Goal: Task Accomplishment & Management: Use online tool/utility

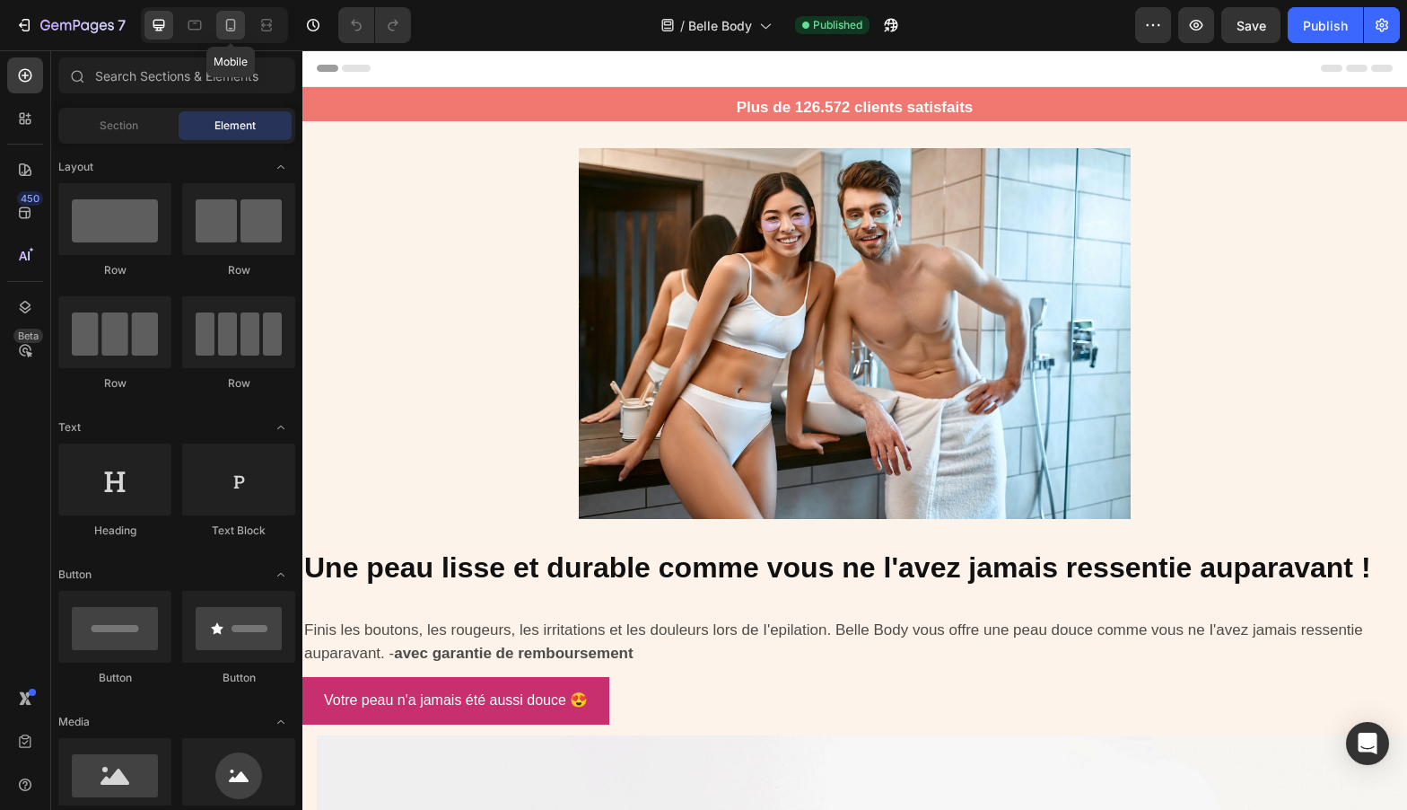
click at [230, 31] on icon at bounding box center [231, 25] width 18 height 18
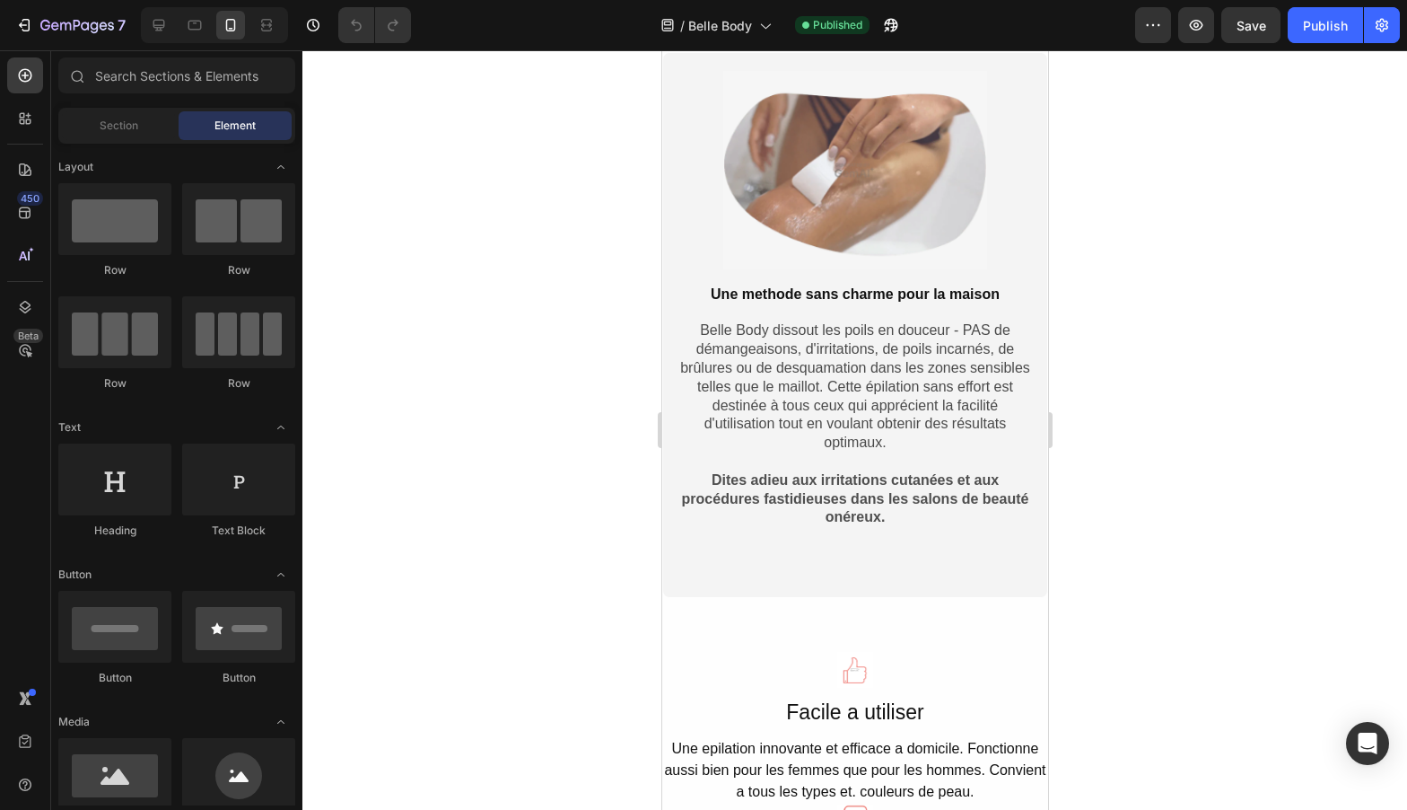
scroll to position [2779, 0]
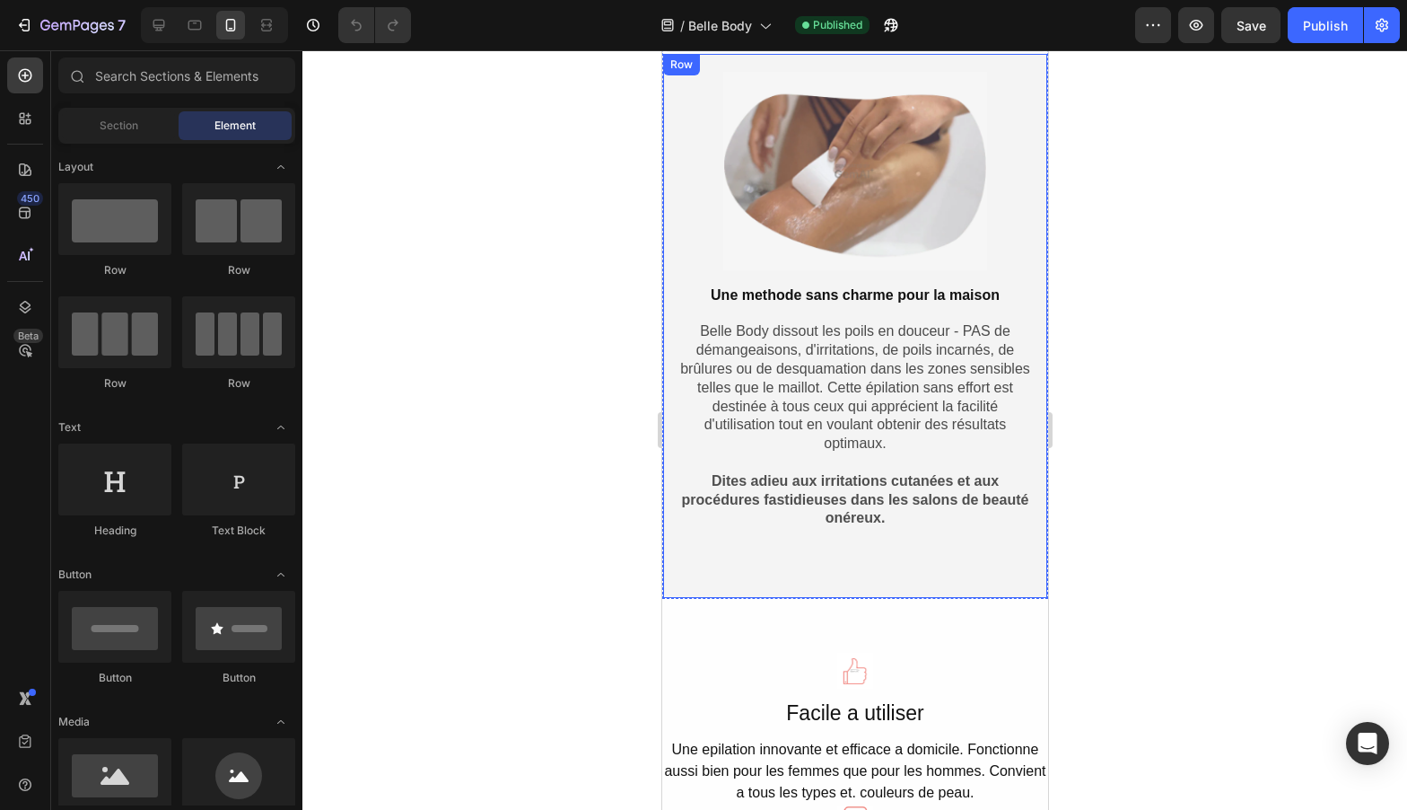
click at [880, 579] on div "Image Une methode sans charme pour la maison Text Block Belle Body dissout les …" at bounding box center [854, 326] width 386 height 546
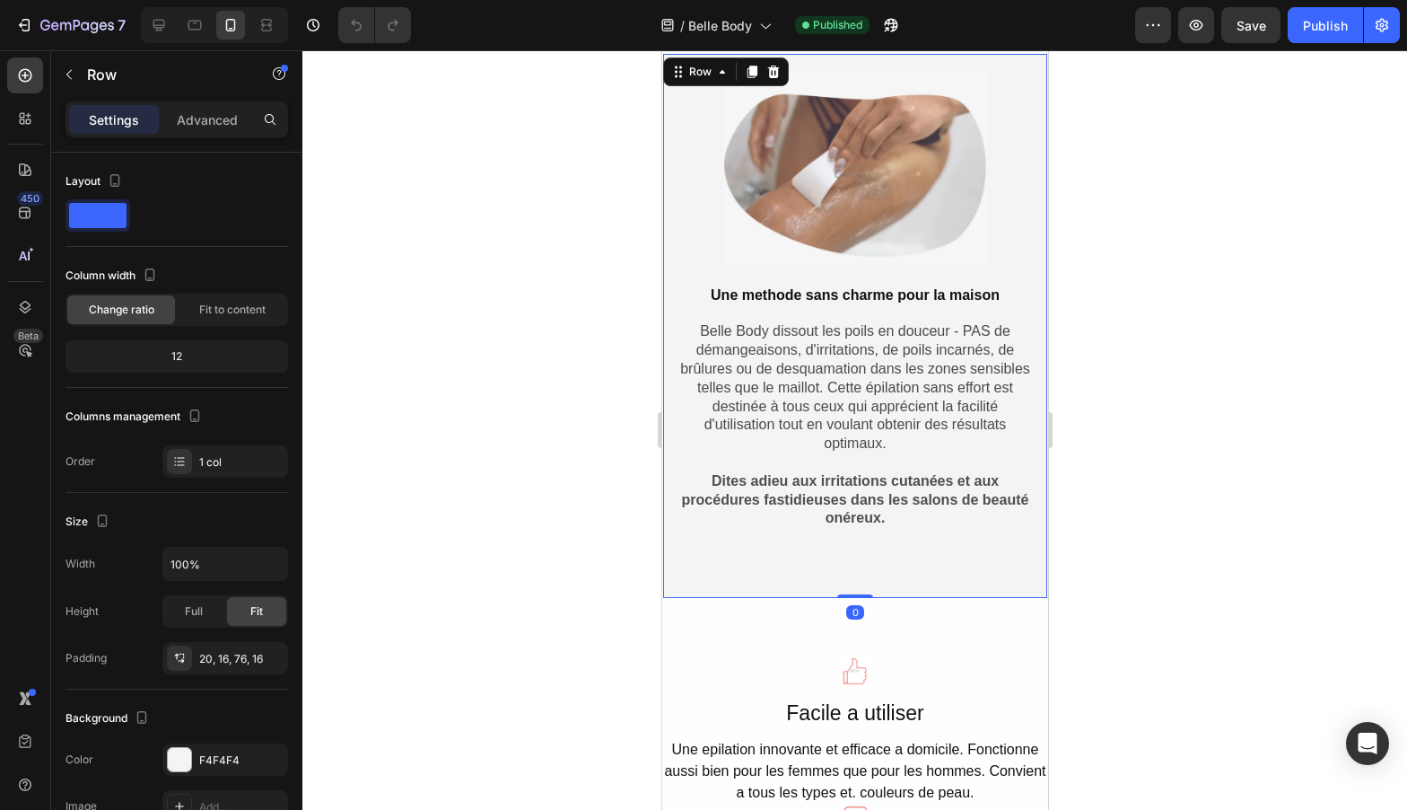
drag, startPoint x: 852, startPoint y: 597, endPoint x: 870, endPoint y: 530, distance: 68.8
click at [870, 530] on div "Image Une methode sans charme pour la maison Text Block Belle Body dissout les …" at bounding box center [854, 326] width 386 height 546
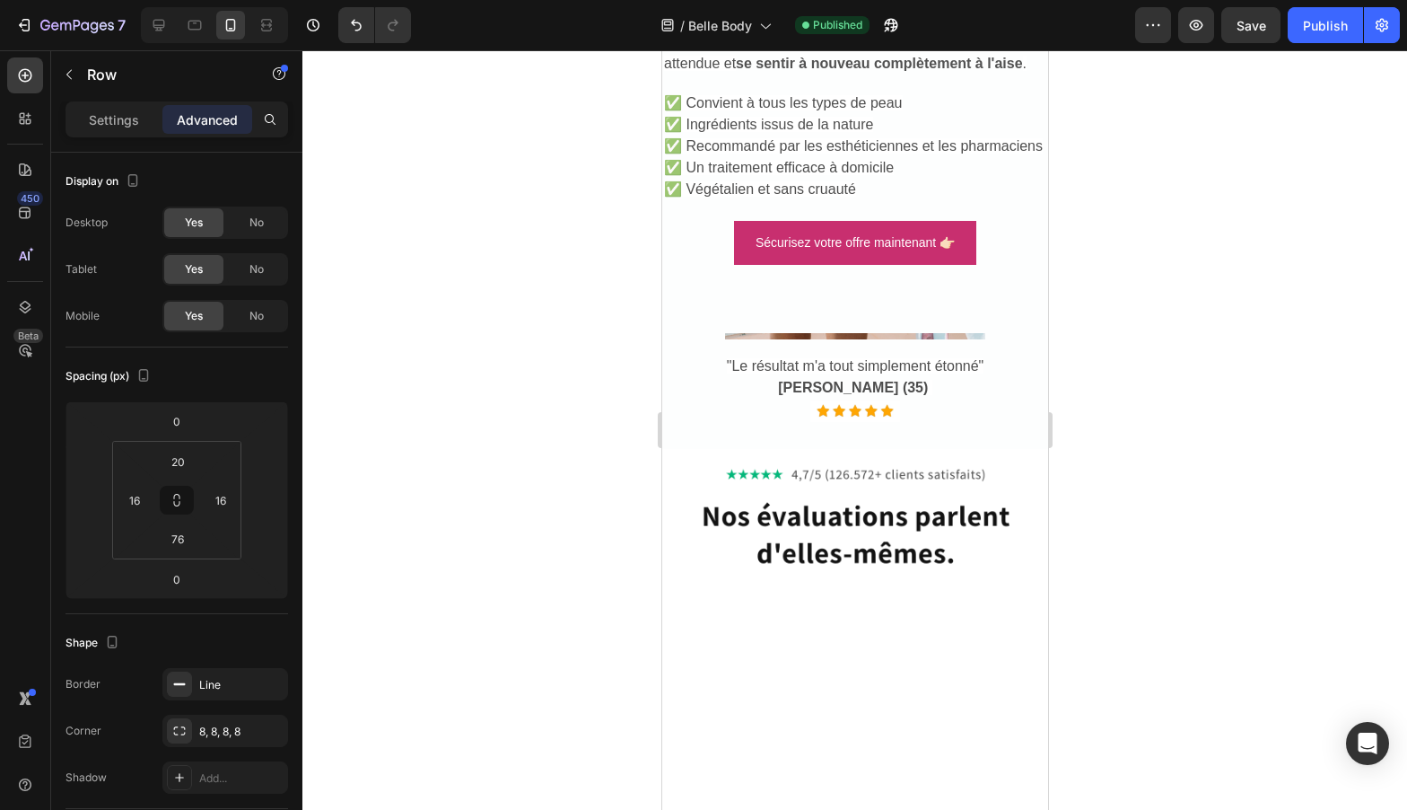
scroll to position [6307, 0]
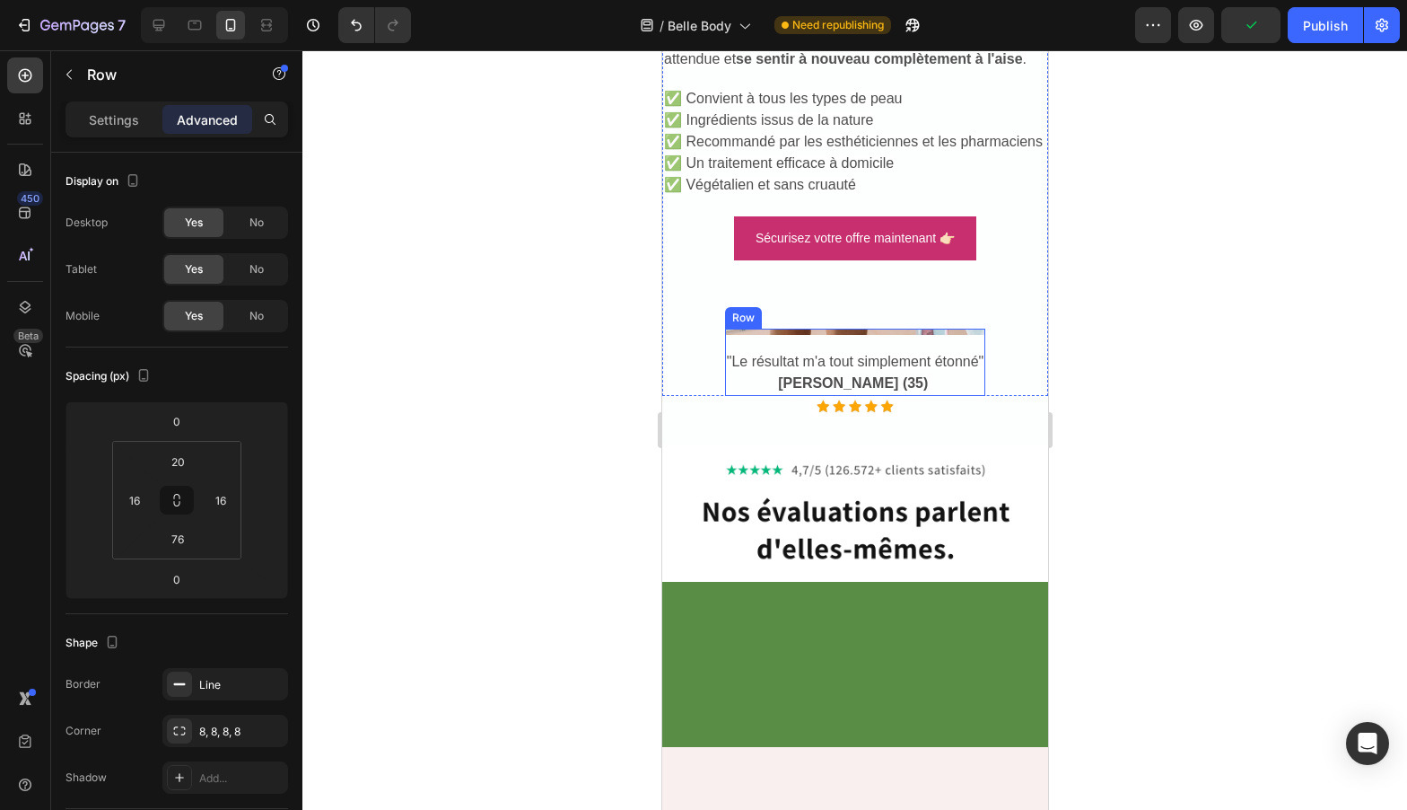
click at [820, 340] on div "Image "Le résultat m'a tout simplement étonné" [PERSON_NAME] (35) Text Block" at bounding box center [854, 361] width 261 height 67
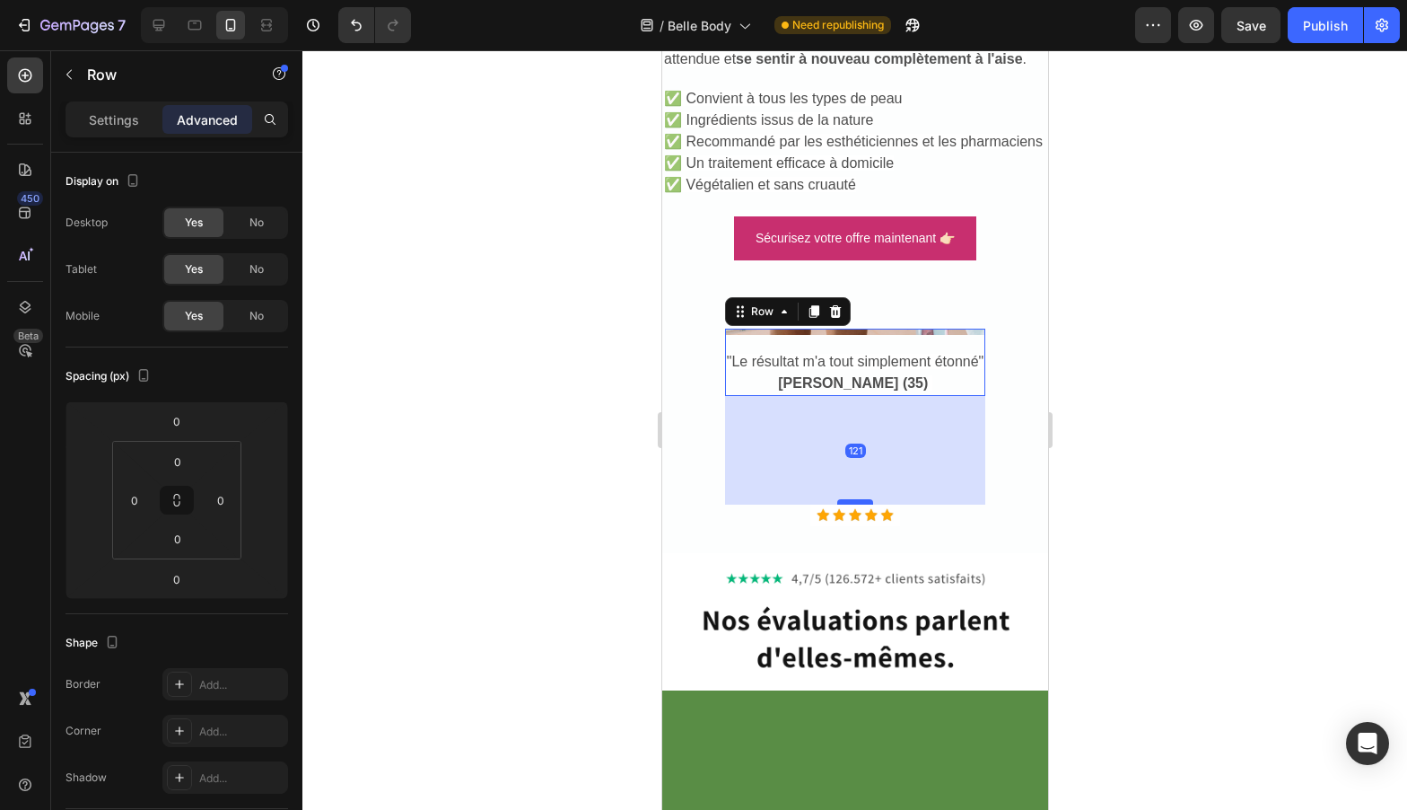
drag, startPoint x: 857, startPoint y: 394, endPoint x: 841, endPoint y: 551, distance: 157.9
click at [841, 504] on div at bounding box center [854, 501] width 36 height 5
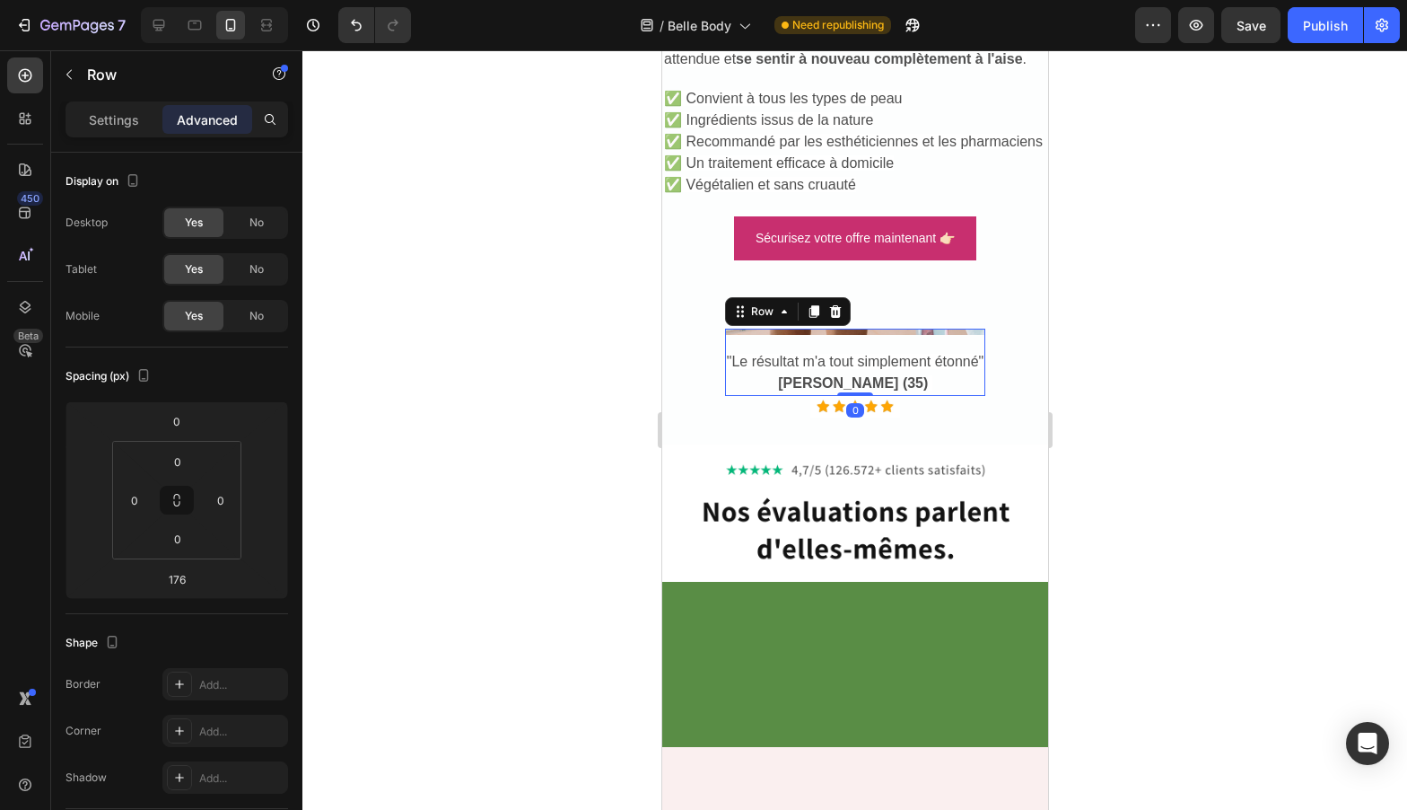
drag, startPoint x: 849, startPoint y: 548, endPoint x: 901, endPoint y: 328, distance: 226.8
click at [901, 328] on div "Une peau durable et soyeuse vous rend belle, sure d'elle et est egalement facil…" at bounding box center [854, 101] width 386 height 589
type input "0"
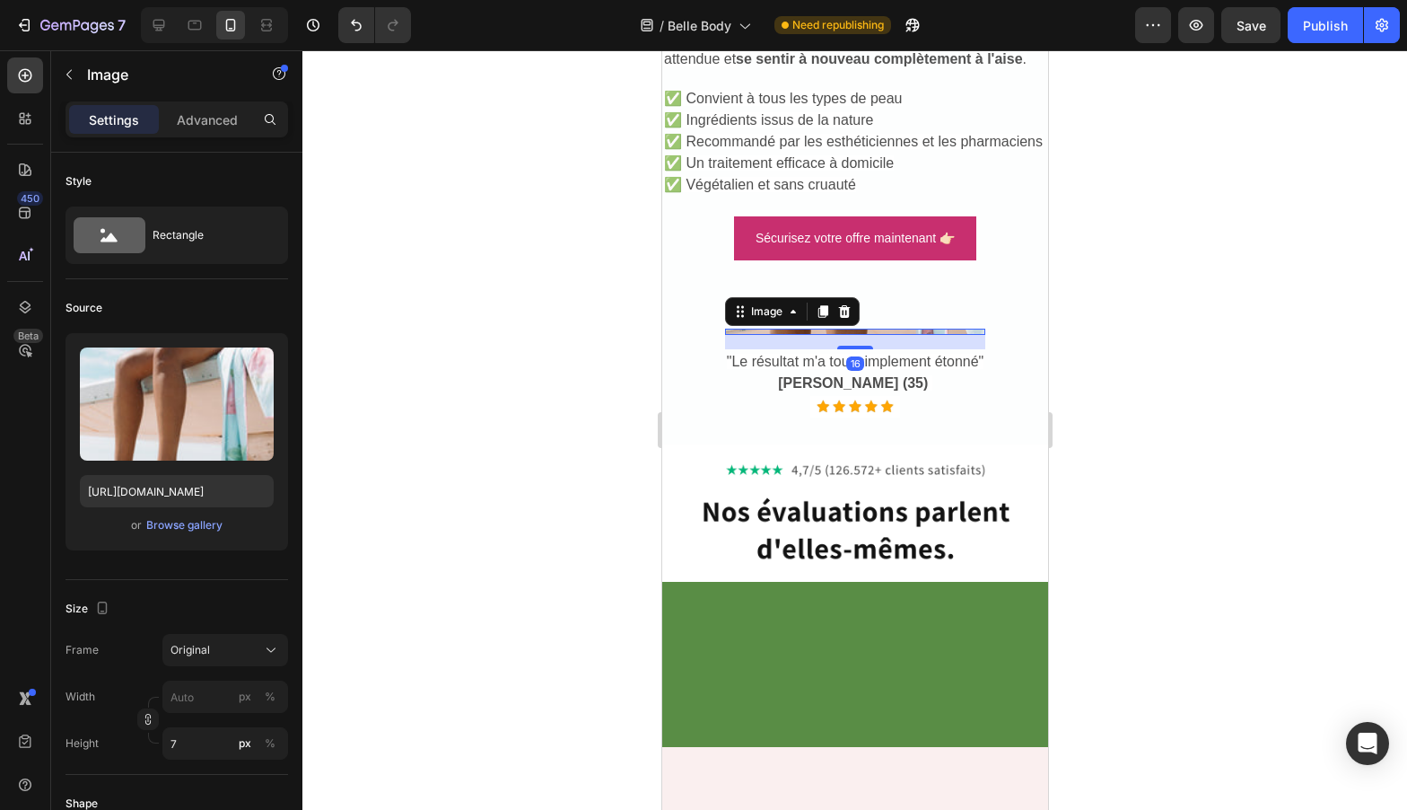
click at [882, 332] on img at bounding box center [854, 331] width 261 height 6
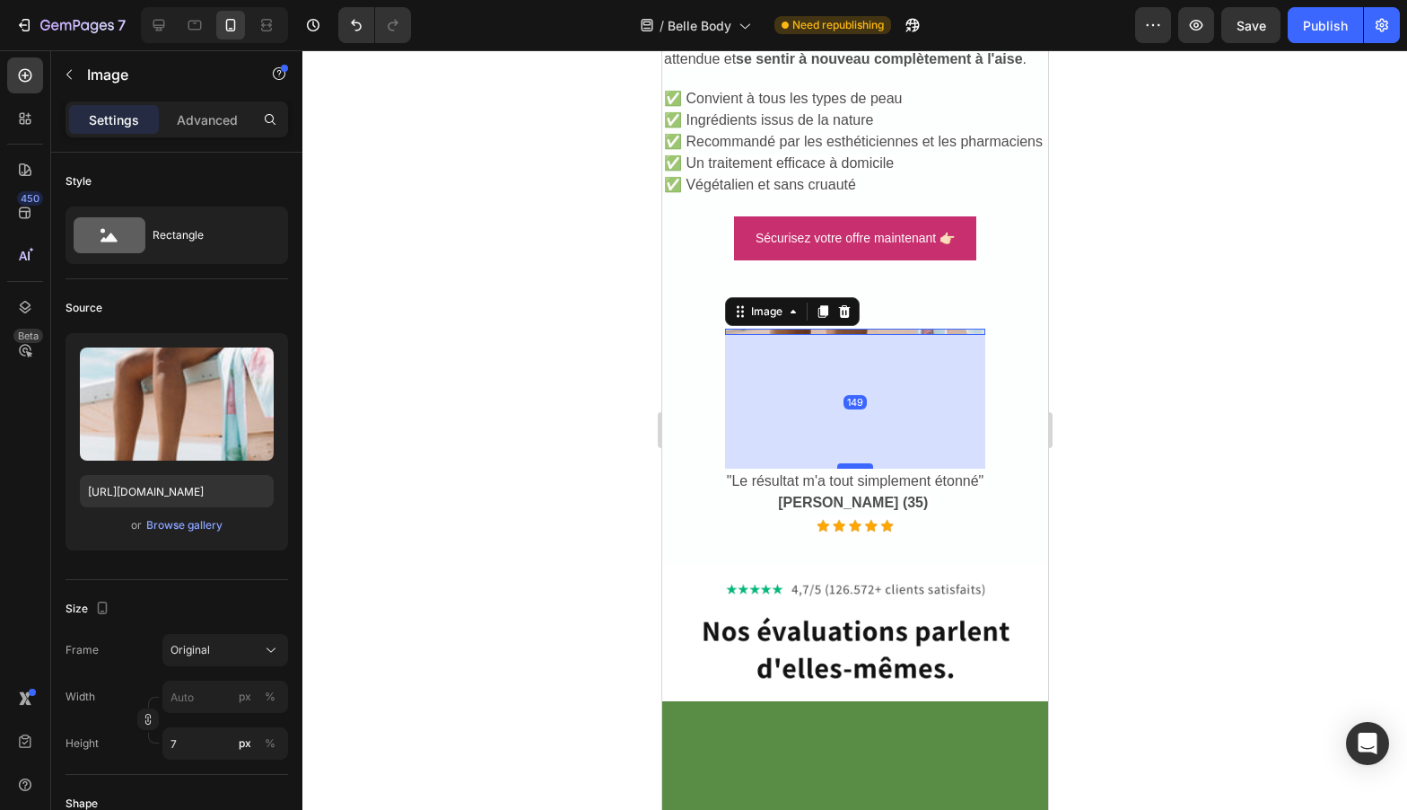
drag, startPoint x: 855, startPoint y: 348, endPoint x: 853, endPoint y: 468, distance: 119.4
click at [853, 468] on div at bounding box center [854, 465] width 36 height 5
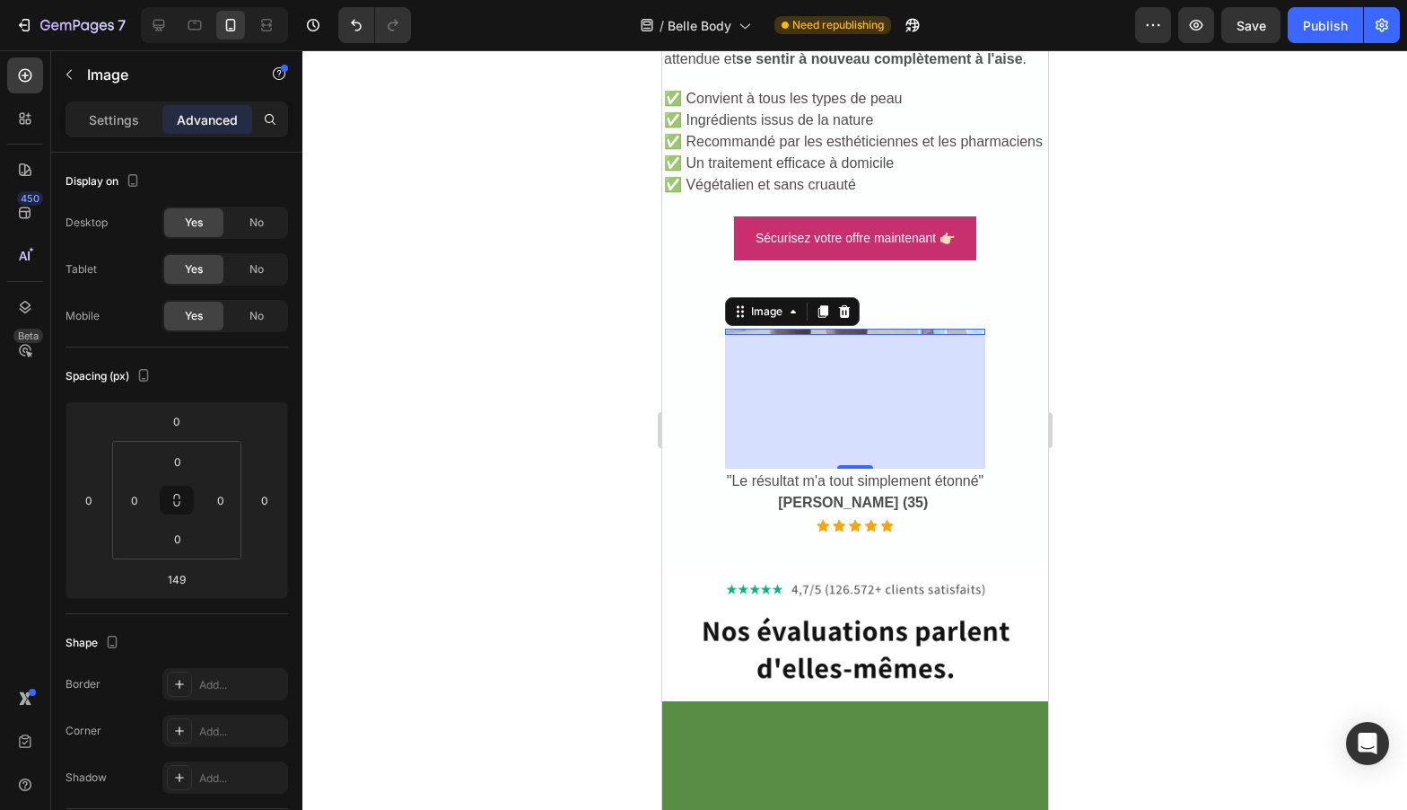
click at [876, 436] on div "149" at bounding box center [854, 402] width 261 height 134
click at [924, 377] on div "149" at bounding box center [854, 402] width 261 height 134
click at [787, 319] on icon at bounding box center [792, 311] width 14 height 14
click at [433, 372] on div at bounding box center [854, 429] width 1105 height 759
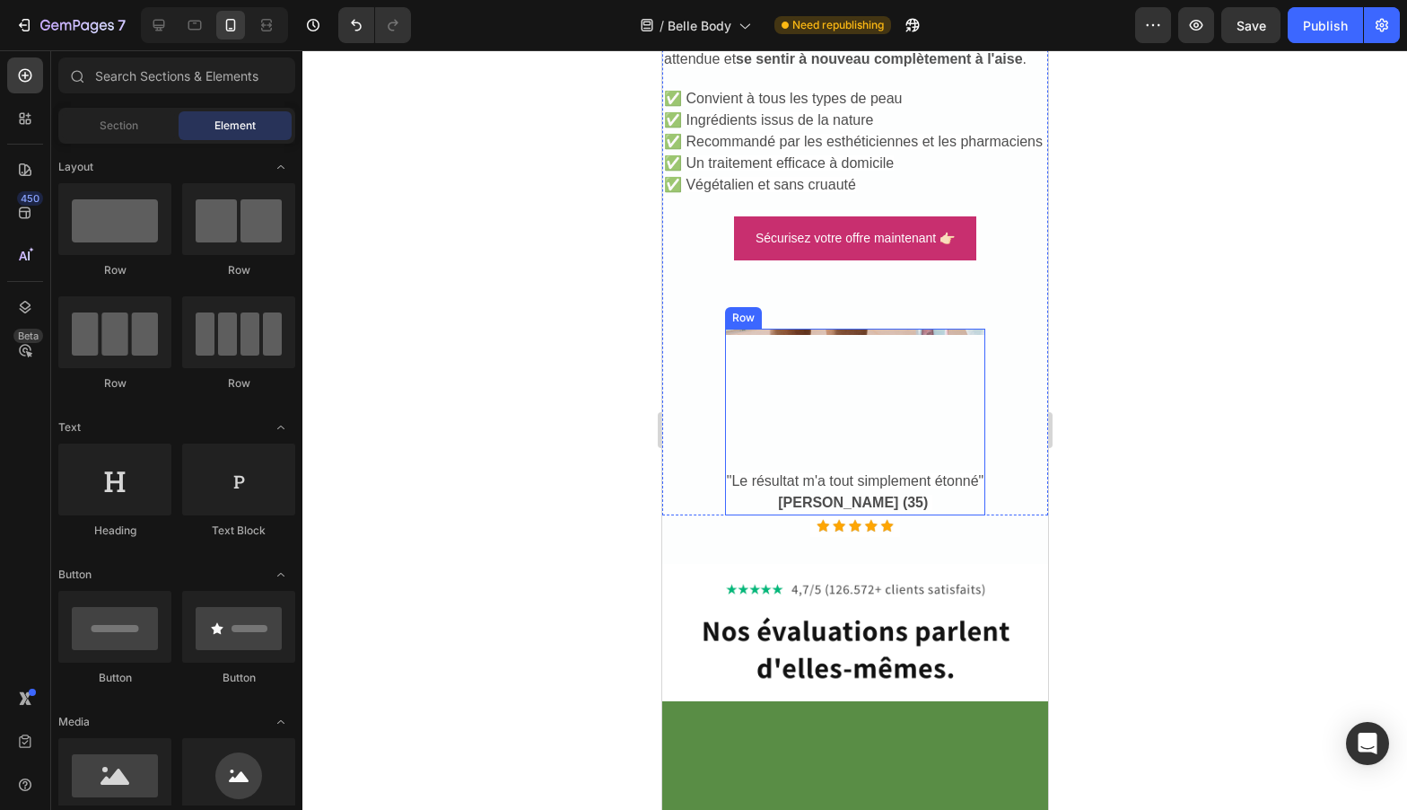
click at [896, 391] on div "Image "Le résultat m'a tout simplement étonné" [PERSON_NAME] (35) Text Block" at bounding box center [854, 421] width 261 height 187
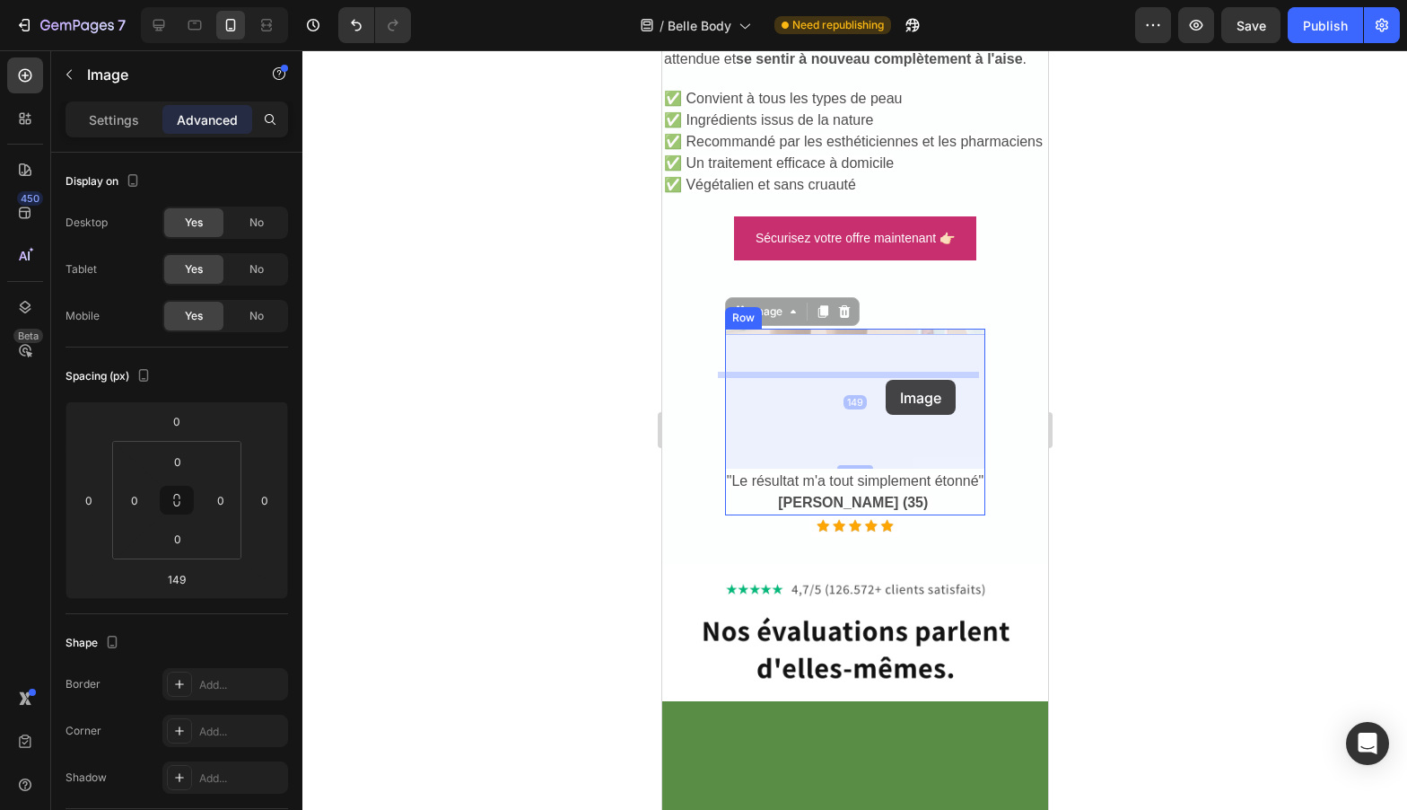
drag, startPoint x: 734, startPoint y: 349, endPoint x: 750, endPoint y: 420, distance: 72.7
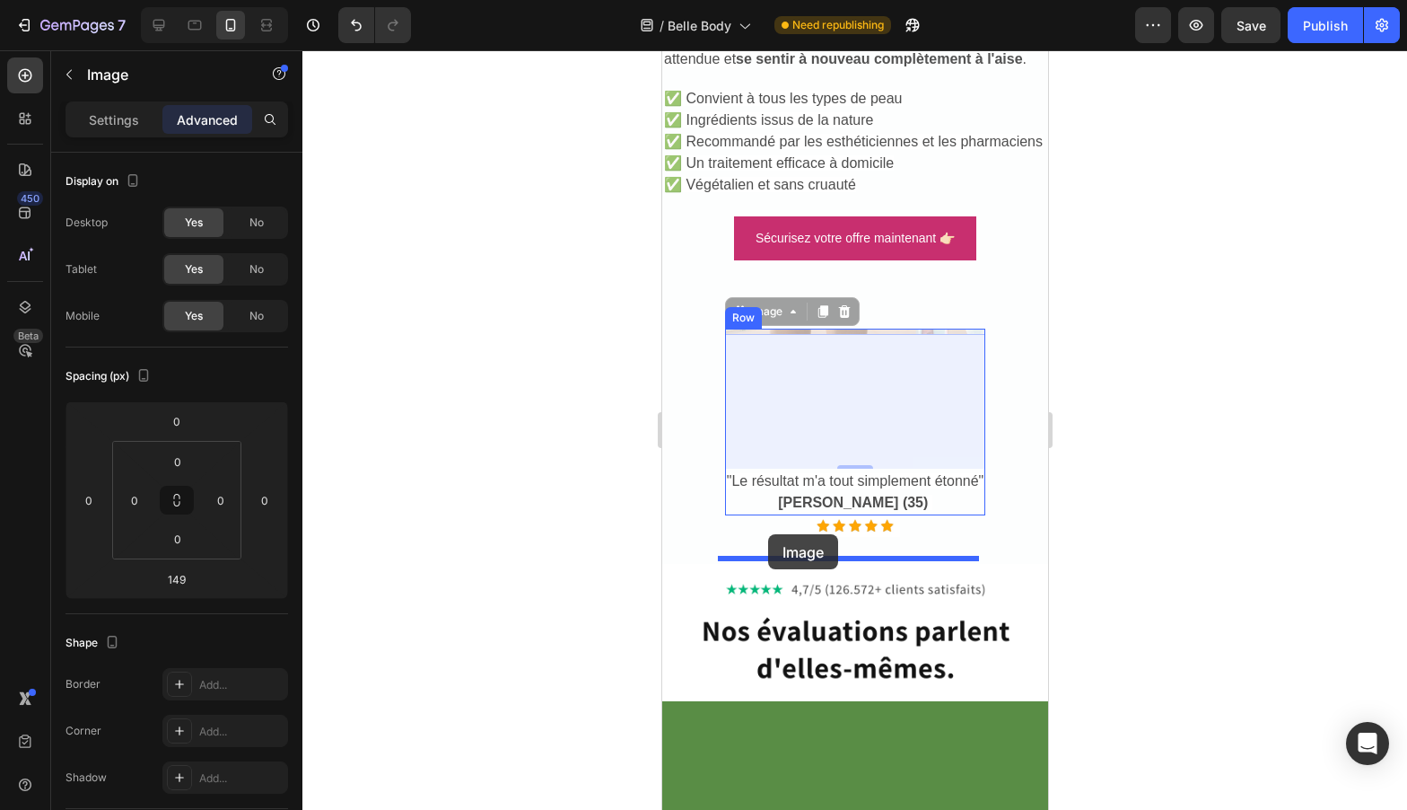
drag, startPoint x: 750, startPoint y: 358, endPoint x: 768, endPoint y: 534, distance: 176.8
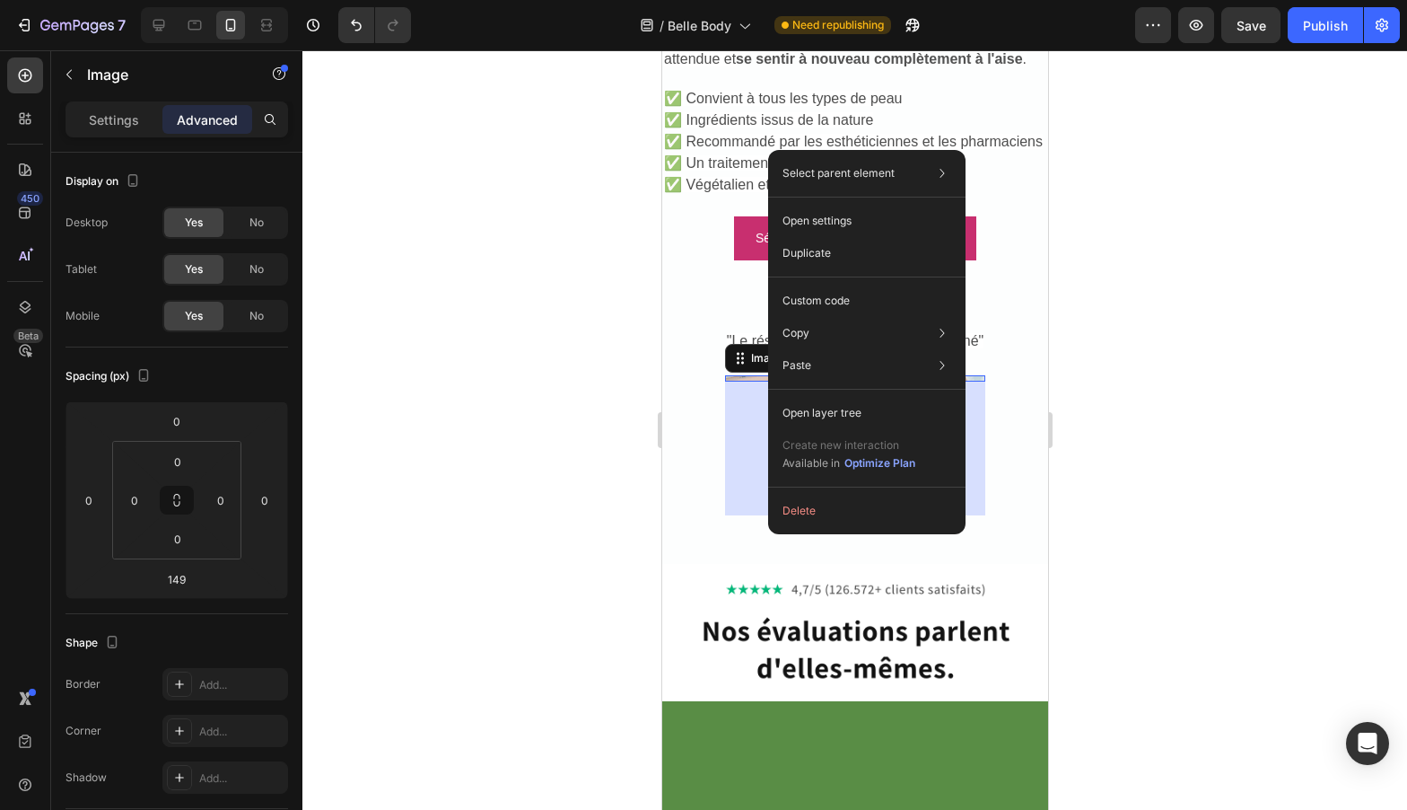
click at [1116, 500] on div at bounding box center [854, 429] width 1105 height 759
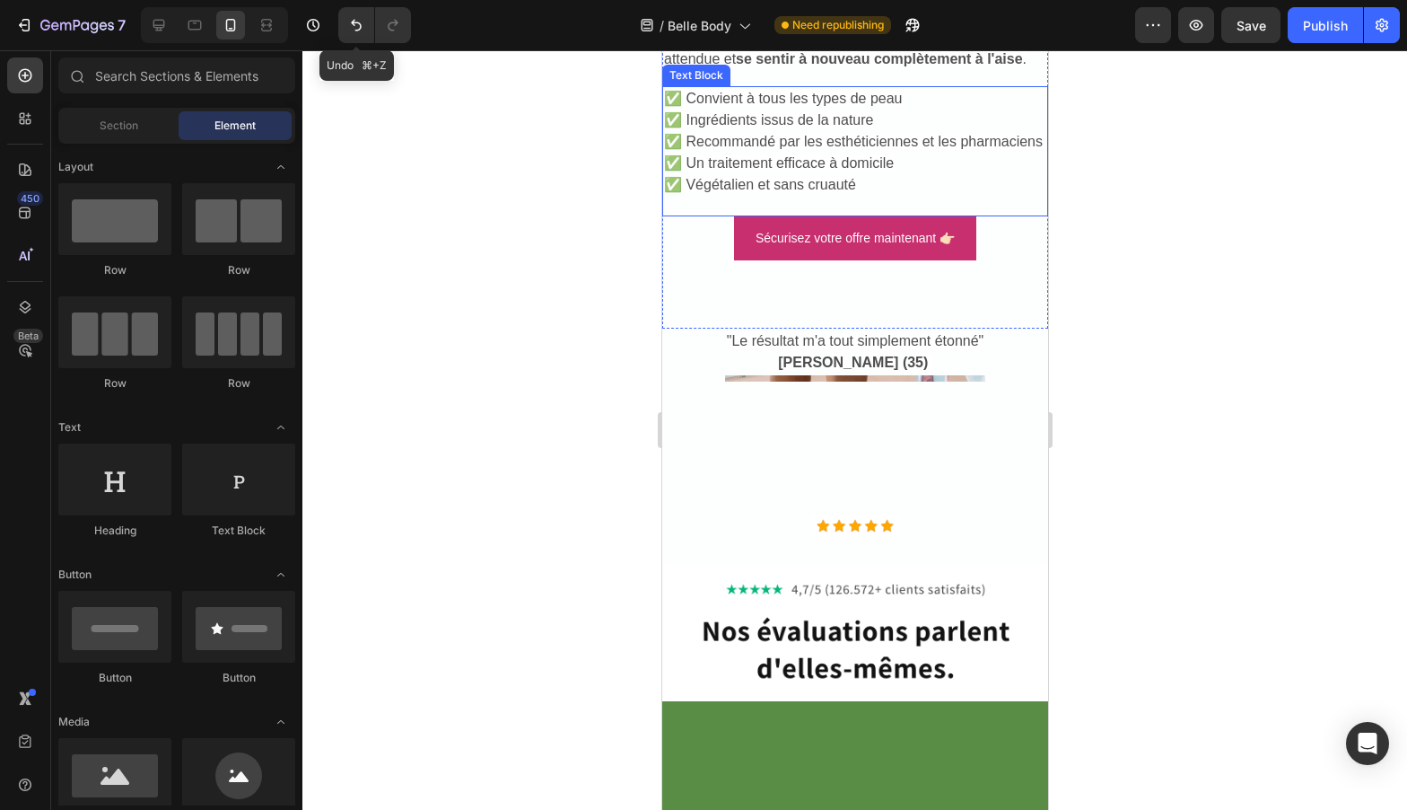
drag, startPoint x: 356, startPoint y: 24, endPoint x: 409, endPoint y: 58, distance: 63.0
click at [356, 25] on icon "Undo/Redo" at bounding box center [356, 25] width 18 height 18
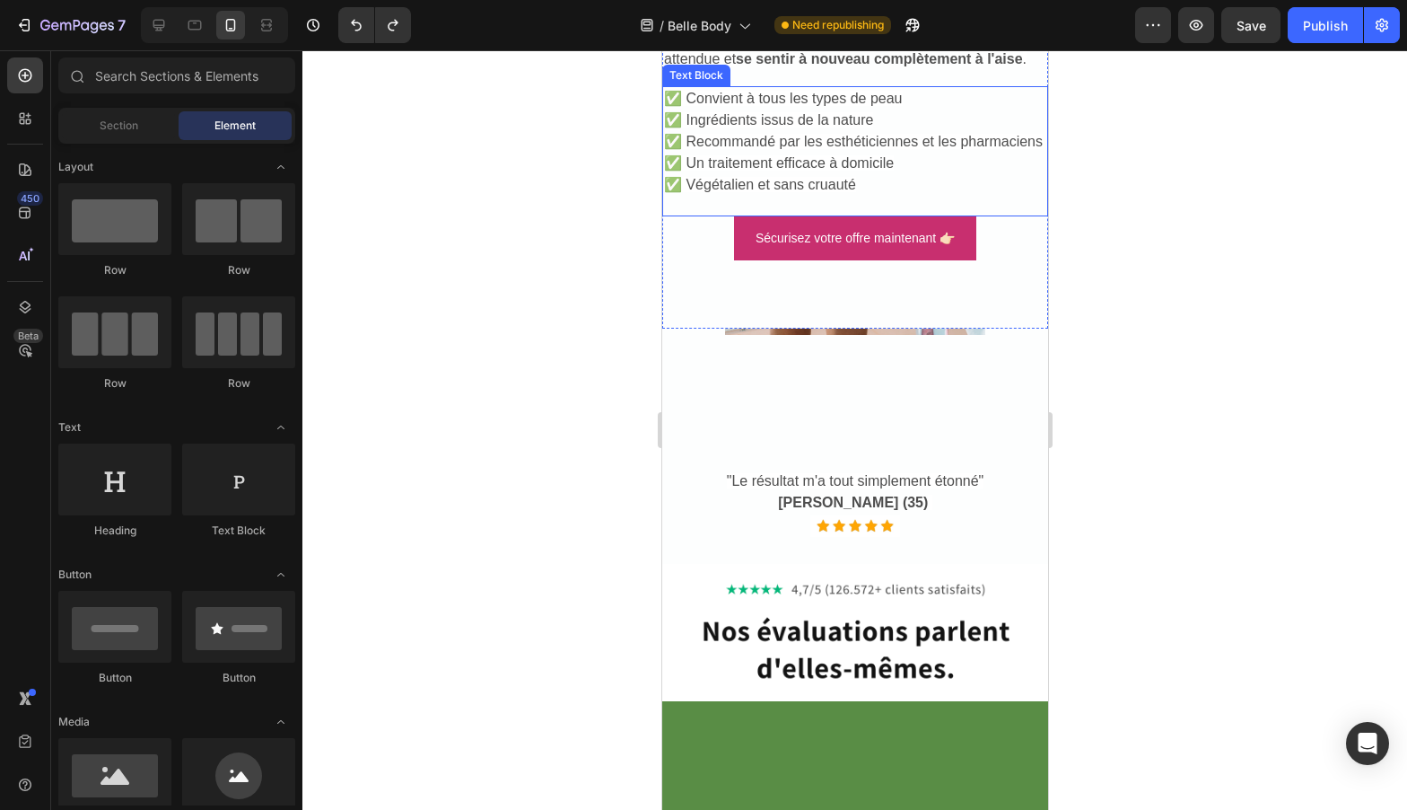
drag, startPoint x: 529, startPoint y: 288, endPoint x: 604, endPoint y: 285, distance: 75.5
click at [529, 289] on div at bounding box center [854, 429] width 1105 height 759
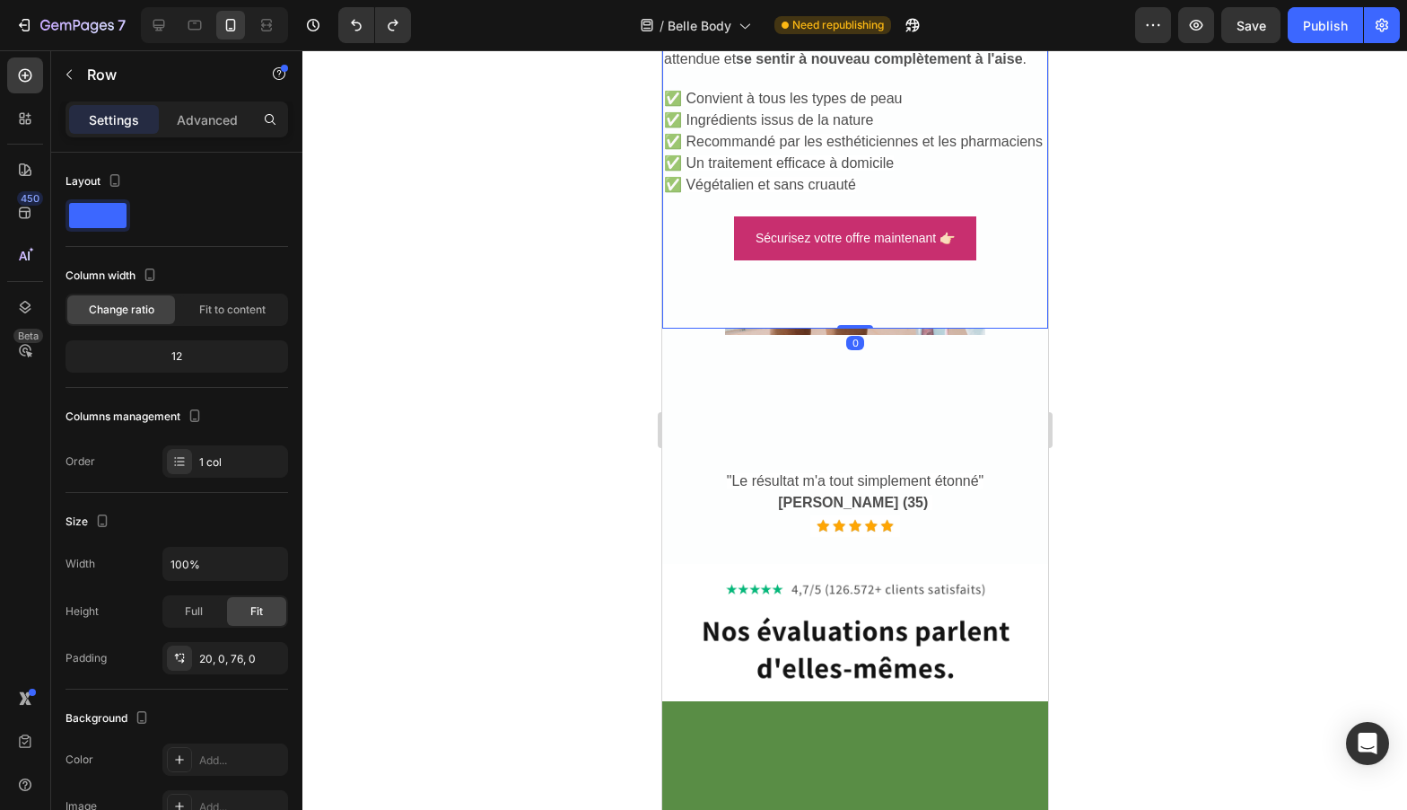
click at [941, 328] on div "Une peau durable et soyeuse vous rend belle, sure d'elle et est egalement facil…" at bounding box center [854, 67] width 386 height 521
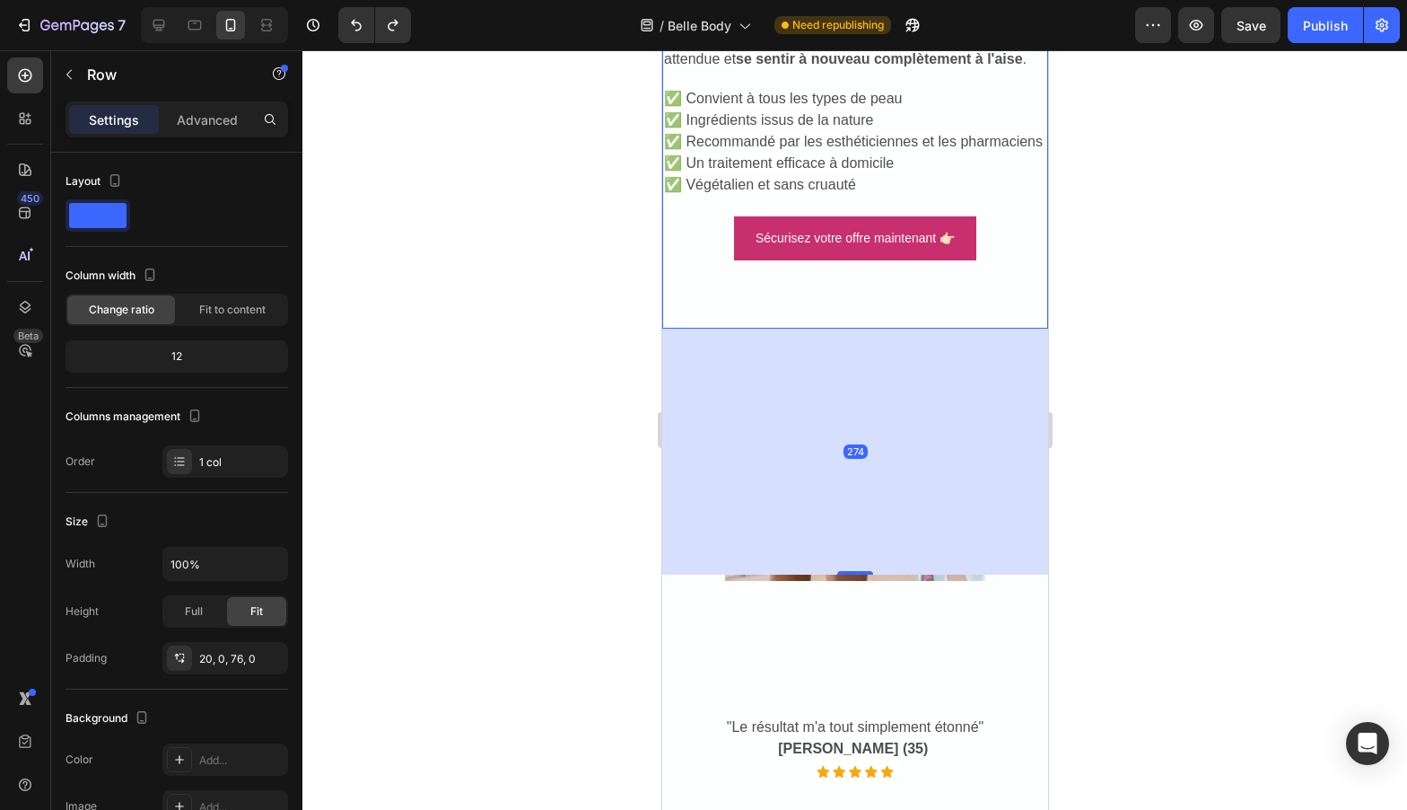
drag, startPoint x: 849, startPoint y: 372, endPoint x: 866, endPoint y: 617, distance: 245.6
click at [866, 617] on div "Une peau durable et soyeuse vous rend belle, sure d'elle et est egalement facil…" at bounding box center [854, 284] width 386 height 954
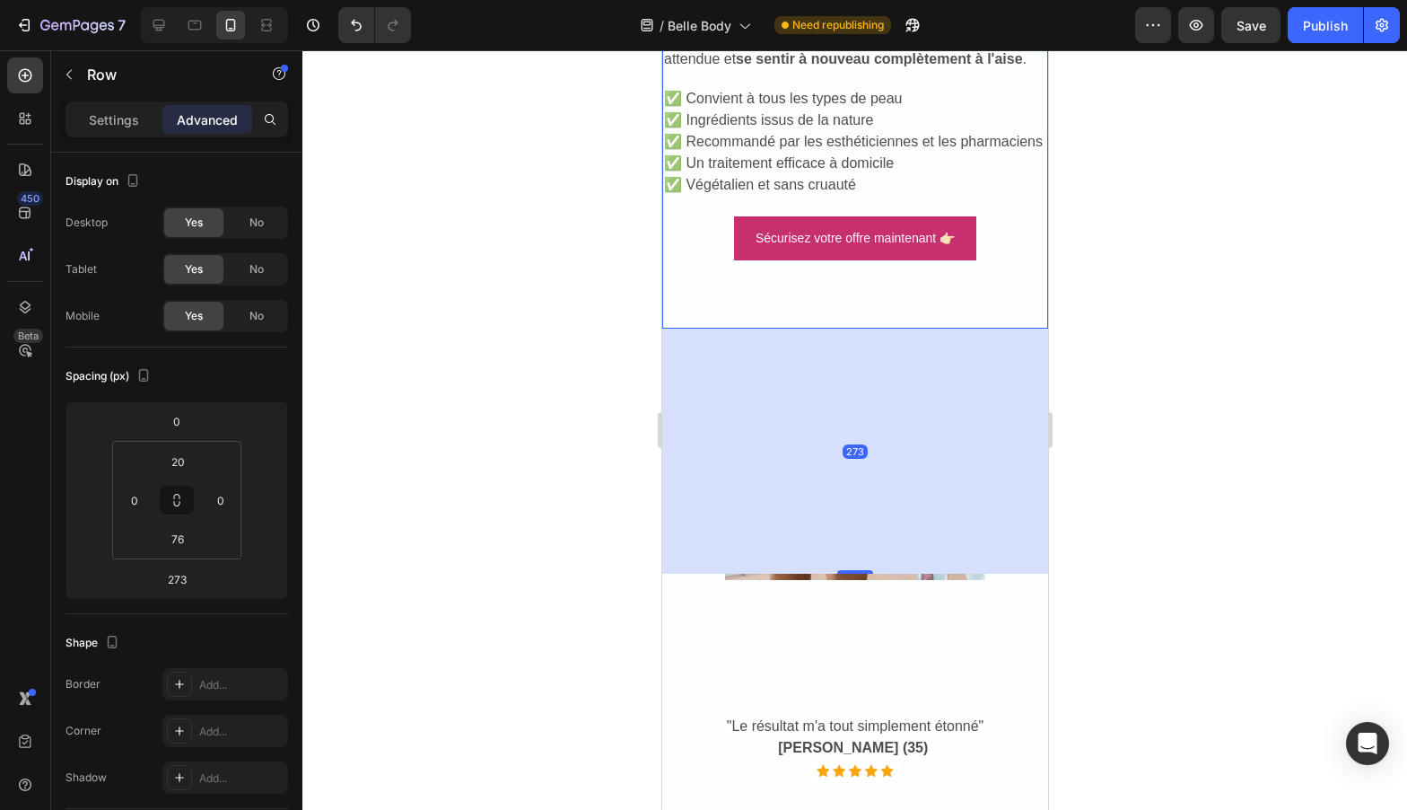
click at [884, 531] on div "273" at bounding box center [854, 450] width 386 height 245
click at [1231, 501] on div at bounding box center [854, 429] width 1105 height 759
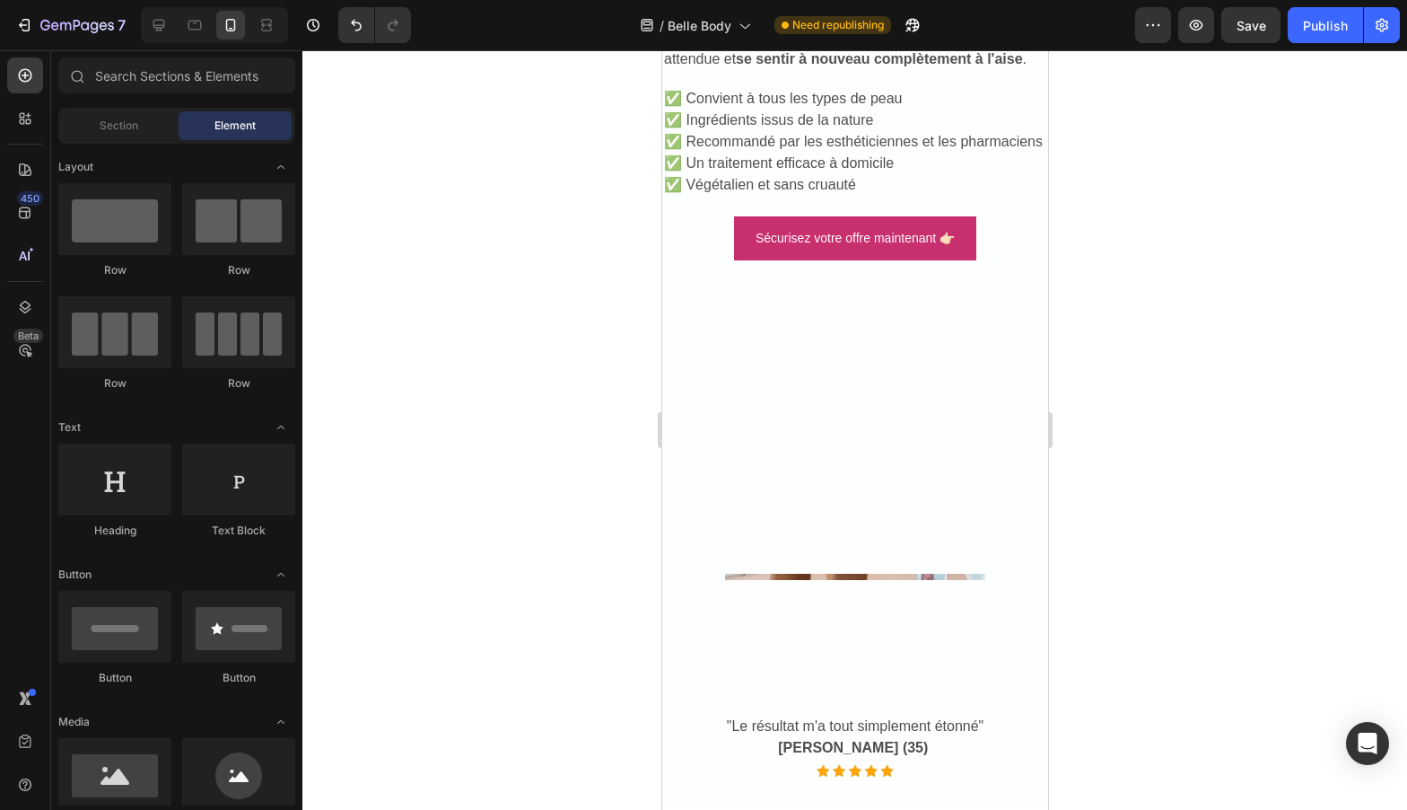
click at [915, 509] on div "Une peau durable et soyeuse vous rend belle, sure d'elle et est egalement facil…" at bounding box center [854, 190] width 386 height 766
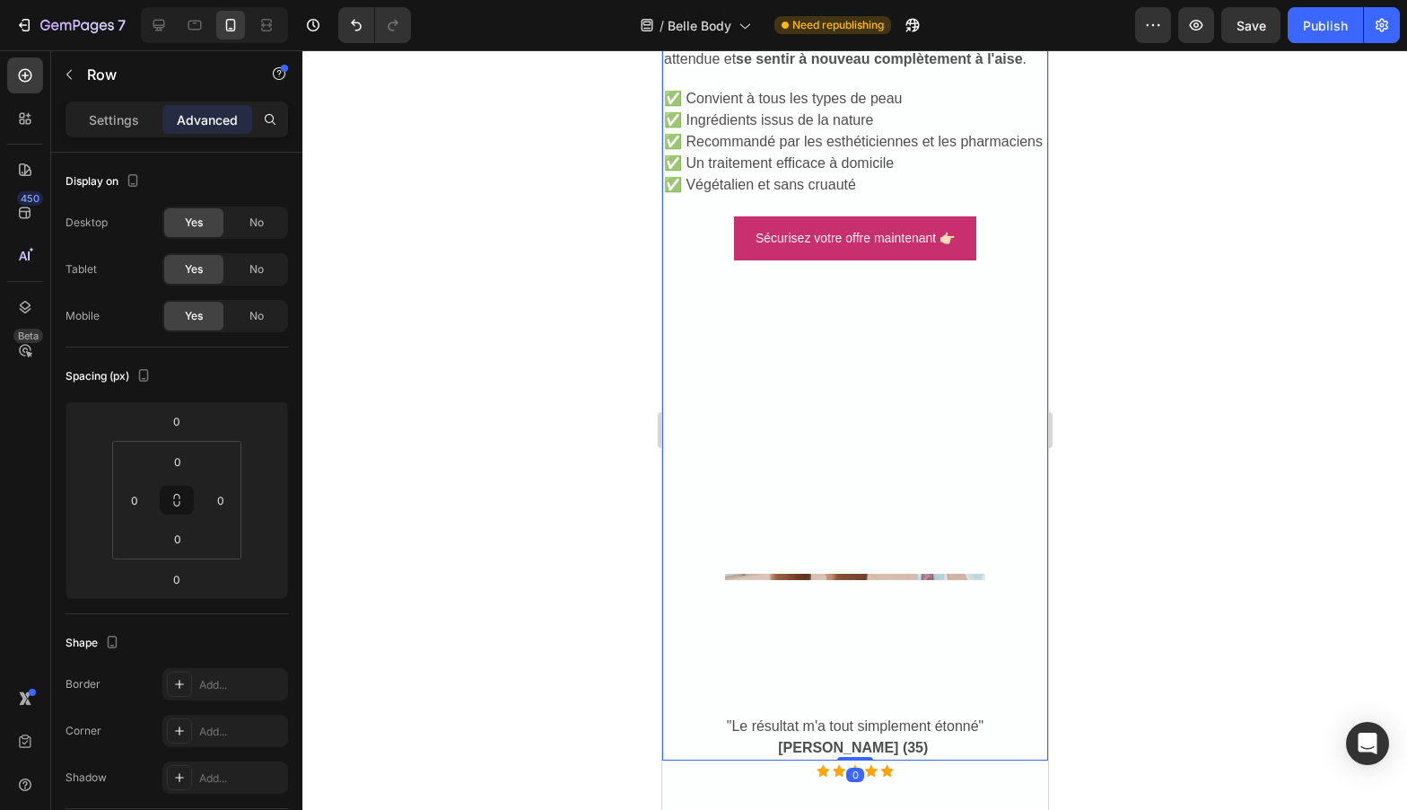
click at [791, 508] on div "Une peau durable et soyeuse vous rend belle, sure d'elle et est egalement facil…" at bounding box center [854, 190] width 386 height 766
click at [729, 375] on div "Une peau durable et soyeuse vous rend belle, sure d'elle et est egalement facil…" at bounding box center [854, 190] width 386 height 766
click at [642, 427] on div at bounding box center [854, 429] width 1105 height 759
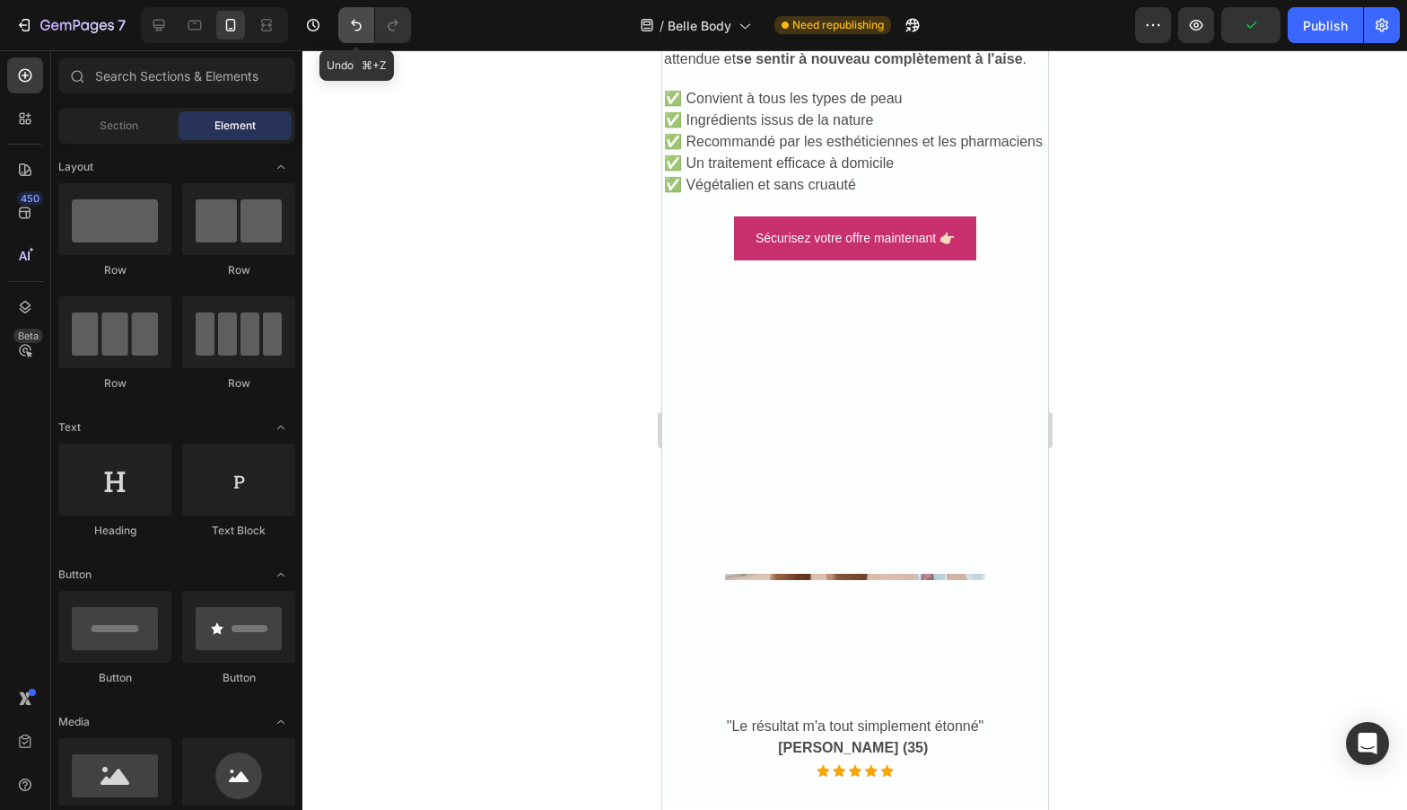
click at [347, 31] on icon "Undo/Redo" at bounding box center [356, 25] width 18 height 18
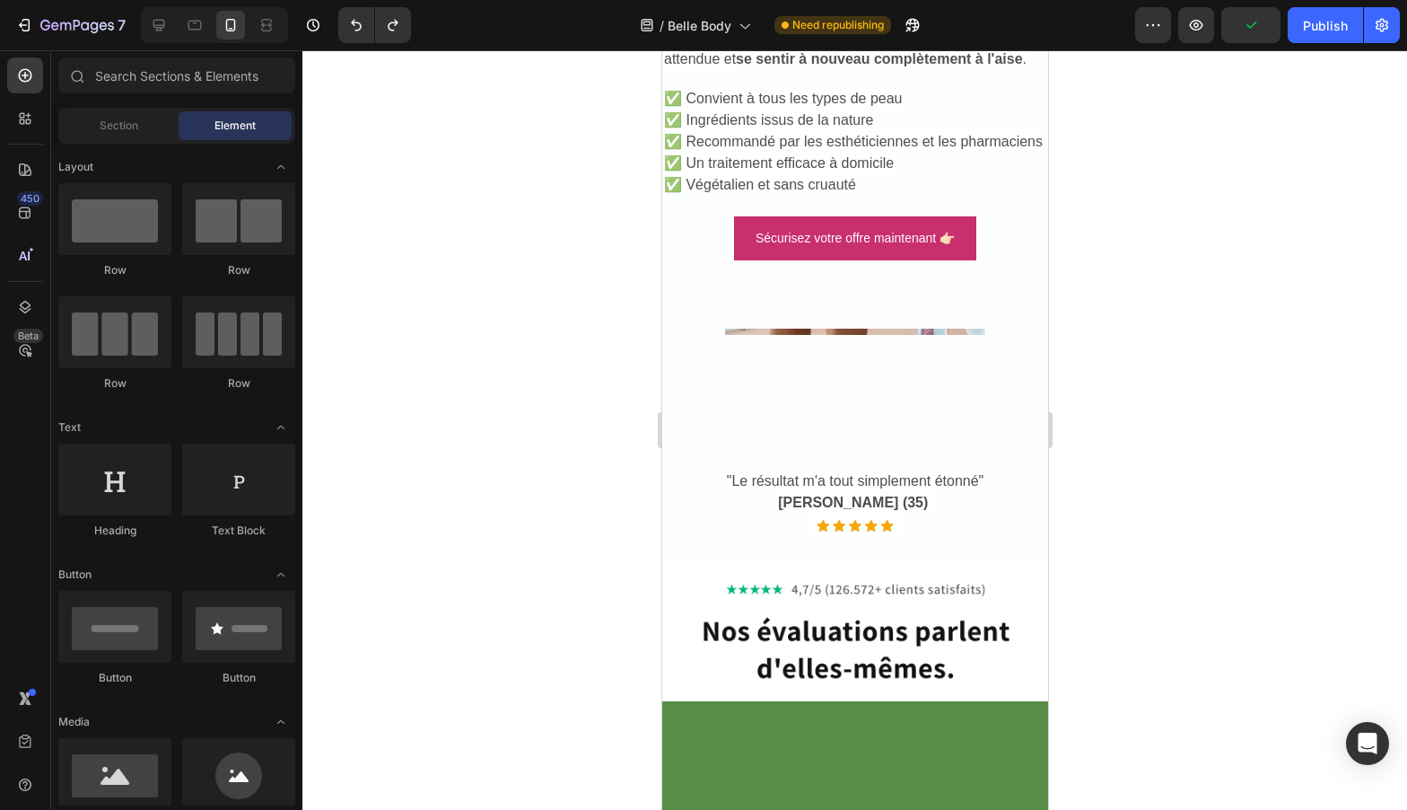
click at [432, 323] on div at bounding box center [854, 429] width 1105 height 759
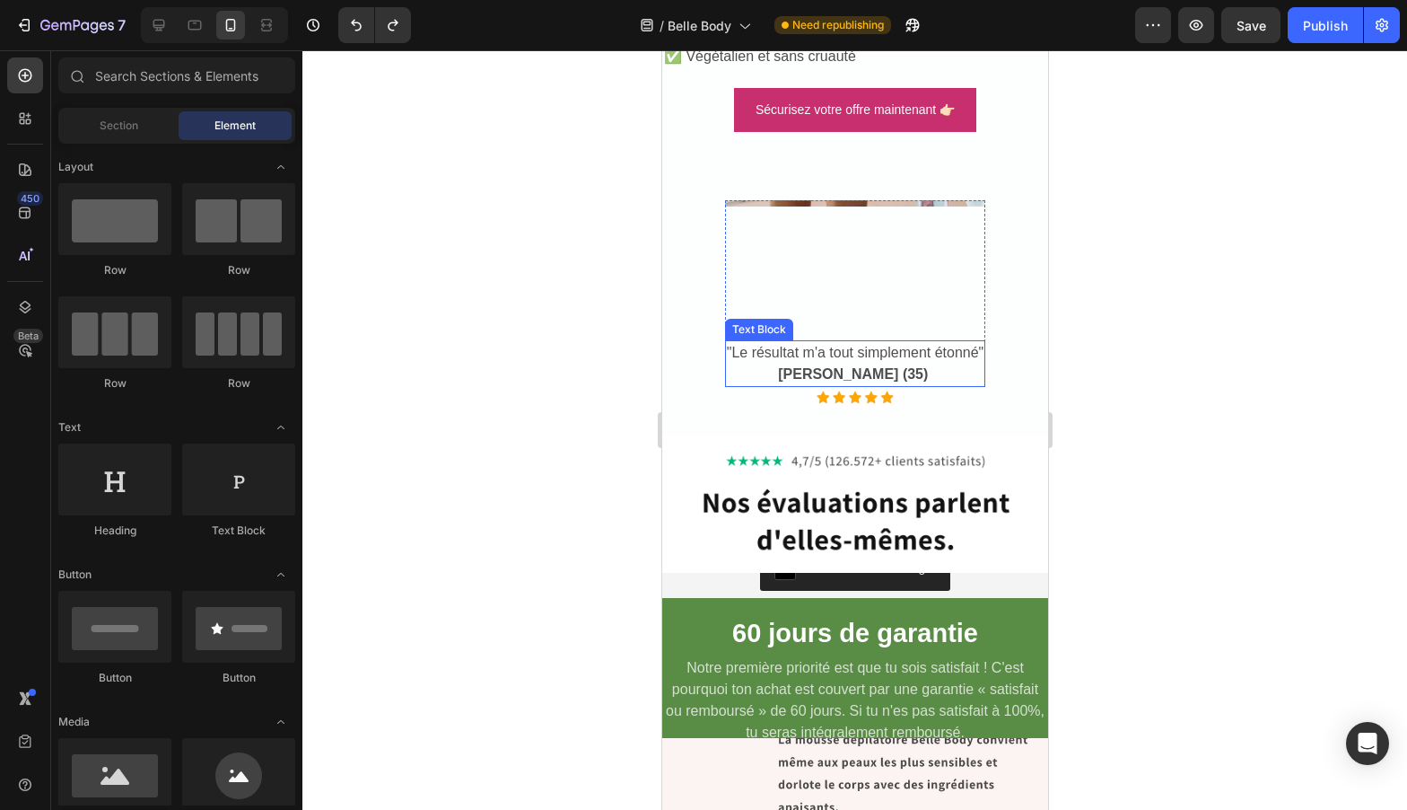
scroll to position [6424, 0]
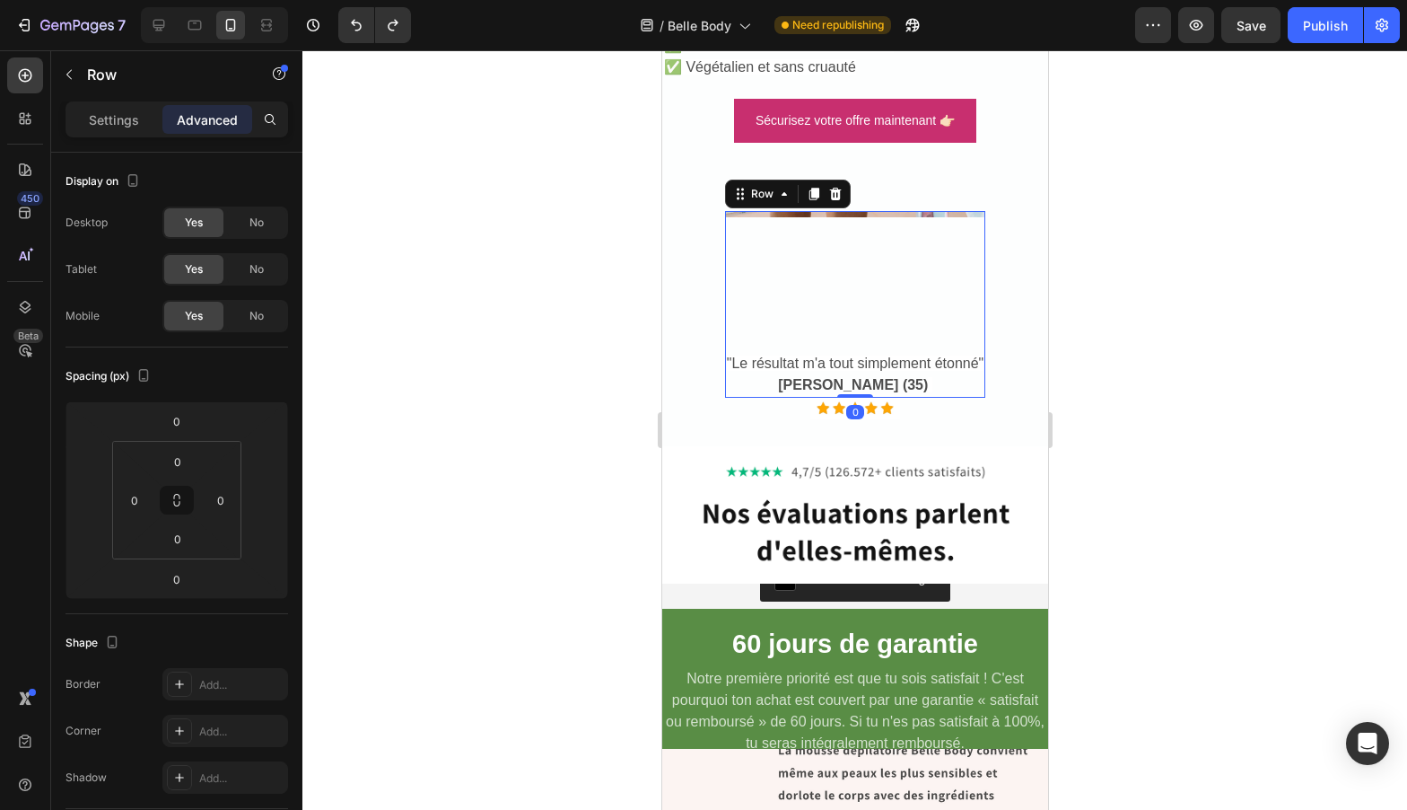
click at [823, 318] on div "Image "Le résultat m'a tout simplement étonné" [PERSON_NAME] (35) Text Block" at bounding box center [854, 304] width 261 height 187
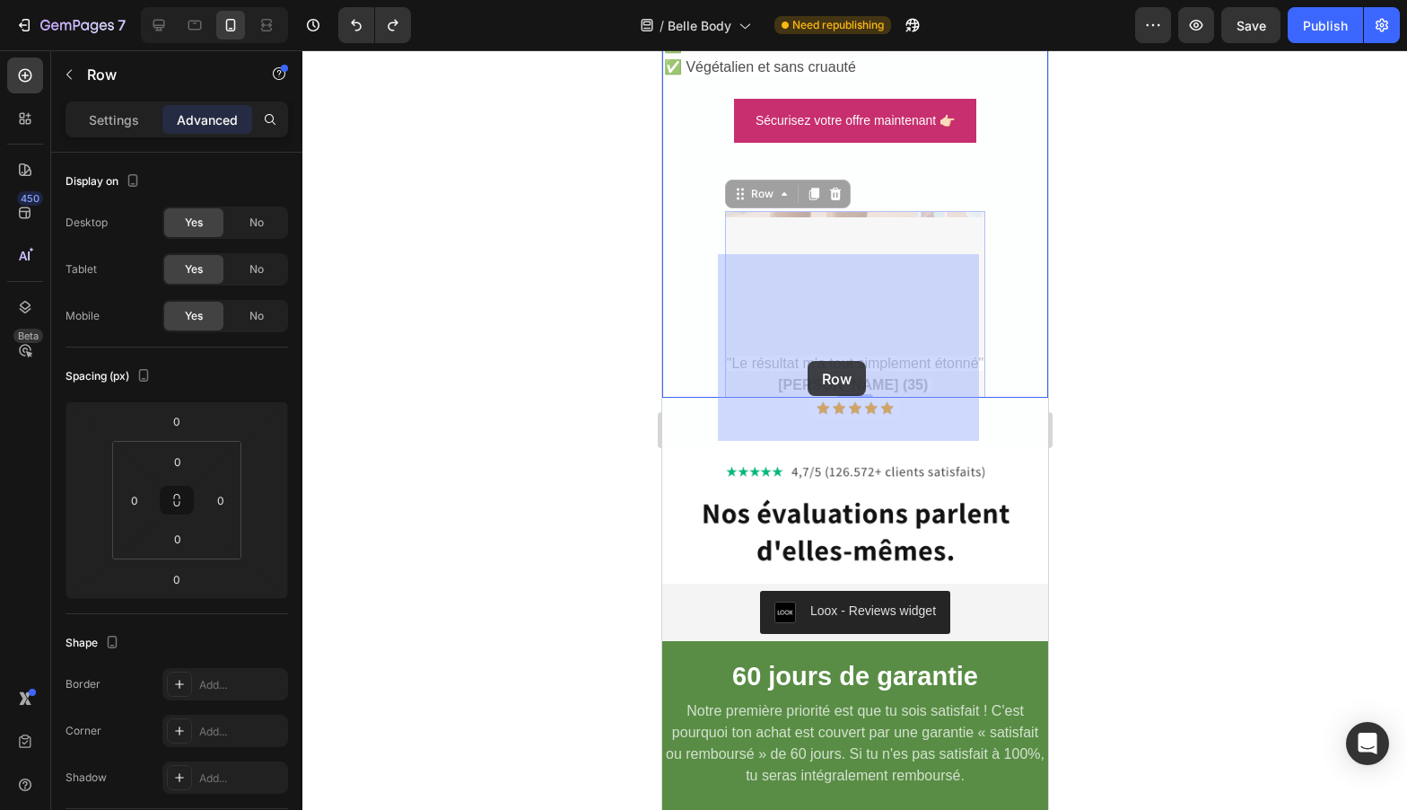
drag, startPoint x: 806, startPoint y: 319, endPoint x: 807, endPoint y: 359, distance: 40.4
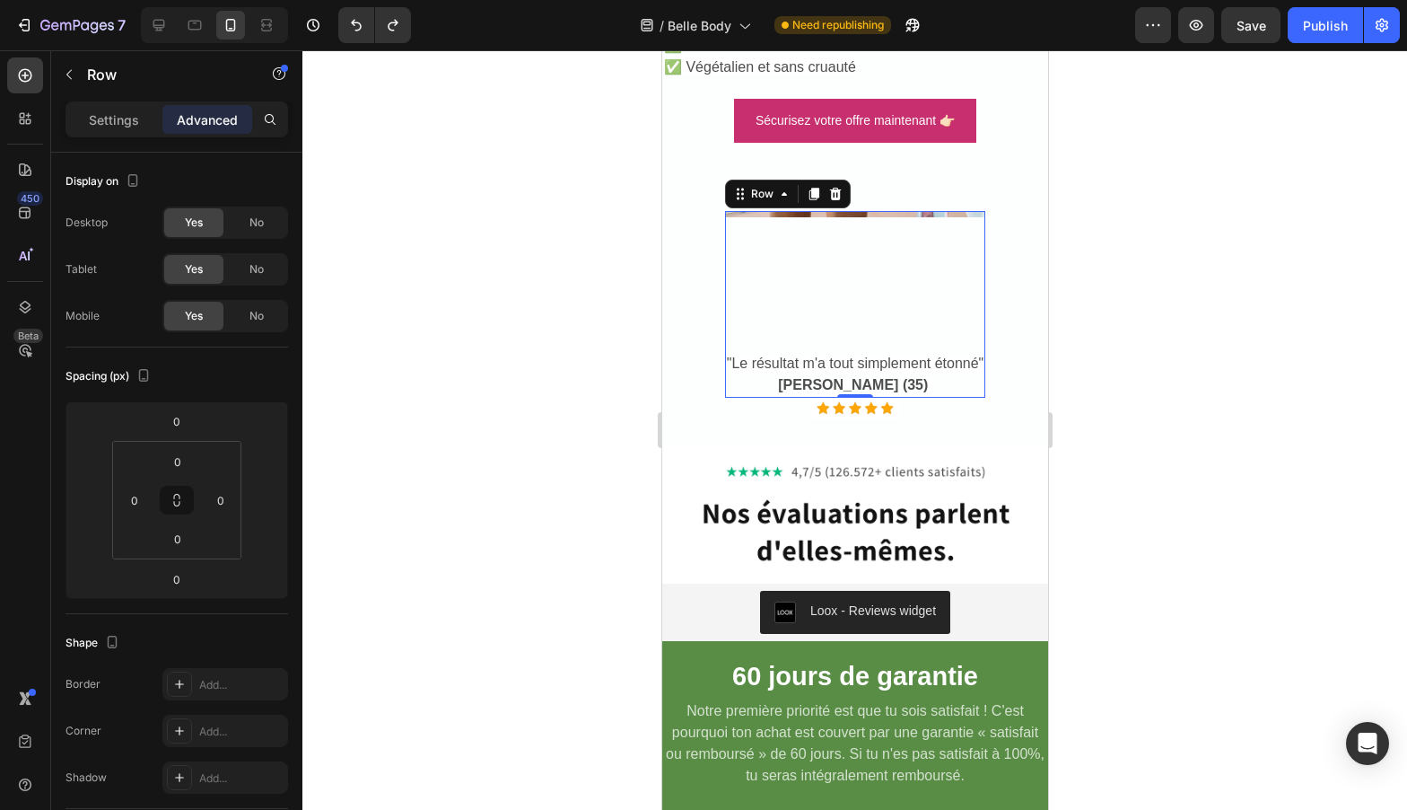
click at [1163, 386] on div at bounding box center [854, 429] width 1105 height 759
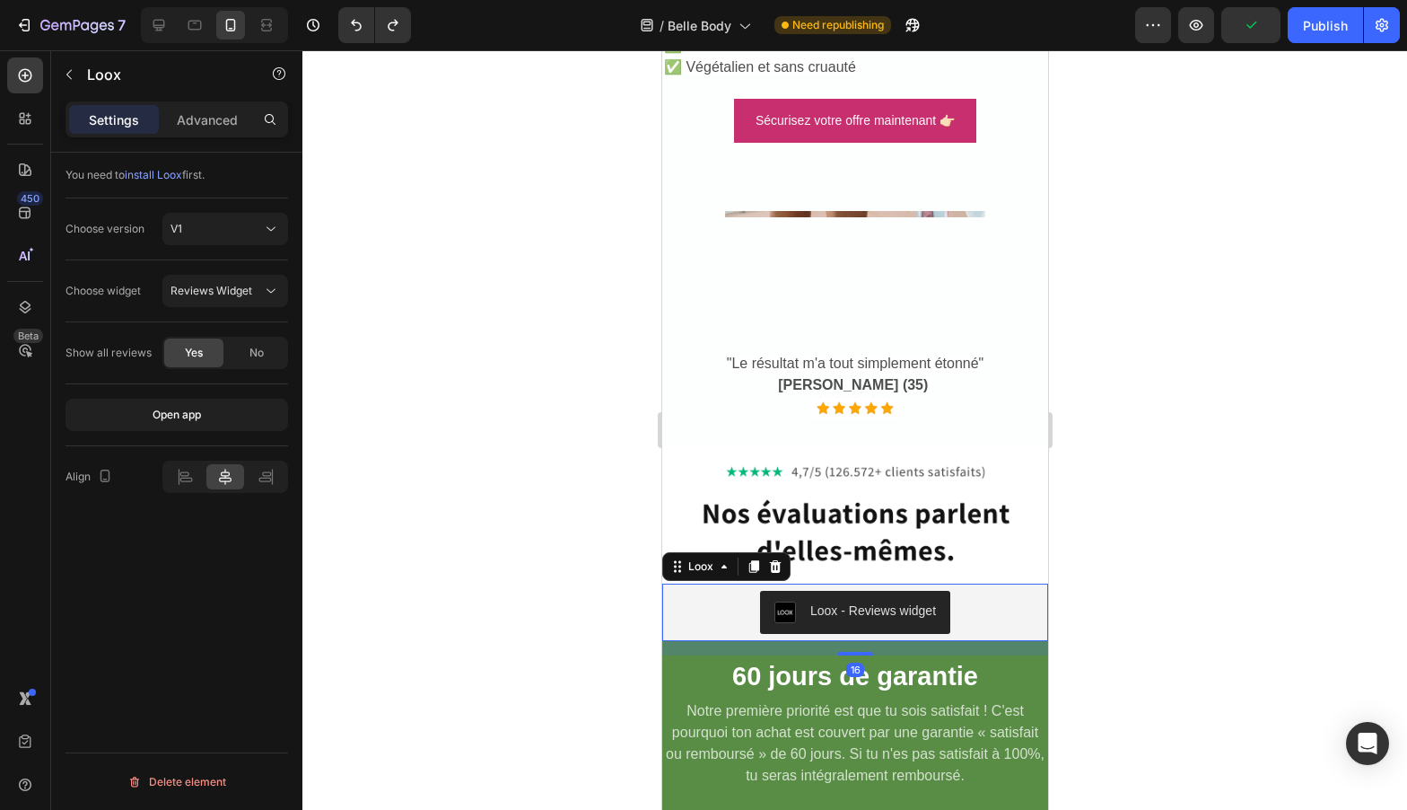
click at [810, 620] on div "Loox - Reviews widget" at bounding box center [873, 610] width 126 height 19
click at [837, 285] on div "Image "Le résultat m'a tout simplement étonné" [PERSON_NAME] (35) Text Block" at bounding box center [854, 304] width 261 height 187
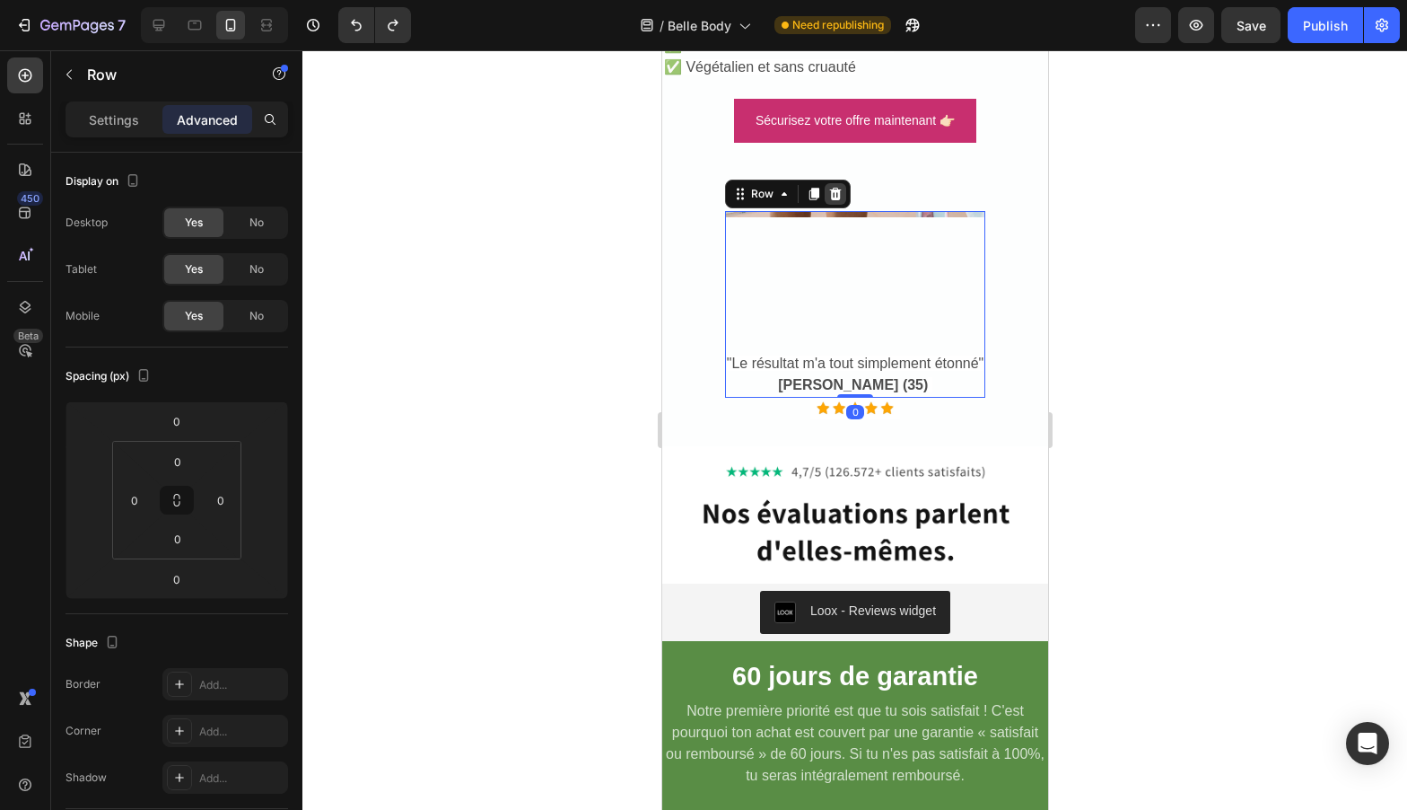
click at [833, 201] on icon at bounding box center [834, 194] width 14 height 14
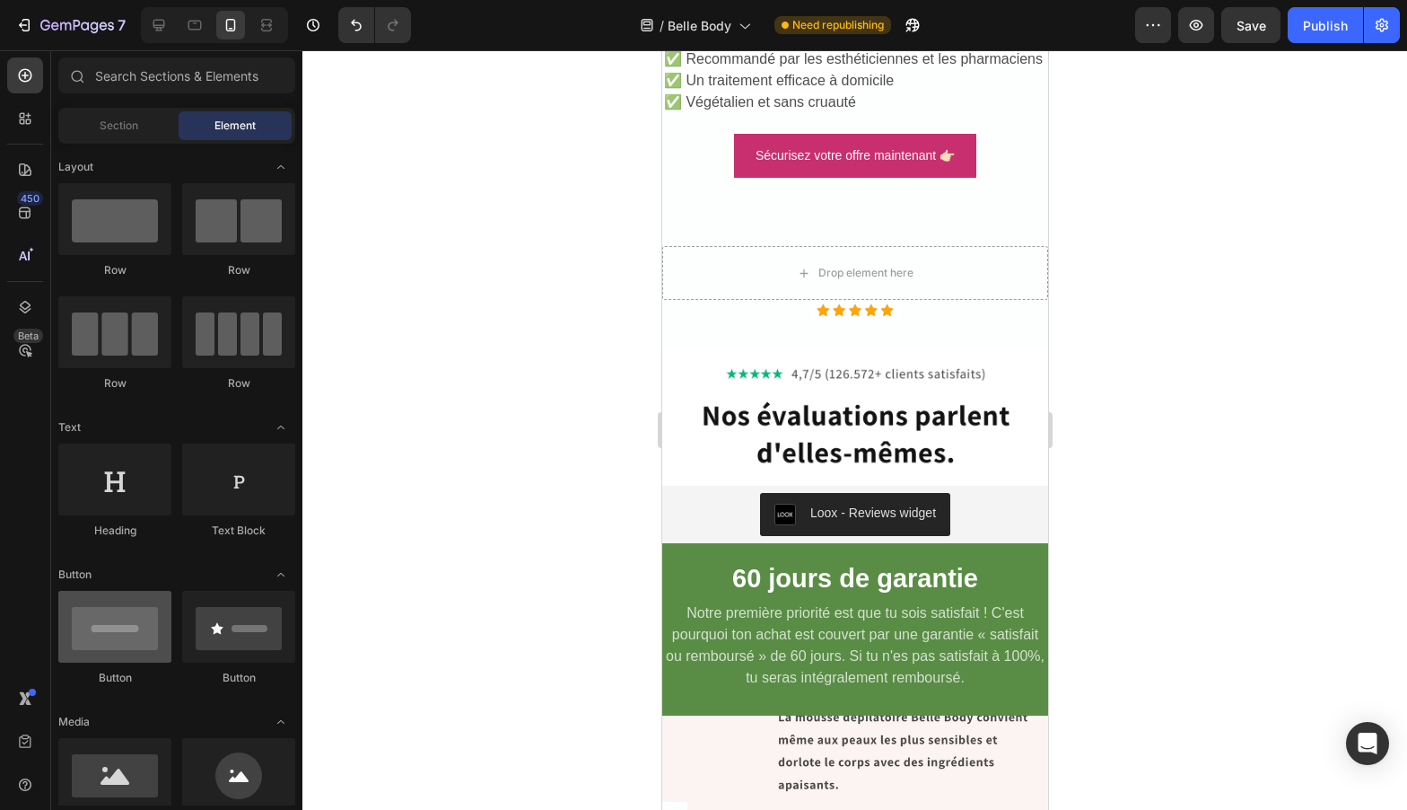
scroll to position [108, 0]
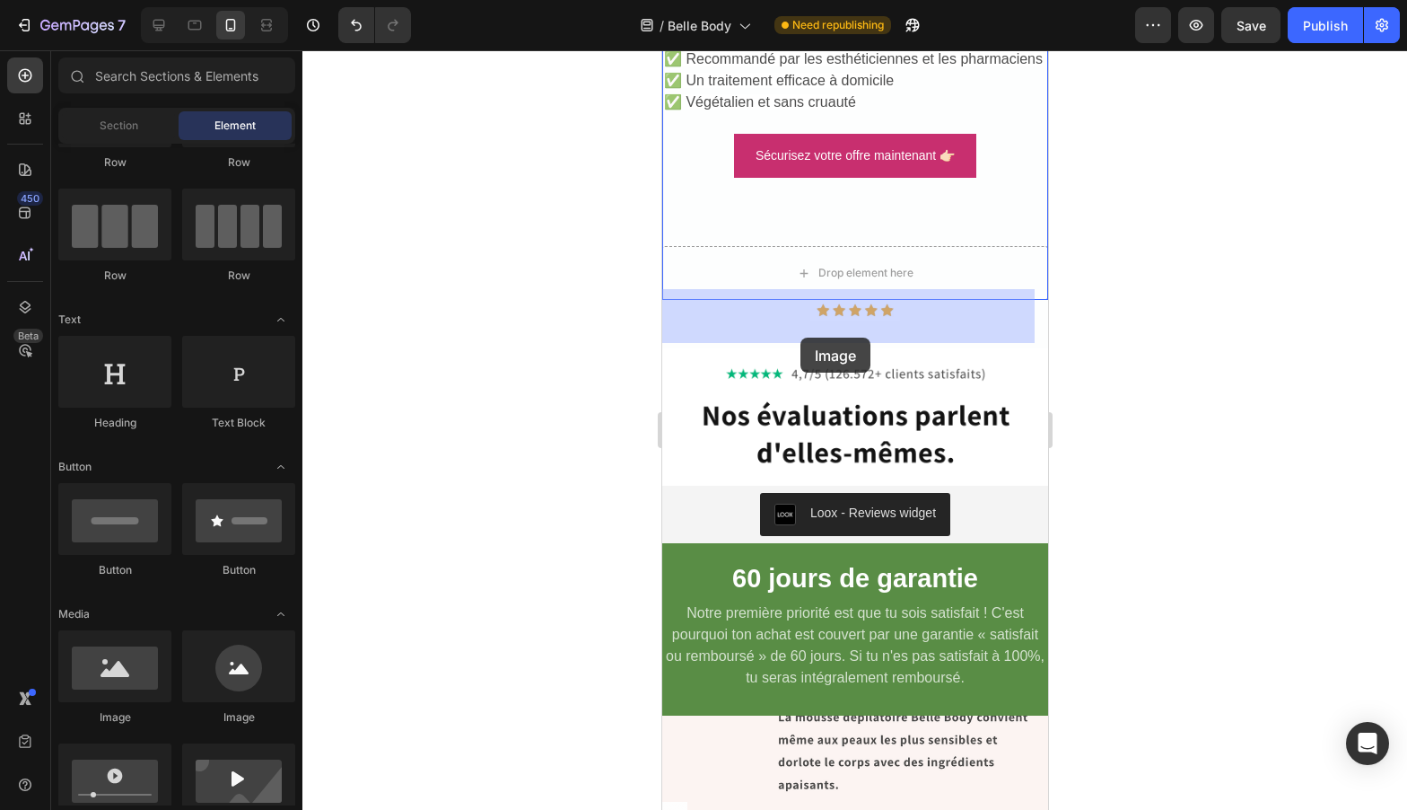
drag, startPoint x: 759, startPoint y: 712, endPoint x: 800, endPoint y: 335, distance: 379.1
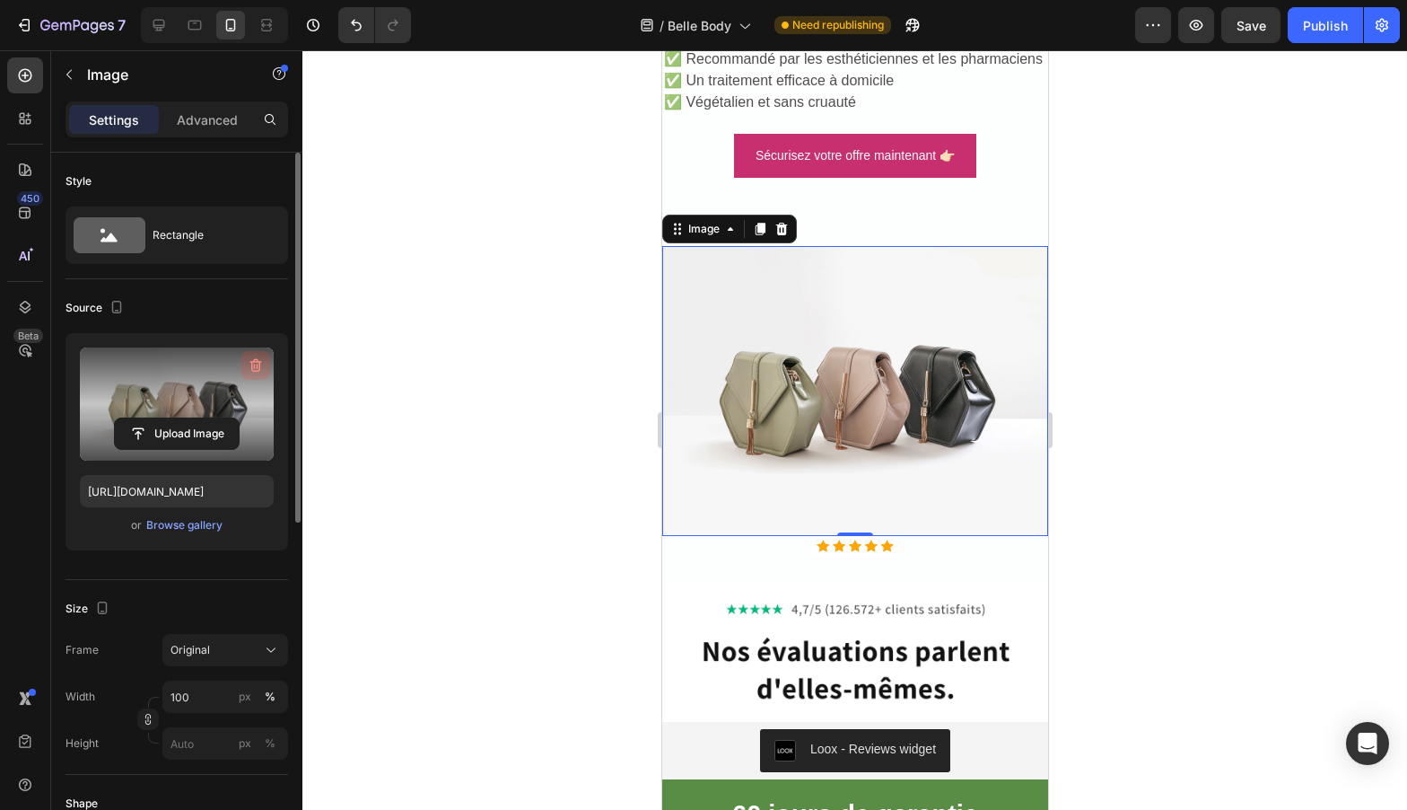
click at [250, 367] on icon "button" at bounding box center [256, 365] width 18 height 18
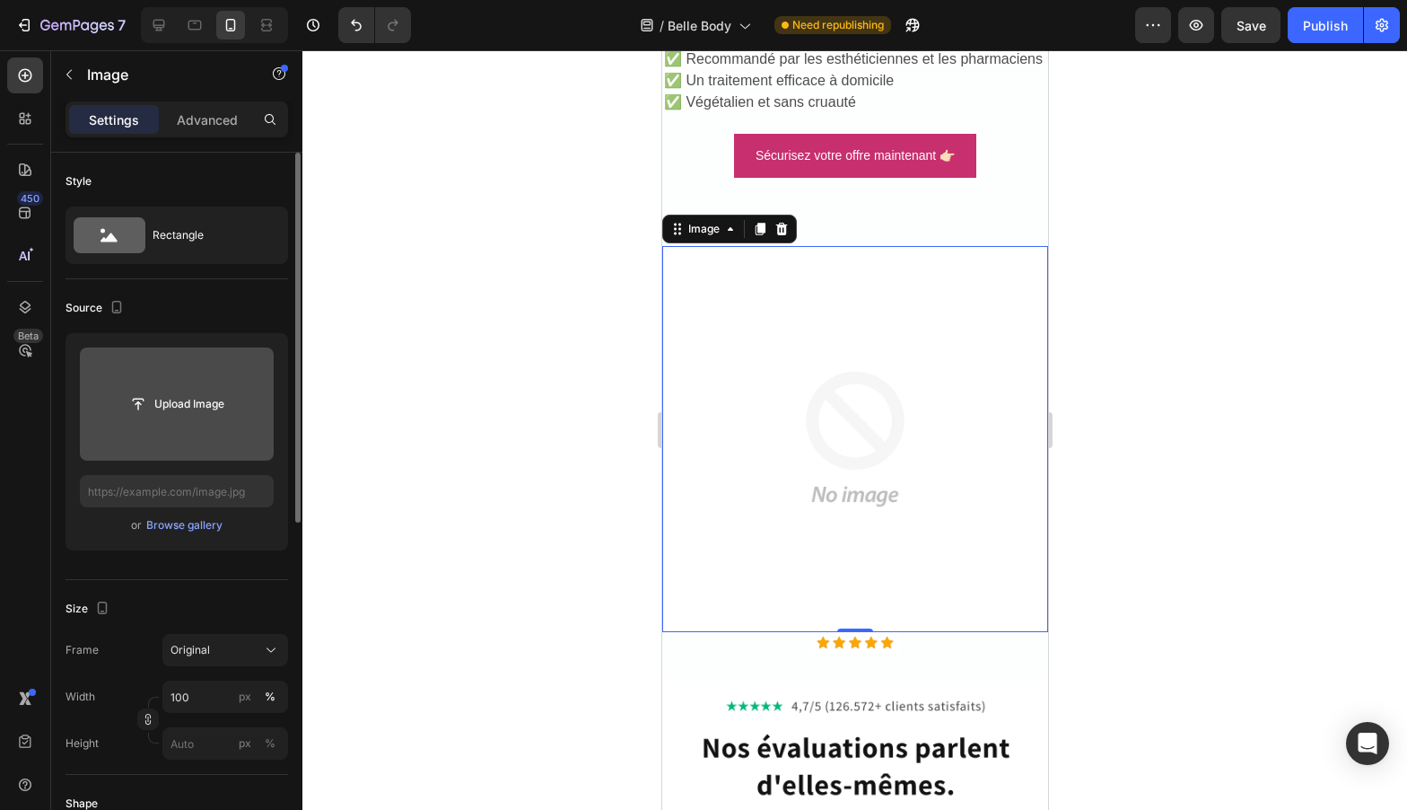
click at [197, 396] on input "file" at bounding box center [177, 404] width 124 height 31
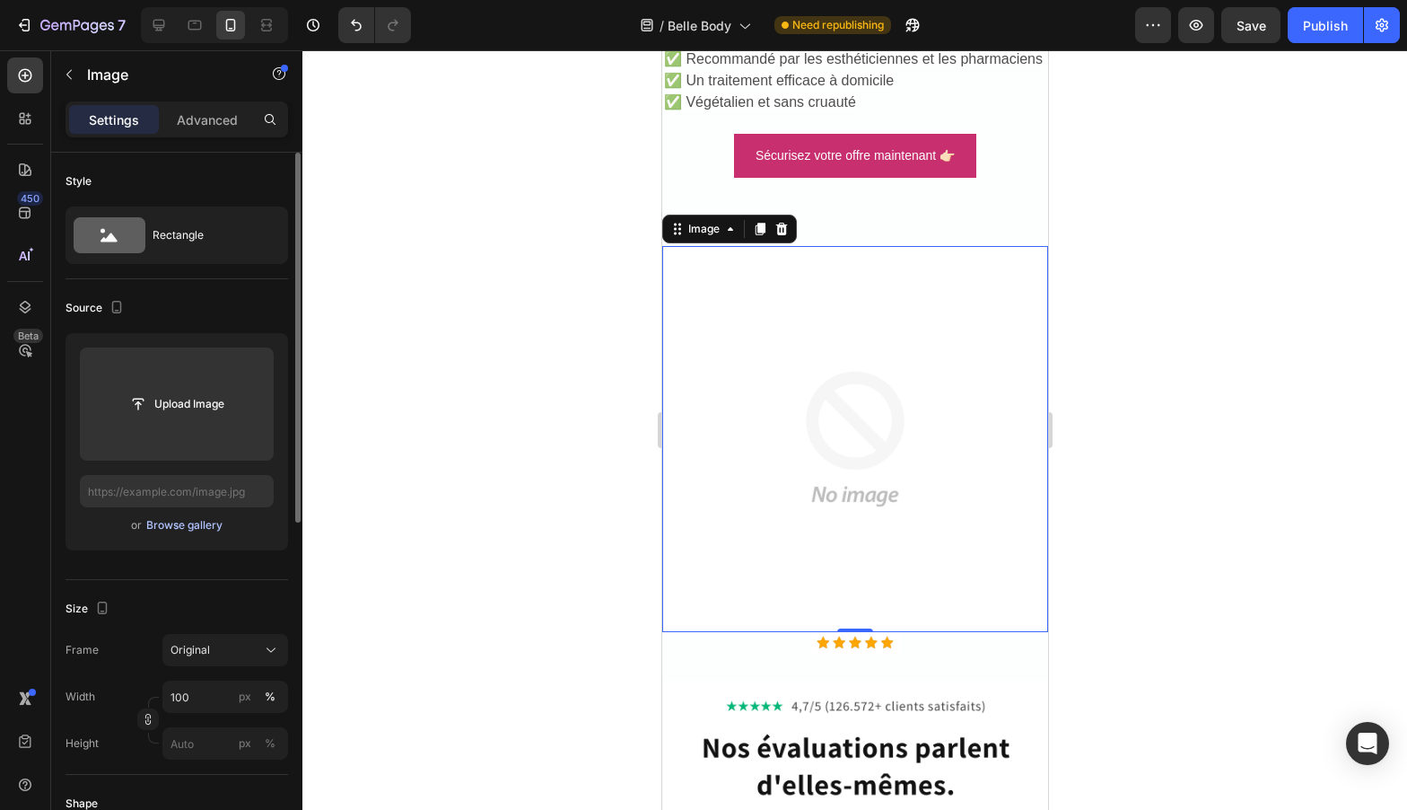
click at [181, 524] on div "Browse gallery" at bounding box center [184, 525] width 76 height 16
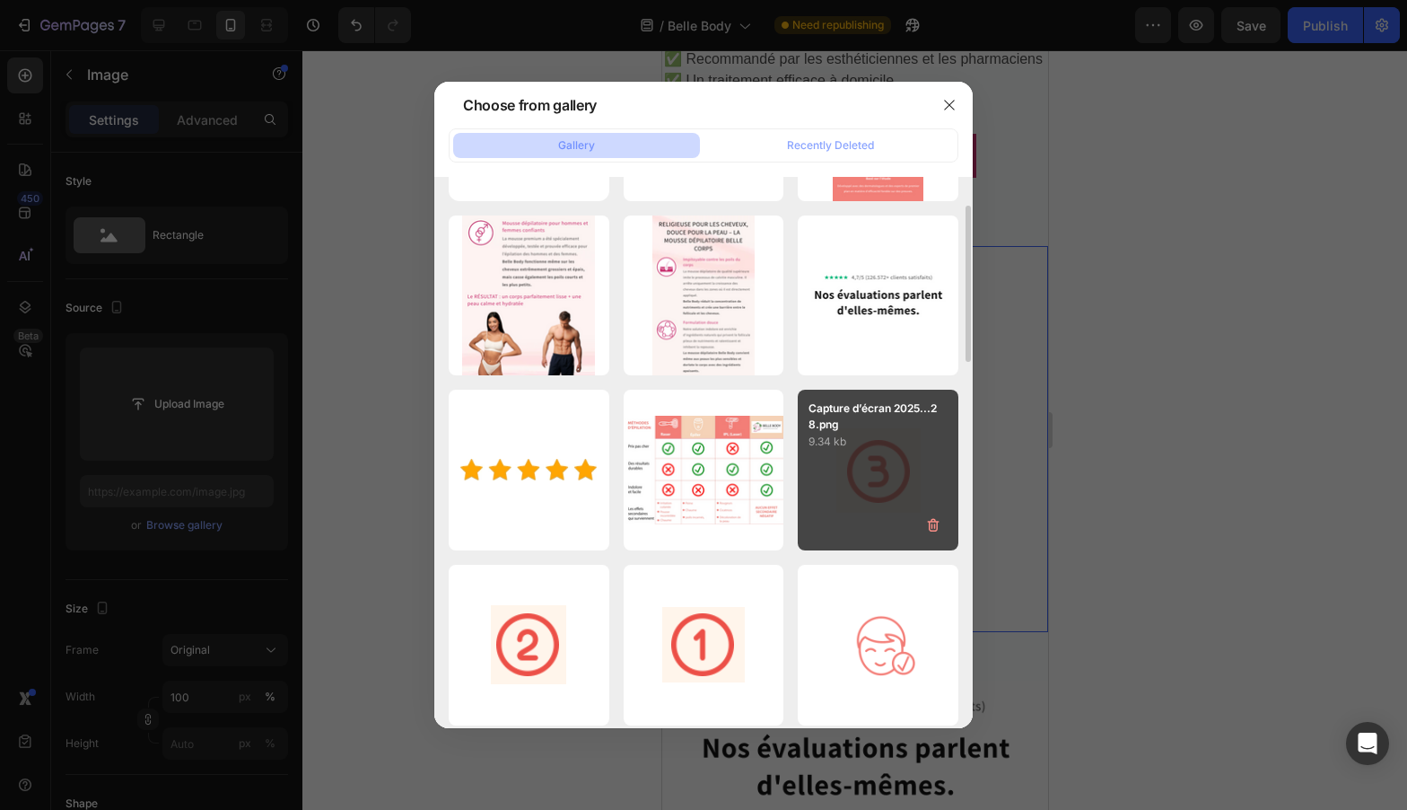
scroll to position [0, 0]
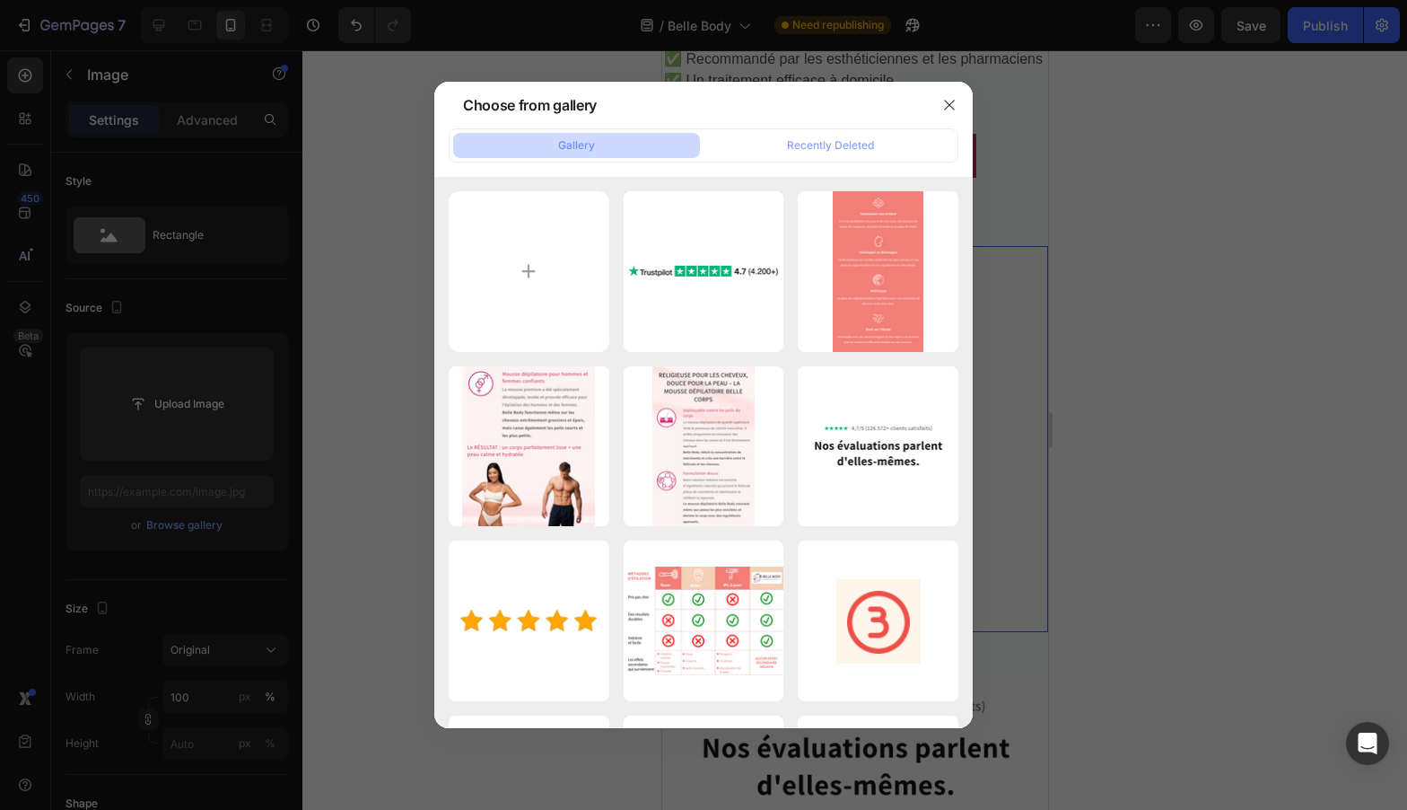
click at [290, 253] on div at bounding box center [703, 405] width 1407 height 810
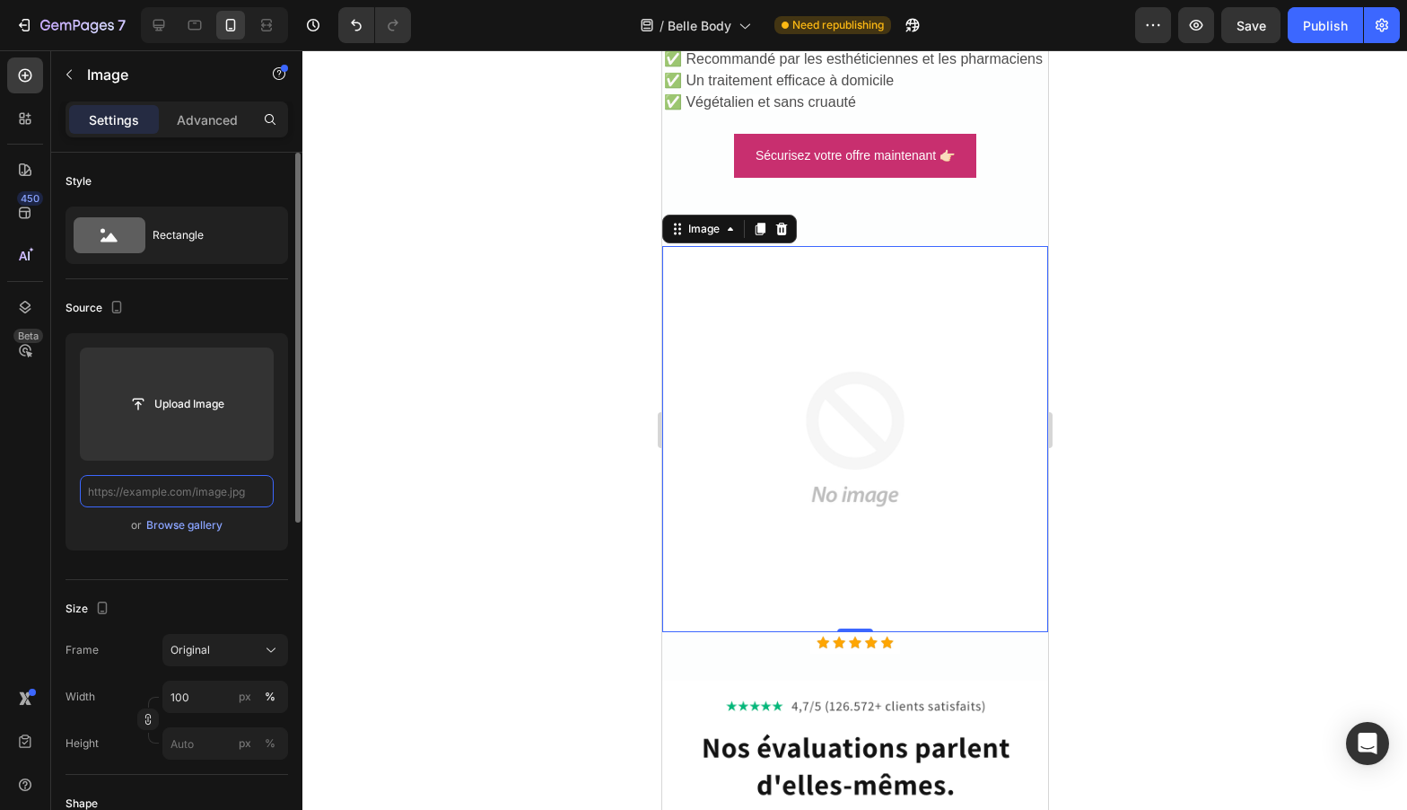
click at [232, 483] on input "text" at bounding box center [177, 491] width 194 height 32
paste input "[URL][DOMAIN_NAME]"
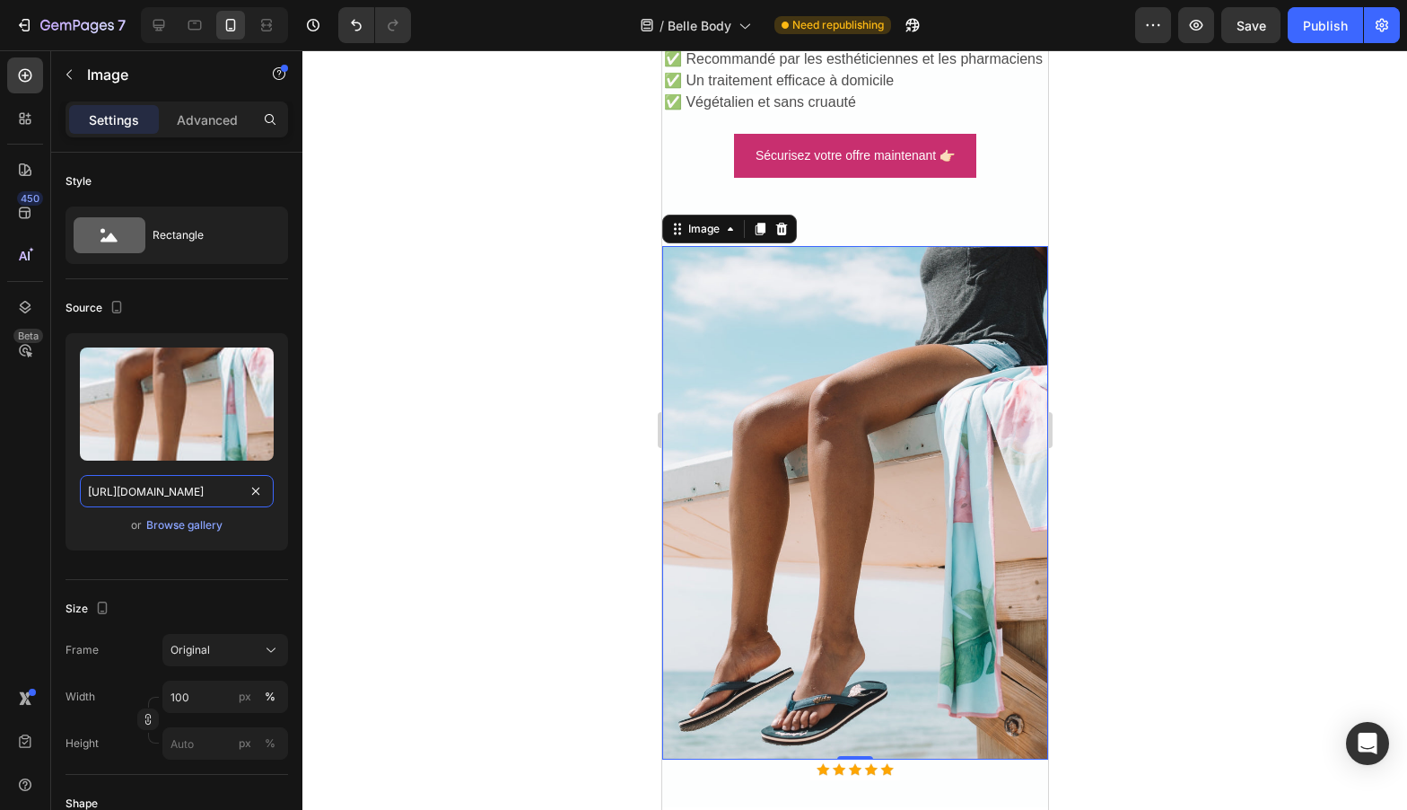
type input "[URL][DOMAIN_NAME]"
click at [339, 466] on div at bounding box center [854, 429] width 1105 height 759
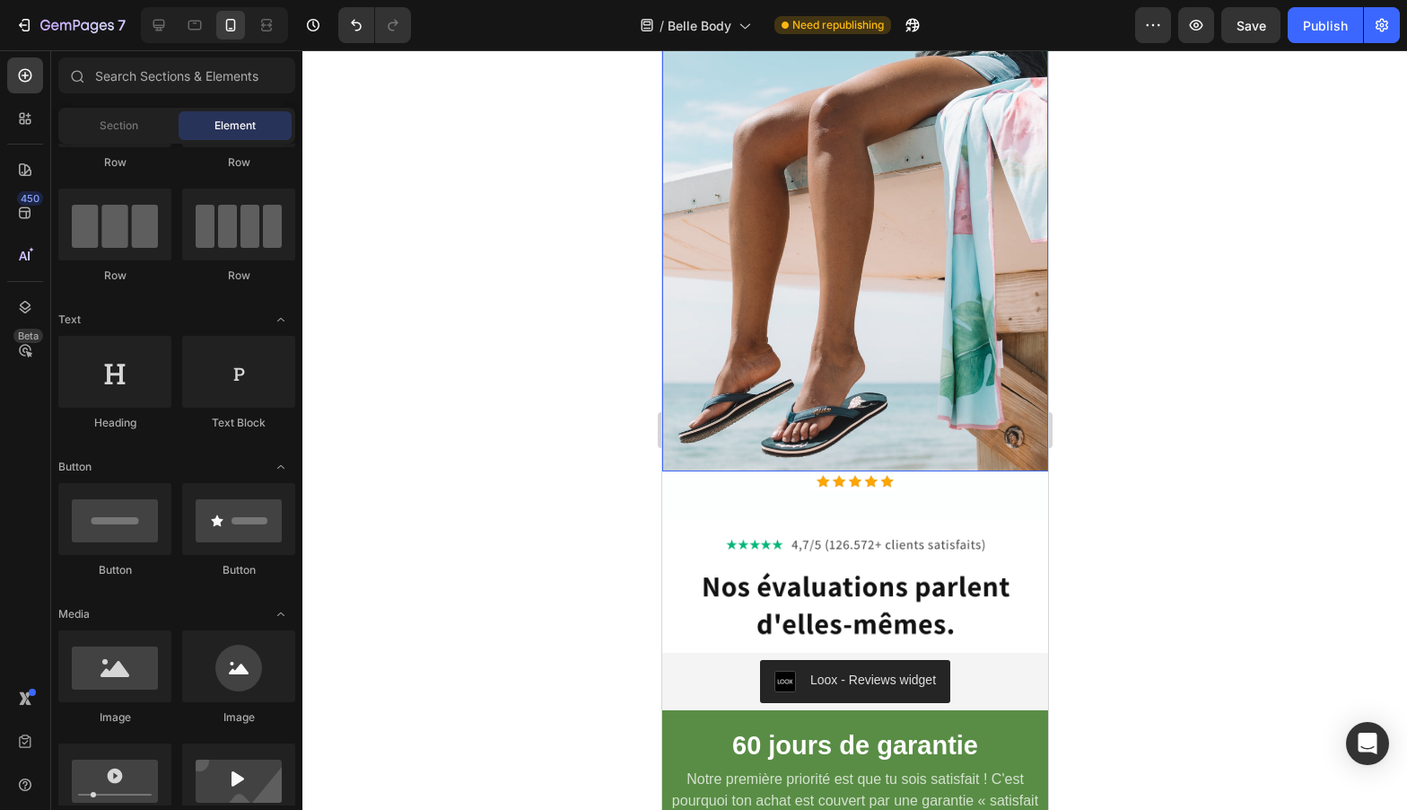
scroll to position [6701, 0]
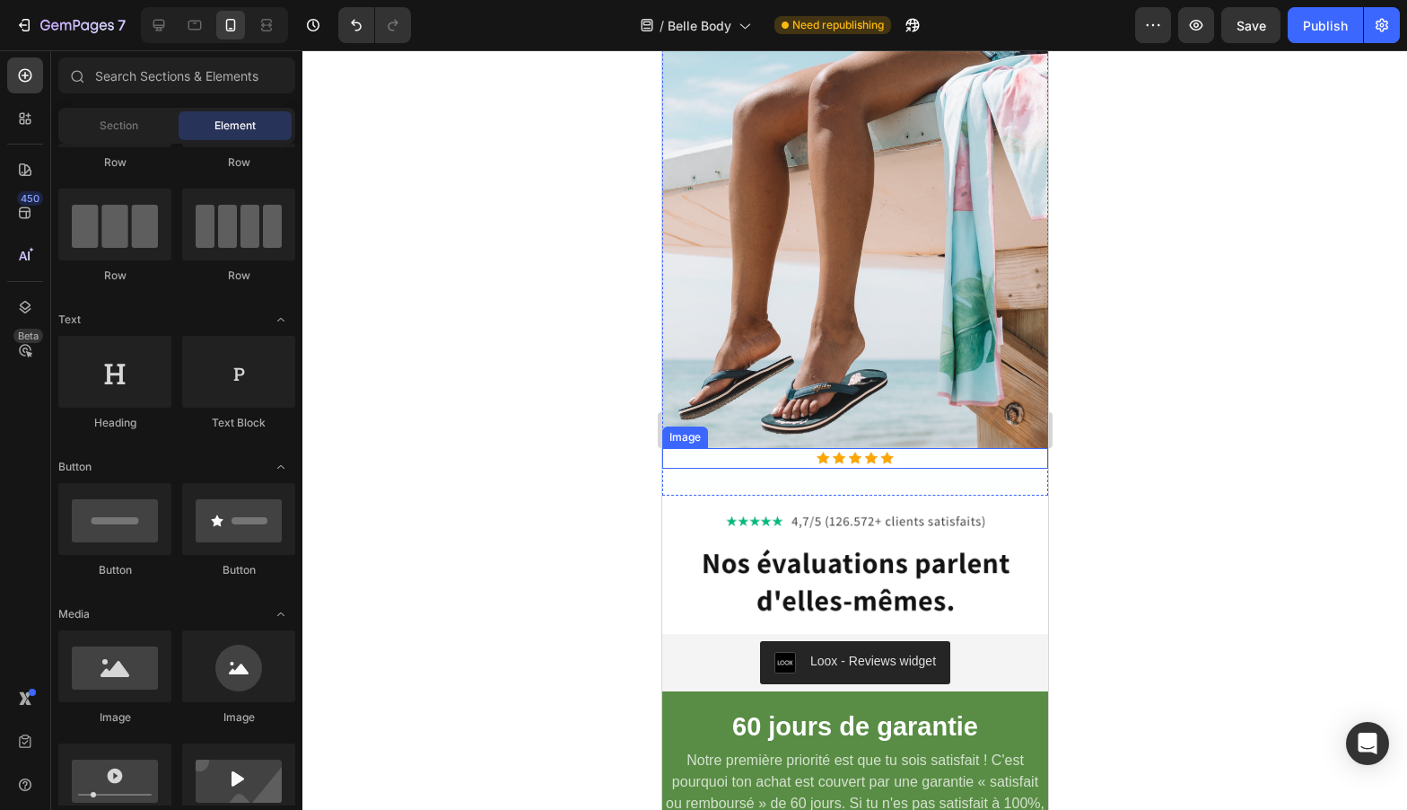
click at [767, 469] on div at bounding box center [854, 459] width 386 height 22
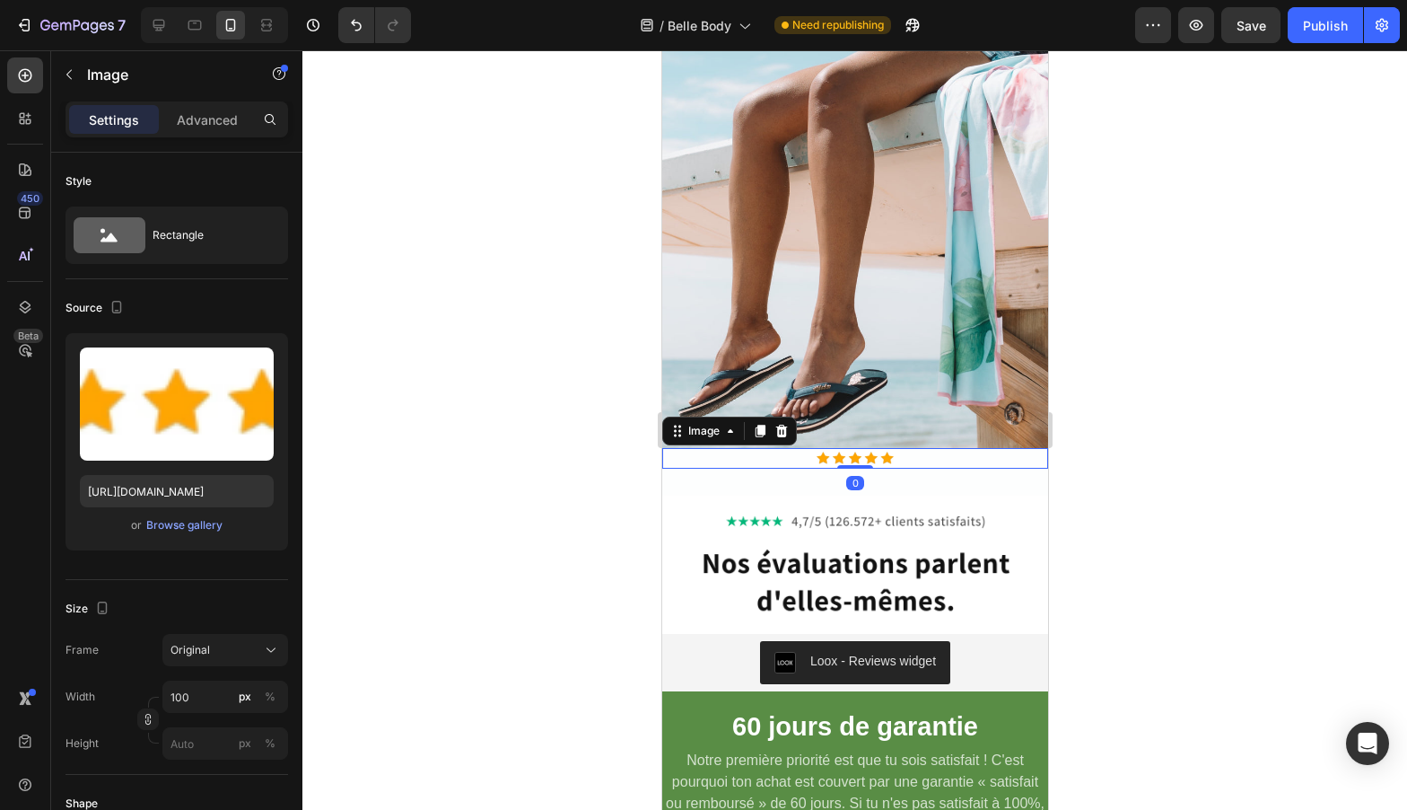
click at [767, 469] on div at bounding box center [854, 459] width 386 height 22
click at [73, 63] on button "button" at bounding box center [69, 74] width 29 height 29
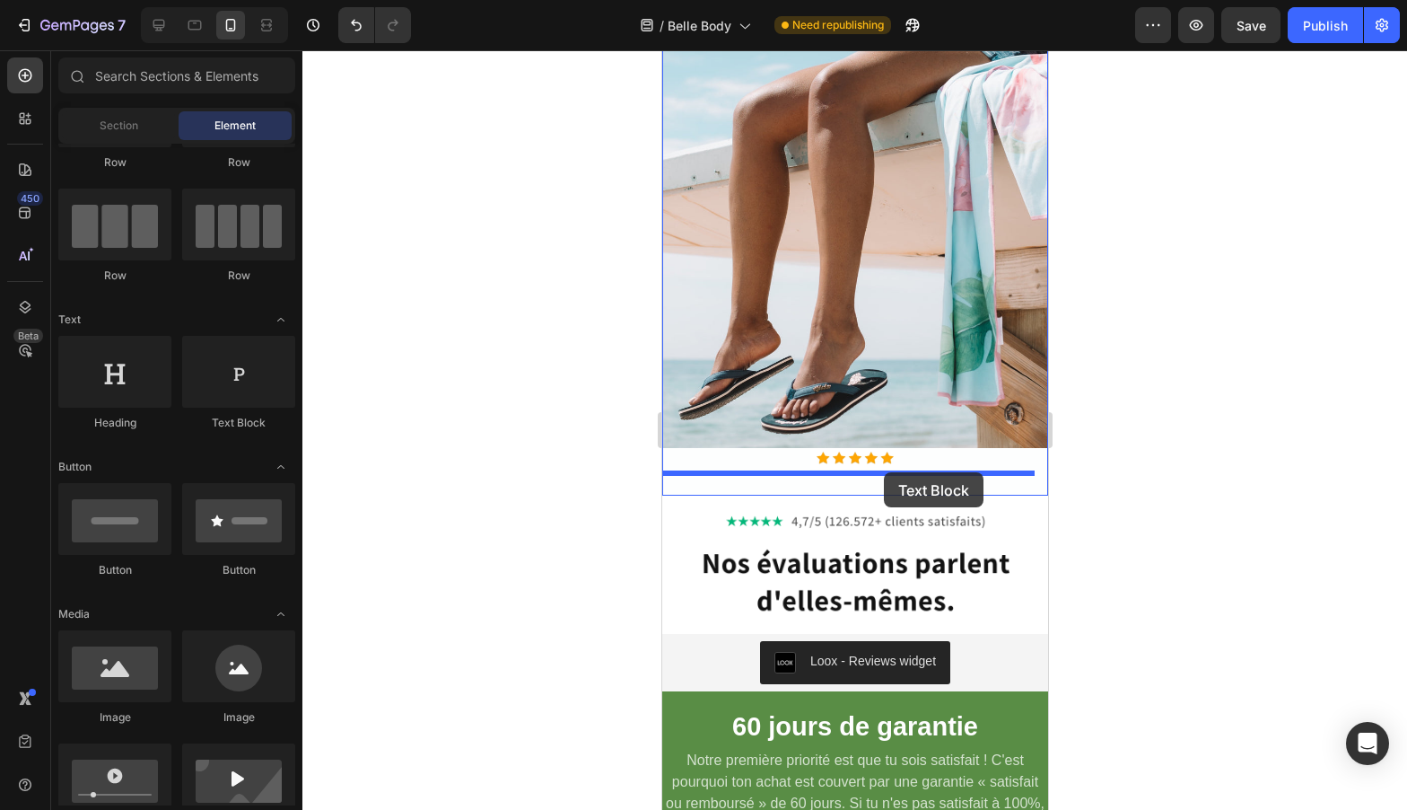
drag, startPoint x: 870, startPoint y: 438, endPoint x: 883, endPoint y: 472, distance: 36.7
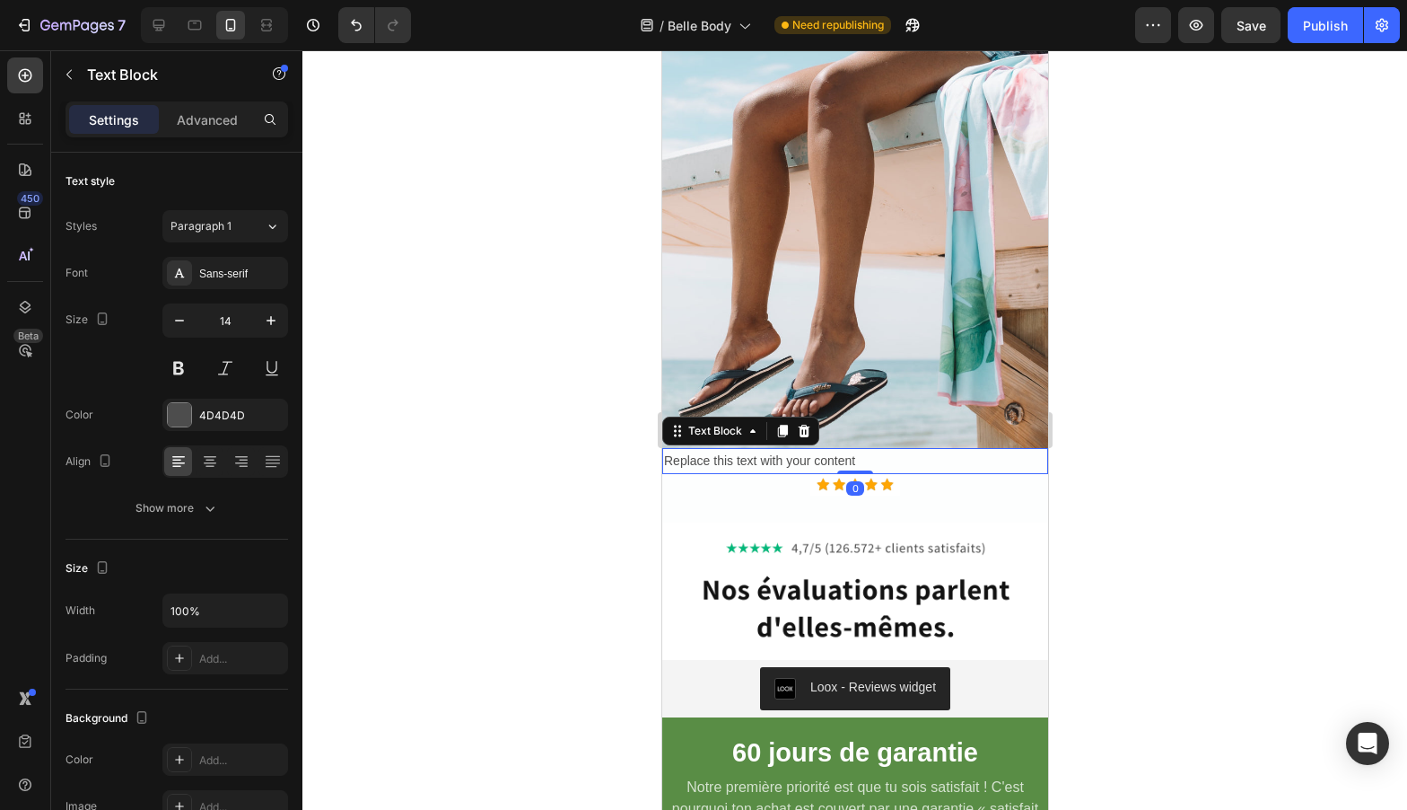
click at [767, 474] on div "Replace this text with your content" at bounding box center [854, 461] width 386 height 26
click at [767, 472] on p "Replace this text with your content" at bounding box center [854, 461] width 382 height 22
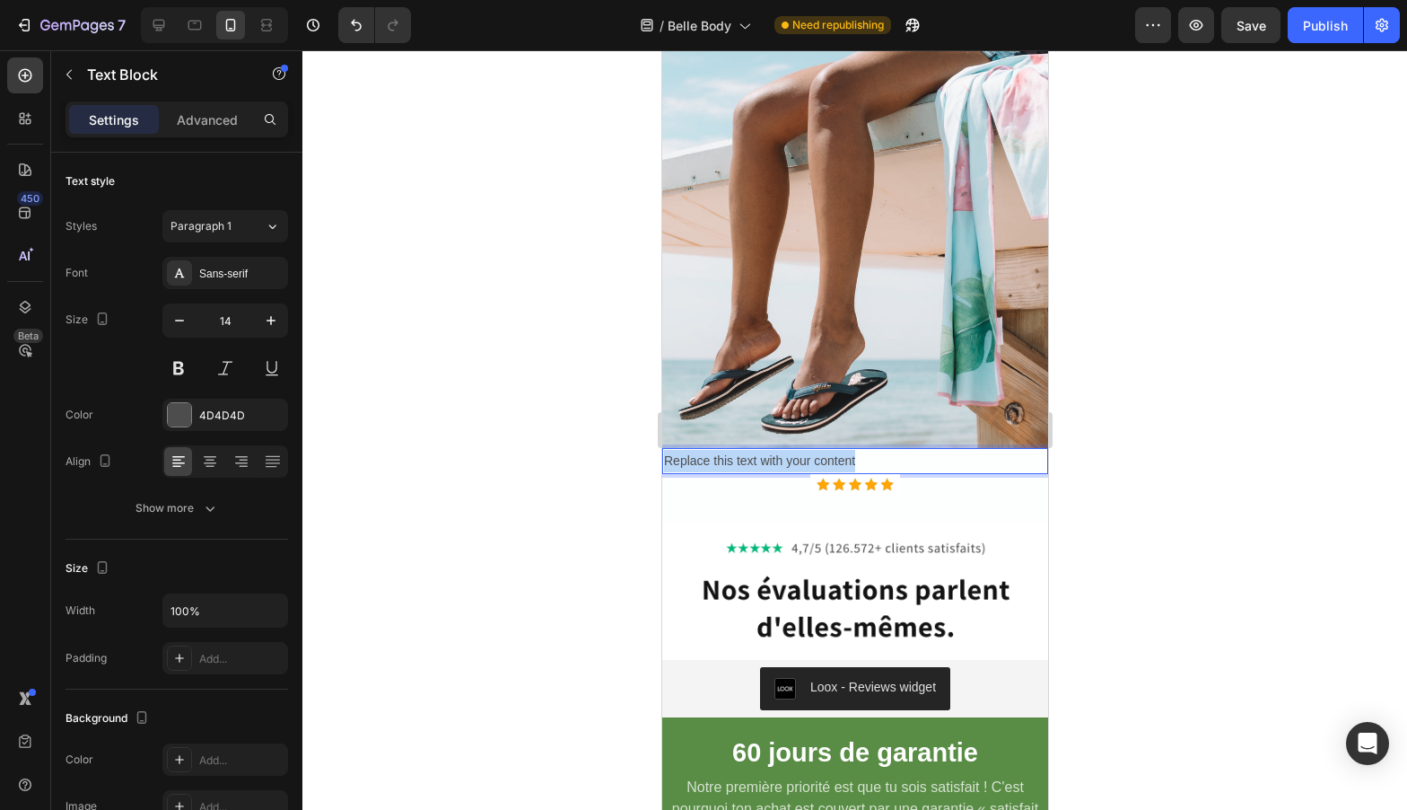
click at [767, 472] on p "Replace this text with your content" at bounding box center [854, 461] width 382 height 22
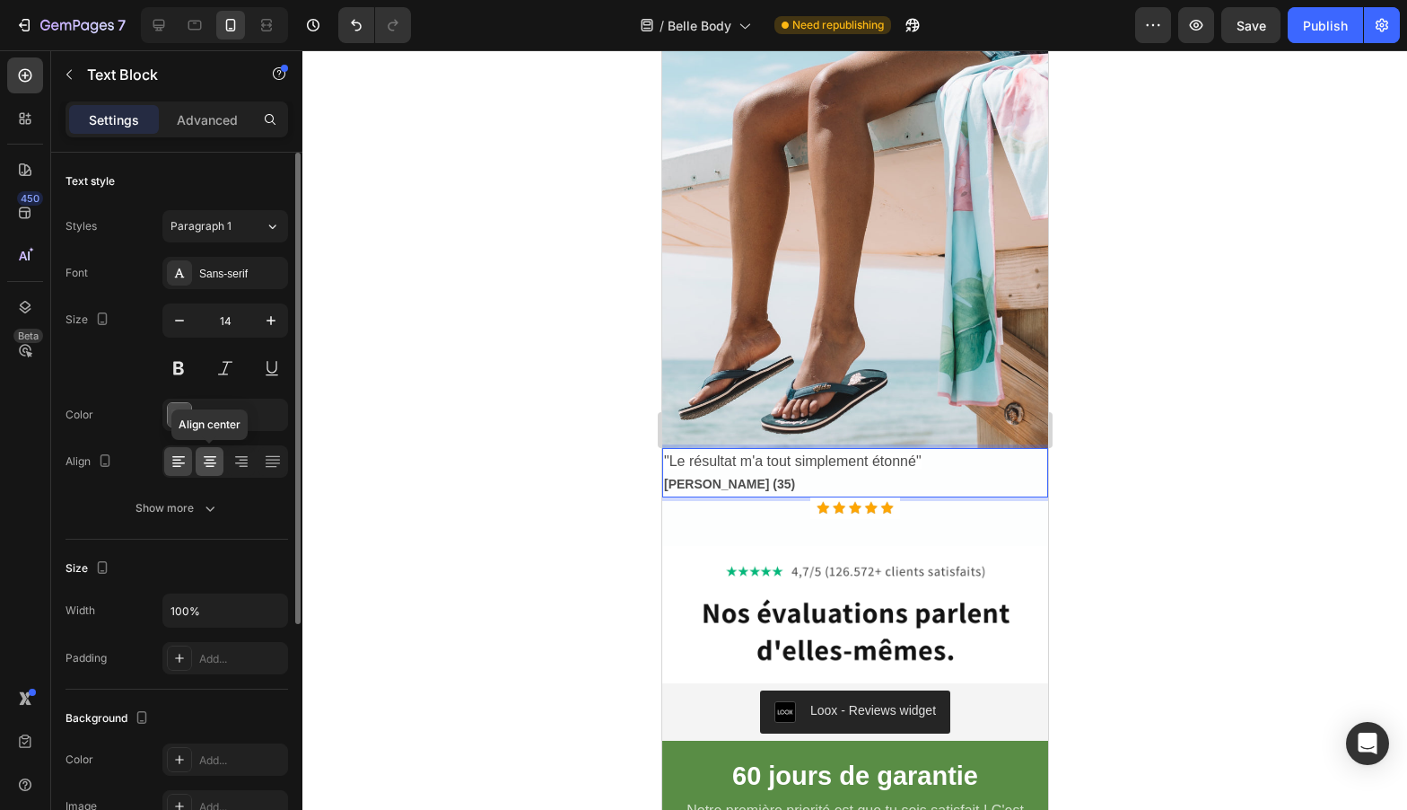
click at [217, 453] on icon at bounding box center [210, 461] width 18 height 18
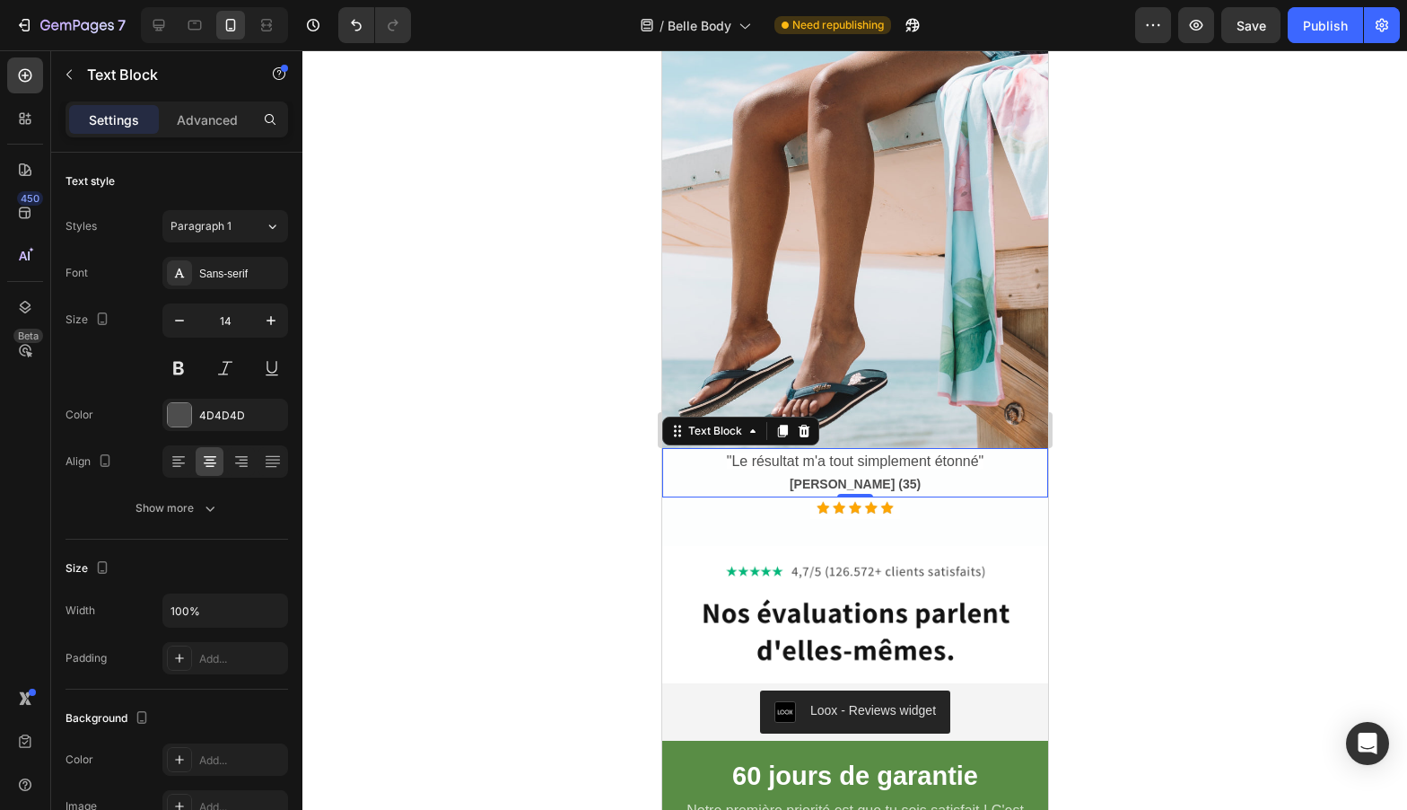
click at [451, 480] on div at bounding box center [854, 429] width 1105 height 759
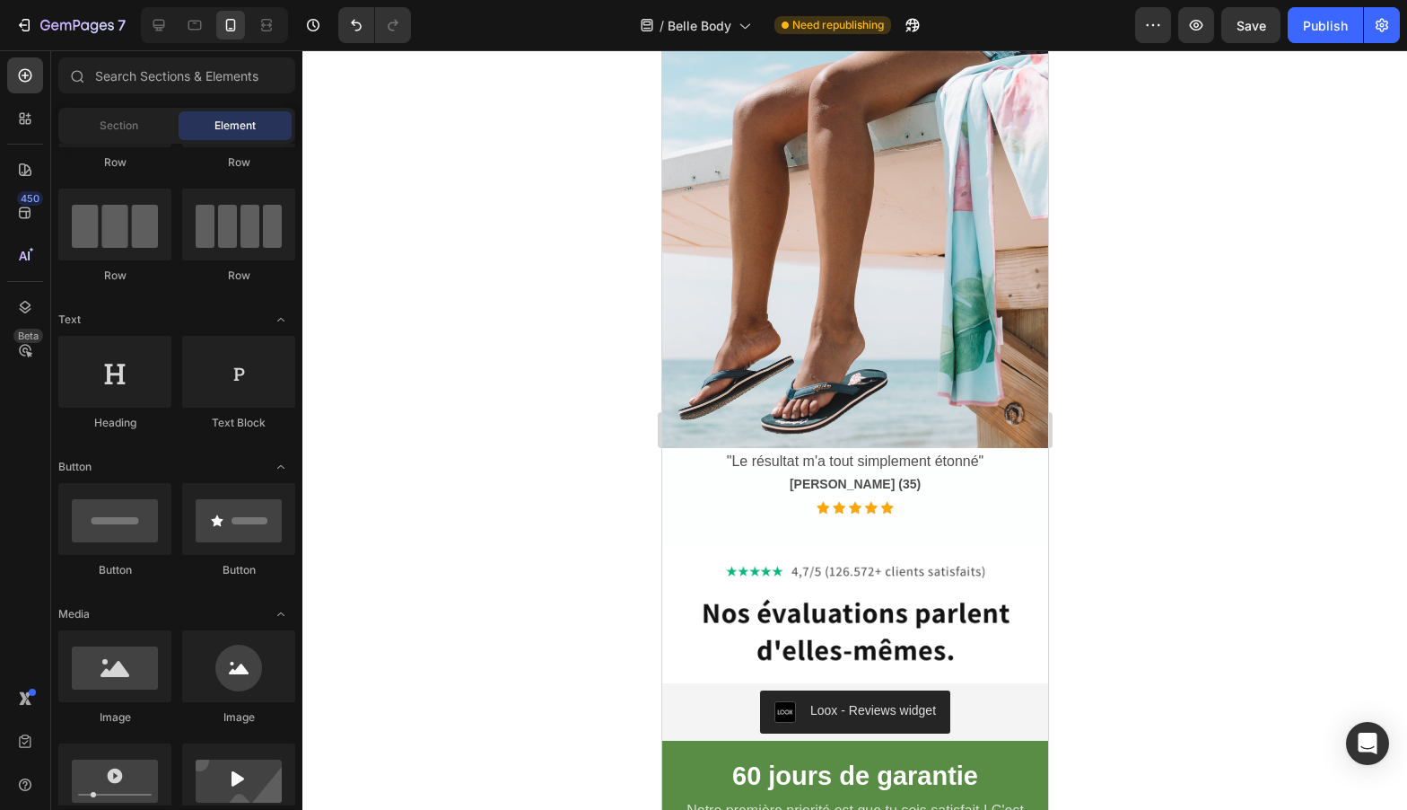
click at [470, 451] on div at bounding box center [854, 429] width 1105 height 759
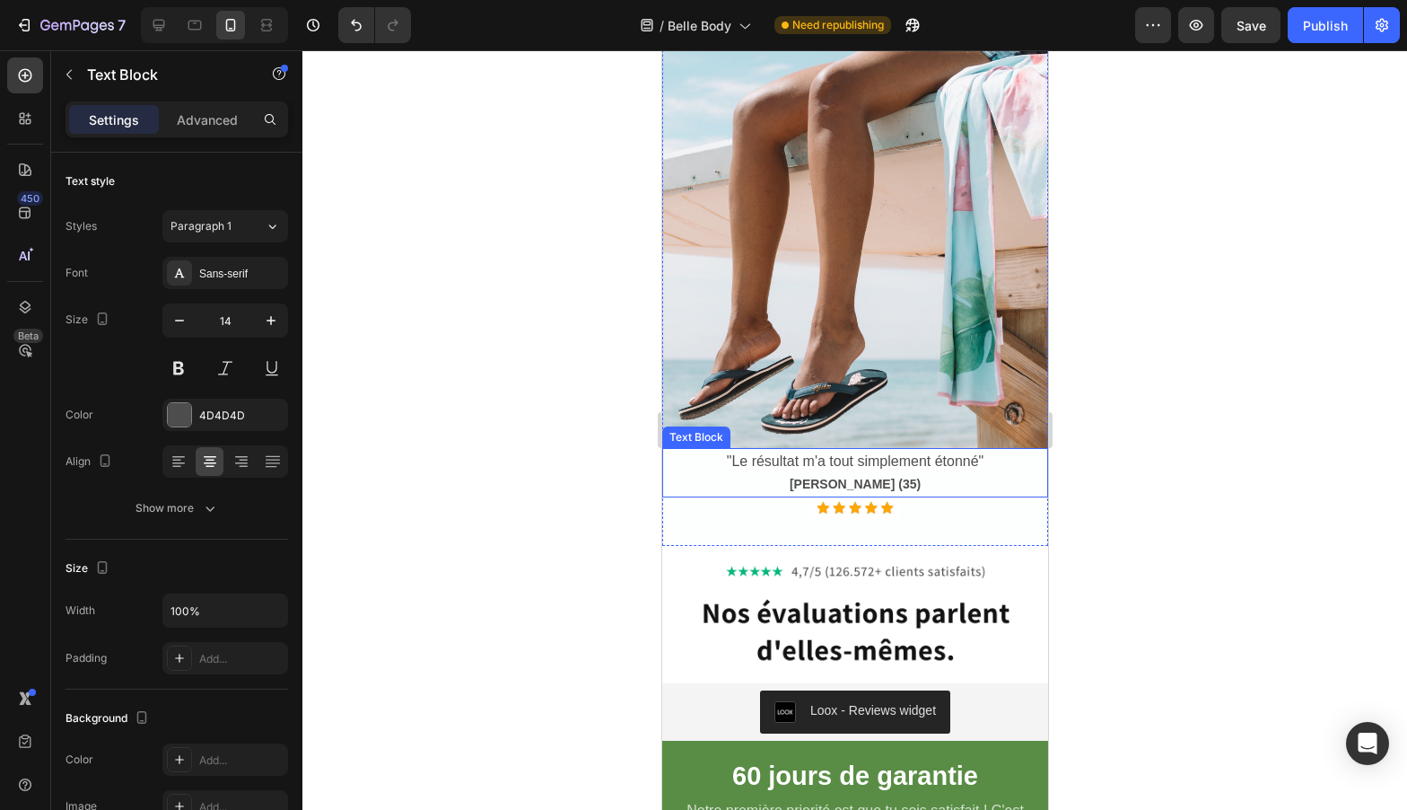
click at [831, 491] on strong "[PERSON_NAME] (35)" at bounding box center [854, 484] width 131 height 14
click at [814, 491] on strong "[PERSON_NAME] (35)" at bounding box center [854, 484] width 131 height 14
click at [836, 491] on strong "[PERSON_NAME] (35)" at bounding box center [854, 484] width 131 height 14
click at [816, 491] on strong "[PERSON_NAME] (35)" at bounding box center [854, 484] width 131 height 14
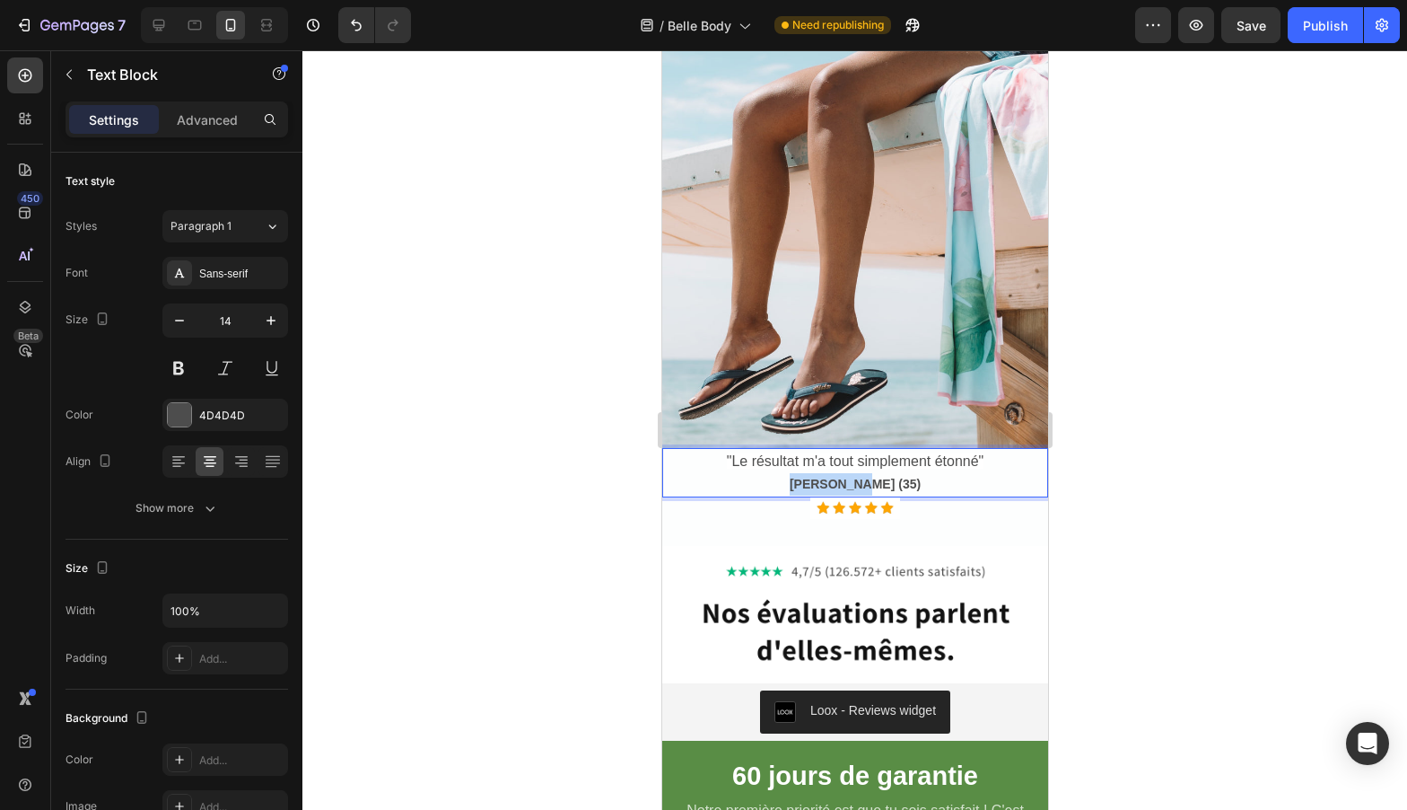
drag, startPoint x: 816, startPoint y: 510, endPoint x: 855, endPoint y: 508, distance: 39.5
click at [855, 491] on strong "[PERSON_NAME] (35)" at bounding box center [854, 484] width 131 height 14
click at [1134, 525] on div at bounding box center [854, 429] width 1105 height 759
click at [896, 491] on strong "[PERSON_NAME] (35)" at bounding box center [854, 484] width 131 height 14
click at [1194, 406] on div at bounding box center [854, 429] width 1105 height 759
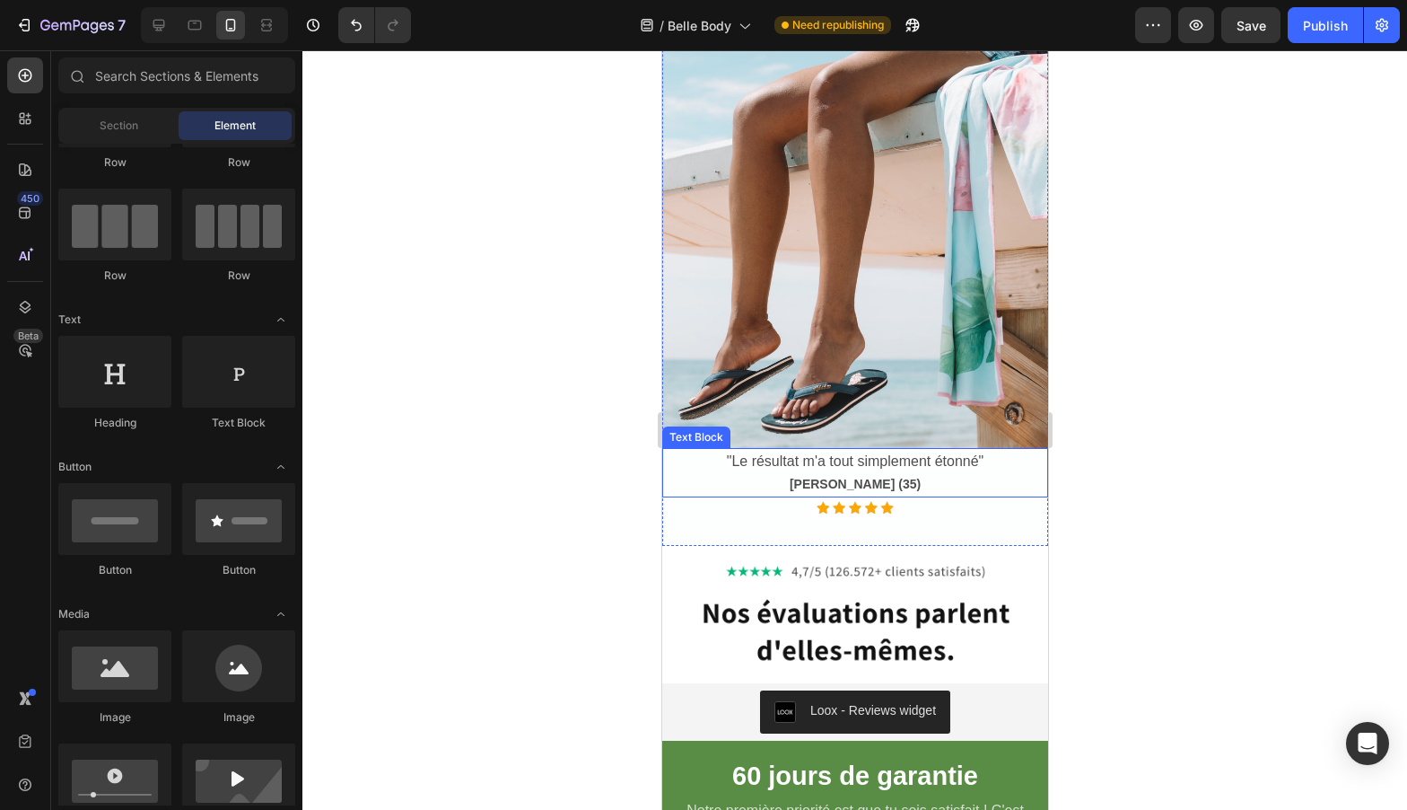
click at [887, 491] on strong "[PERSON_NAME] (35)" at bounding box center [854, 484] width 131 height 14
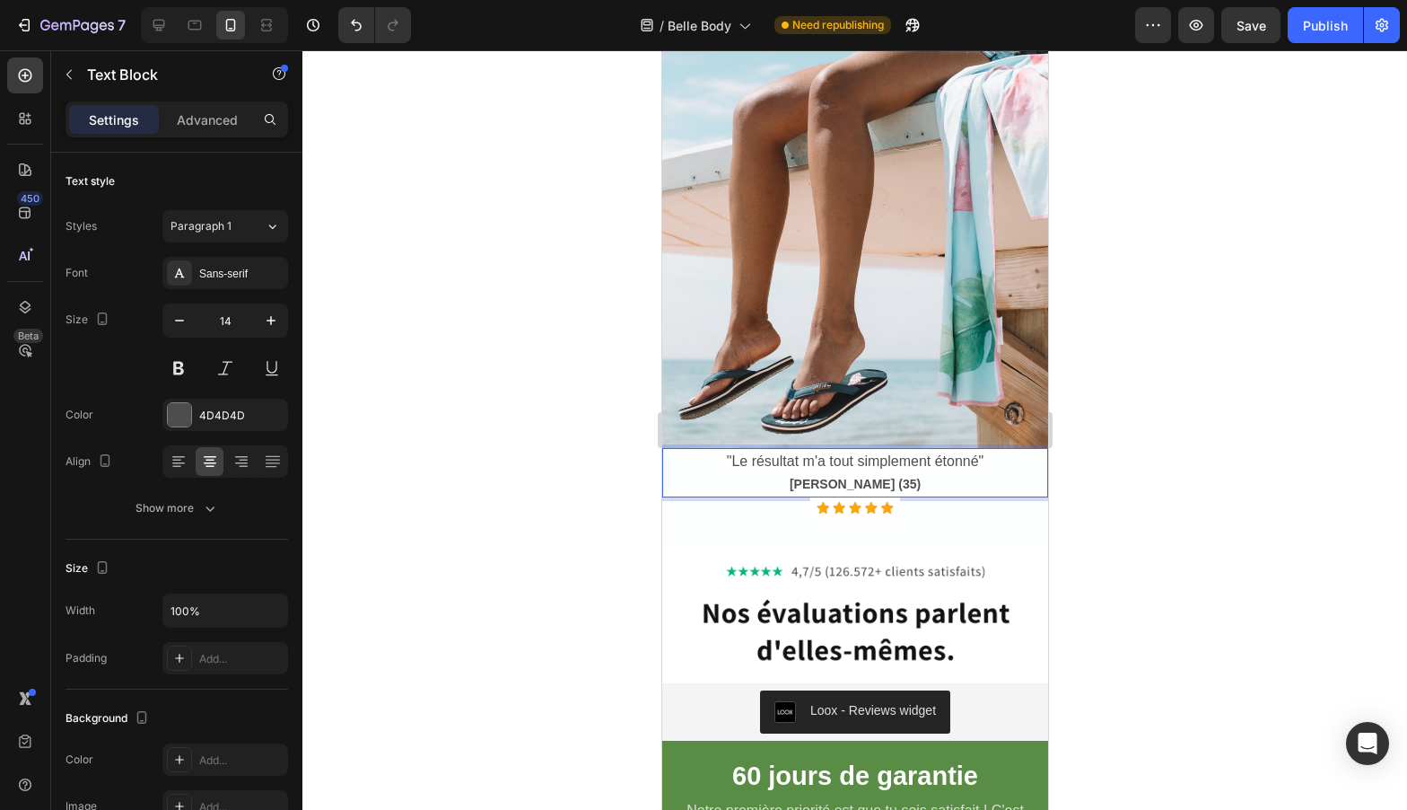
click at [902, 491] on strong "[PERSON_NAME] (35)" at bounding box center [854, 484] width 131 height 14
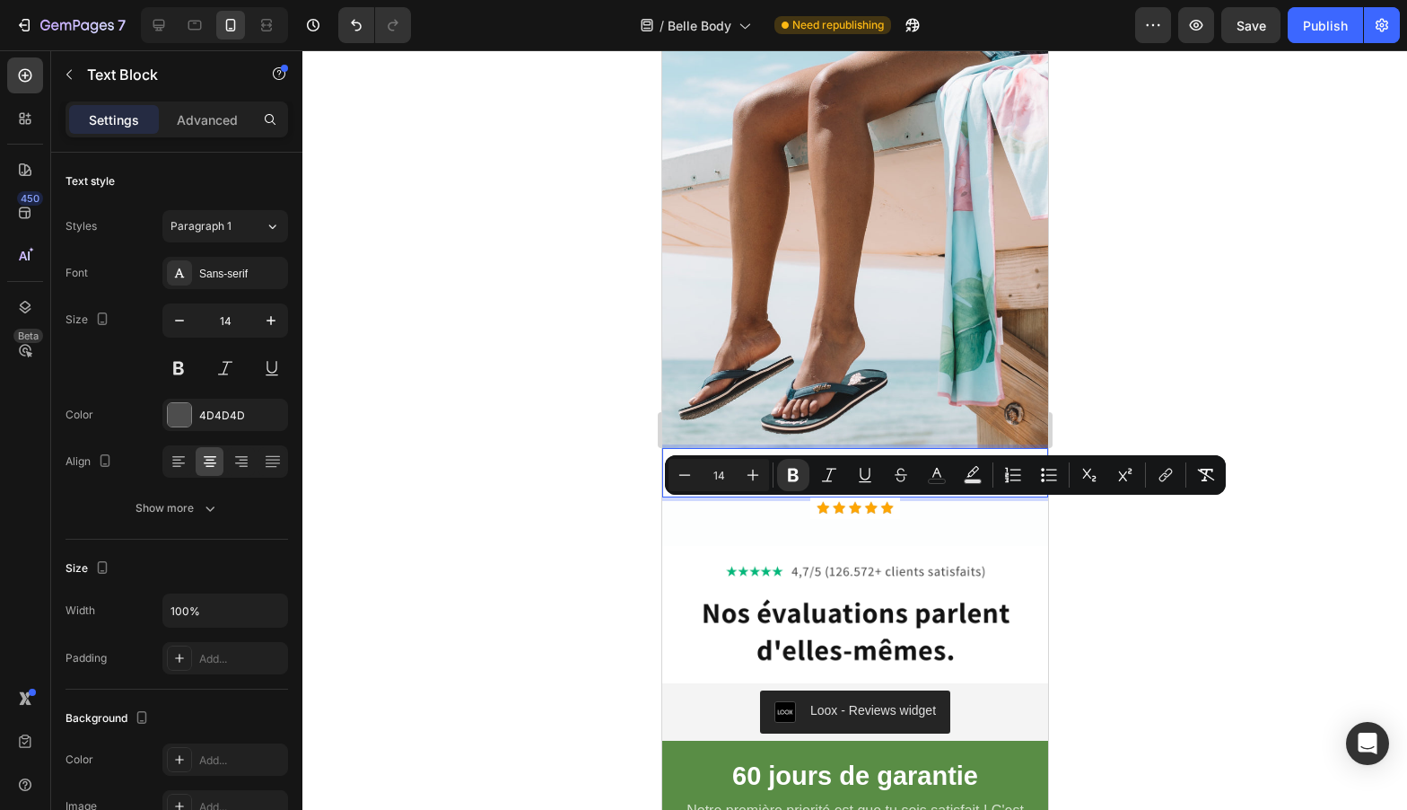
click at [908, 495] on p ""Le résultat m'a tout simplement étonné" [PERSON_NAME] (35)" at bounding box center [854, 473] width 382 height 46
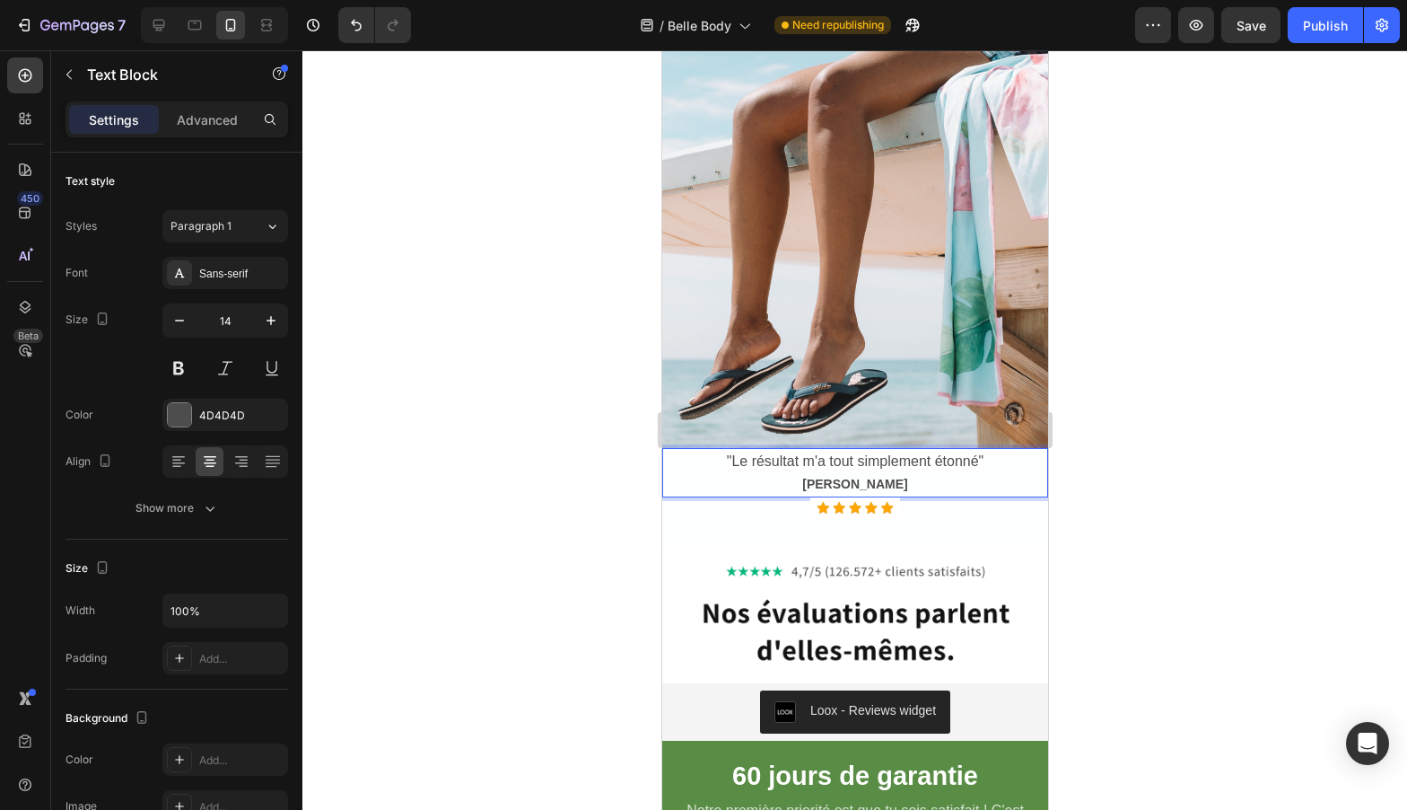
click at [429, 432] on div at bounding box center [854, 429] width 1105 height 759
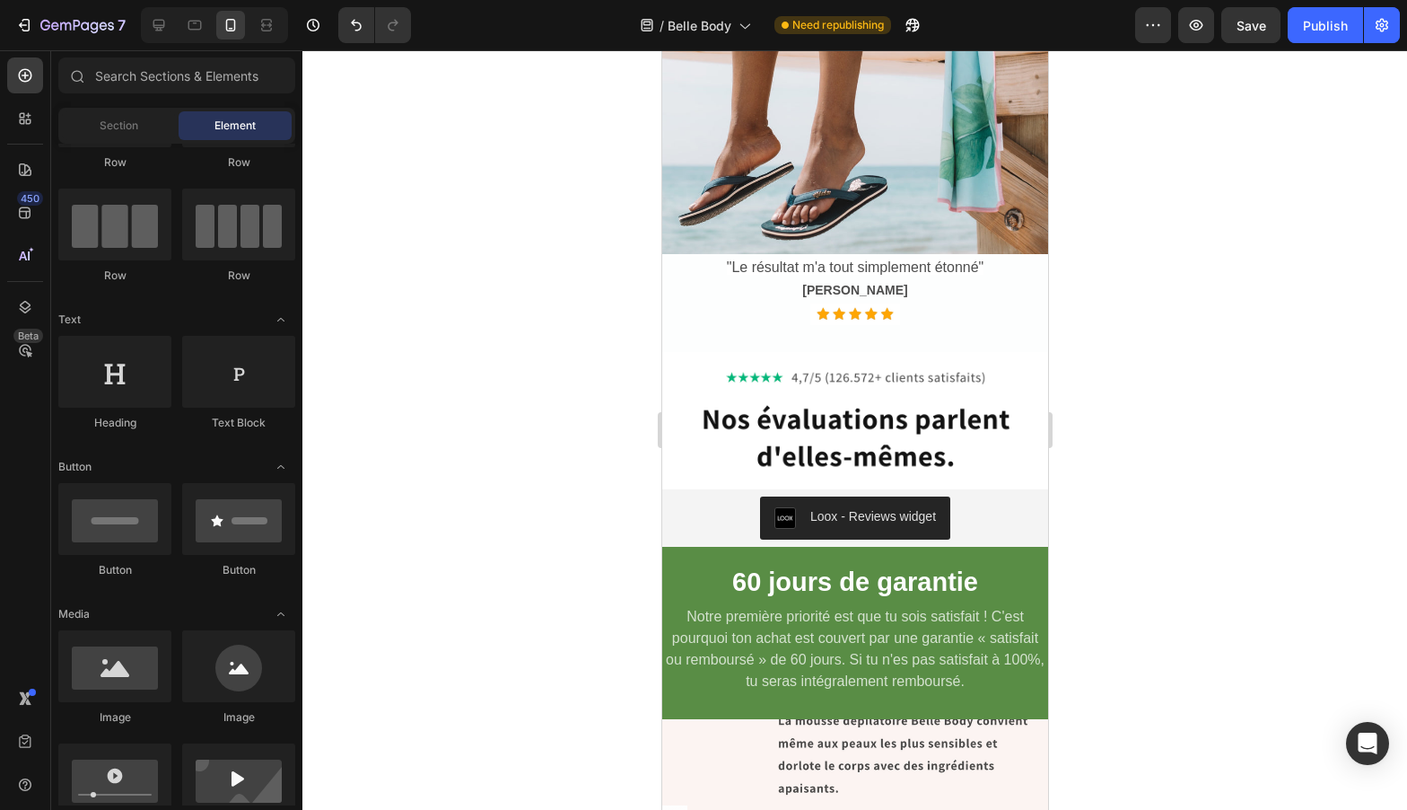
scroll to position [6881, 0]
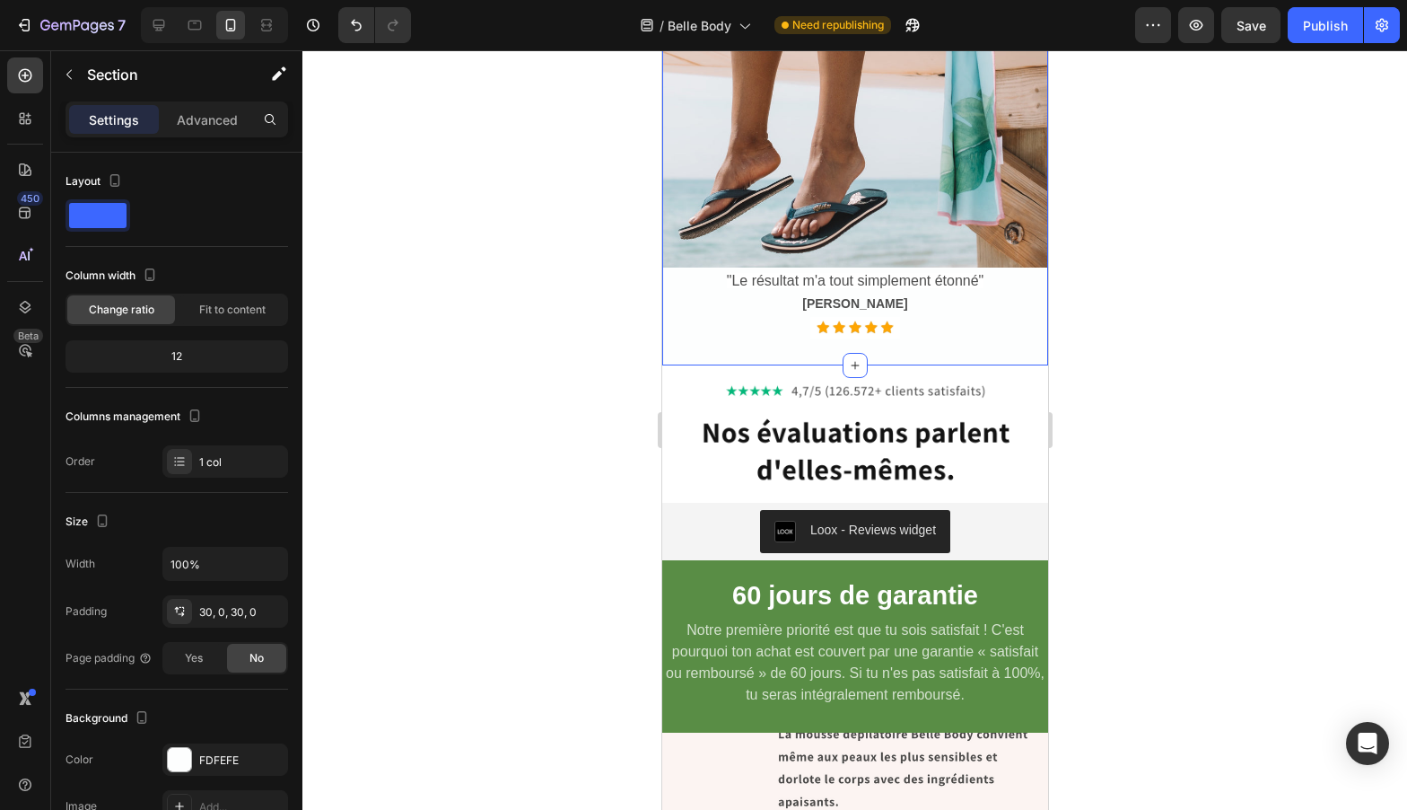
click at [1185, 417] on div at bounding box center [854, 429] width 1105 height 759
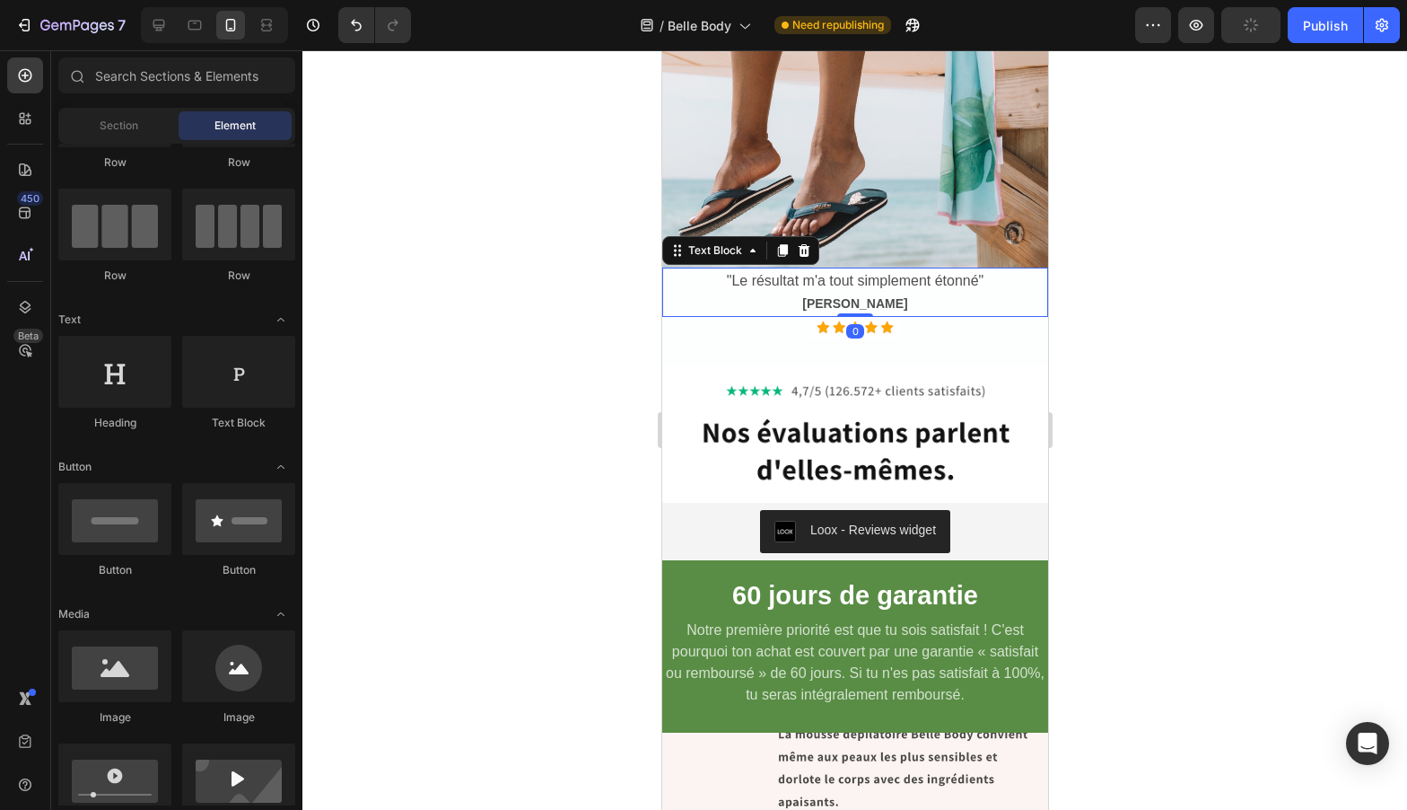
click at [892, 288] on span ""Le résultat m'a tout simplement étonné"" at bounding box center [855, 280] width 258 height 15
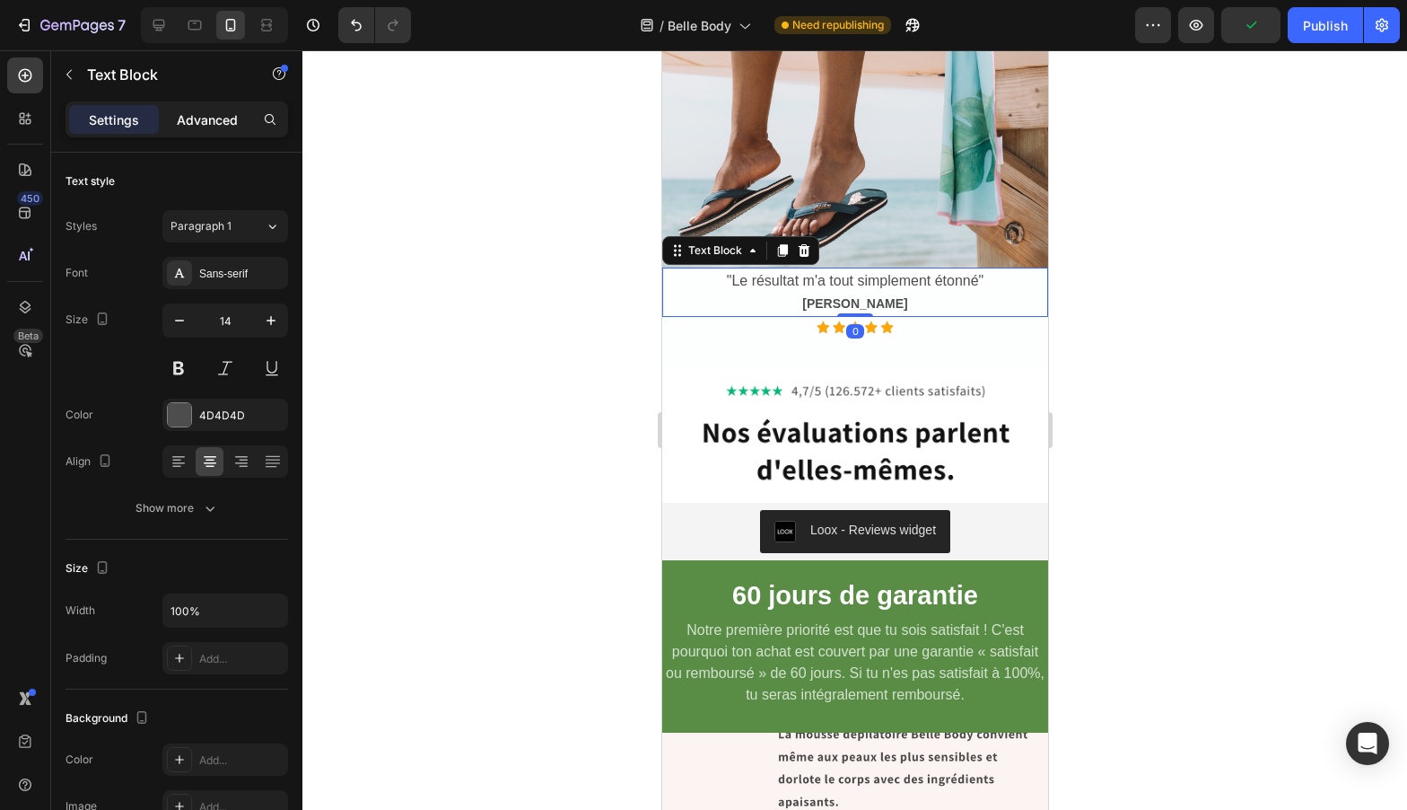
click at [176, 127] on div "Advanced" at bounding box center [207, 119] width 90 height 29
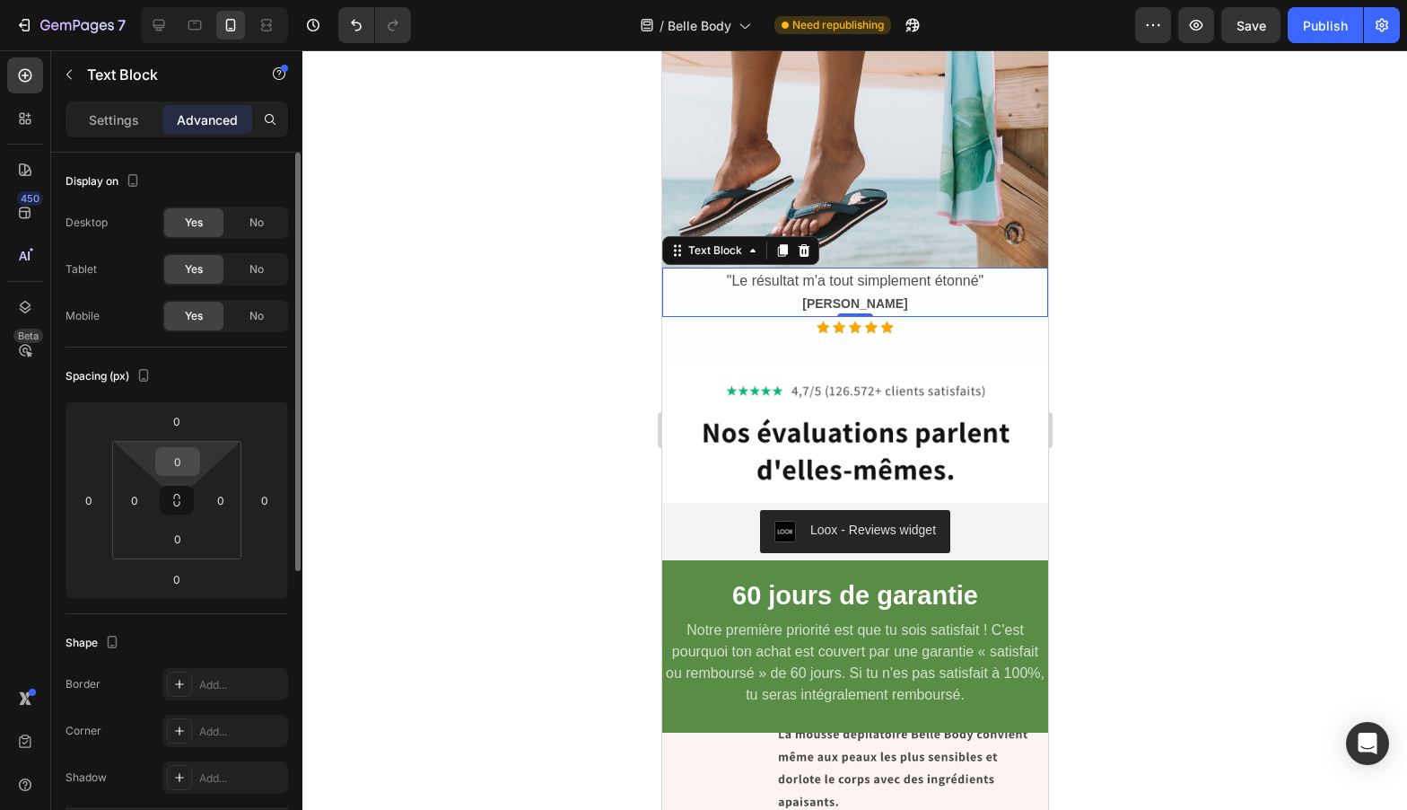
click at [177, 468] on input "0" at bounding box center [178, 461] width 36 height 27
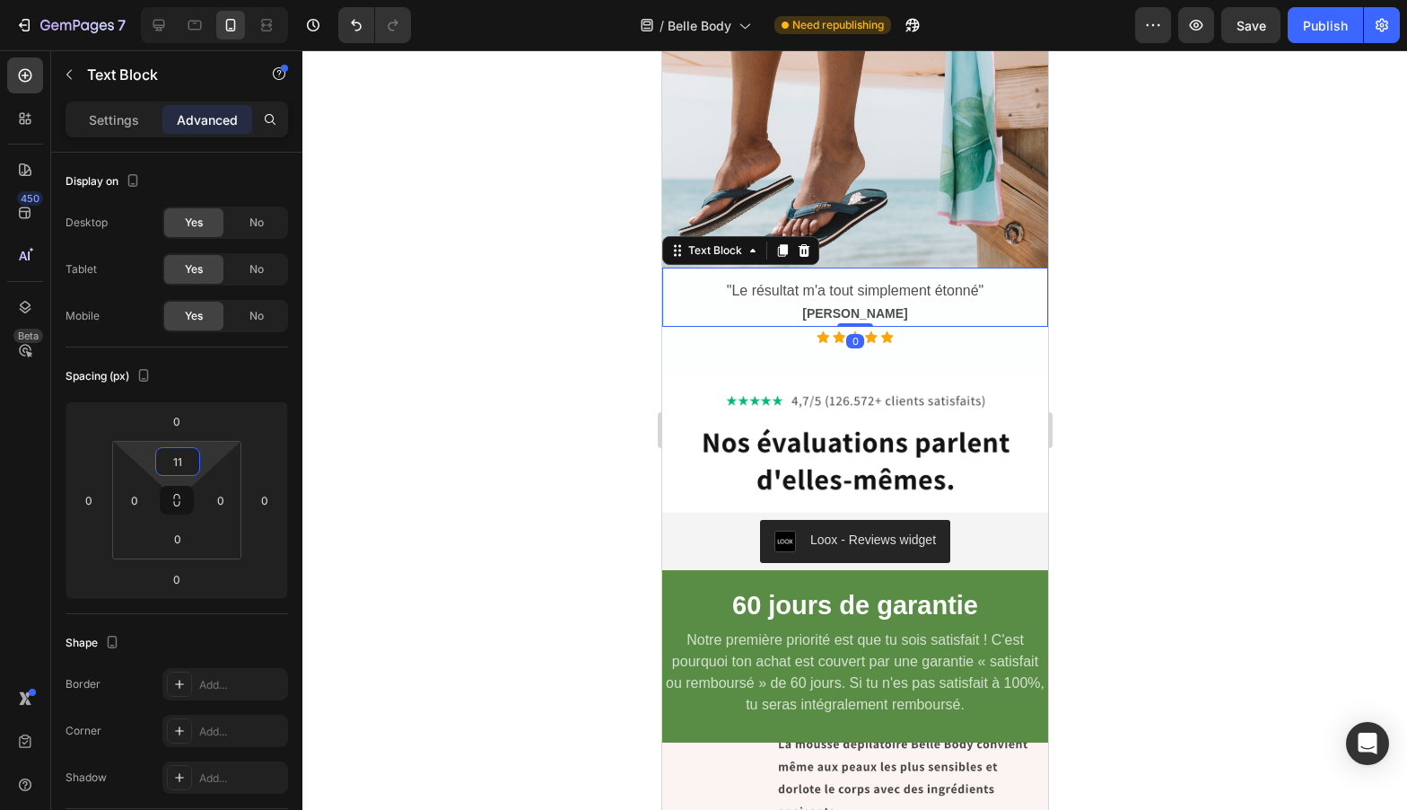
type input "11"
click at [438, 446] on div at bounding box center [854, 429] width 1105 height 759
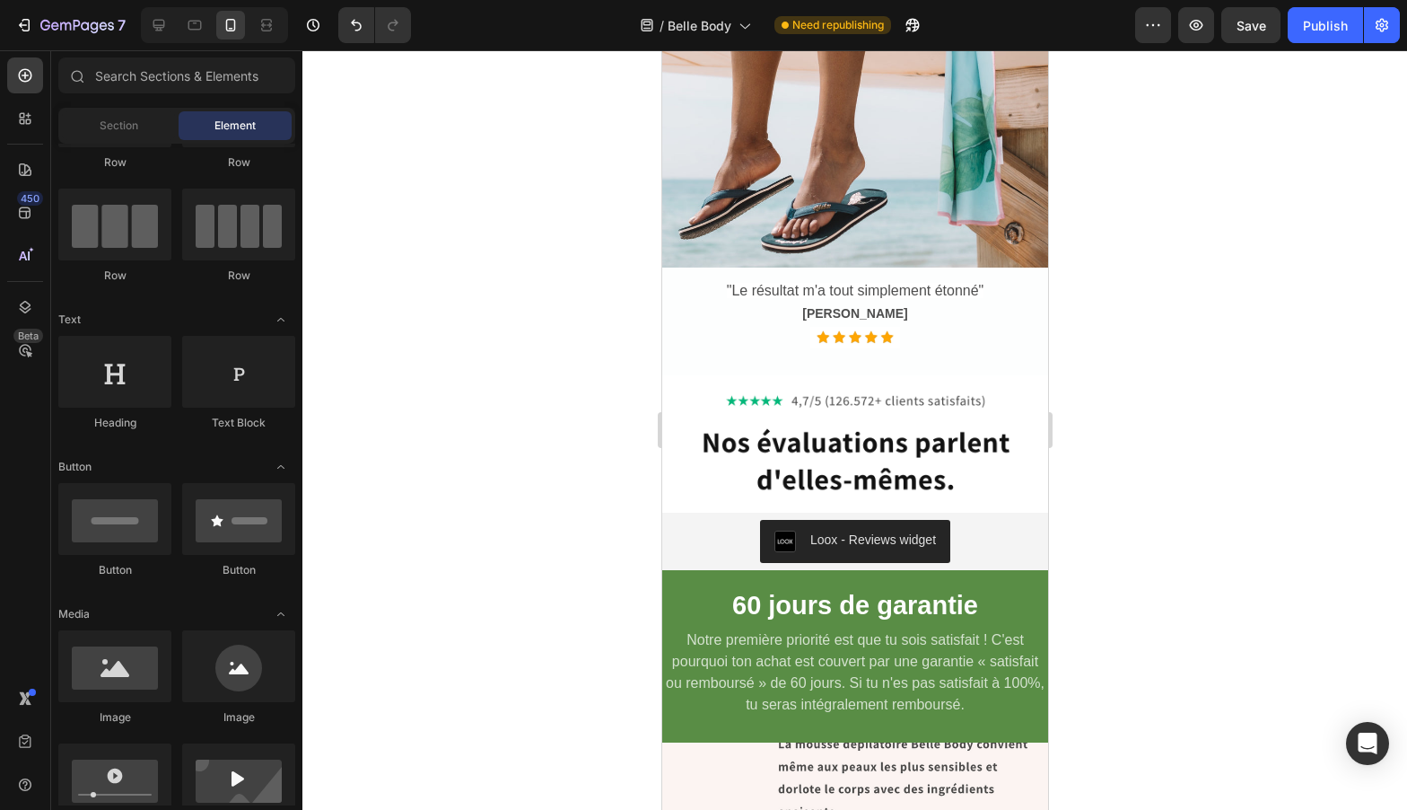
click at [1132, 423] on div at bounding box center [854, 429] width 1105 height 759
click at [812, 425] on img at bounding box center [854, 444] width 386 height 138
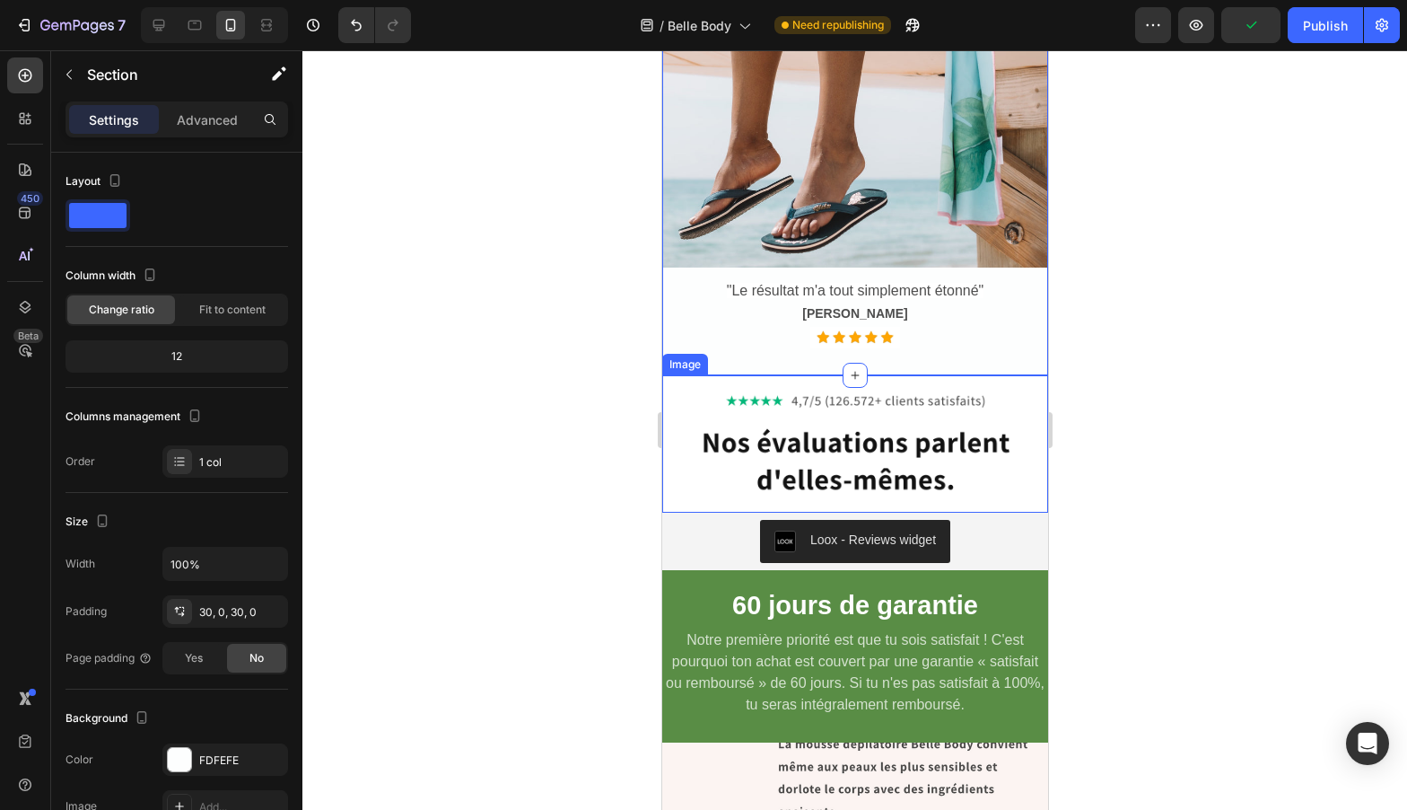
click at [933, 436] on img at bounding box center [854, 444] width 386 height 138
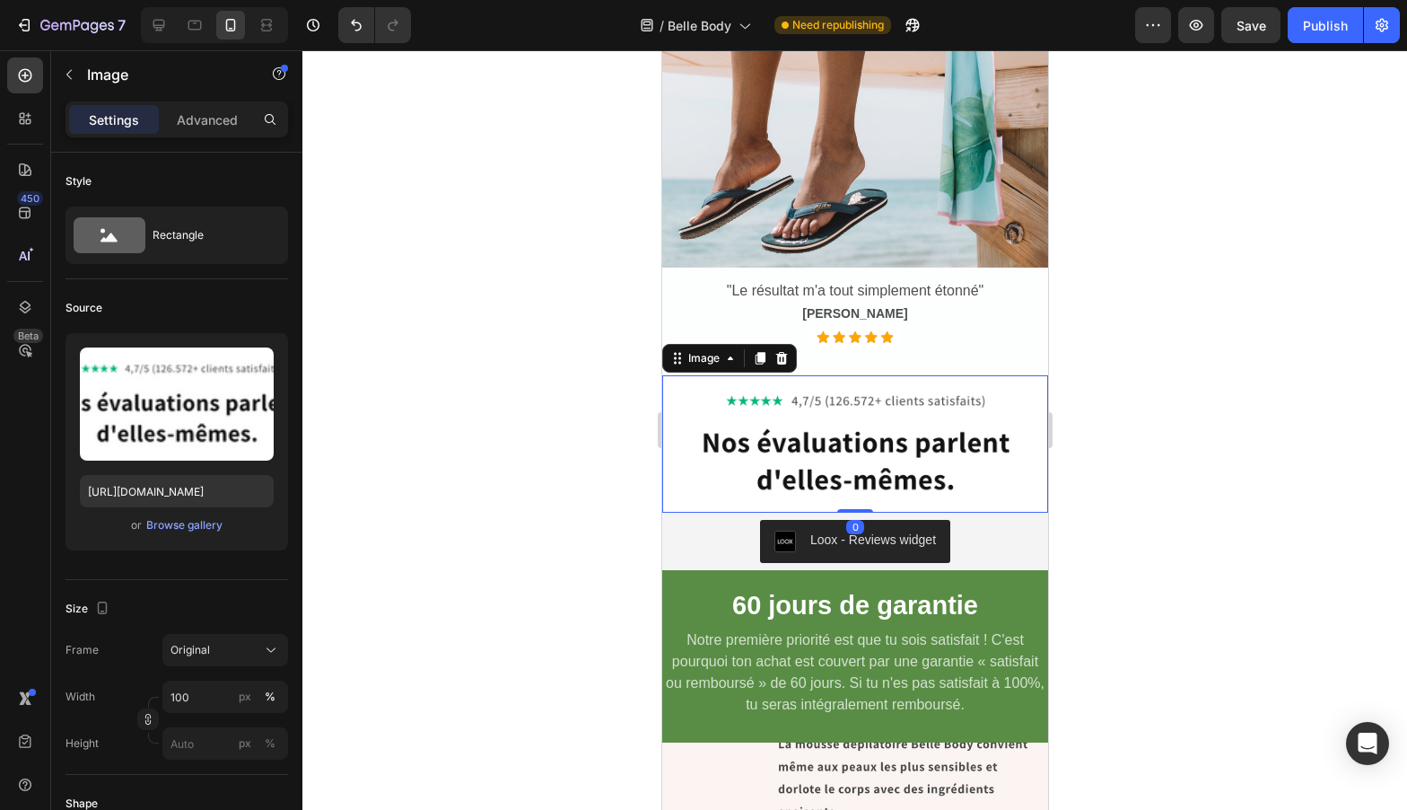
click at [1113, 398] on div at bounding box center [854, 429] width 1105 height 759
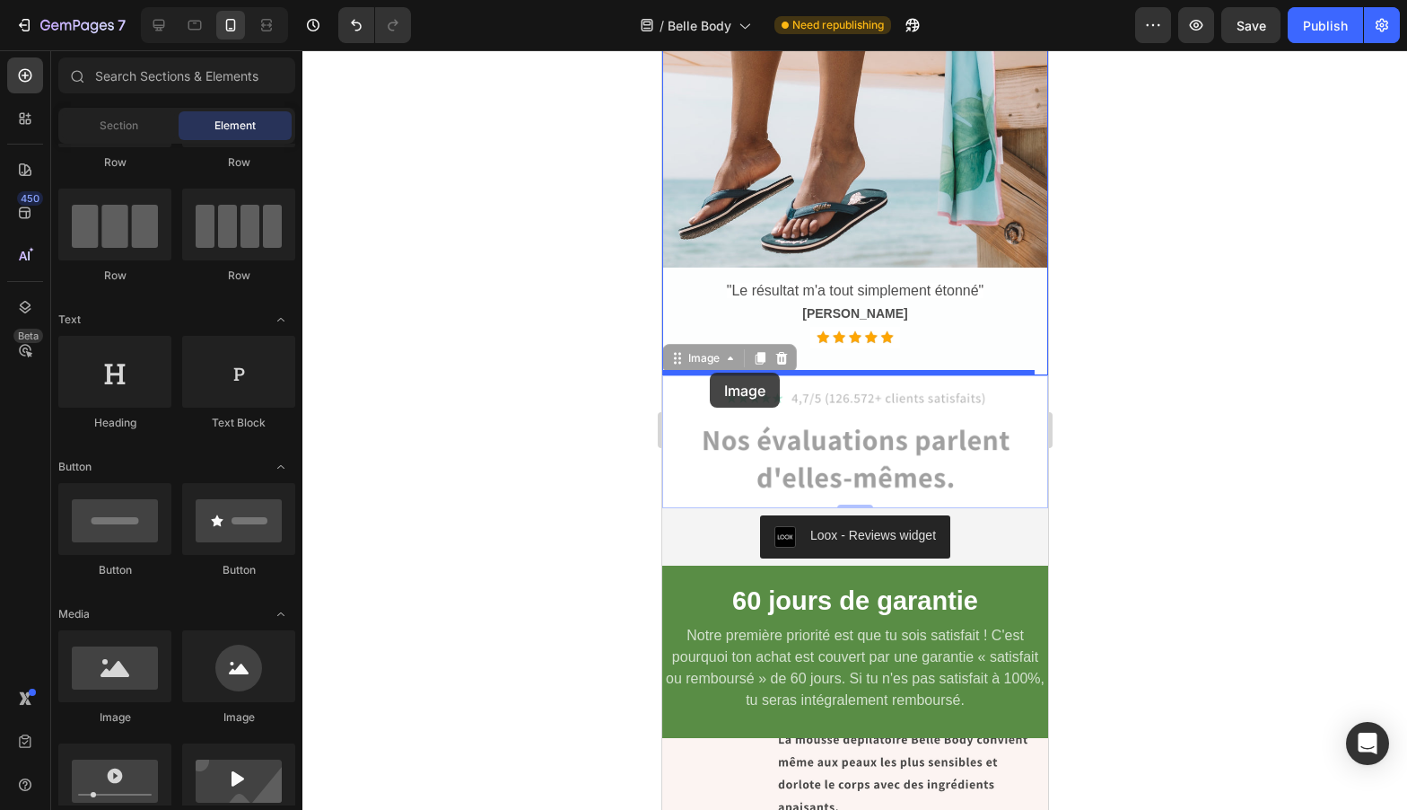
drag, startPoint x: 697, startPoint y: 387, endPoint x: 709, endPoint y: 374, distance: 17.1
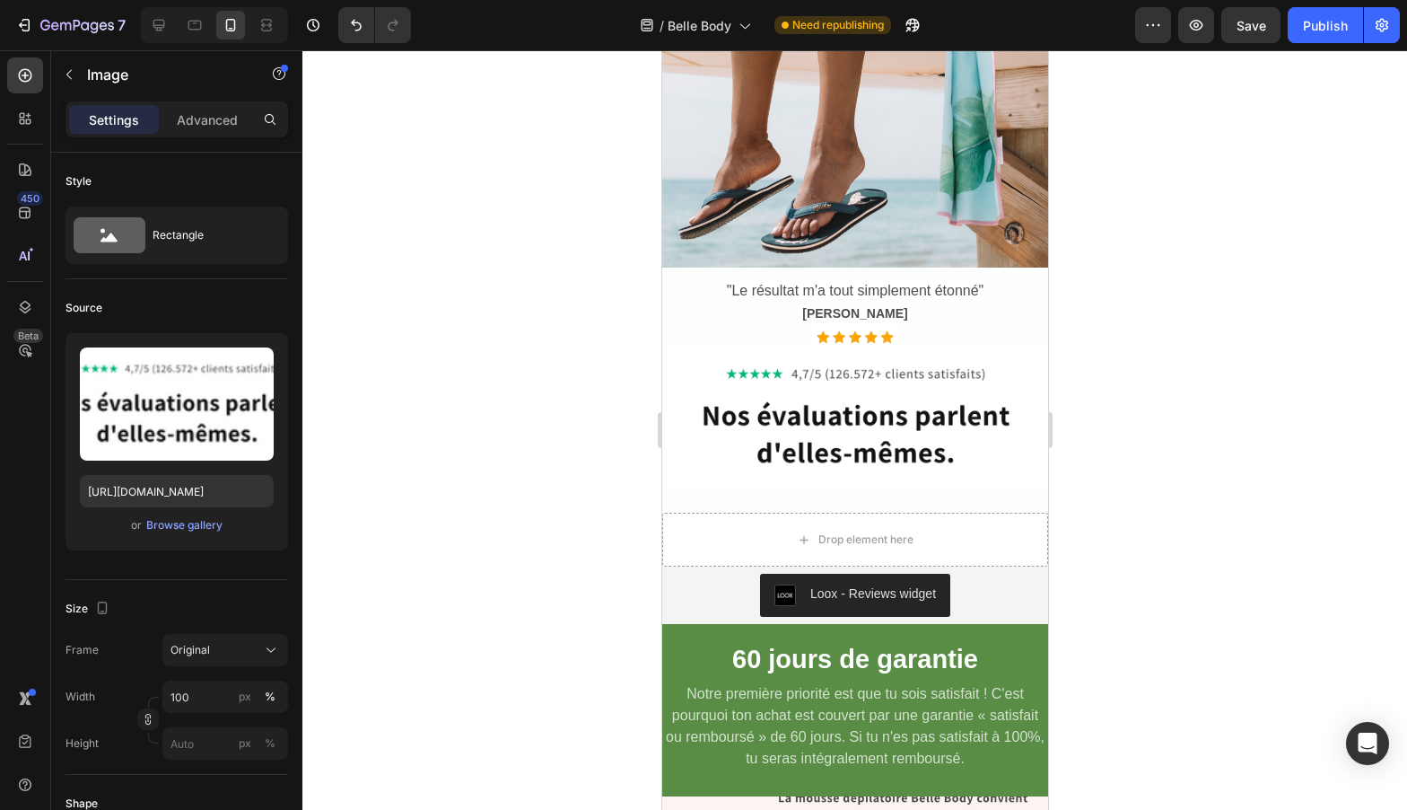
click at [1185, 411] on div at bounding box center [854, 429] width 1105 height 759
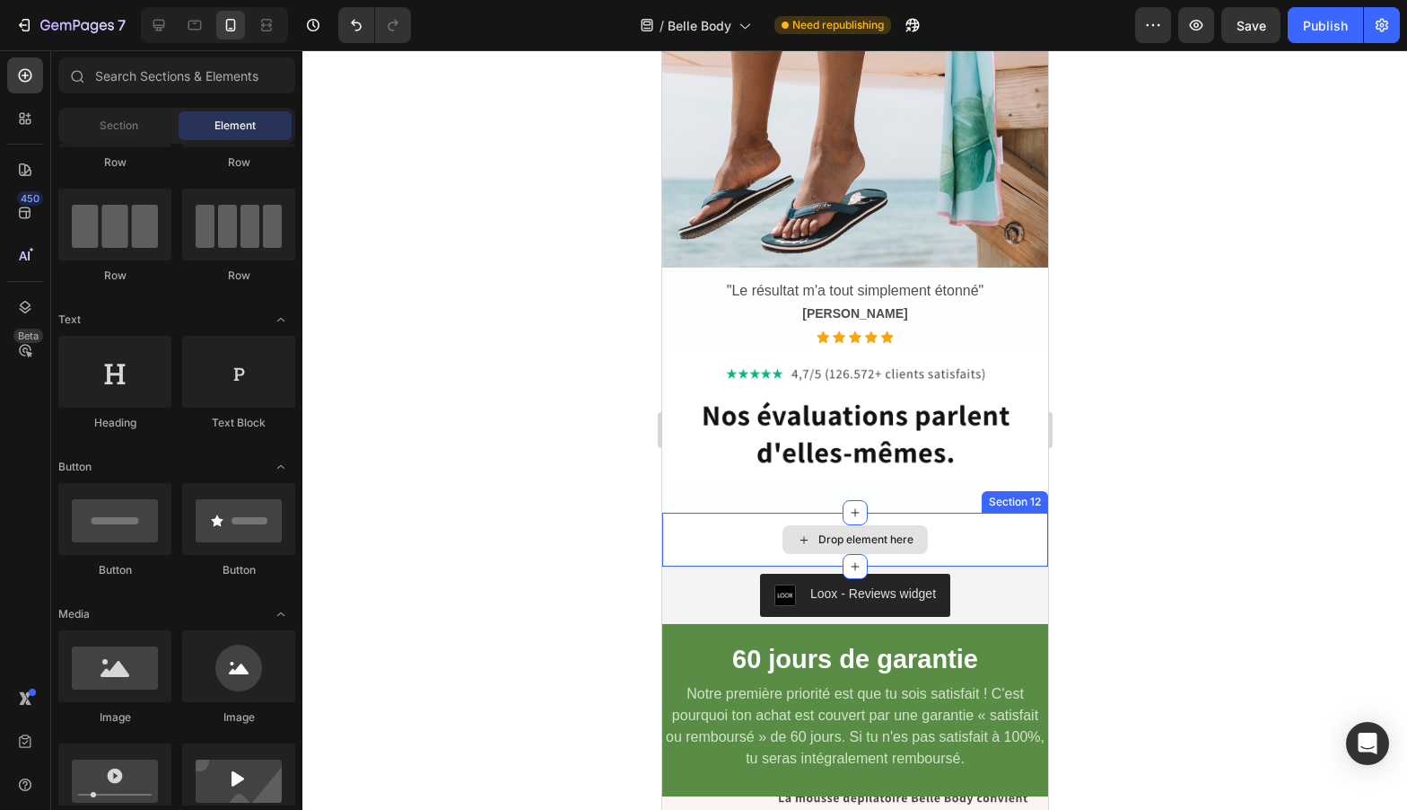
click at [998, 537] on div "Drop element here" at bounding box center [854, 539] width 386 height 54
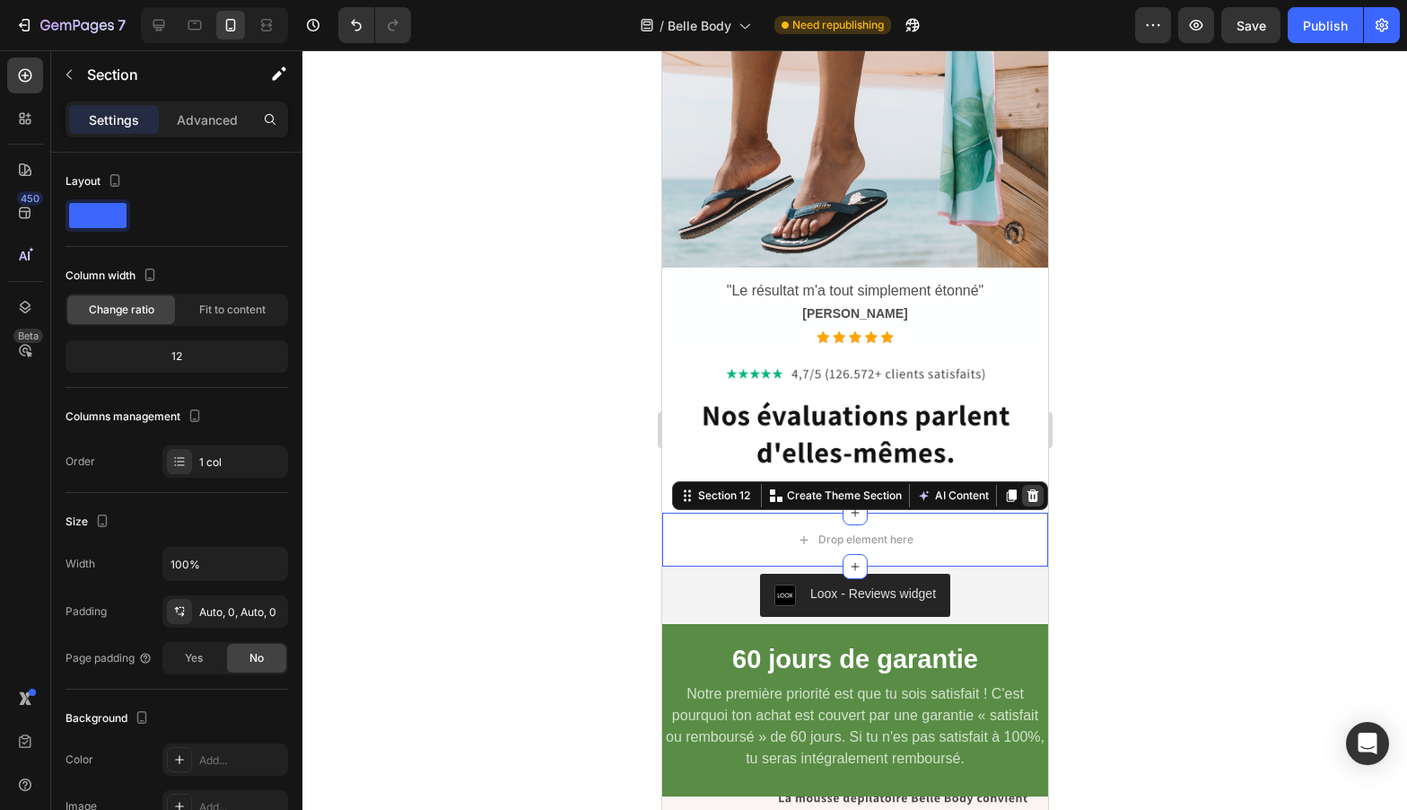
click at [1027, 502] on icon at bounding box center [1033, 495] width 12 height 13
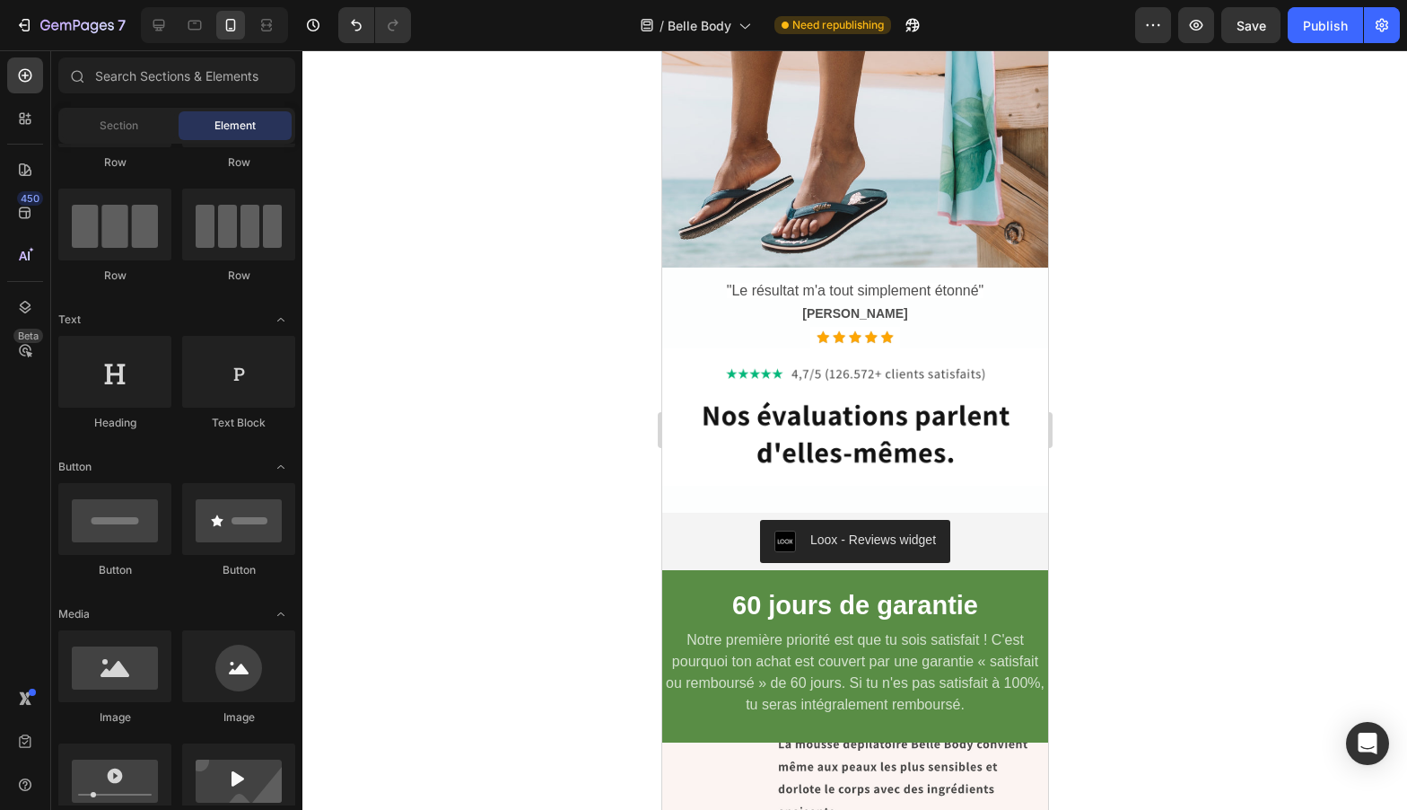
click at [1153, 493] on div at bounding box center [854, 429] width 1105 height 759
click at [825, 441] on img at bounding box center [854, 417] width 386 height 138
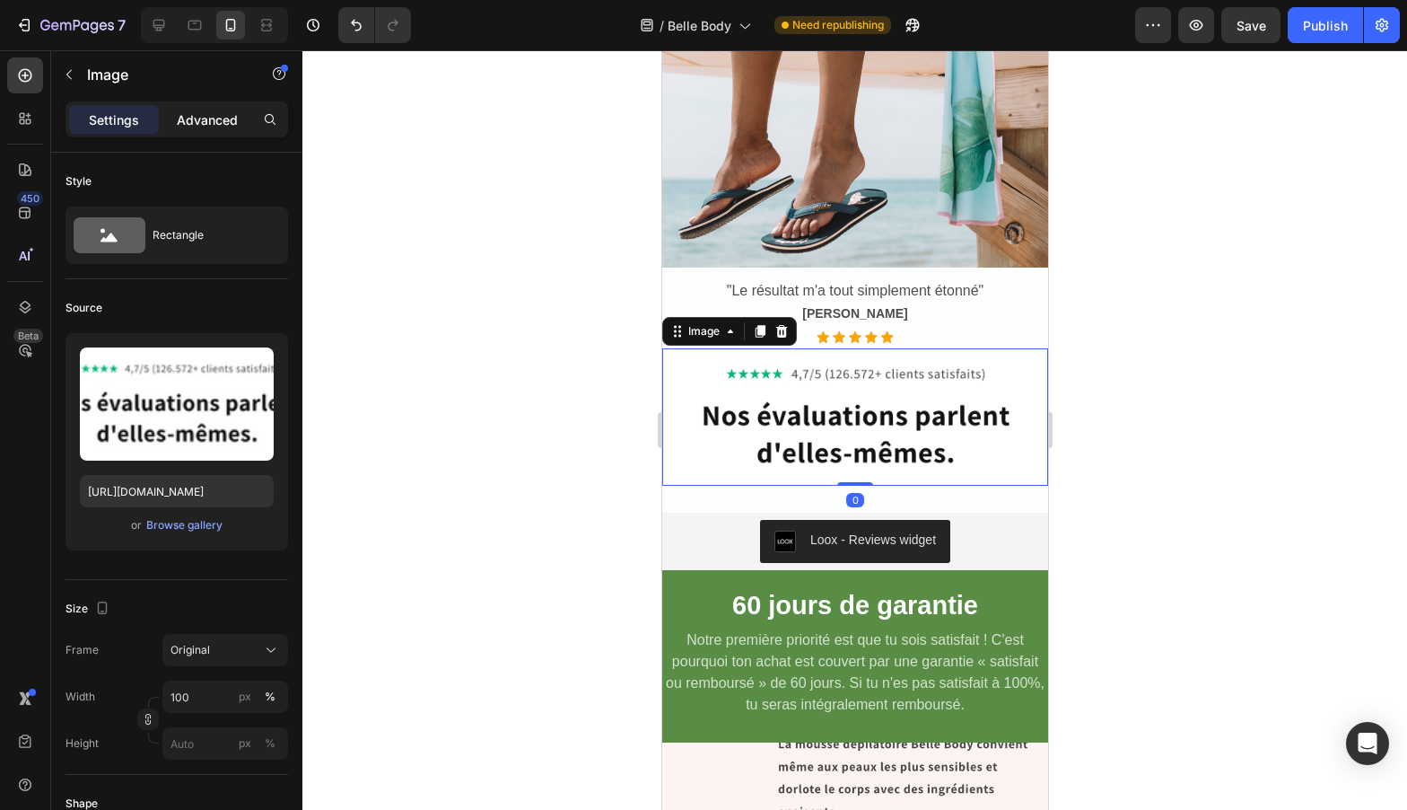
click at [184, 124] on p "Advanced" at bounding box center [207, 119] width 61 height 19
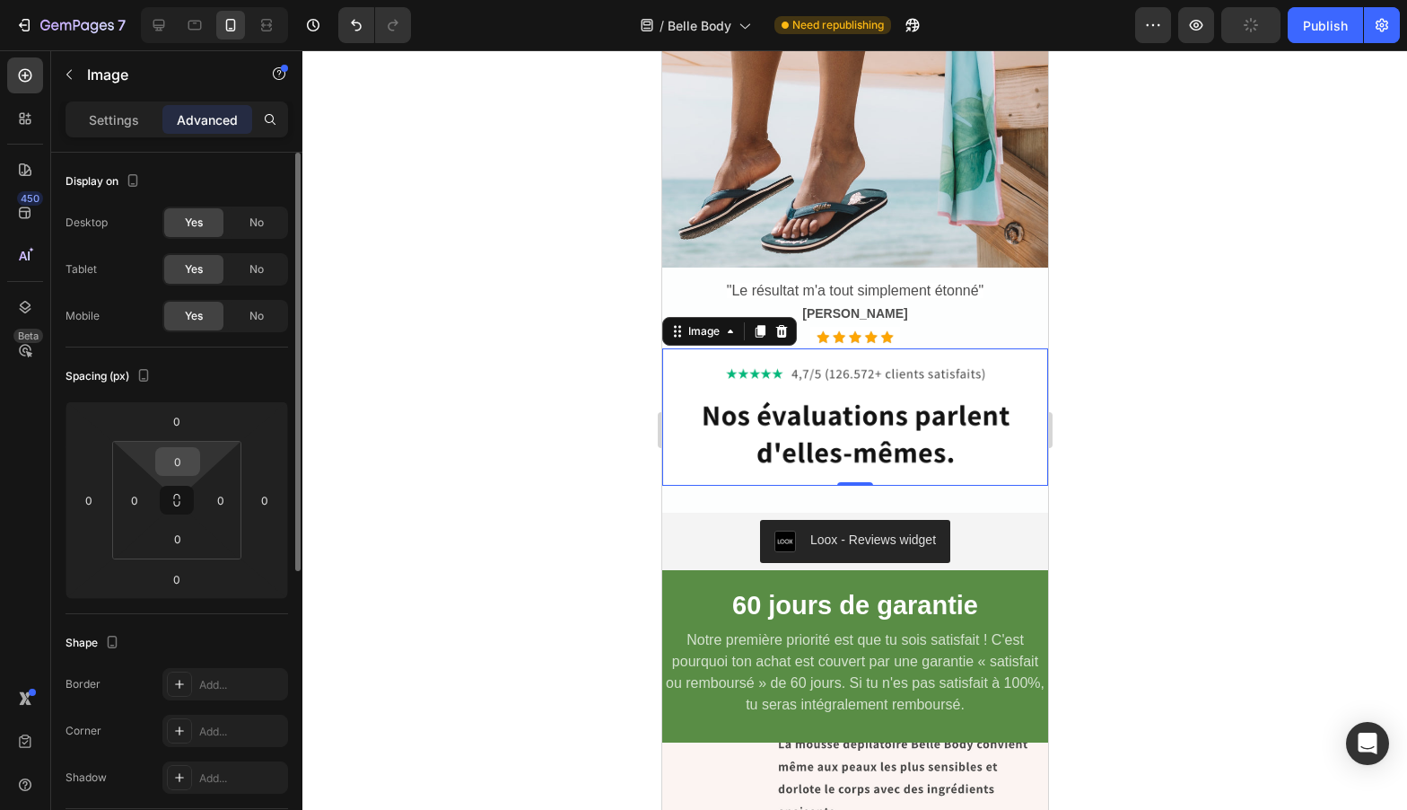
click at [181, 451] on input "0" at bounding box center [178, 461] width 36 height 27
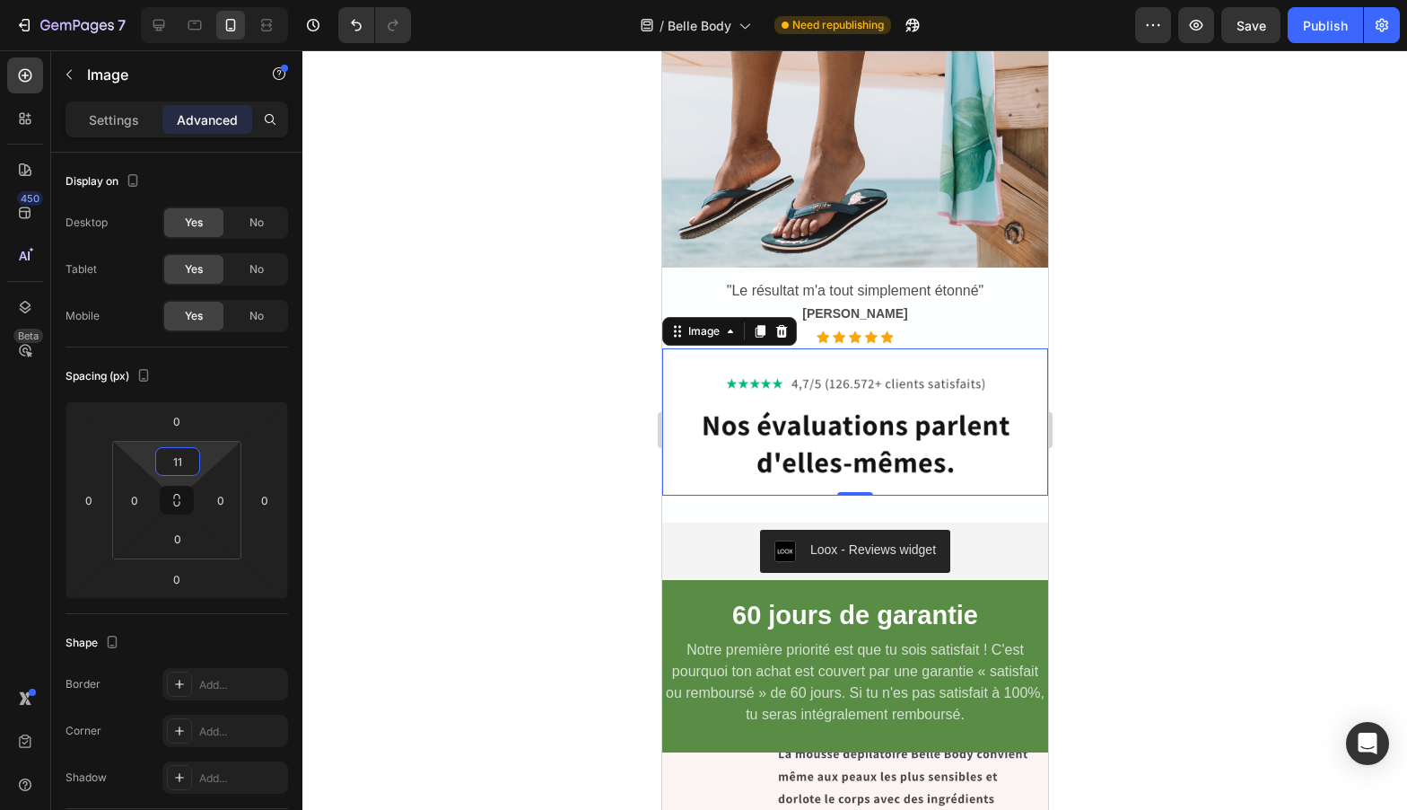
type input "11"
click at [490, 456] on div at bounding box center [854, 429] width 1105 height 759
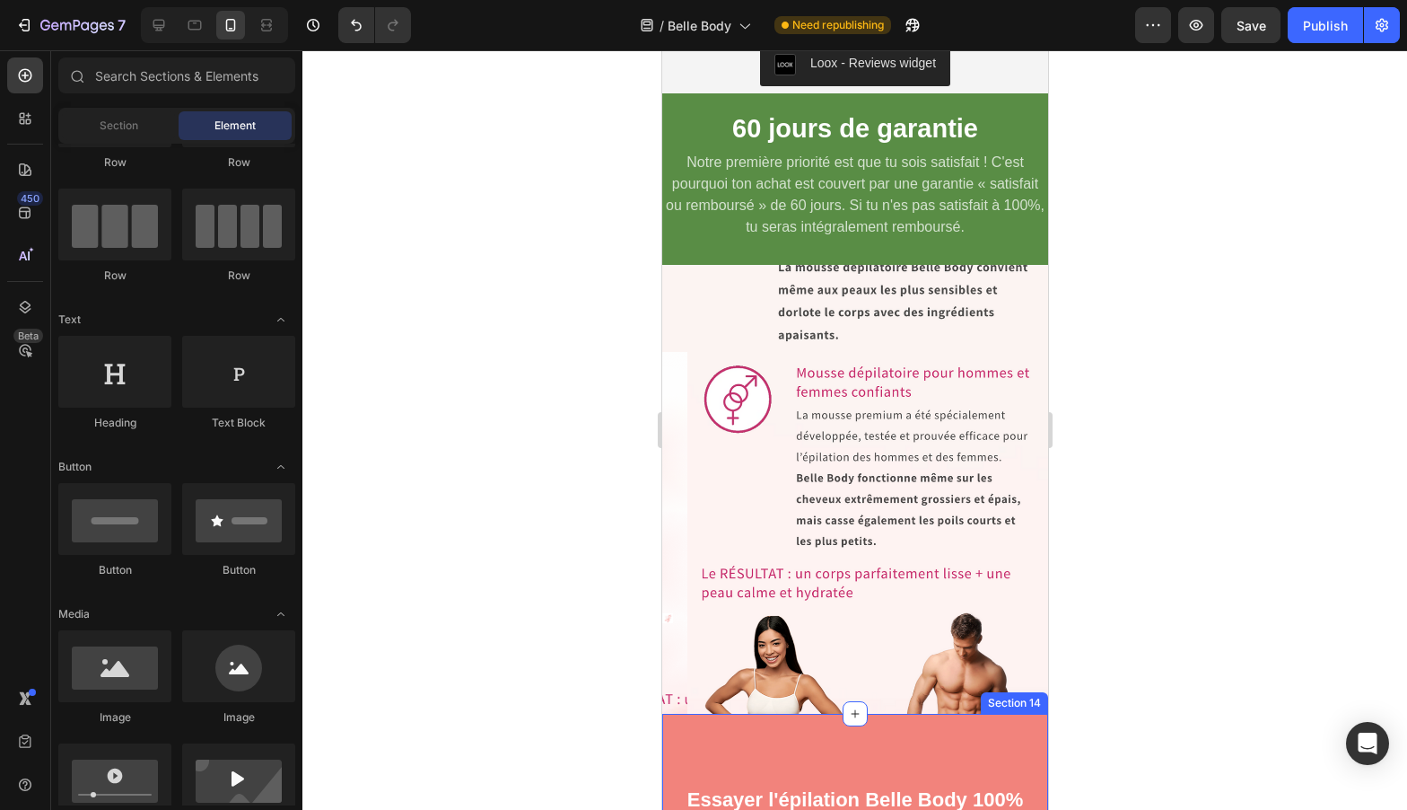
scroll to position [7399, 0]
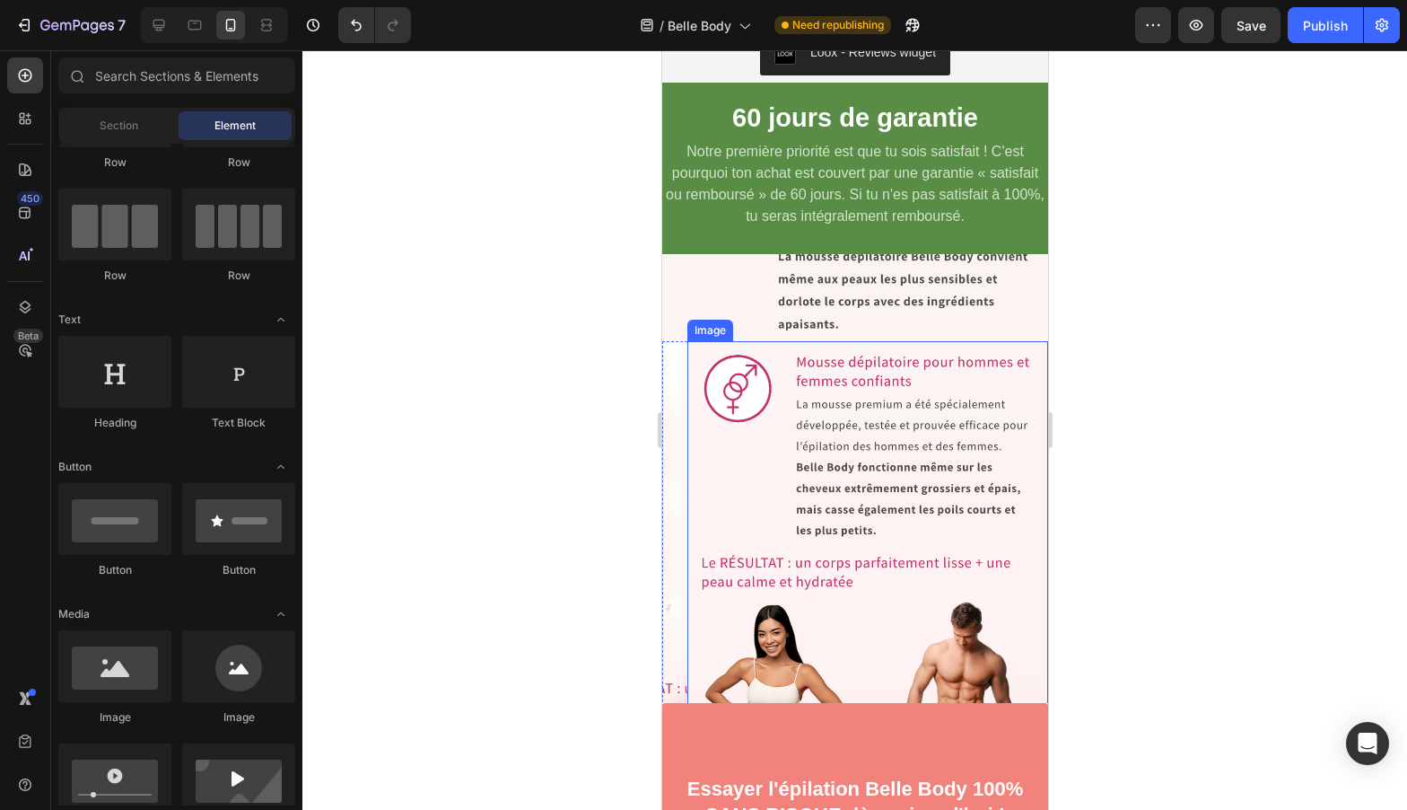
click at [901, 580] on img at bounding box center [867, 559] width 361 height 437
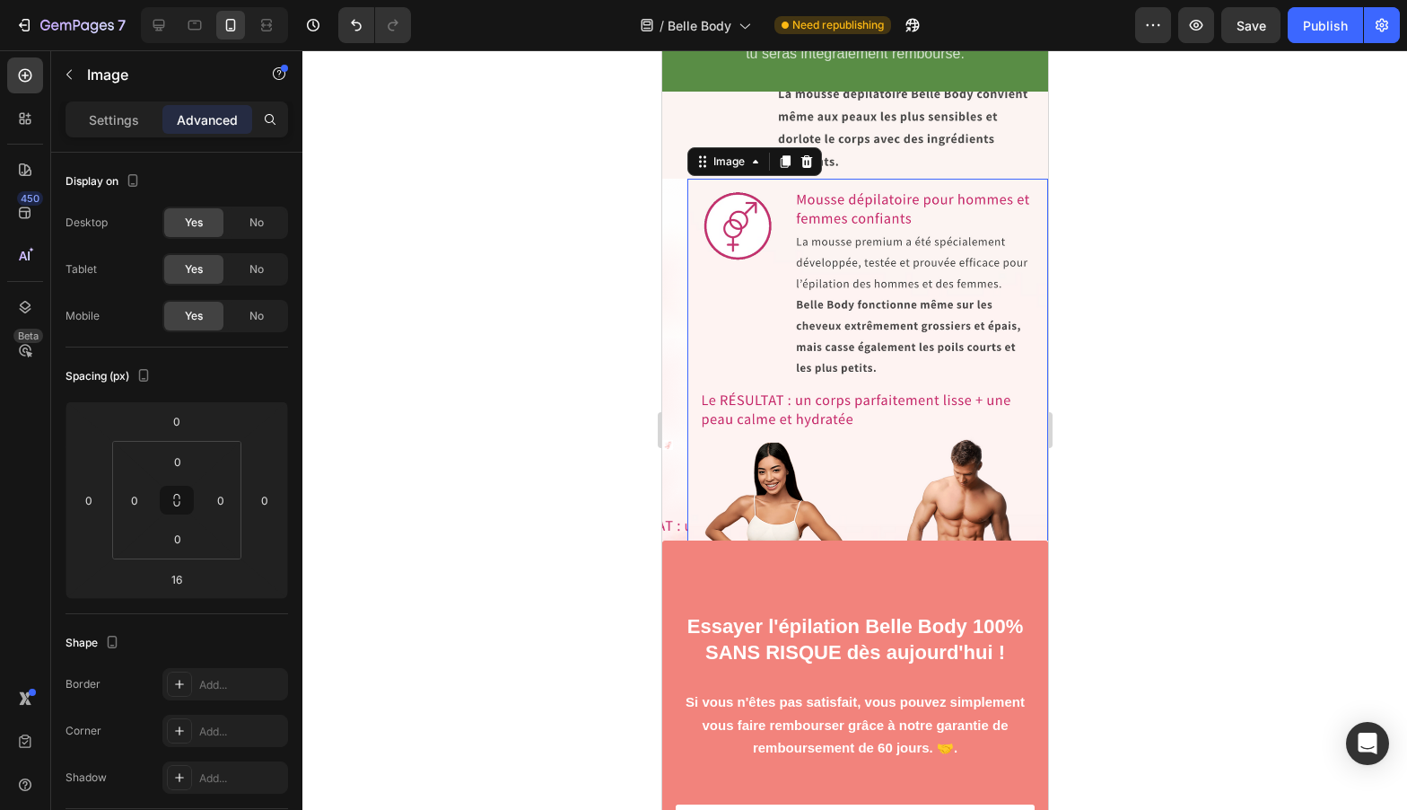
scroll to position [7726, 0]
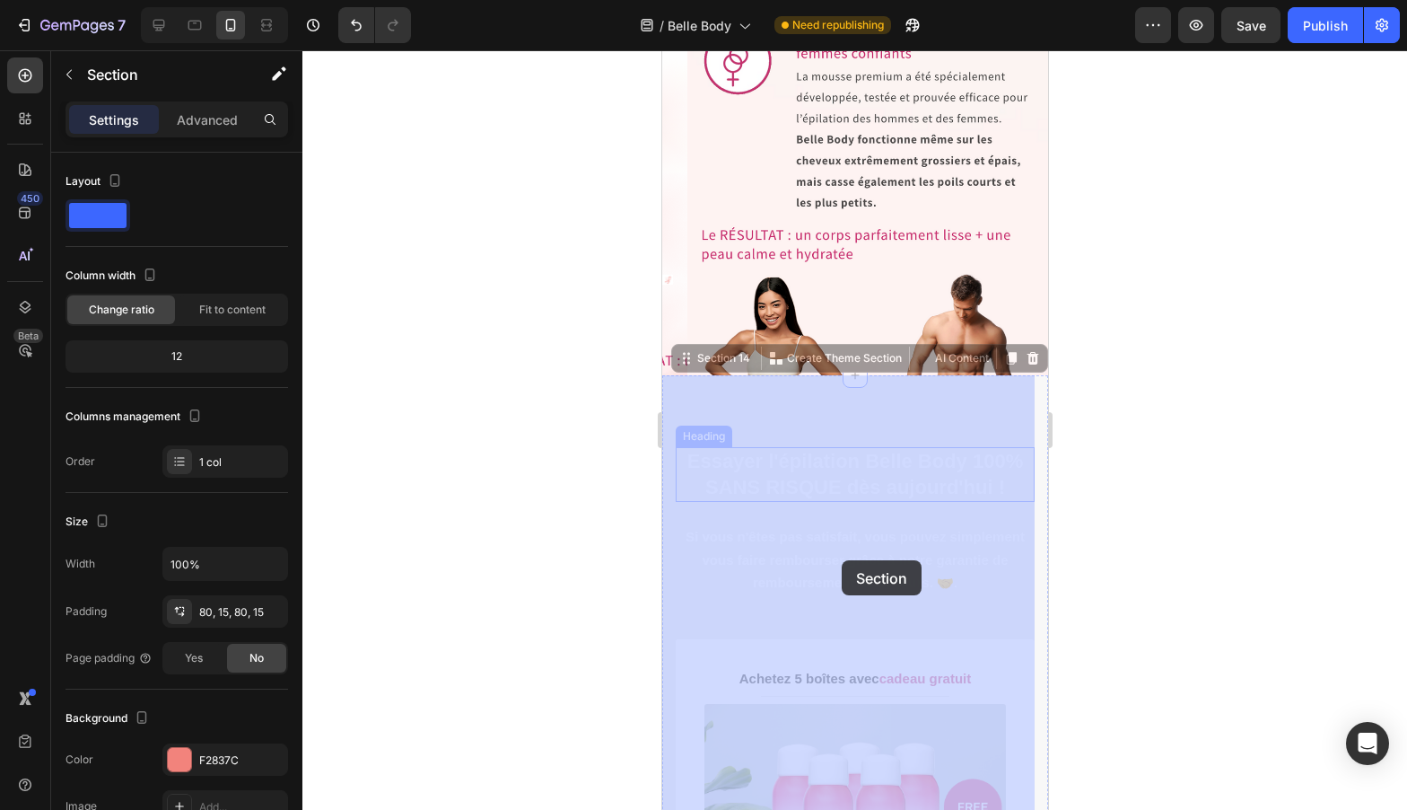
drag, startPoint x: 869, startPoint y: 406, endPoint x: 841, endPoint y: 552, distance: 148.9
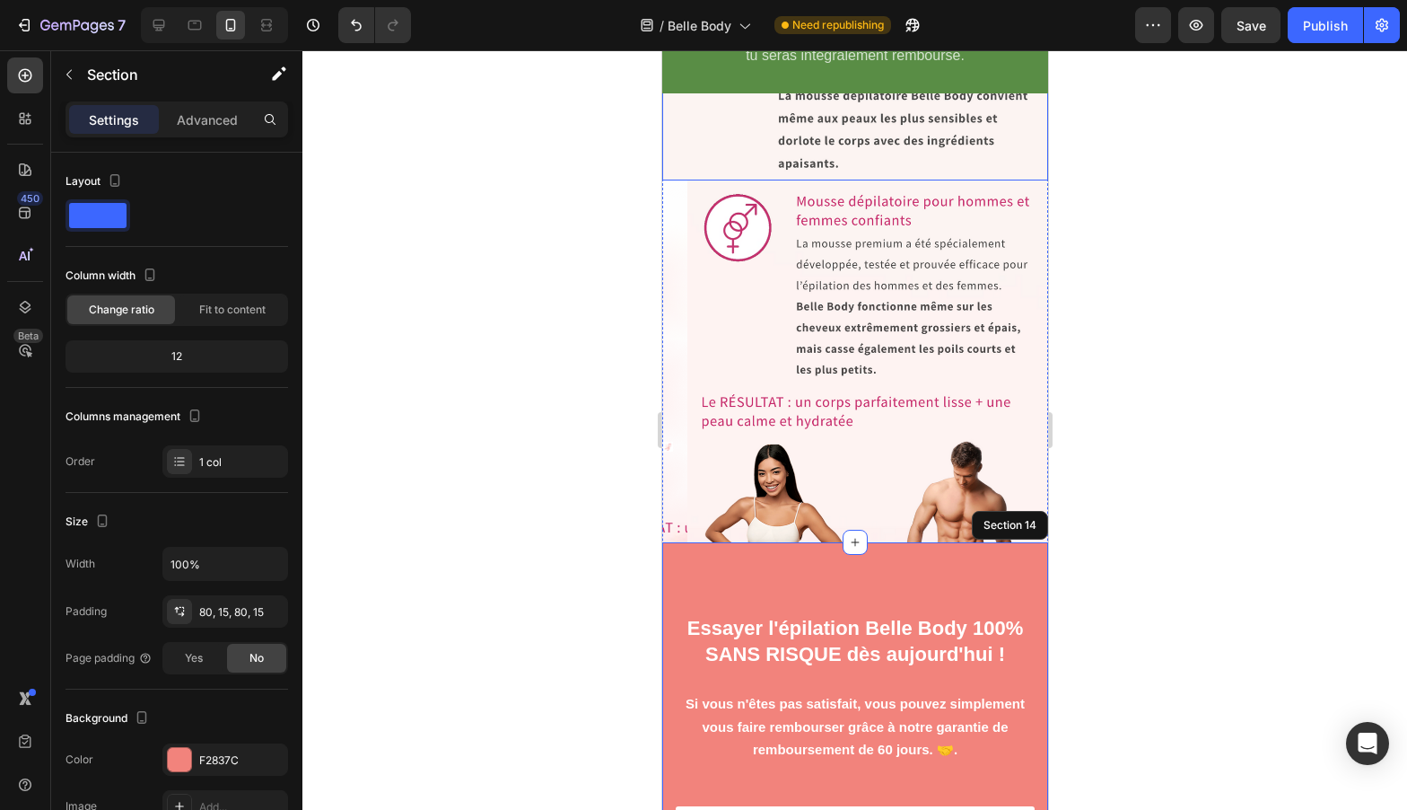
scroll to position [7264, 0]
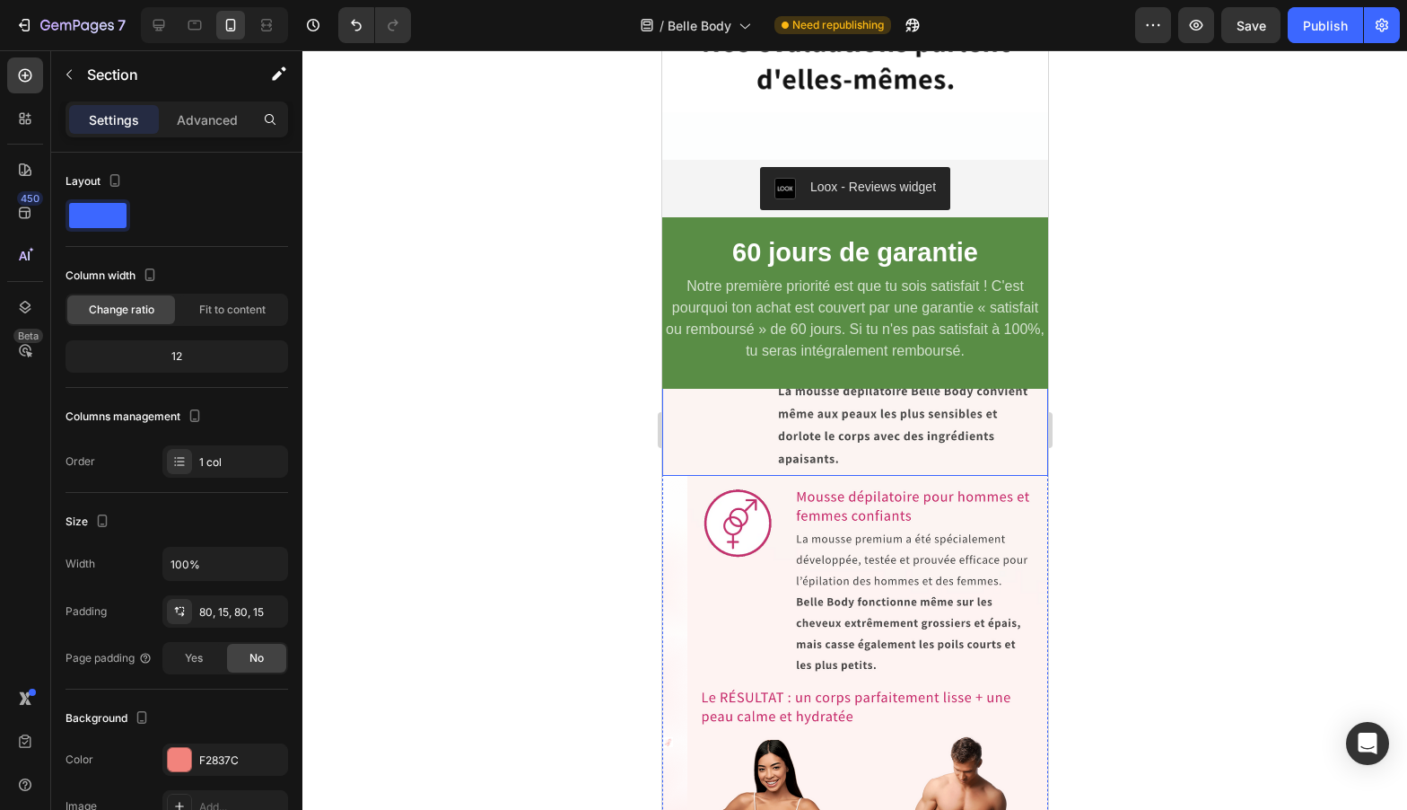
click at [808, 415] on img at bounding box center [854, 174] width 386 height 603
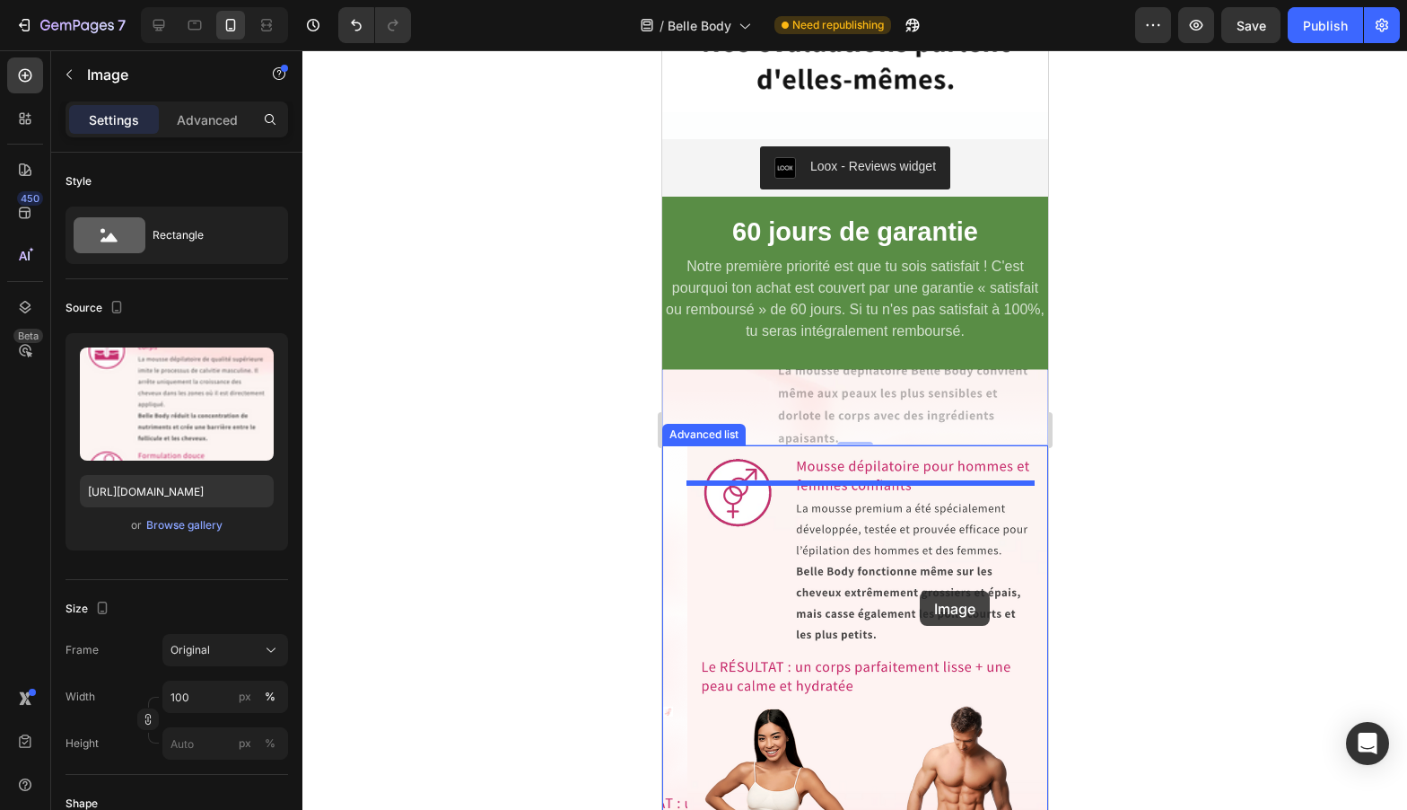
drag, startPoint x: 932, startPoint y: 443, endPoint x: 919, endPoint y: 591, distance: 147.8
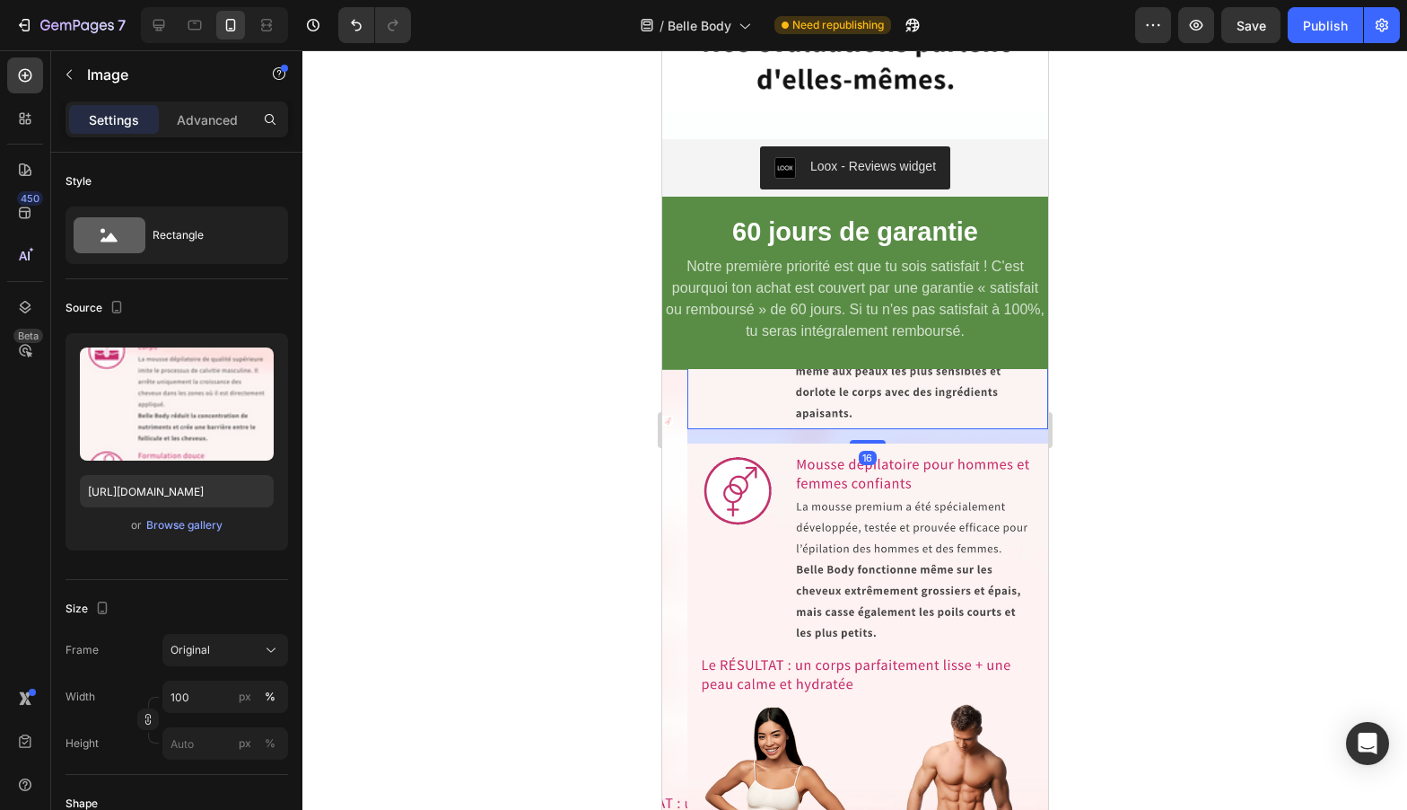
click at [883, 407] on img at bounding box center [867, 146] width 361 height 565
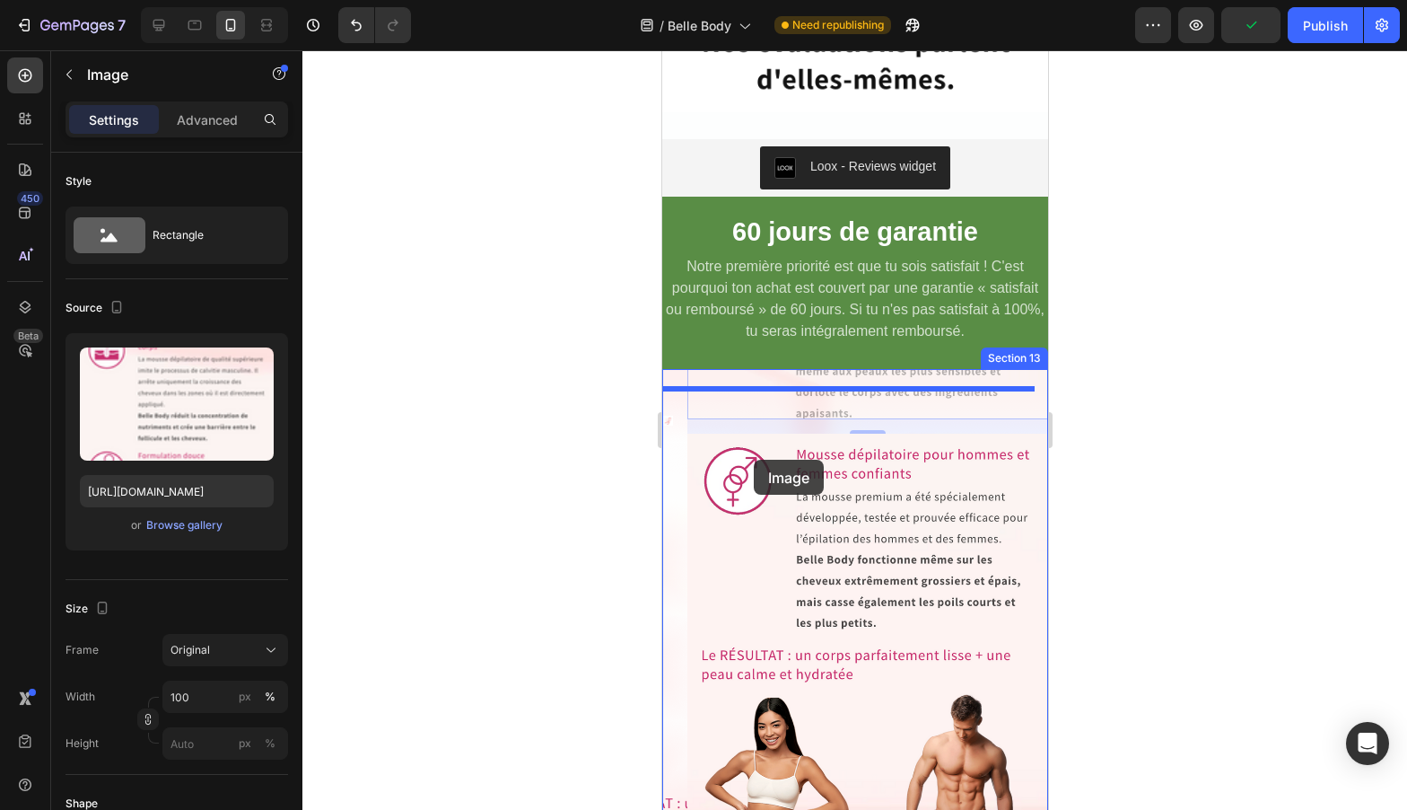
drag, startPoint x: 845, startPoint y: 411, endPoint x: 753, endPoint y: 460, distance: 104.4
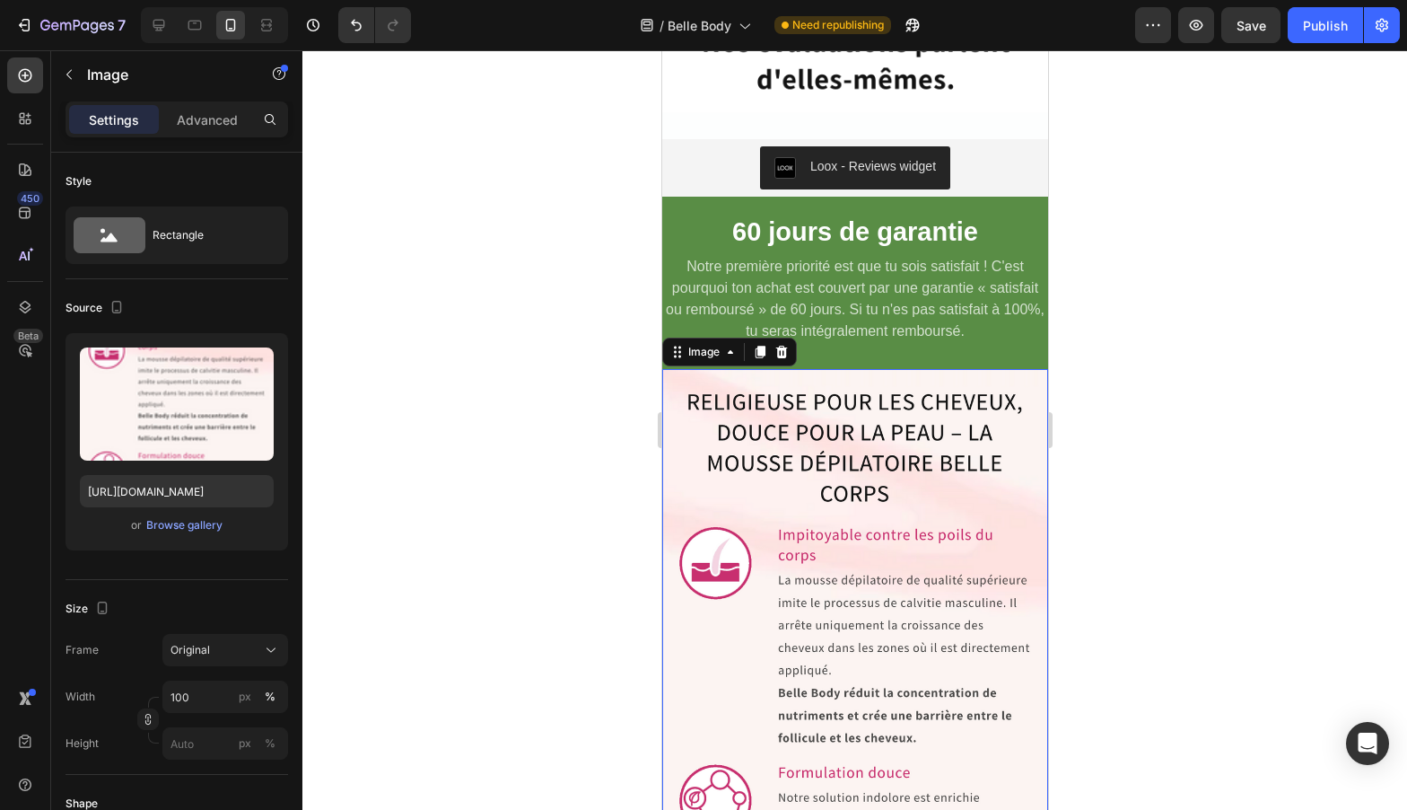
click at [1325, 523] on div at bounding box center [854, 429] width 1105 height 759
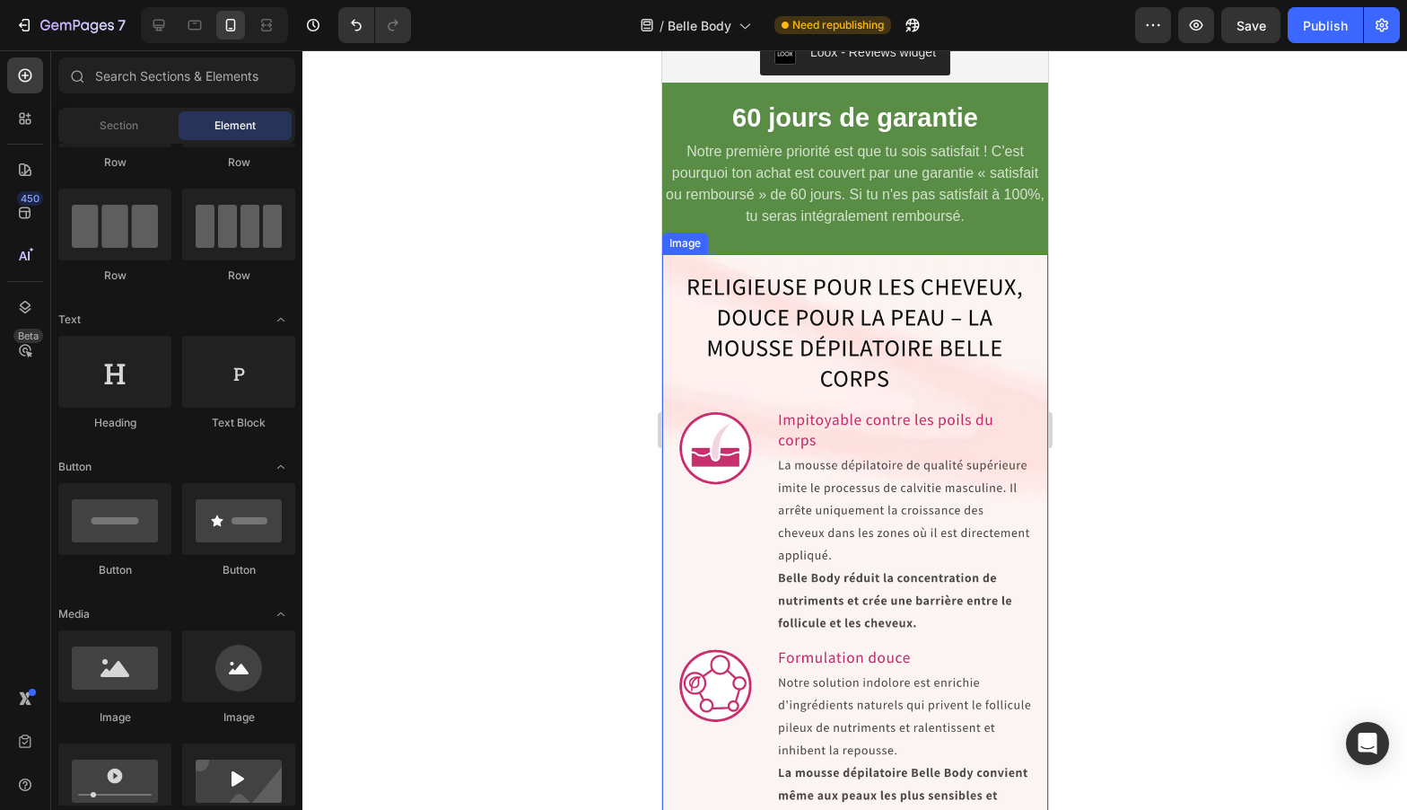
scroll to position [7420, 0]
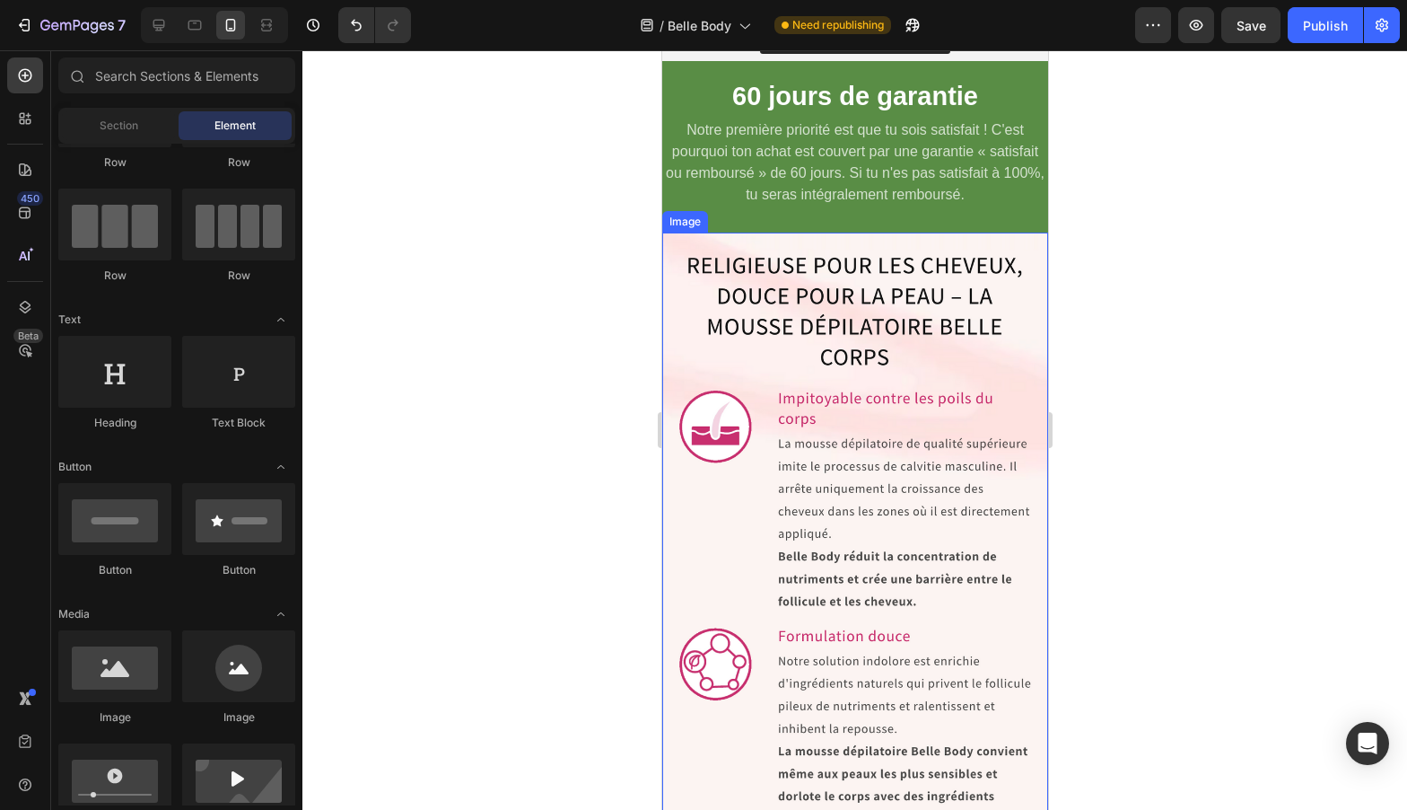
click at [893, 304] on img at bounding box center [854, 533] width 386 height 603
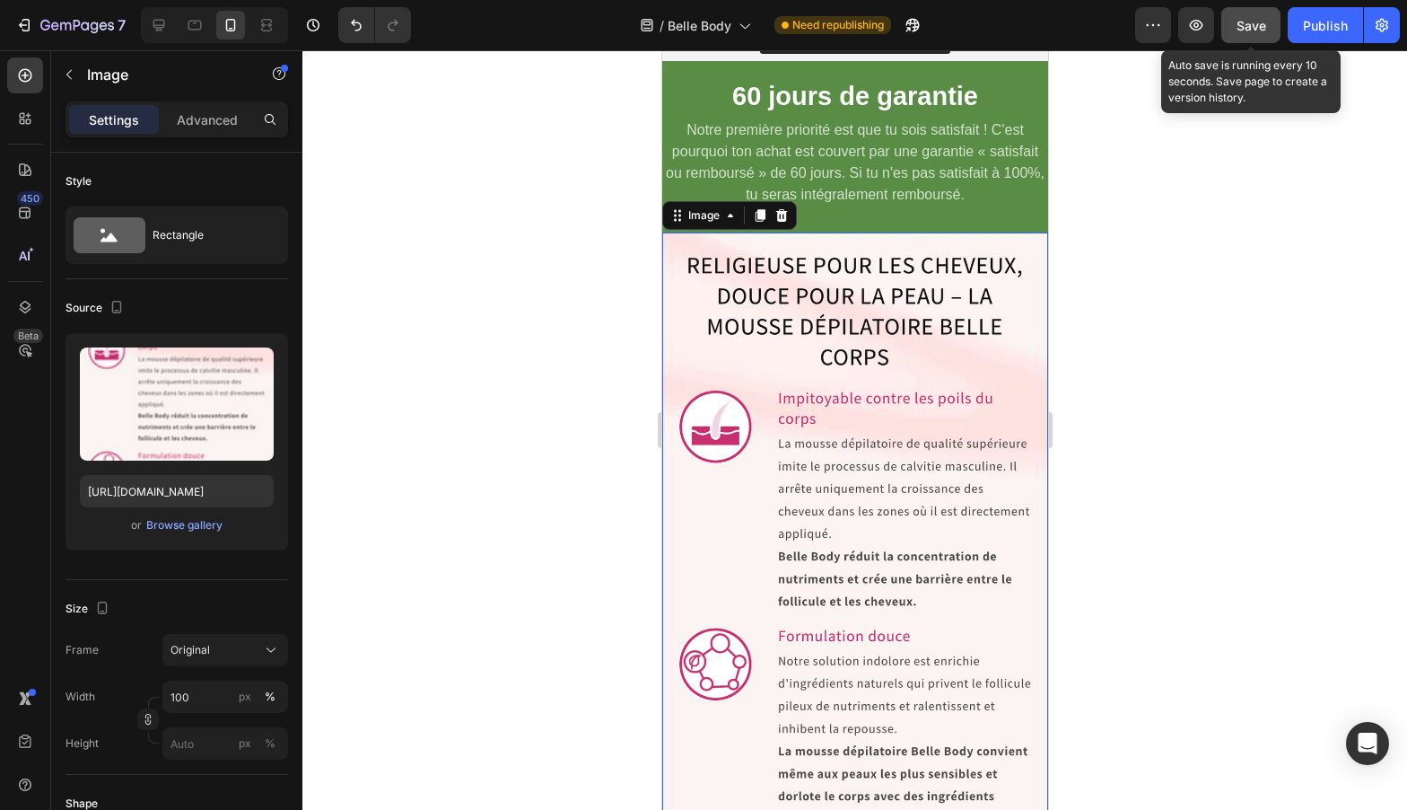
click at [1260, 20] on span "Save" at bounding box center [1252, 25] width 30 height 15
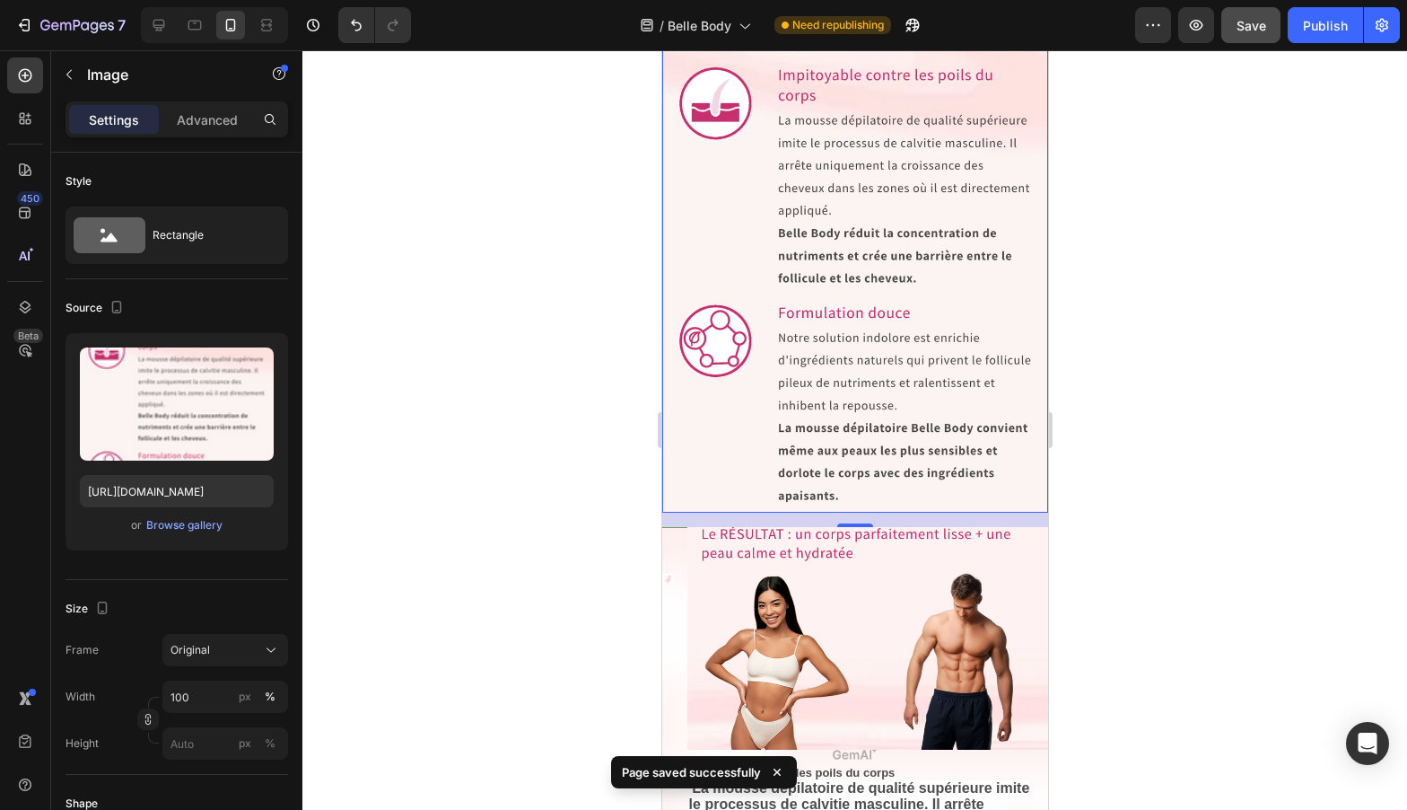
scroll to position [7755, 0]
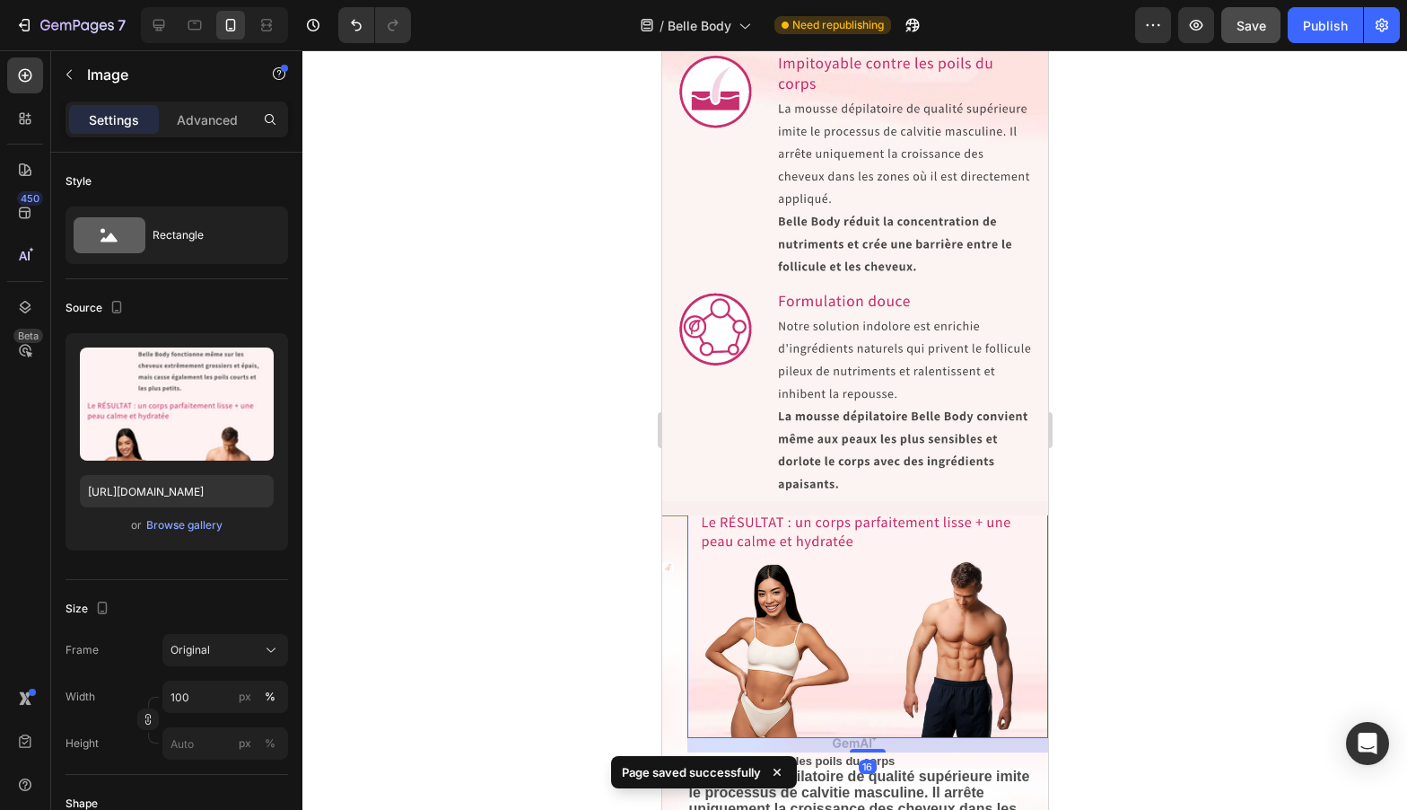
click at [1004, 605] on img at bounding box center [867, 519] width 361 height 437
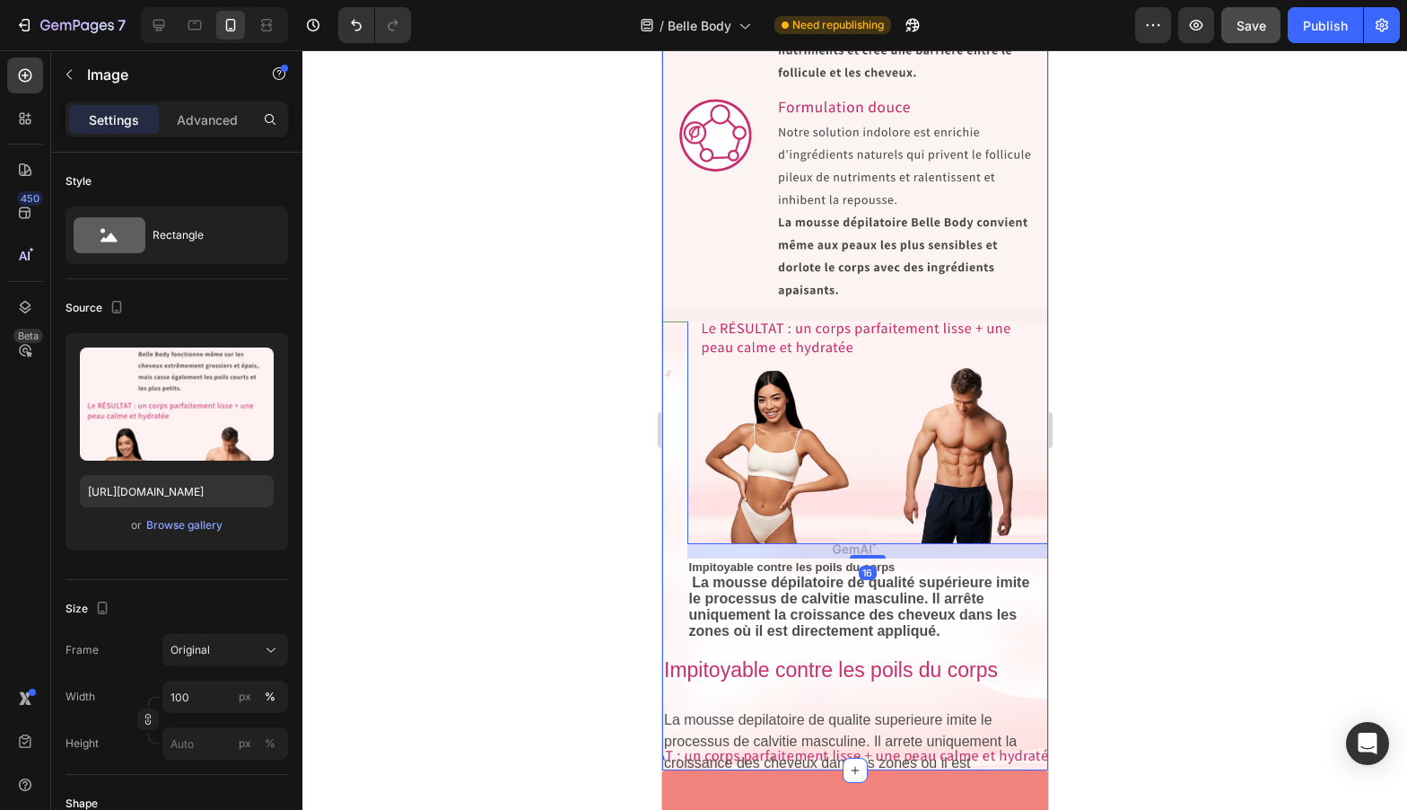
scroll to position [7972, 0]
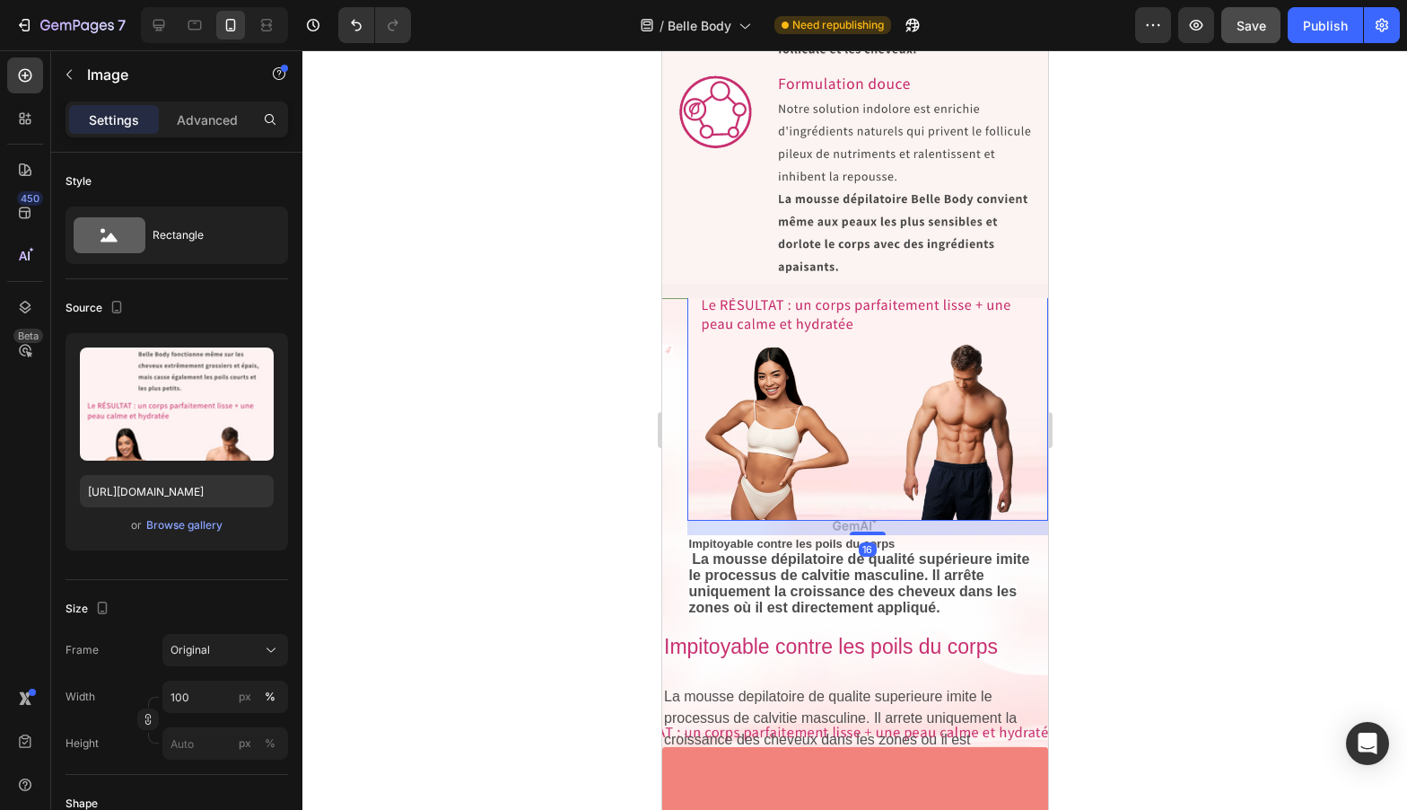
click at [1236, 475] on div at bounding box center [854, 429] width 1105 height 759
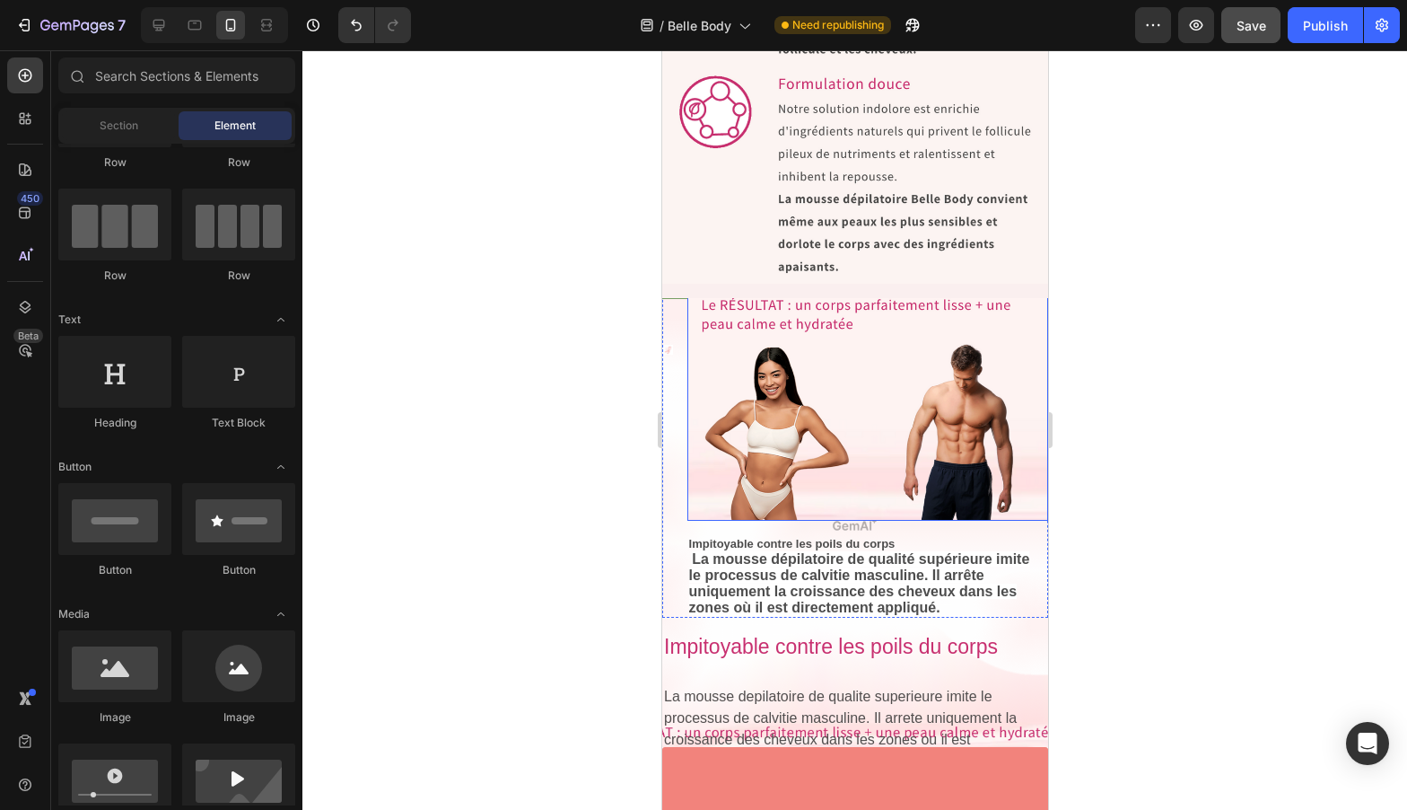
click at [906, 422] on img at bounding box center [867, 301] width 361 height 437
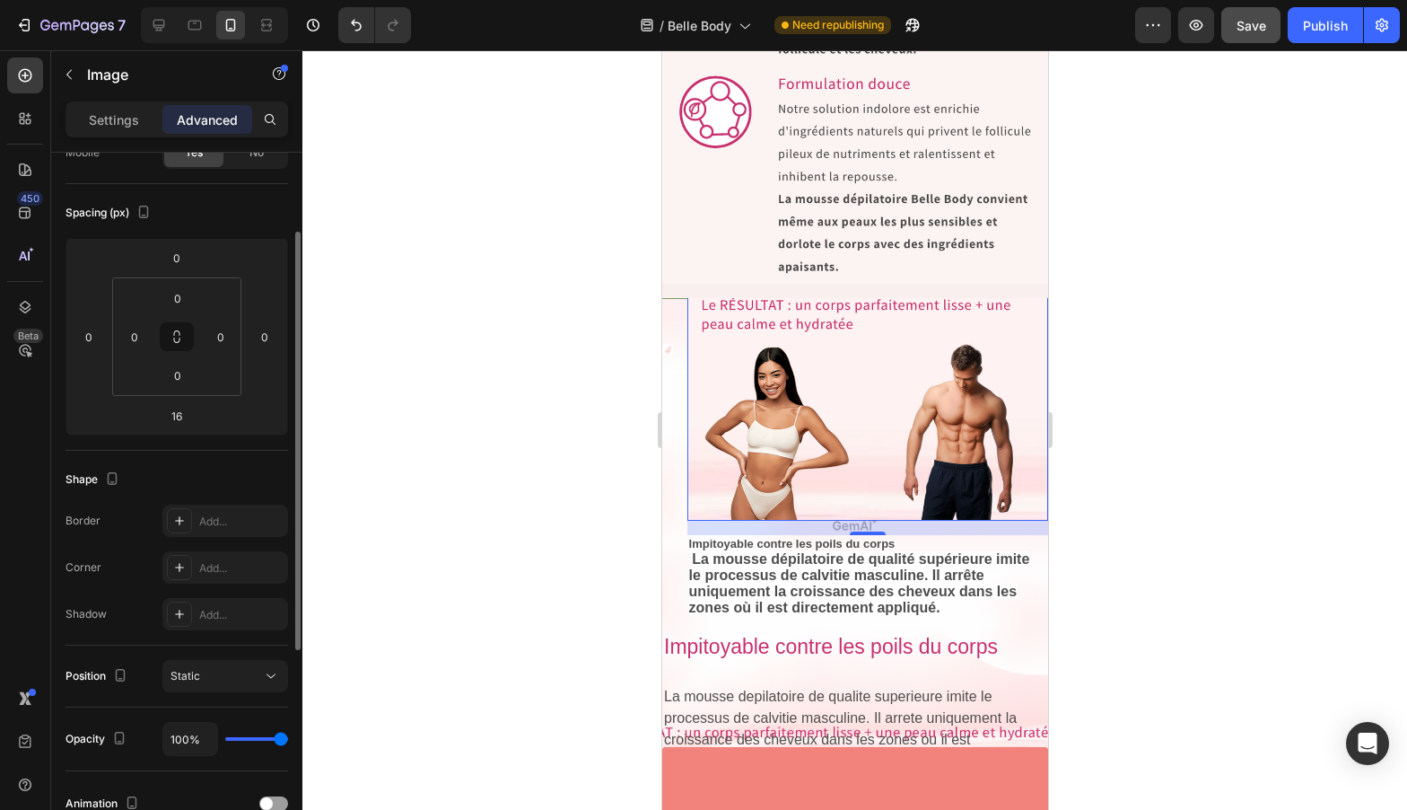
scroll to position [0, 0]
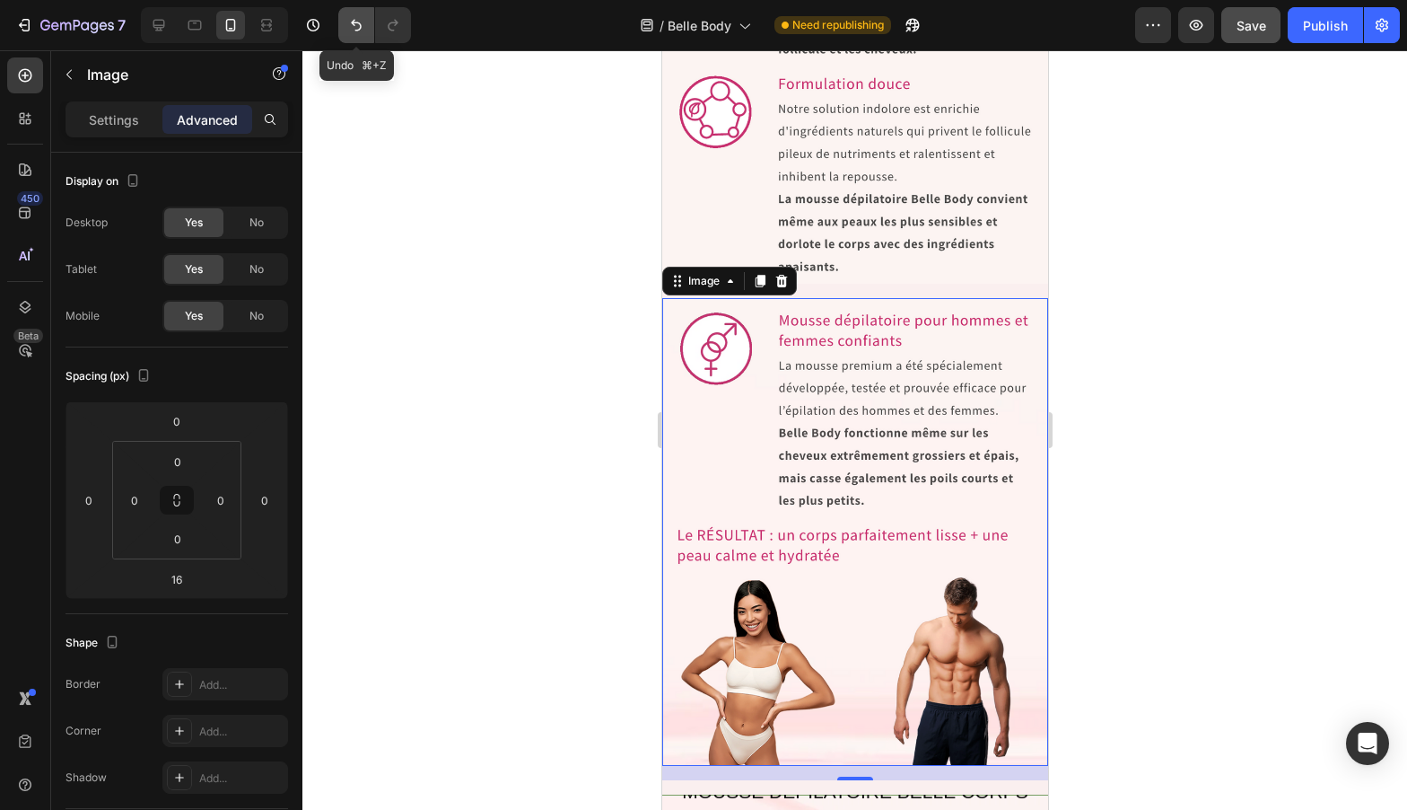
click at [350, 23] on icon "Undo/Redo" at bounding box center [356, 25] width 18 height 18
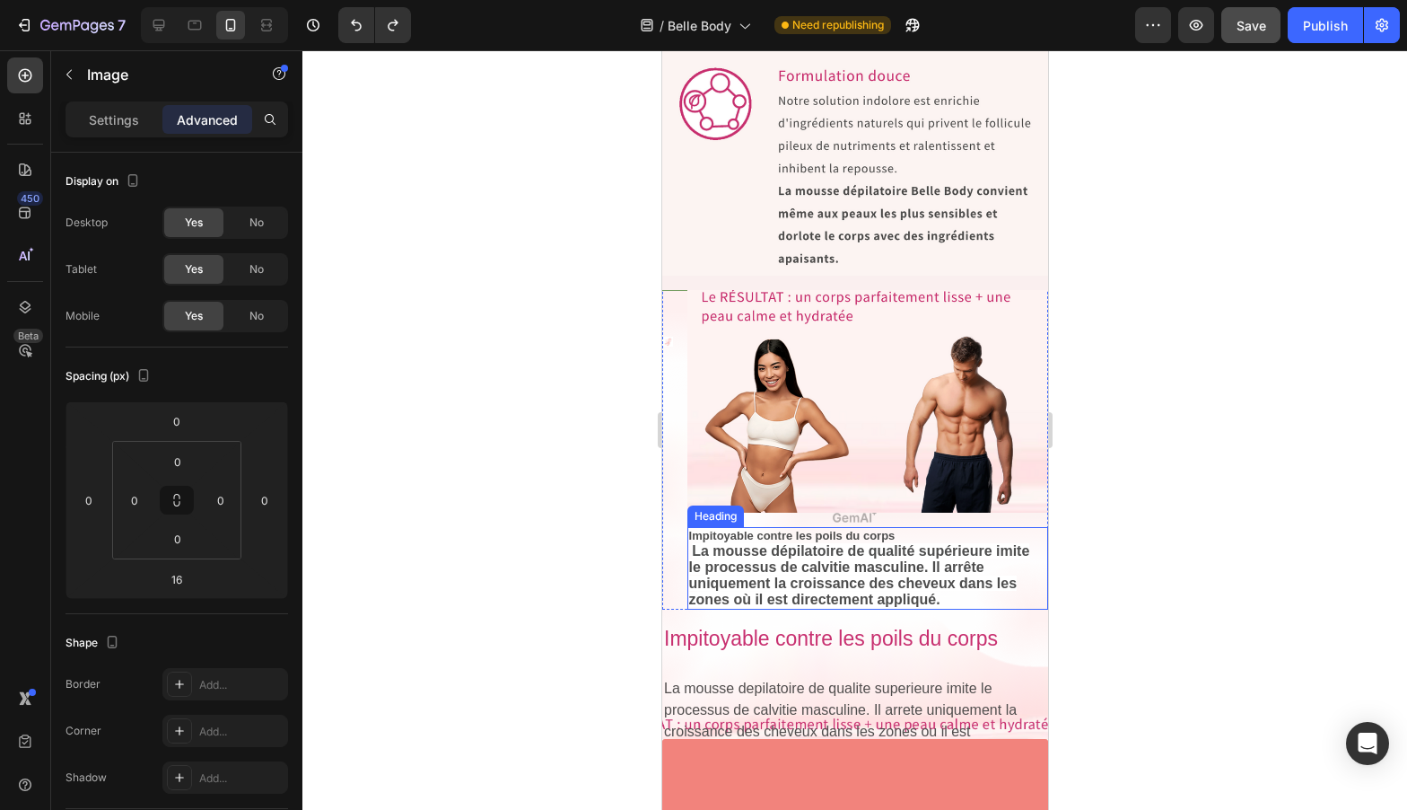
scroll to position [7930, 0]
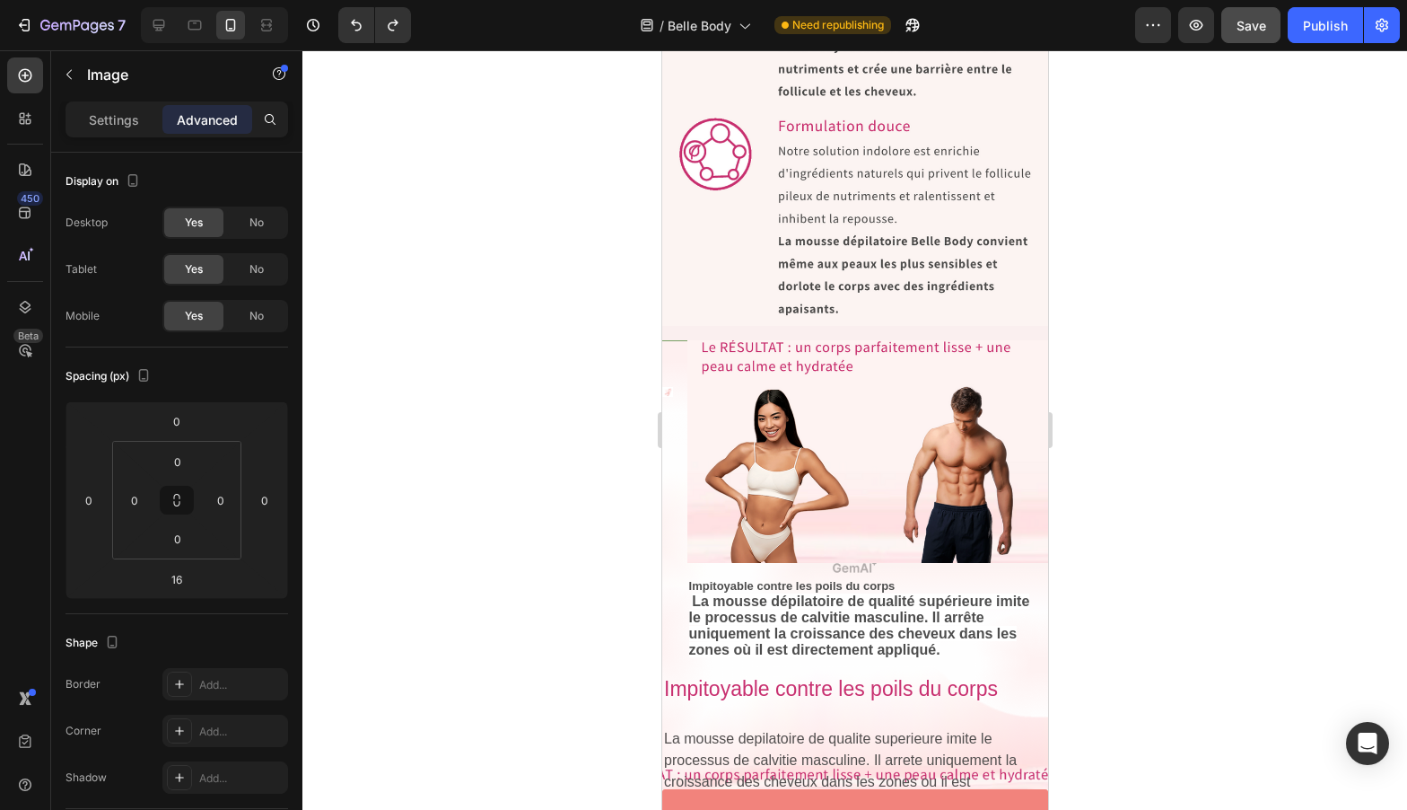
click at [798, 389] on img at bounding box center [867, 344] width 361 height 437
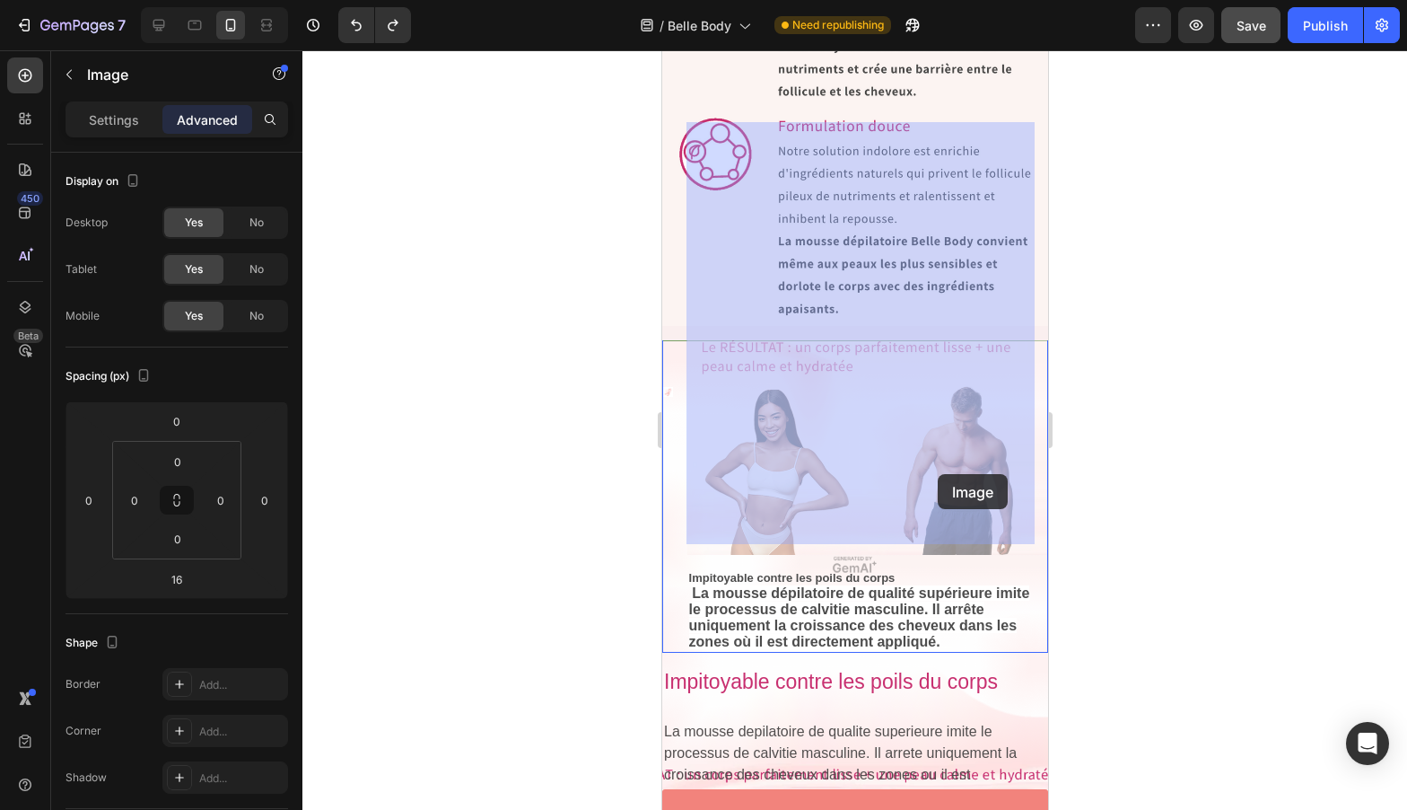
drag, startPoint x: 773, startPoint y: 439, endPoint x: 937, endPoint y: 474, distance: 167.9
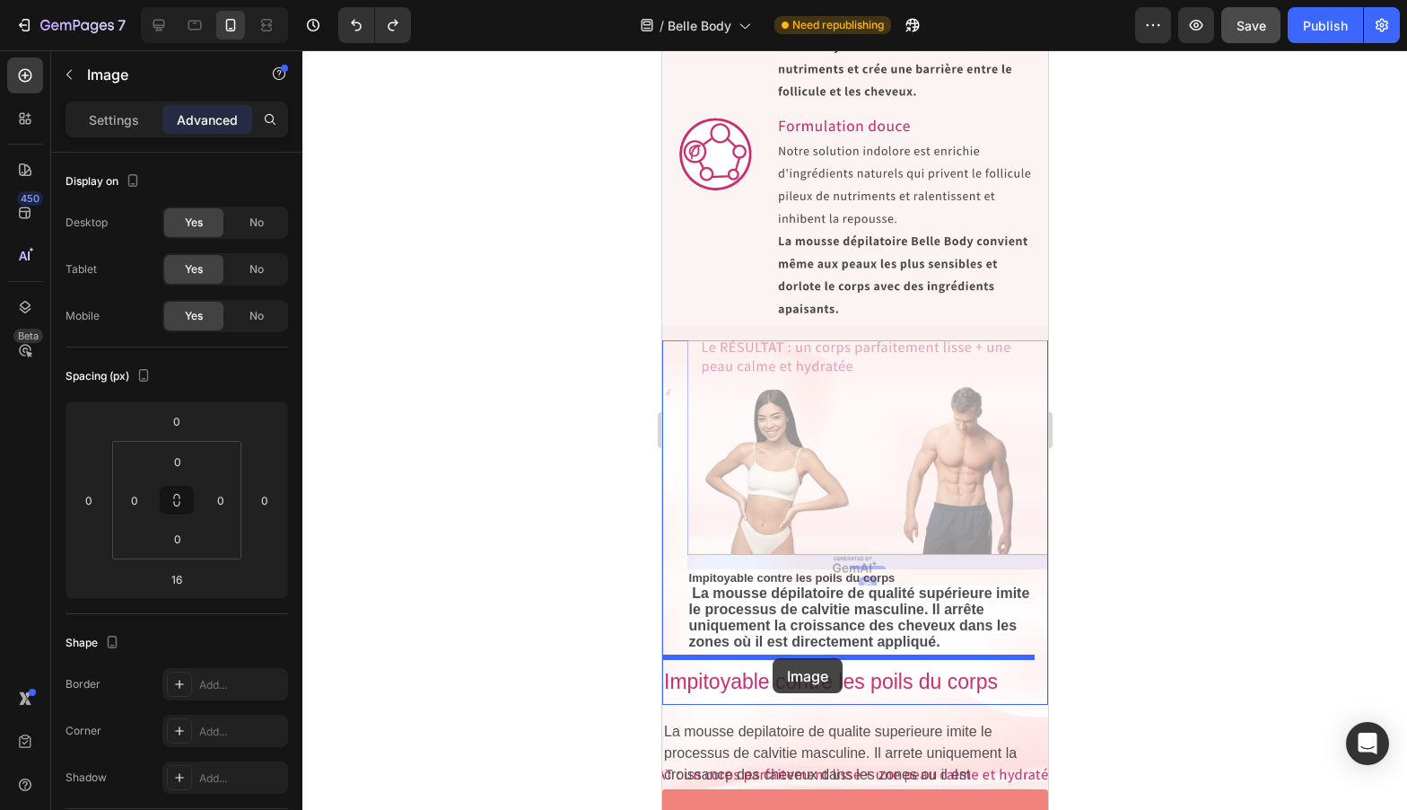
drag, startPoint x: 918, startPoint y: 470, endPoint x: 772, endPoint y: 658, distance: 237.9
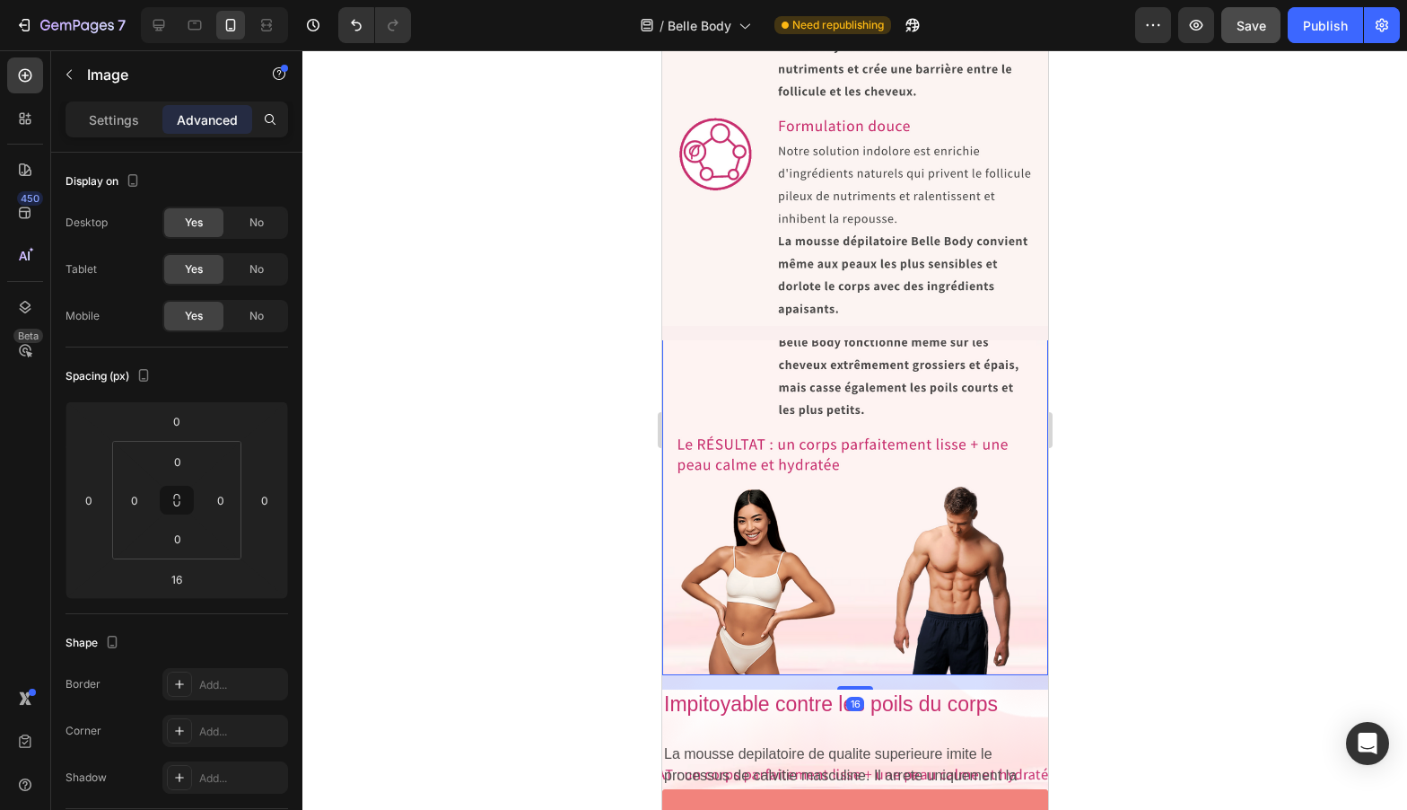
click at [1126, 479] on div at bounding box center [854, 429] width 1105 height 759
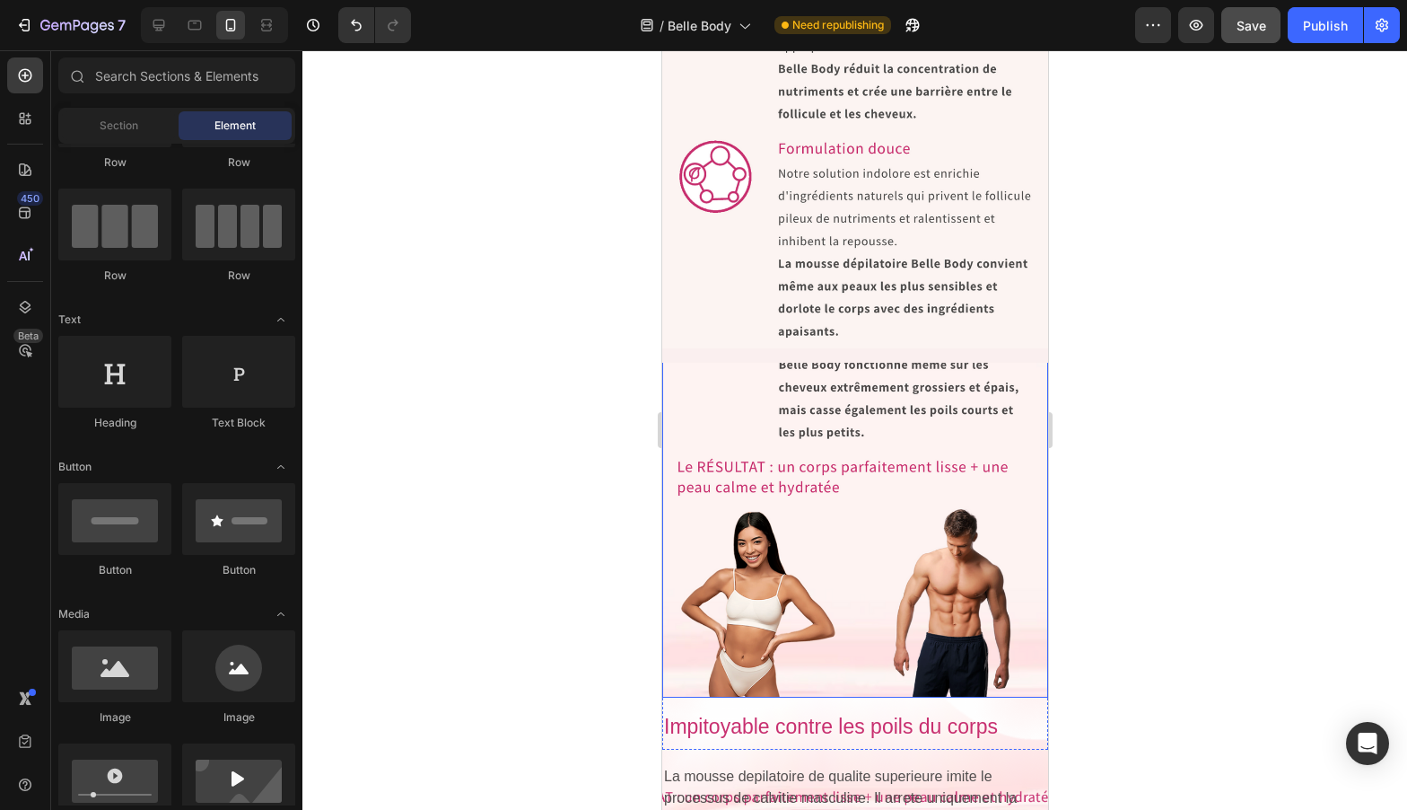
scroll to position [7896, 0]
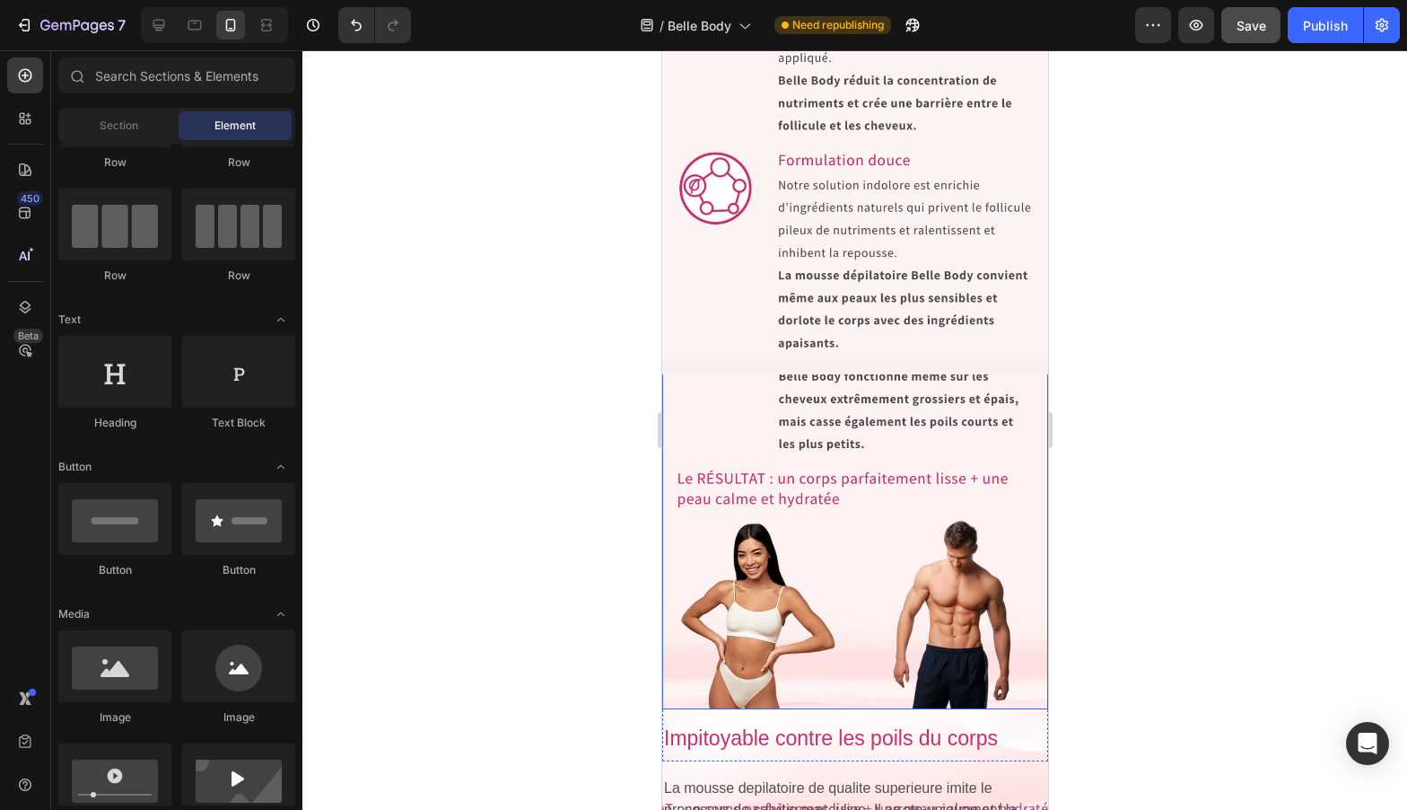
click at [873, 355] on img at bounding box center [854, 475] width 386 height 468
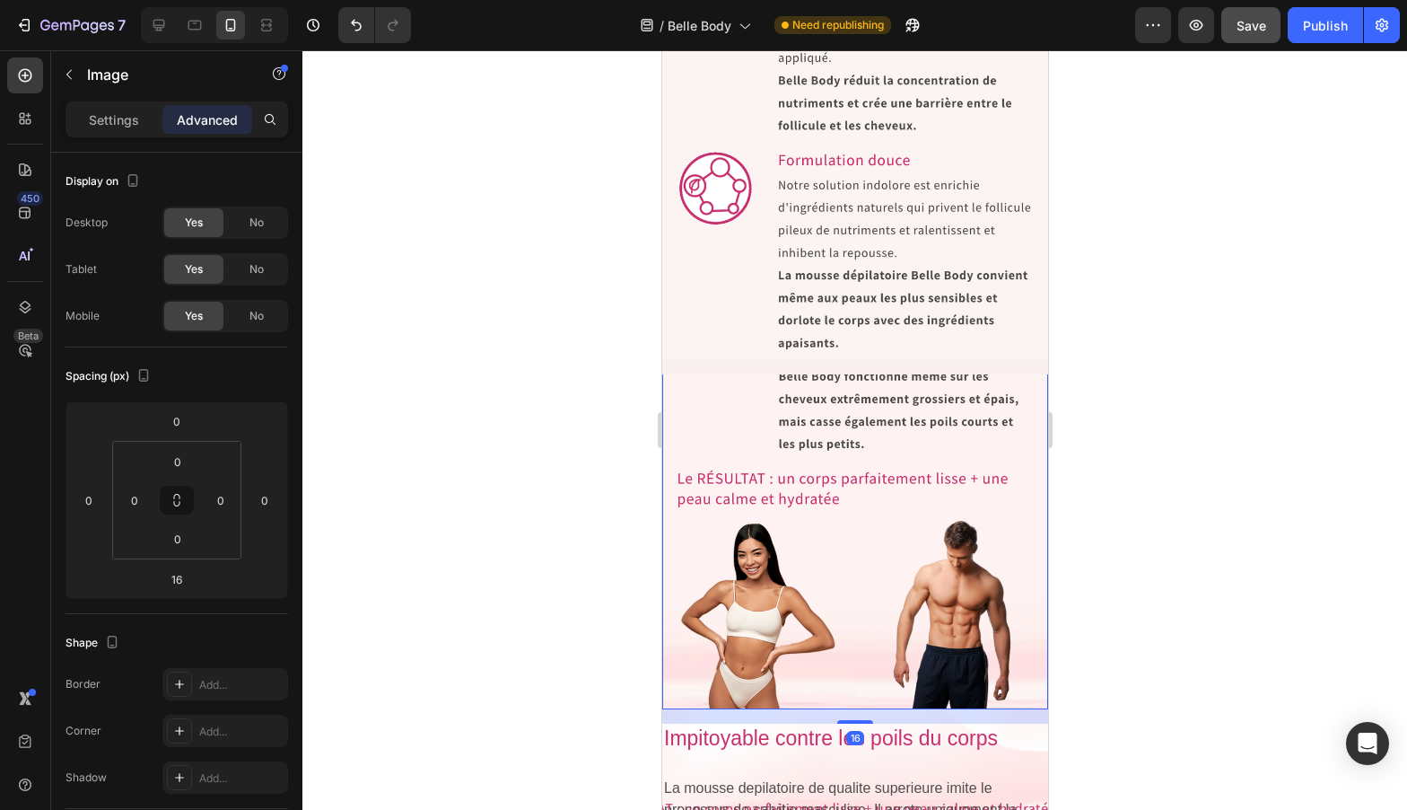
click at [854, 372] on img at bounding box center [854, 475] width 386 height 468
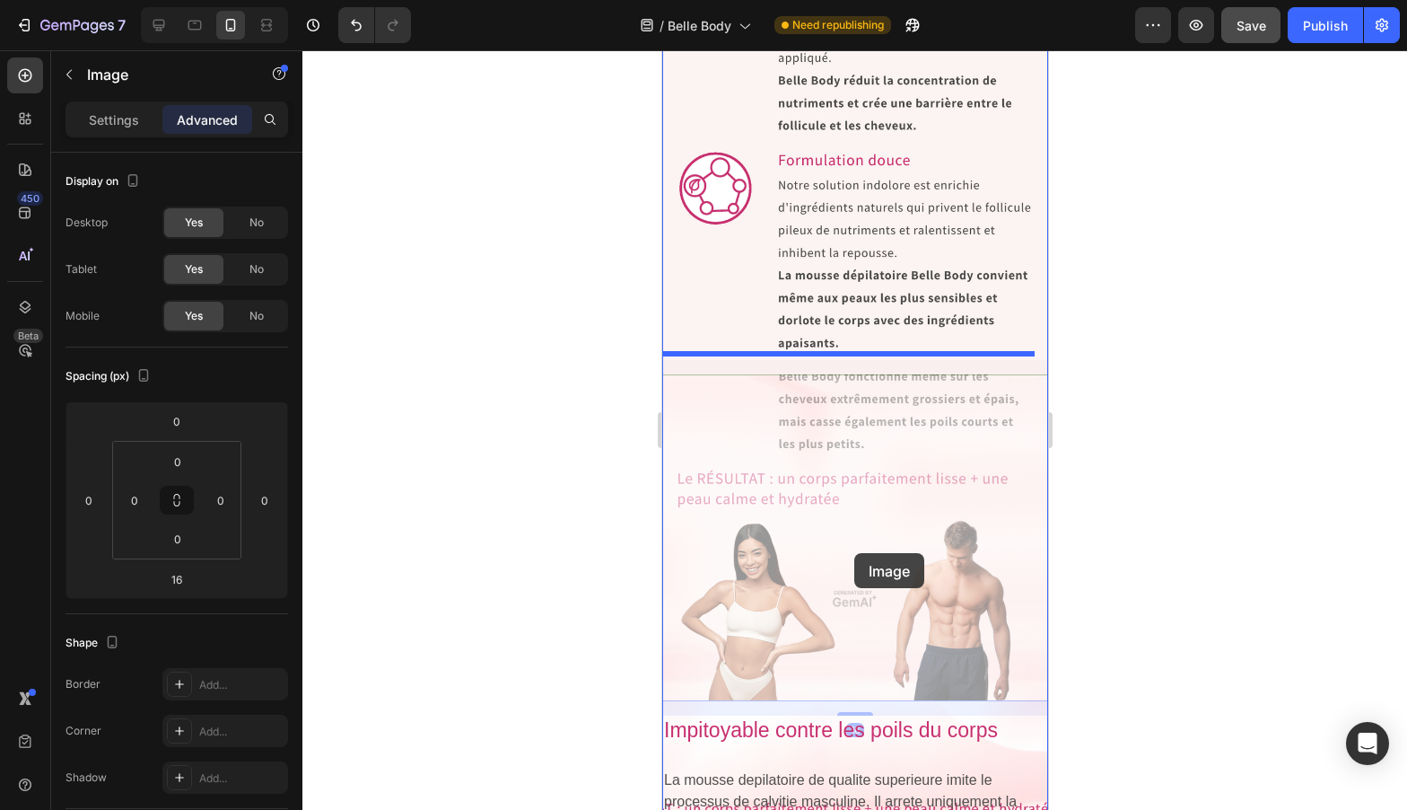
drag, startPoint x: 793, startPoint y: 390, endPoint x: 854, endPoint y: 553, distance: 174.1
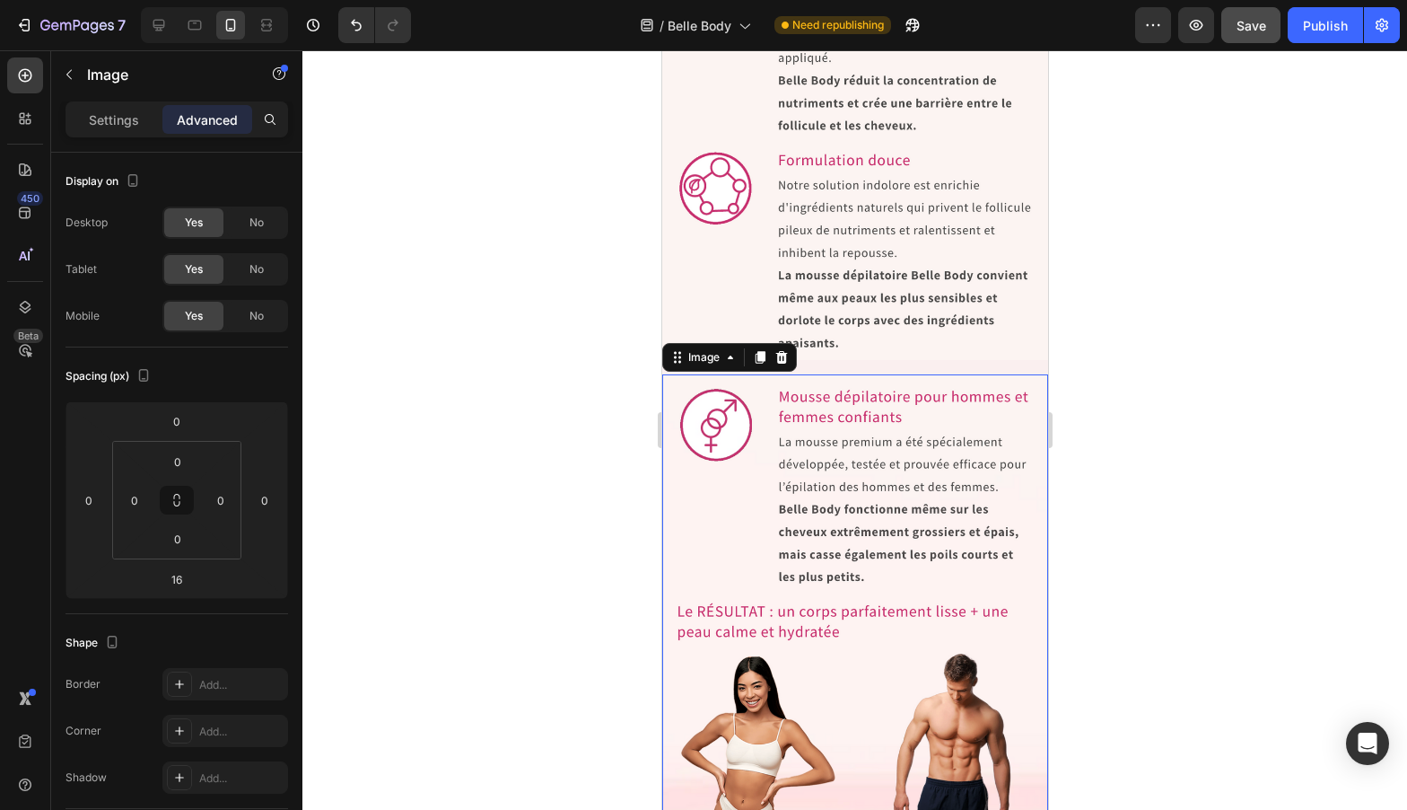
click at [1125, 425] on div at bounding box center [854, 429] width 1105 height 759
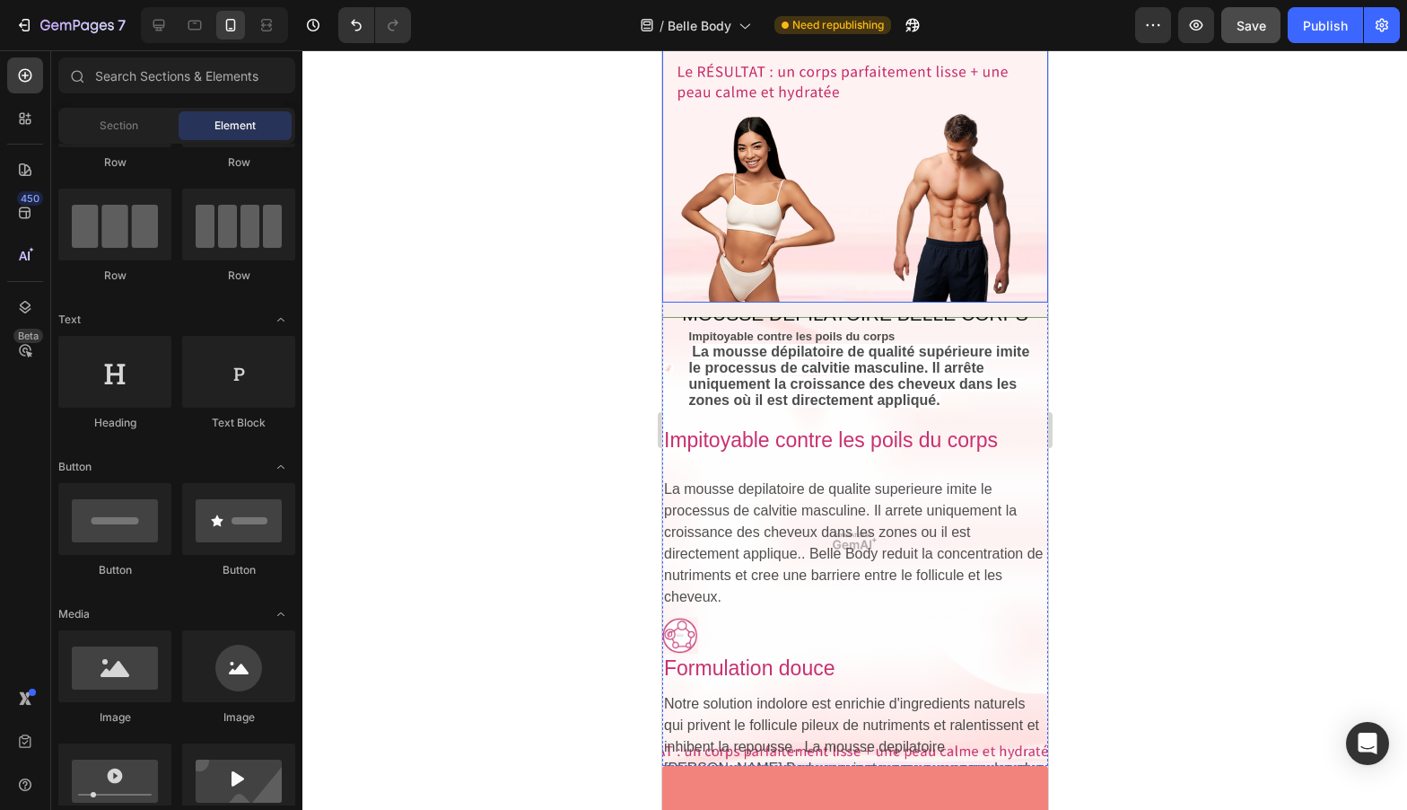
scroll to position [8425, 0]
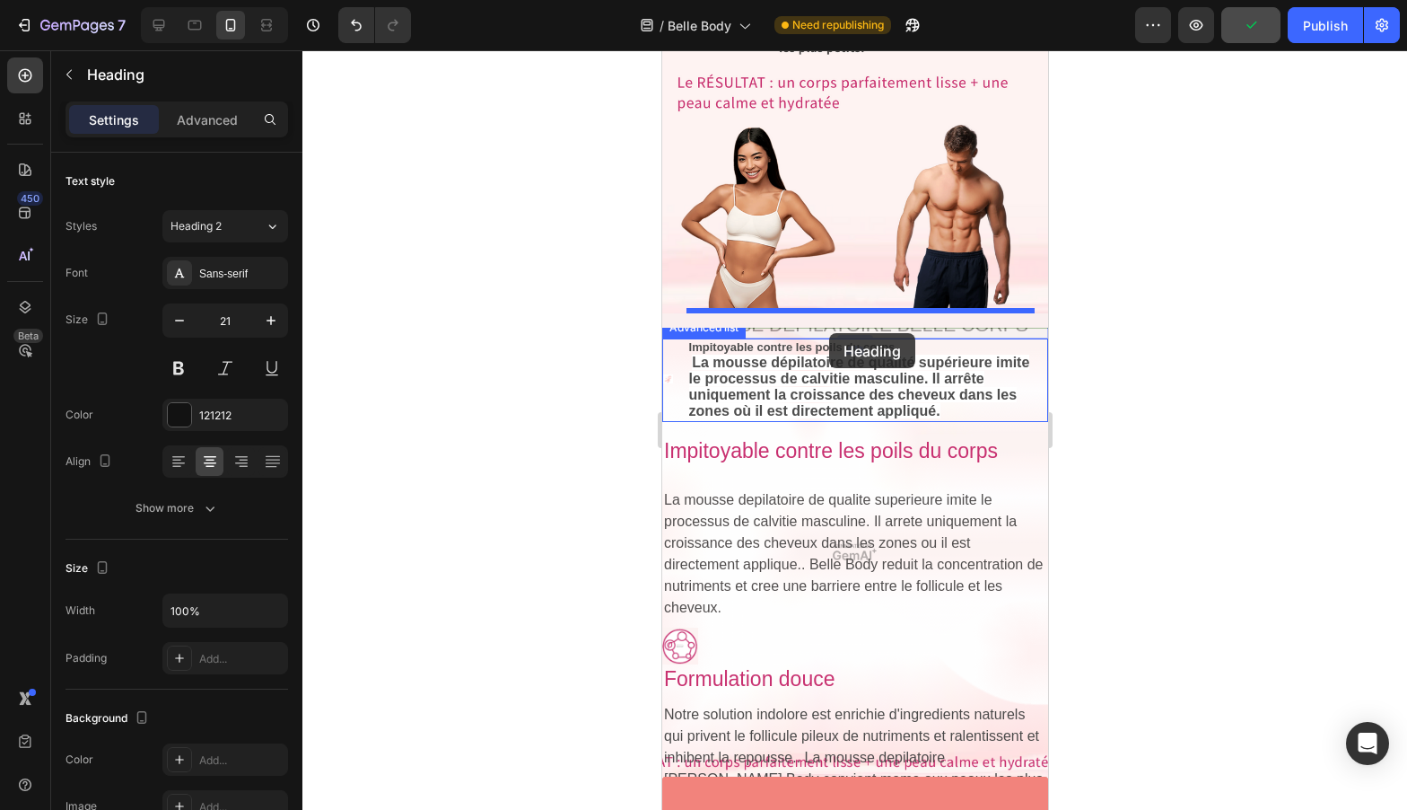
drag, startPoint x: 835, startPoint y: 299, endPoint x: 828, endPoint y: 333, distance: 34.7
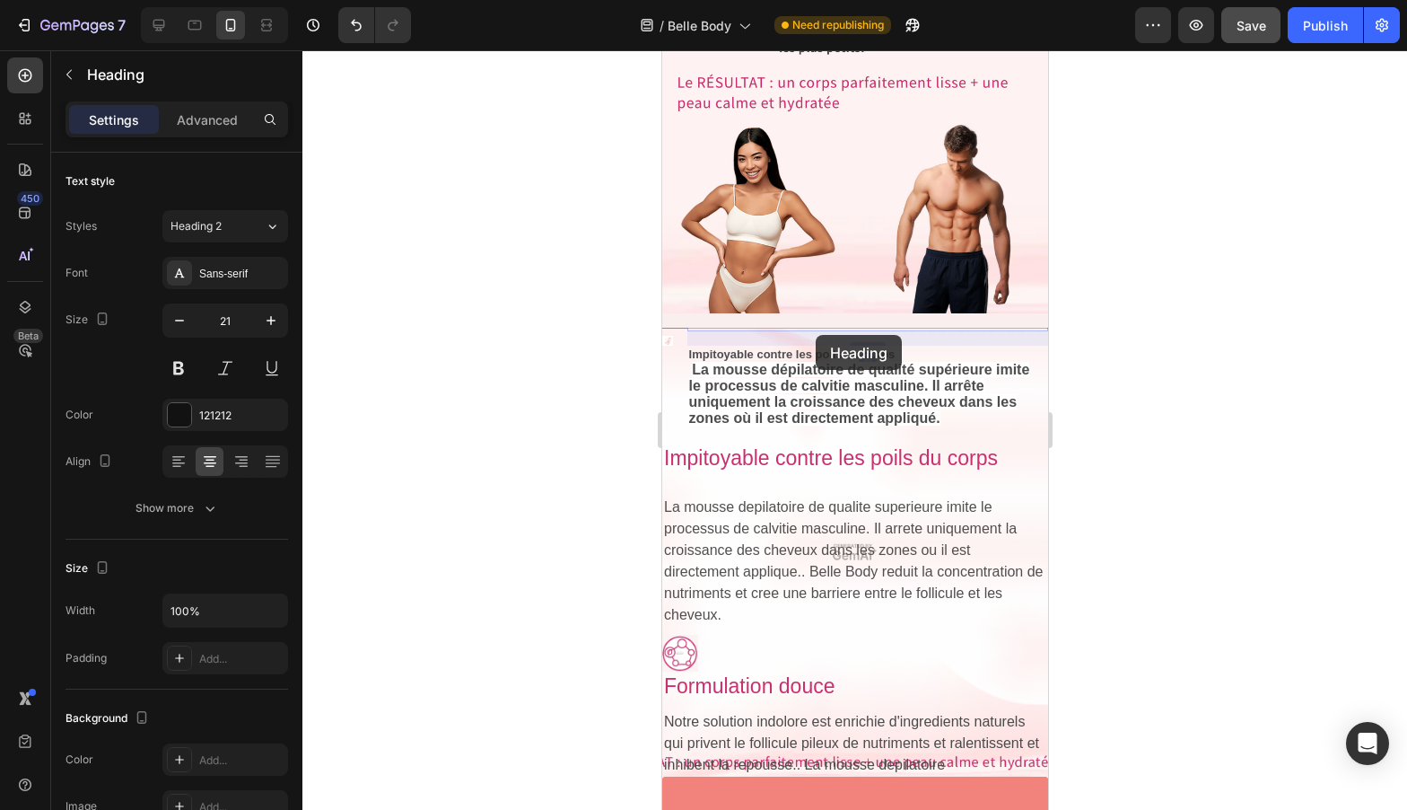
scroll to position [8379, 0]
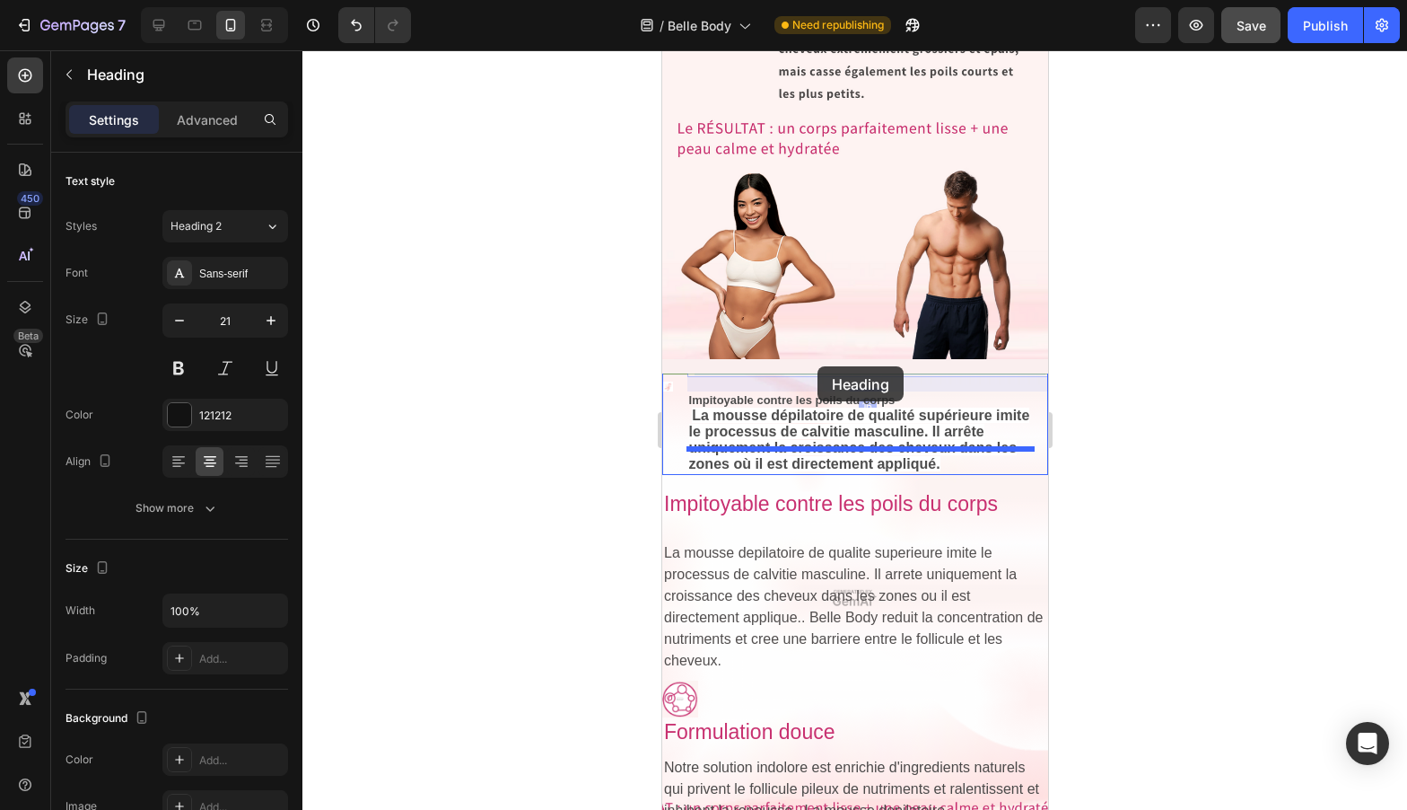
drag, startPoint x: 826, startPoint y: 294, endPoint x: 817, endPoint y: 366, distance: 72.4
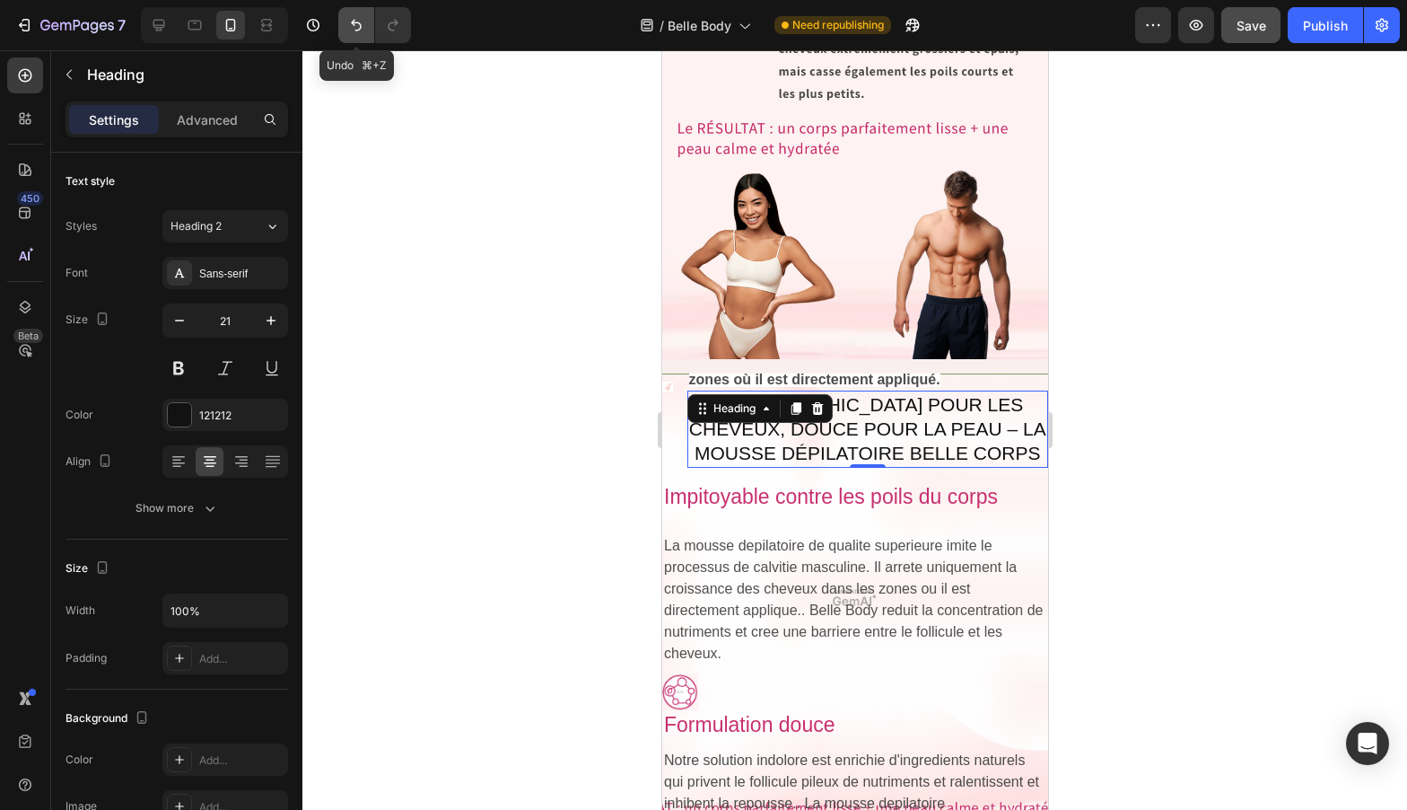
click at [362, 29] on icon "Undo/Redo" at bounding box center [356, 25] width 18 height 18
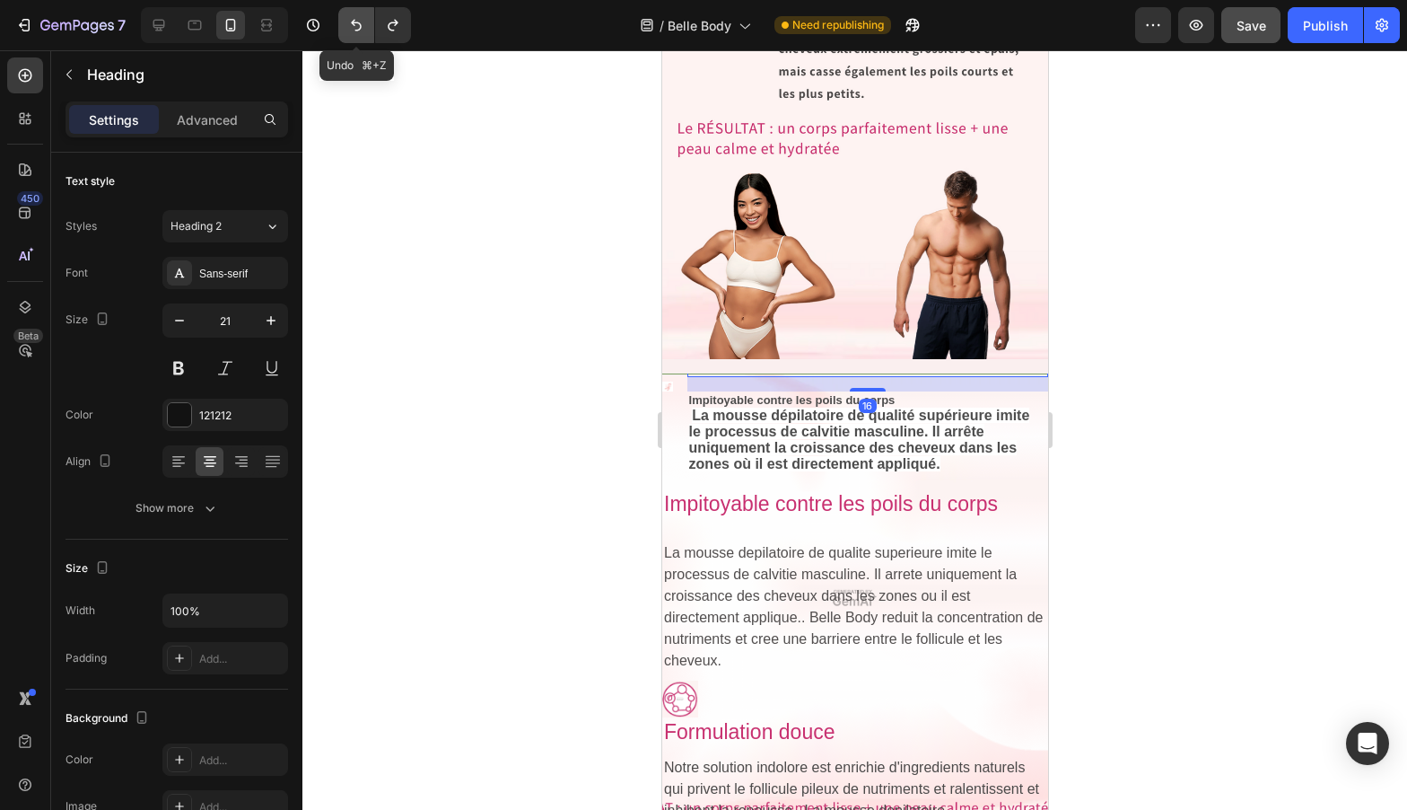
click at [362, 29] on icon "Undo/Redo" at bounding box center [356, 25] width 18 height 18
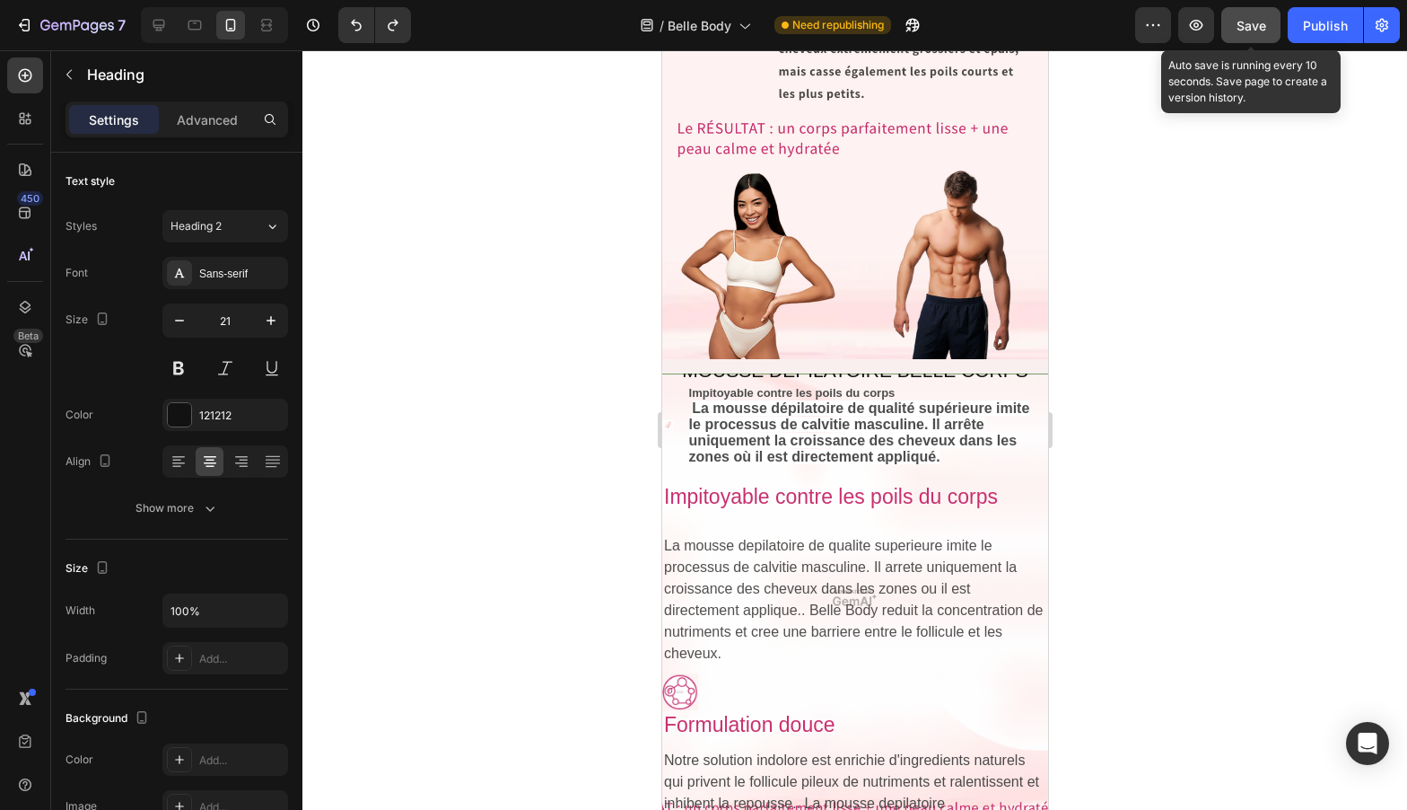
click at [1230, 21] on button "Save" at bounding box center [1250, 25] width 59 height 36
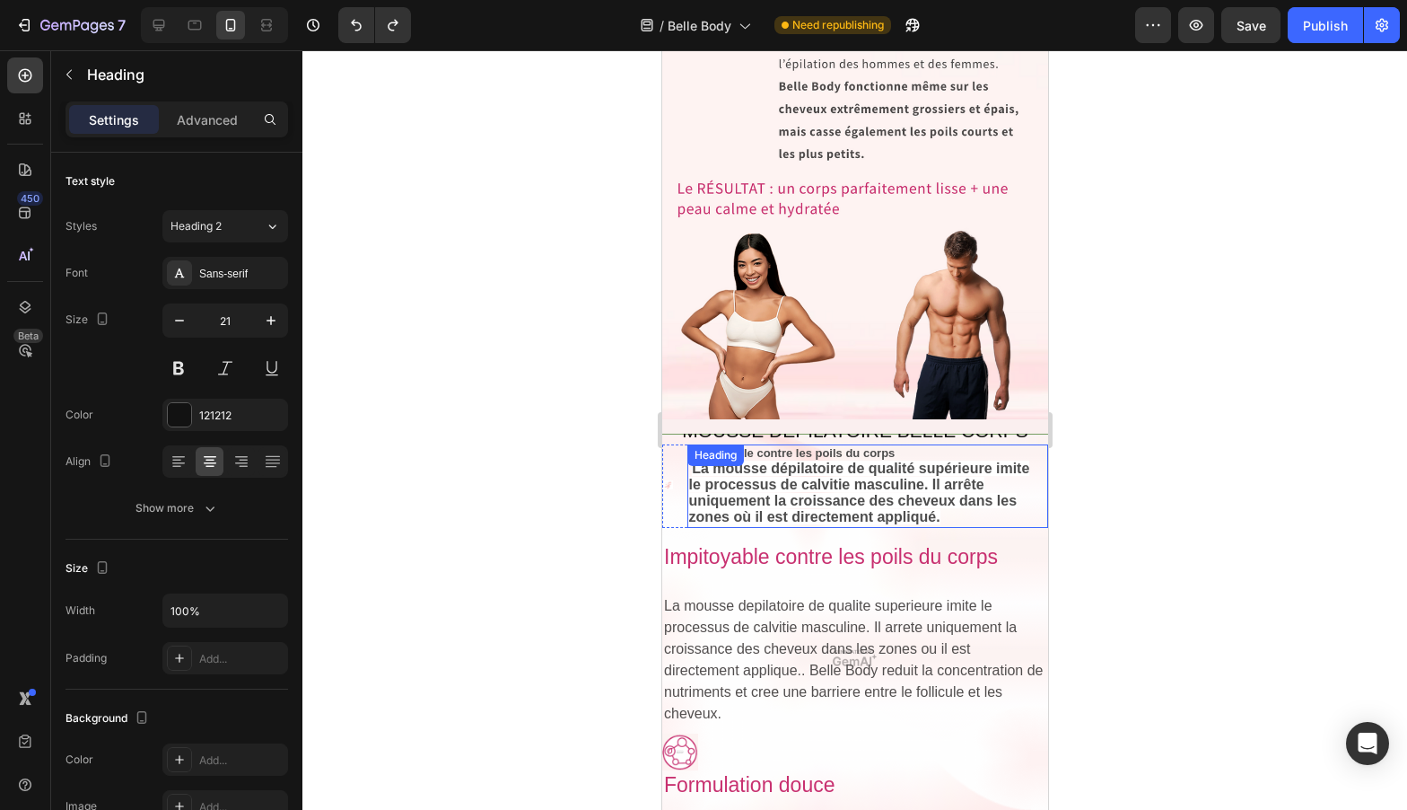
scroll to position [8692, 0]
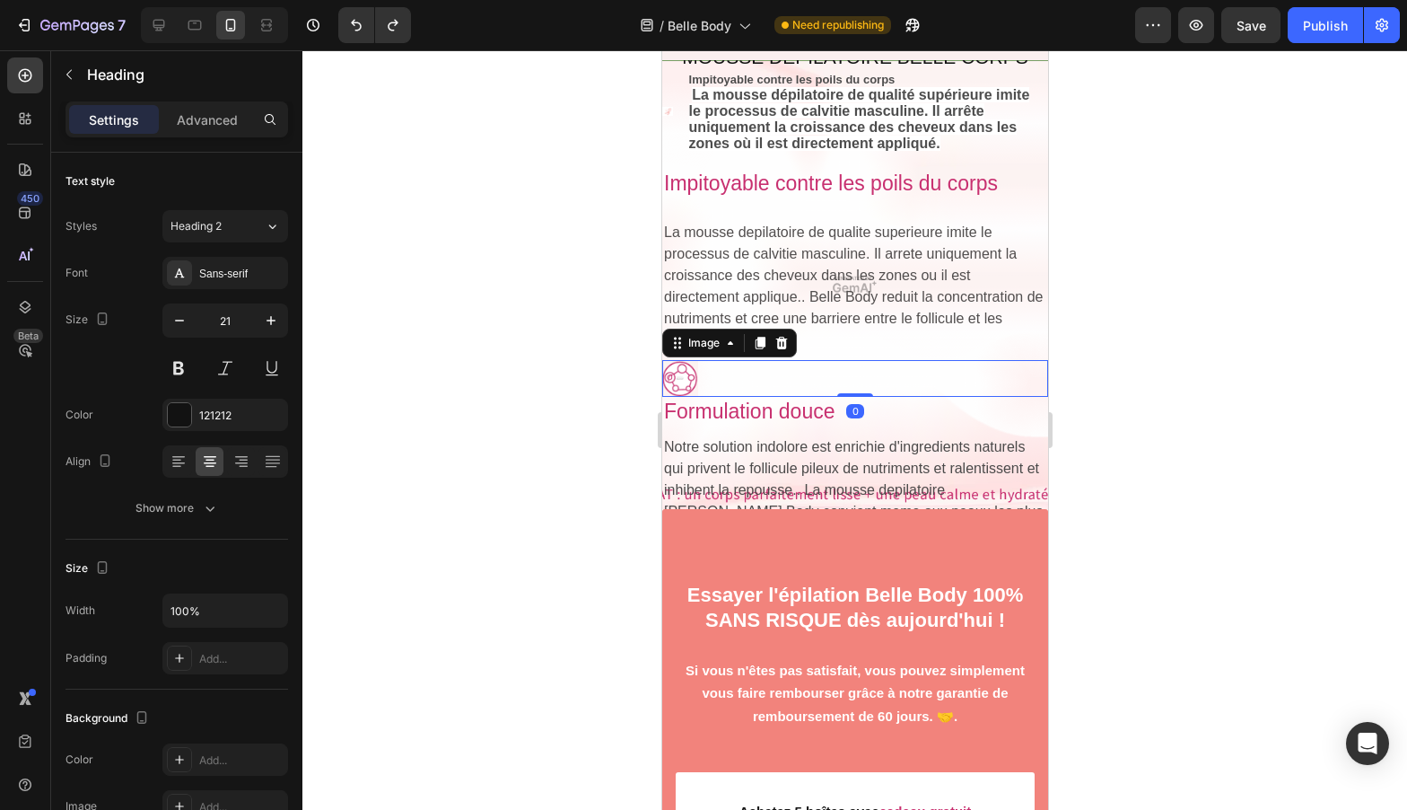
click at [889, 362] on div at bounding box center [854, 378] width 386 height 37
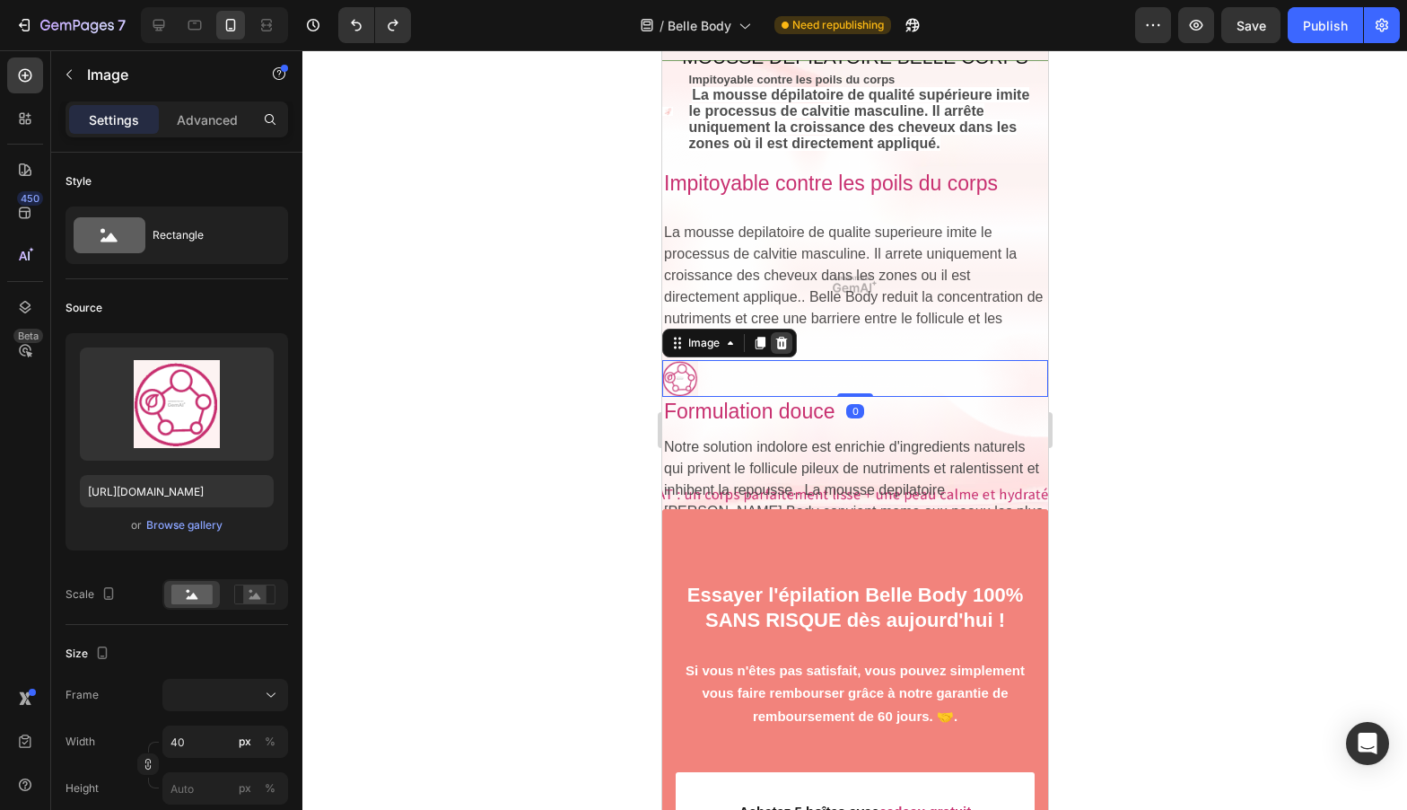
click at [783, 337] on icon at bounding box center [781, 343] width 12 height 13
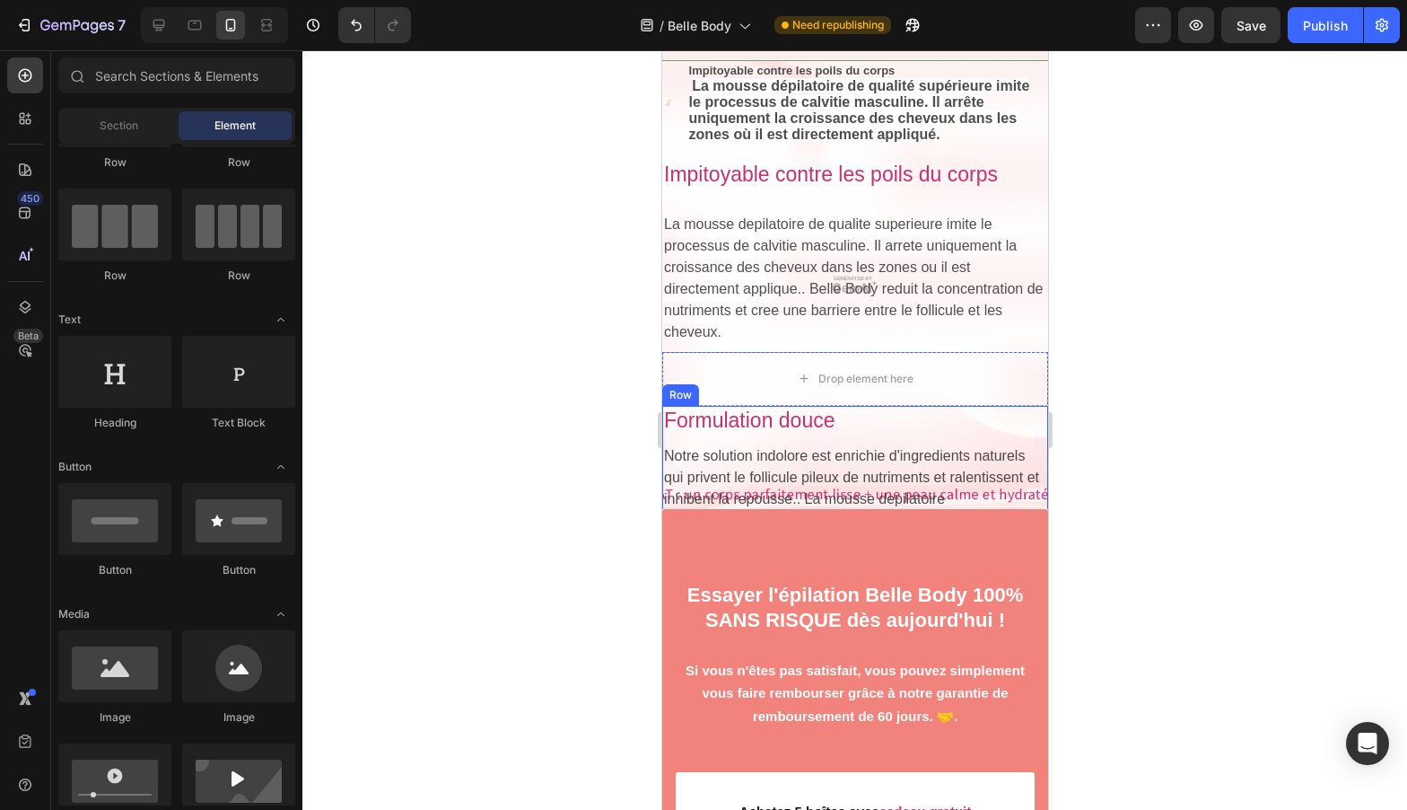
click at [911, 410] on div "Formulation douce Text Block" at bounding box center [854, 421] width 386 height 31
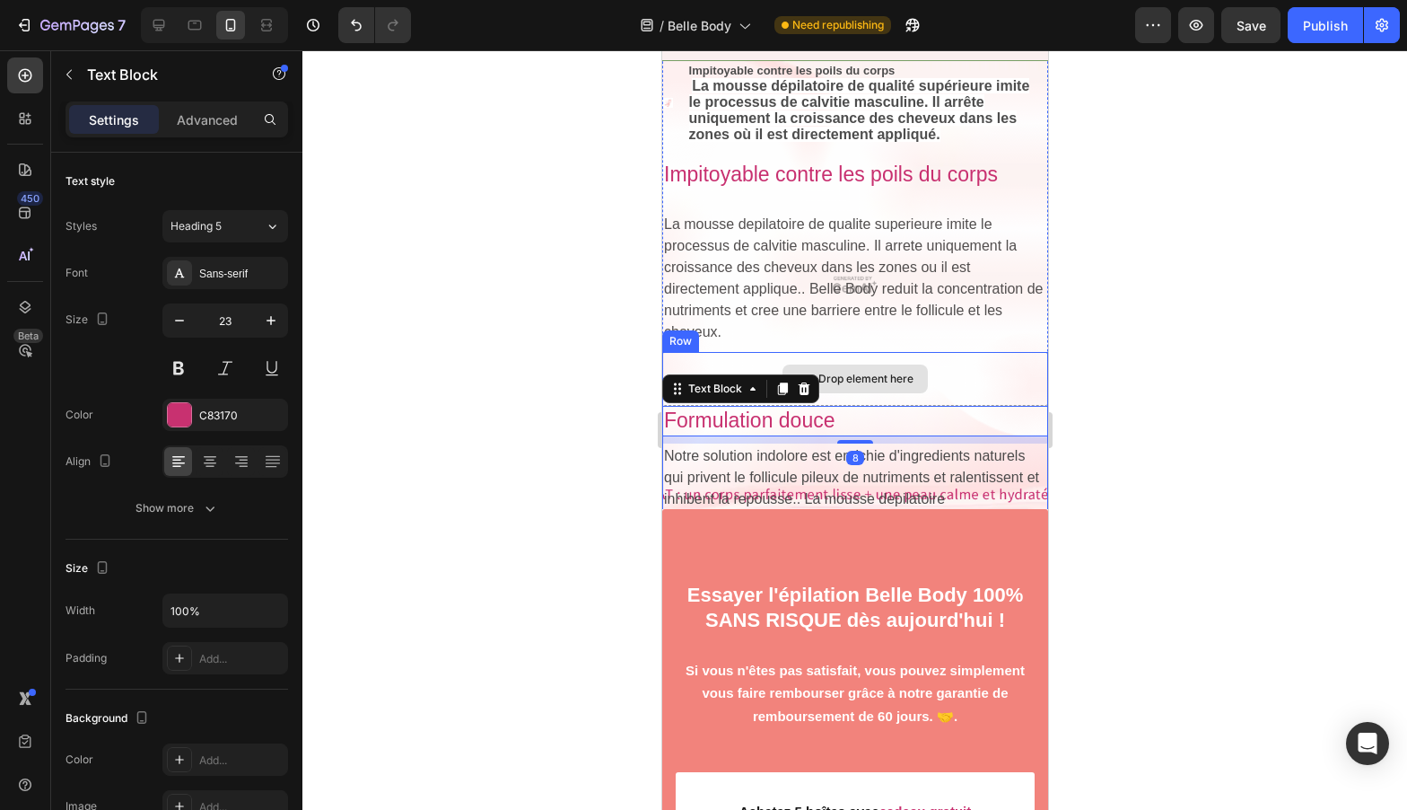
click at [950, 352] on div "Drop element here" at bounding box center [854, 379] width 386 height 54
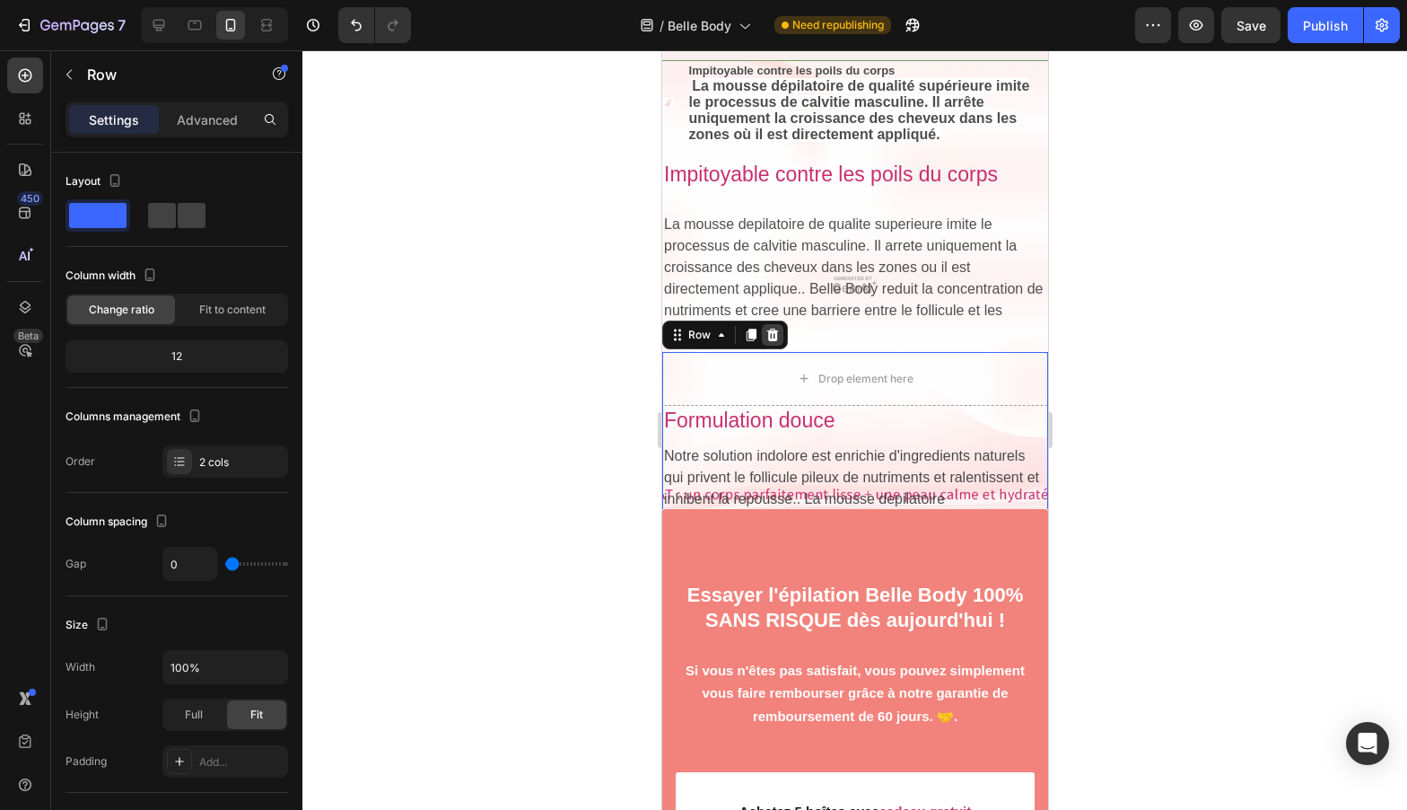
click at [766, 328] on icon at bounding box center [772, 335] width 14 height 14
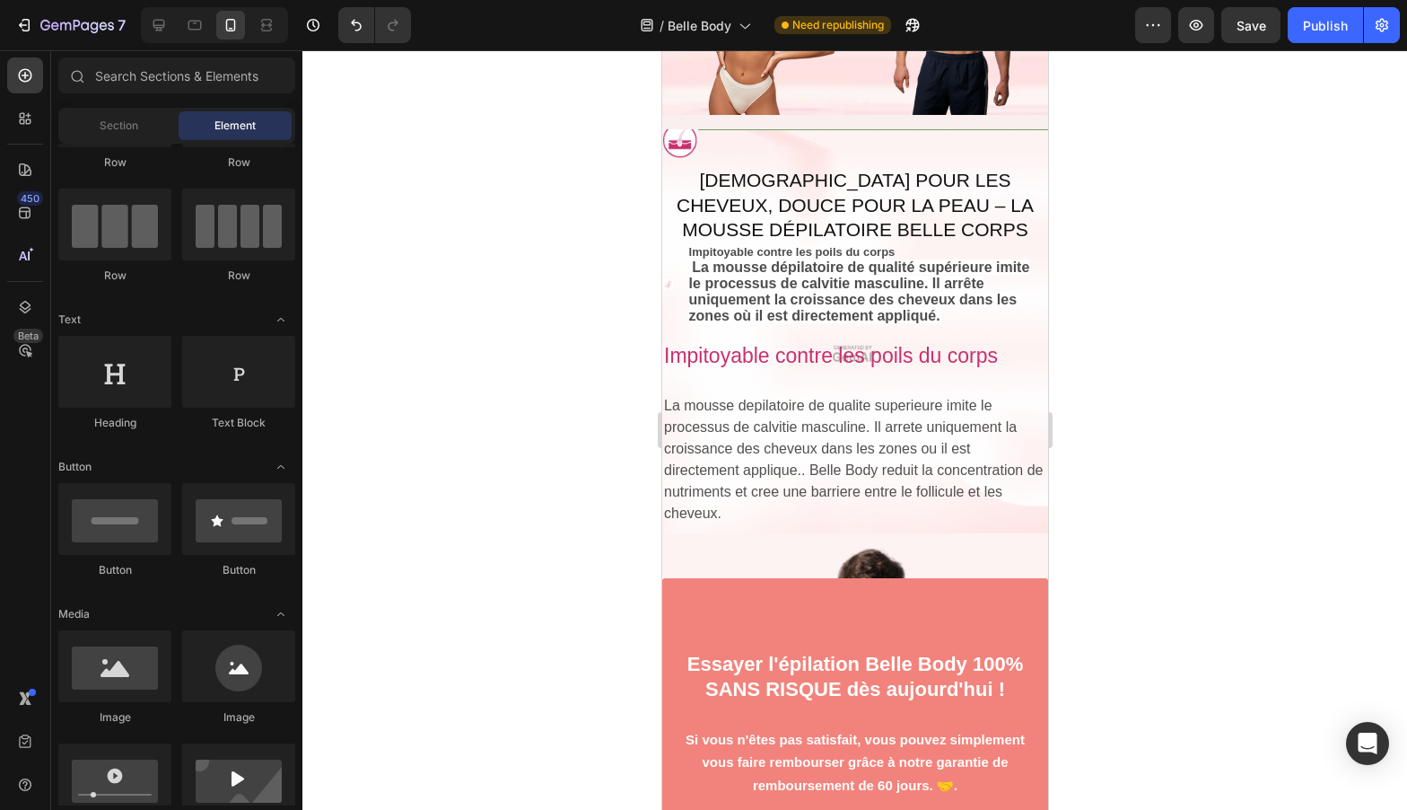
scroll to position [8611, 0]
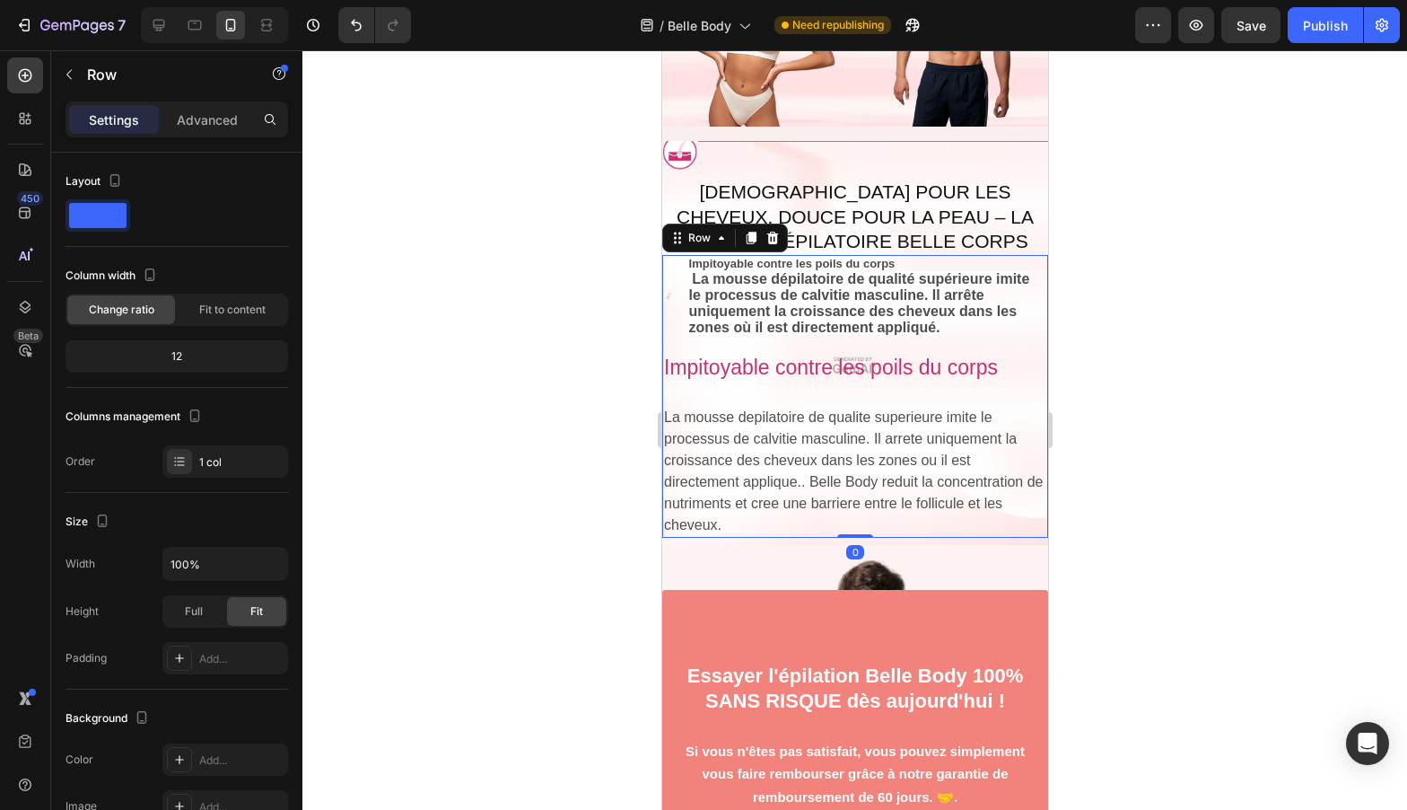
click at [918, 357] on div "Image Impitoyable contre les poils du corps La mousse dépilatoire de qualité su…" at bounding box center [854, 396] width 386 height 282
click at [779, 227] on div at bounding box center [772, 238] width 22 height 22
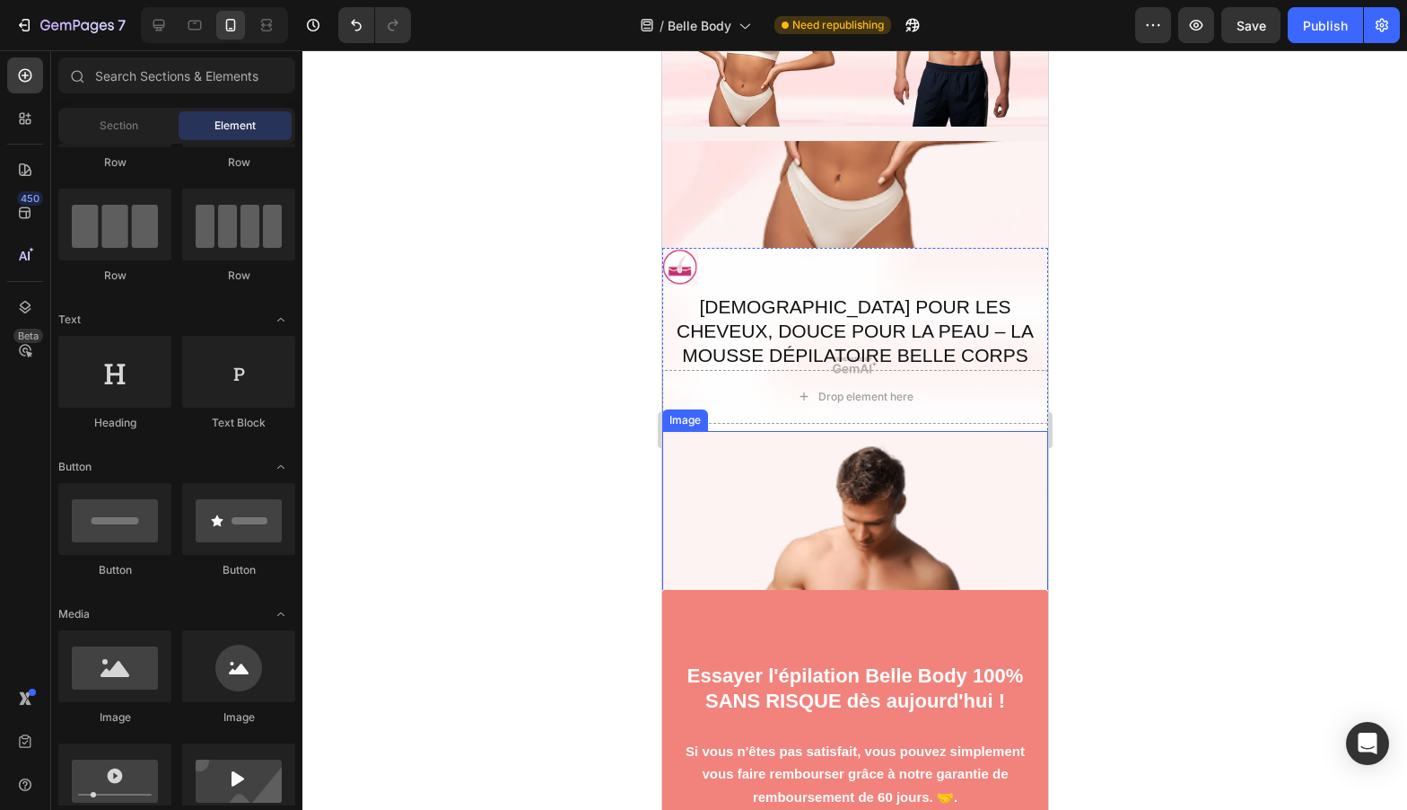
click at [942, 431] on img at bounding box center [854, 624] width 386 height 386
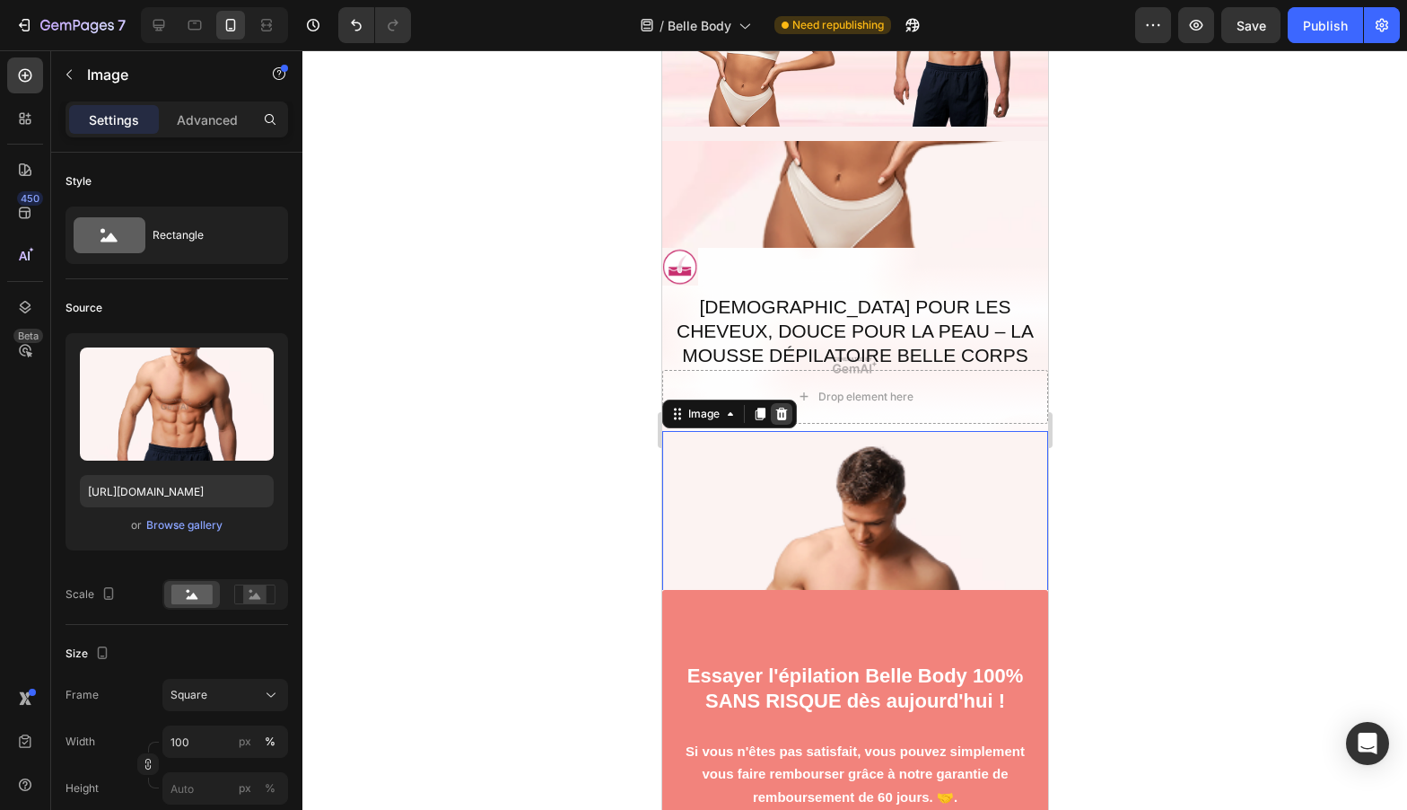
click at [773, 403] on div at bounding box center [781, 414] width 22 height 22
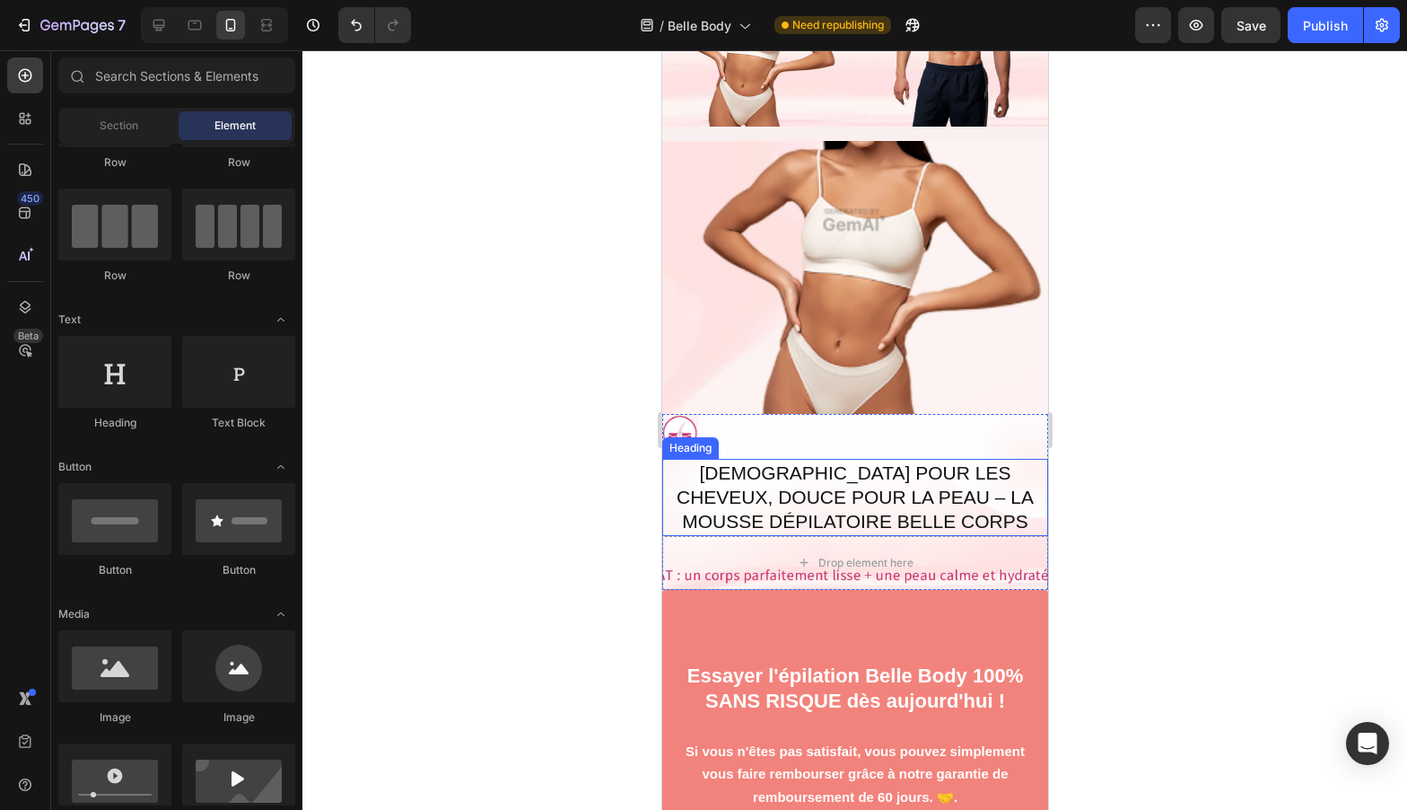
click at [933, 459] on h2 "[DEMOGRAPHIC_DATA] POUR LES CHEVEUX, DOUCE POUR LA PEAU – LA MOUSSE DÉPILATOIRE…" at bounding box center [854, 497] width 386 height 77
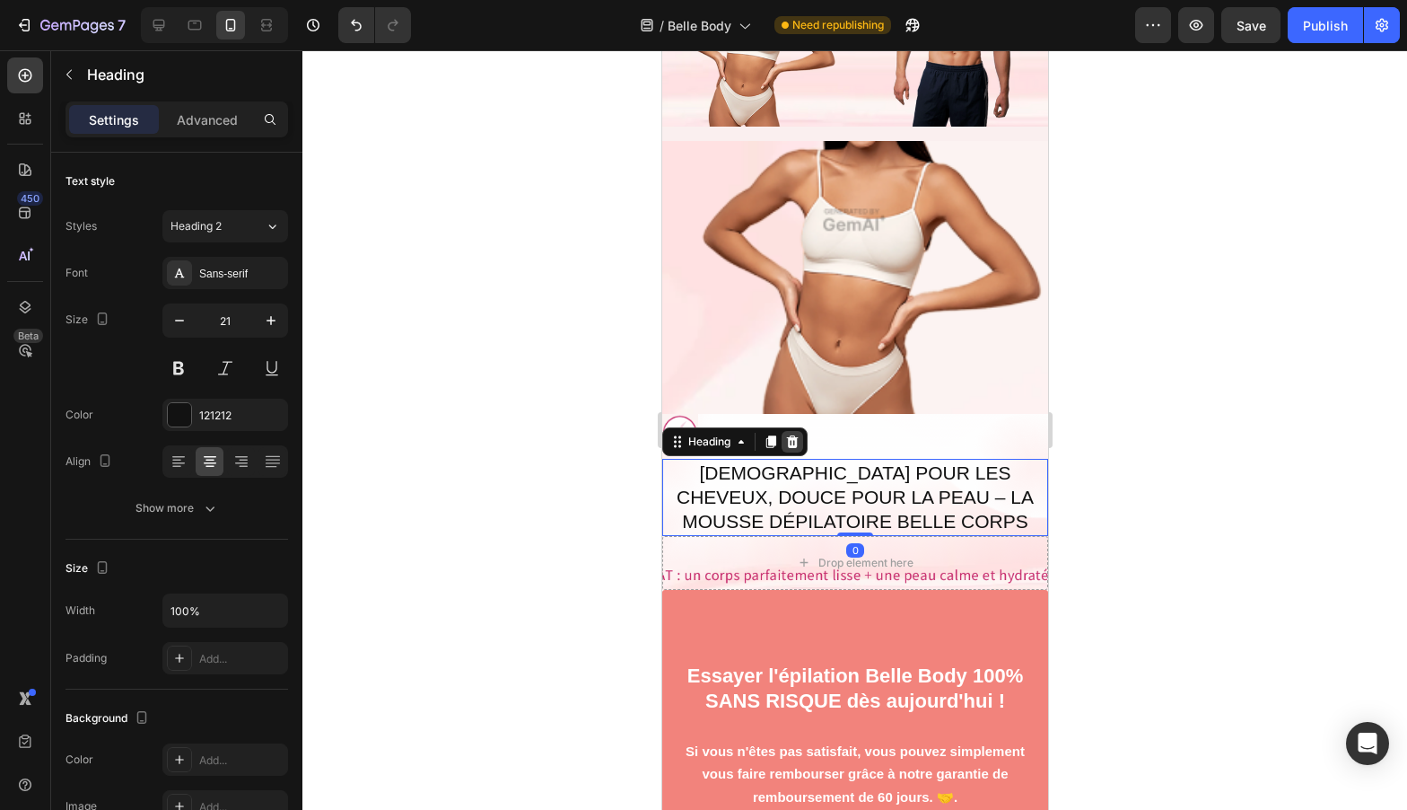
click at [797, 434] on icon at bounding box center [791, 441] width 14 height 14
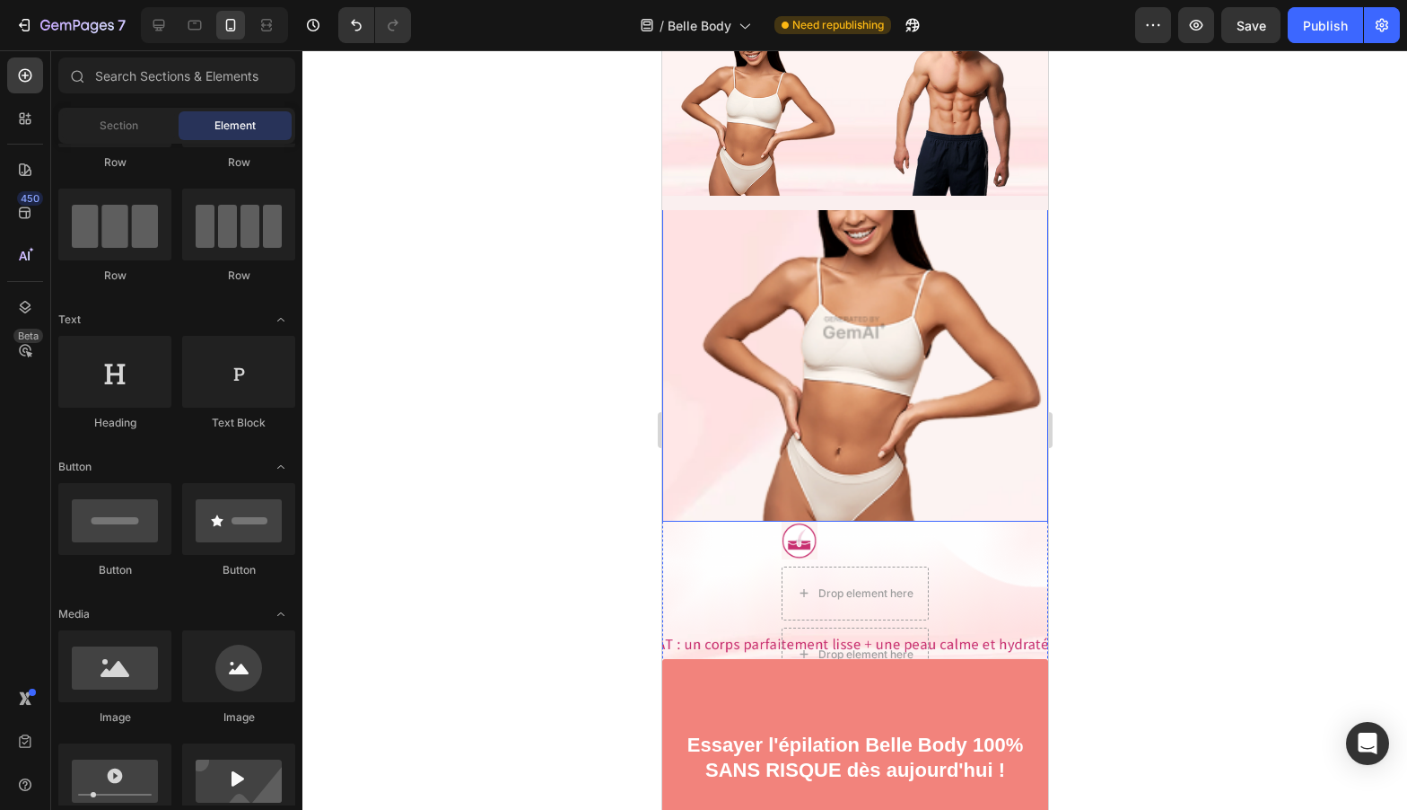
click at [1018, 346] on img at bounding box center [854, 329] width 386 height 386
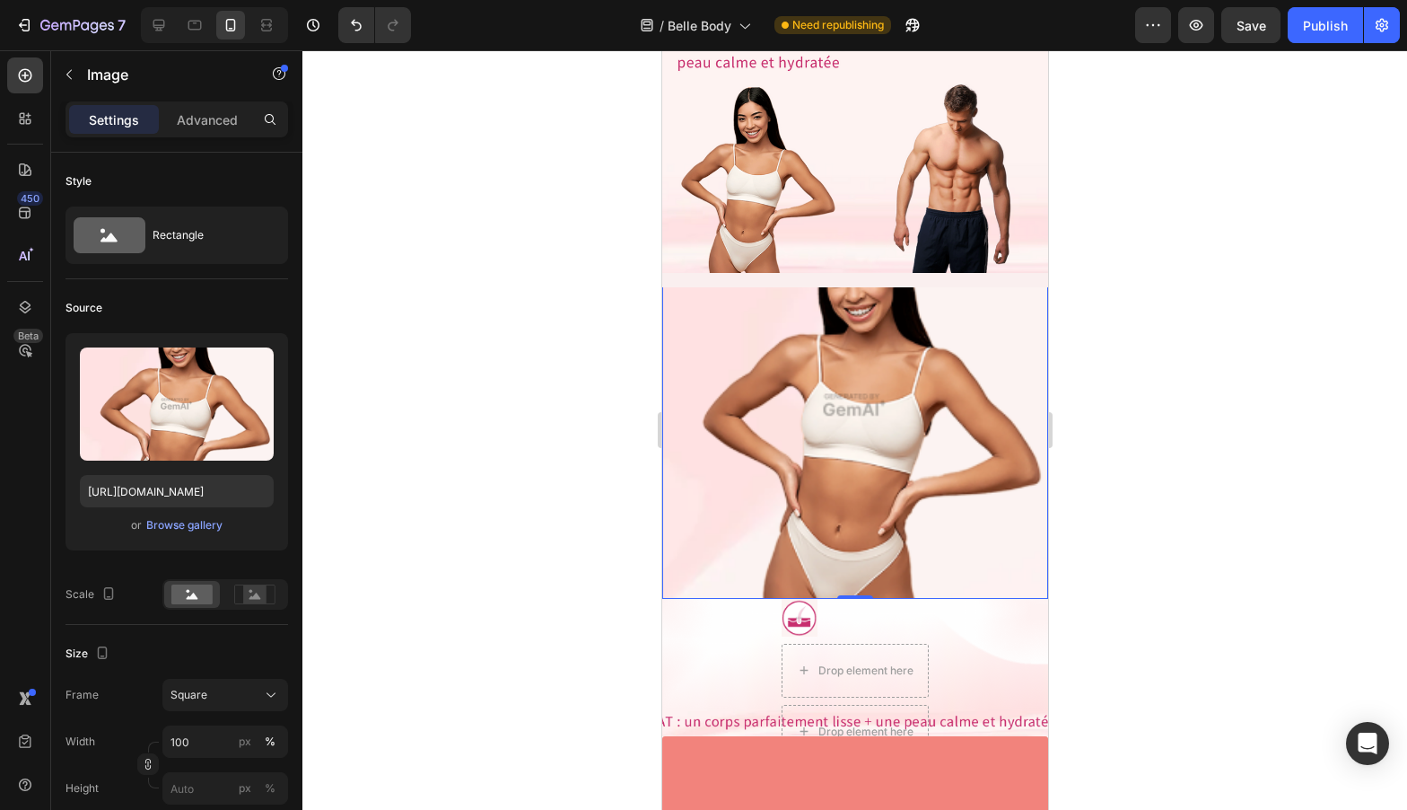
scroll to position [8583, 0]
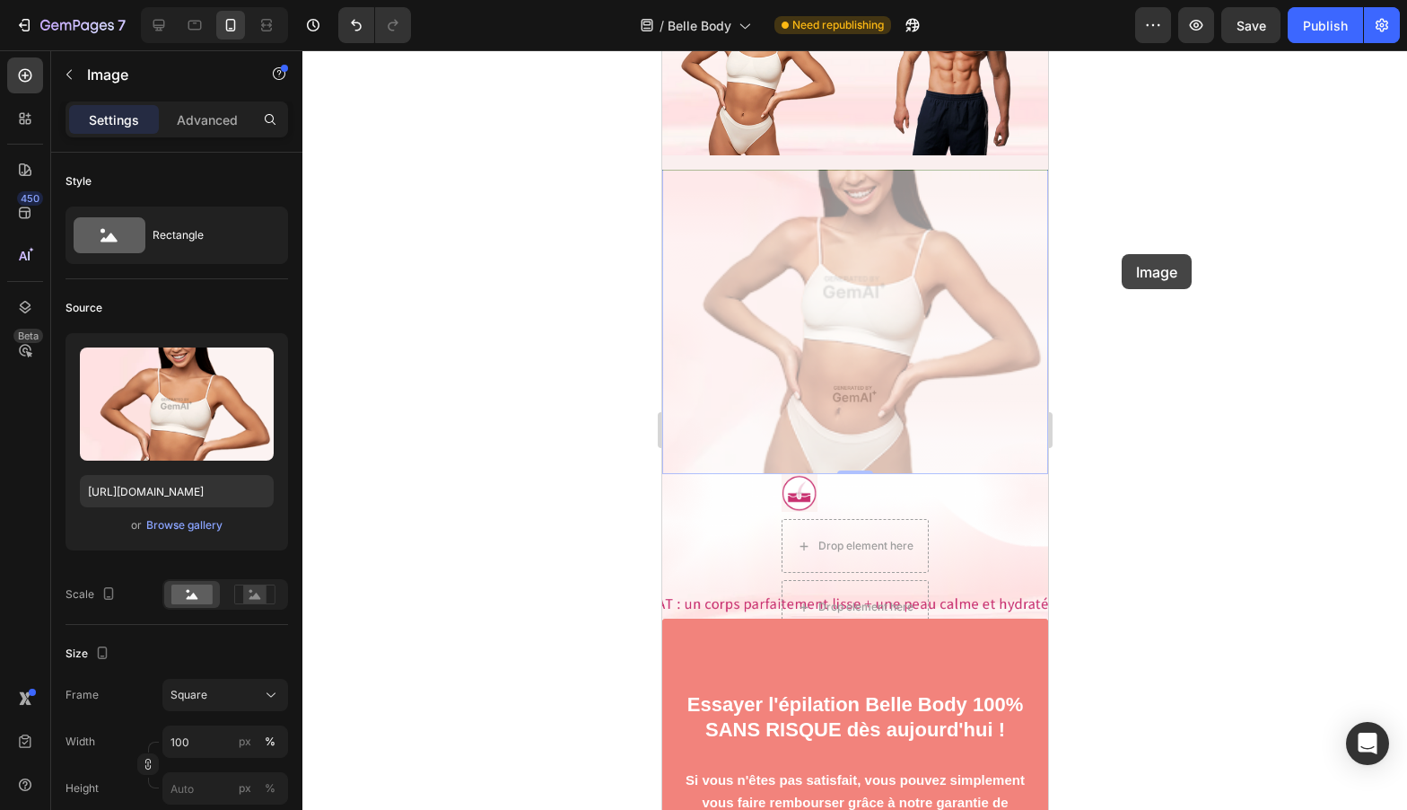
click at [1122, 254] on div at bounding box center [854, 429] width 1105 height 759
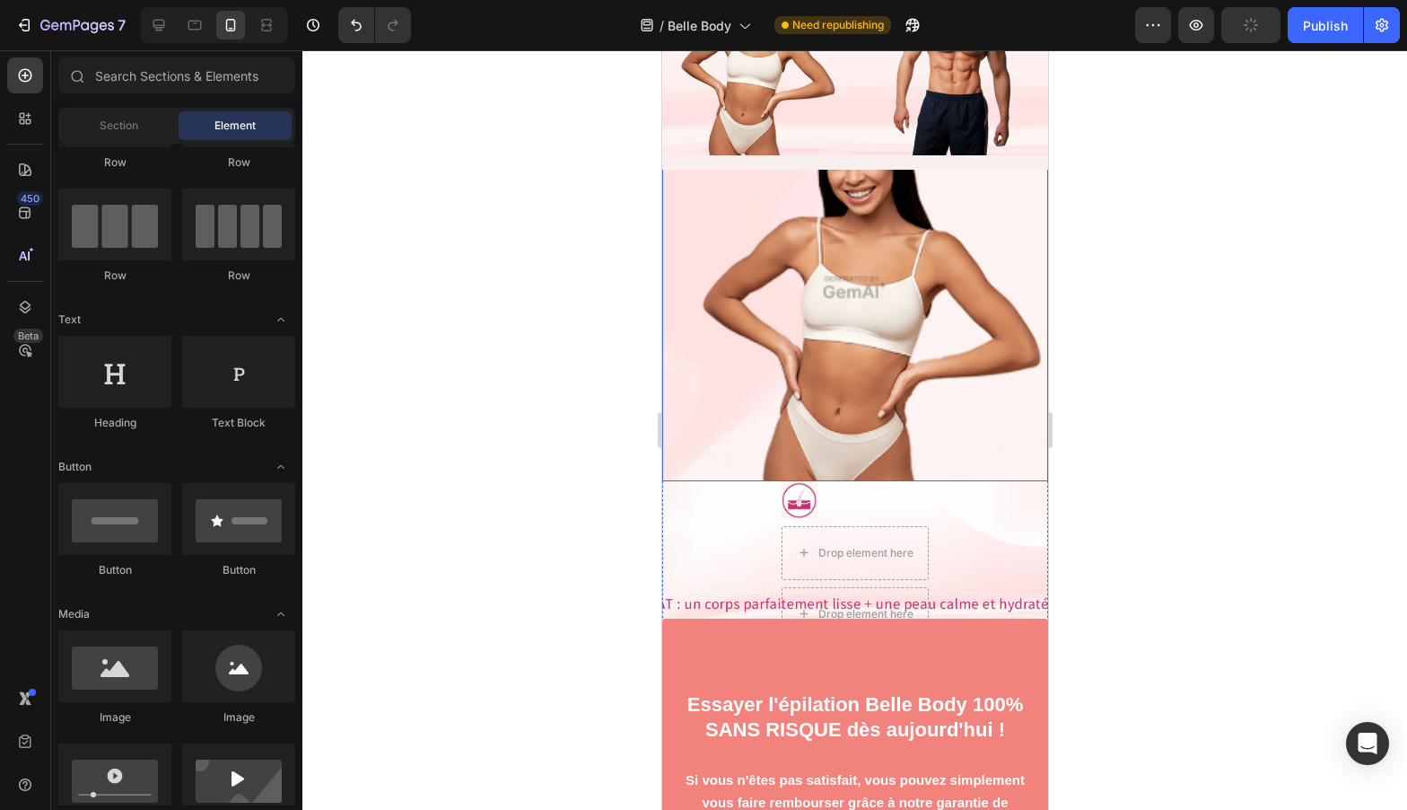
click at [952, 272] on img at bounding box center [854, 288] width 386 height 386
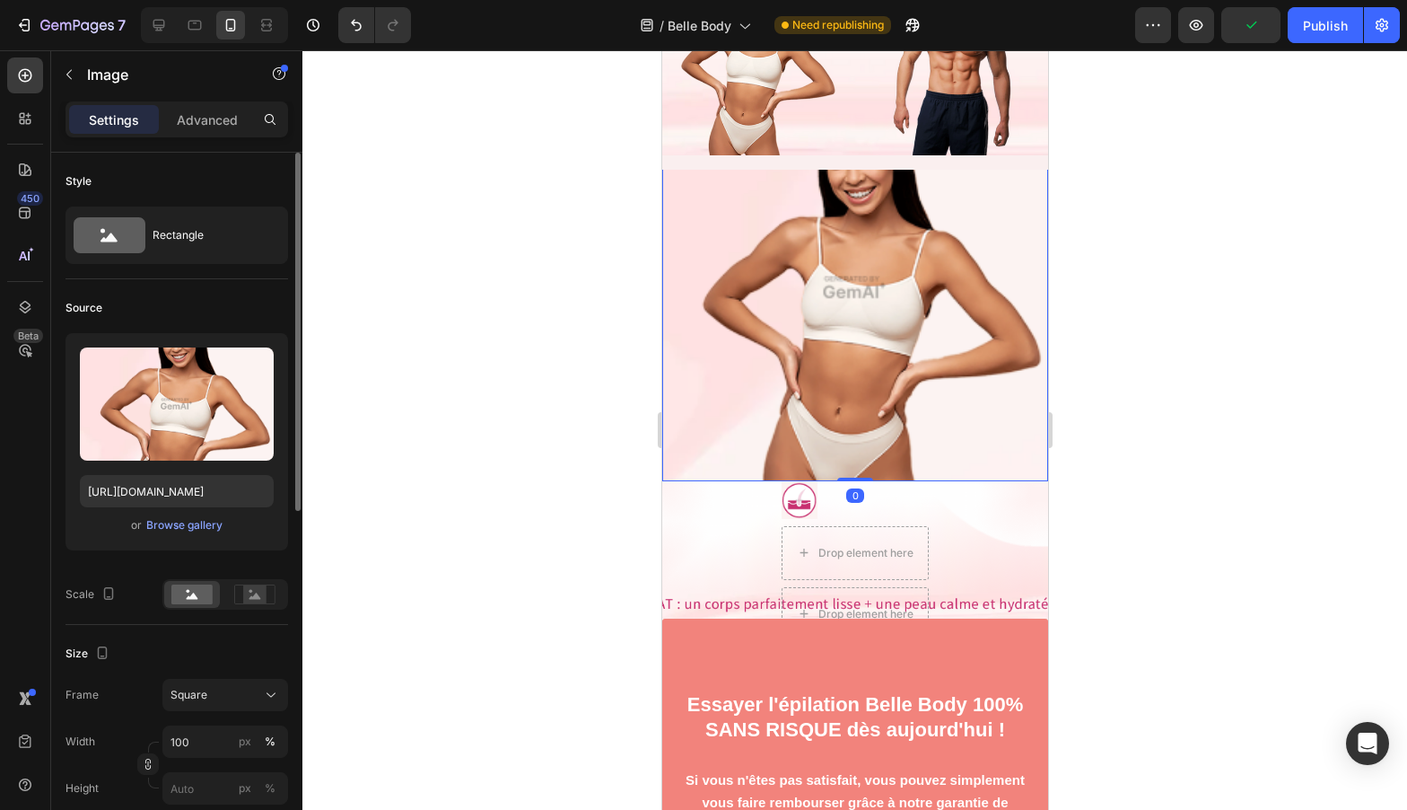
scroll to position [692, 0]
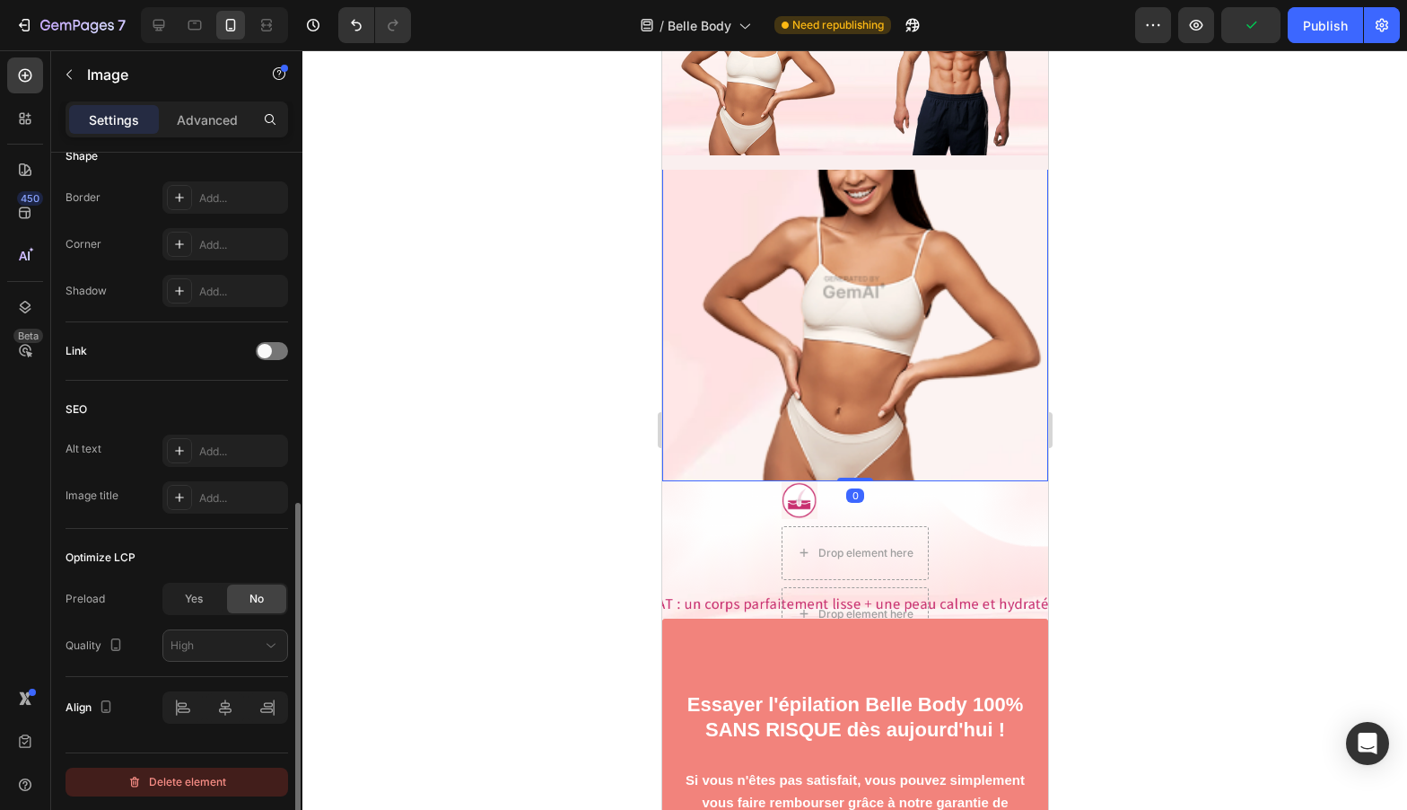
click at [207, 781] on div "Delete element" at bounding box center [176, 782] width 99 height 22
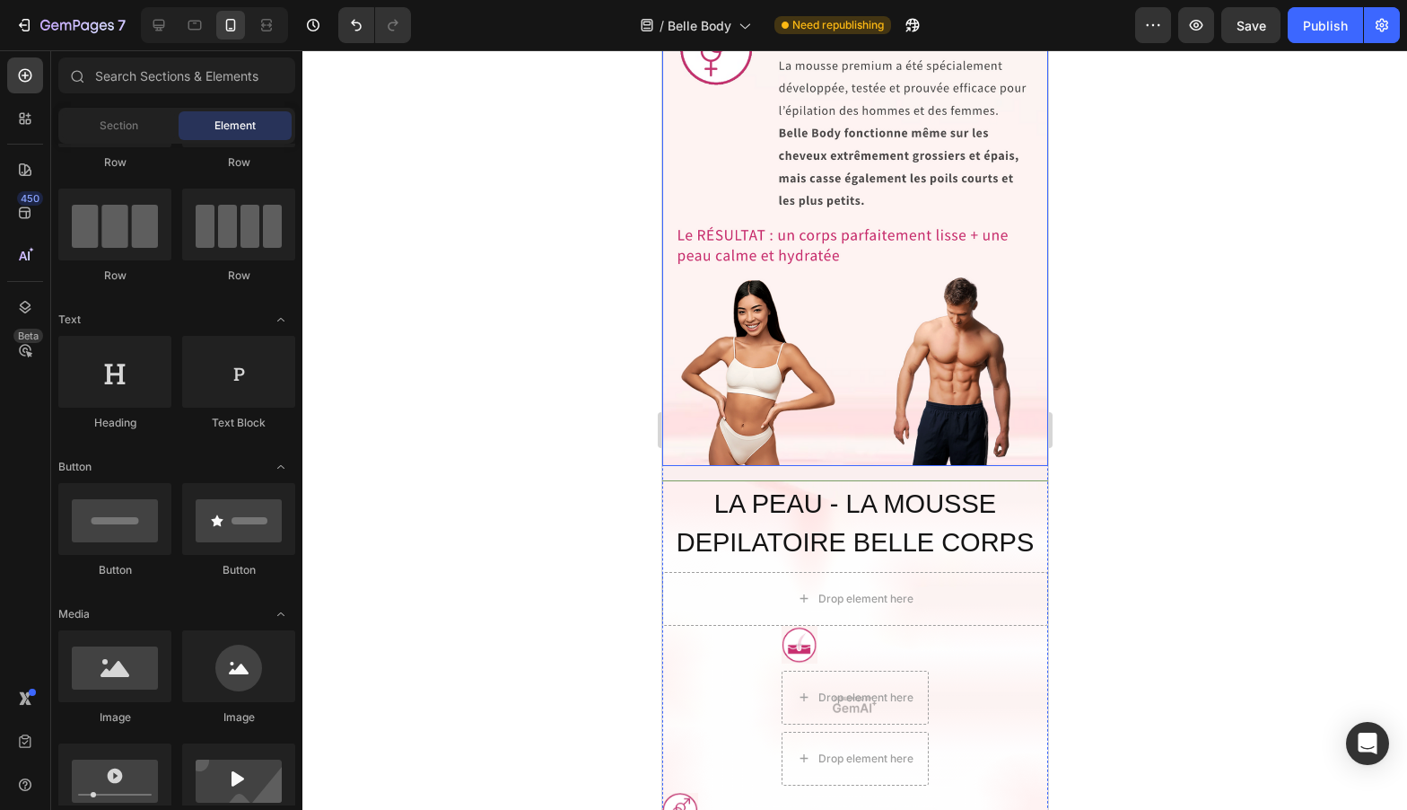
scroll to position [8438, 0]
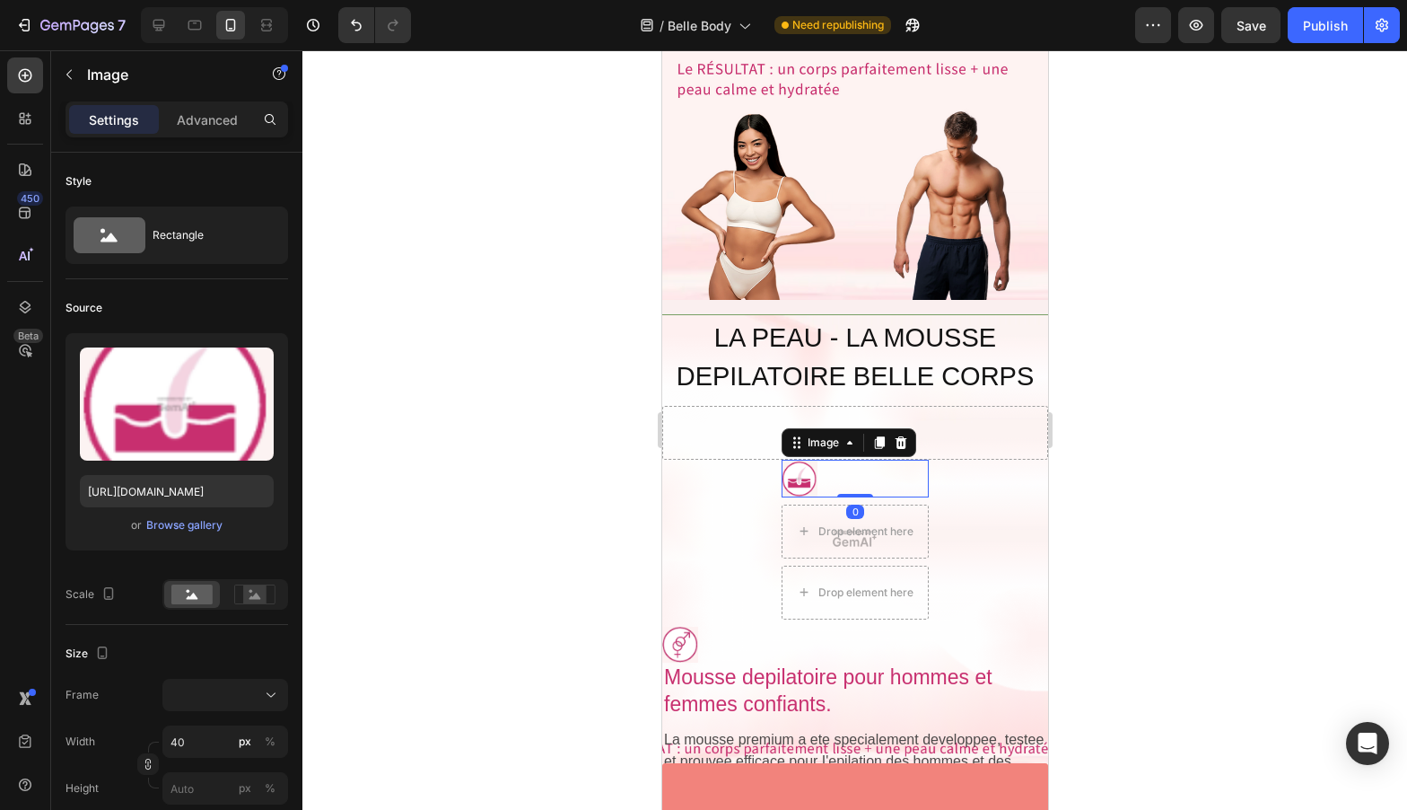
click at [887, 460] on div at bounding box center [854, 479] width 147 height 38
click at [898, 435] on icon at bounding box center [900, 442] width 14 height 14
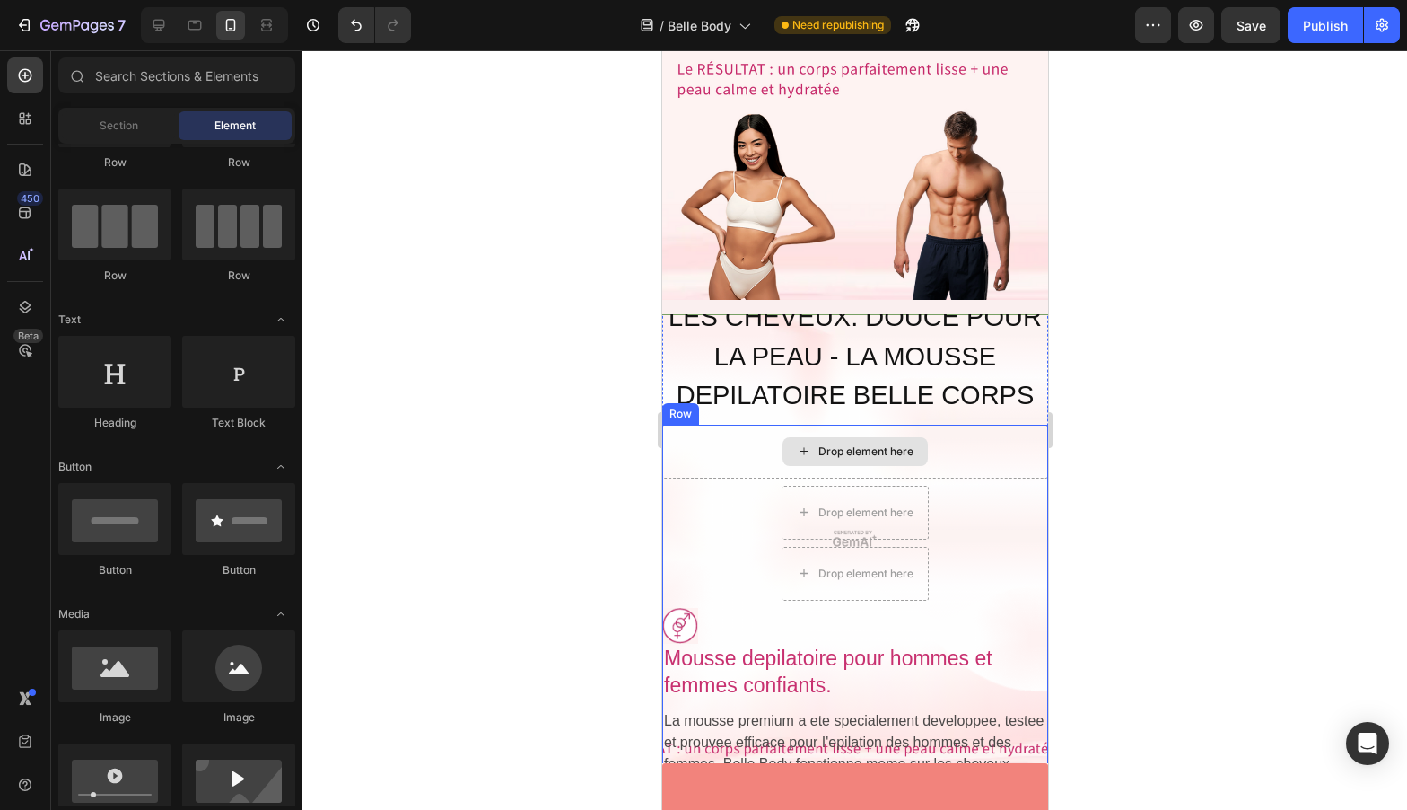
click at [974, 425] on div "Drop element here" at bounding box center [854, 452] width 386 height 54
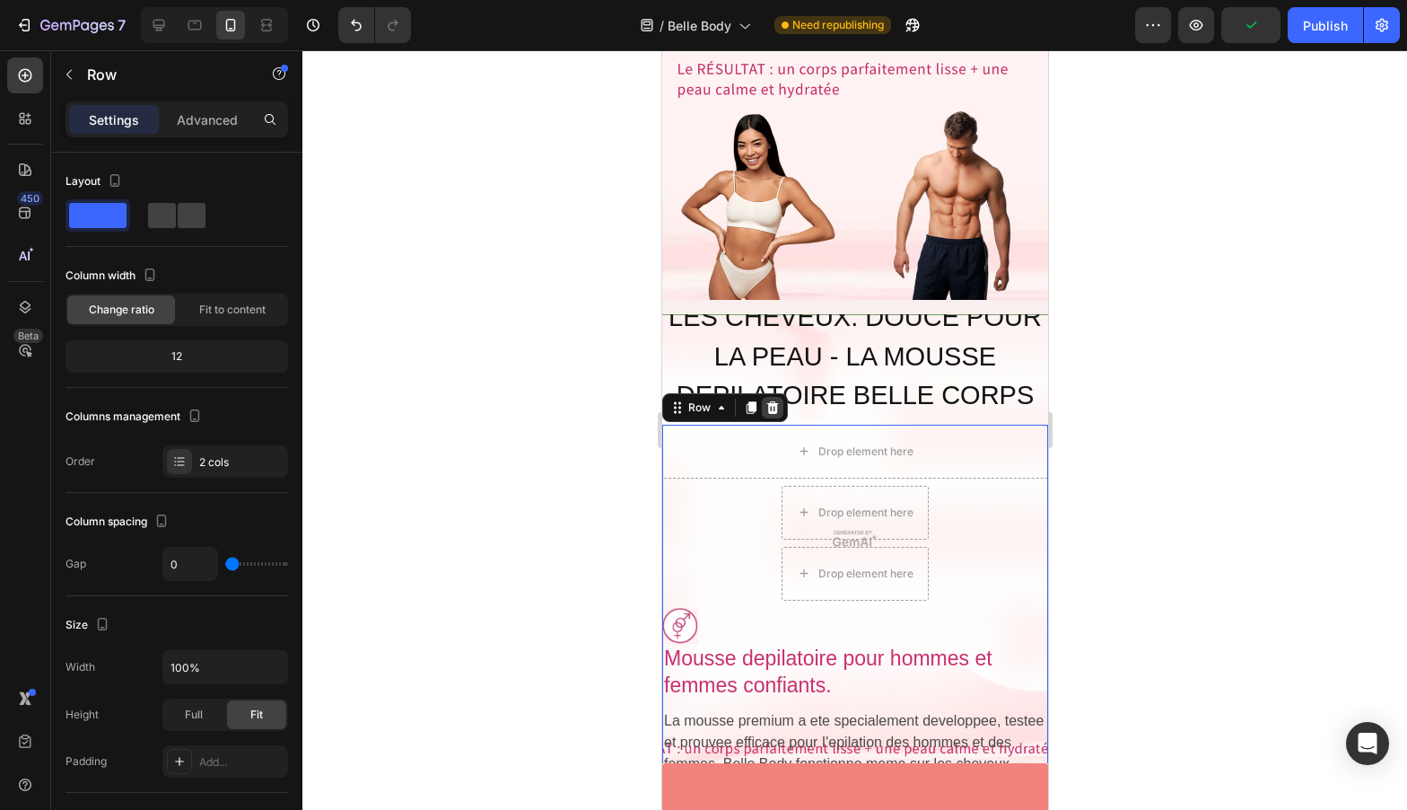
click at [780, 397] on div at bounding box center [772, 408] width 22 height 22
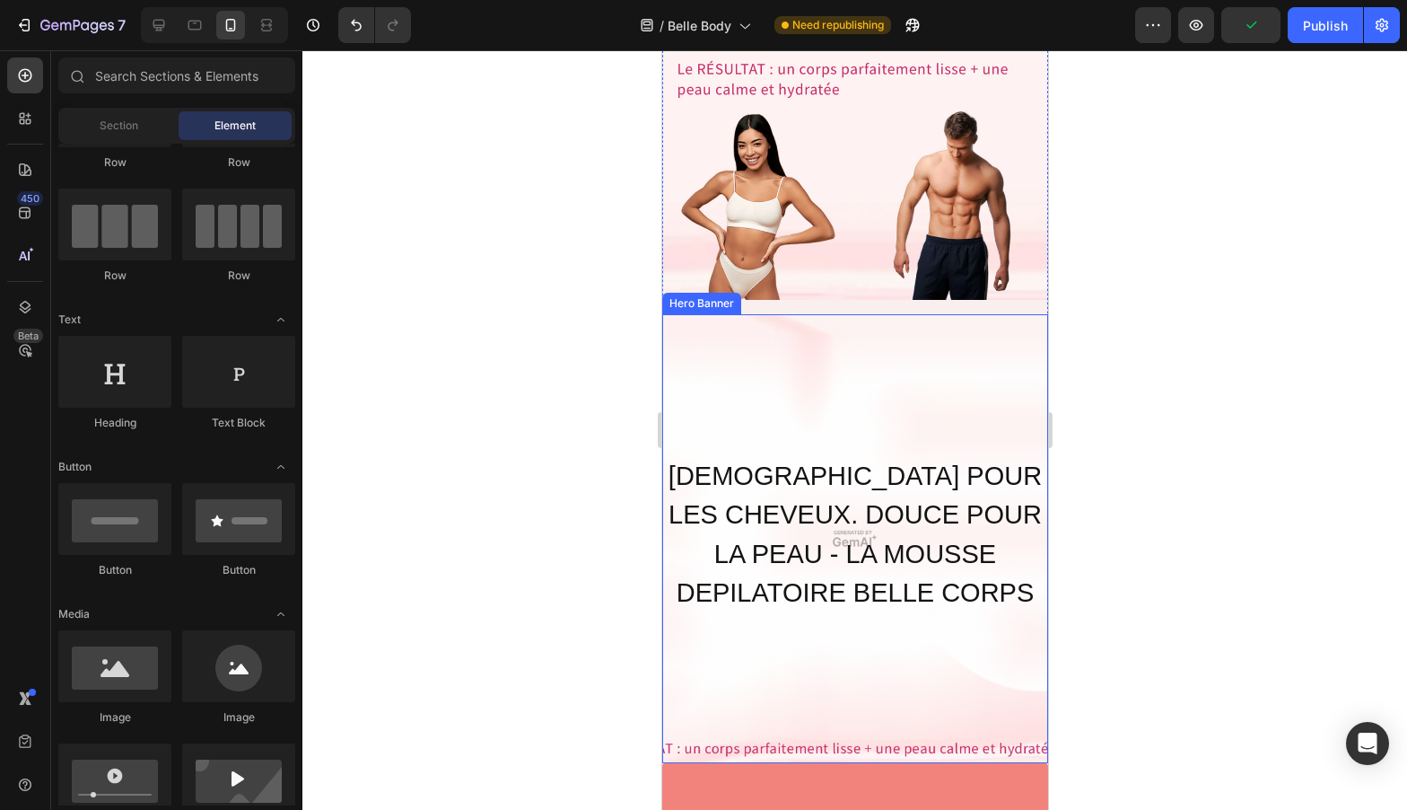
click at [899, 403] on div "Overlay" at bounding box center [854, 538] width 386 height 449
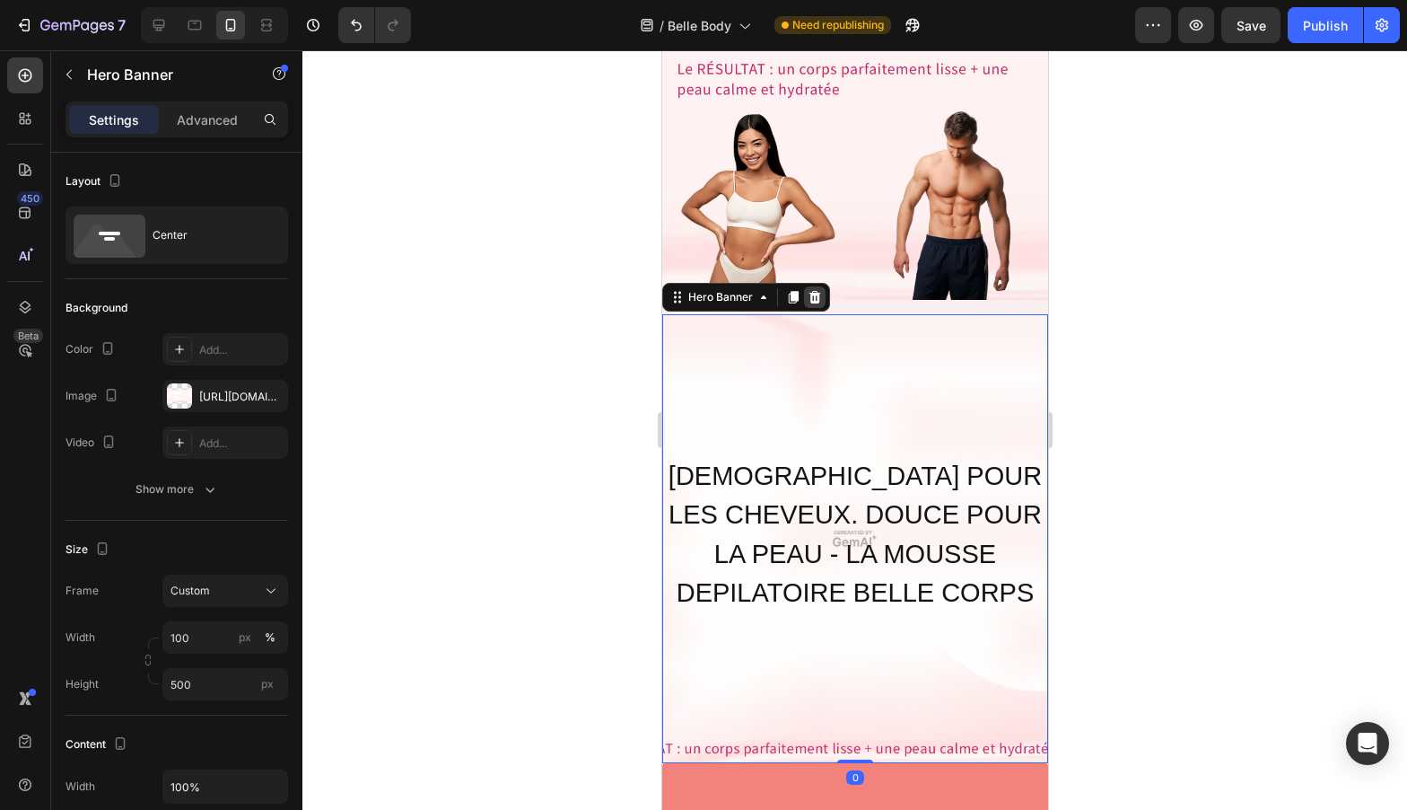
click at [816, 291] on icon at bounding box center [815, 297] width 12 height 13
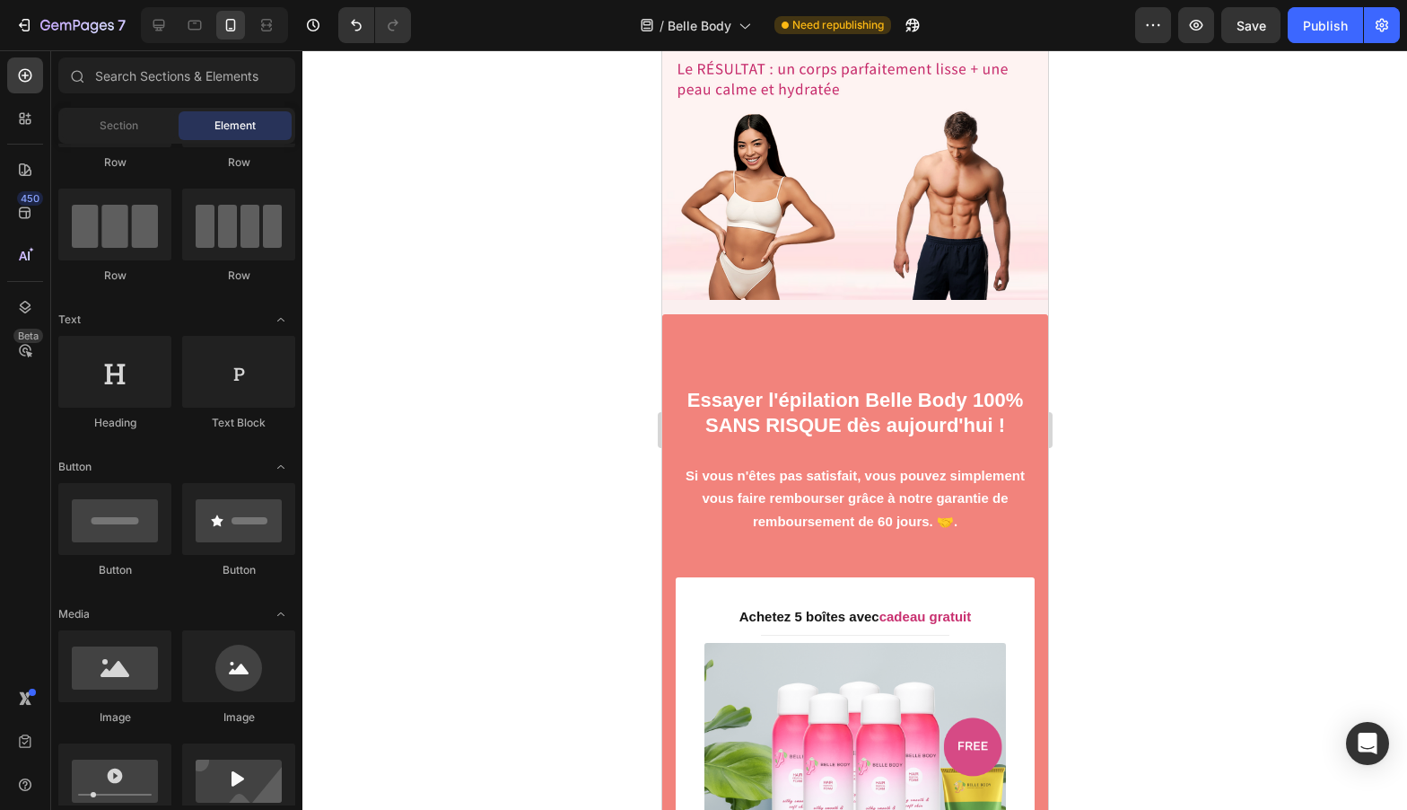
click at [582, 303] on div at bounding box center [854, 429] width 1105 height 759
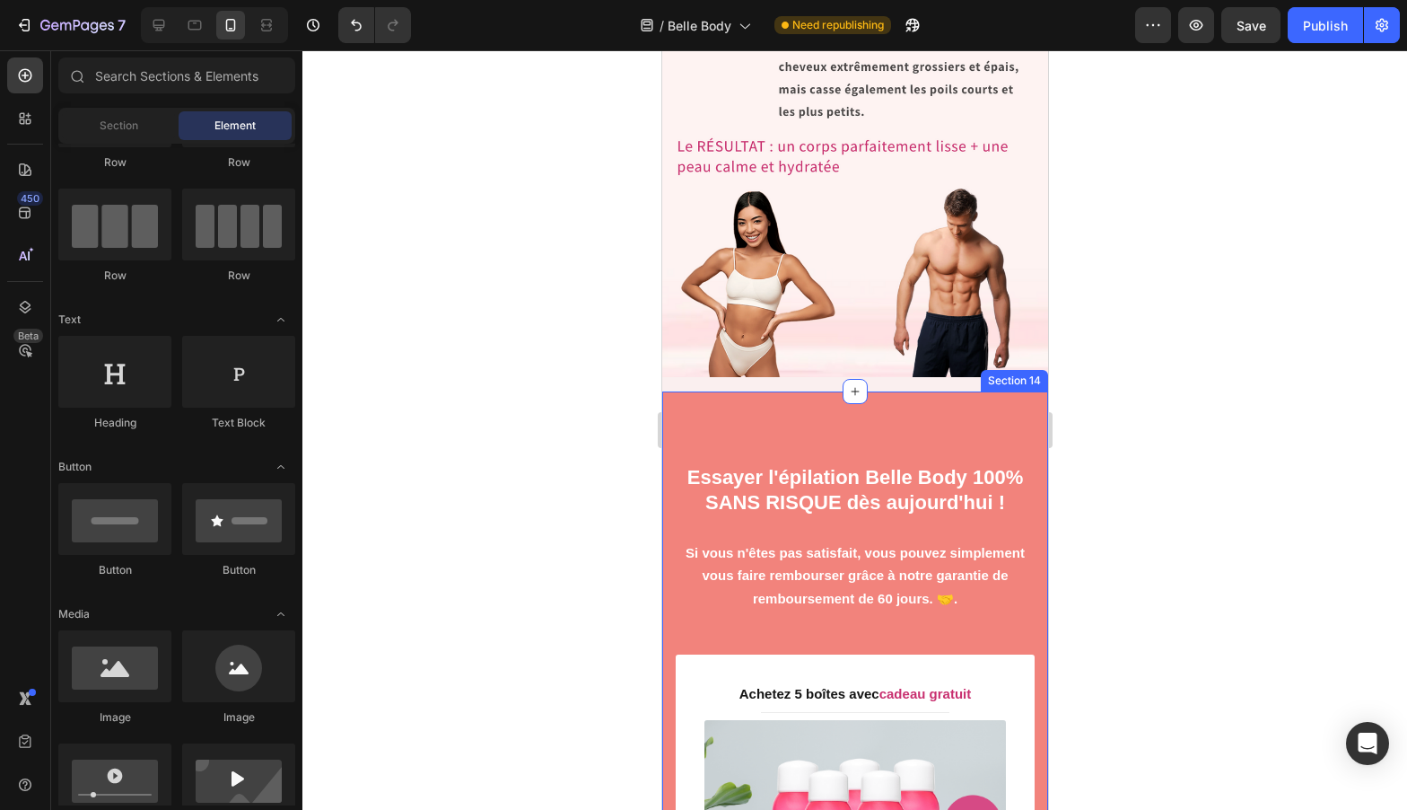
scroll to position [8373, 0]
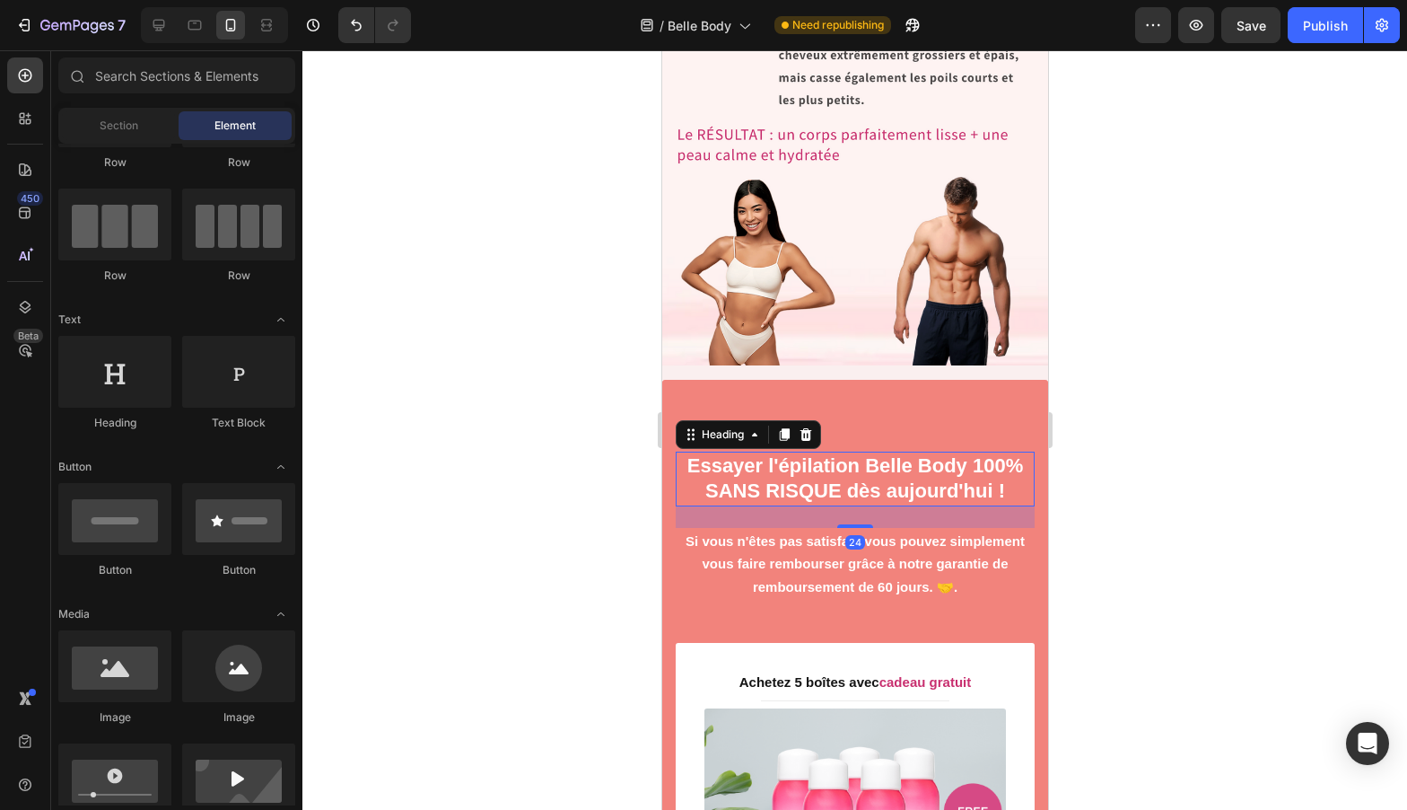
click at [889, 451] on h2 "Essayer l'épilation Belle Body 100% SANS RISQUE dès aujourd'hui !" at bounding box center [854, 478] width 359 height 55
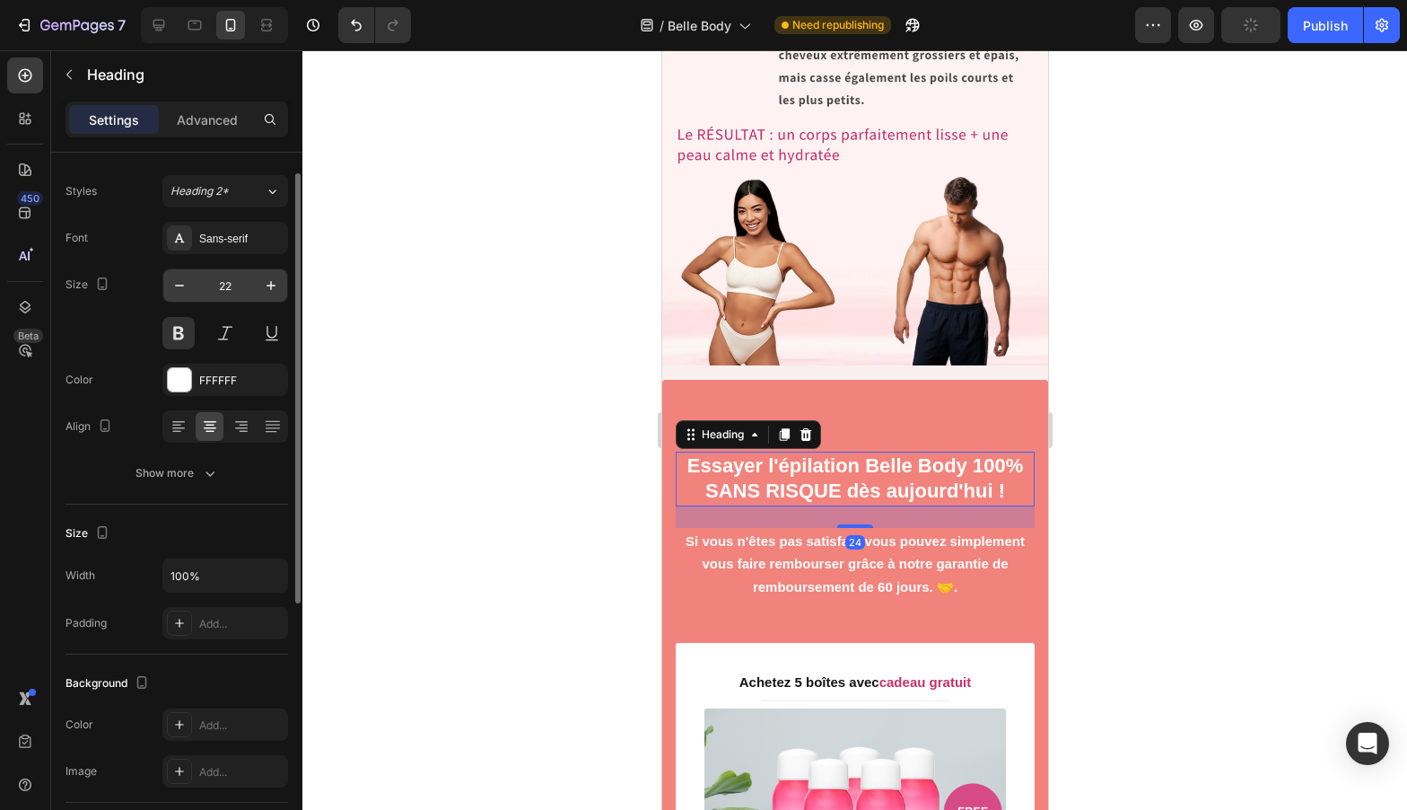
scroll to position [0, 0]
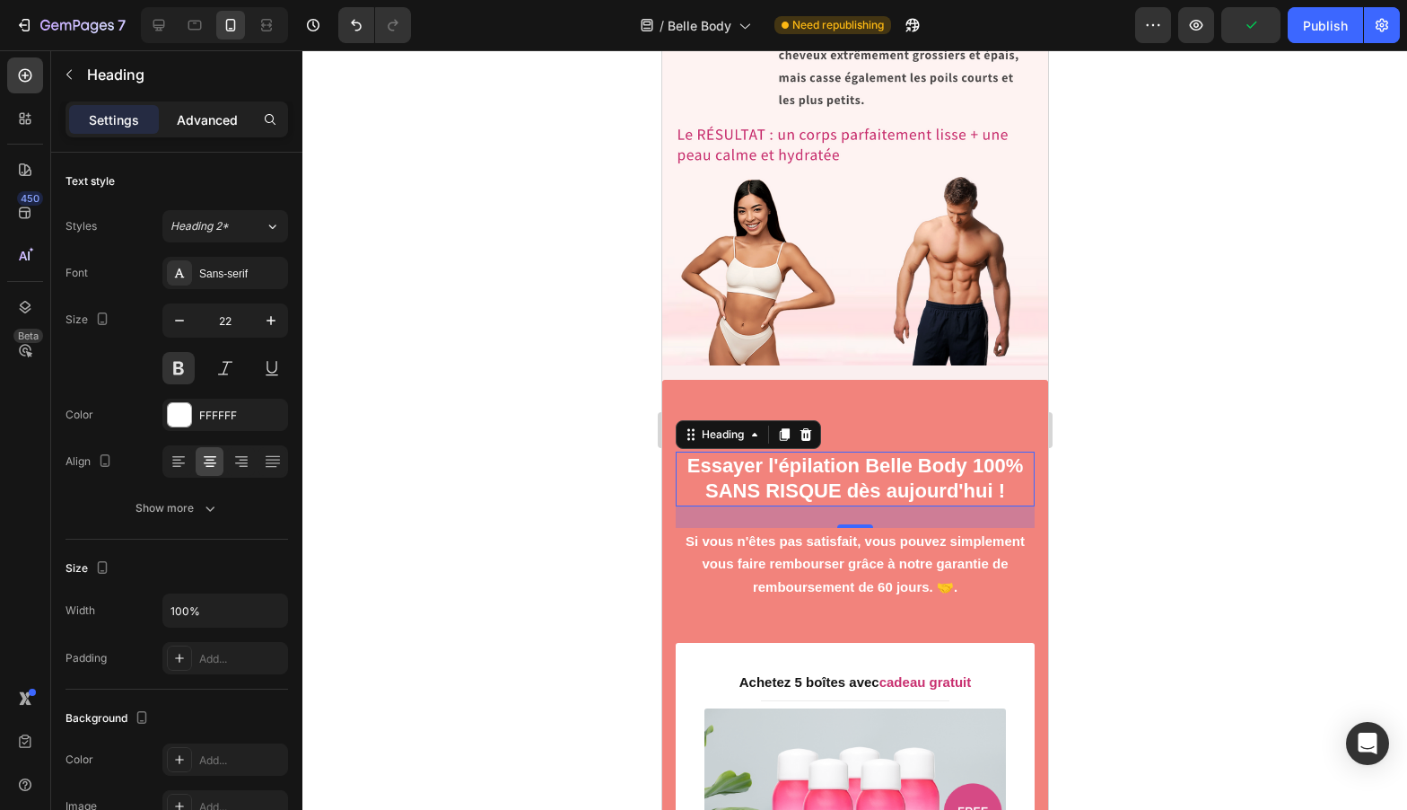
click at [221, 120] on p "Advanced" at bounding box center [207, 119] width 61 height 19
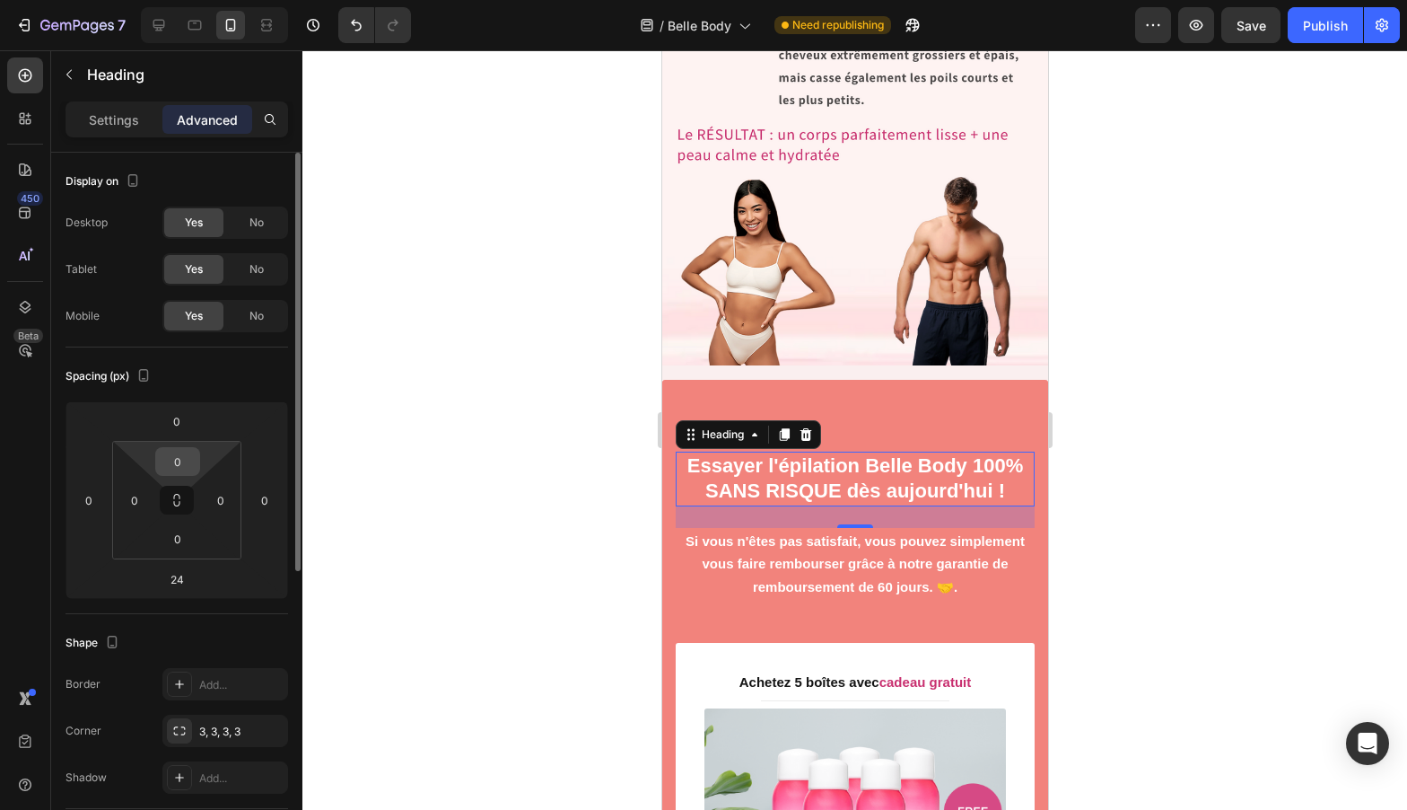
click at [188, 465] on input "0" at bounding box center [178, 461] width 36 height 27
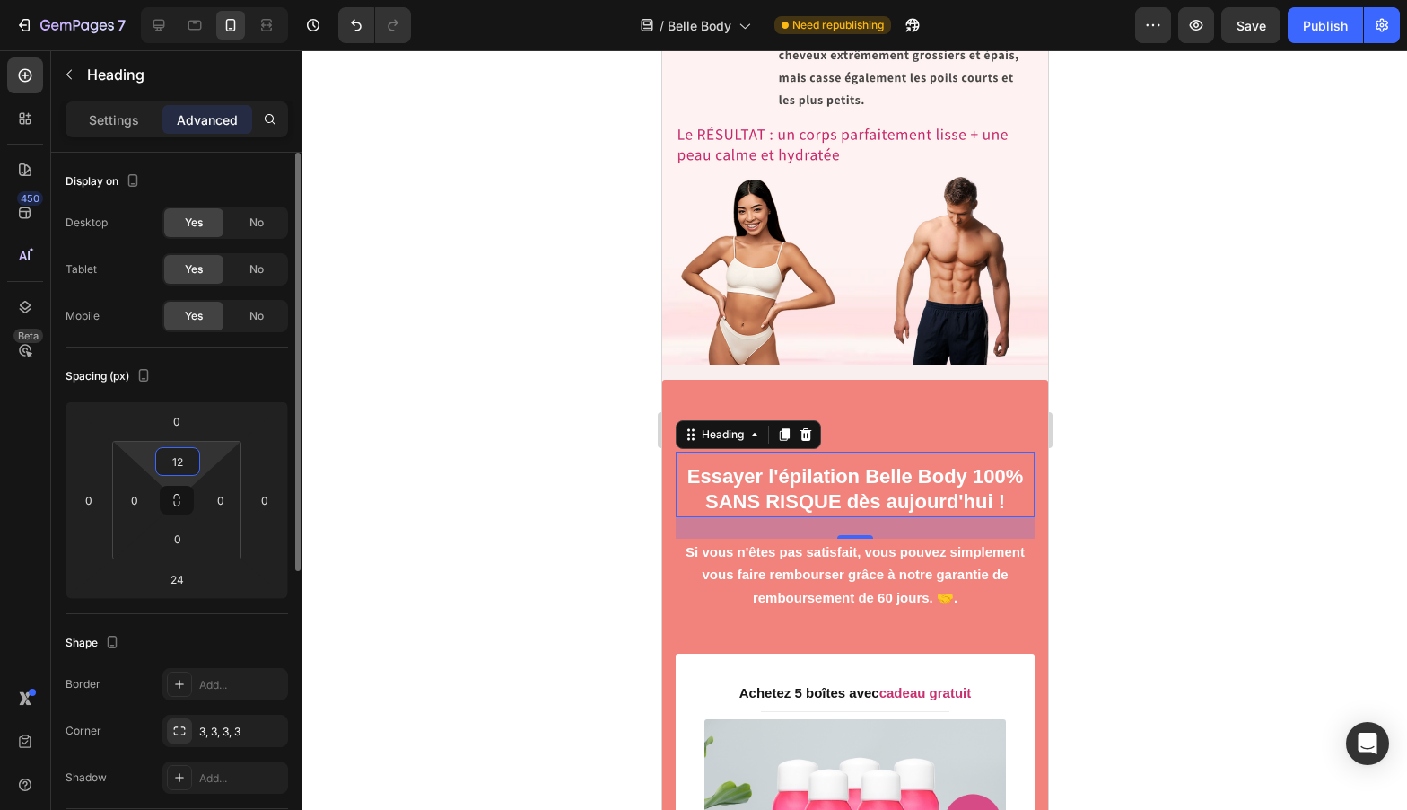
type input "1"
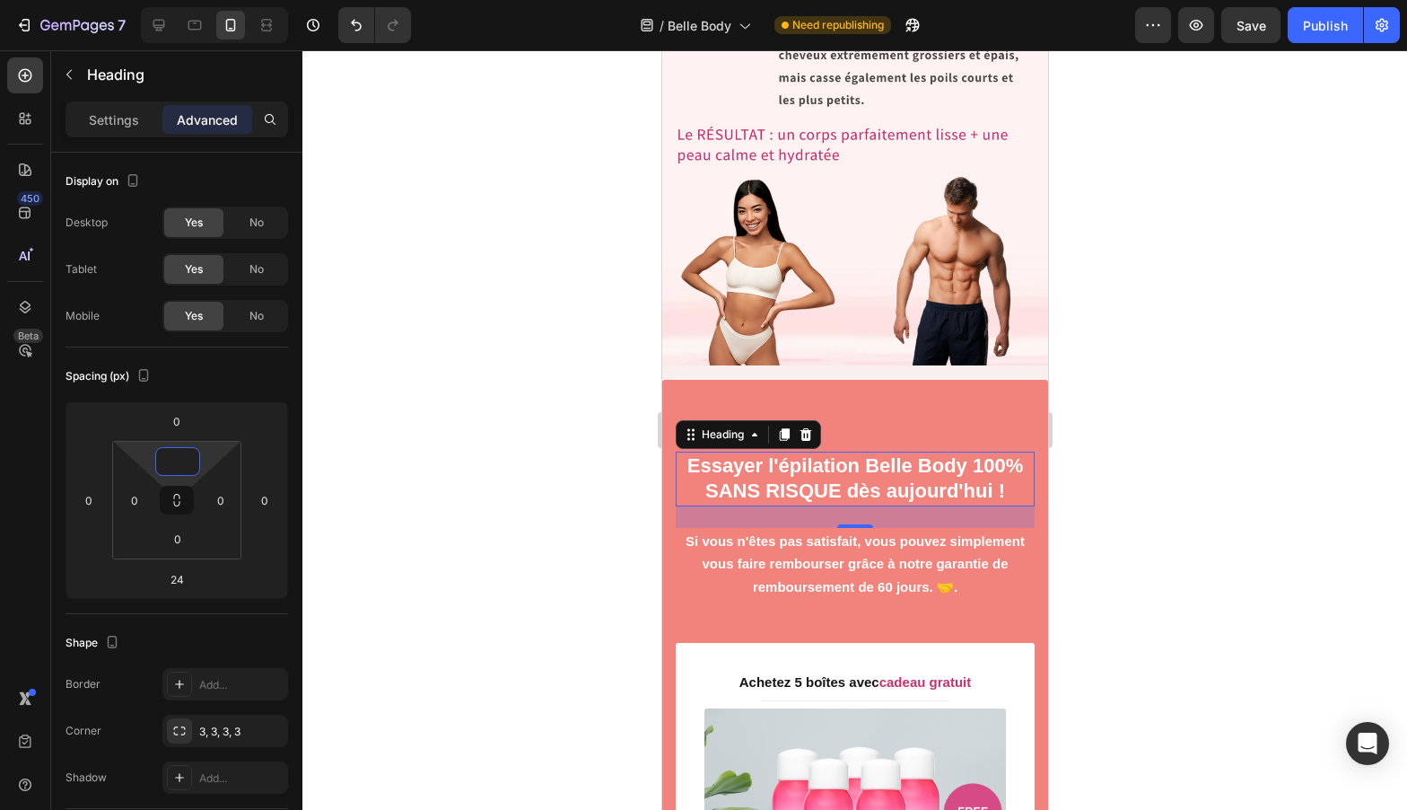
type input "0"
click at [565, 475] on div at bounding box center [854, 429] width 1105 height 759
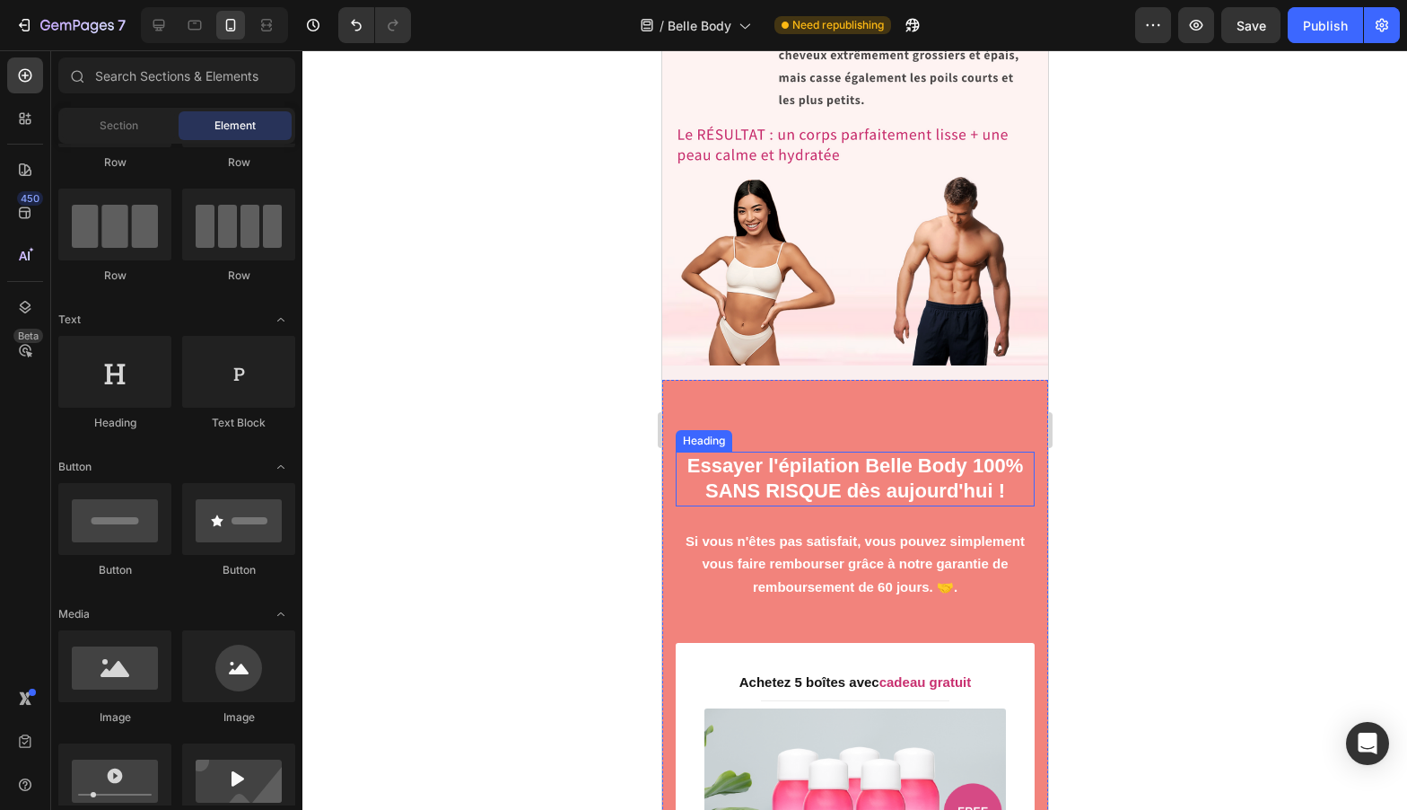
click at [726, 451] on h2 "Essayer l'épilation Belle Body 100% SANS RISQUE dès aujourd'hui !" at bounding box center [854, 478] width 359 height 55
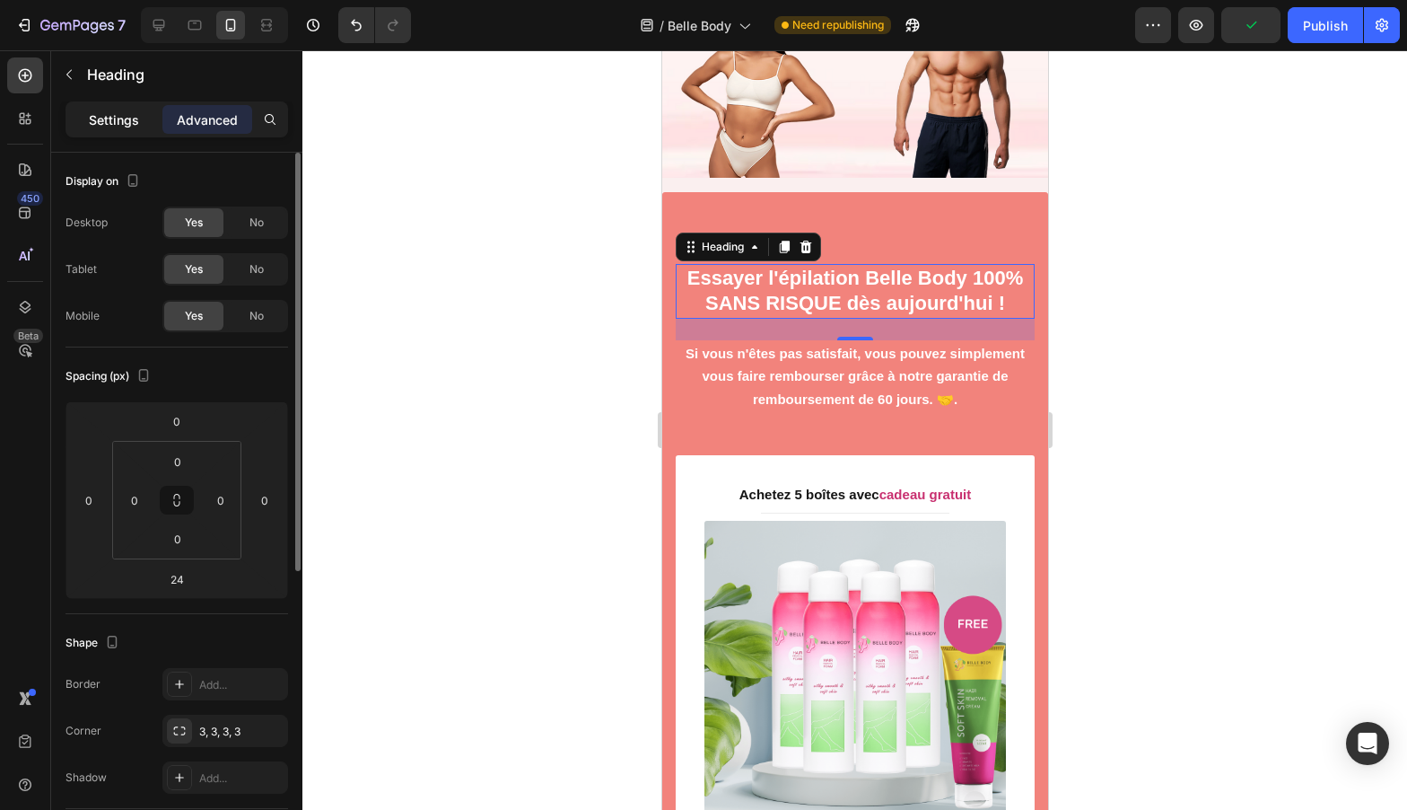
click at [127, 130] on div "Settings" at bounding box center [114, 119] width 90 height 29
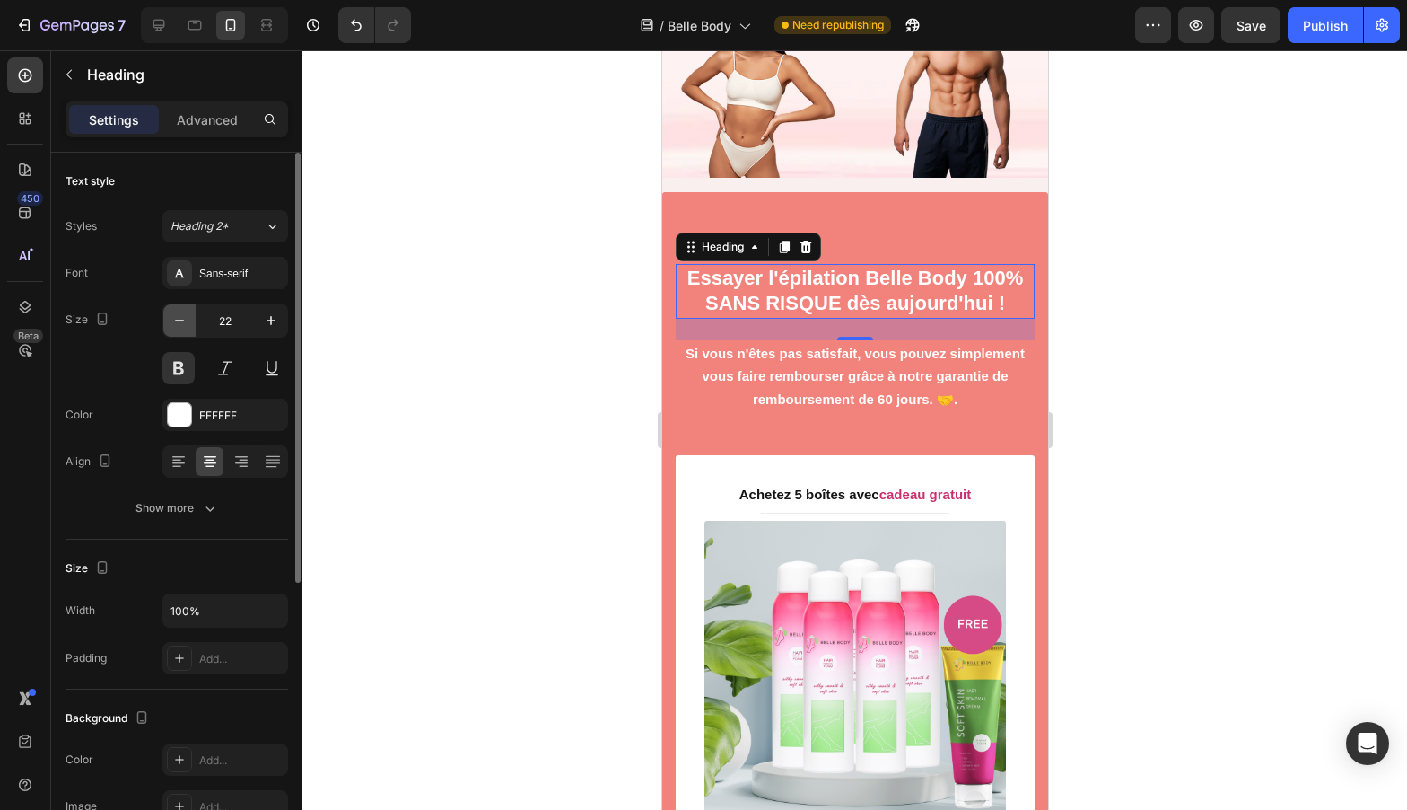
click at [179, 311] on icon "button" at bounding box center [180, 320] width 18 height 18
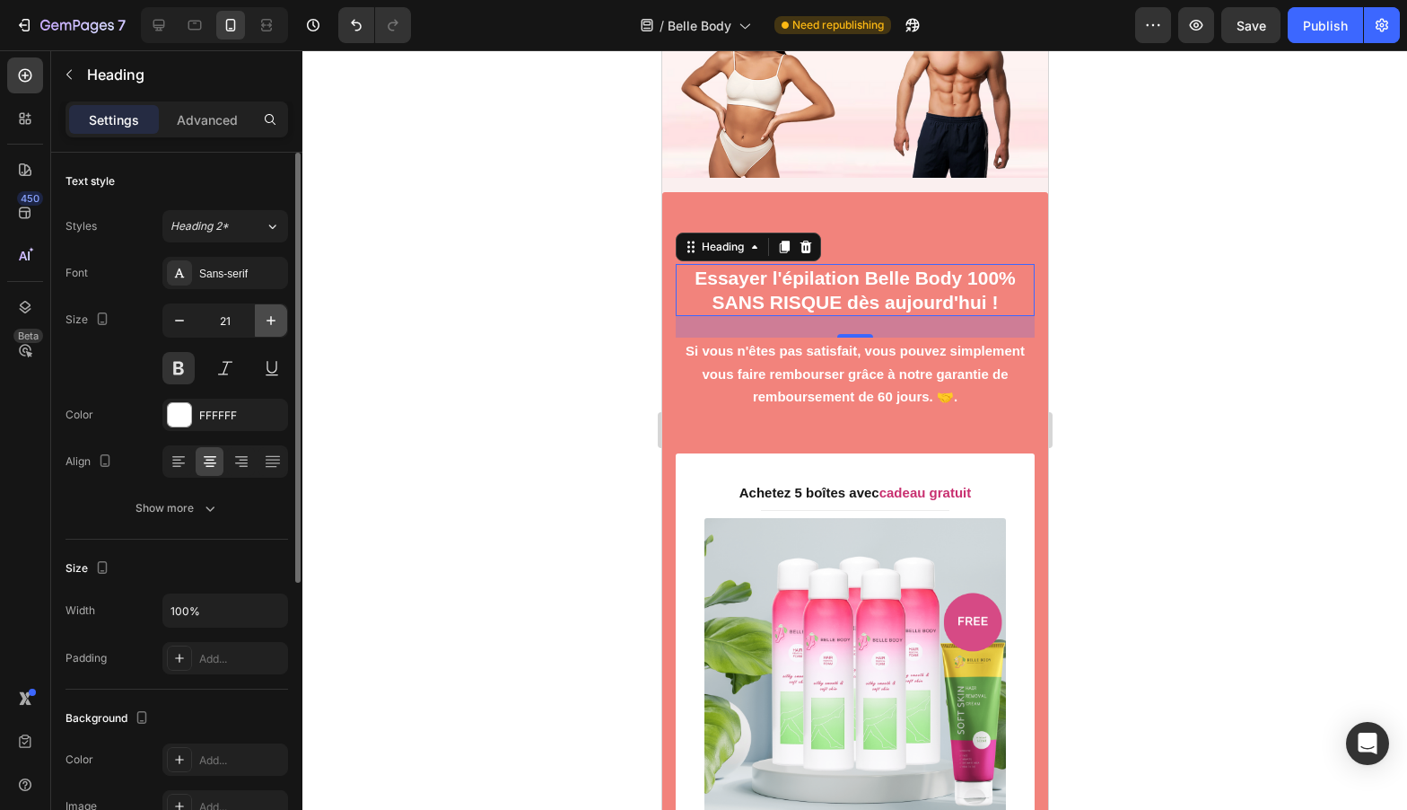
click at [266, 320] on icon "button" at bounding box center [271, 320] width 18 height 18
type input "22"
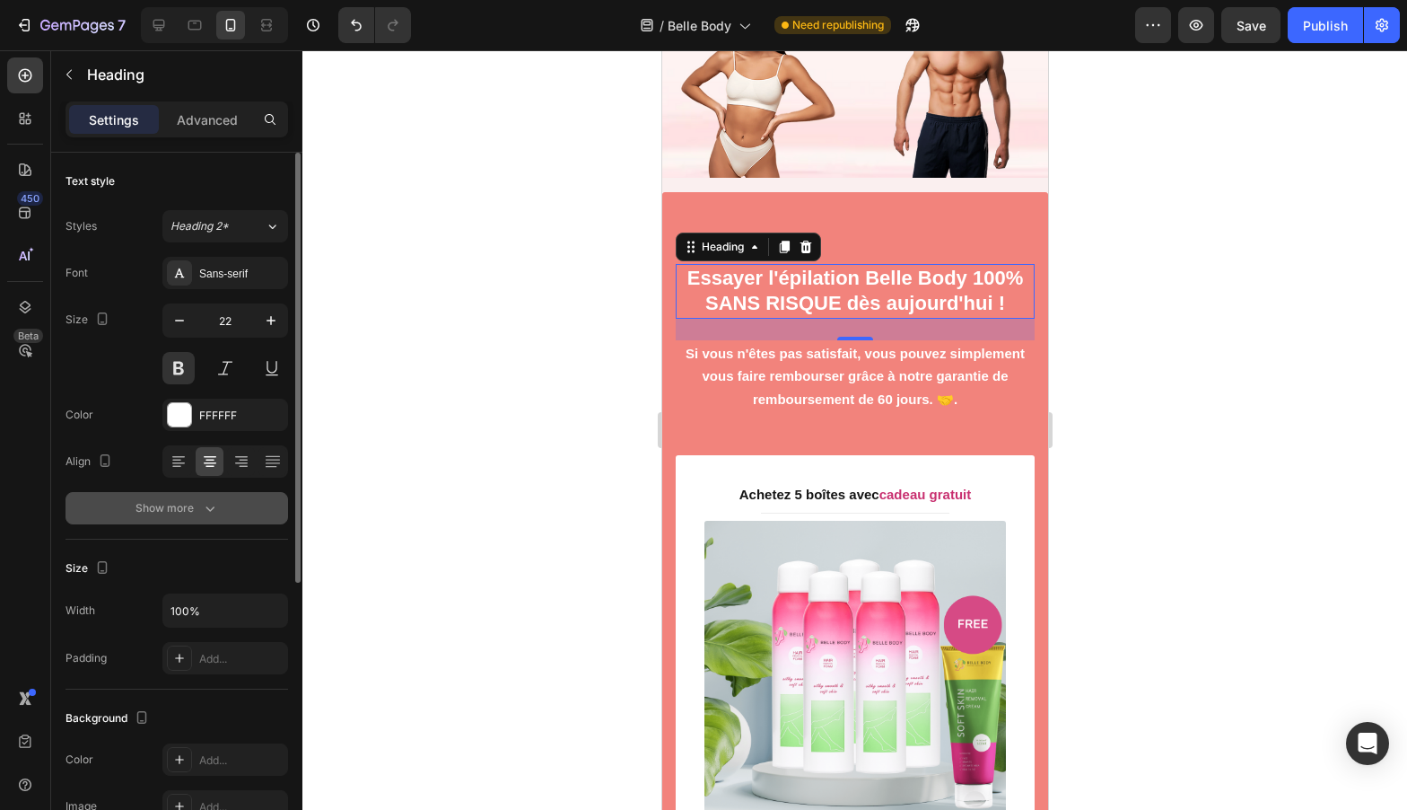
click at [204, 513] on icon "button" at bounding box center [210, 508] width 18 height 18
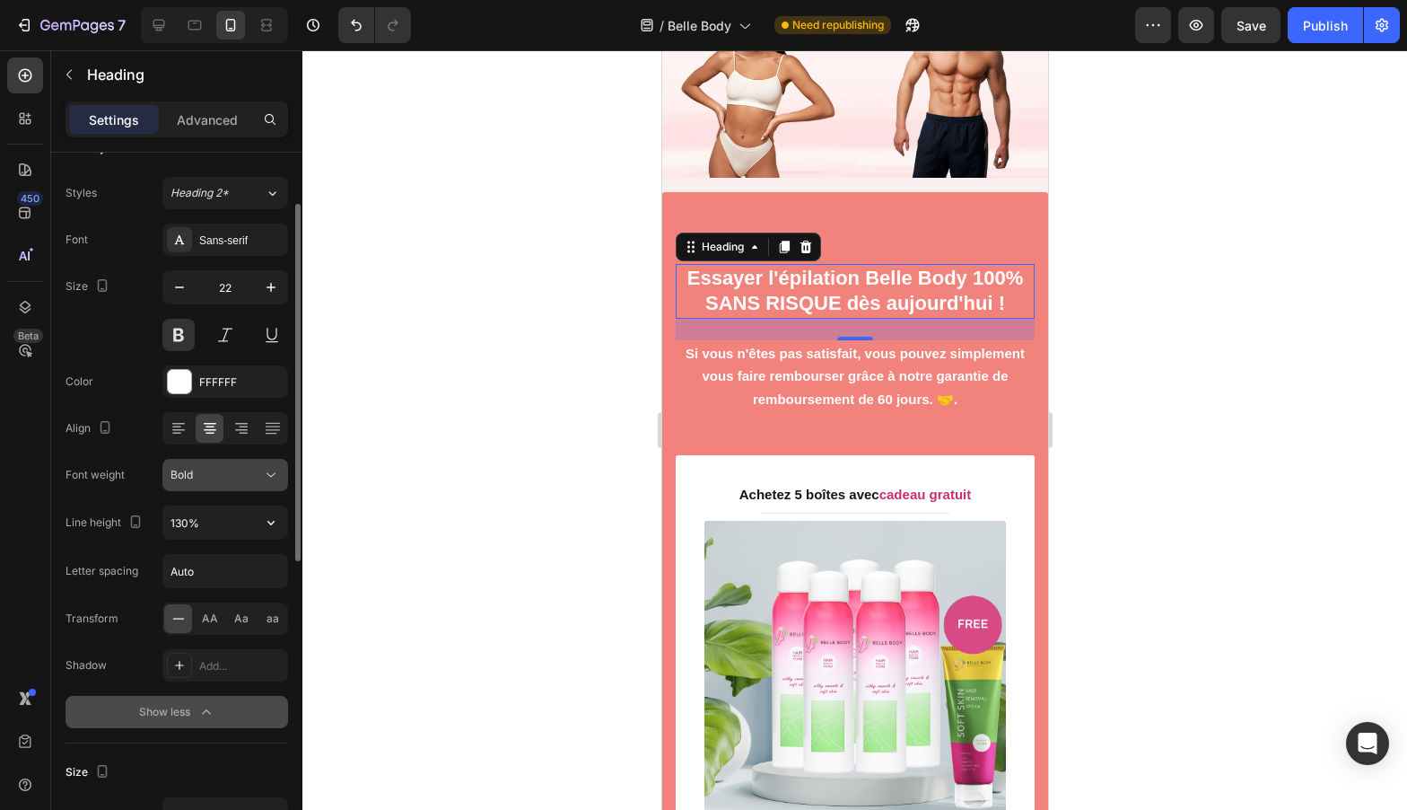
scroll to position [68, 0]
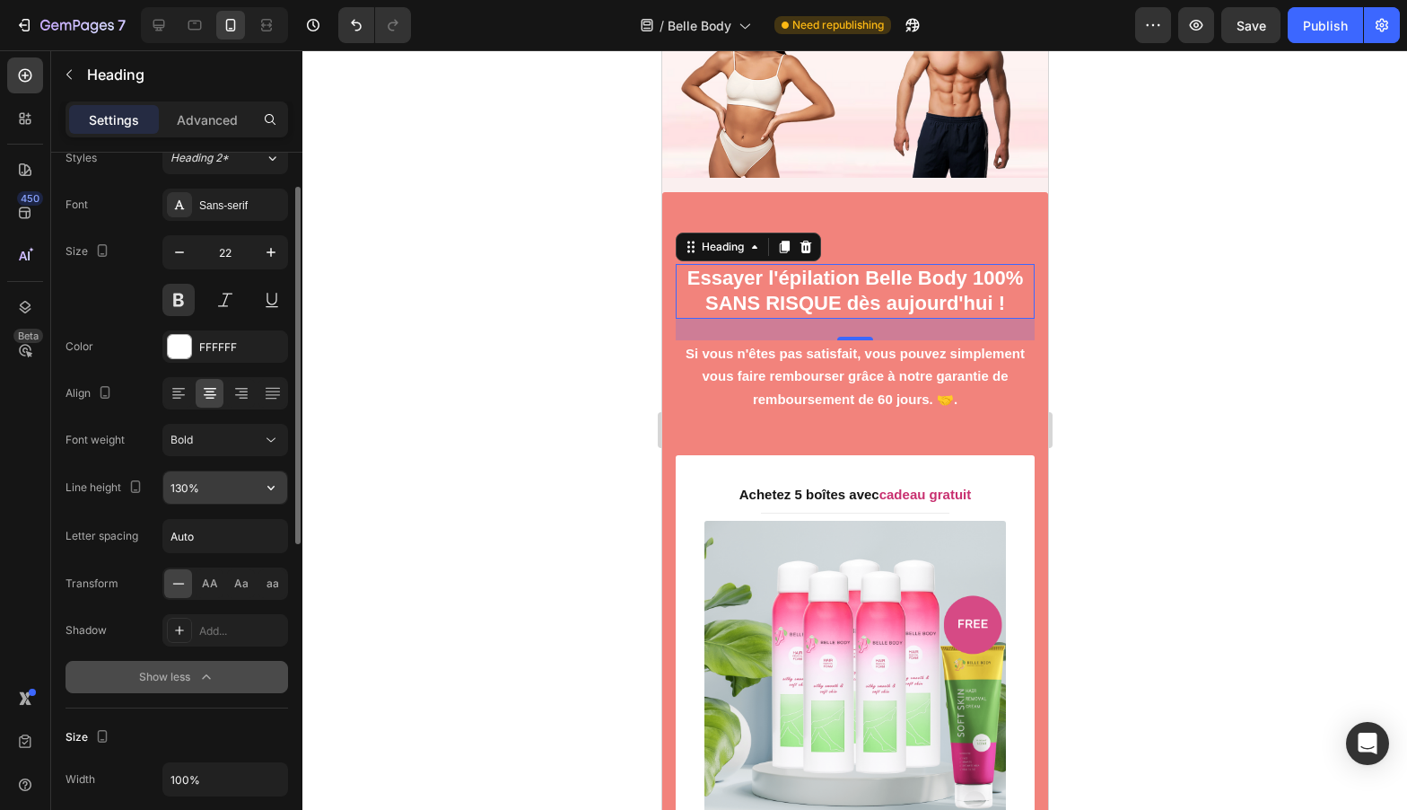
click at [223, 488] on input "130%" at bounding box center [225, 487] width 124 height 32
click at [258, 492] on button "button" at bounding box center [271, 487] width 32 height 32
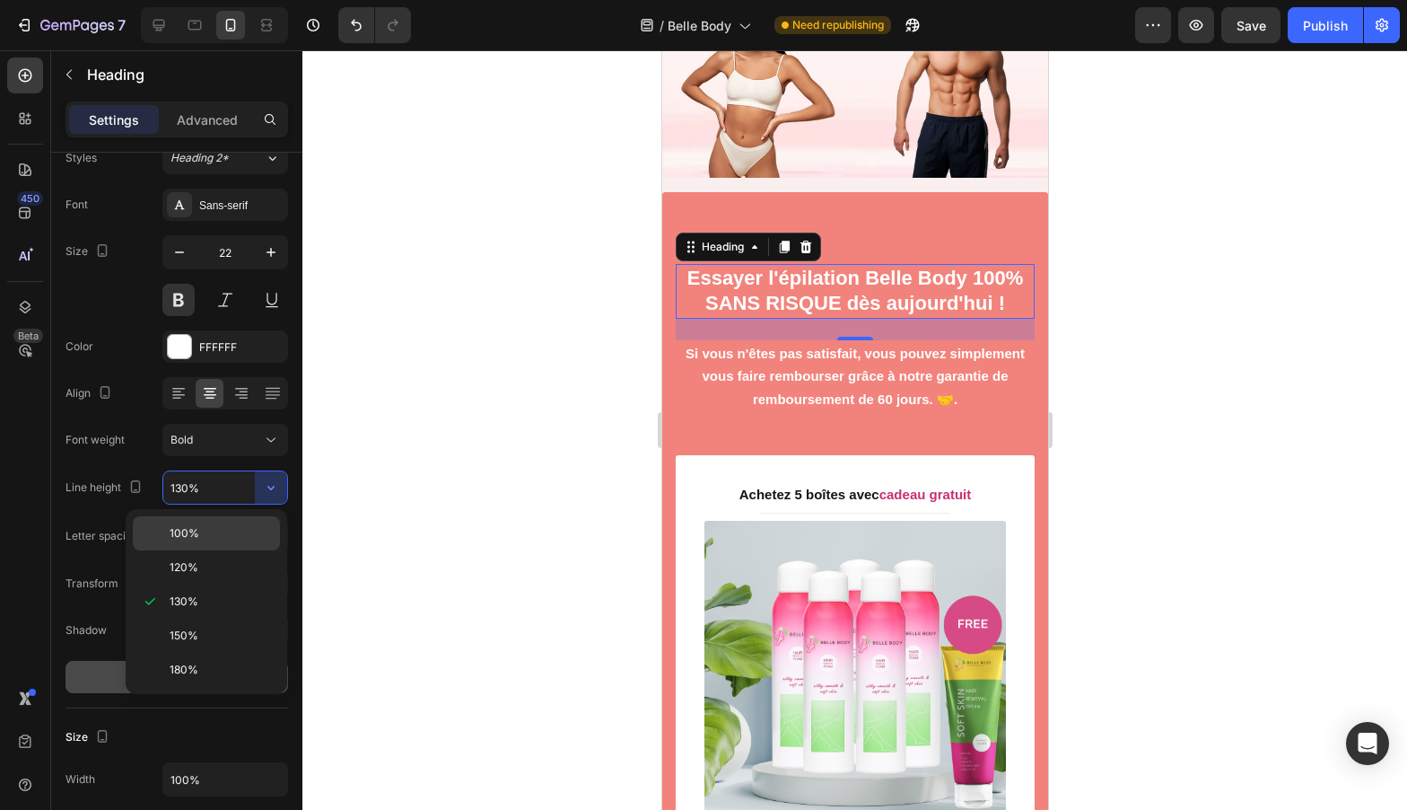
click at [239, 525] on p "100%" at bounding box center [221, 533] width 102 height 16
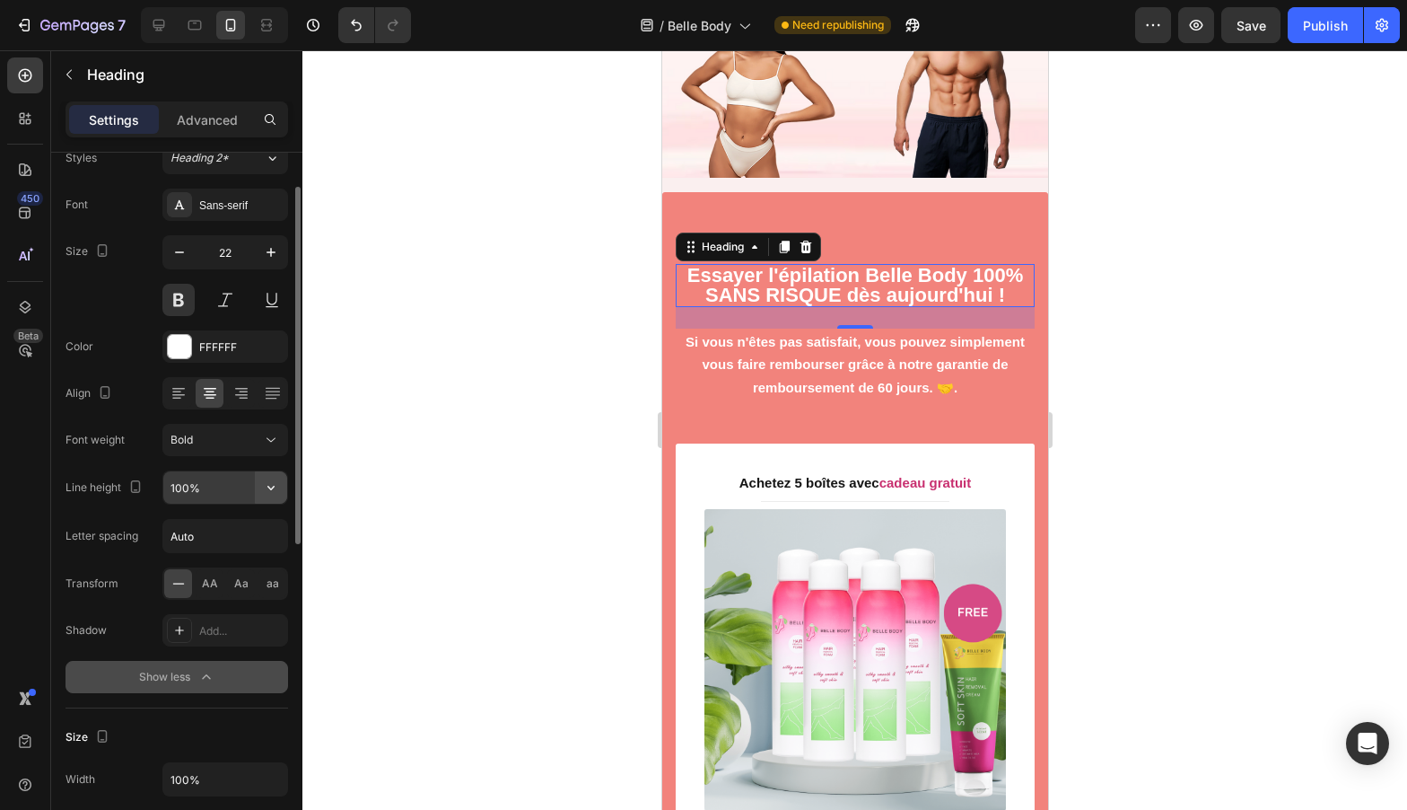
click at [285, 483] on button "button" at bounding box center [271, 487] width 32 height 32
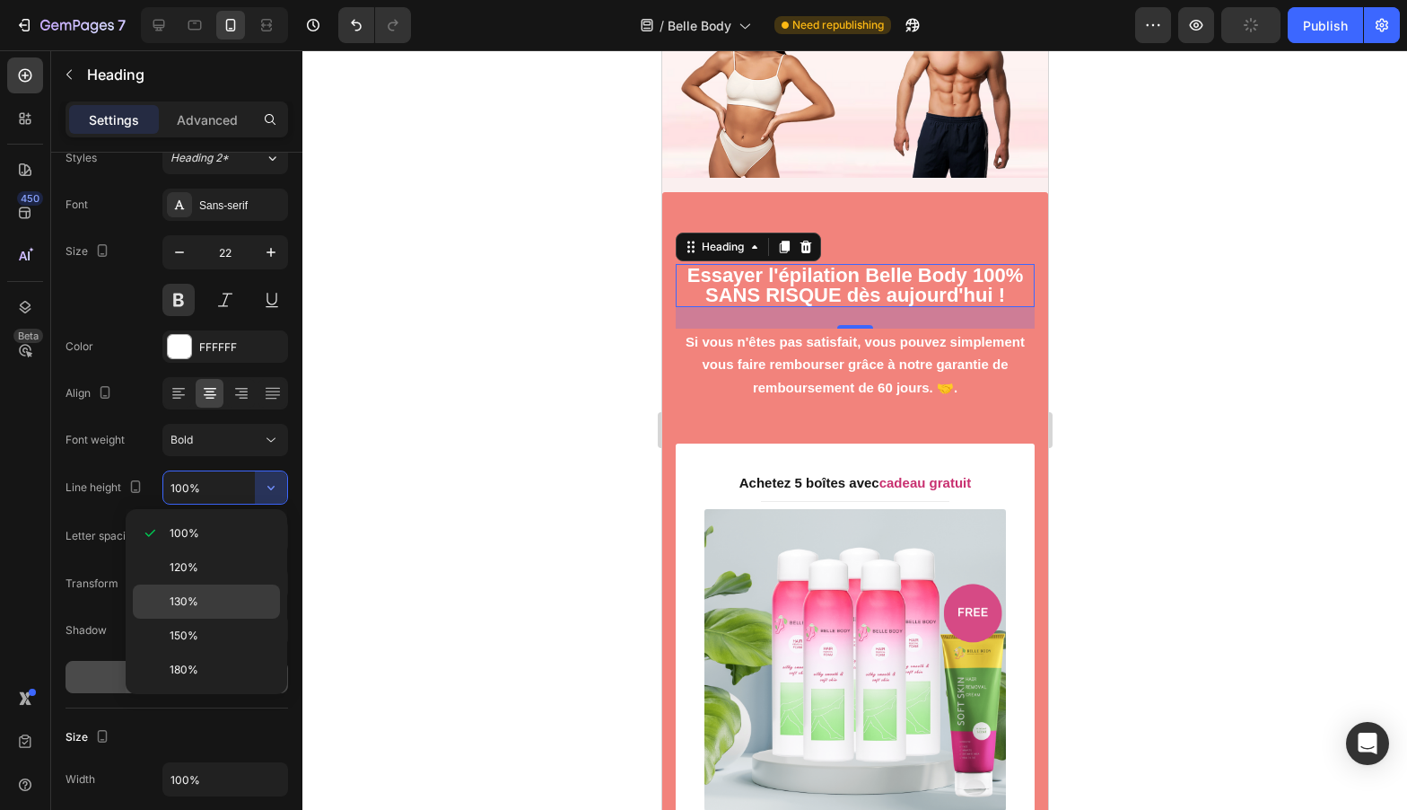
click at [226, 599] on p "130%" at bounding box center [221, 601] width 102 height 16
type input "130%"
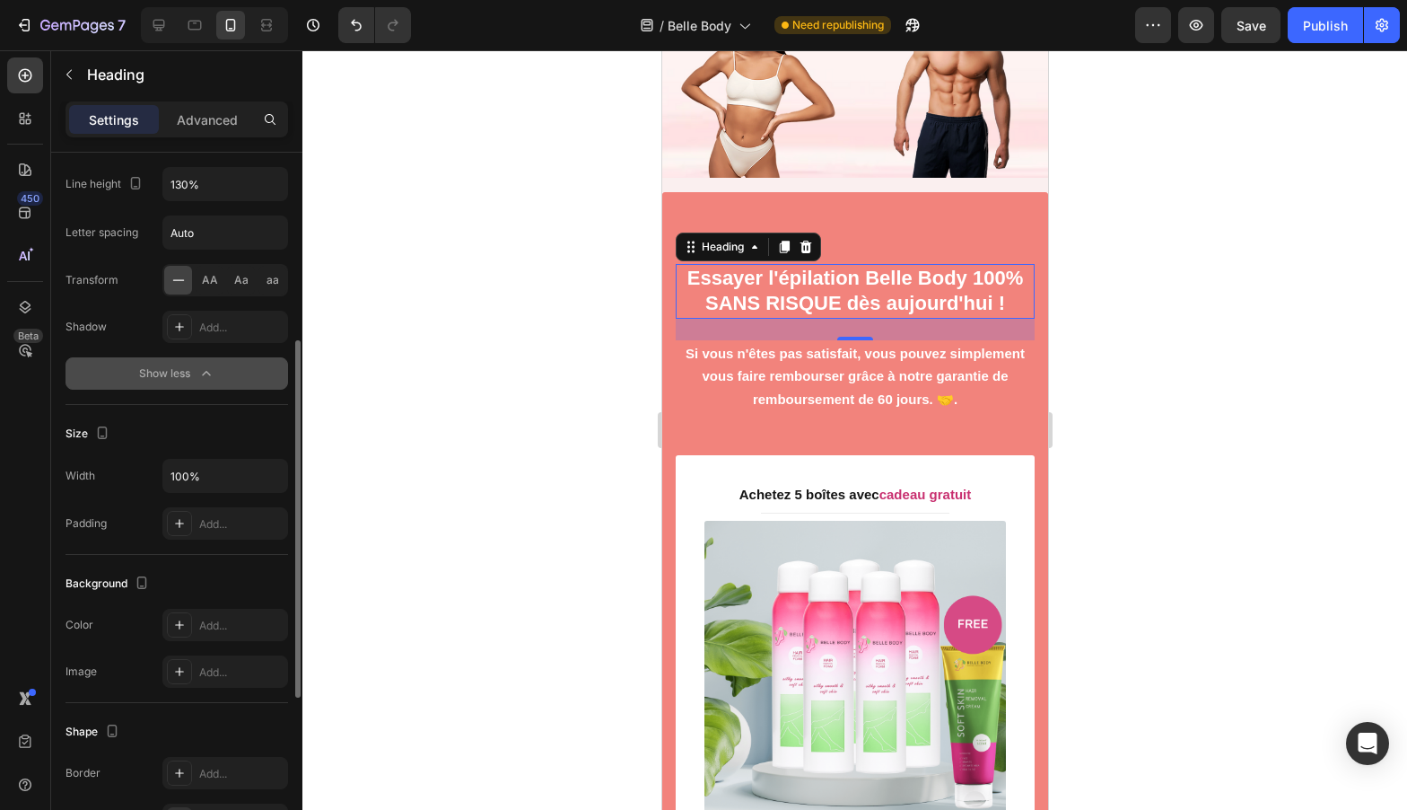
scroll to position [406, 0]
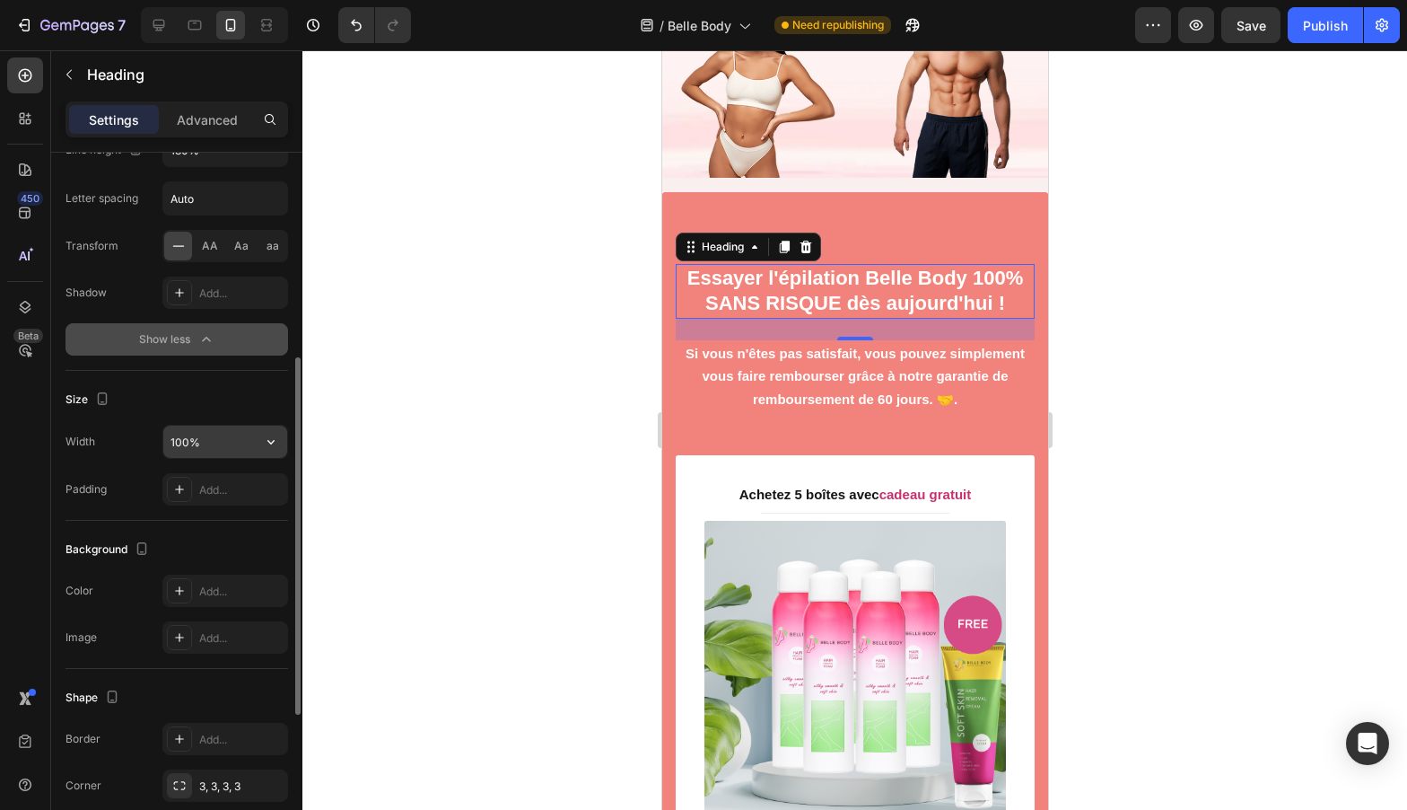
click at [221, 442] on input "100%" at bounding box center [225, 441] width 124 height 32
click at [283, 425] on button "button" at bounding box center [271, 441] width 32 height 32
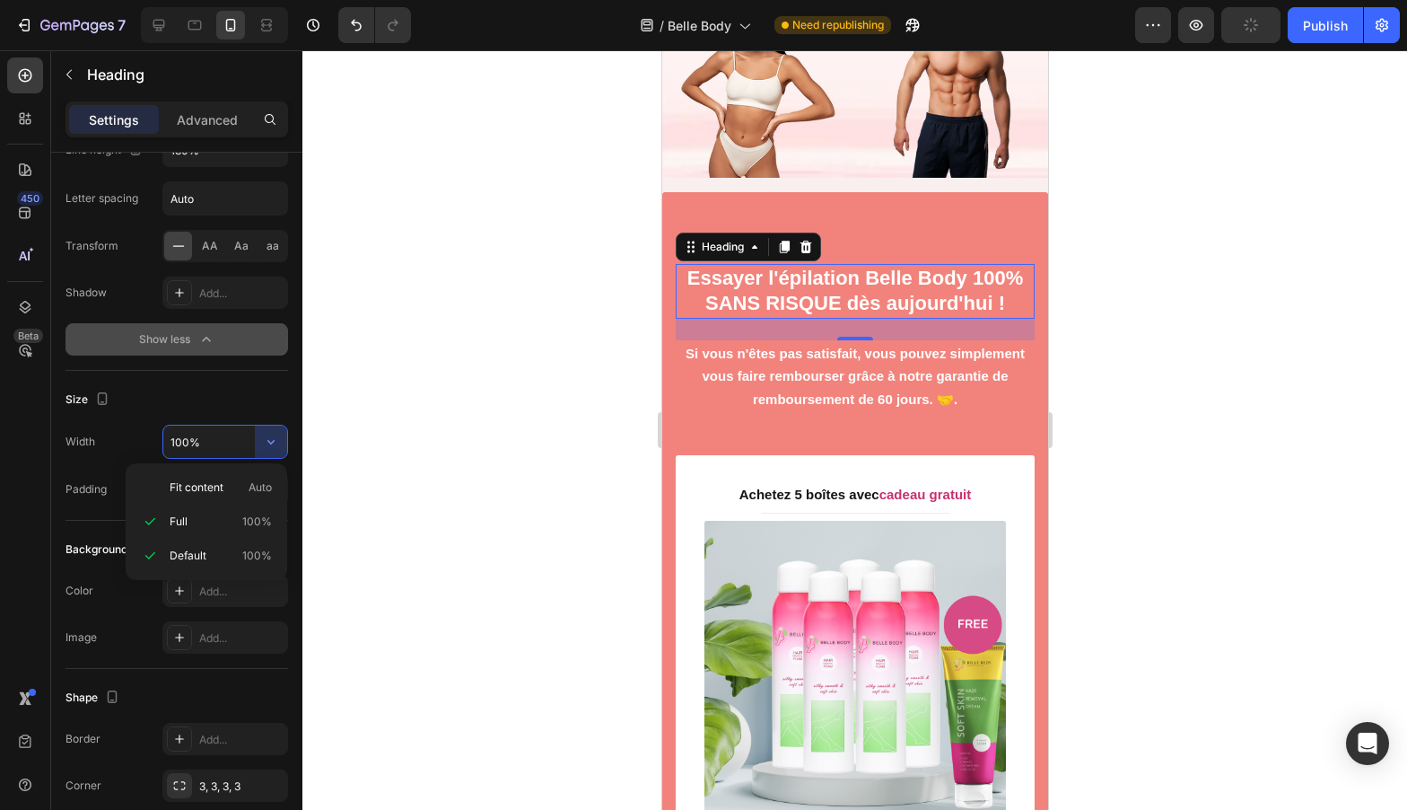
click at [208, 334] on icon "button" at bounding box center [206, 339] width 18 height 18
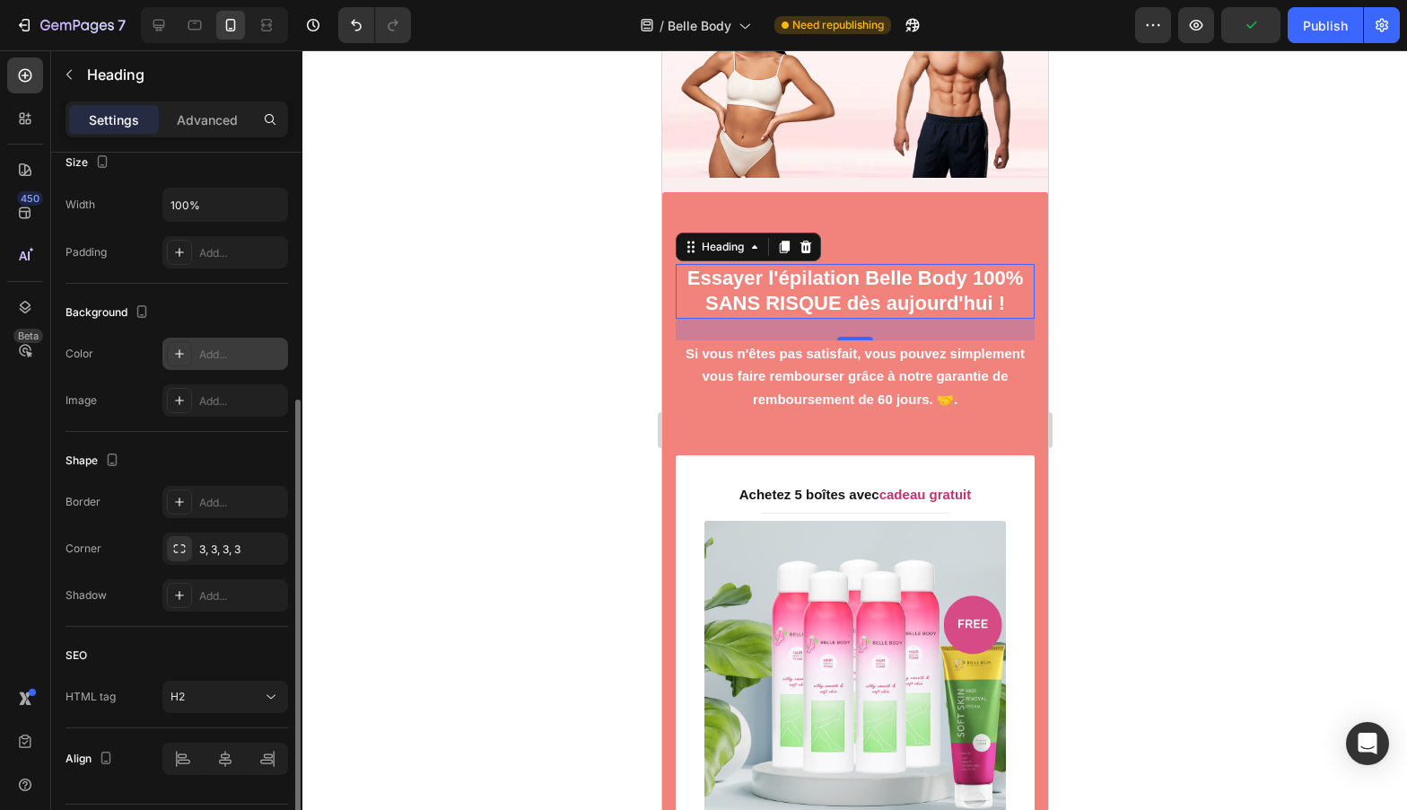
scroll to position [457, 0]
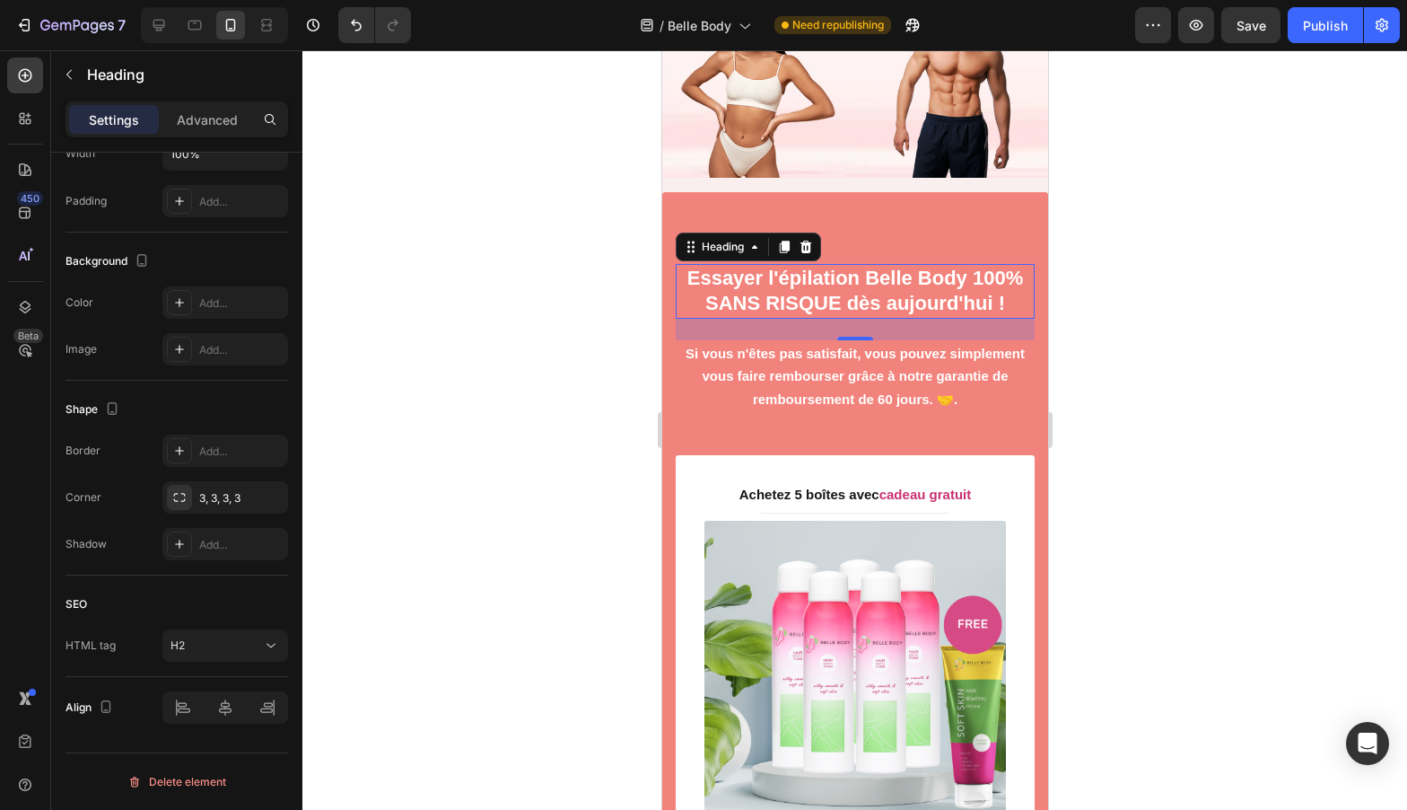
click at [601, 483] on div at bounding box center [854, 429] width 1105 height 759
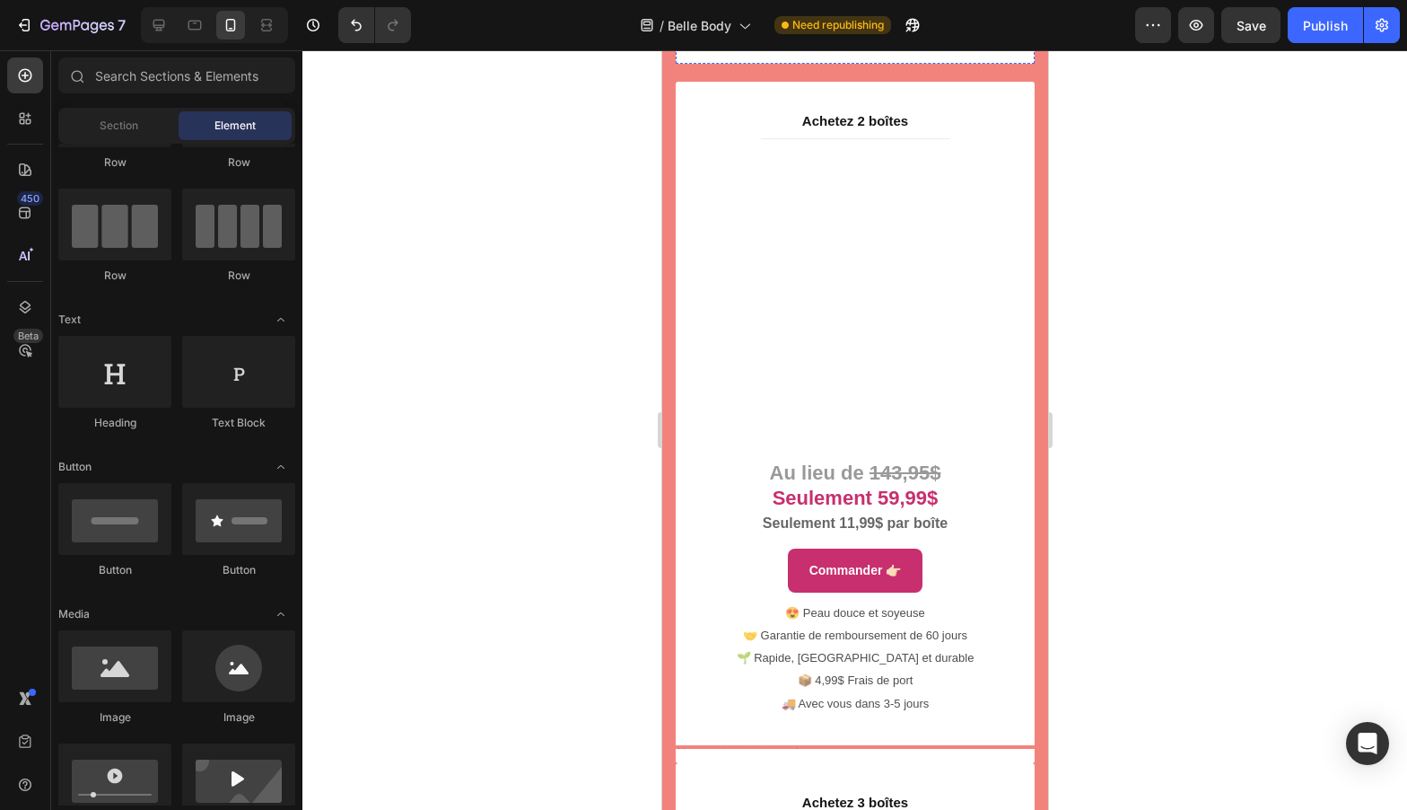
scroll to position [9337, 0]
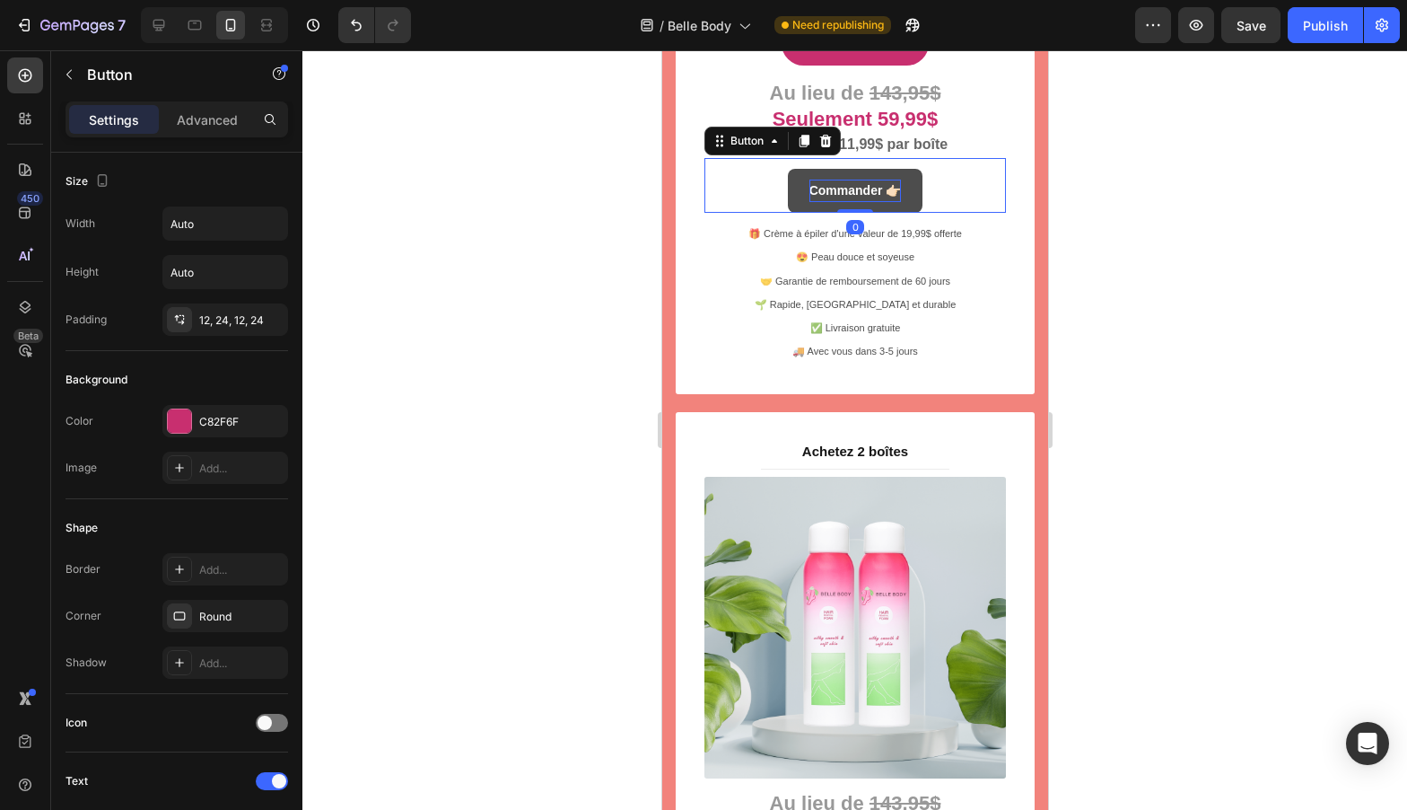
click at [828, 183] on strong "Commander 👉🏻" at bounding box center [855, 190] width 92 height 14
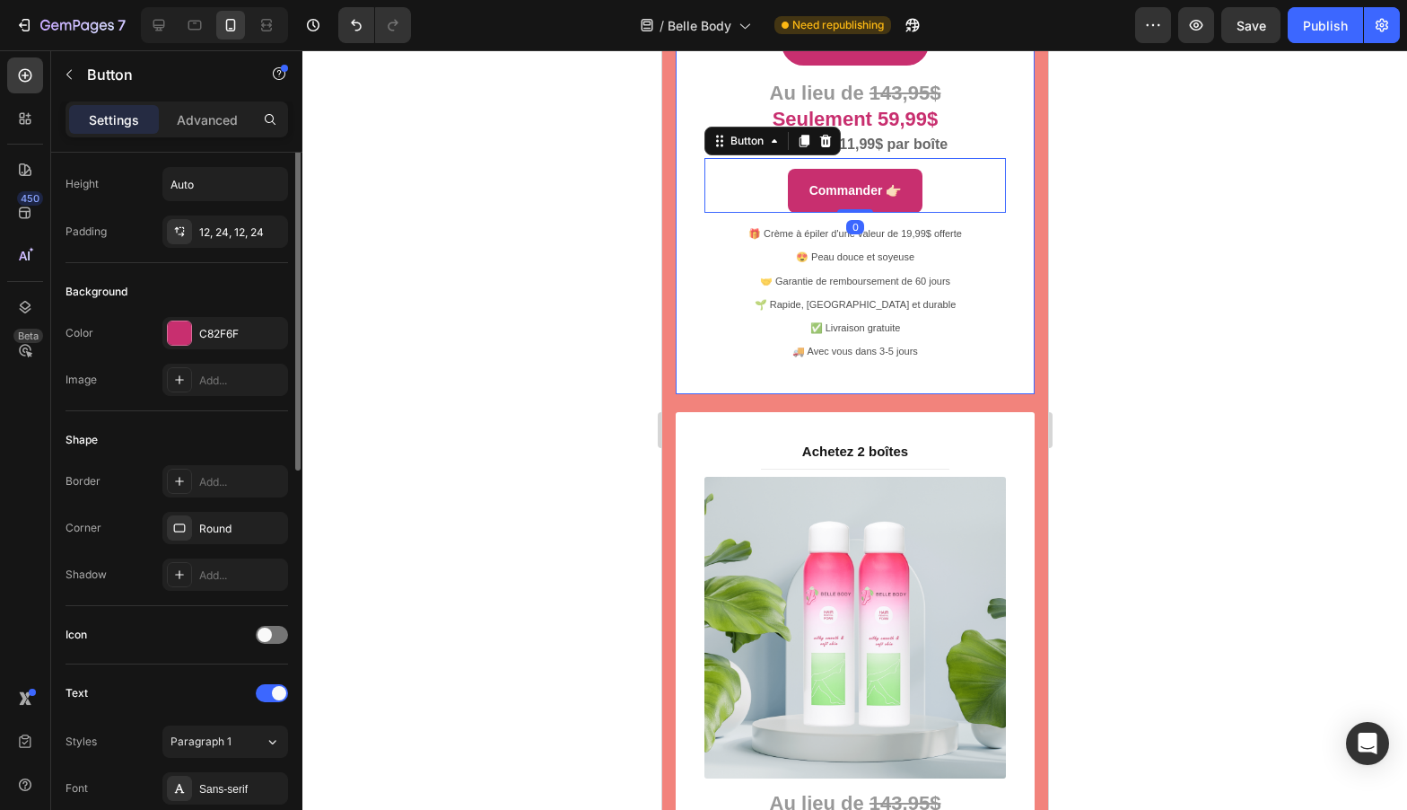
scroll to position [579, 0]
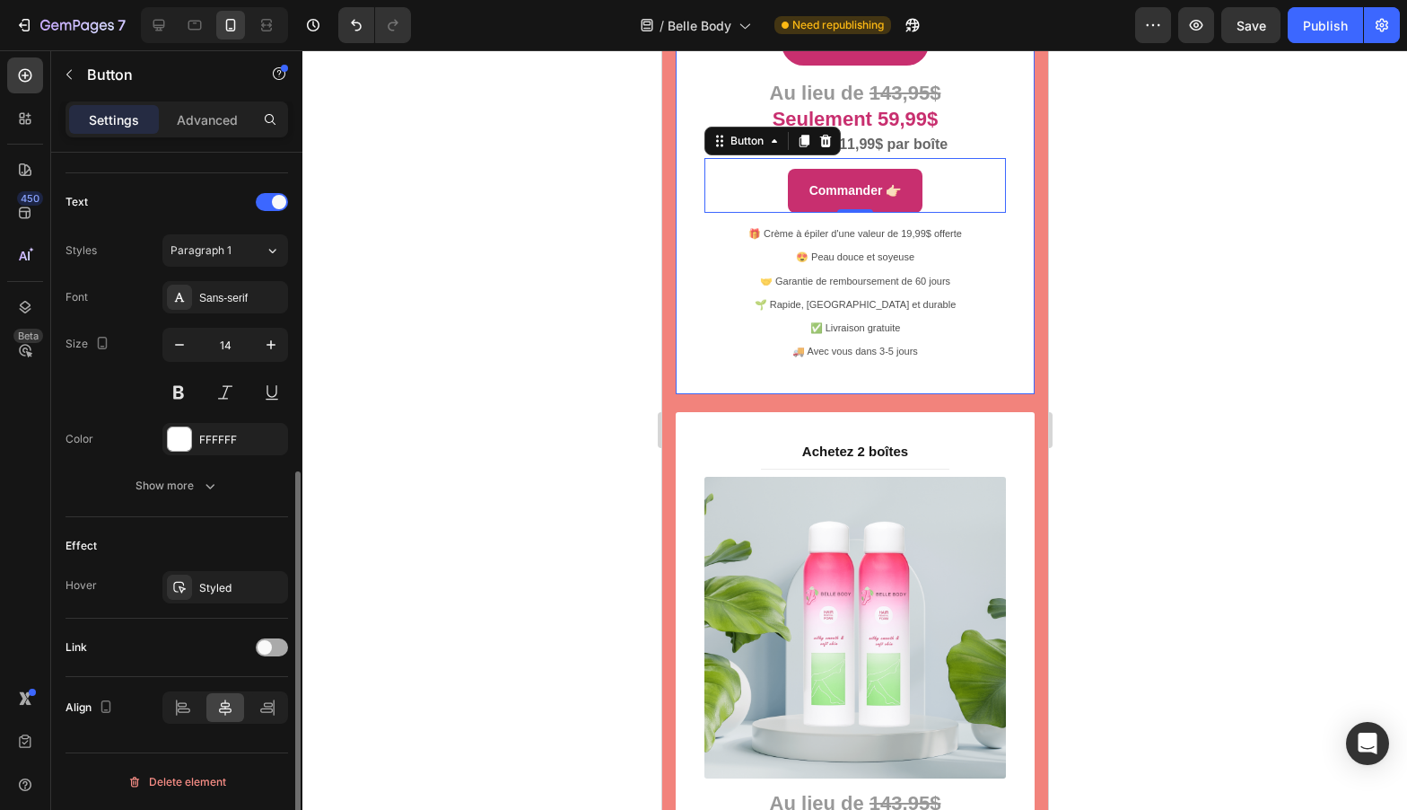
click at [259, 640] on div at bounding box center [272, 647] width 32 height 18
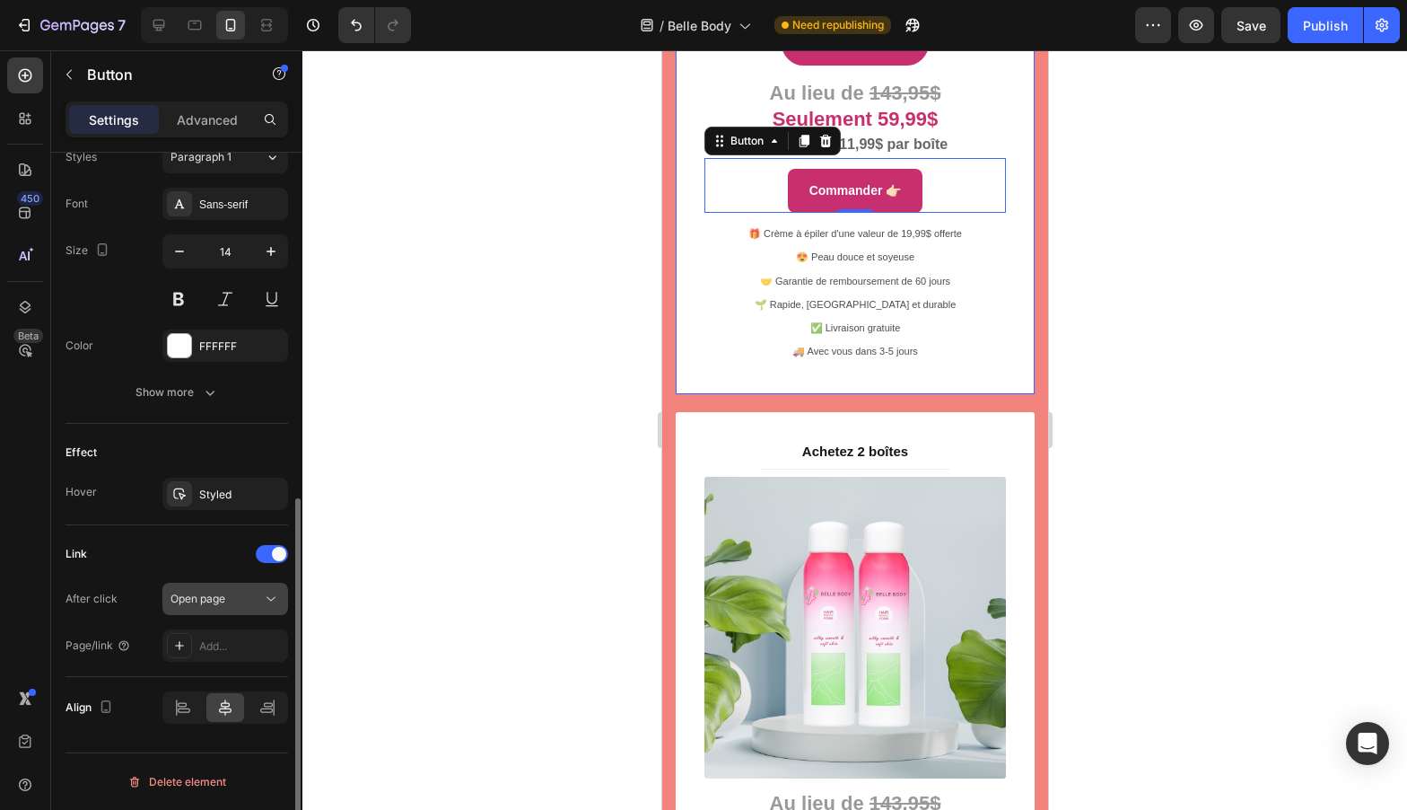
click at [204, 600] on span "Open page" at bounding box center [198, 597] width 55 height 13
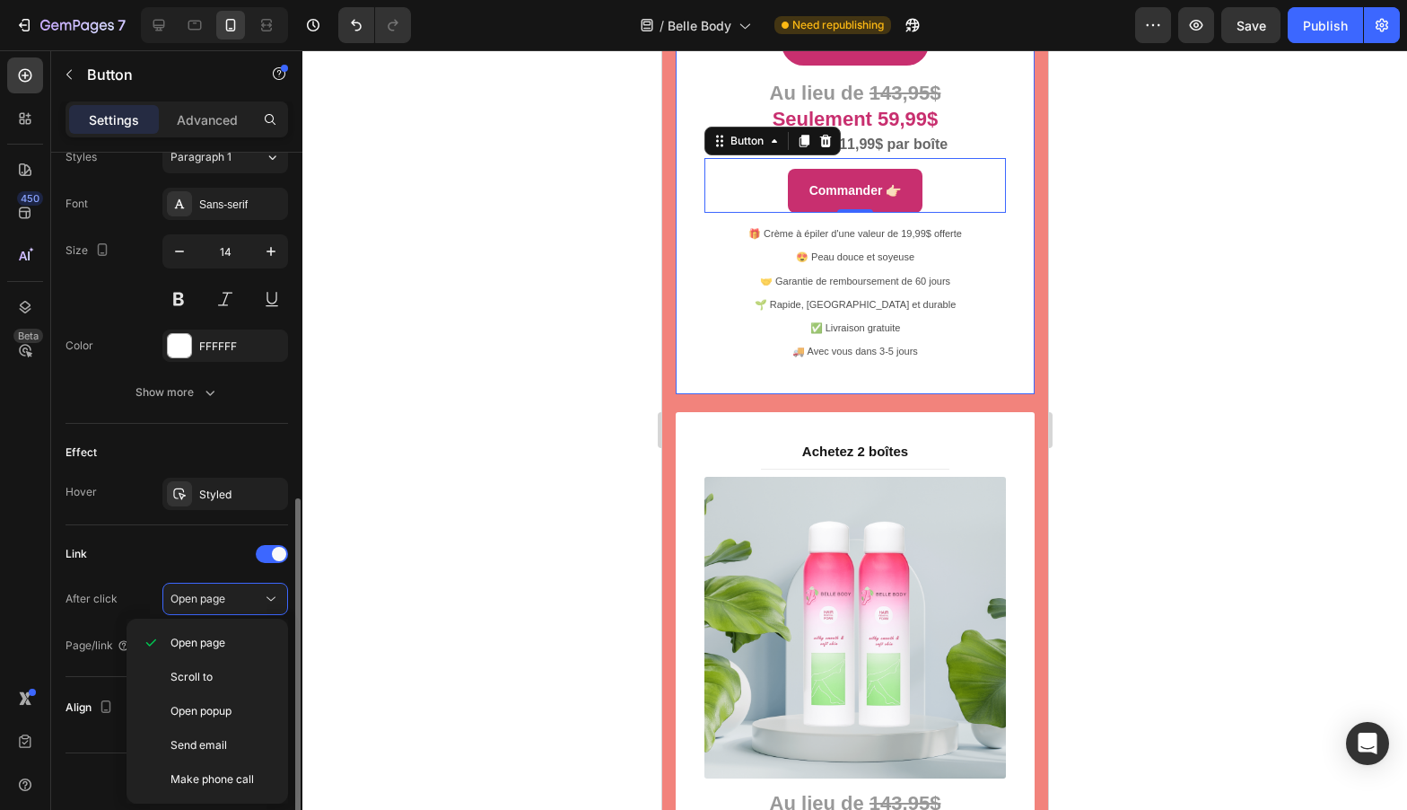
click at [154, 548] on div "Link" at bounding box center [177, 553] width 223 height 29
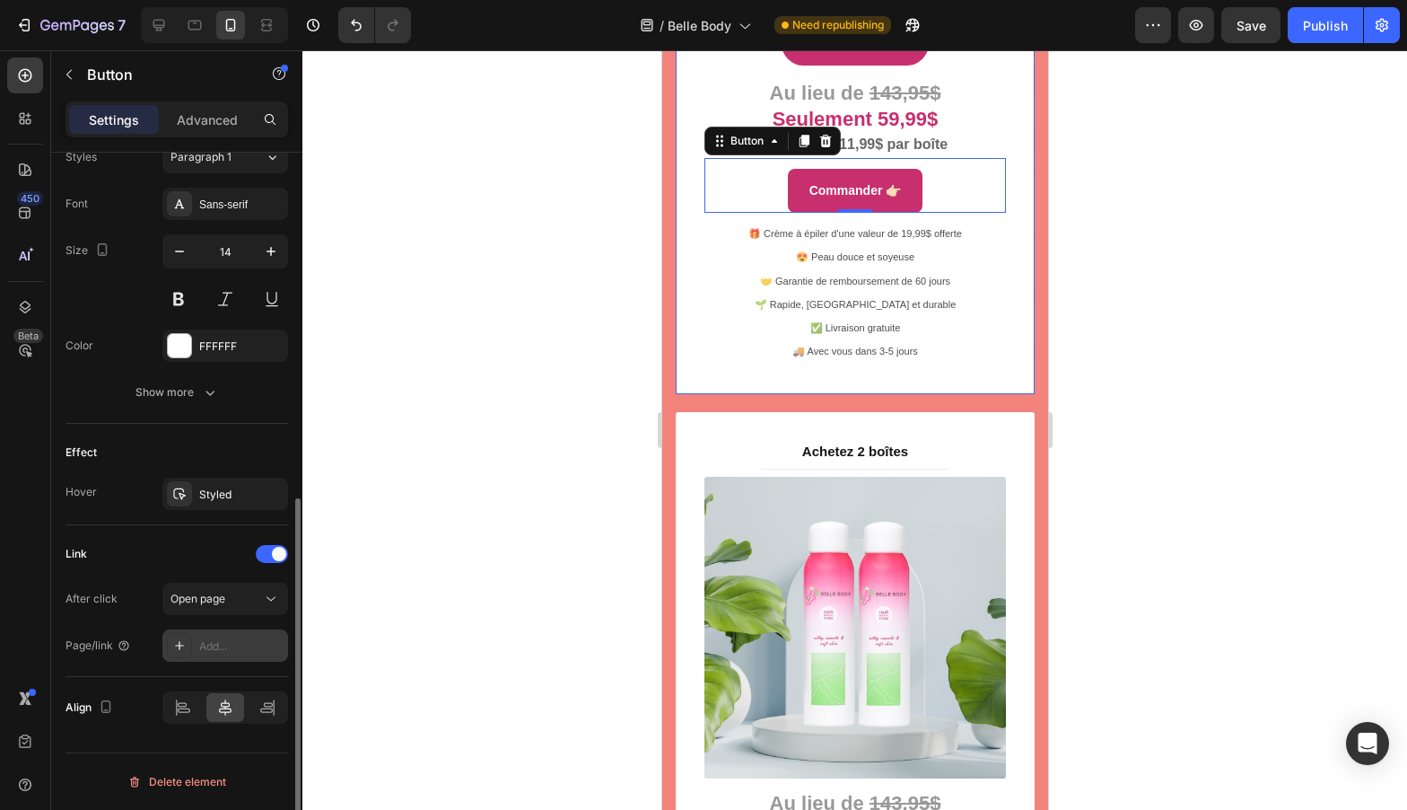
click at [215, 648] on div "Add..." at bounding box center [241, 646] width 84 height 16
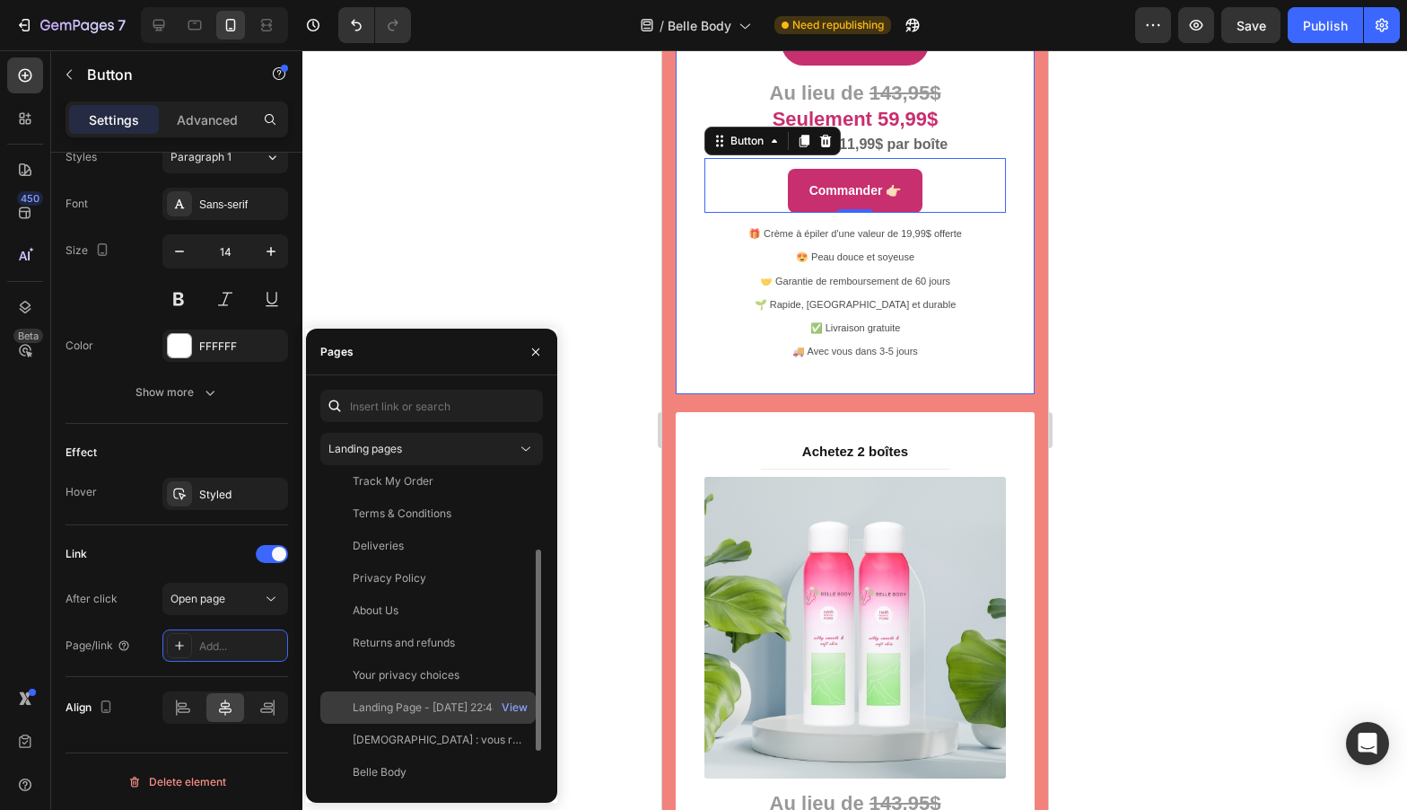
scroll to position [138, 0]
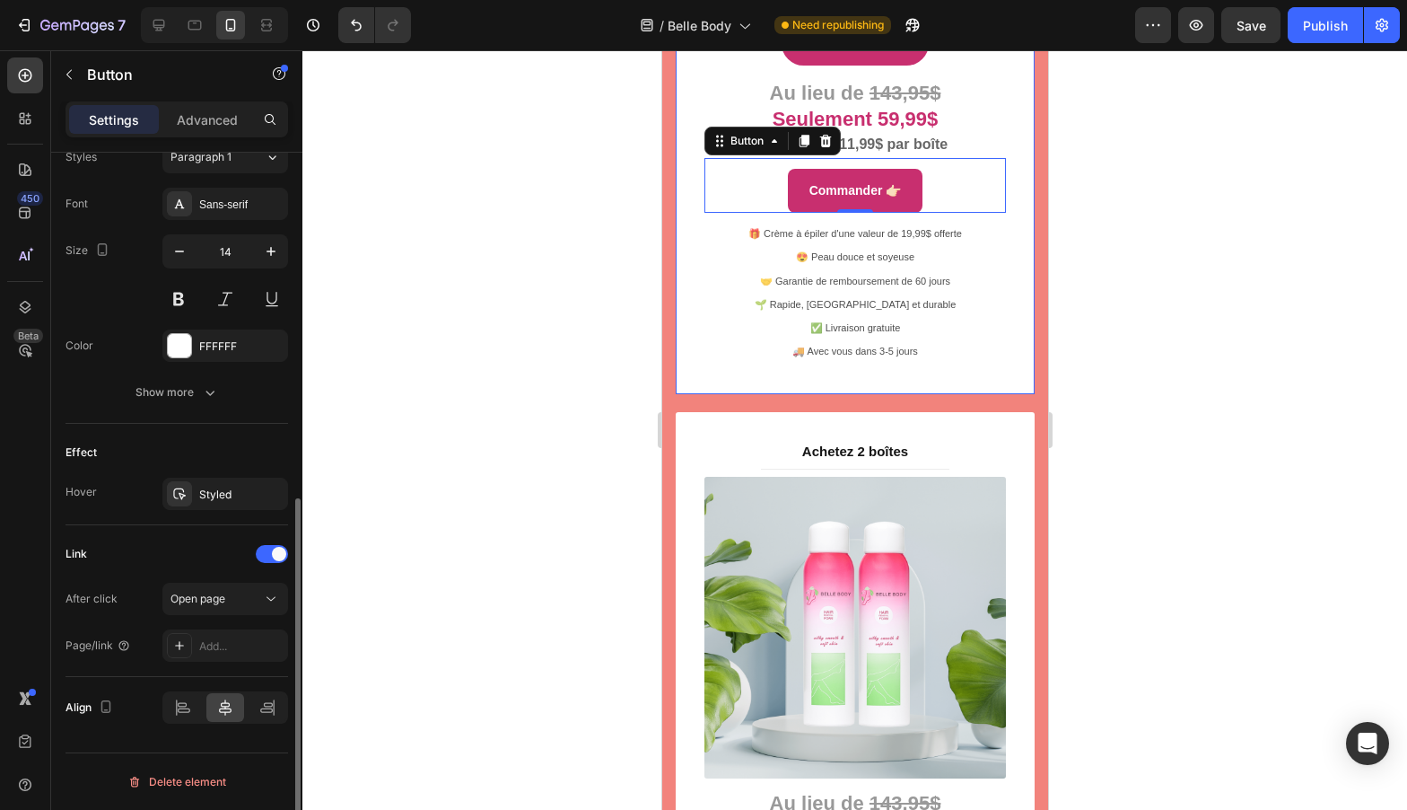
click at [149, 534] on div "Link After click Open page Page/link Add..." at bounding box center [177, 601] width 223 height 152
click at [203, 594] on span "Open page" at bounding box center [198, 597] width 55 height 13
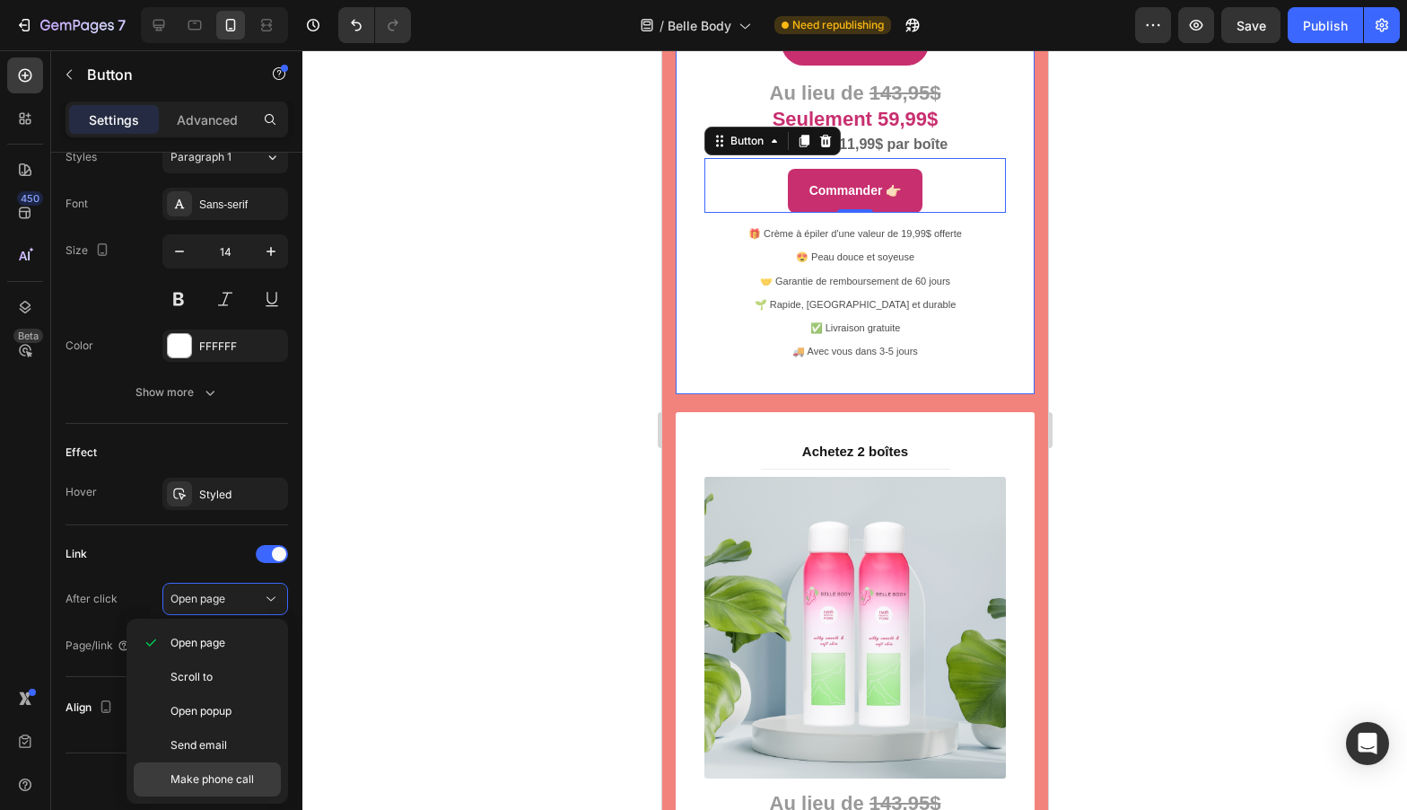
click at [210, 770] on div "Make phone call" at bounding box center [207, 779] width 147 height 34
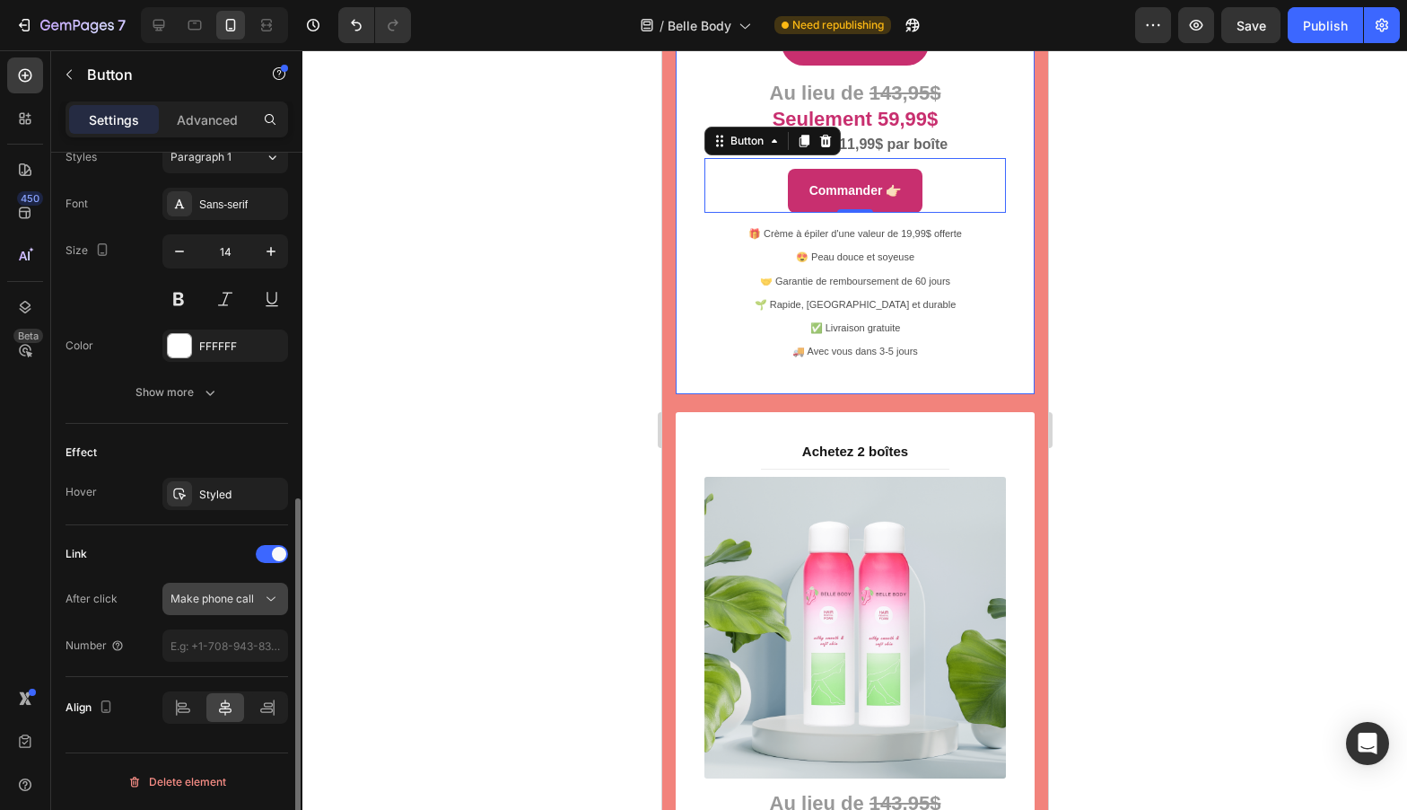
click at [196, 600] on span "Make phone call" at bounding box center [212, 597] width 83 height 13
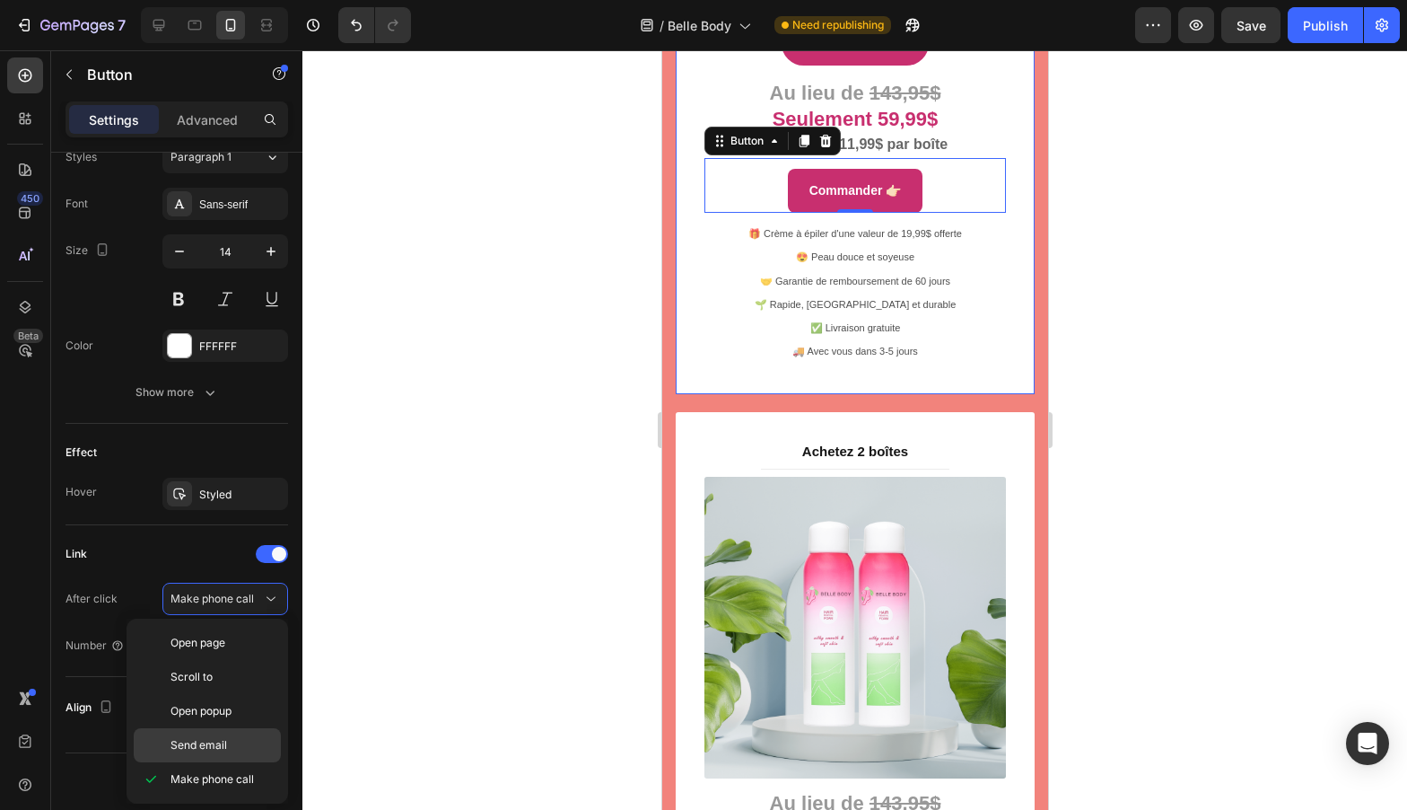
click at [194, 746] on span "Send email" at bounding box center [199, 745] width 57 height 16
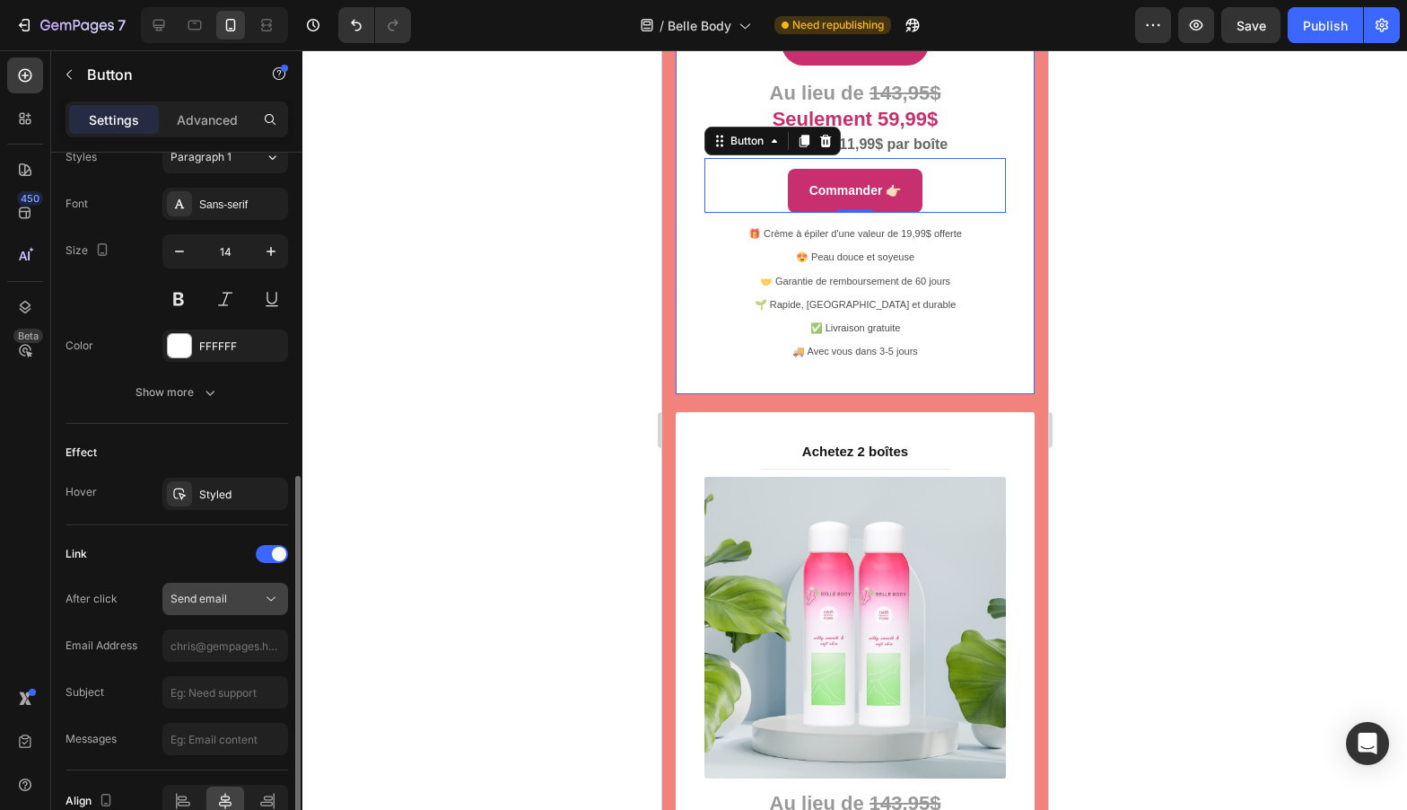
click at [215, 595] on span "Send email" at bounding box center [199, 597] width 57 height 13
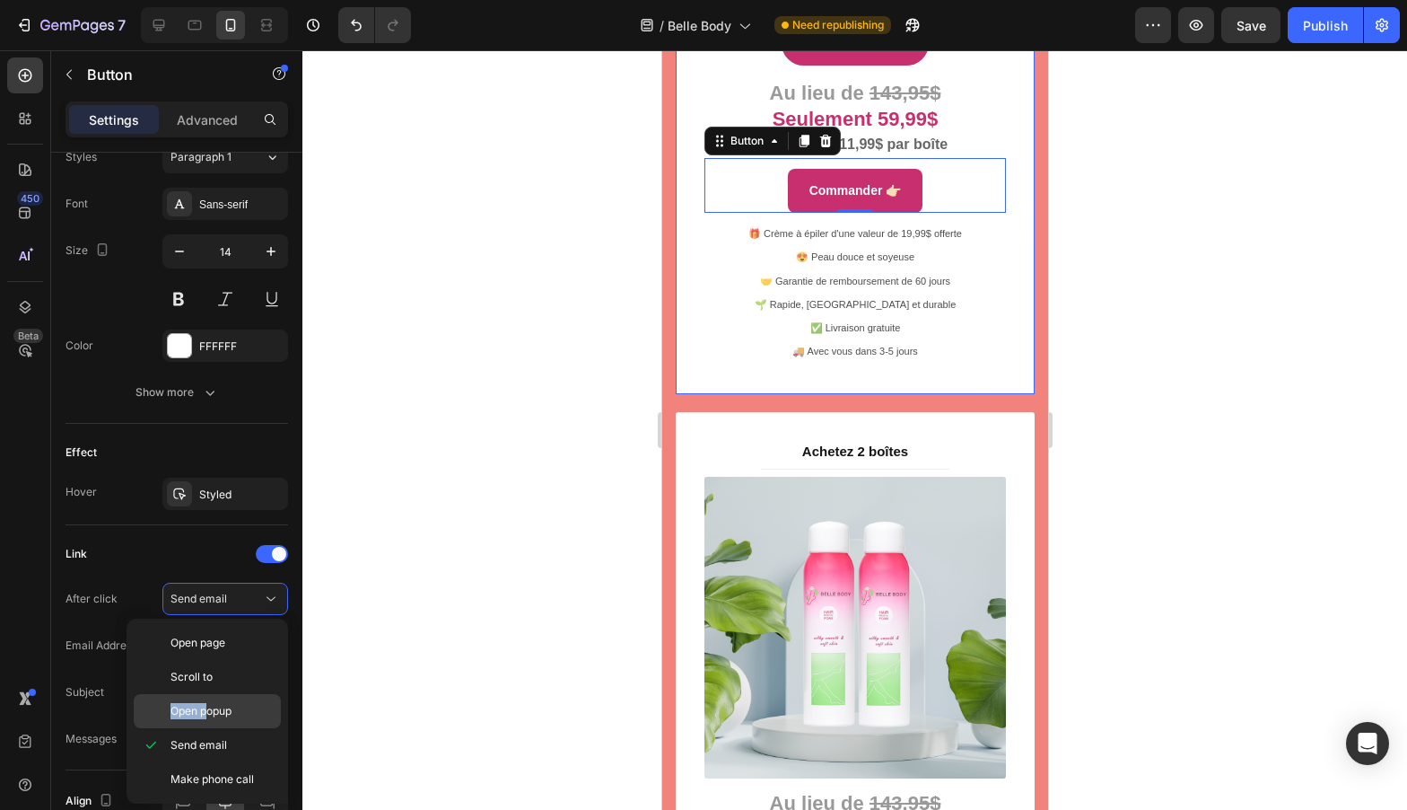
click at [208, 703] on div "Open popup" at bounding box center [207, 711] width 147 height 34
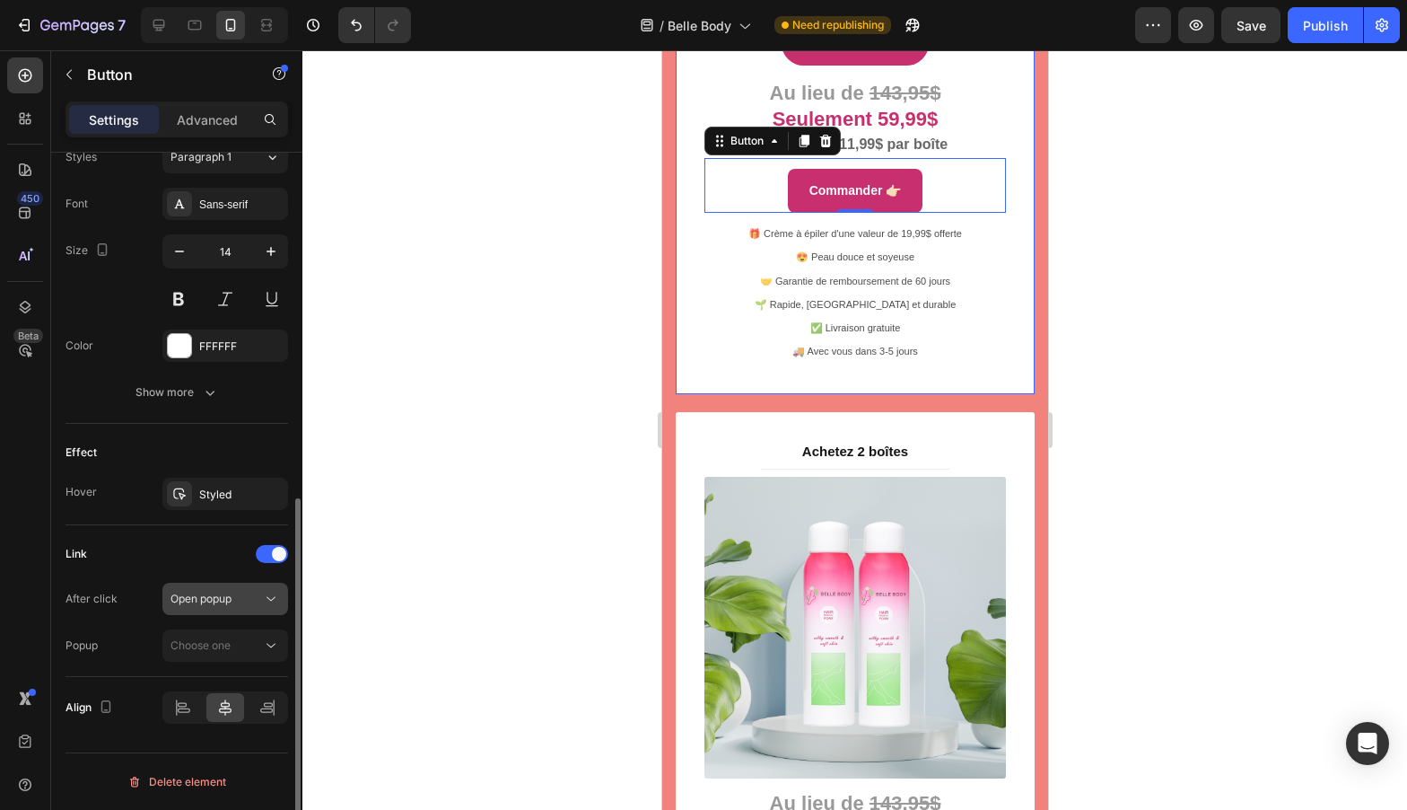
click at [203, 594] on span "Open popup" at bounding box center [201, 597] width 61 height 13
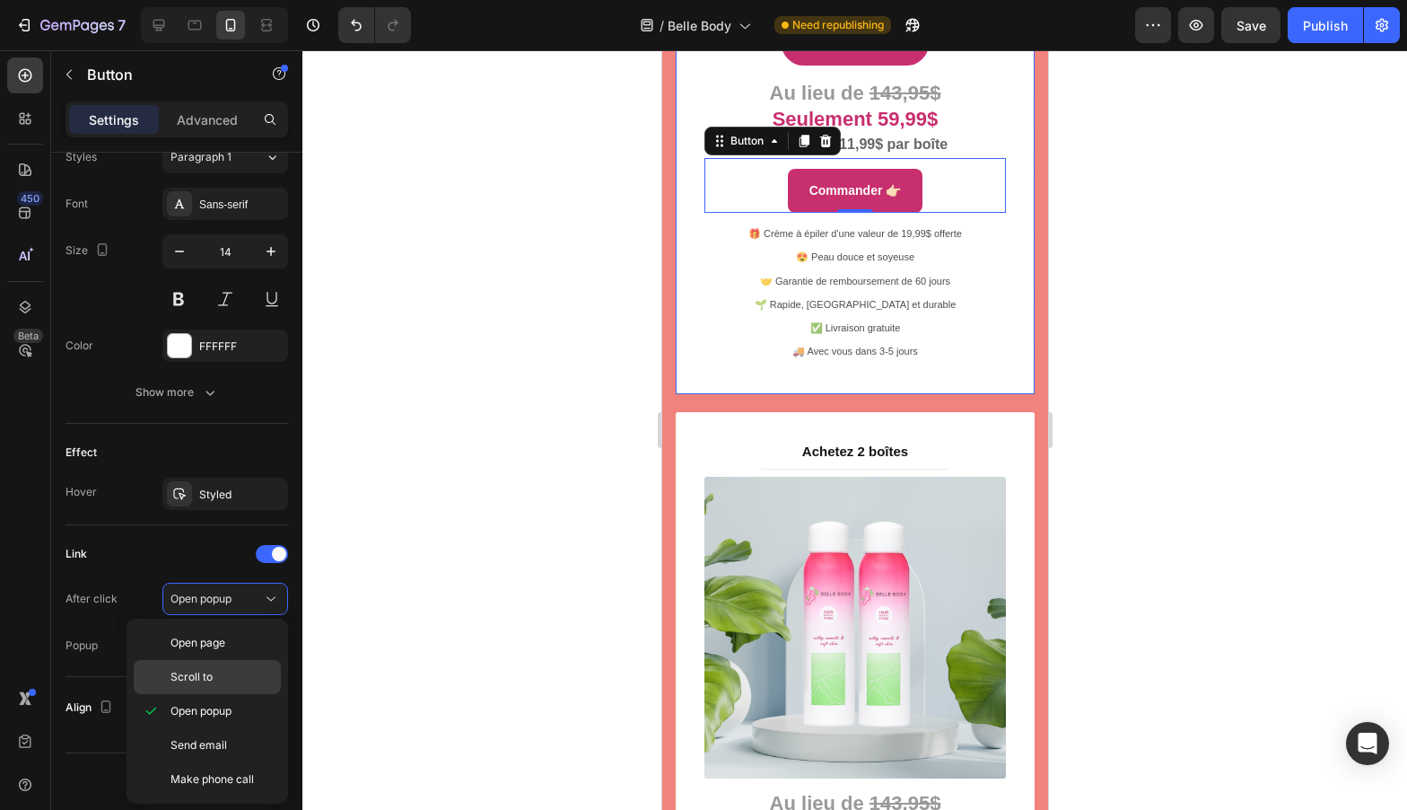
click at [179, 669] on span "Scroll to" at bounding box center [192, 677] width 42 height 16
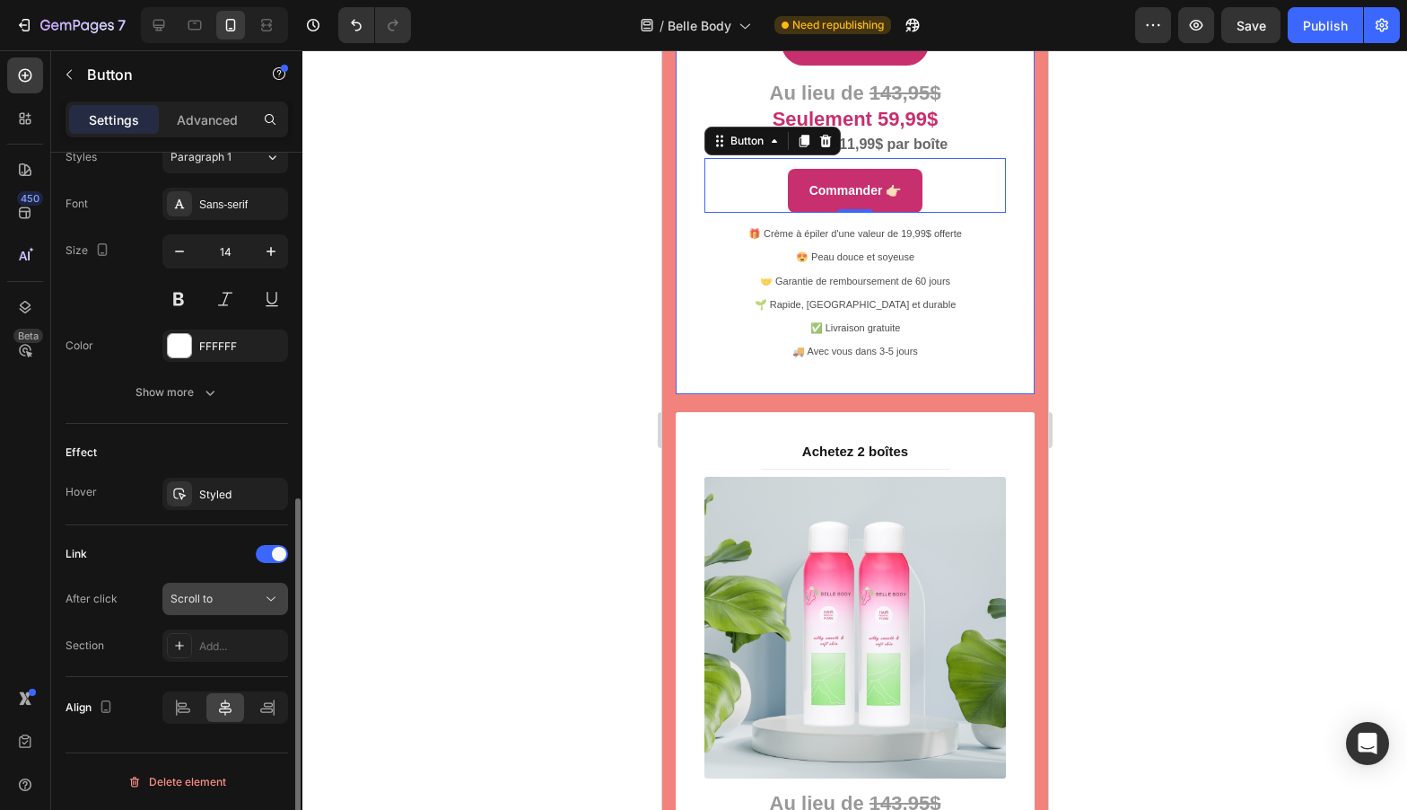
click at [198, 600] on span "Scroll to" at bounding box center [192, 597] width 42 height 13
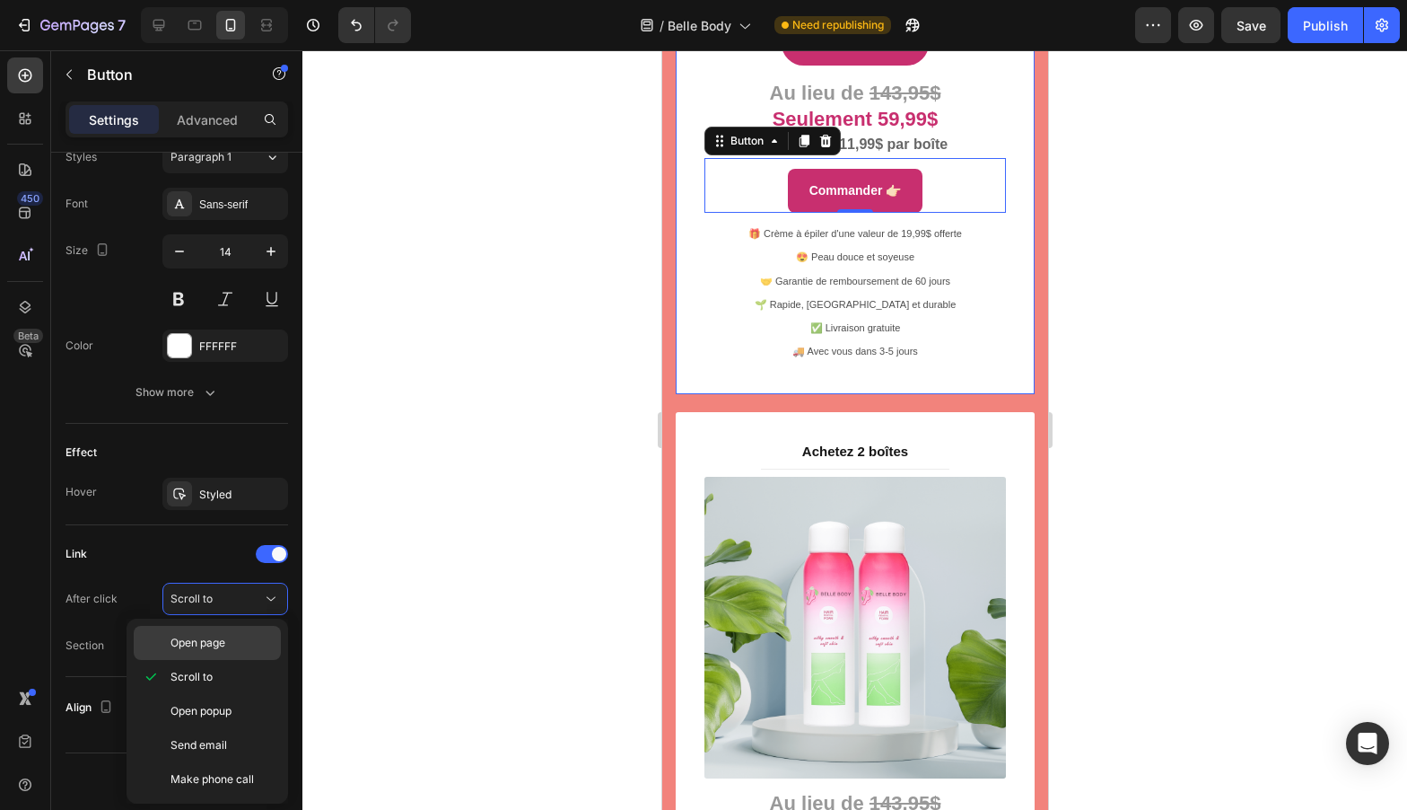
click at [196, 638] on span "Open page" at bounding box center [198, 643] width 55 height 16
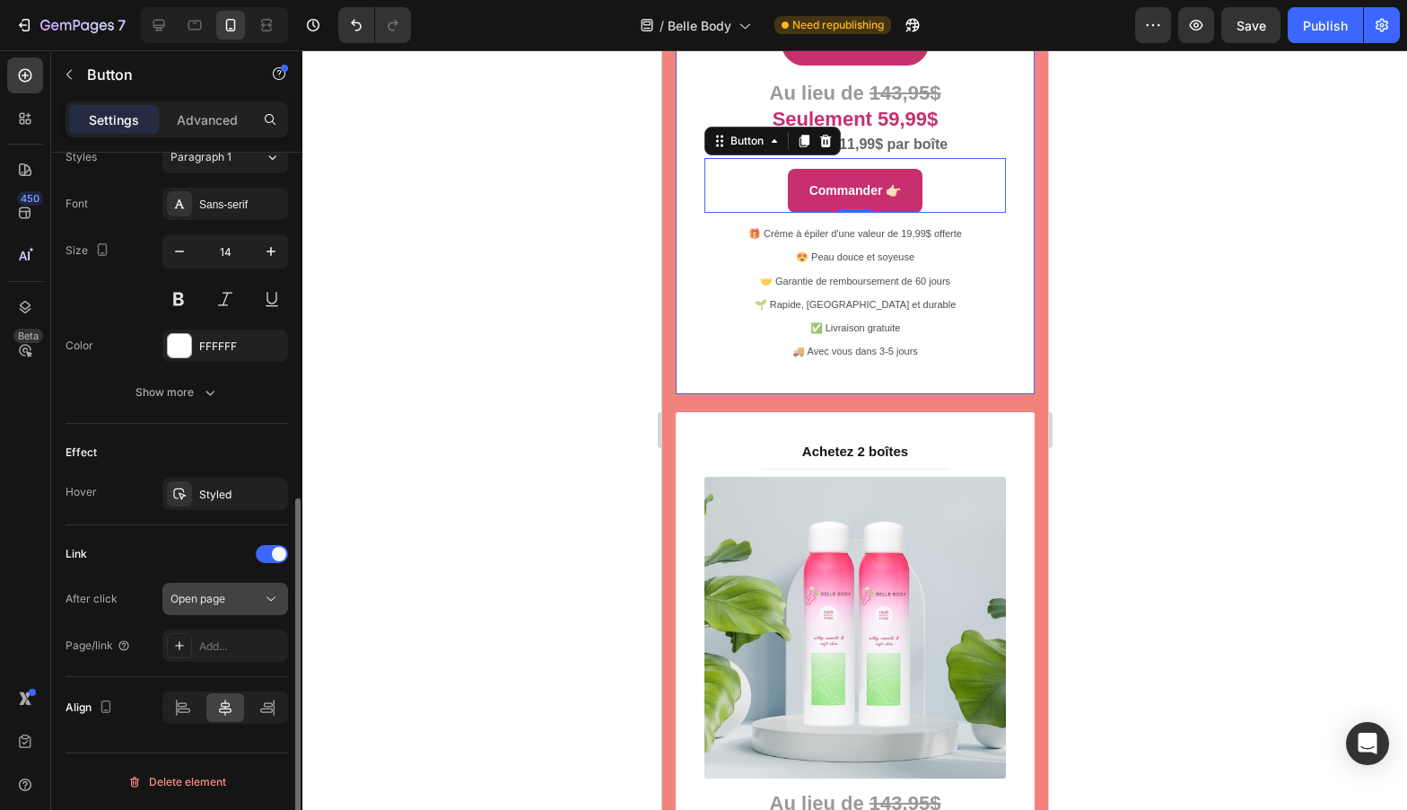
click at [200, 591] on span "Open page" at bounding box center [198, 597] width 55 height 13
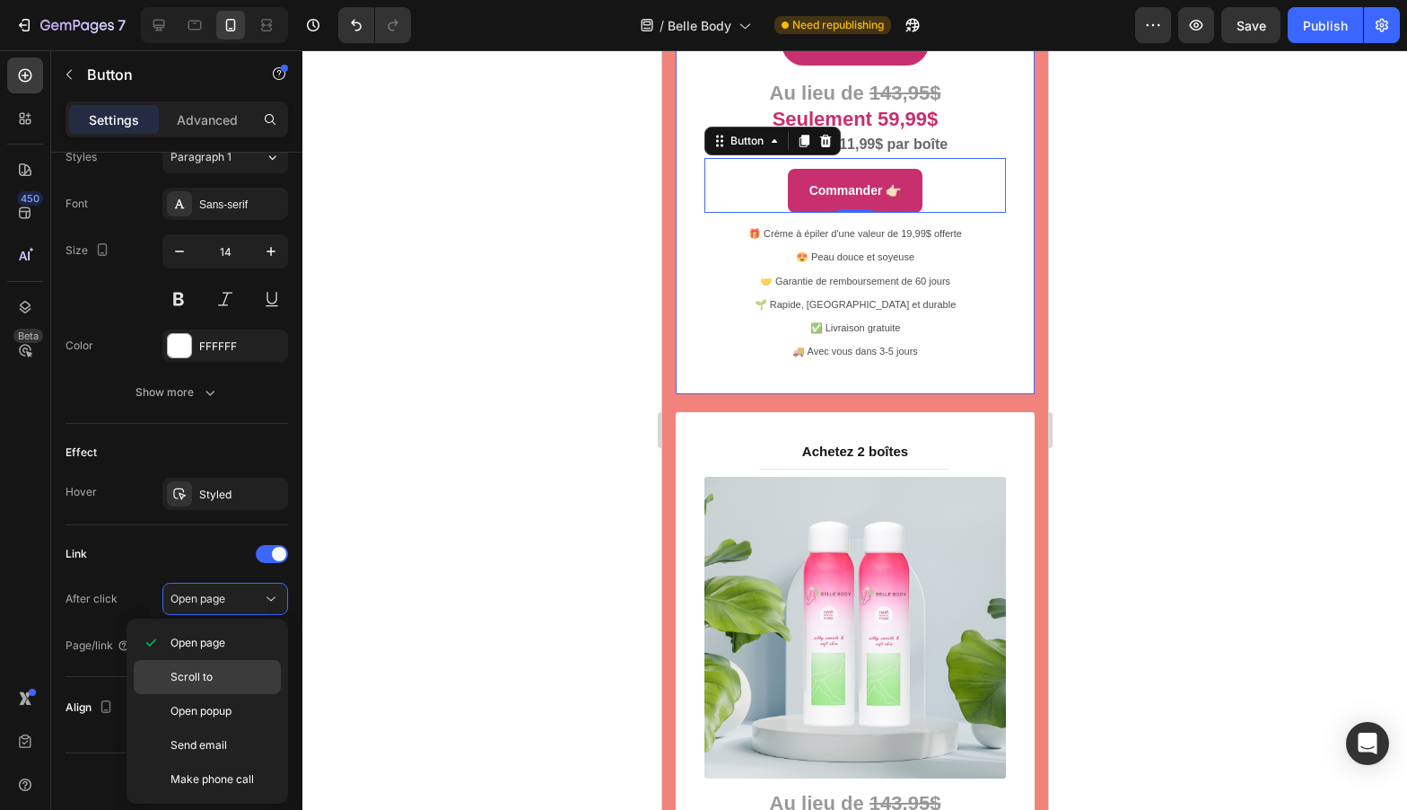
click at [188, 672] on span "Scroll to" at bounding box center [192, 677] width 42 height 16
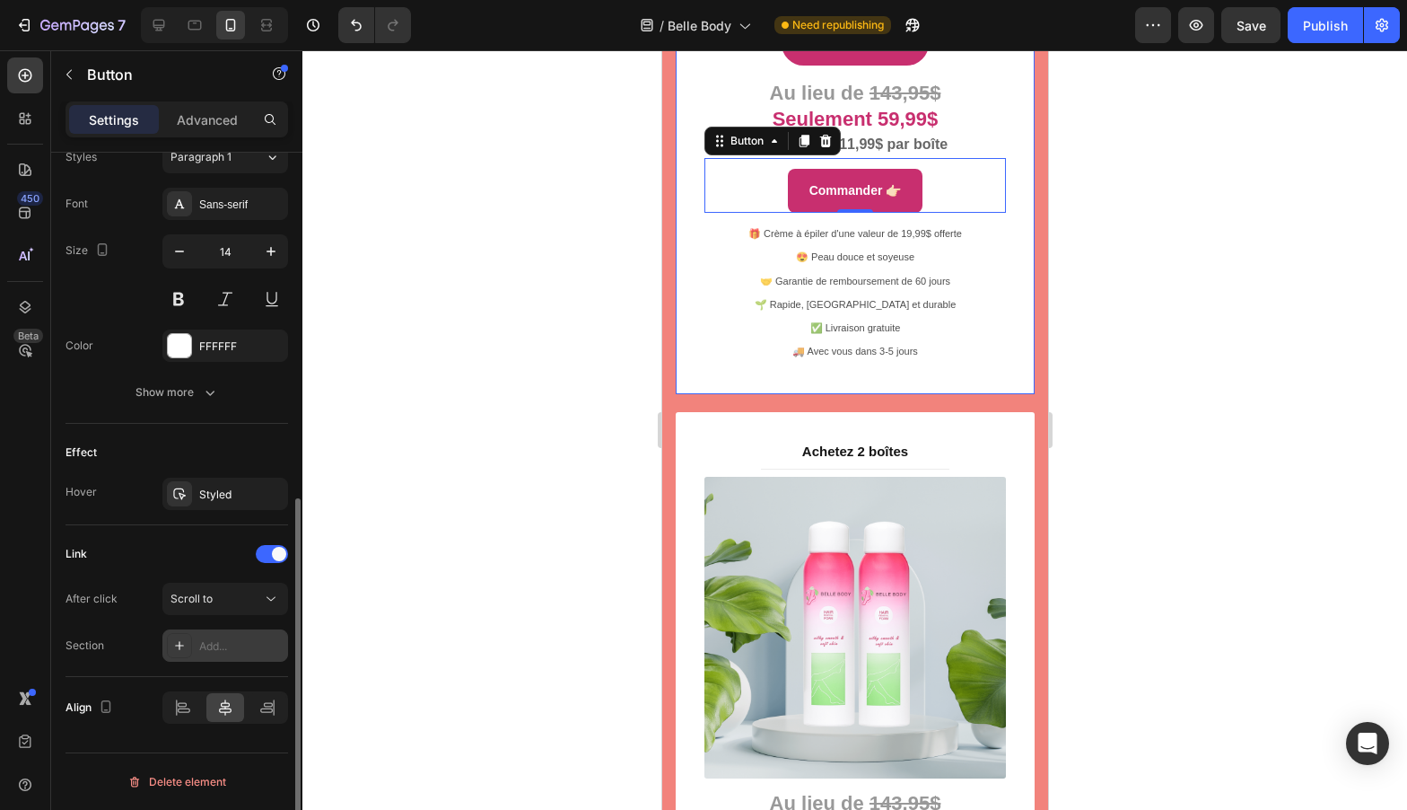
click at [193, 651] on div "Add..." at bounding box center [225, 645] width 126 height 32
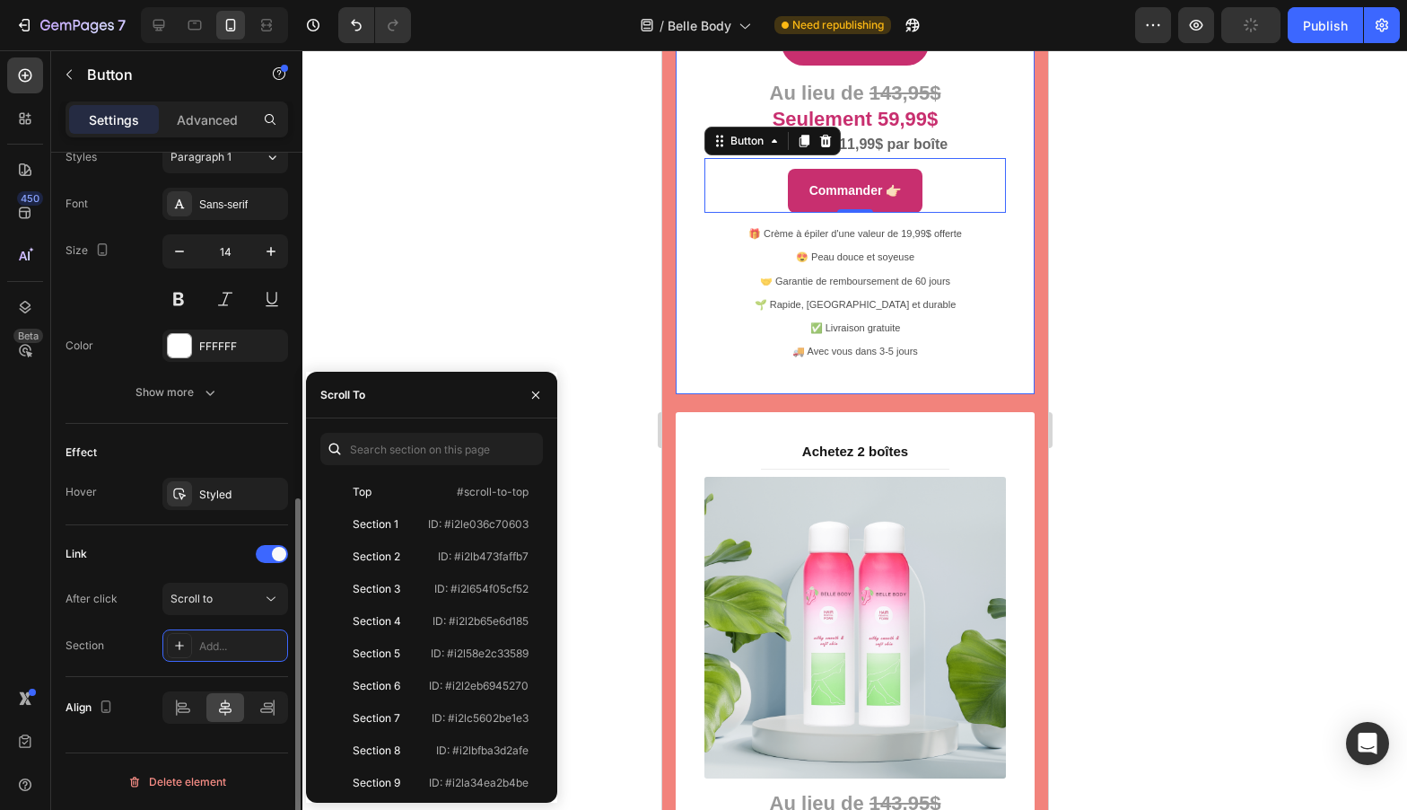
click at [226, 617] on div "After click Scroll to Section Add..." at bounding box center [177, 621] width 223 height 79
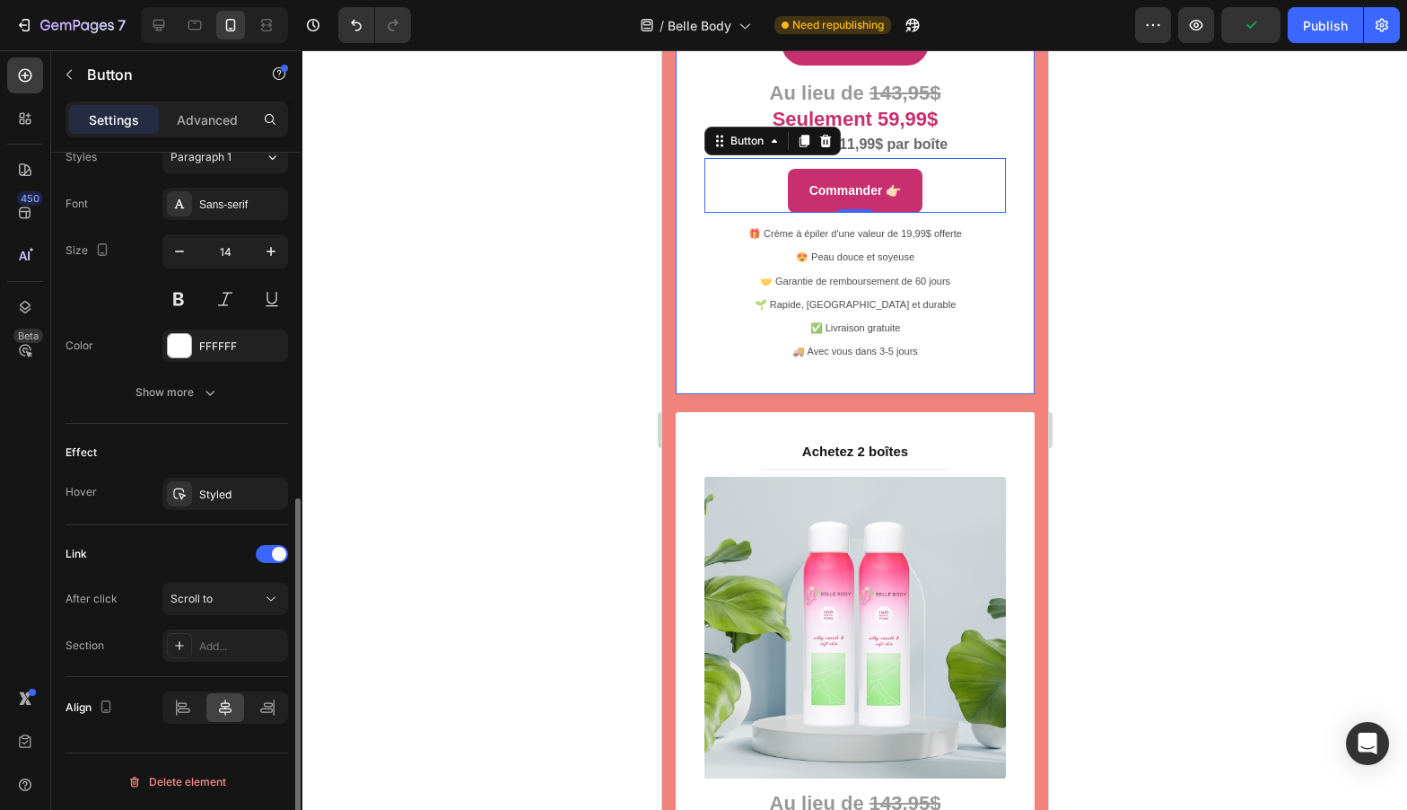
click at [227, 615] on div "After click Scroll to Section Add..." at bounding box center [177, 621] width 223 height 79
click at [229, 608] on button "Scroll to" at bounding box center [225, 598] width 126 height 32
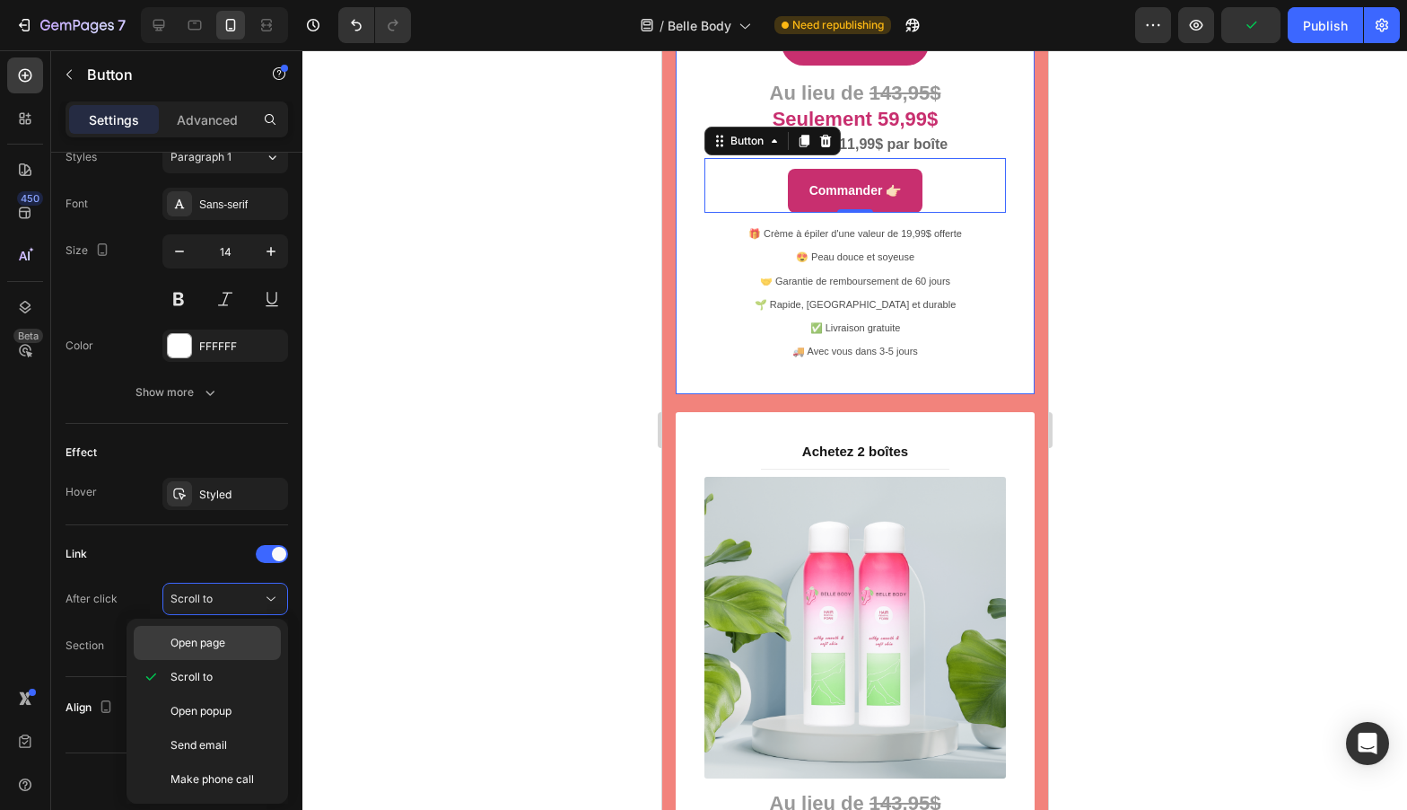
click at [215, 628] on div "Open page" at bounding box center [207, 643] width 147 height 34
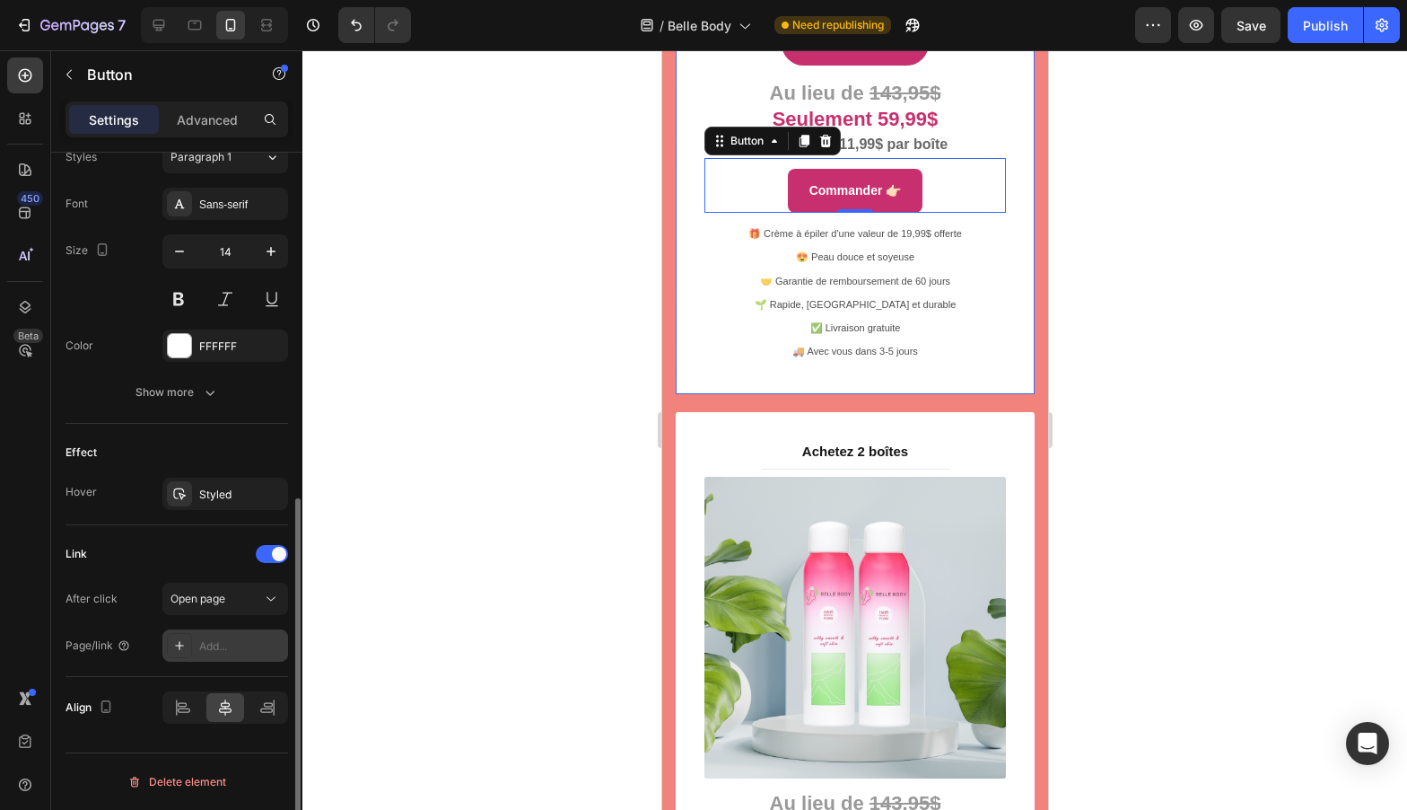
click at [209, 645] on div "Add..." at bounding box center [241, 646] width 84 height 16
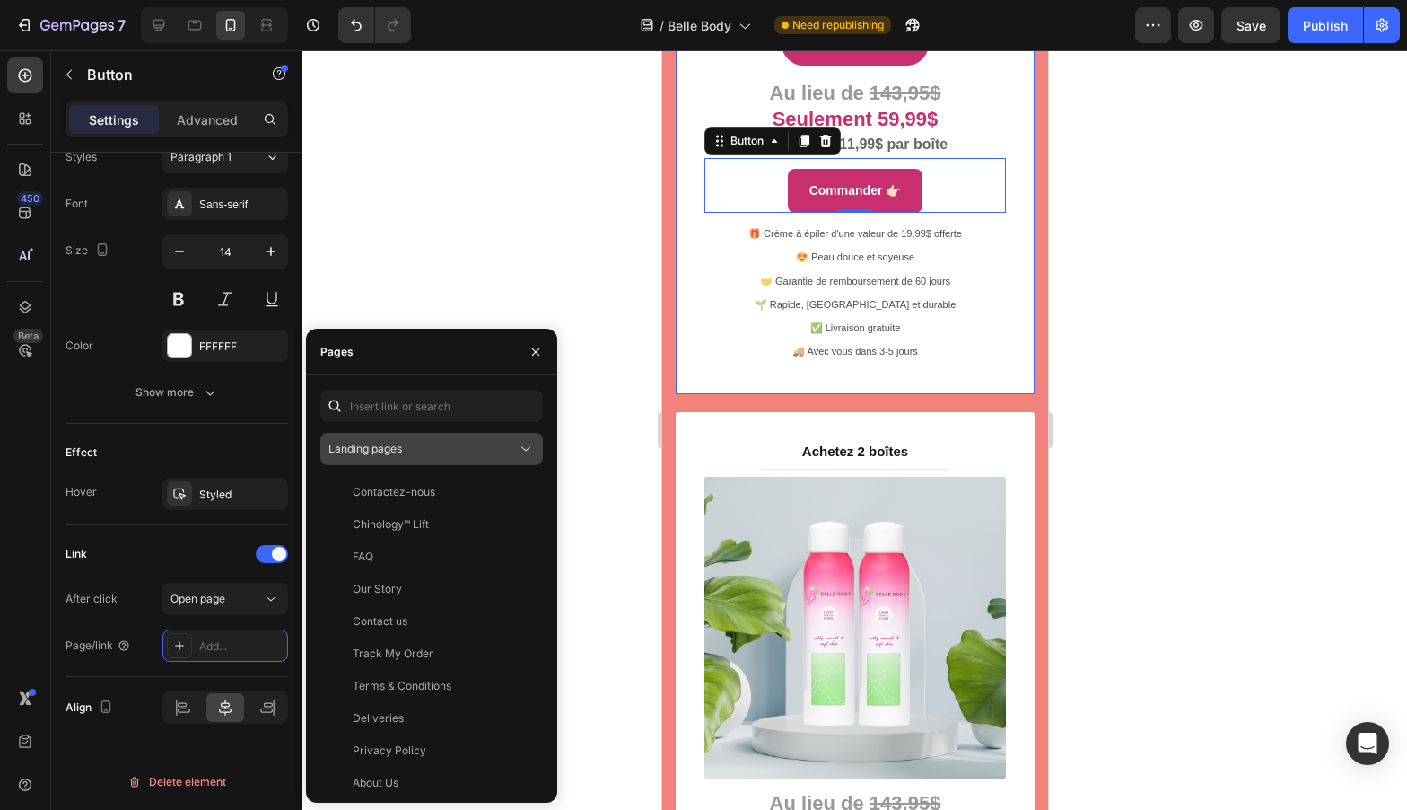
click at [463, 441] on div "Landing pages" at bounding box center [422, 449] width 188 height 16
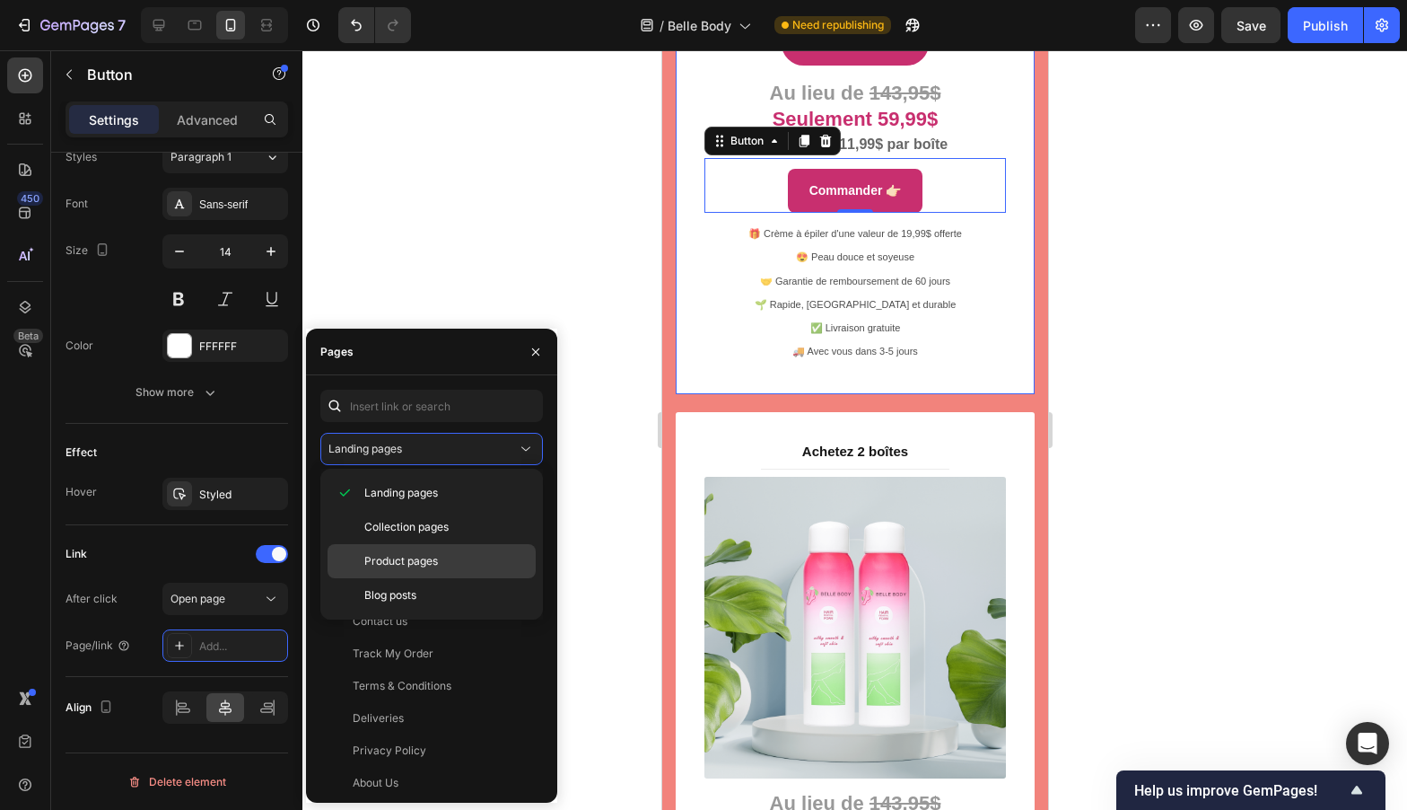
click at [411, 563] on span "Product pages" at bounding box center [401, 561] width 74 height 16
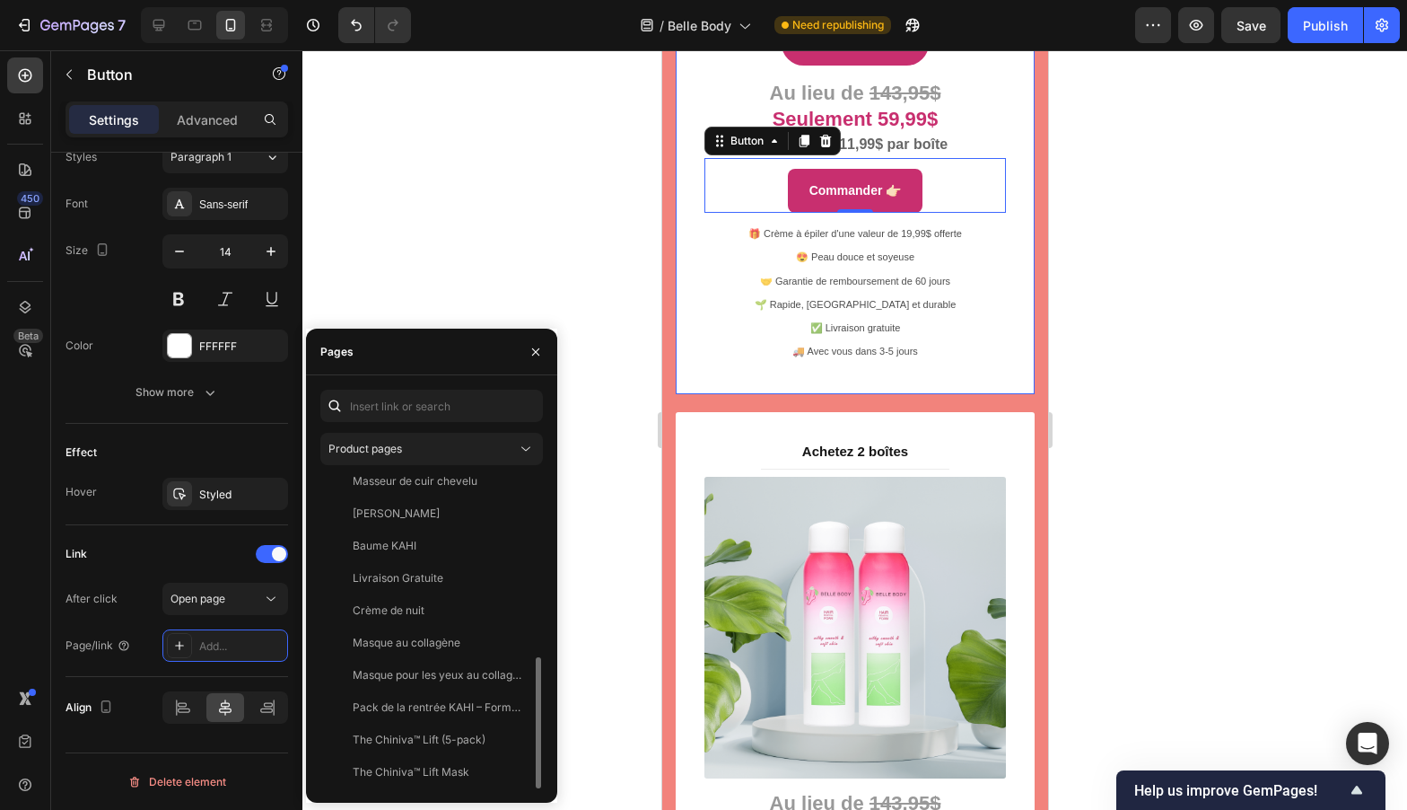
scroll to position [0, 0]
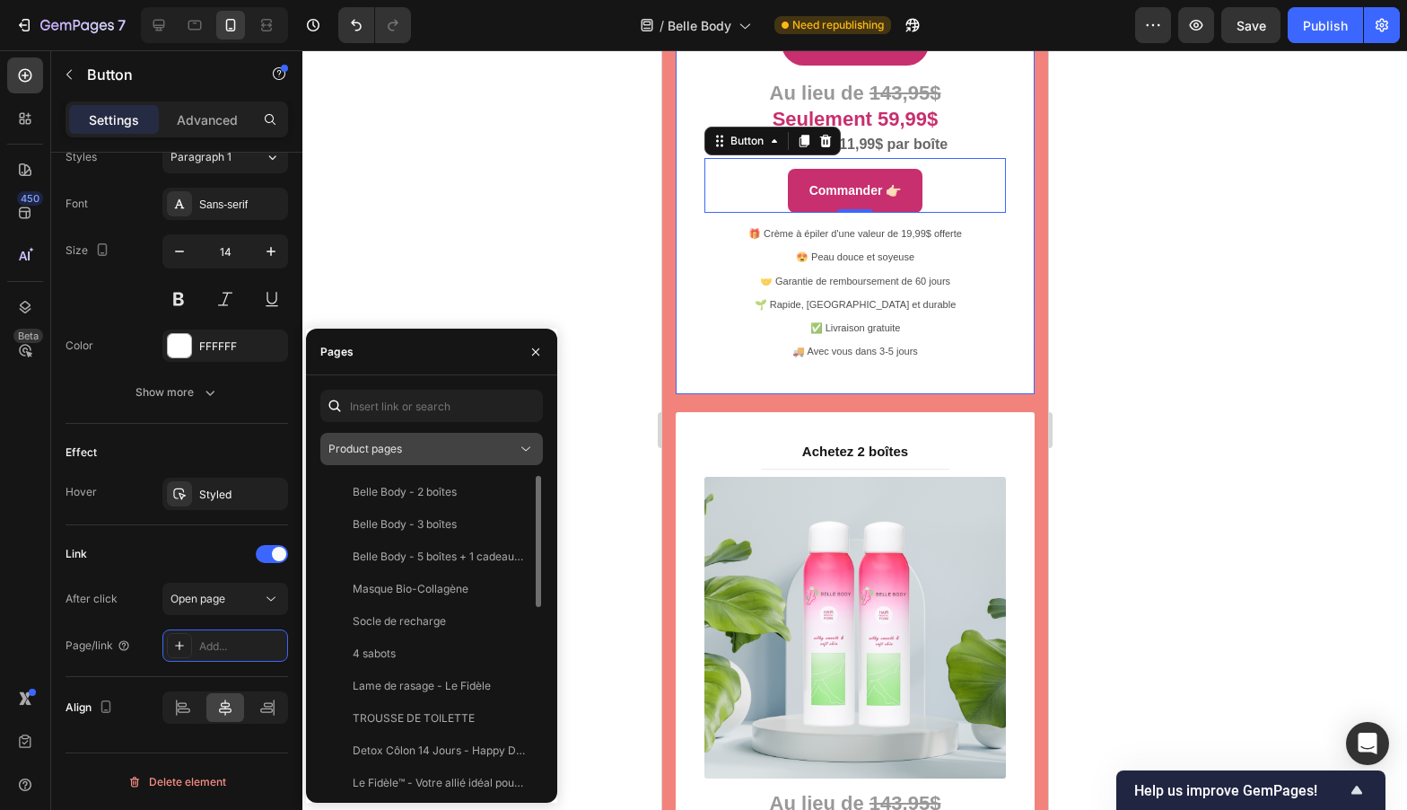
click at [408, 454] on div "Product pages" at bounding box center [422, 449] width 188 height 16
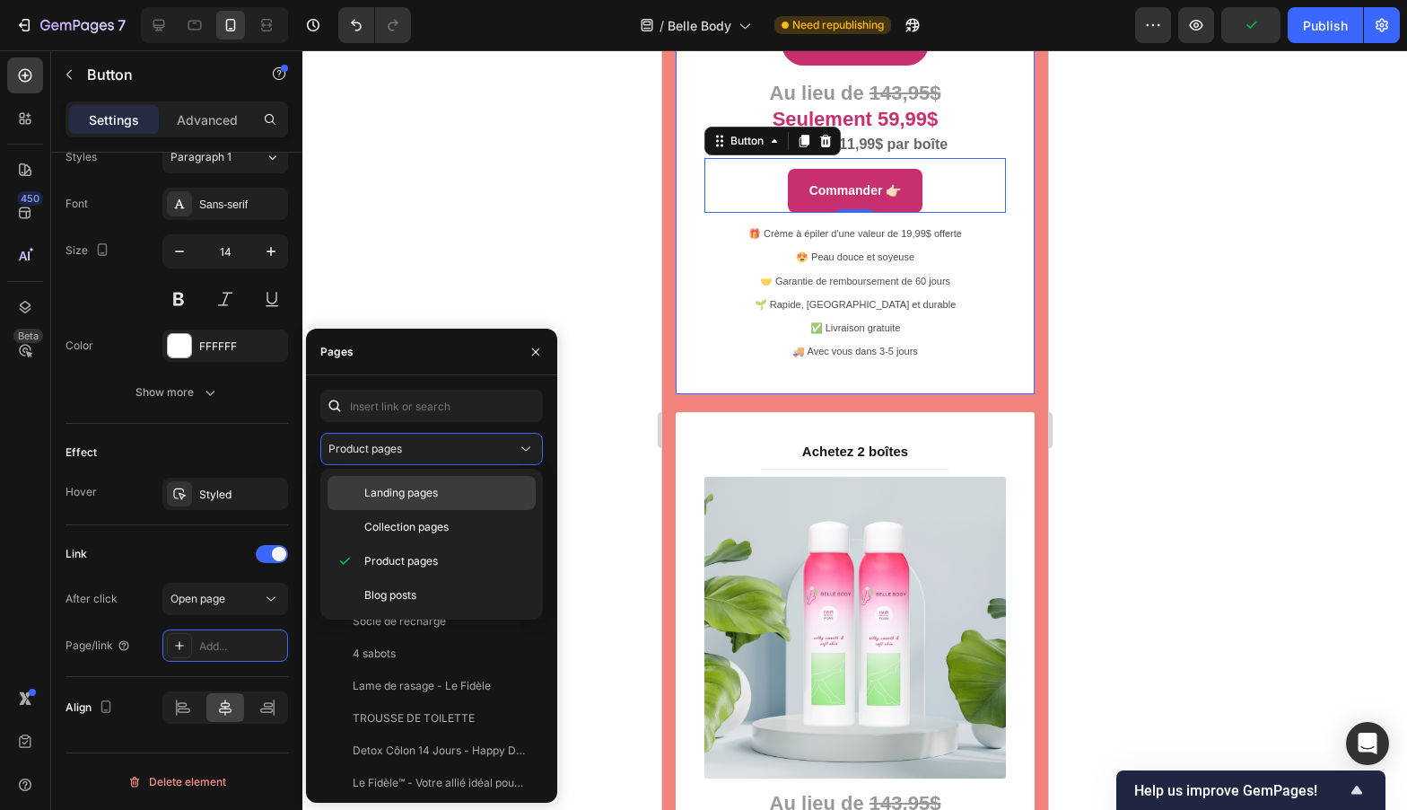
click at [408, 483] on div "Landing pages" at bounding box center [432, 493] width 208 height 34
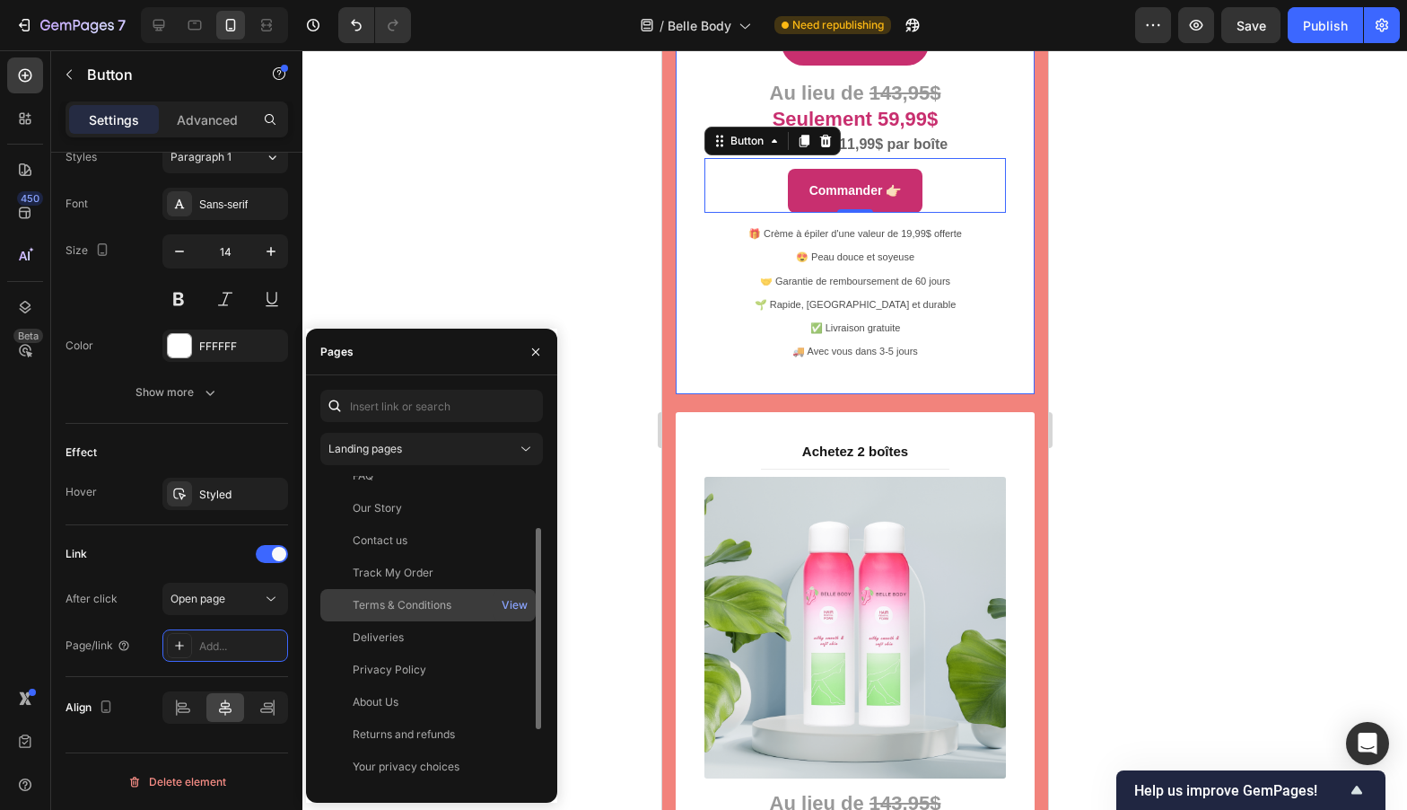
scroll to position [172, 0]
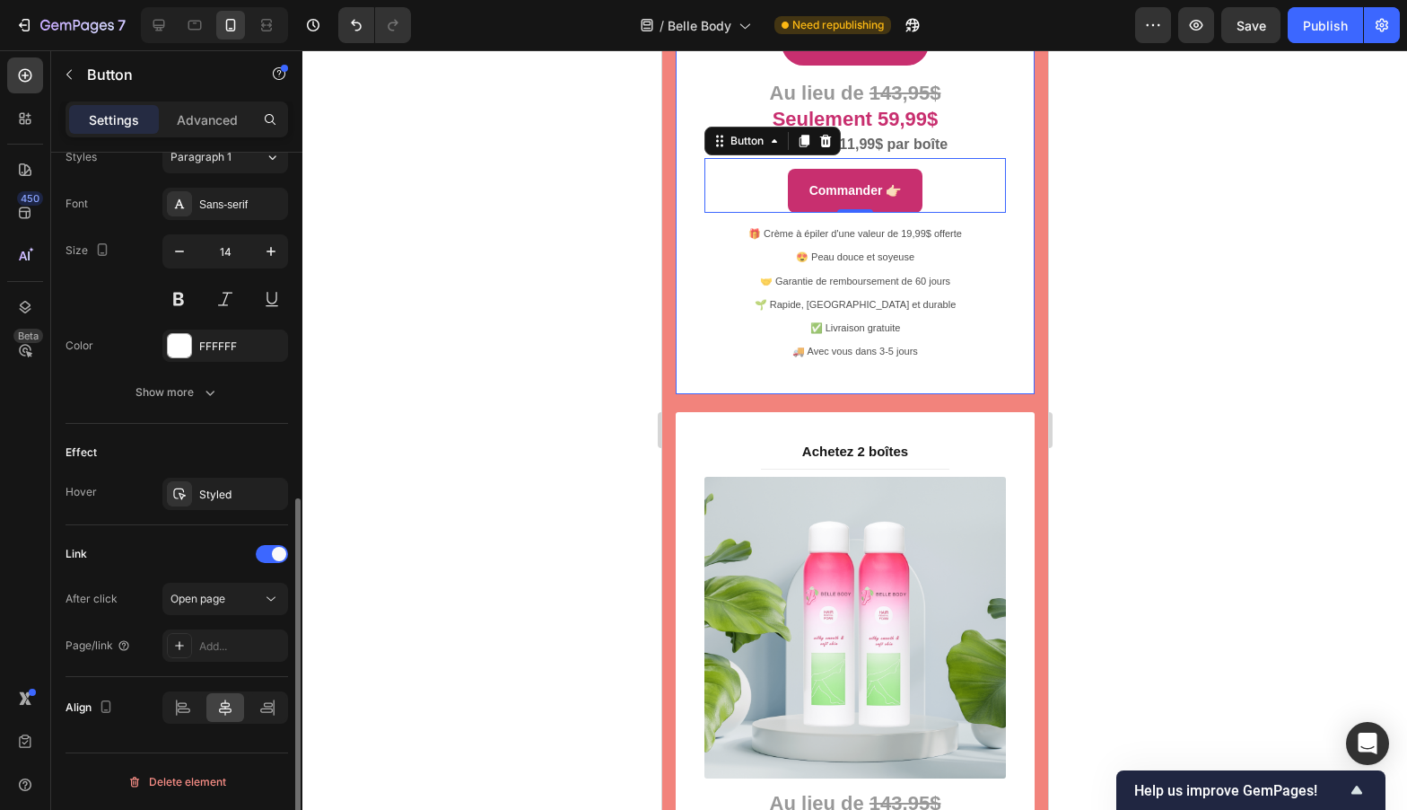
click at [177, 535] on div "Link After click Open page Page/link Add..." at bounding box center [177, 601] width 223 height 152
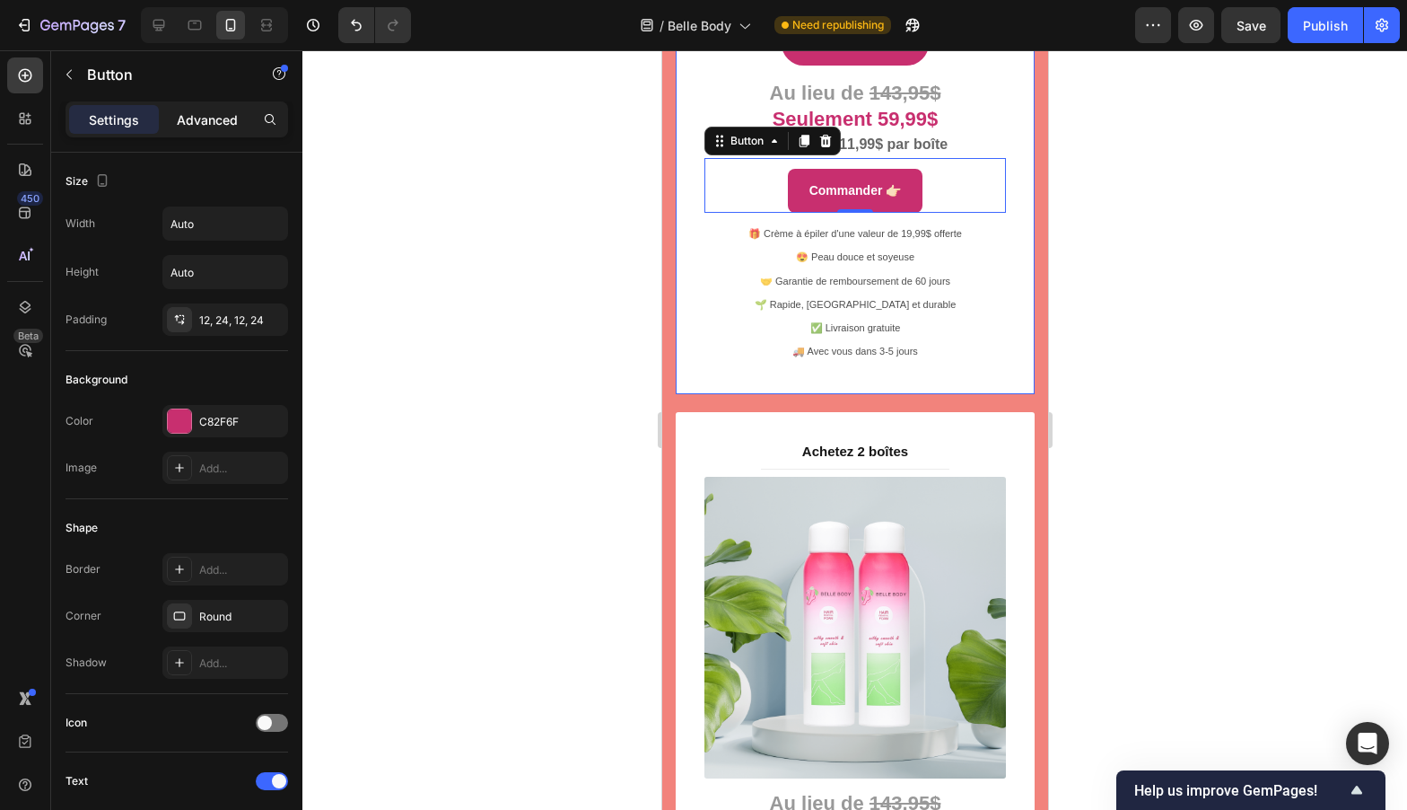
click at [181, 128] on div "Advanced" at bounding box center [207, 119] width 90 height 29
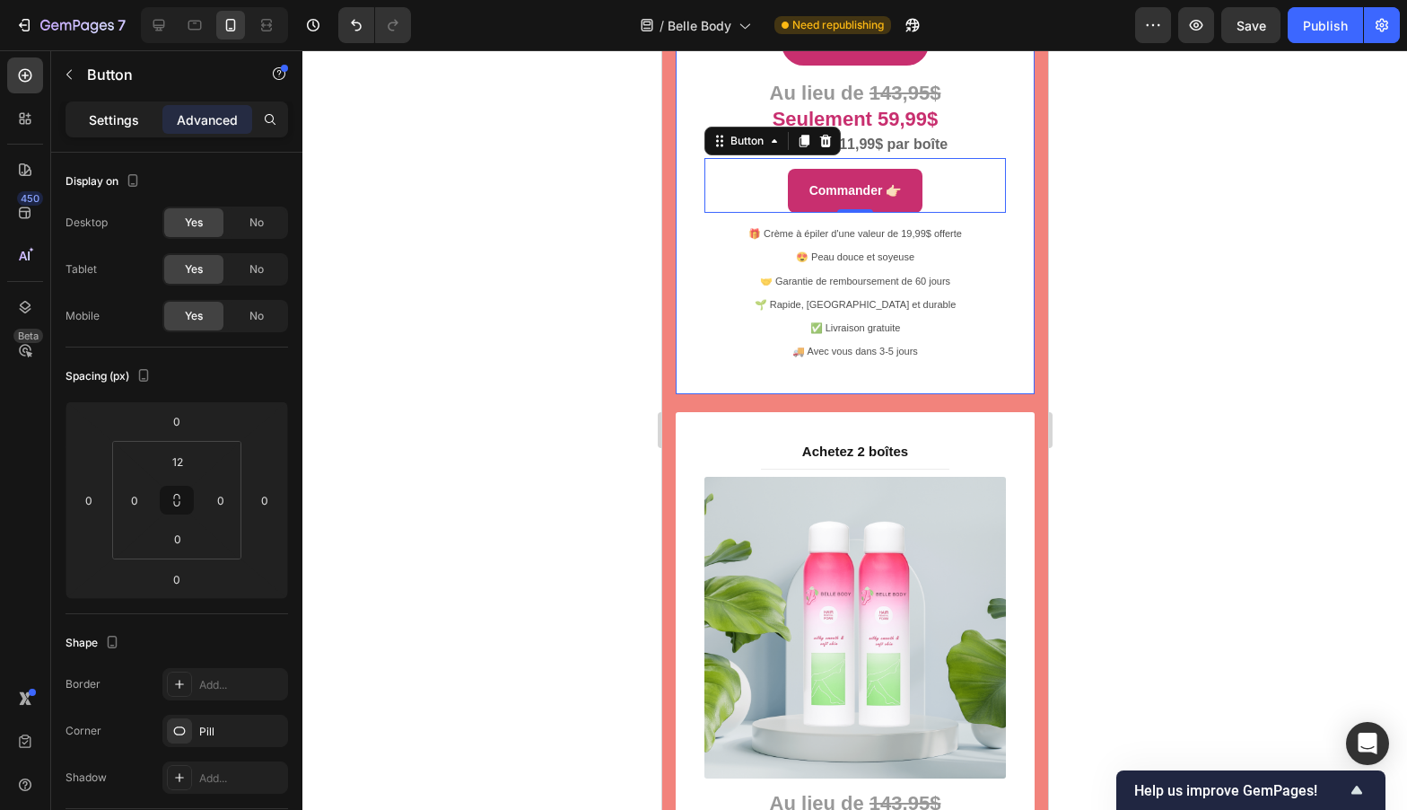
click at [118, 120] on p "Settings" at bounding box center [114, 119] width 50 height 19
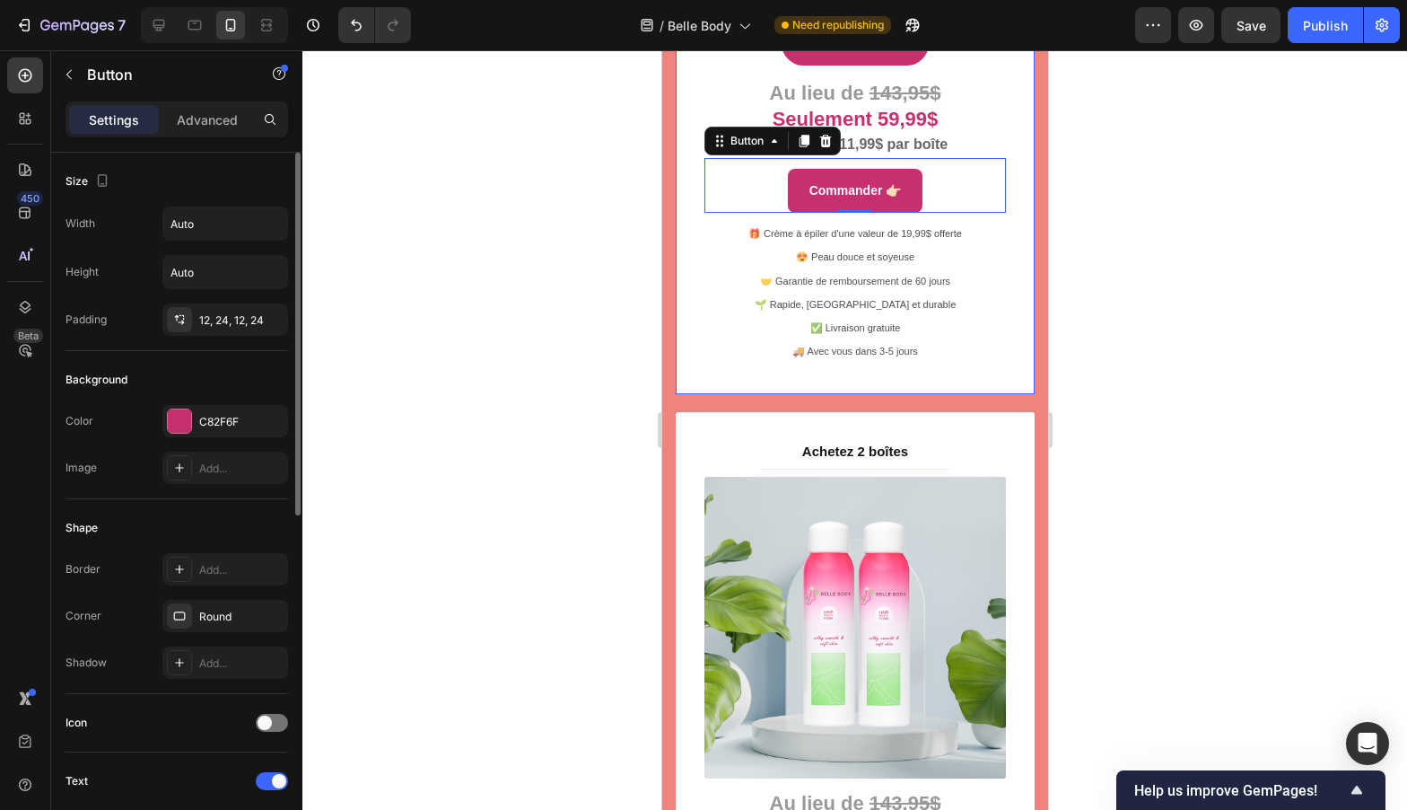
scroll to position [672, 0]
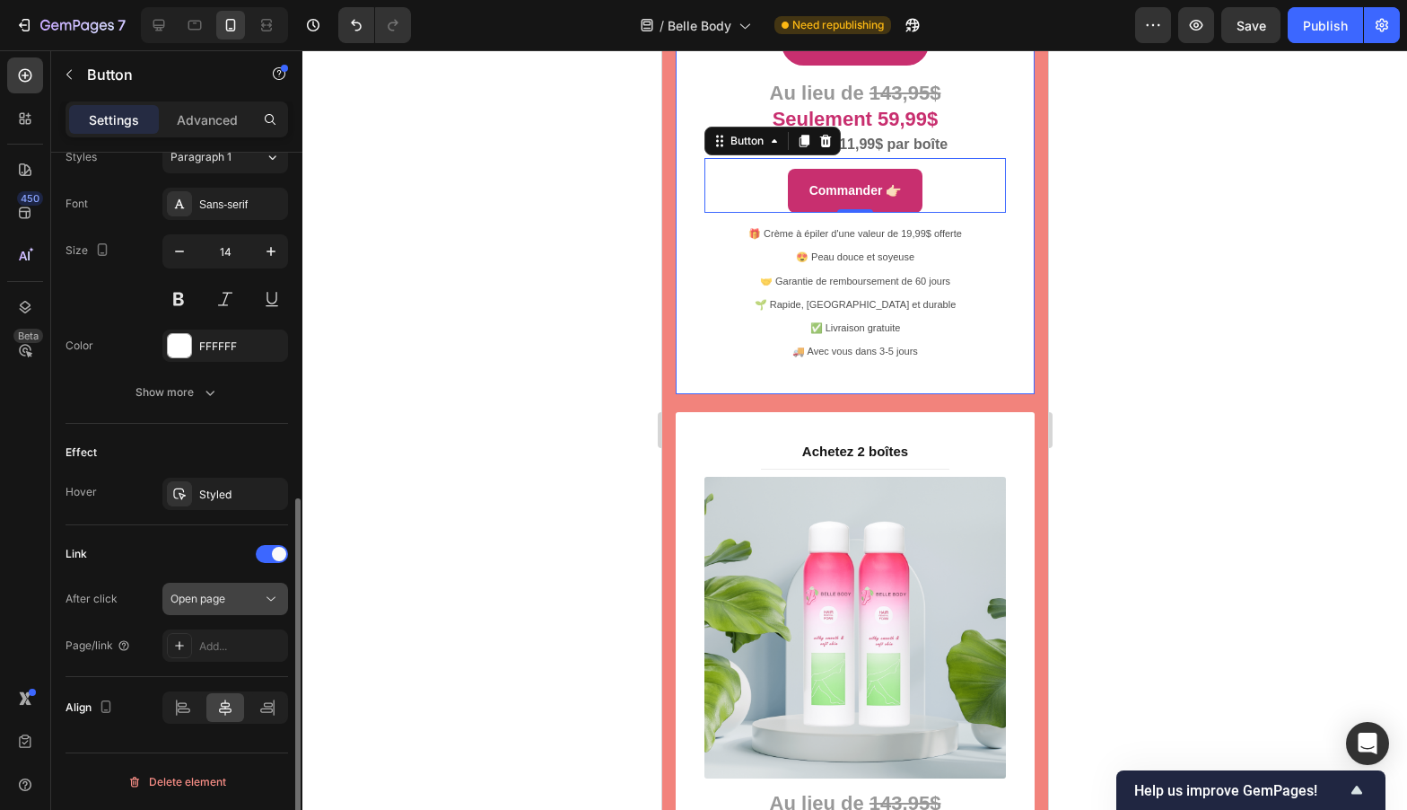
click at [217, 603] on span "Open page" at bounding box center [198, 597] width 55 height 13
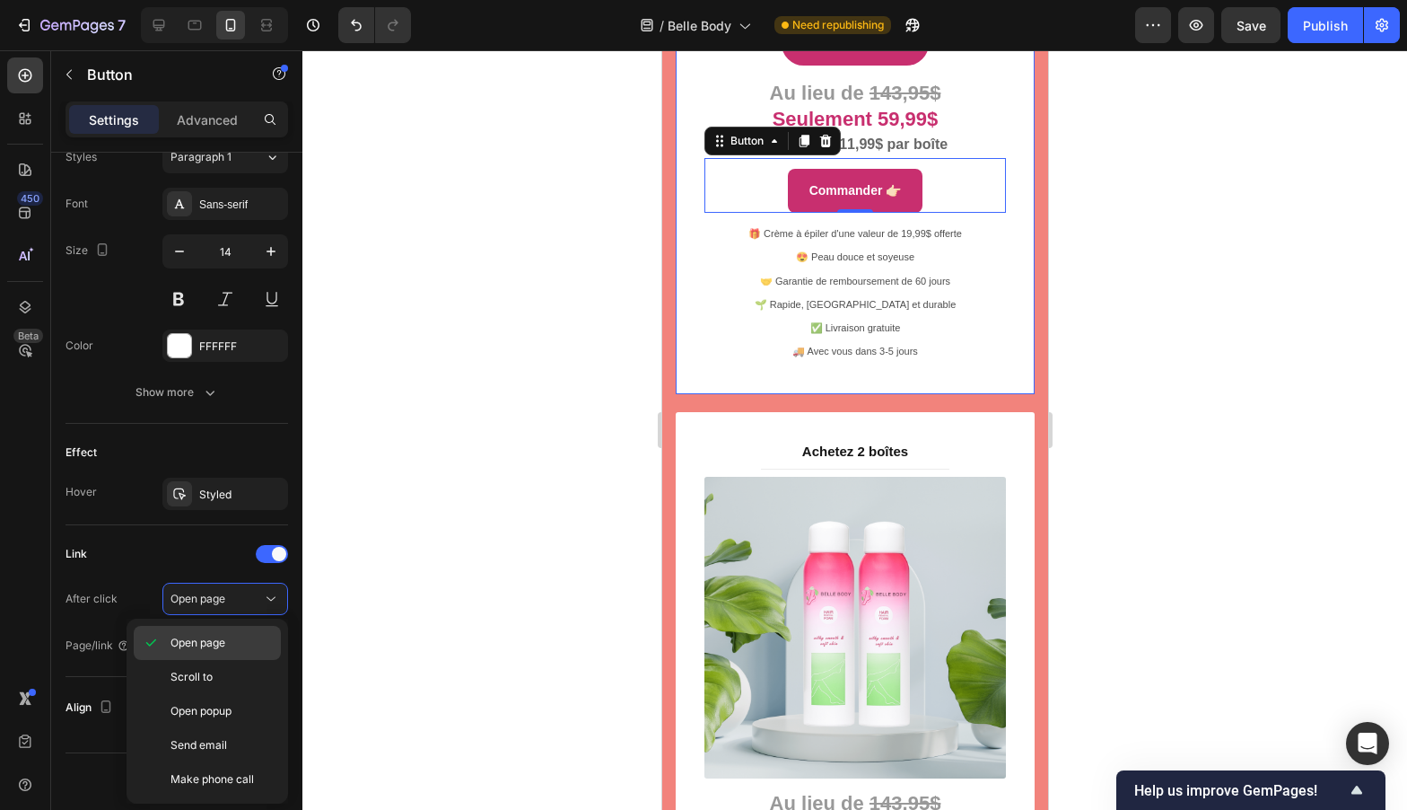
click at [196, 633] on div "Open page" at bounding box center [207, 643] width 147 height 34
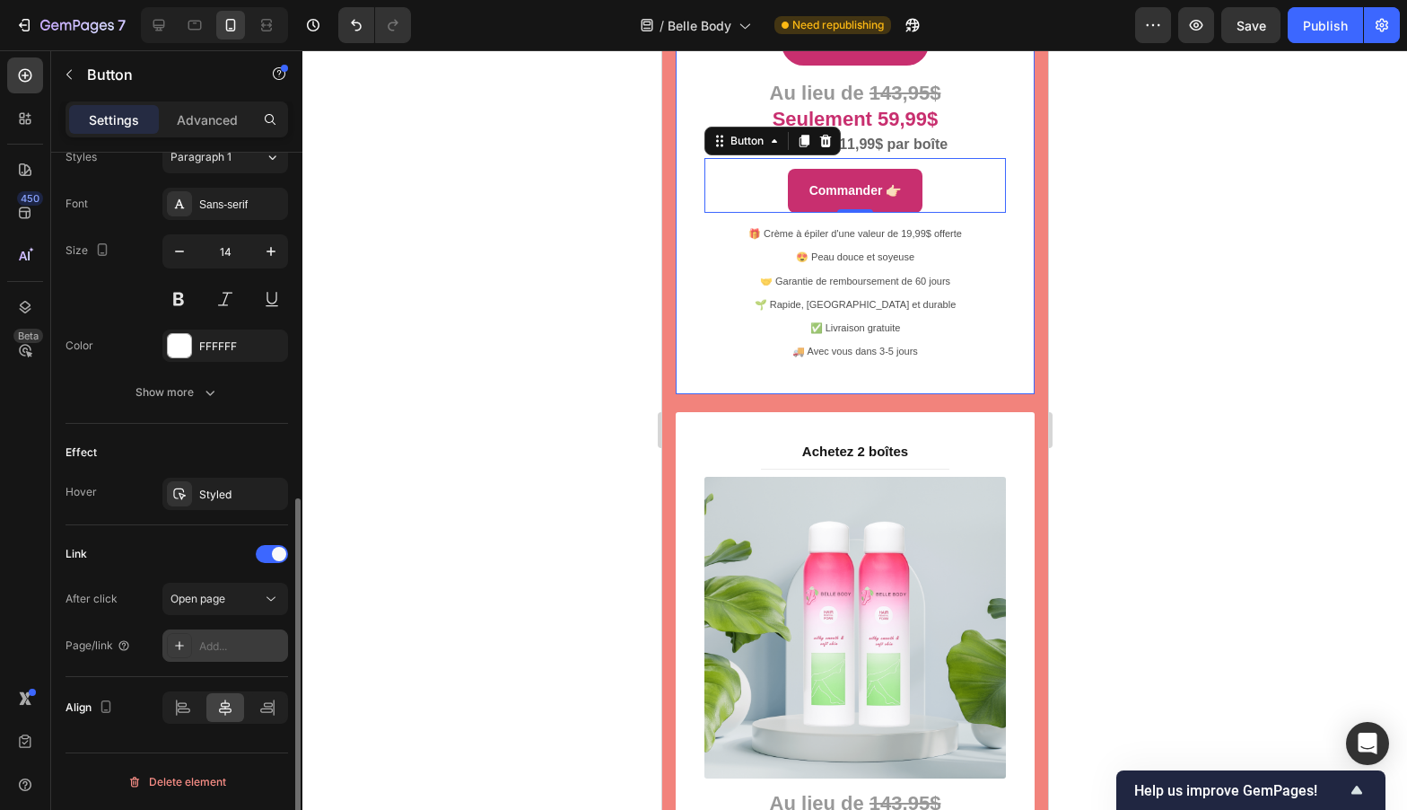
click at [227, 641] on div "Add..." at bounding box center [241, 646] width 84 height 16
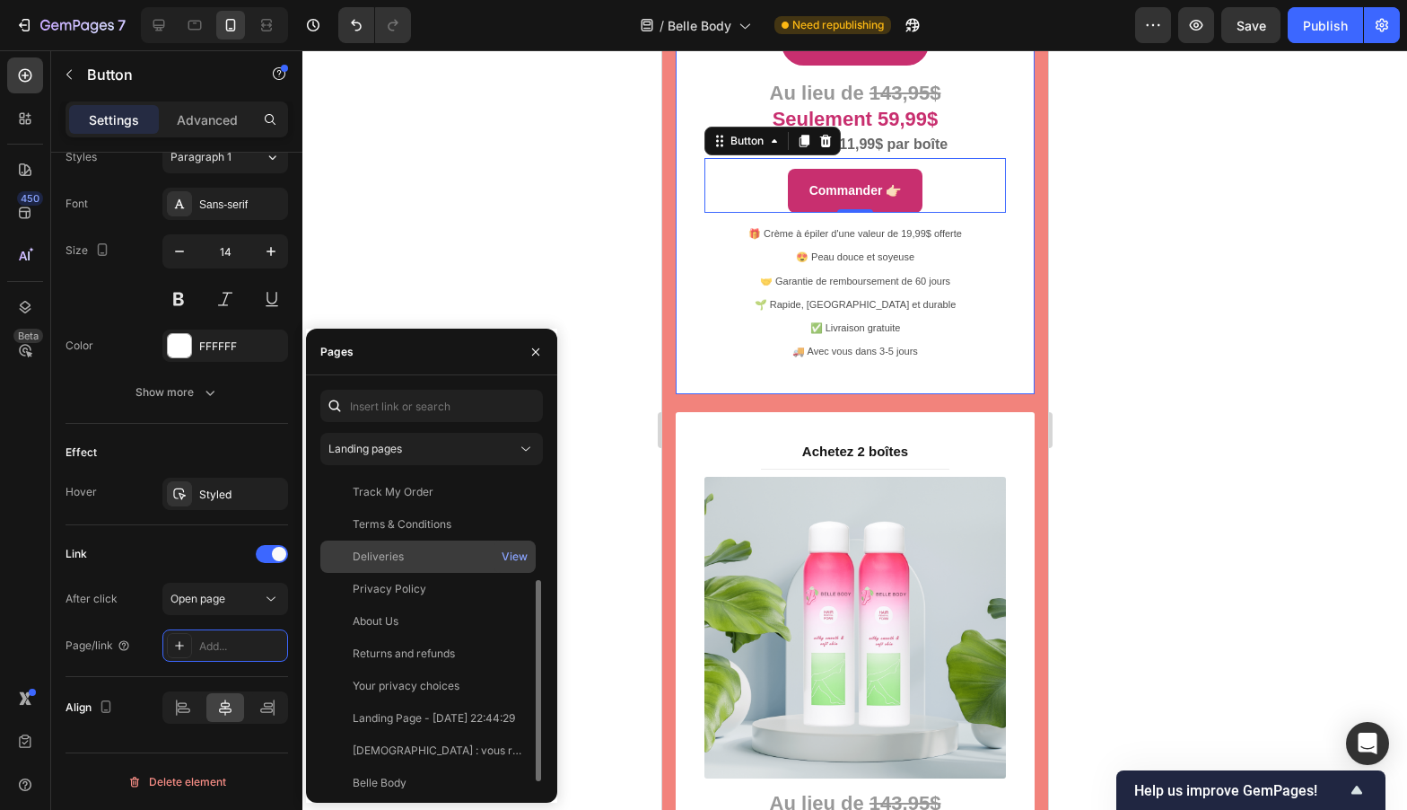
scroll to position [172, 0]
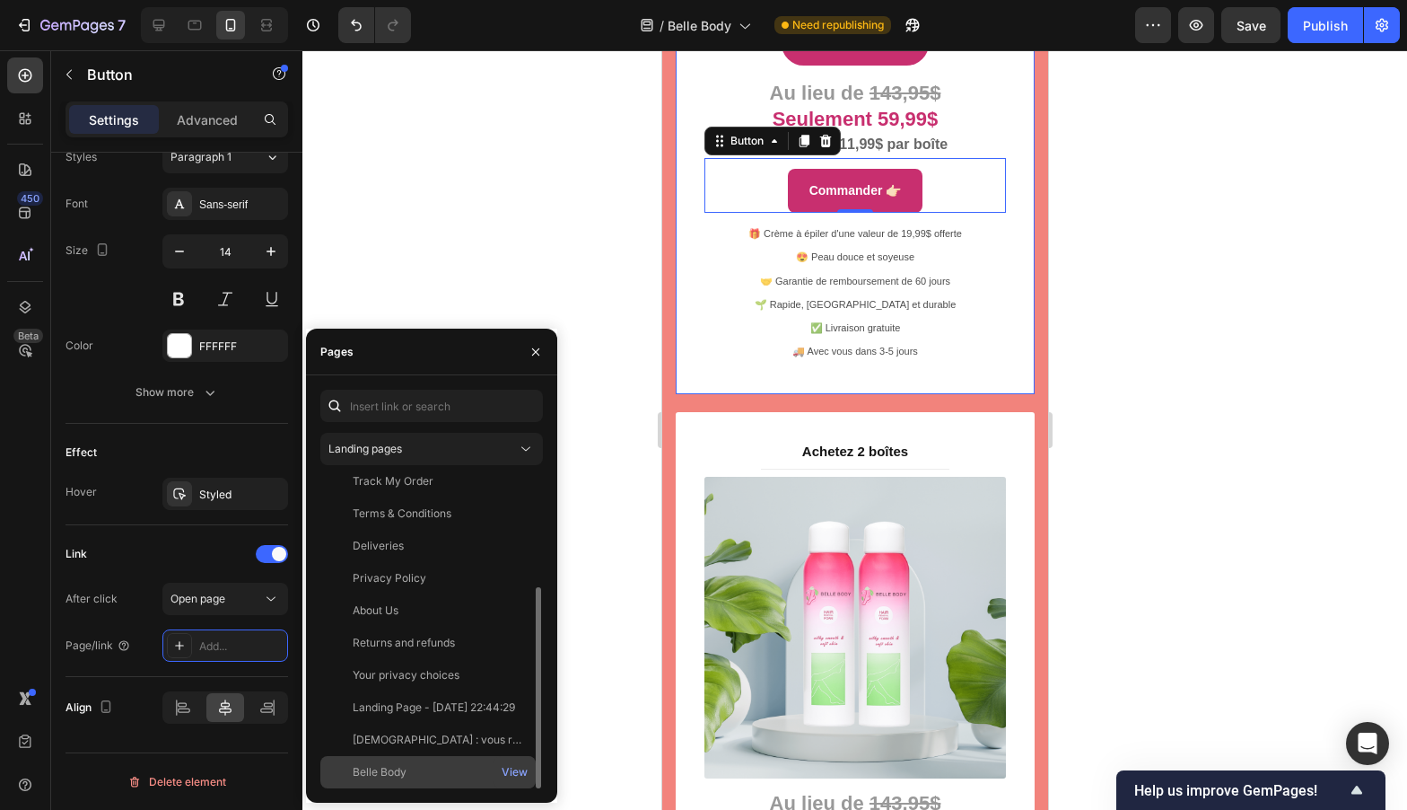
click at [400, 765] on div "Belle Body" at bounding box center [380, 772] width 54 height 16
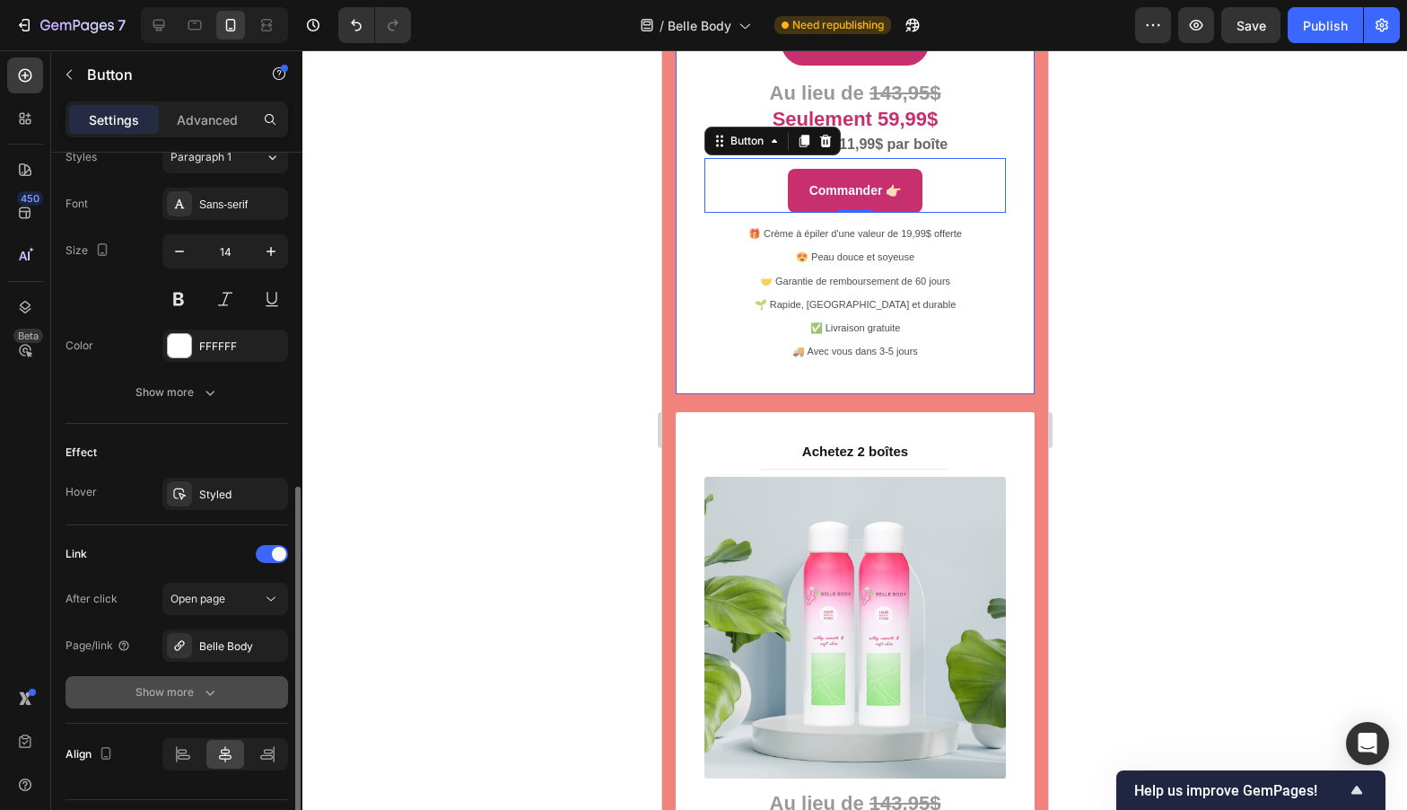
click at [225, 689] on button "Show more" at bounding box center [177, 692] width 223 height 32
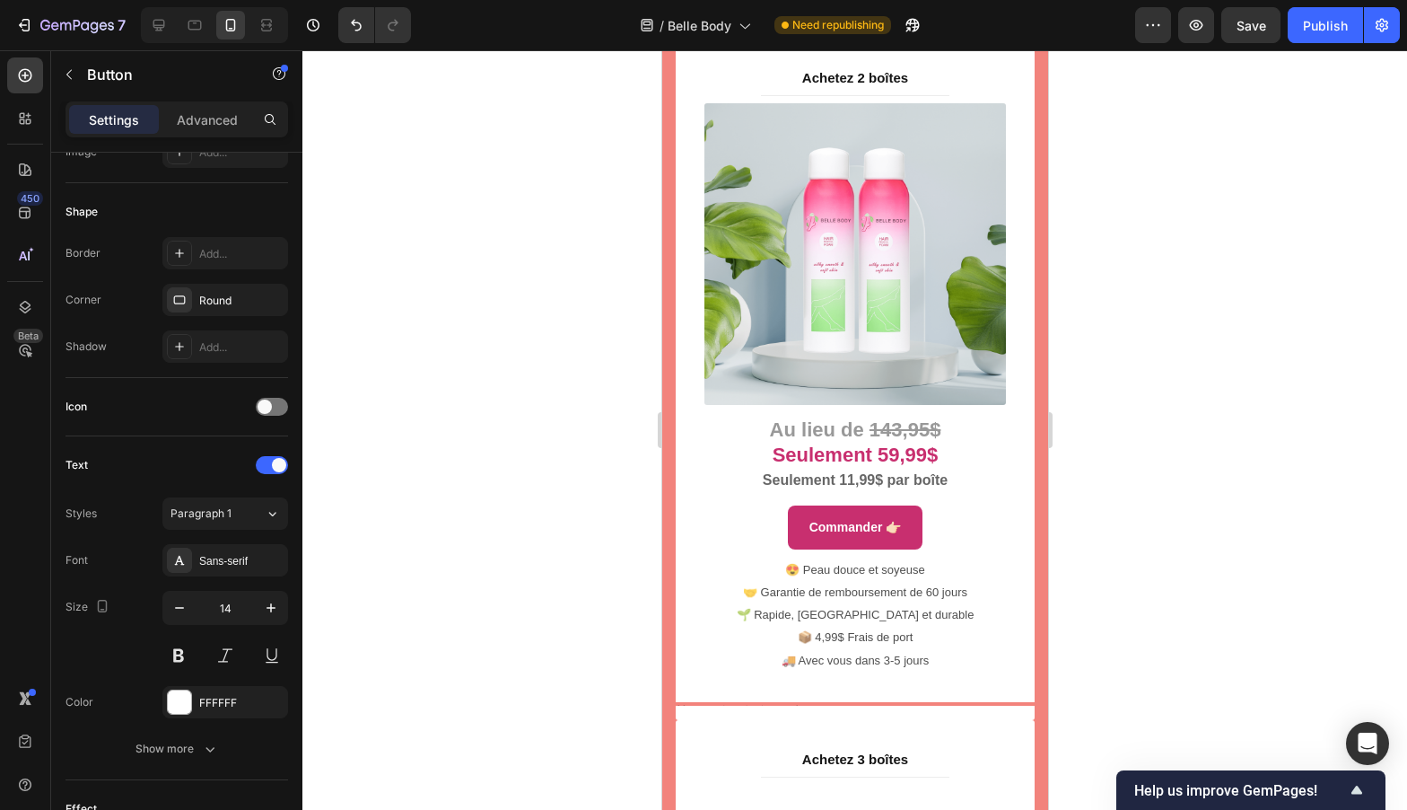
scroll to position [9876, 0]
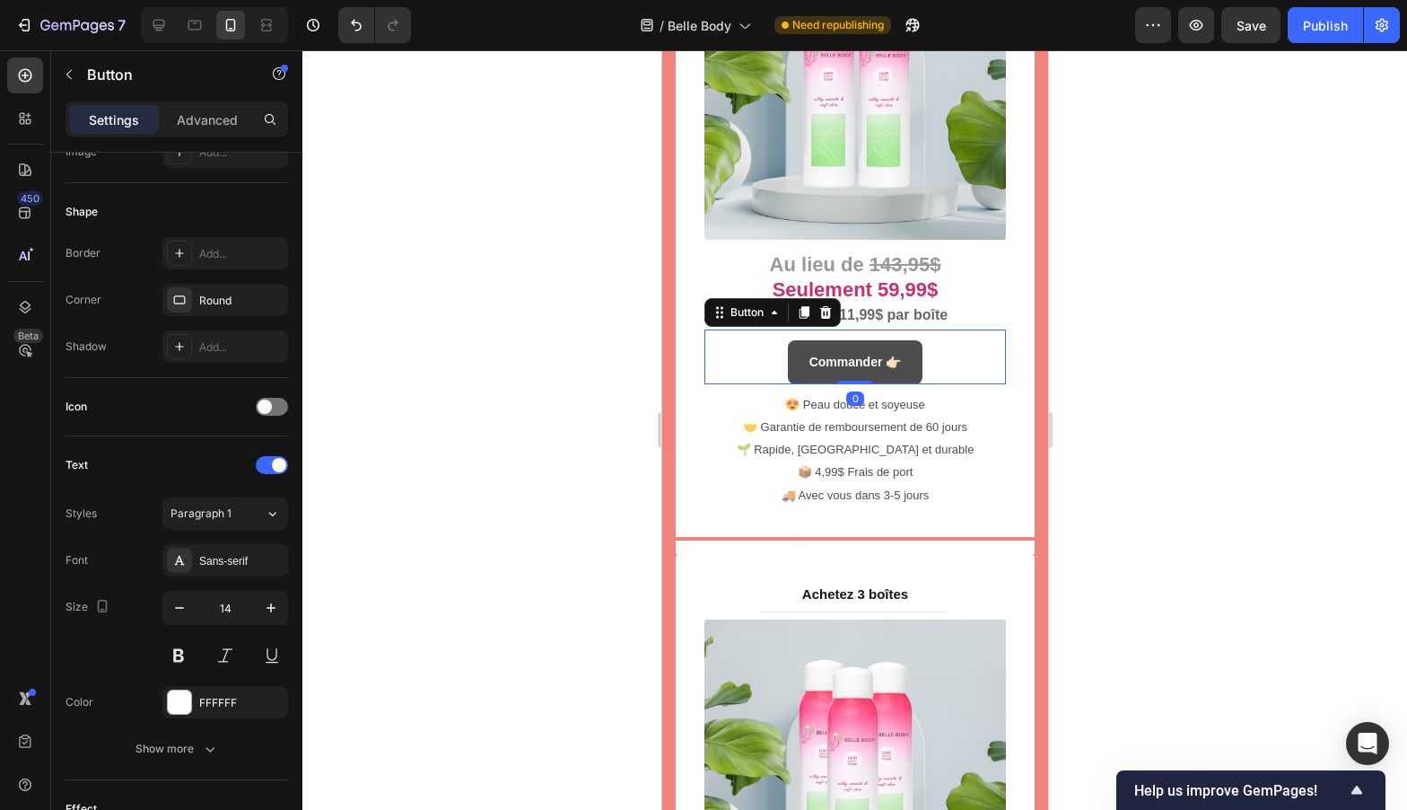
click at [789, 345] on button "Commander 👉🏻" at bounding box center [855, 362] width 136 height 44
click at [864, 351] on p "Commander 👉🏻" at bounding box center [855, 362] width 92 height 22
click at [893, 349] on button "Commander 👉🏻" at bounding box center [855, 362] width 136 height 44
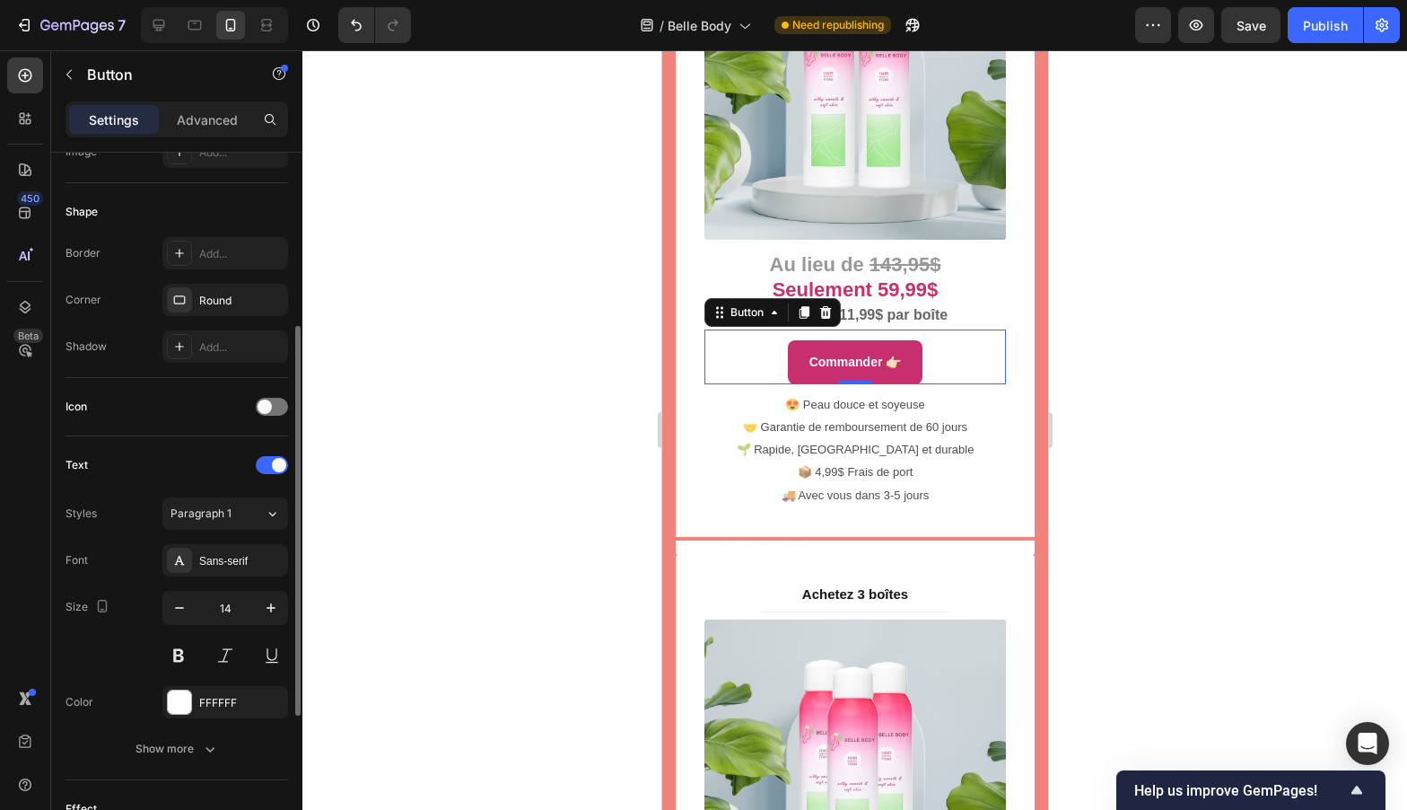
scroll to position [579, 0]
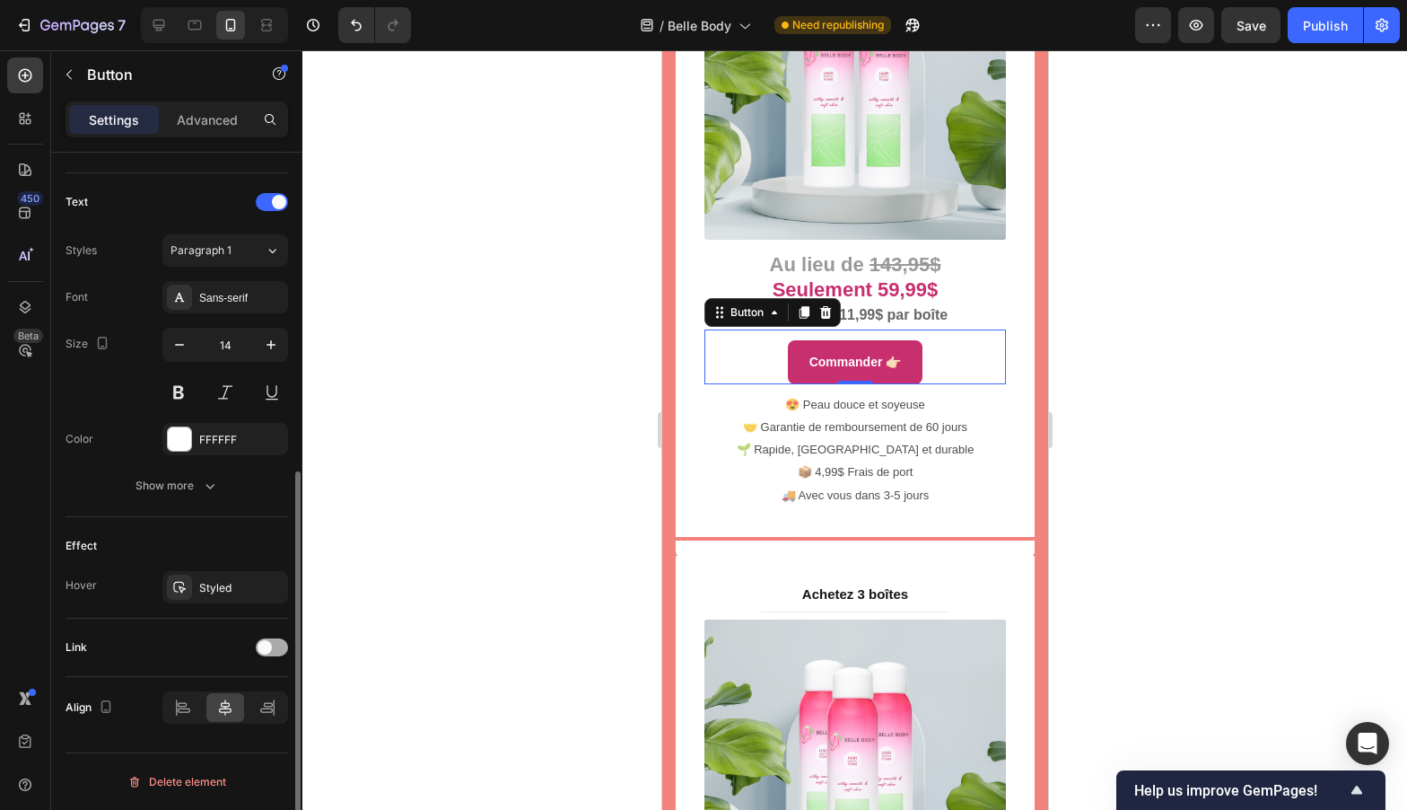
click at [267, 651] on span at bounding box center [265, 647] width 14 height 14
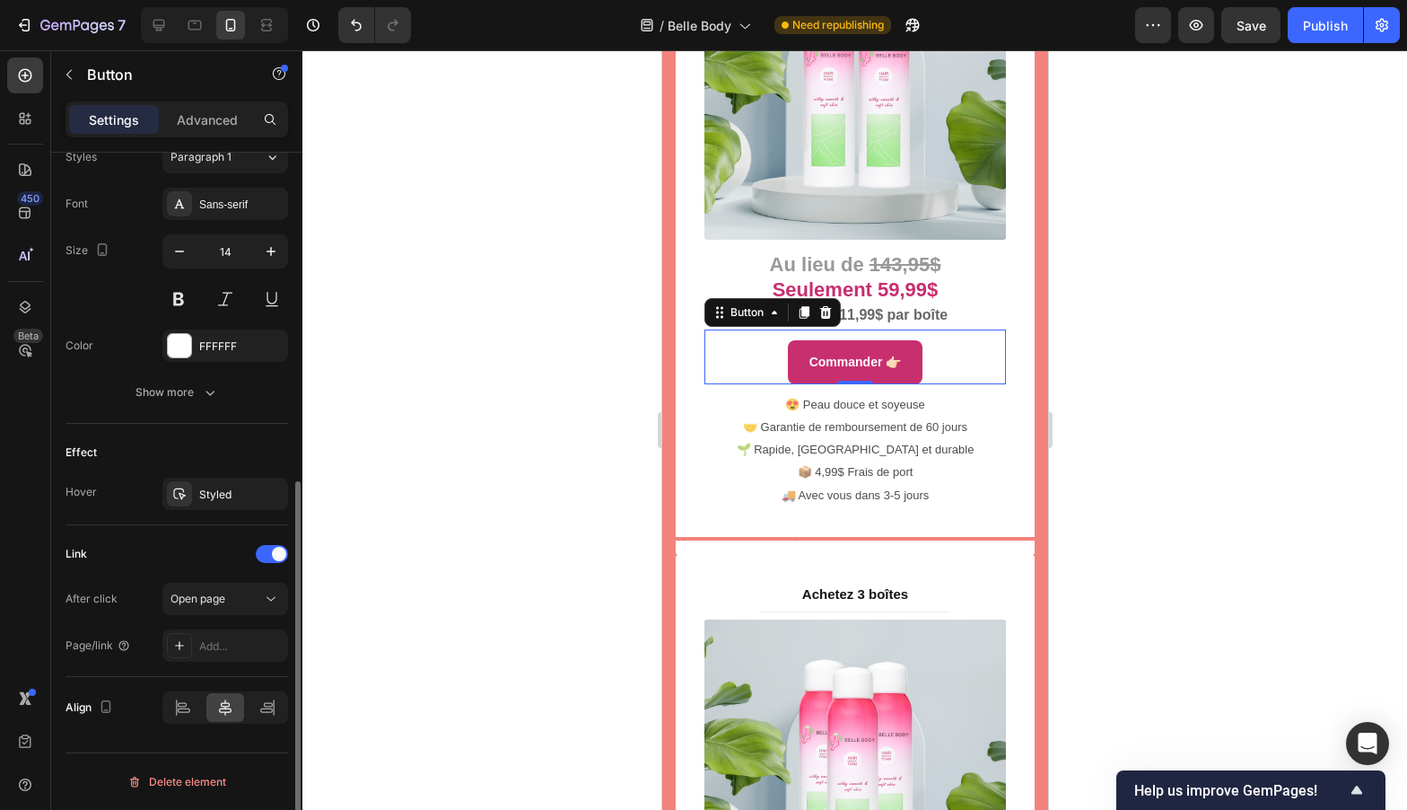
scroll to position [661, 0]
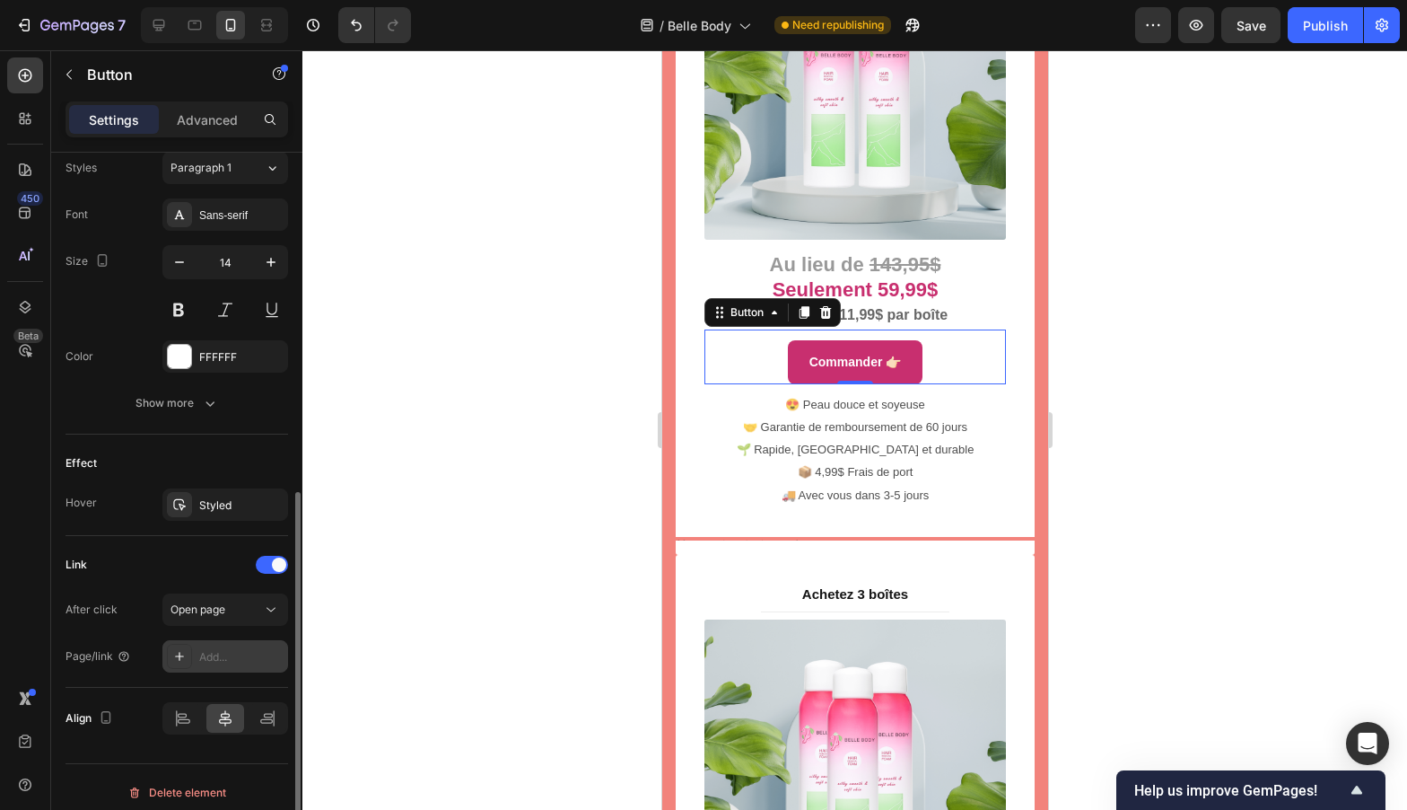
click at [216, 659] on div "Add..." at bounding box center [241, 657] width 84 height 16
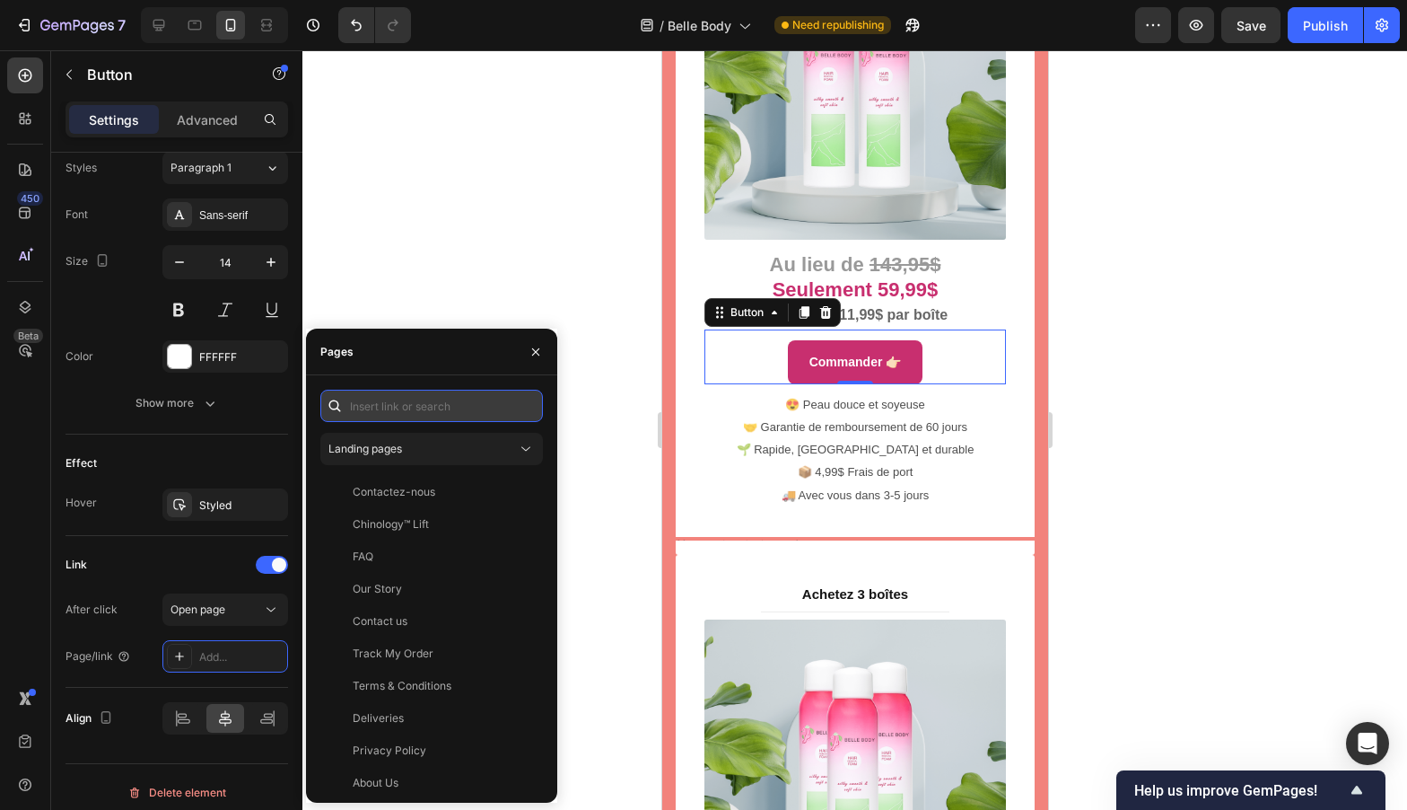
click at [499, 398] on input "text" at bounding box center [431, 406] width 223 height 32
type input "add"
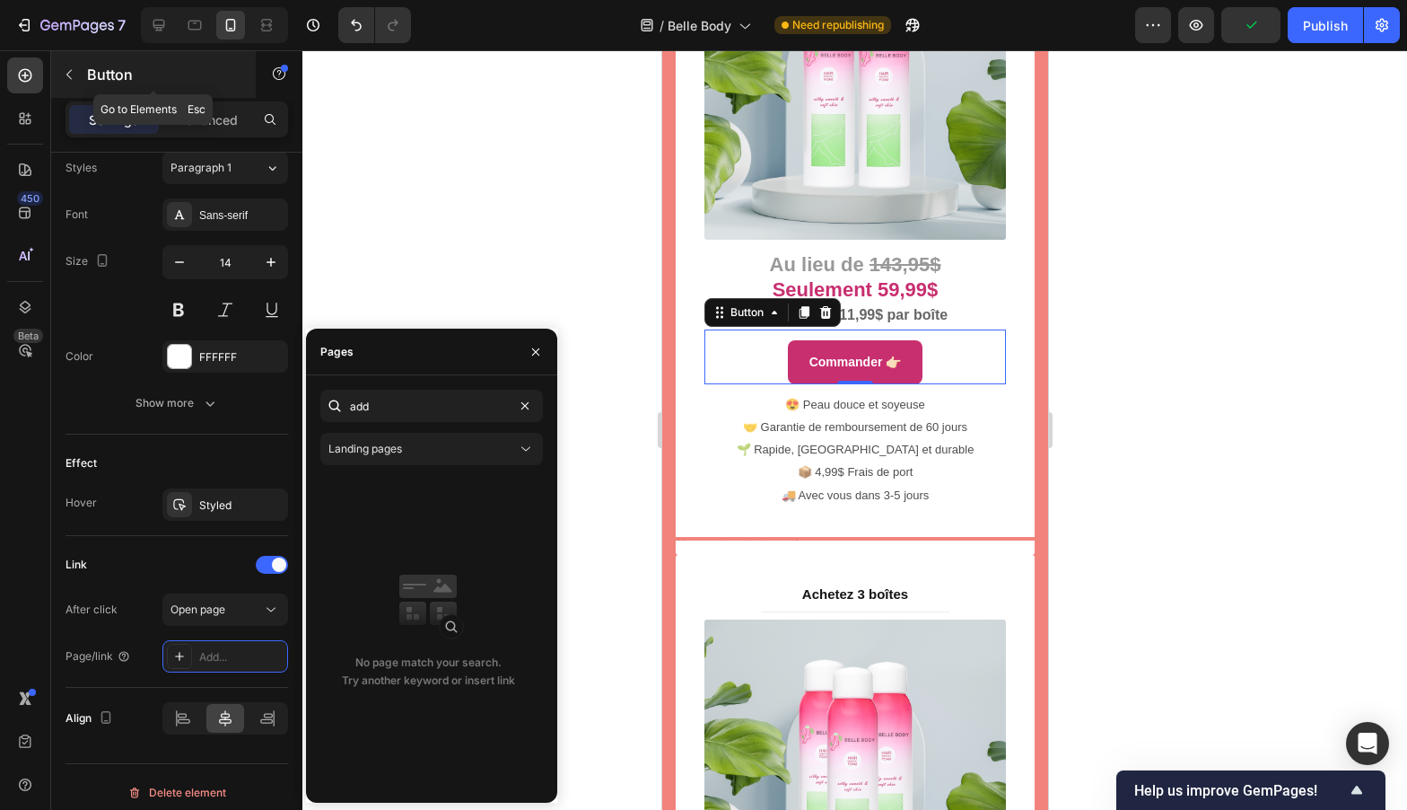
click at [62, 68] on icon "button" at bounding box center [69, 74] width 14 height 14
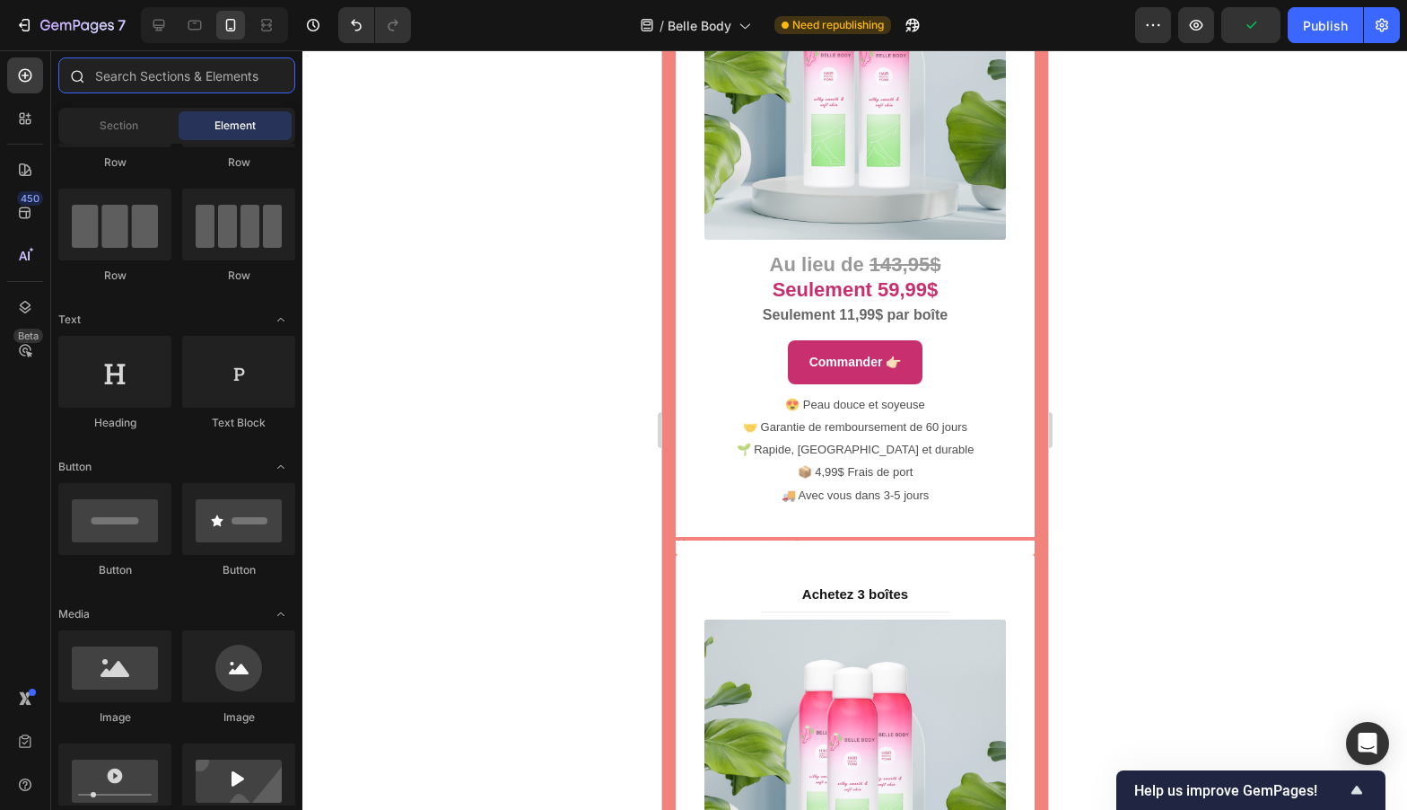
click at [120, 85] on input "text" at bounding box center [176, 75] width 237 height 36
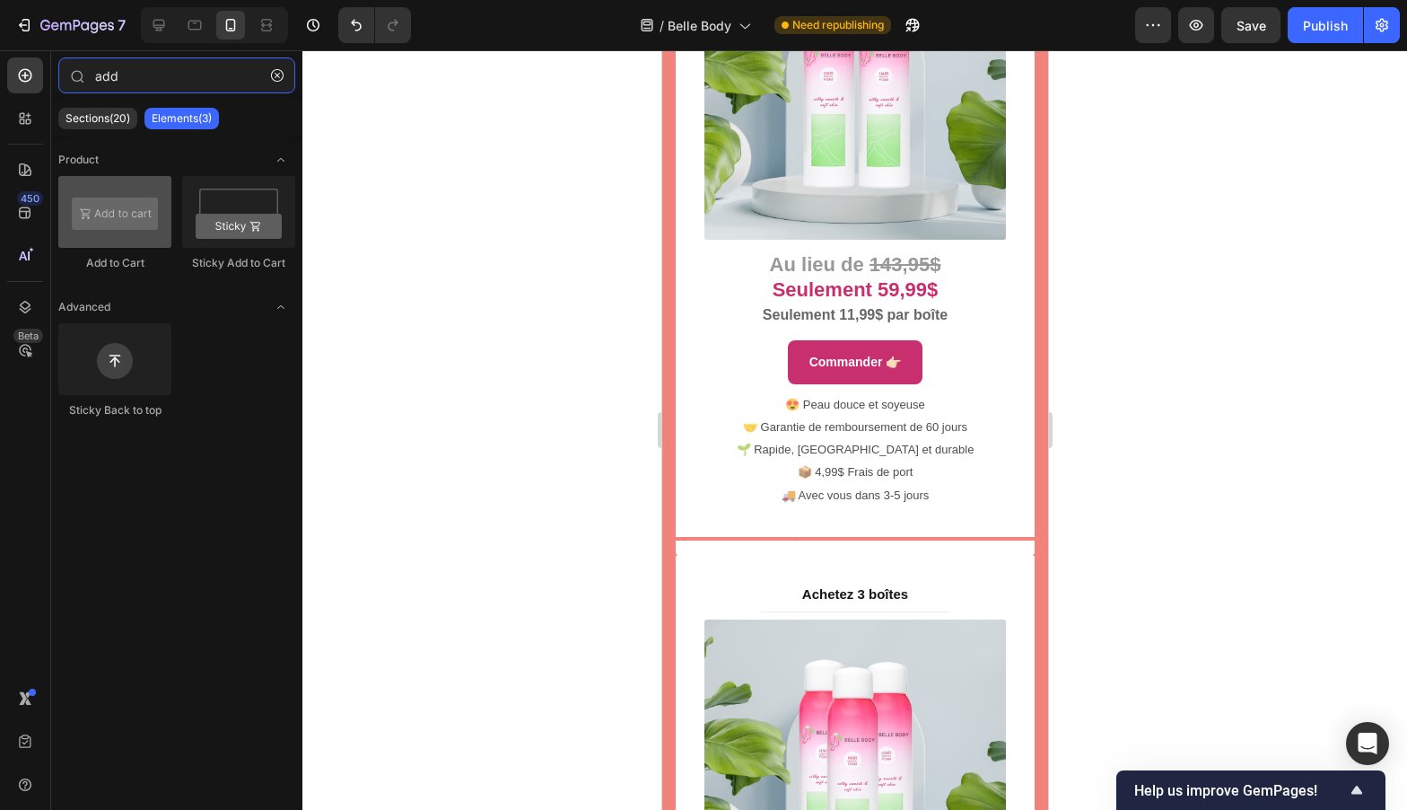
type input "add"
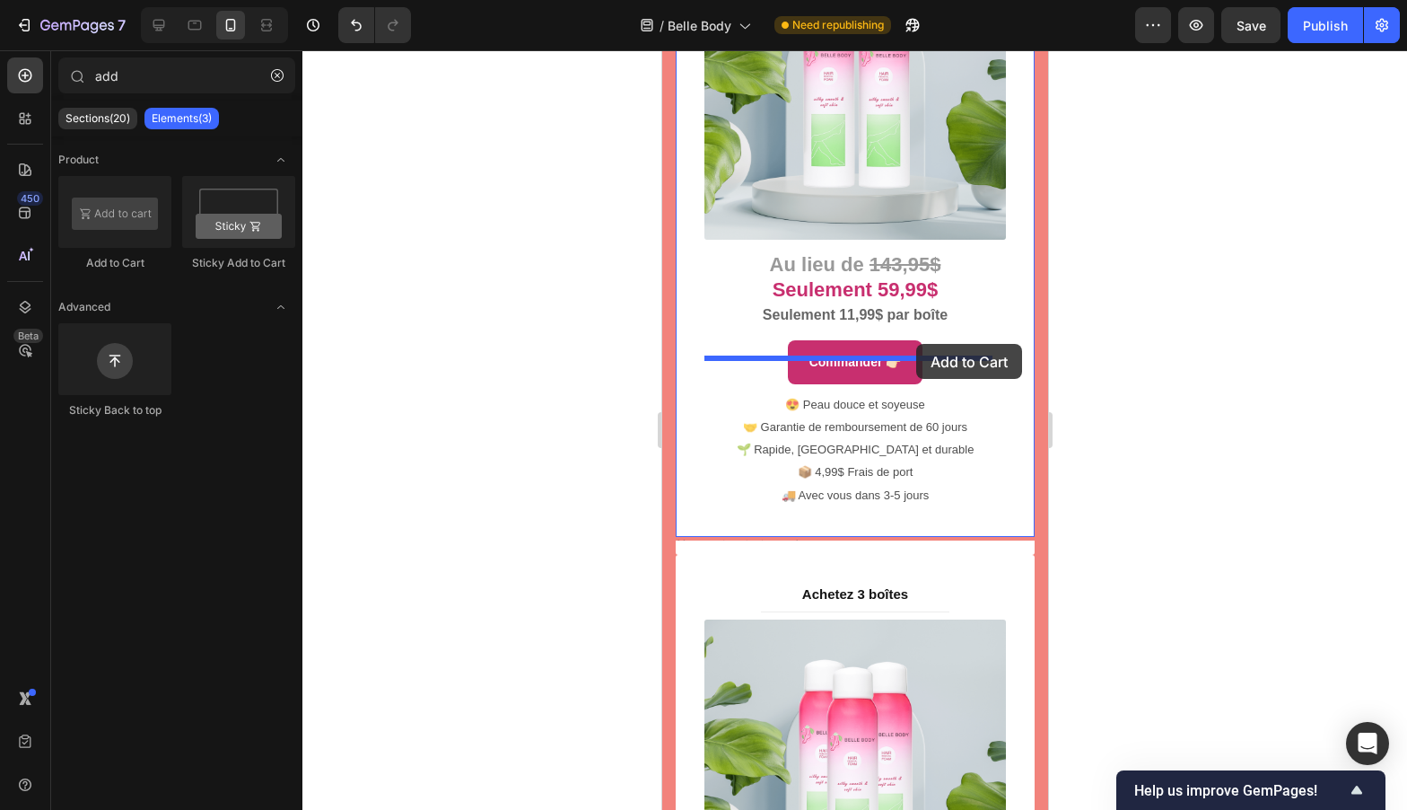
drag, startPoint x: 790, startPoint y: 235, endPoint x: 915, endPoint y: 344, distance: 166.1
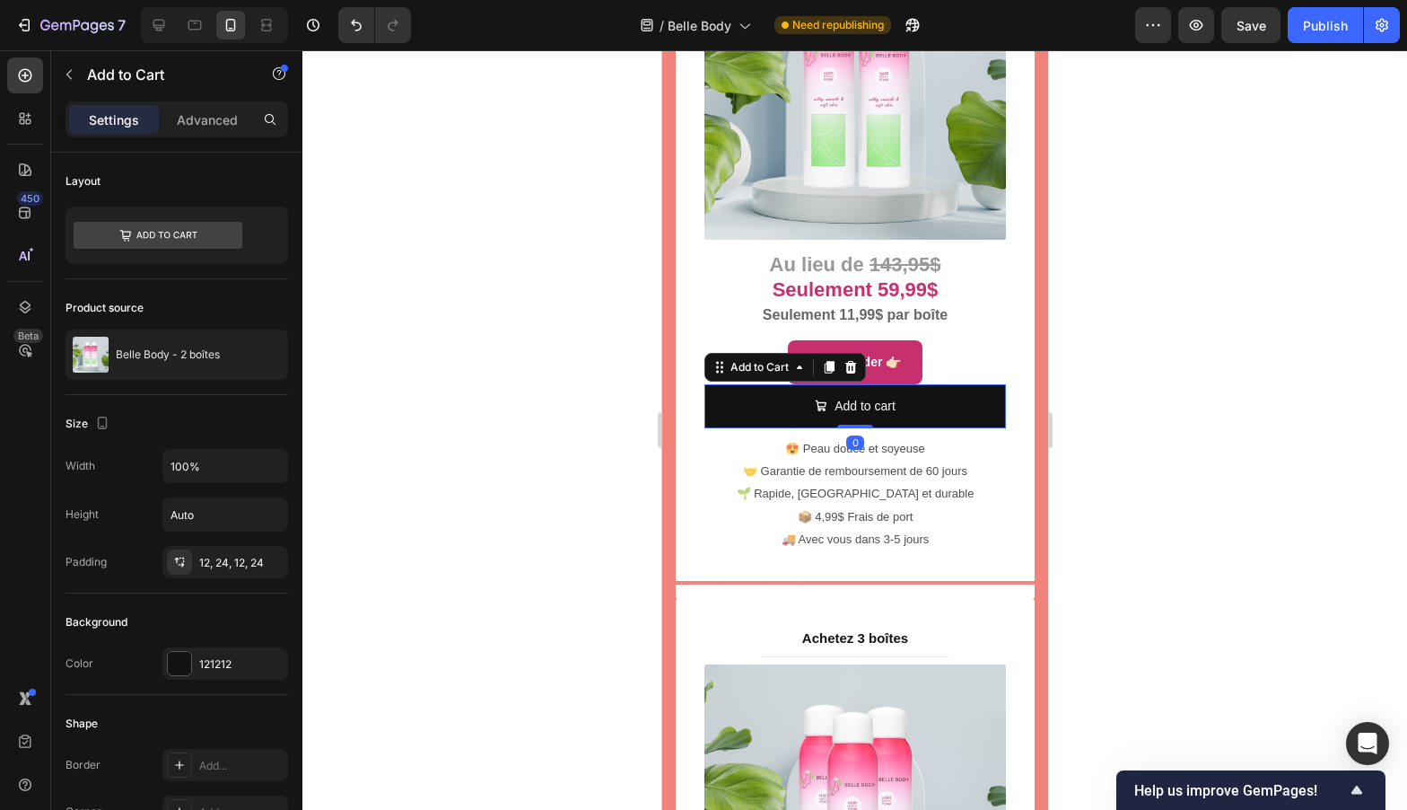
click at [1152, 332] on div at bounding box center [854, 429] width 1105 height 759
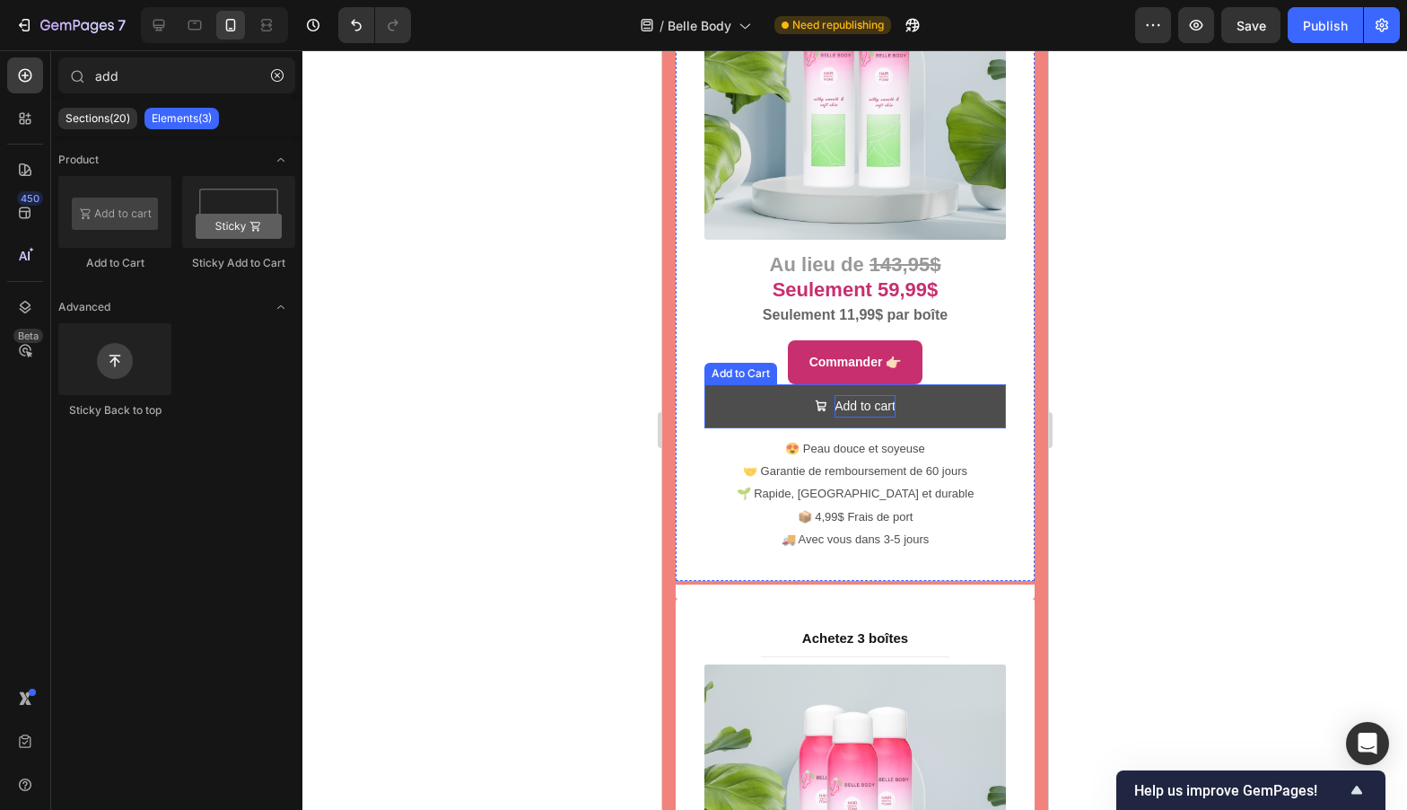
click at [870, 395] on div "Add to cart" at bounding box center [864, 406] width 61 height 22
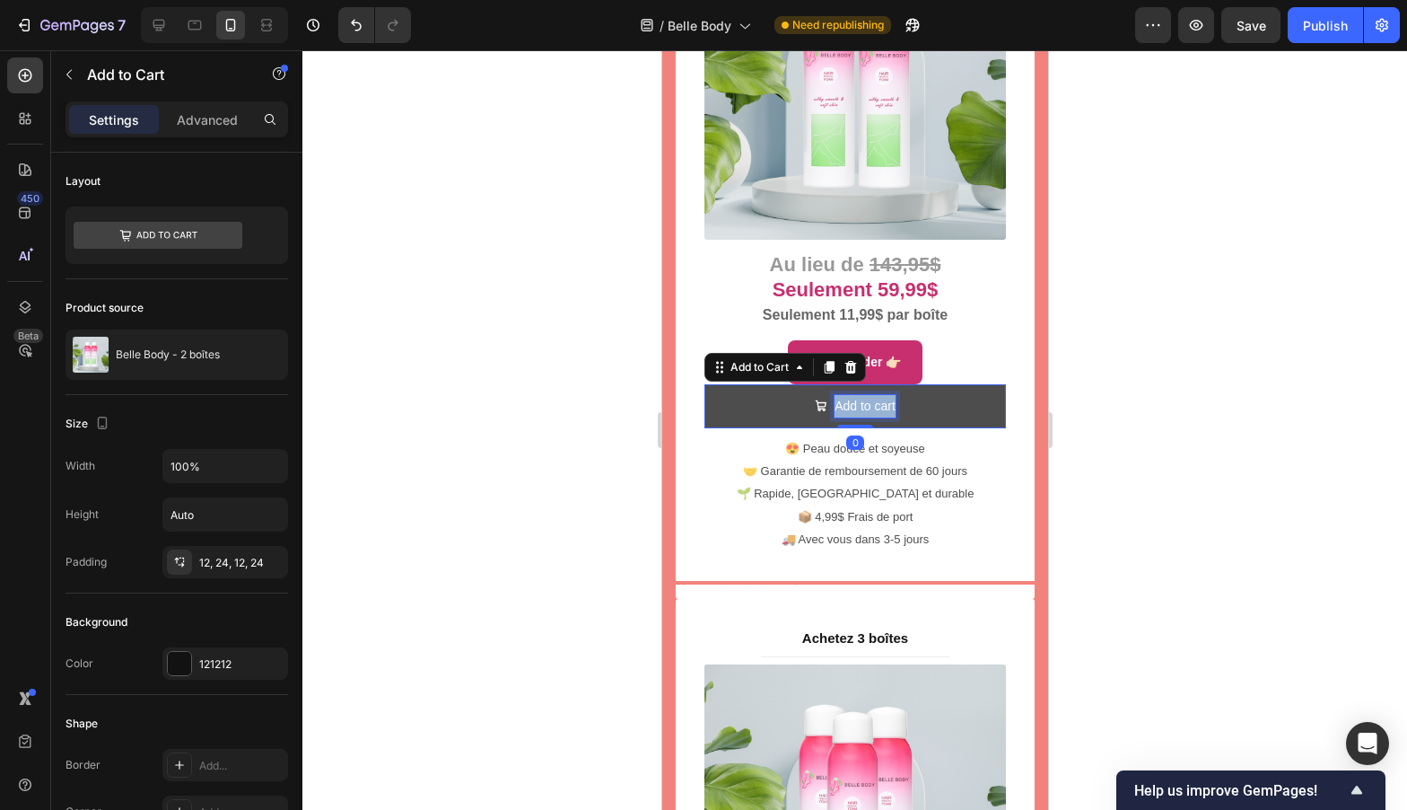
click at [870, 395] on p "Add to cart" at bounding box center [864, 406] width 61 height 22
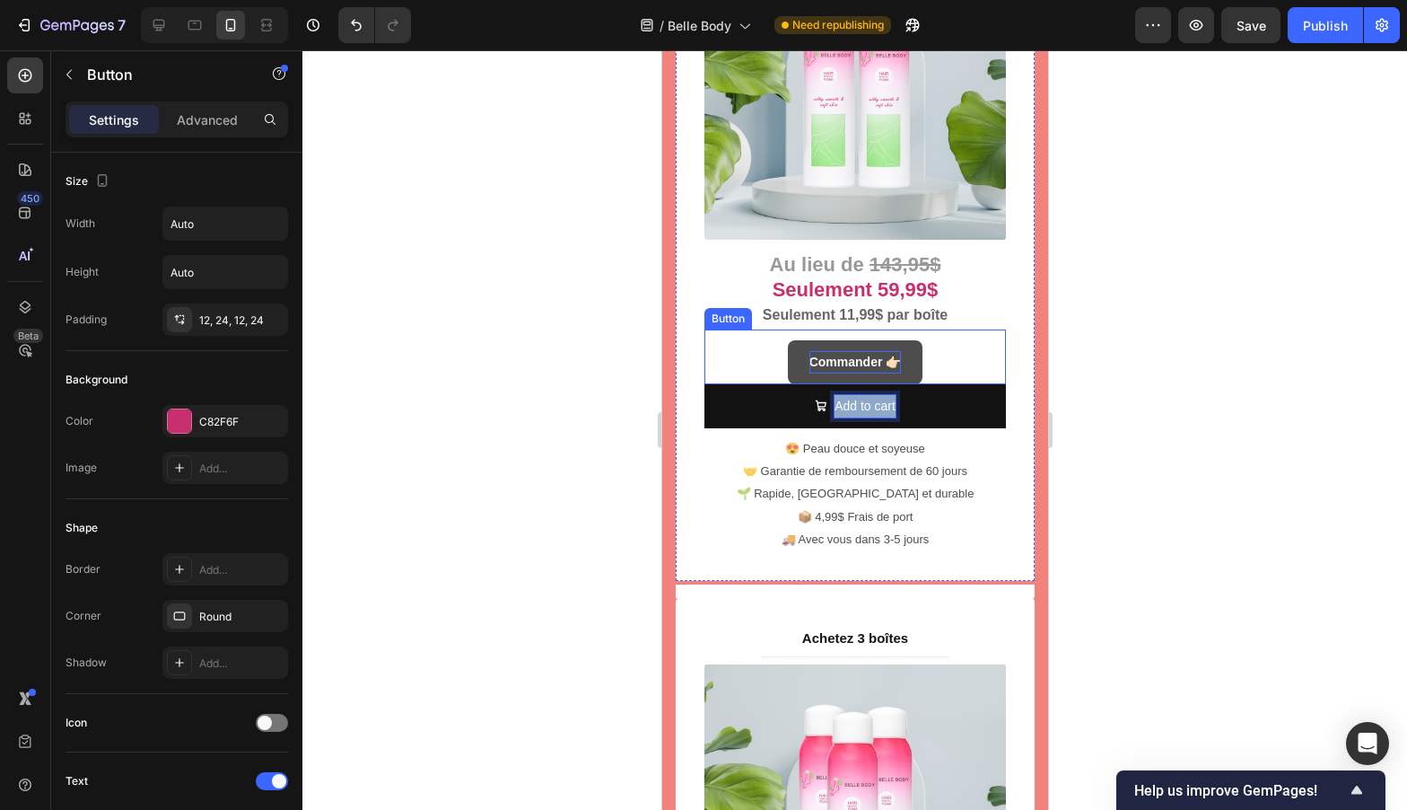
click at [854, 355] on strong "Commander 👉🏻" at bounding box center [855, 362] width 92 height 14
drag, startPoint x: 854, startPoint y: 333, endPoint x: 863, endPoint y: 334, distance: 9.0
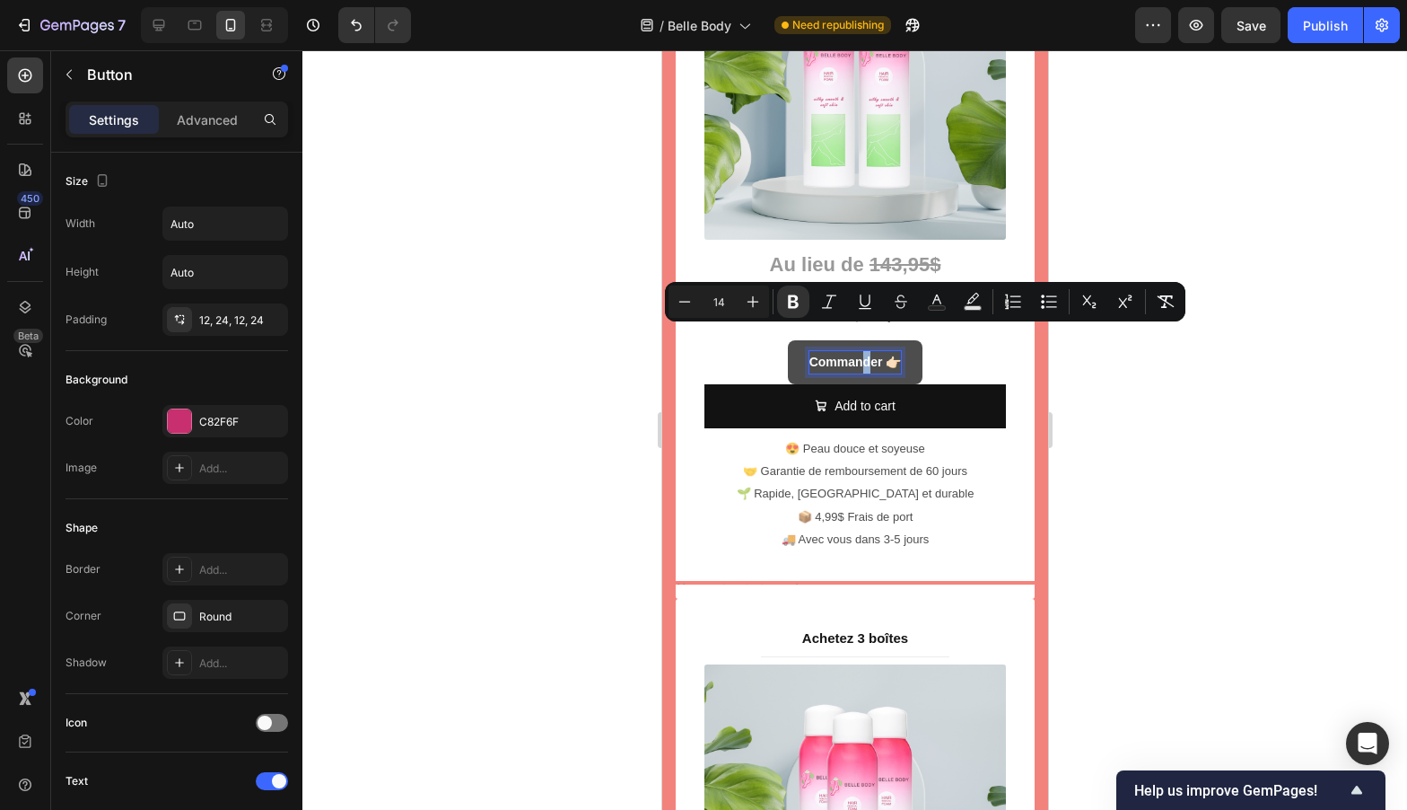
click at [855, 355] on strong "Commander 👉🏻" at bounding box center [855, 362] width 92 height 14
drag, startPoint x: 855, startPoint y: 335, endPoint x: 881, endPoint y: 336, distance: 26.0
click at [881, 355] on strong "Commander 👉🏻" at bounding box center [855, 362] width 92 height 14
copy strong "Commander 👉🏻"
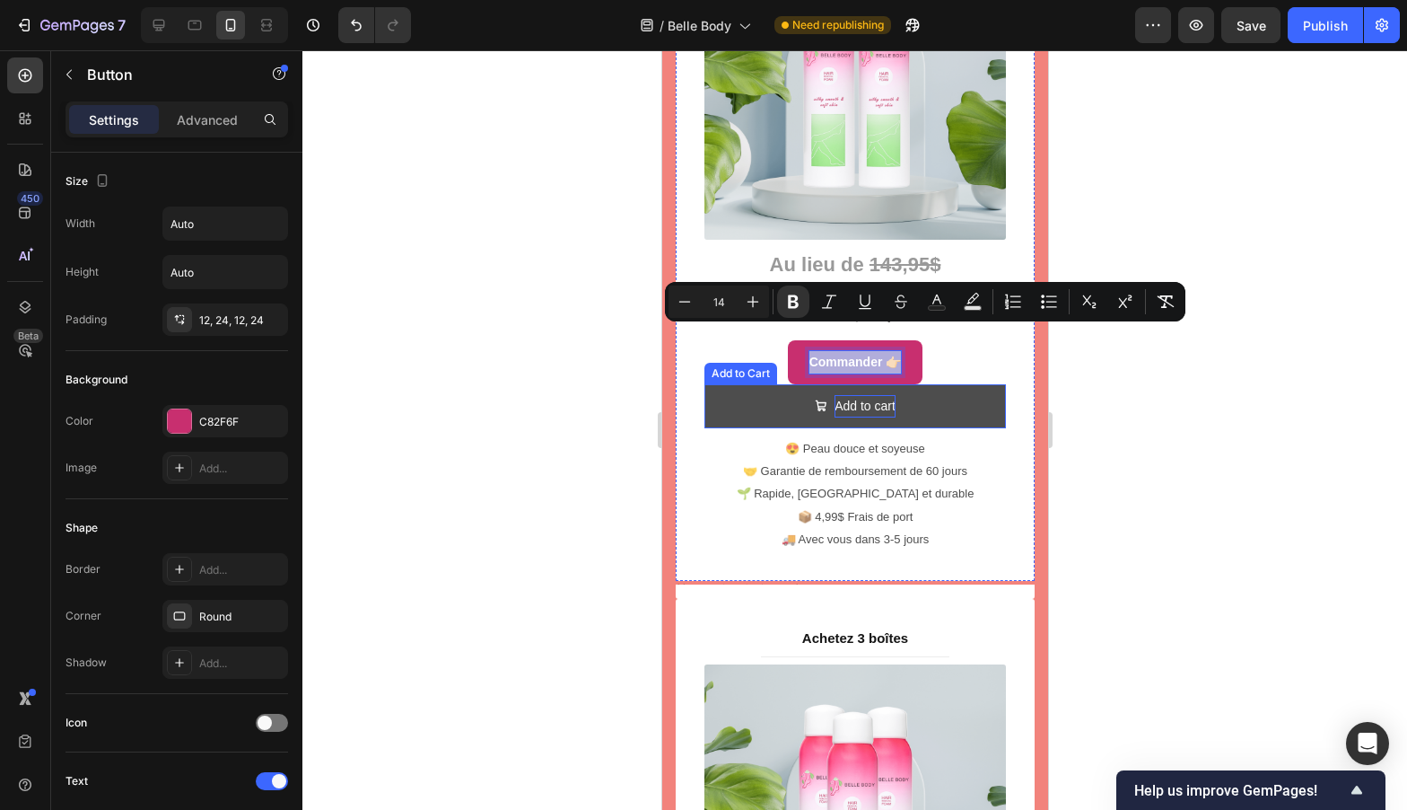
click at [854, 395] on p "Add to cart" at bounding box center [864, 406] width 61 height 22
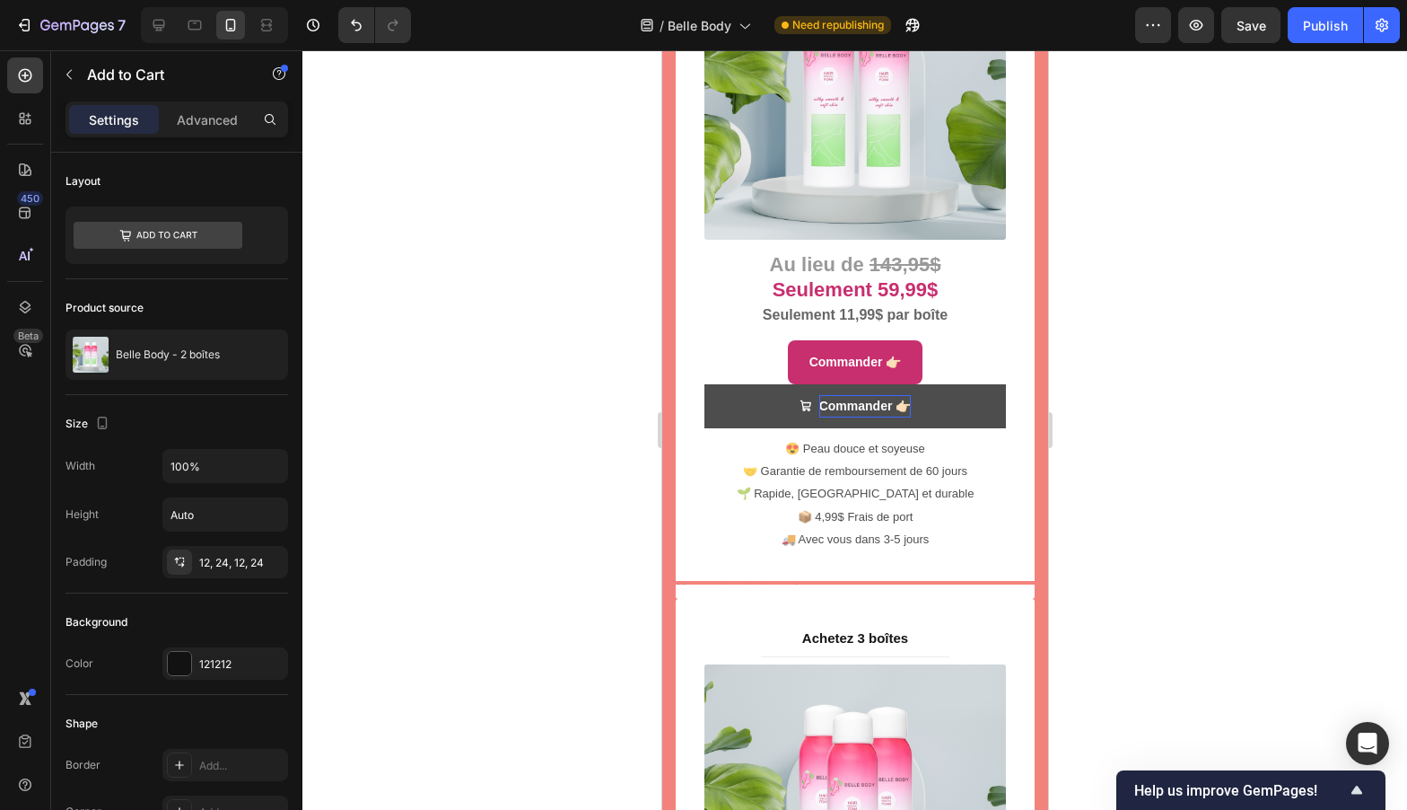
click at [1169, 382] on div at bounding box center [854, 429] width 1105 height 759
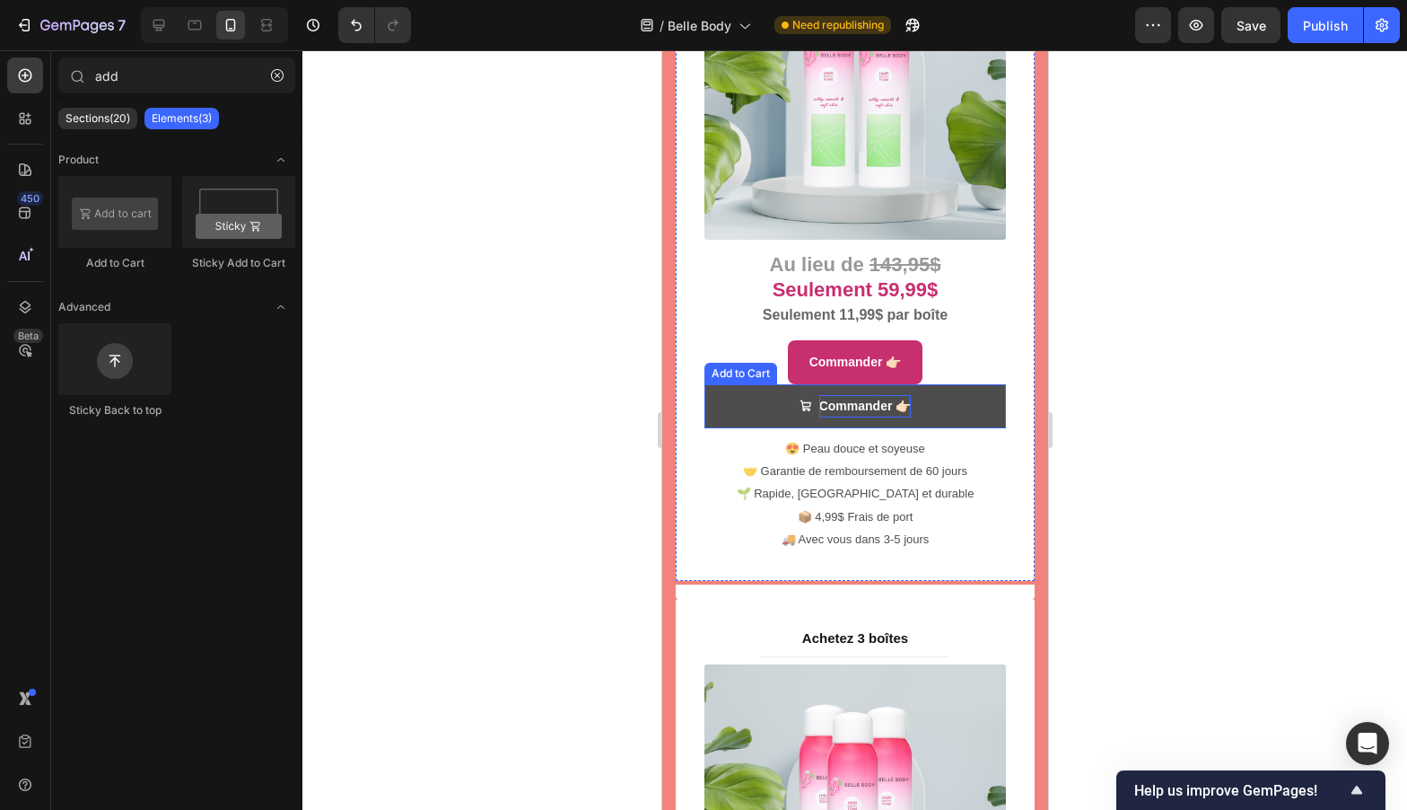
click at [799, 400] on icon "<strong>Commander 👉🏻</strong>" at bounding box center [804, 405] width 11 height 11
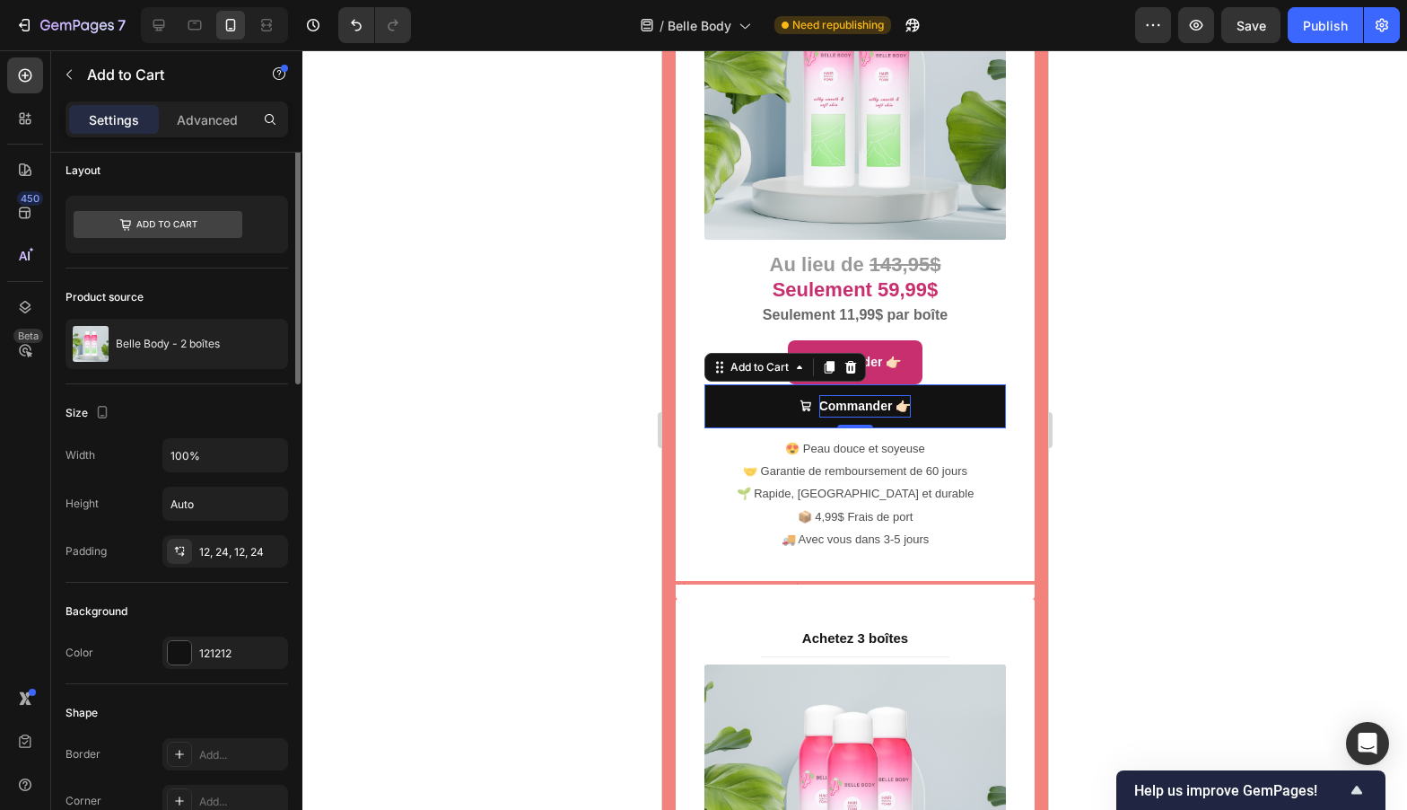
scroll to position [0, 0]
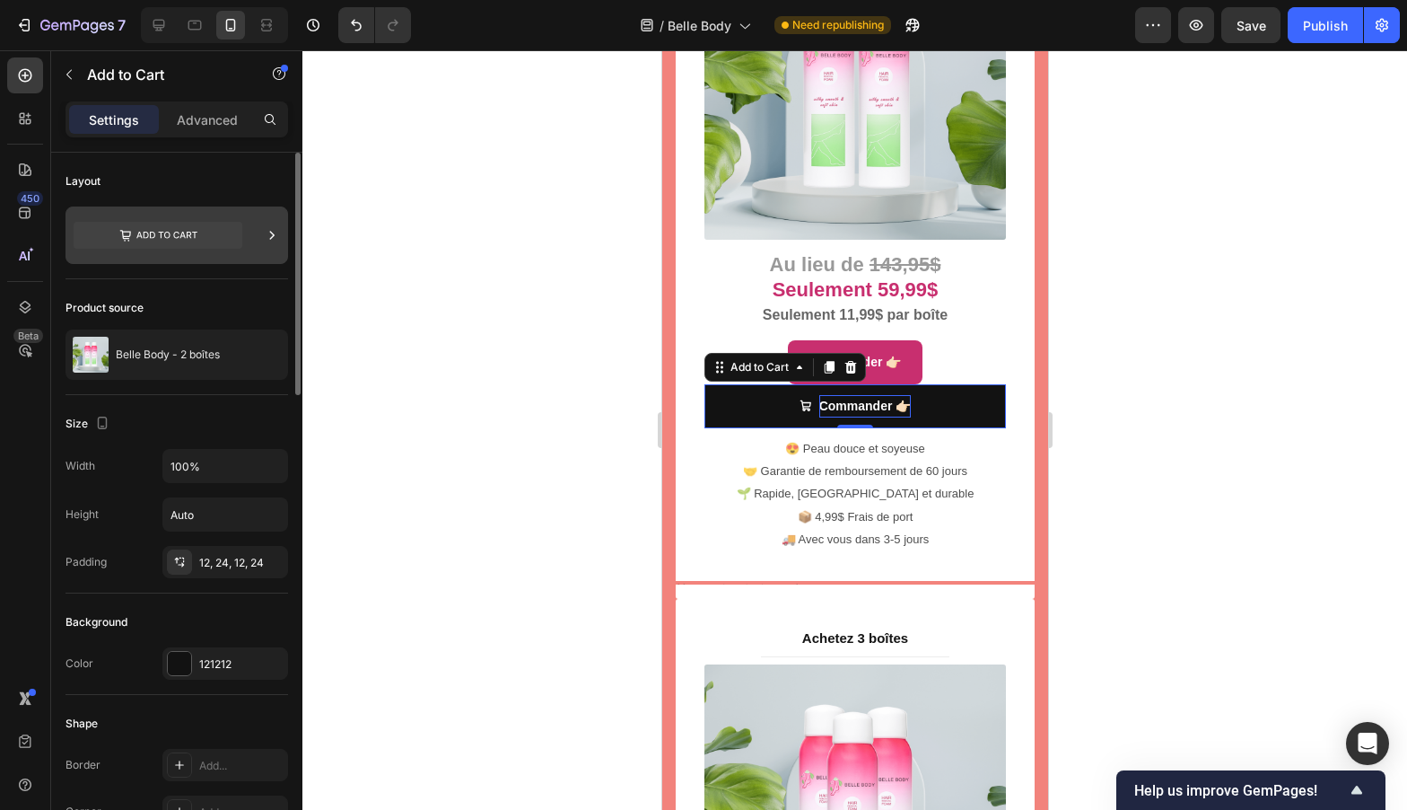
click at [253, 227] on div at bounding box center [177, 234] width 223 height 57
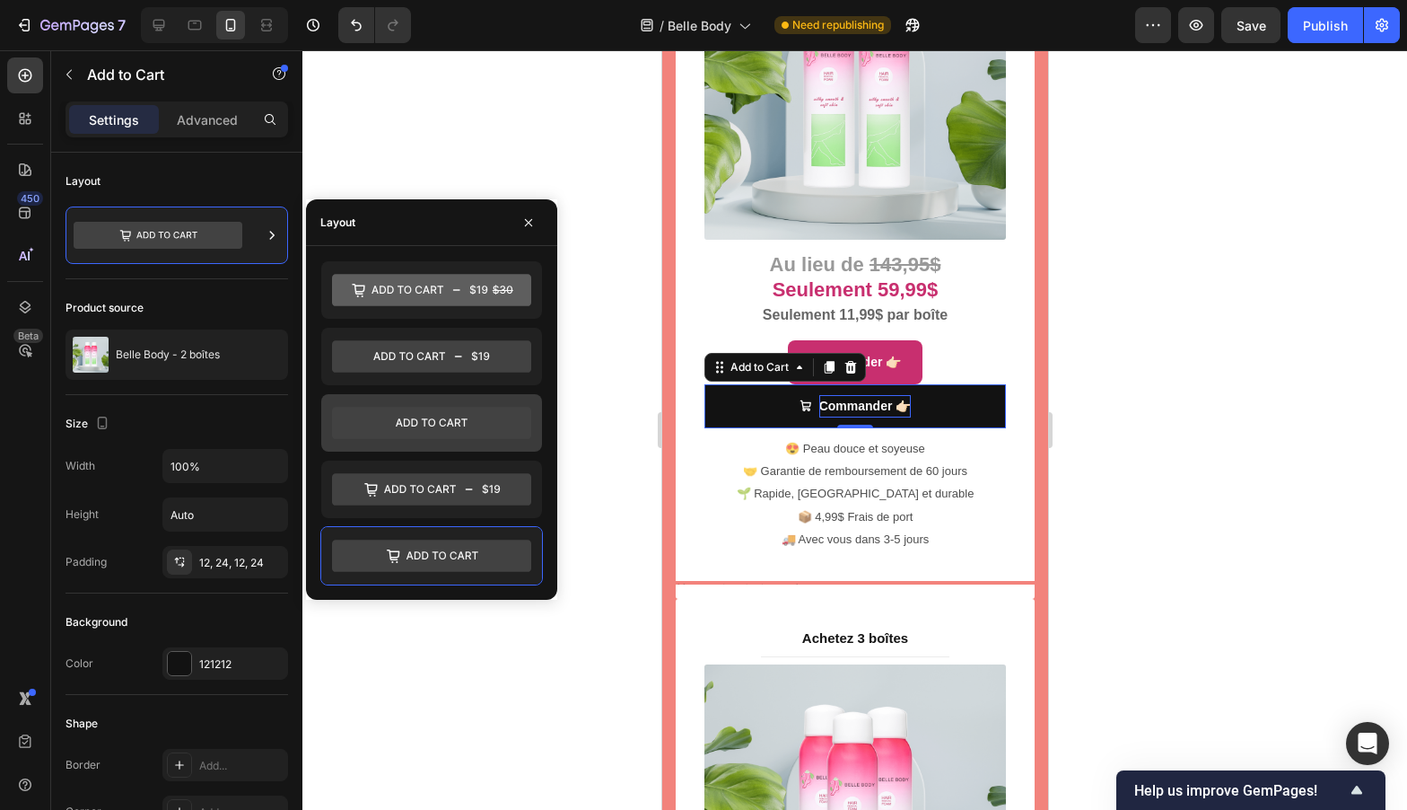
click at [498, 405] on icon at bounding box center [431, 423] width 199 height 36
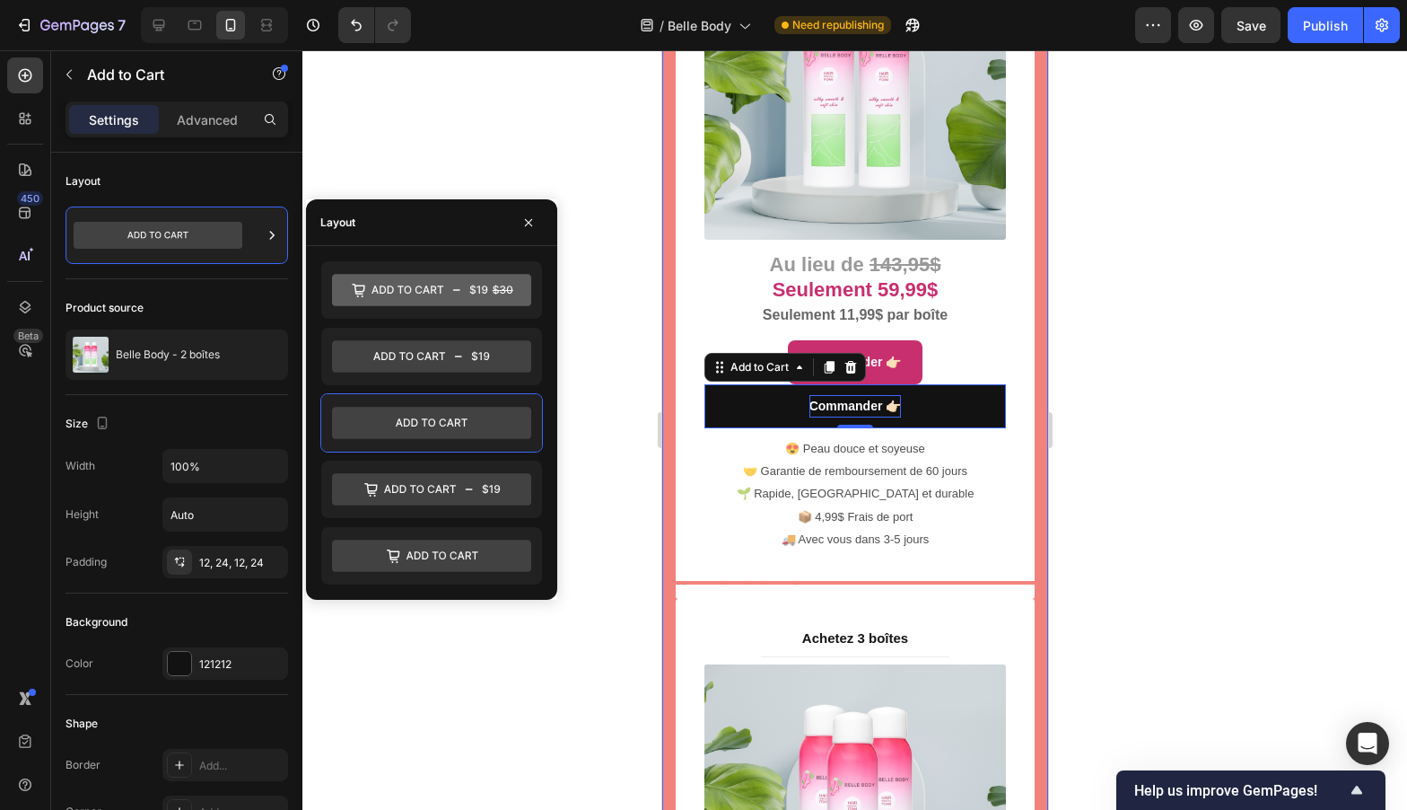
click at [1198, 414] on div at bounding box center [854, 429] width 1105 height 759
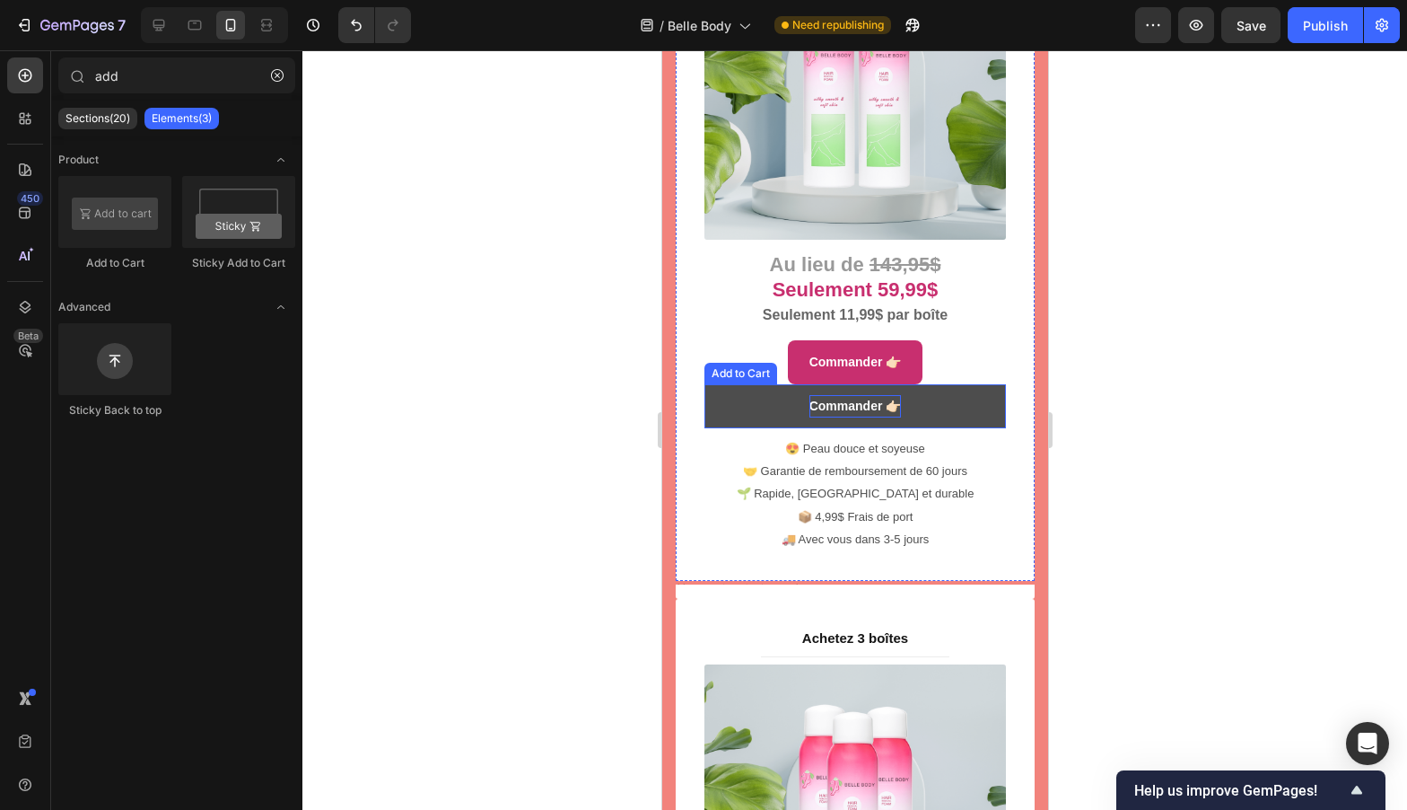
click at [714, 384] on button "Commander 👉🏻" at bounding box center [855, 406] width 302 height 44
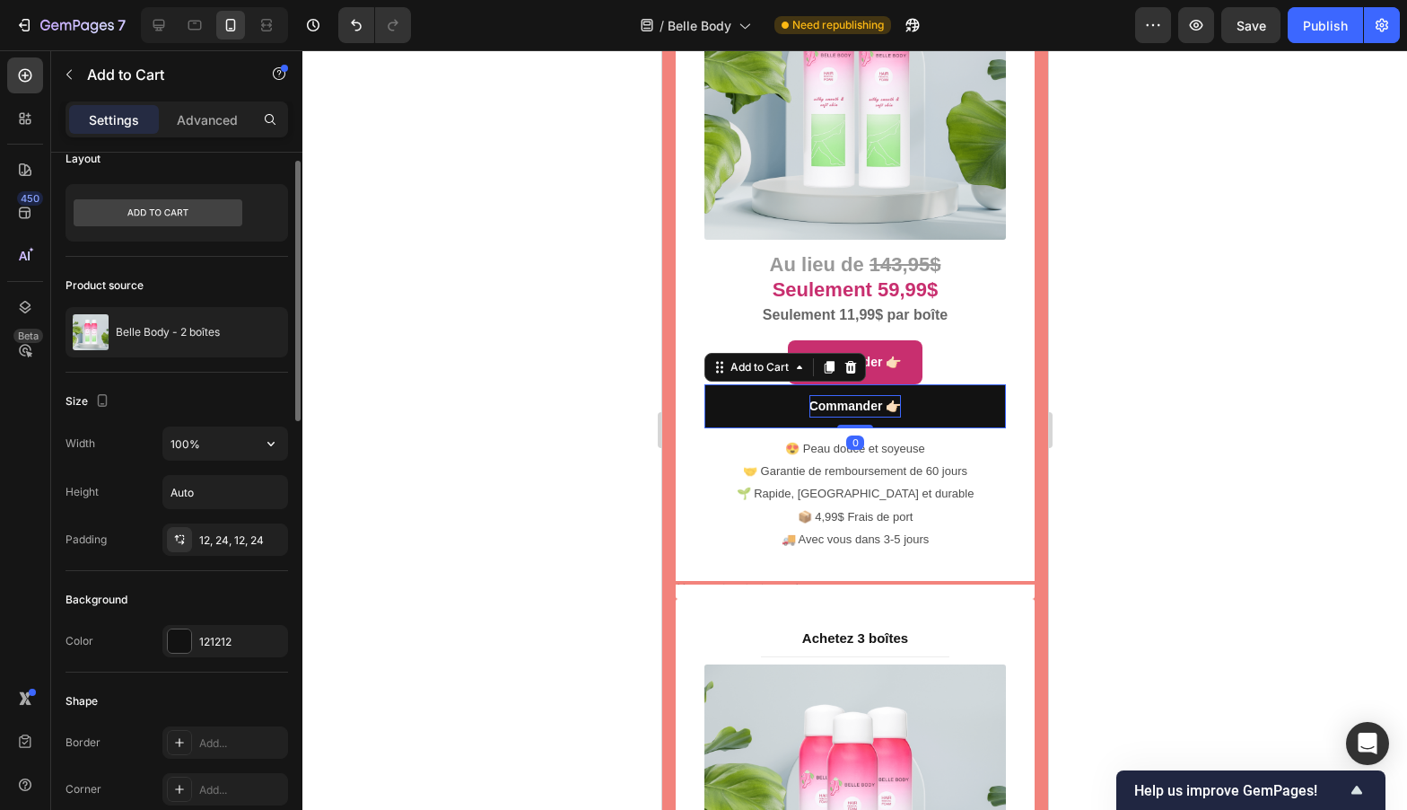
scroll to position [34, 0]
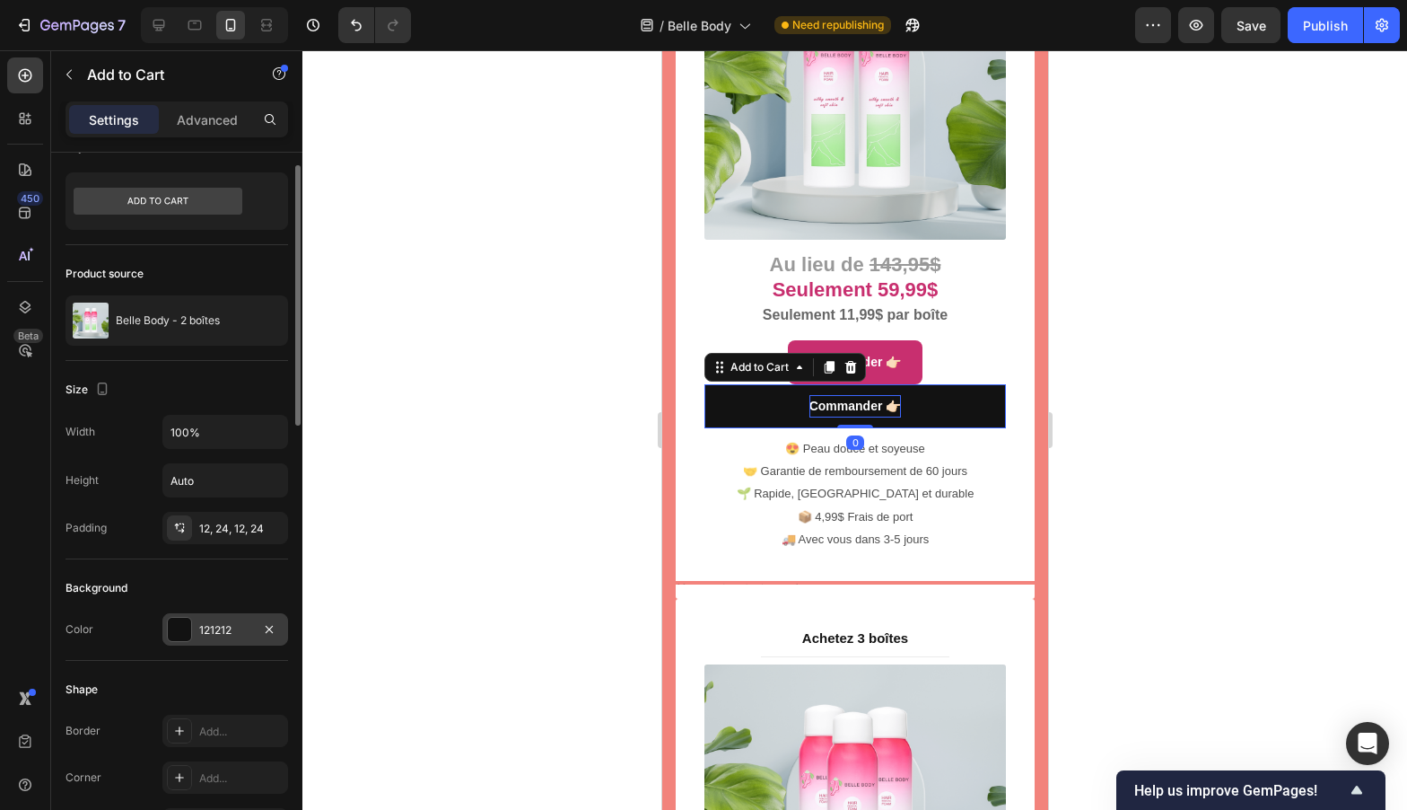
click at [190, 635] on div at bounding box center [179, 628] width 23 height 23
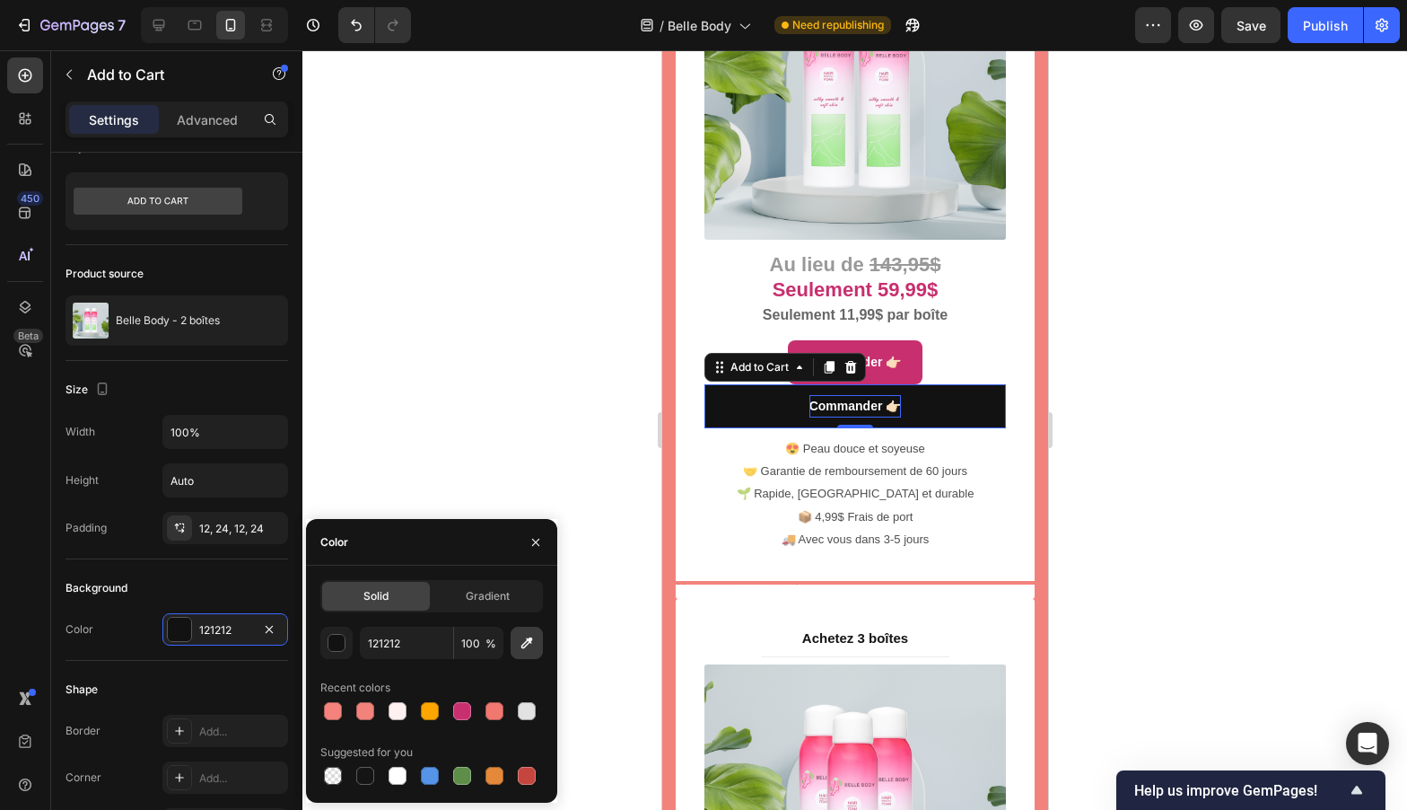
click at [530, 645] on icon "button" at bounding box center [527, 643] width 18 height 18
type input "C82F6F"
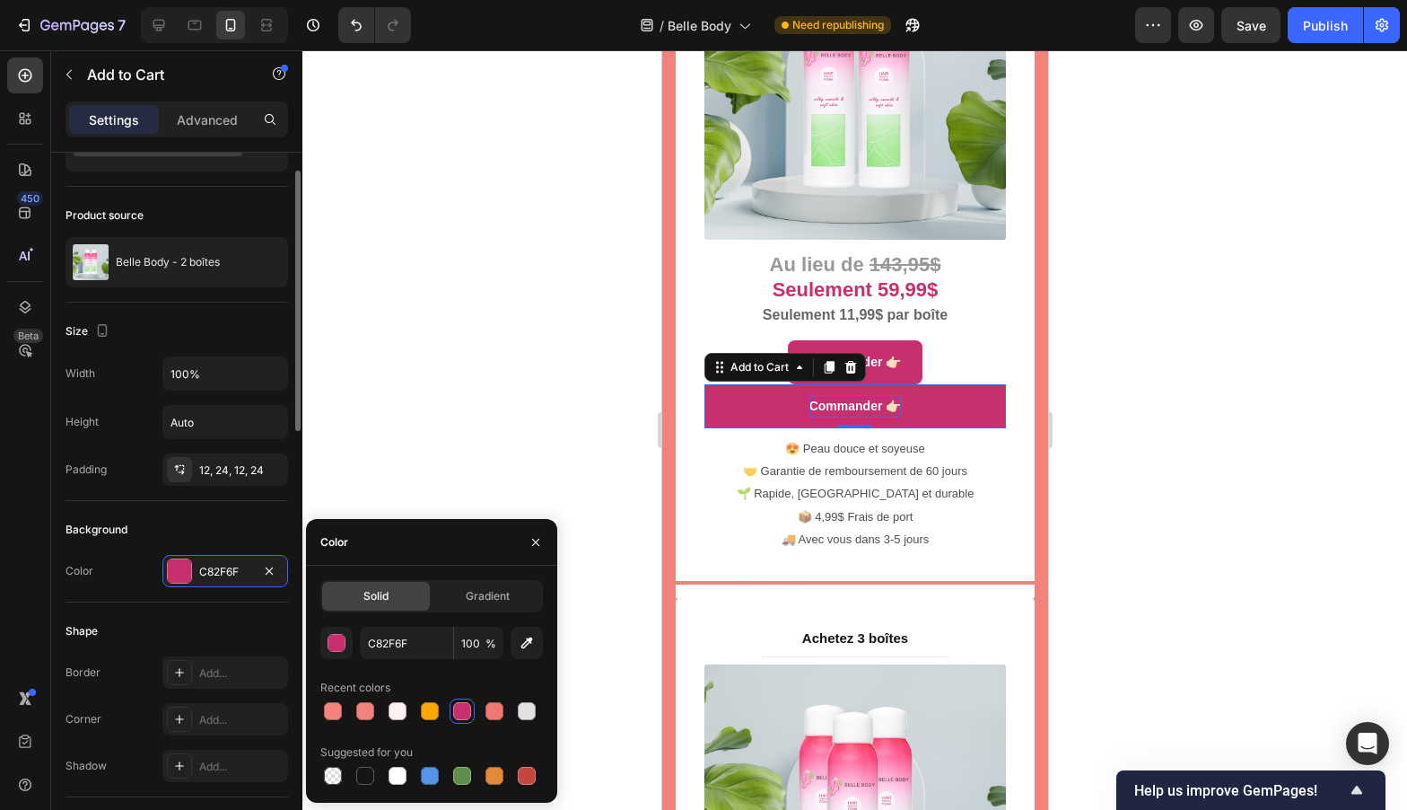
scroll to position [178, 0]
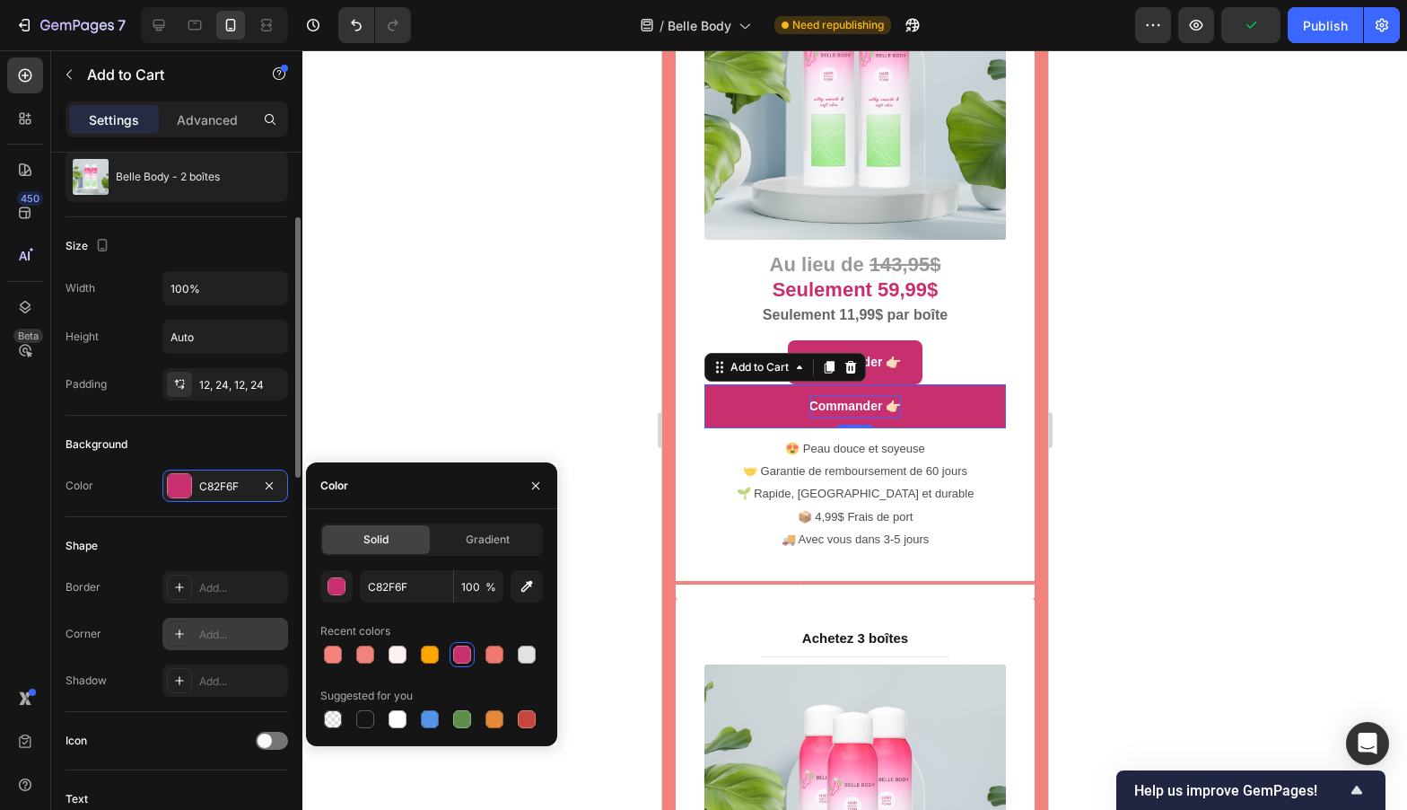
click at [217, 623] on div "Add..." at bounding box center [225, 633] width 126 height 32
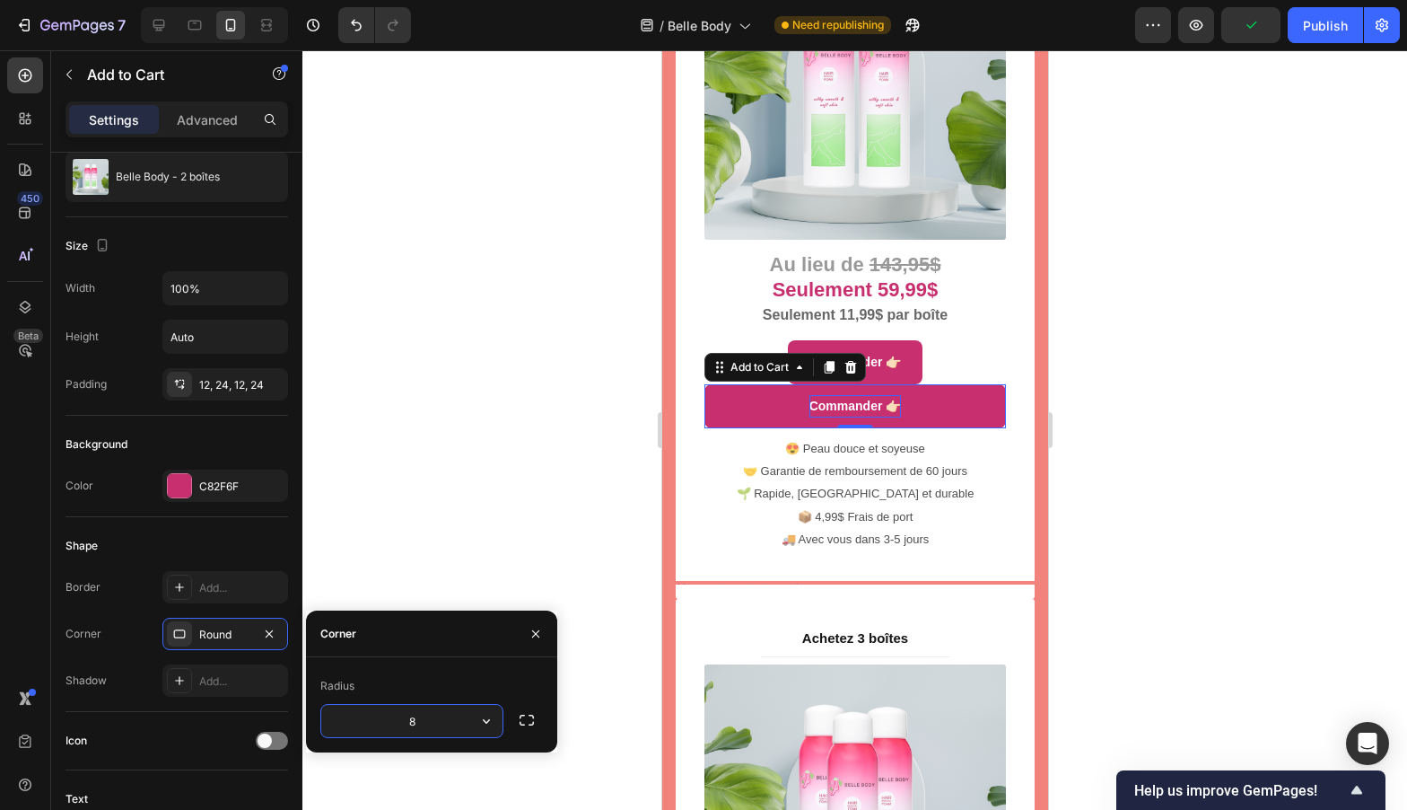
click at [493, 480] on div at bounding box center [854, 429] width 1105 height 759
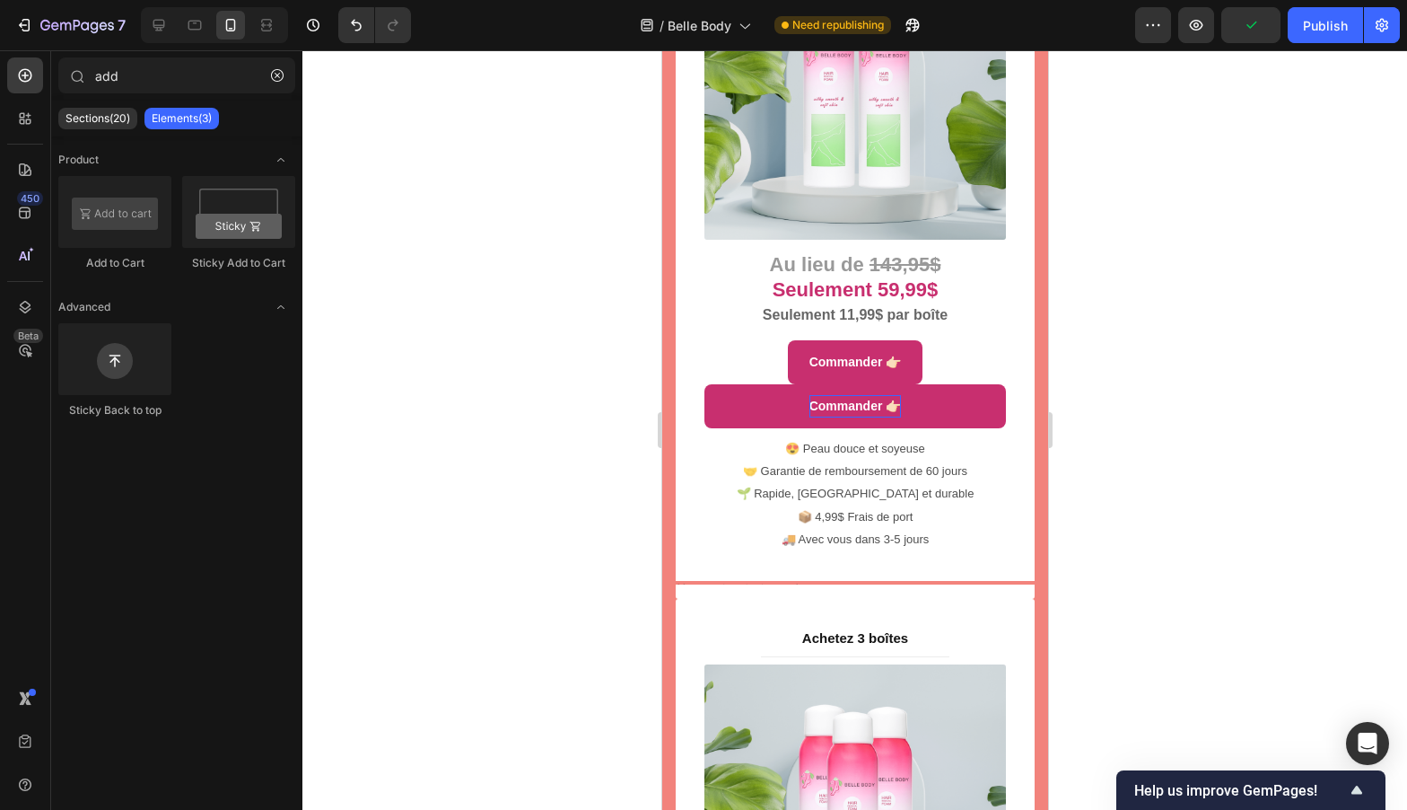
click at [510, 480] on div at bounding box center [854, 429] width 1105 height 759
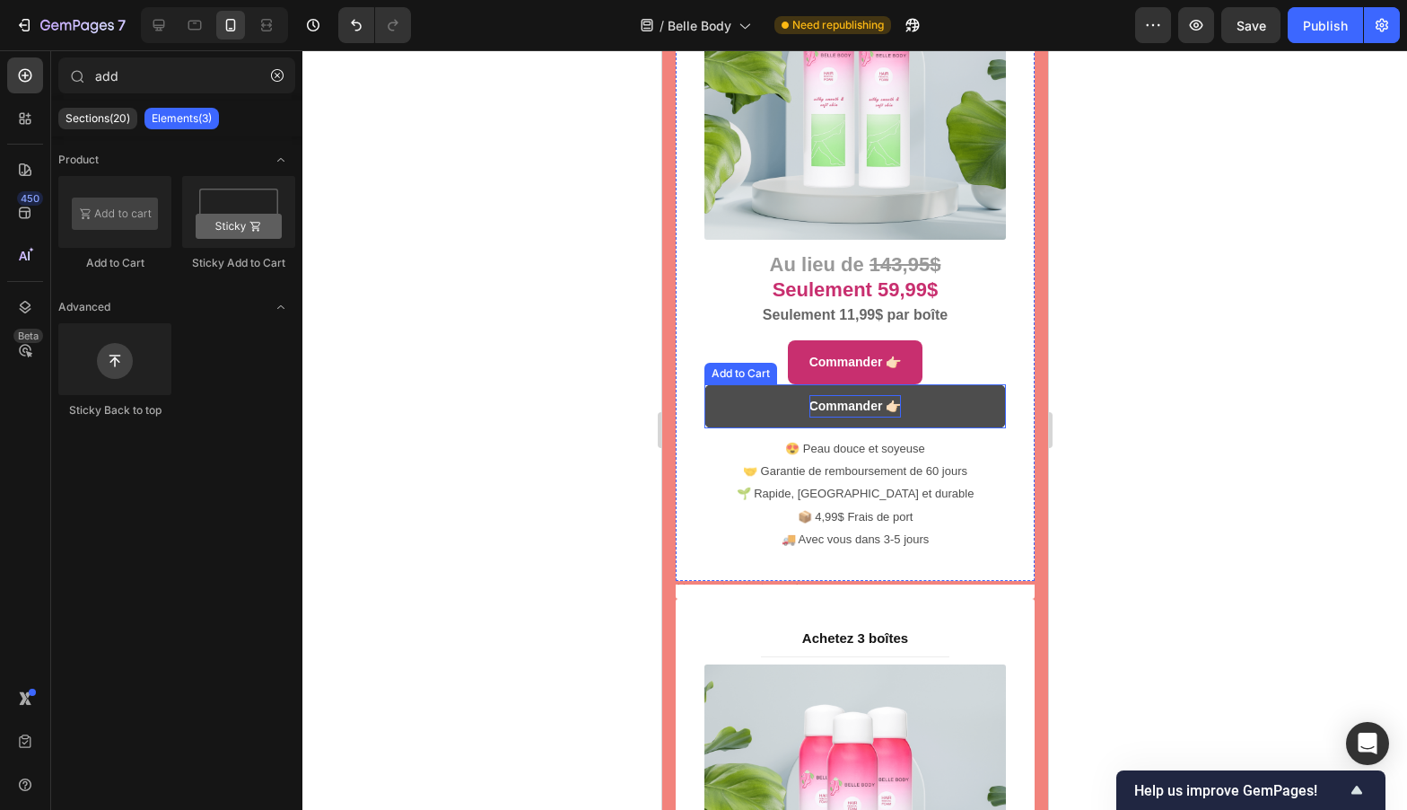
click at [722, 384] on button "Commander 👉🏻" at bounding box center [855, 406] width 302 height 44
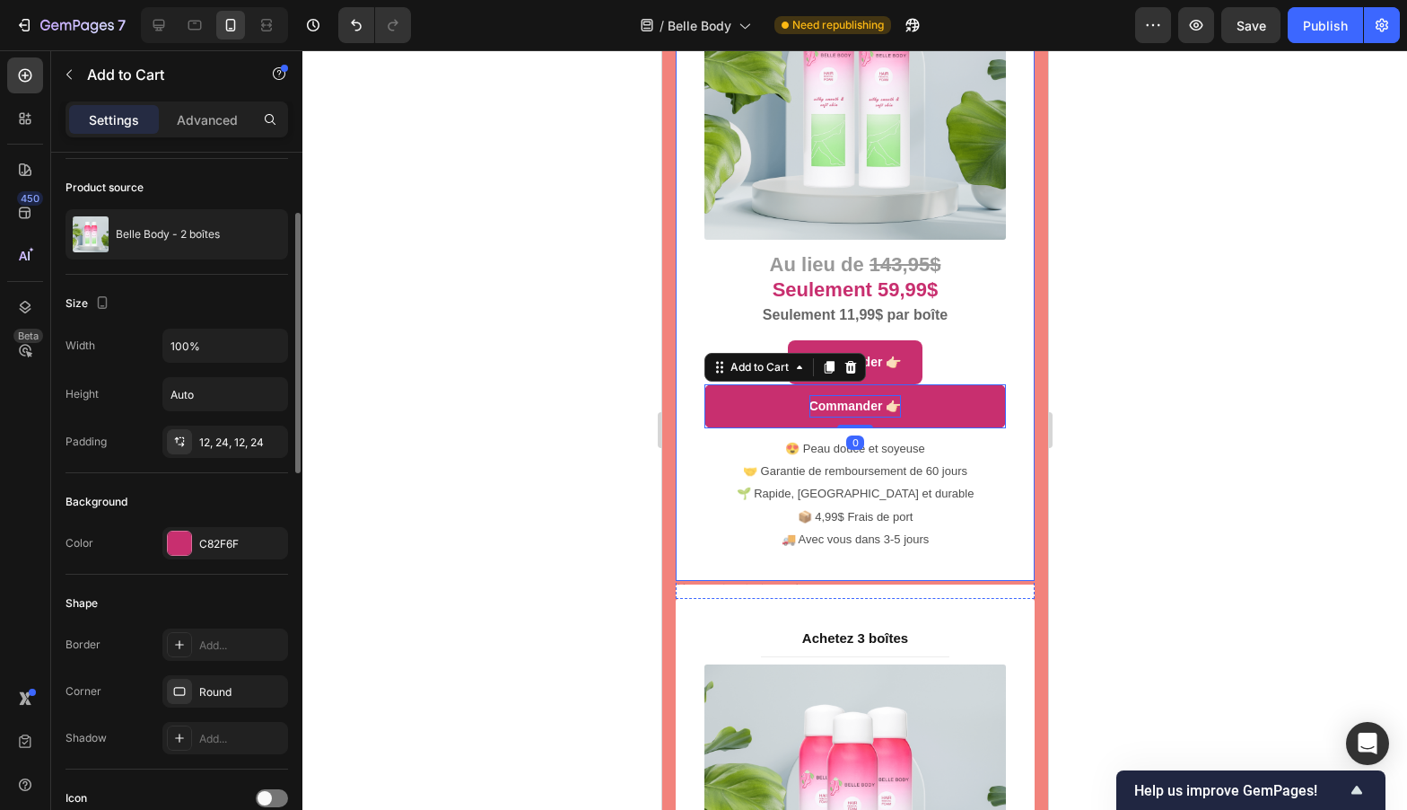
scroll to position [132, 0]
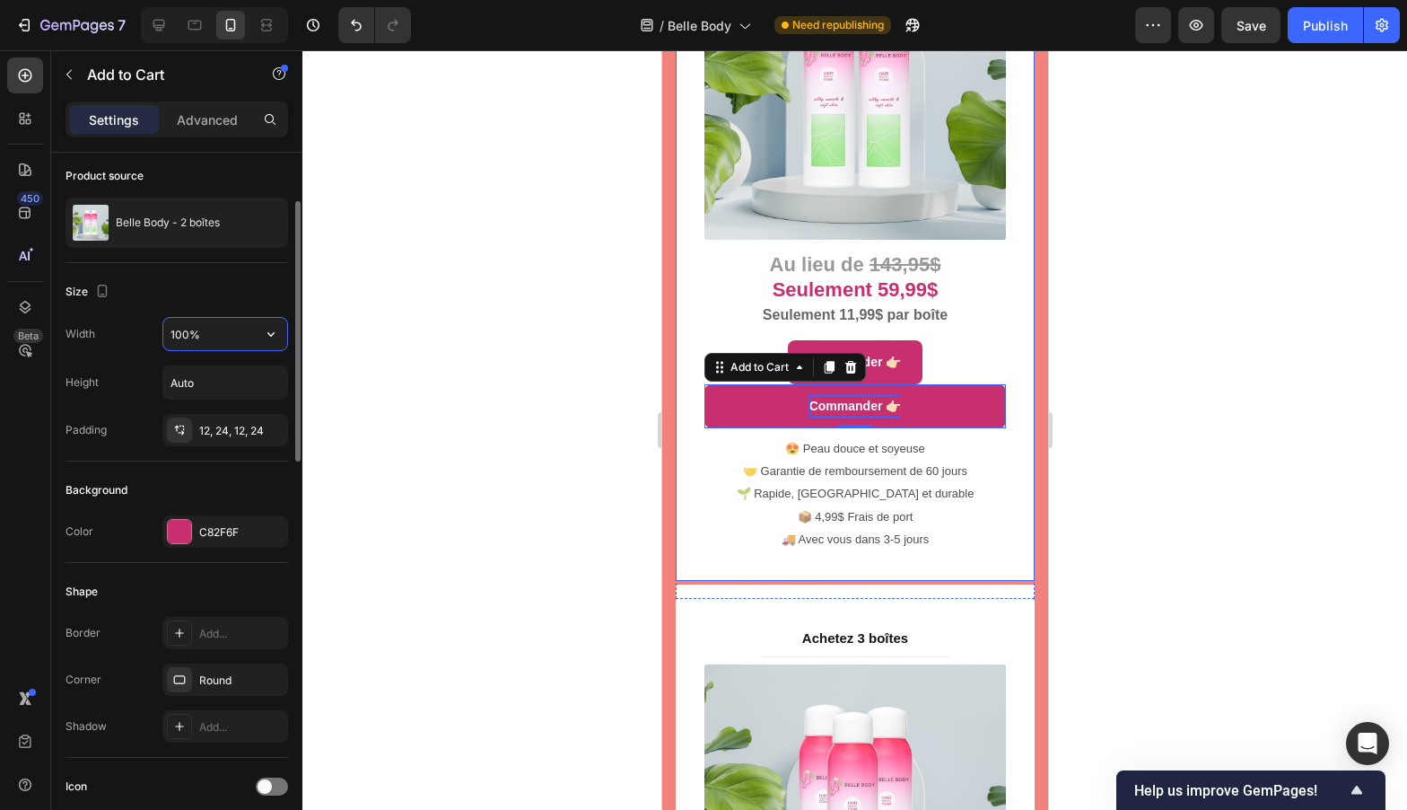
click at [248, 325] on input "100%" at bounding box center [225, 334] width 124 height 32
click at [267, 333] on icon "button" at bounding box center [271, 334] width 18 height 18
click at [243, 372] on p "Fit content Auto" at bounding box center [221, 380] width 102 height 16
type input "Auto"
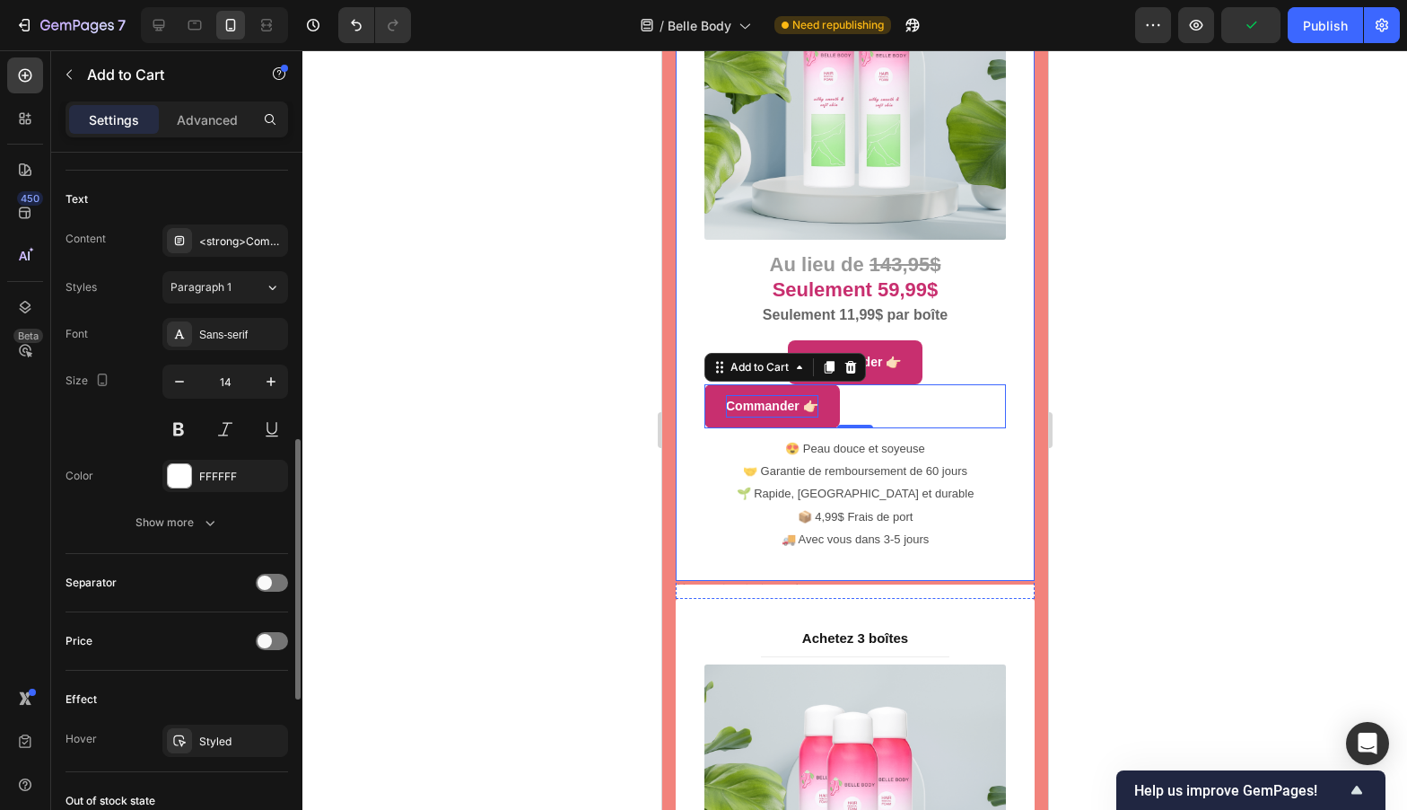
scroll to position [1215, 0]
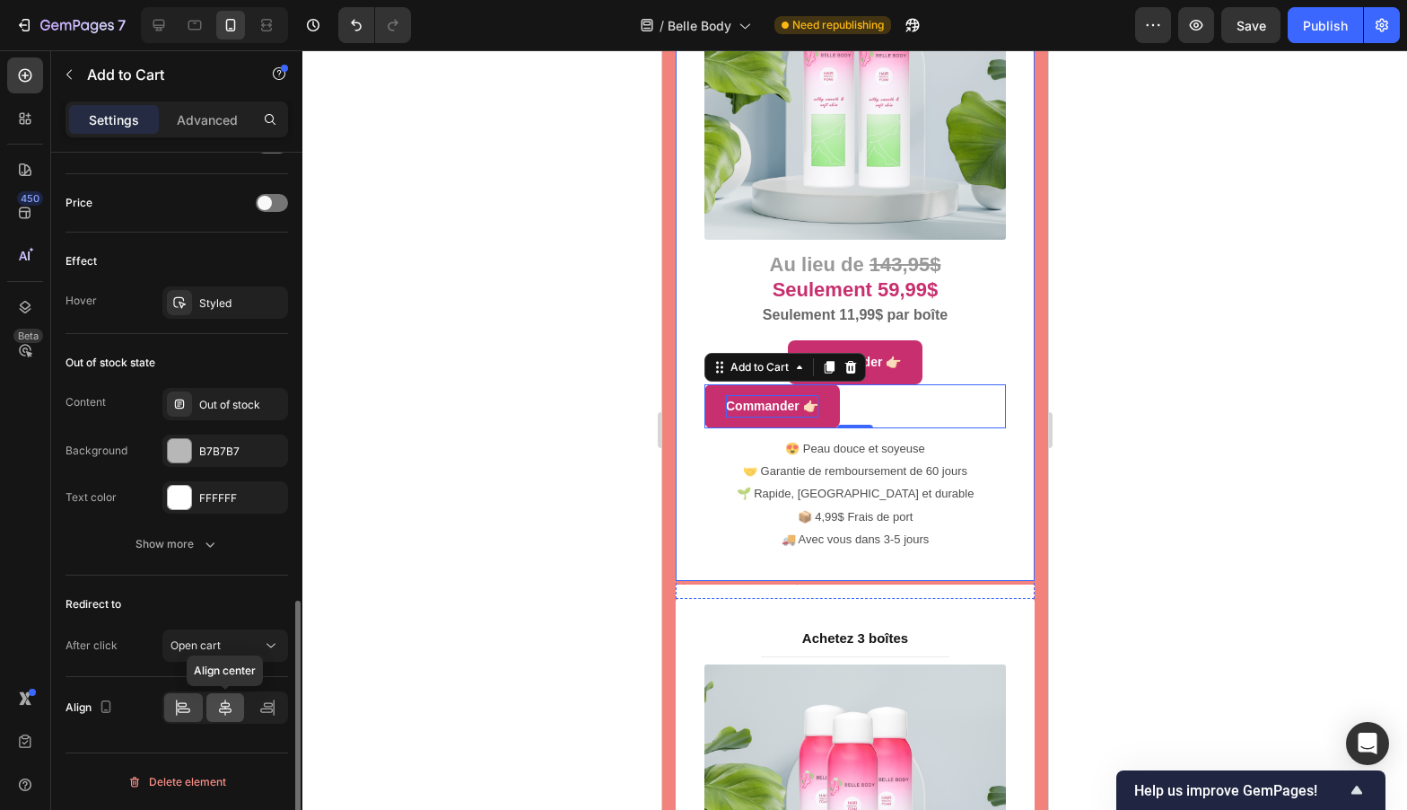
click at [222, 711] on icon at bounding box center [225, 707] width 18 height 18
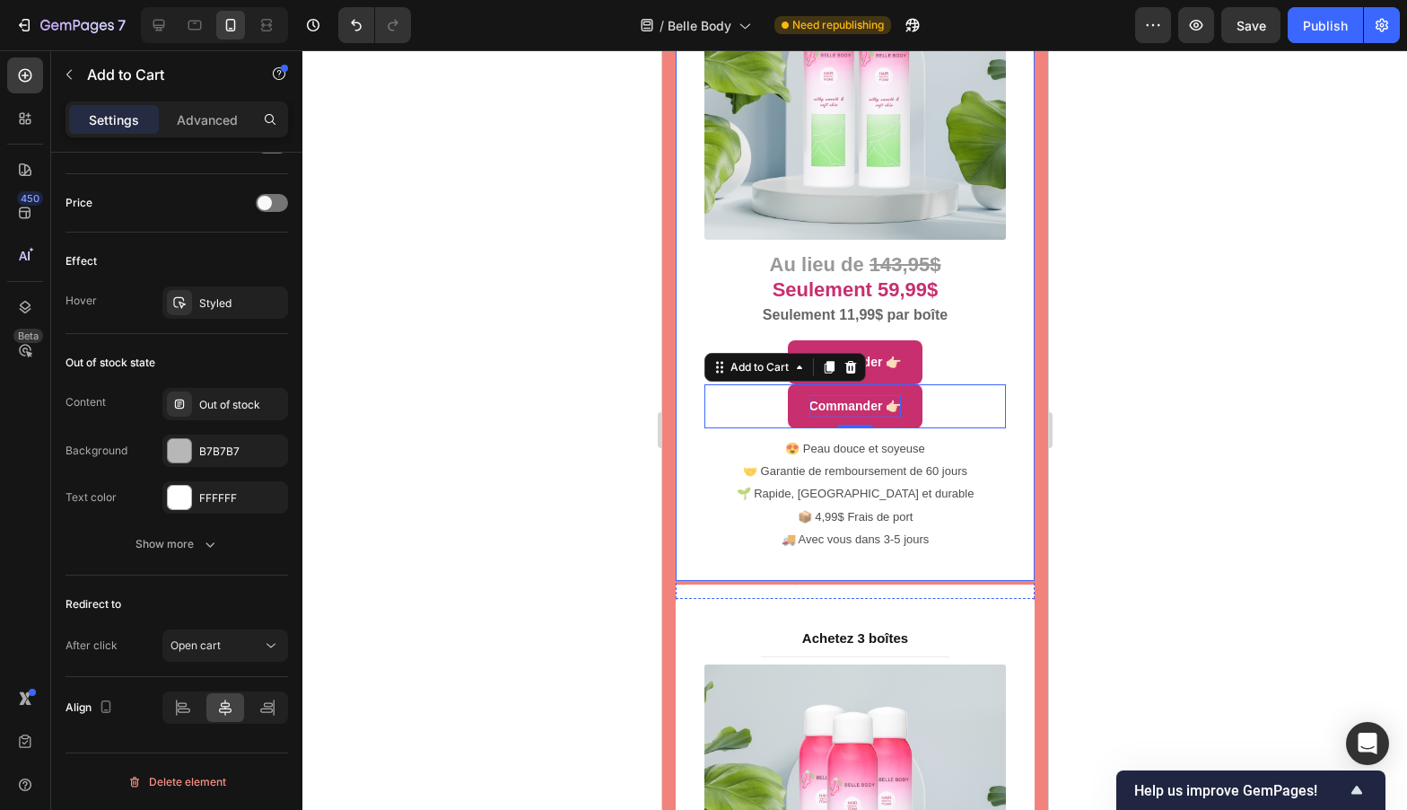
click at [523, 576] on div at bounding box center [854, 429] width 1105 height 759
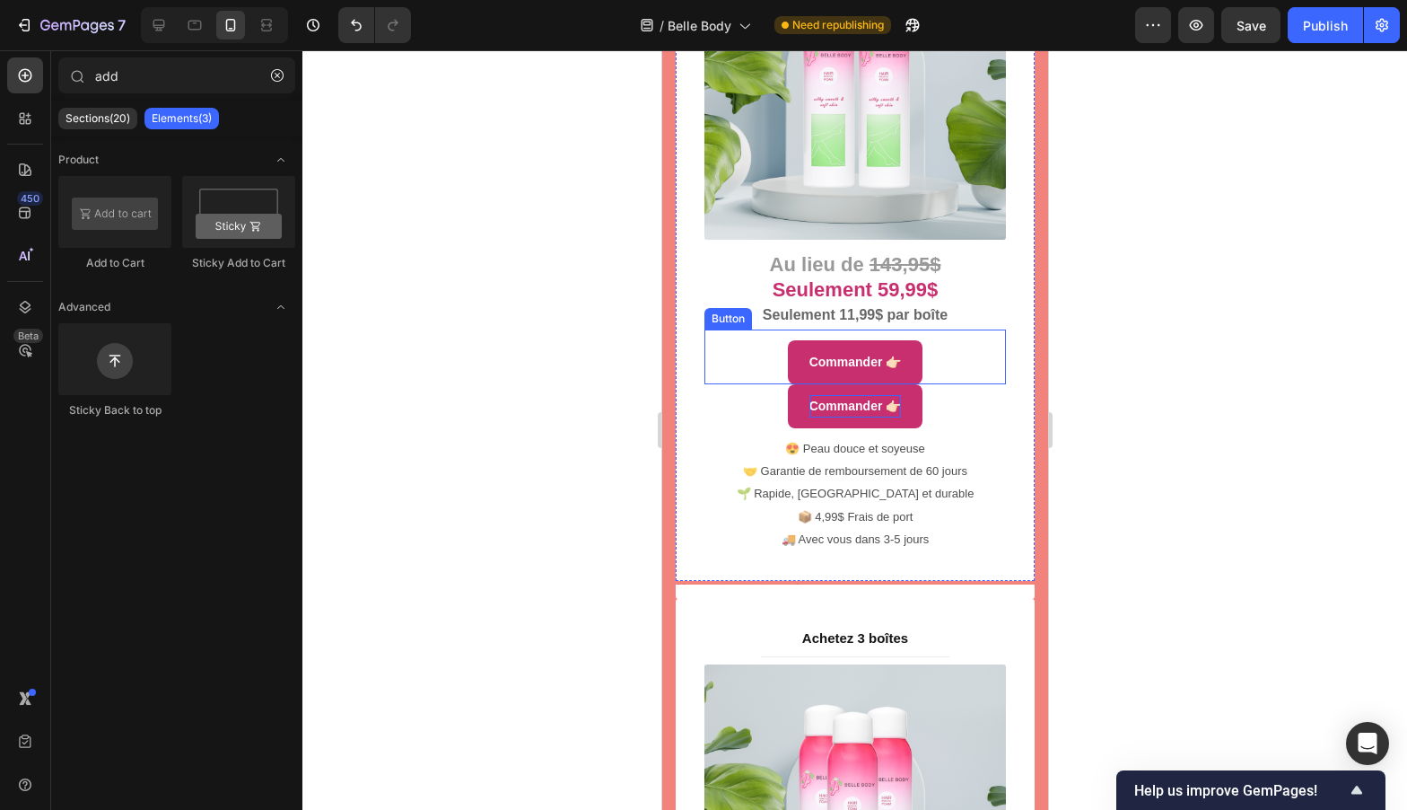
click at [939, 329] on div "Commander 👉🏻 Button" at bounding box center [855, 356] width 302 height 55
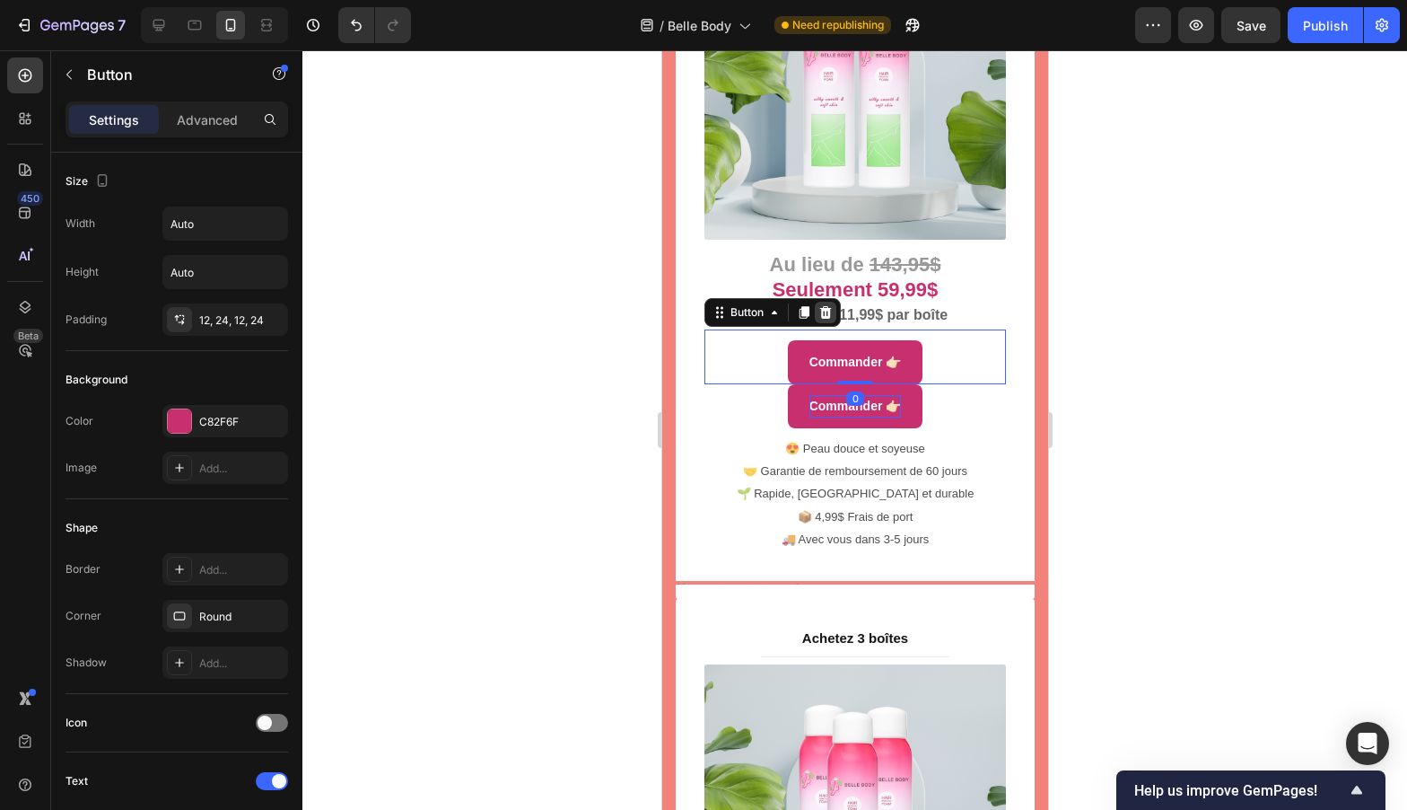
click at [824, 305] on icon at bounding box center [825, 312] width 14 height 14
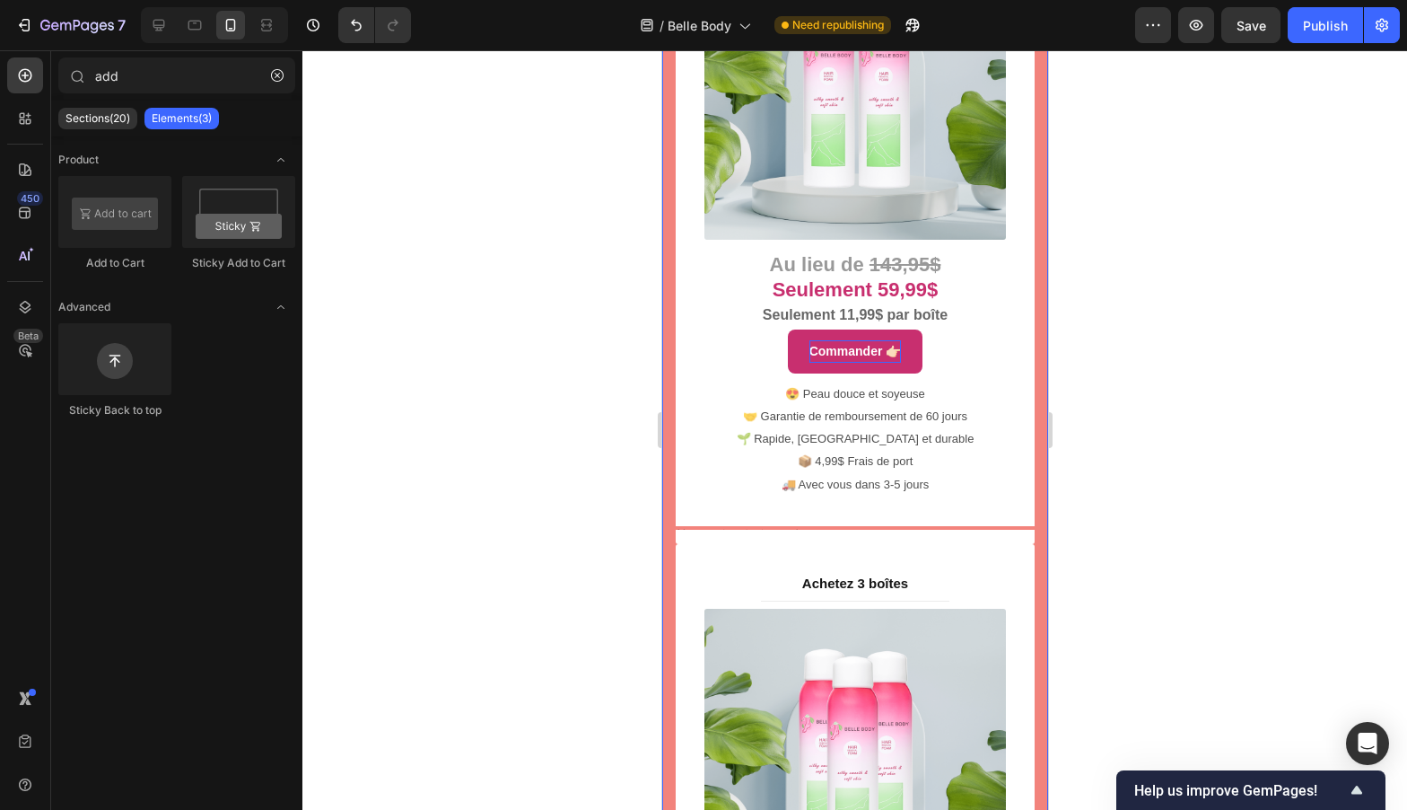
click at [1145, 320] on div at bounding box center [854, 429] width 1105 height 759
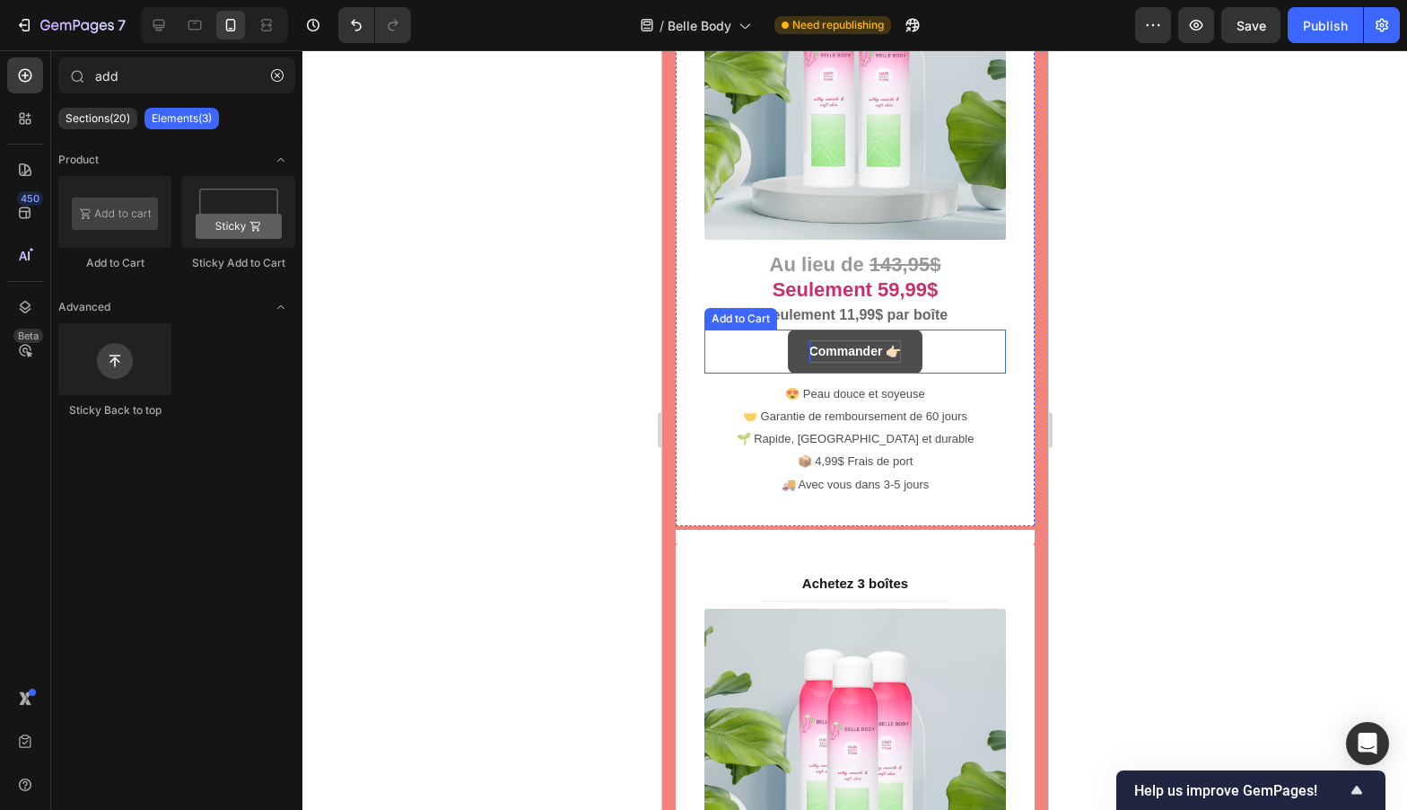
click at [787, 330] on button "Commander 👉🏻" at bounding box center [855, 351] width 136 height 44
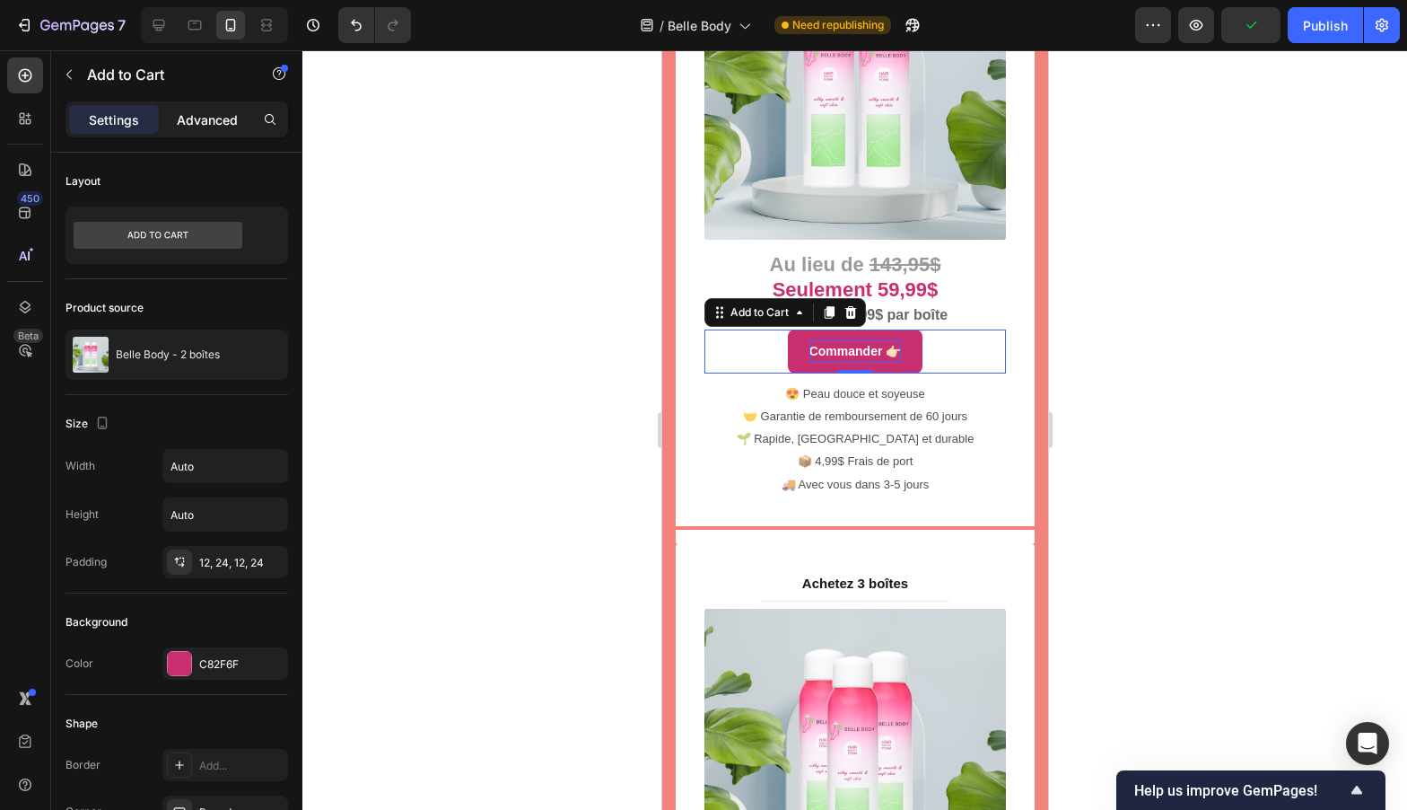
click at [212, 119] on p "Advanced" at bounding box center [207, 119] width 61 height 19
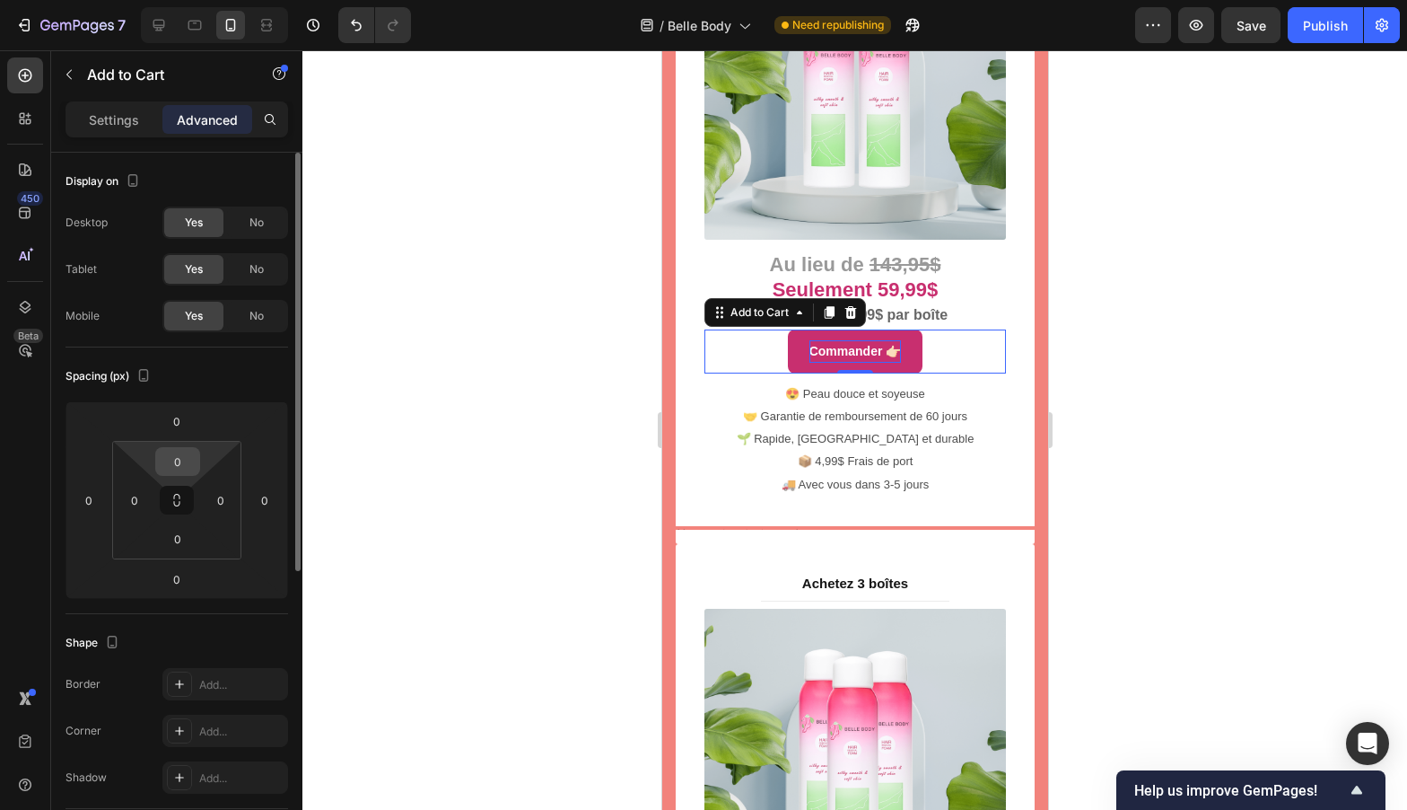
click at [179, 448] on input "0" at bounding box center [178, 461] width 36 height 27
click at [180, 448] on input "0" at bounding box center [178, 461] width 36 height 27
drag, startPoint x: 183, startPoint y: 454, endPoint x: 170, endPoint y: 453, distance: 13.5
click at [170, 453] on input "0" at bounding box center [178, 461] width 36 height 27
click at [171, 457] on input "0" at bounding box center [178, 461] width 36 height 27
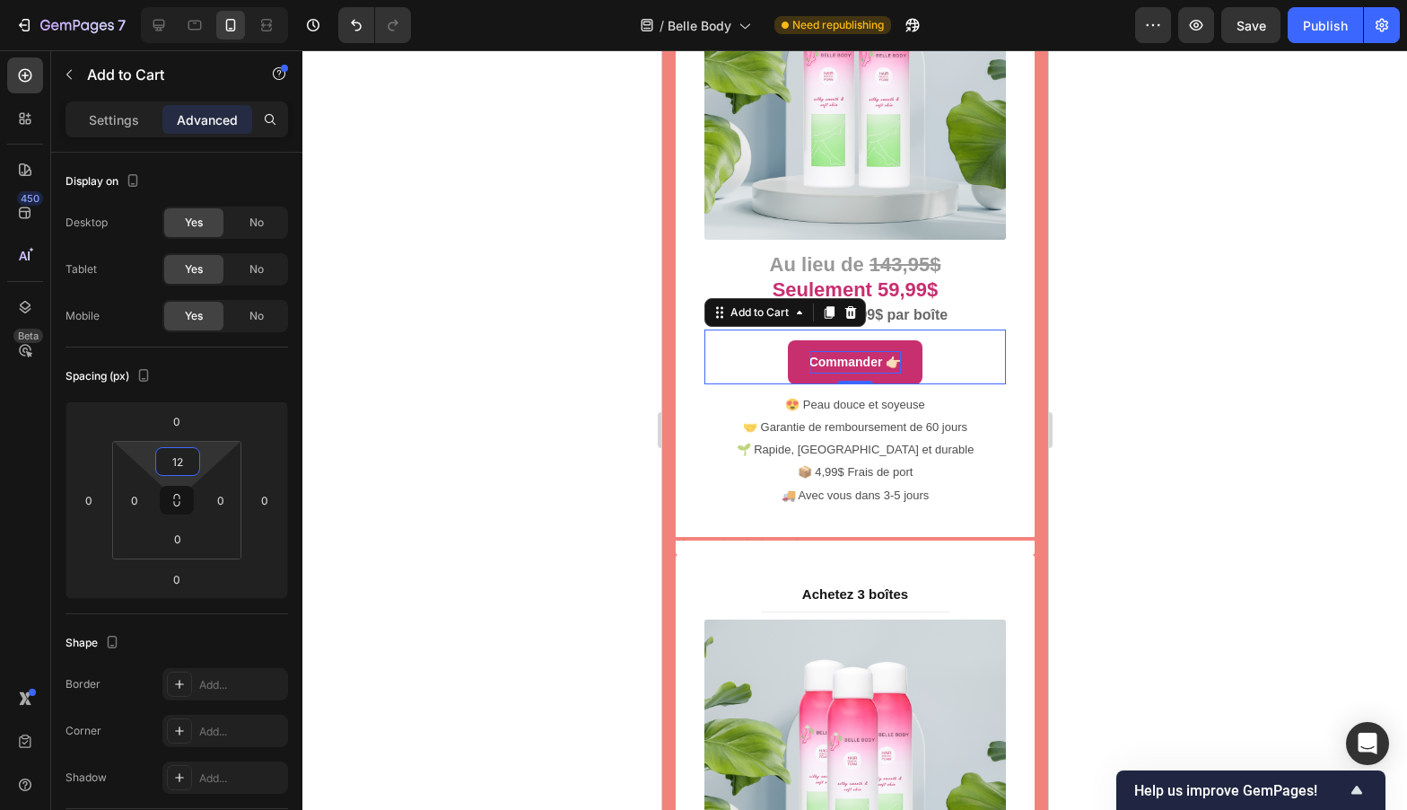
type input "12"
click at [478, 355] on div at bounding box center [854, 429] width 1105 height 759
click at [884, 355] on strong "Commander 👉🏻" at bounding box center [855, 362] width 92 height 14
click at [179, 542] on input "0" at bounding box center [178, 538] width 36 height 27
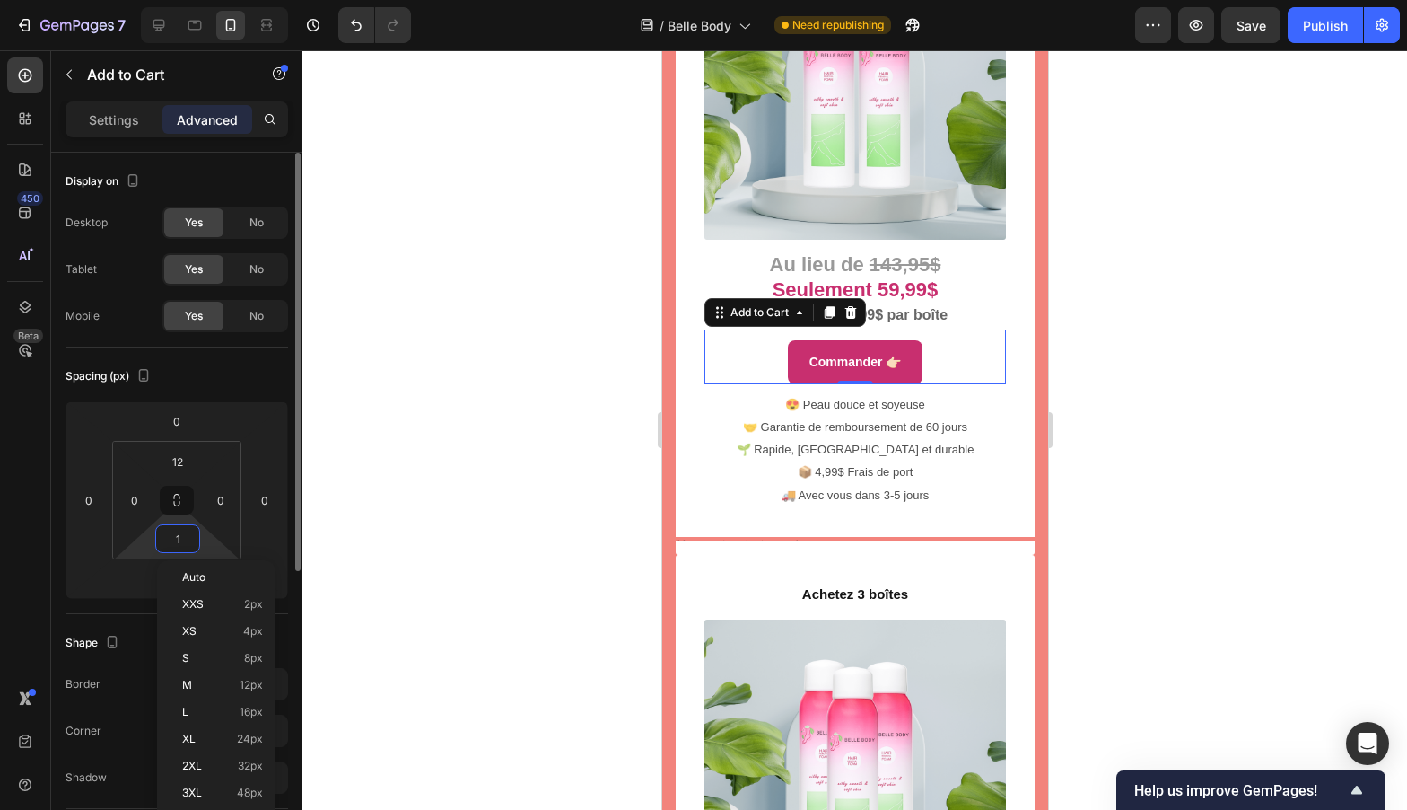
type input "11"
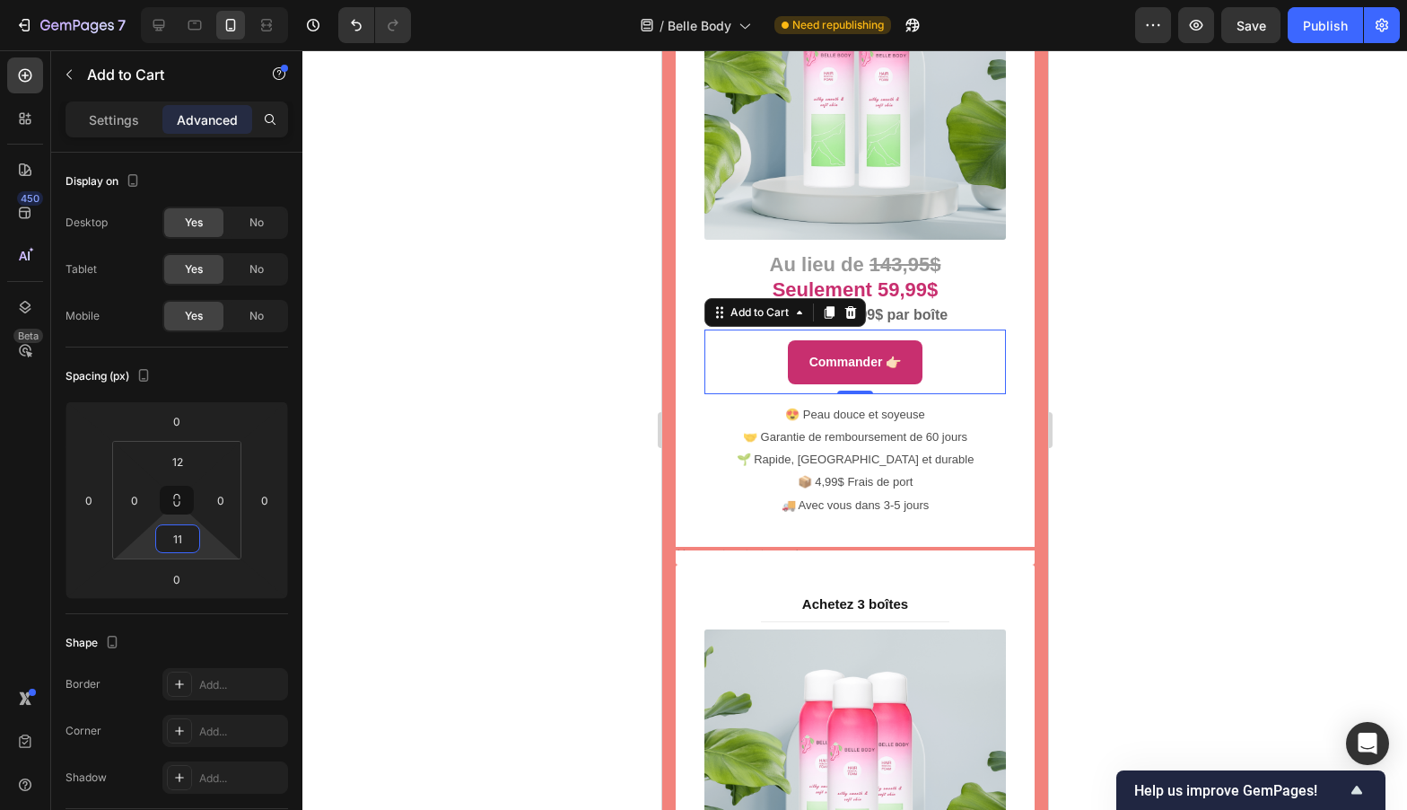
click at [486, 495] on div at bounding box center [854, 429] width 1105 height 759
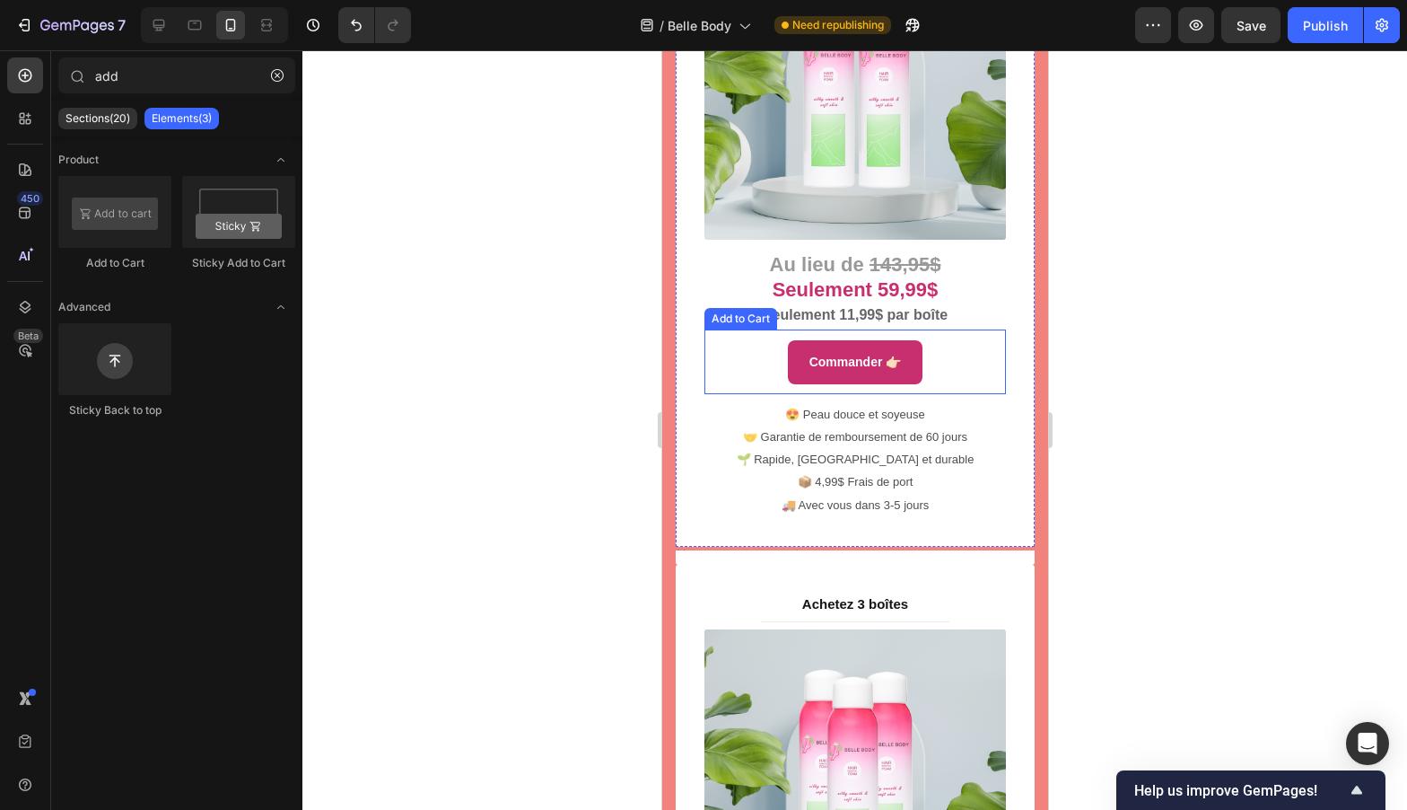
click at [958, 329] on div "Commander 👉🏻 Add to Cart" at bounding box center [855, 361] width 302 height 65
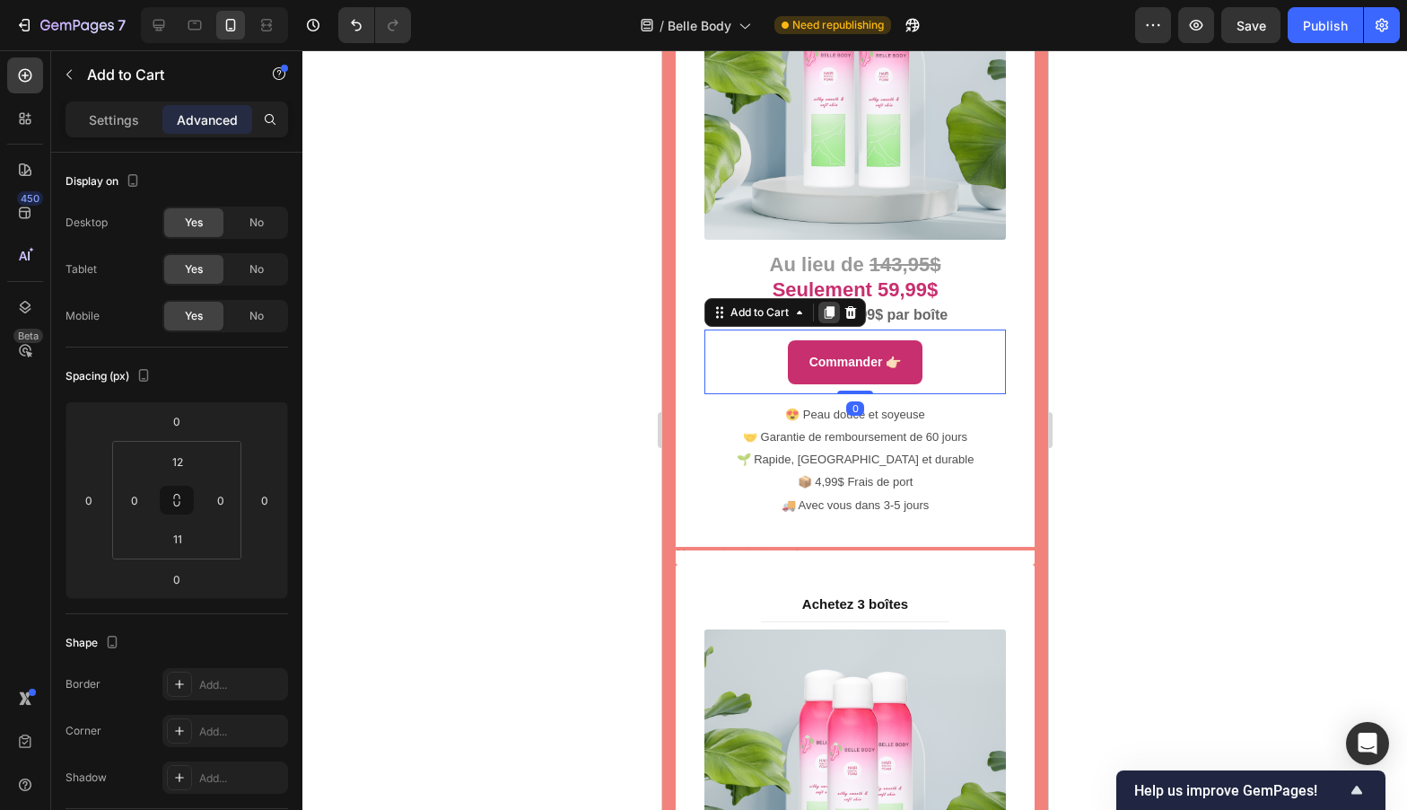
click at [832, 306] on icon at bounding box center [829, 312] width 10 height 13
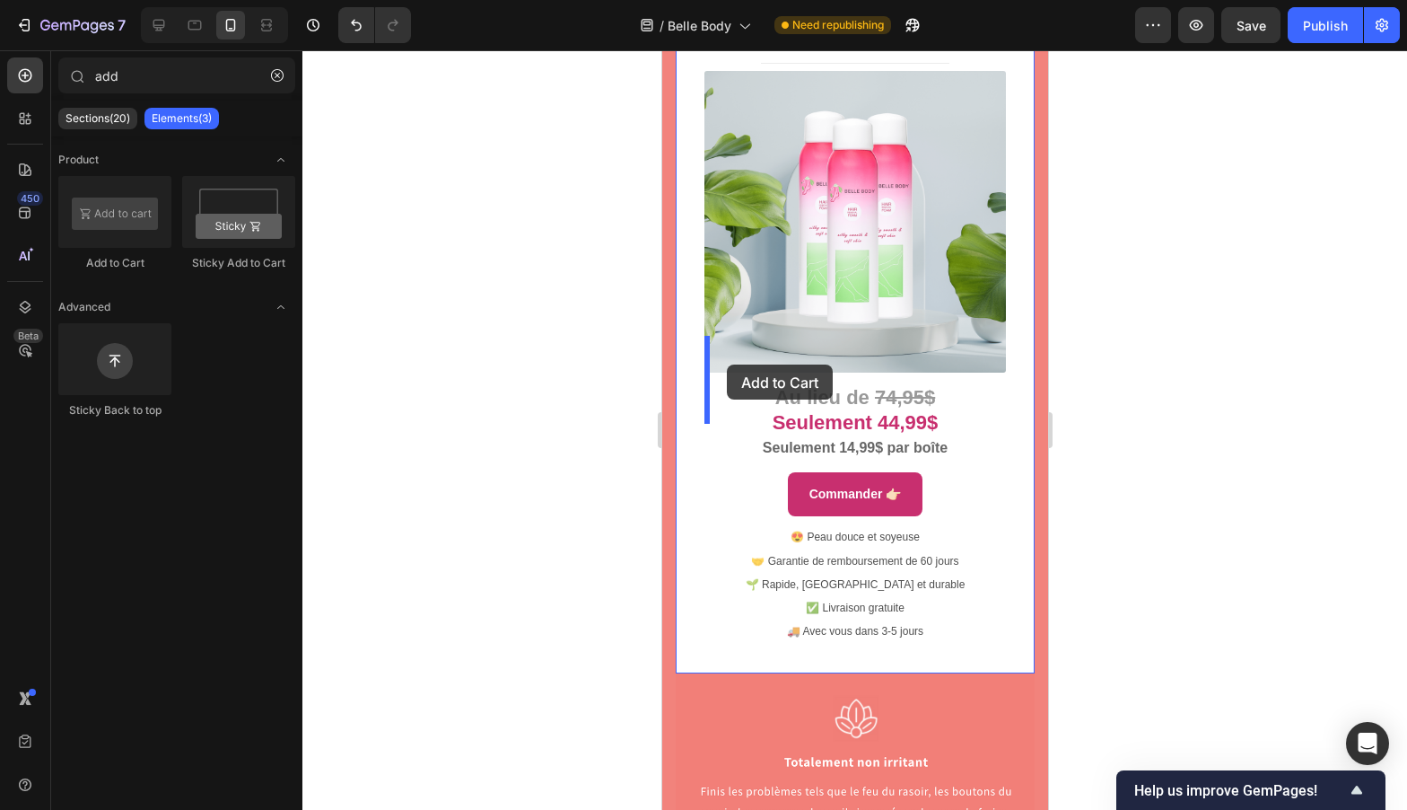
scroll to position [10506, 0]
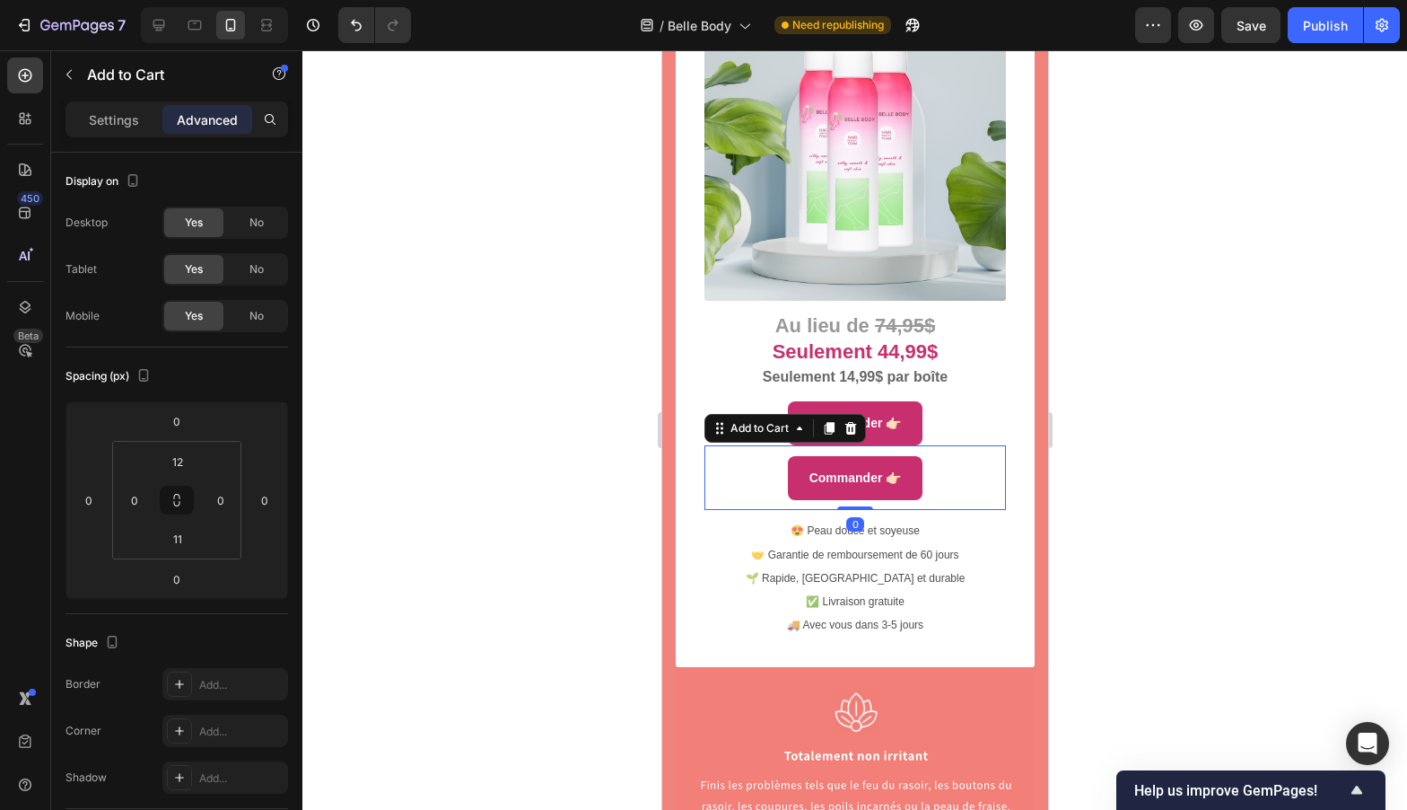
scroll to position [10441, 0]
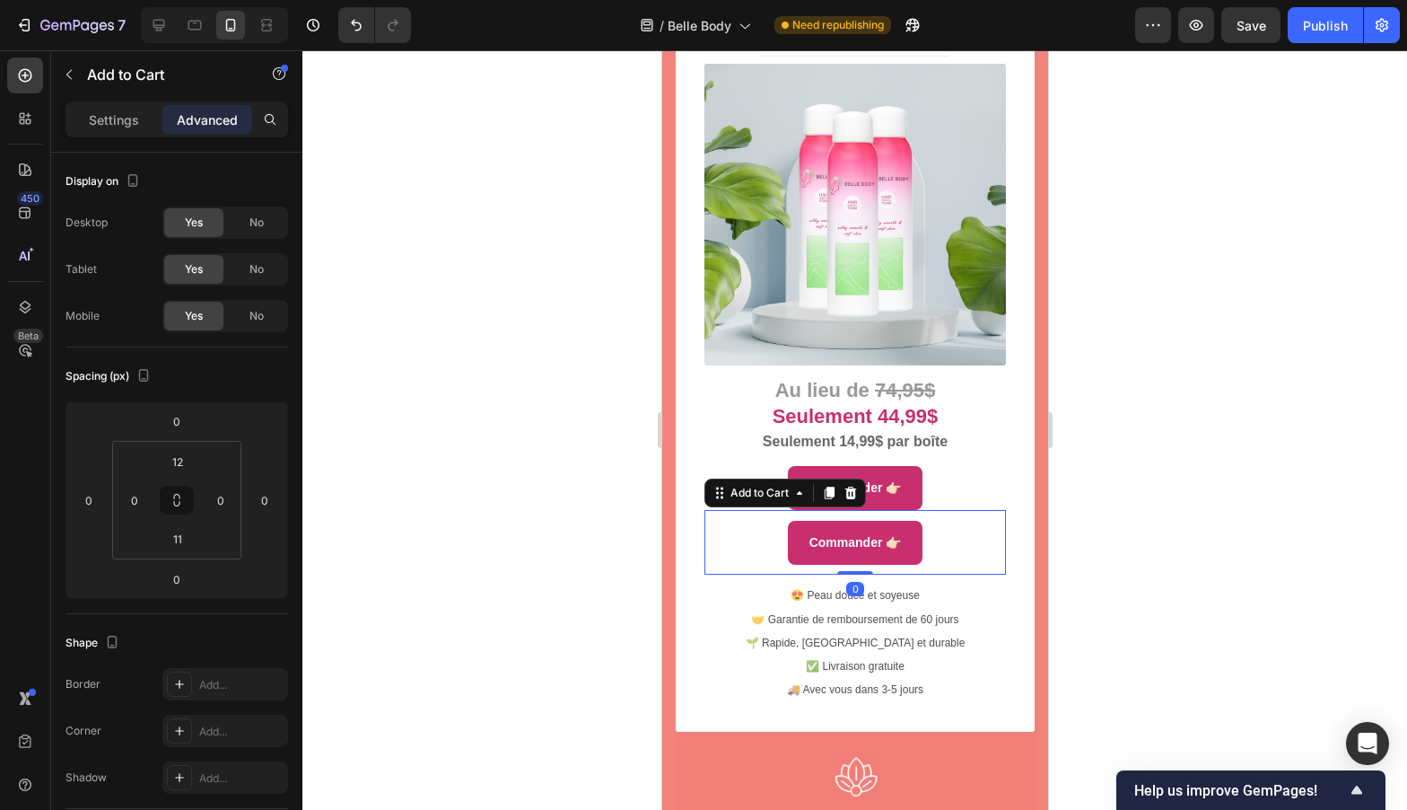
click at [1087, 429] on div at bounding box center [854, 429] width 1105 height 759
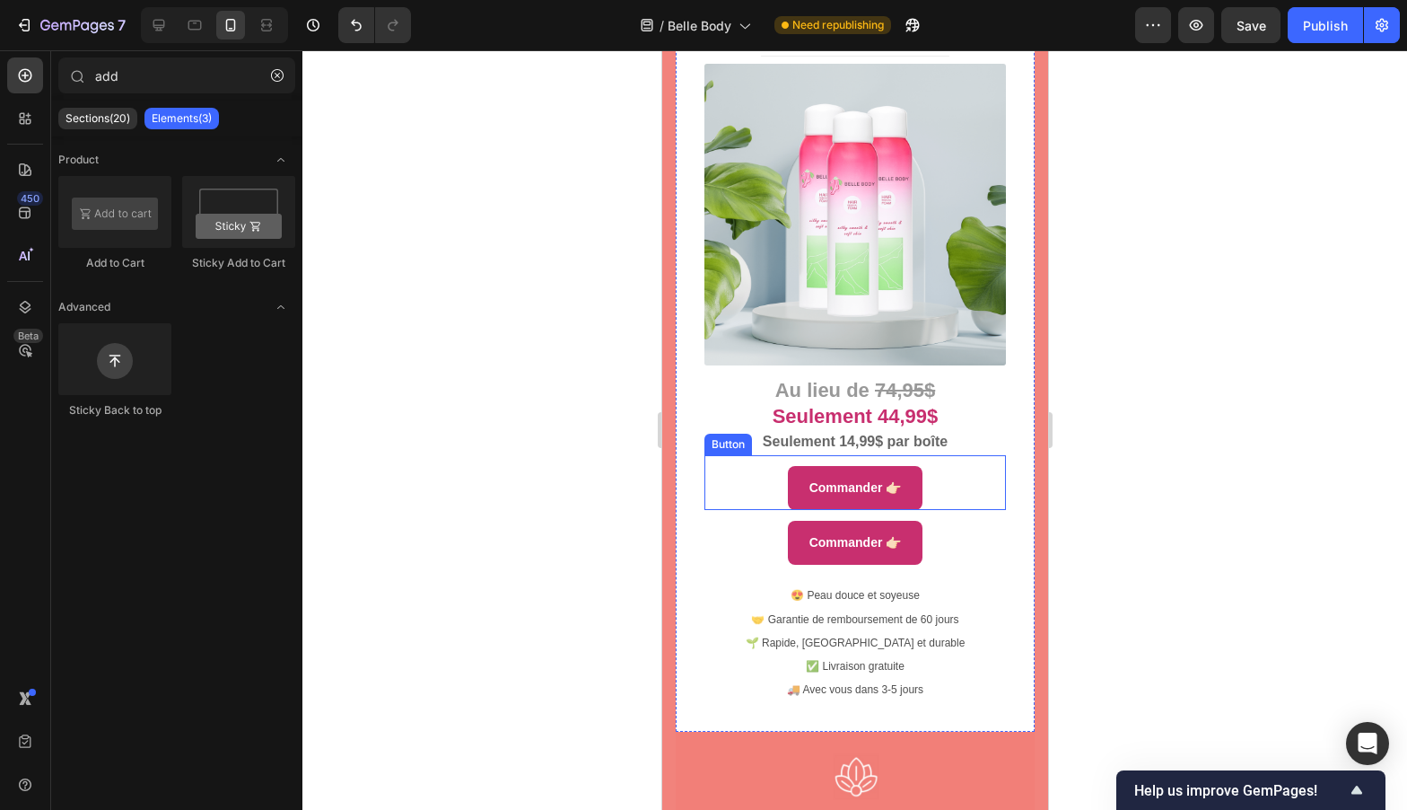
click at [942, 455] on div "Commander 👉🏻 Button" at bounding box center [855, 482] width 302 height 55
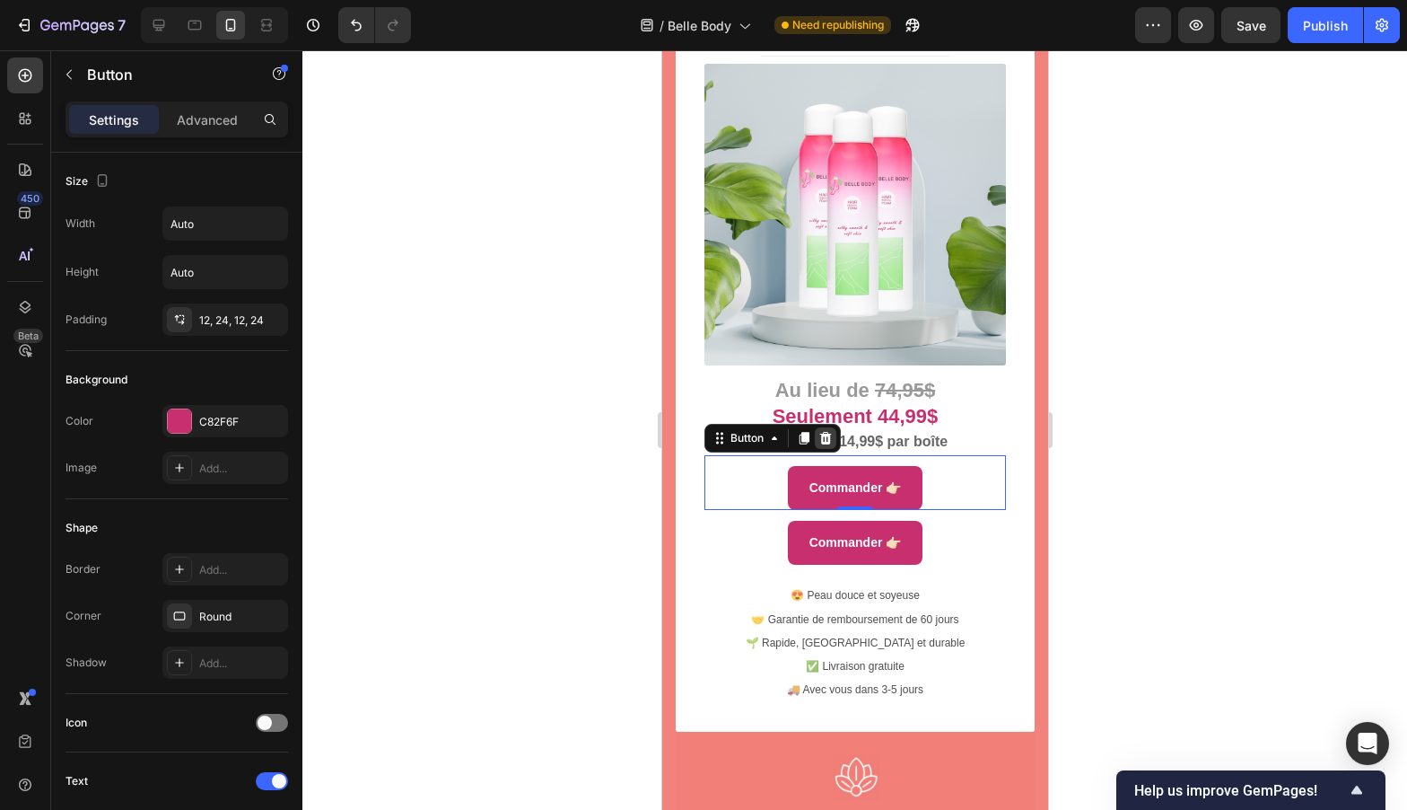
click at [828, 431] on icon at bounding box center [825, 438] width 14 height 14
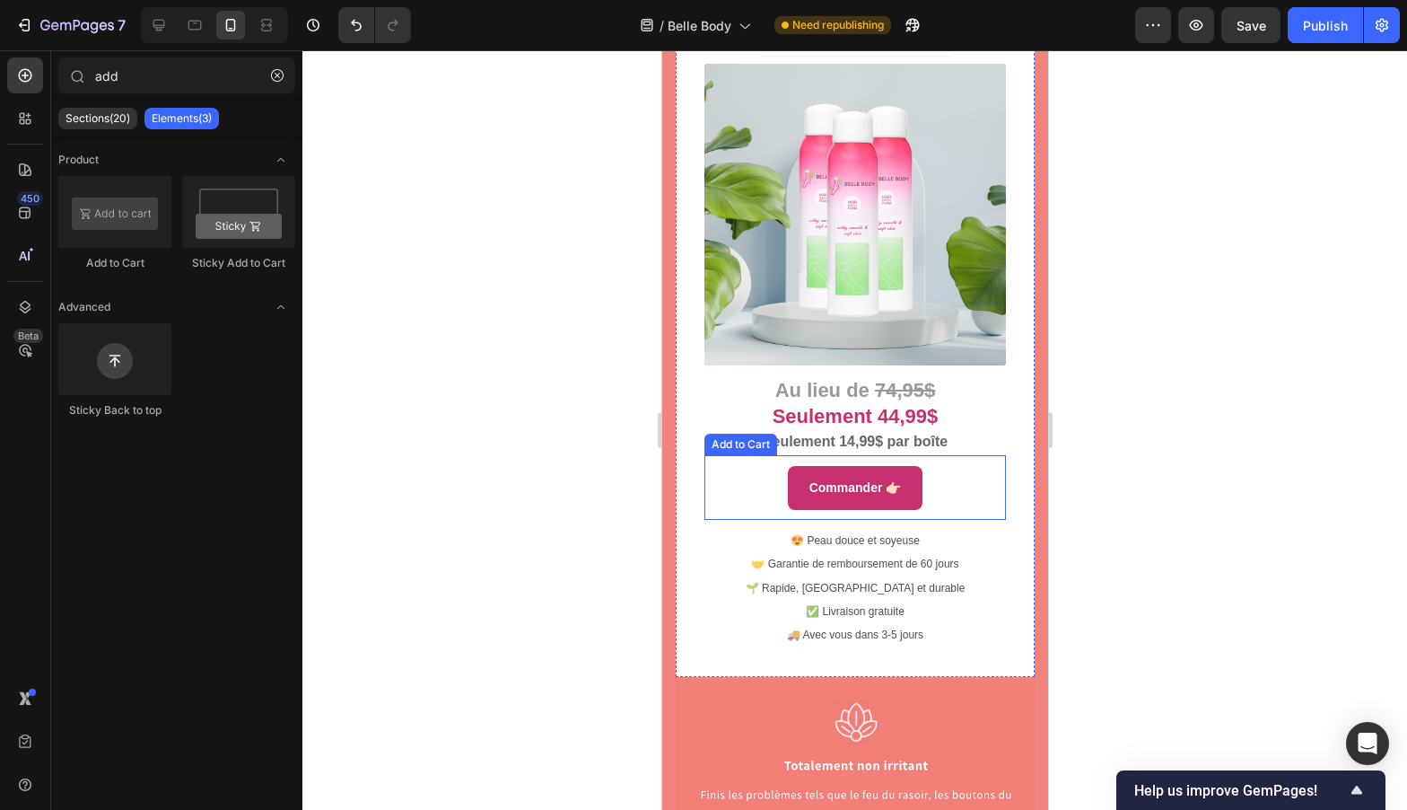
click at [756, 455] on div "Commander 👉🏻 Add to Cart" at bounding box center [855, 487] width 302 height 65
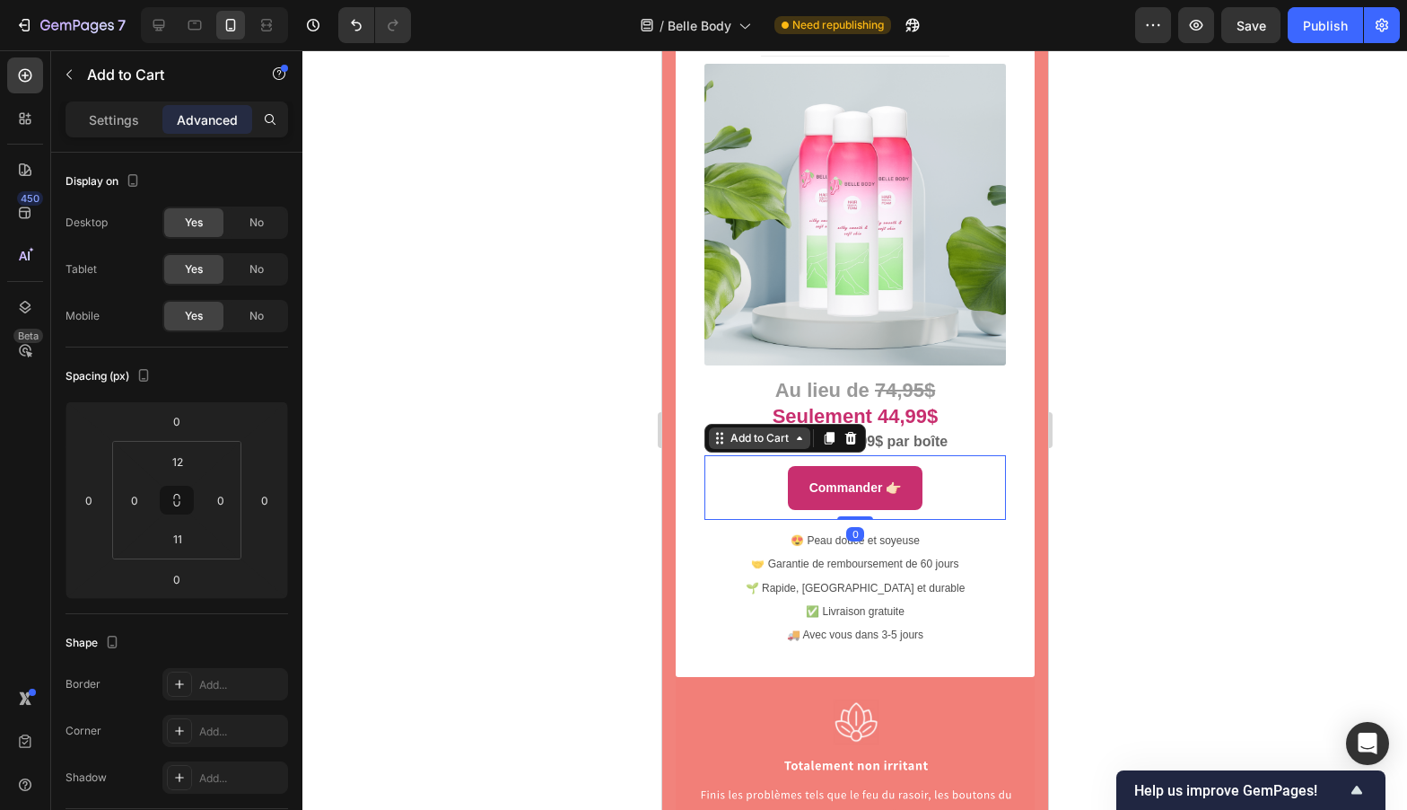
click at [720, 441] on icon at bounding box center [721, 442] width 3 height 3
click at [742, 455] on div "Commander 👉🏻 Add to Cart Product Row 3 cols Section 0" at bounding box center [855, 487] width 302 height 65
click at [823, 431] on icon at bounding box center [828, 438] width 14 height 14
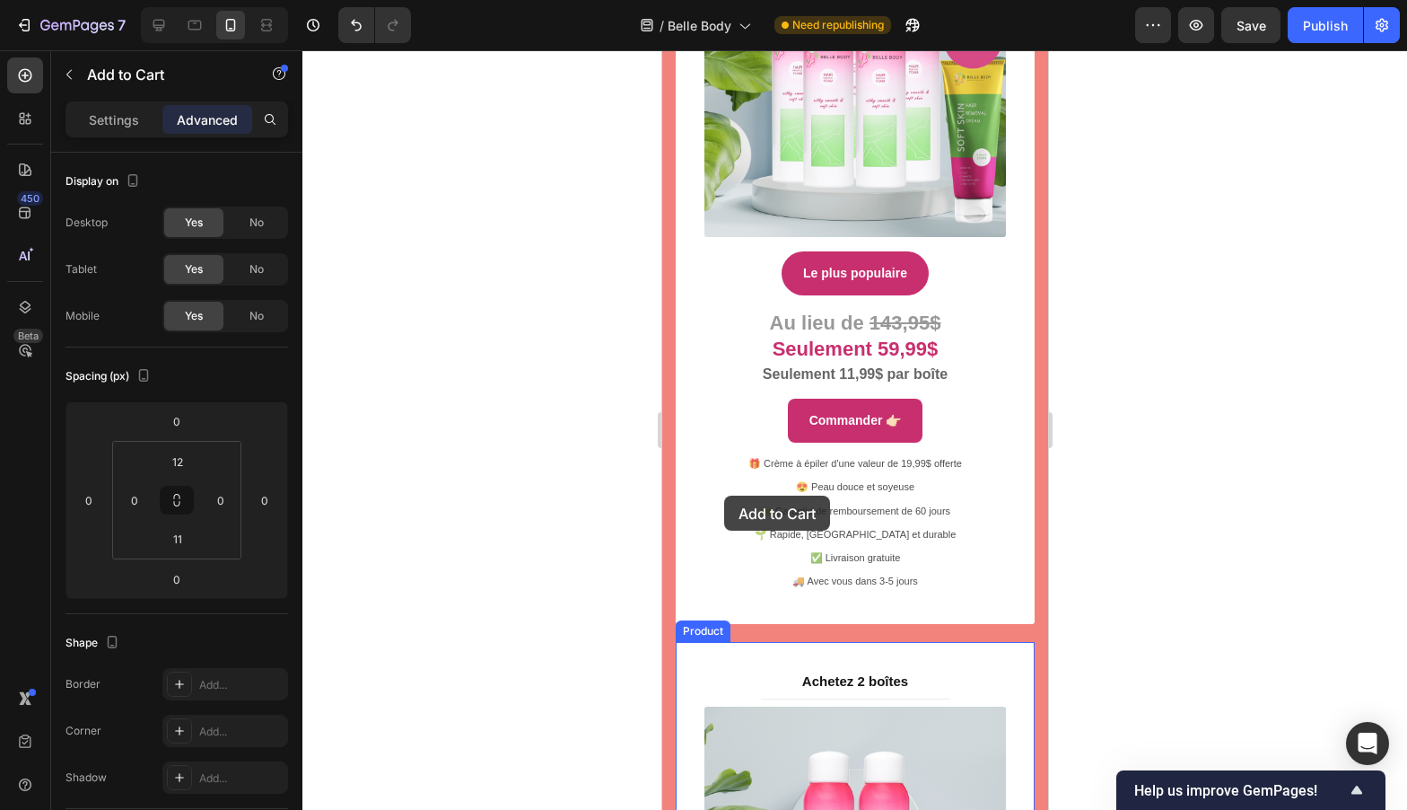
scroll to position [9078, 0]
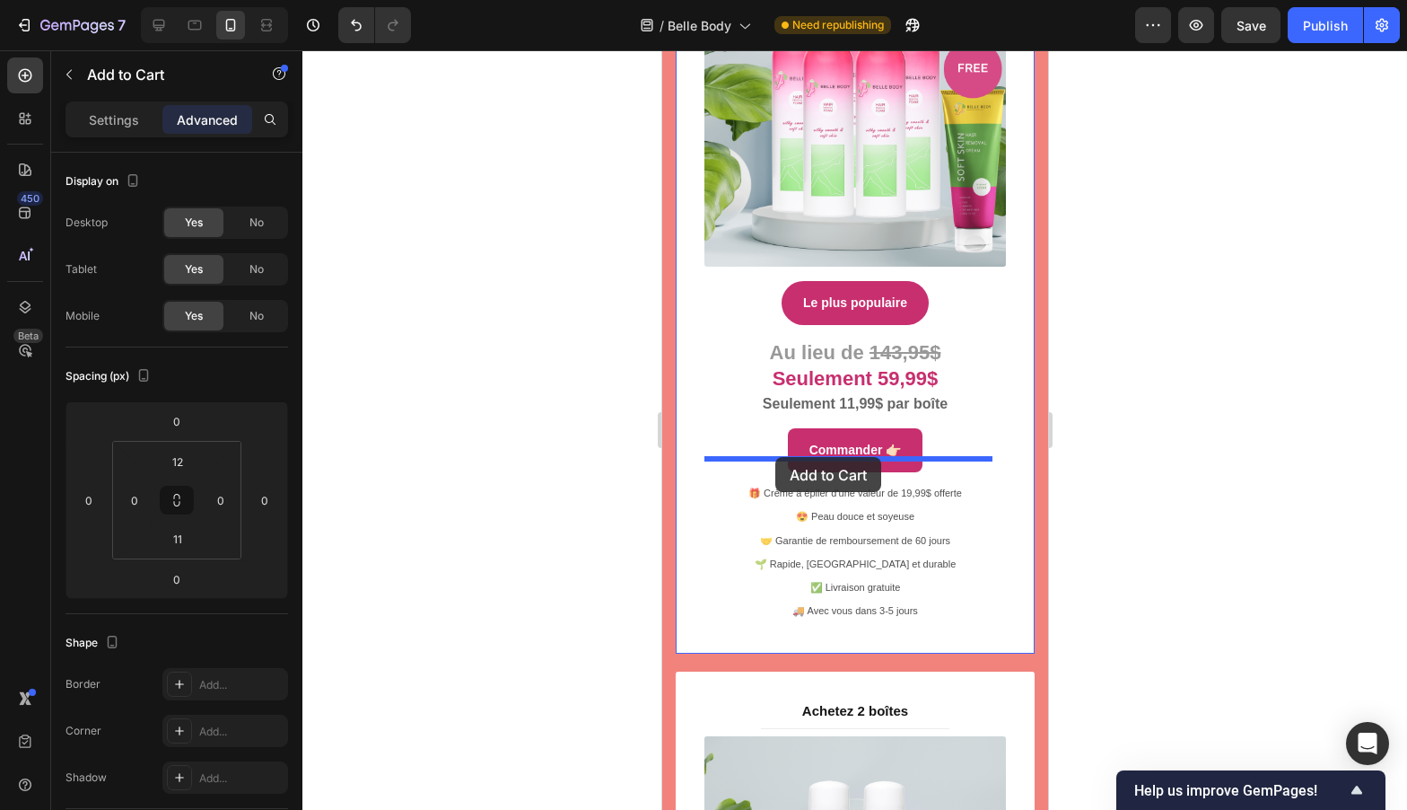
drag, startPoint x: 719, startPoint y: 460, endPoint x: 775, endPoint y: 457, distance: 55.8
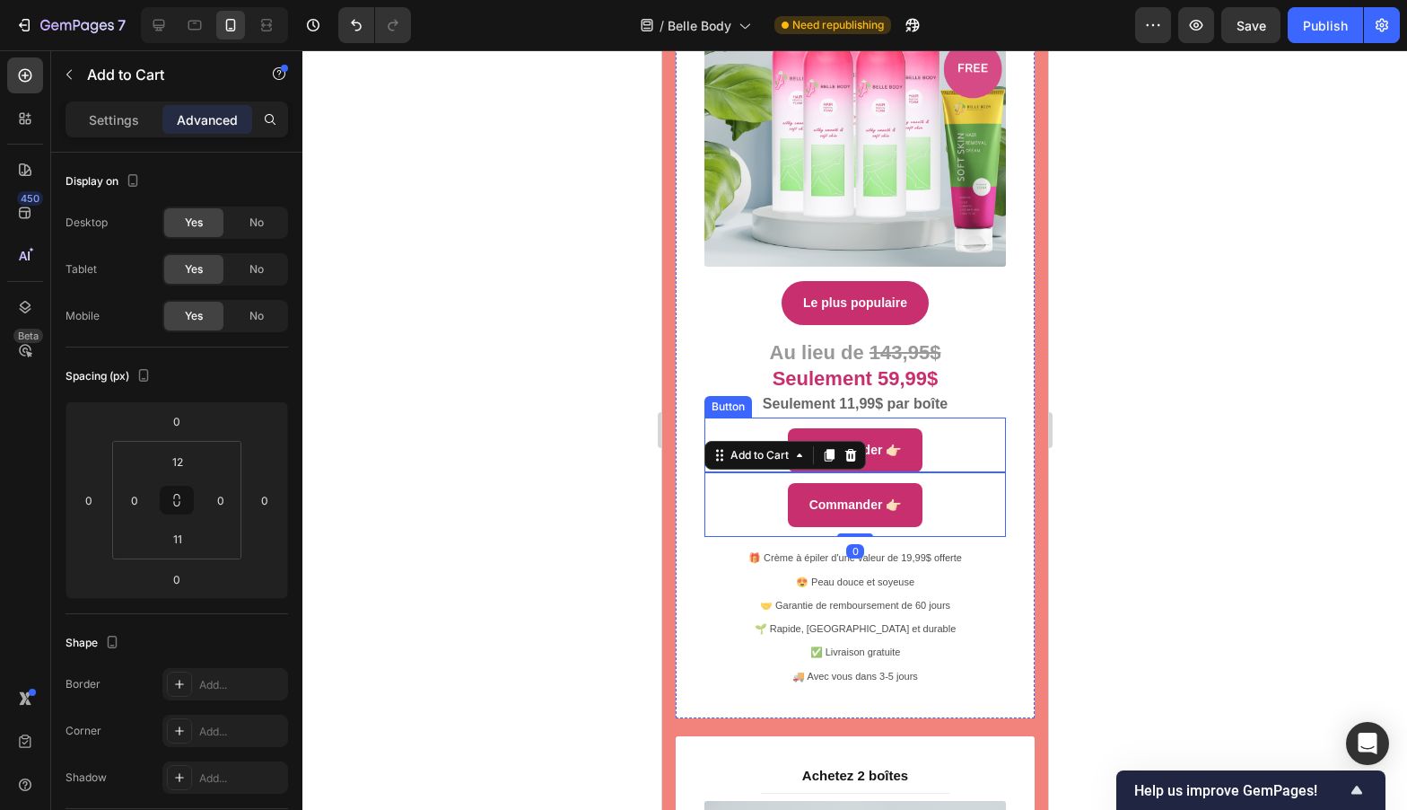
click at [927, 428] on div "Commander 👉🏻 Button" at bounding box center [855, 444] width 302 height 55
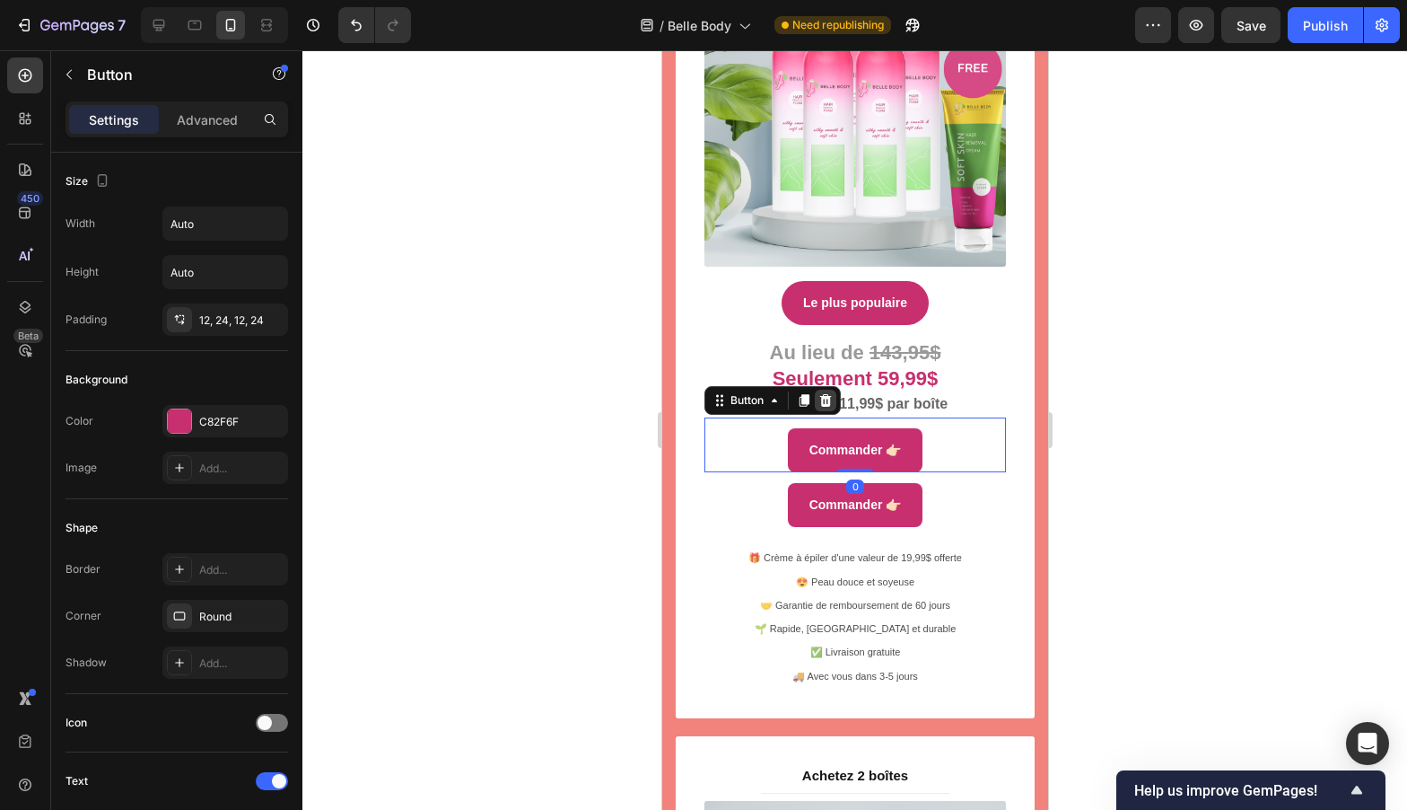
click at [827, 393] on icon at bounding box center [825, 400] width 14 height 14
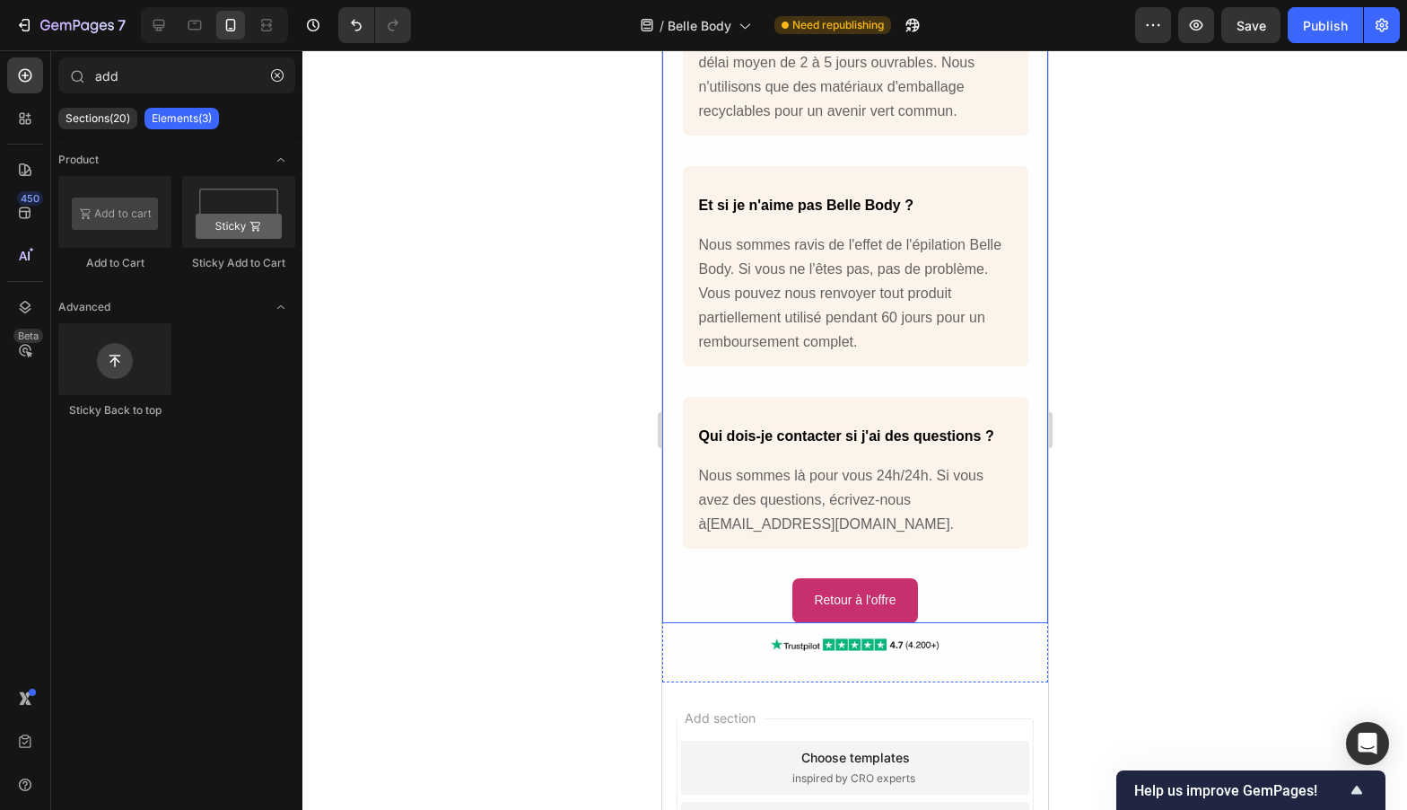
scroll to position [13864, 0]
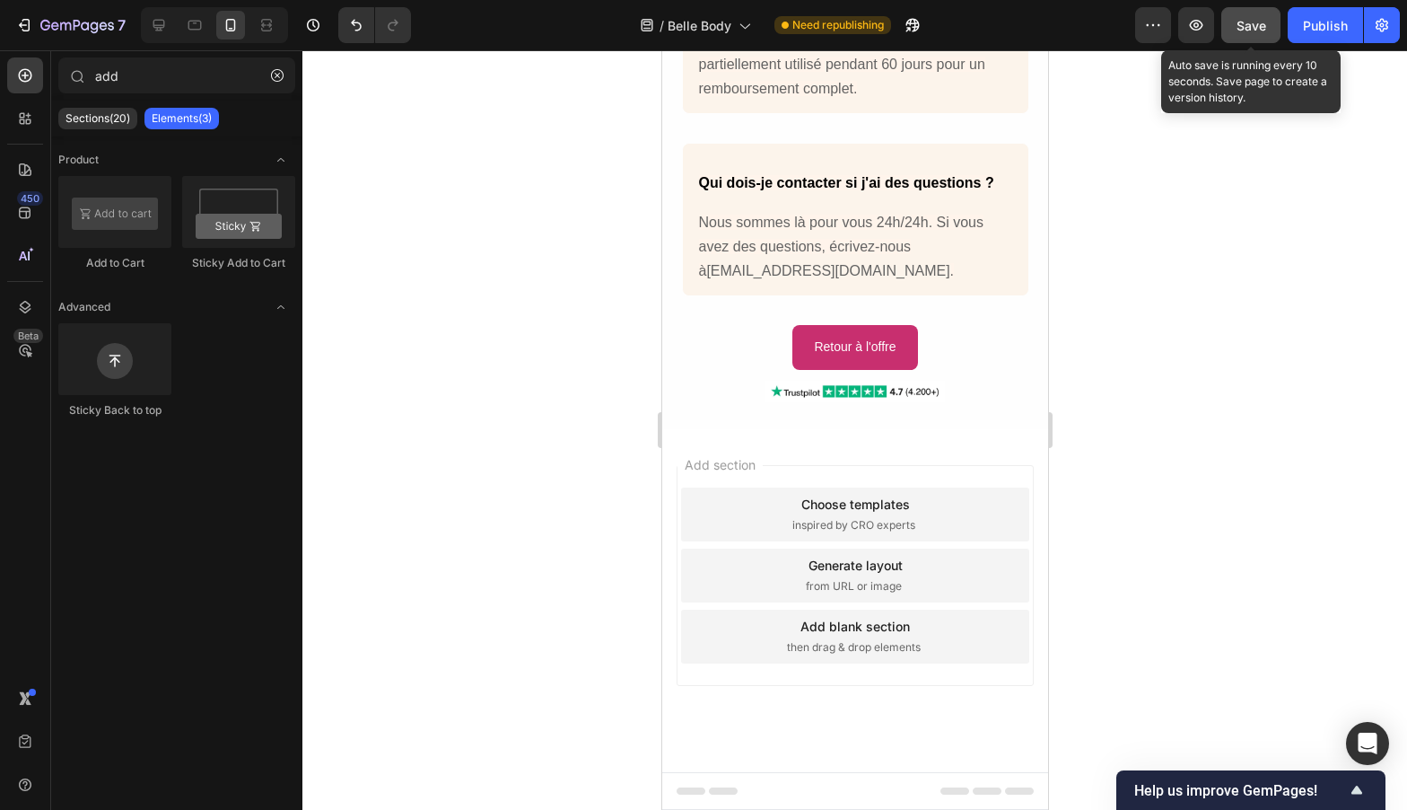
click at [1232, 24] on button "Save" at bounding box center [1250, 25] width 59 height 36
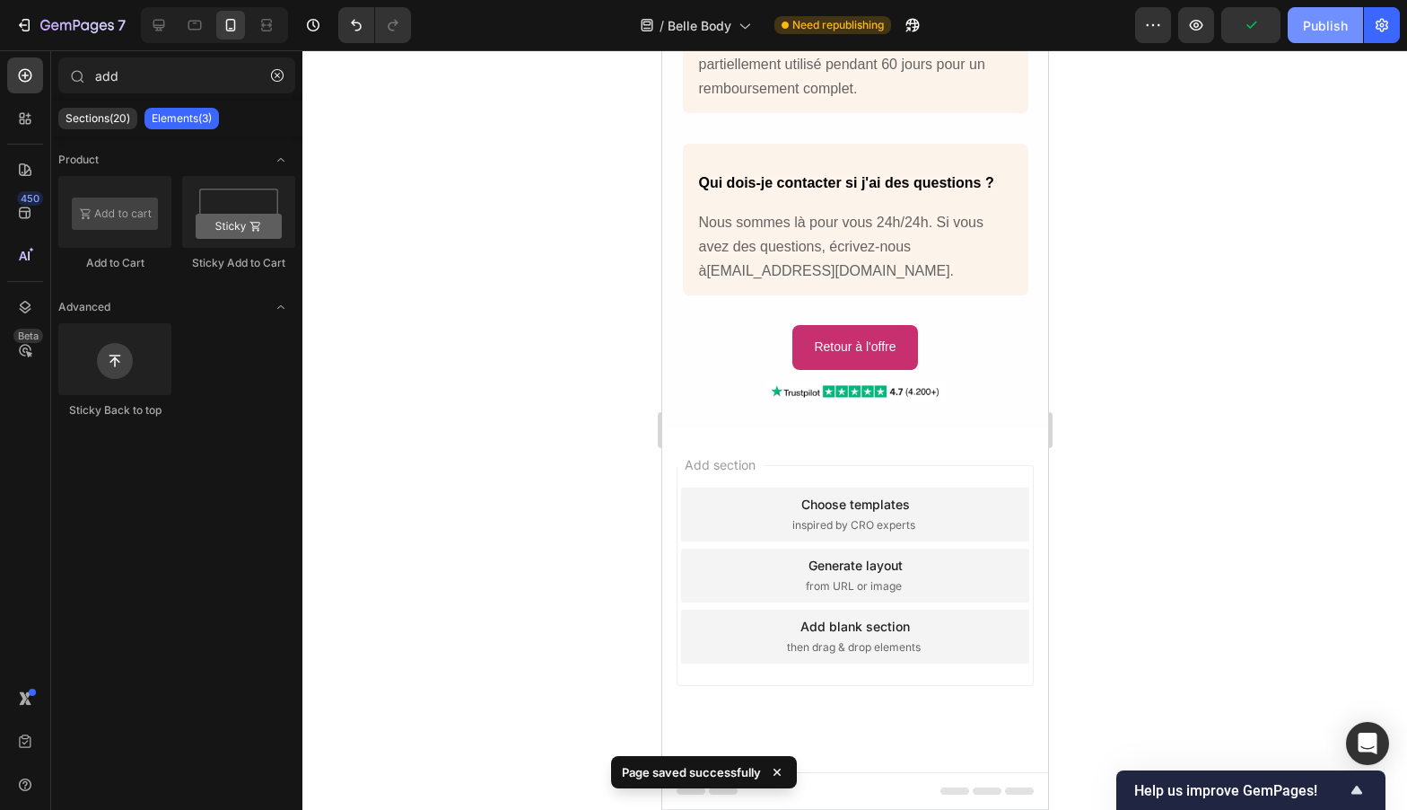
click at [1321, 13] on button "Publish" at bounding box center [1325, 25] width 75 height 36
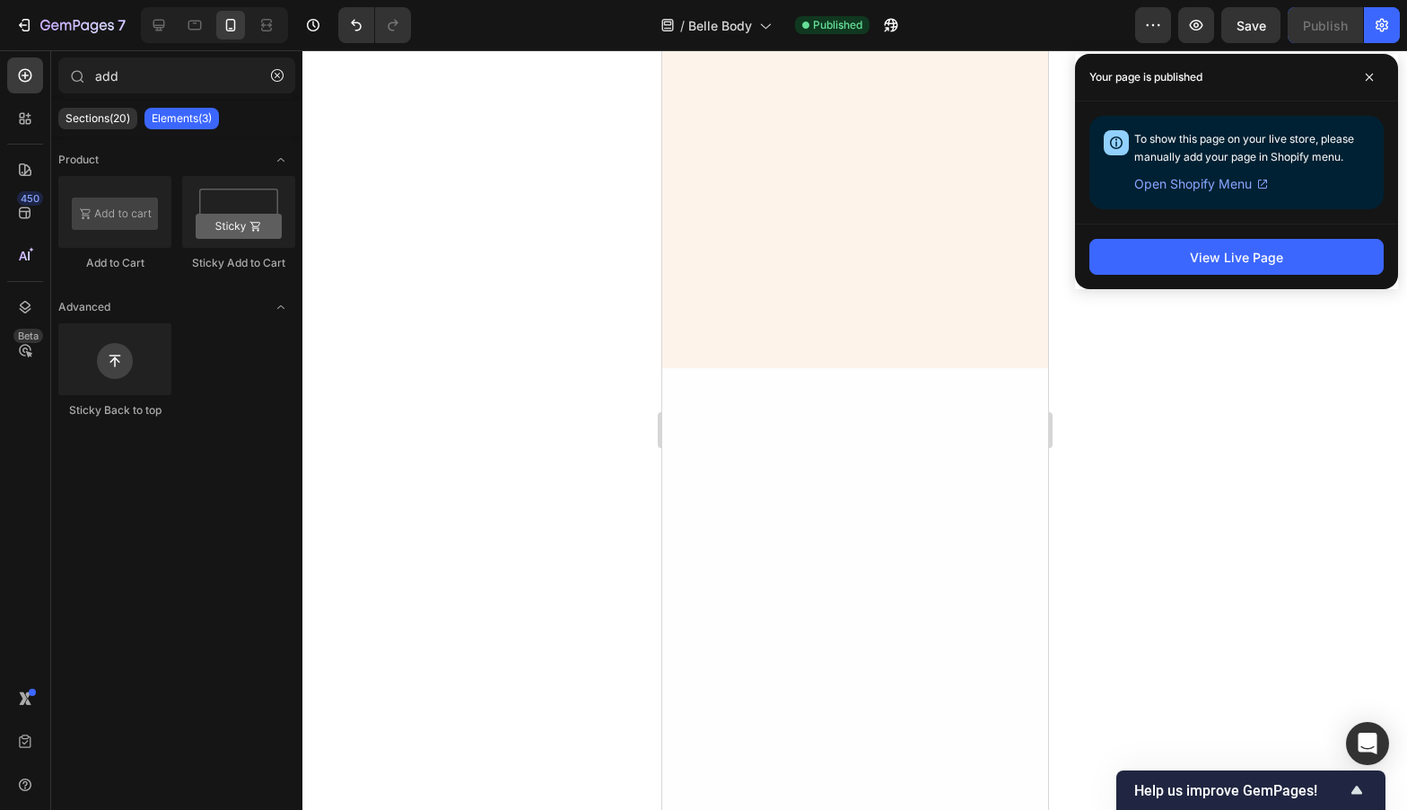
scroll to position [0, 0]
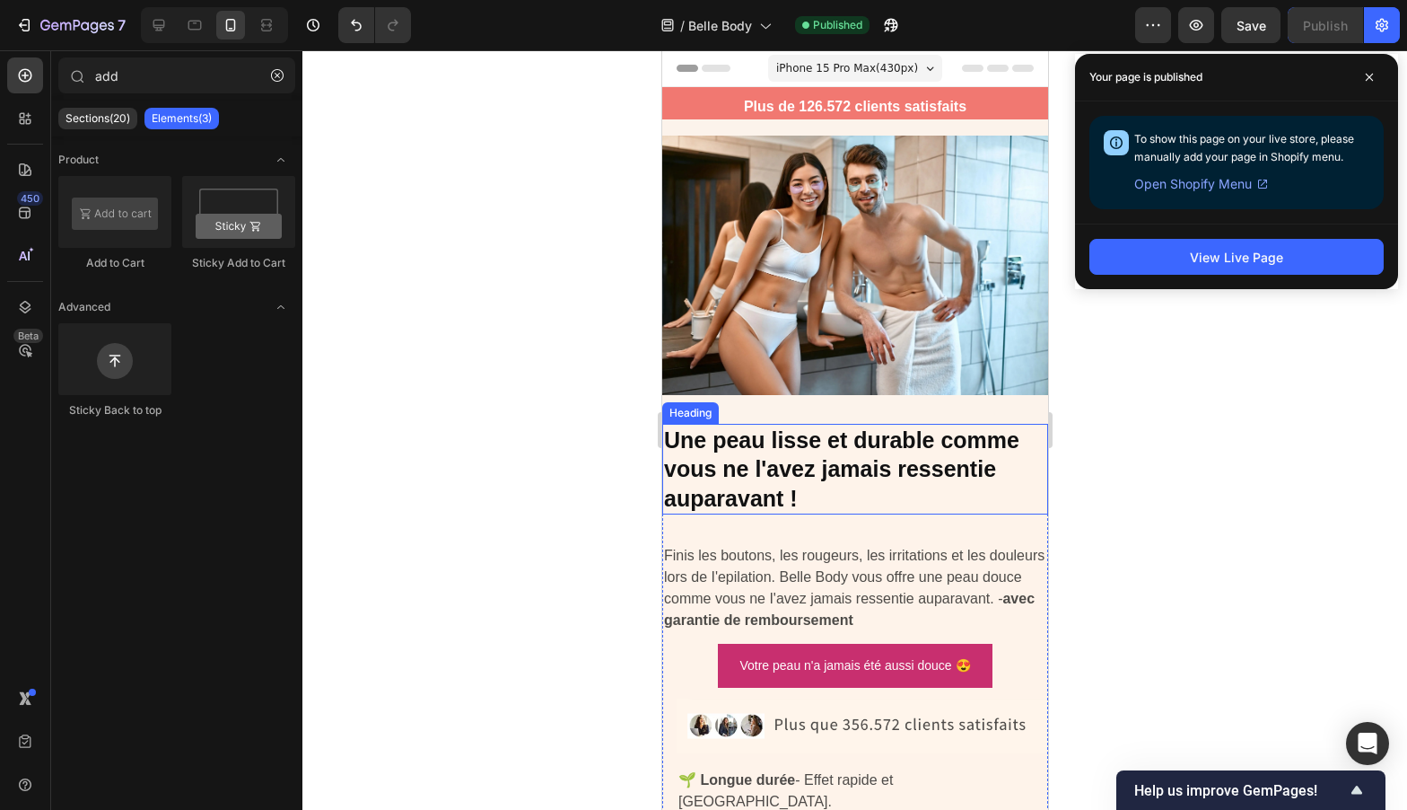
click at [810, 480] on strong "Une peau lisse et durable comme vous ne l'avez jamais ressentie auparavant !" at bounding box center [840, 468] width 355 height 83
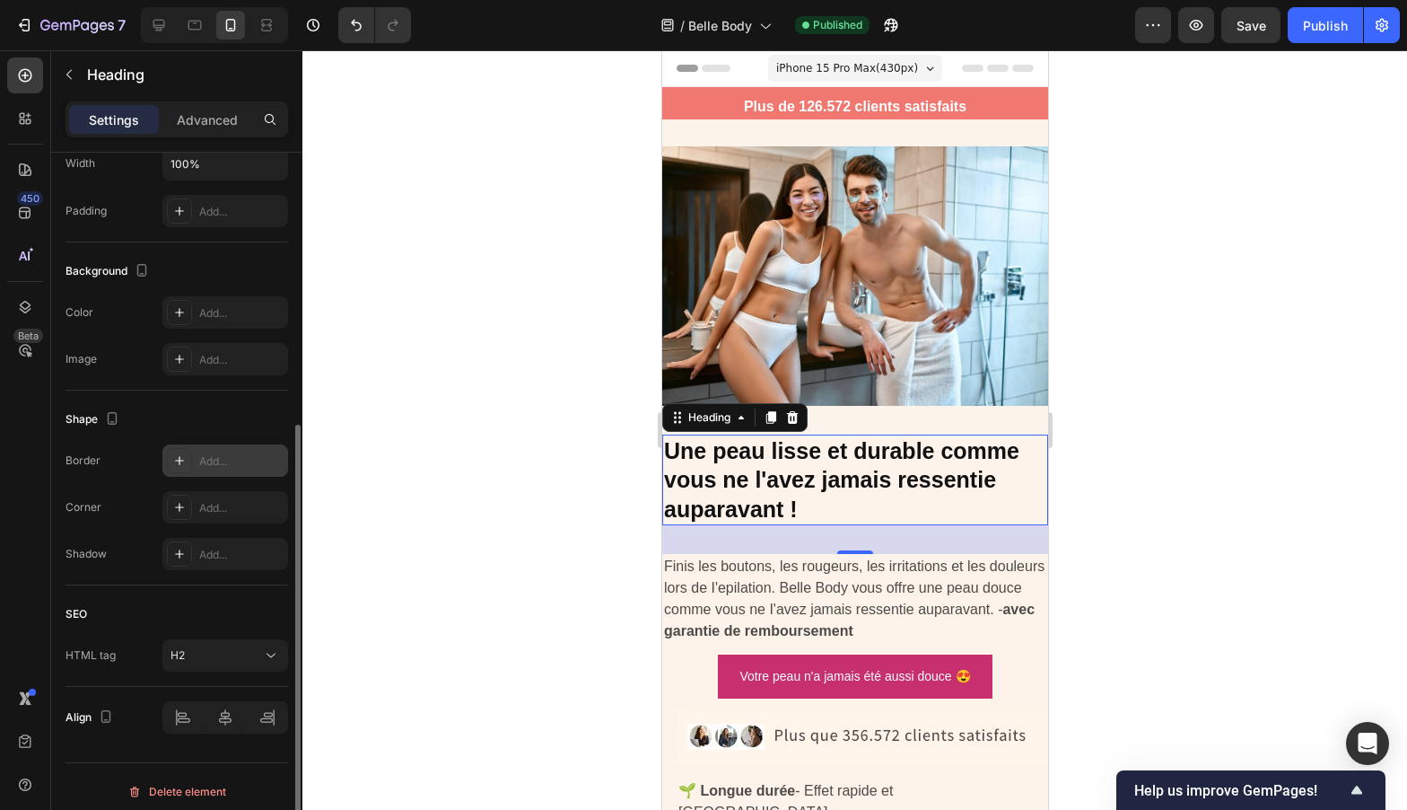
scroll to position [457, 0]
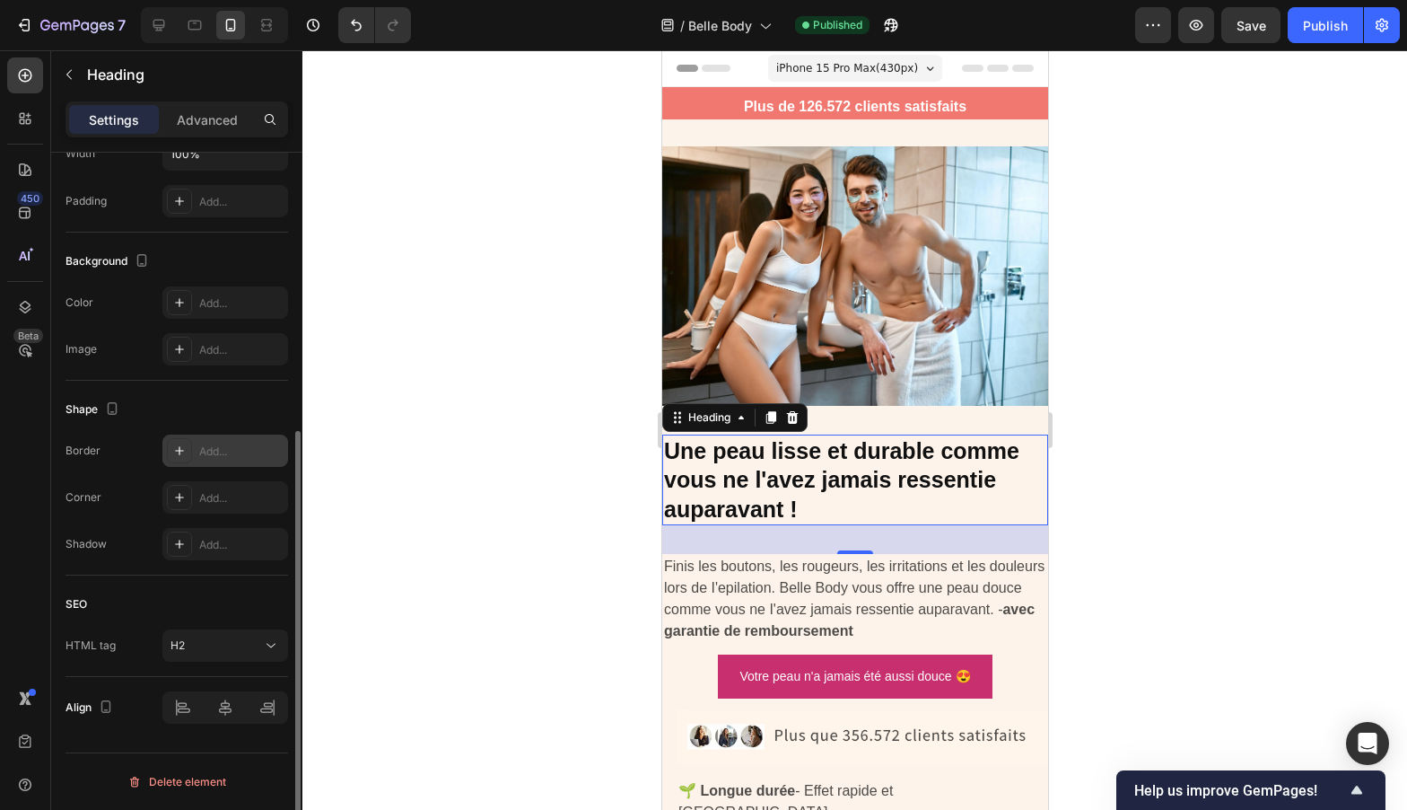
click at [208, 459] on div "Add..." at bounding box center [241, 451] width 84 height 16
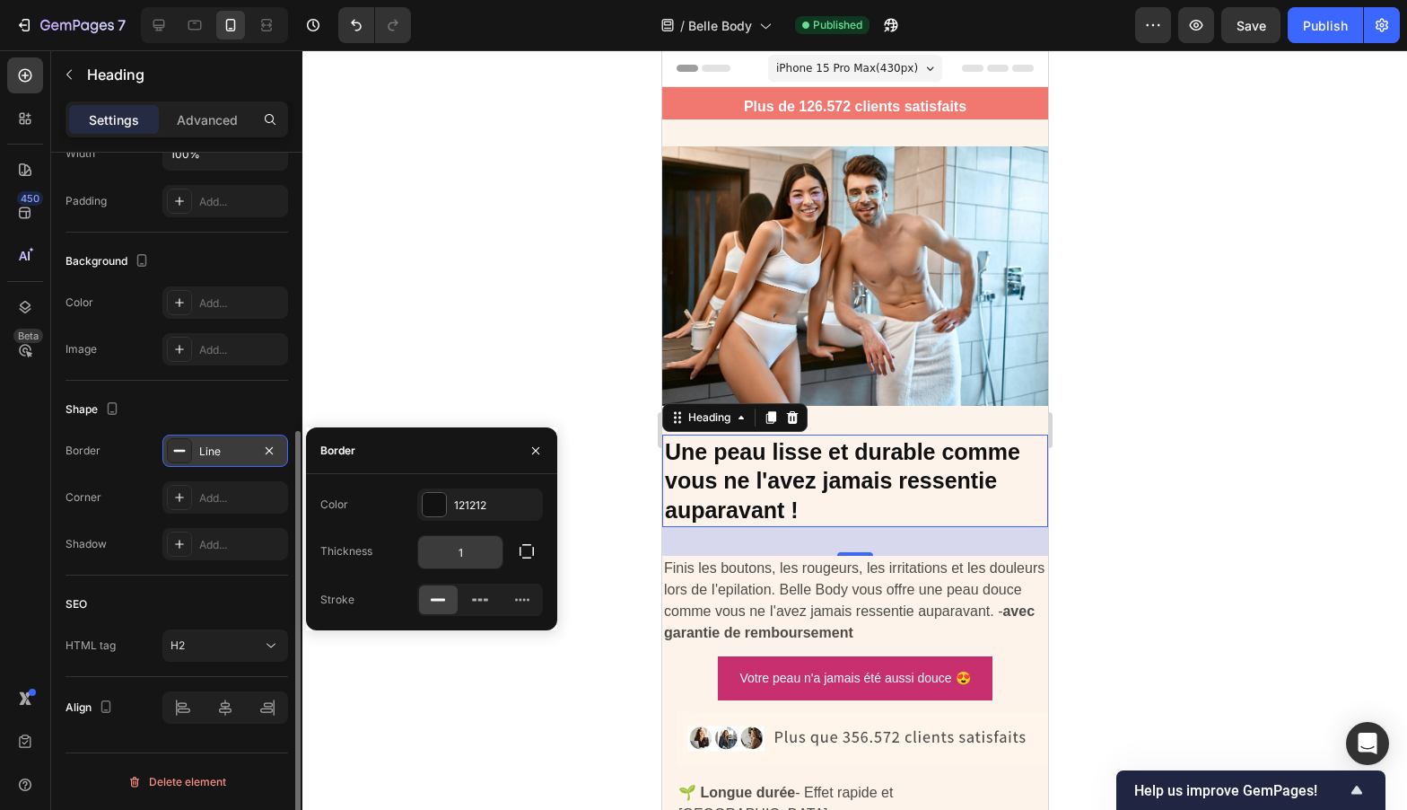
click at [477, 550] on input "1" at bounding box center [460, 552] width 84 height 32
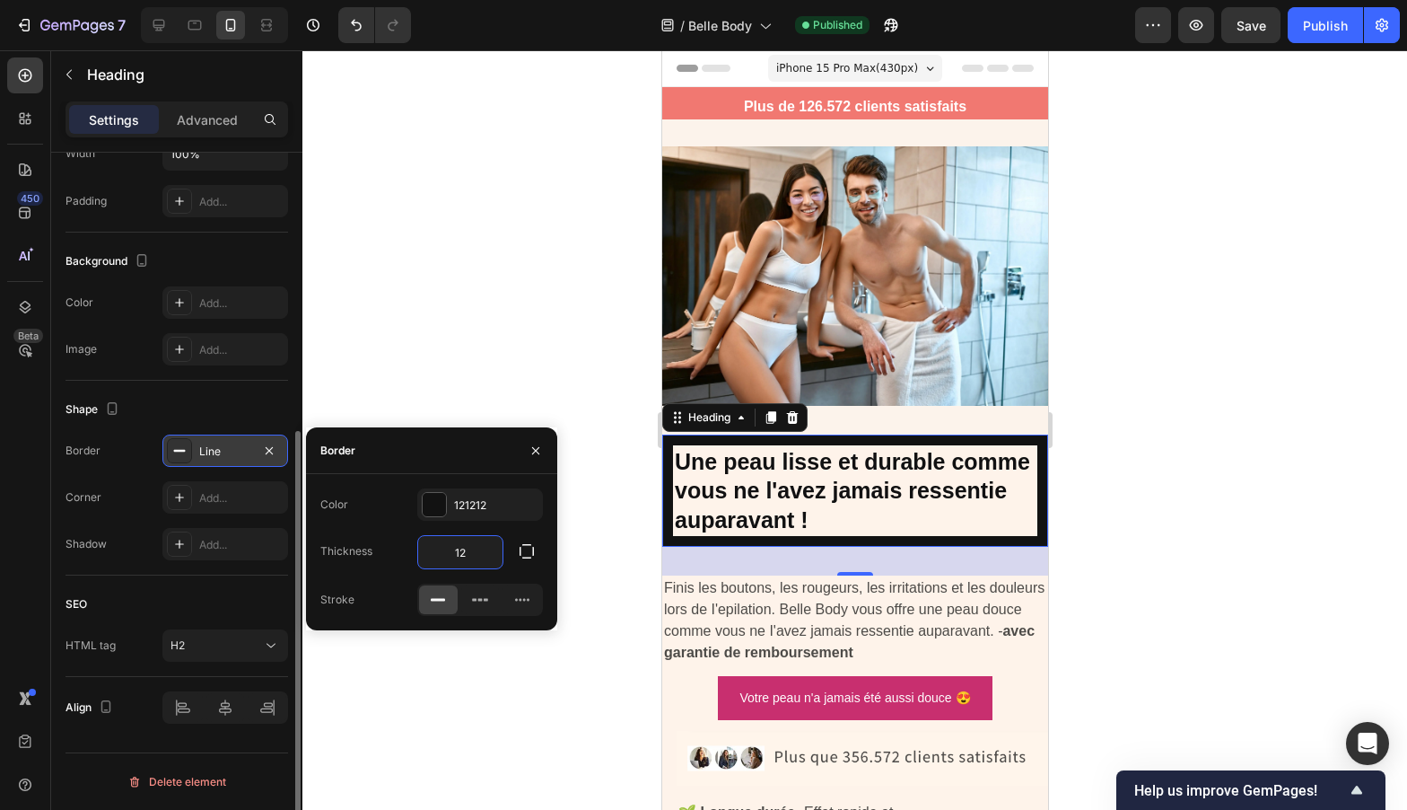
type input "1"
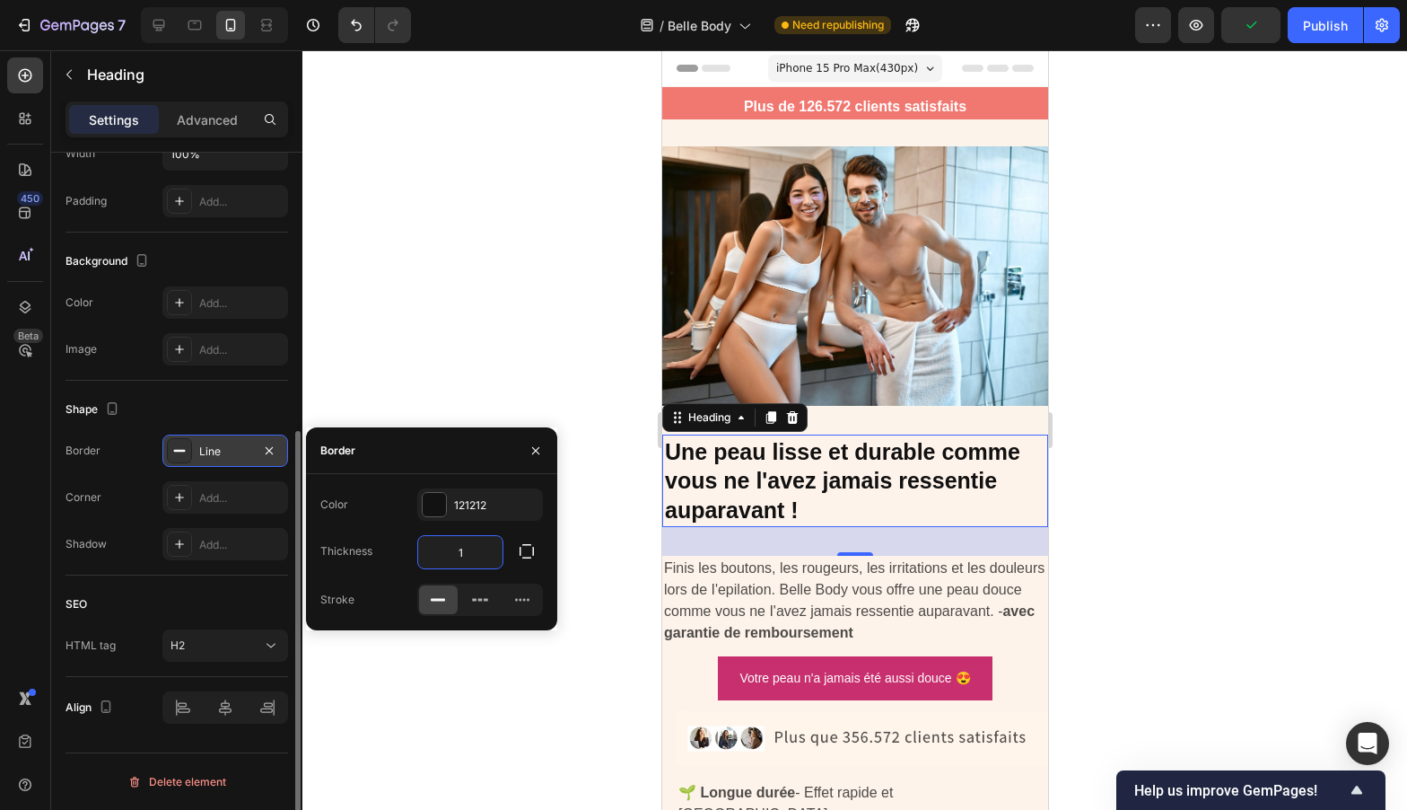
type input "12"
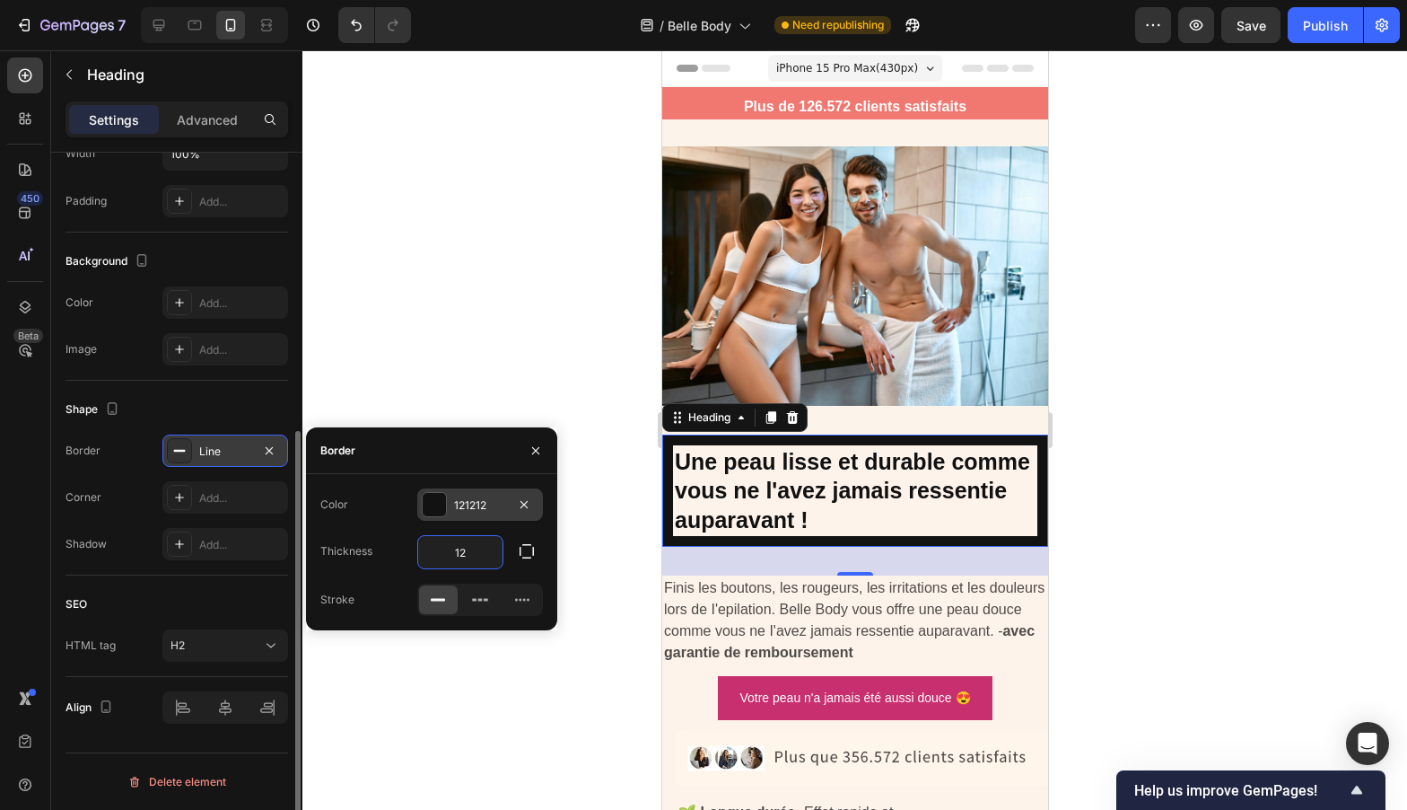
click at [433, 503] on div at bounding box center [434, 504] width 23 height 23
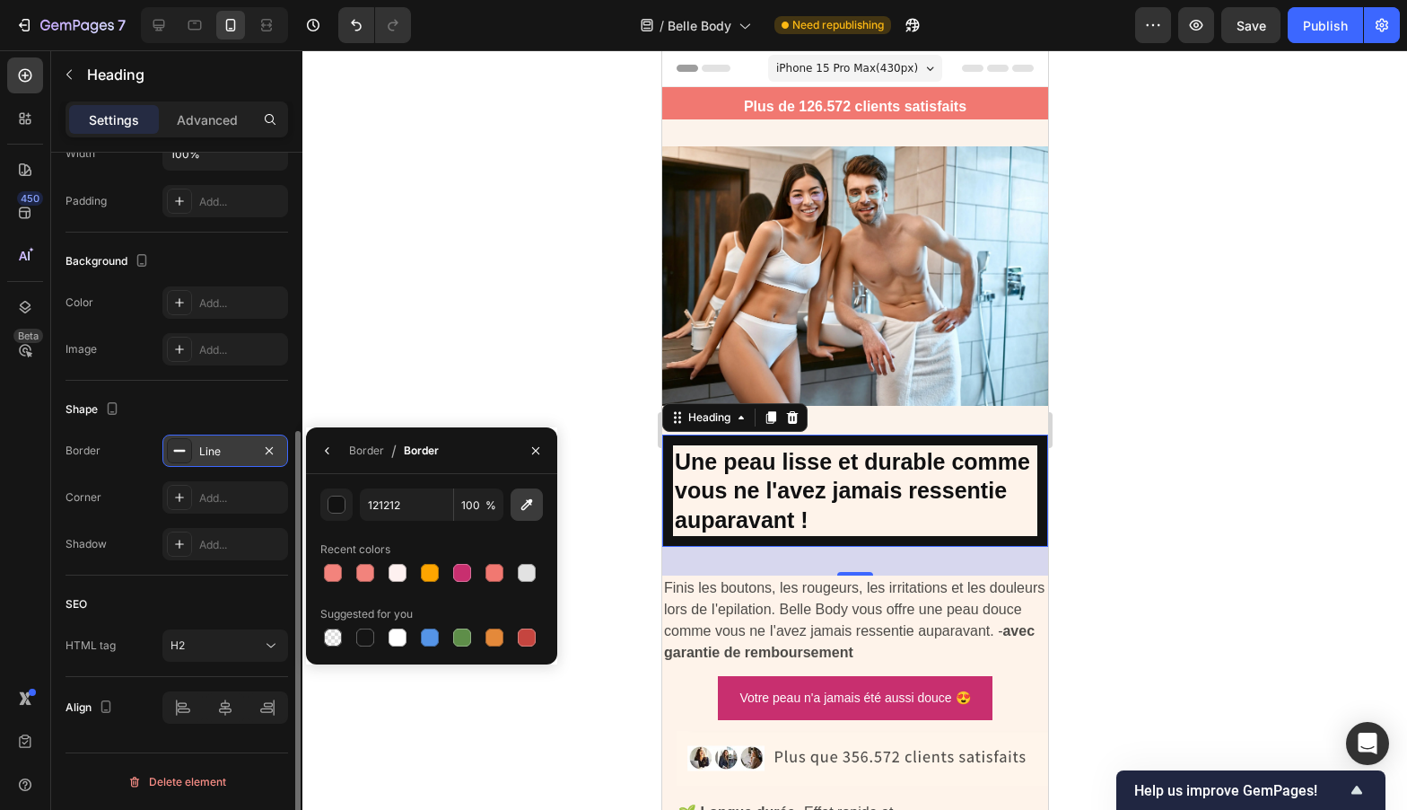
click at [528, 512] on icon "button" at bounding box center [527, 504] width 18 height 18
type input "FEF4EA"
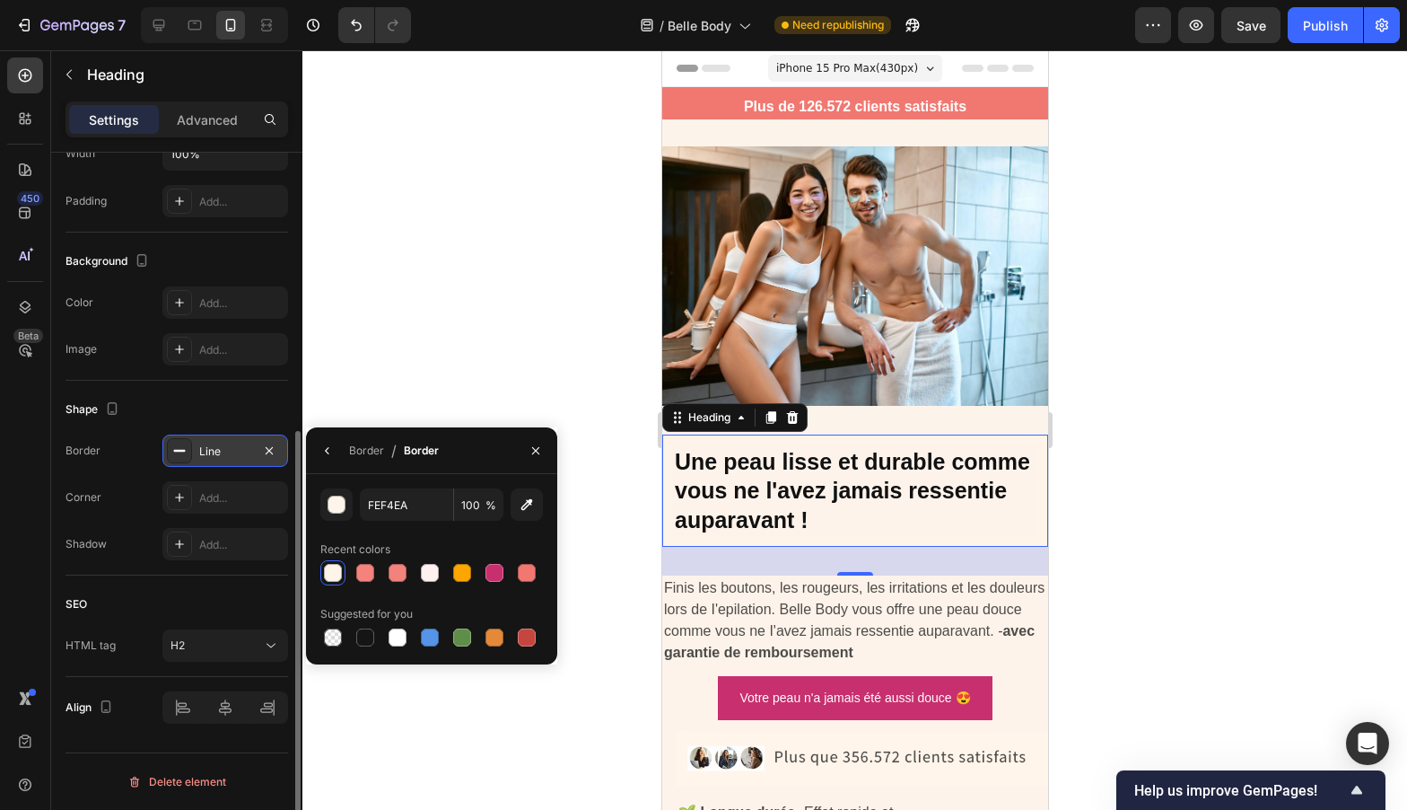
click at [608, 352] on div at bounding box center [854, 429] width 1105 height 759
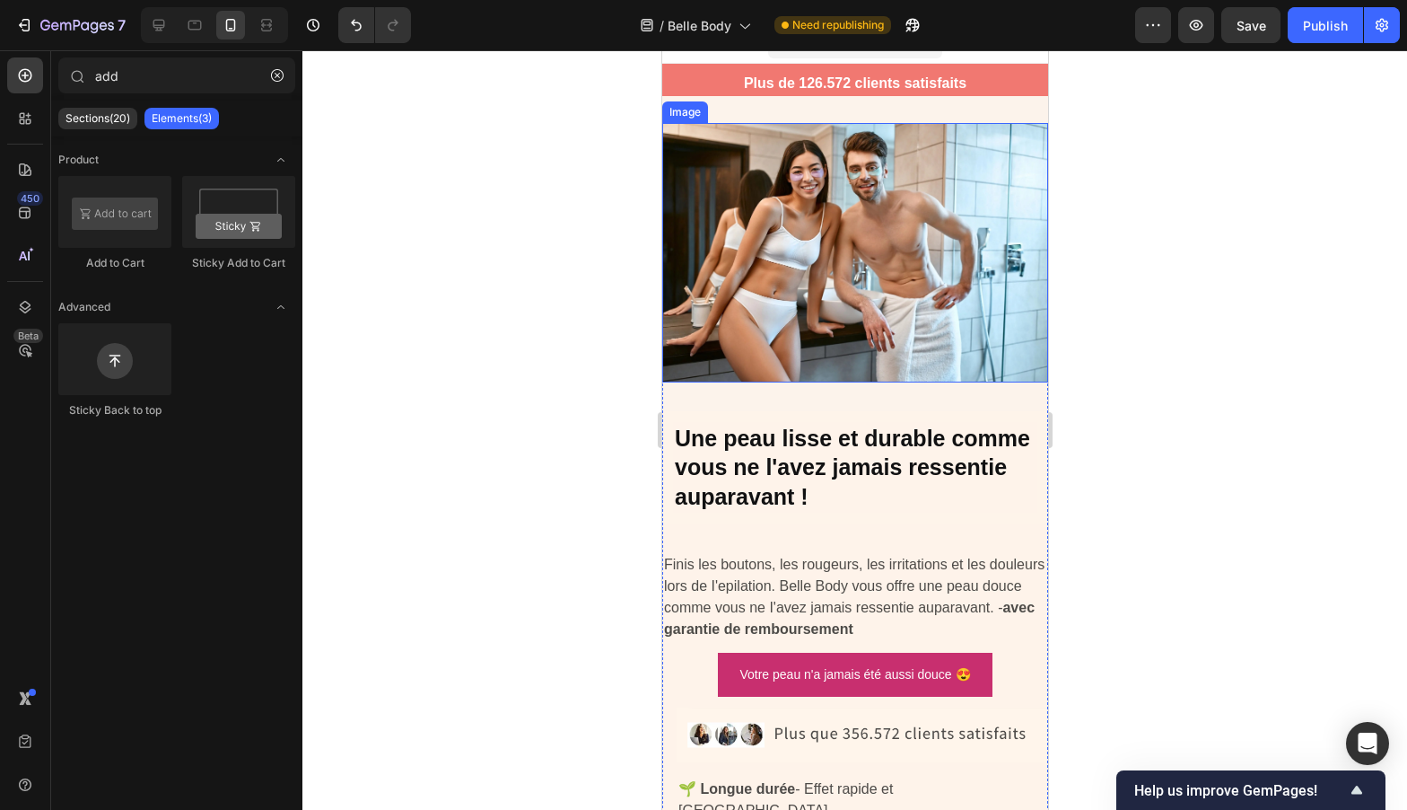
scroll to position [35, 0]
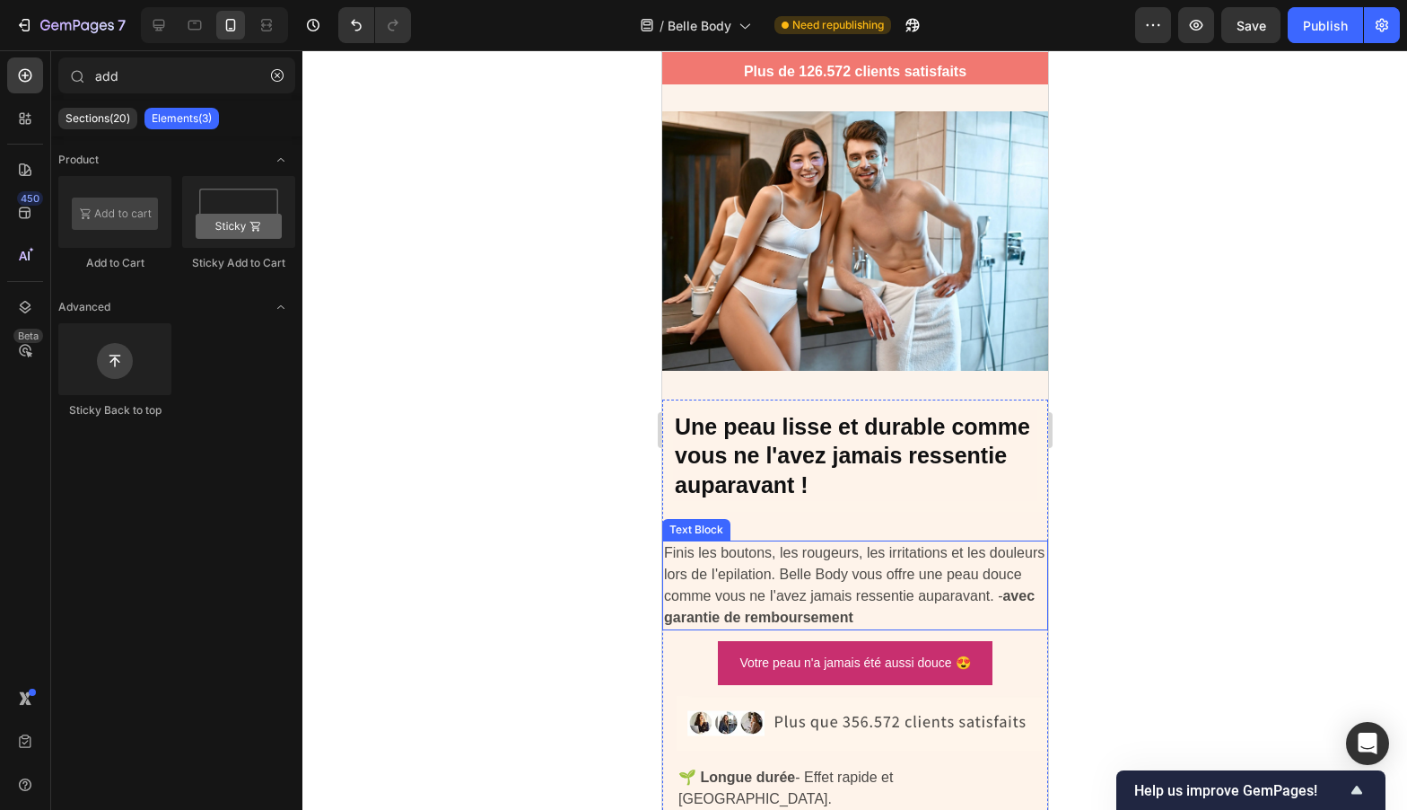
click at [823, 557] on p "Finis les boutons, les rougeurs, les irritations et les douleurs lors de I'epil…" at bounding box center [854, 585] width 382 height 86
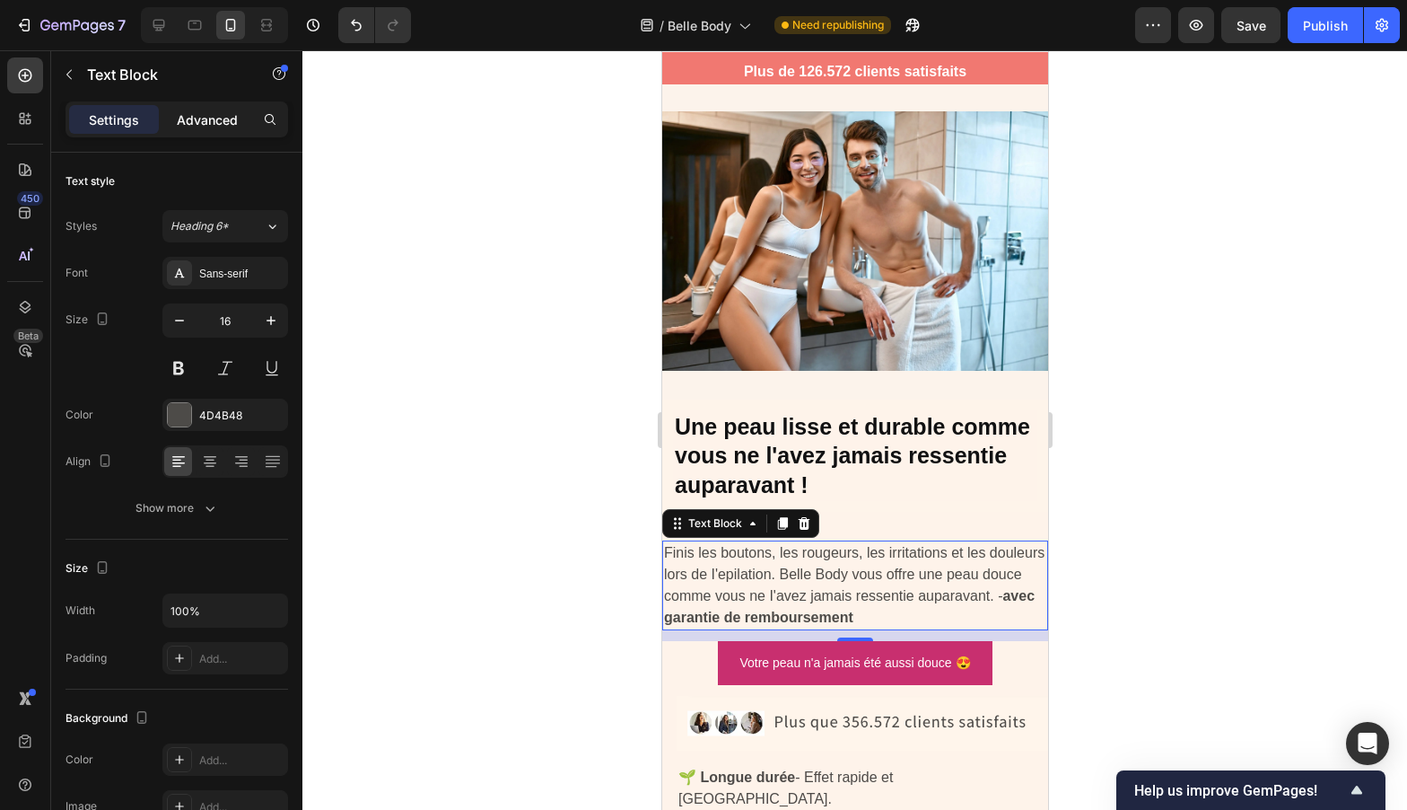
click at [227, 121] on p "Advanced" at bounding box center [207, 119] width 61 height 19
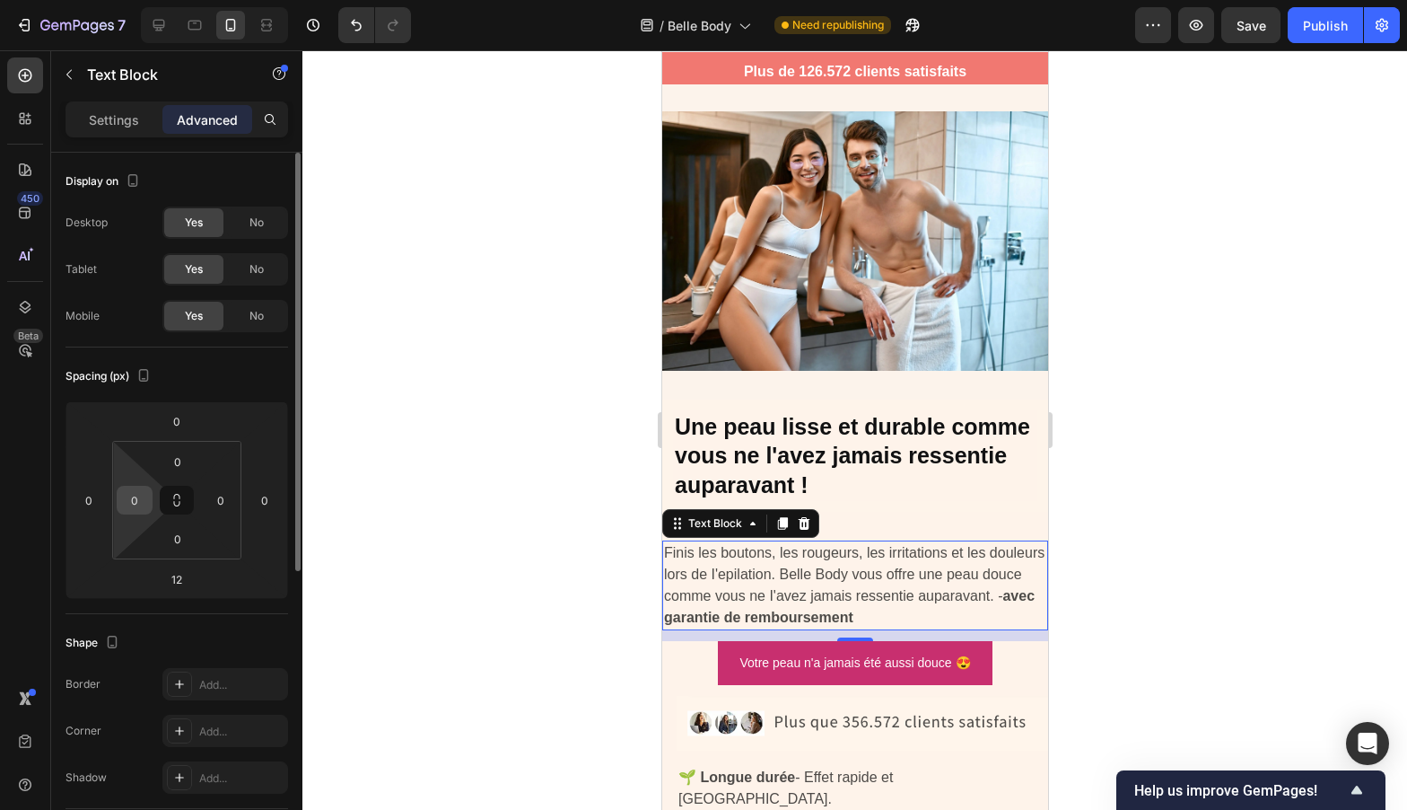
click at [144, 497] on input "0" at bounding box center [134, 499] width 27 height 27
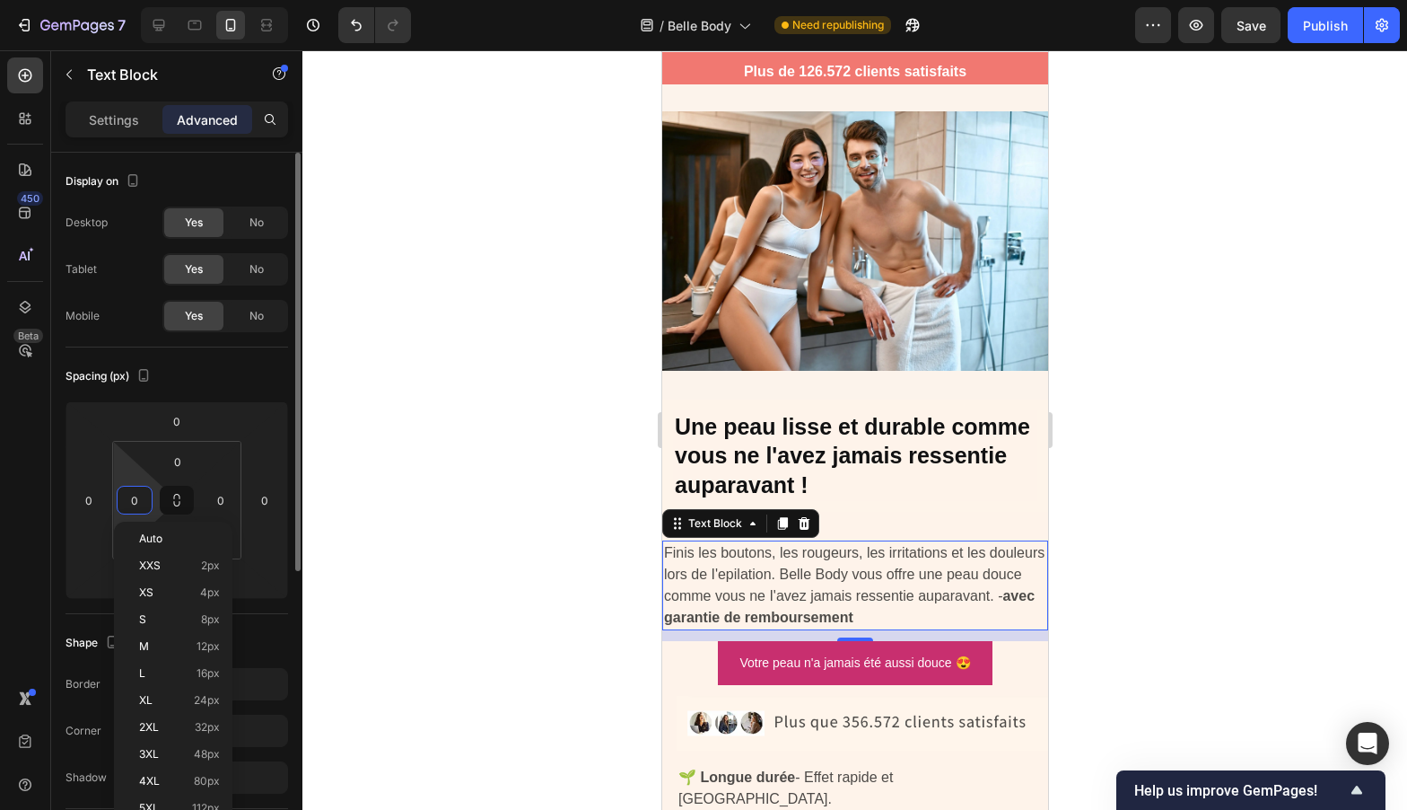
click at [144, 497] on input "0" at bounding box center [134, 499] width 27 height 27
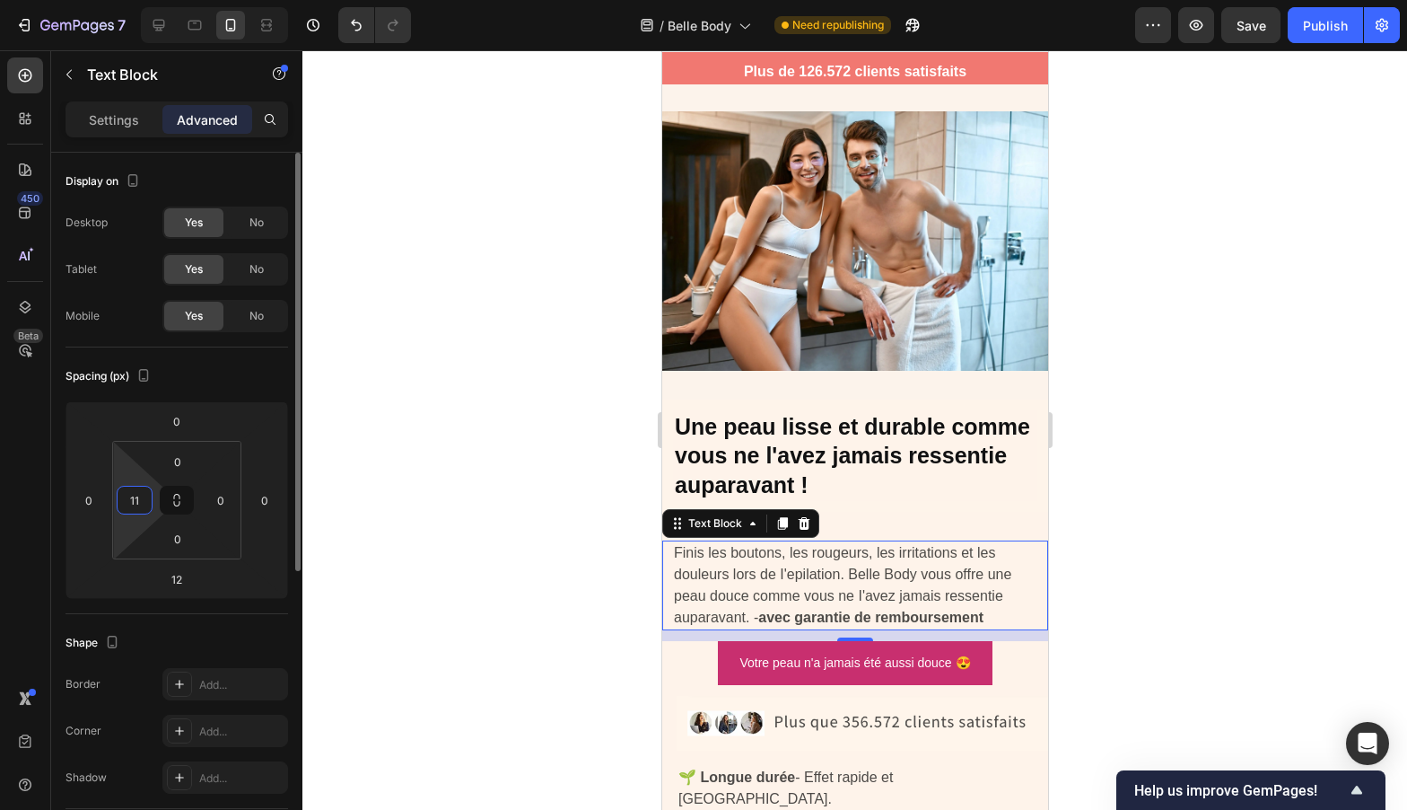
type input "1"
type input "13"
click at [425, 133] on div at bounding box center [854, 429] width 1105 height 759
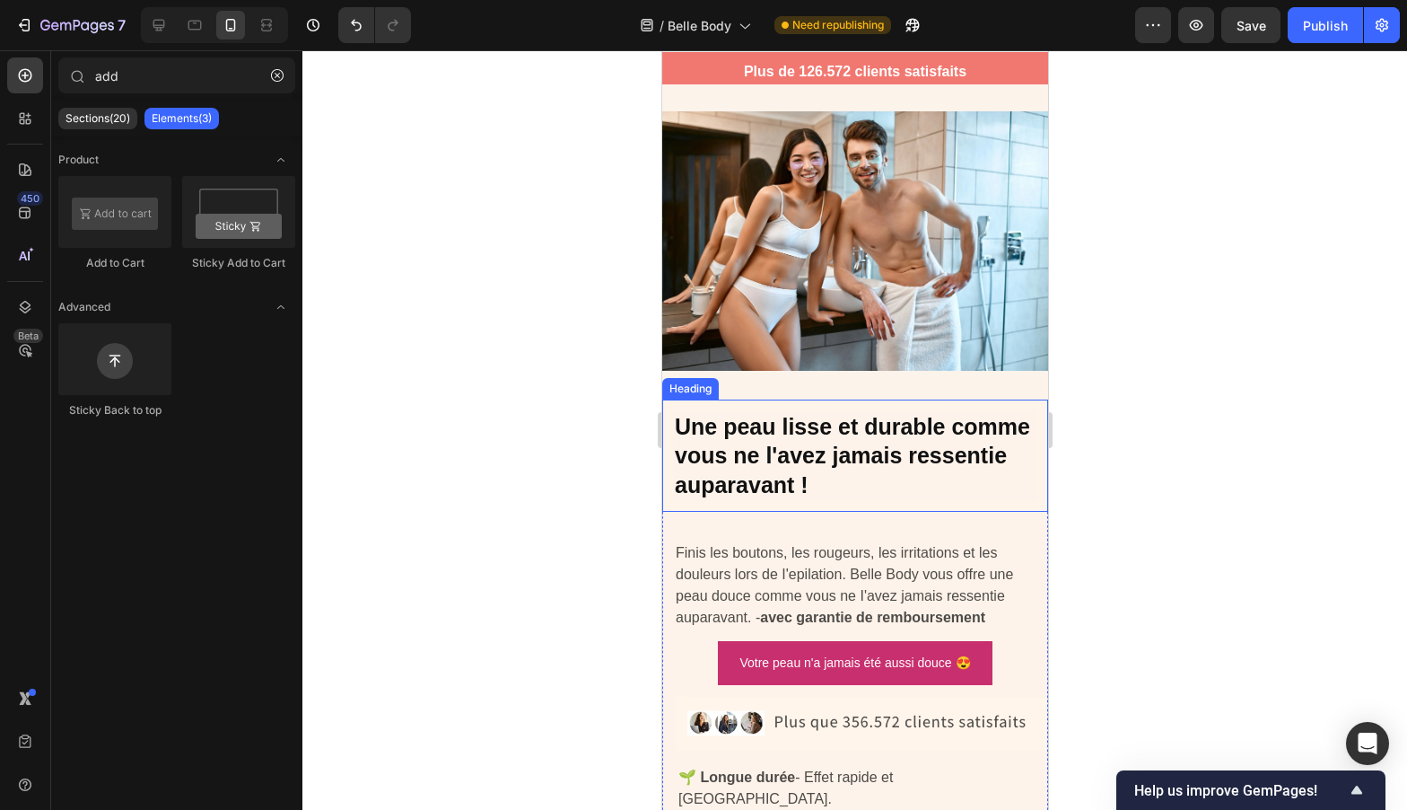
click at [777, 451] on strong "Une peau lisse et durable comme vous ne l'avez jamais ressentie auparavant !" at bounding box center [851, 455] width 355 height 83
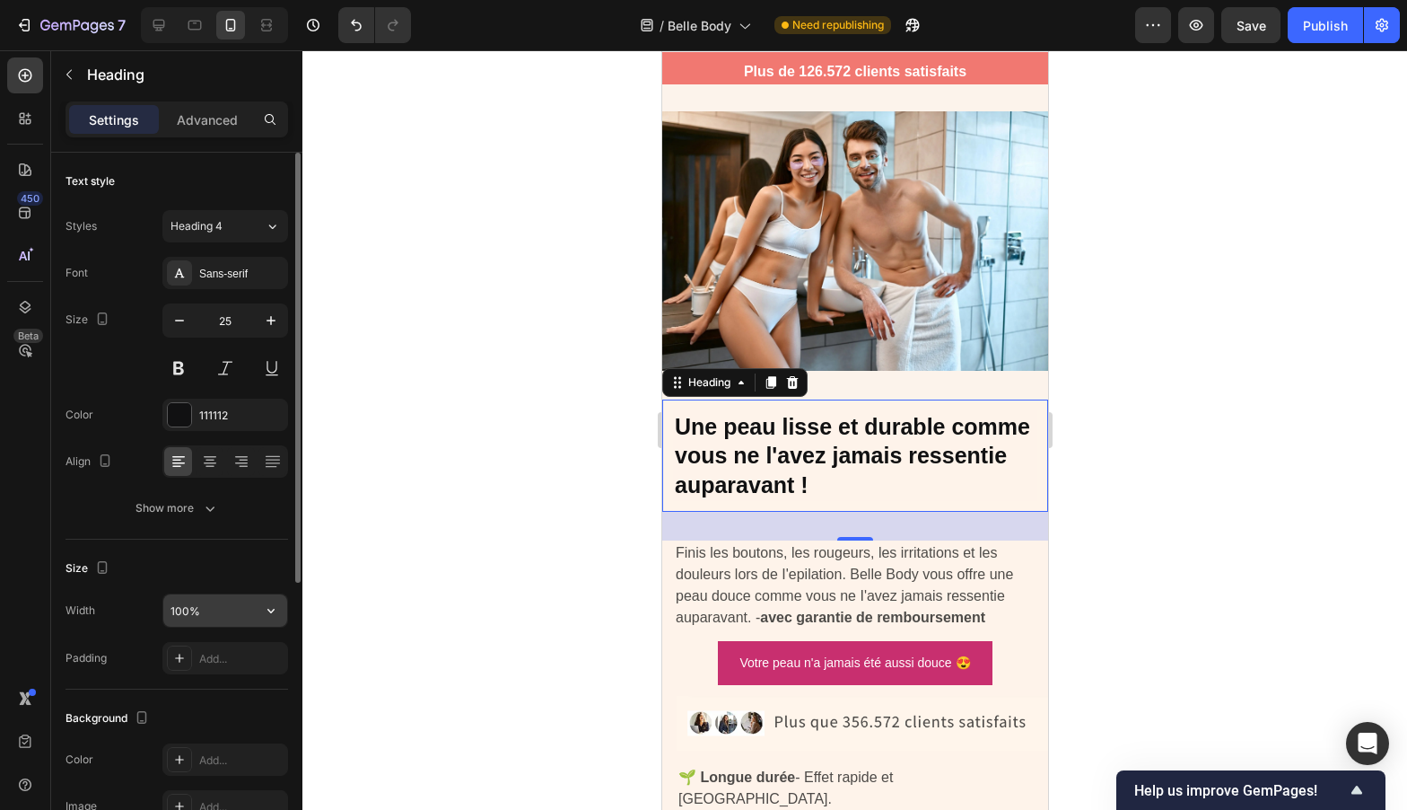
scroll to position [18, 0]
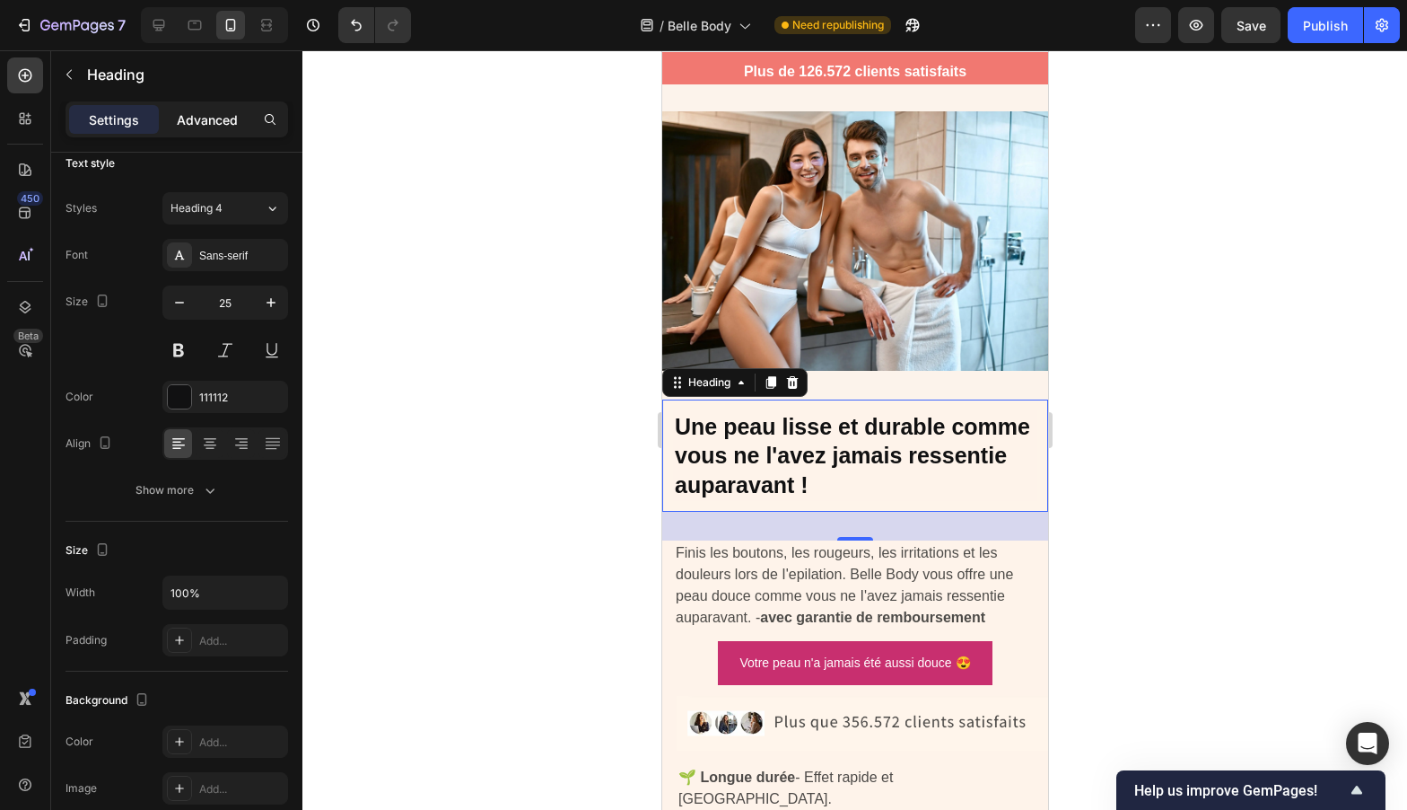
click at [208, 117] on p "Advanced" at bounding box center [207, 119] width 61 height 19
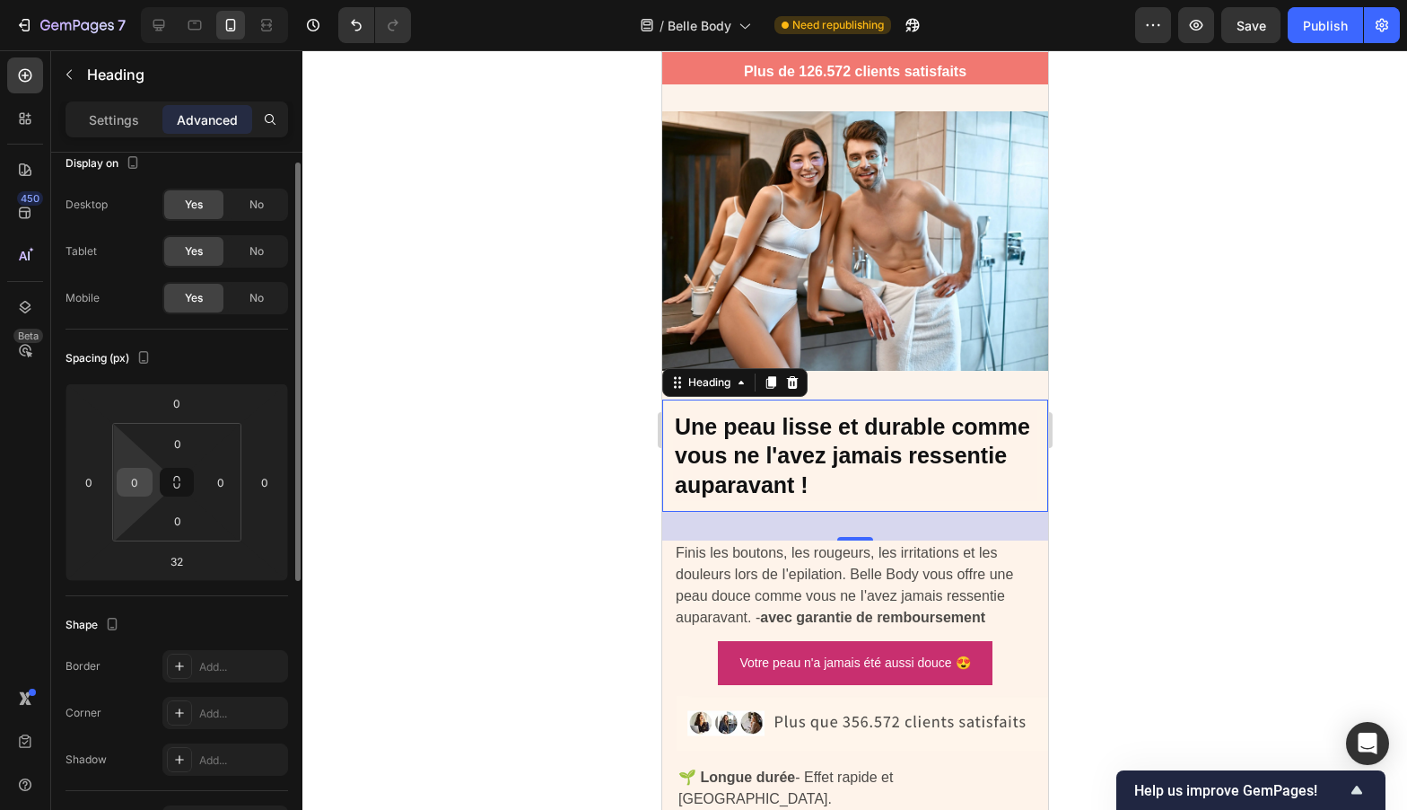
click at [140, 491] on input "0" at bounding box center [134, 481] width 27 height 27
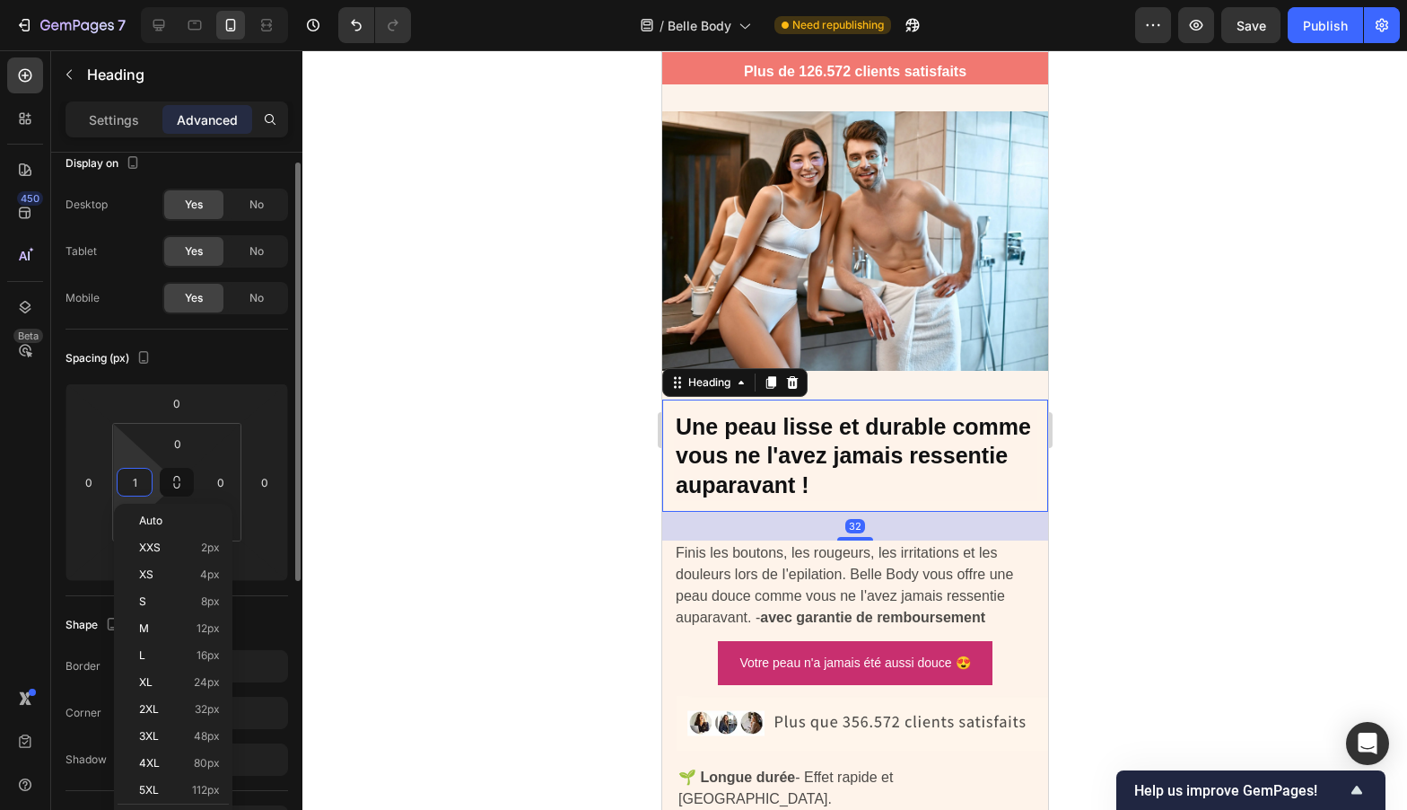
type input "13"
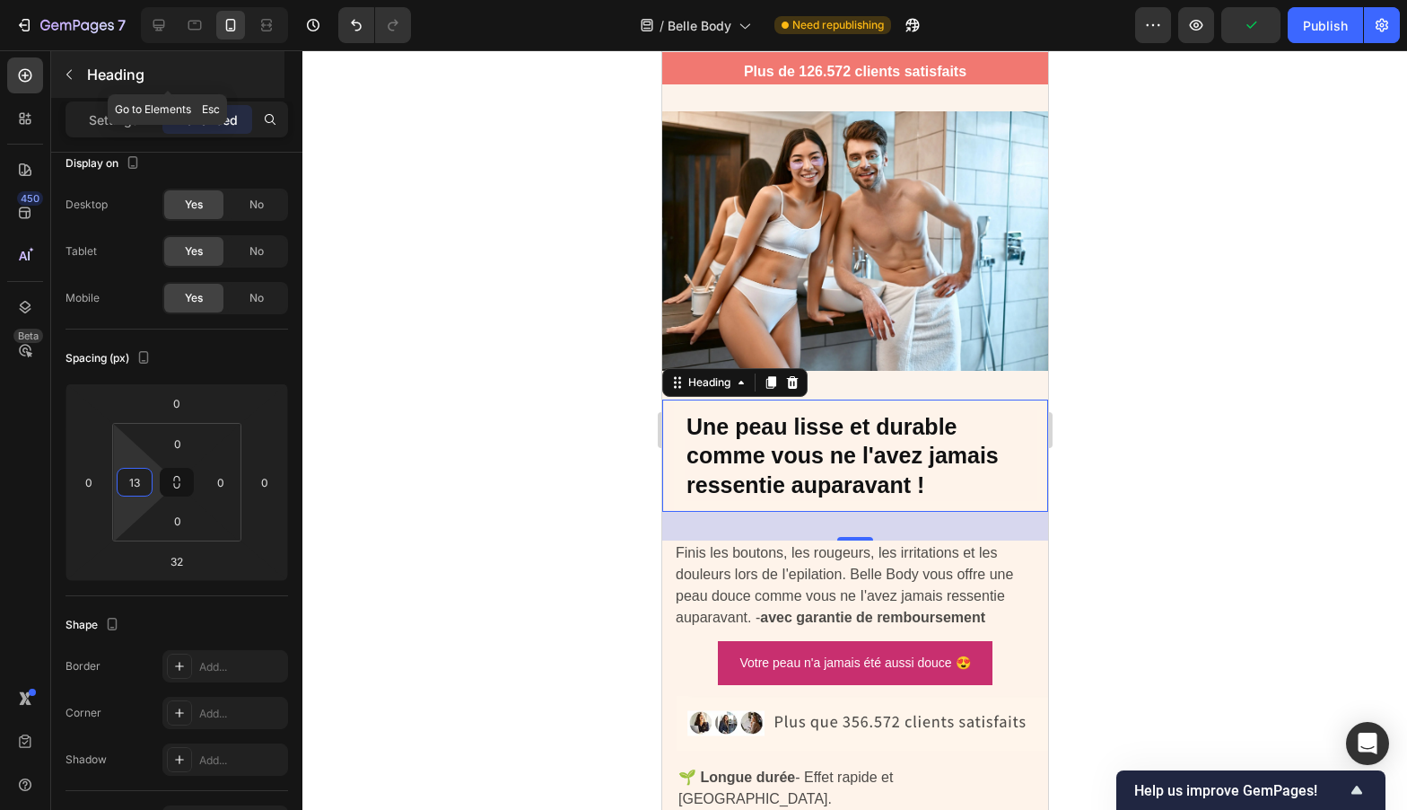
click at [78, 68] on button "button" at bounding box center [69, 74] width 29 height 29
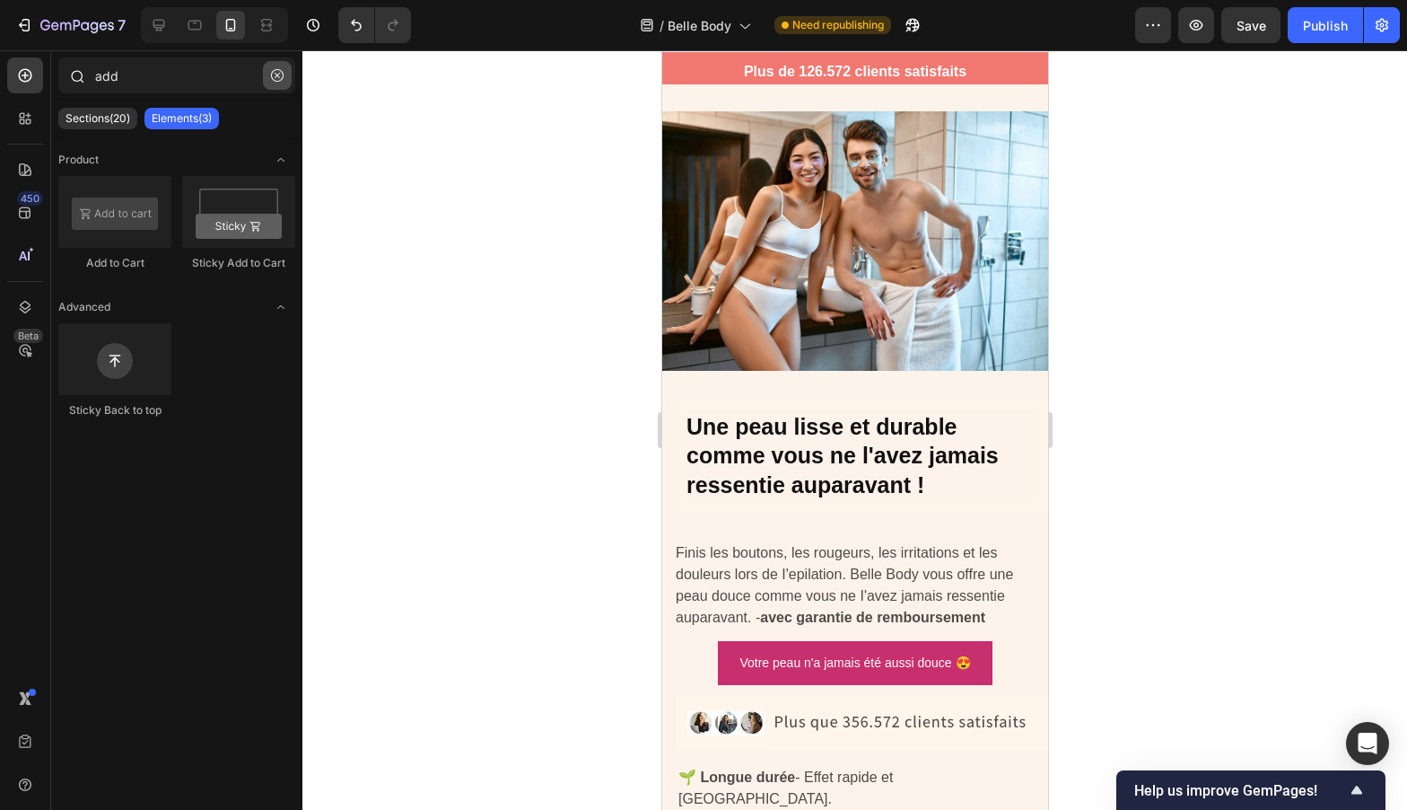
click at [286, 86] on button "button" at bounding box center [277, 75] width 29 height 29
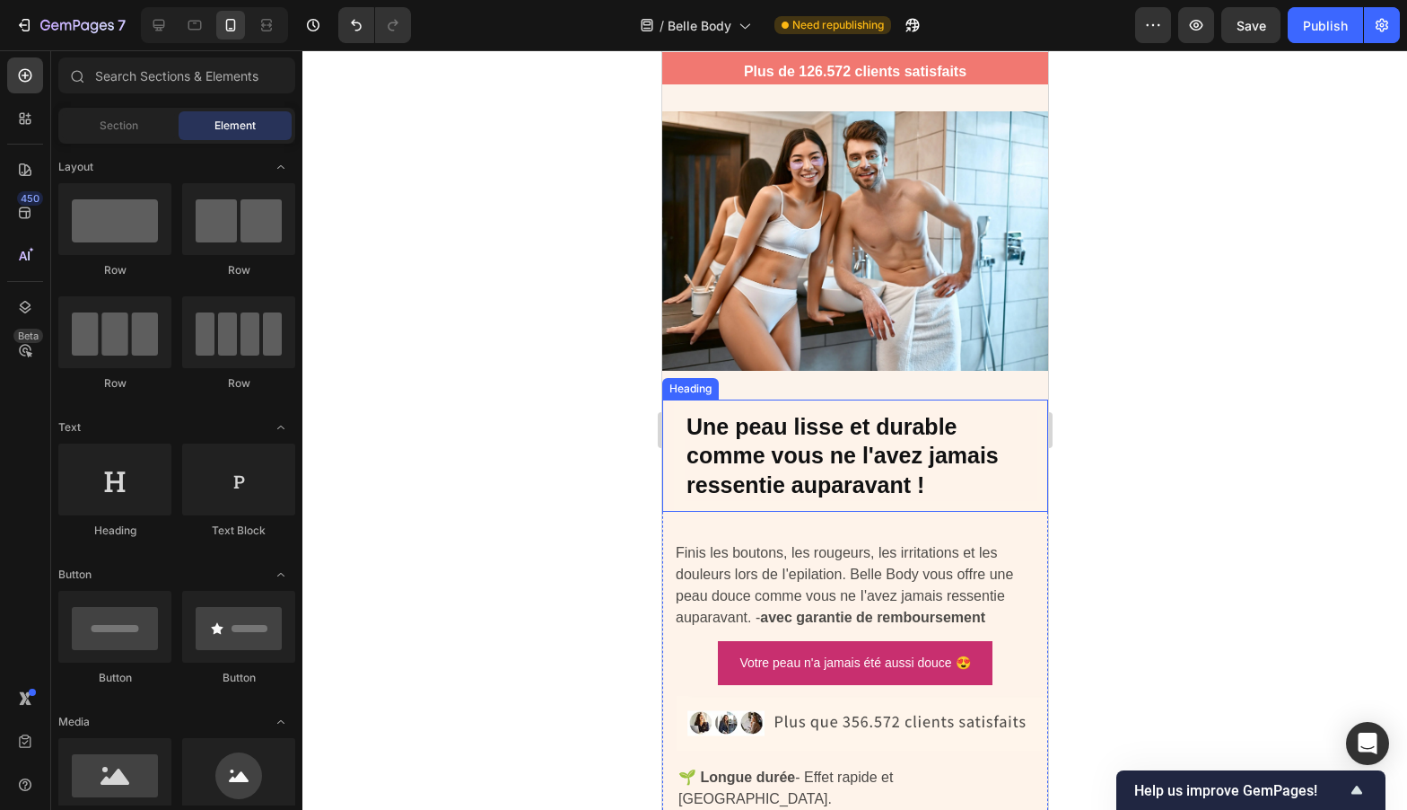
click at [736, 454] on strong "Une peau lisse et durable comme vous ne l'avez jamais ressentie auparavant !" at bounding box center [842, 455] width 312 height 83
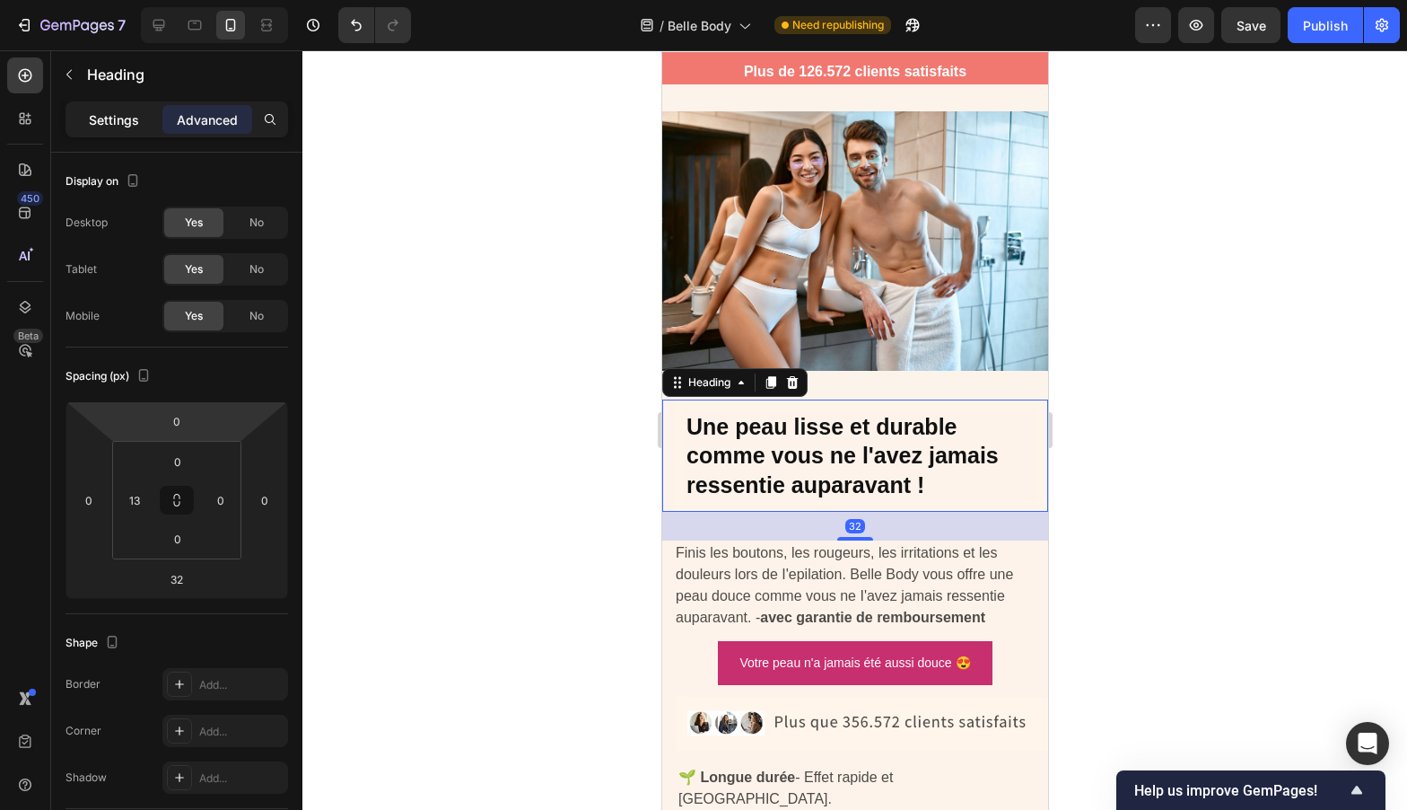
click at [102, 111] on p "Settings" at bounding box center [114, 119] width 50 height 19
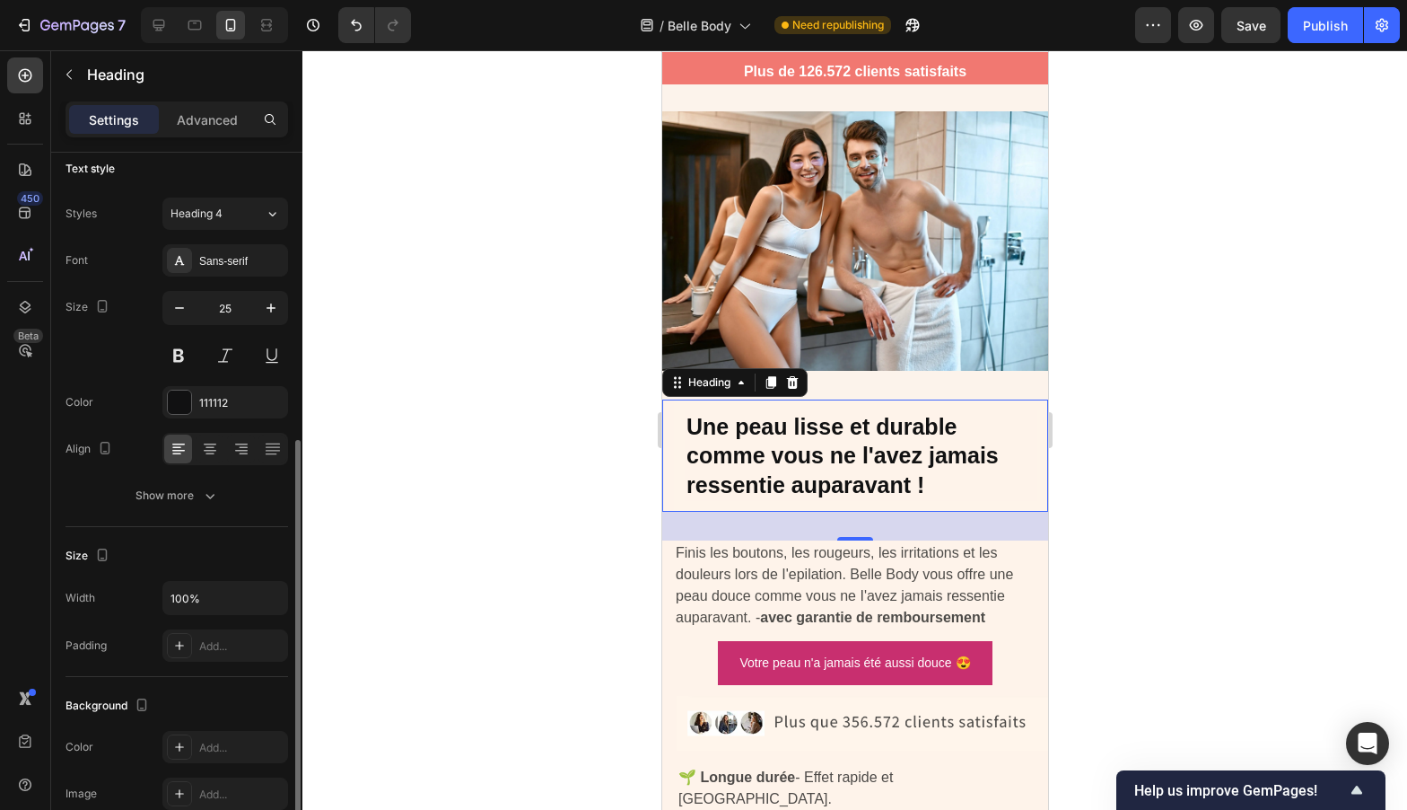
scroll to position [0, 0]
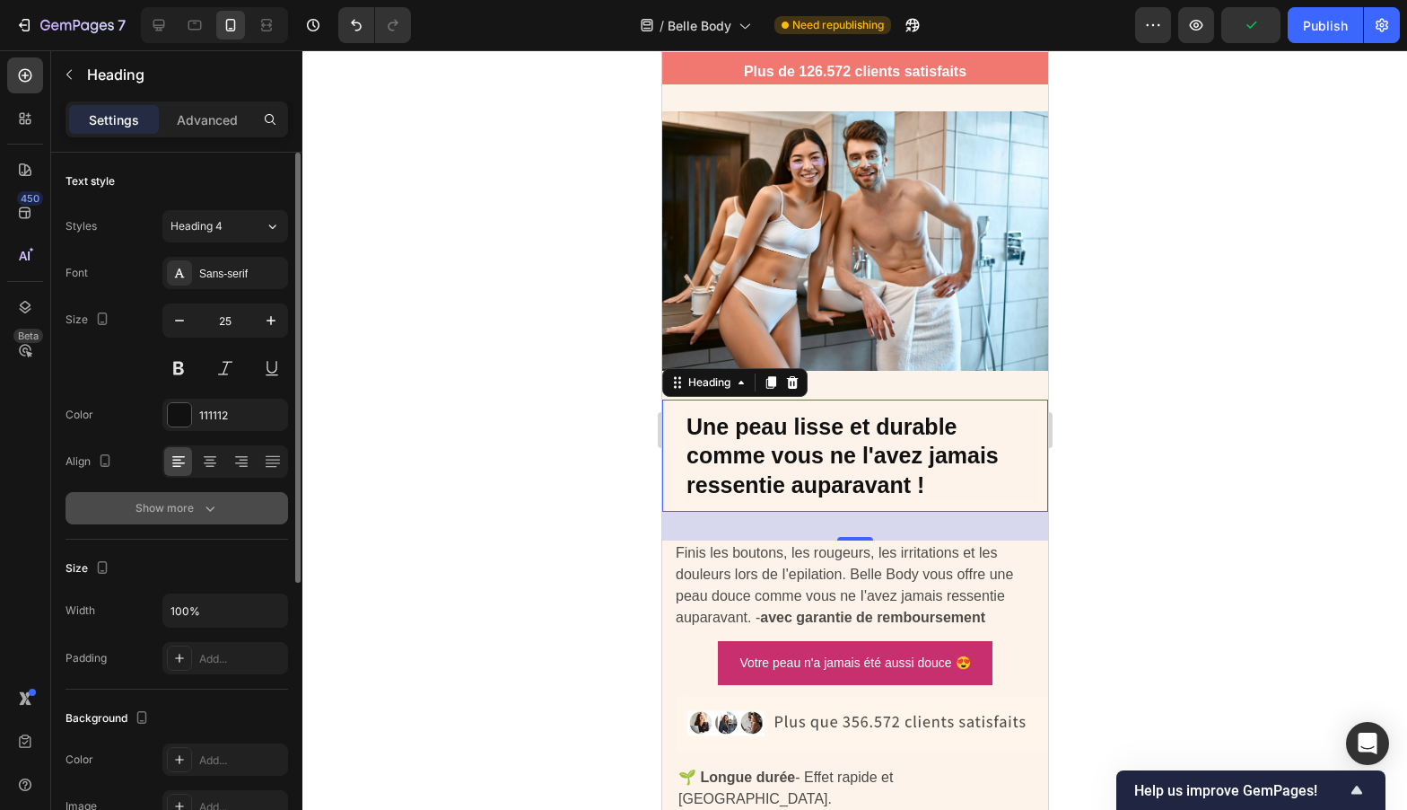
click at [171, 499] on div "Show more" at bounding box center [177, 508] width 83 height 18
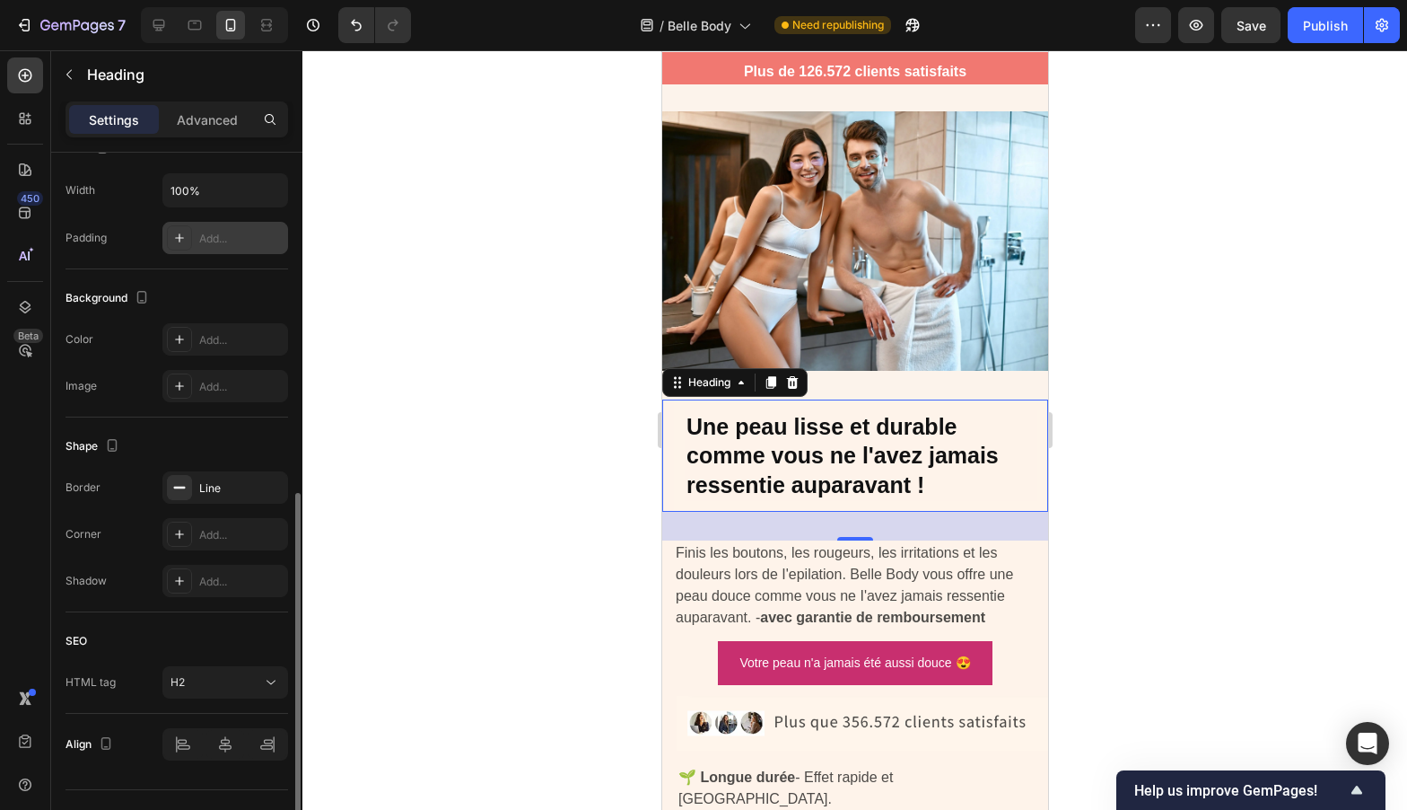
scroll to position [694, 0]
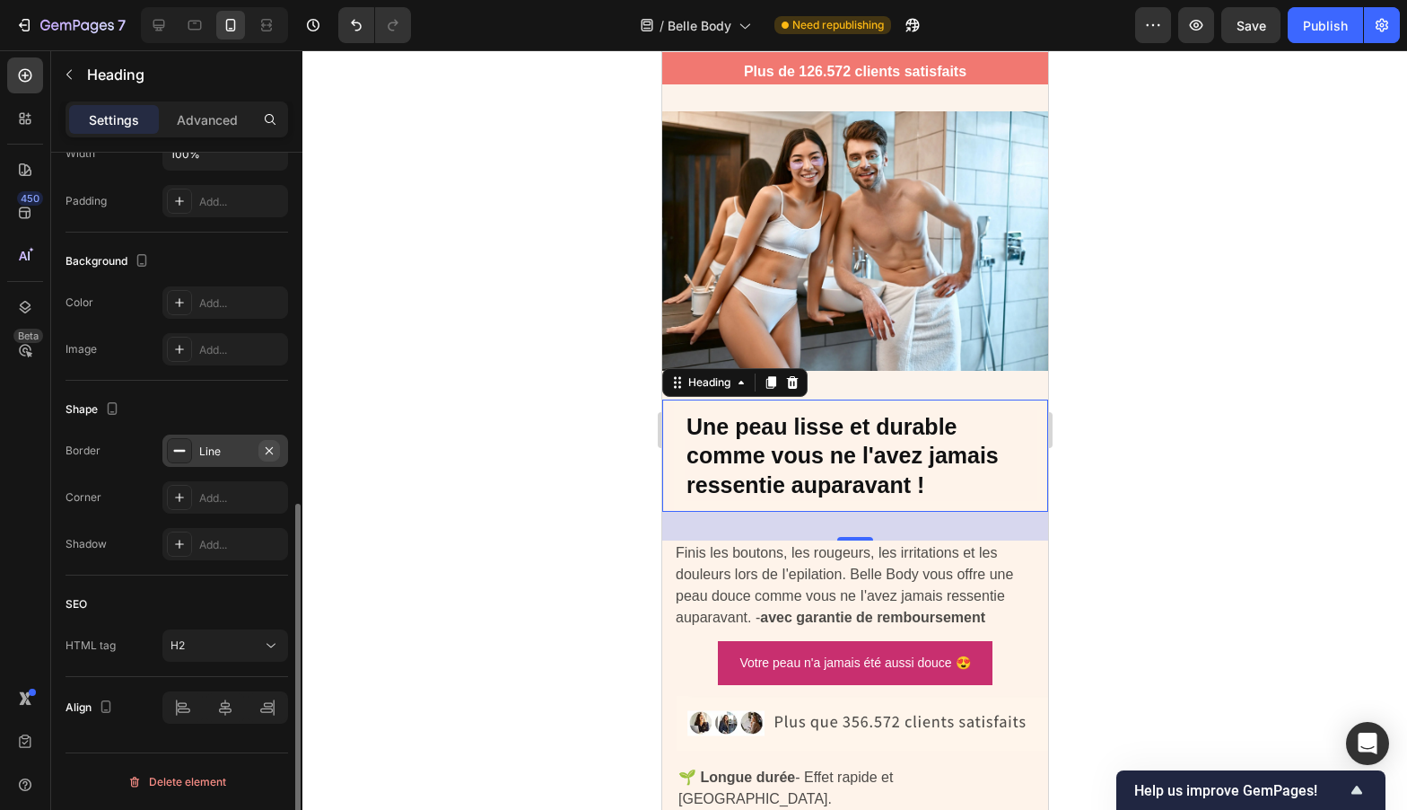
click at [274, 449] on icon "button" at bounding box center [269, 450] width 14 height 14
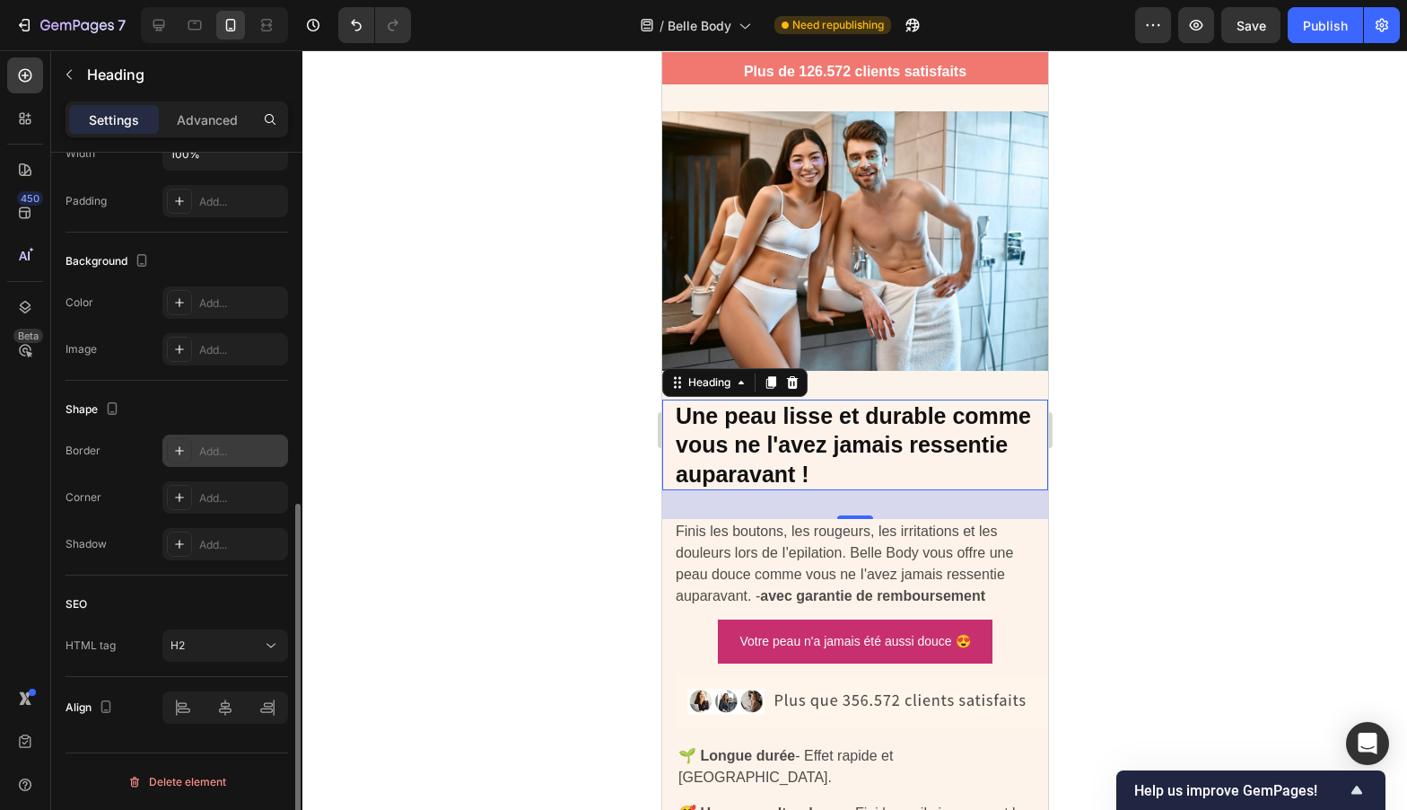
click at [459, 384] on div at bounding box center [854, 429] width 1105 height 759
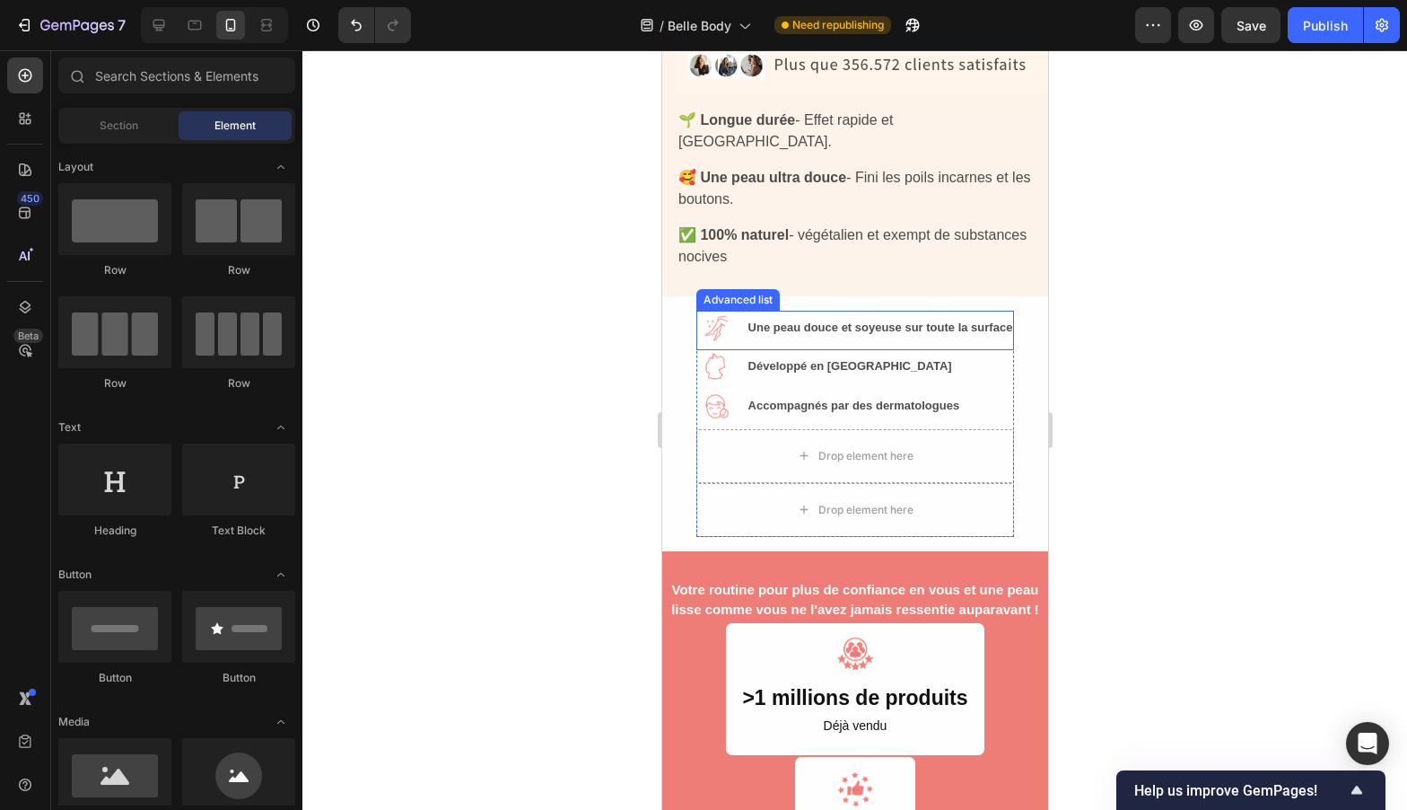
scroll to position [672, 0]
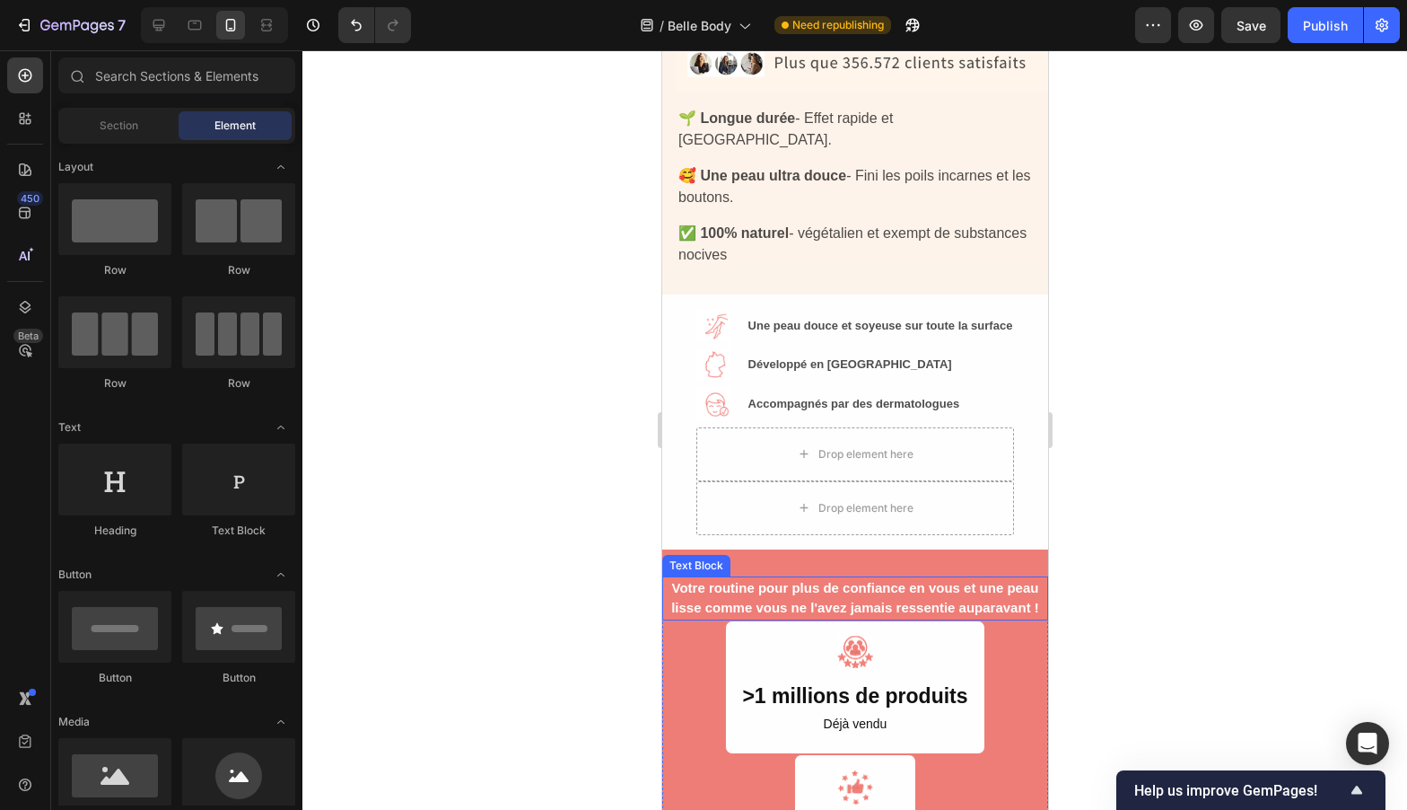
click at [776, 576] on div "Votre routine pour plus de confiance en vous et une peau lisse comme vous ne l'…" at bounding box center [854, 598] width 386 height 44
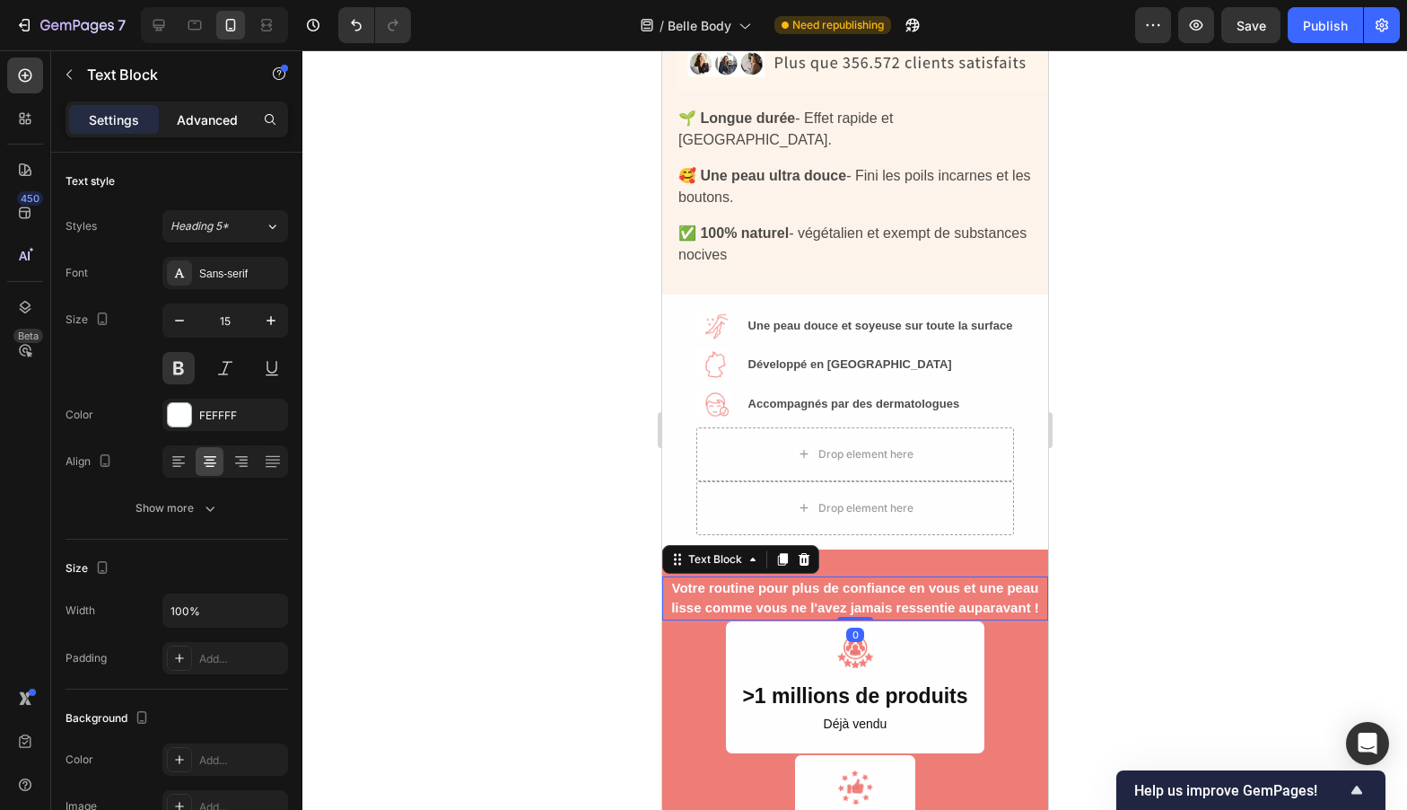
click at [202, 127] on p "Advanced" at bounding box center [207, 119] width 61 height 19
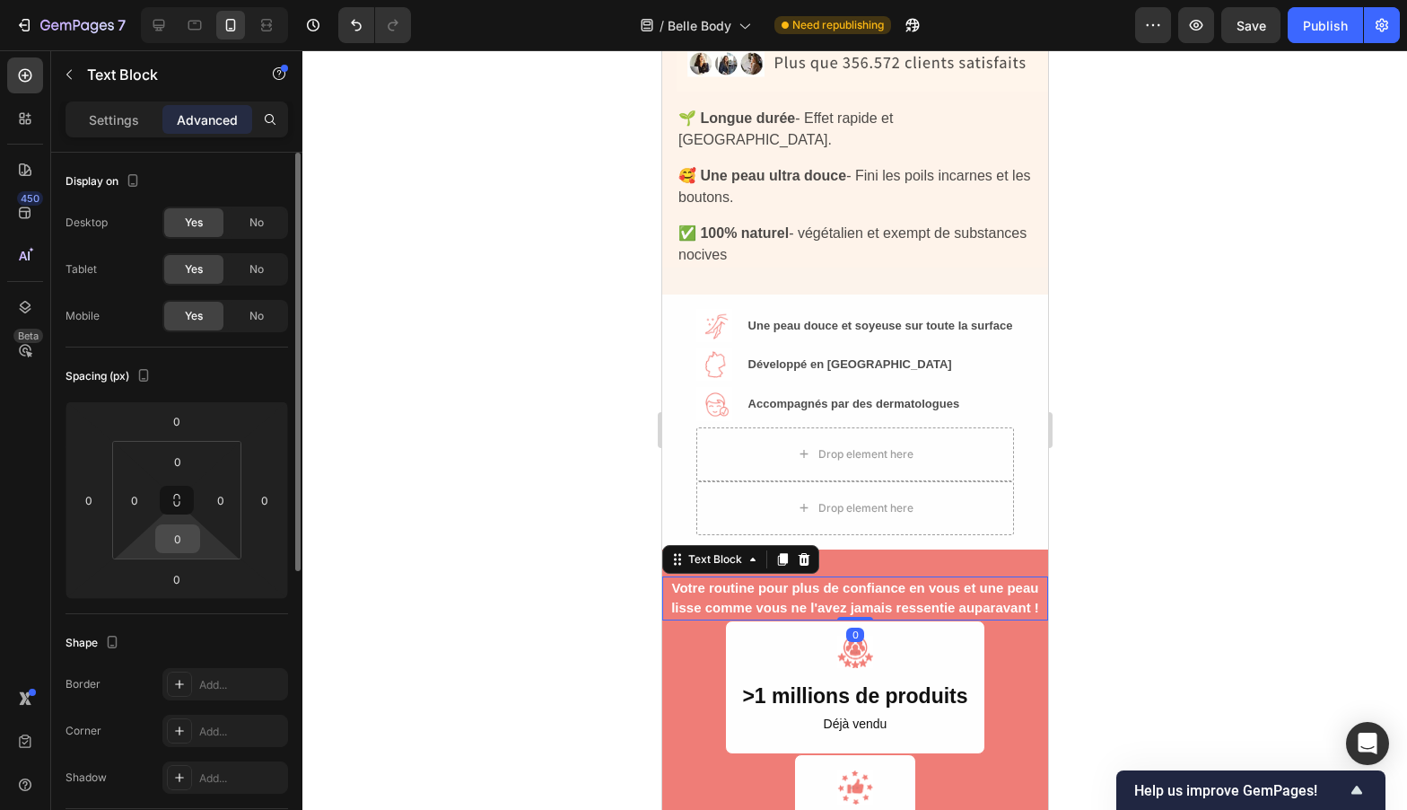
click at [183, 535] on input "0" at bounding box center [178, 538] width 36 height 27
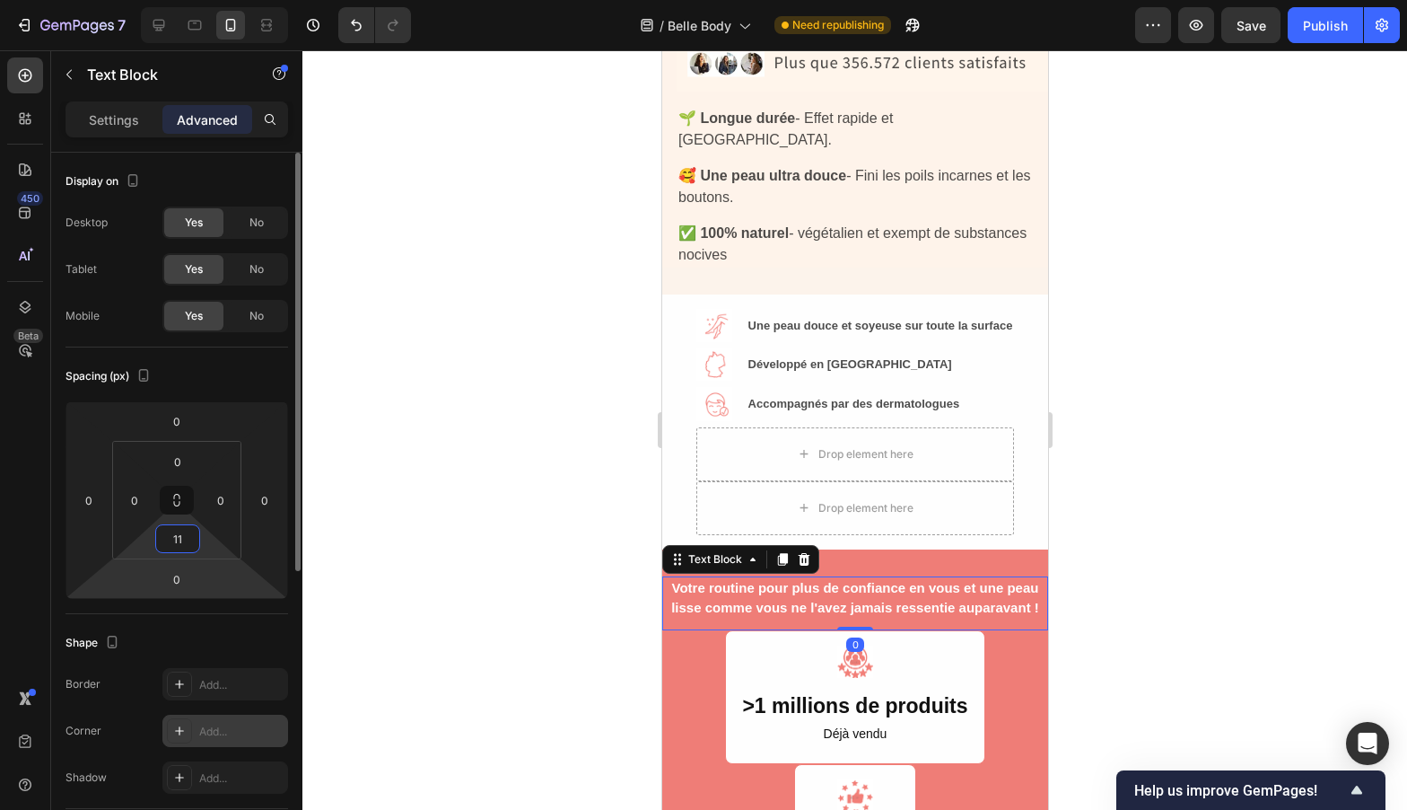
type input "11"
click at [224, 735] on div "Add..." at bounding box center [241, 731] width 84 height 16
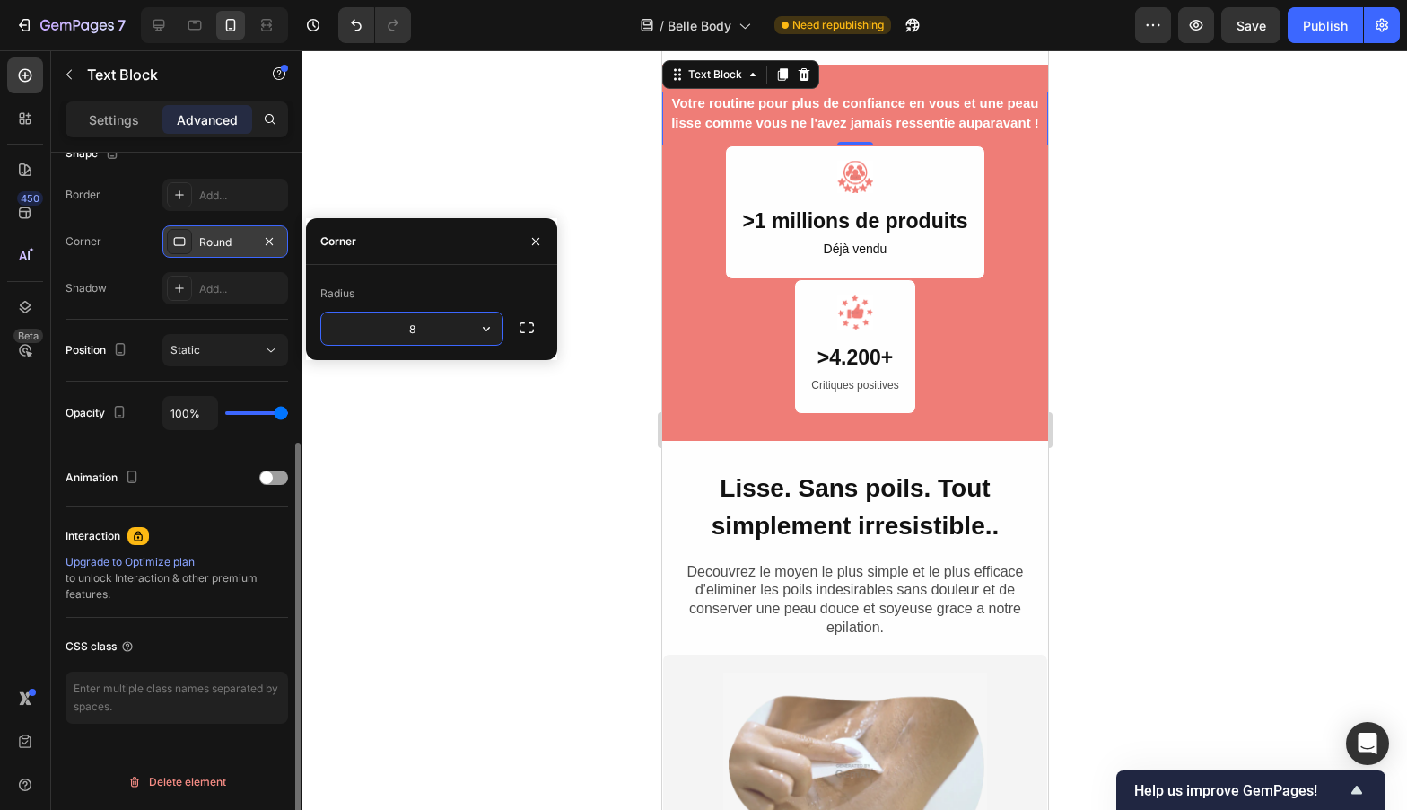
scroll to position [1126, 0]
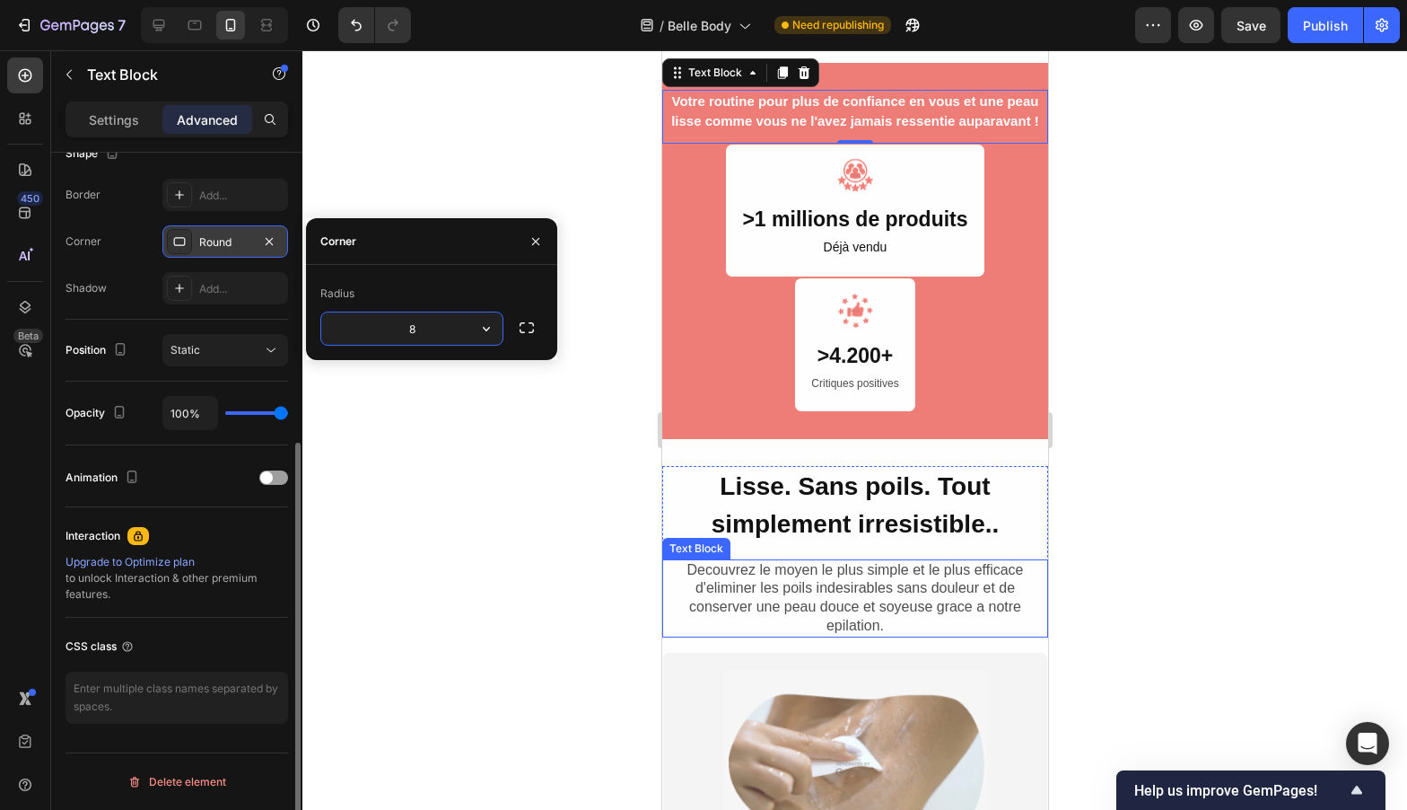
click at [693, 594] on div "Decouvrez le moyen le plus simple et le plus efficace d'eliminer les poils inde…" at bounding box center [854, 598] width 386 height 78
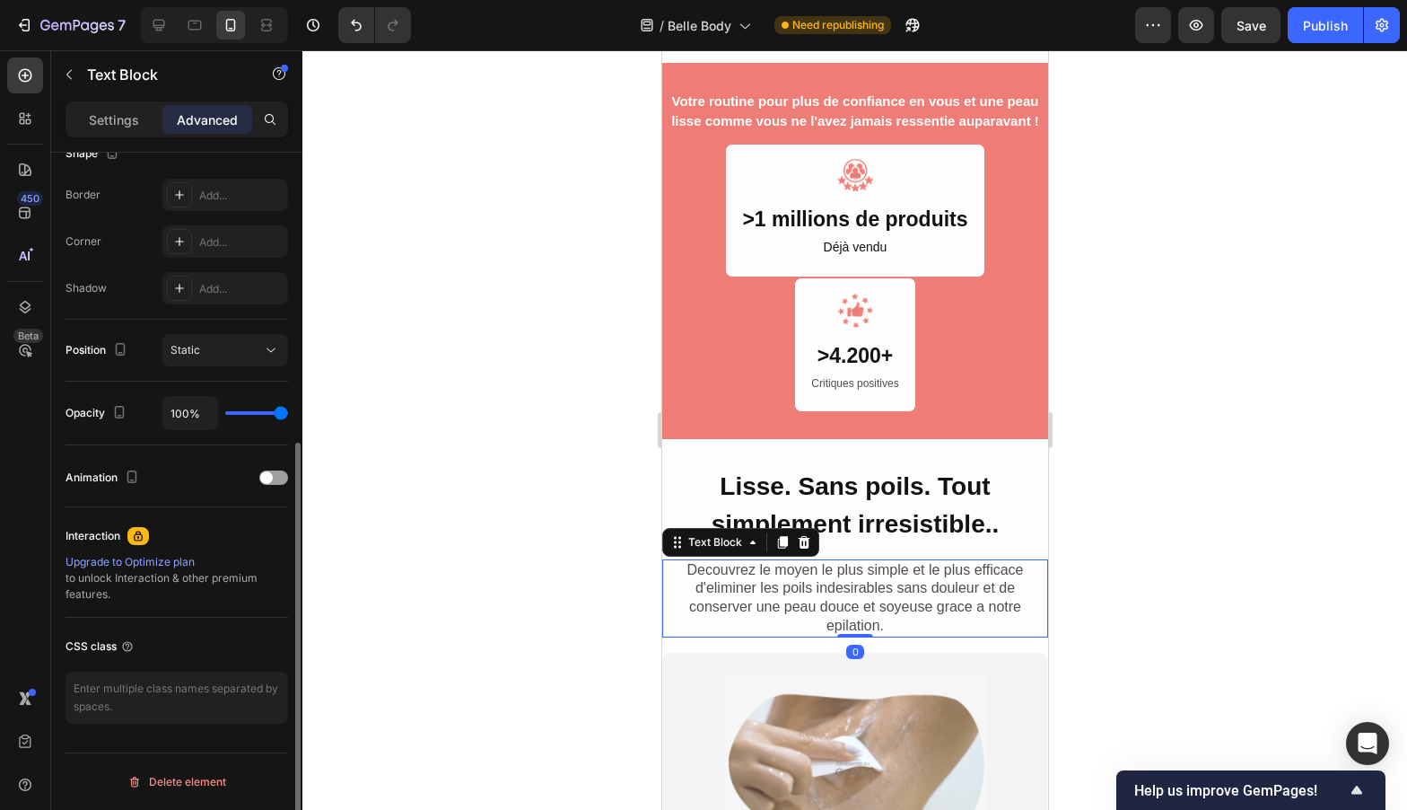
click at [693, 594] on div "Decouvrez le moyen le plus simple et le plus efficace d'eliminer les poils inde…" at bounding box center [854, 598] width 386 height 78
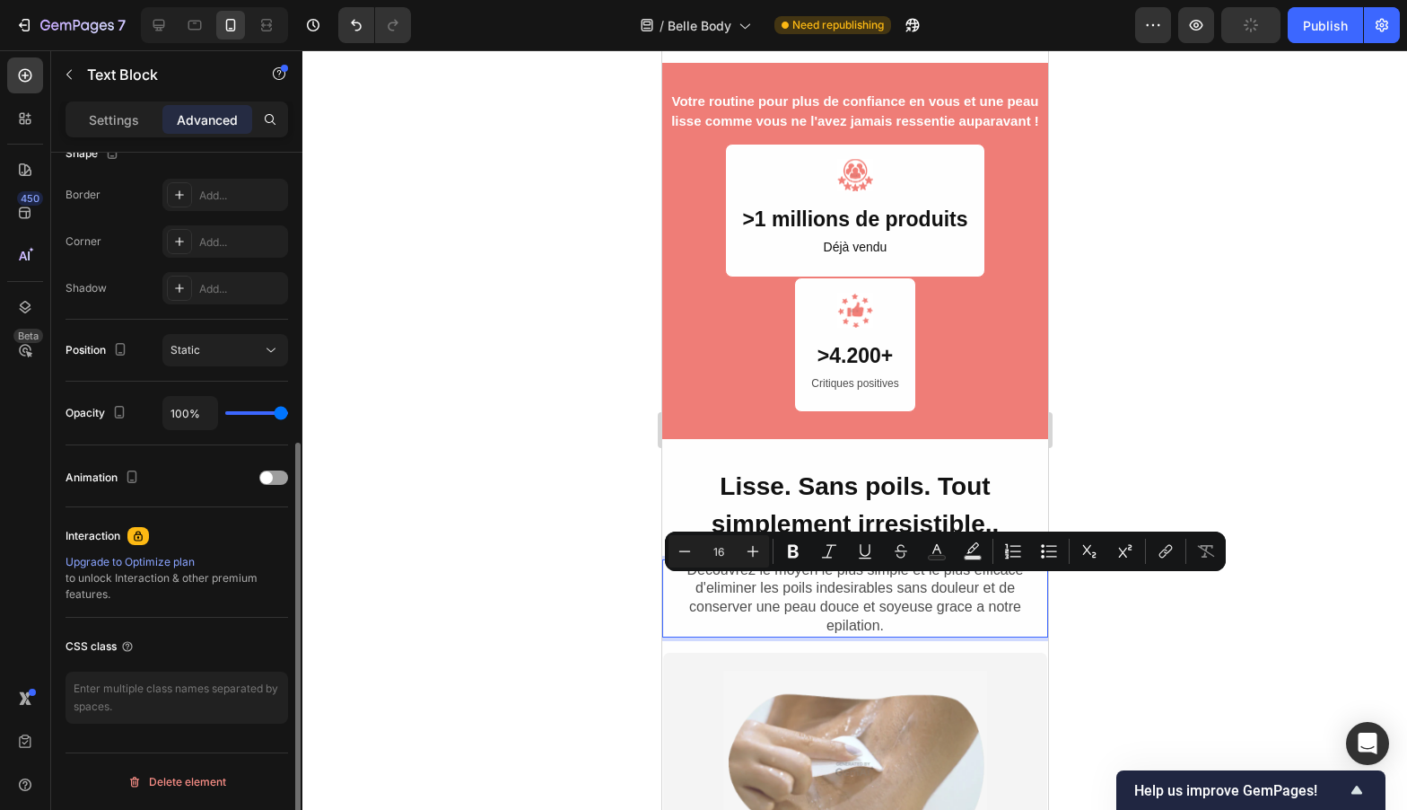
click at [704, 585] on p "Decouvrez le moyen le plus simple et le plus efficace d'eliminer les poils inde…" at bounding box center [854, 598] width 382 height 74
click at [701, 588] on p "Decouvrez le moyen le plus simple et le plus efficace d'eliminer les poils inde…" at bounding box center [854, 598] width 382 height 74
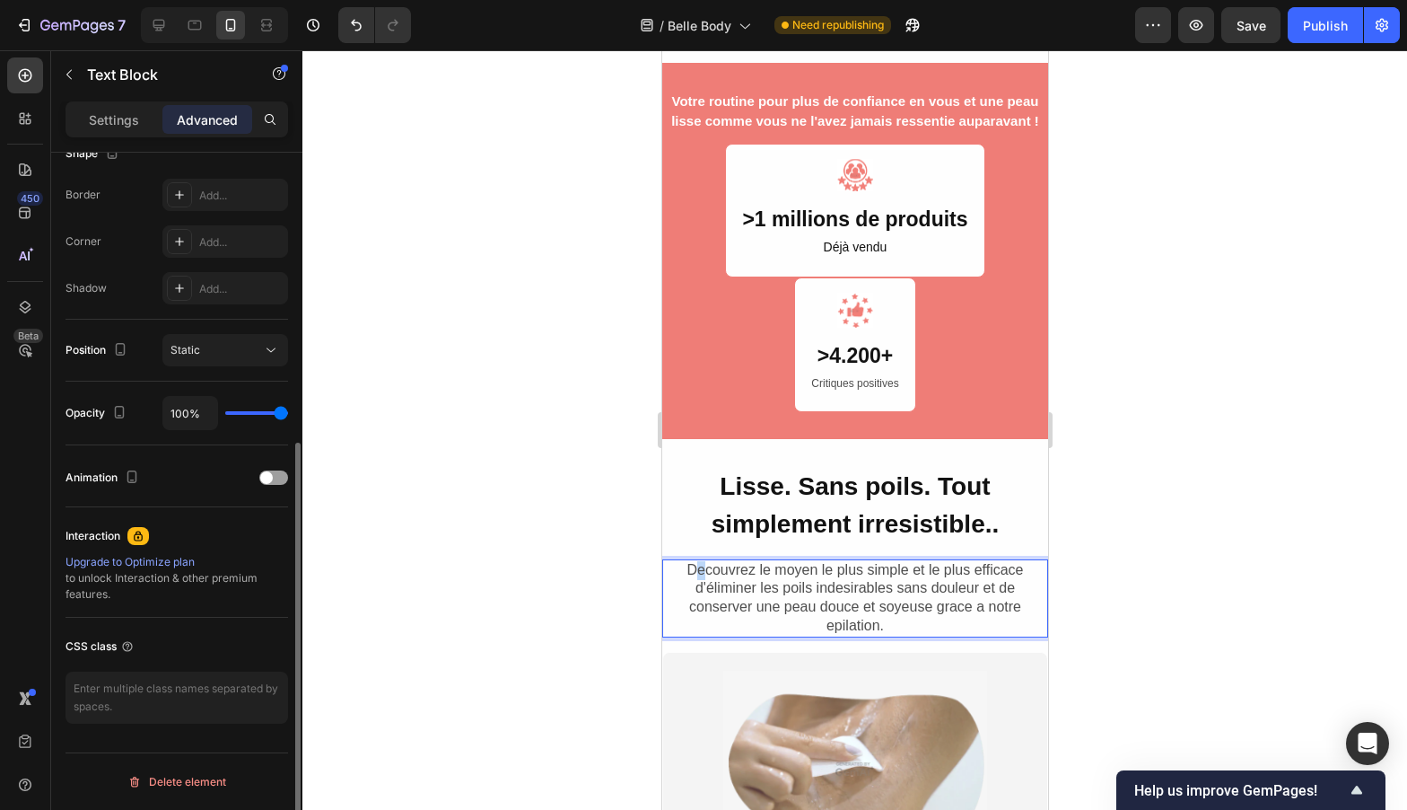
click at [692, 568] on p "Decouvrez le moyen le plus simple et le plus efficace d'éliminer les poils inde…" at bounding box center [854, 598] width 382 height 74
click at [845, 591] on p "Découvrez le moyen le plus simple et le plus efficace d'éliminer les poils inde…" at bounding box center [854, 598] width 382 height 74
click at [830, 592] on p "Découvrez le moyen le plus simple et le plus efficace d'éliminer les poils inde…" at bounding box center [854, 598] width 382 height 74
click at [874, 602] on p "Découvrez le moyen le plus simple et le plus efficace d'éliminer les poils indé…" at bounding box center [854, 598] width 382 height 74
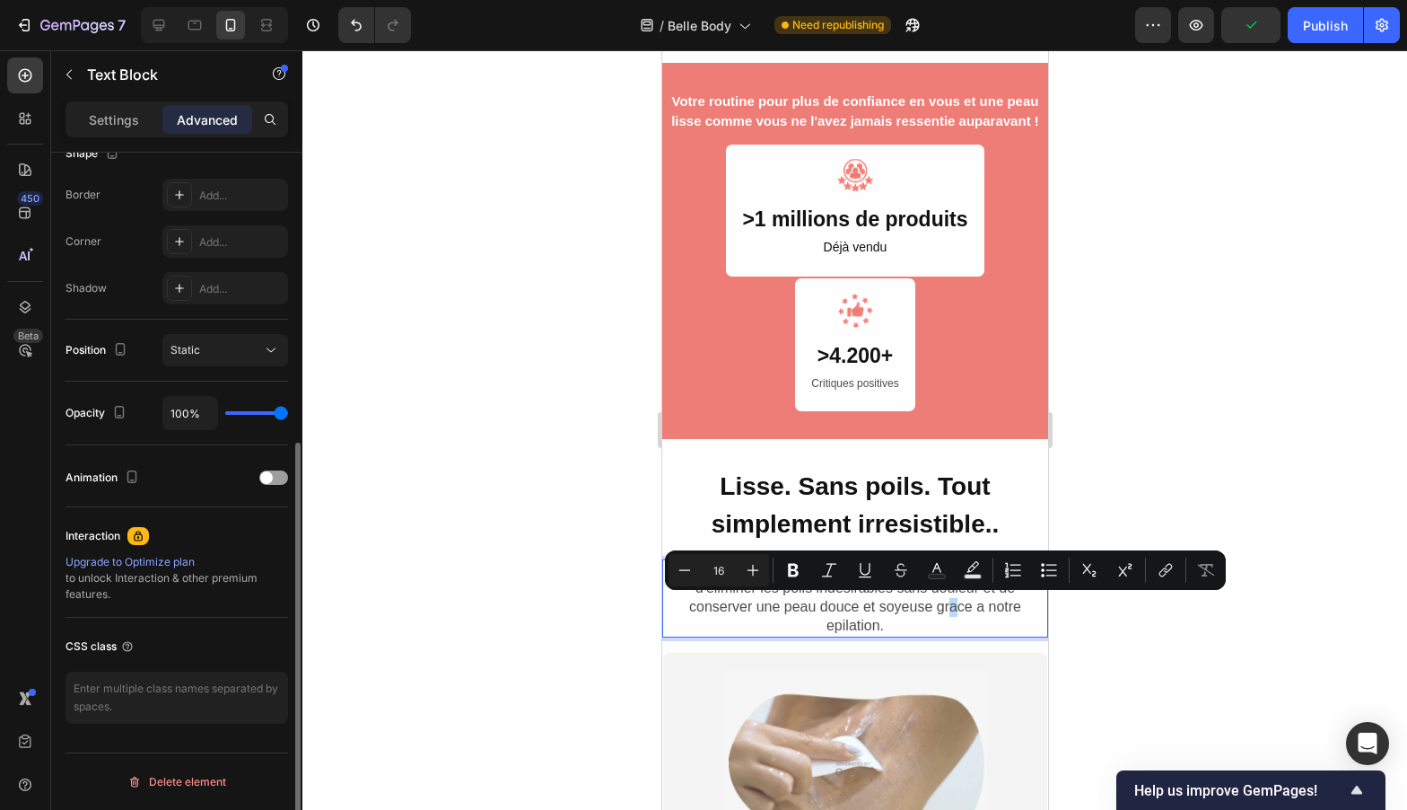
click at [944, 610] on p "Découvrez le moyen le plus simple et le plus efficace d'éliminer les poils indé…" at bounding box center [854, 598] width 382 height 74
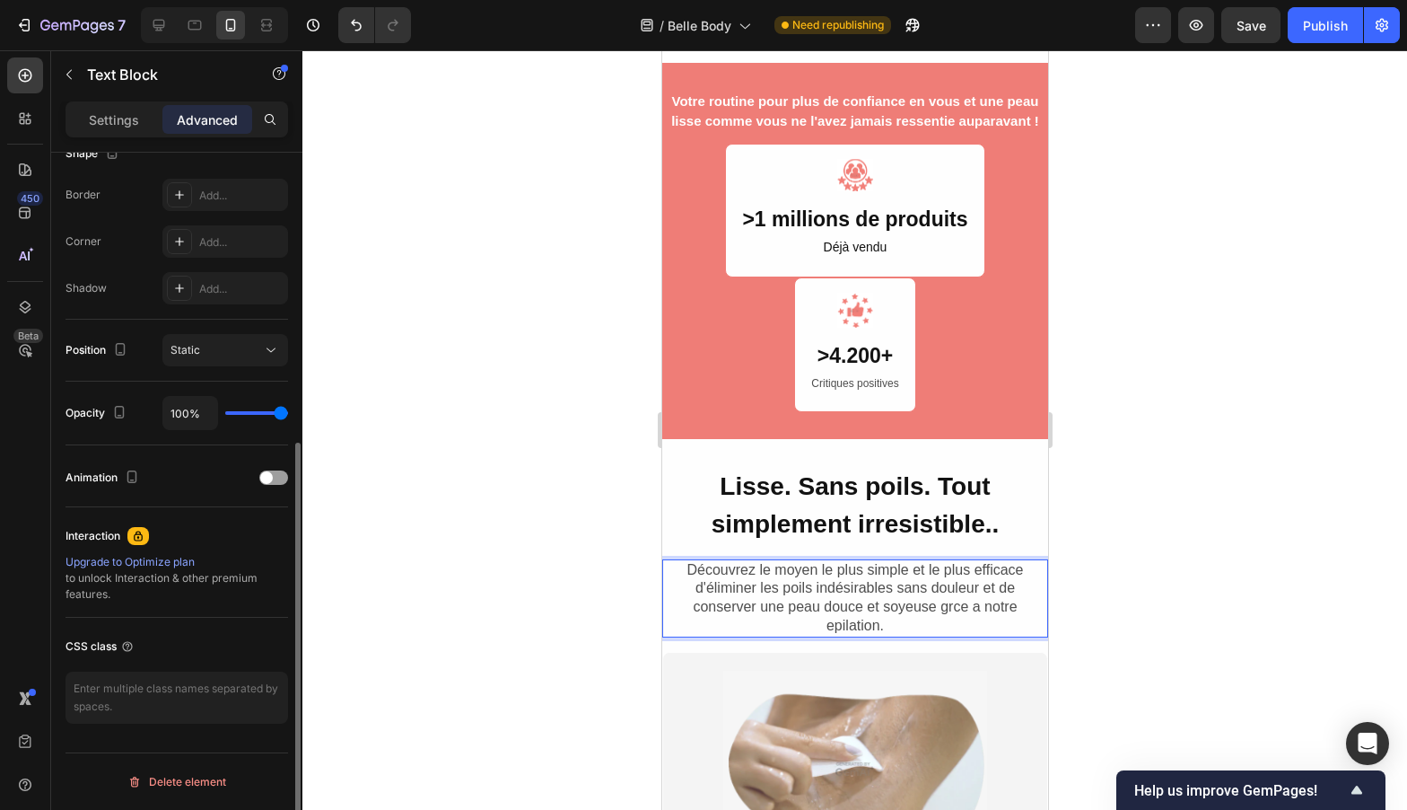
click at [945, 608] on p "Découvrez le moyen le plus simple et le plus efficace d'éliminer les poils indé…" at bounding box center [854, 598] width 382 height 74
click at [821, 629] on p "Découvrez le moyen le plus simple et le plus efficace d'éliminer les poils indé…" at bounding box center [854, 598] width 382 height 74
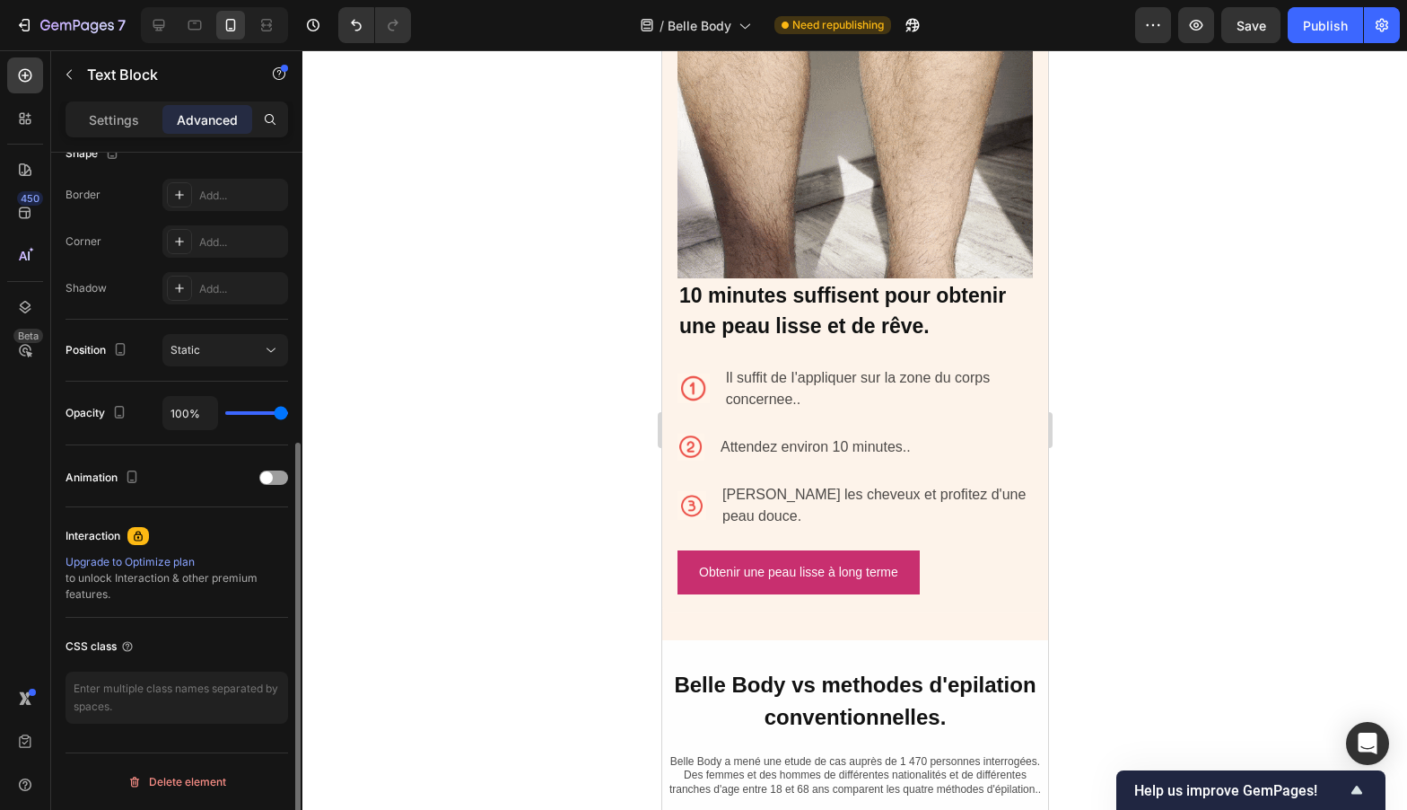
scroll to position [4479, 0]
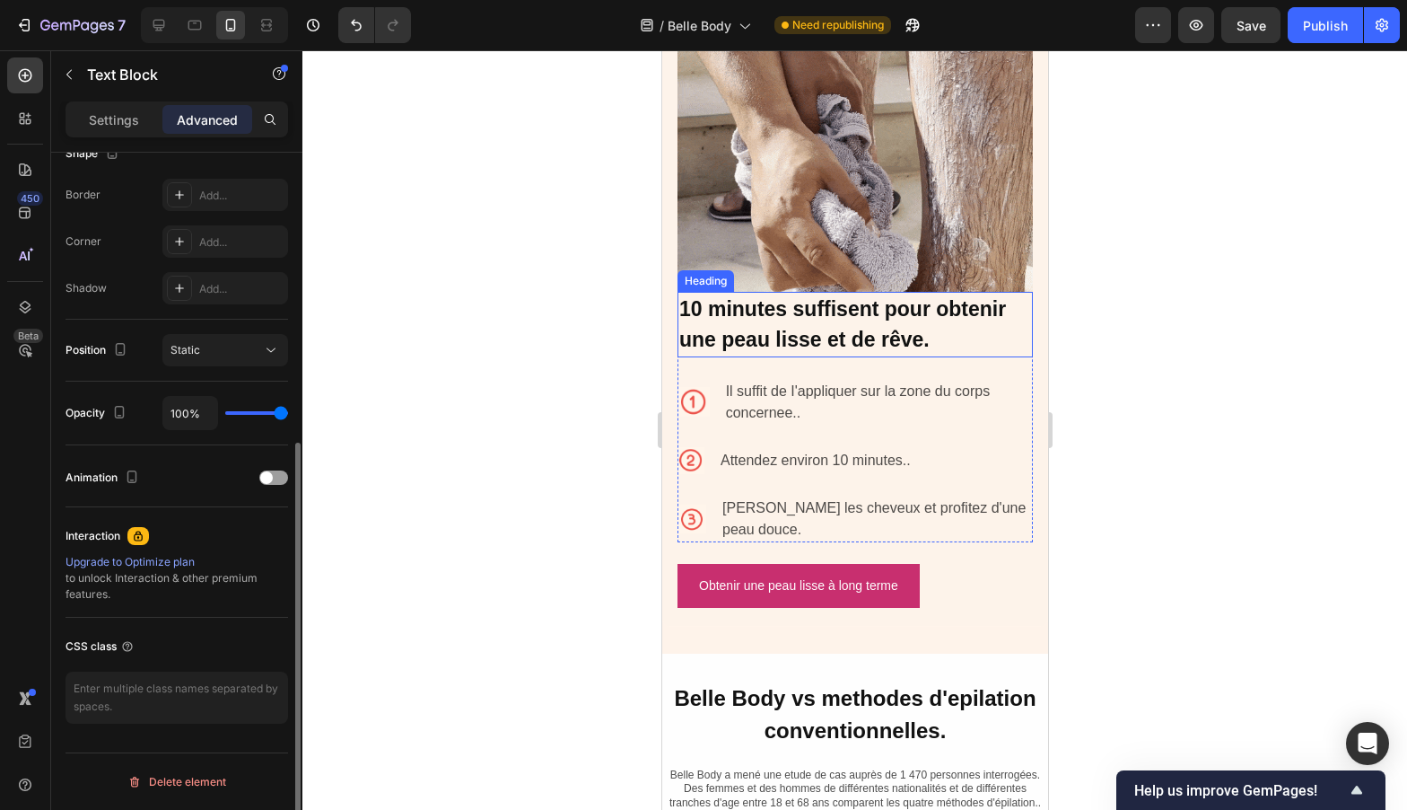
click at [792, 316] on h2 "10 minutes suffisent pour obtenir une peau lisse et de rêve." at bounding box center [854, 325] width 355 height 66
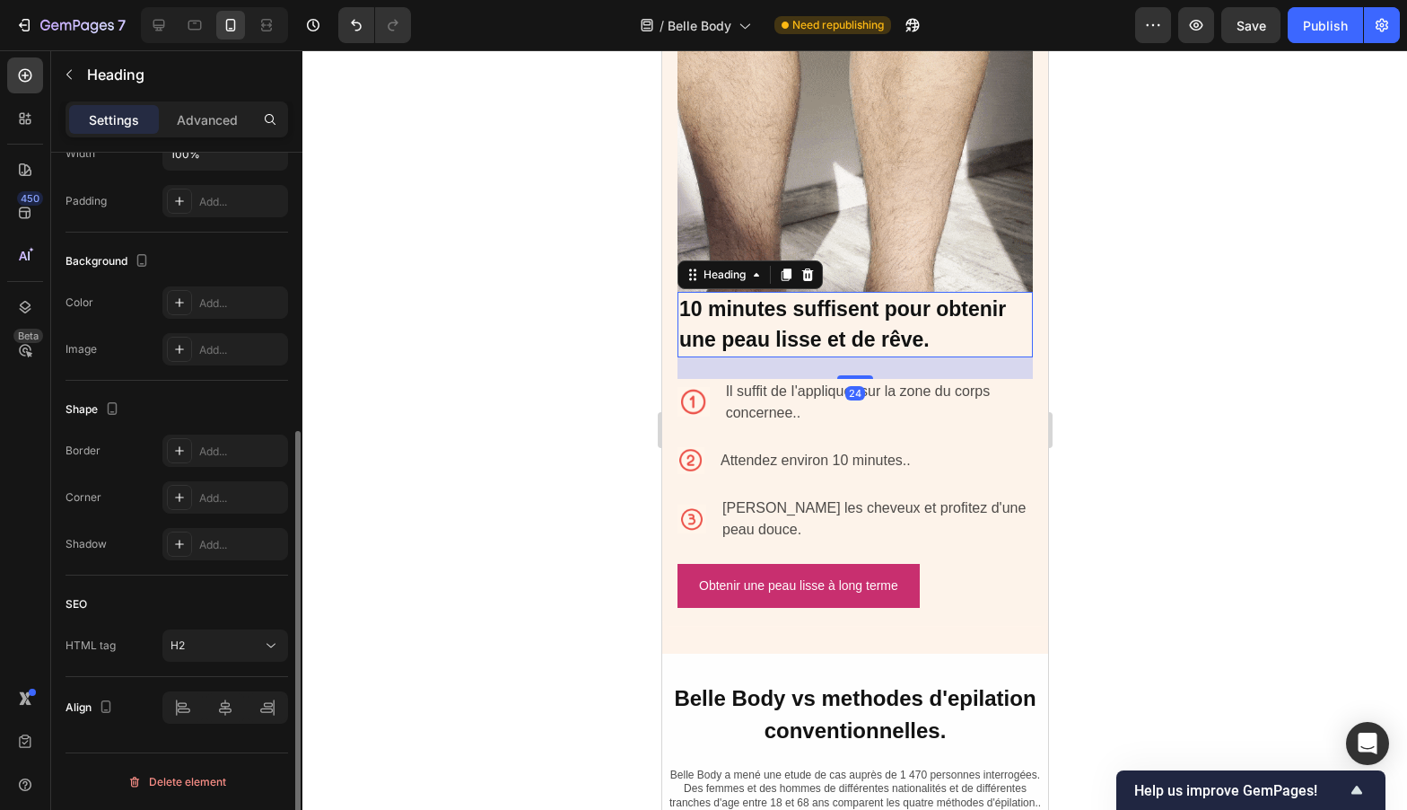
scroll to position [0, 0]
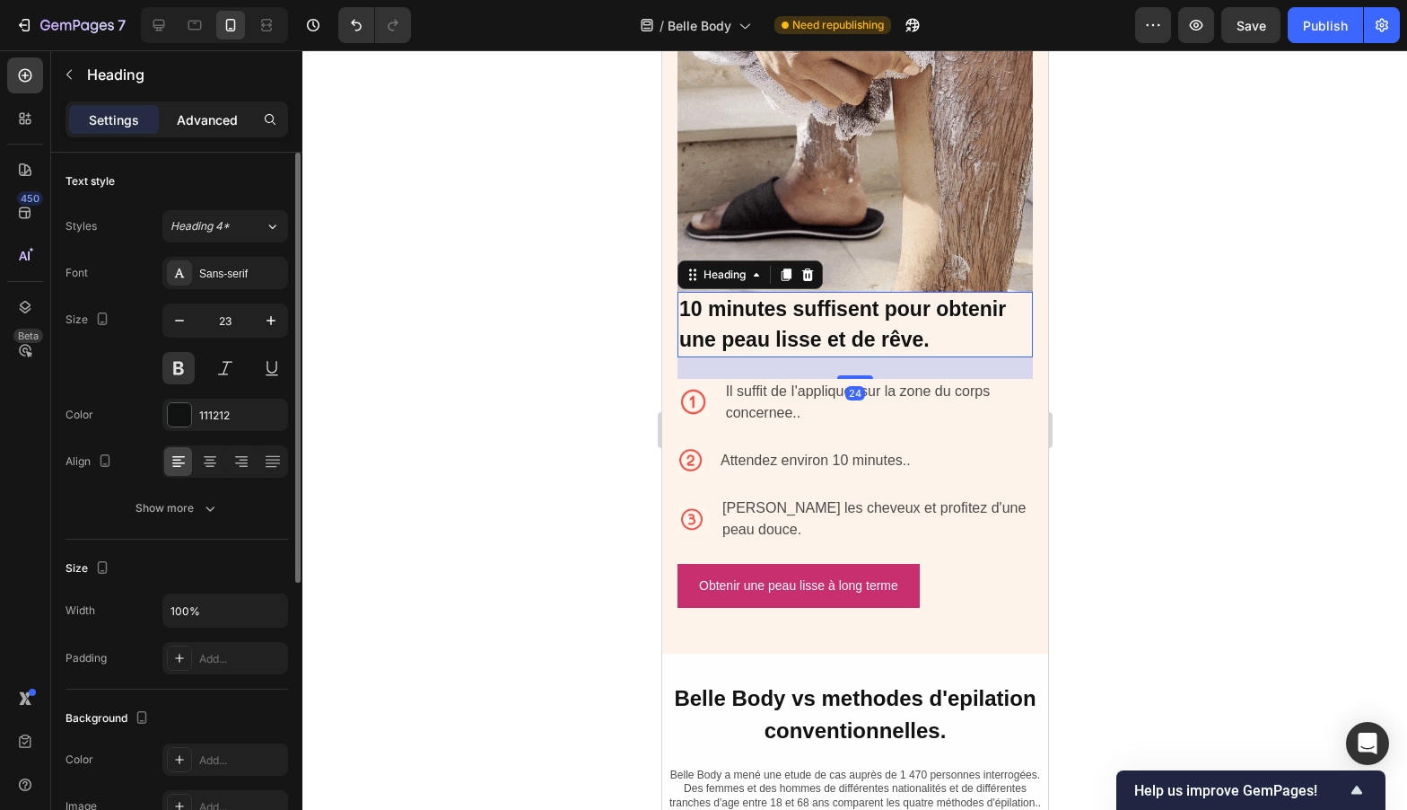
click at [209, 116] on p "Advanced" at bounding box center [207, 119] width 61 height 19
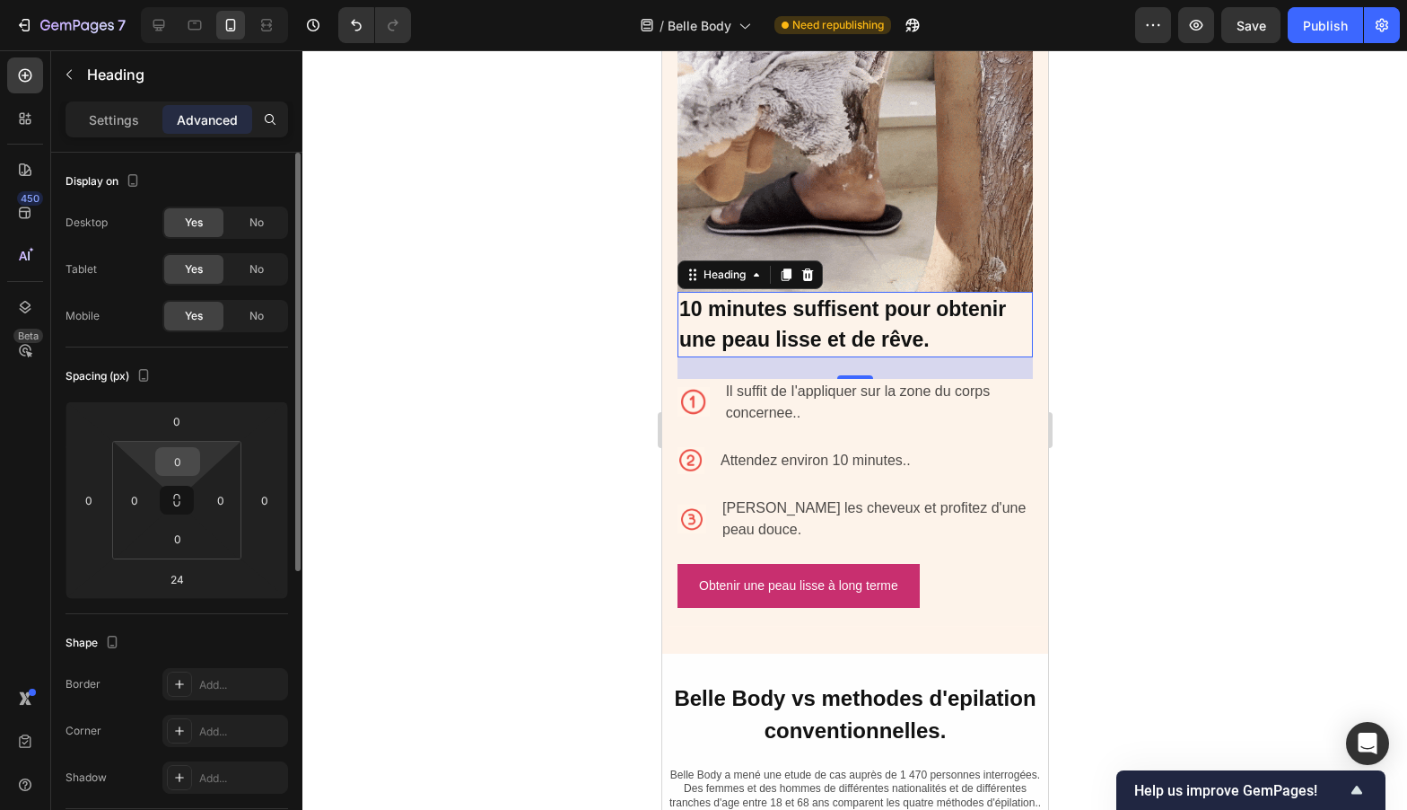
click at [177, 451] on input "0" at bounding box center [178, 461] width 36 height 27
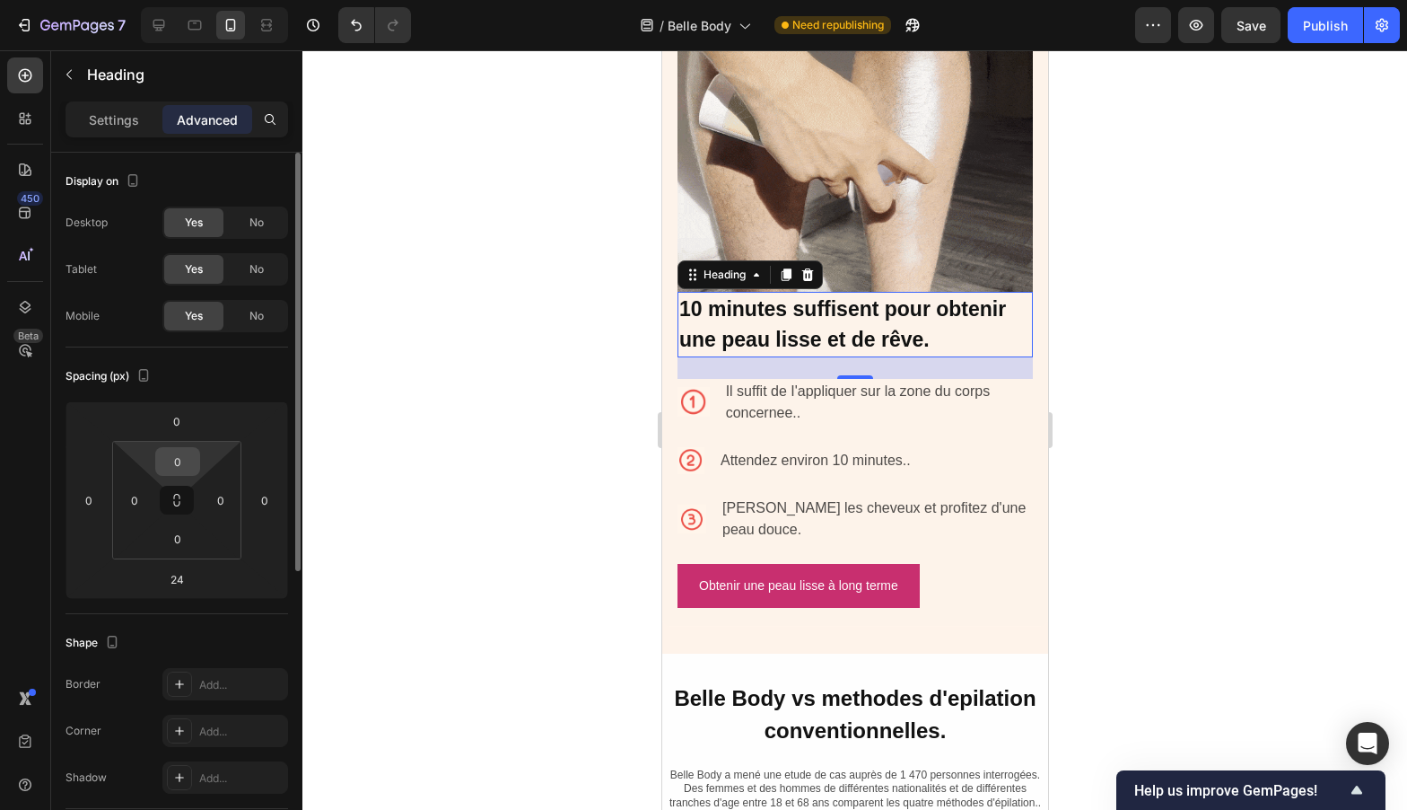
click at [177, 451] on input "0" at bounding box center [178, 461] width 36 height 27
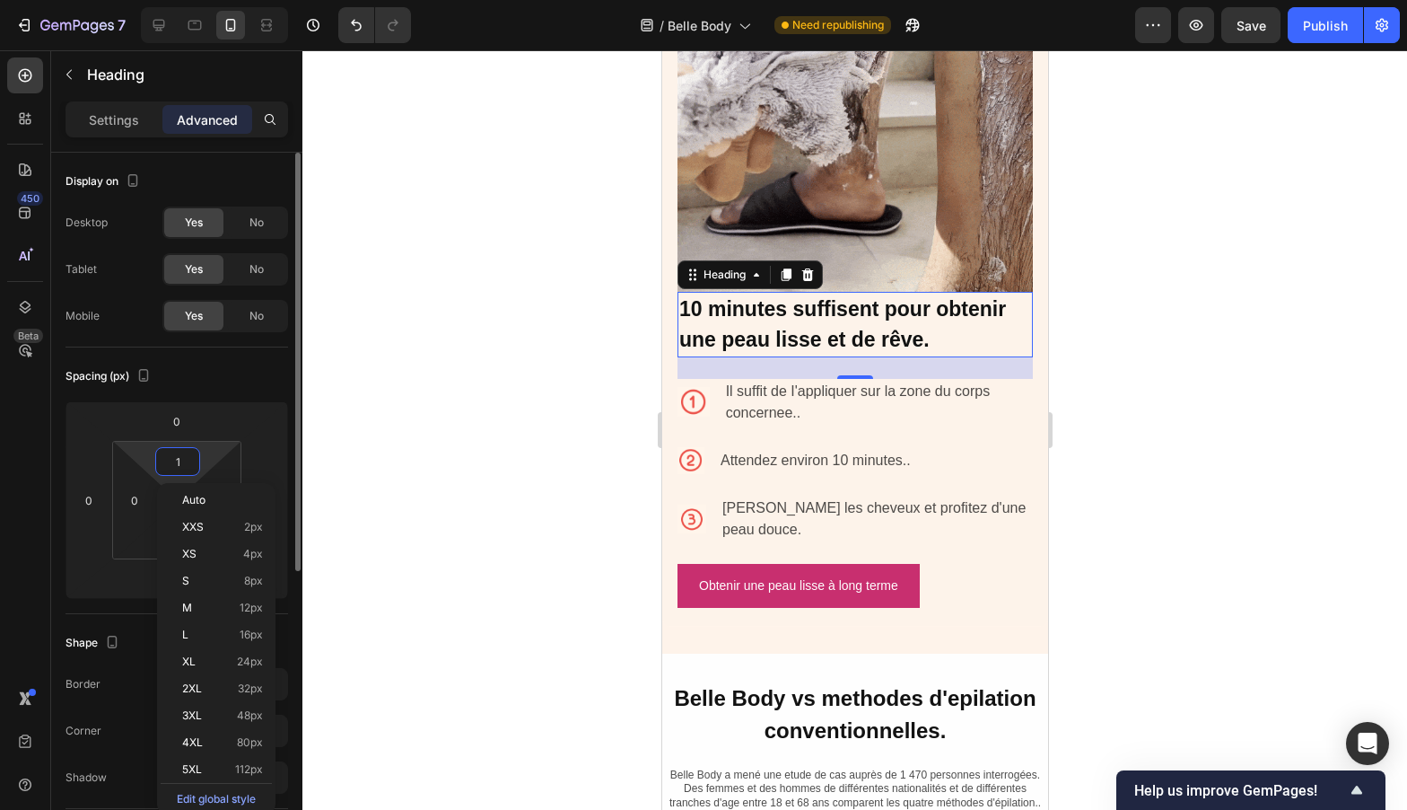
type input "11"
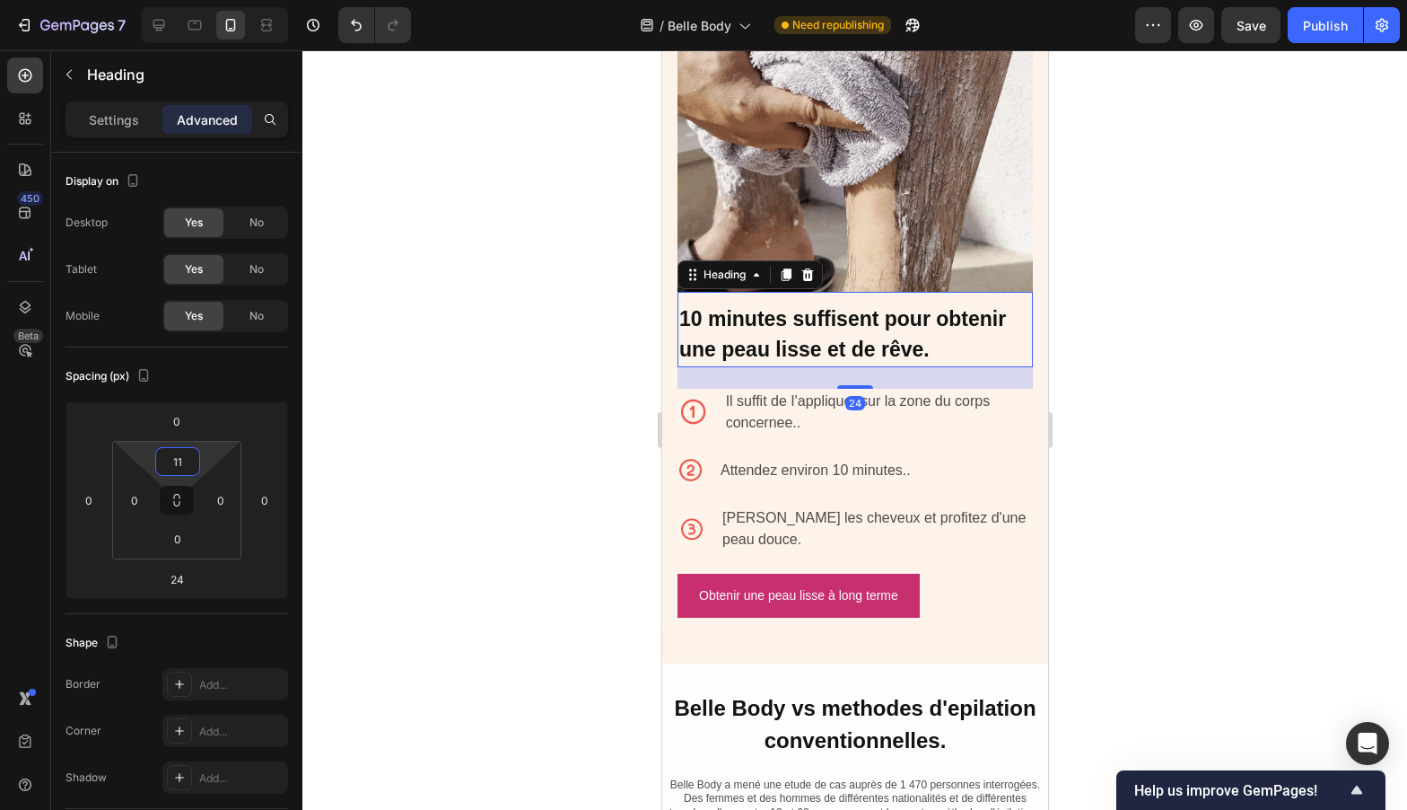
click at [1204, 433] on div at bounding box center [854, 429] width 1105 height 759
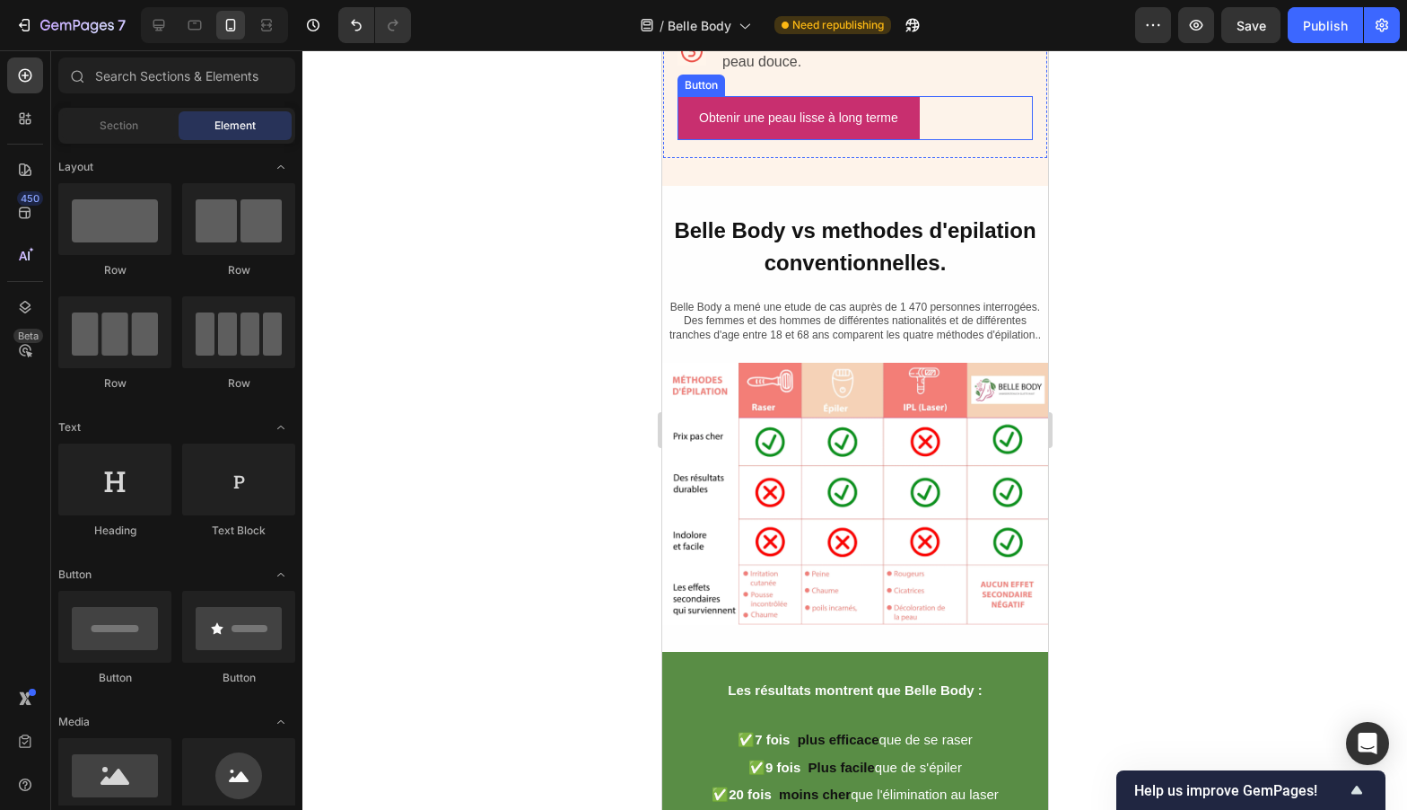
scroll to position [4969, 0]
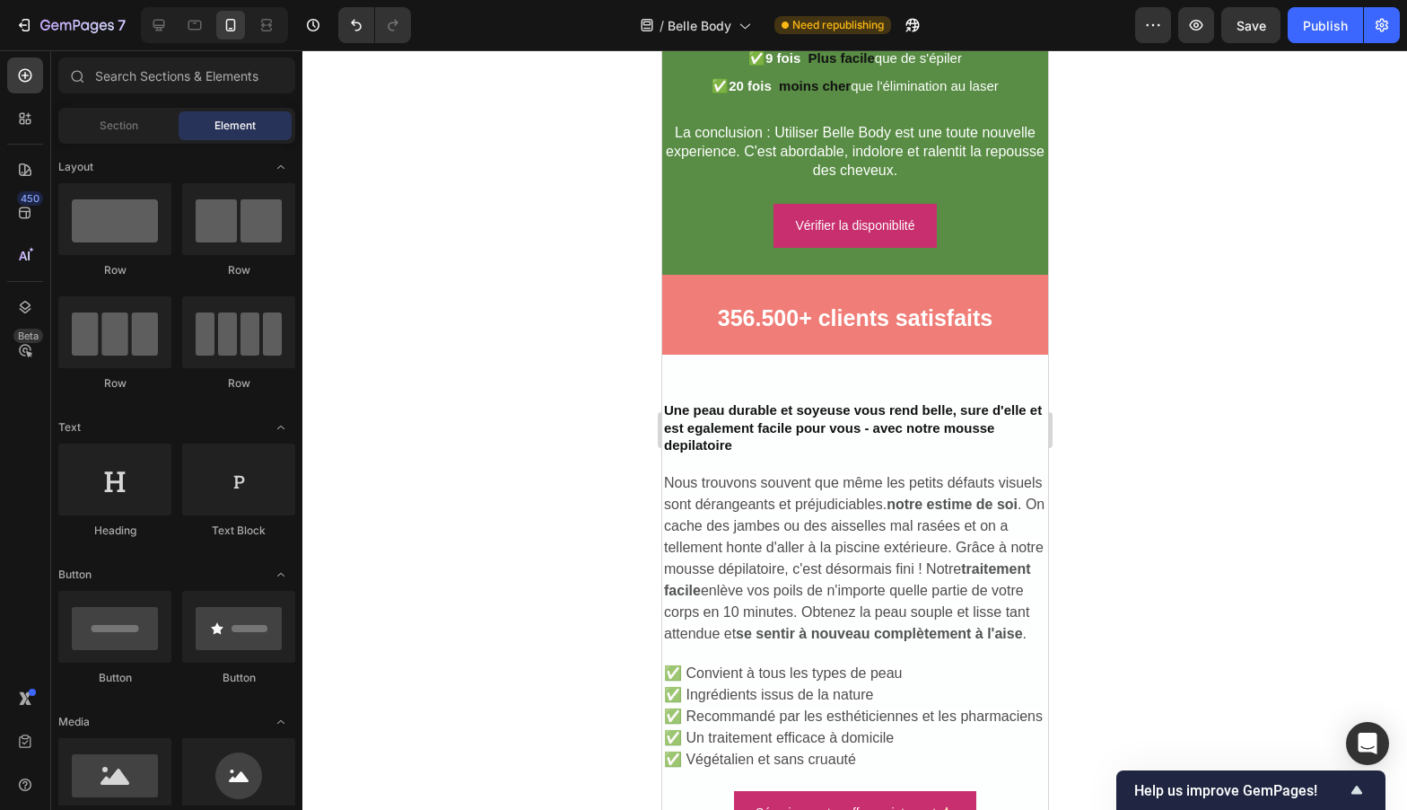
scroll to position [5664, 0]
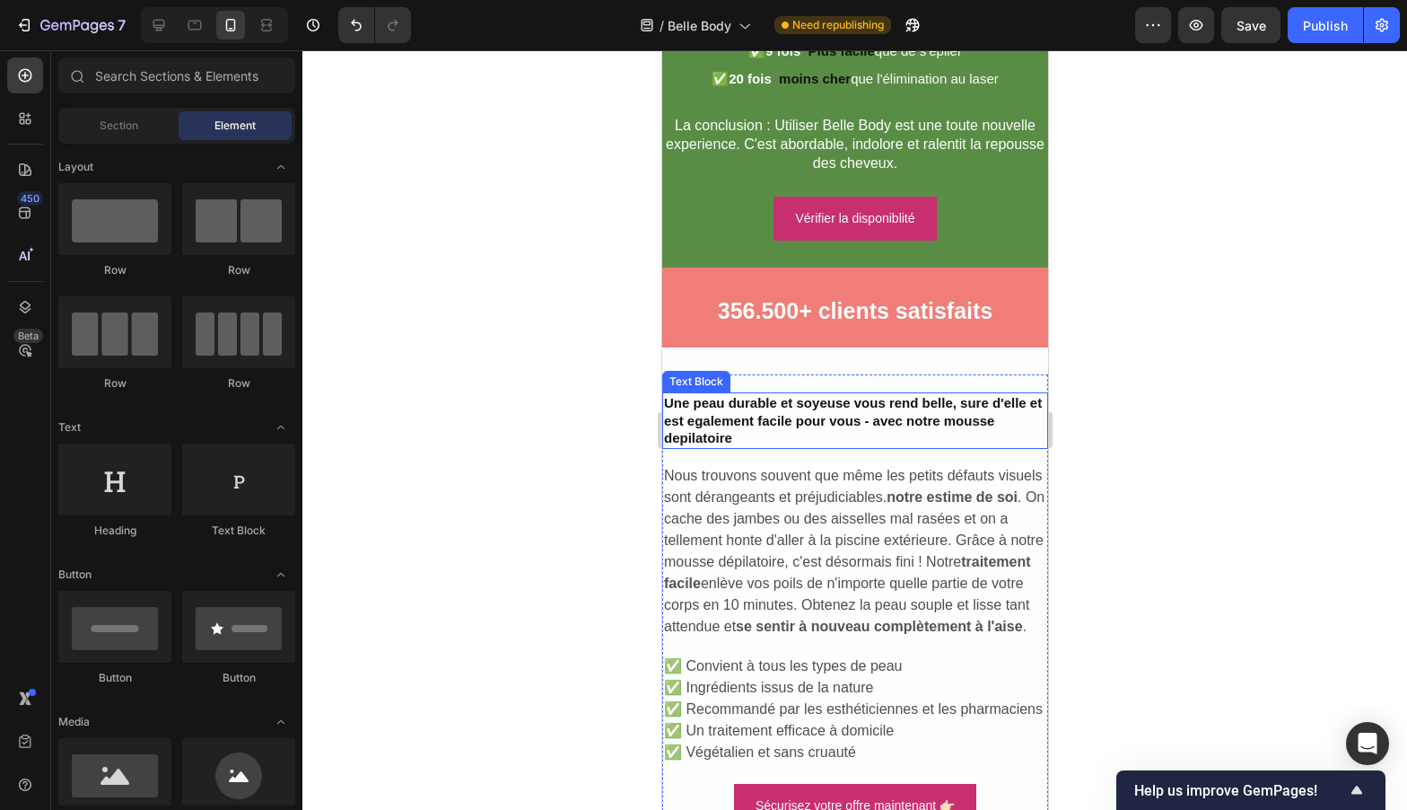
click at [794, 426] on div "Une peau durable et soyeuse vous rend belle, sure d'elle et est egalement facil…" at bounding box center [854, 420] width 386 height 57
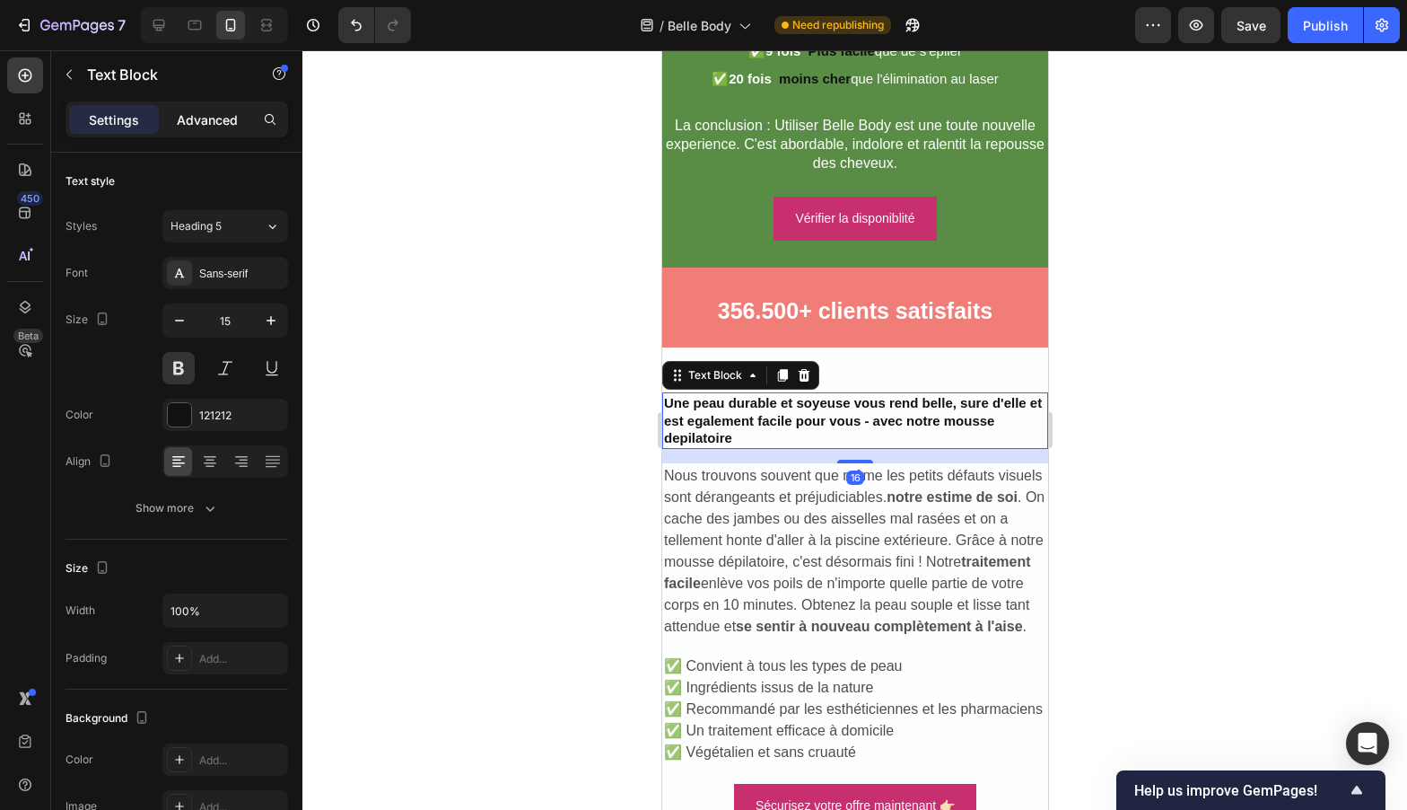
click at [210, 123] on p "Advanced" at bounding box center [207, 119] width 61 height 19
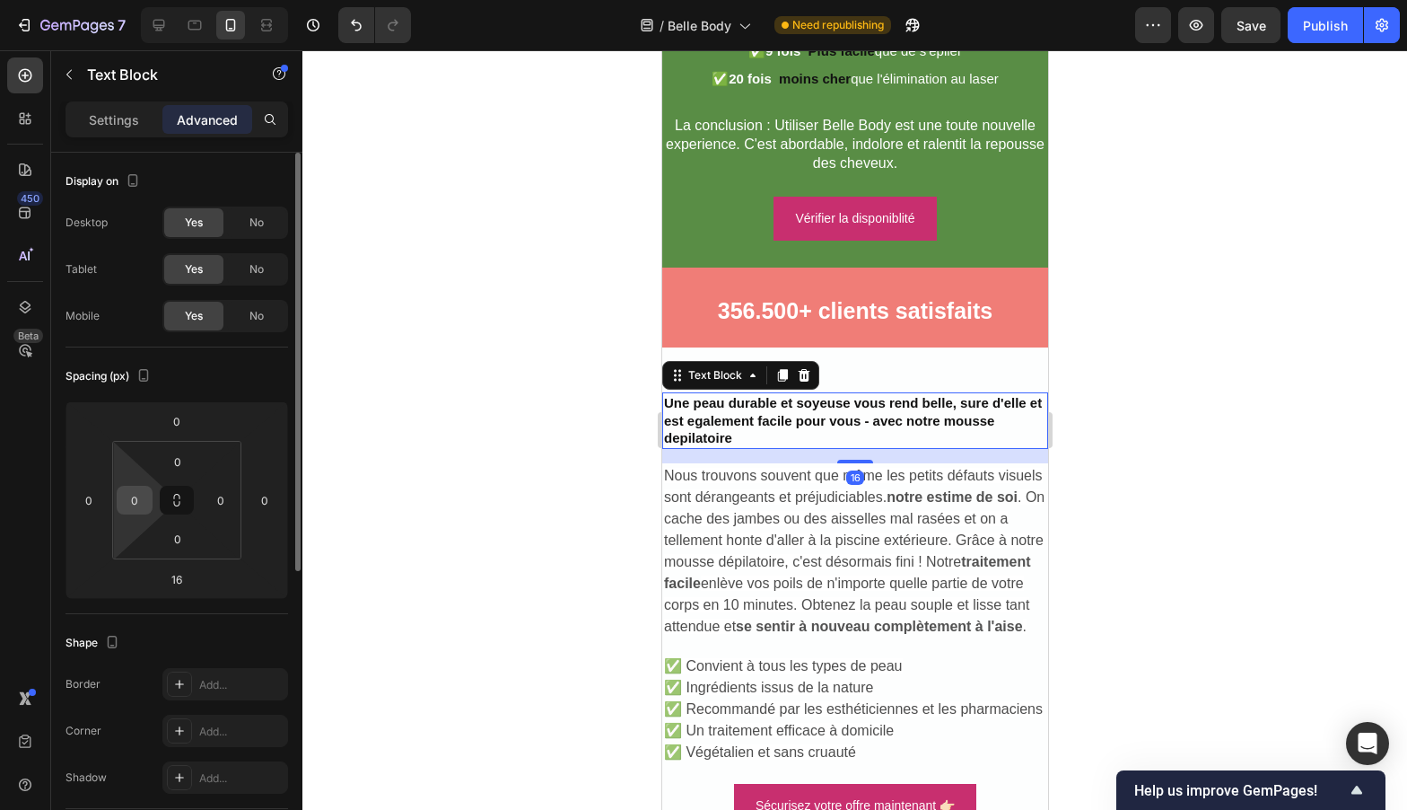
click at [128, 499] on input "0" at bounding box center [134, 499] width 27 height 27
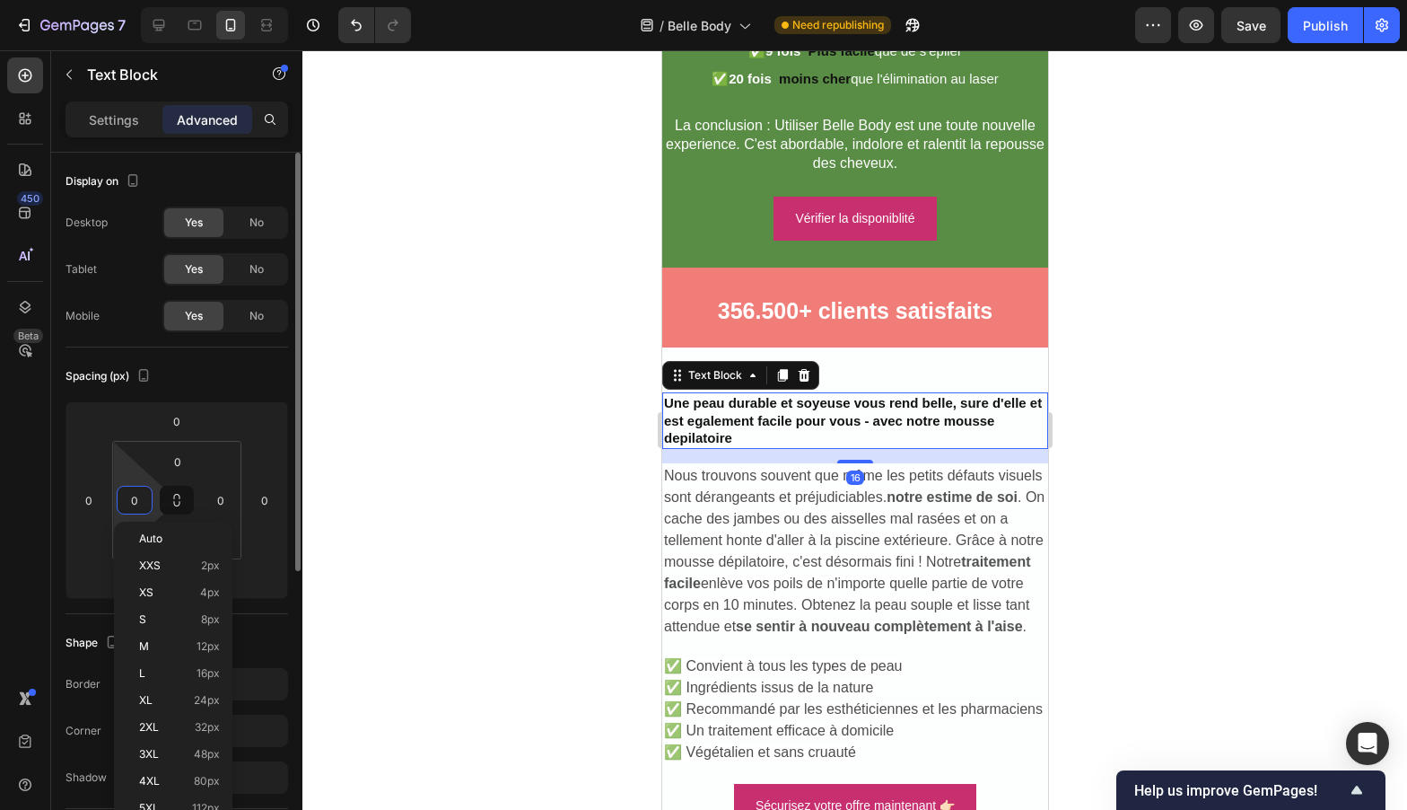
click at [128, 499] on input "0" at bounding box center [134, 499] width 27 height 27
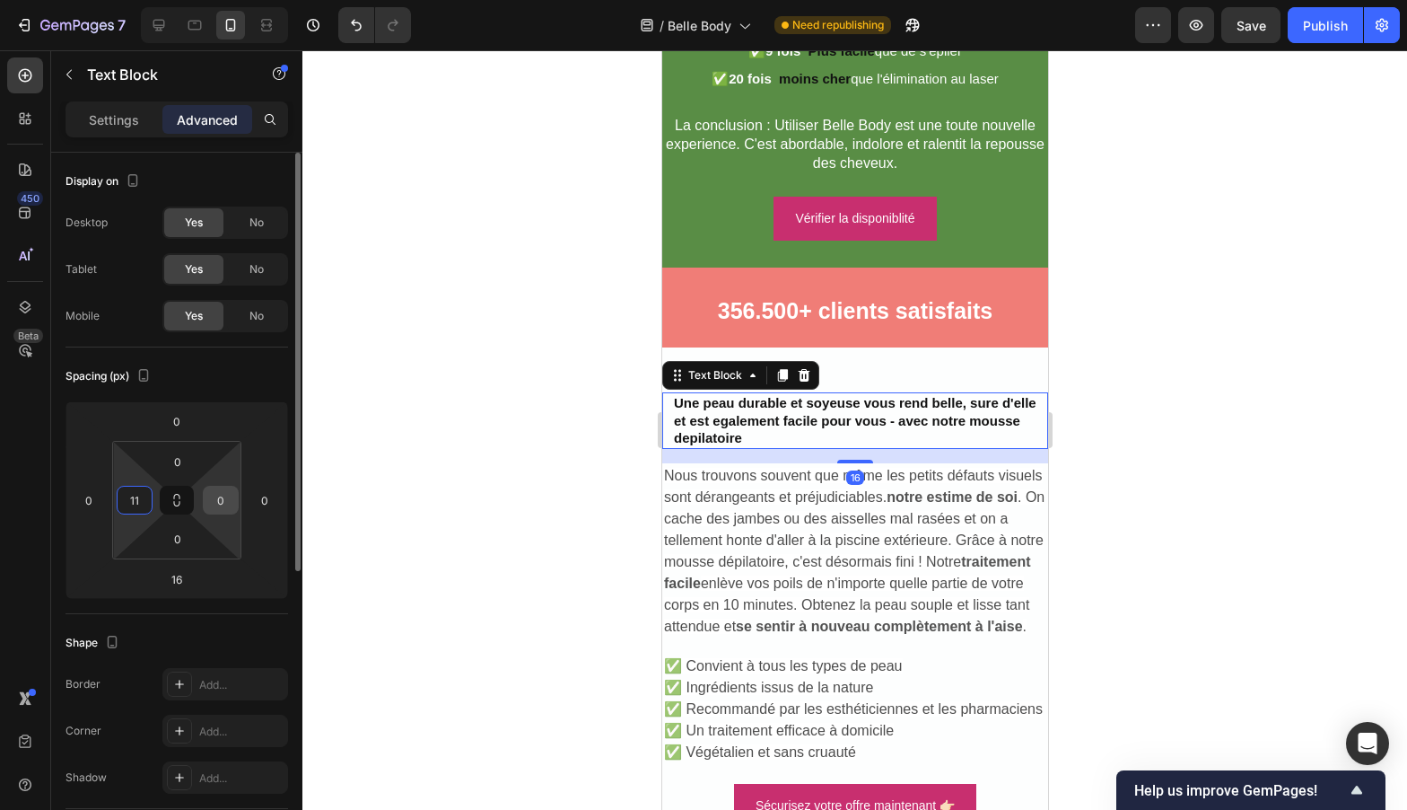
type input "11"
click at [204, 503] on div "0" at bounding box center [221, 500] width 36 height 29
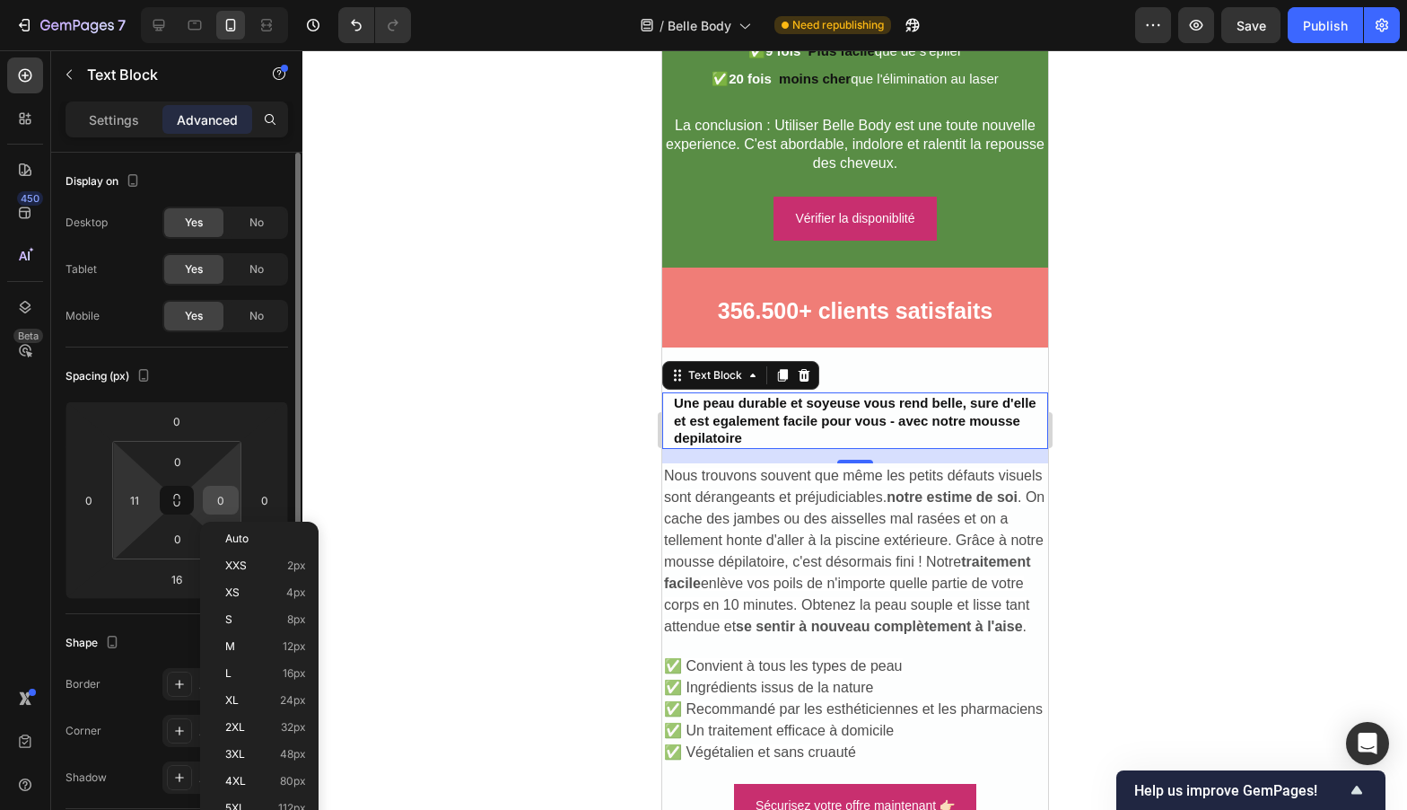
click at [223, 495] on input "0" at bounding box center [220, 499] width 27 height 27
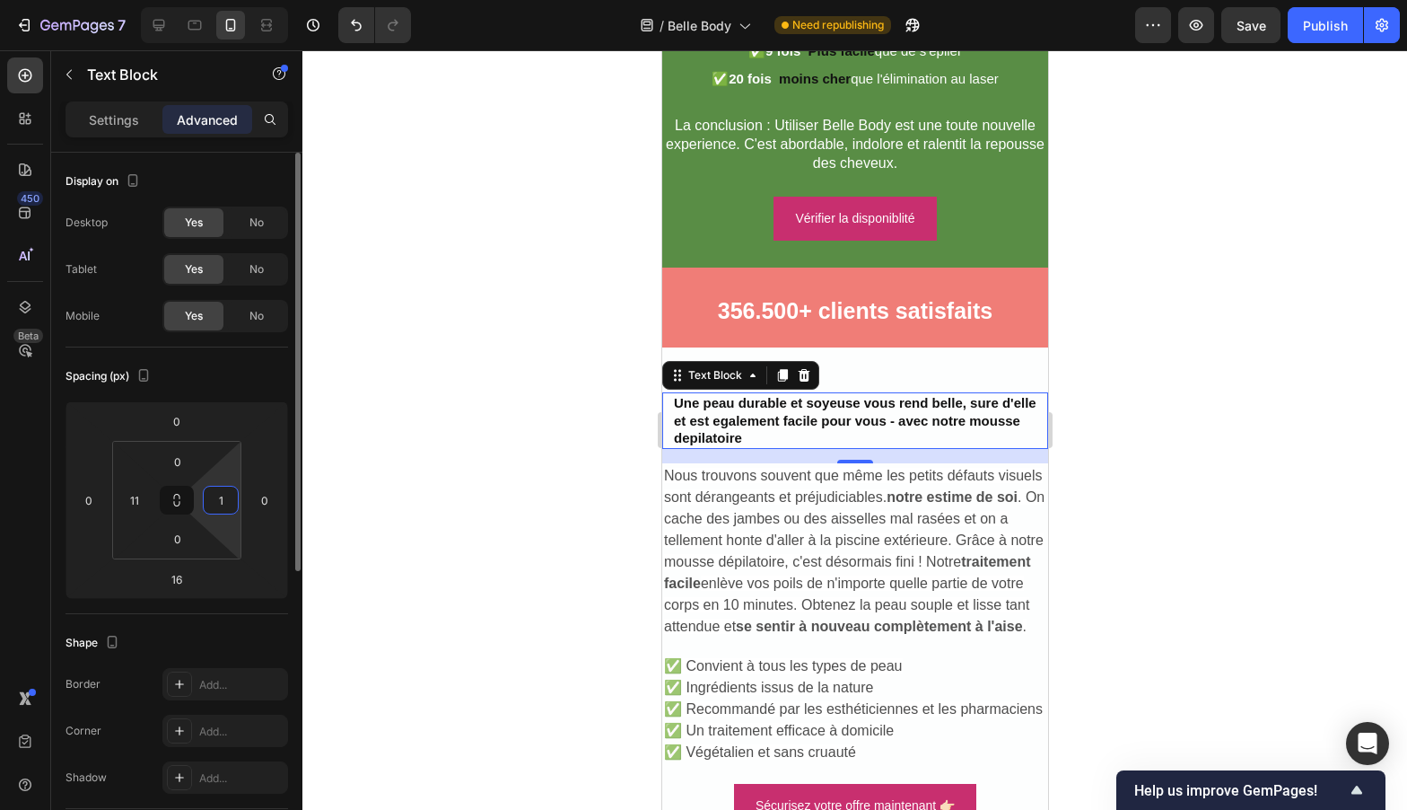
type input "11"
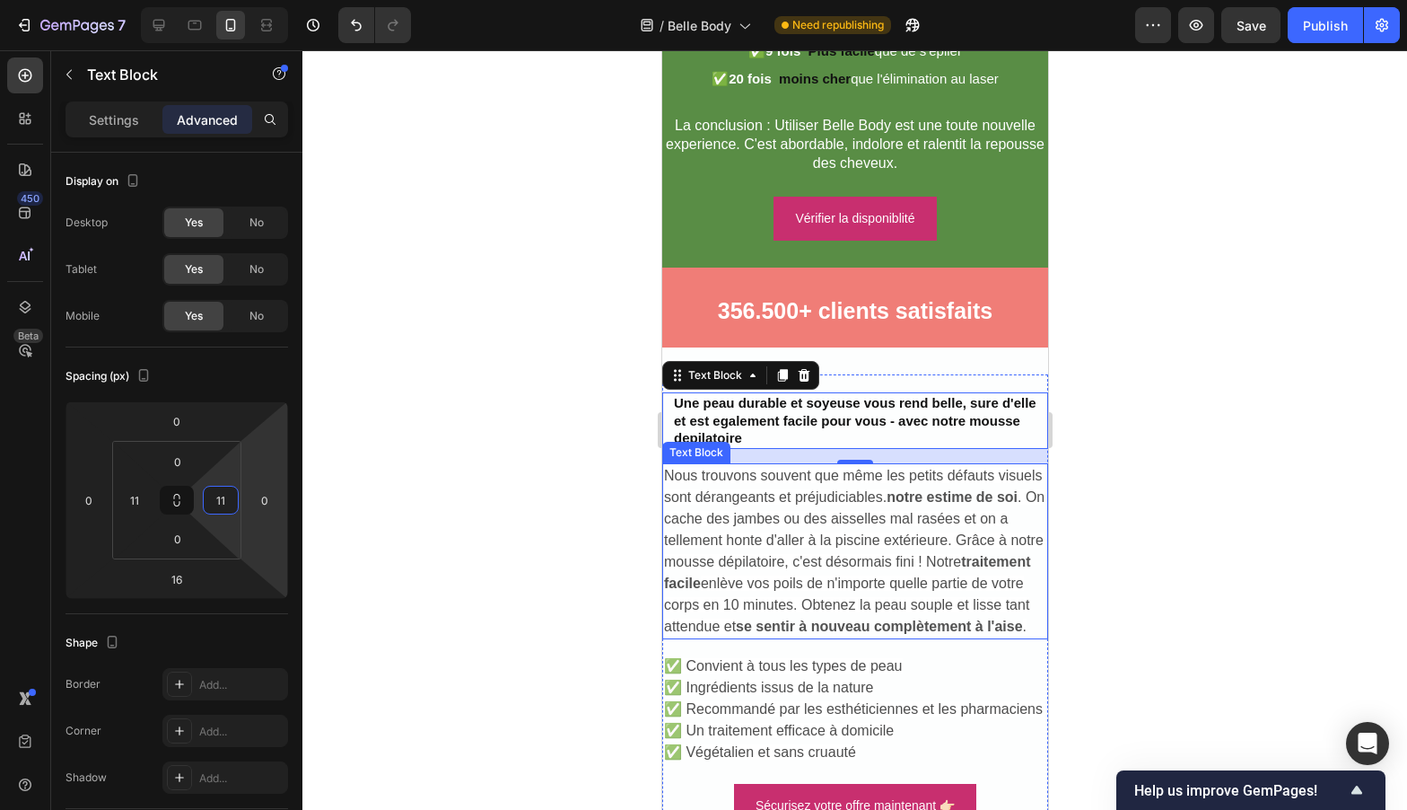
click at [722, 541] on span ". On cache des jambes ou des aisselles mal rasées et on a tellement honte d'all…" at bounding box center [853, 529] width 381 height 80
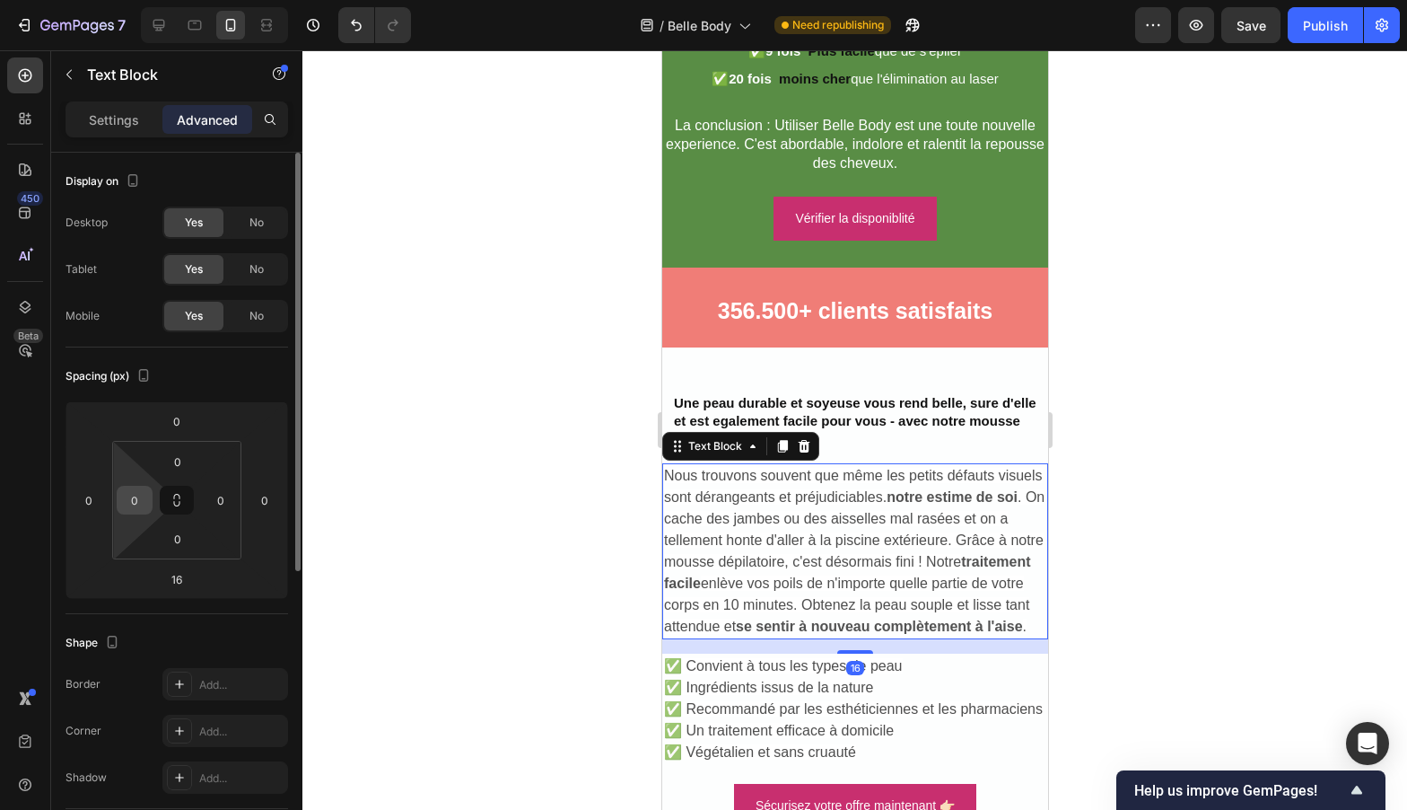
click at [141, 504] on input "0" at bounding box center [134, 499] width 27 height 27
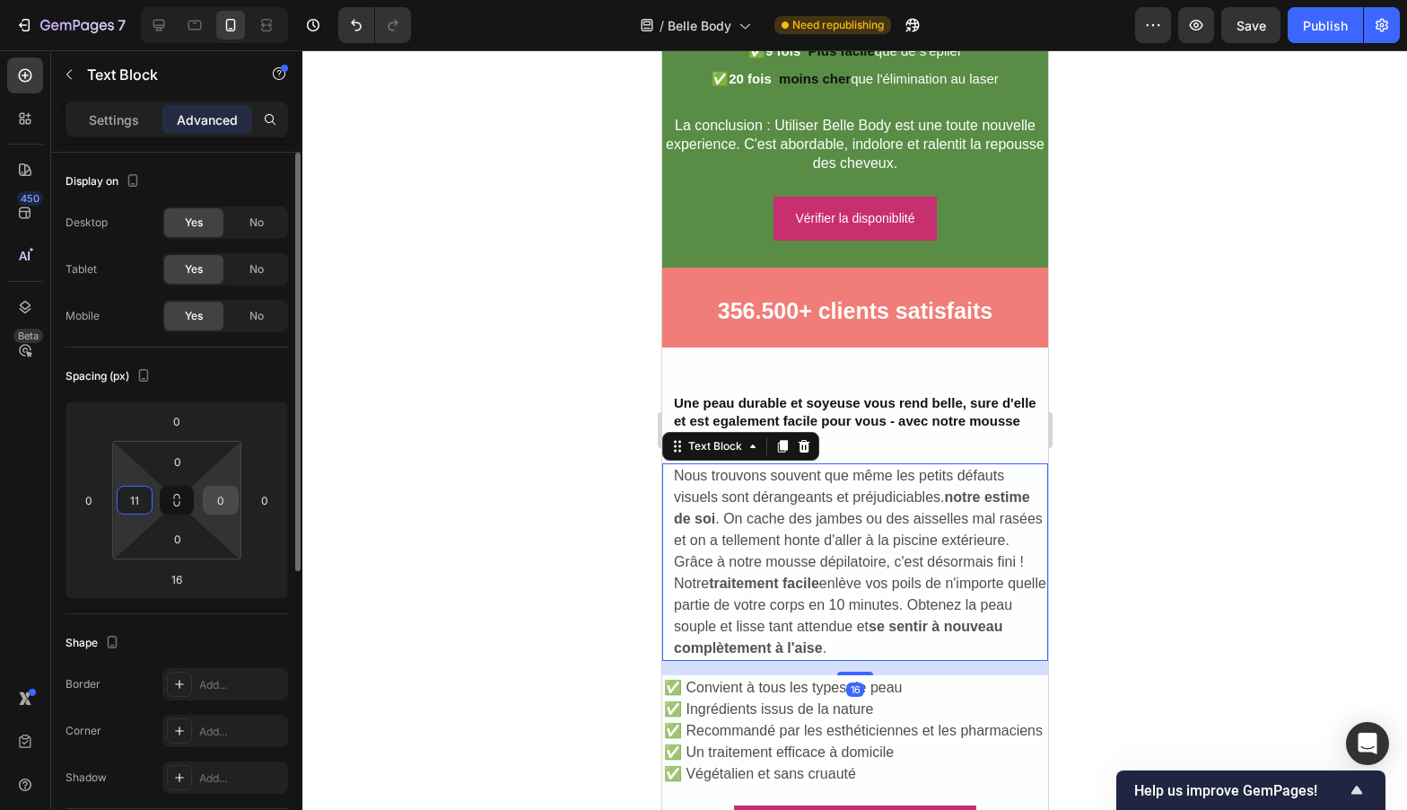
type input "11"
click at [215, 496] on input "0" at bounding box center [220, 499] width 27 height 27
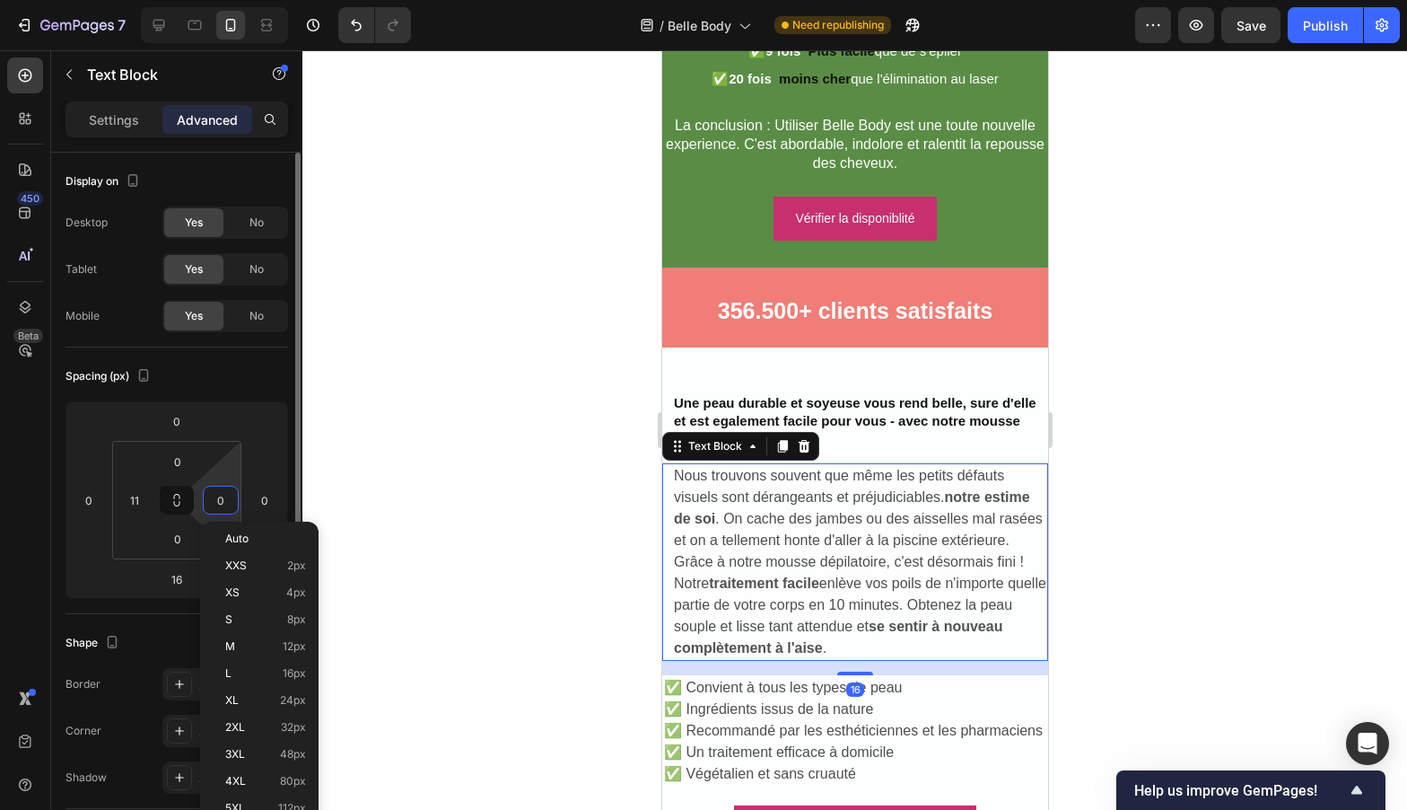
click at [215, 496] on input "0" at bounding box center [220, 499] width 27 height 27
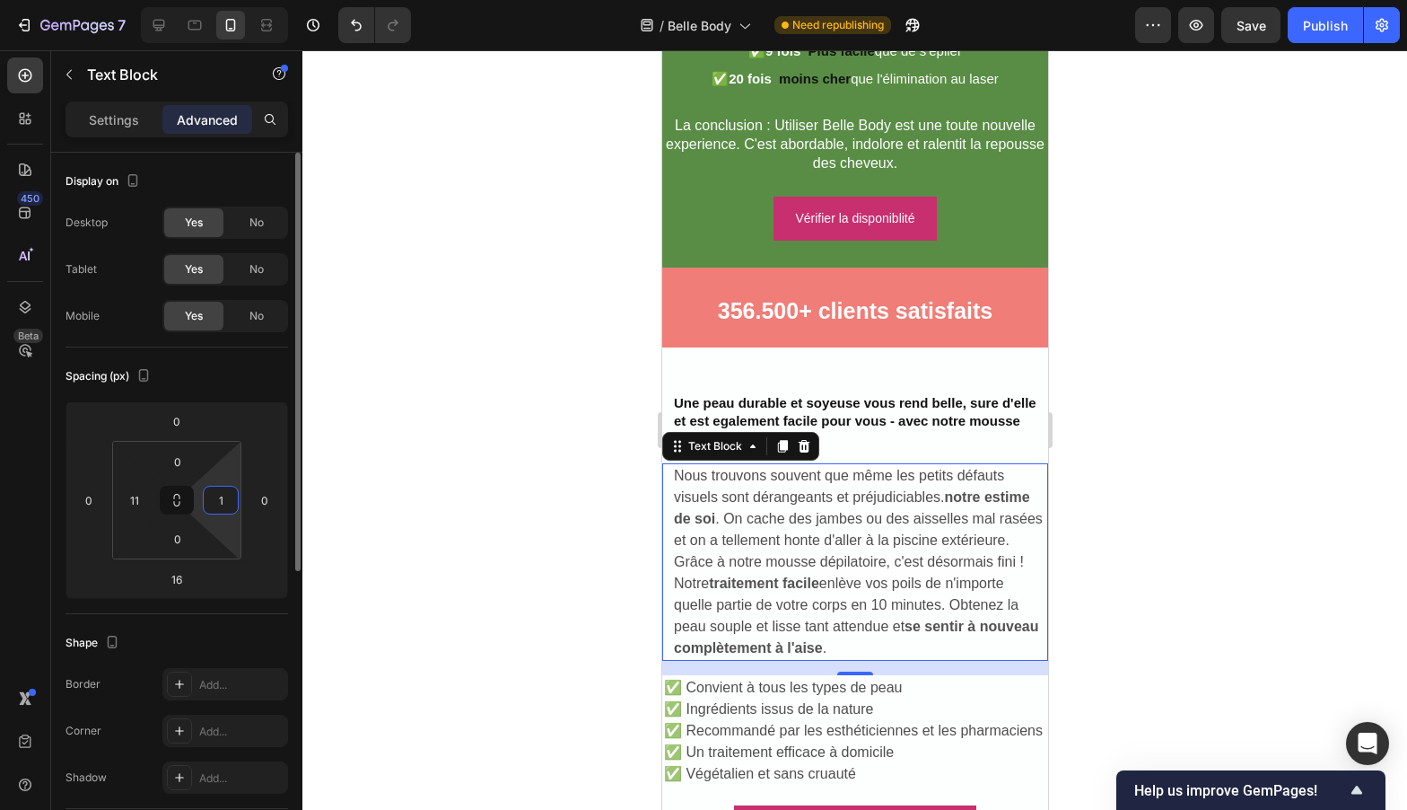
type input "11"
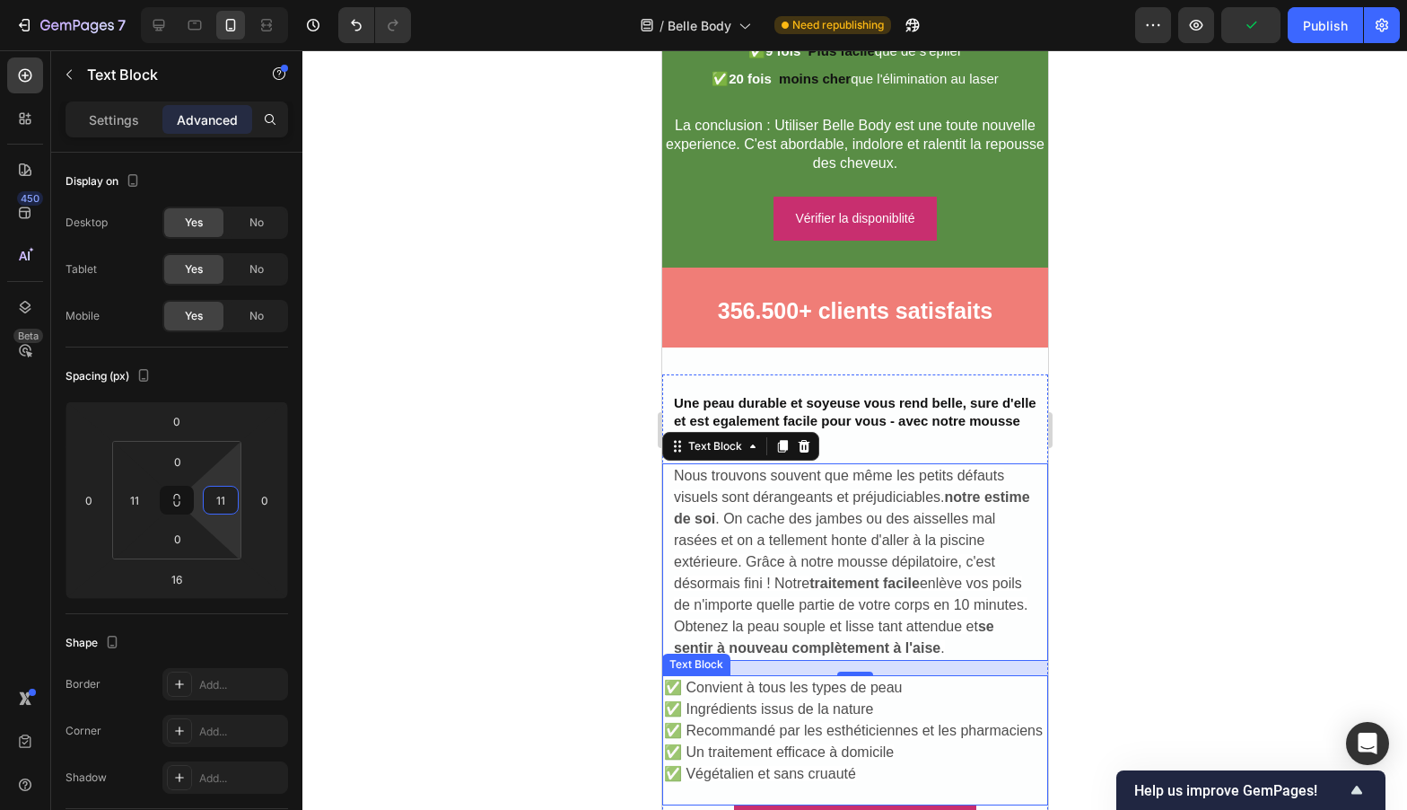
click at [717, 738] on span "✅ Recommandé par les esthéticiennes et les pharmaciens" at bounding box center [852, 729] width 379 height 15
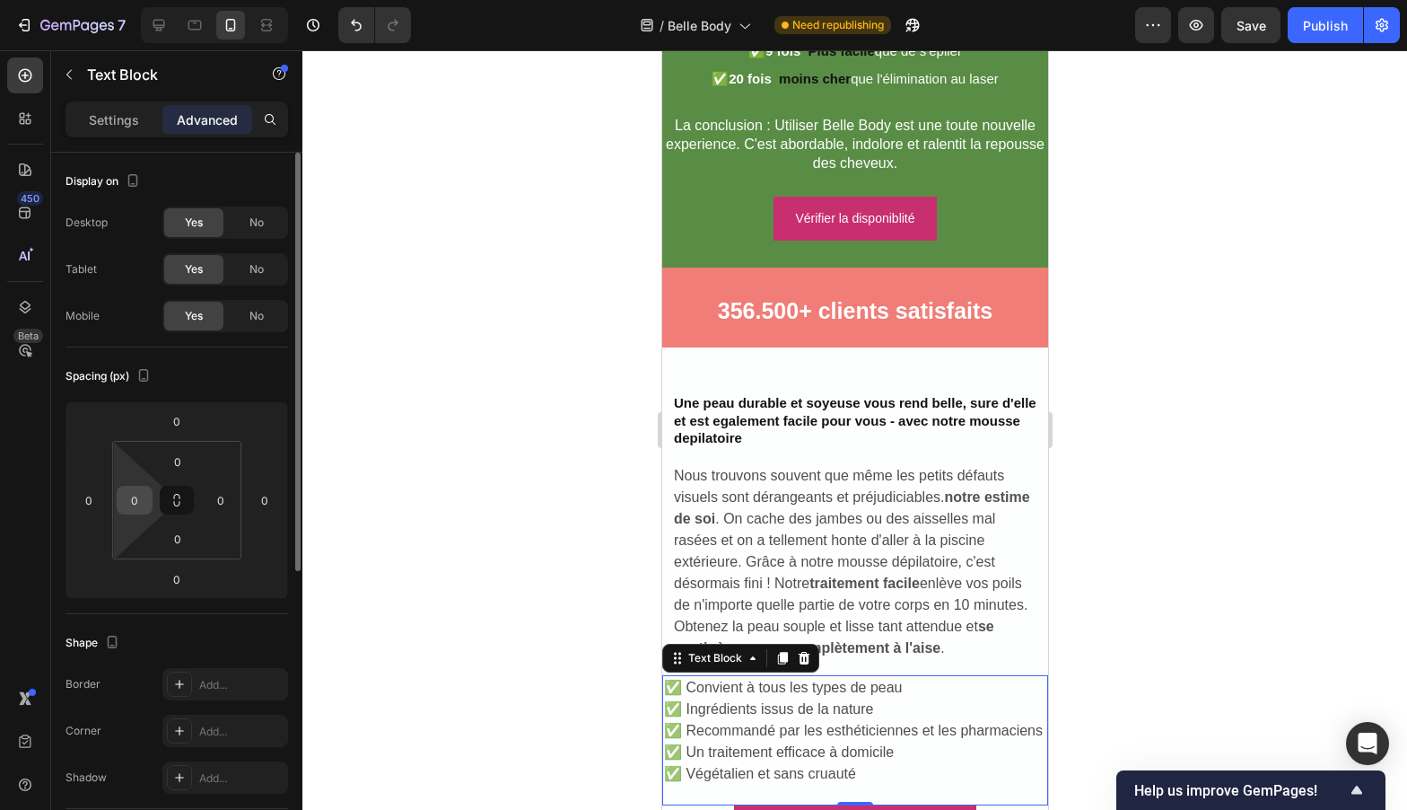
click at [139, 495] on input "0" at bounding box center [134, 499] width 27 height 27
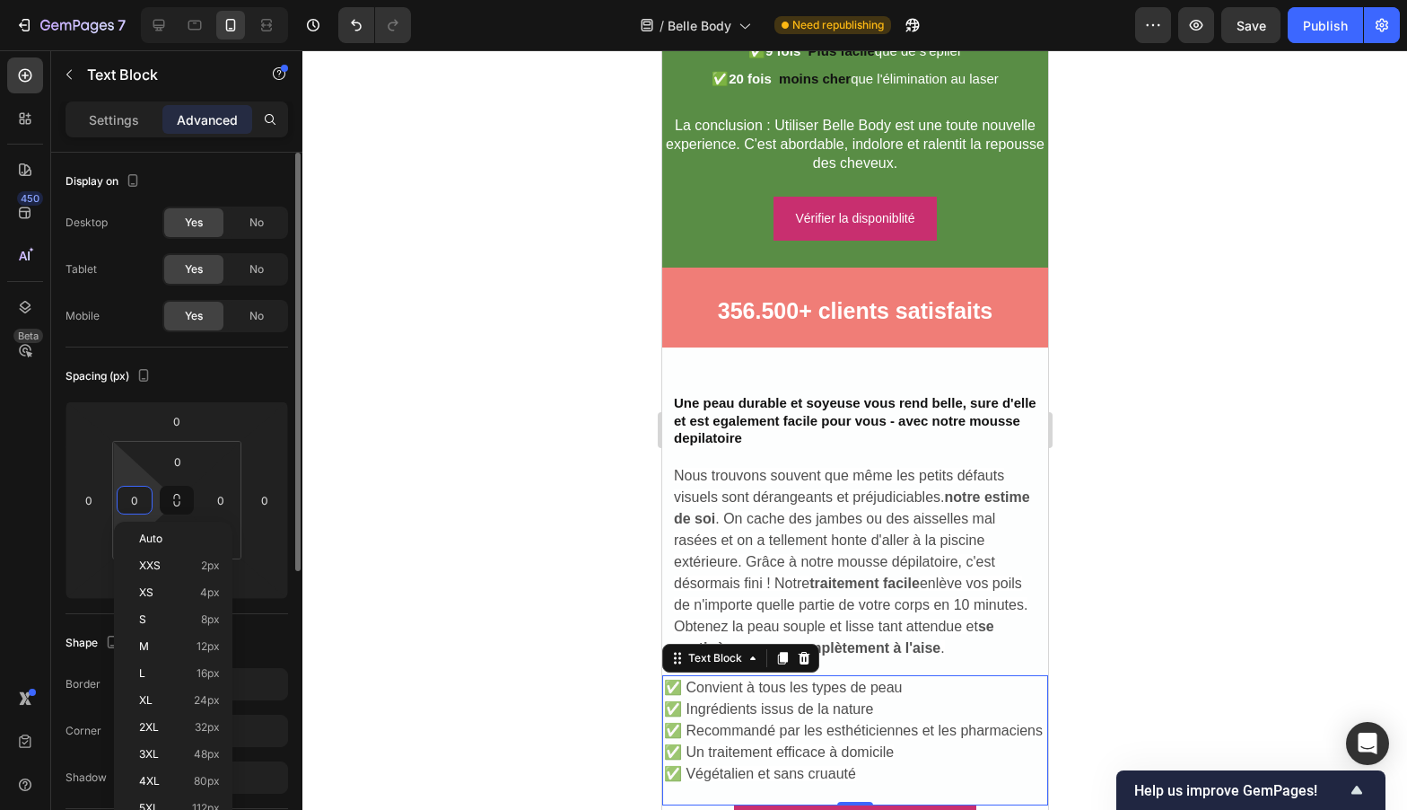
click at [139, 495] on input "0" at bounding box center [134, 499] width 27 height 27
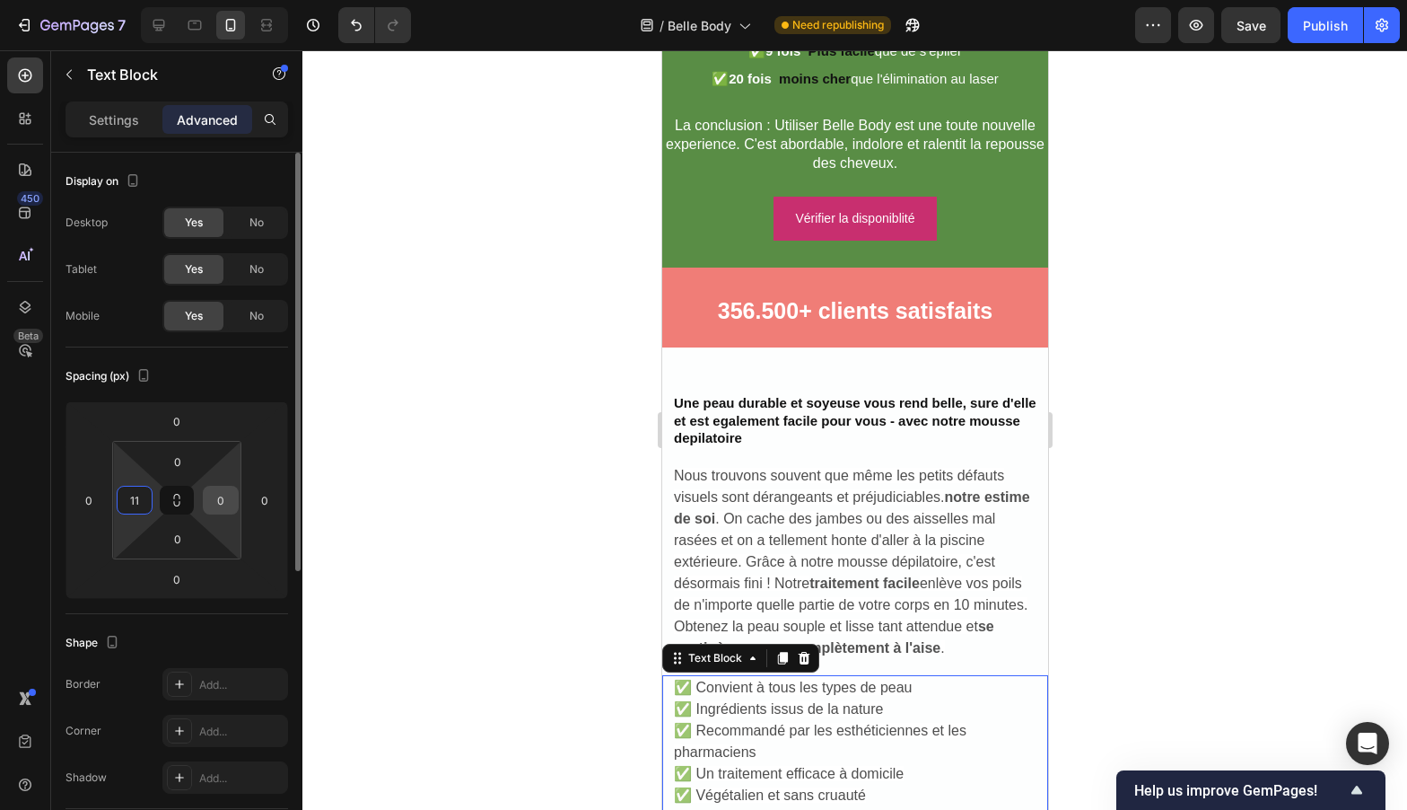
type input "11"
click at [218, 496] on input "0" at bounding box center [220, 499] width 27 height 27
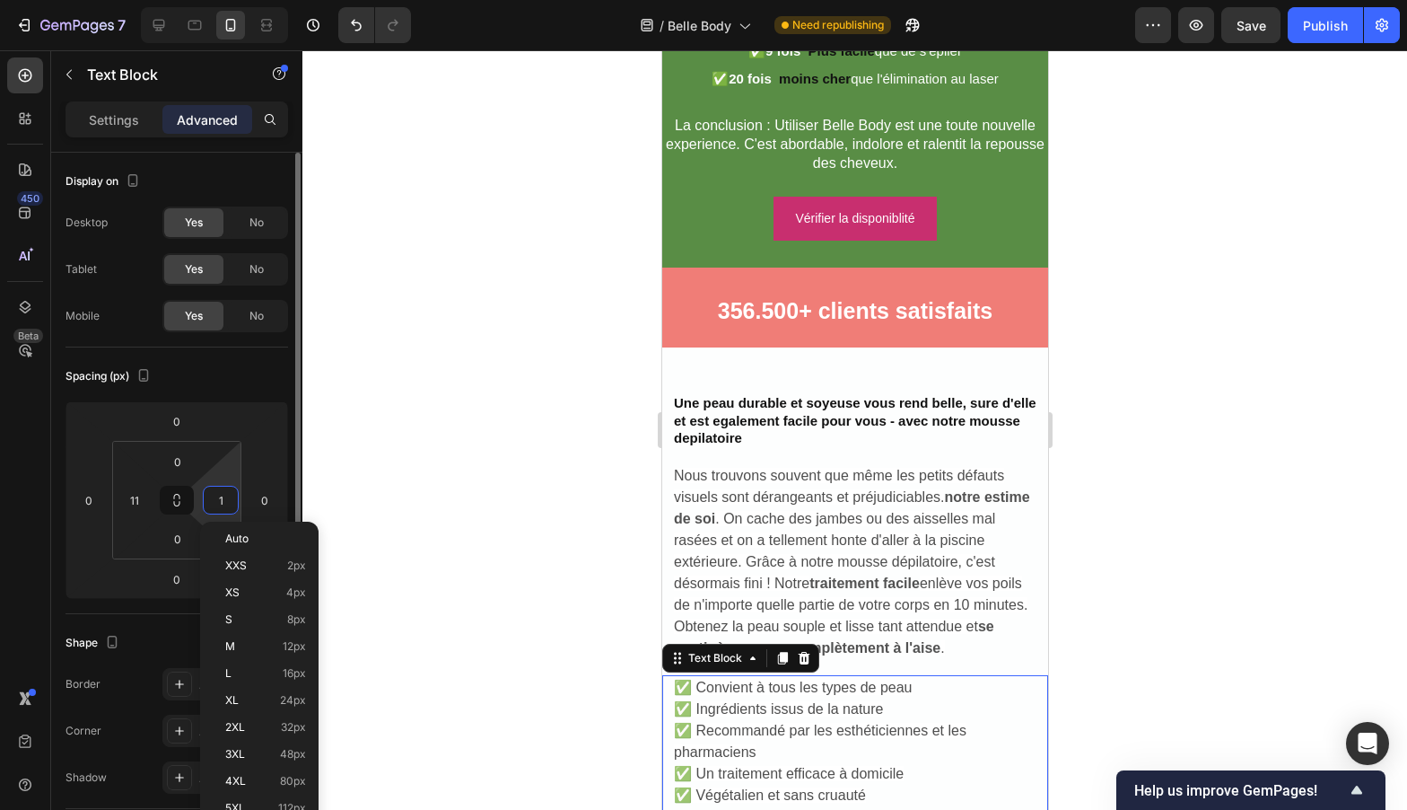
type input "11"
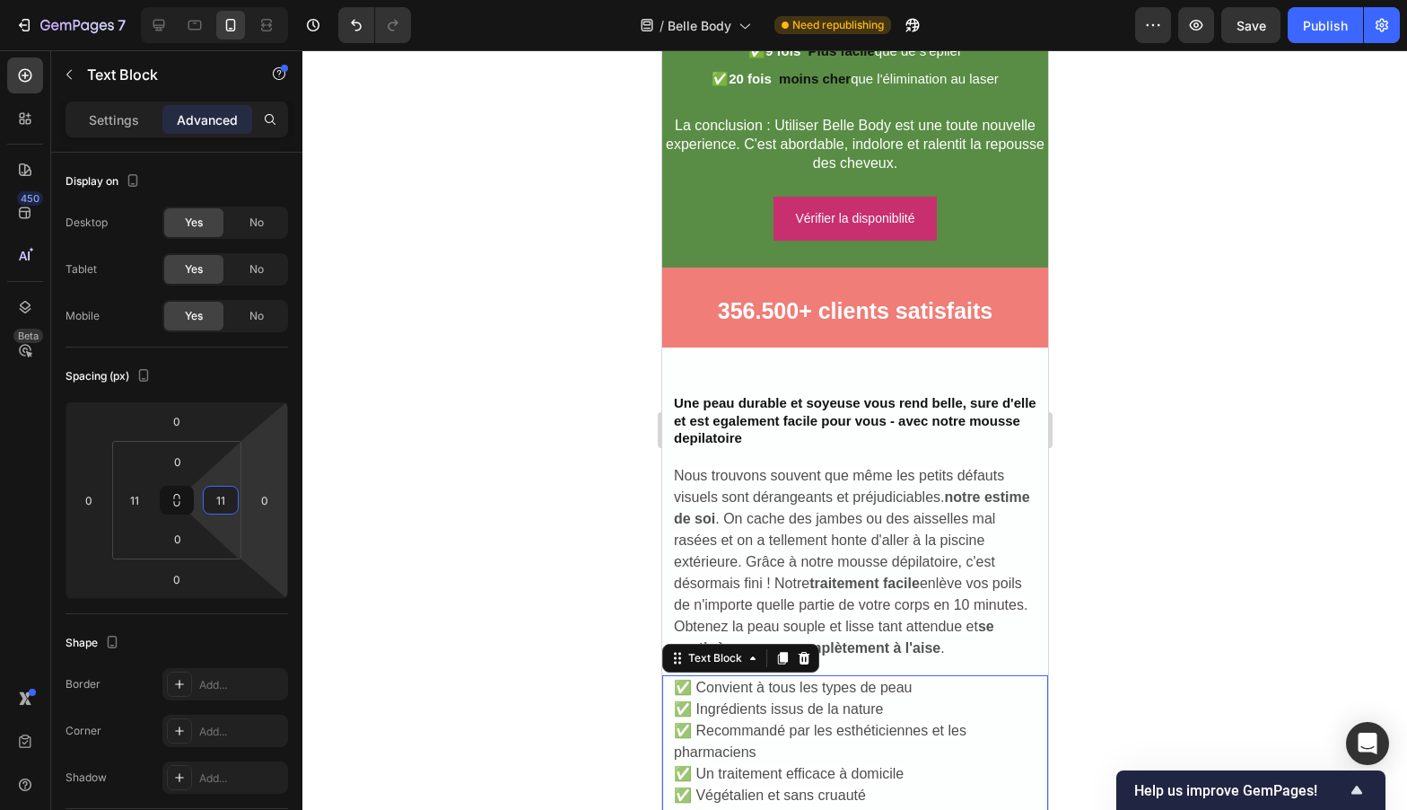
click at [461, 503] on div at bounding box center [854, 429] width 1105 height 759
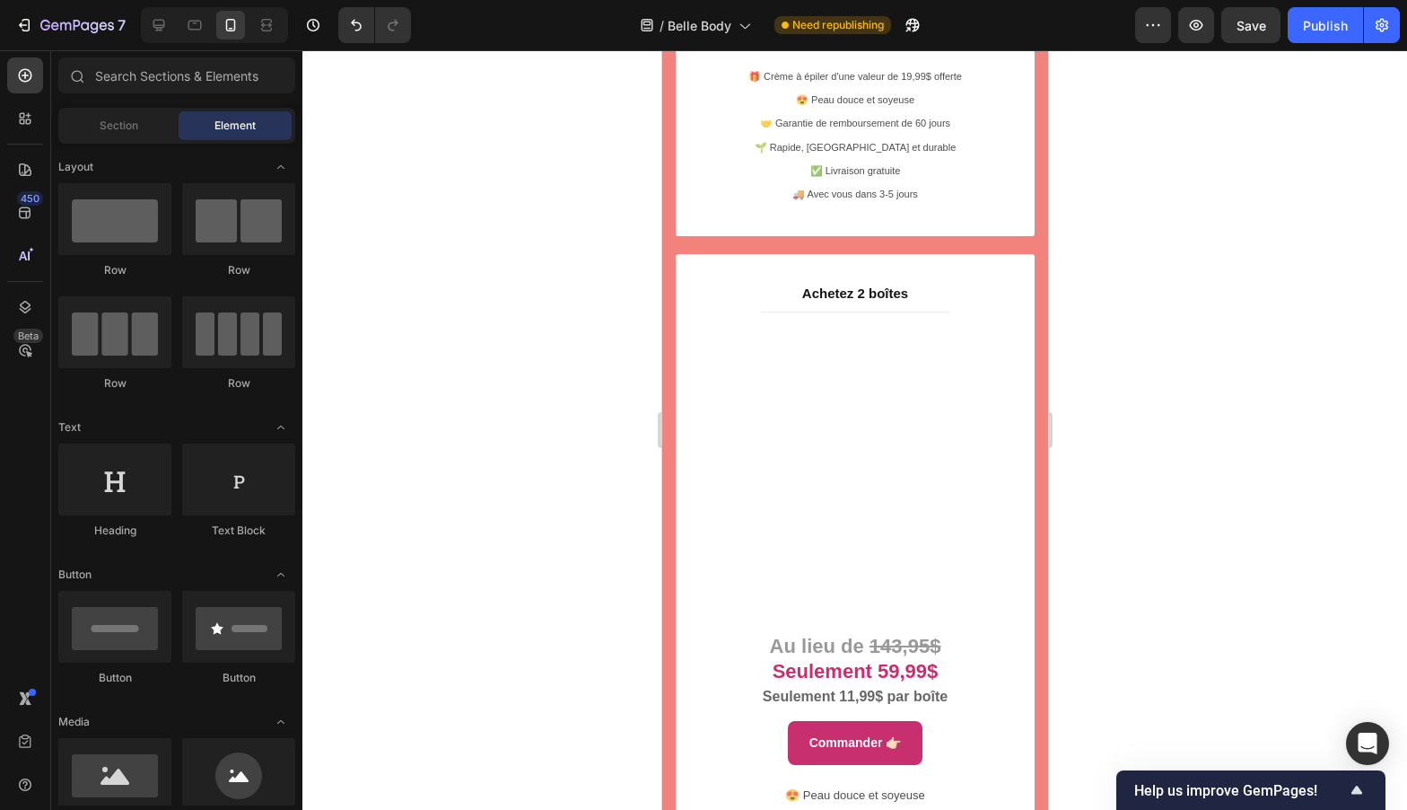
scroll to position [8396, 0]
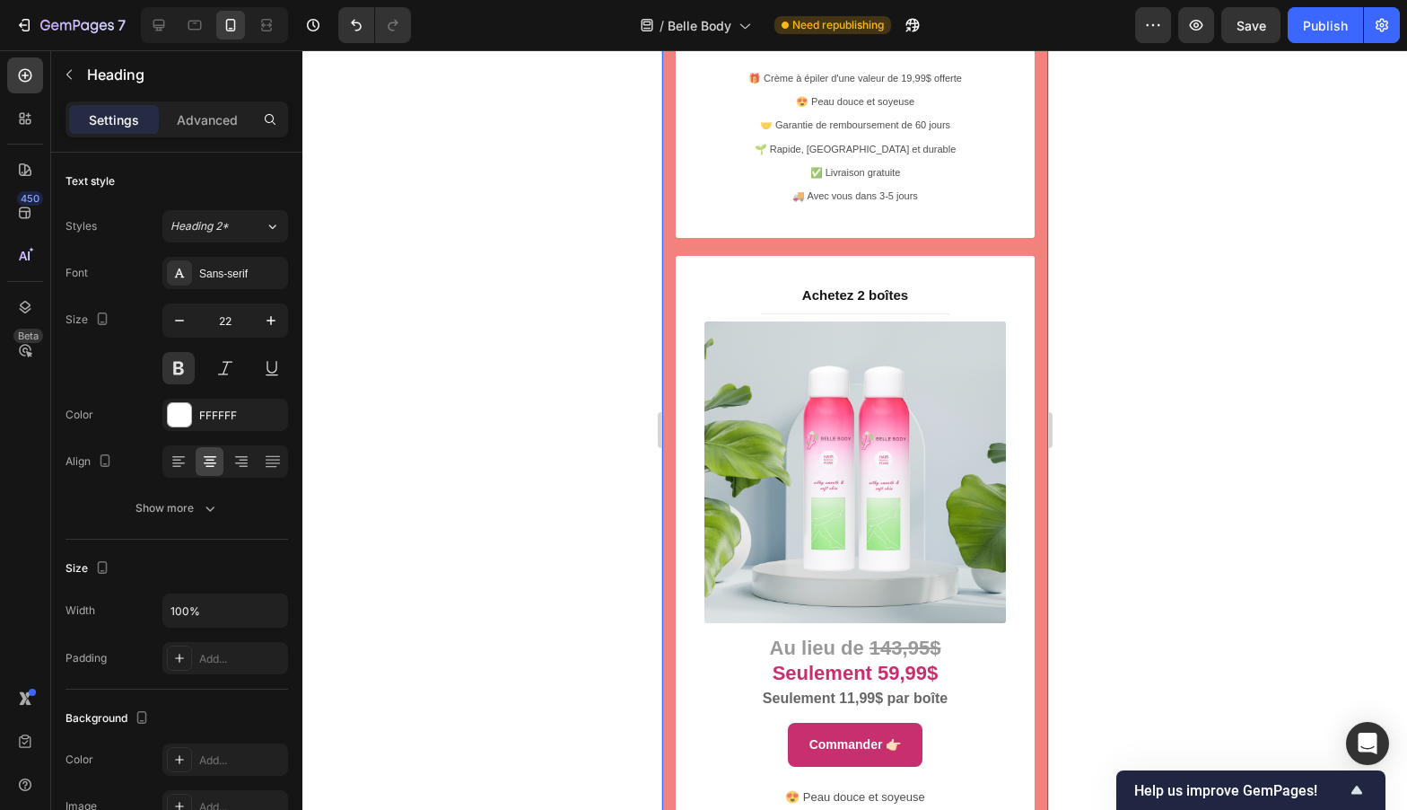
click at [902, 271] on div "Essayer l'épilation Belle Body 100% SANS RISQUE dès aujourd'hui ! Heading 24 Si…" at bounding box center [854, 454] width 386 height 2485
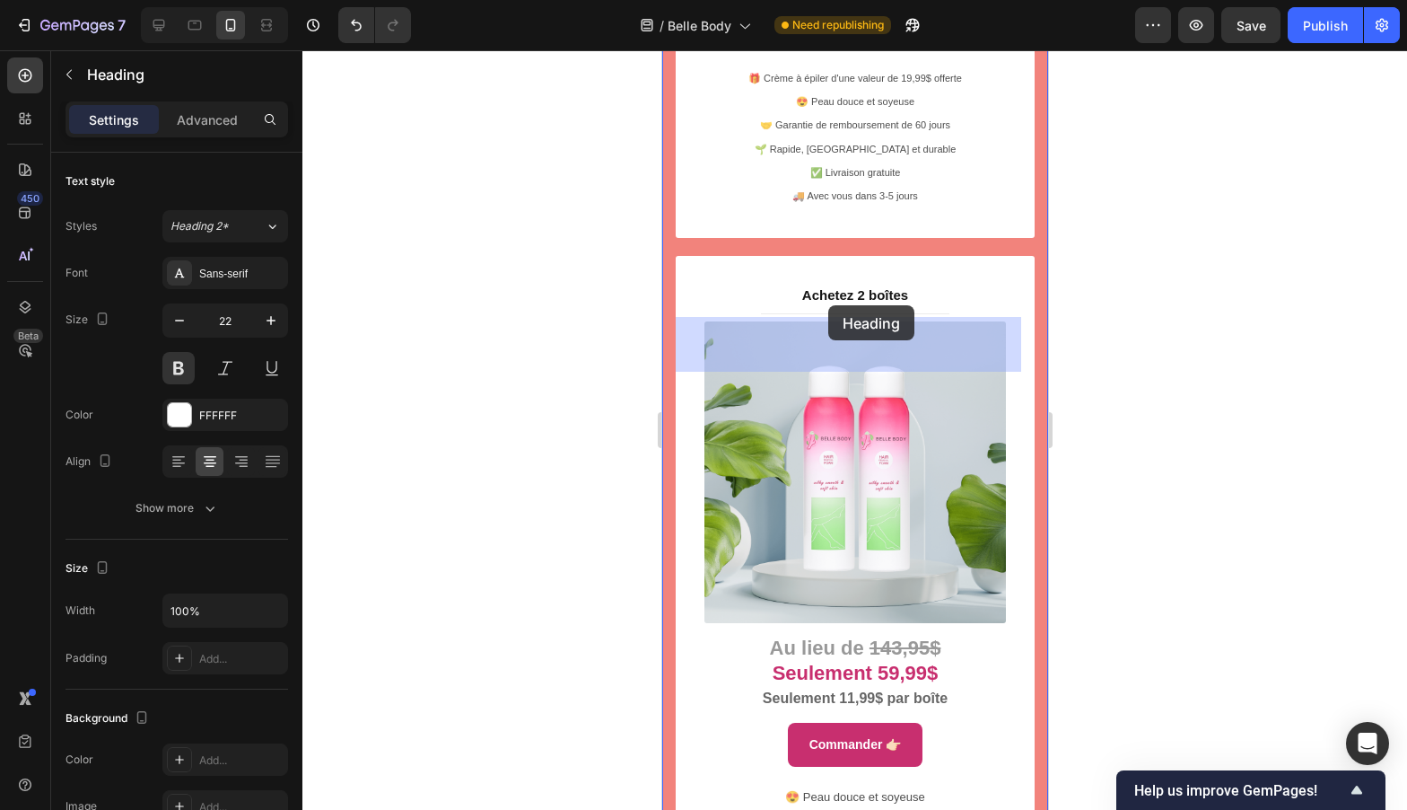
drag, startPoint x: 836, startPoint y: 340, endPoint x: 825, endPoint y: 324, distance: 19.4
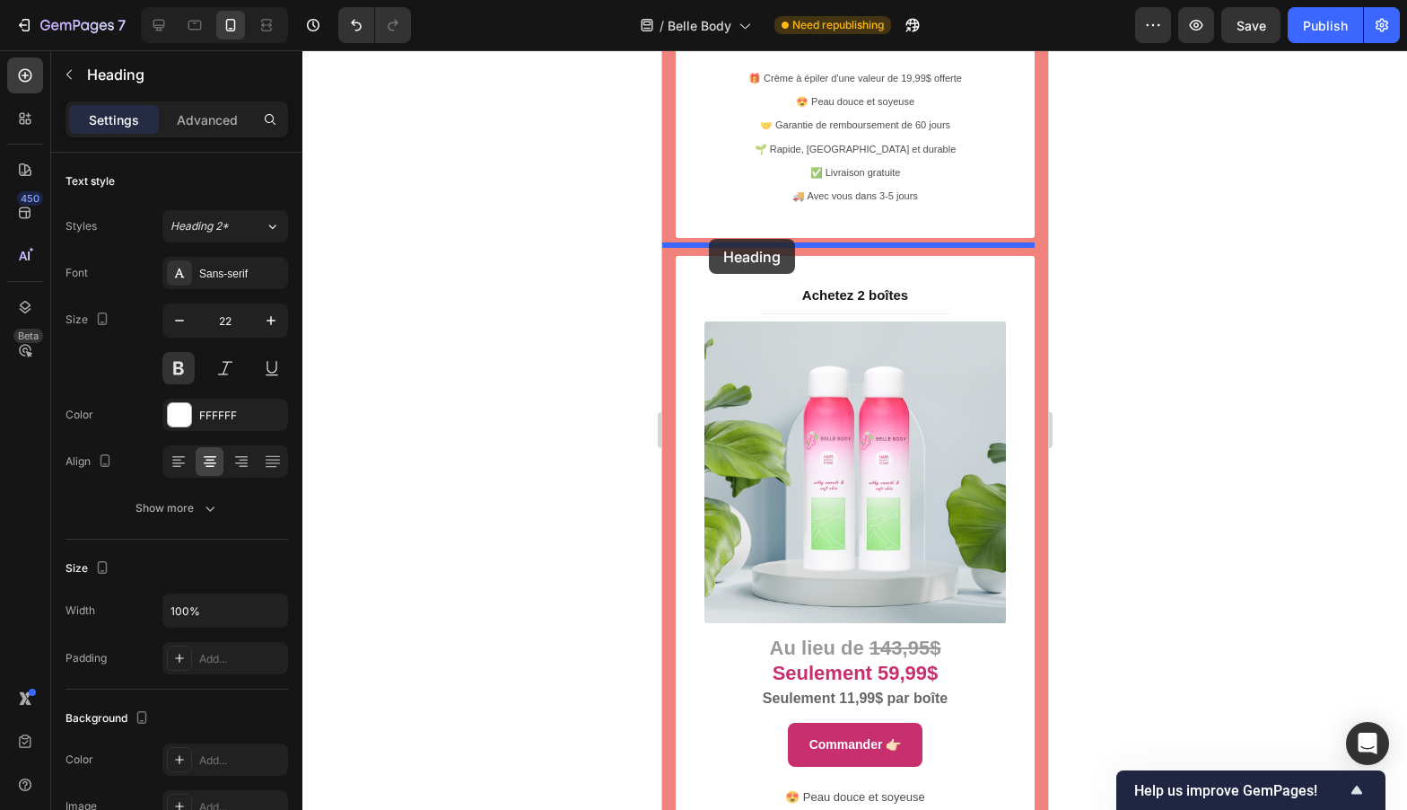
drag, startPoint x: 705, startPoint y: 304, endPoint x: 708, endPoint y: 240, distance: 64.7
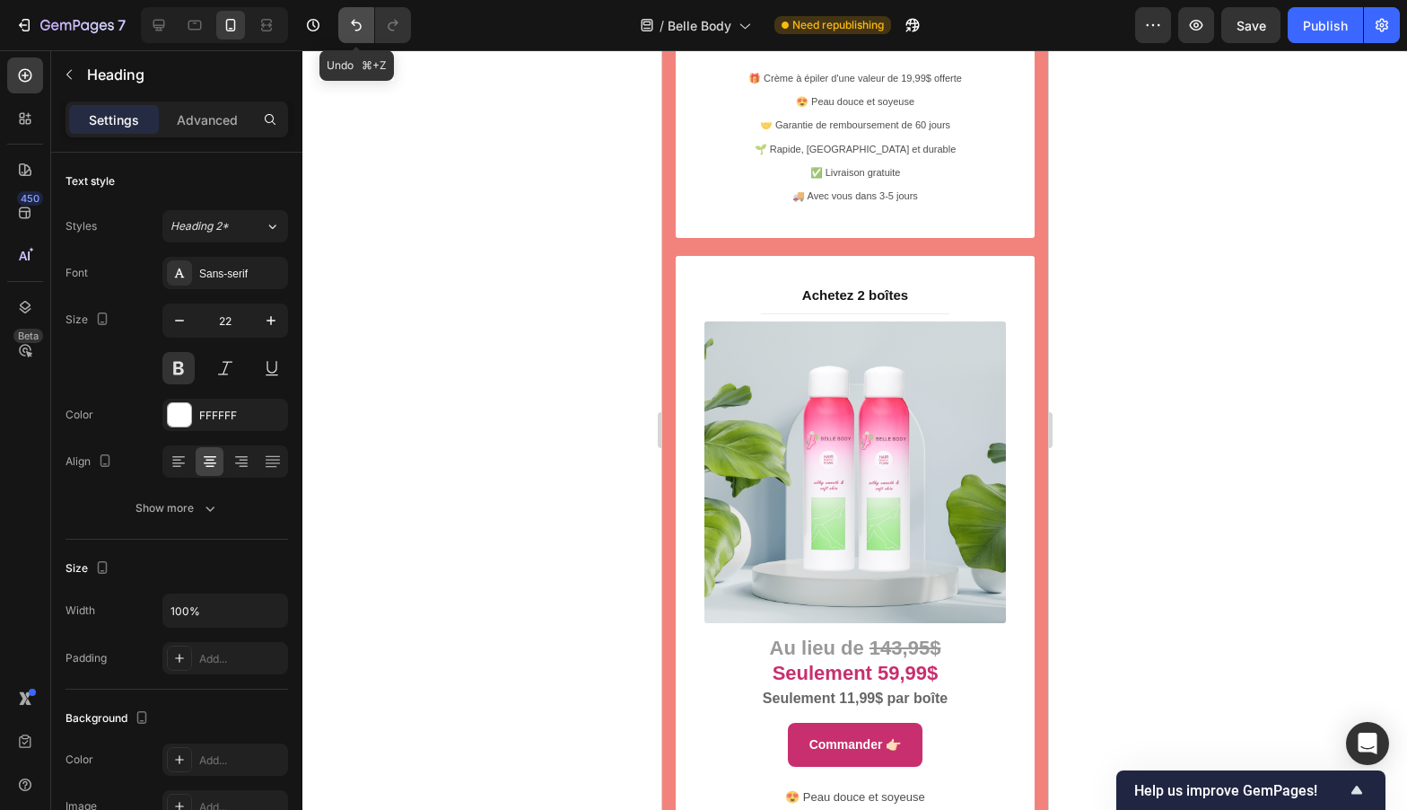
click at [357, 18] on icon "Undo/Redo" at bounding box center [356, 25] width 18 height 18
click at [1097, 358] on div at bounding box center [854, 429] width 1105 height 759
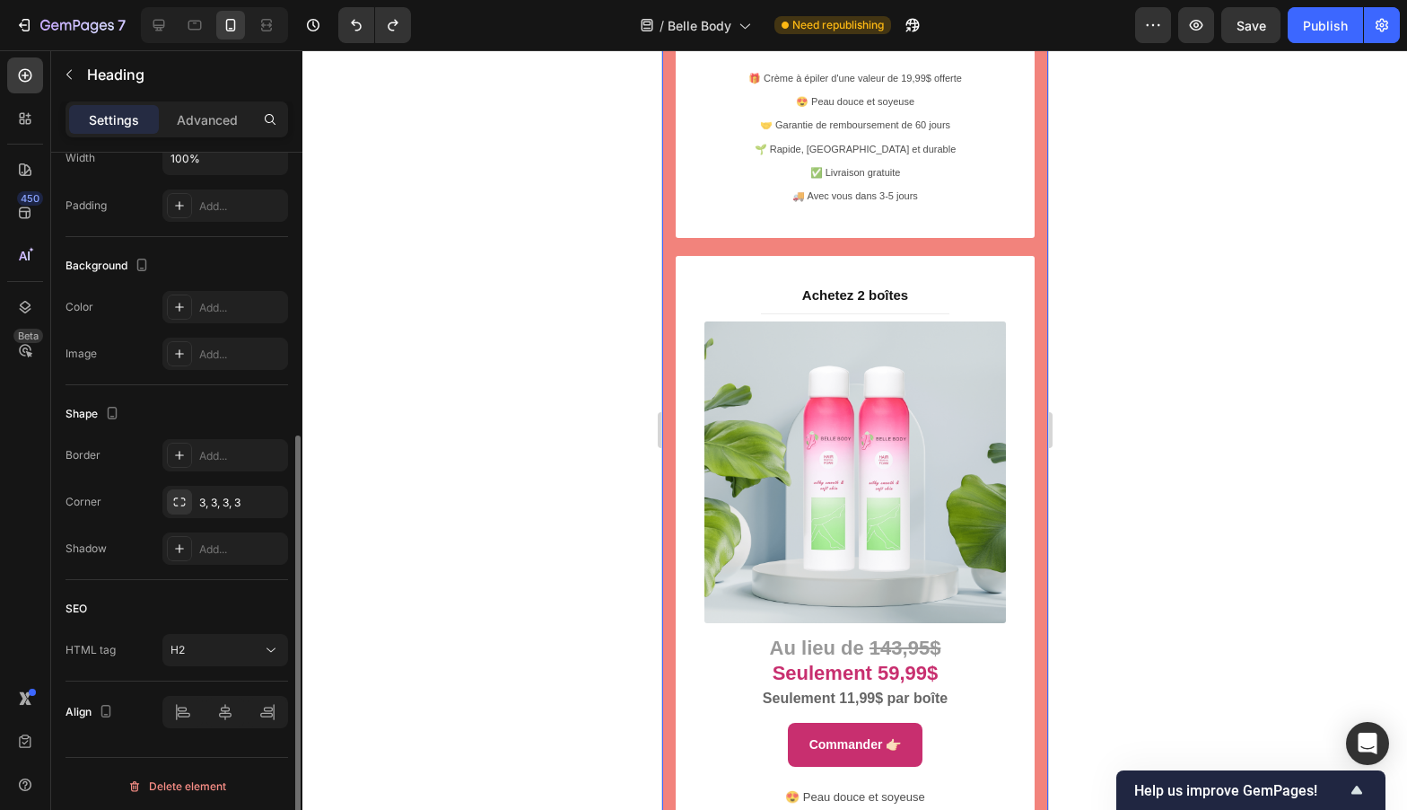
scroll to position [457, 0]
click at [582, 521] on div at bounding box center [854, 429] width 1105 height 759
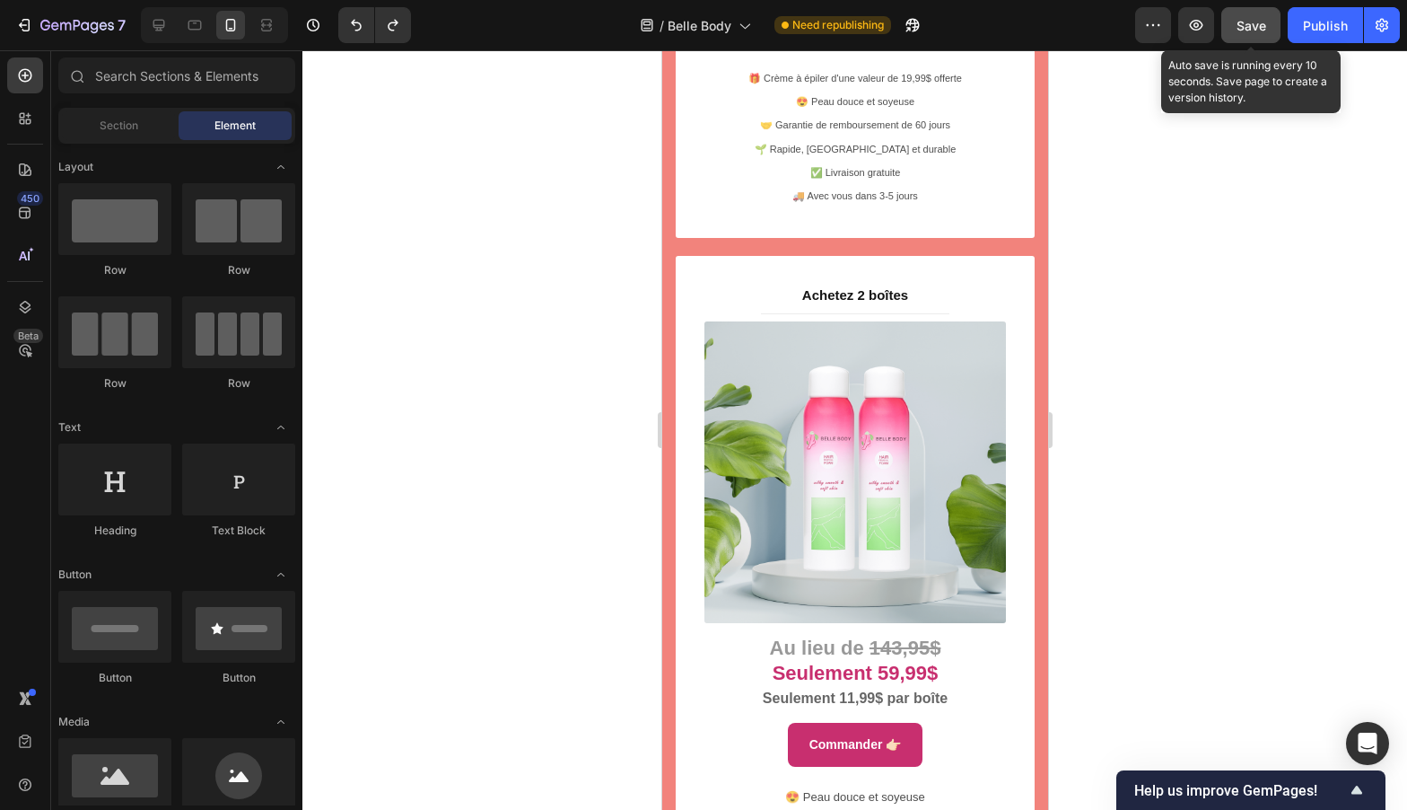
click at [1254, 24] on span "Save" at bounding box center [1252, 25] width 30 height 15
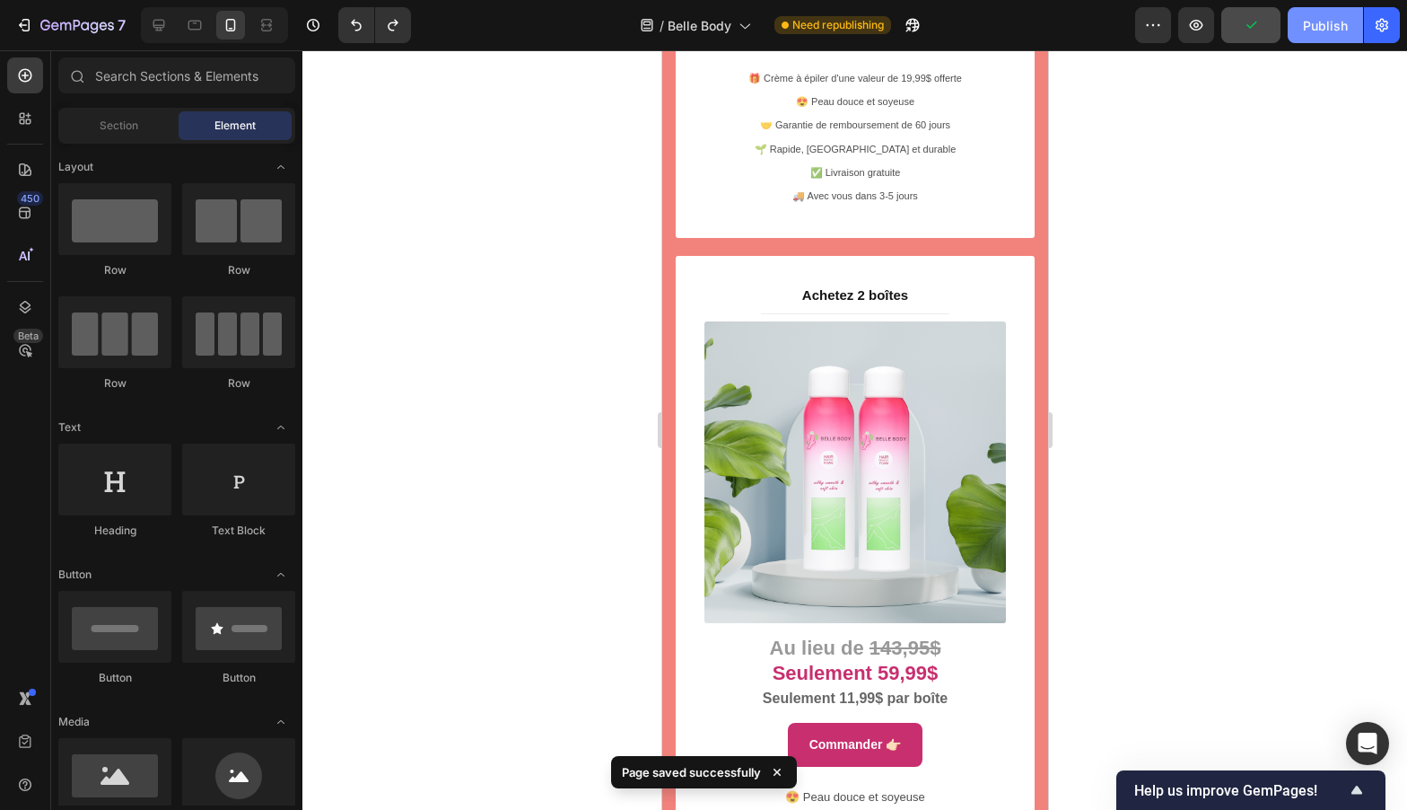
click at [1329, 22] on div "Publish" at bounding box center [1325, 25] width 45 height 19
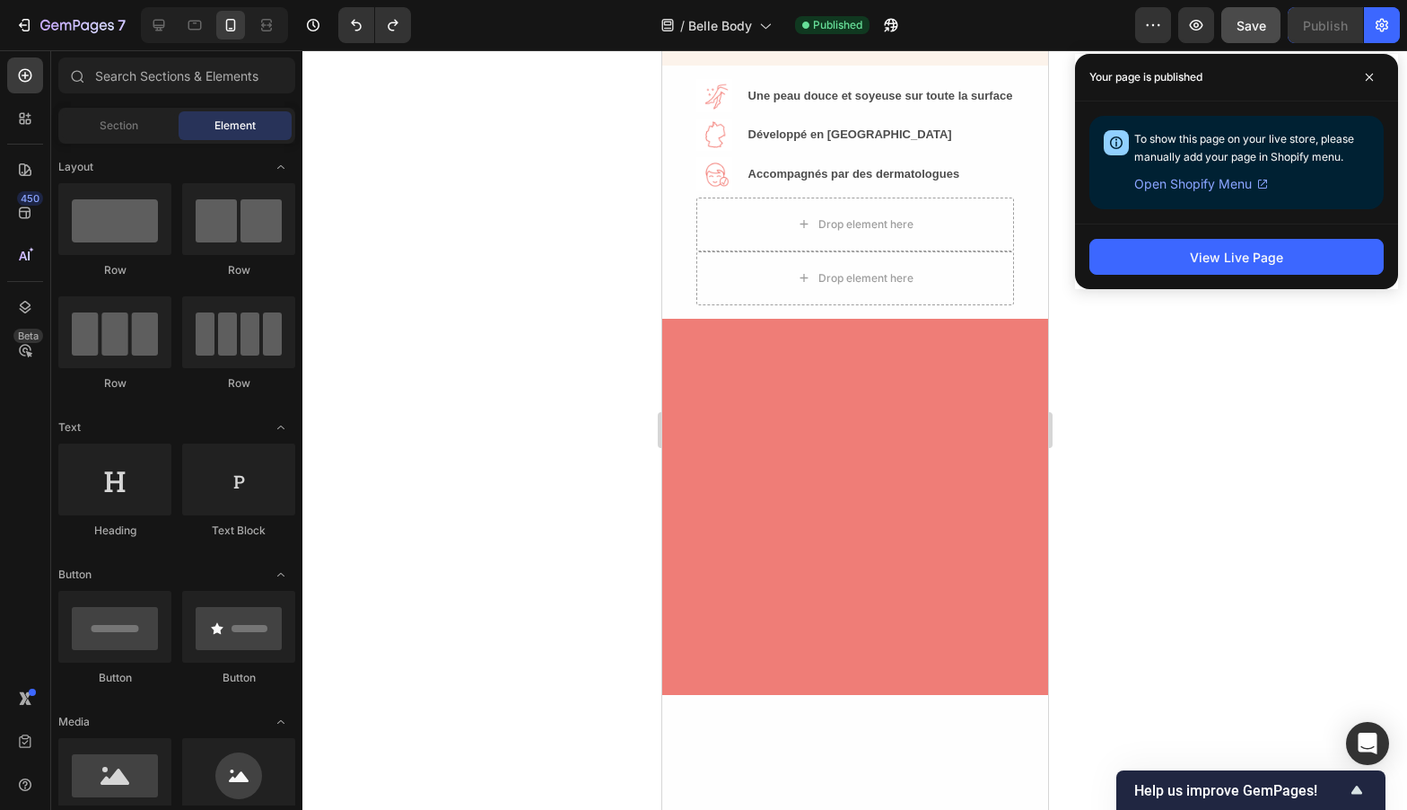
scroll to position [0, 0]
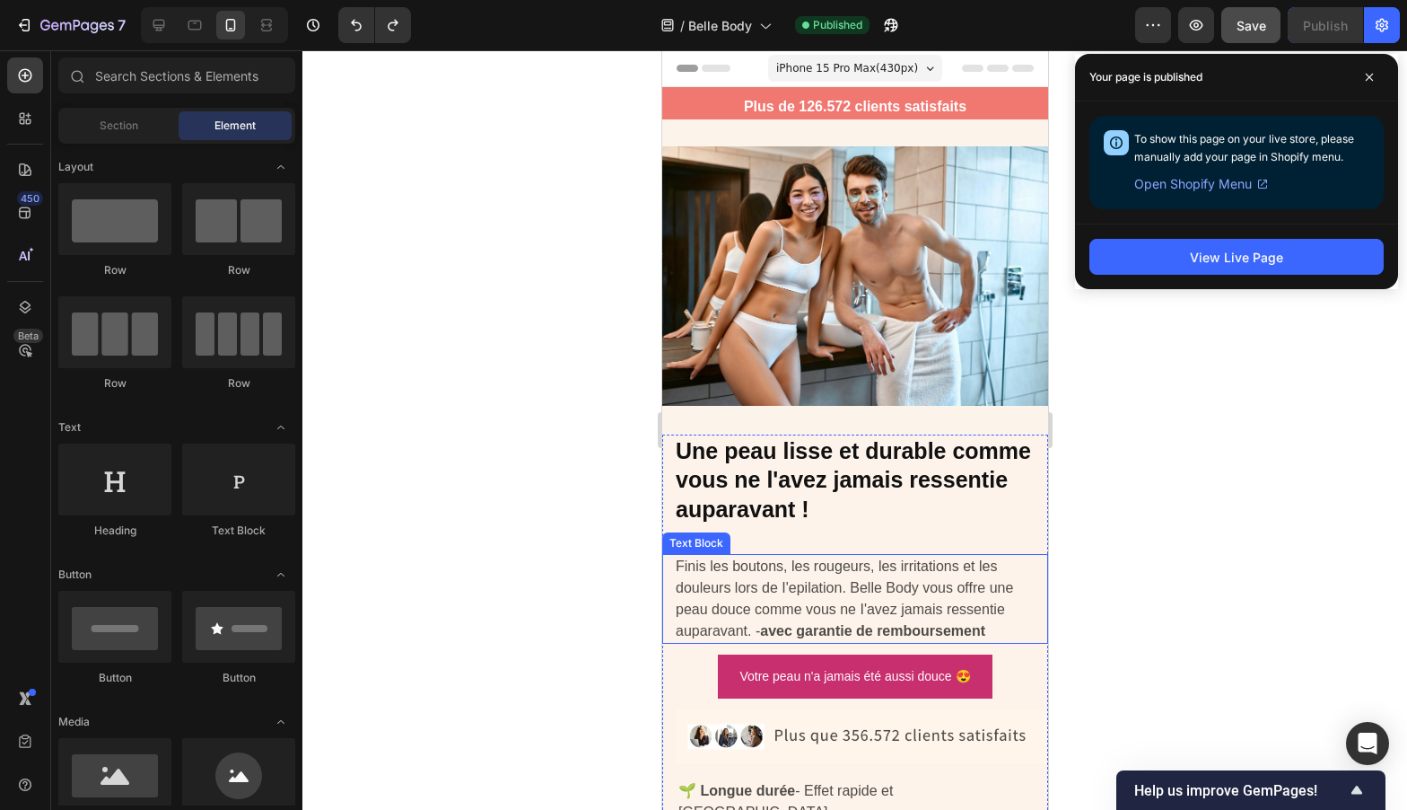
click at [881, 611] on p "Finis les boutons, les rougeurs, les irritations et les douleurs lors de I'epil…" at bounding box center [860, 599] width 371 height 86
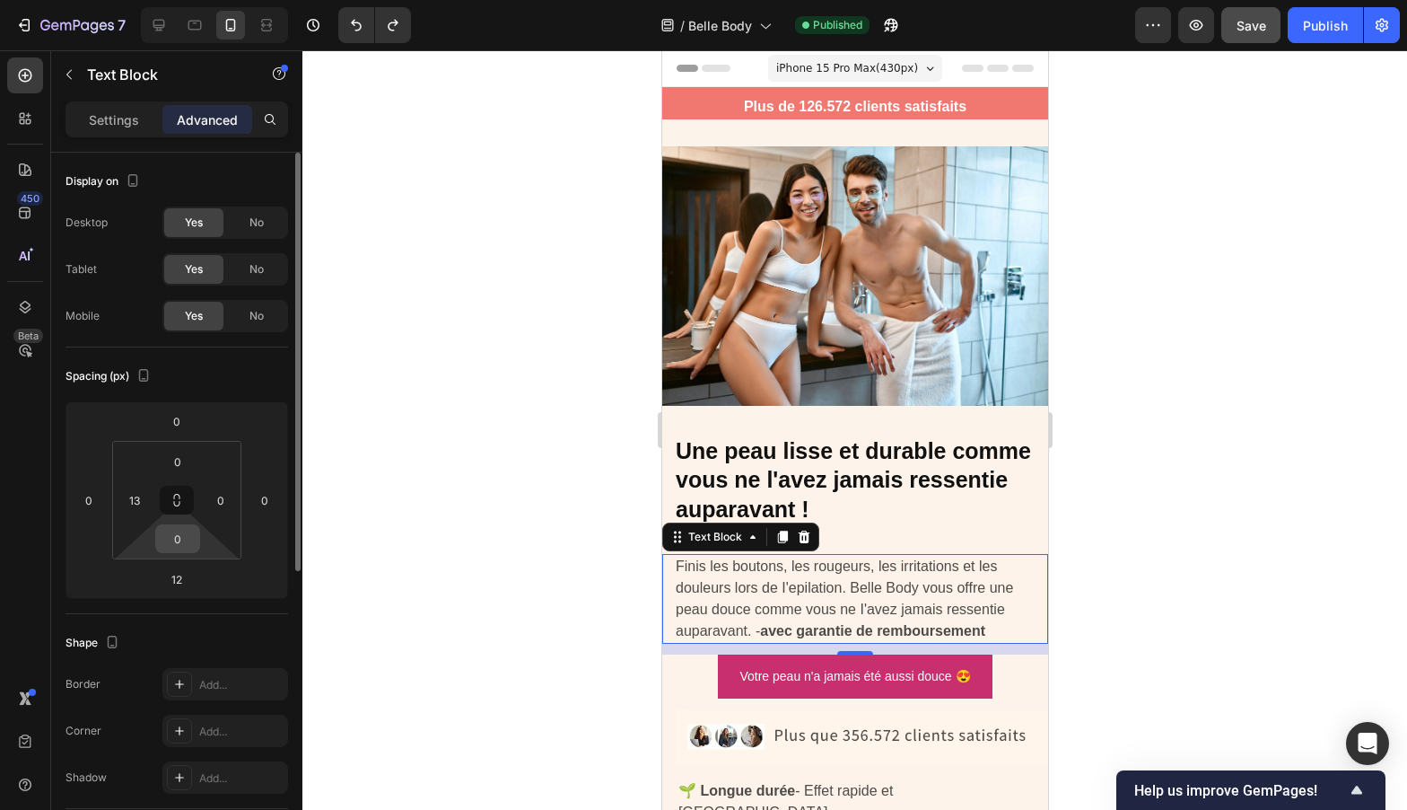
click at [178, 528] on input "0" at bounding box center [178, 538] width 36 height 27
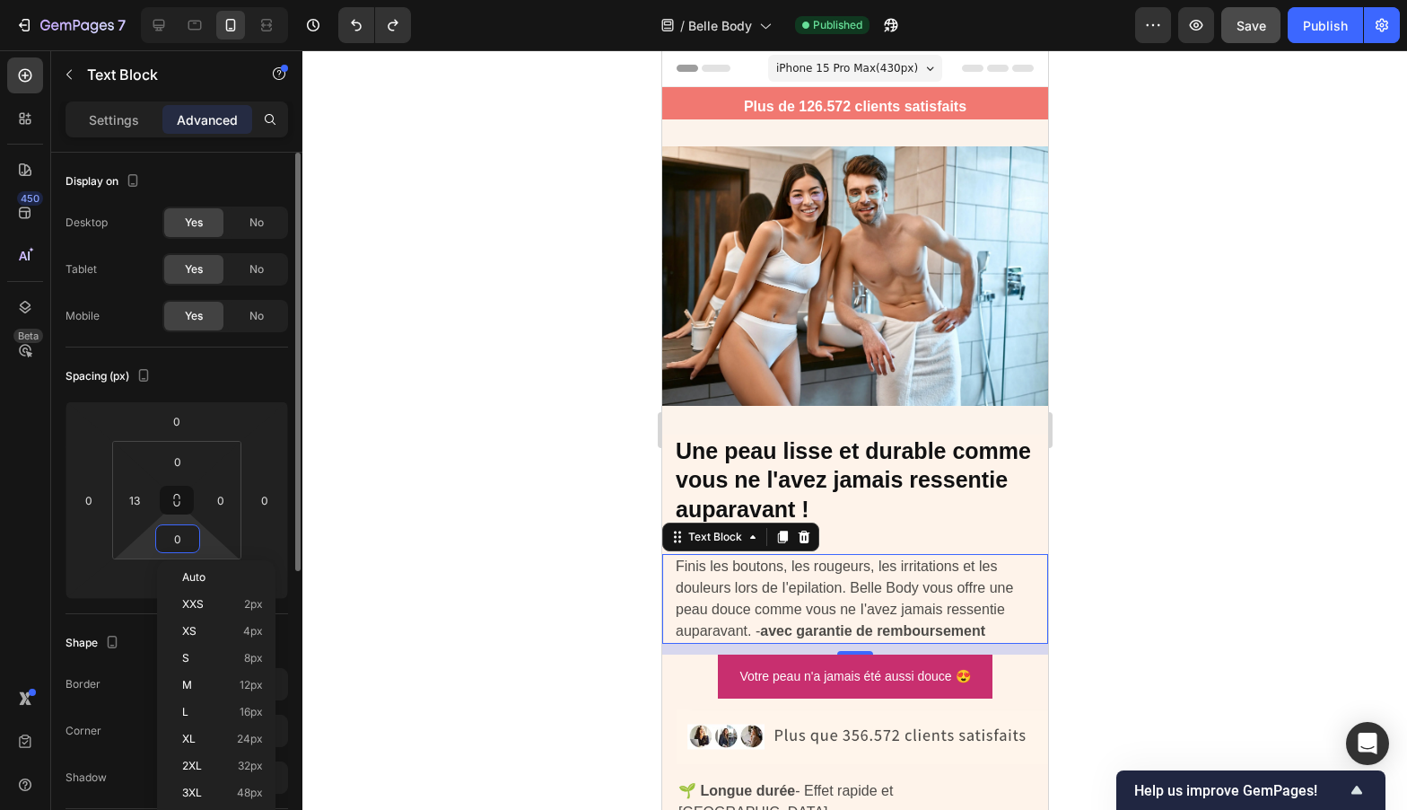
click at [178, 528] on input "0" at bounding box center [178, 538] width 36 height 27
type input "11"
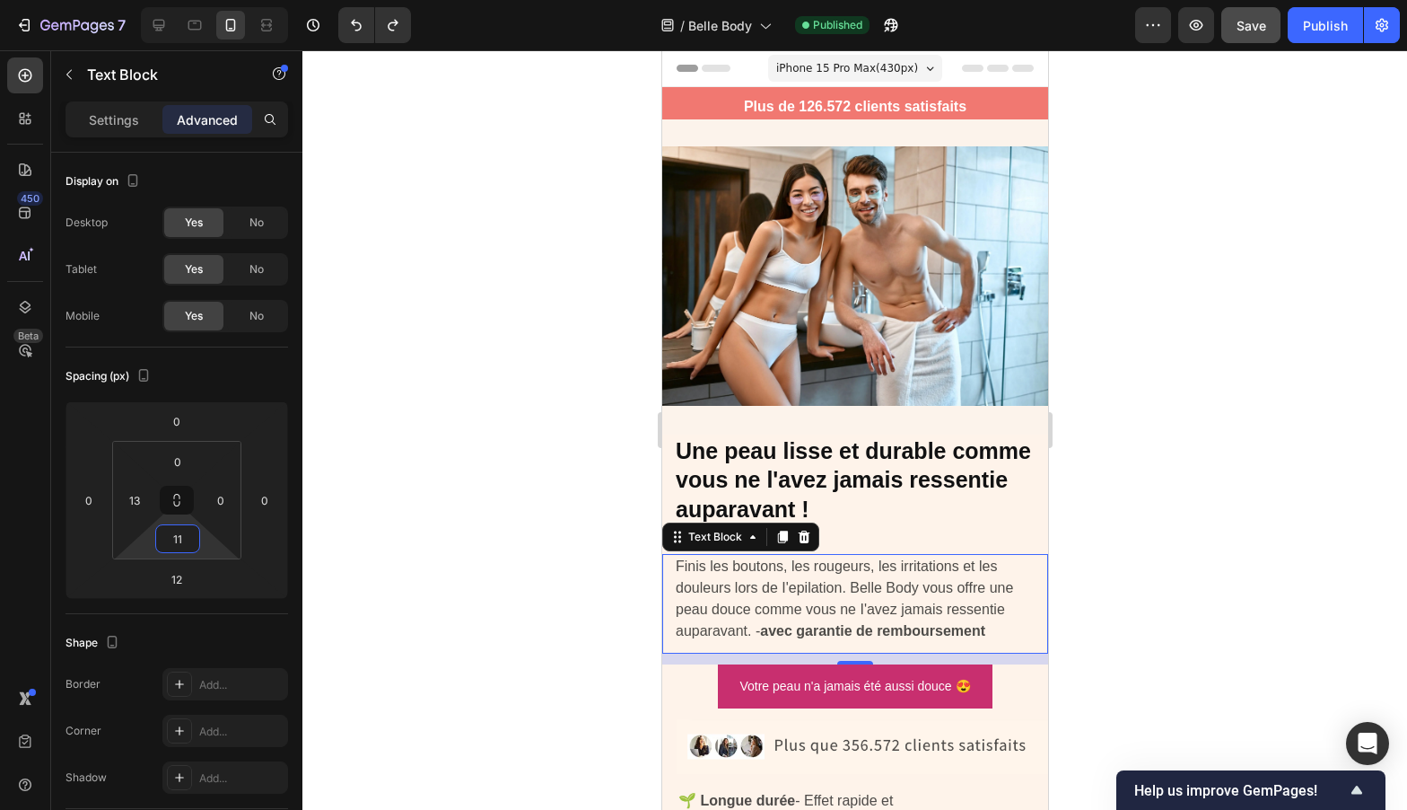
click at [644, 577] on div at bounding box center [854, 429] width 1105 height 759
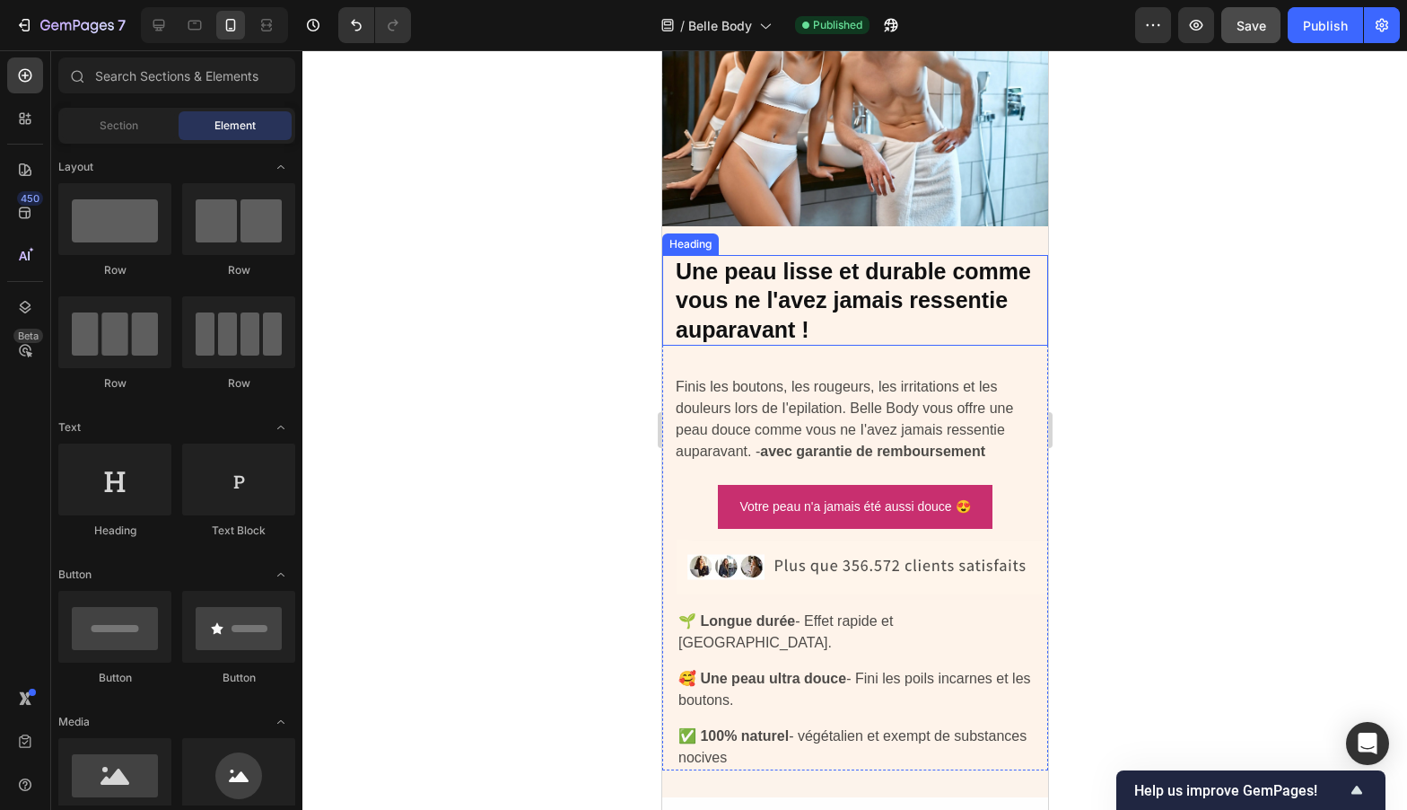
scroll to position [206, 0]
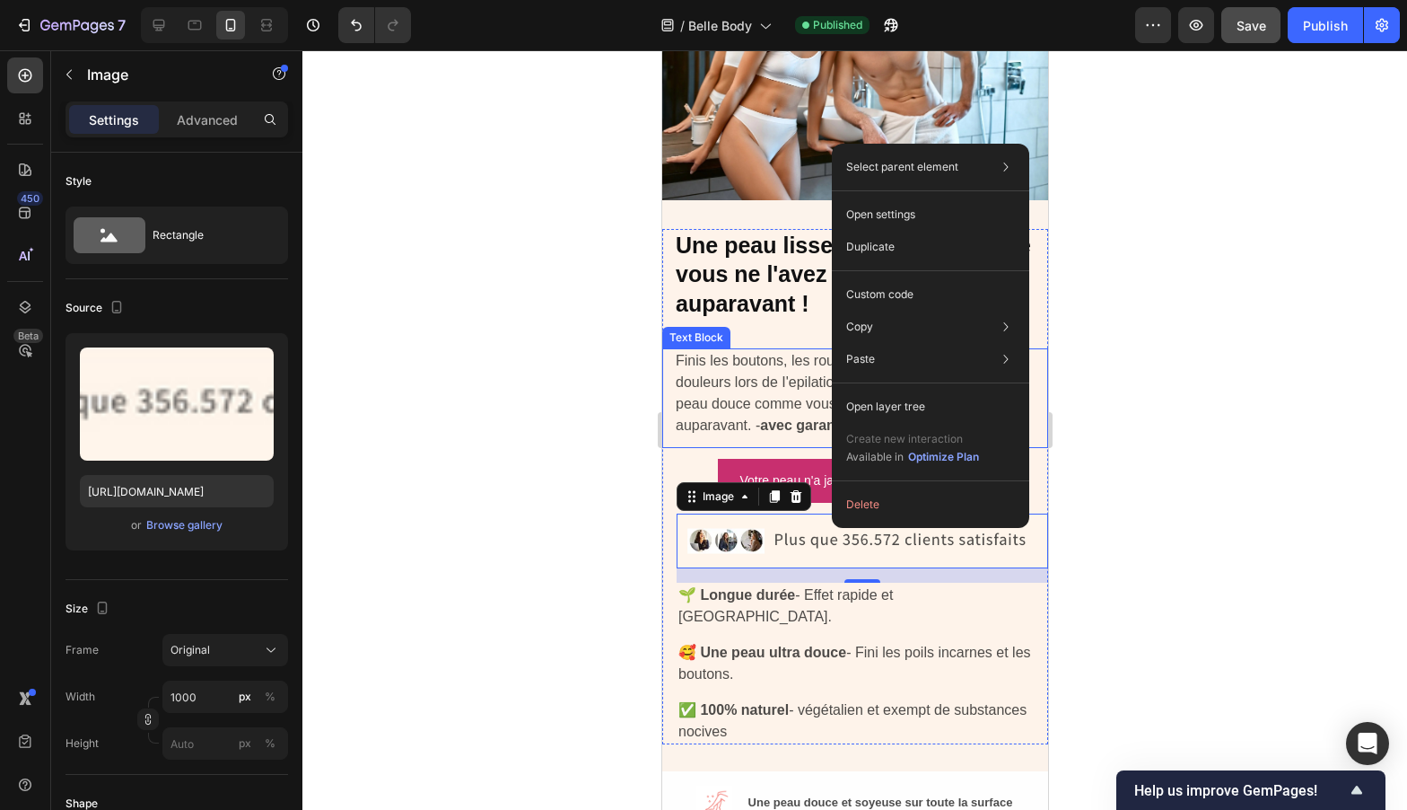
click at [382, 451] on div at bounding box center [854, 429] width 1105 height 759
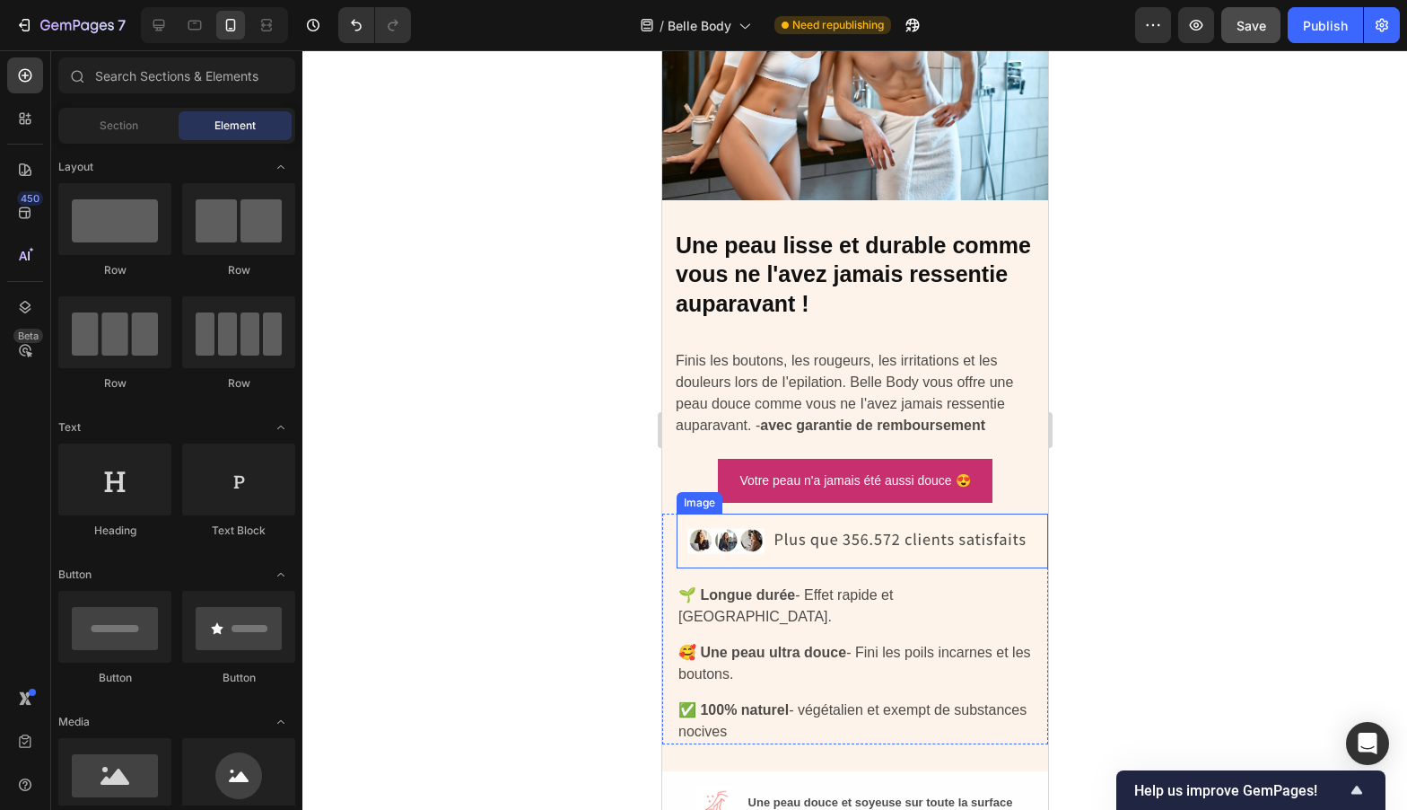
click at [898, 535] on img at bounding box center [862, 540] width 372 height 55
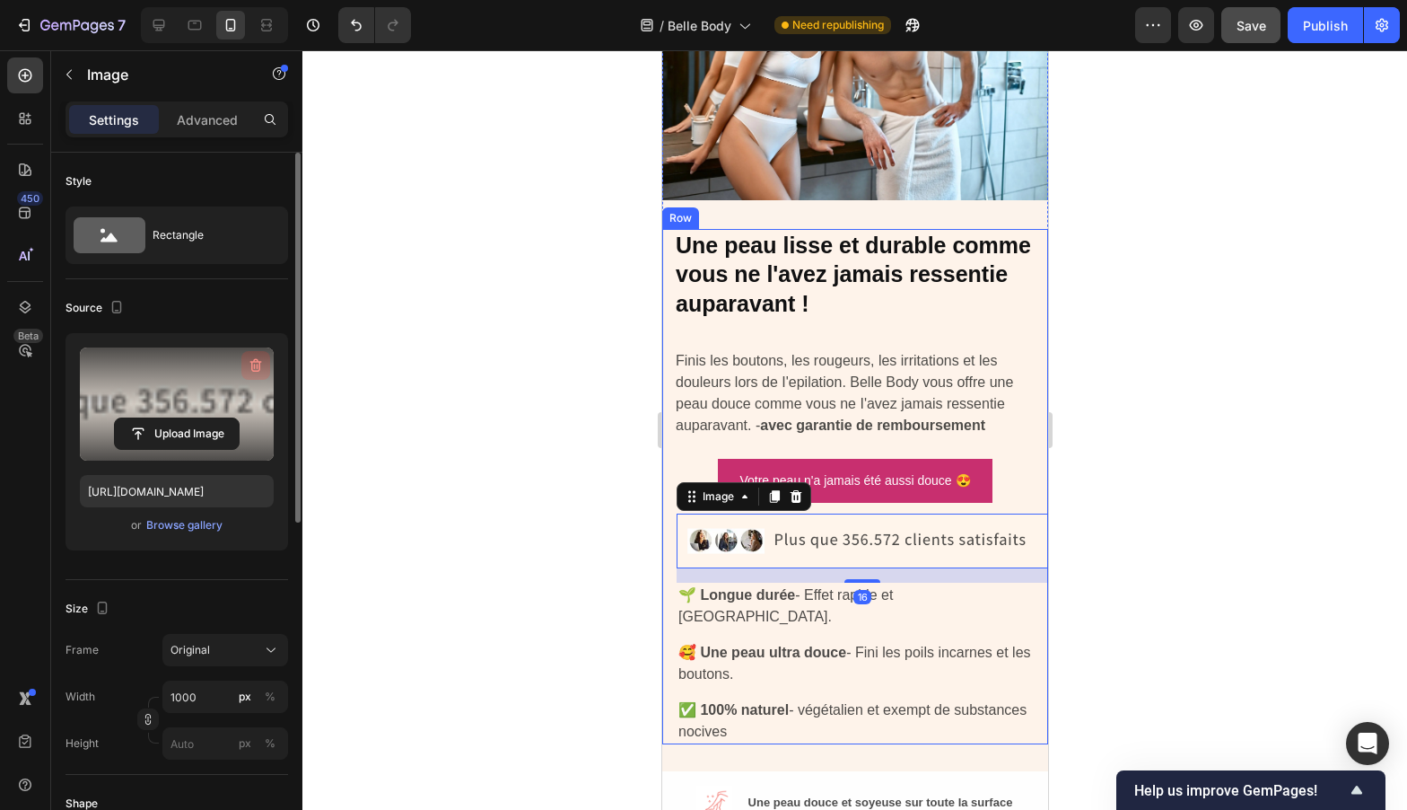
click at [244, 370] on button "button" at bounding box center [255, 365] width 29 height 29
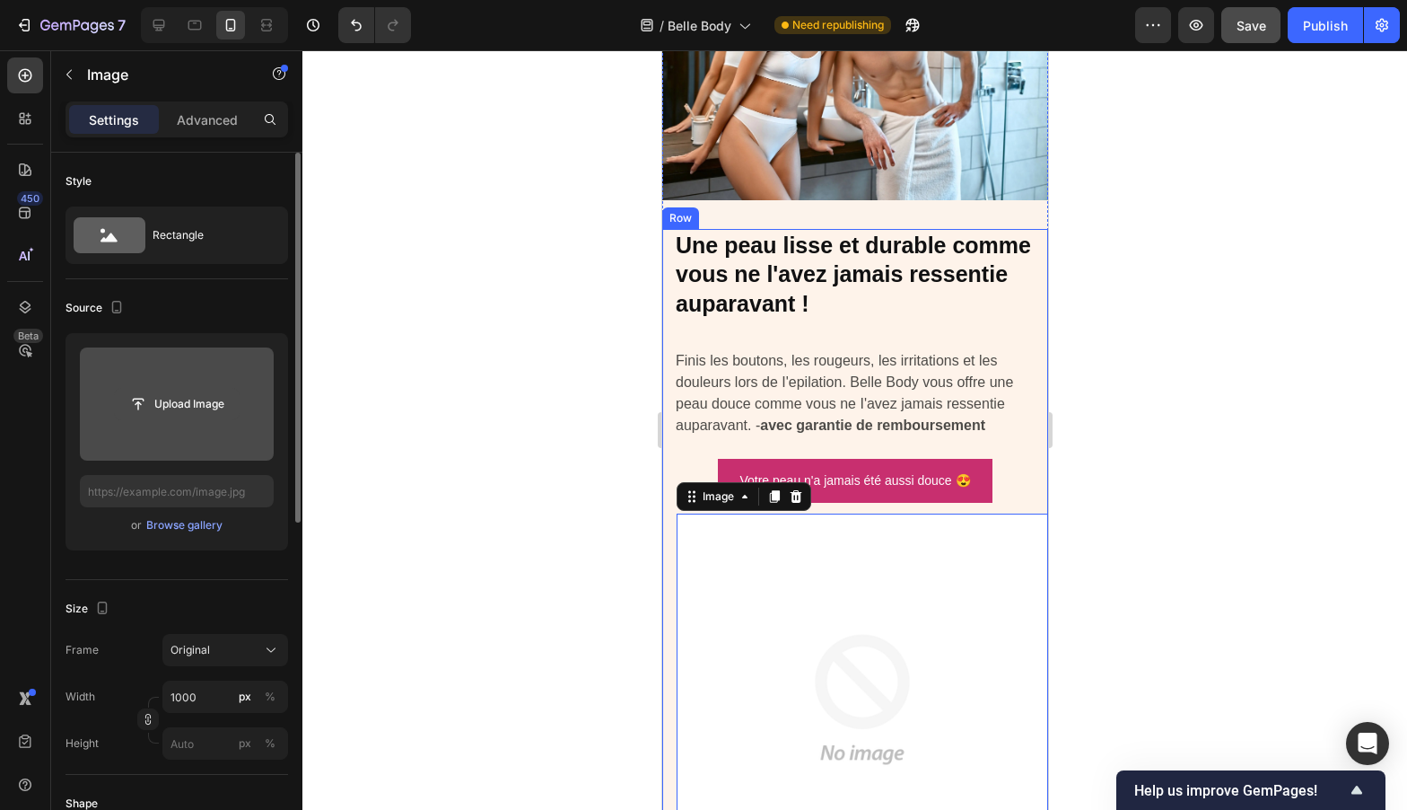
click at [203, 411] on input "file" at bounding box center [177, 404] width 124 height 31
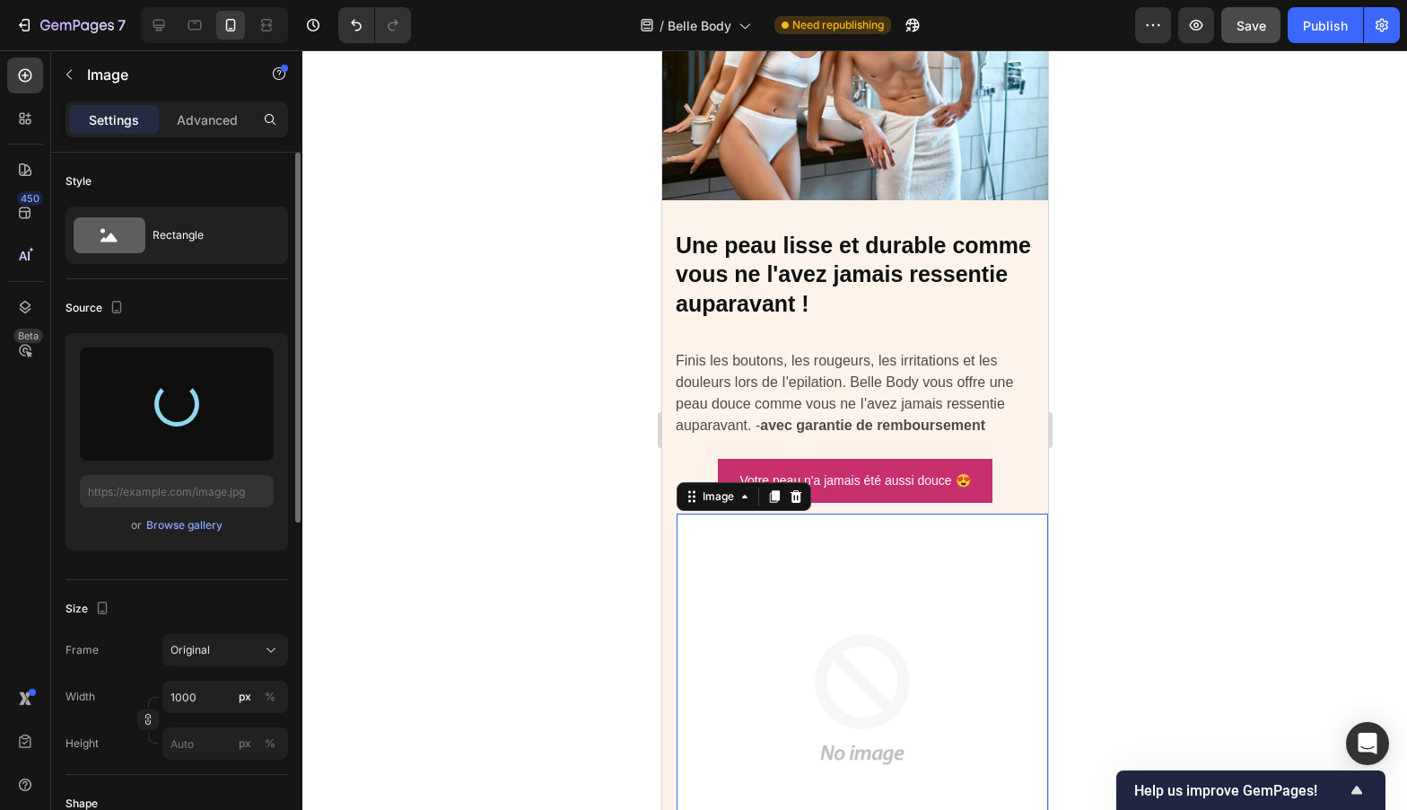
type input "https://cdn.shopify.com/s/files/1/0960/1410/6949/files/gempages_584868059114636…"
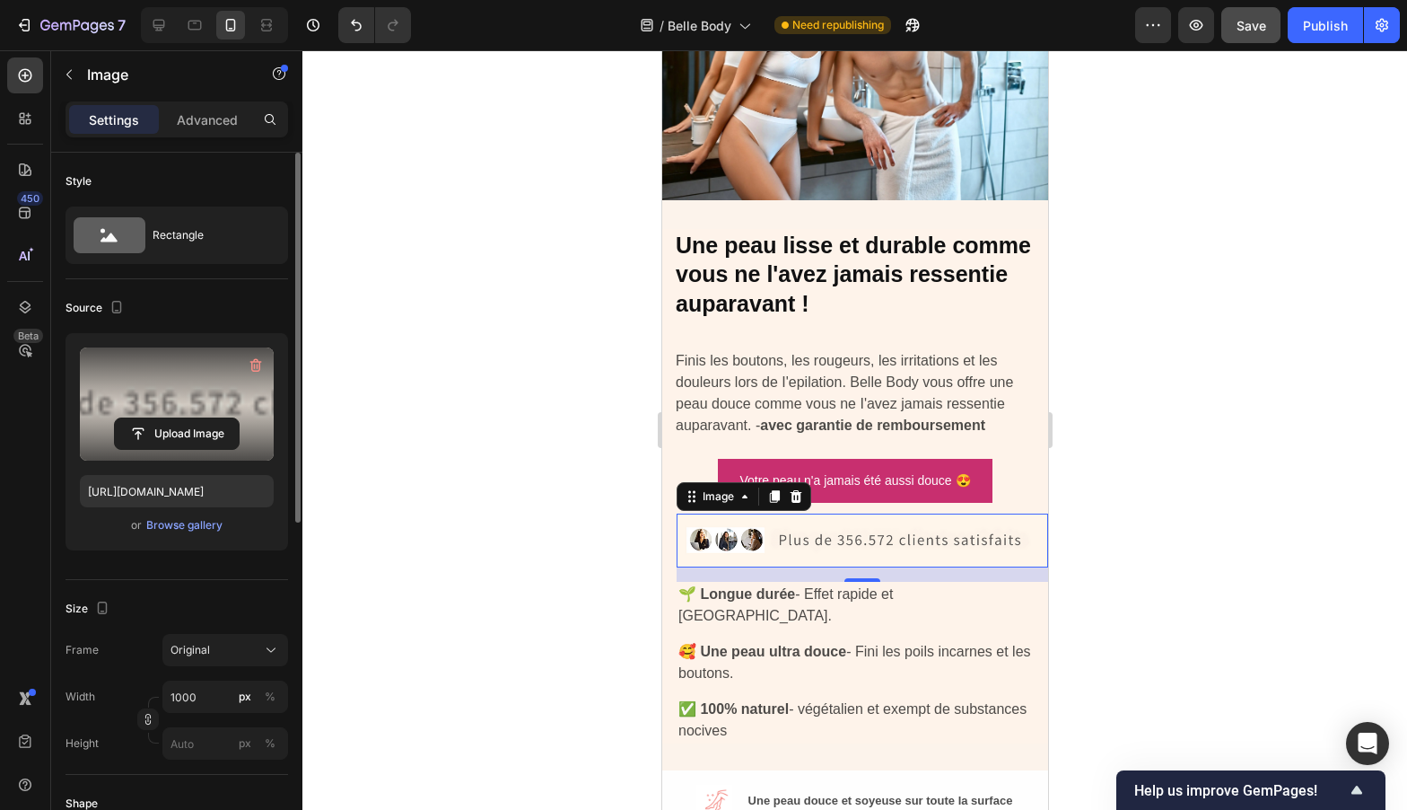
click at [1206, 484] on div at bounding box center [854, 429] width 1105 height 759
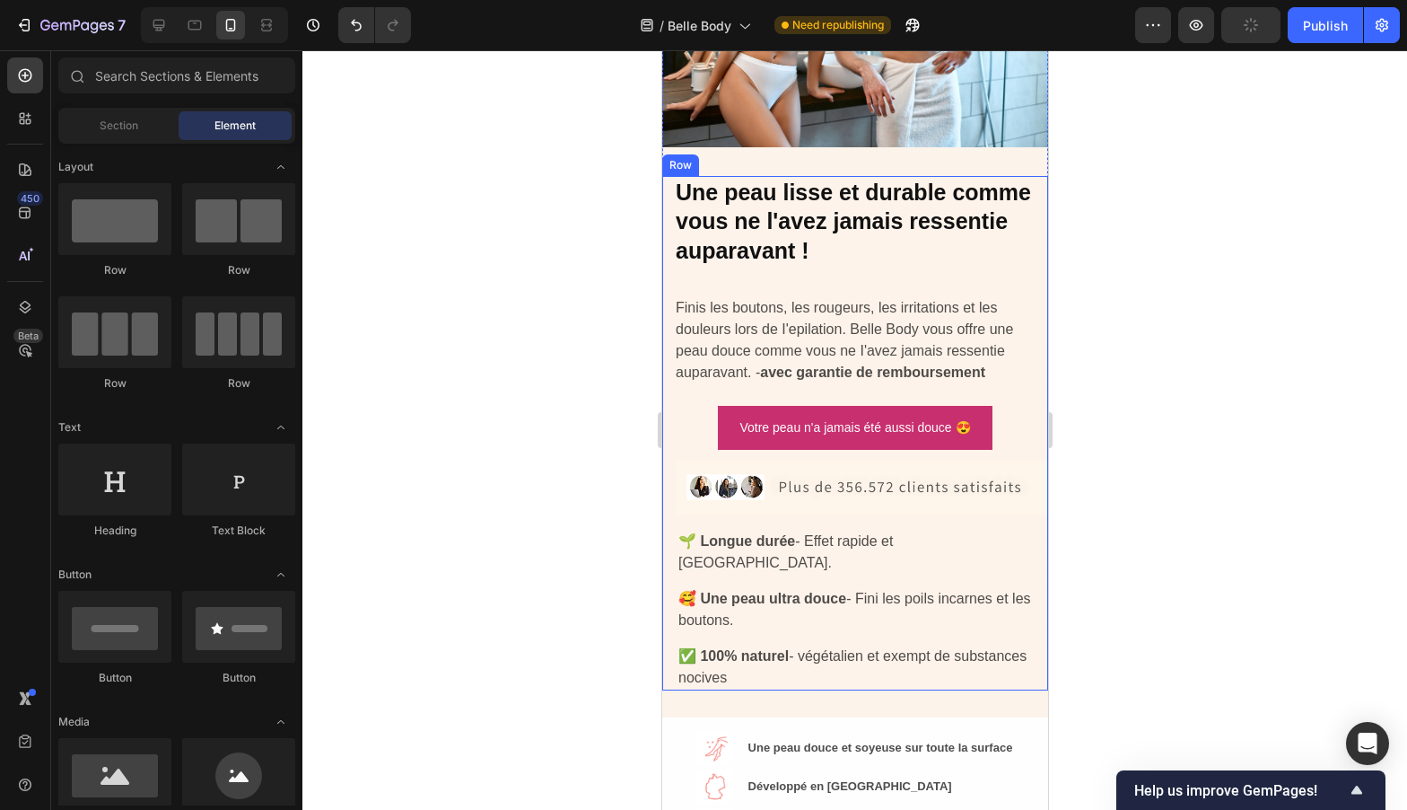
scroll to position [328, 0]
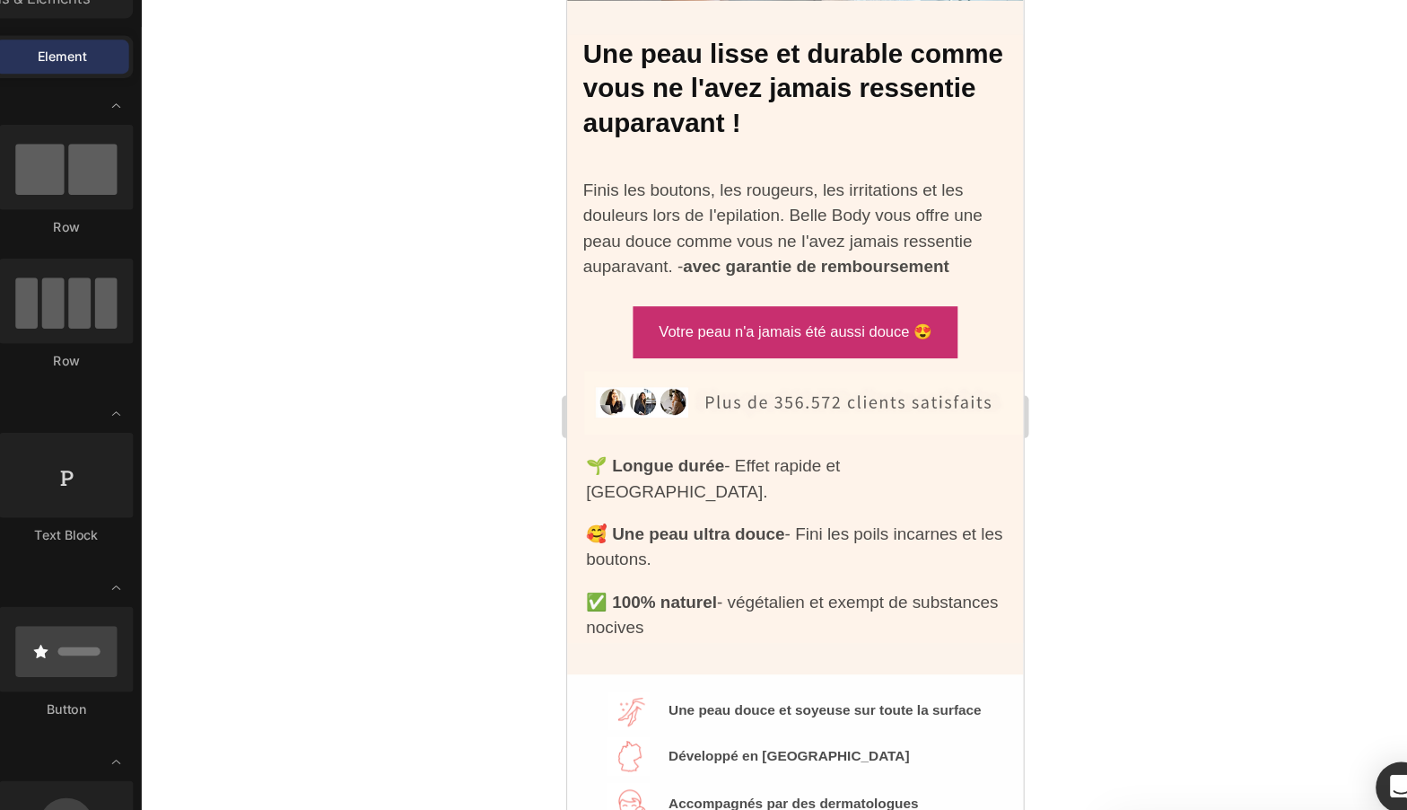
click at [1157, 451] on div at bounding box center [854, 429] width 1105 height 759
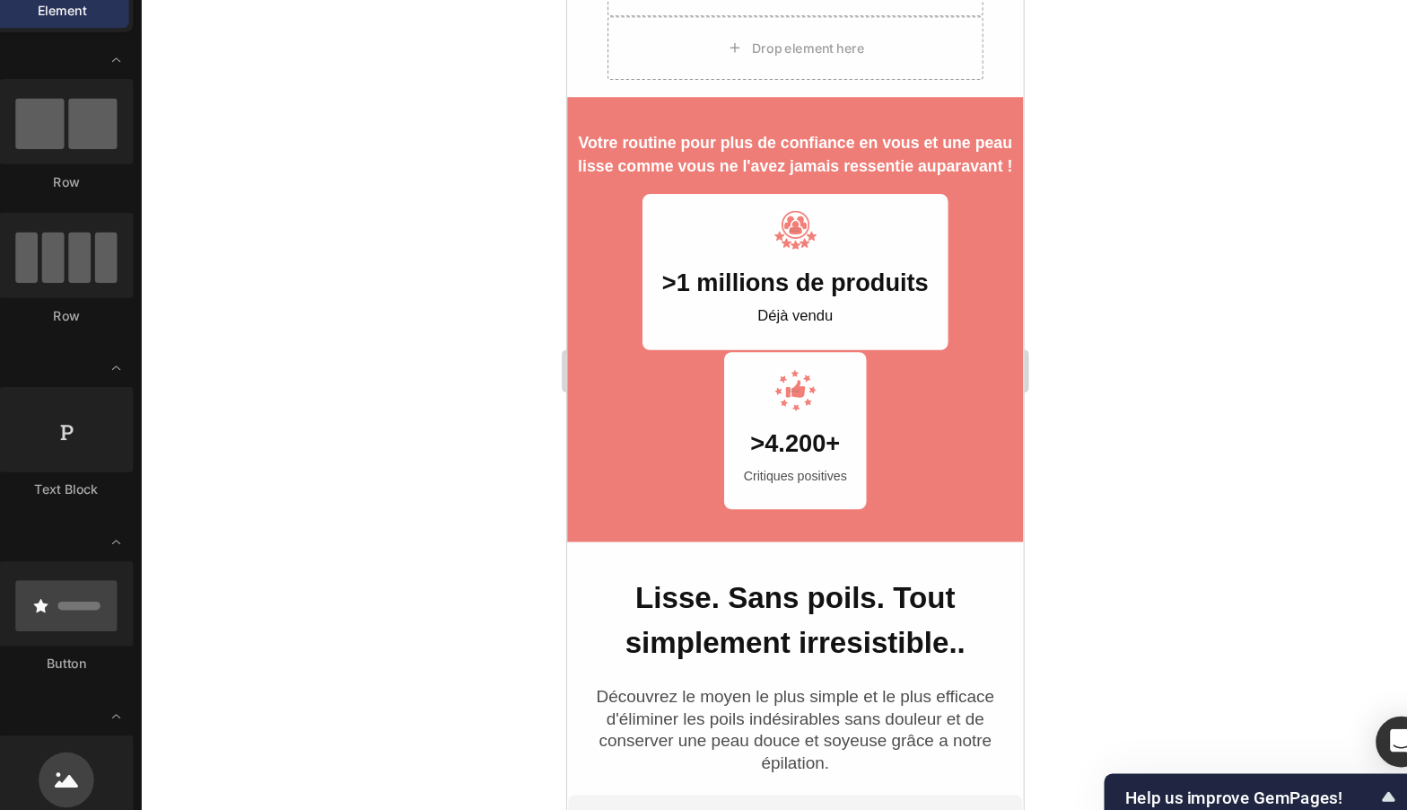
scroll to position [1002, 0]
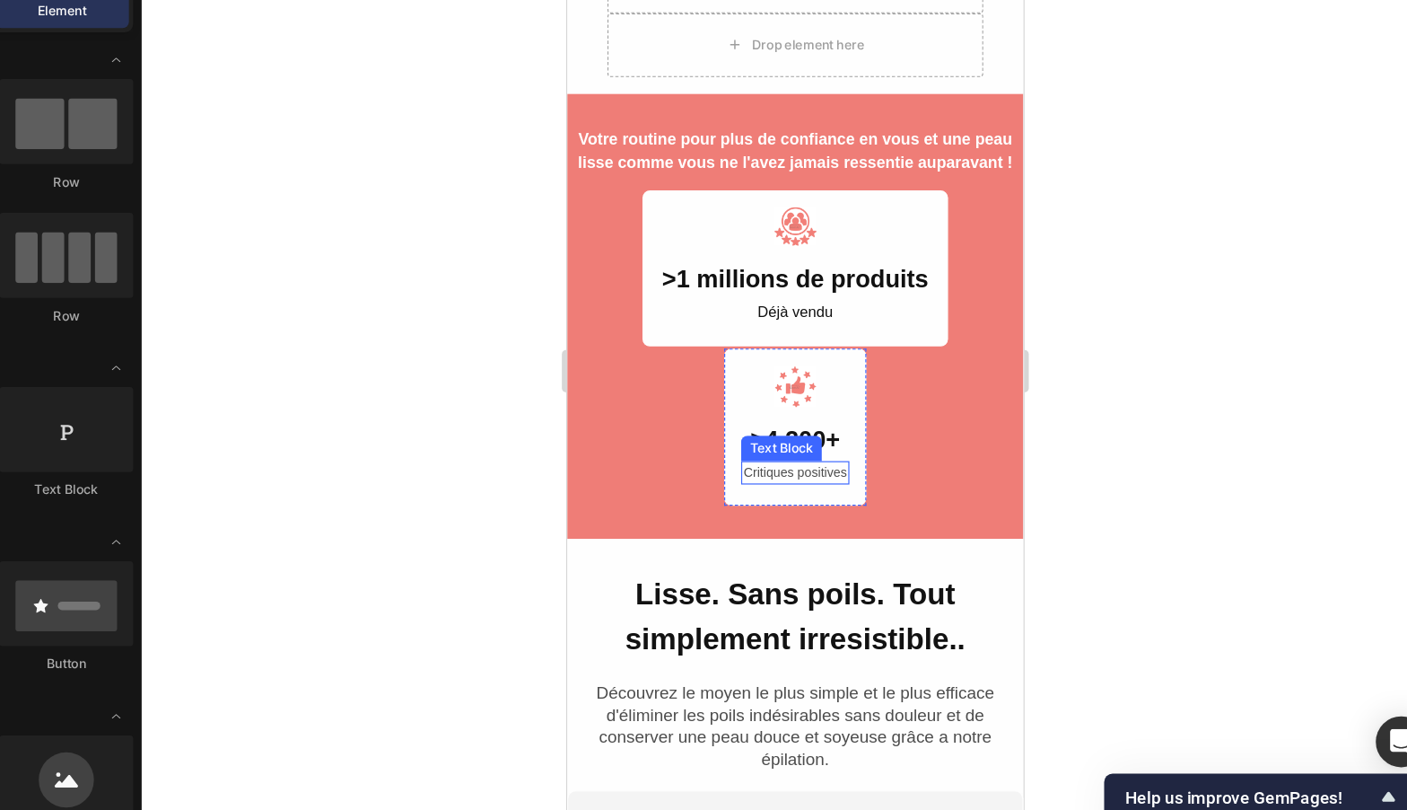
click at [725, 365] on div "Text Block" at bounding box center [747, 368] width 61 height 16
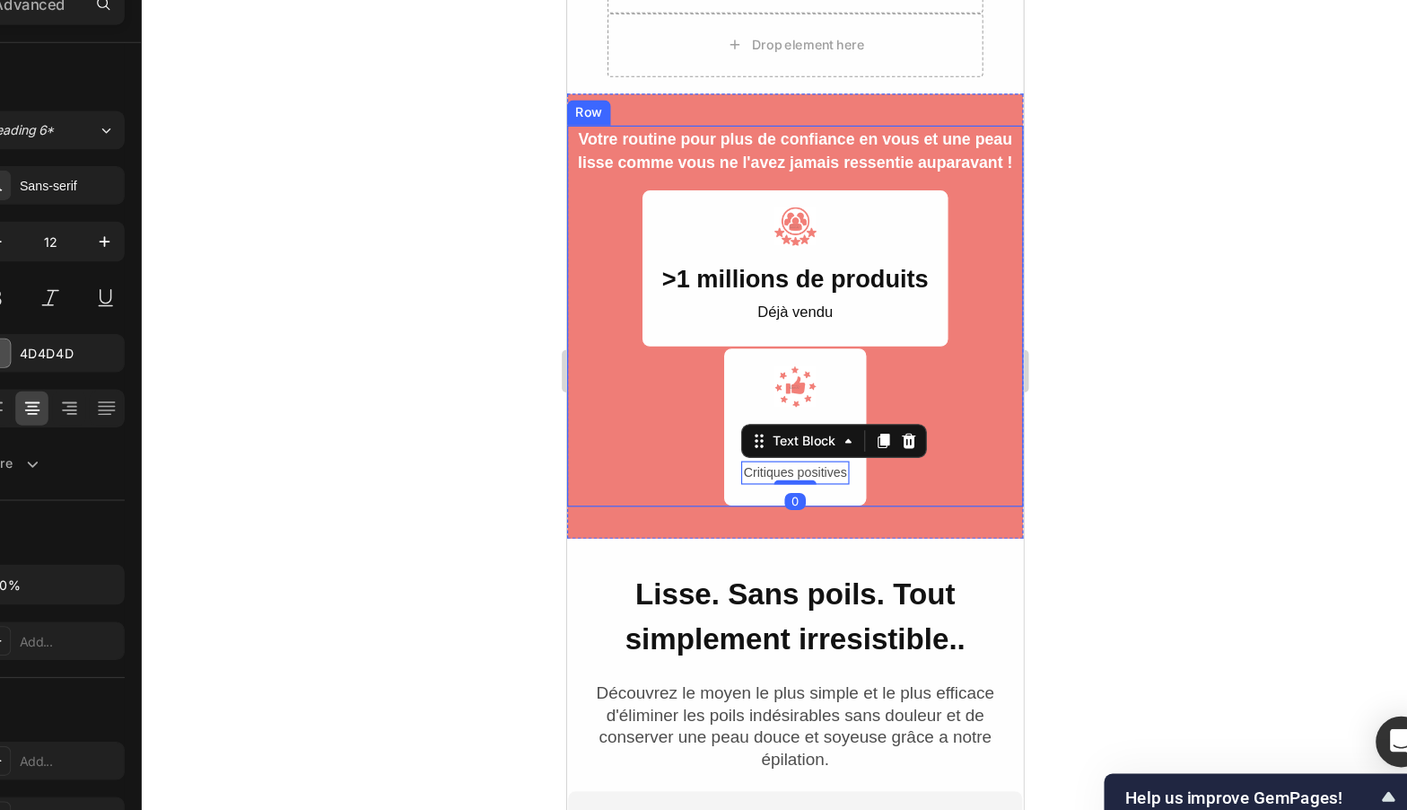
click at [917, 290] on div "Image >1 millions de produits Text Block Déjà vendu Text Block Row Image >4.200…" at bounding box center [759, 283] width 386 height 268
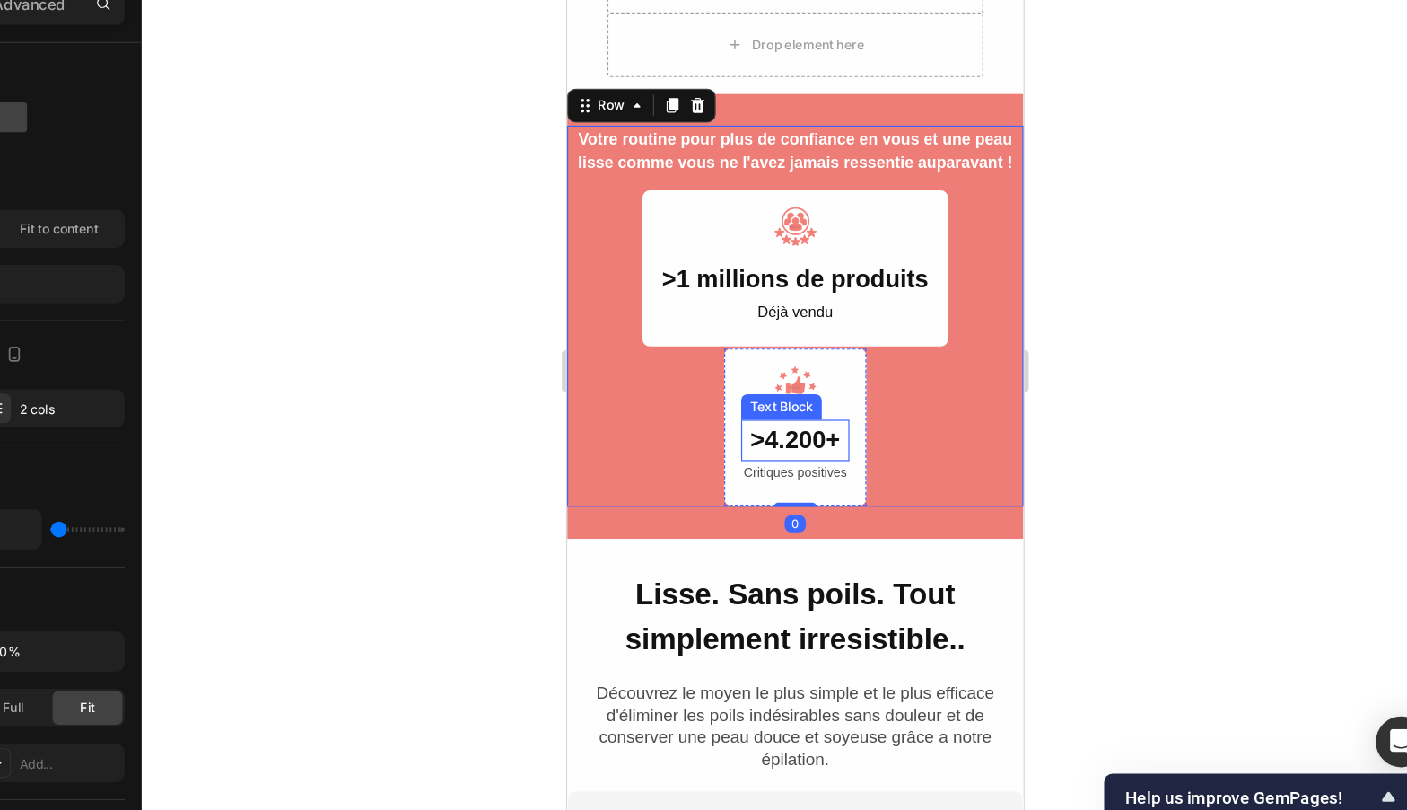
click at [750, 362] on strong ">4.200+" at bounding box center [759, 360] width 75 height 23
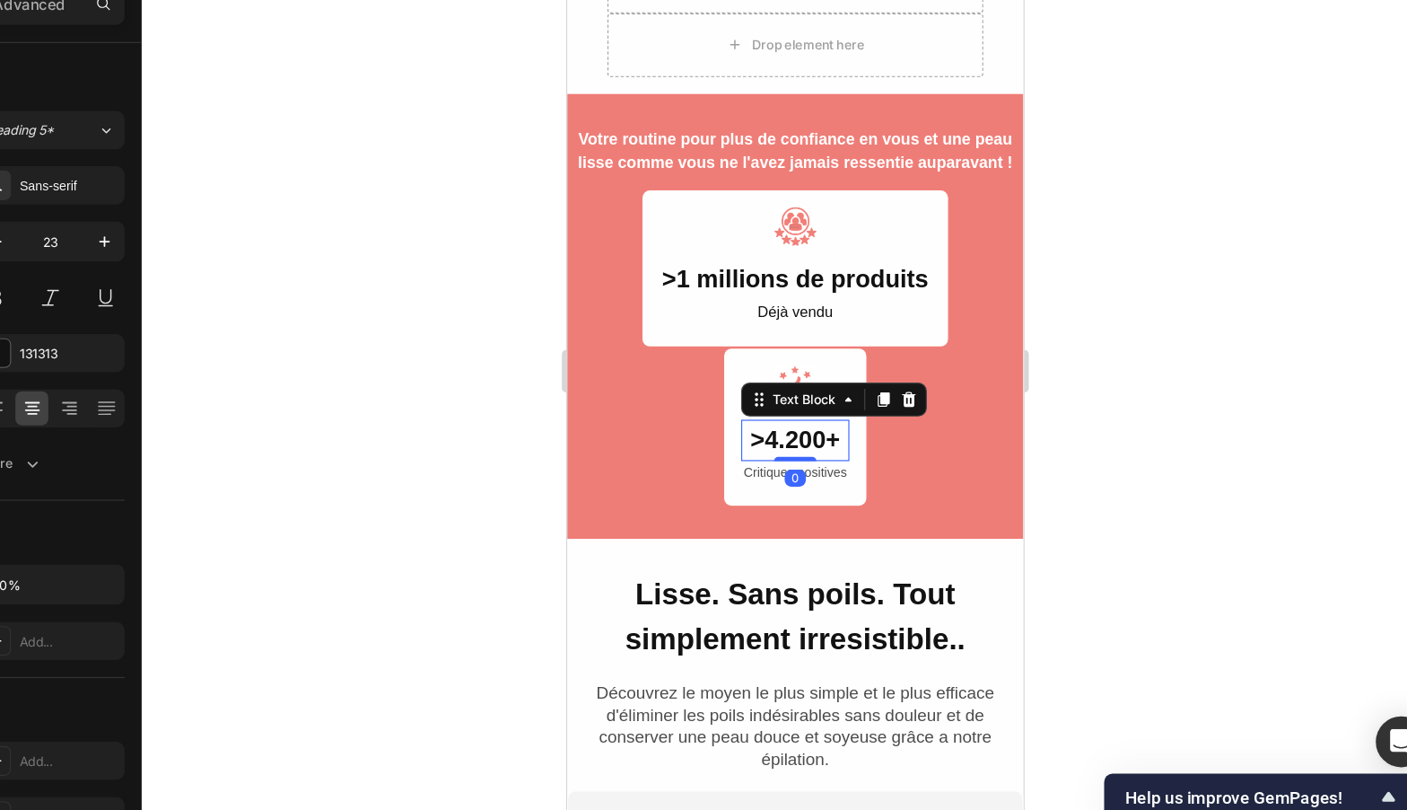
click at [750, 362] on strong ">4.200+" at bounding box center [759, 360] width 75 height 23
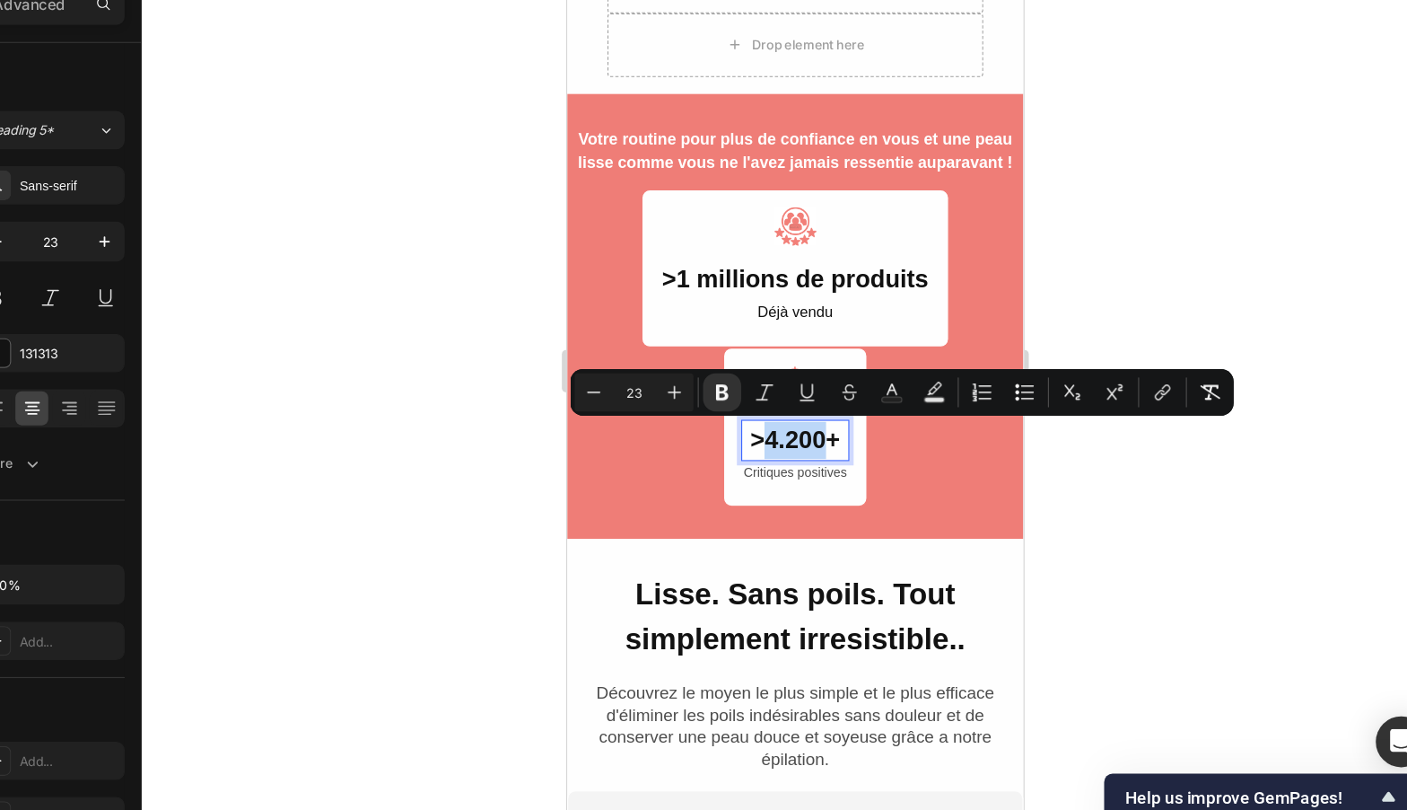
click at [727, 367] on strong ">4.200+" at bounding box center [759, 360] width 75 height 23
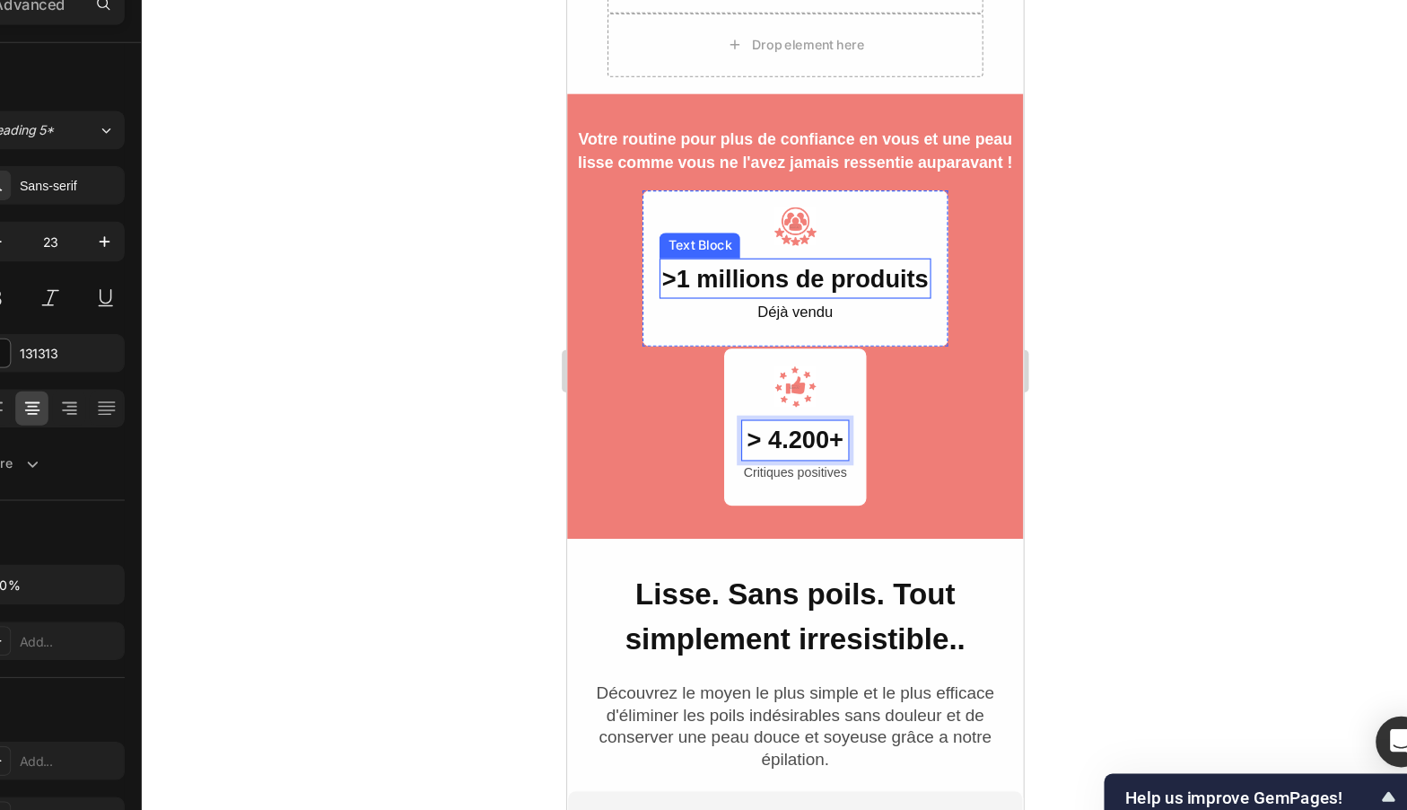
click at [652, 223] on strong ">1 millions de produits" at bounding box center [758, 224] width 225 height 23
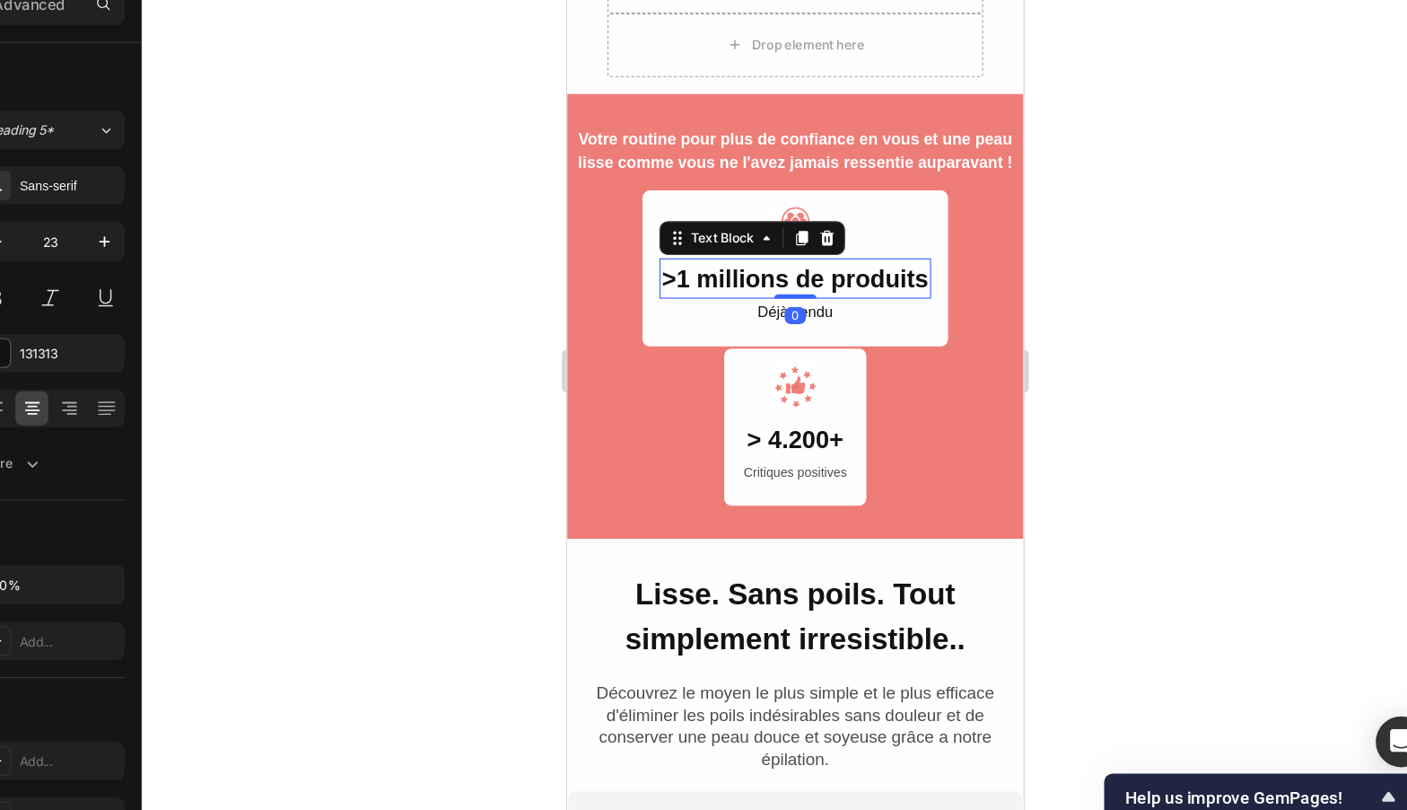
scroll to position [355, 0]
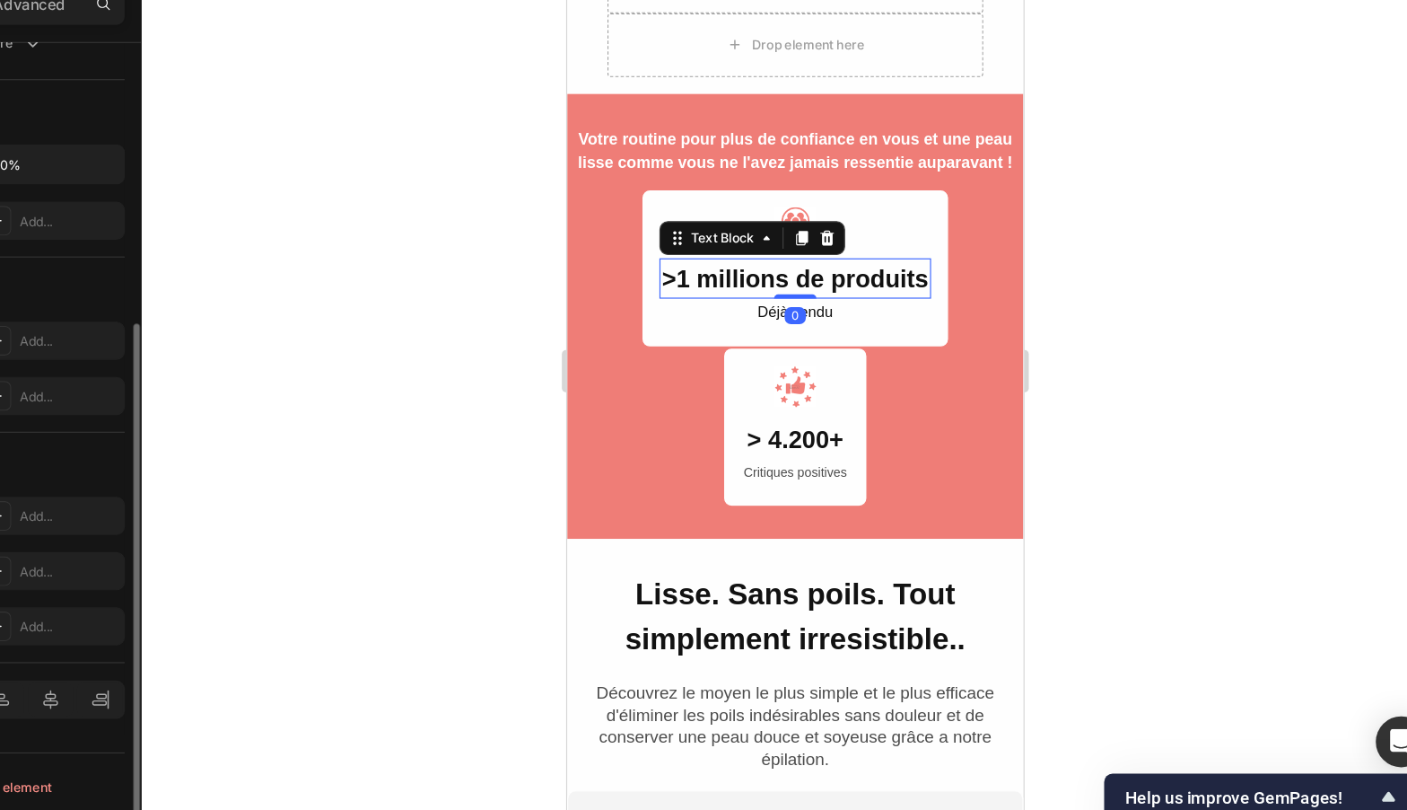
click at [652, 223] on strong ">1 millions de produits" at bounding box center [758, 224] width 225 height 23
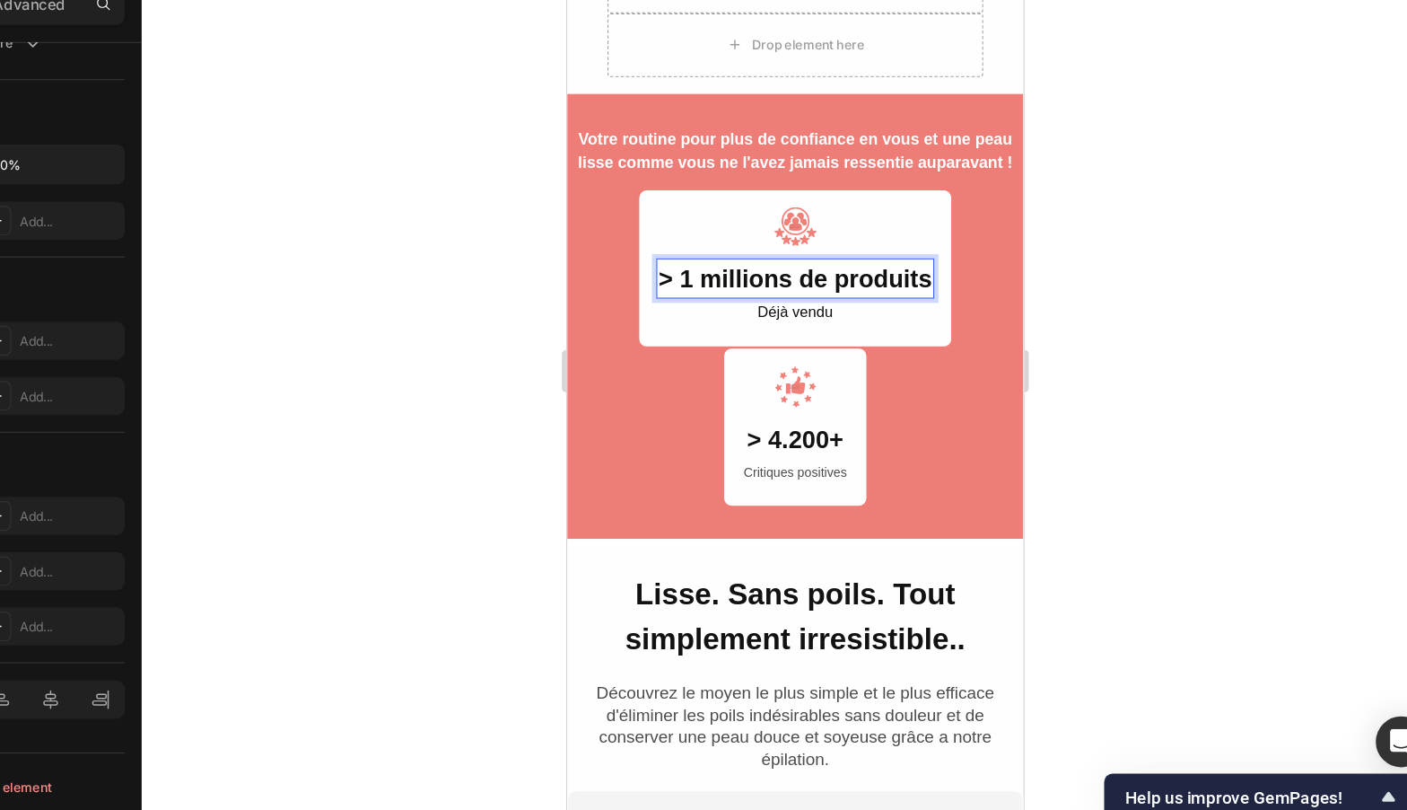
click at [1283, 470] on div at bounding box center [854, 429] width 1105 height 759
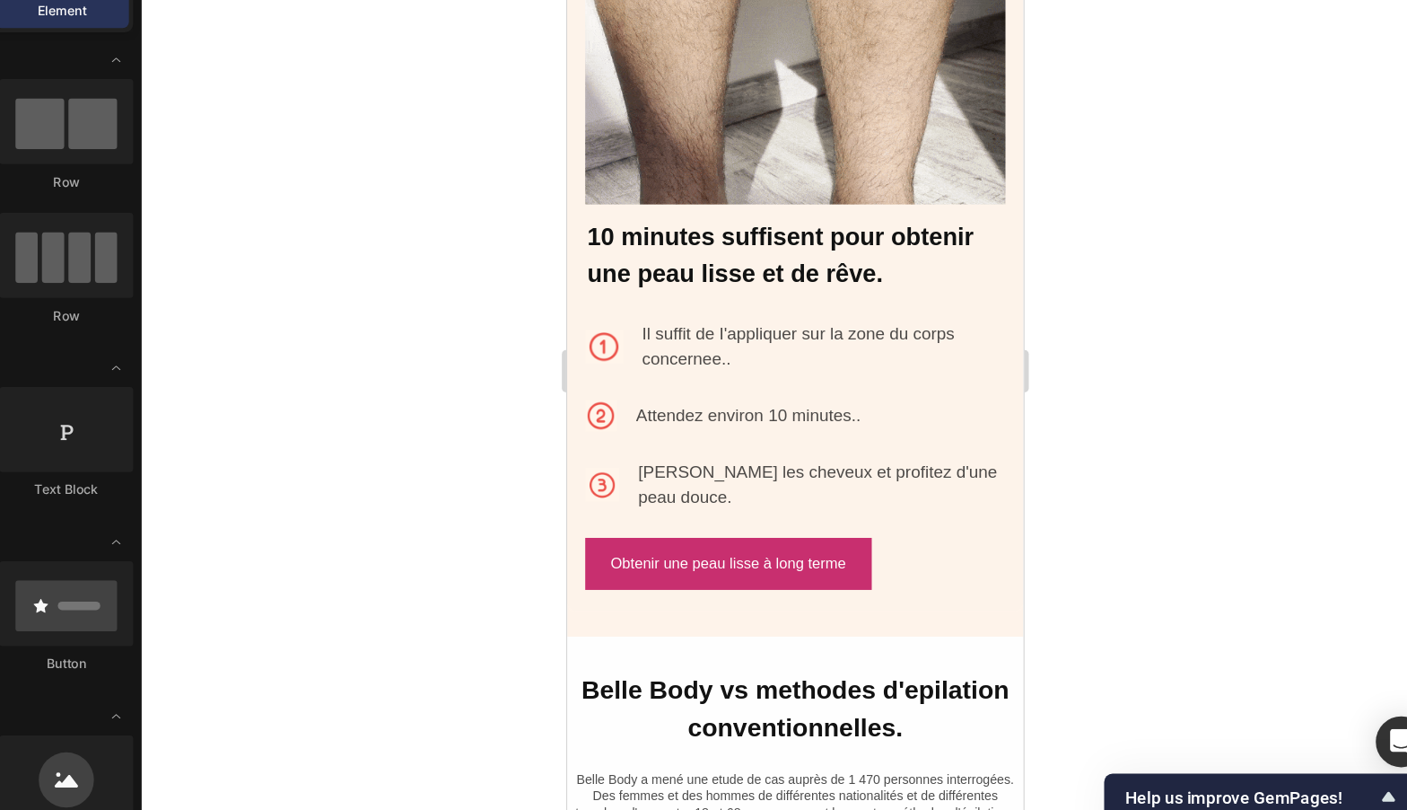
scroll to position [4418, 0]
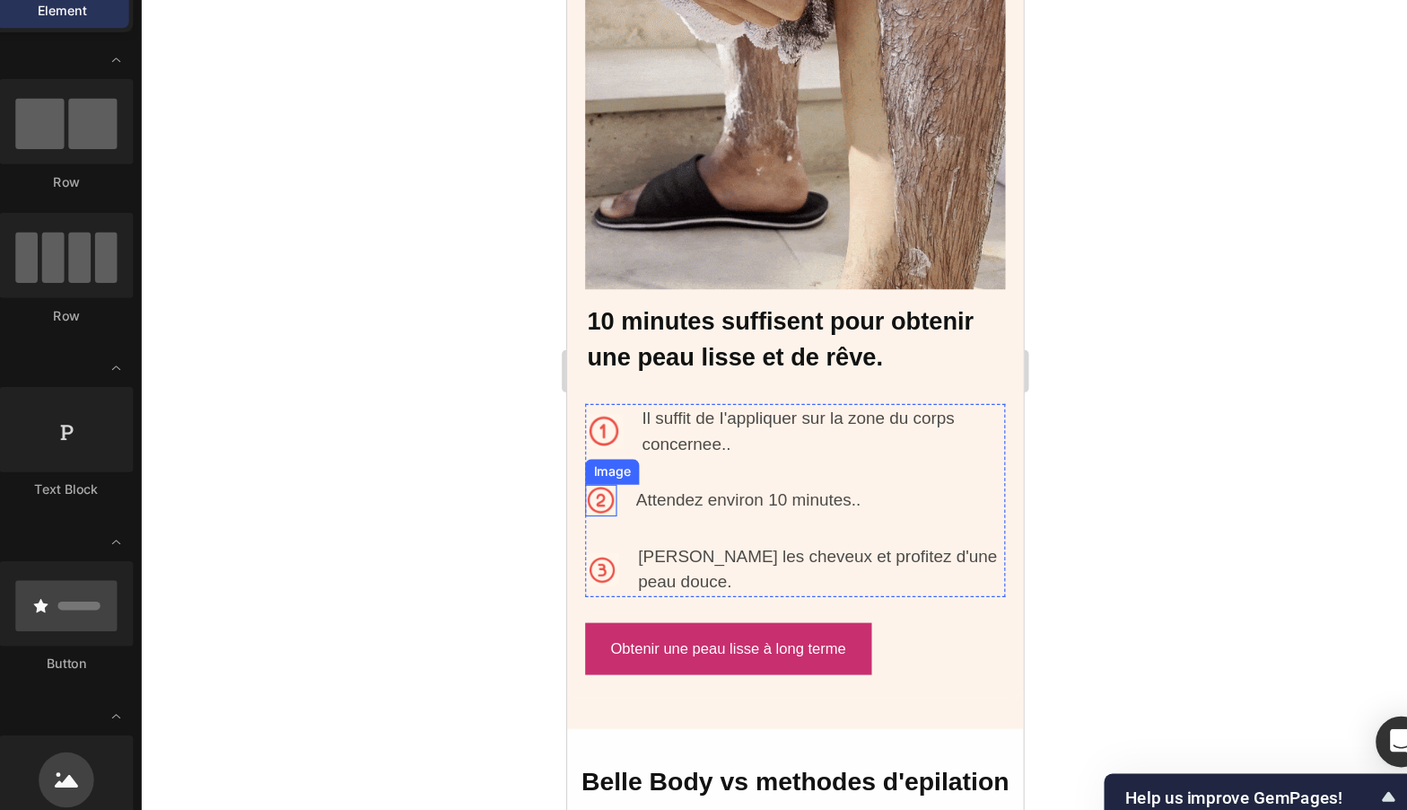
click at [596, 398] on img at bounding box center [595, 411] width 27 height 27
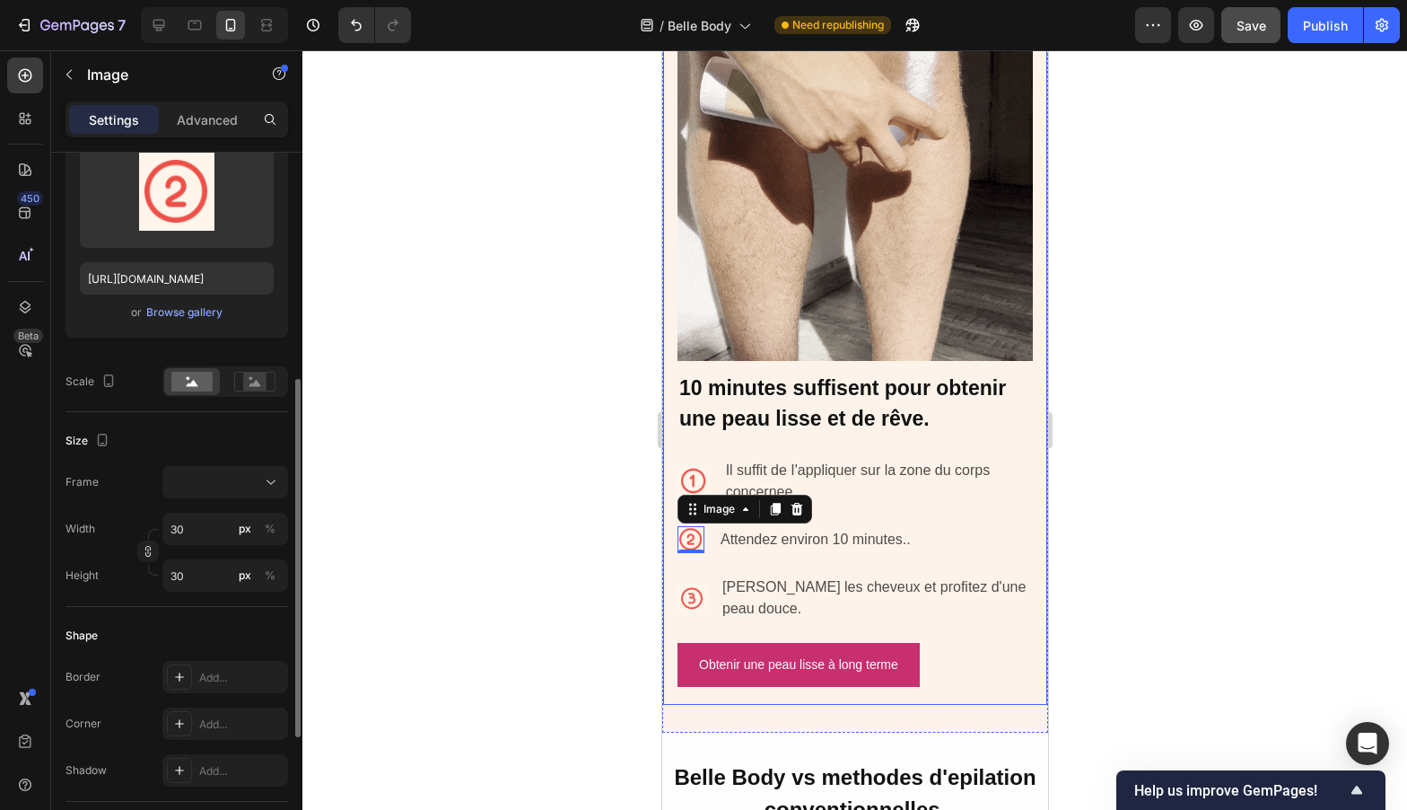
scroll to position [0, 0]
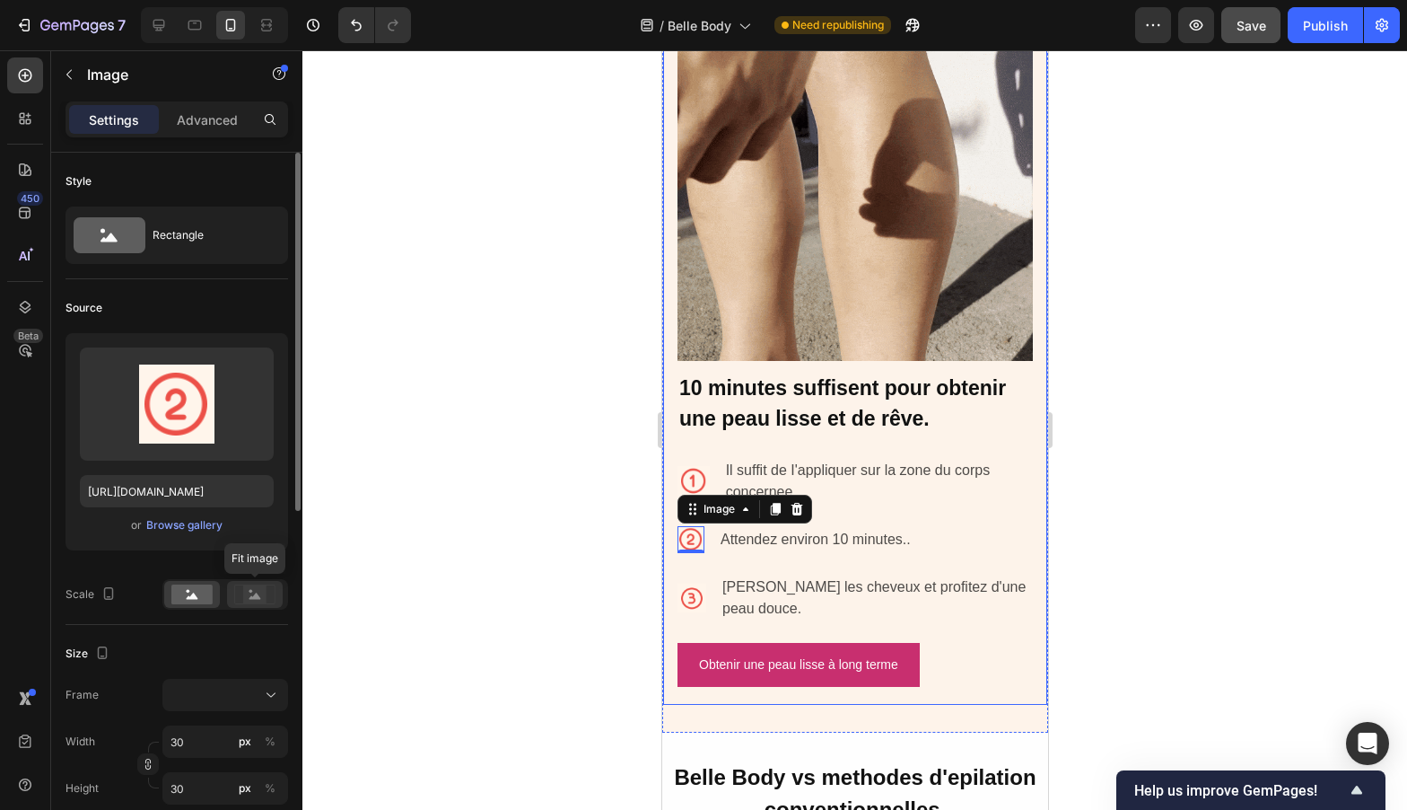
click at [267, 590] on icon at bounding box center [254, 594] width 41 height 20
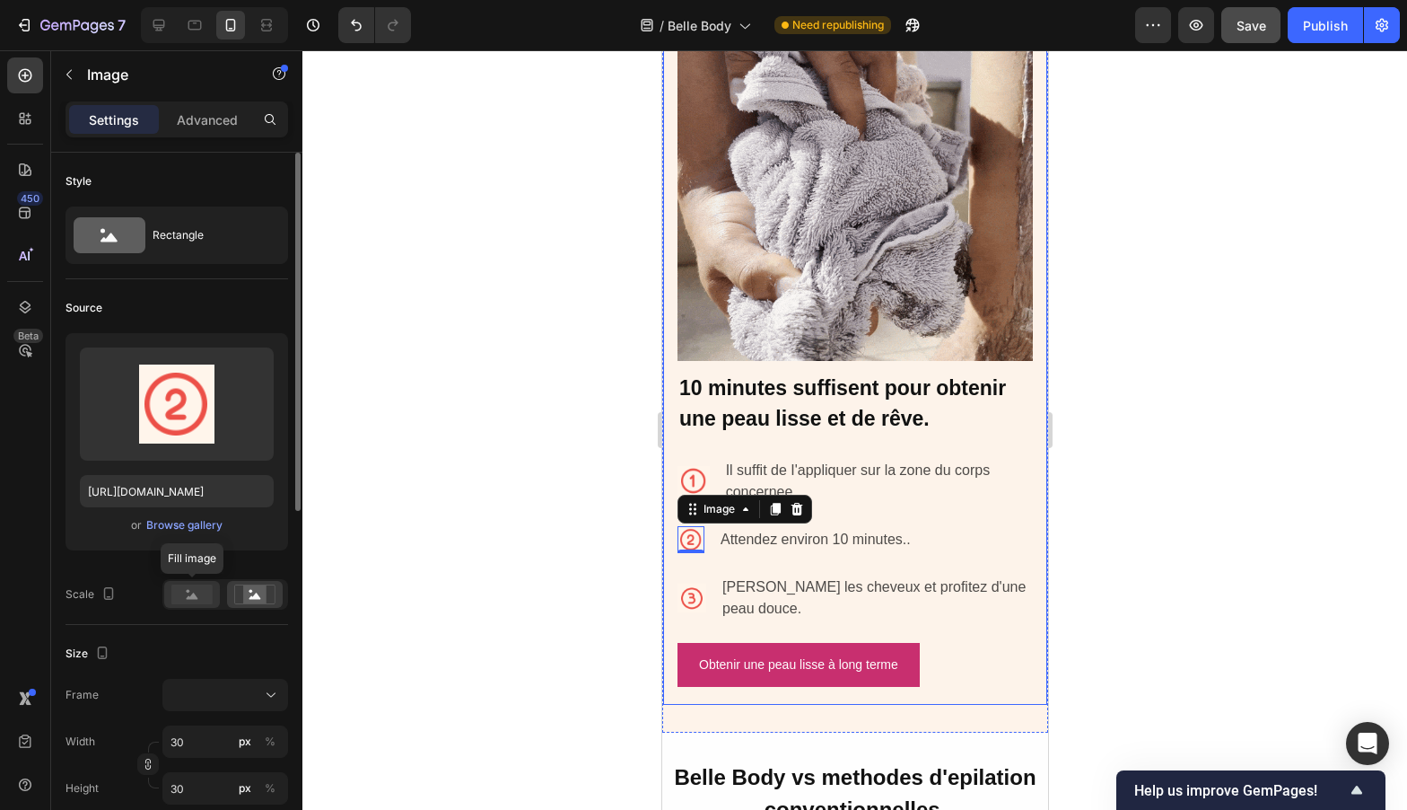
click at [193, 594] on icon at bounding box center [193, 595] width 12 height 6
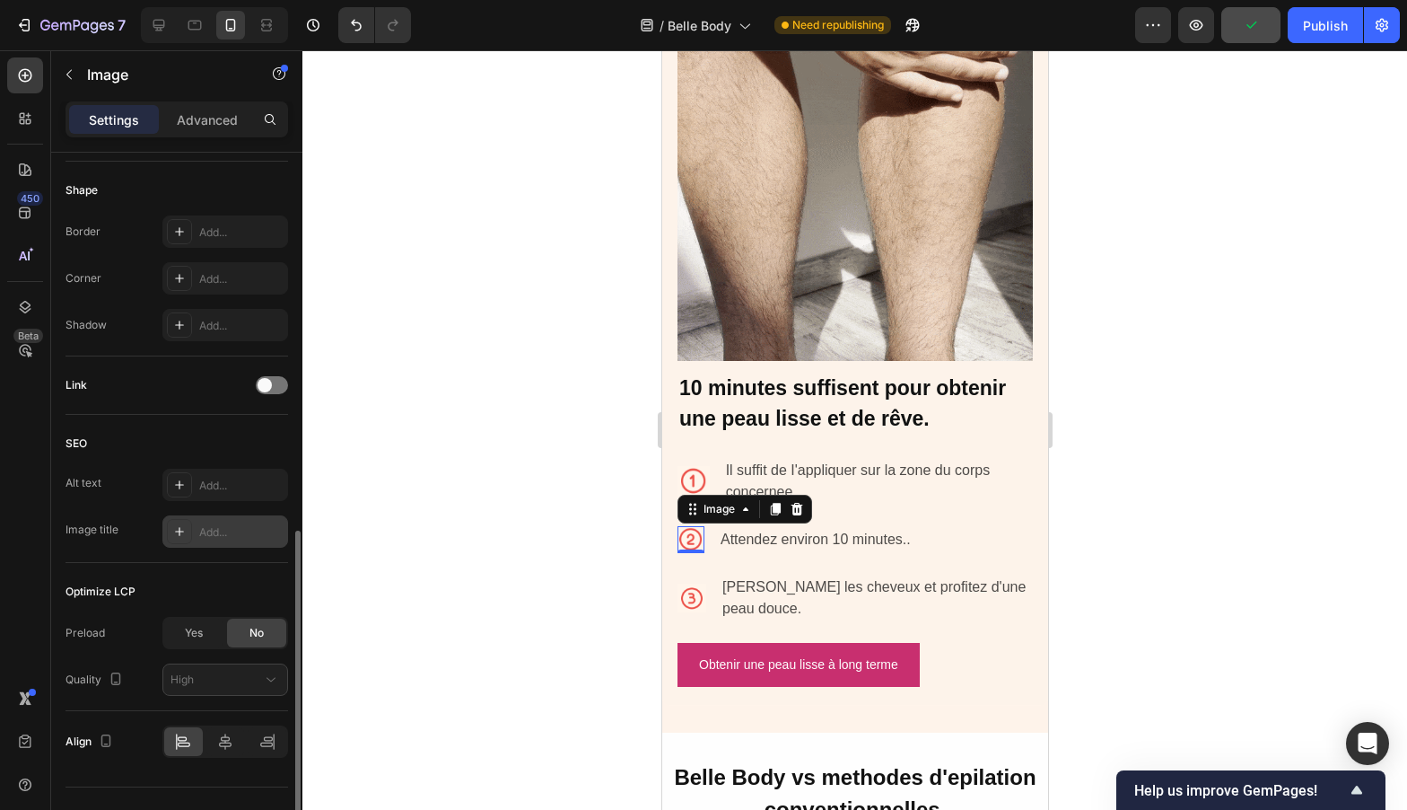
scroll to position [692, 0]
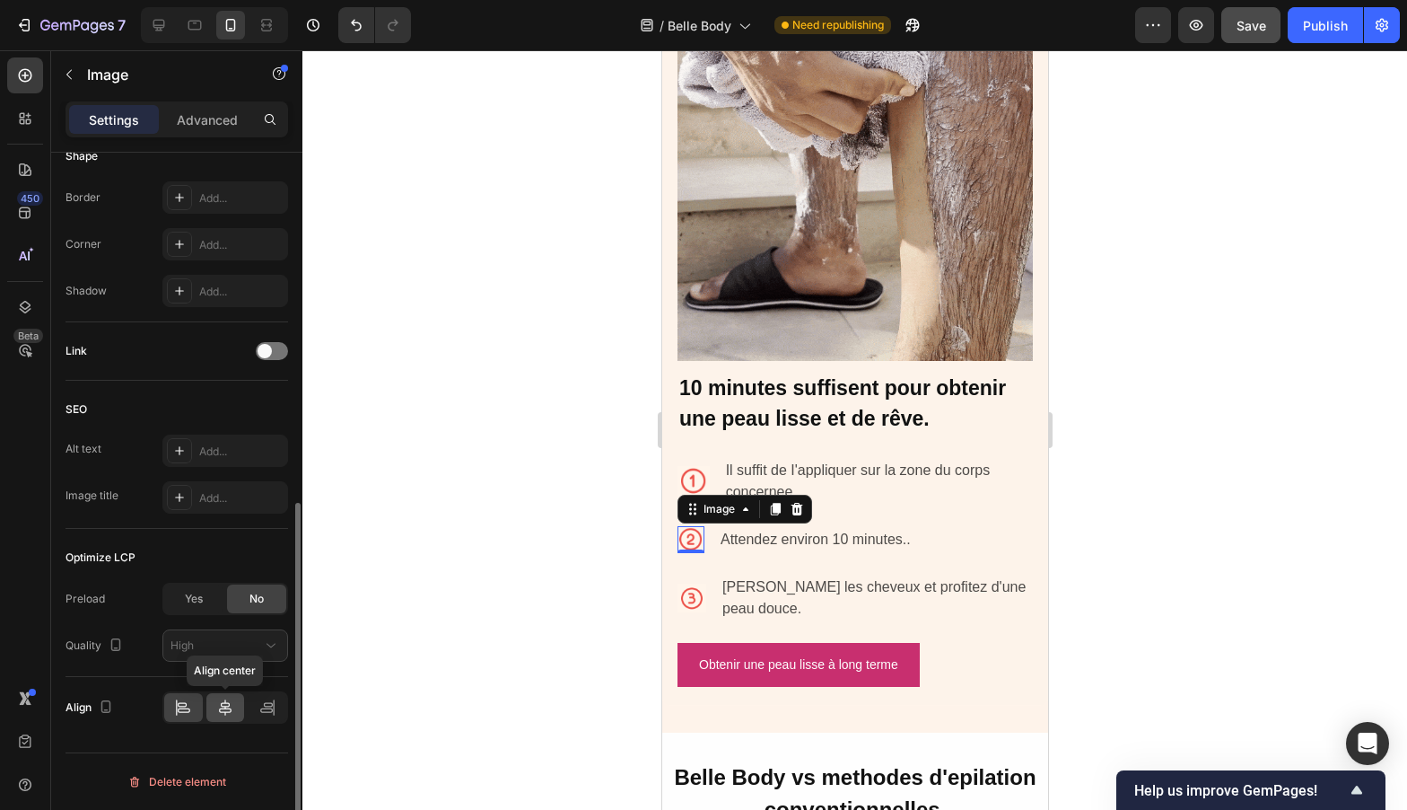
click at [216, 701] on icon at bounding box center [225, 707] width 18 height 18
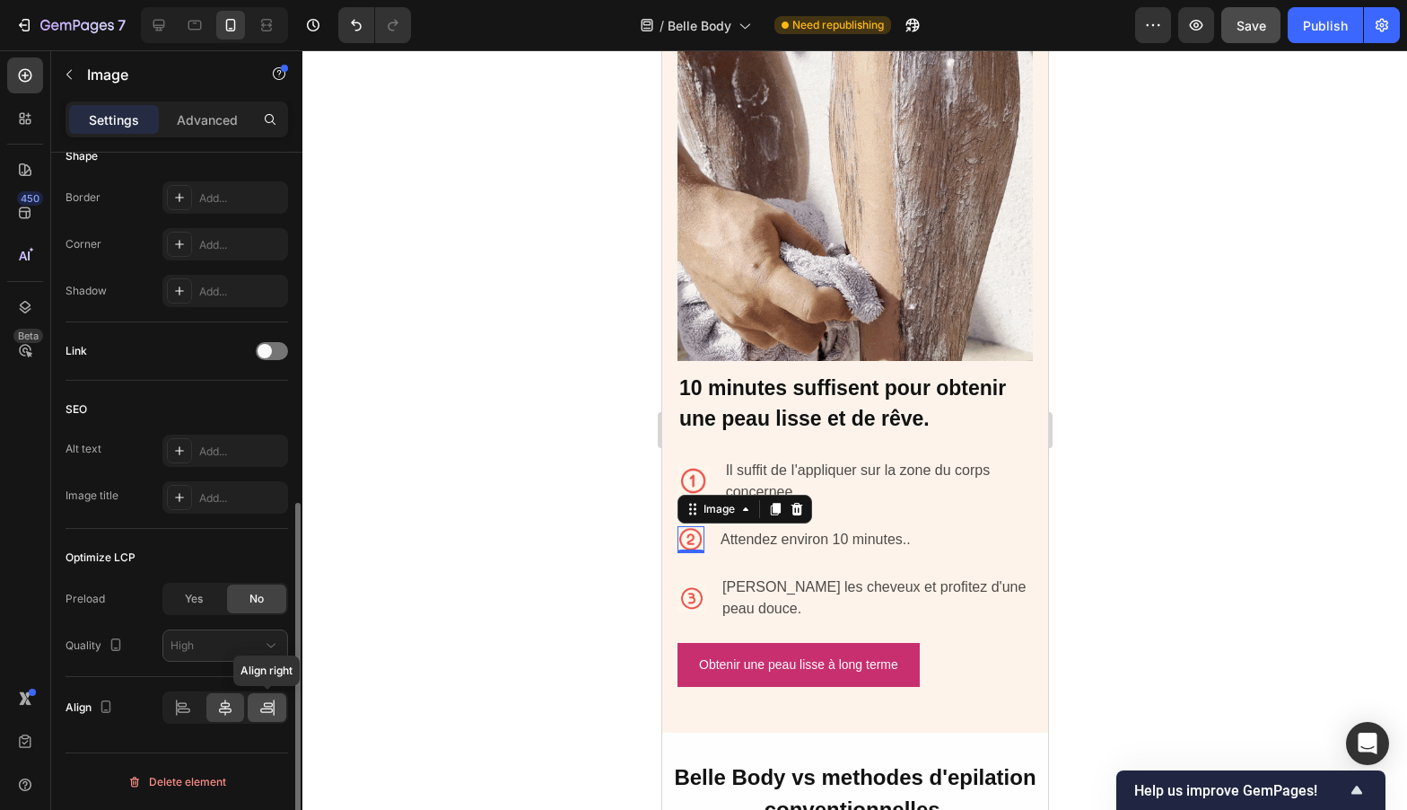
click at [278, 706] on div at bounding box center [267, 707] width 39 height 29
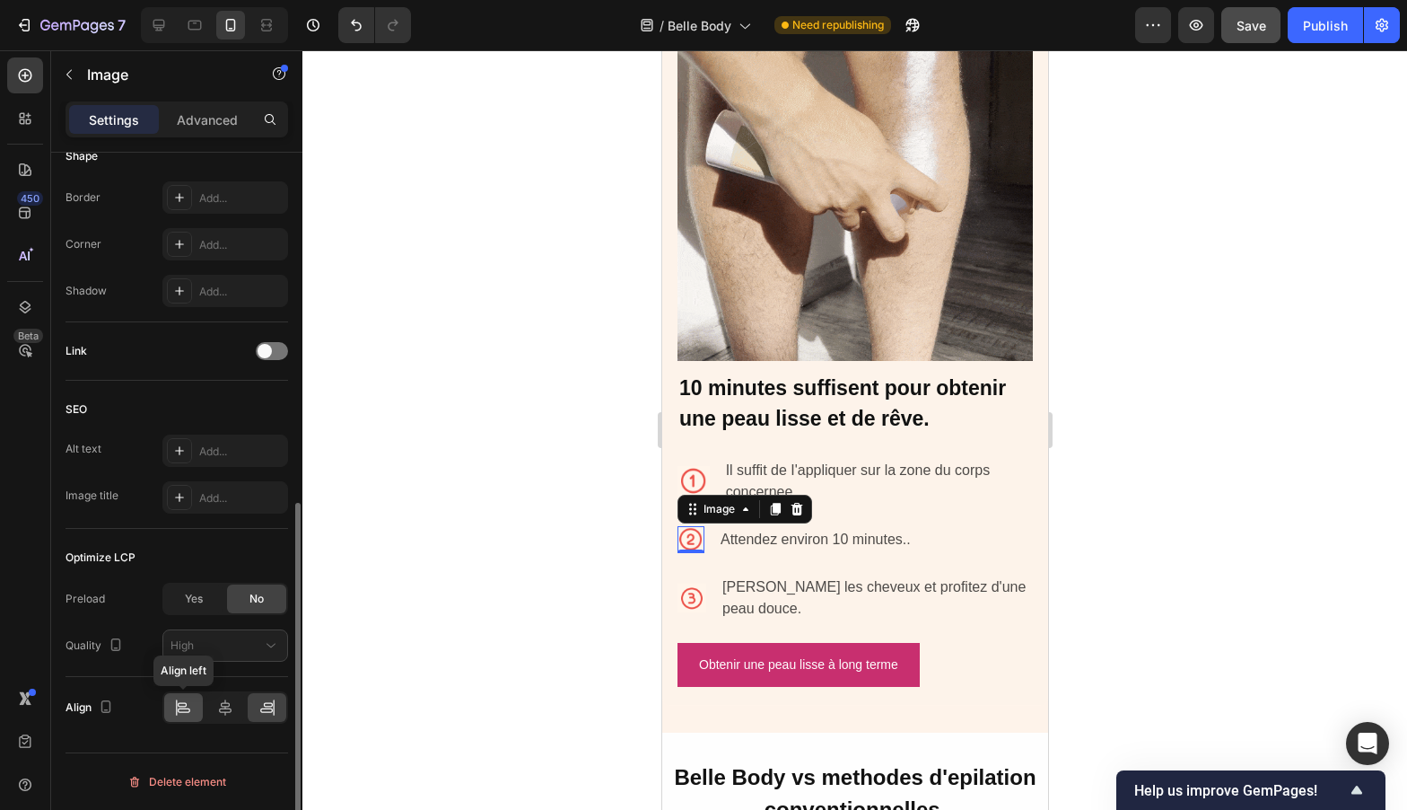
click at [171, 714] on div at bounding box center [183, 707] width 39 height 29
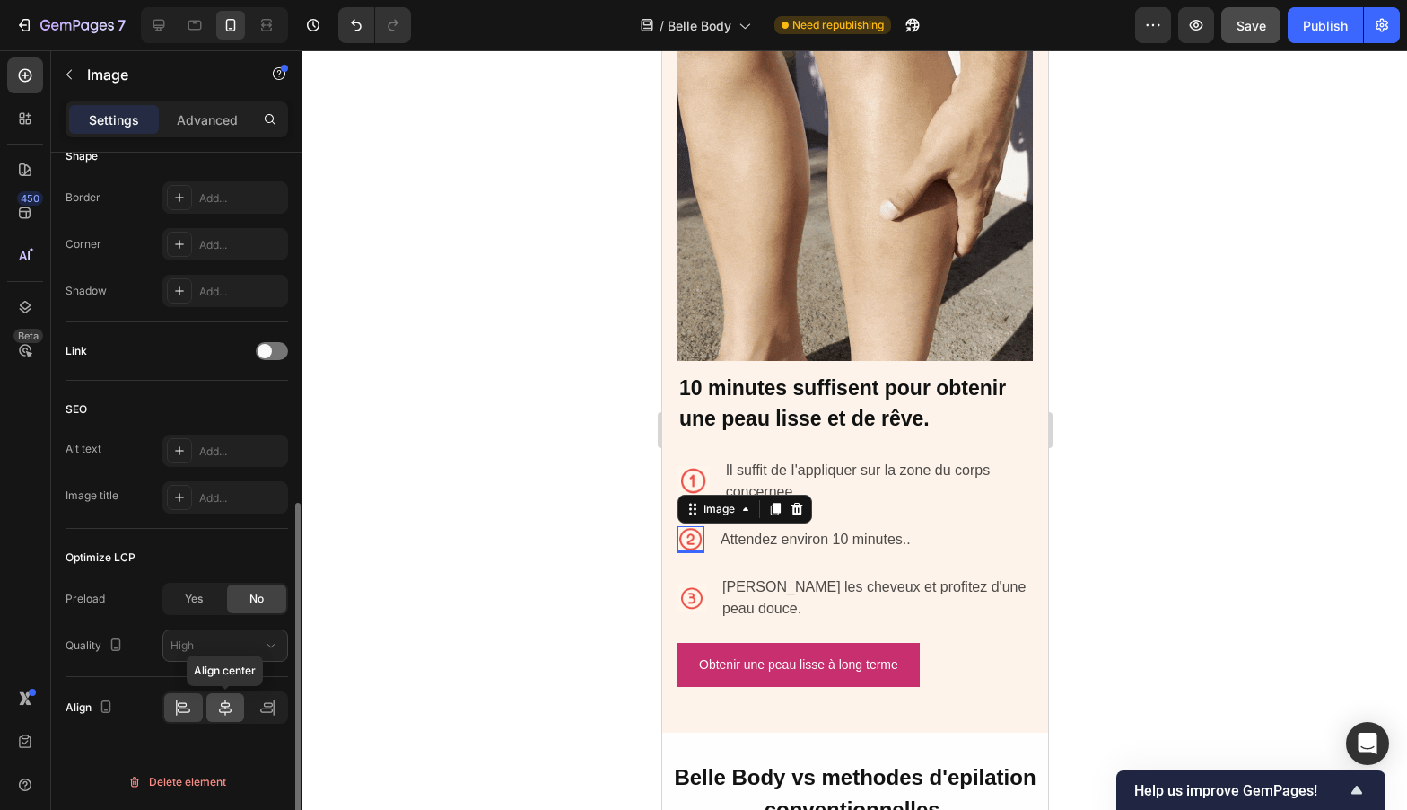
click at [243, 700] on div at bounding box center [225, 707] width 39 height 29
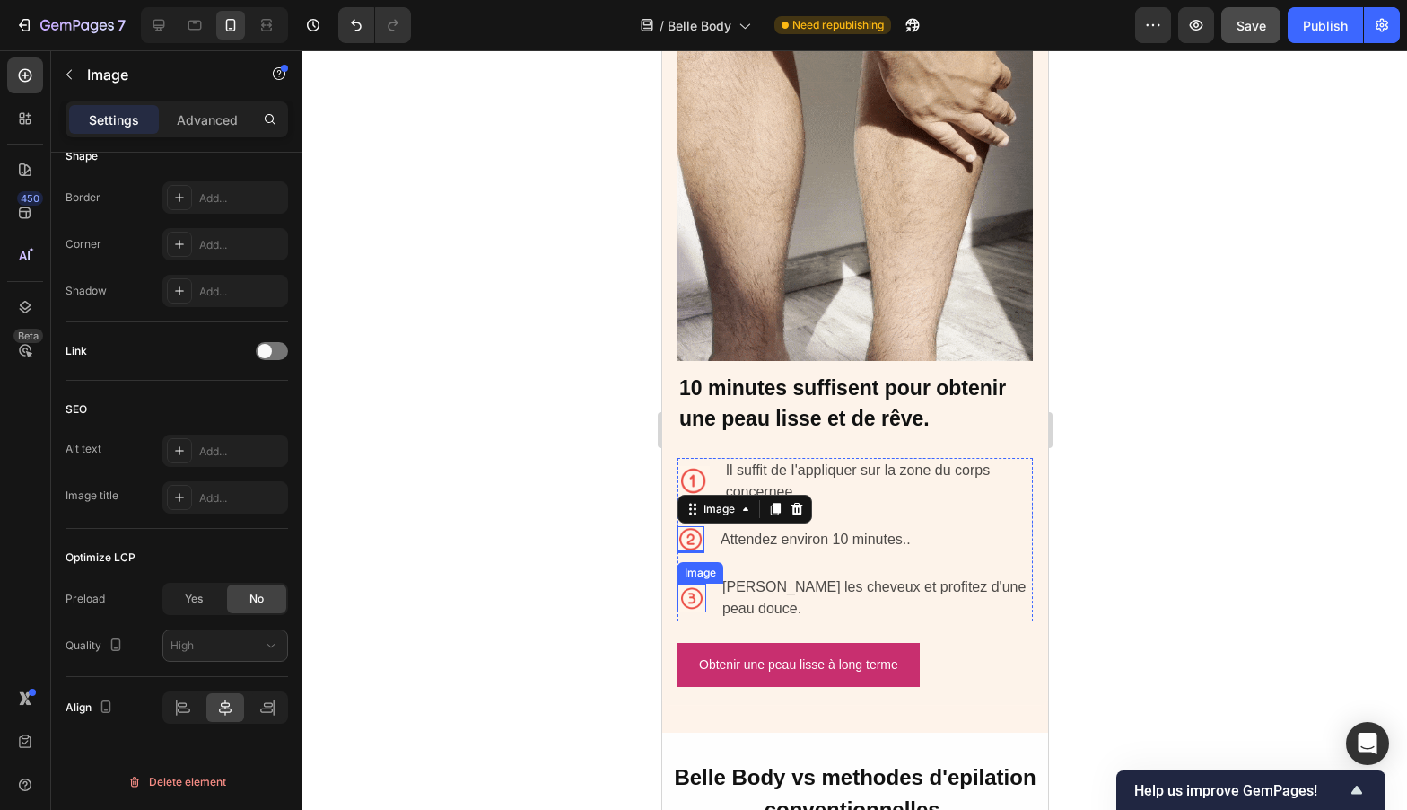
click at [700, 588] on img at bounding box center [691, 597] width 29 height 29
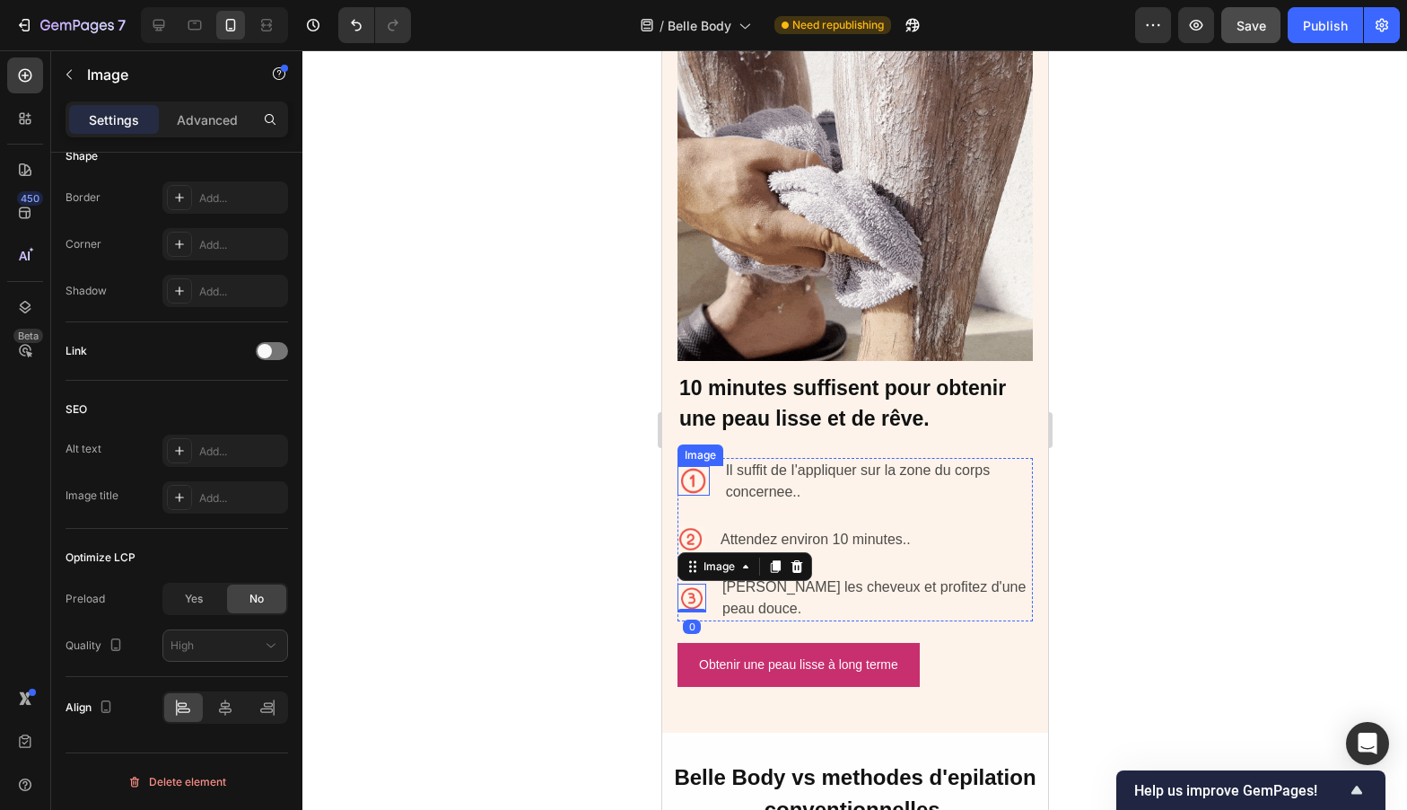
click at [692, 468] on img at bounding box center [693, 481] width 32 height 30
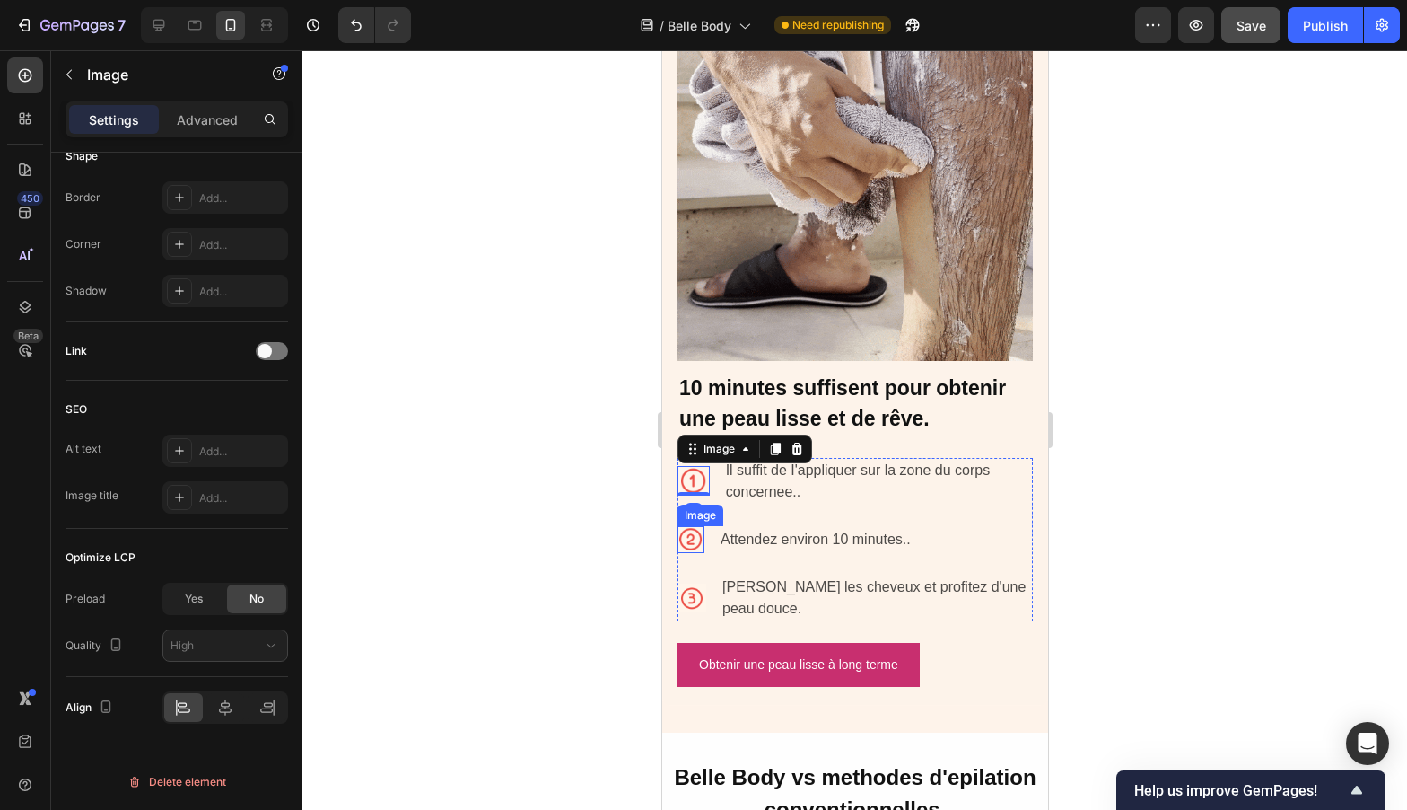
click at [692, 530] on img at bounding box center [690, 539] width 27 height 27
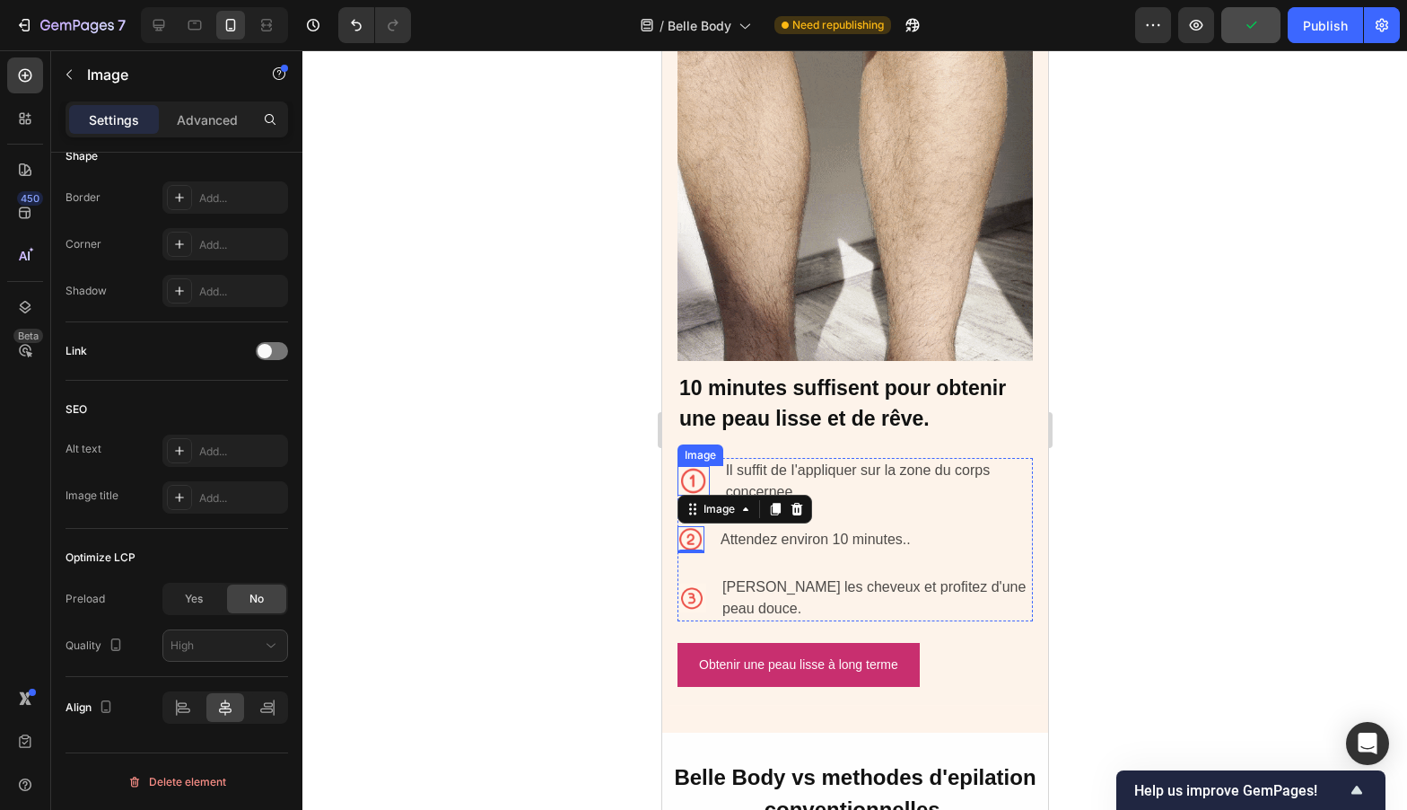
click at [692, 466] on img at bounding box center [693, 481] width 32 height 30
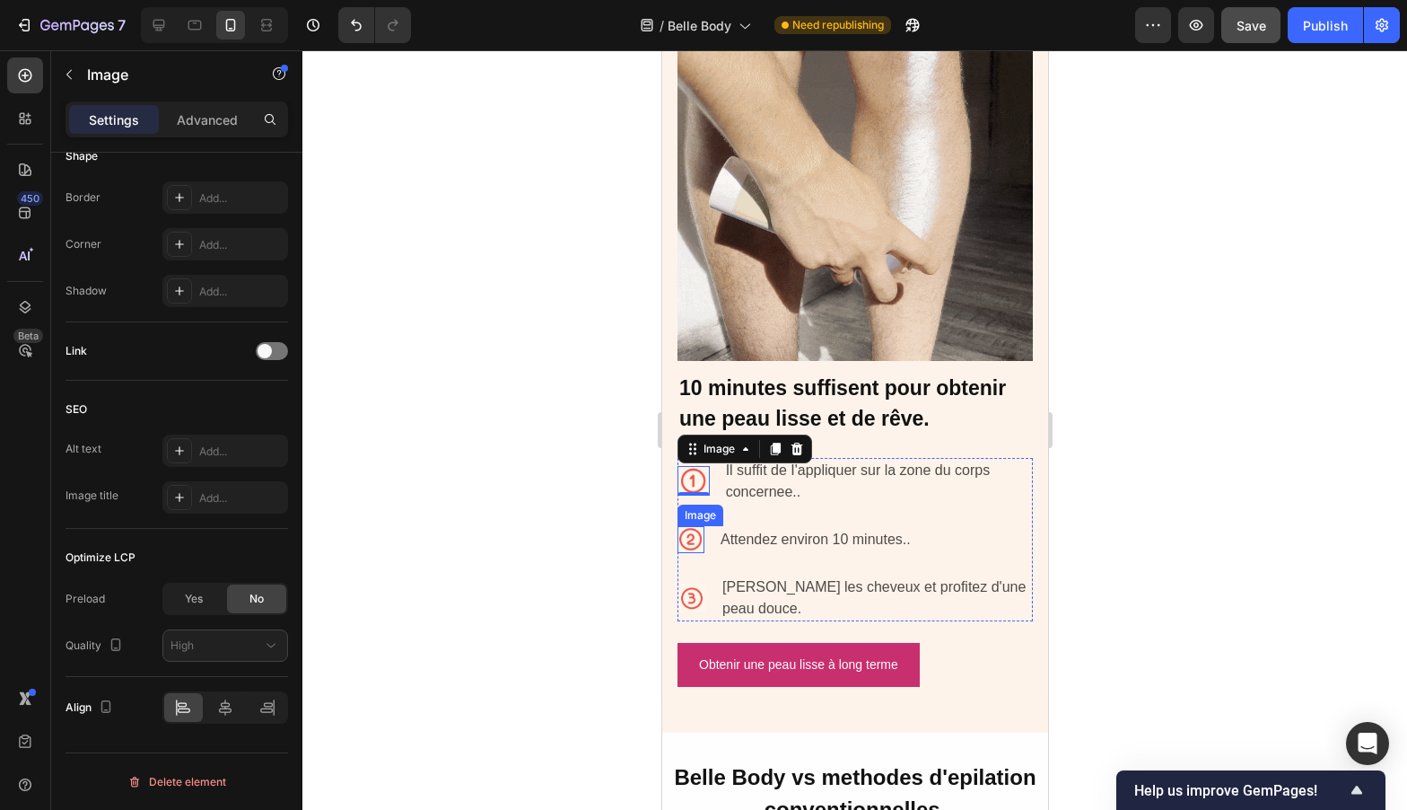
click at [694, 526] on img at bounding box center [690, 539] width 27 height 27
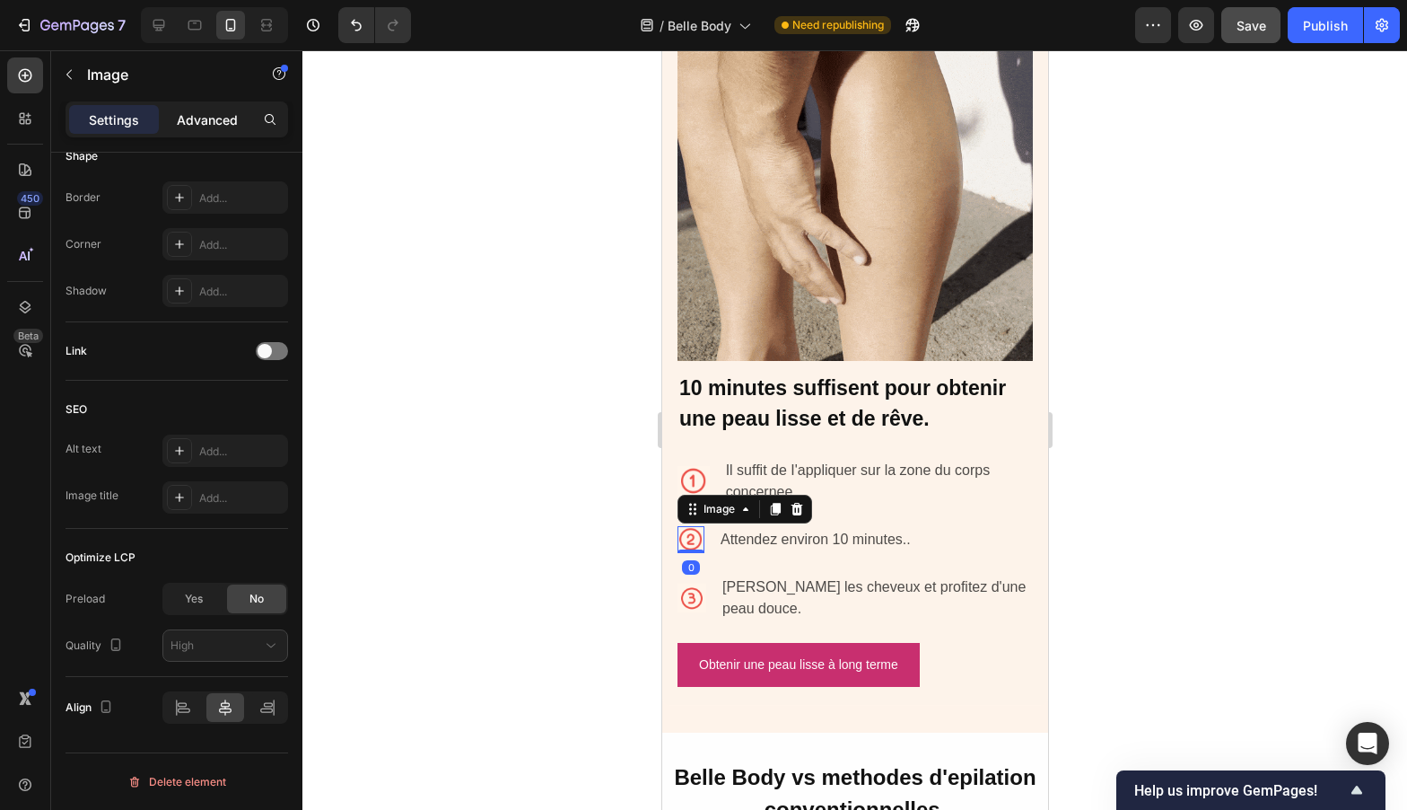
click at [197, 112] on p "Advanced" at bounding box center [207, 119] width 61 height 19
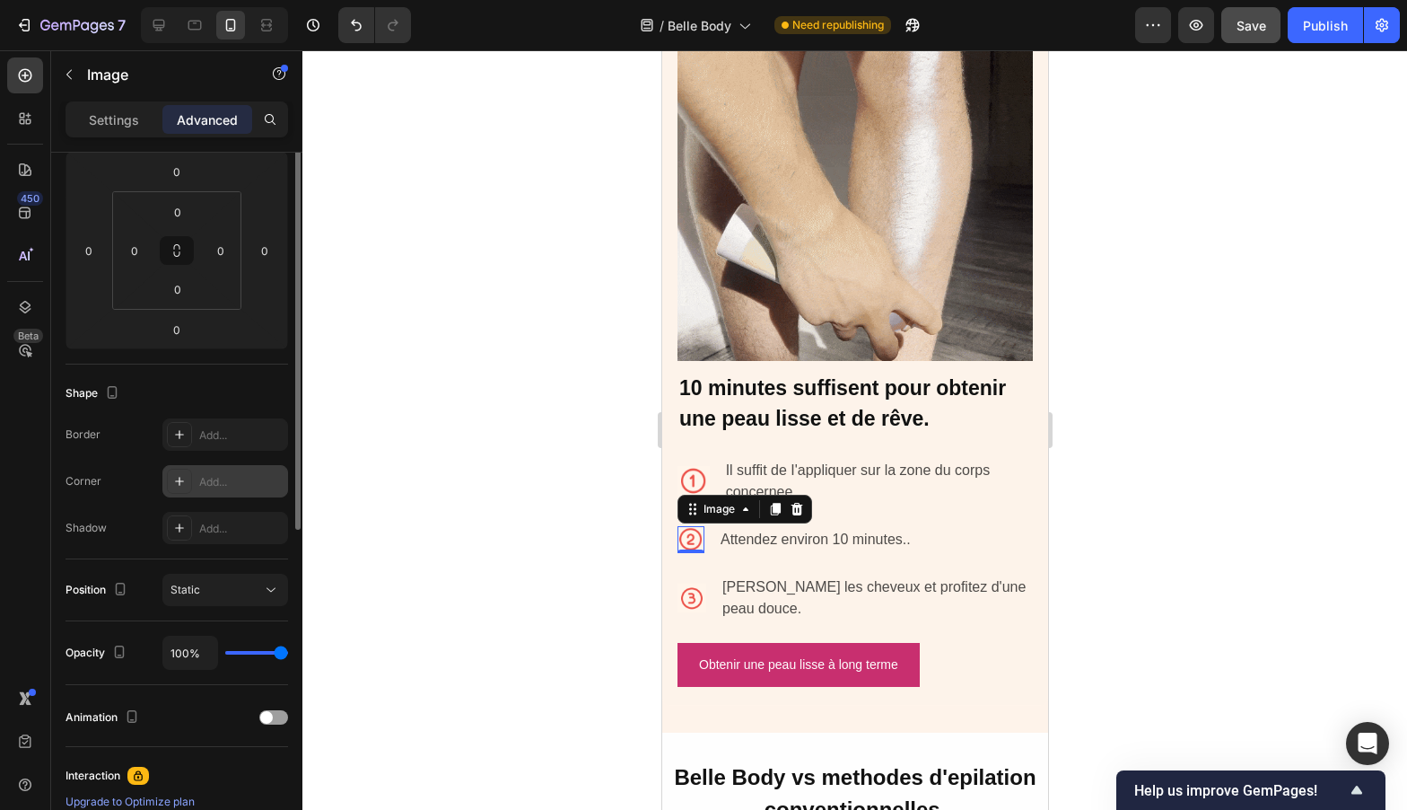
scroll to position [0, 0]
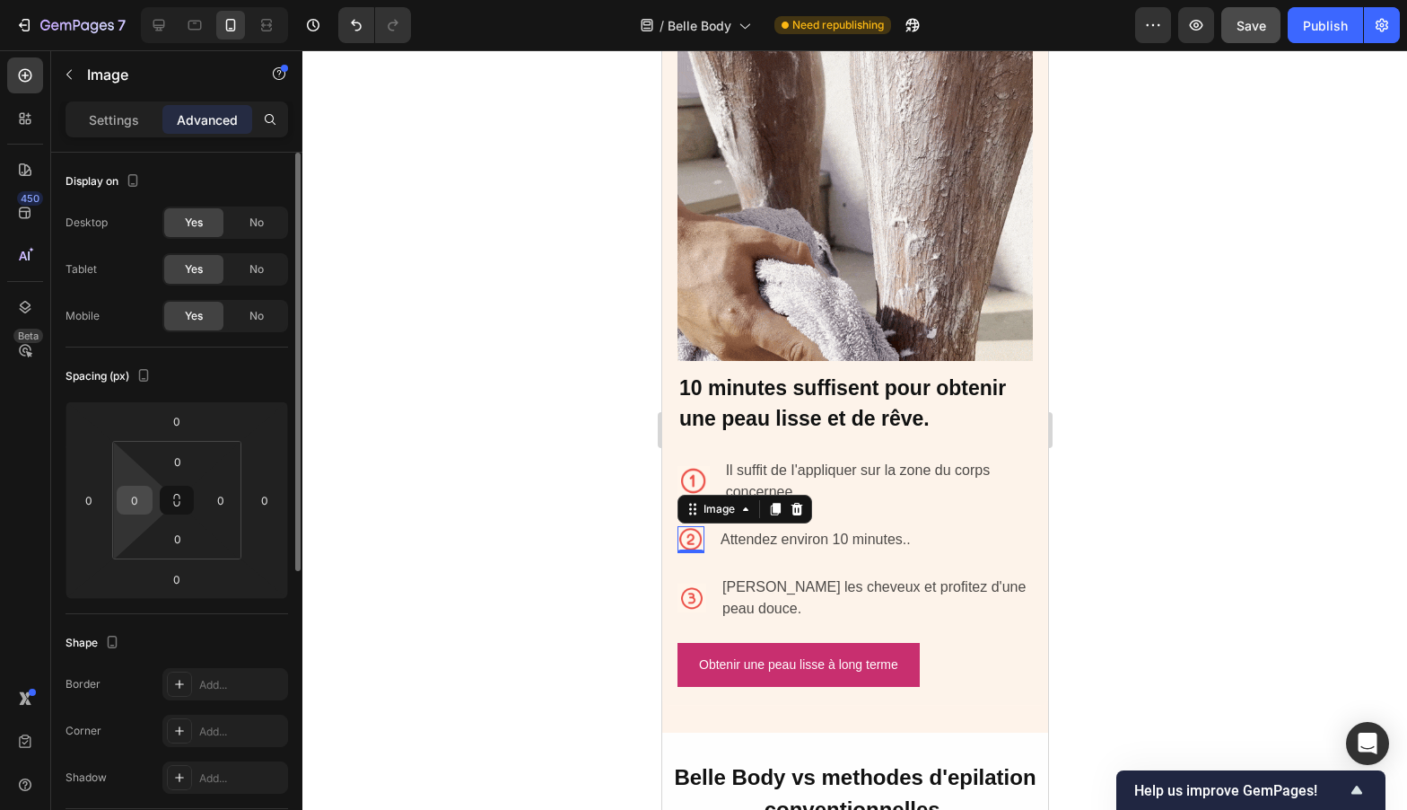
click at [142, 494] on input "0" at bounding box center [134, 499] width 27 height 27
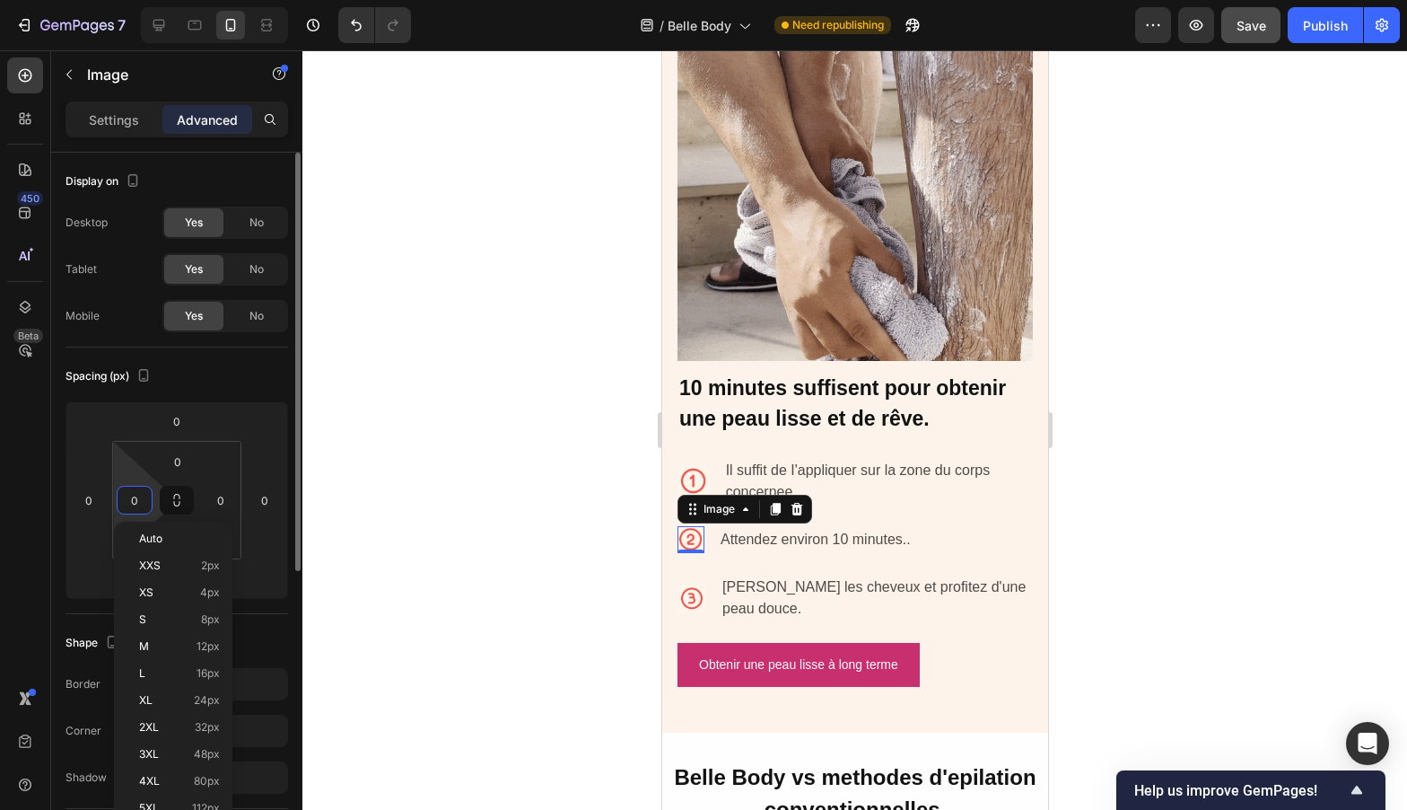
click at [142, 494] on input "0" at bounding box center [134, 499] width 27 height 27
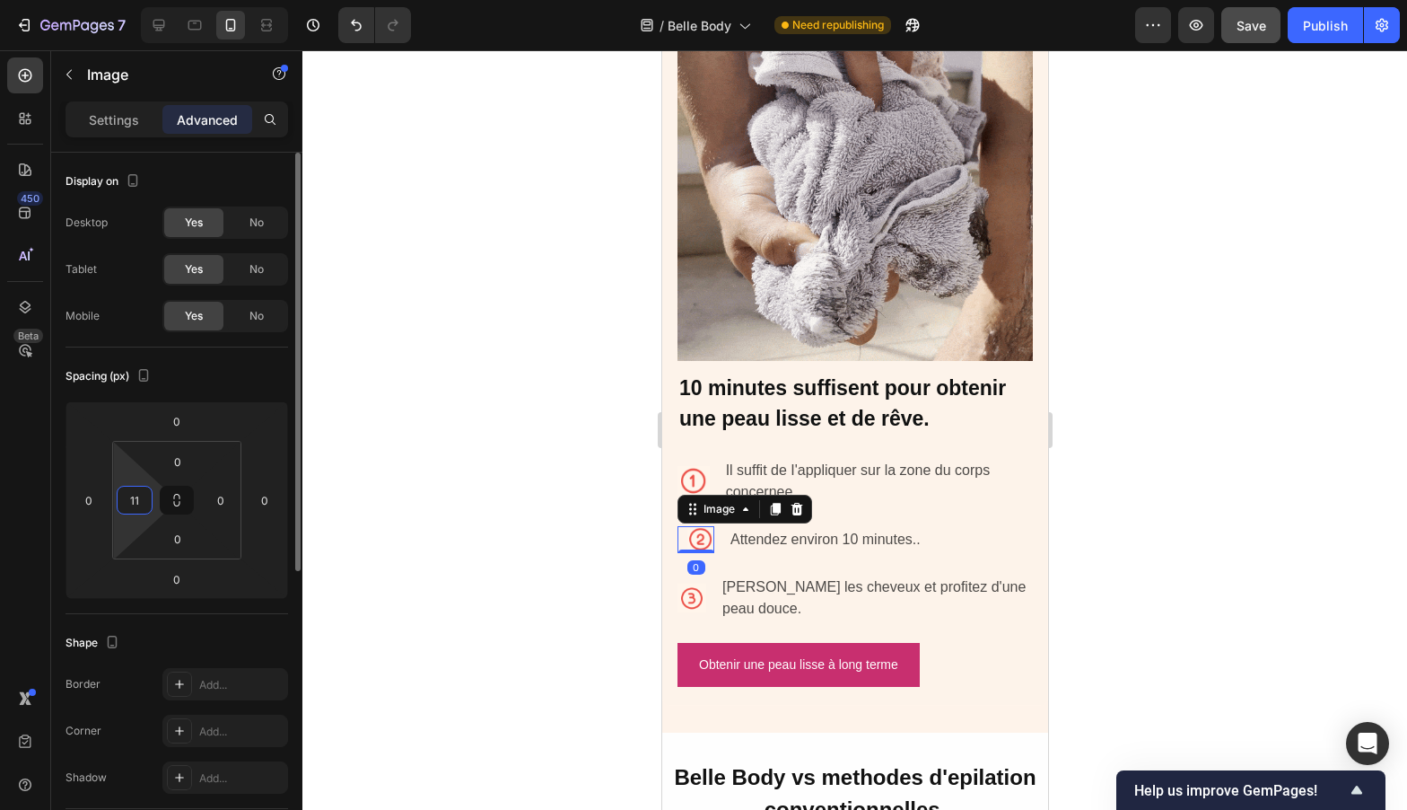
type input "1"
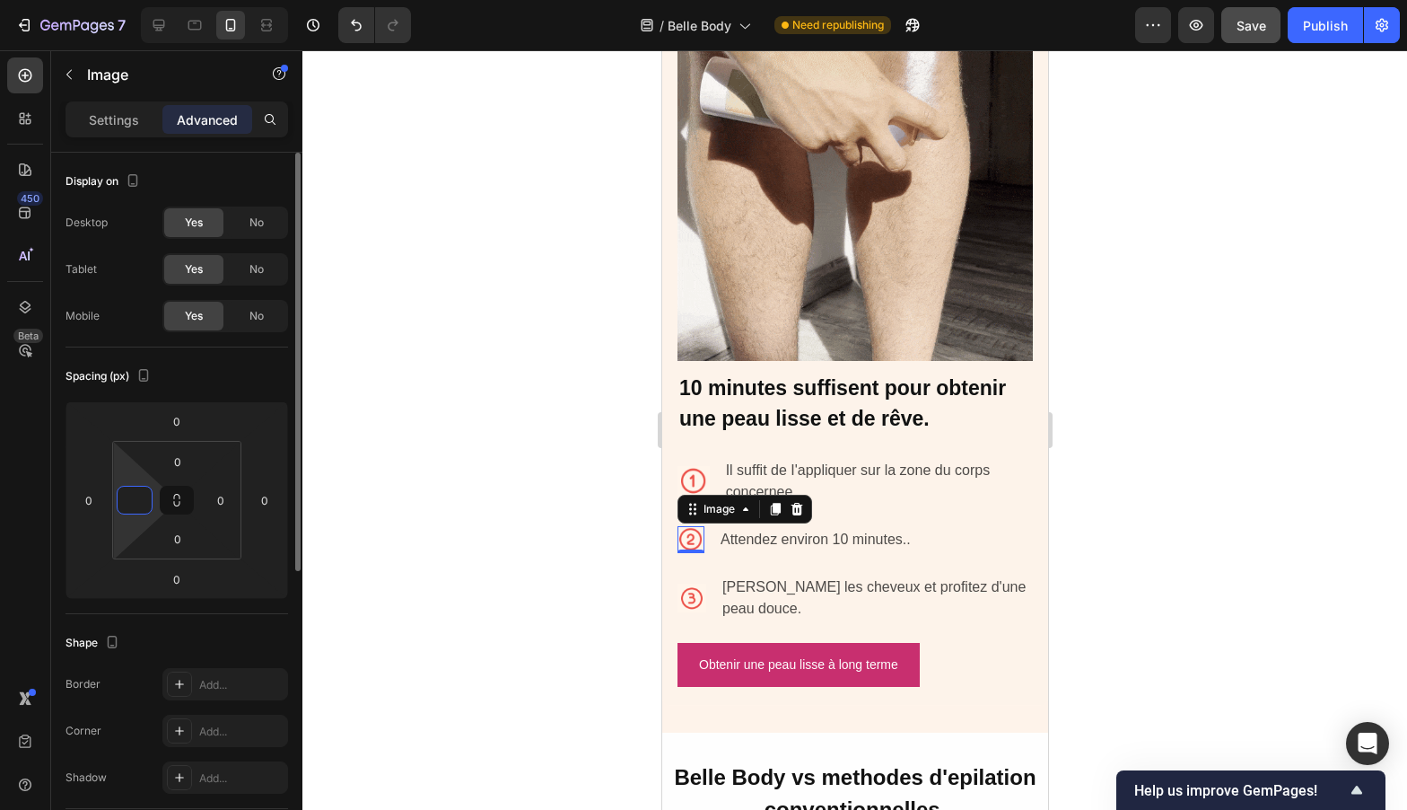
type input "8"
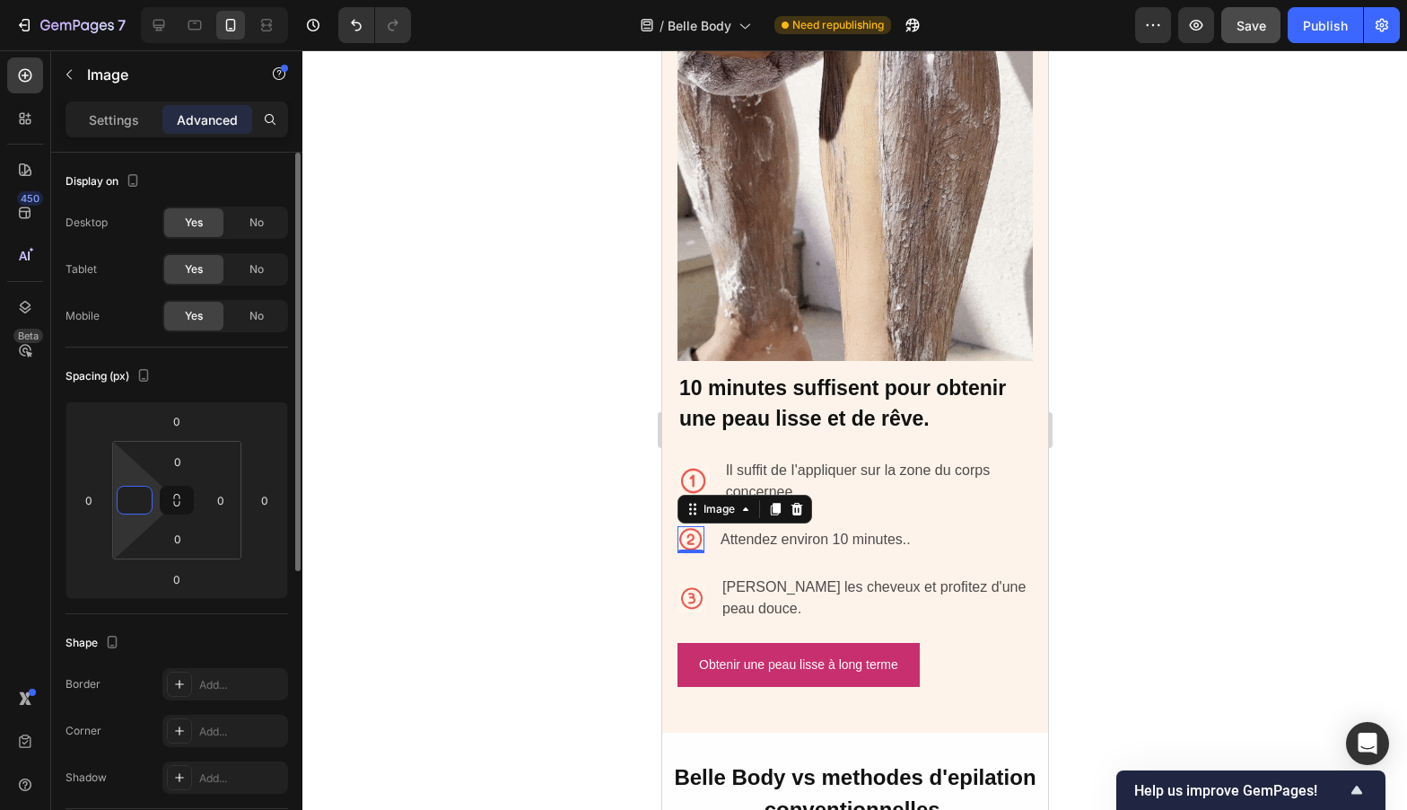
type input "5"
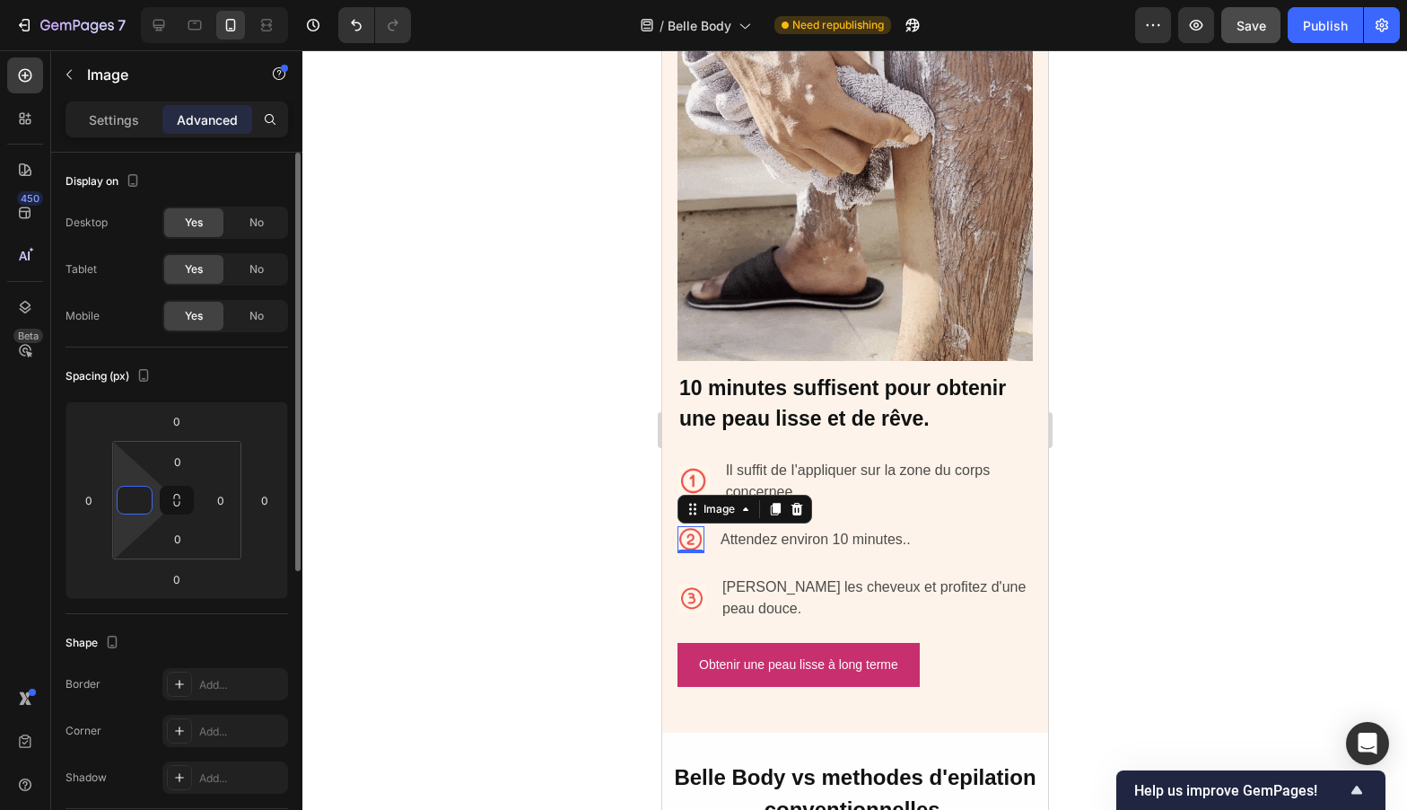
type input "2"
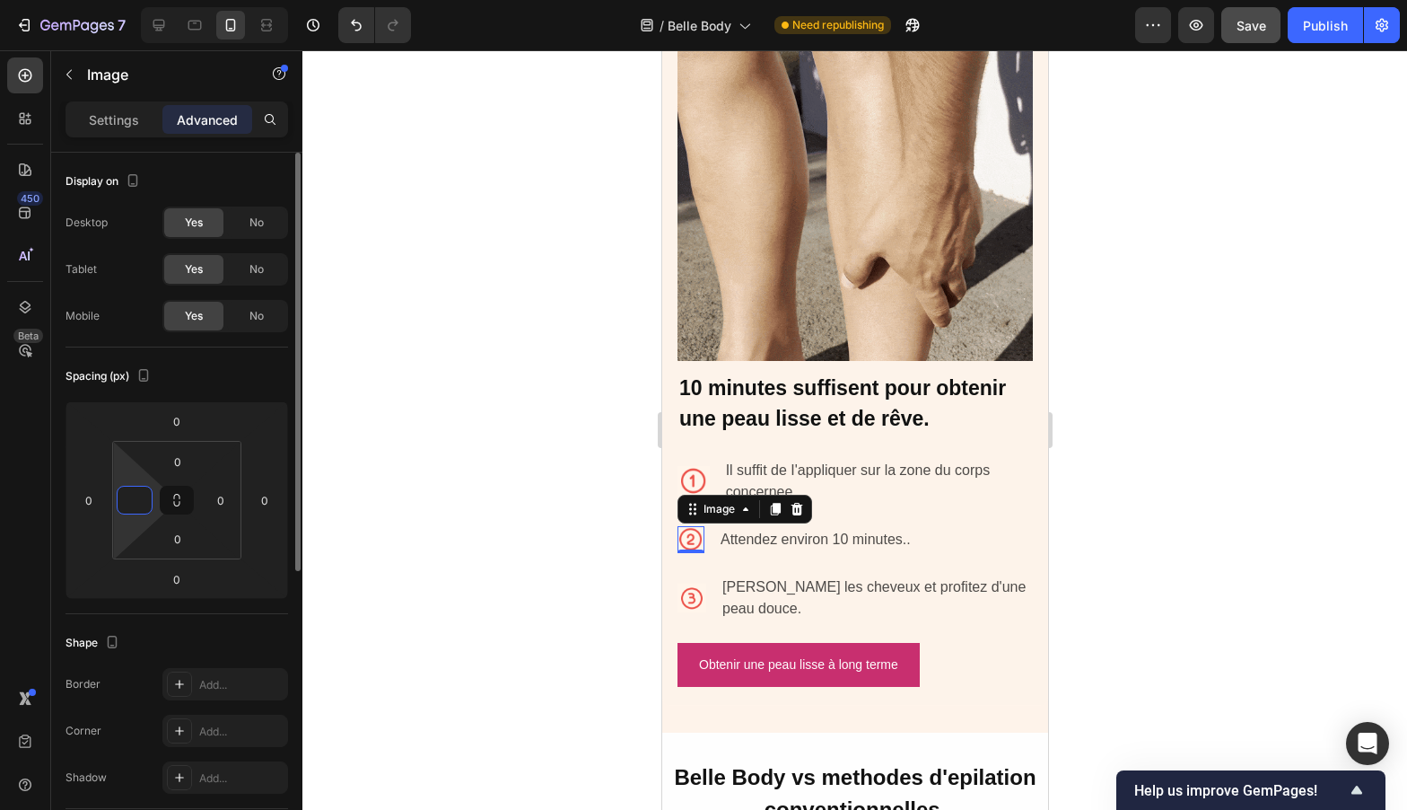
type input "3"
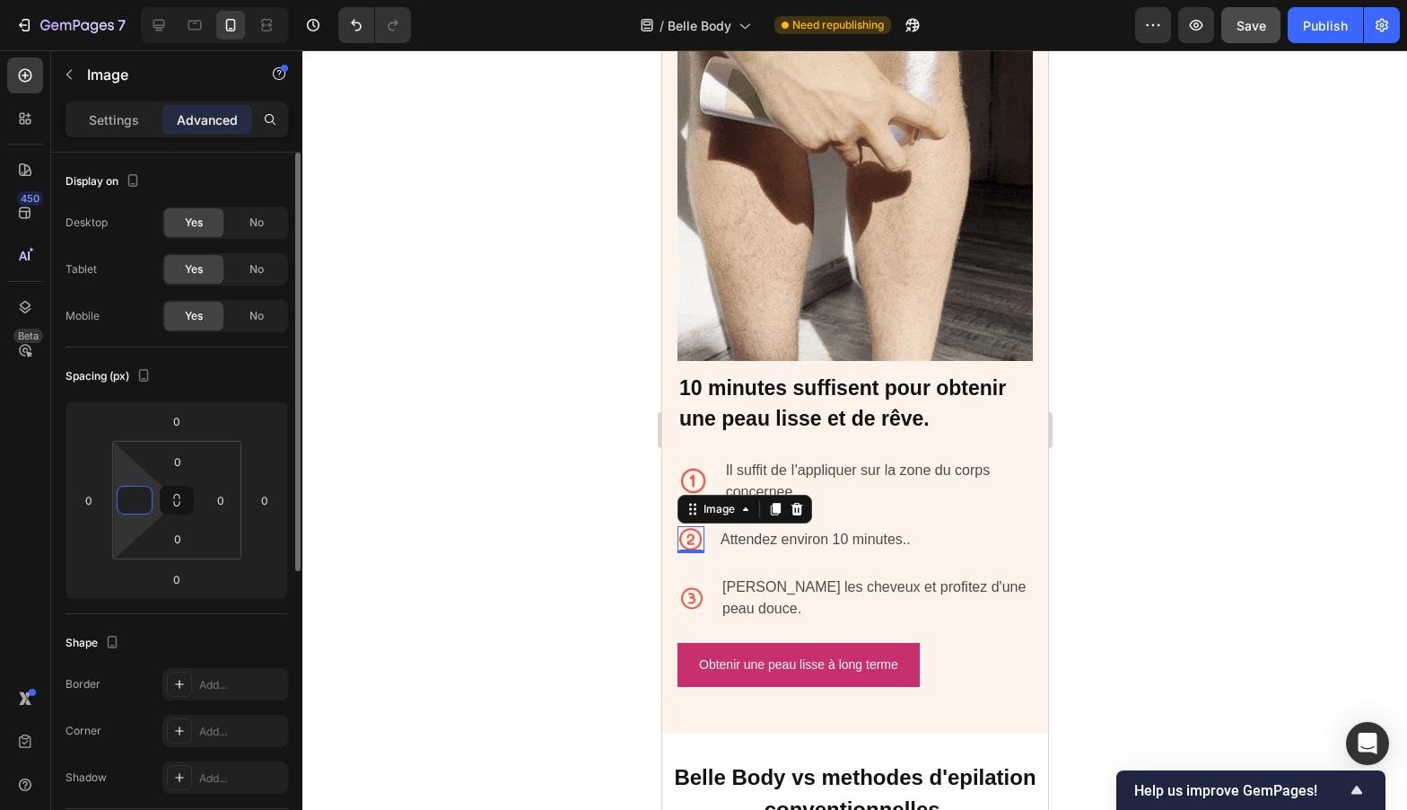
type input "4"
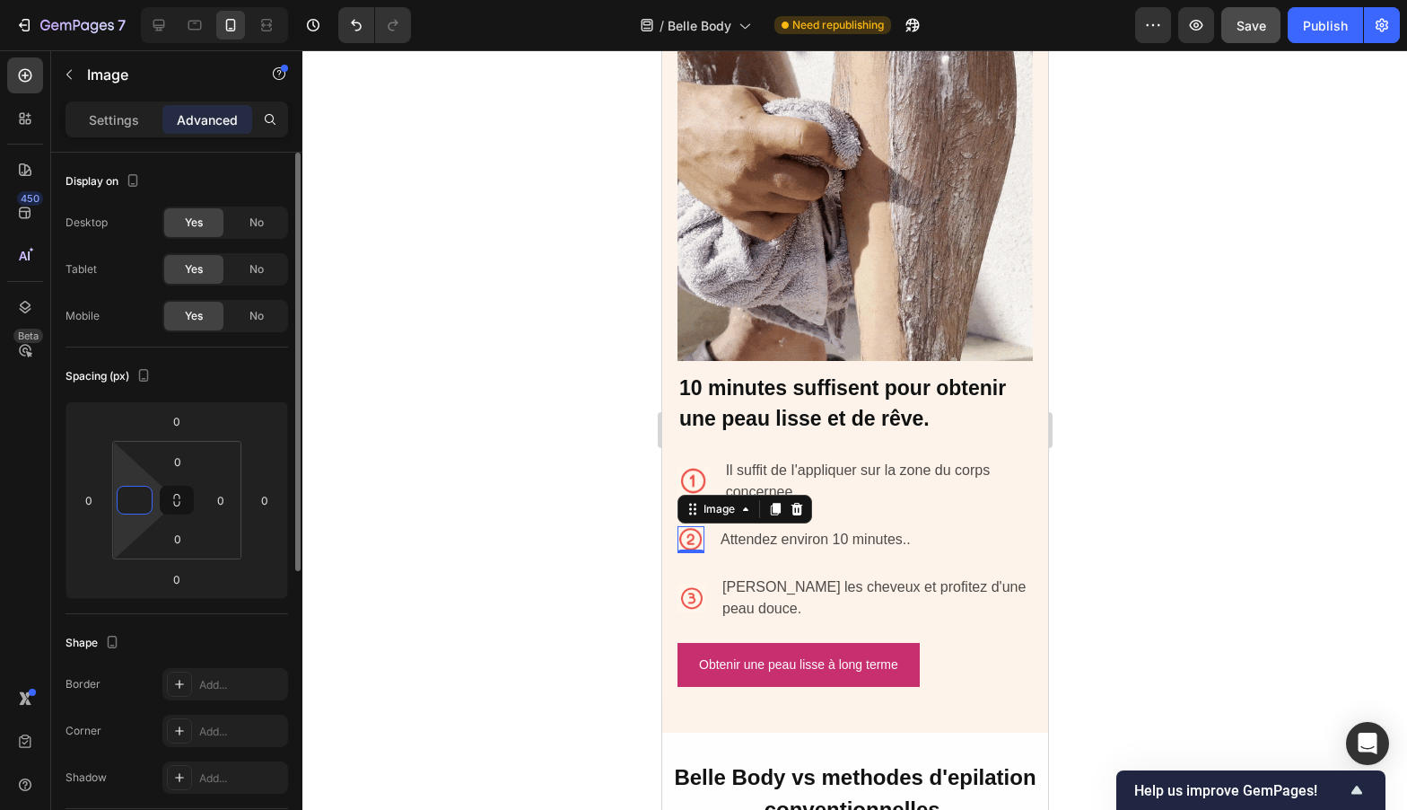
type input "3"
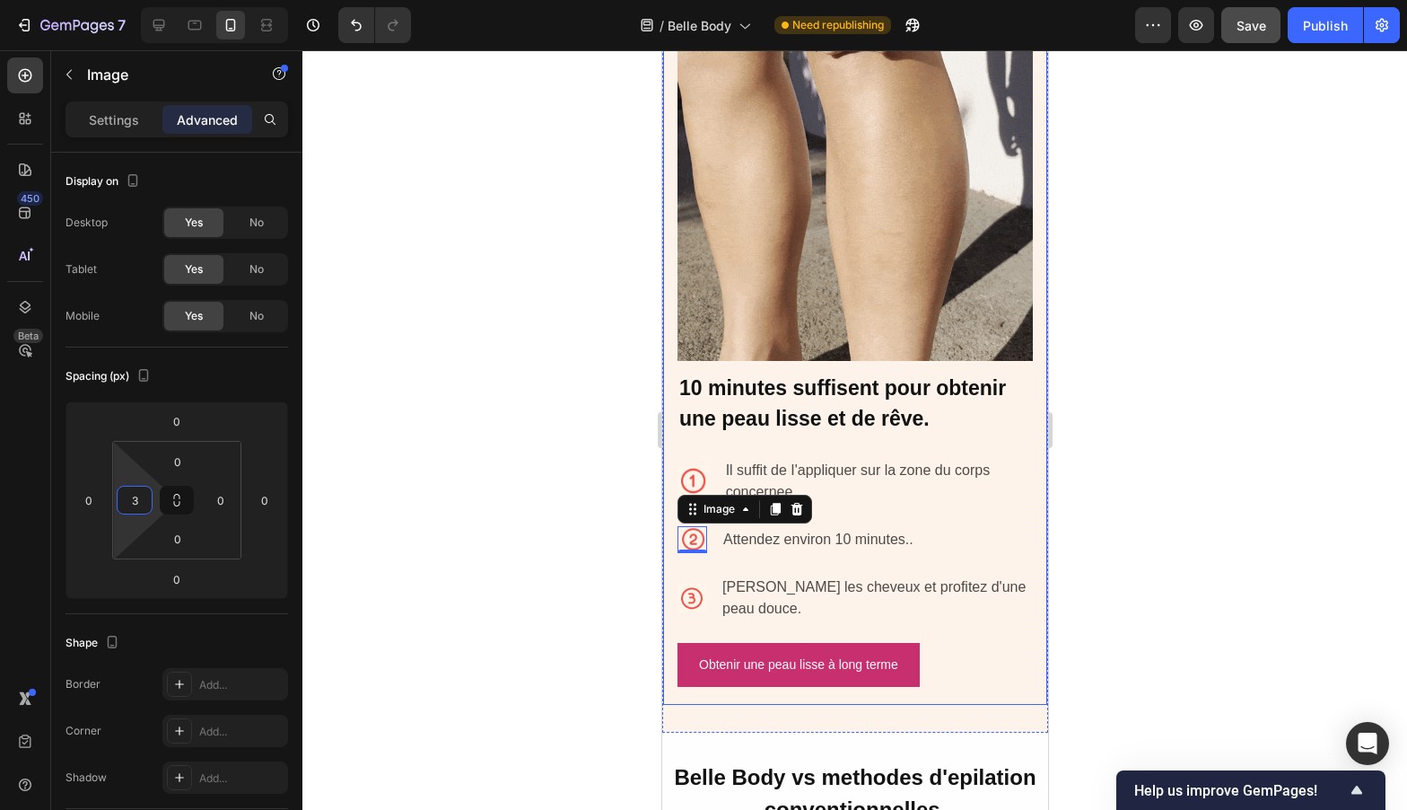
click at [608, 521] on div at bounding box center [854, 429] width 1105 height 759
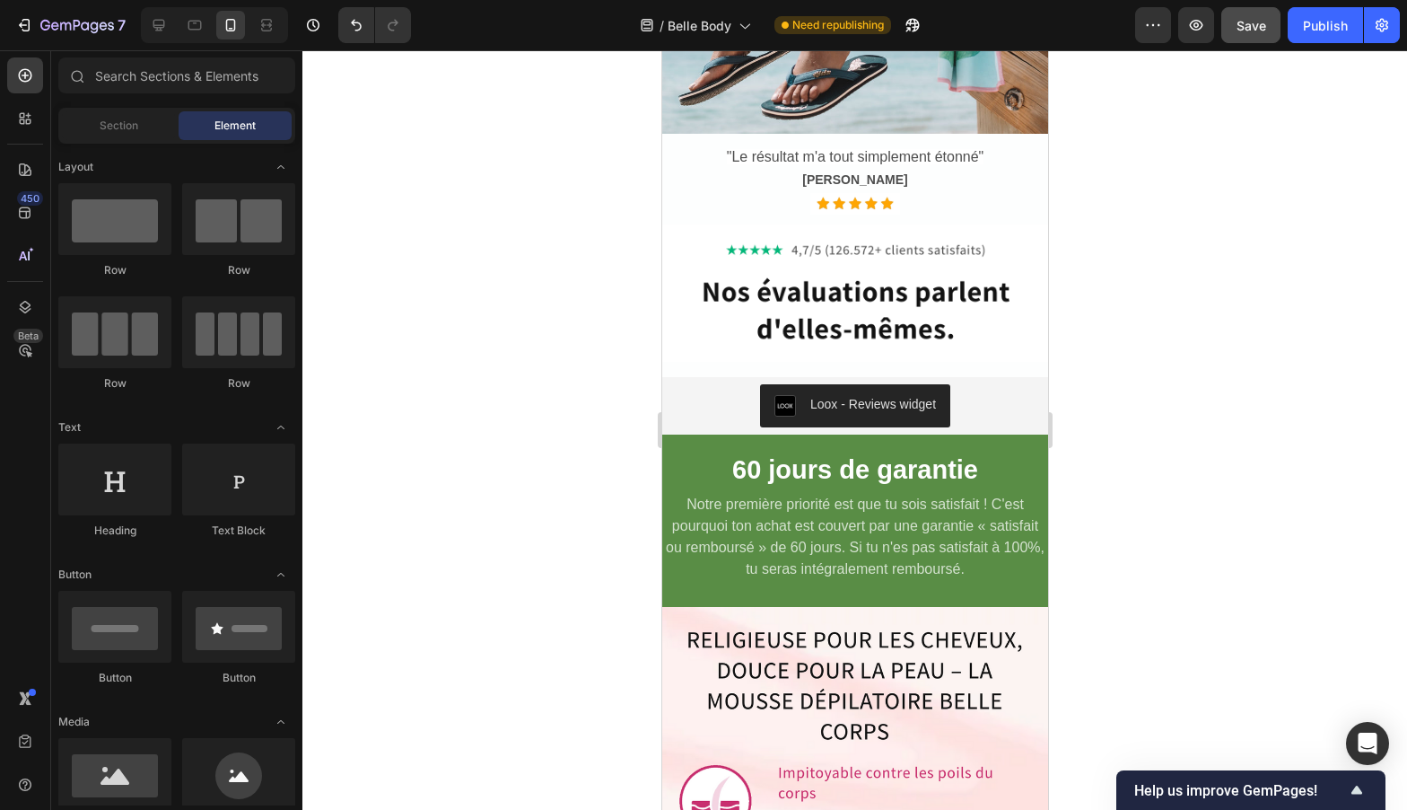
scroll to position [6984, 0]
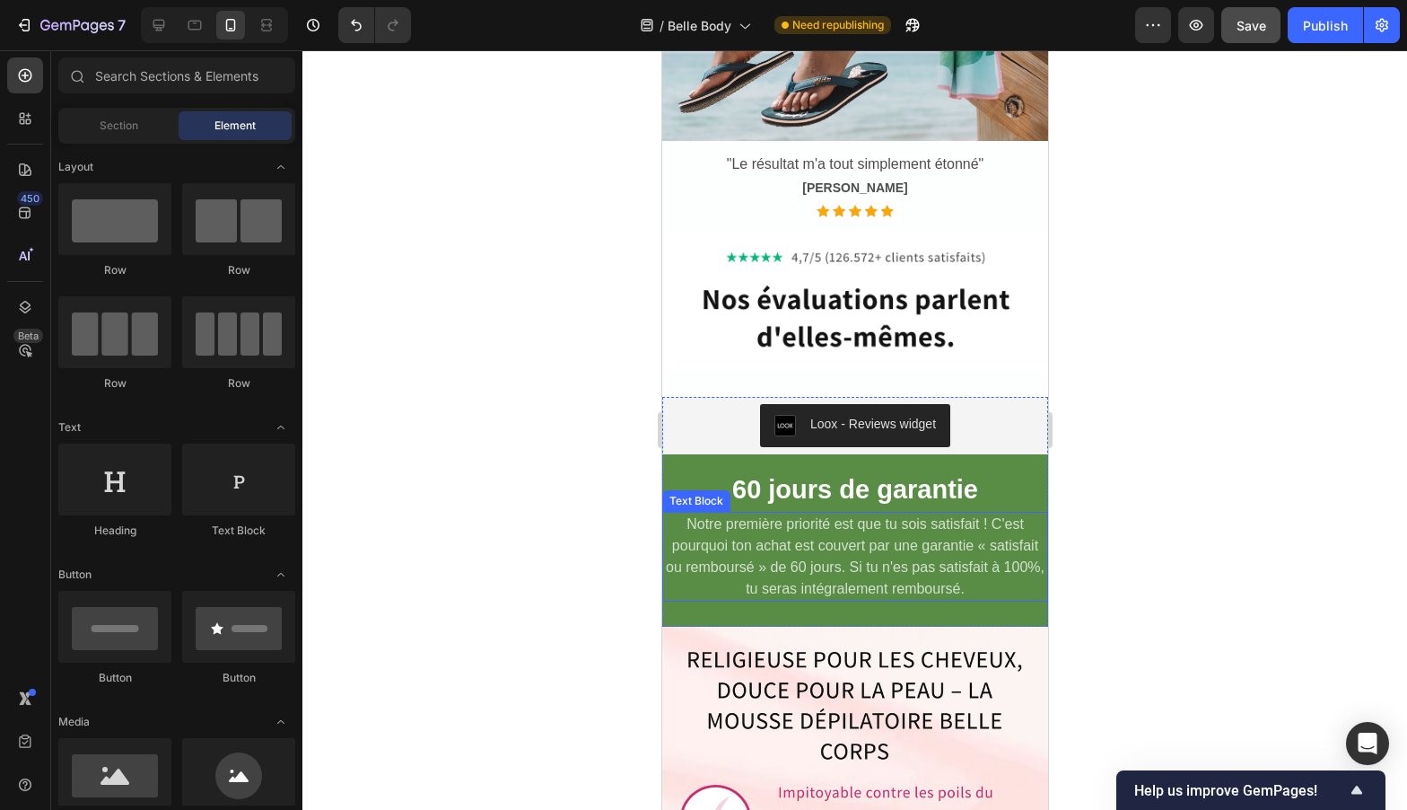
click at [835, 532] on p "Notre première priorité est que tu sois satisfait ! C'est pourquoi ton achat es…" at bounding box center [854, 556] width 382 height 86
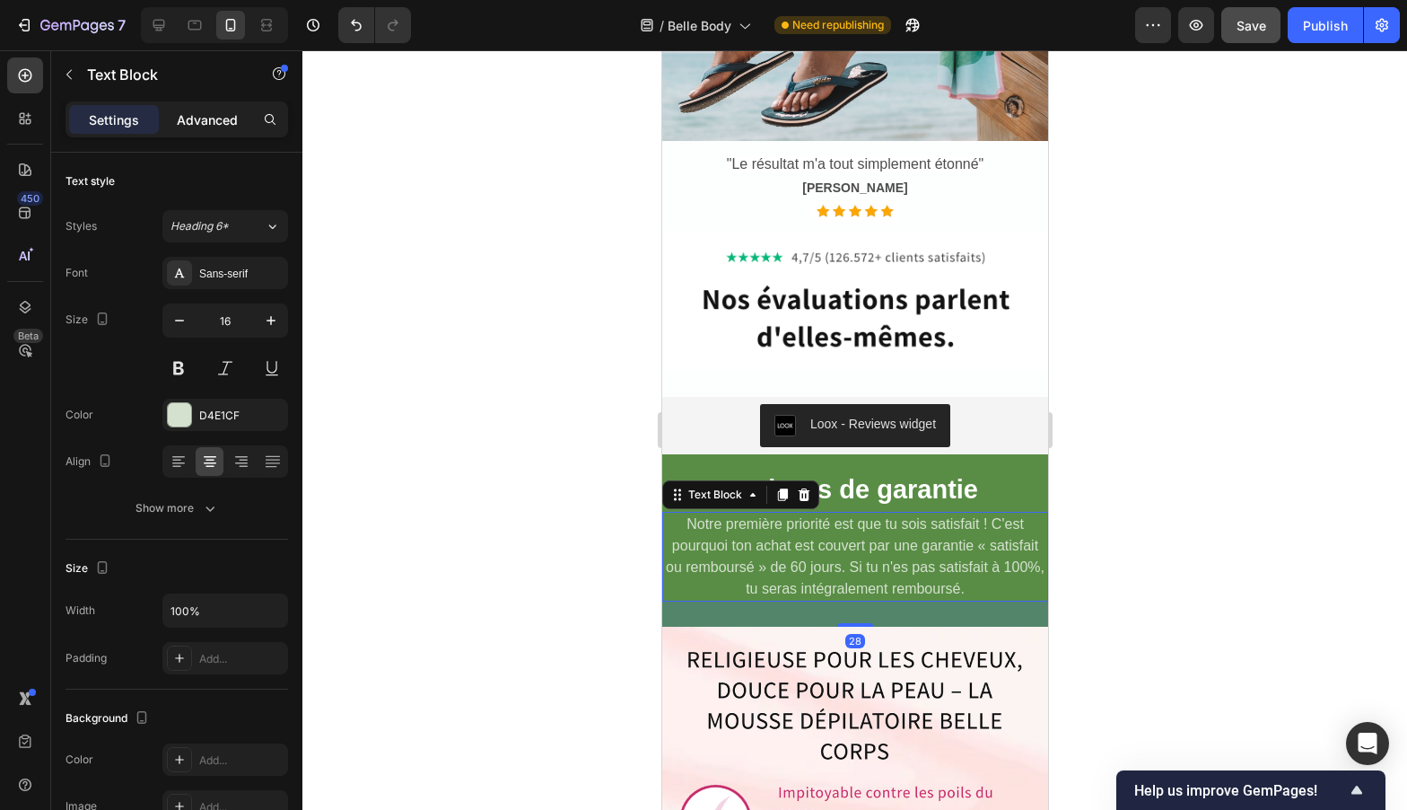
click at [212, 127] on p "Advanced" at bounding box center [207, 119] width 61 height 19
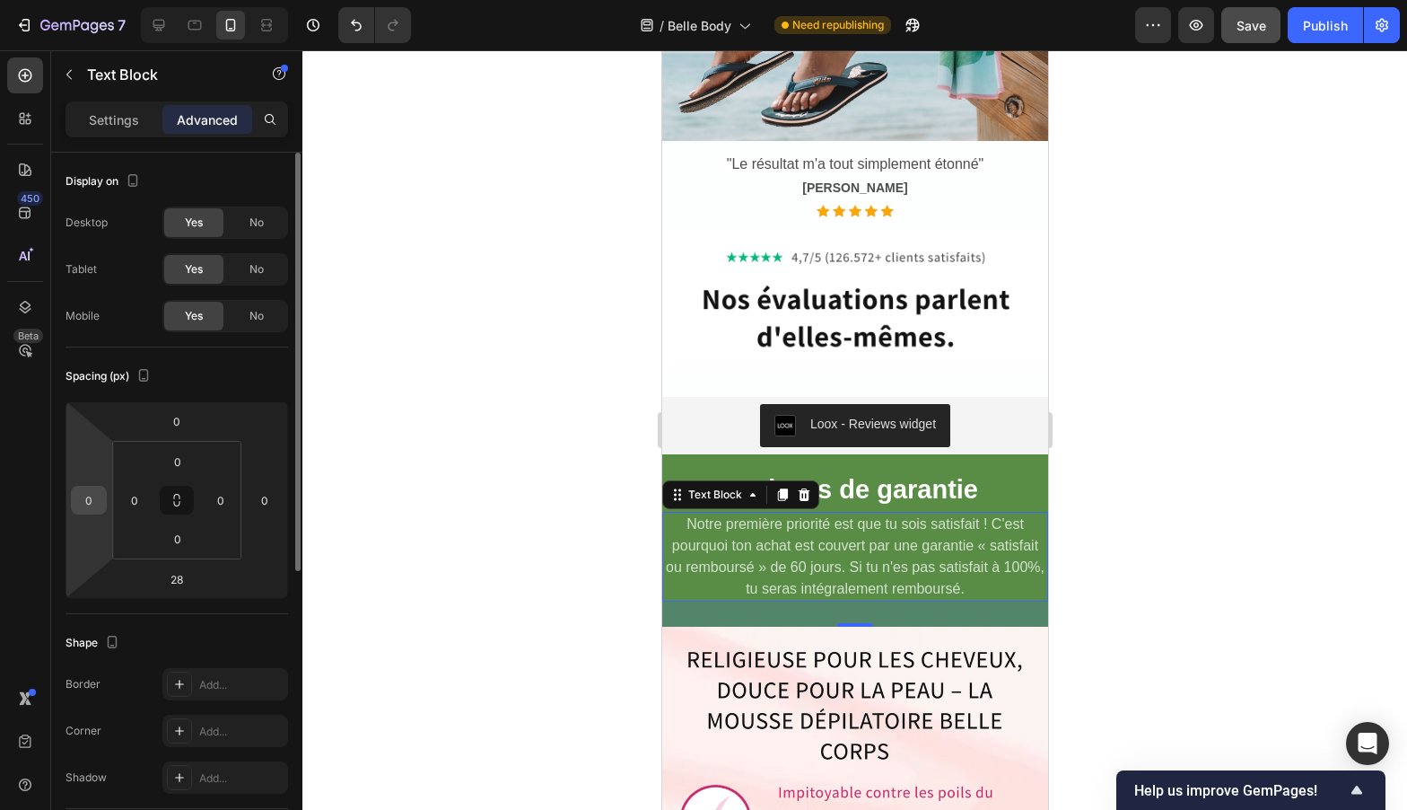
click at [94, 495] on input "0" at bounding box center [88, 499] width 27 height 27
type input "11"
click at [258, 496] on input "0" at bounding box center [264, 499] width 27 height 27
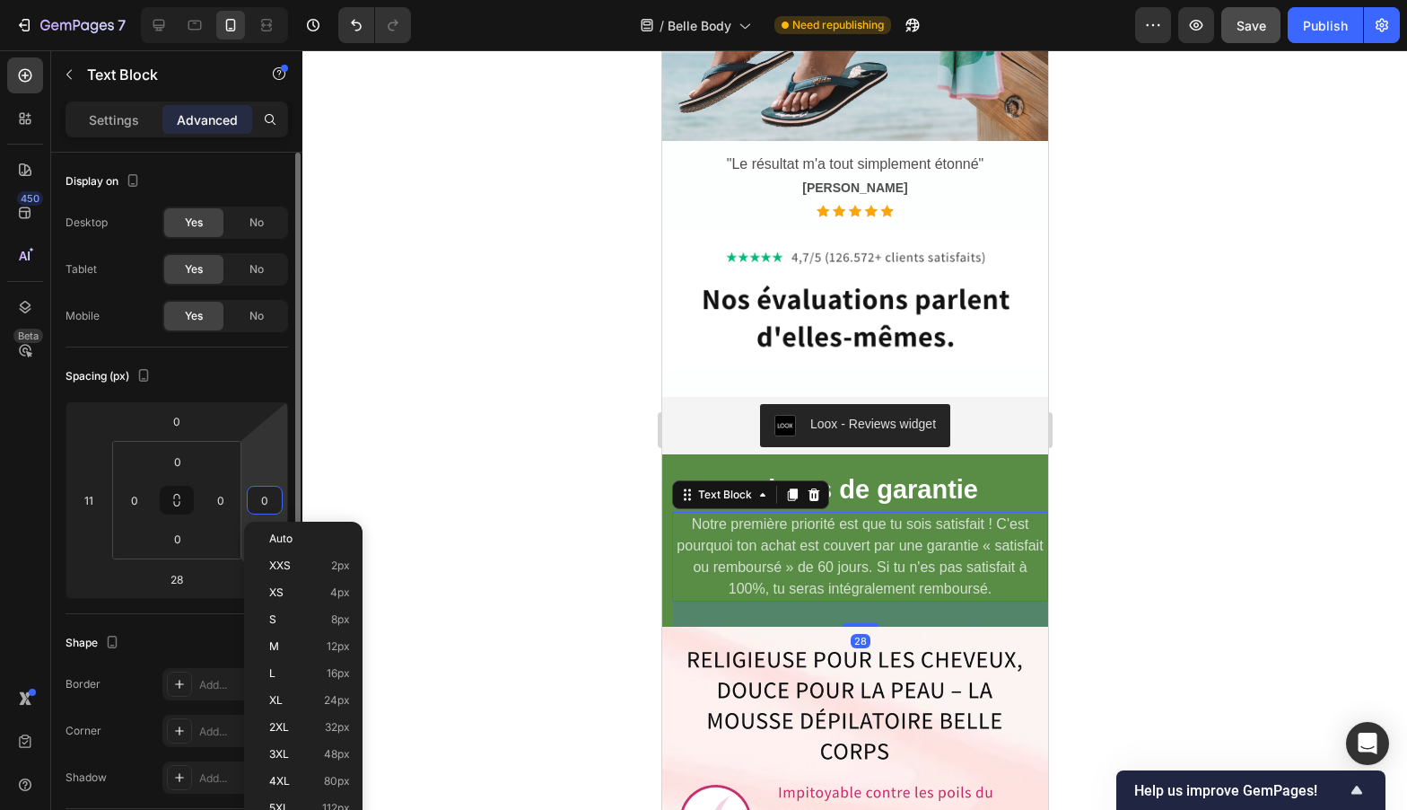
click at [258, 496] on input "0" at bounding box center [264, 499] width 27 height 27
type input "11"
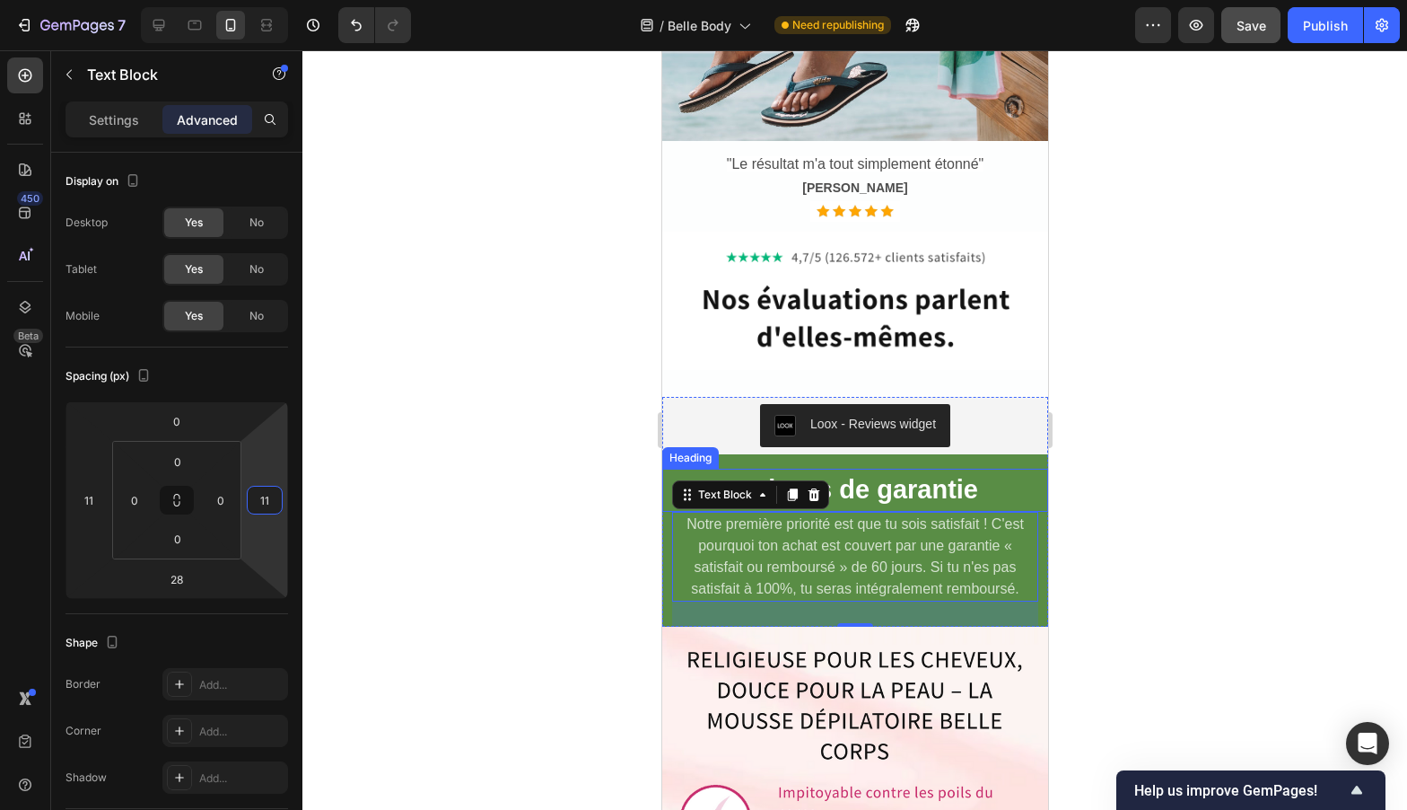
click at [1182, 454] on div at bounding box center [854, 429] width 1105 height 759
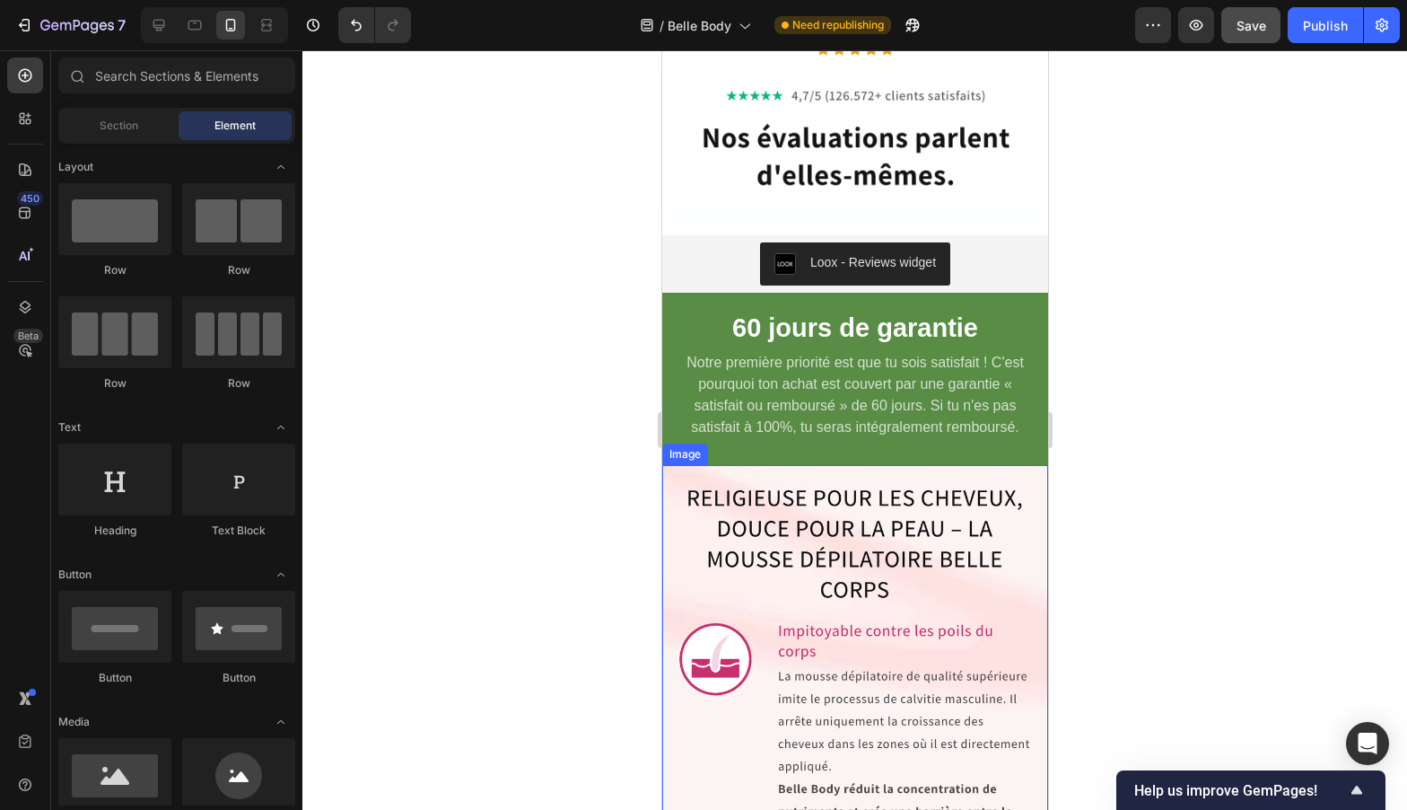
scroll to position [7155, 0]
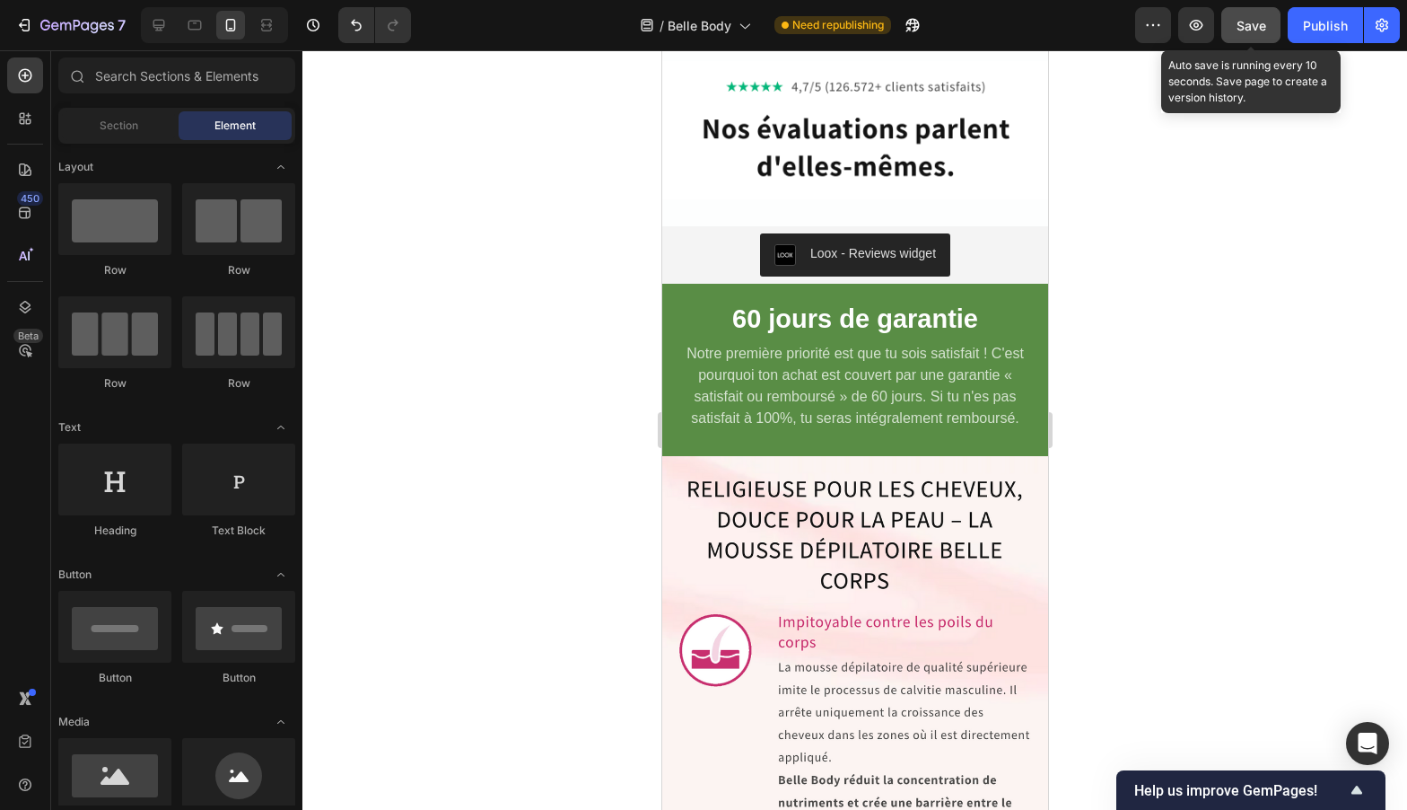
click at [1253, 21] on span "Save" at bounding box center [1252, 25] width 30 height 15
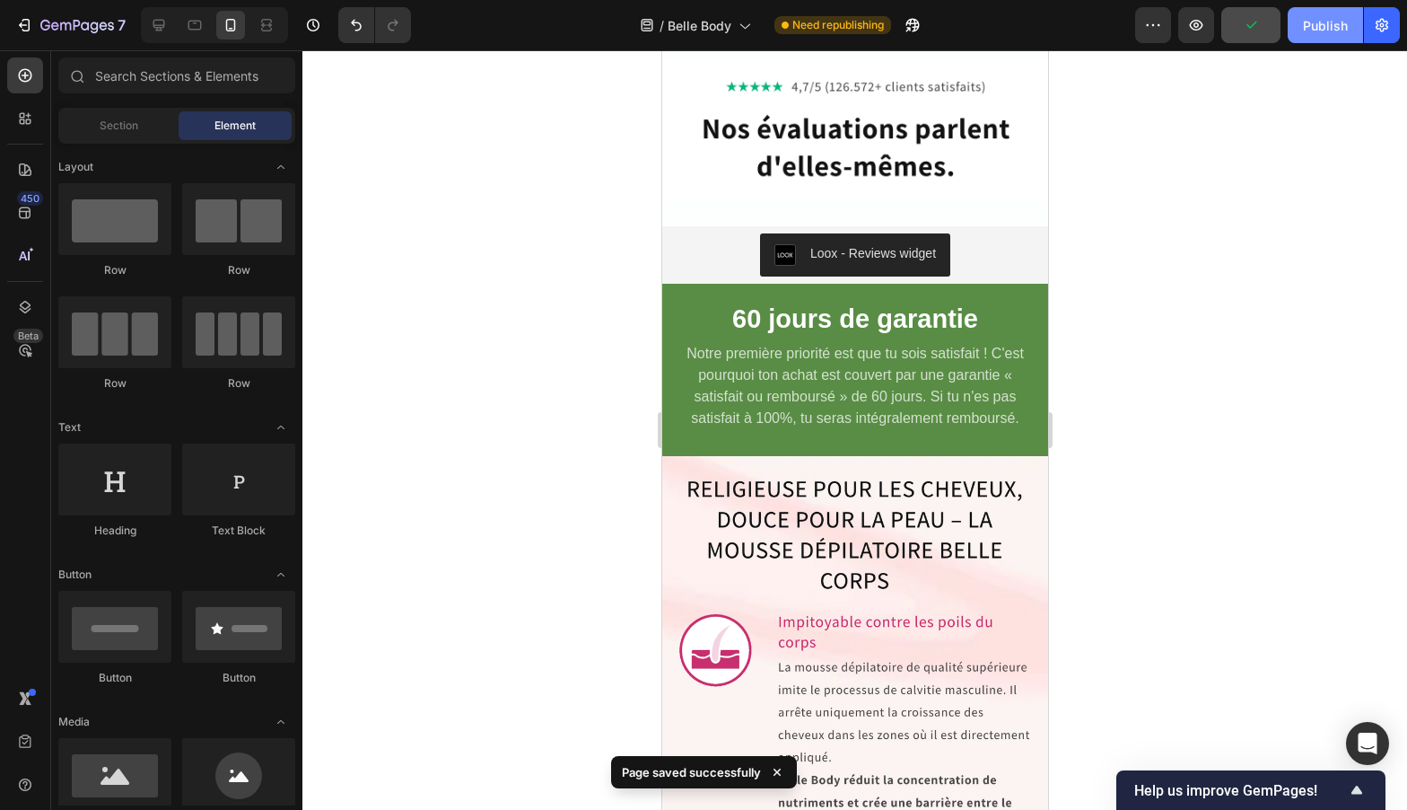
click at [1320, 22] on div "Publish" at bounding box center [1325, 25] width 45 height 19
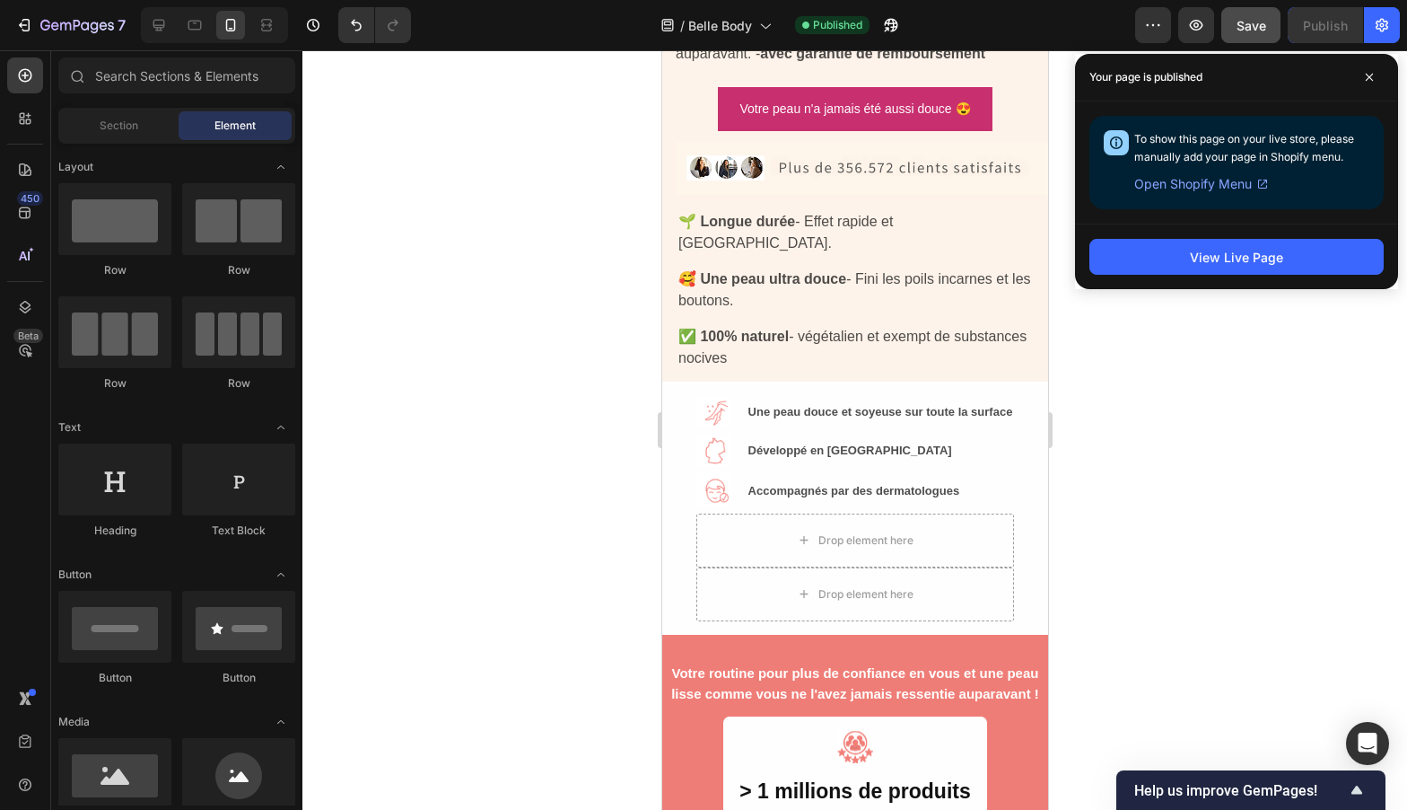
scroll to position [0, 0]
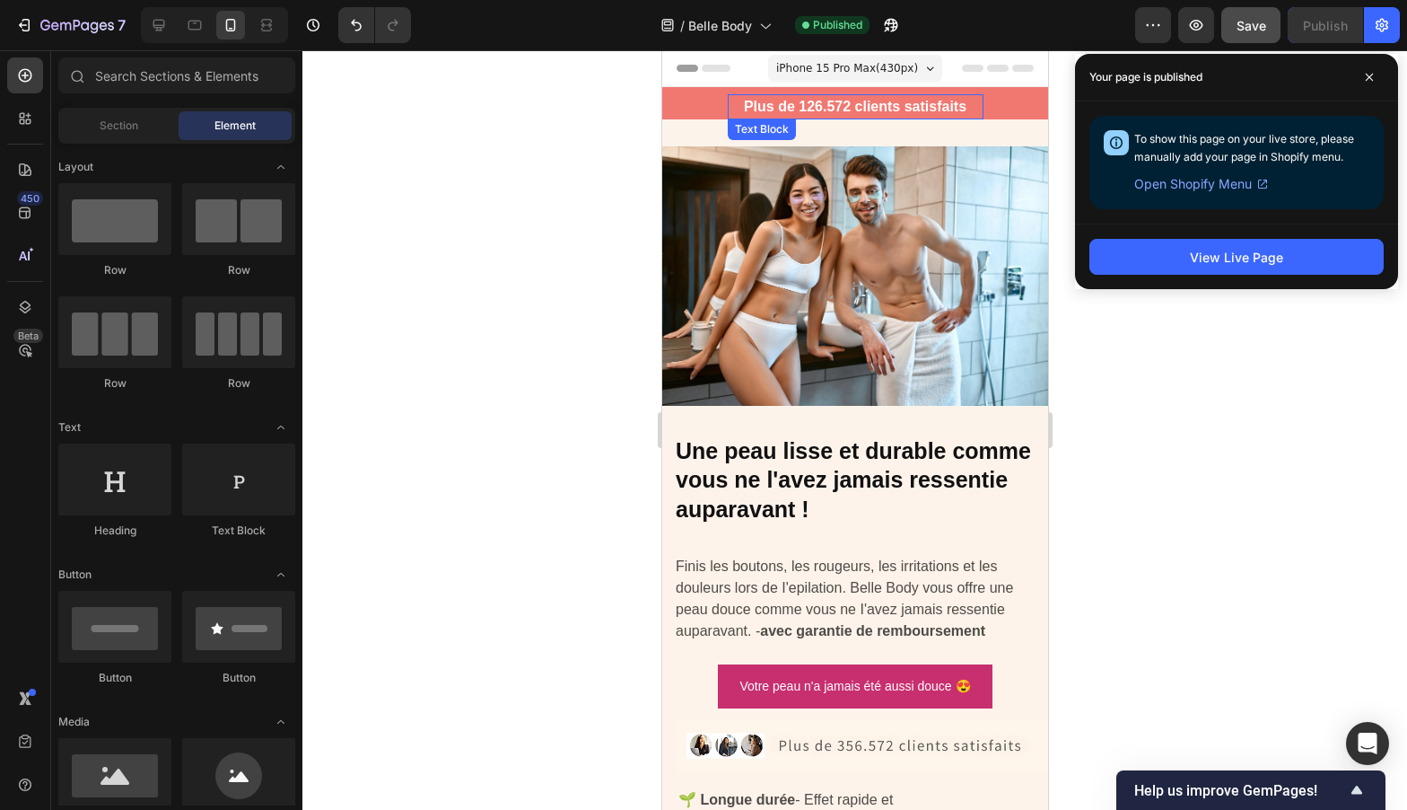
click at [763, 107] on div "Plus de 126.572 clients satisfaits" at bounding box center [855, 106] width 256 height 25
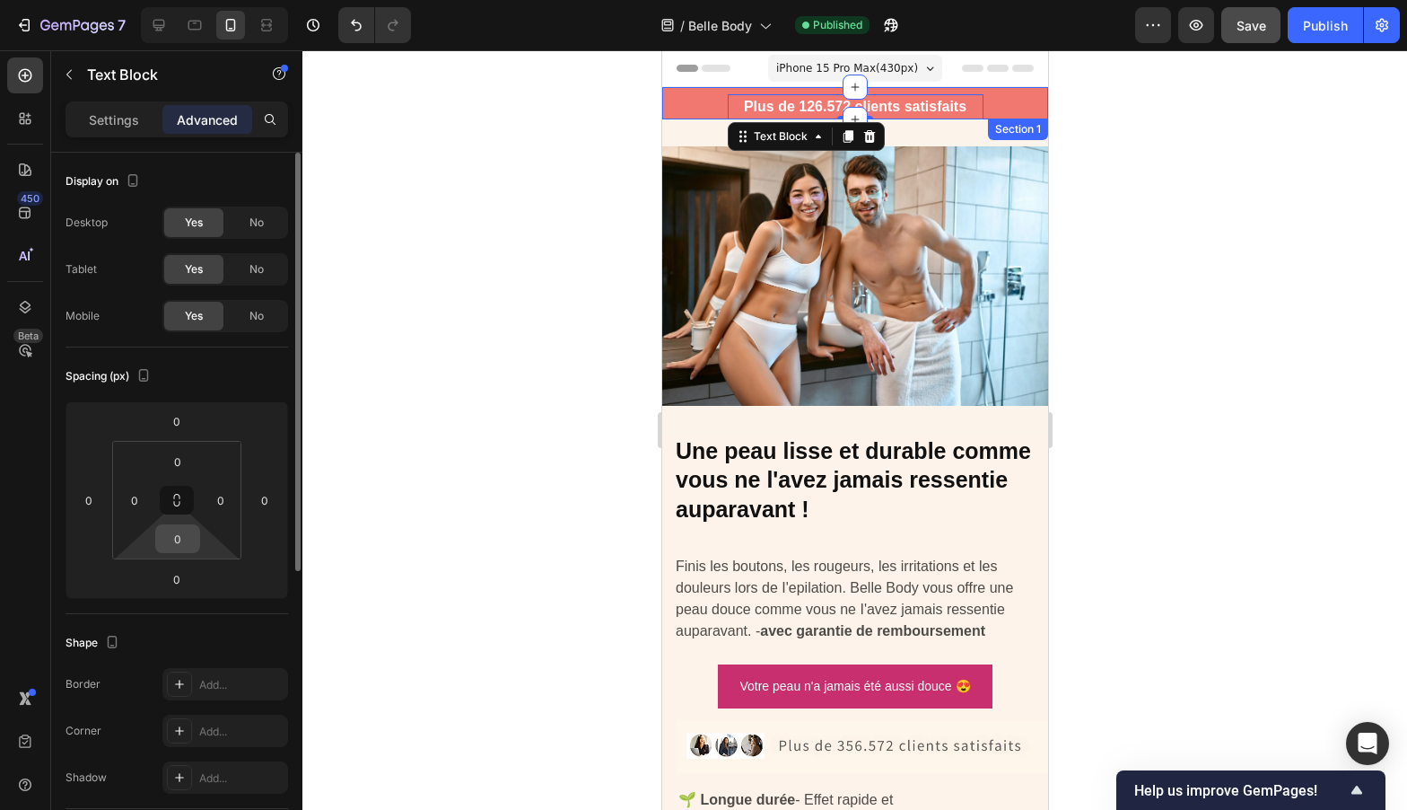
click at [191, 540] on input "0" at bounding box center [178, 538] width 36 height 27
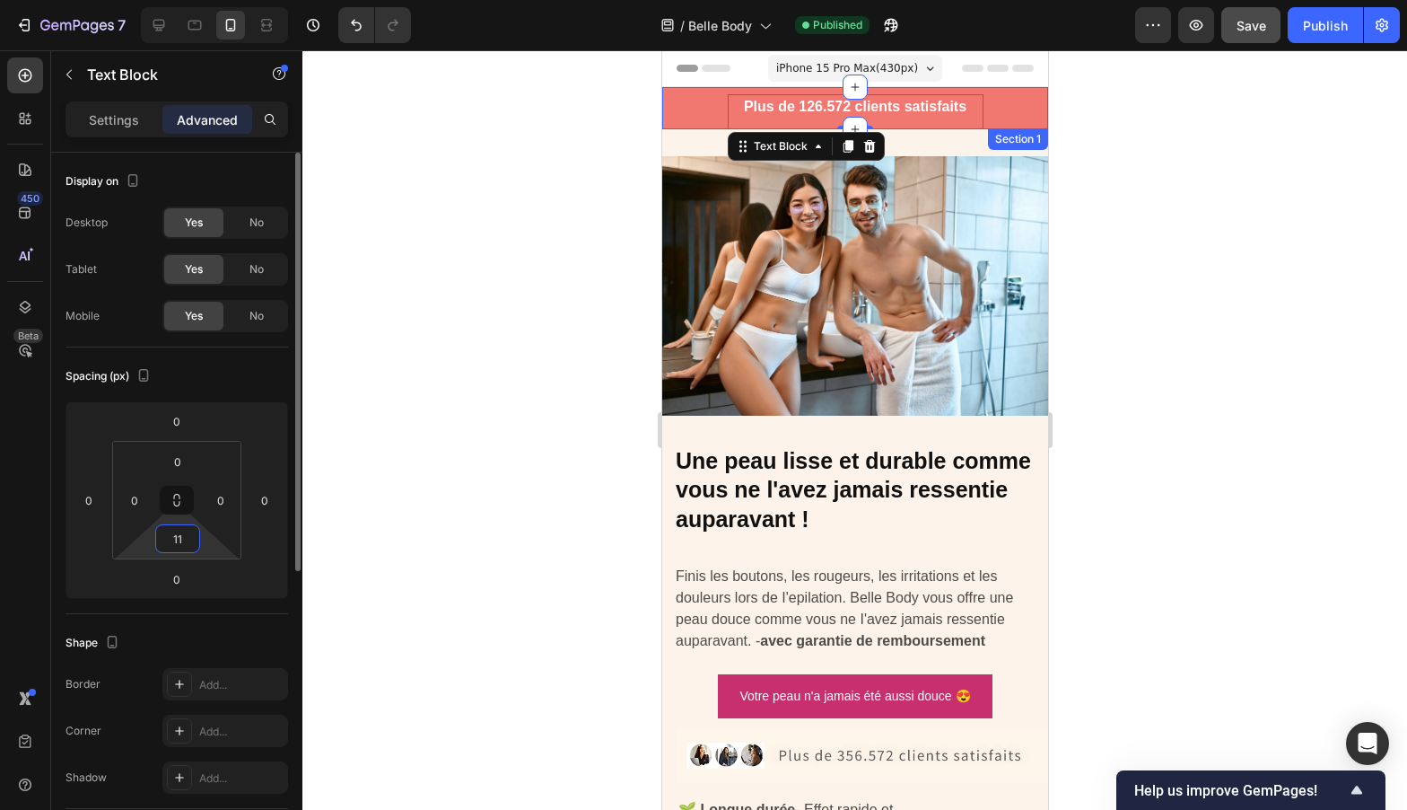
type input "1"
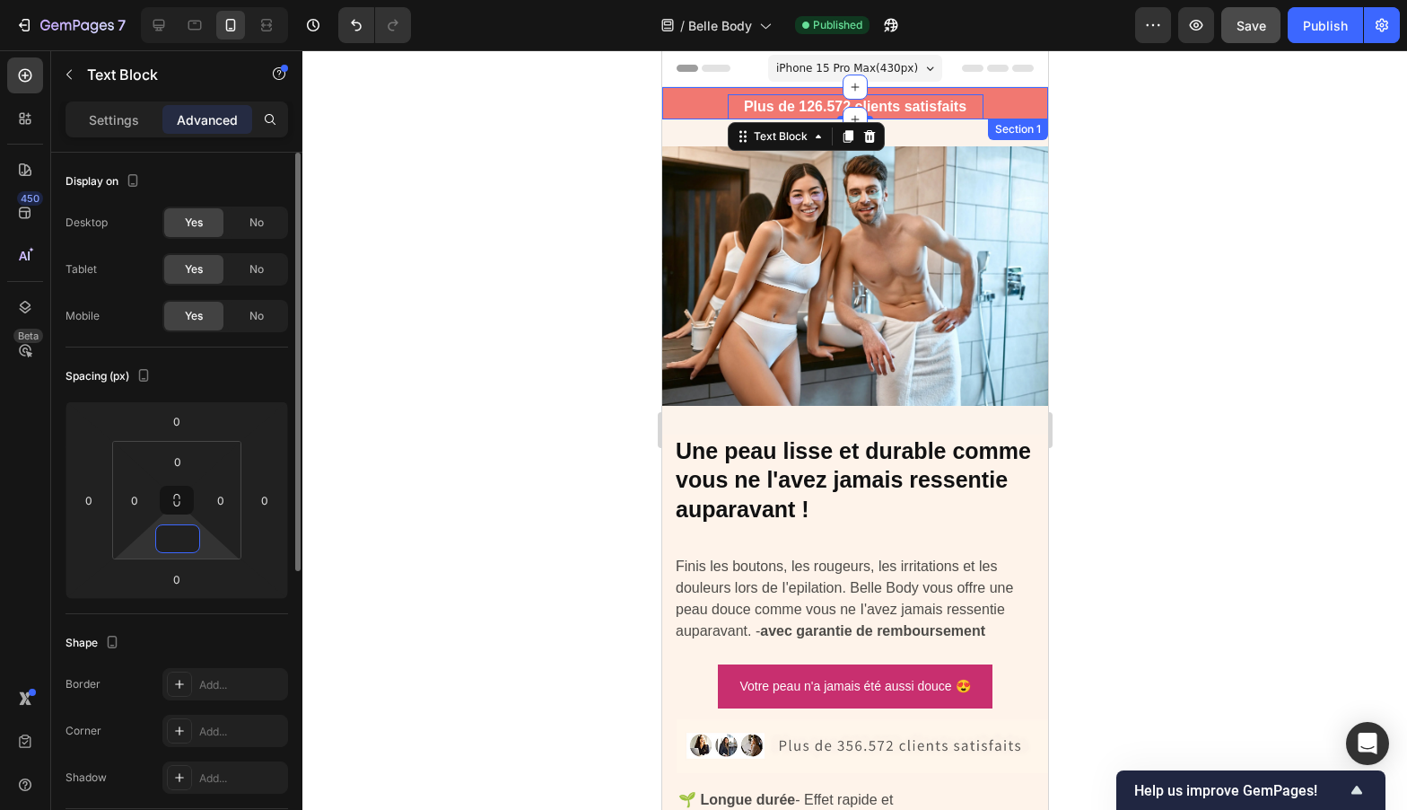
type input "7"
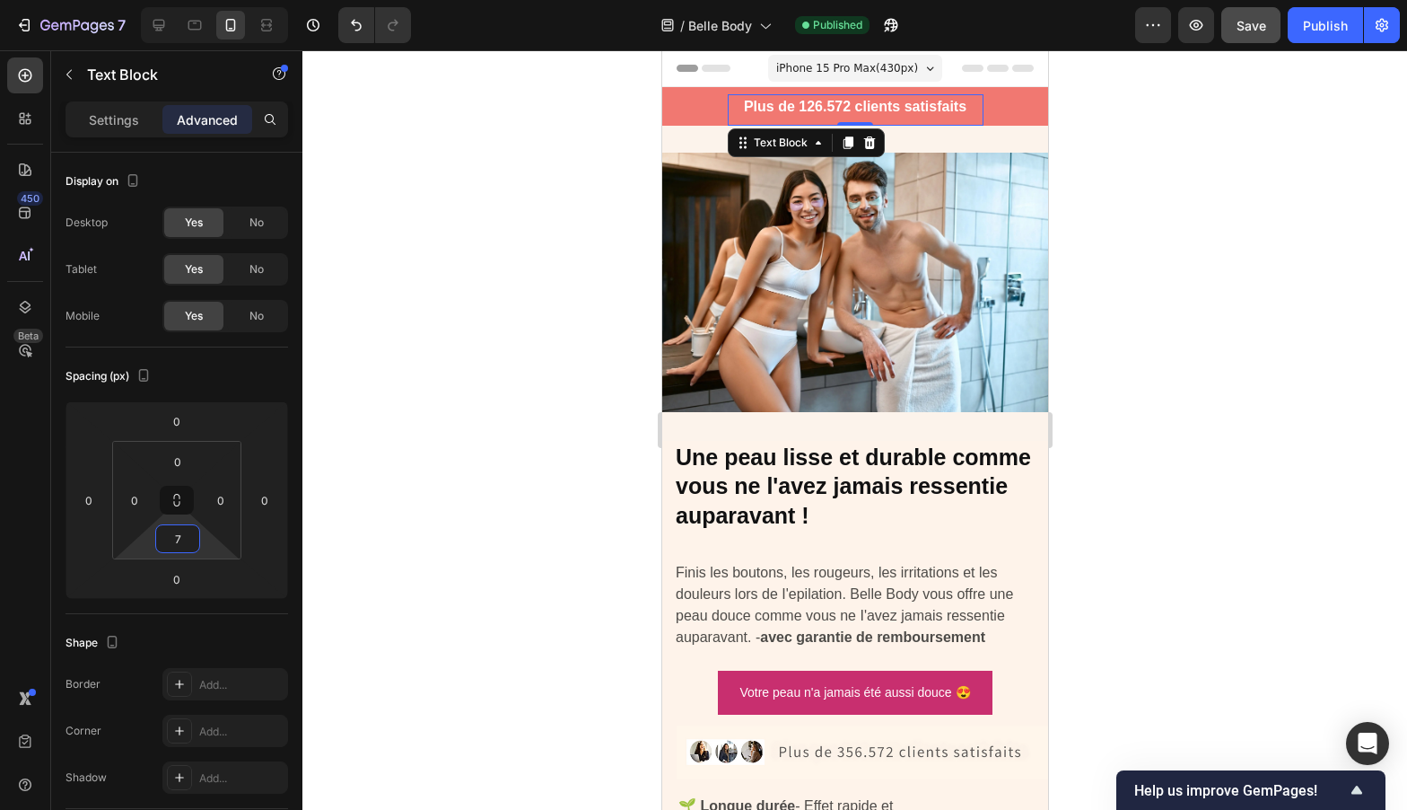
click at [1129, 294] on div at bounding box center [854, 429] width 1105 height 759
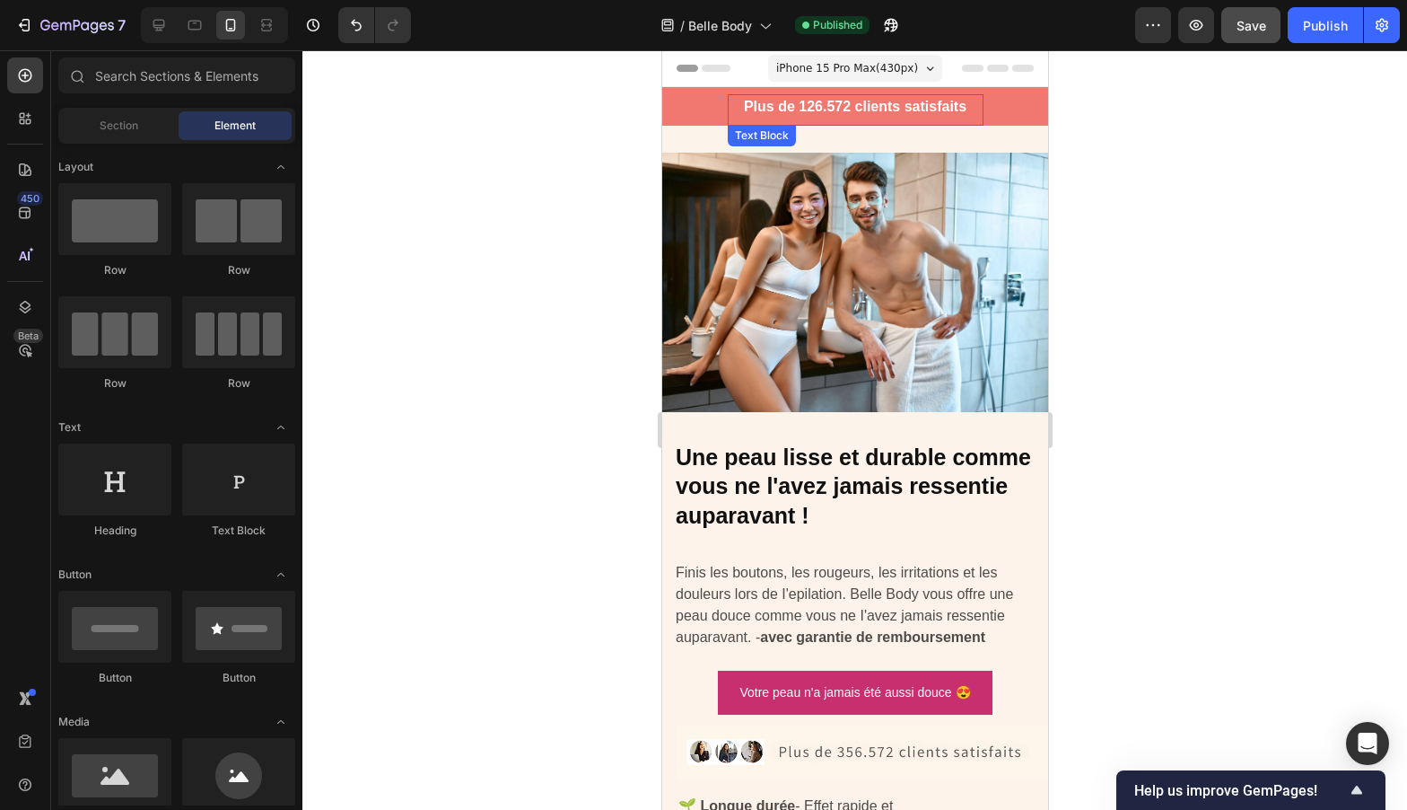
click at [827, 109] on div "Plus de 126.572 clients satisfaits" at bounding box center [855, 106] width 256 height 25
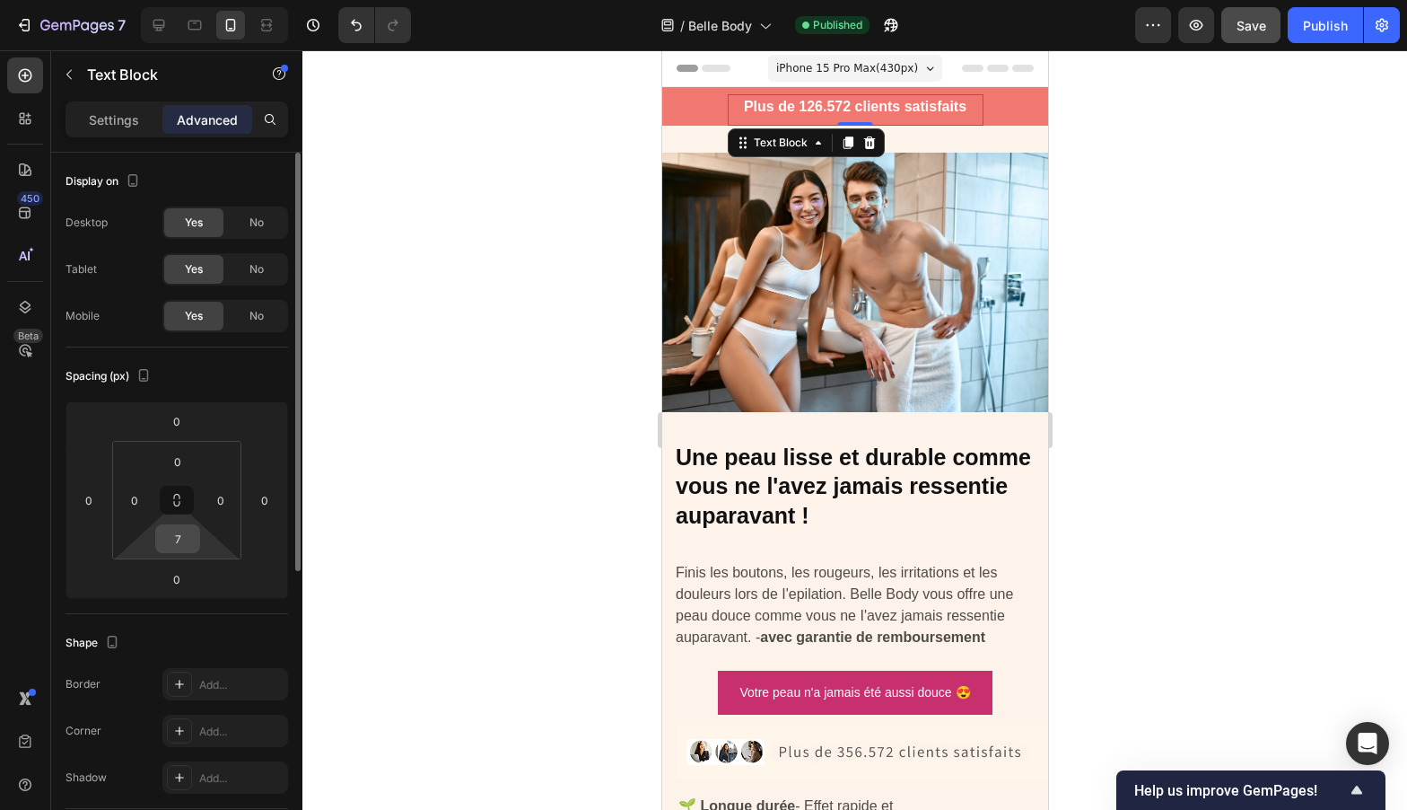
click at [172, 537] on input "7" at bounding box center [178, 538] width 36 height 27
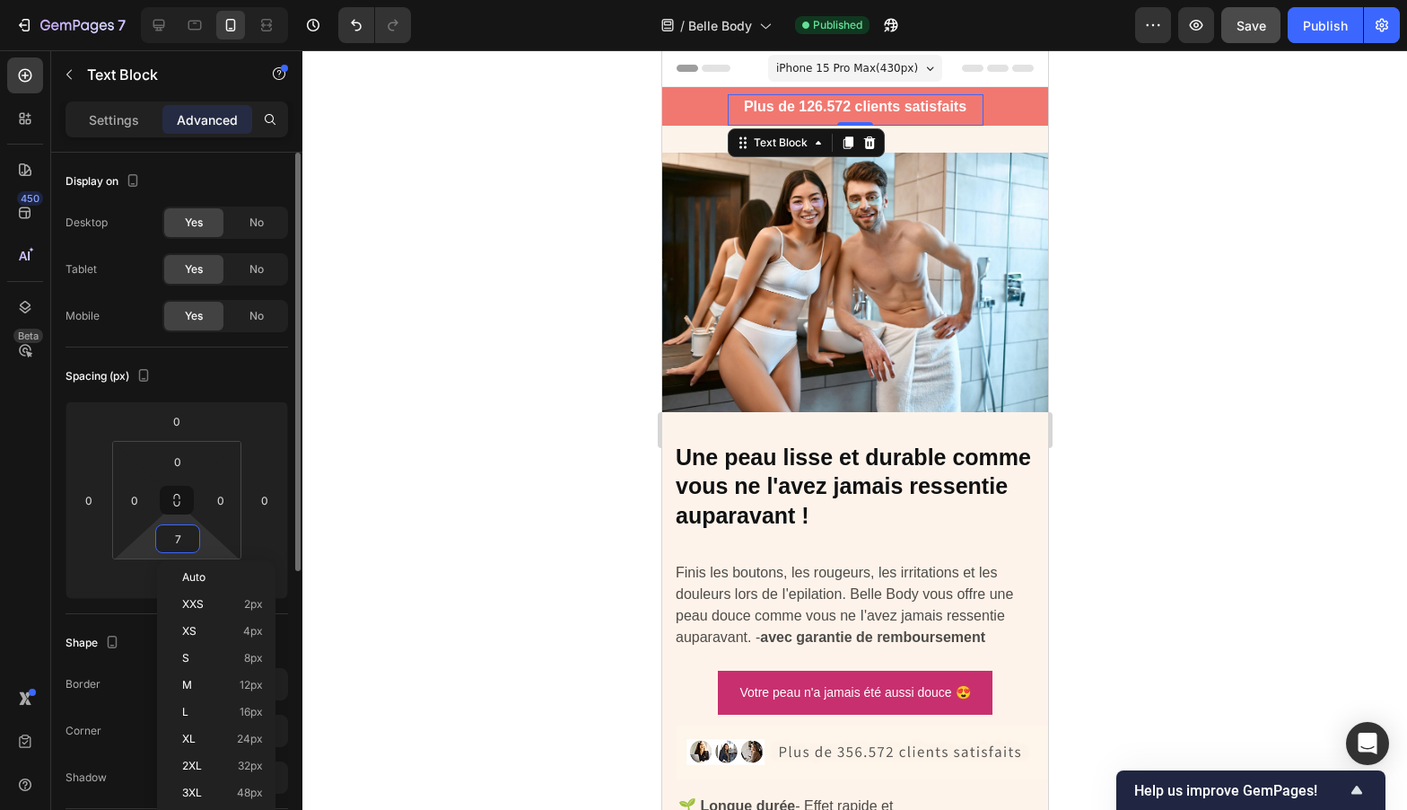
click at [172, 537] on input "7" at bounding box center [178, 538] width 36 height 27
type input "8"
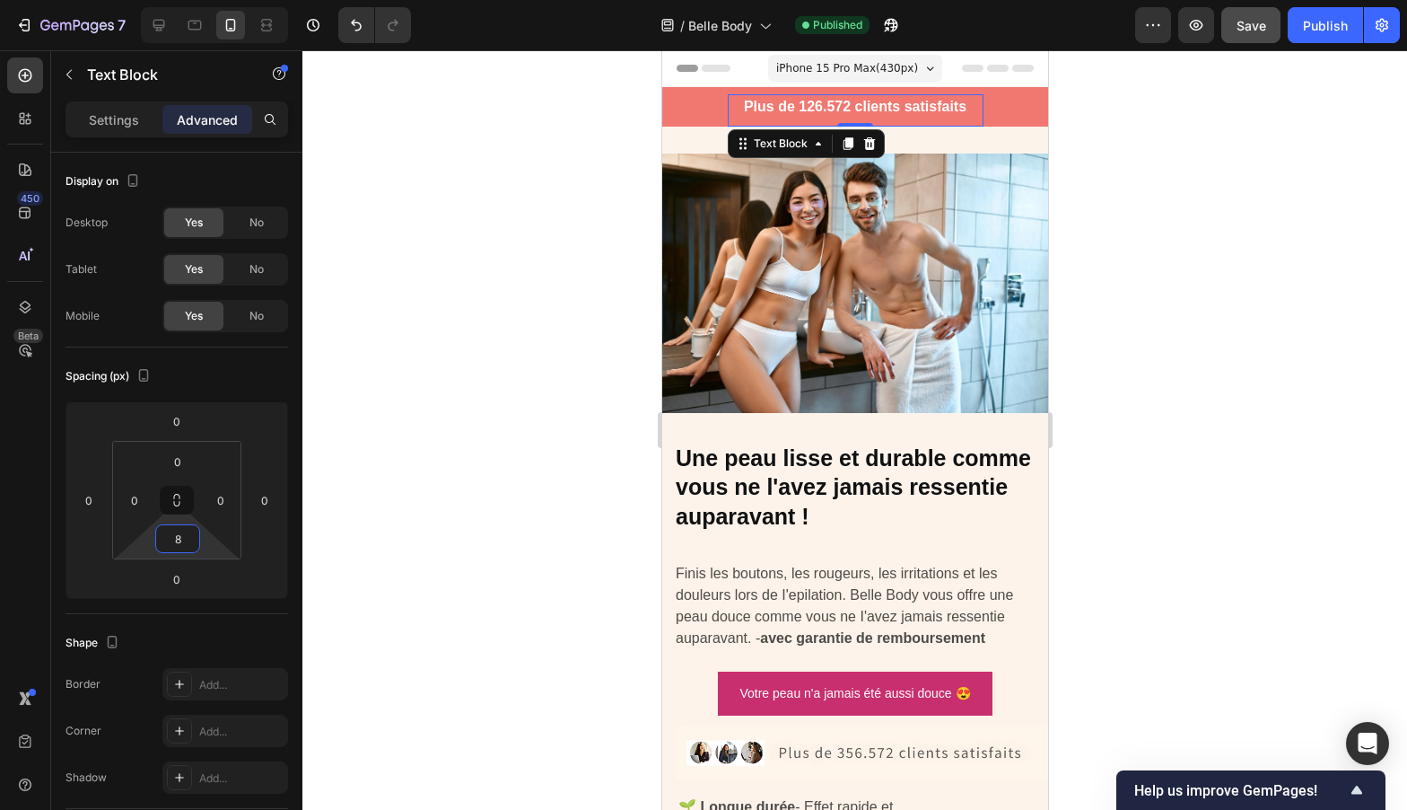
click at [1203, 296] on div at bounding box center [854, 429] width 1105 height 759
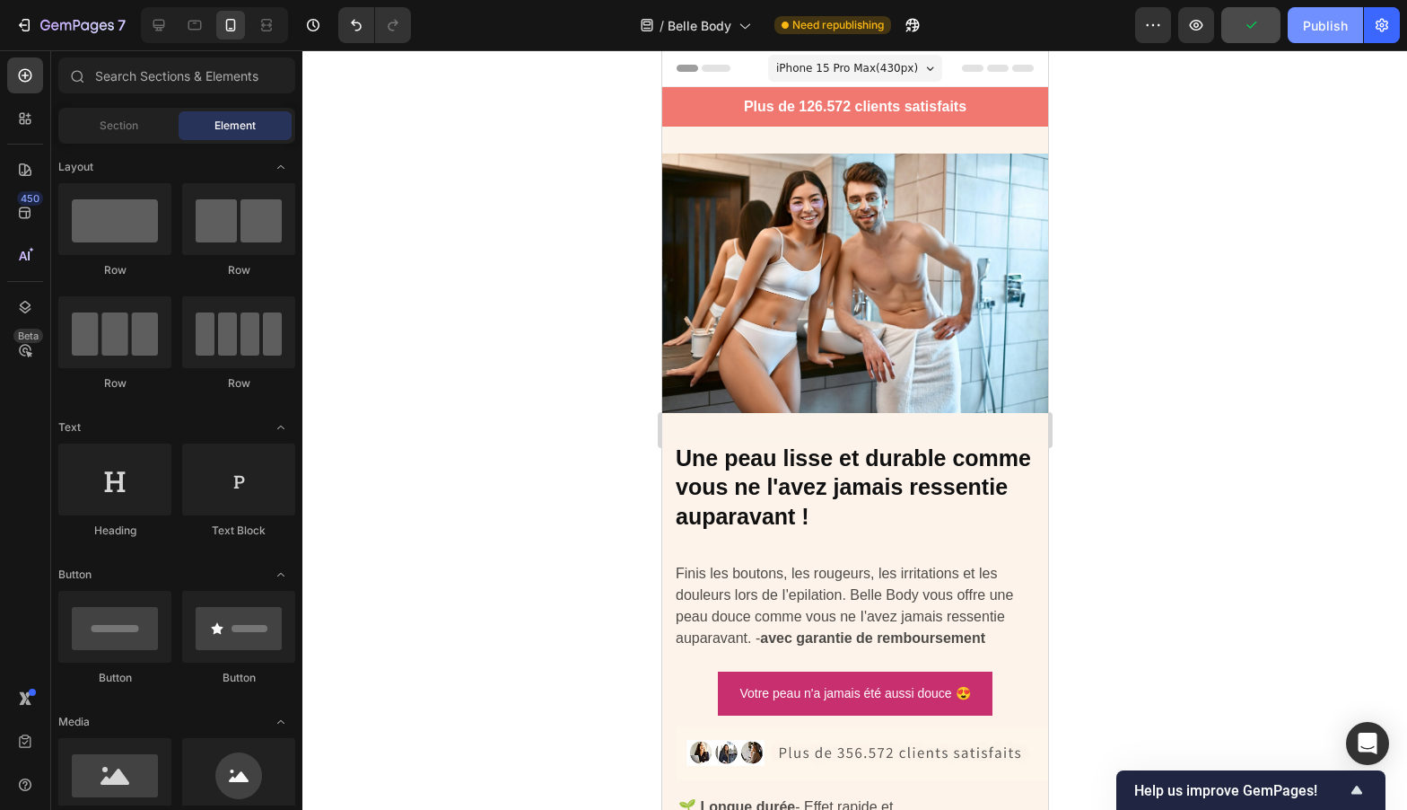
click at [1324, 18] on div "Publish" at bounding box center [1325, 25] width 45 height 19
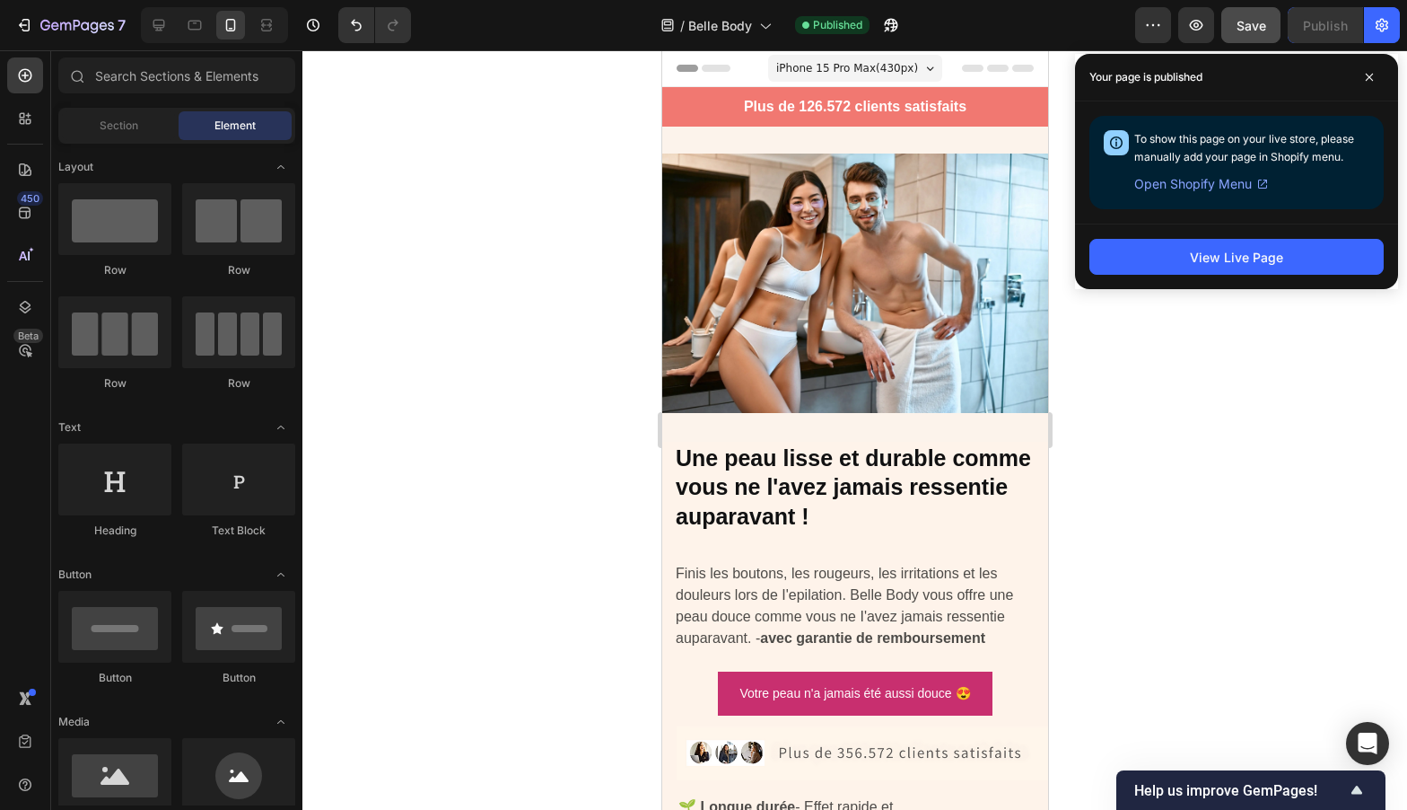
scroll to position [92, 0]
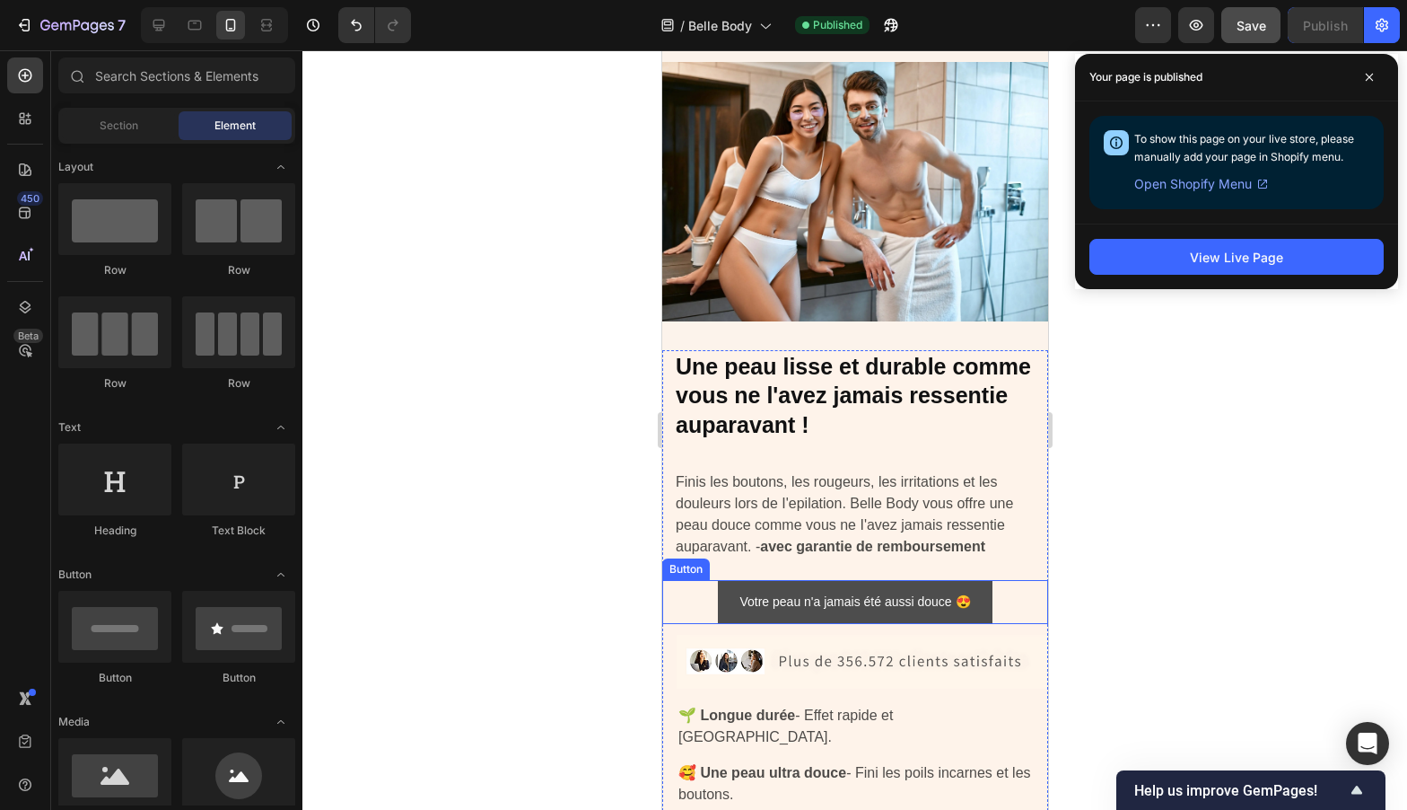
click at [972, 580] on button "Votre peau n'a jamais été aussi douce 😍" at bounding box center [854, 602] width 274 height 44
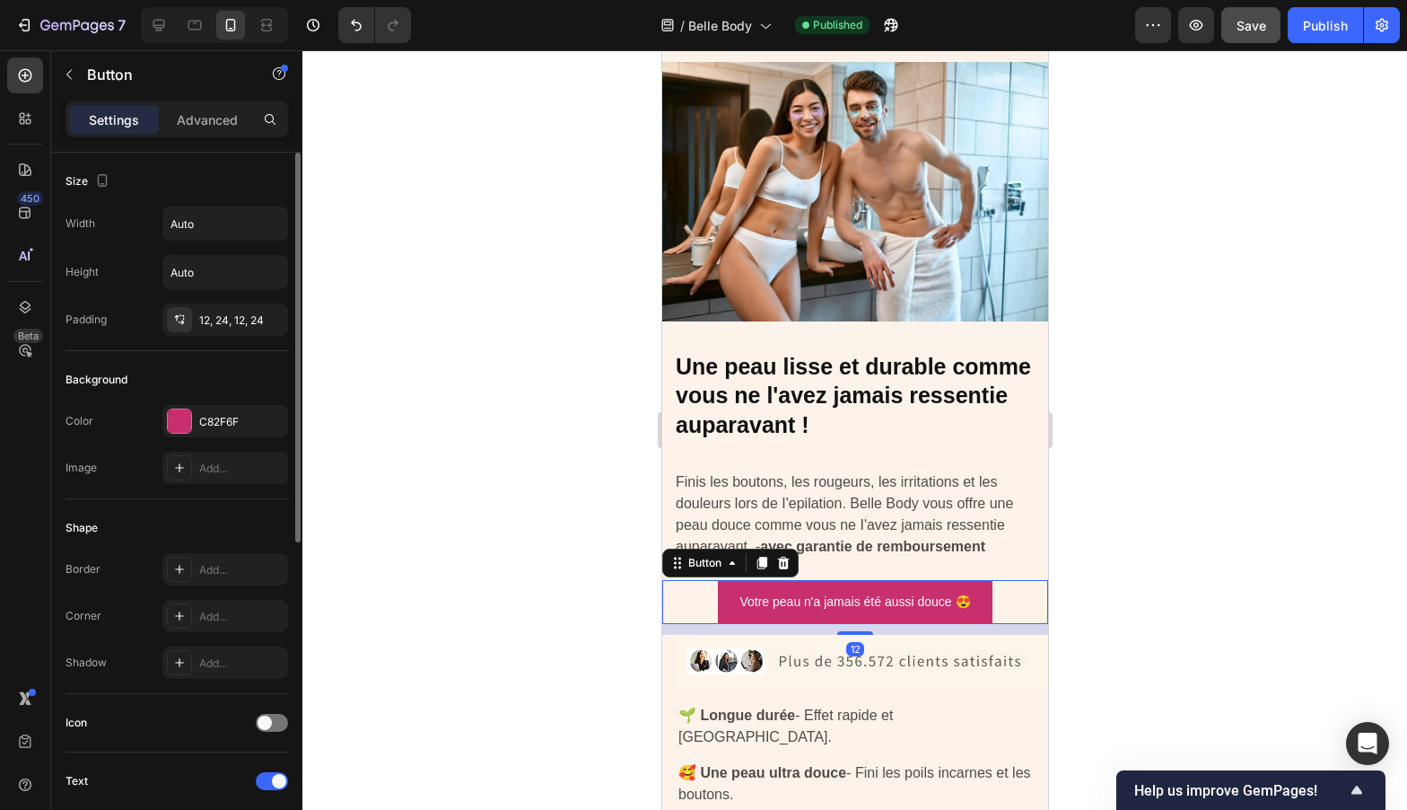
scroll to position [579, 0]
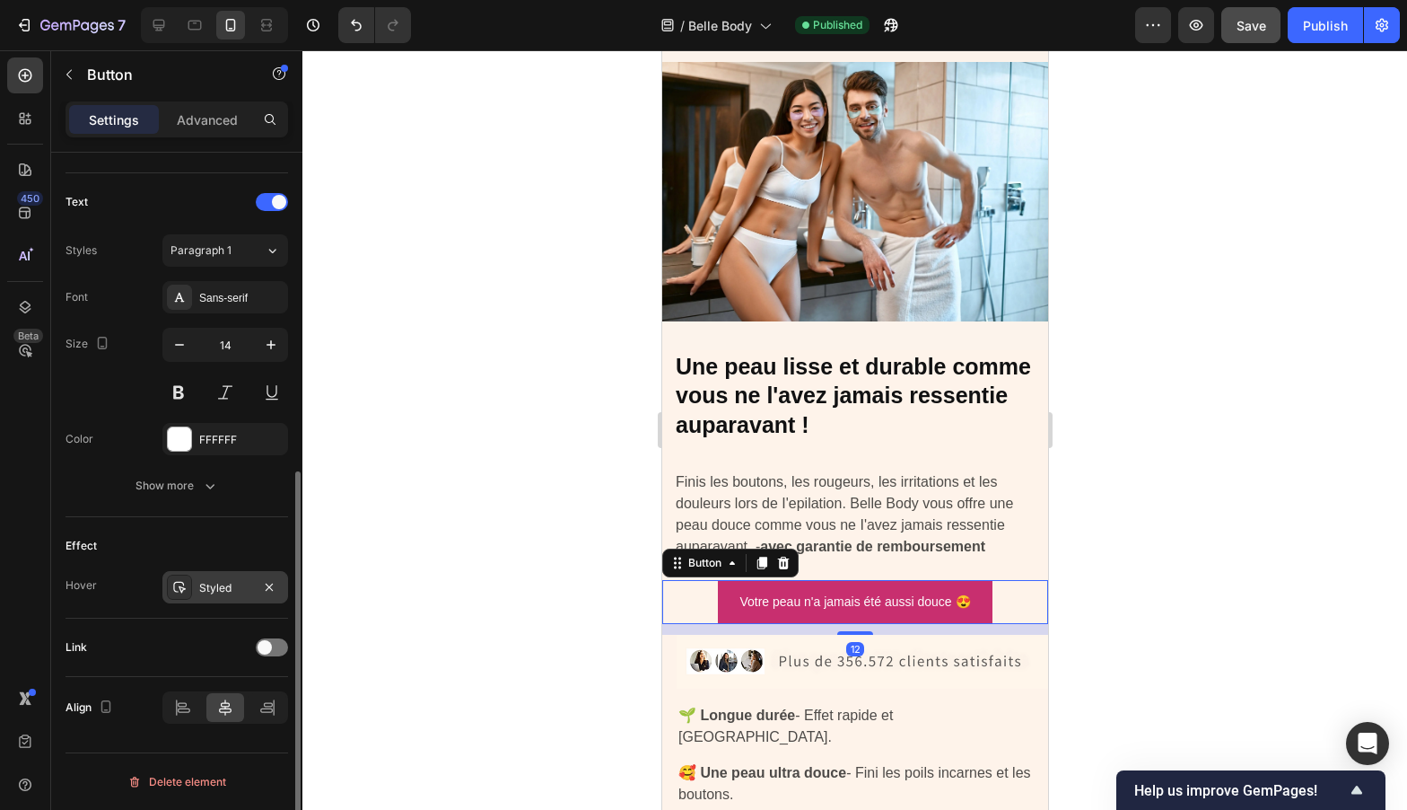
drag, startPoint x: 283, startPoint y: 645, endPoint x: 216, endPoint y: 588, distance: 87.8
click at [283, 645] on div at bounding box center [272, 647] width 32 height 18
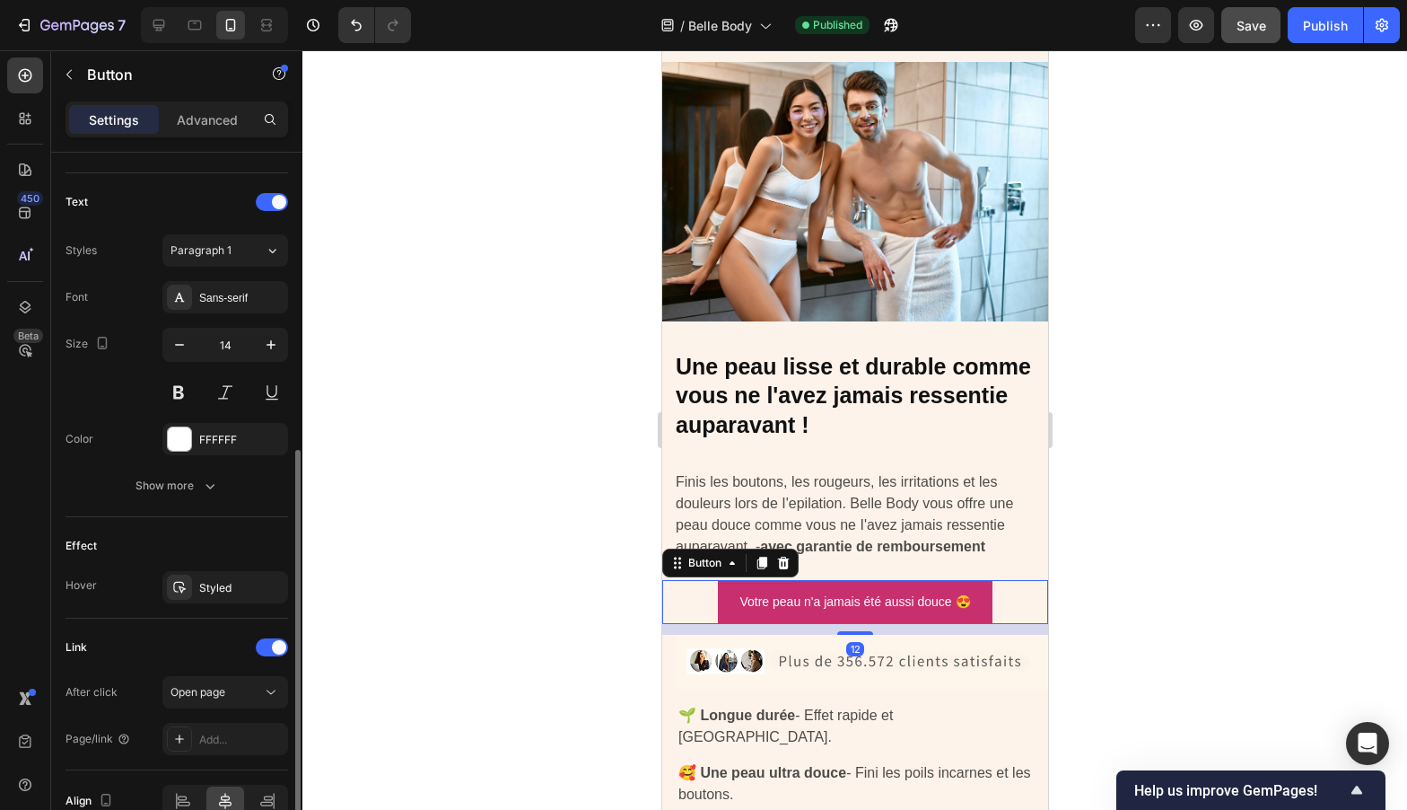
scroll to position [672, 0]
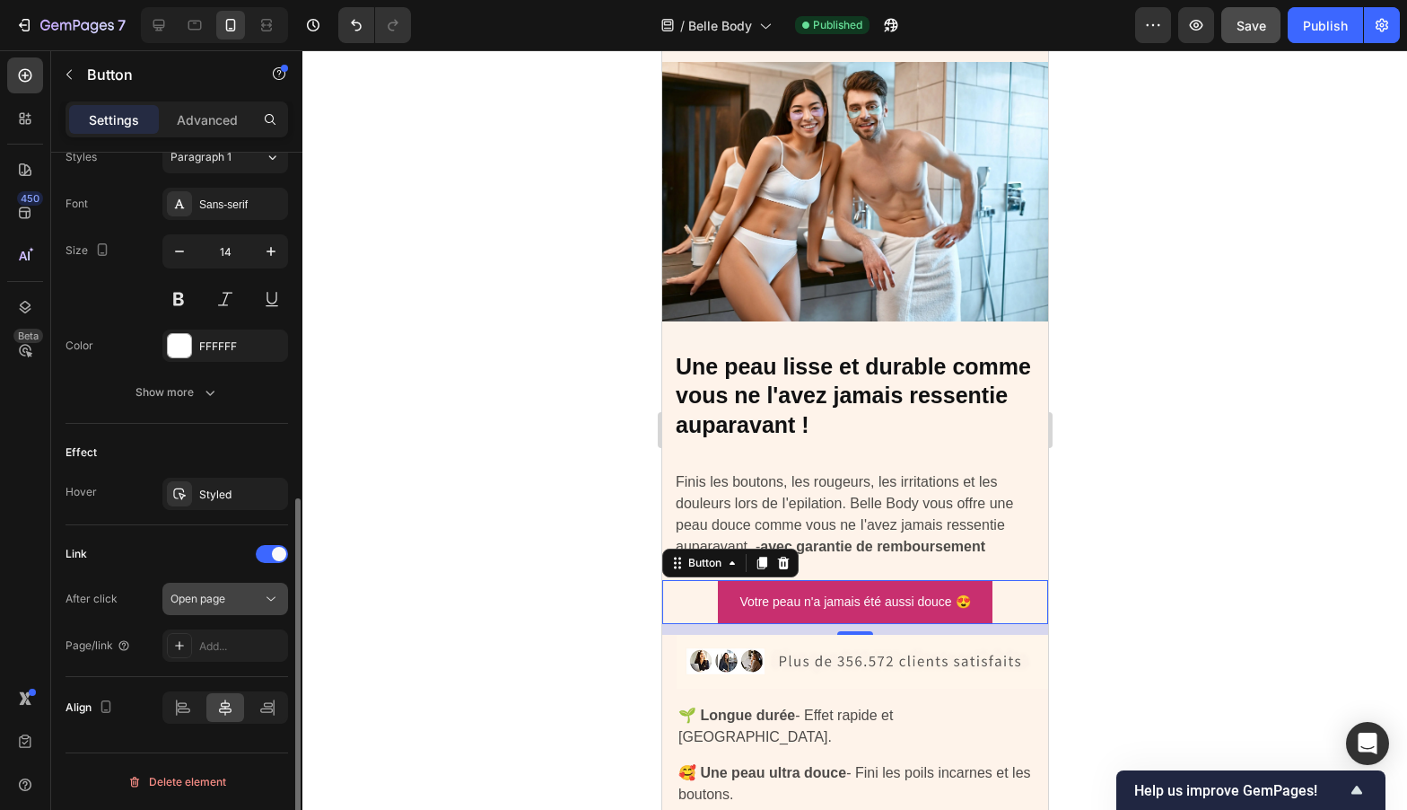
click at [207, 596] on span "Open page" at bounding box center [198, 597] width 55 height 13
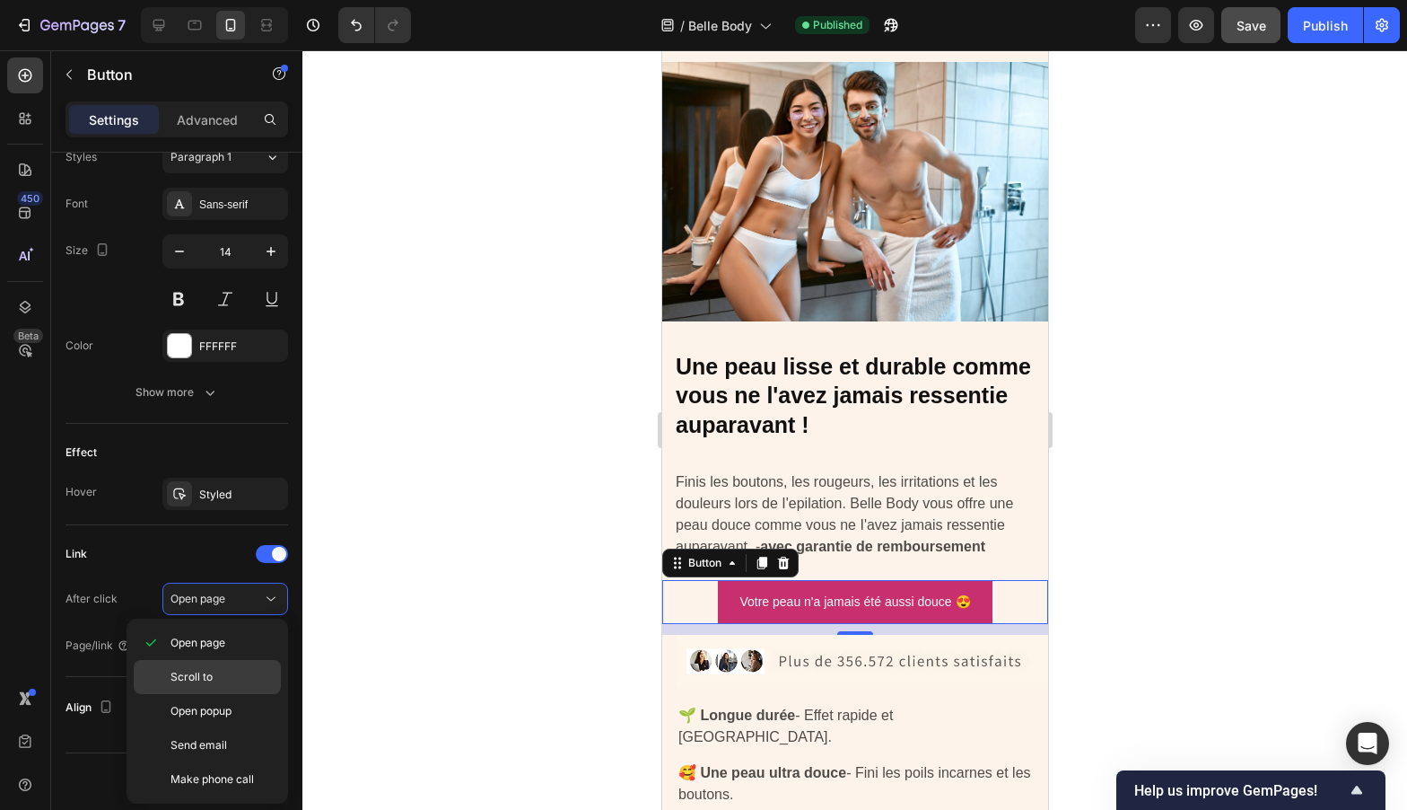
click at [215, 675] on p "Scroll to" at bounding box center [222, 677] width 102 height 16
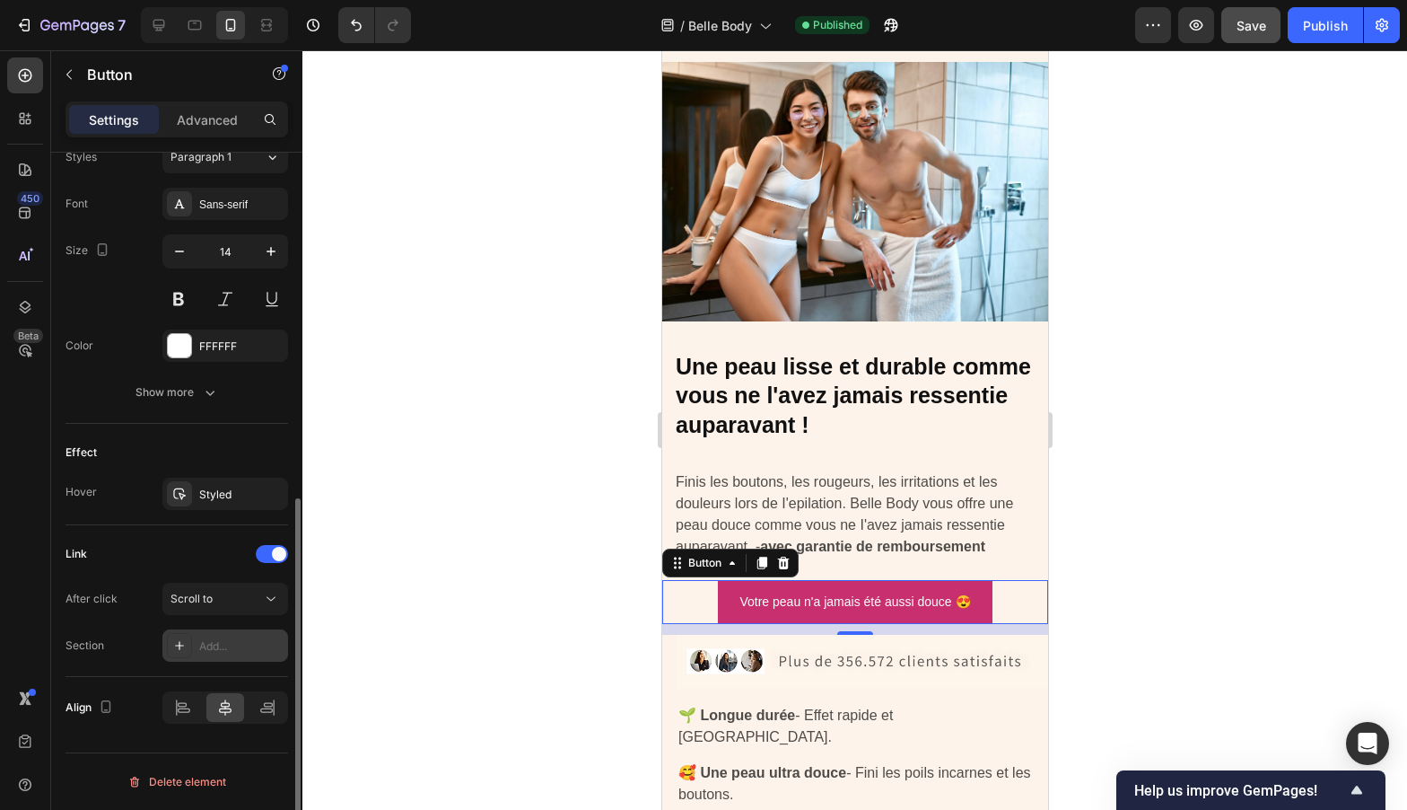
click at [216, 654] on div "Add..." at bounding box center [225, 645] width 126 height 32
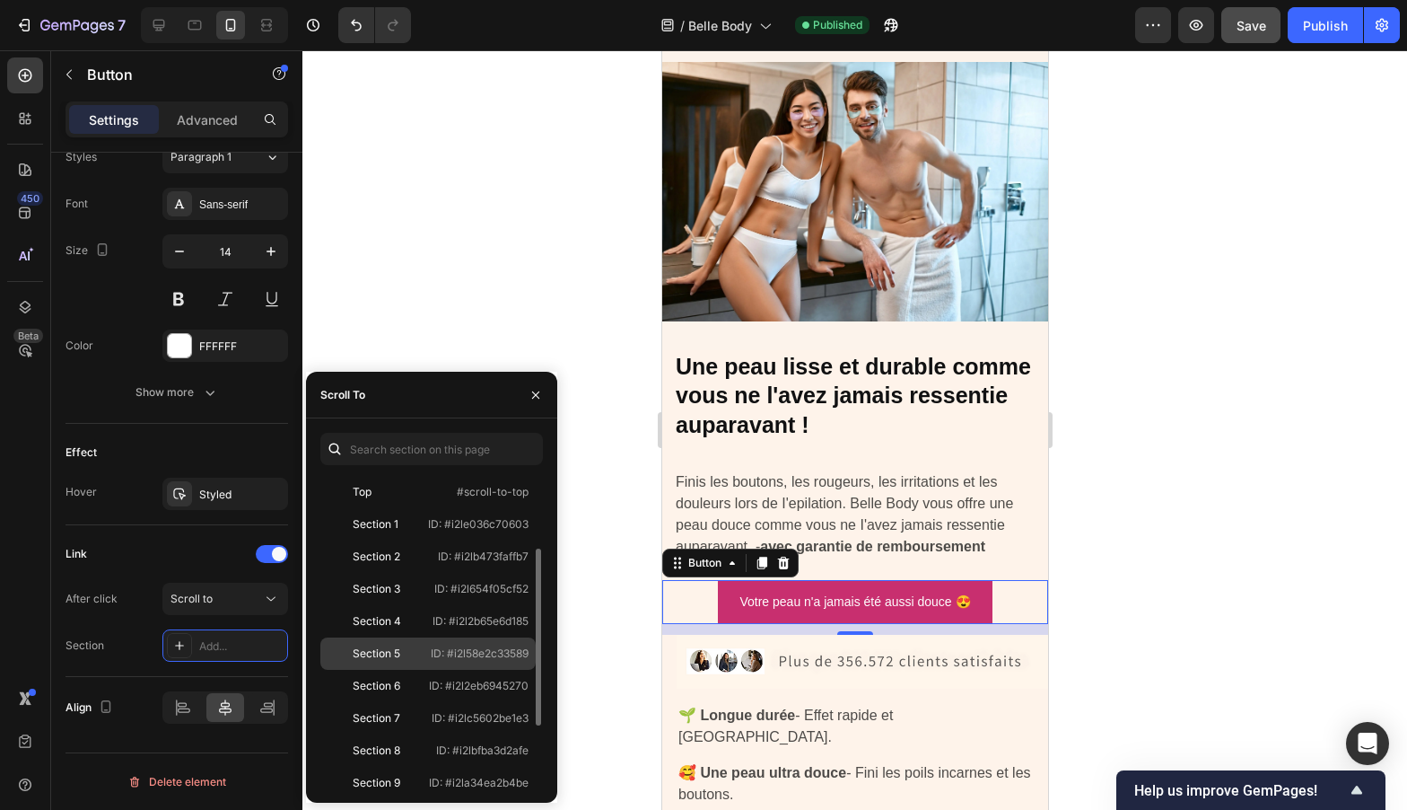
scroll to position [237, 0]
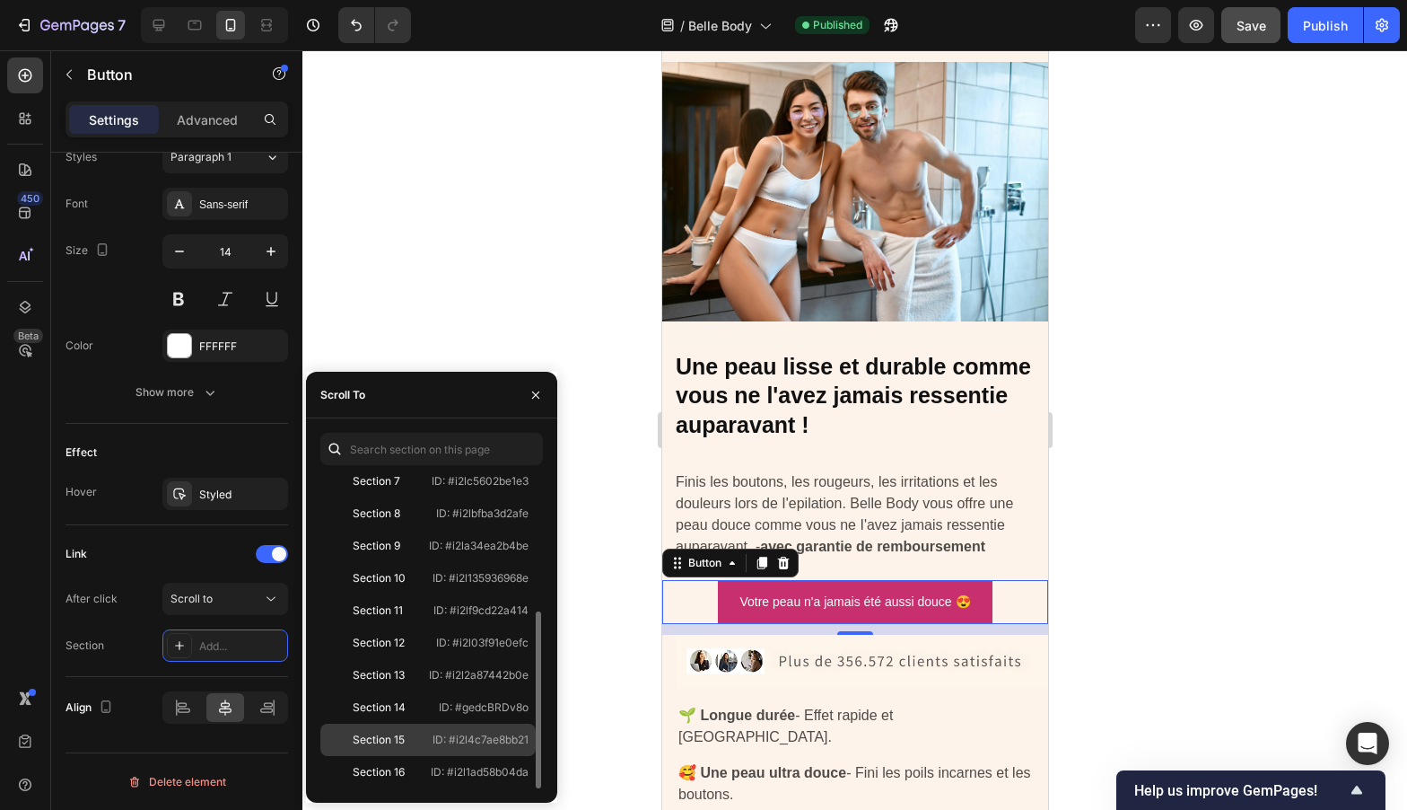
click at [424, 726] on div "Section 15 ID: #i2l4c7ae8bb21" at bounding box center [427, 739] width 215 height 32
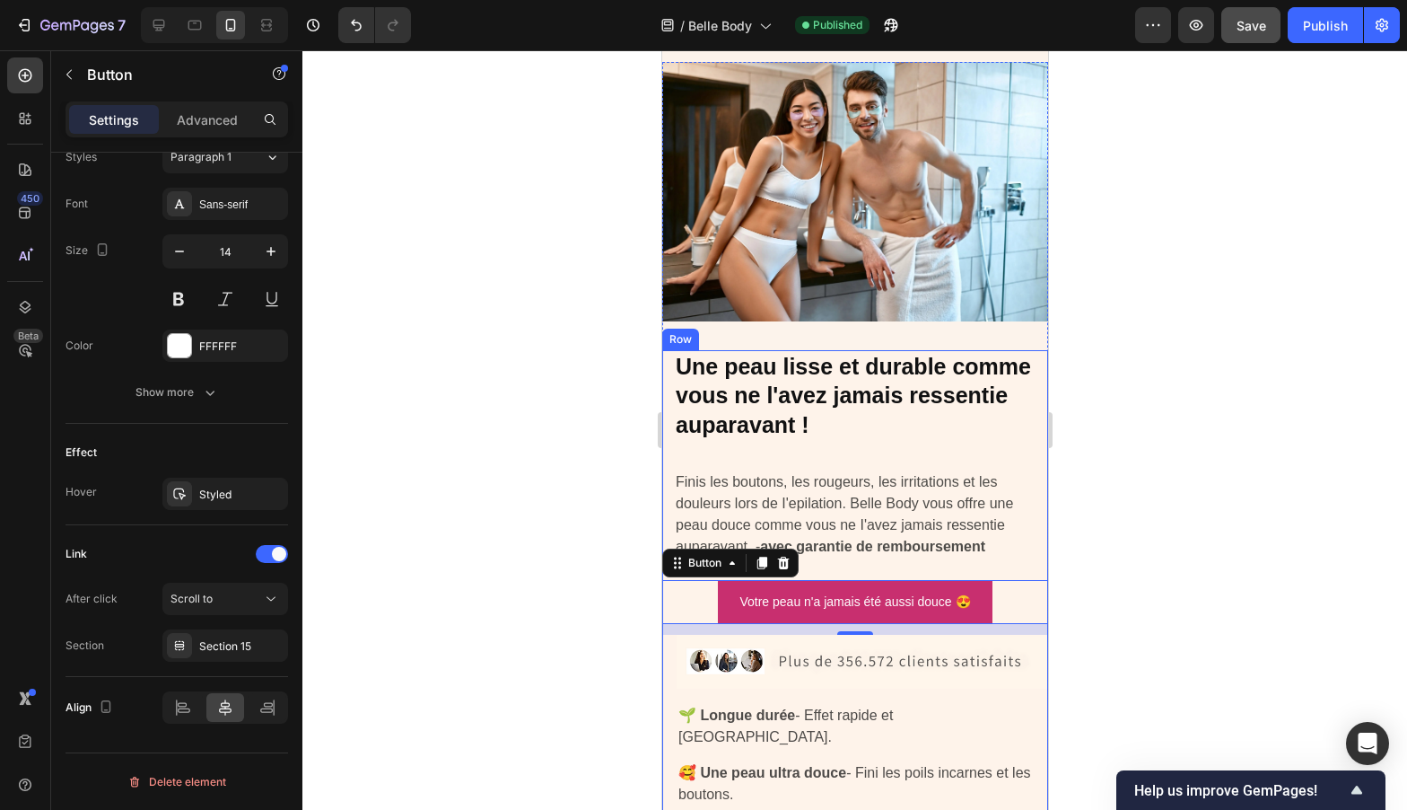
click at [1155, 463] on div at bounding box center [854, 429] width 1105 height 759
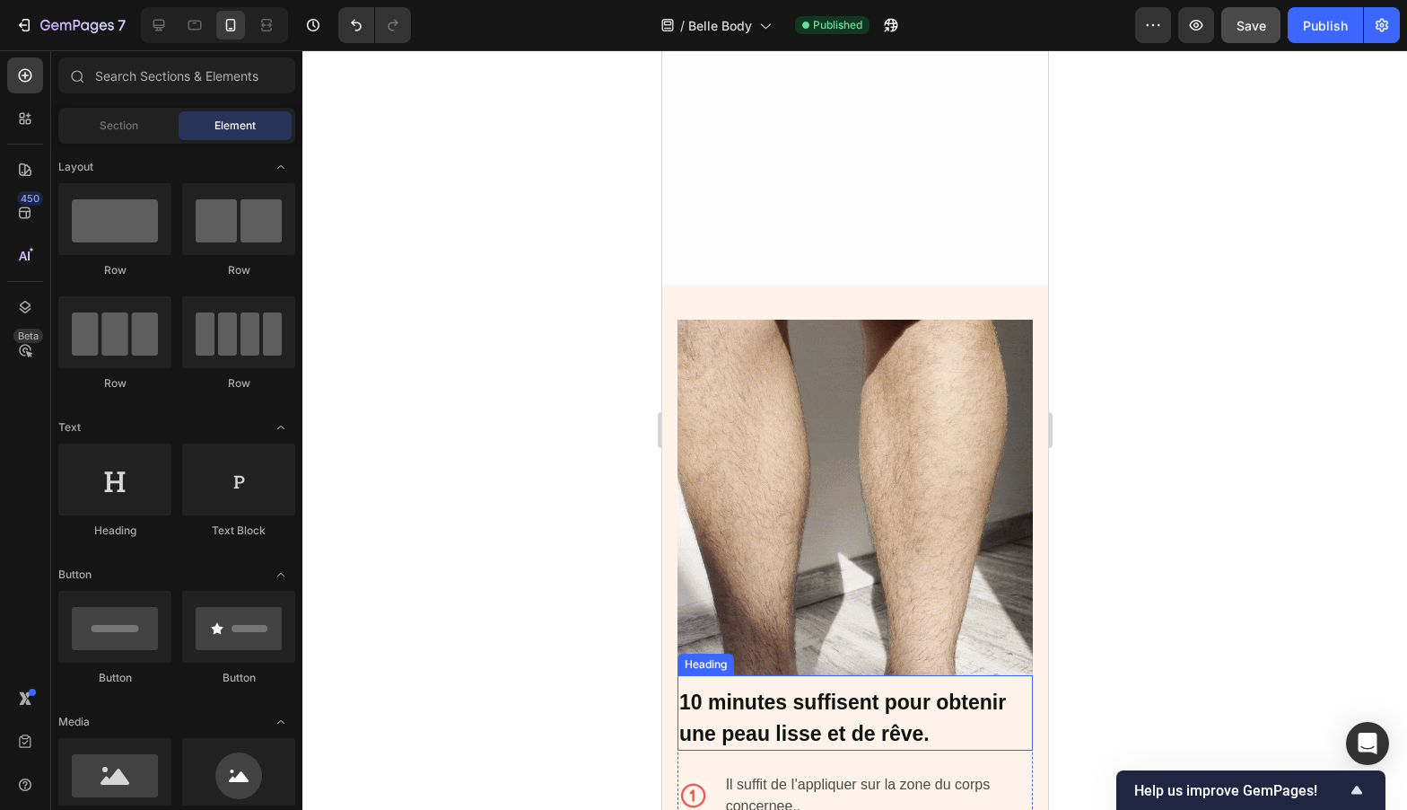
scroll to position [4649, 0]
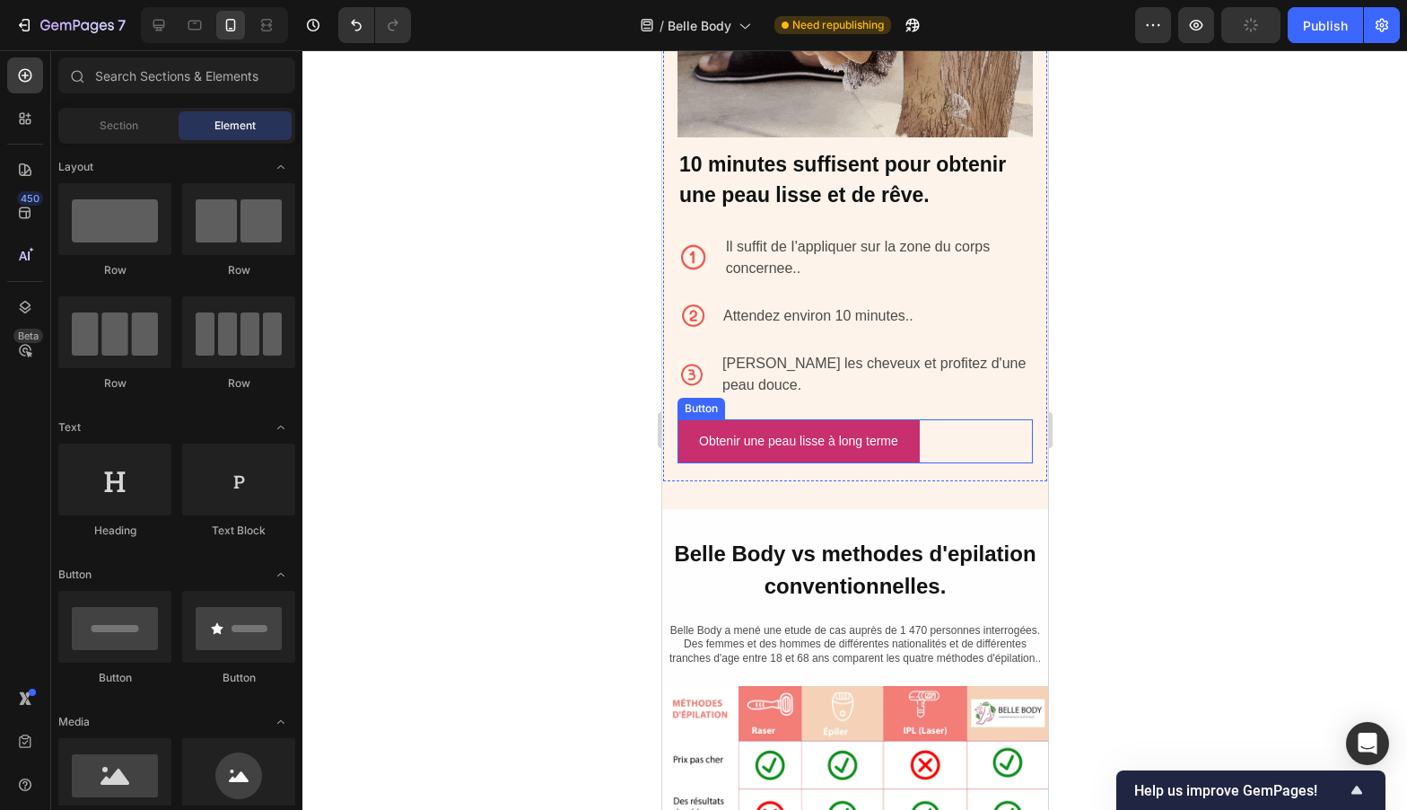
click at [967, 434] on div "Obtenir une peau lisse à long terme Button" at bounding box center [854, 441] width 355 height 44
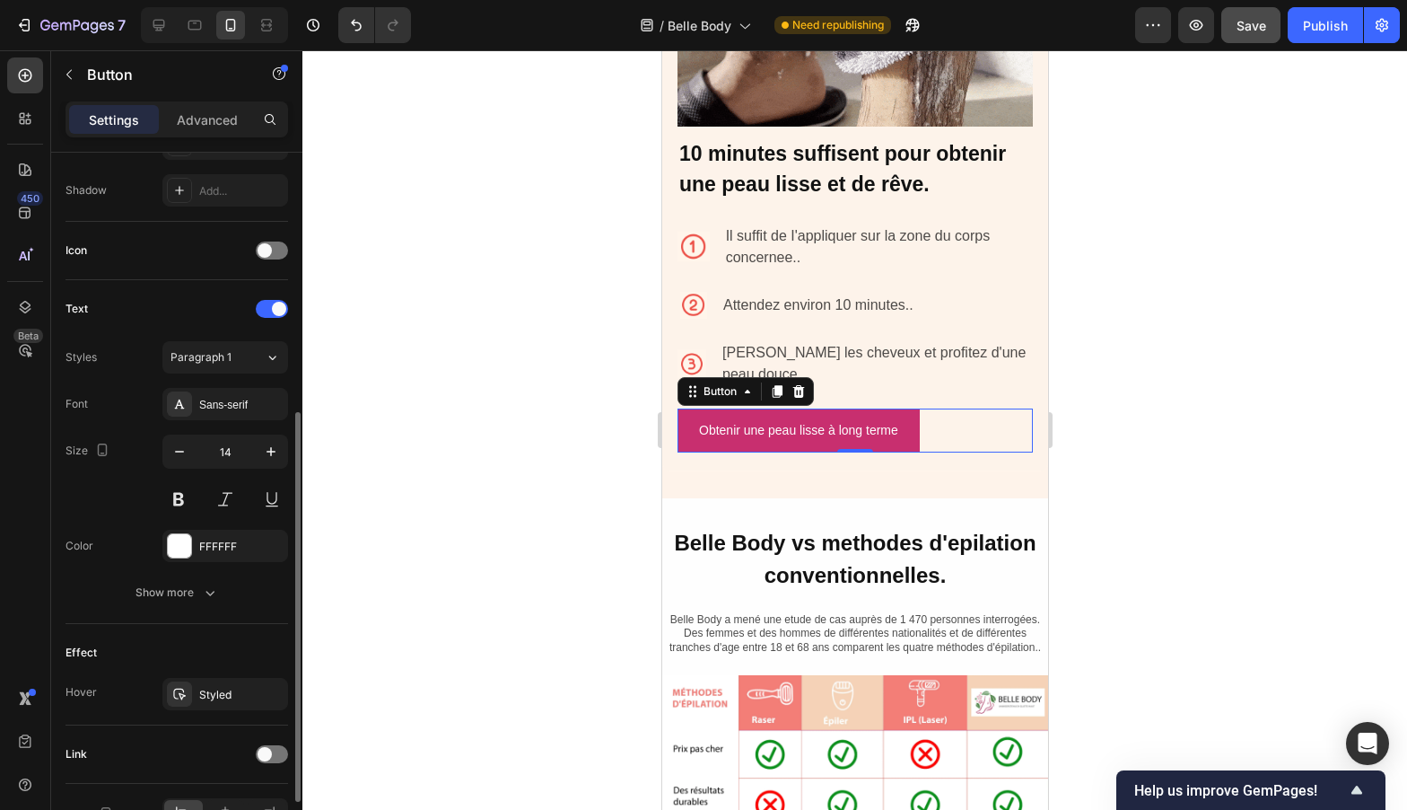
scroll to position [579, 0]
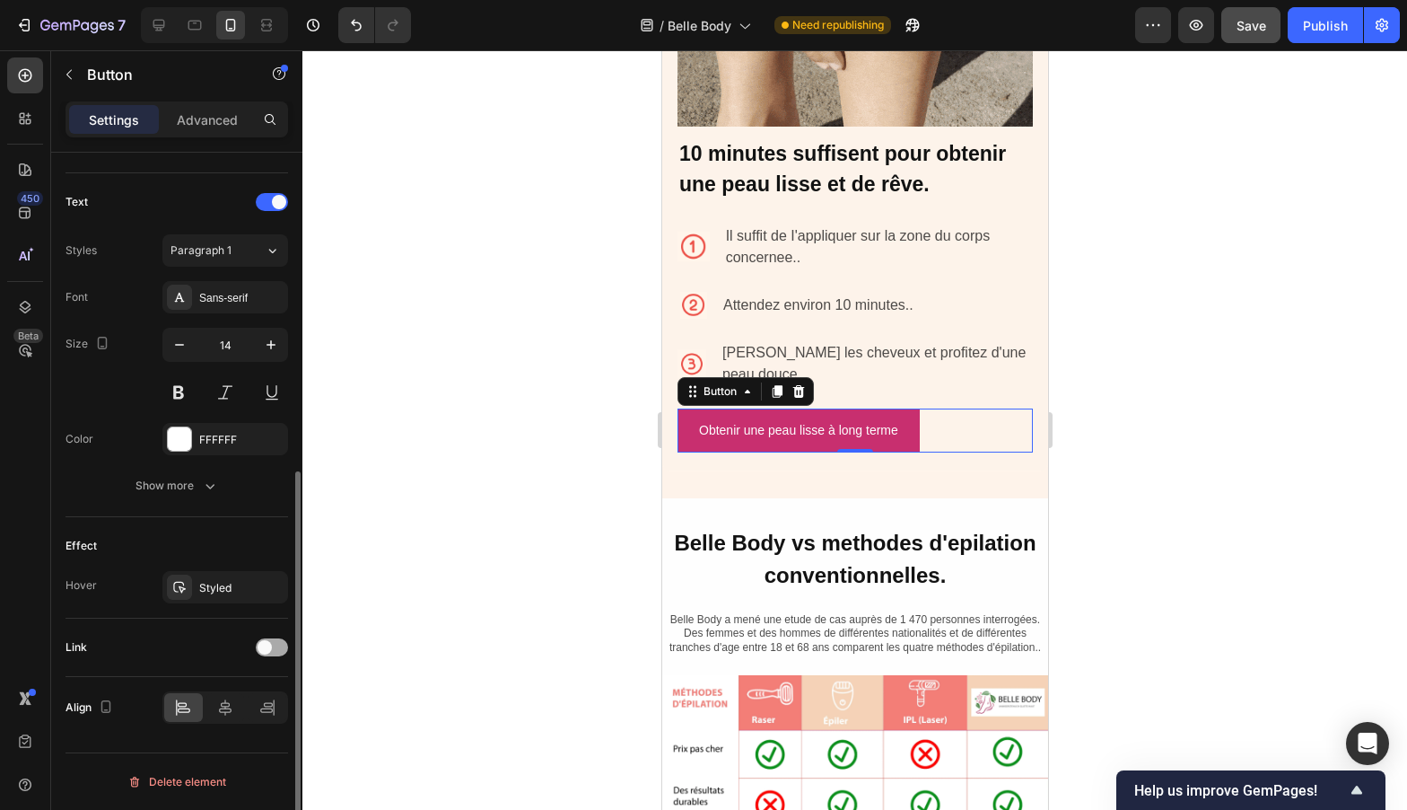
click at [264, 642] on span at bounding box center [265, 647] width 14 height 14
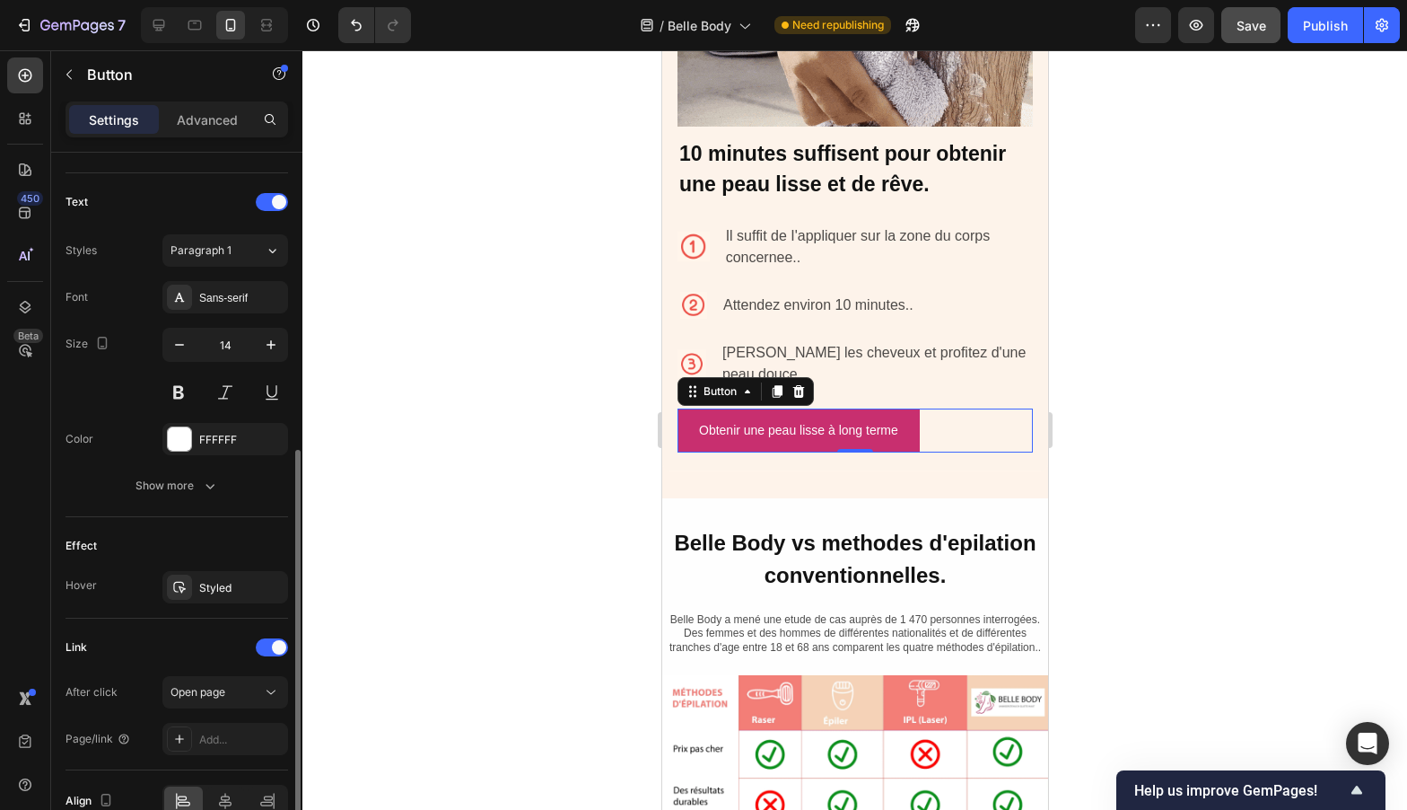
click at [213, 712] on div "After click Open page Page/link Add..." at bounding box center [177, 715] width 223 height 79
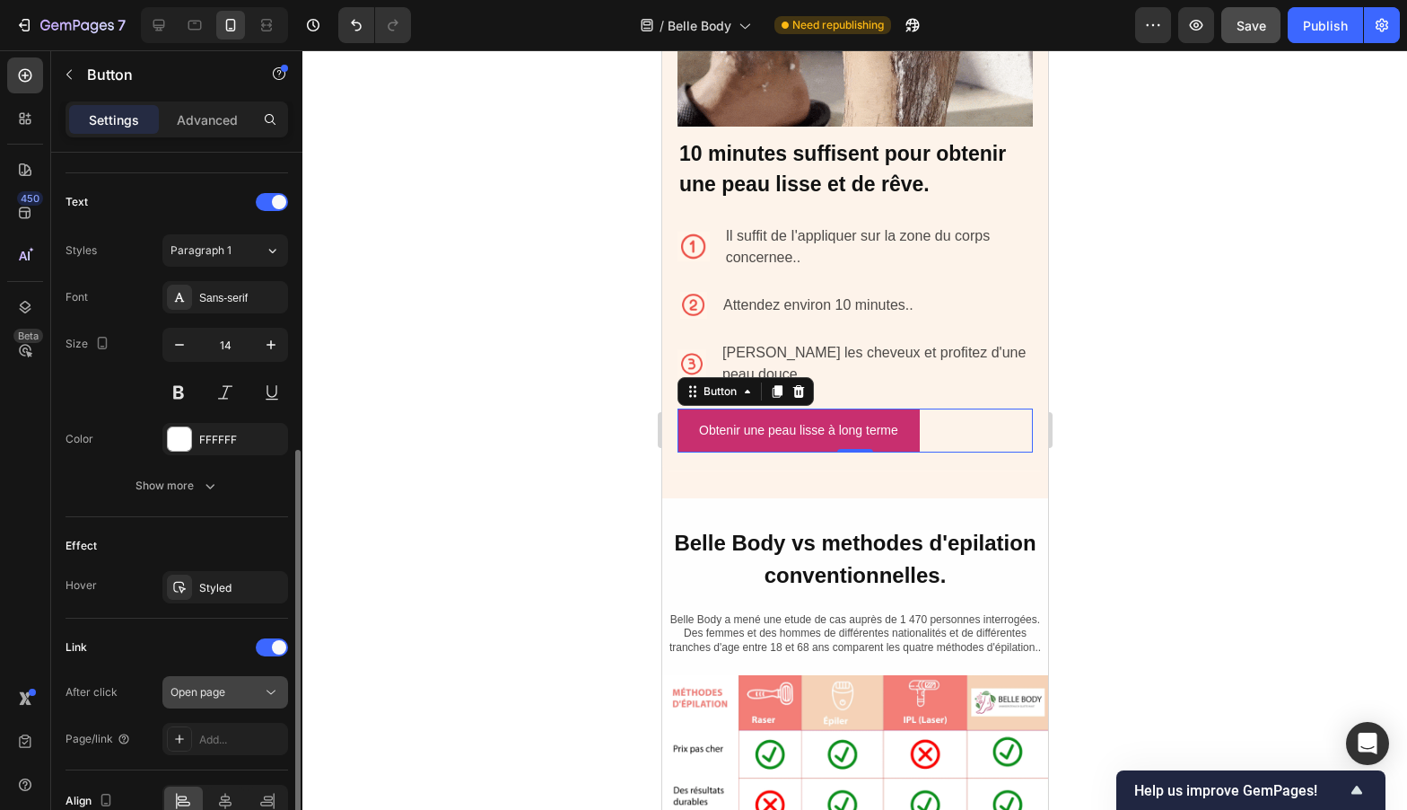
click at [214, 704] on button "Open page" at bounding box center [225, 692] width 126 height 32
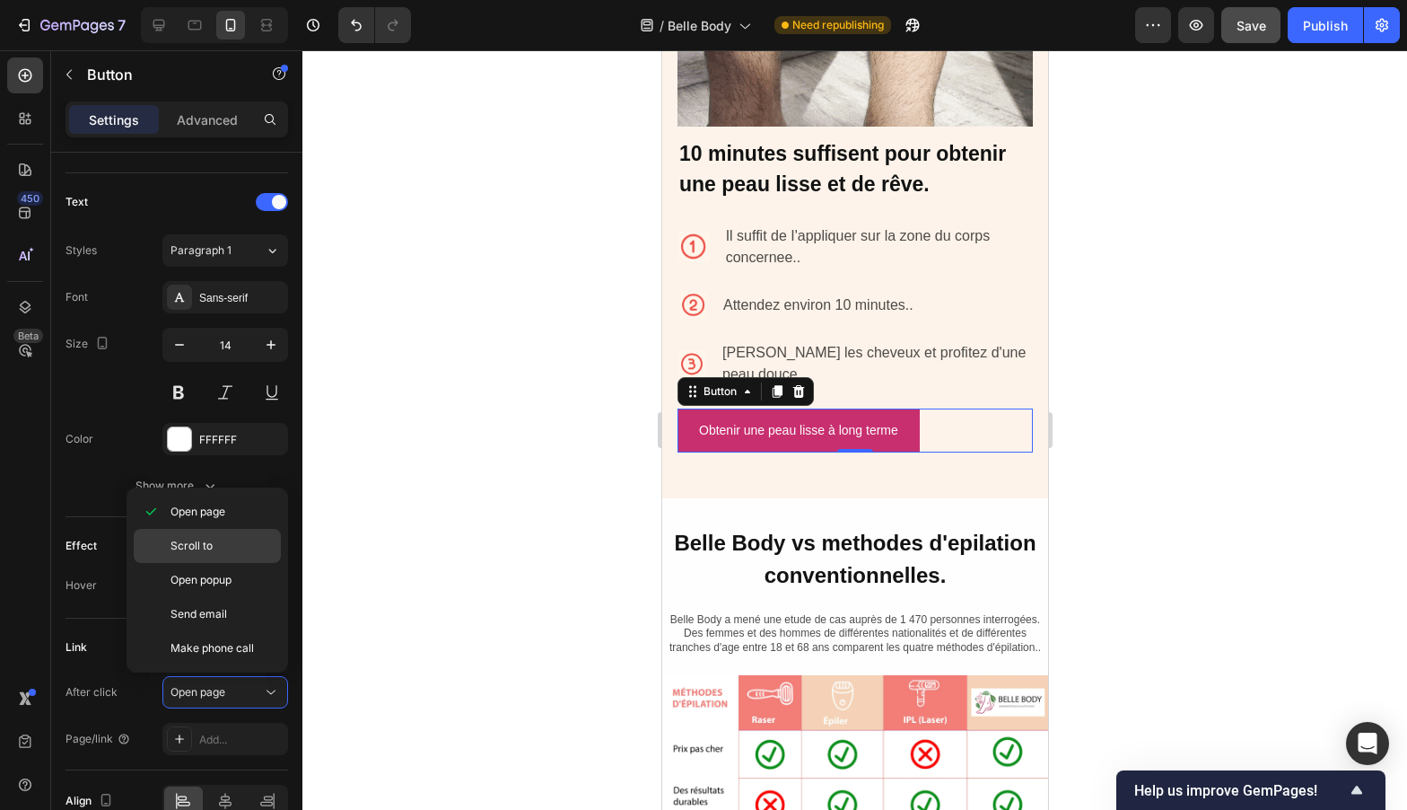
click at [220, 538] on p "Scroll to" at bounding box center [222, 546] width 102 height 16
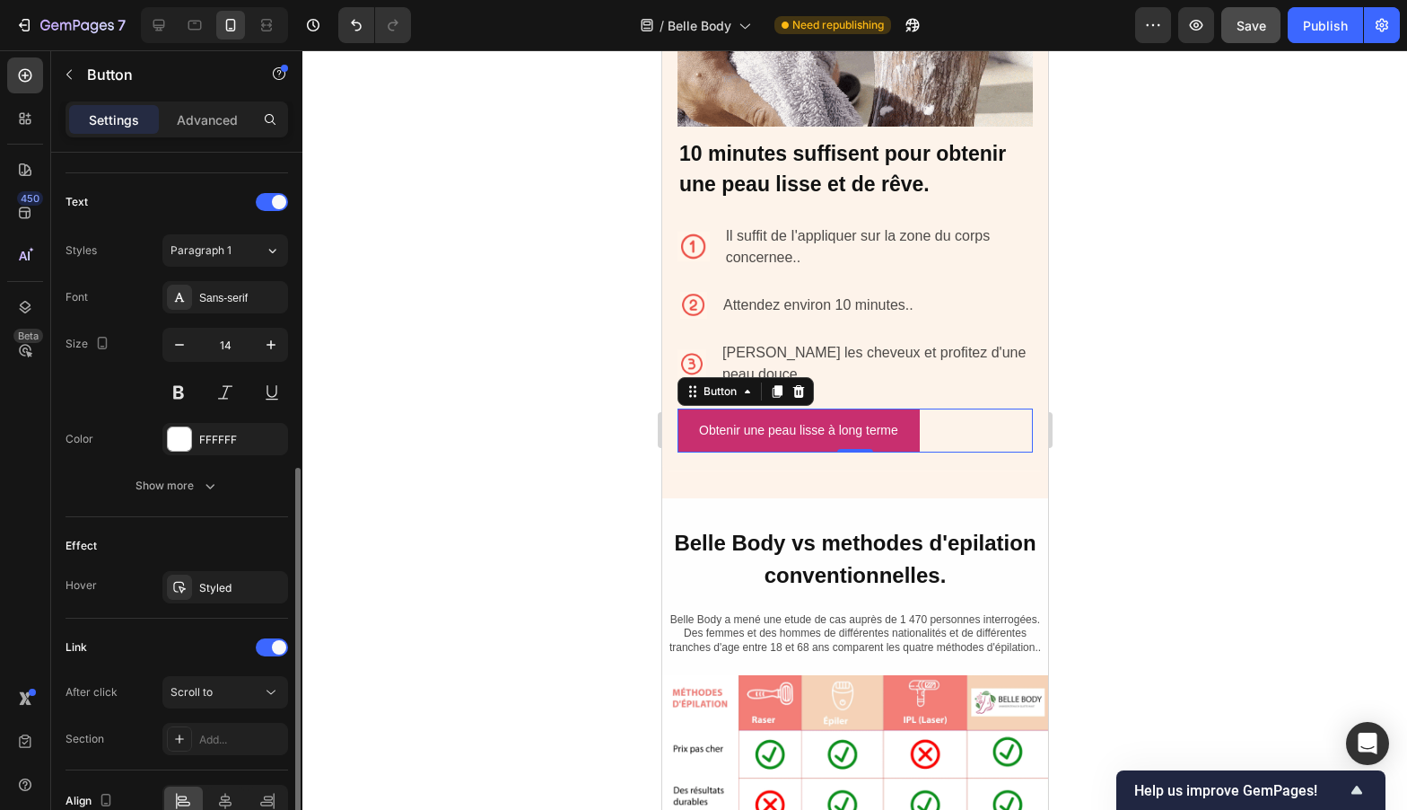
scroll to position [663, 0]
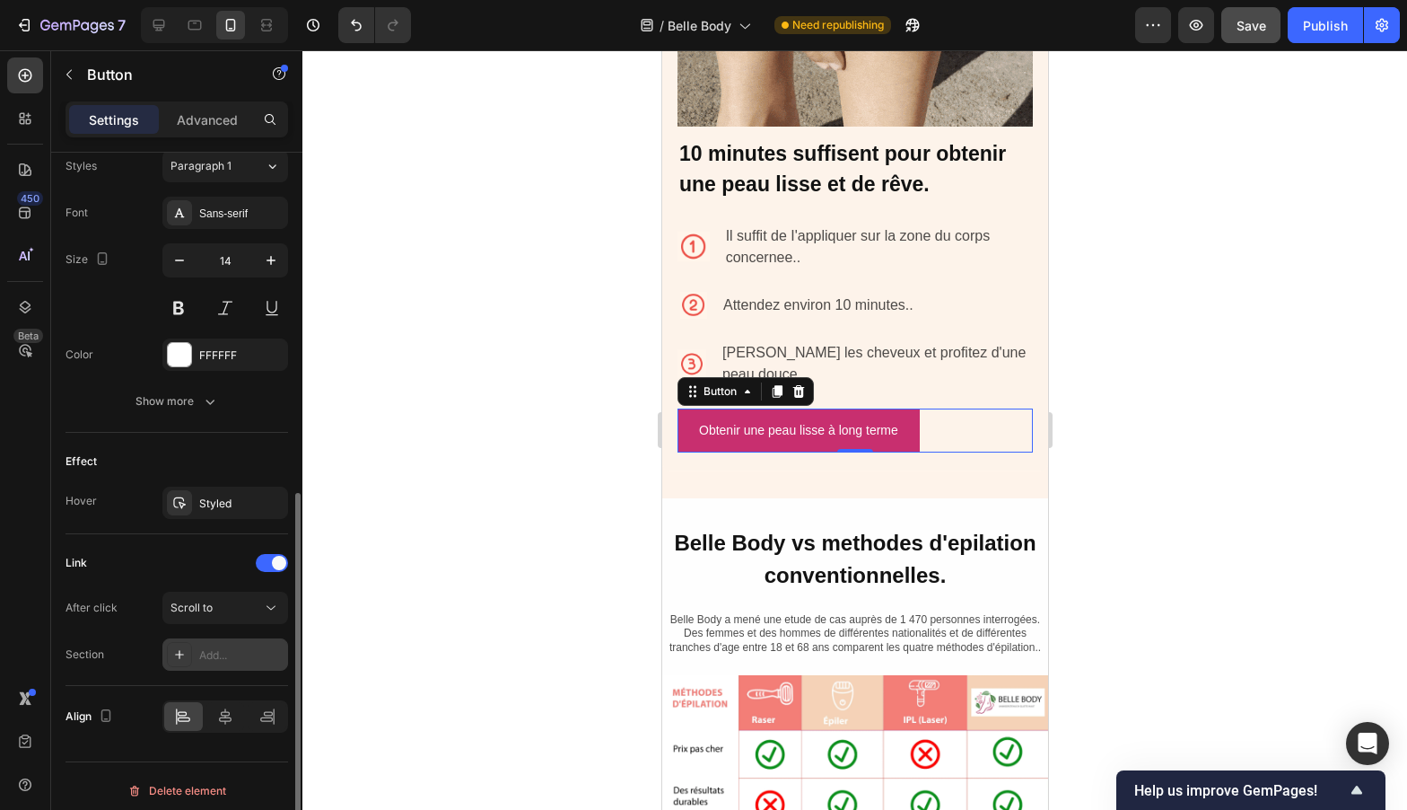
click at [234, 656] on div "Add..." at bounding box center [241, 655] width 84 height 16
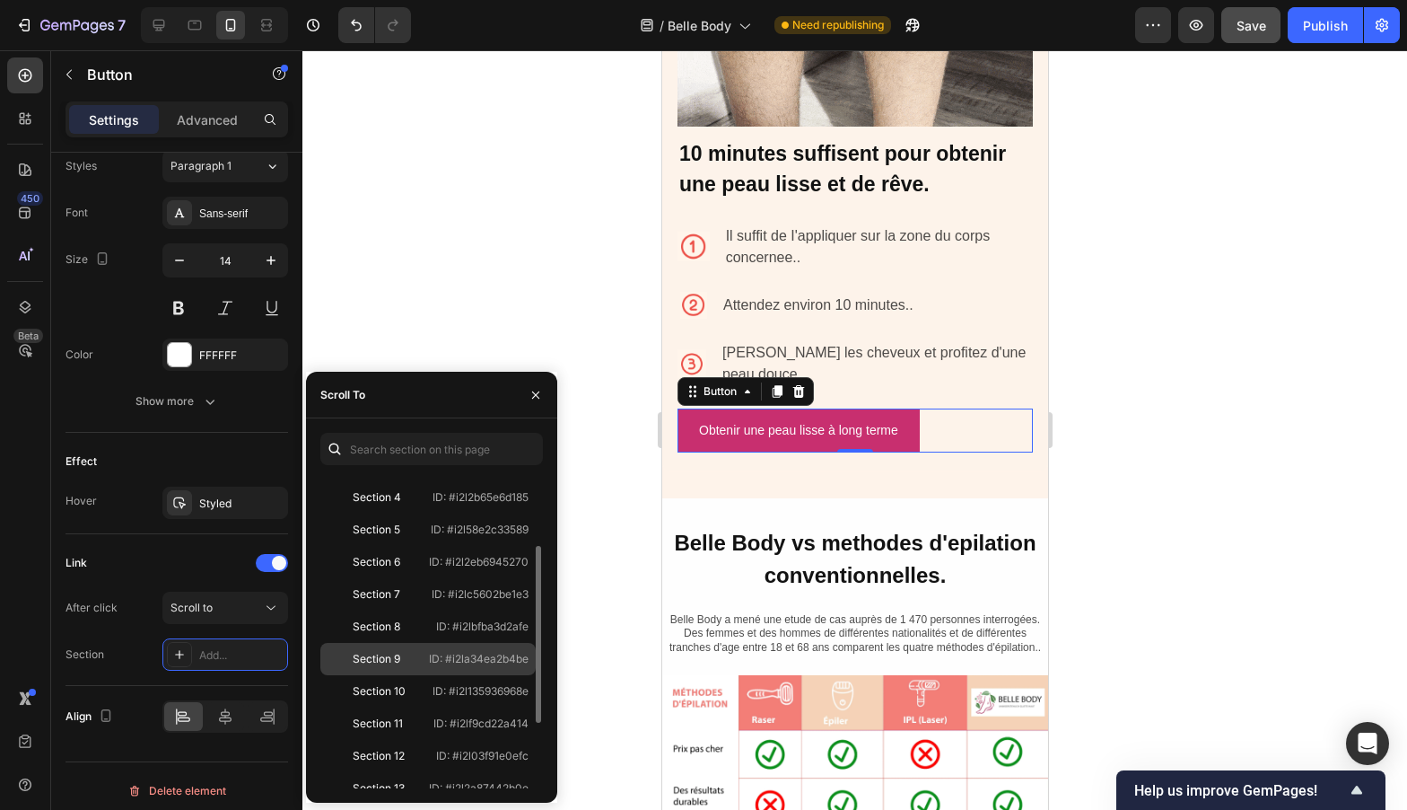
scroll to position [232, 0]
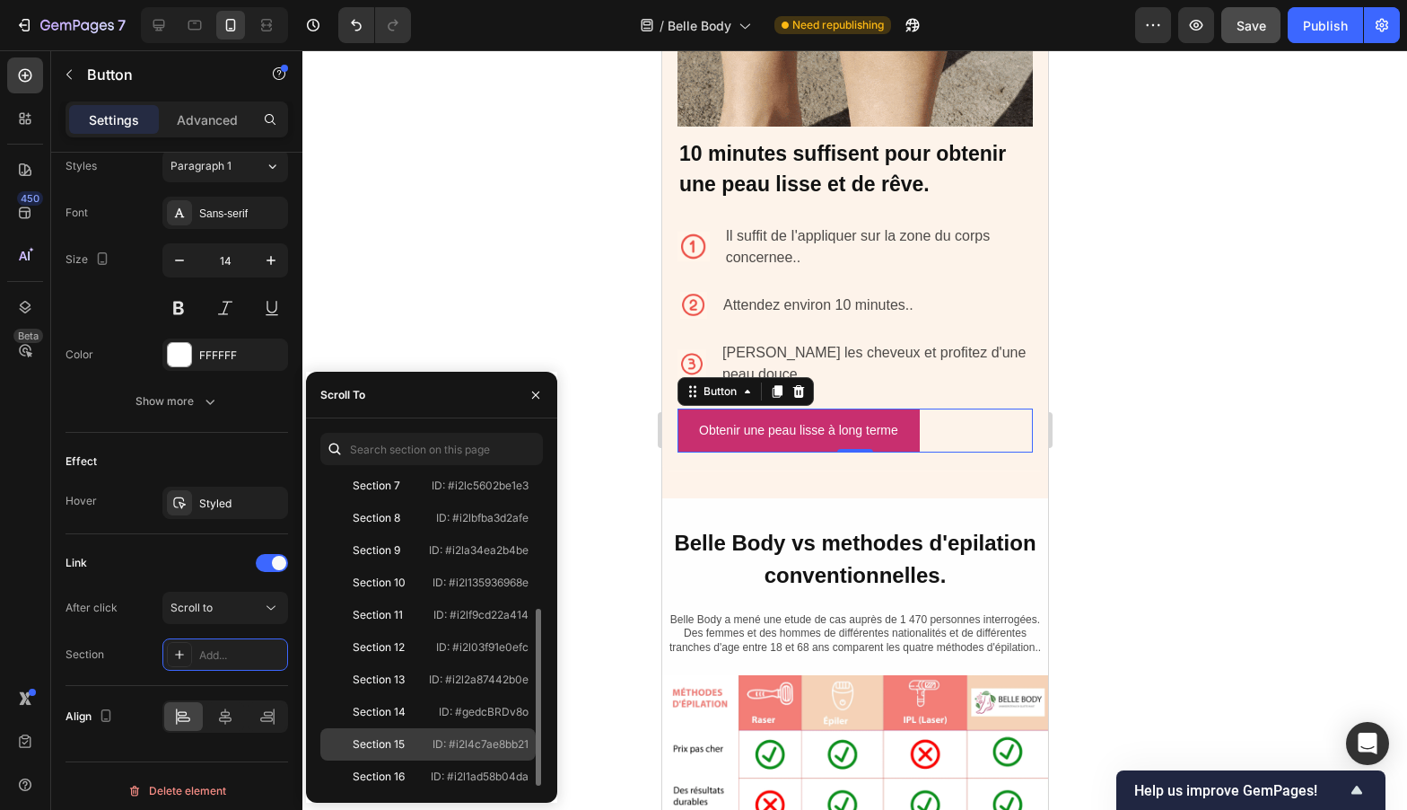
click at [393, 738] on div "Section 15" at bounding box center [379, 744] width 52 height 16
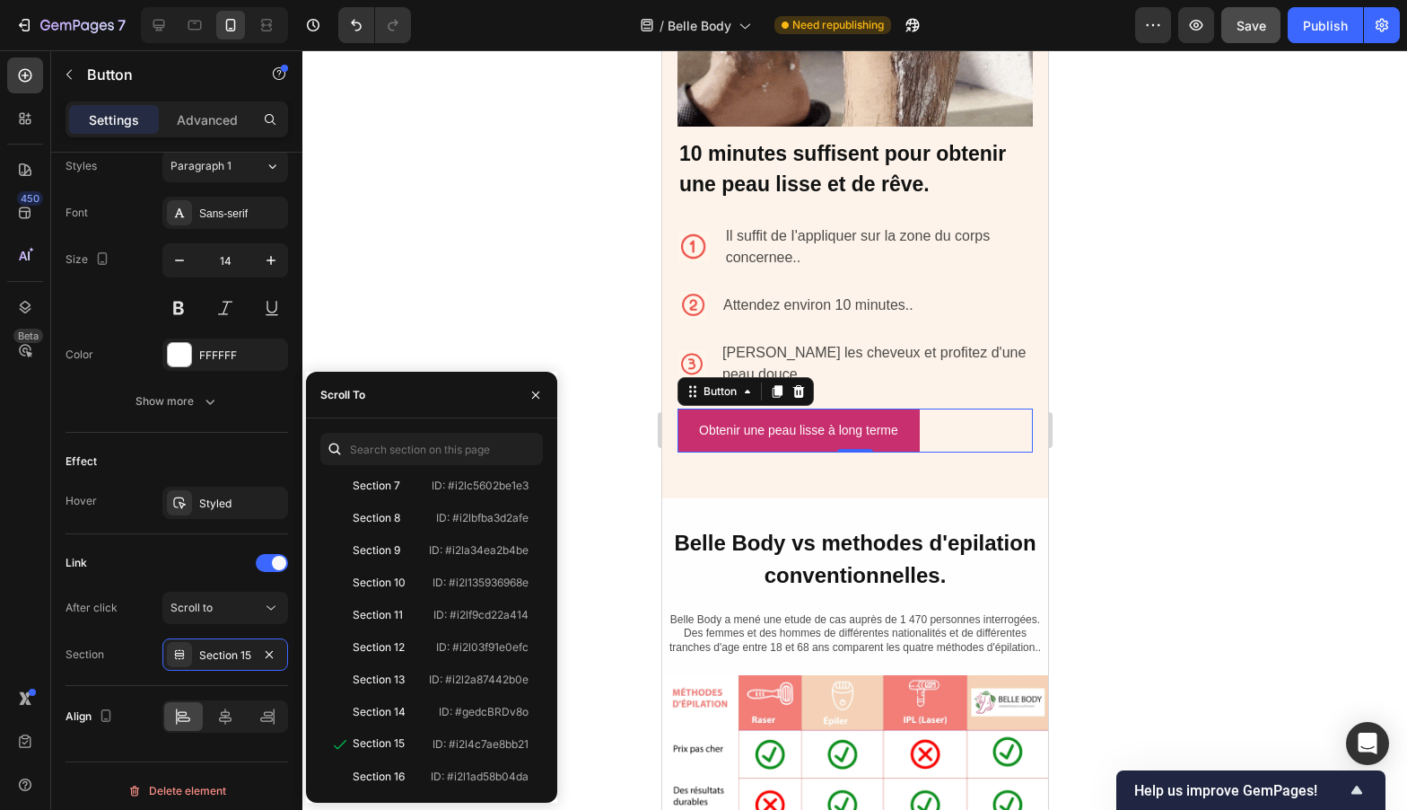
click at [1213, 448] on div at bounding box center [854, 429] width 1105 height 759
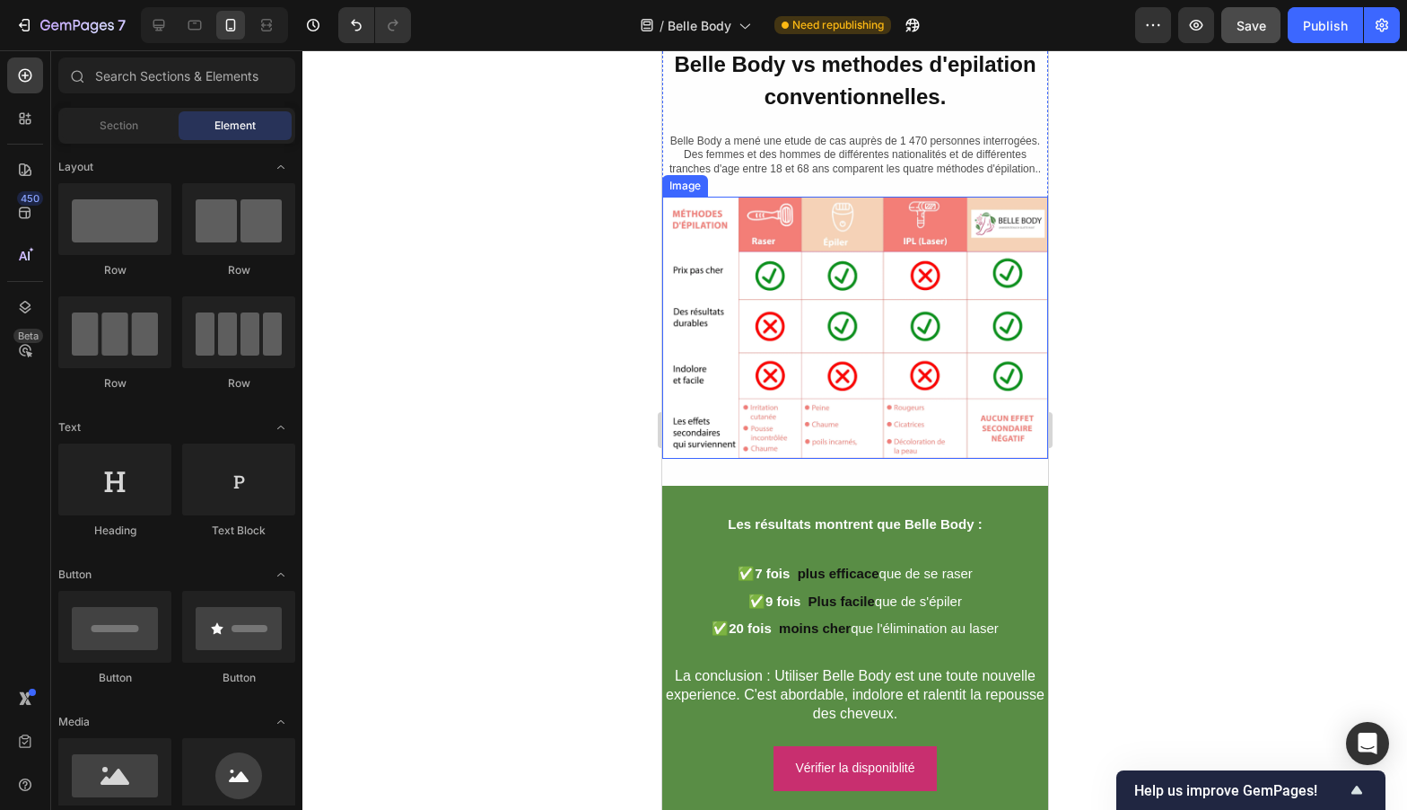
scroll to position [5492, 0]
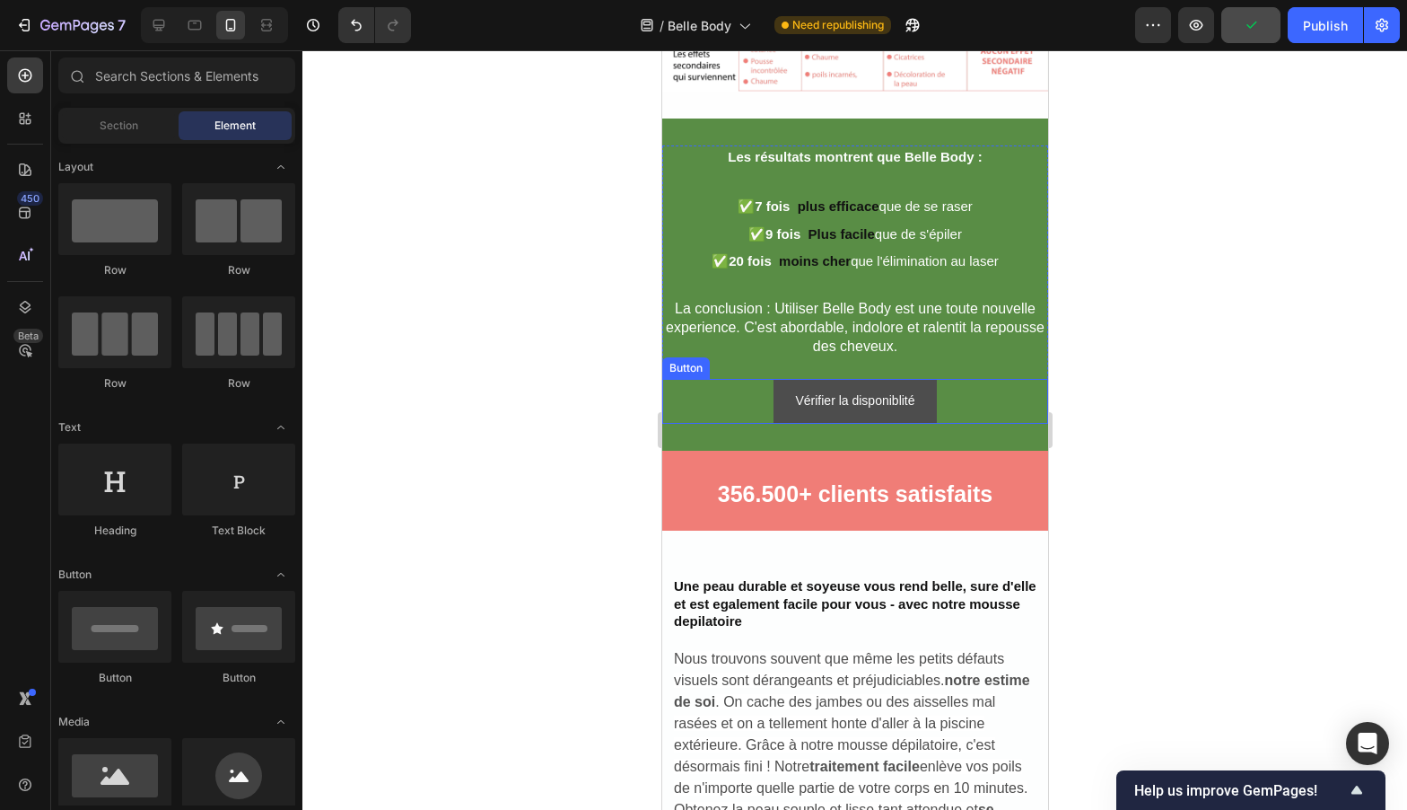
click at [917, 421] on button "Vérifier la disponiblité" at bounding box center [854, 401] width 162 height 44
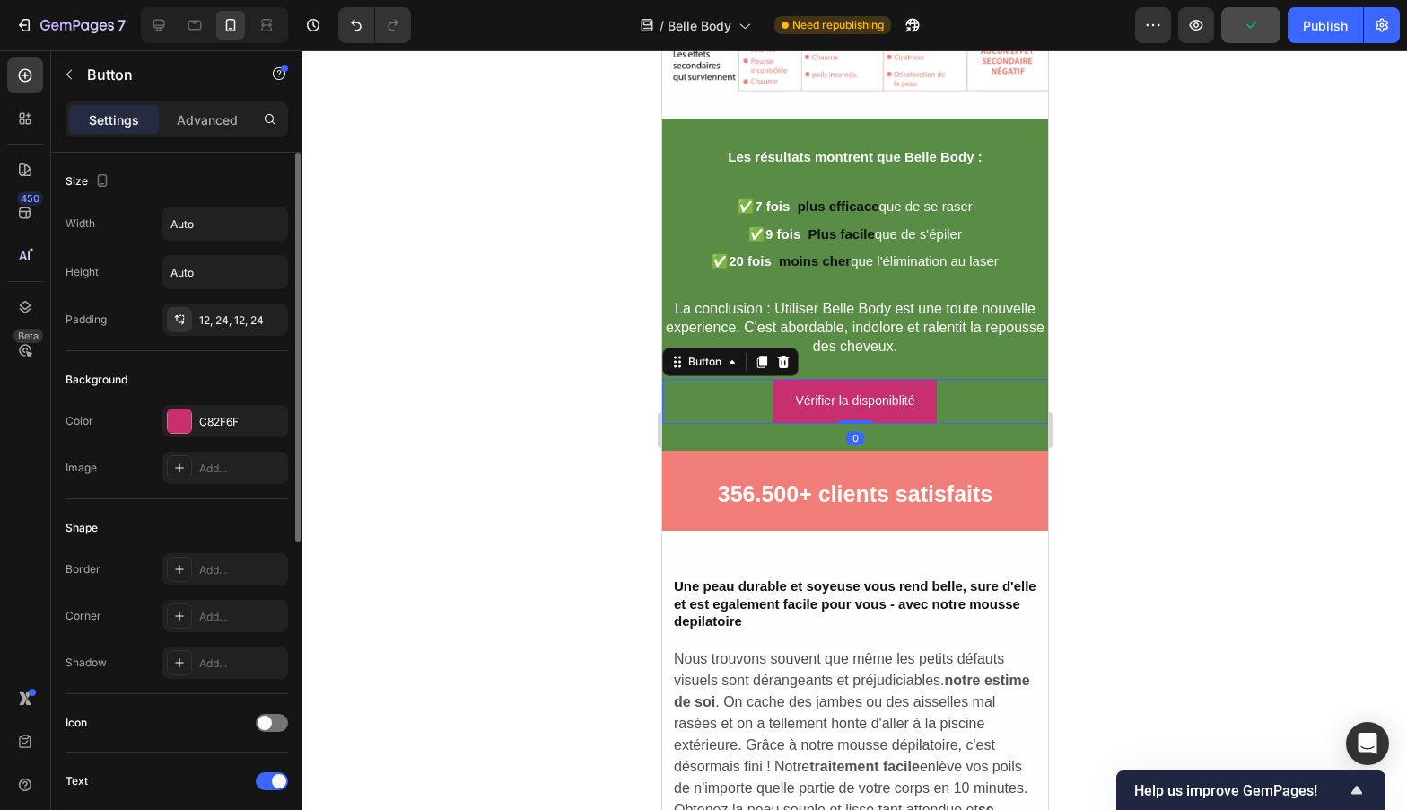
scroll to position [579, 0]
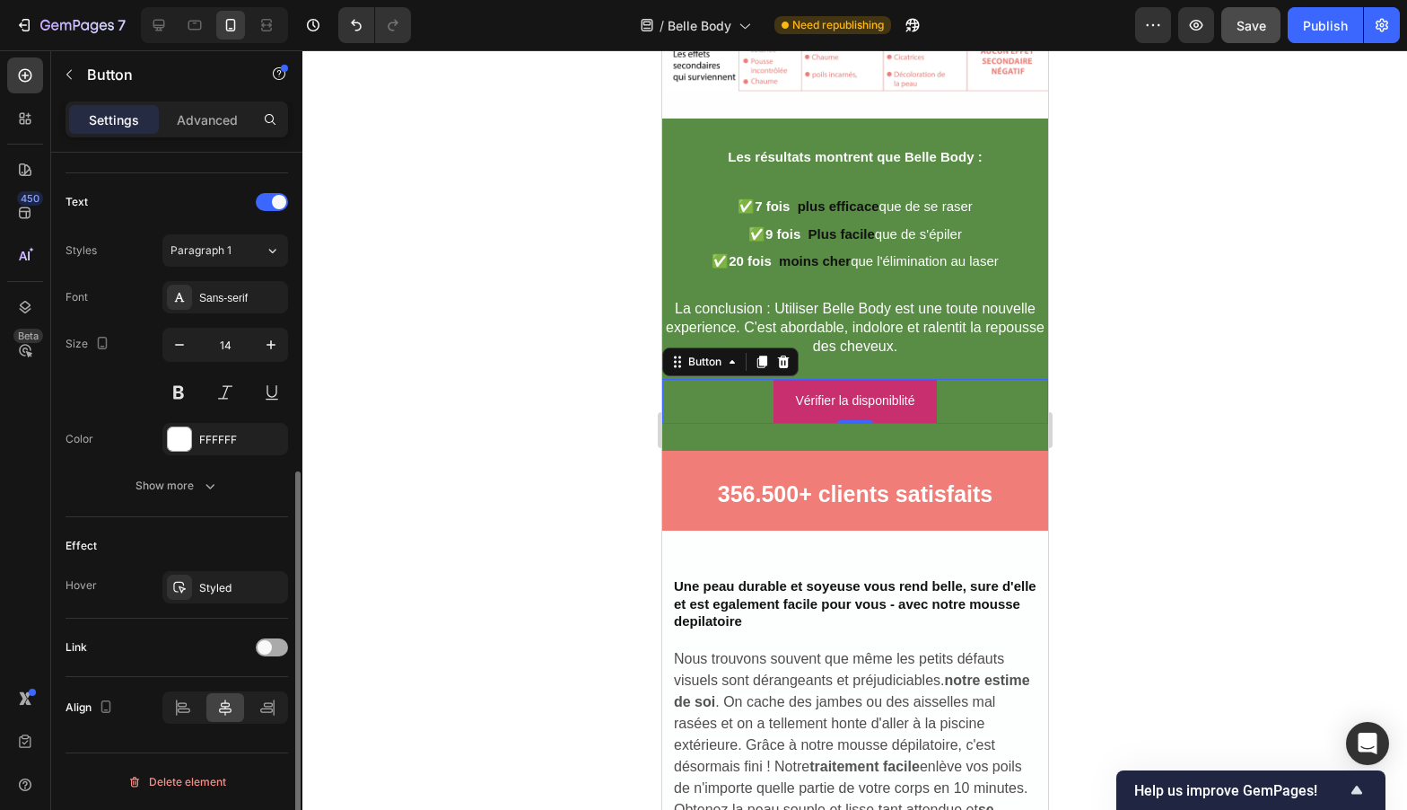
click at [274, 642] on div at bounding box center [272, 647] width 32 height 18
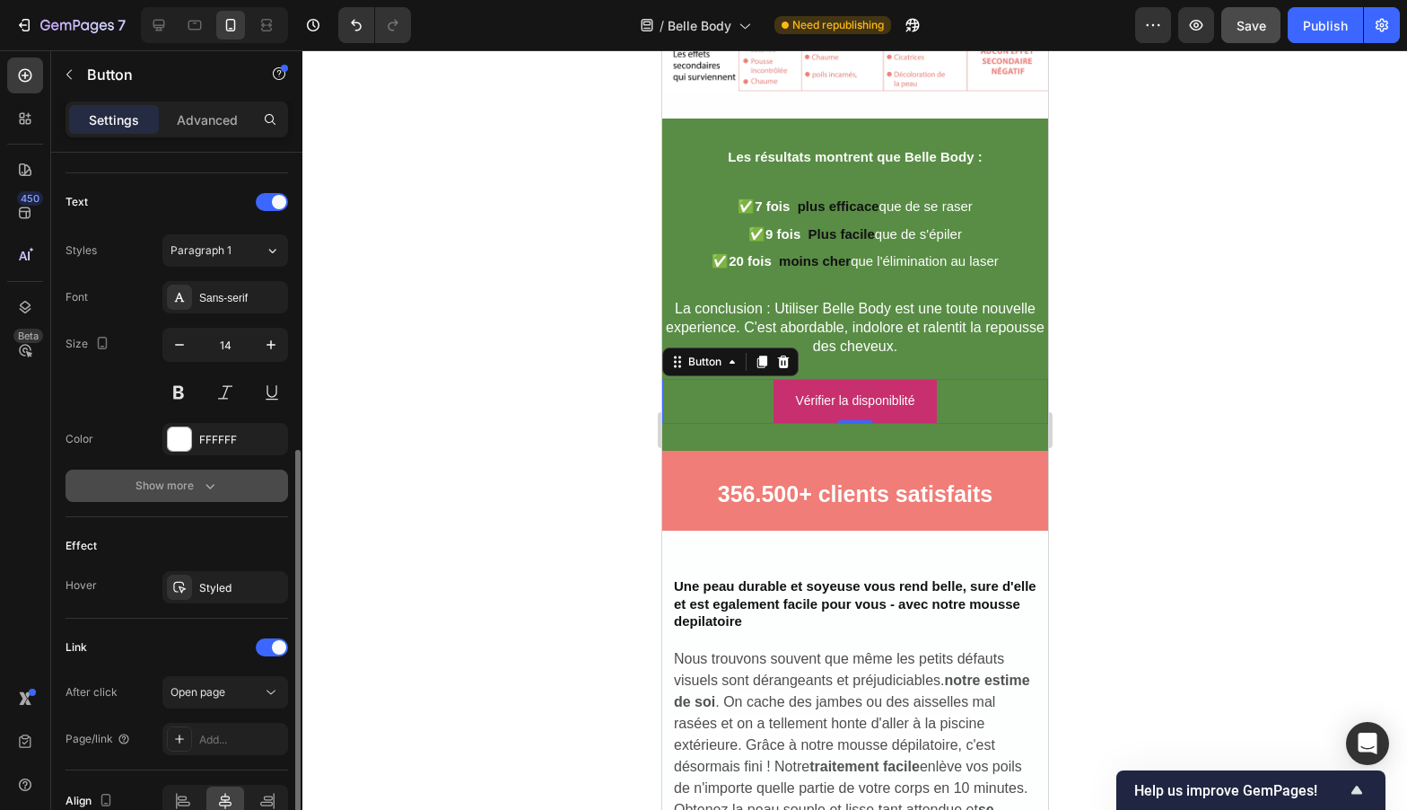
scroll to position [672, 0]
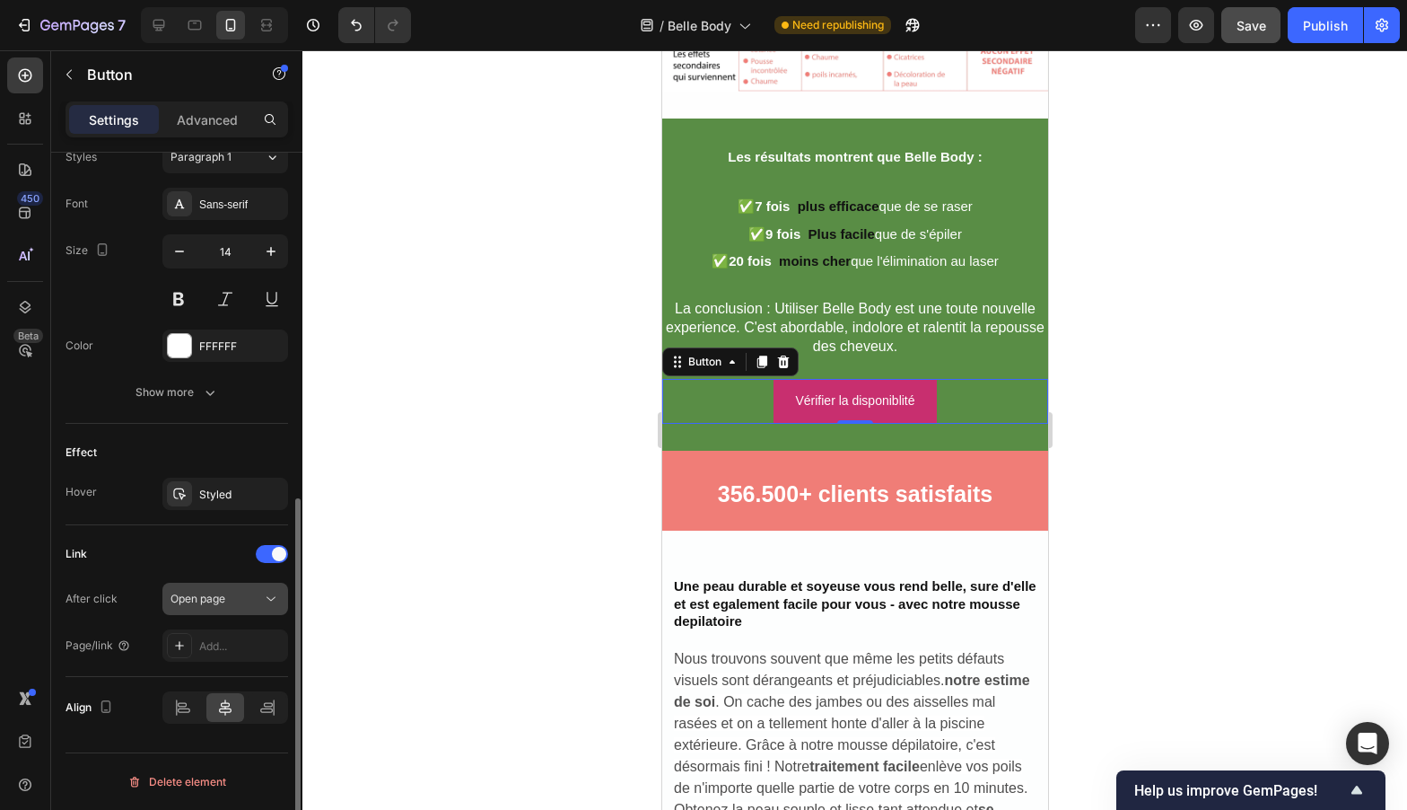
click at [245, 608] on button "Open page" at bounding box center [225, 598] width 126 height 32
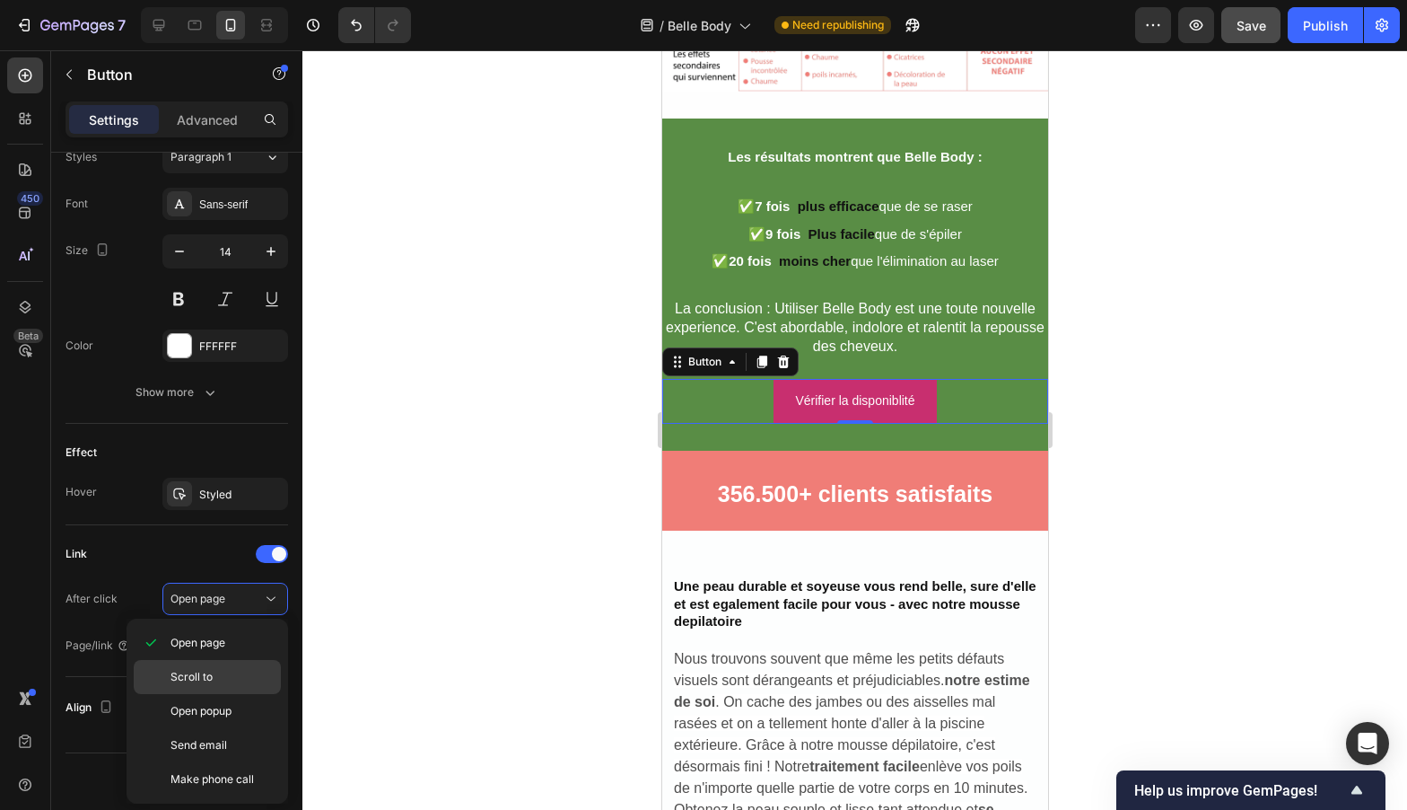
click at [234, 675] on p "Scroll to" at bounding box center [222, 677] width 102 height 16
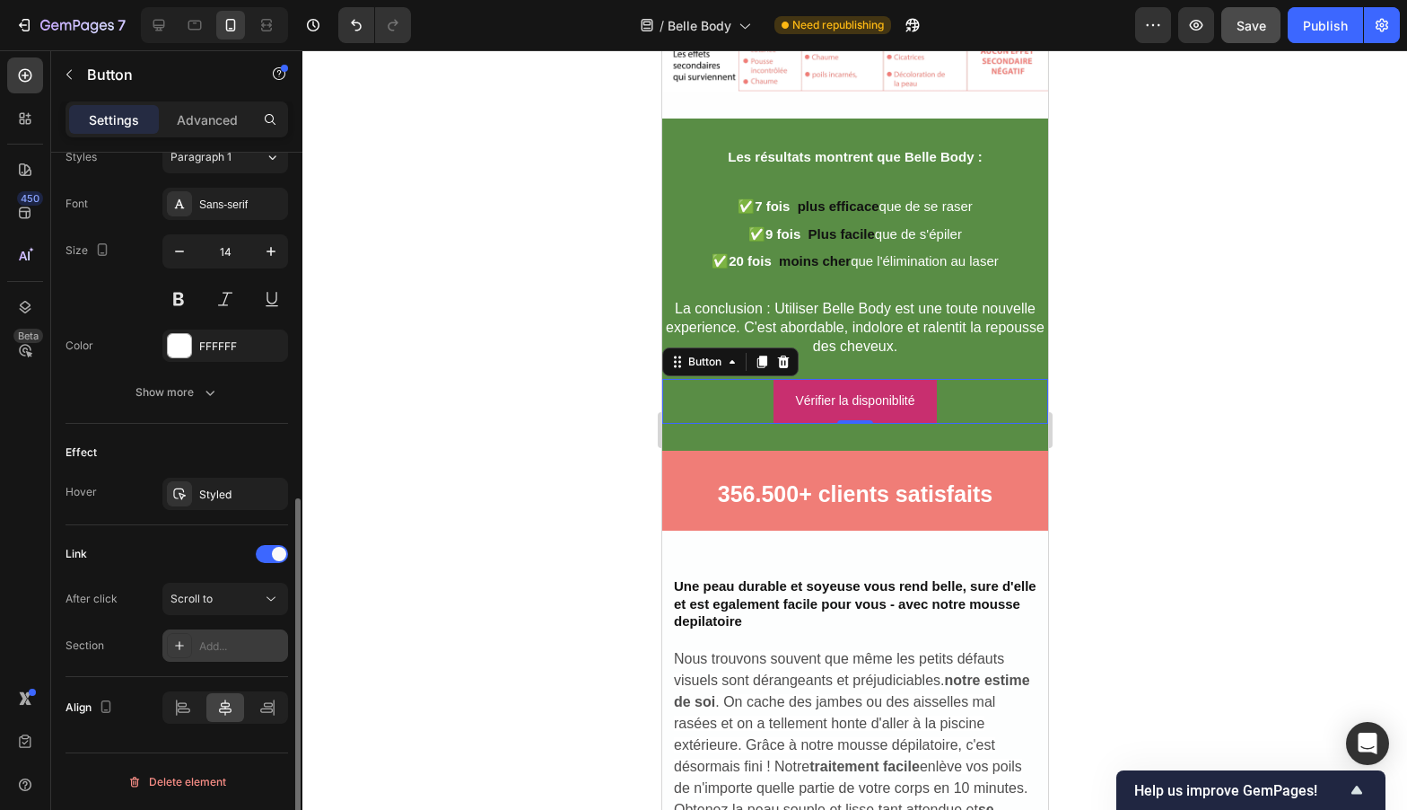
click at [231, 635] on div "Add..." at bounding box center [225, 645] width 126 height 32
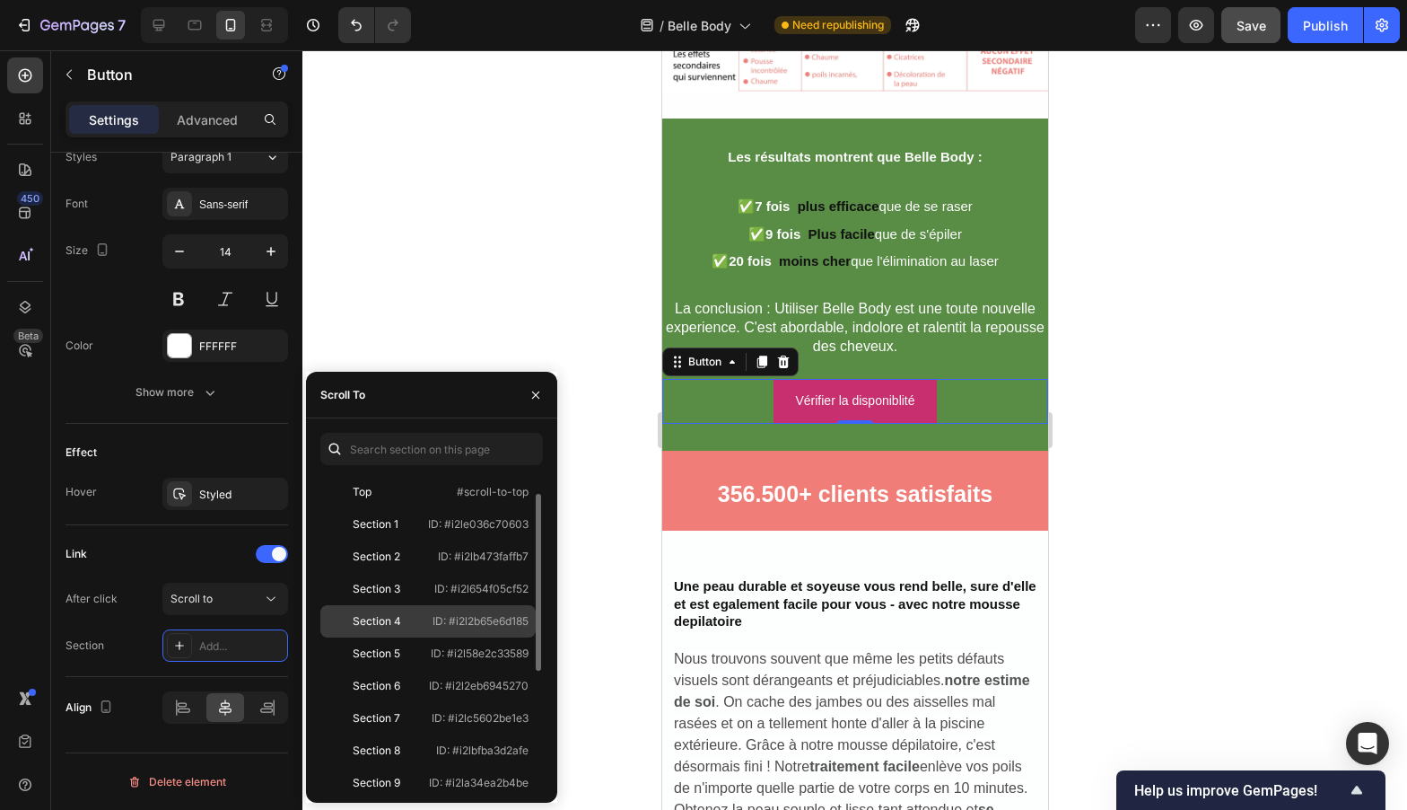
scroll to position [237, 0]
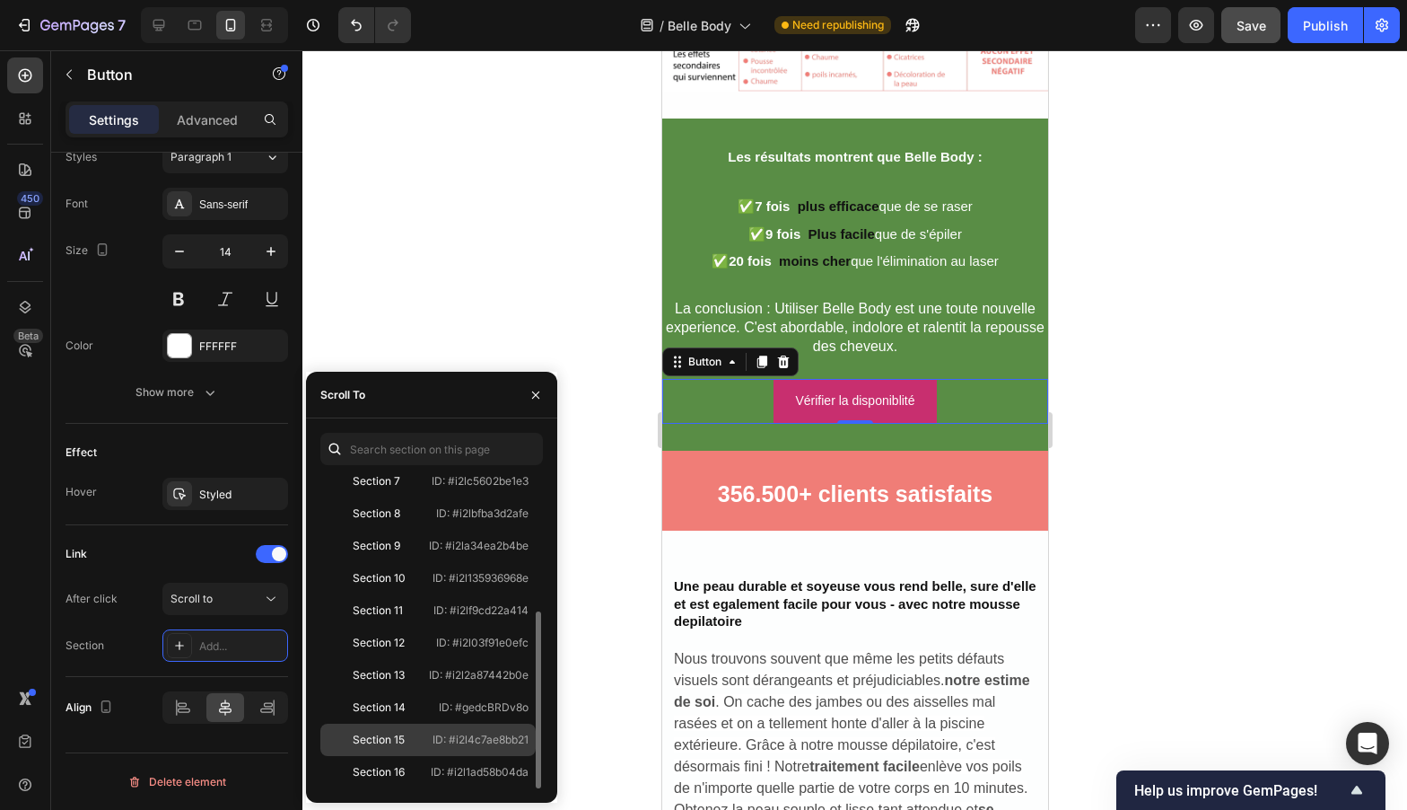
click at [419, 740] on div "Section 15" at bounding box center [377, 739] width 98 height 16
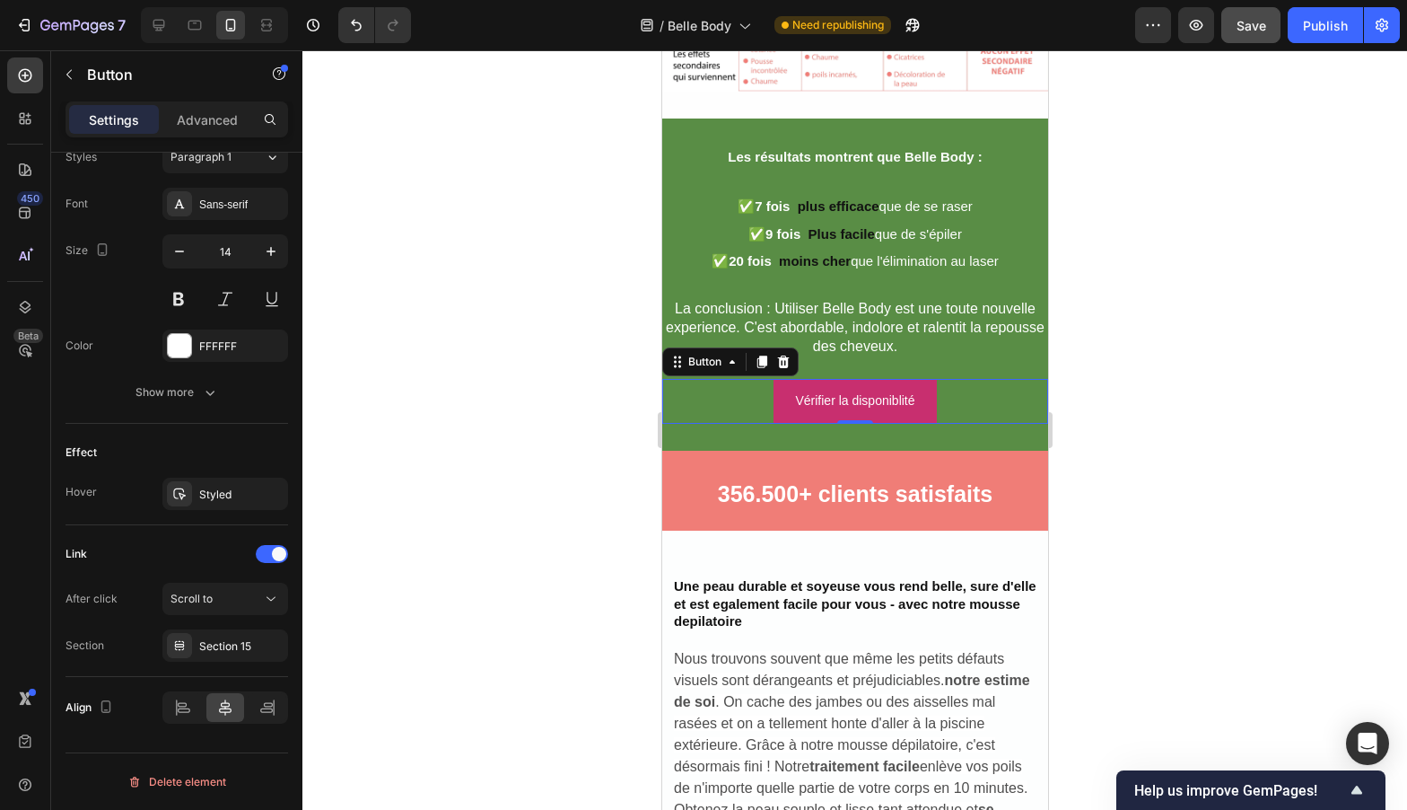
click at [1257, 455] on div at bounding box center [854, 429] width 1105 height 759
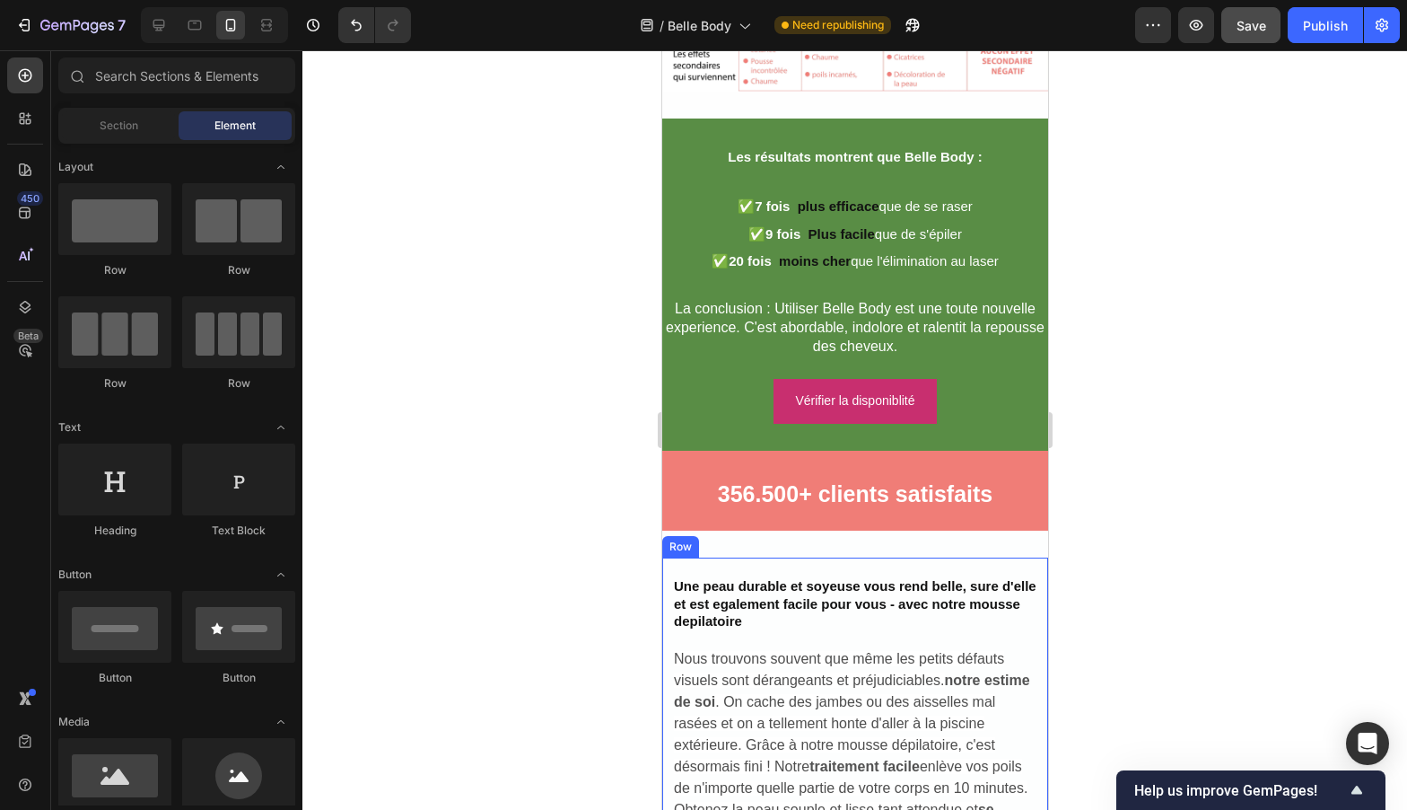
scroll to position [6142, 0]
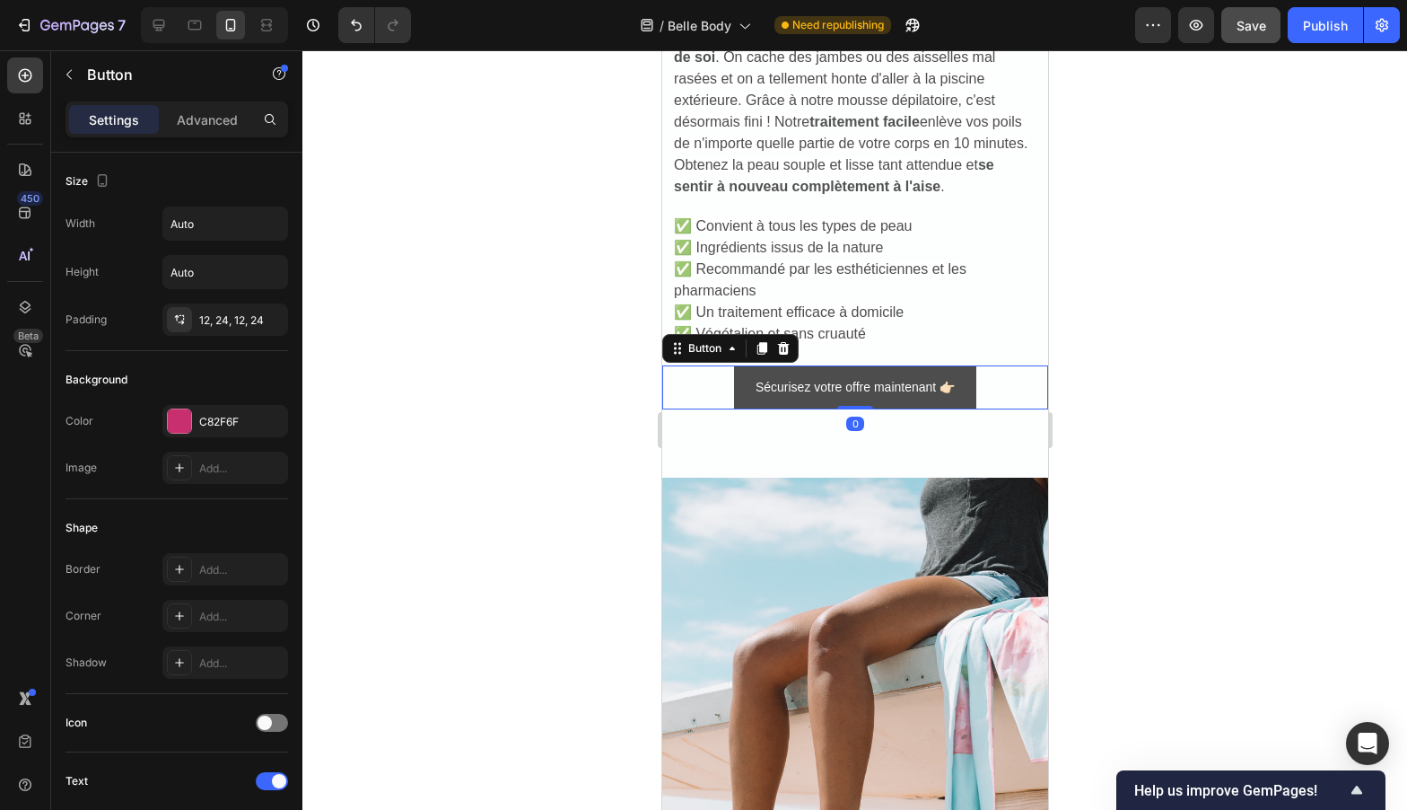
click at [891, 403] on button "Sécurisez votre offre maintenant 👉🏻" at bounding box center [854, 387] width 242 height 44
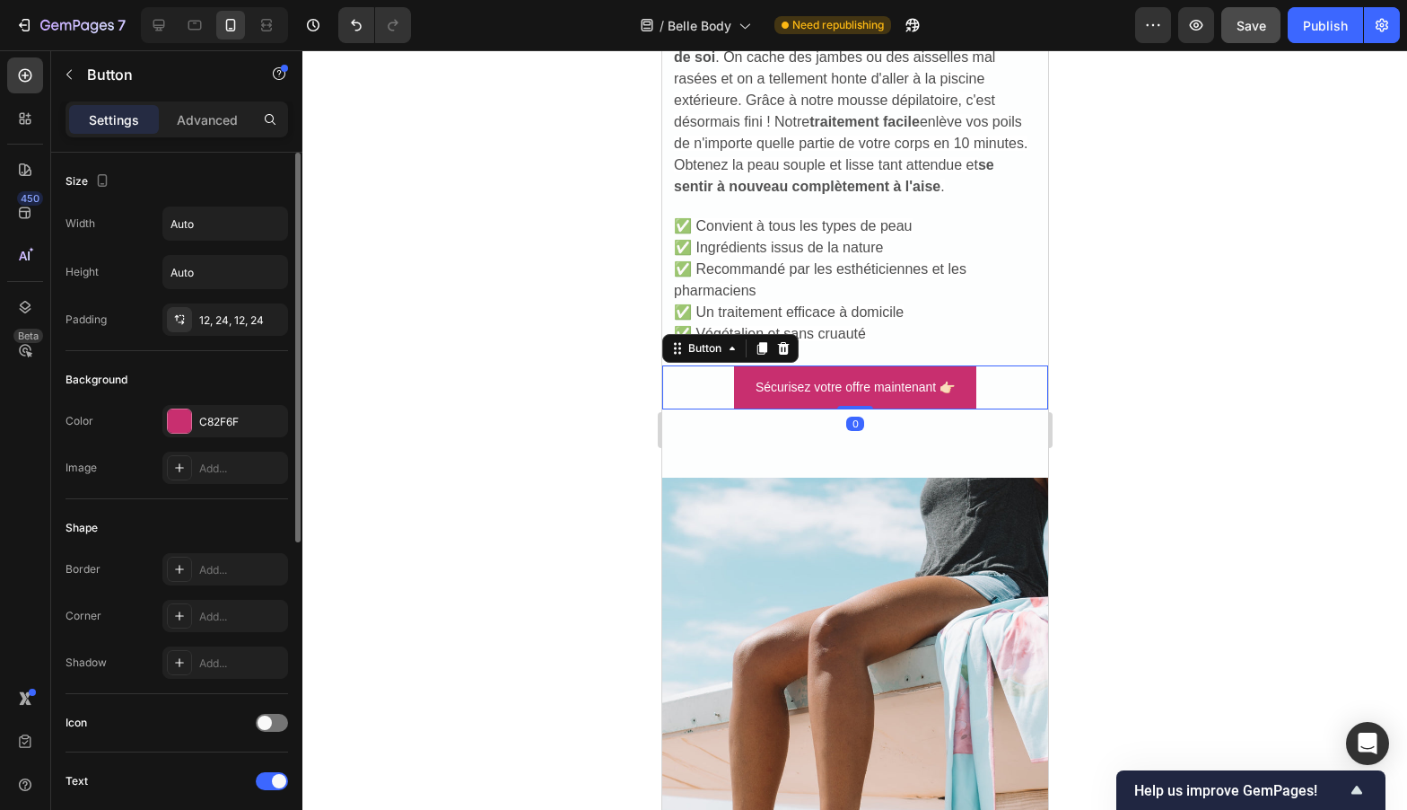
scroll to position [579, 0]
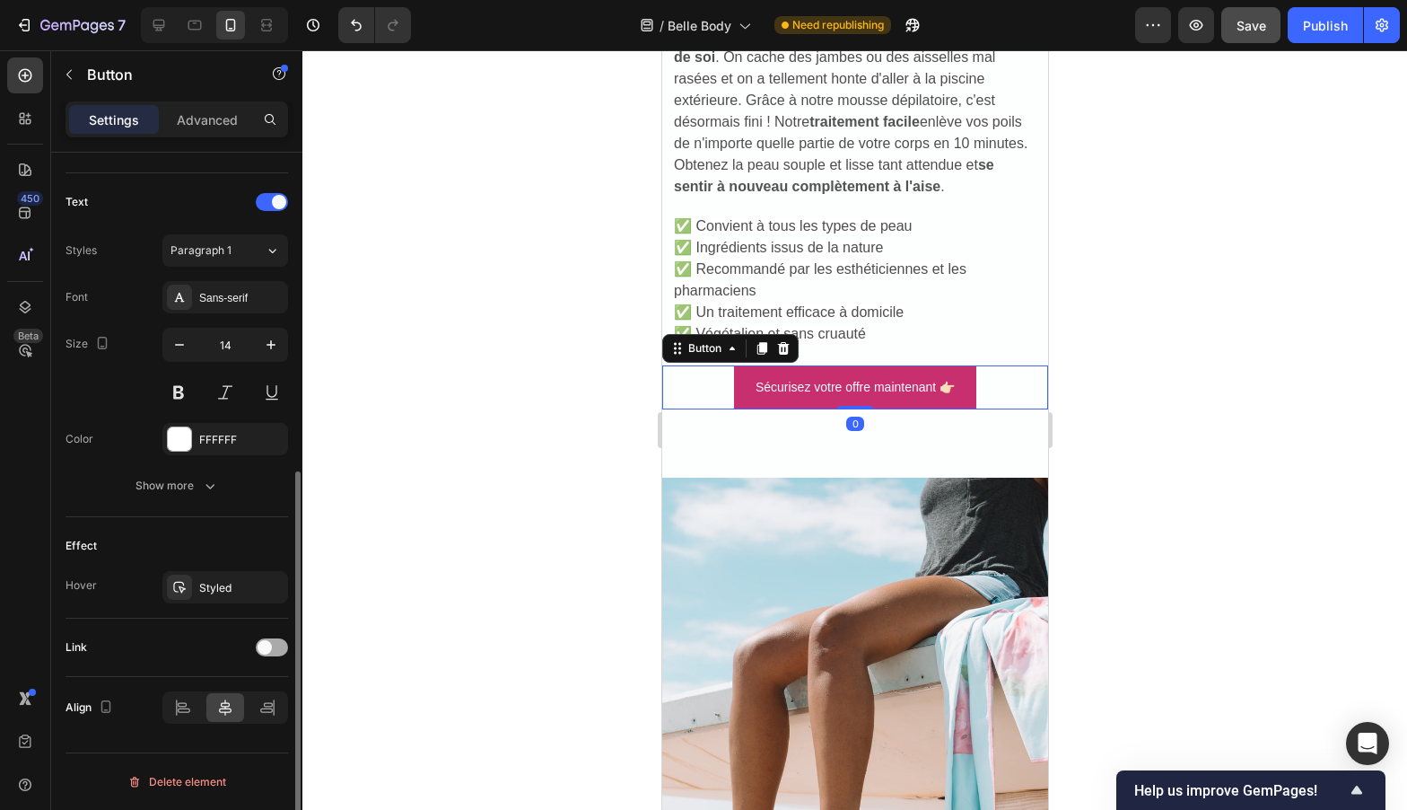
click at [267, 642] on span at bounding box center [265, 647] width 14 height 14
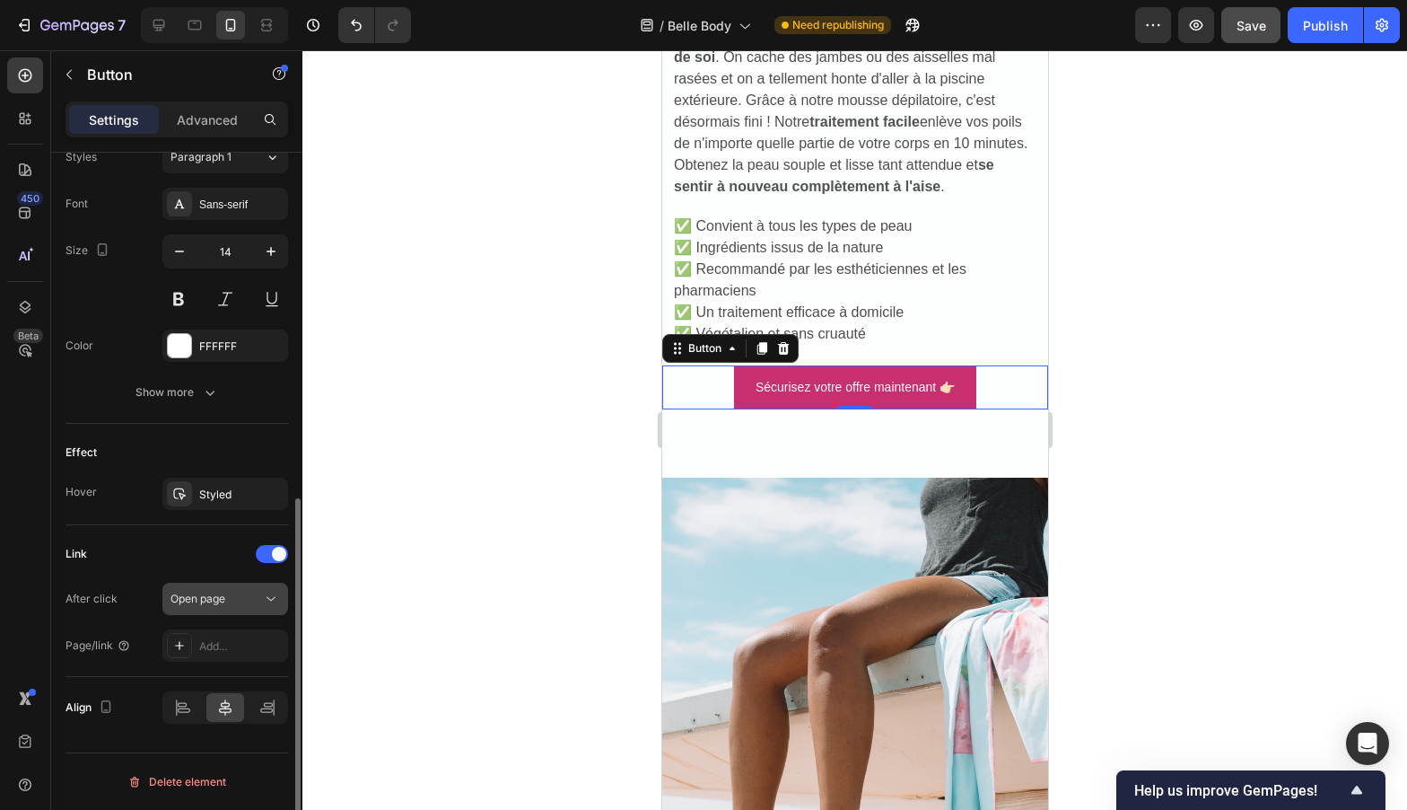
click at [237, 600] on div "Open page" at bounding box center [217, 599] width 92 height 16
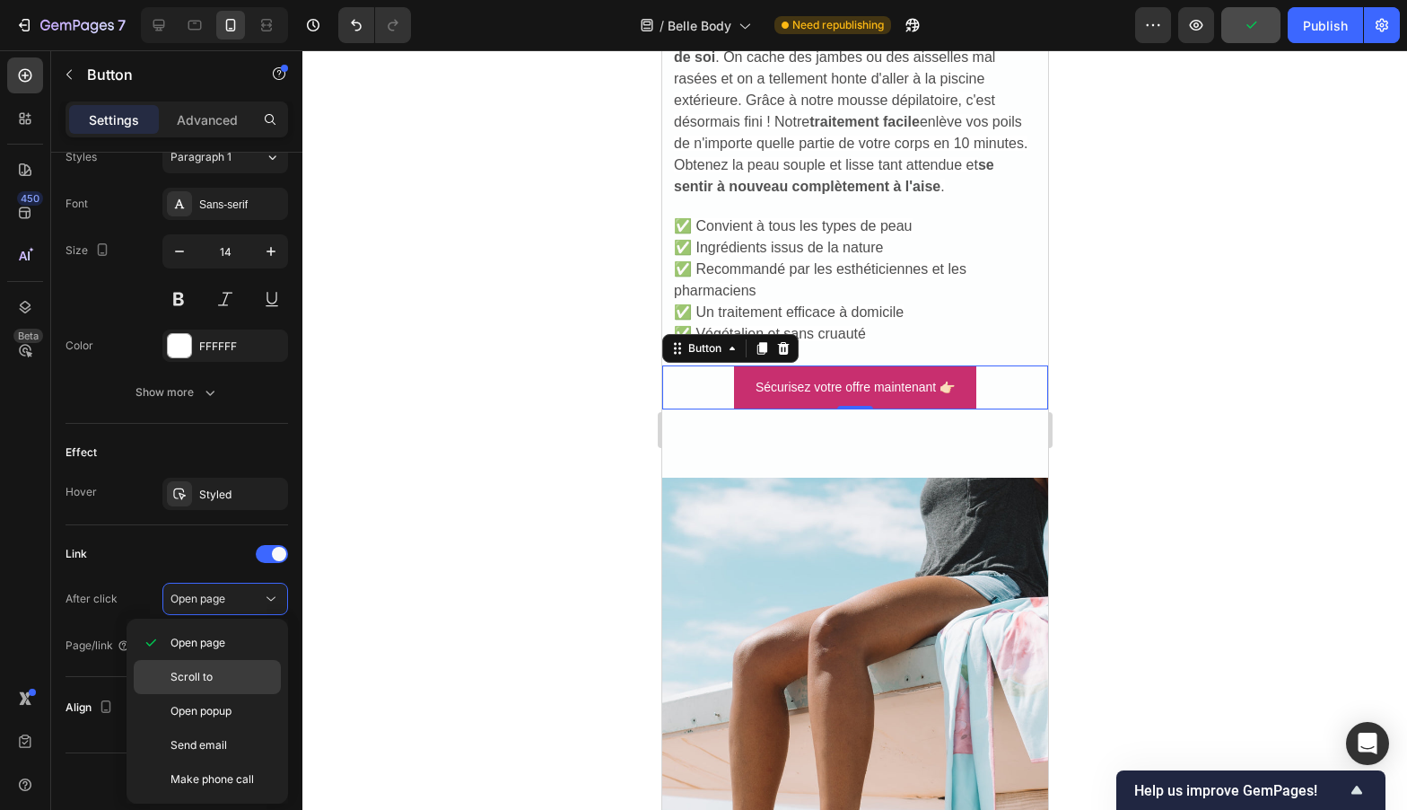
click at [229, 679] on p "Scroll to" at bounding box center [222, 677] width 102 height 16
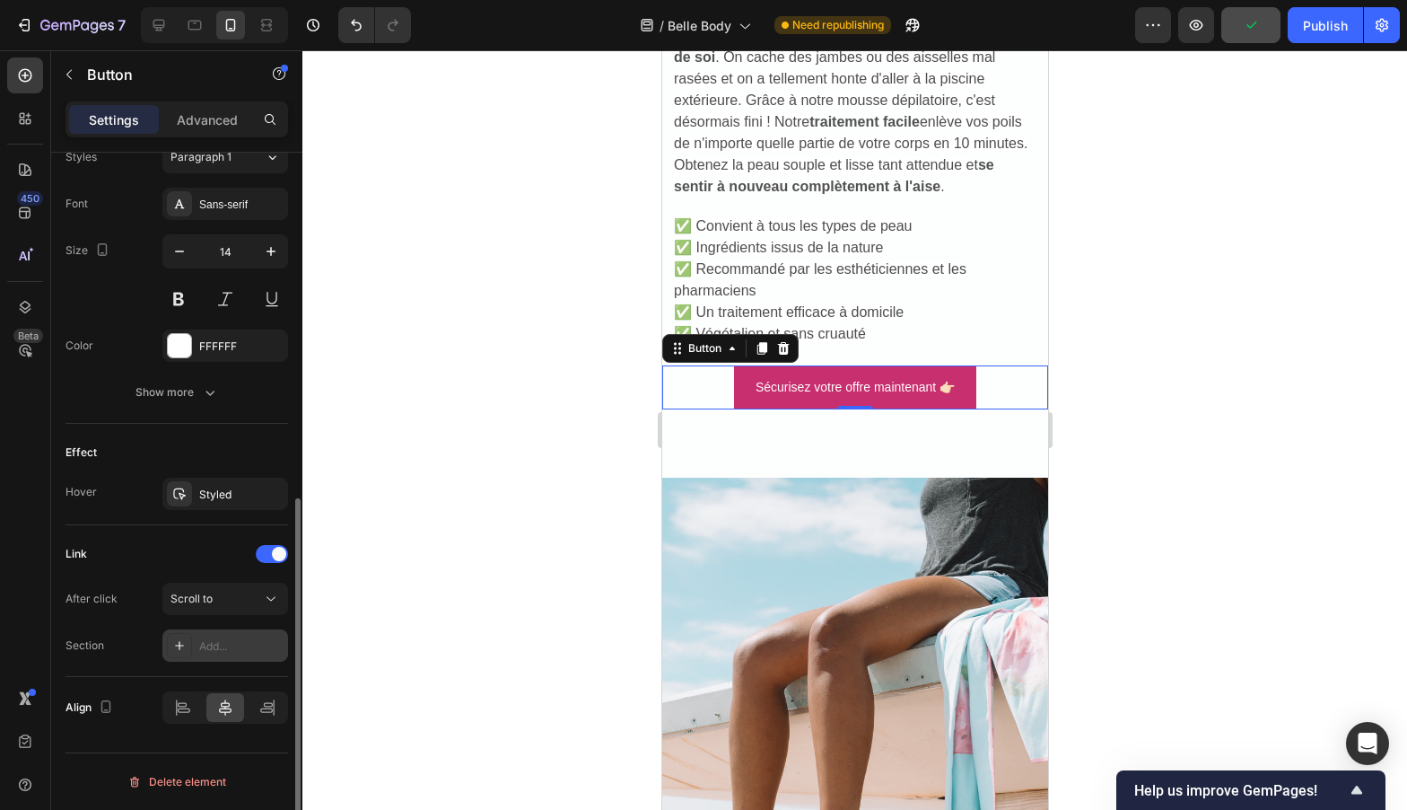
click at [231, 648] on div "Add..." at bounding box center [241, 646] width 84 height 16
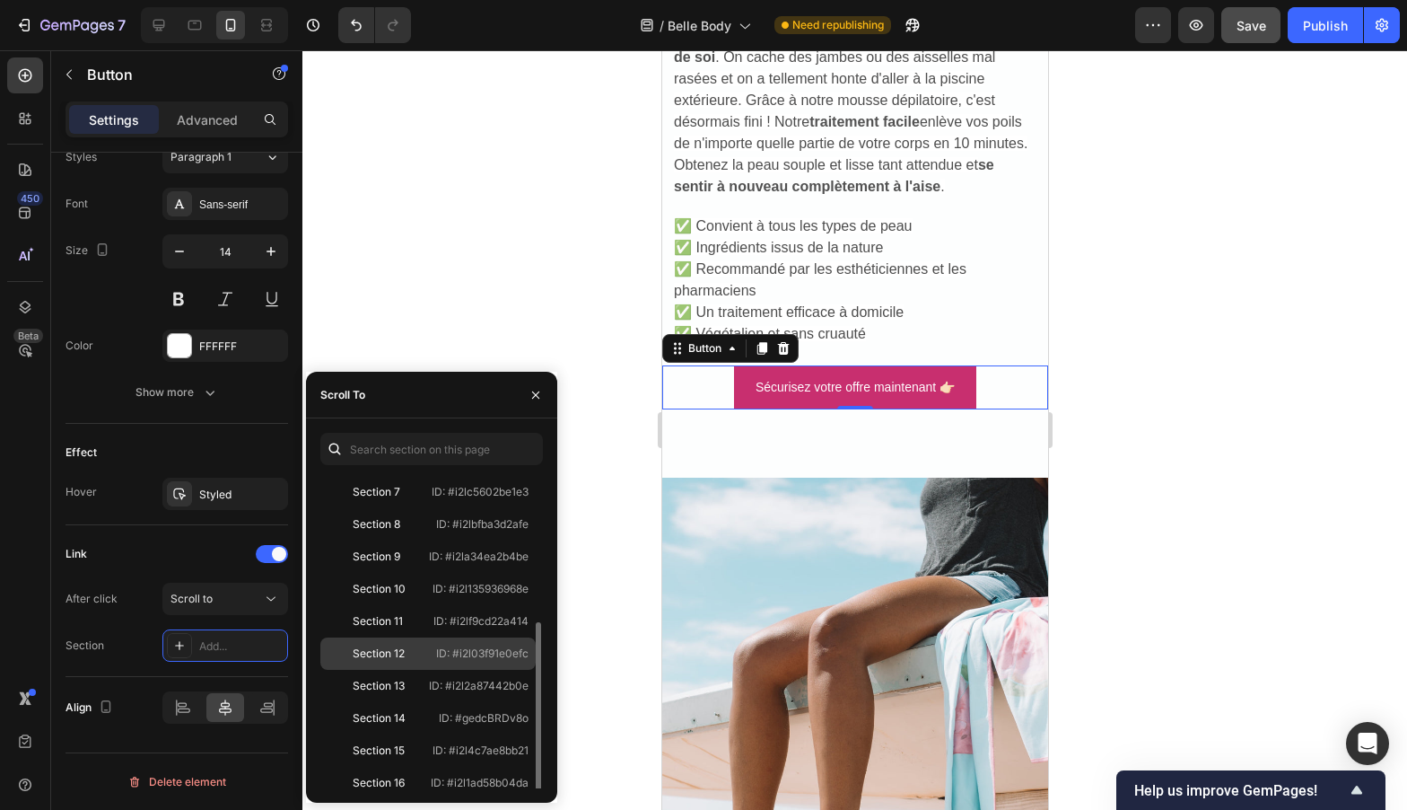
scroll to position [237, 0]
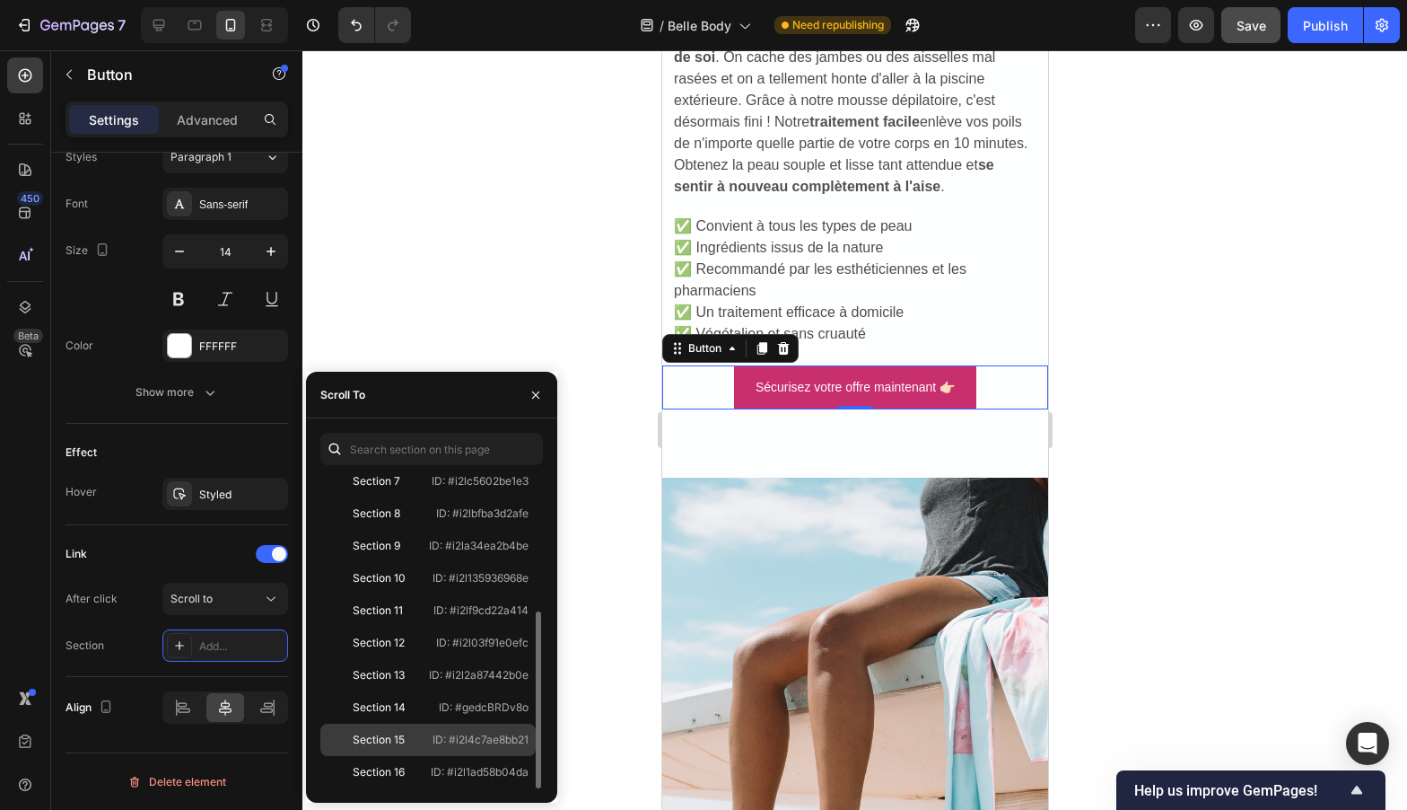
click at [396, 728] on div "Section 15 ID: #i2l4c7ae8bb21" at bounding box center [427, 739] width 215 height 32
drag, startPoint x: 1270, startPoint y: 430, endPoint x: 1239, endPoint y: 432, distance: 31.5
click at [1270, 430] on div at bounding box center [854, 429] width 1105 height 759
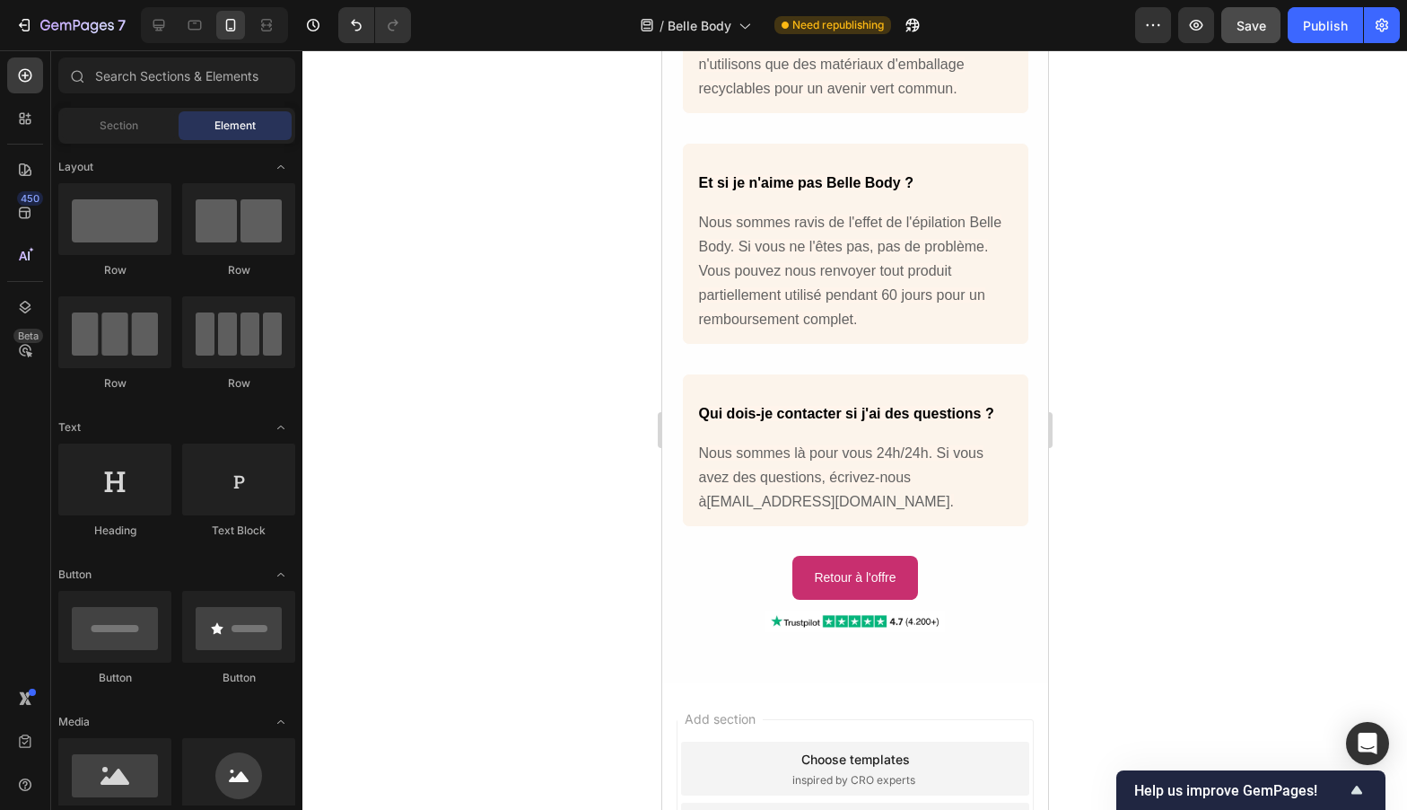
scroll to position [13805, 0]
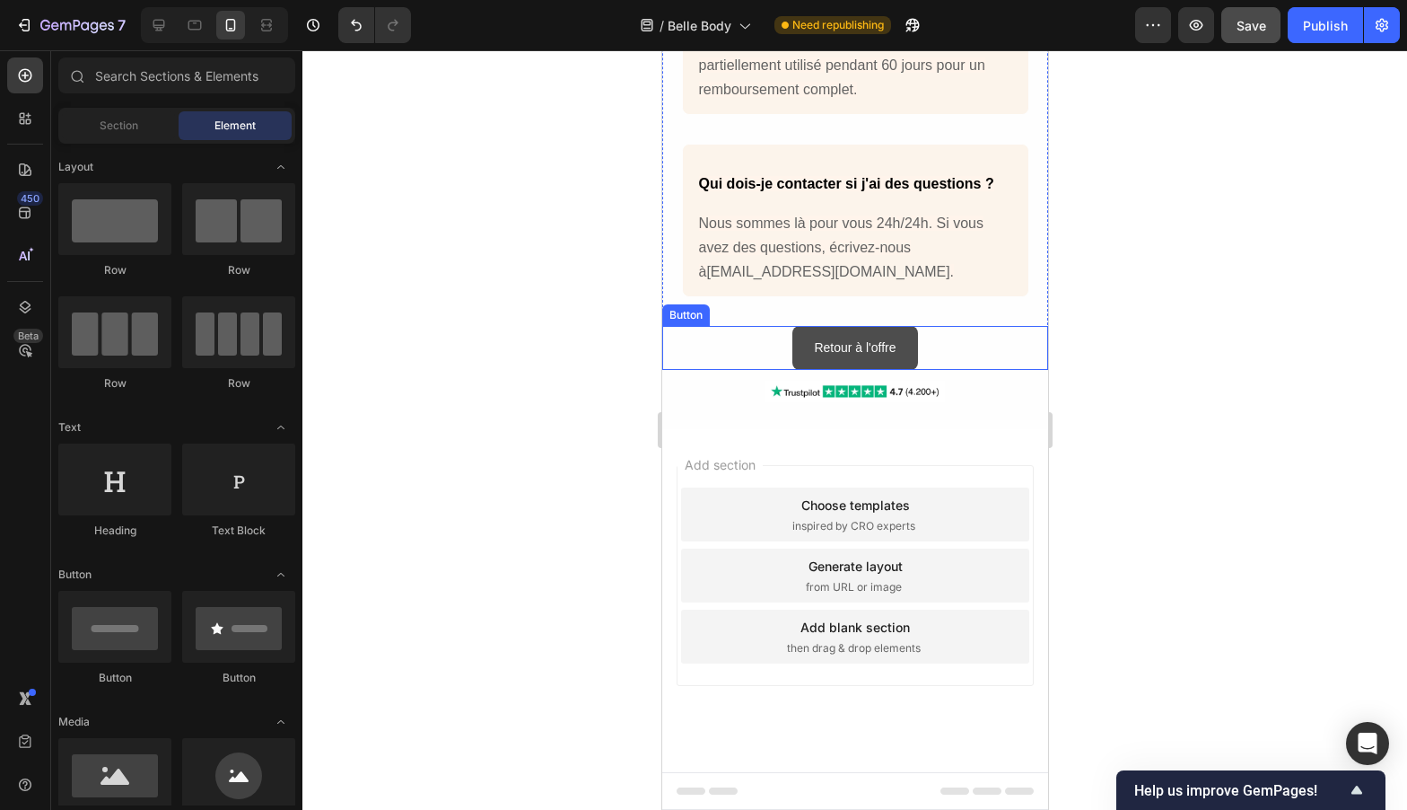
click at [902, 342] on link "Retour à l'offre" at bounding box center [854, 348] width 125 height 44
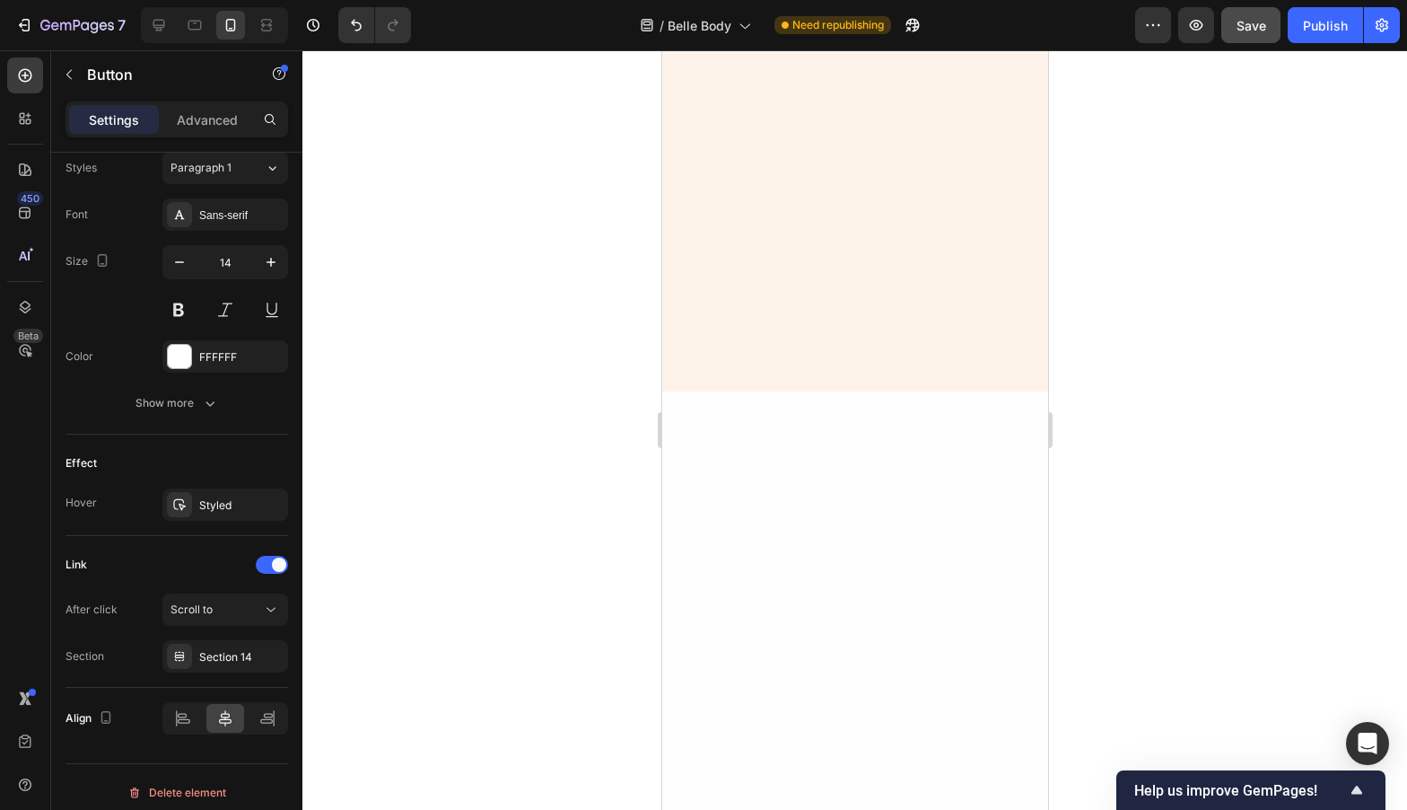
scroll to position [0, 0]
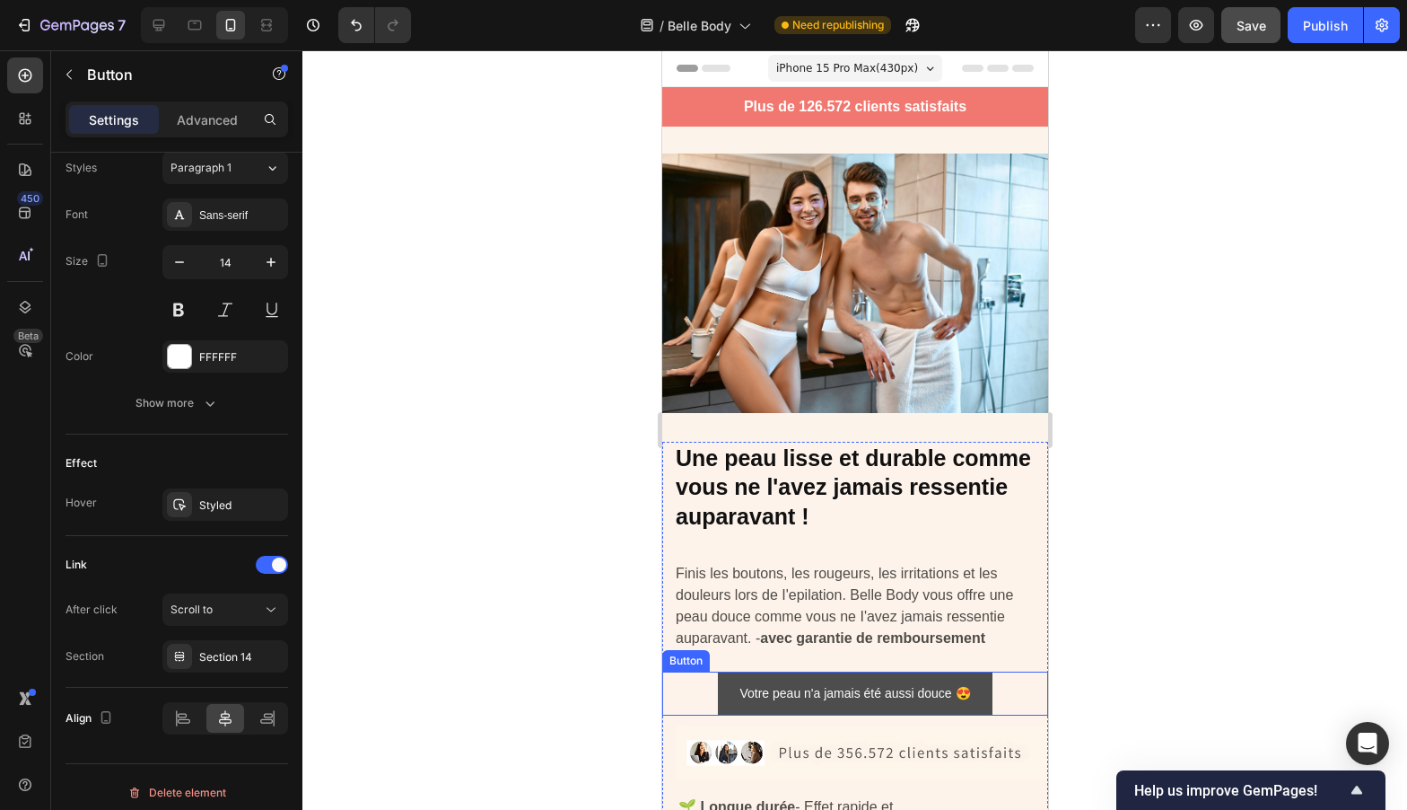
click at [963, 694] on link "Votre peau n'a jamais été aussi douce 😍" at bounding box center [854, 693] width 274 height 44
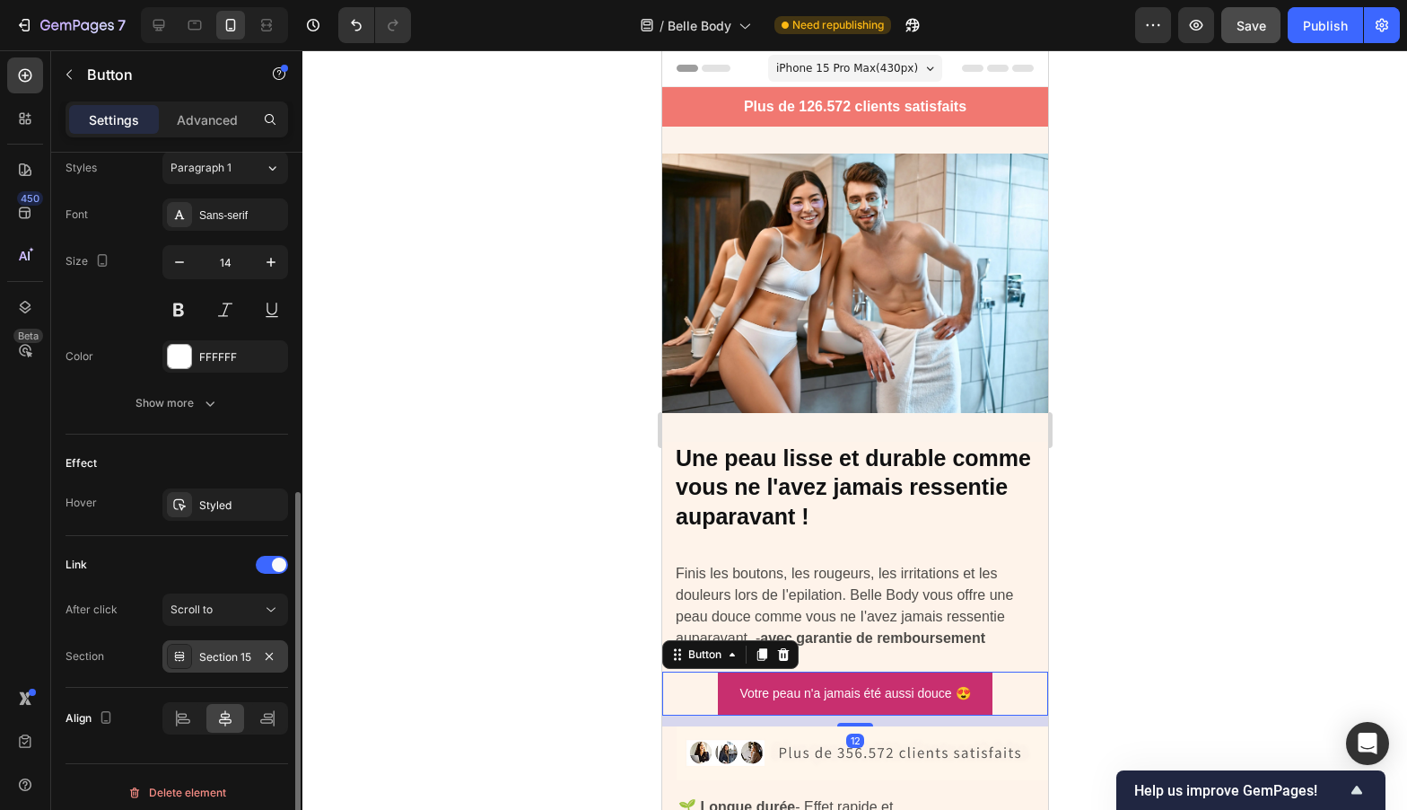
click at [216, 654] on div "Section 15" at bounding box center [225, 657] width 52 height 16
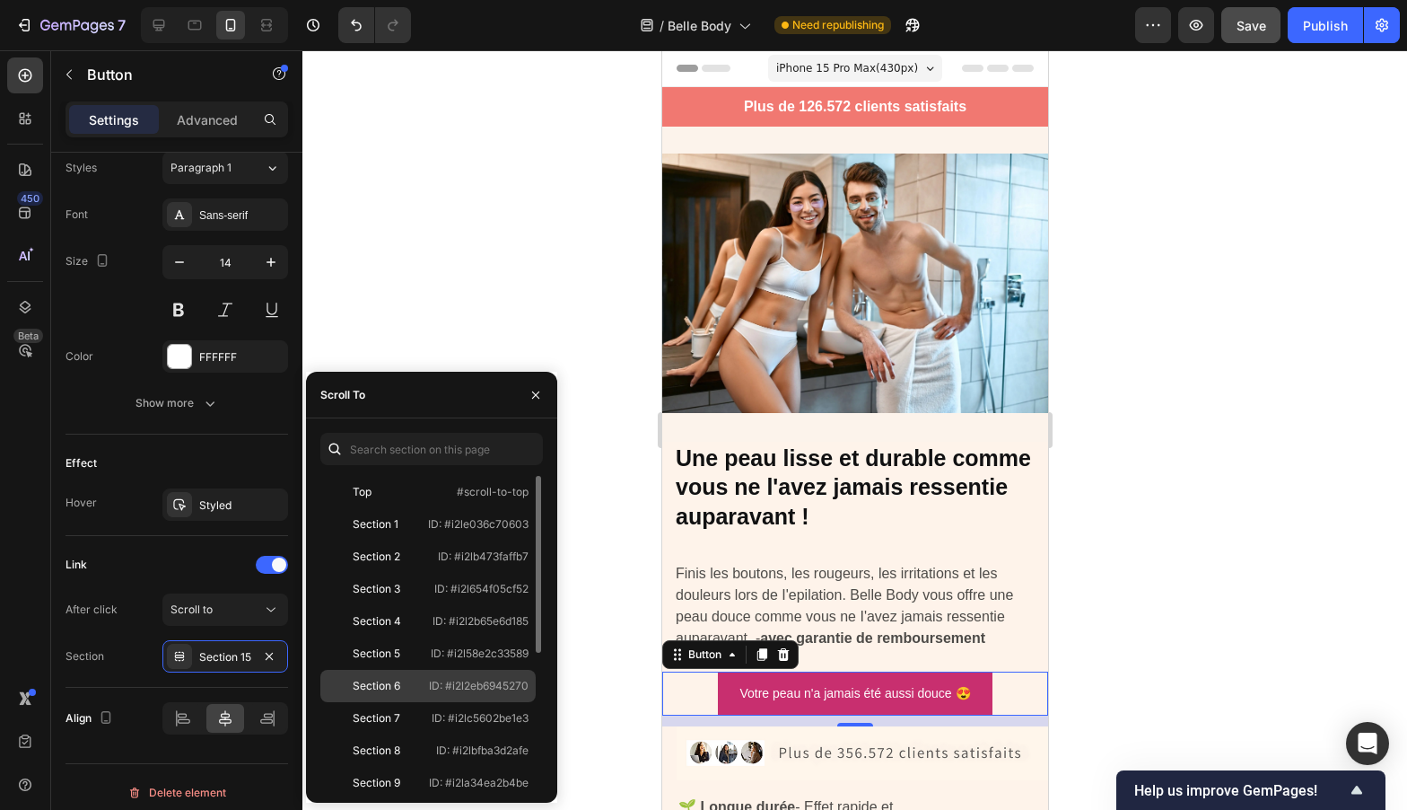
scroll to position [237, 0]
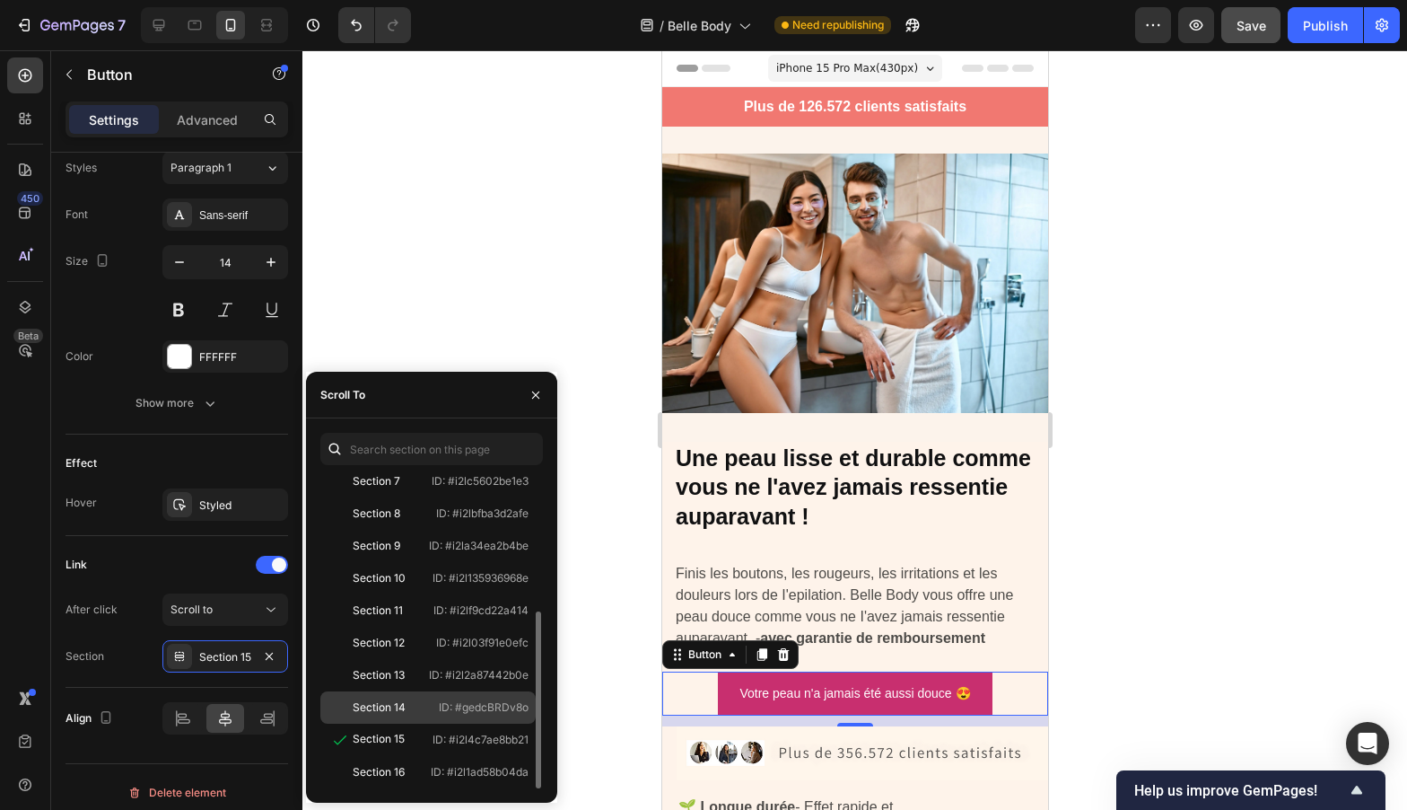
click at [398, 705] on div "Section 14" at bounding box center [379, 707] width 53 height 16
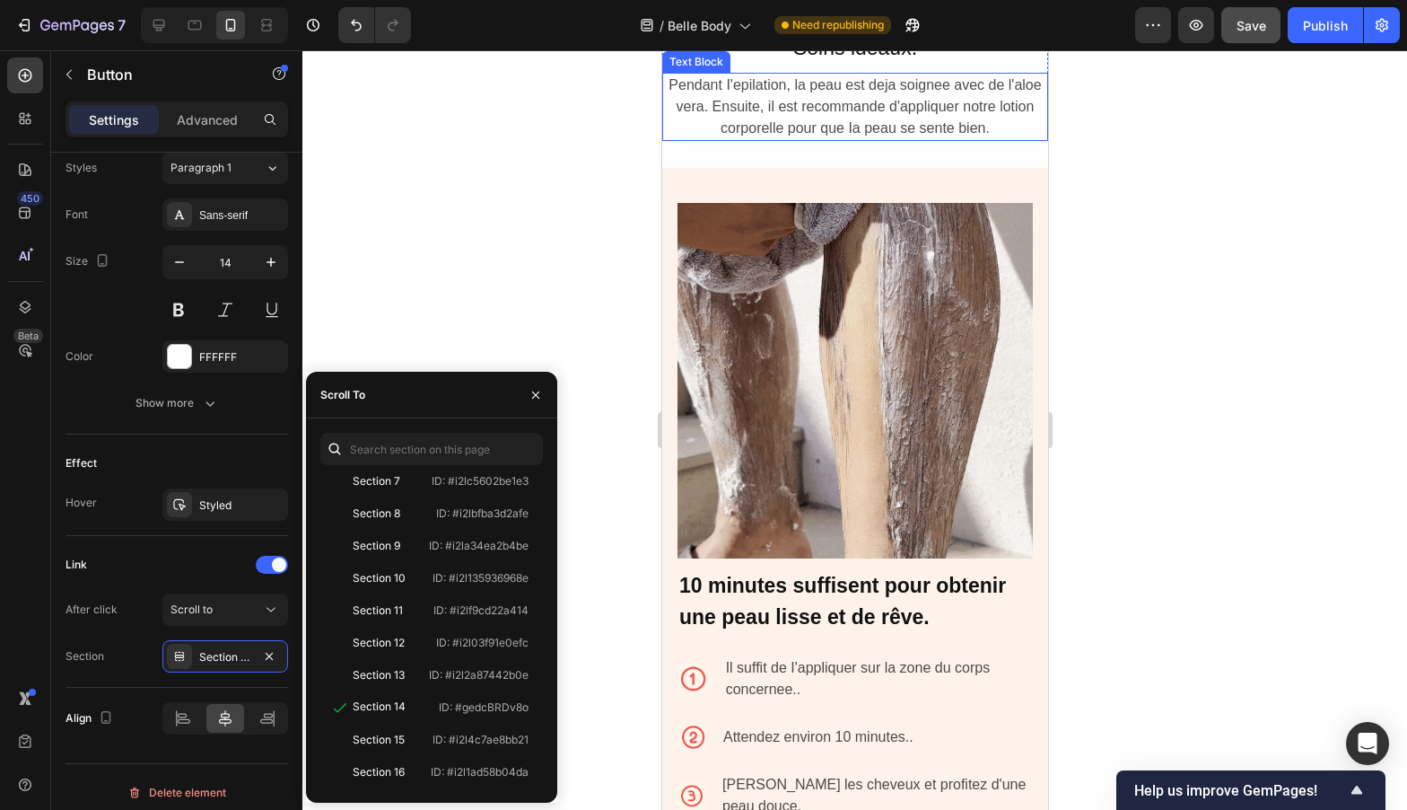
scroll to position [4815, 0]
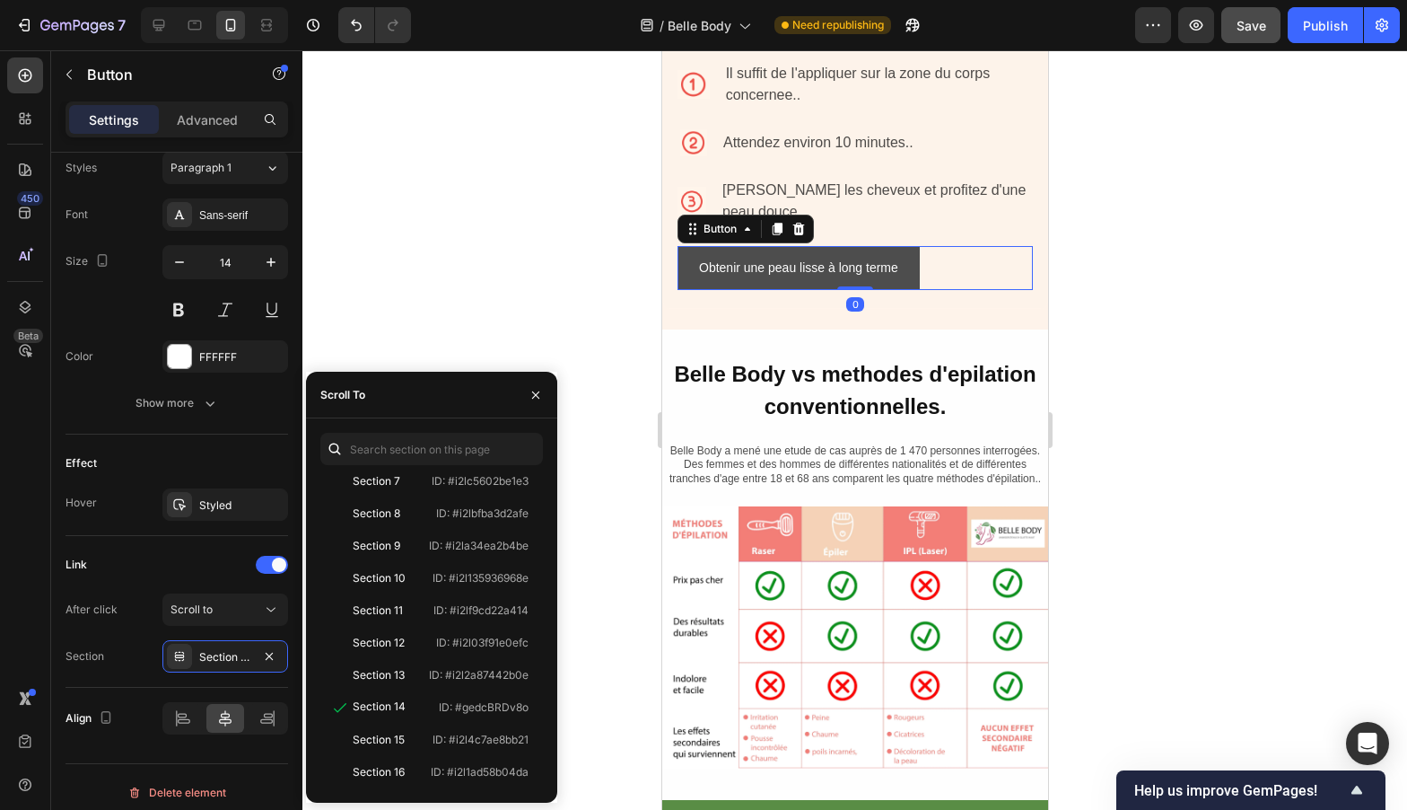
click at [912, 270] on link "Obtenir une peau lisse à long terme" at bounding box center [798, 268] width 242 height 44
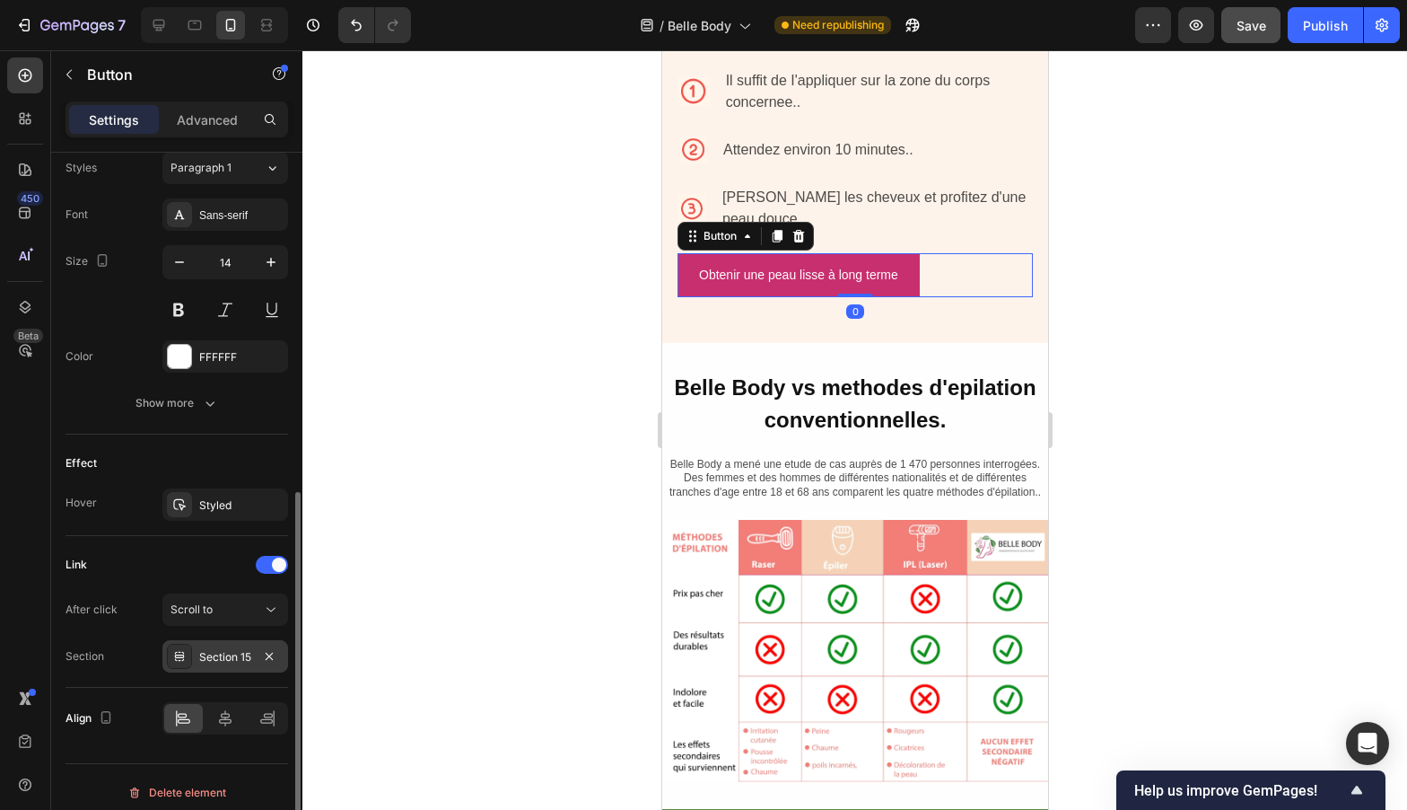
click at [191, 661] on div at bounding box center [179, 656] width 25 height 25
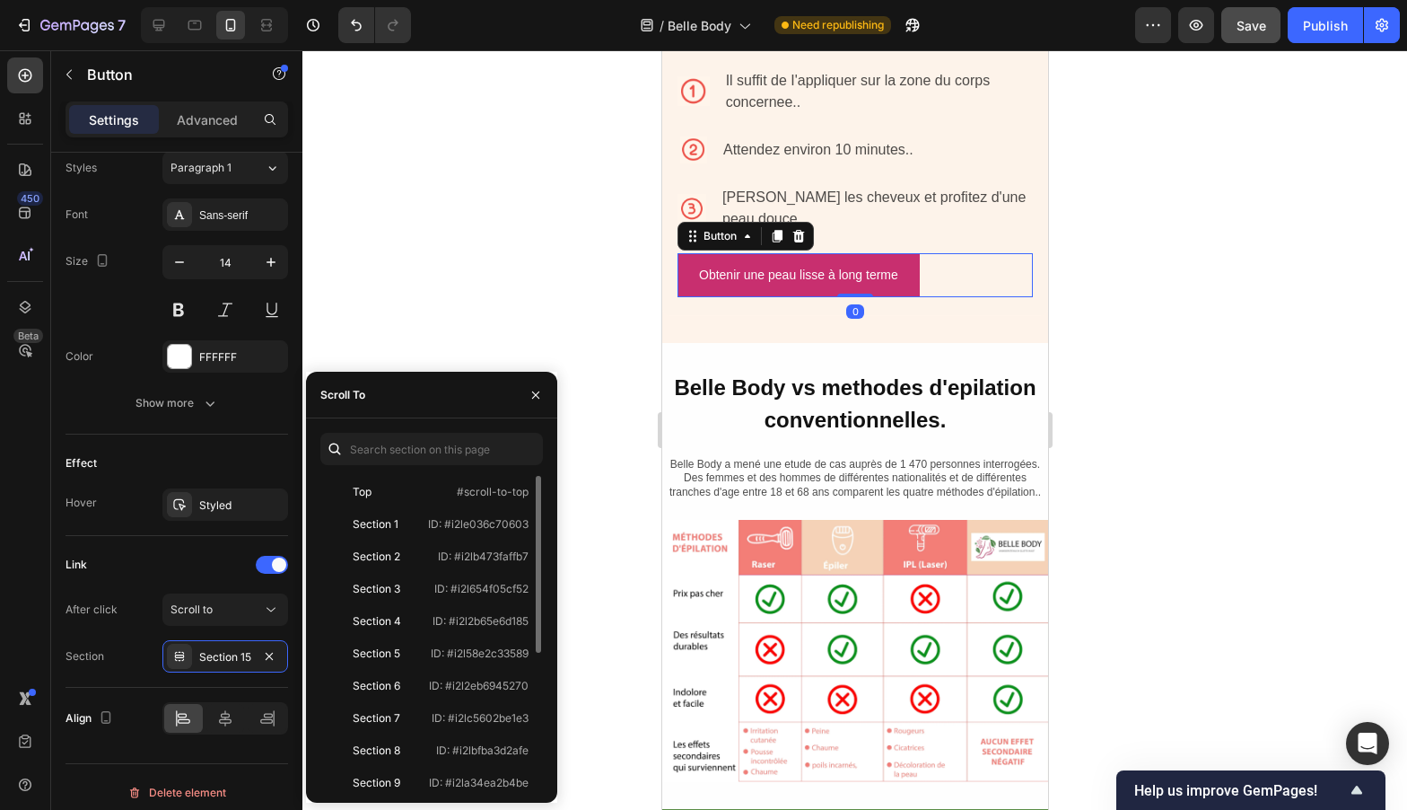
scroll to position [237, 0]
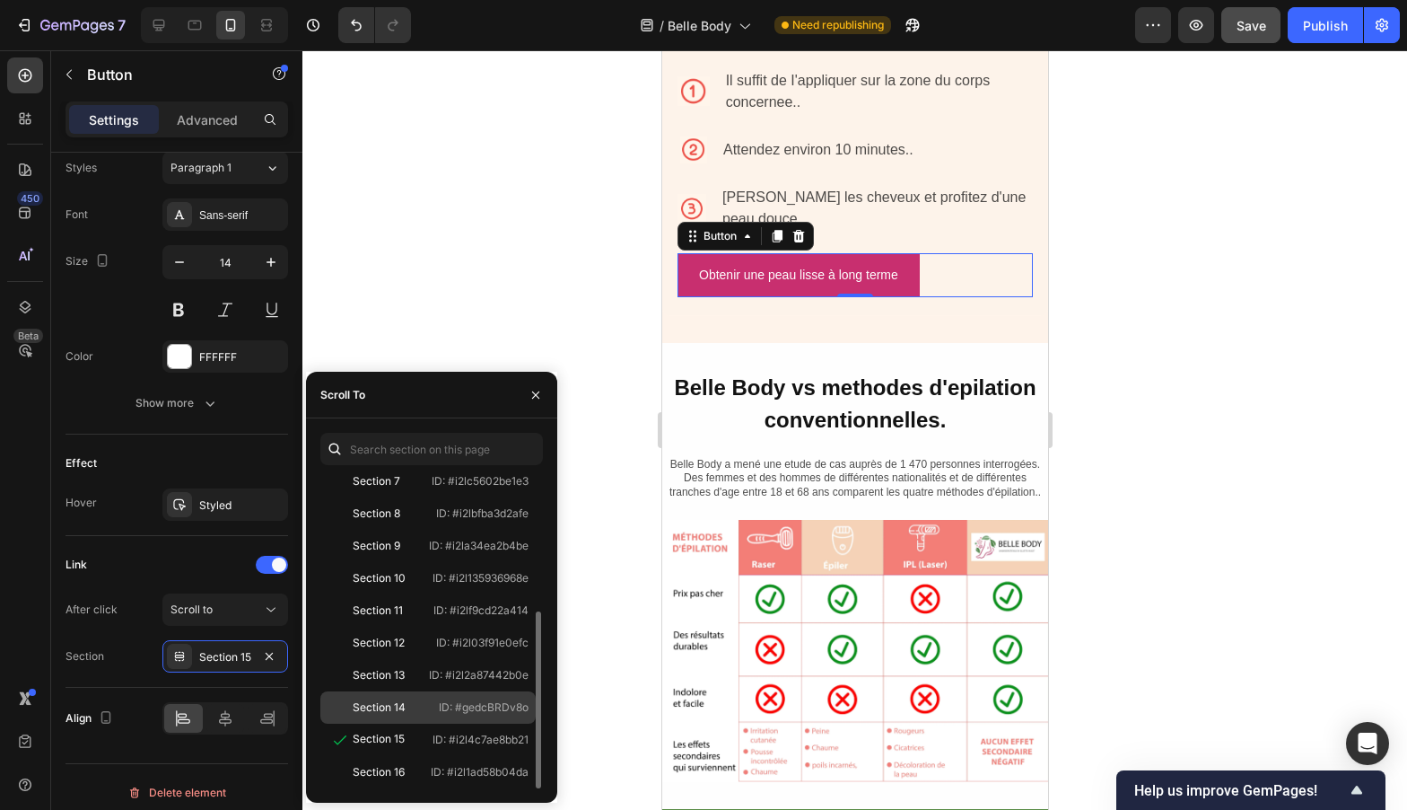
click at [407, 699] on div "Section 14" at bounding box center [380, 707] width 104 height 16
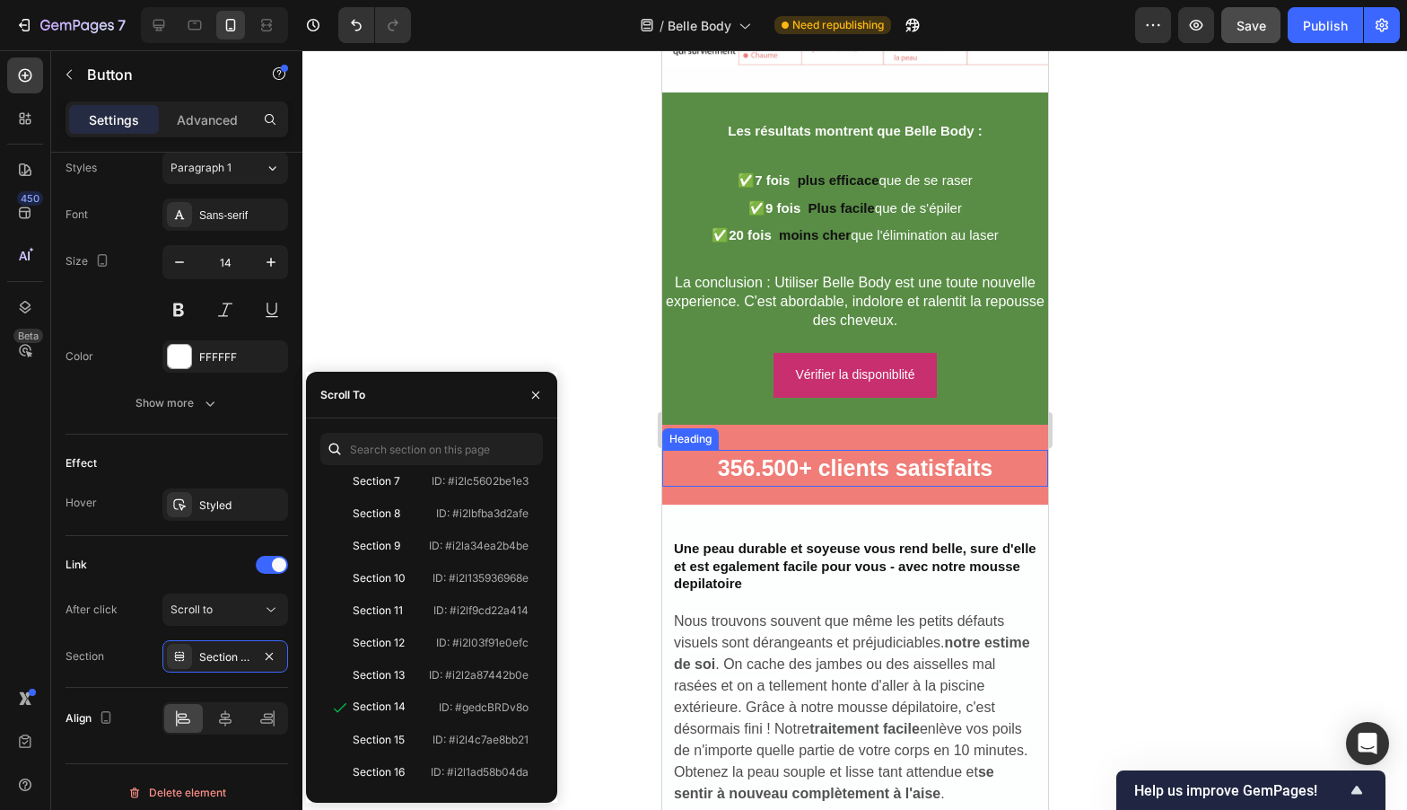
scroll to position [5529, 0]
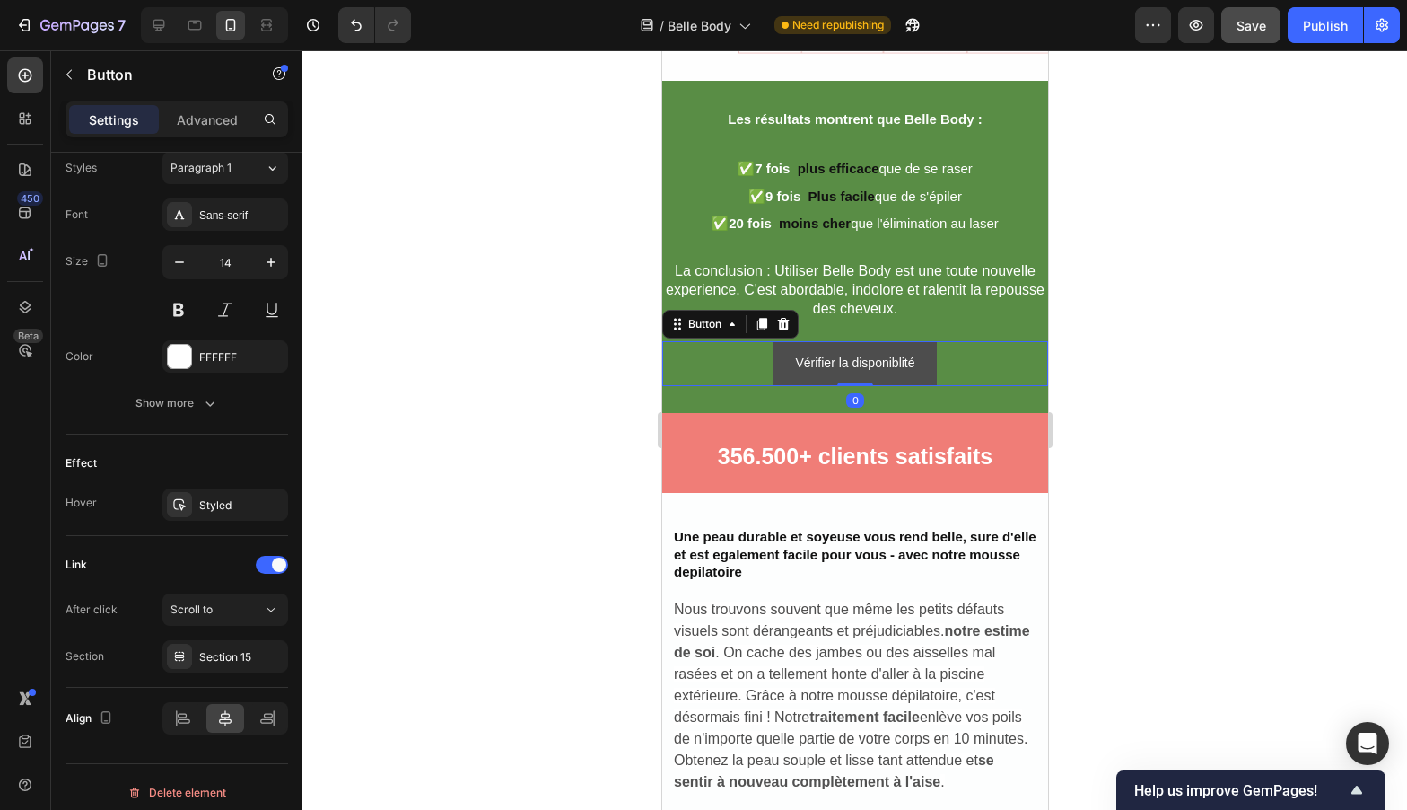
click at [918, 379] on link "Vérifier la disponiblité" at bounding box center [854, 363] width 162 height 44
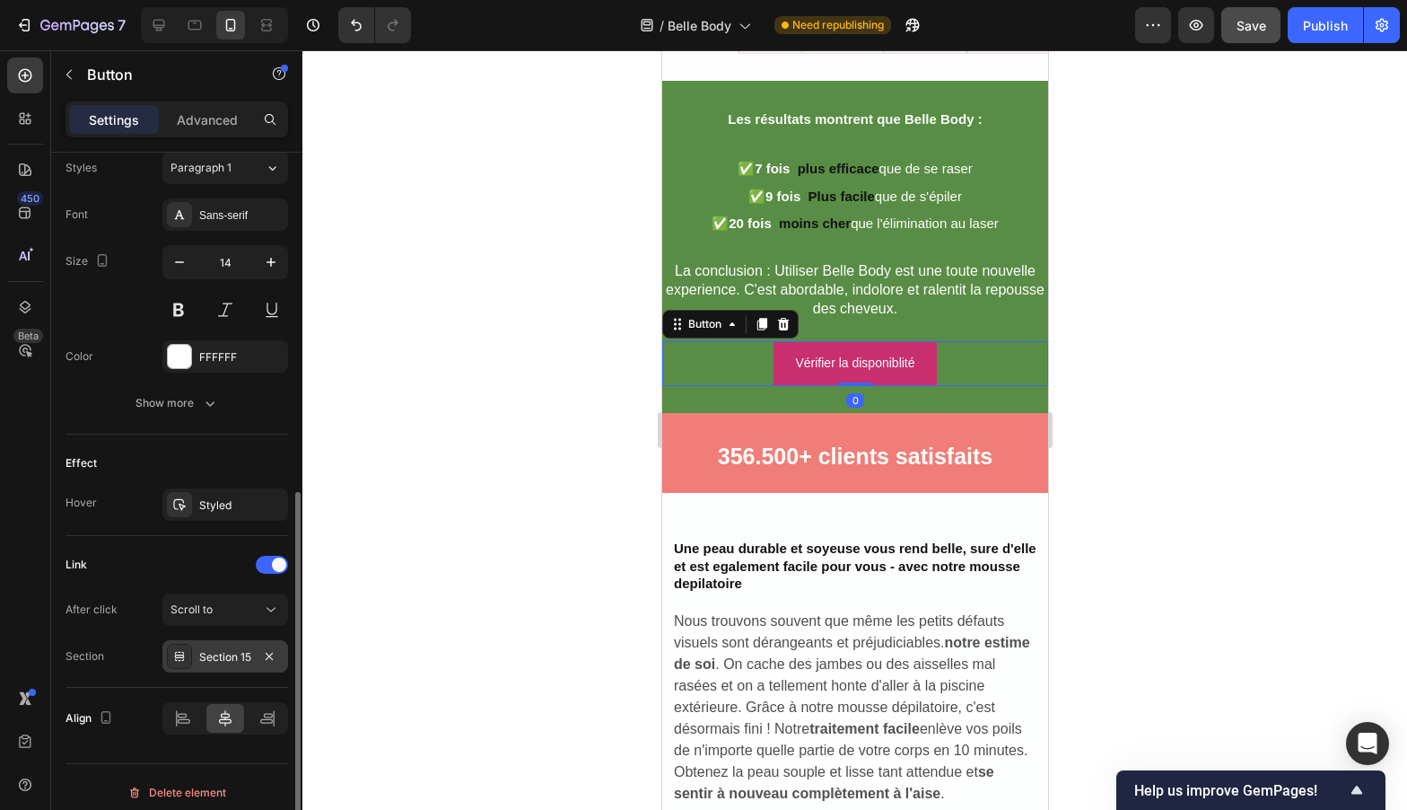
click at [216, 652] on div "Section 15" at bounding box center [225, 657] width 52 height 16
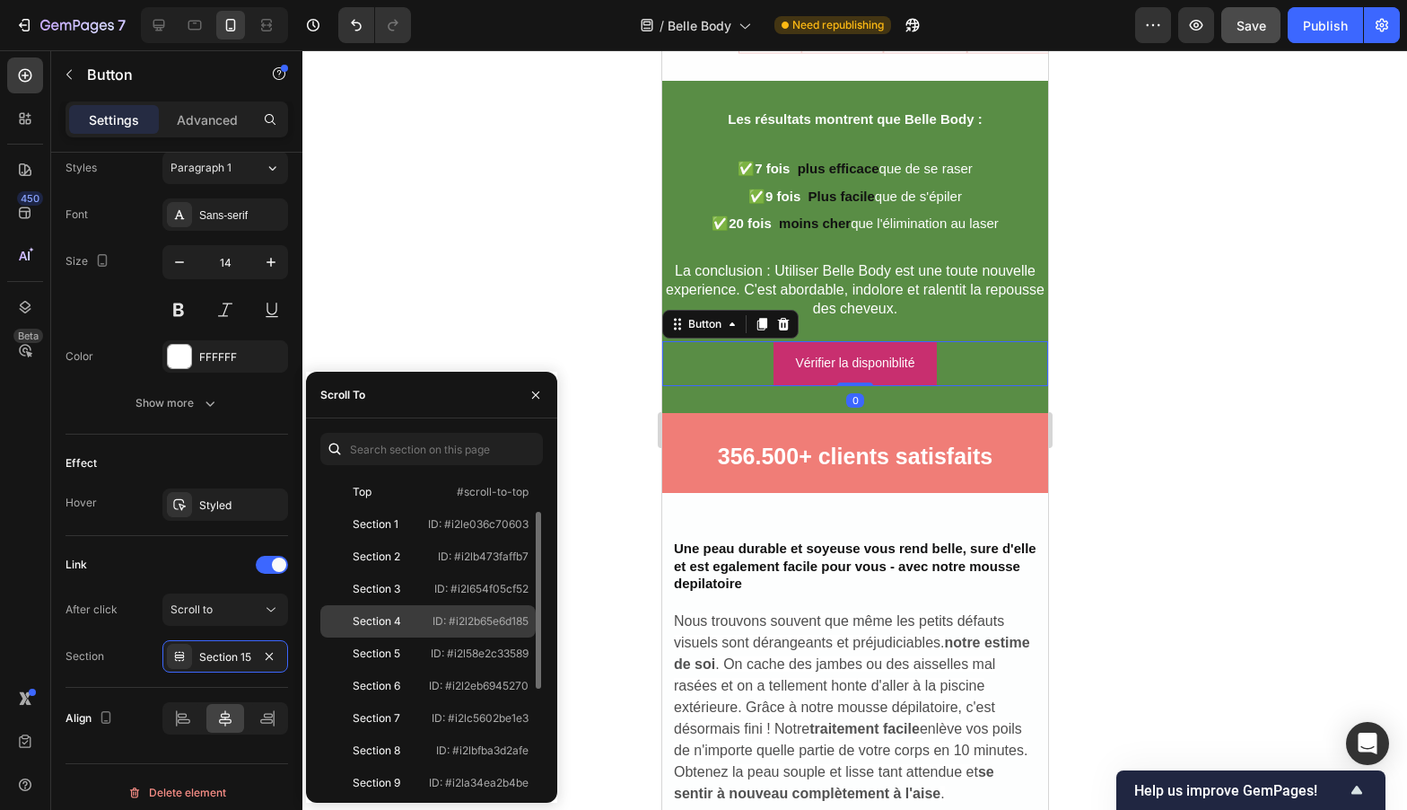
scroll to position [237, 0]
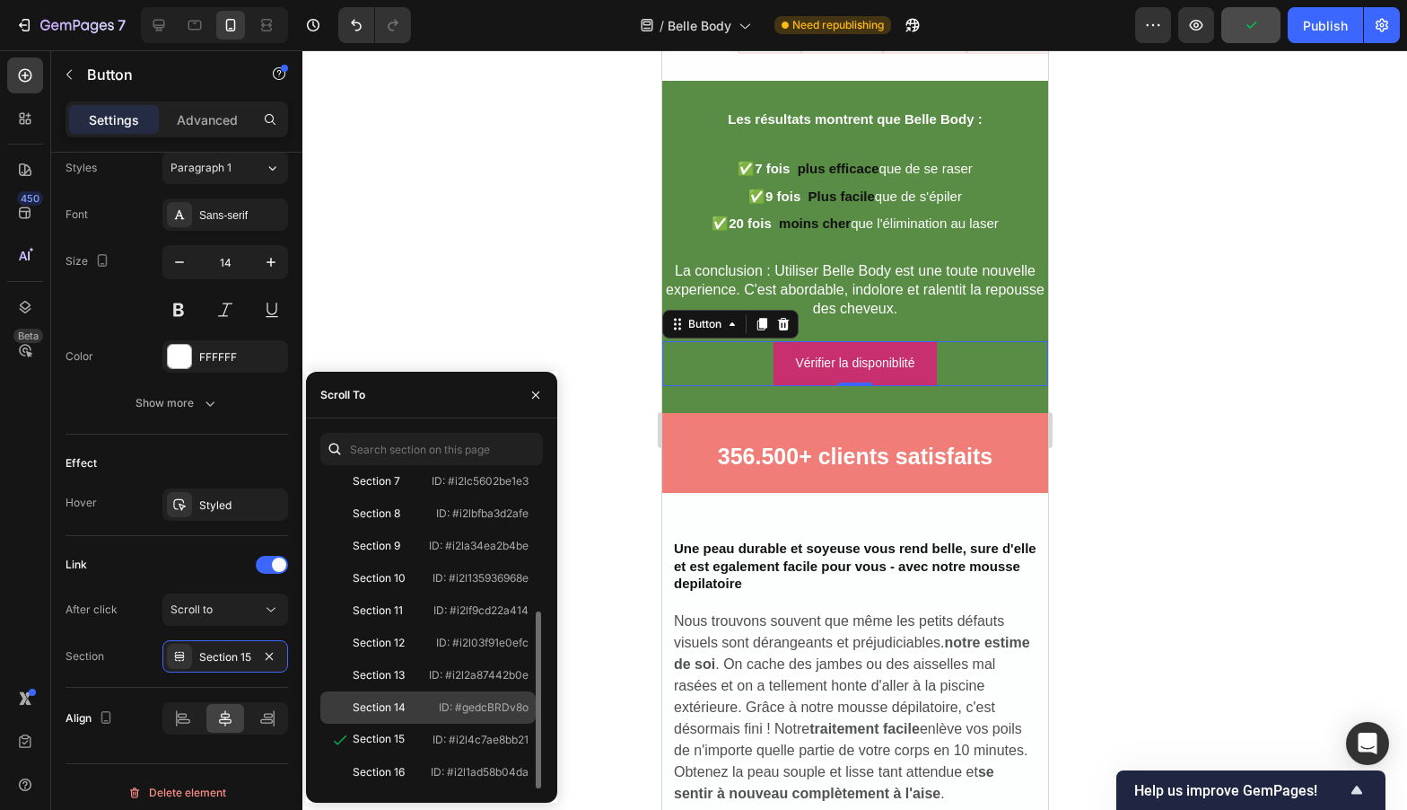
click at [409, 712] on div "Section 14" at bounding box center [380, 707] width 104 height 16
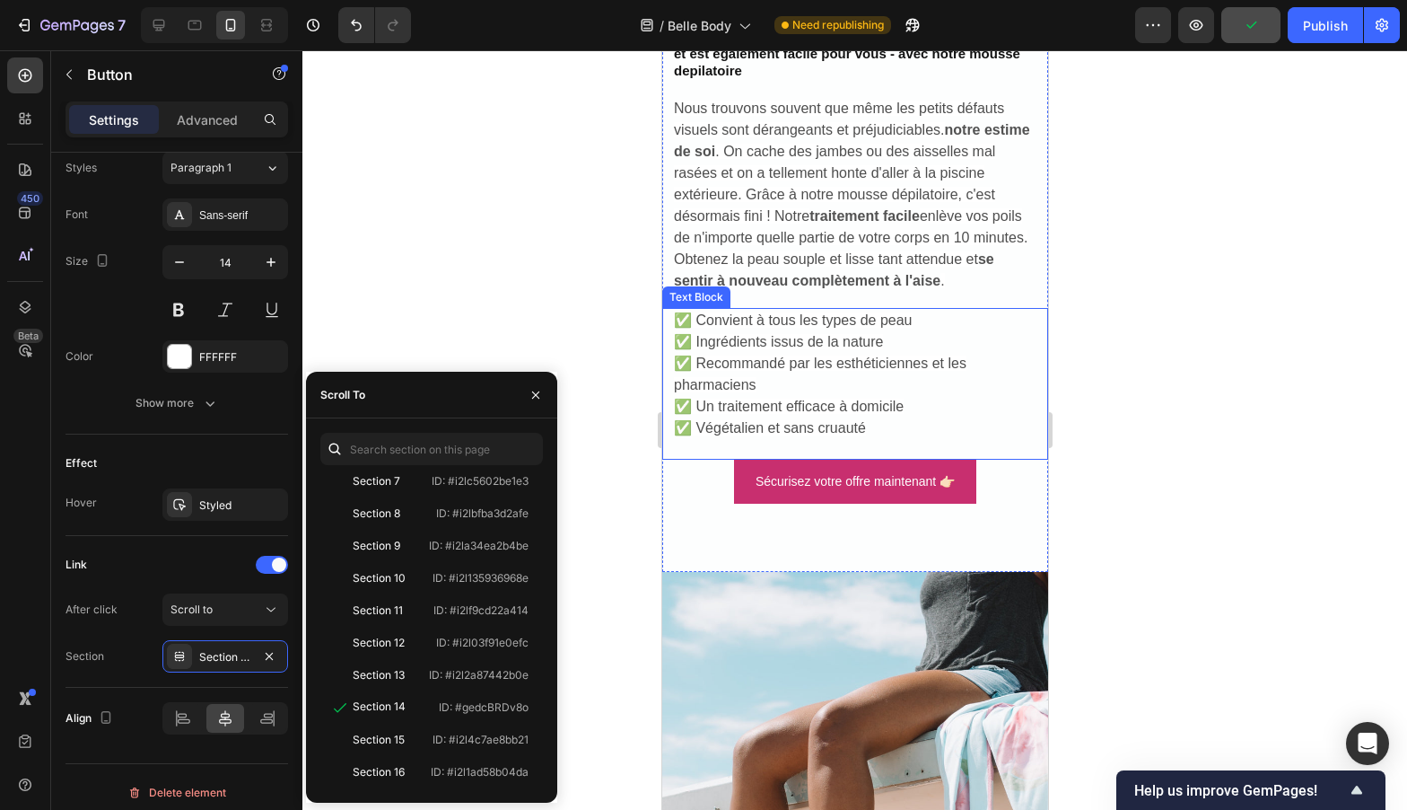
scroll to position [6213, 0]
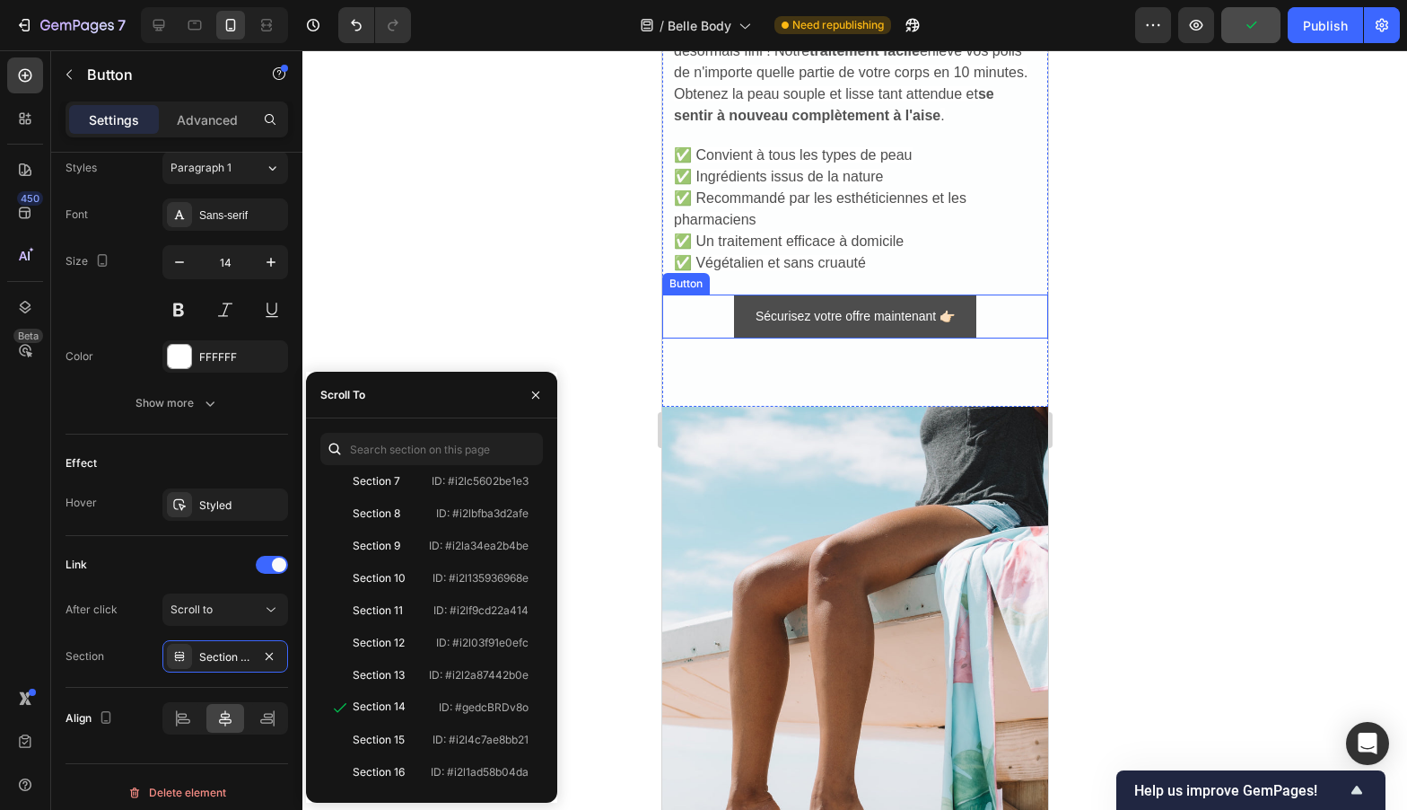
click at [945, 328] on link "Sécurisez votre offre maintenant 👉🏻" at bounding box center [854, 316] width 242 height 44
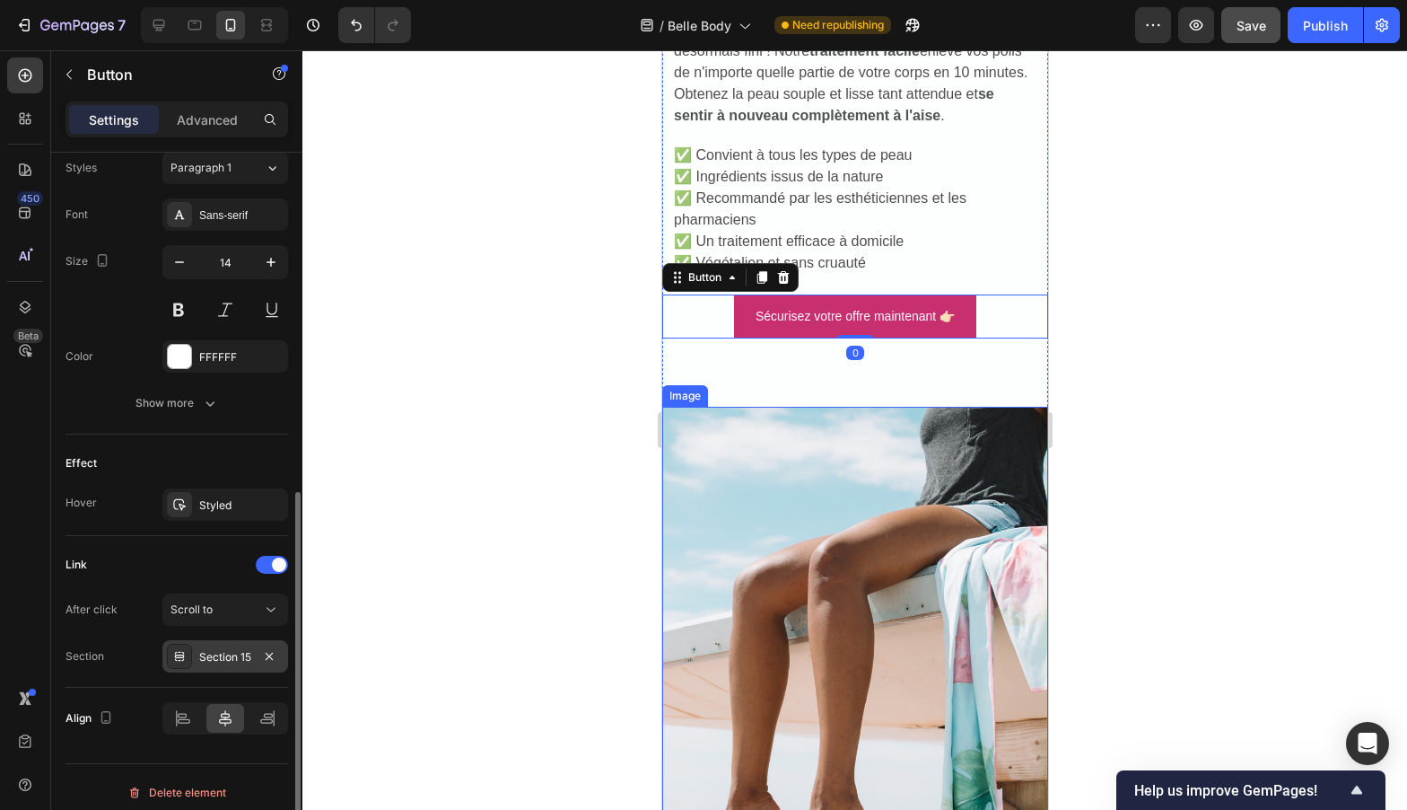
click at [223, 661] on div "Section 15" at bounding box center [225, 657] width 52 height 16
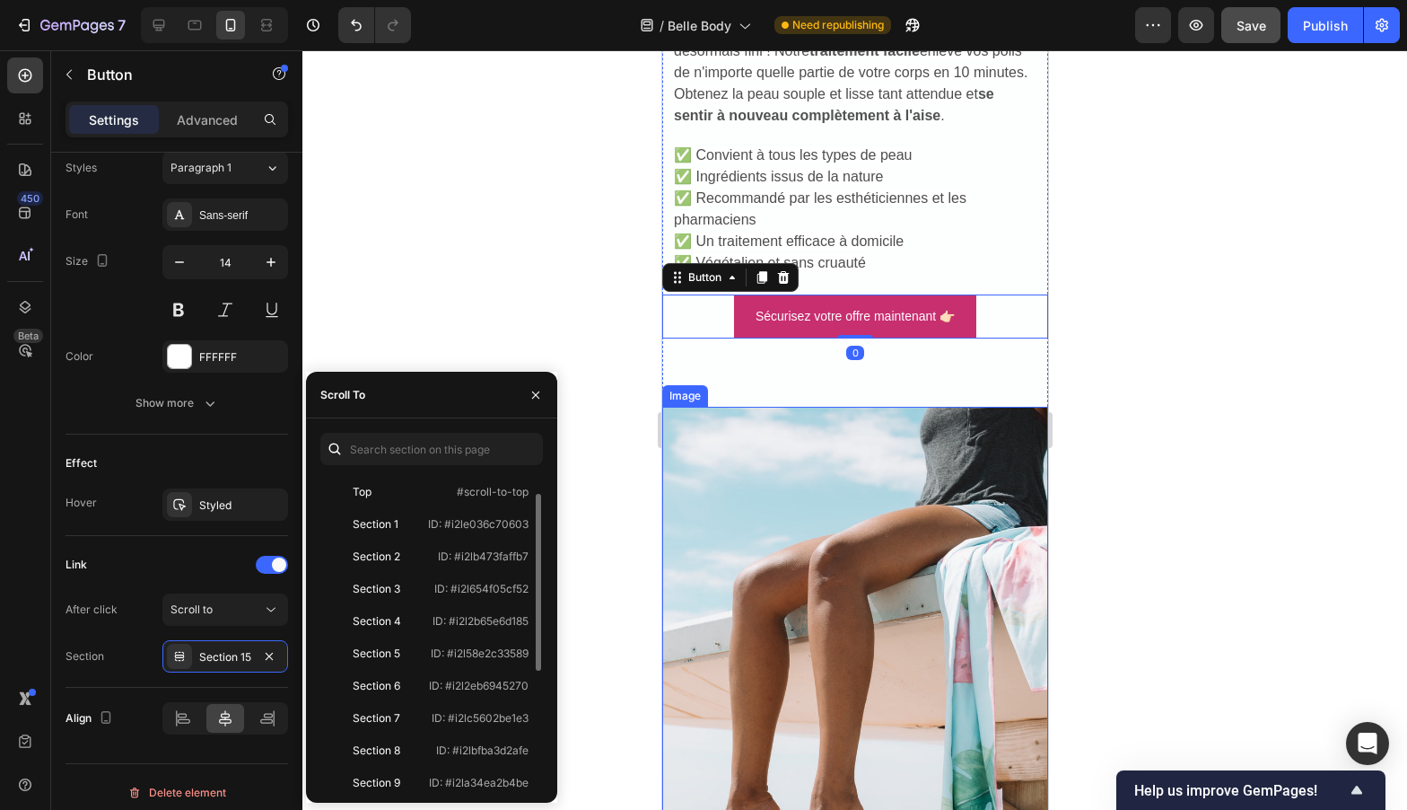
scroll to position [237, 0]
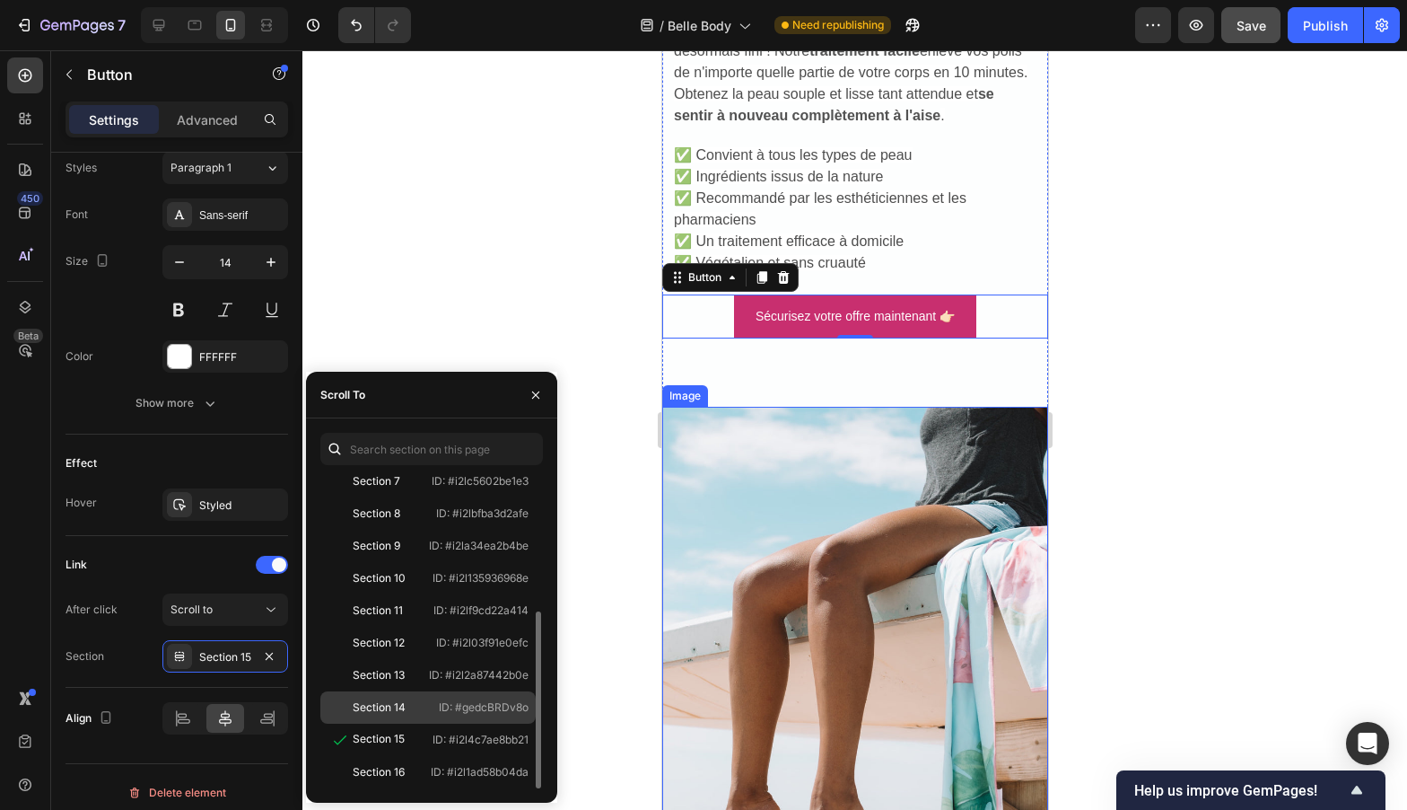
click at [407, 700] on div "Section 14" at bounding box center [380, 707] width 104 height 16
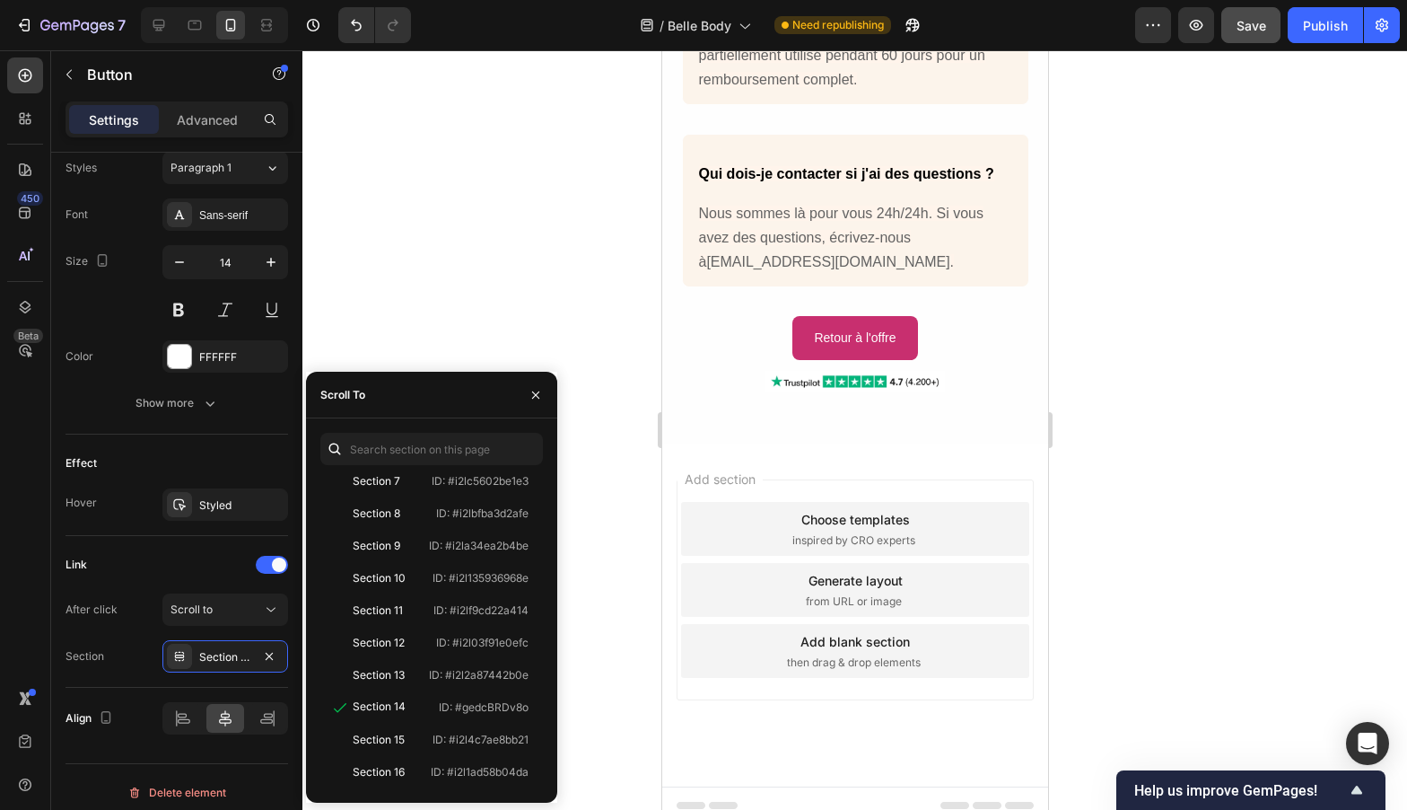
scroll to position [13805, 0]
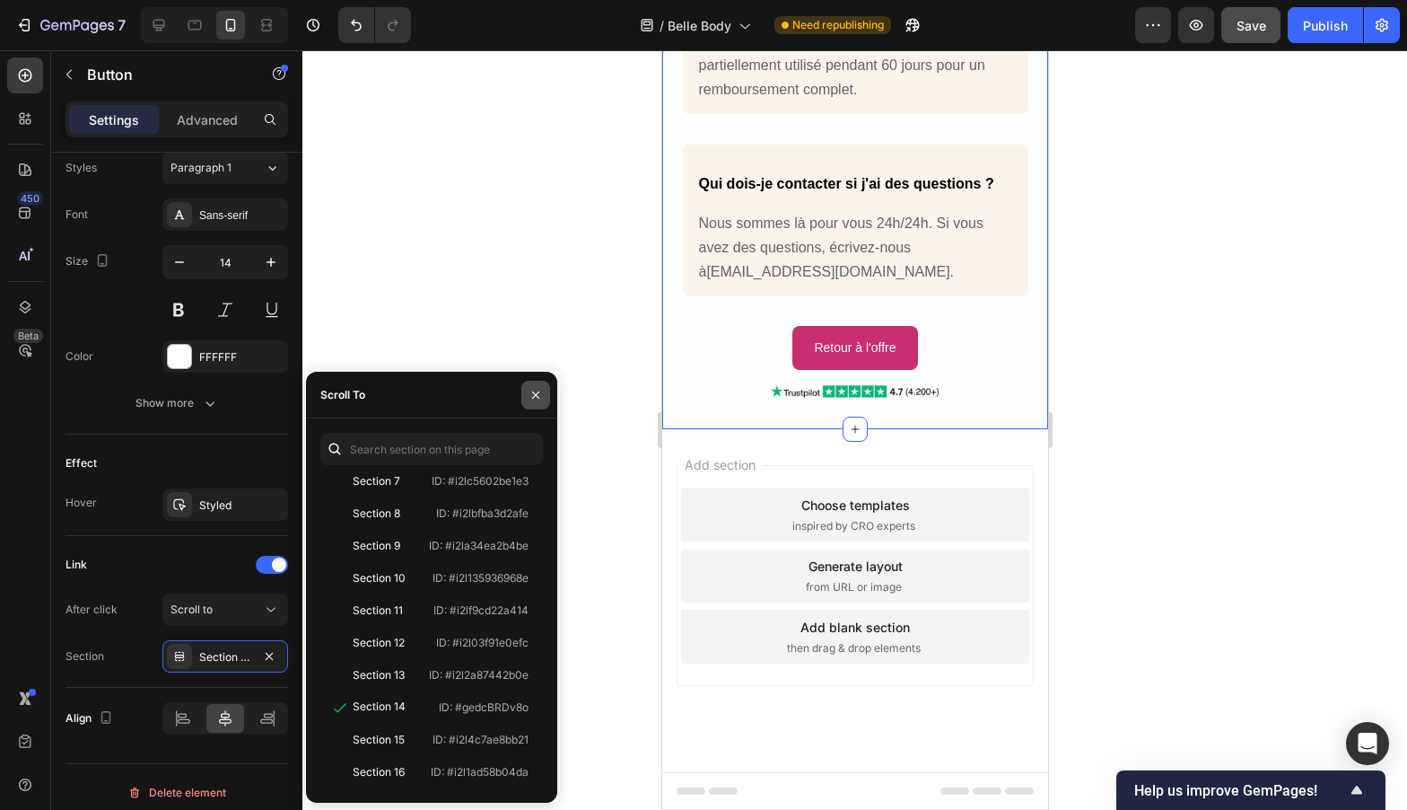
click at [536, 382] on button "button" at bounding box center [535, 395] width 29 height 29
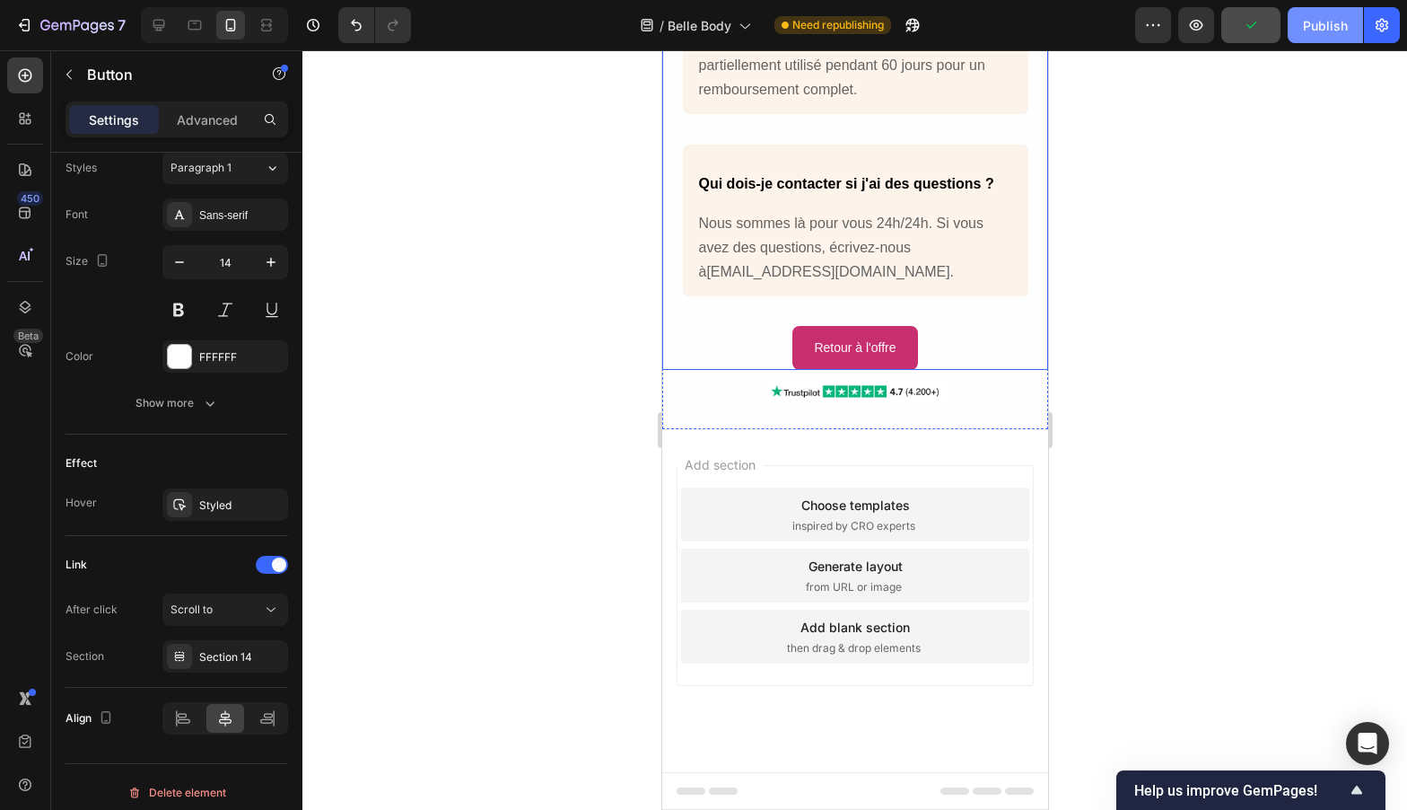
click at [1309, 29] on div "Publish" at bounding box center [1325, 25] width 45 height 19
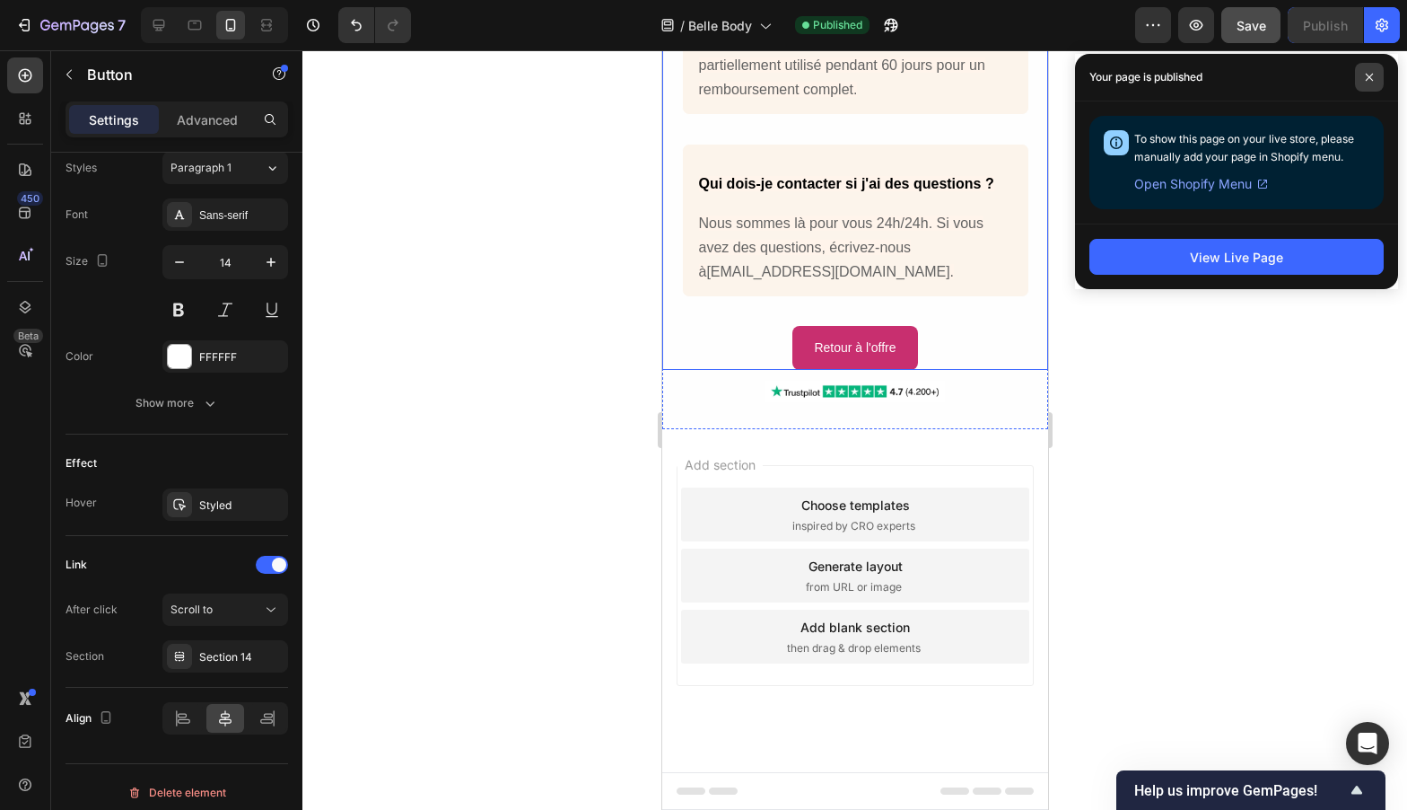
click at [1361, 81] on span at bounding box center [1369, 77] width 29 height 29
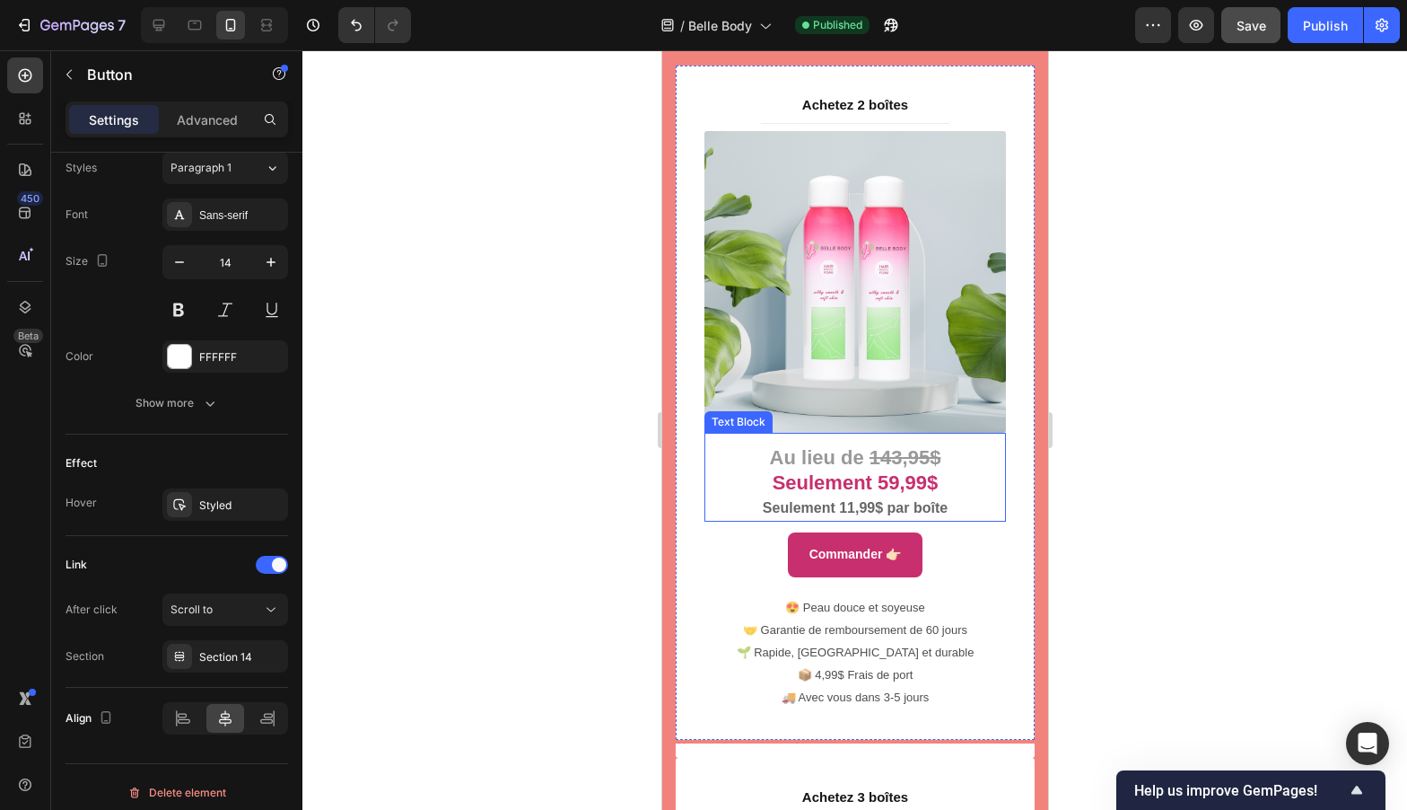
scroll to position [9628, 0]
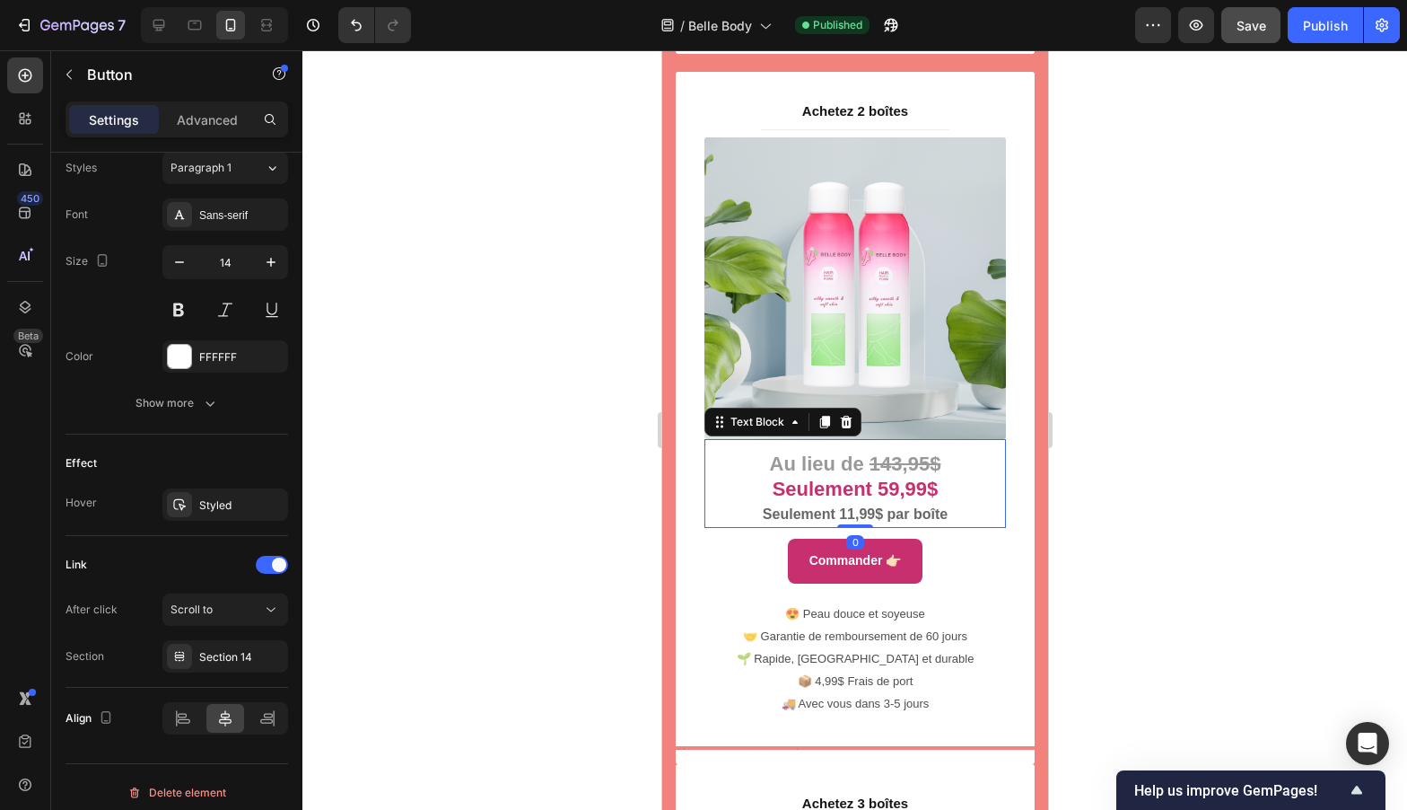
click at [883, 452] on p "Au lieu de 143,95$ Seulement 59,99$ Seulement 11,99$ par boîte" at bounding box center [854, 489] width 298 height 74
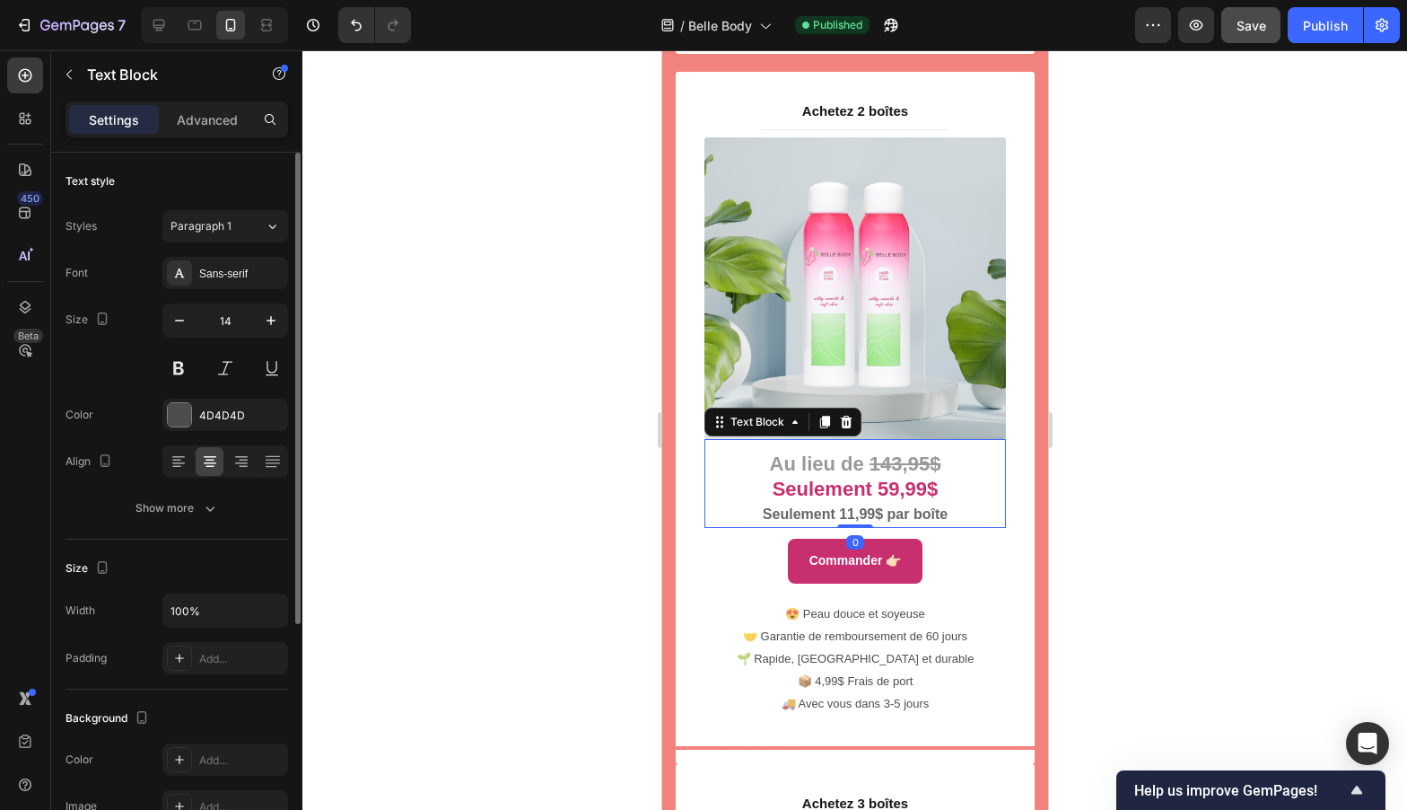
click at [890, 452] on strong "143,95$" at bounding box center [905, 463] width 72 height 22
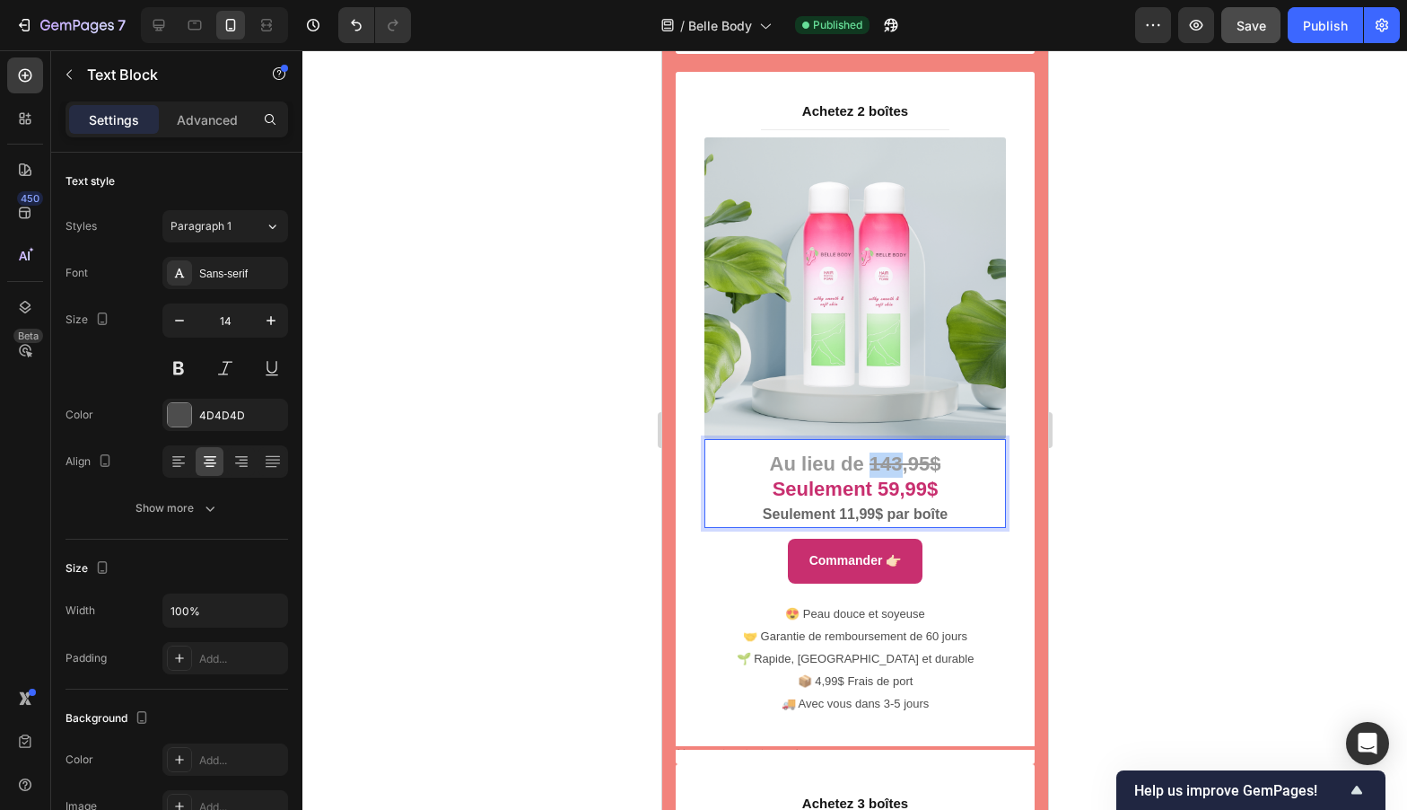
drag, startPoint x: 892, startPoint y: 445, endPoint x: 863, endPoint y: 442, distance: 28.9
click at [869, 452] on strong "143,95$" at bounding box center [905, 463] width 72 height 22
drag, startPoint x: 874, startPoint y: 468, endPoint x: 887, endPoint y: 468, distance: 12.6
click at [887, 477] on strong "Seulement 59,99$" at bounding box center [855, 488] width 166 height 22
click at [841, 506] on strong "Seulement 11,99$ par boîte" at bounding box center [854, 513] width 185 height 15
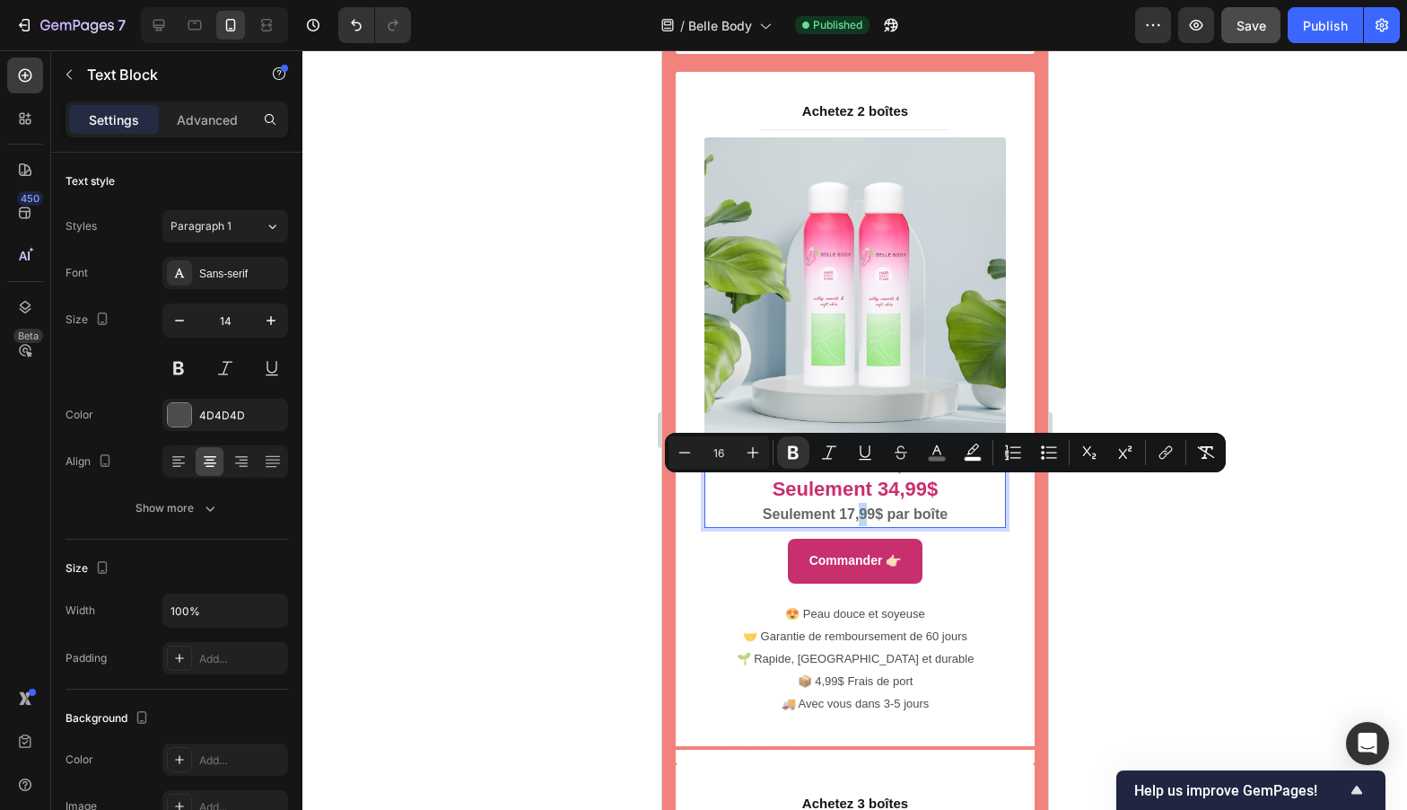
click at [859, 506] on strong "Seulement 17,99$ par boîte" at bounding box center [854, 513] width 185 height 15
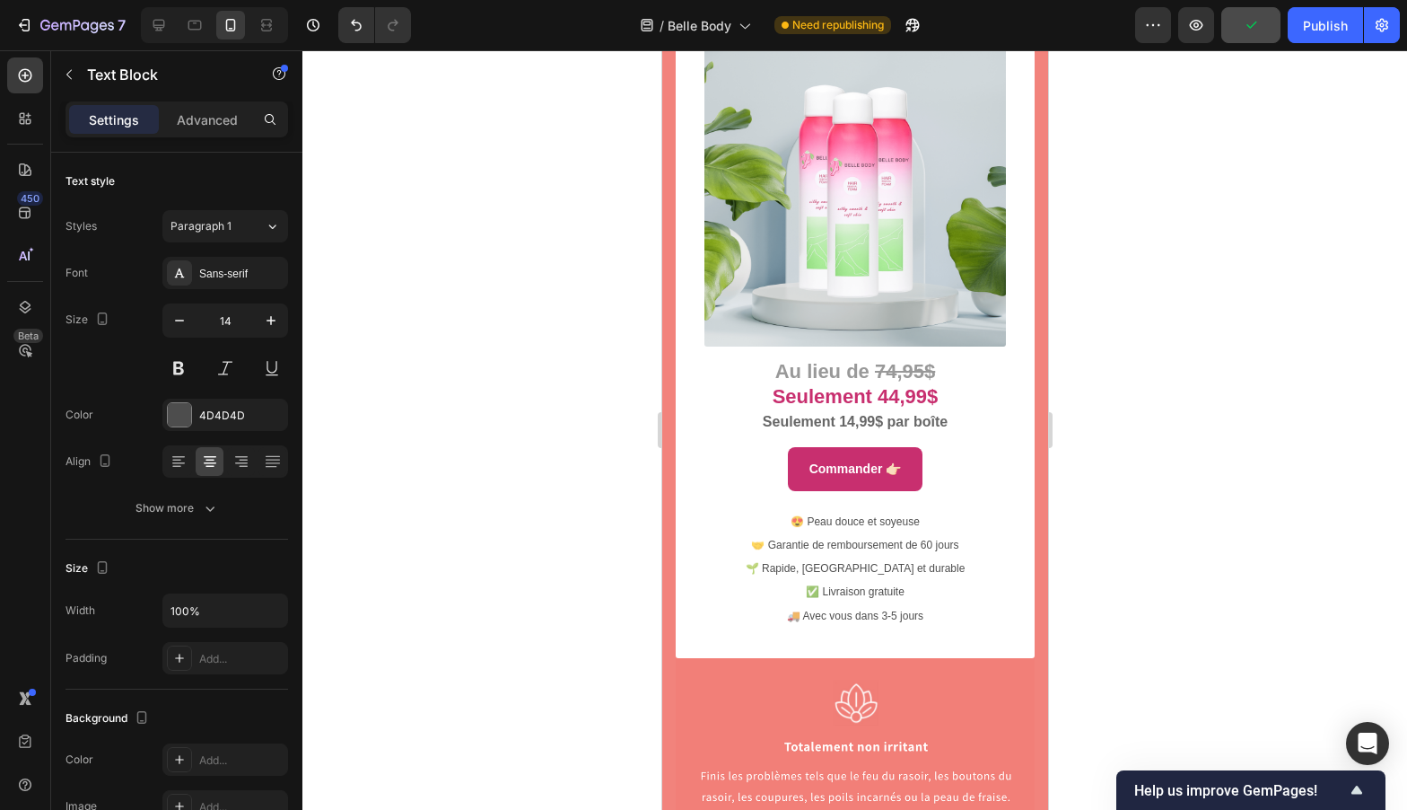
scroll to position [10444, 0]
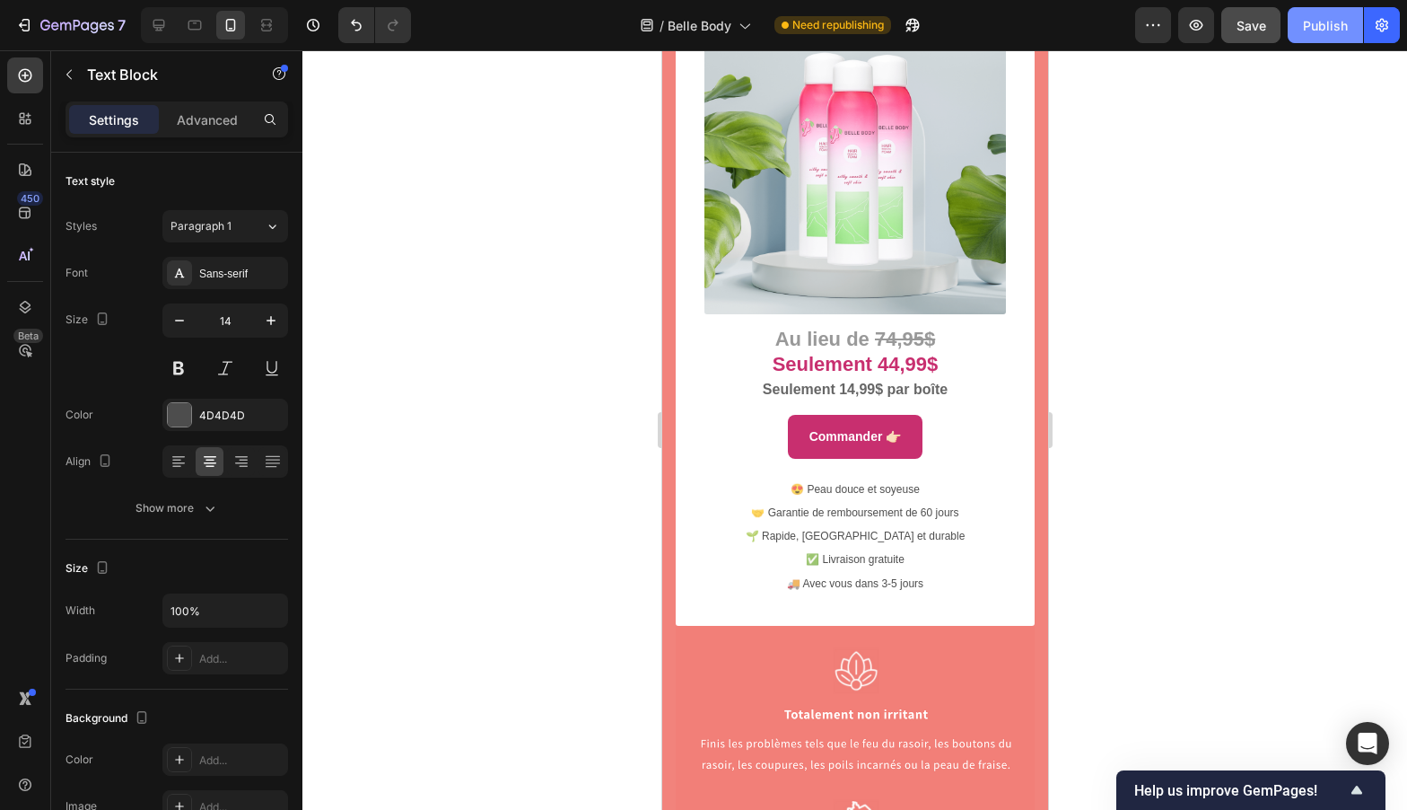
click at [1332, 16] on div "Publish" at bounding box center [1325, 25] width 45 height 19
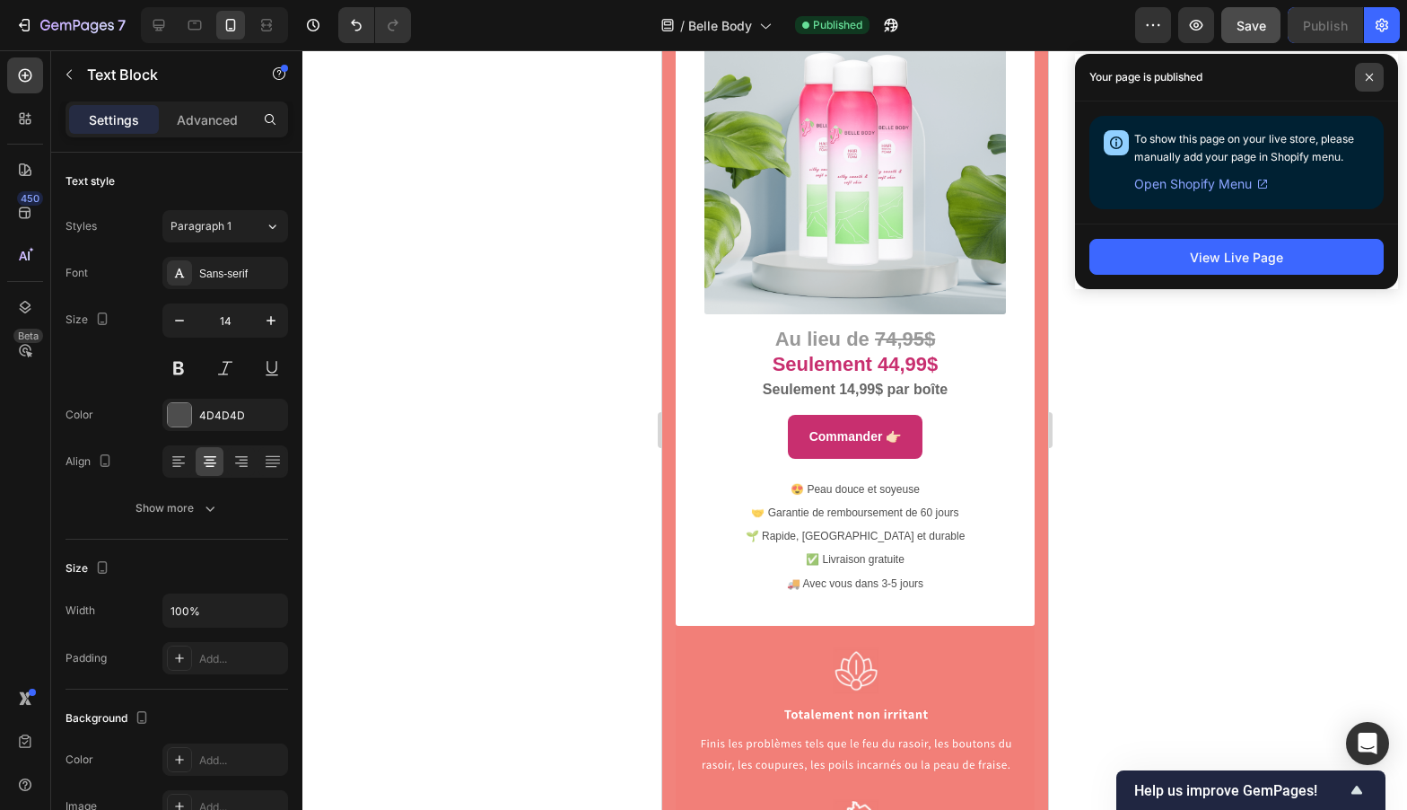
click at [1369, 79] on icon at bounding box center [1369, 77] width 9 height 9
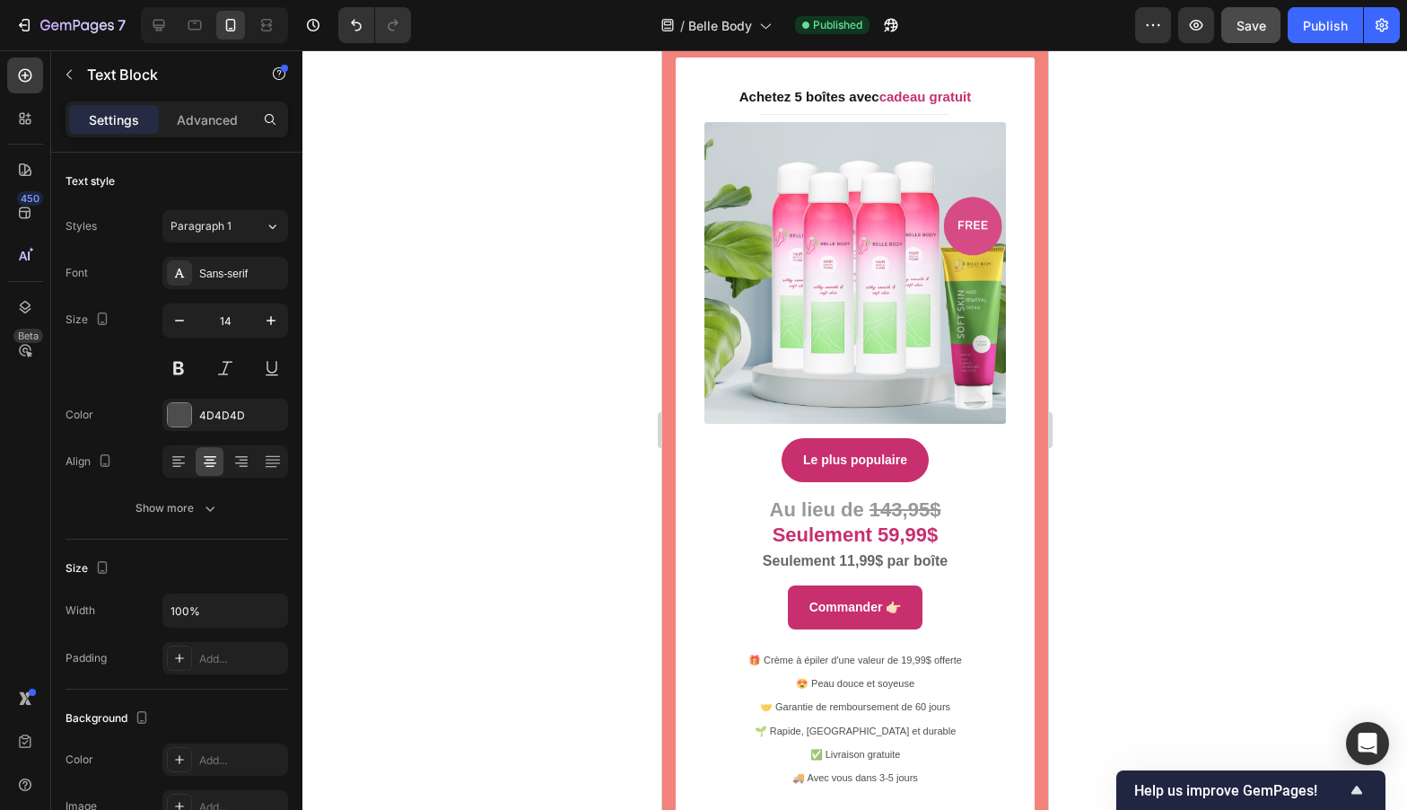
scroll to position [8878, 0]
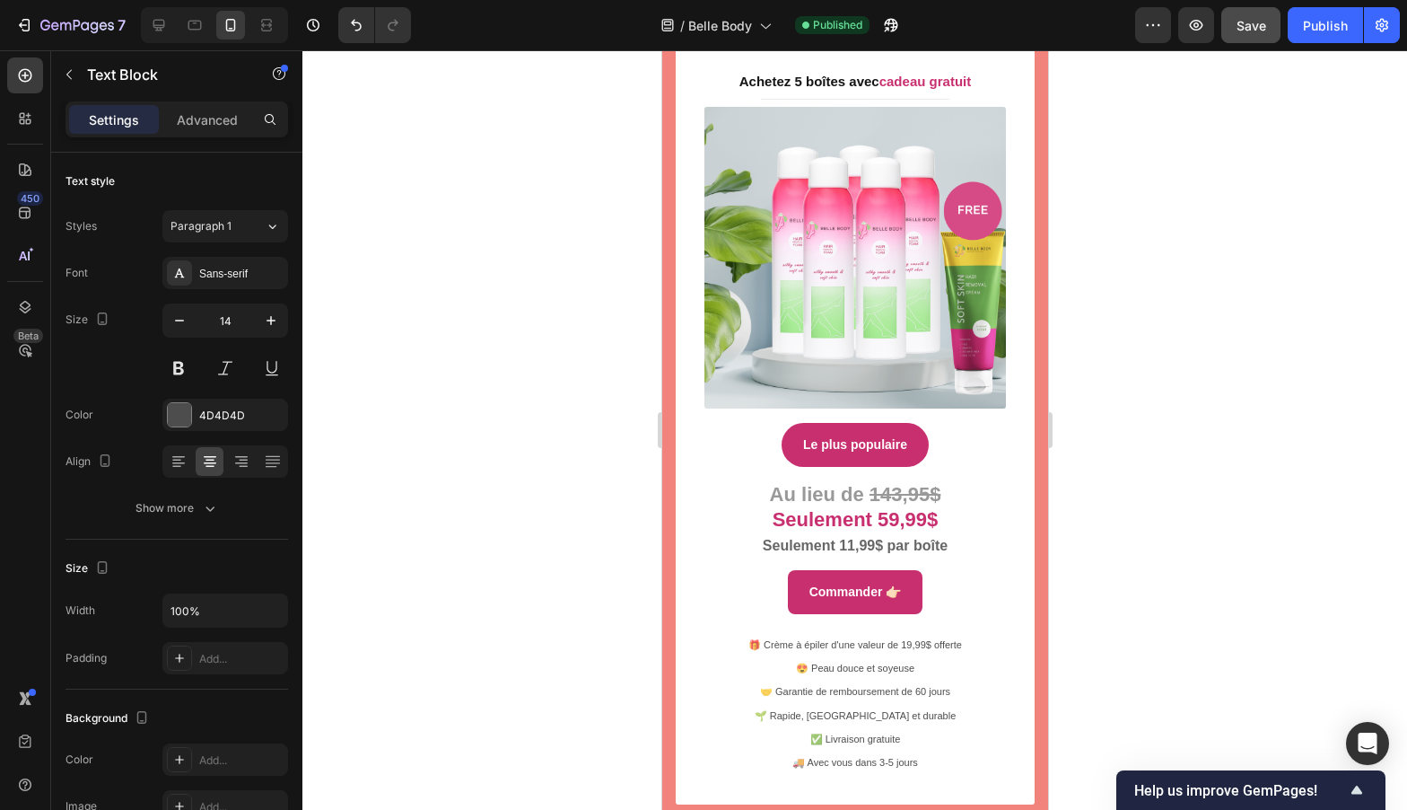
click at [876, 483] on strong "143,95$" at bounding box center [905, 494] width 72 height 22
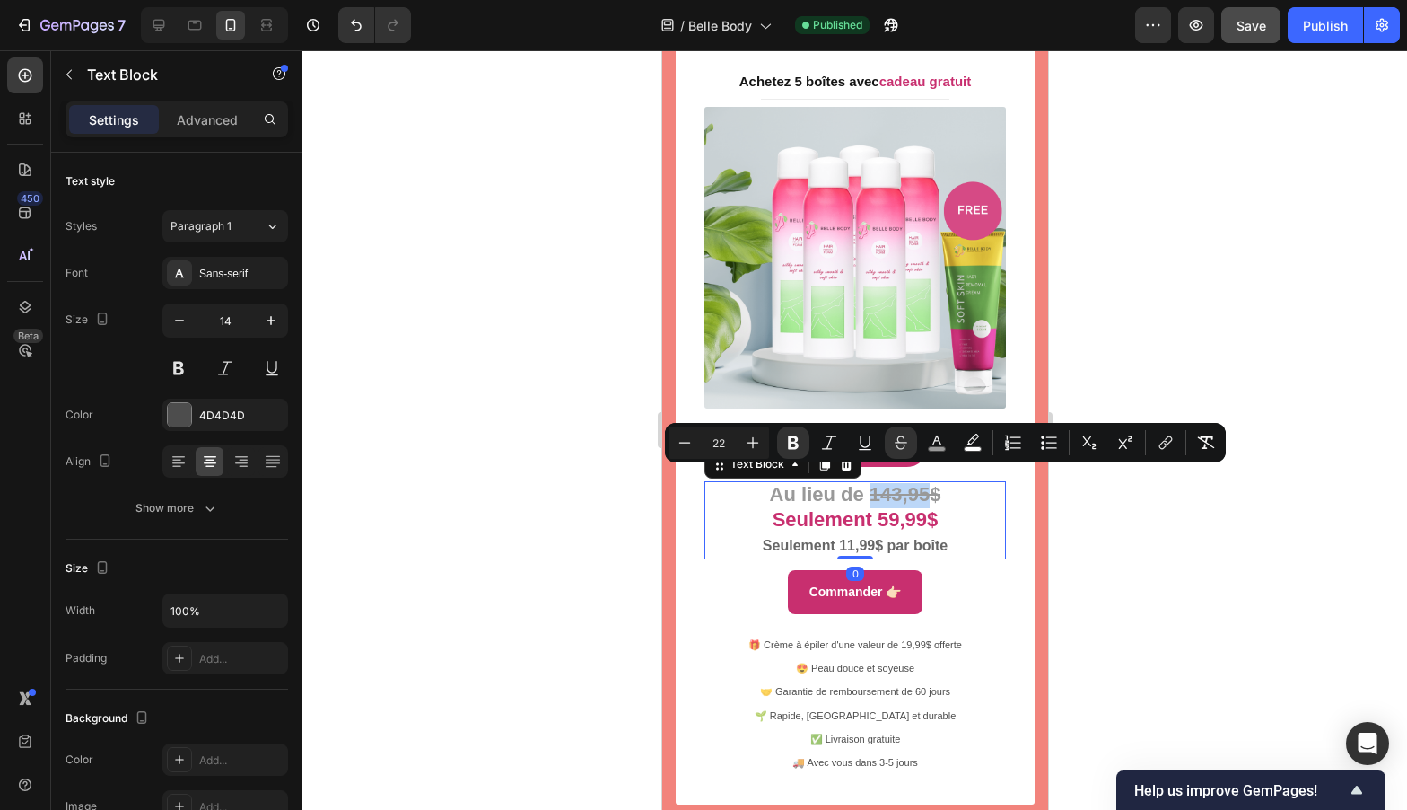
click at [891, 483] on strong "143,95$" at bounding box center [905, 494] width 72 height 22
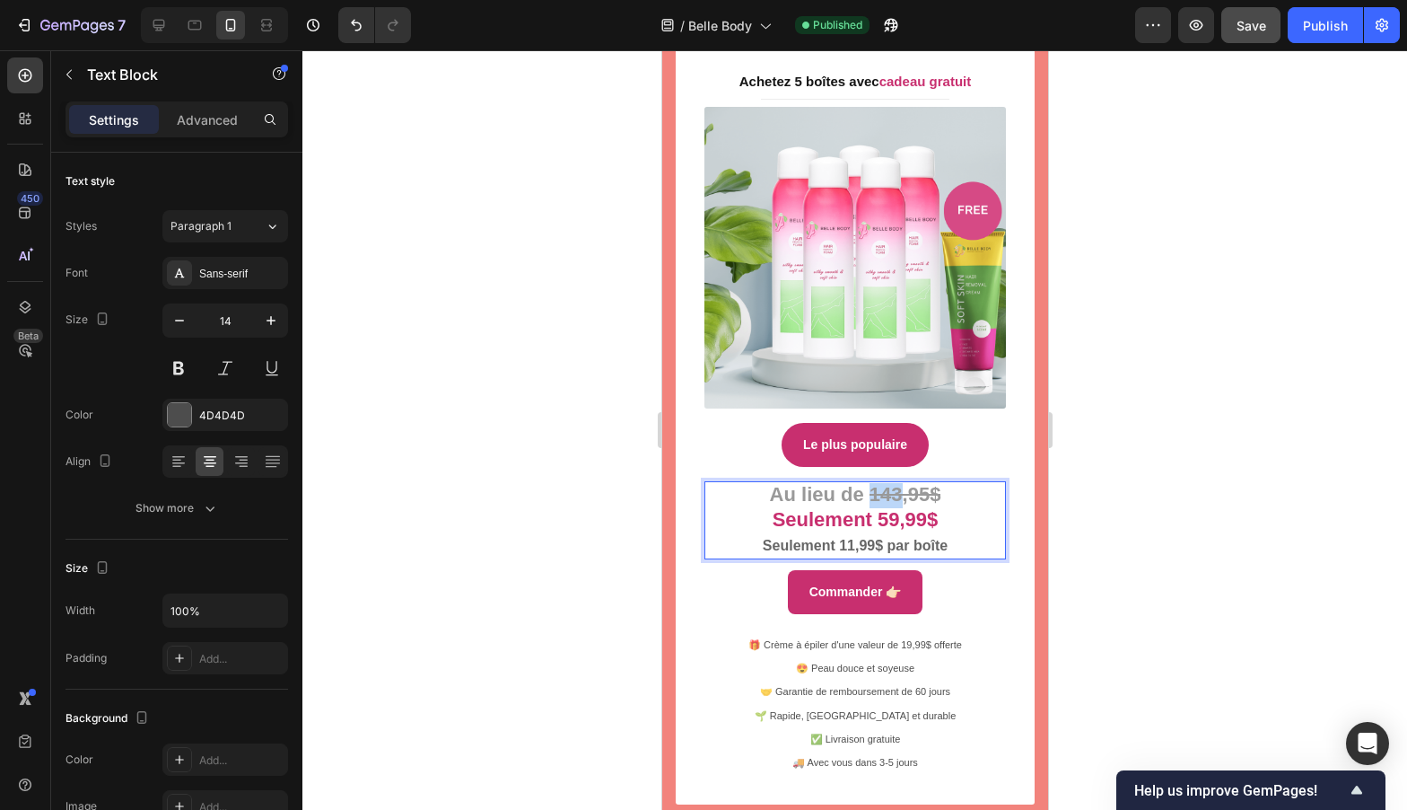
drag, startPoint x: 894, startPoint y: 483, endPoint x: 864, endPoint y: 484, distance: 29.6
click at [869, 484] on strong "143,95$" at bounding box center [905, 494] width 72 height 22
click at [897, 510] on strong "Seulement 59,99$" at bounding box center [855, 519] width 166 height 22
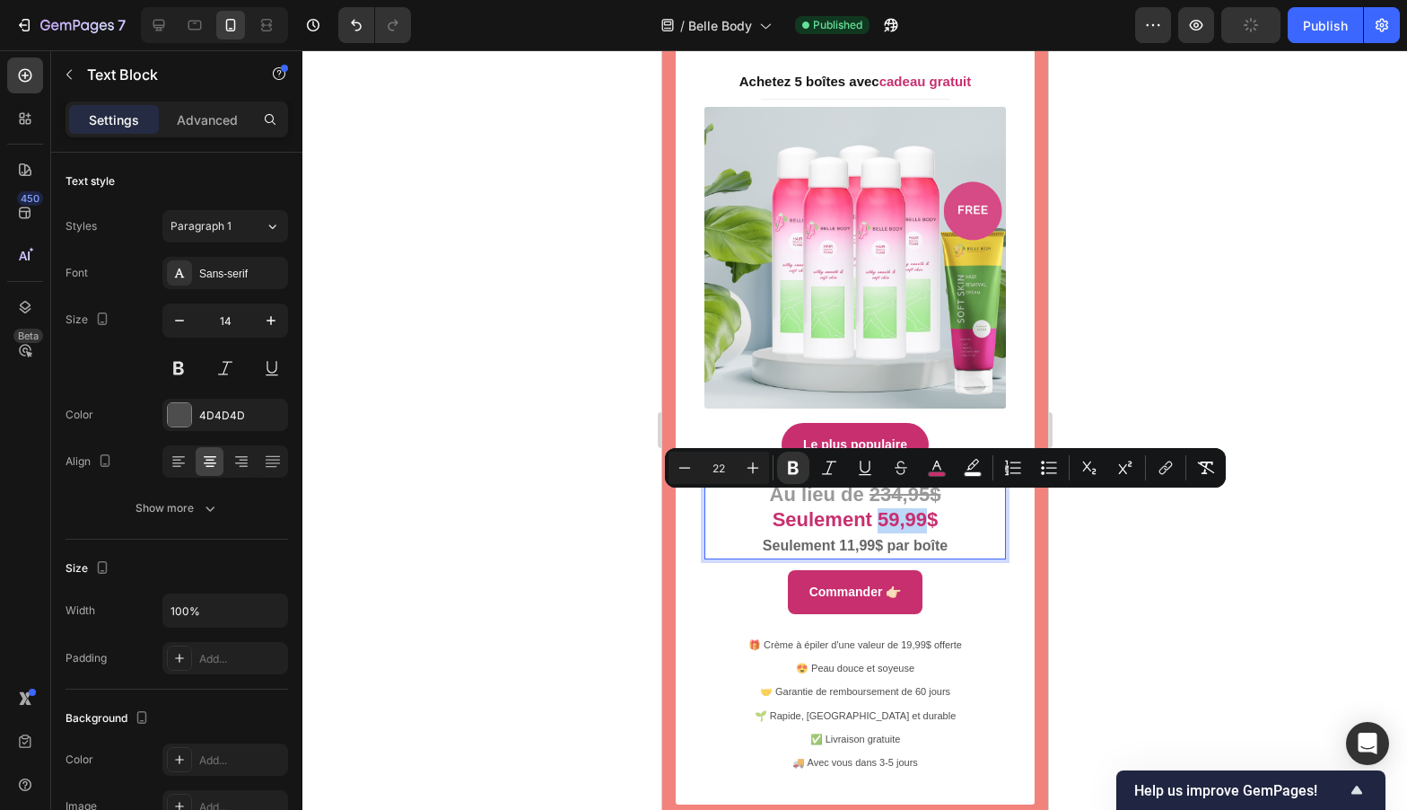
click at [882, 514] on strong "Seulement 59,99$" at bounding box center [855, 519] width 166 height 22
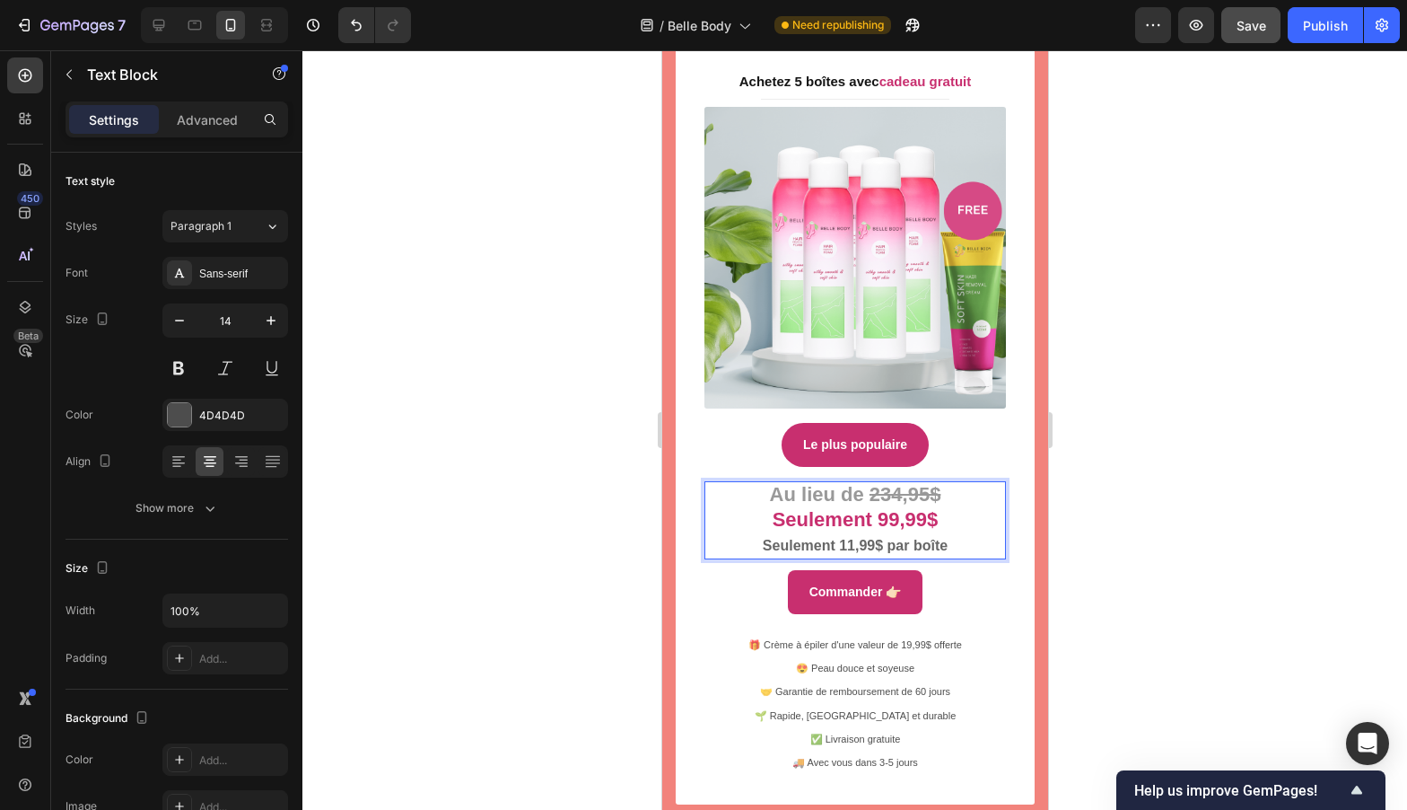
click at [1099, 423] on div at bounding box center [854, 429] width 1105 height 759
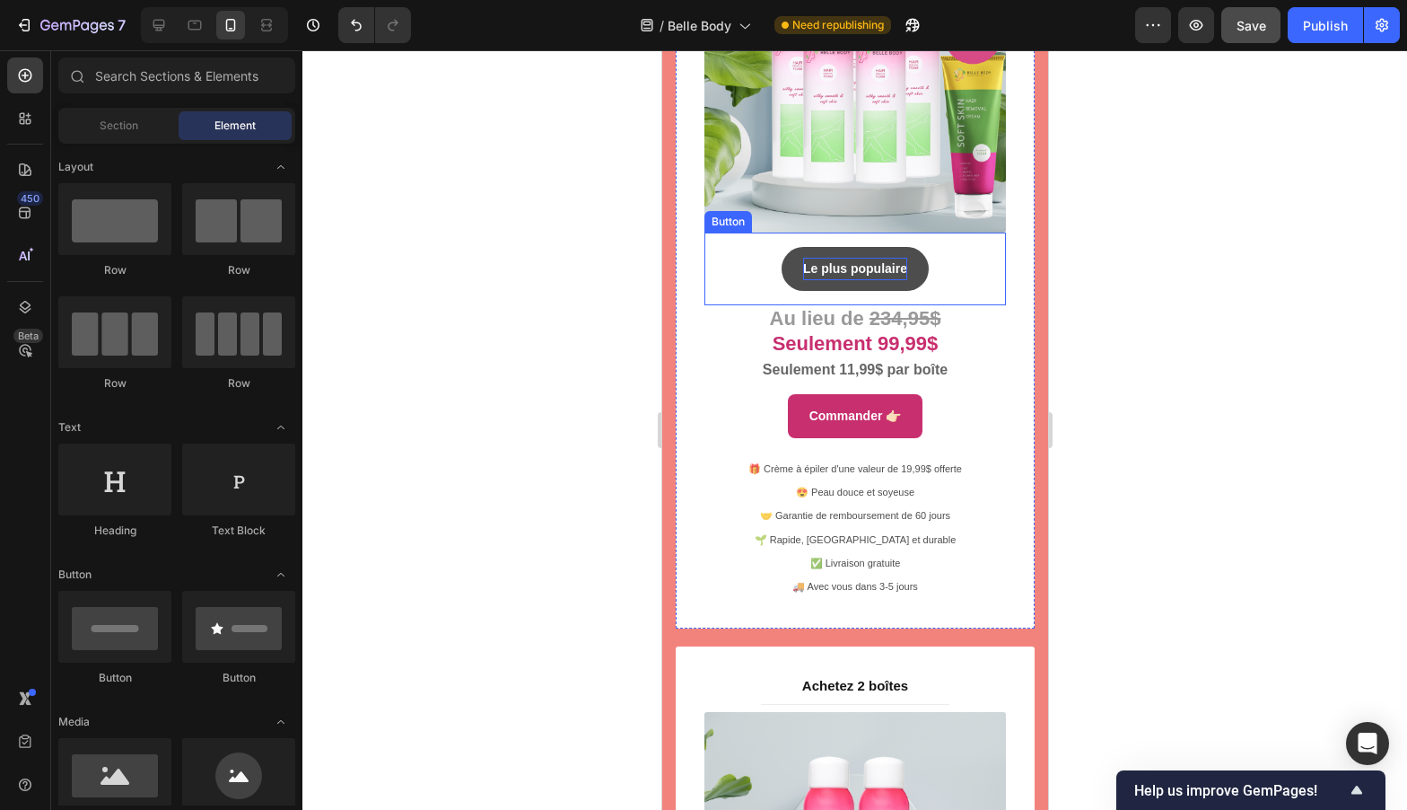
scroll to position [9115, 0]
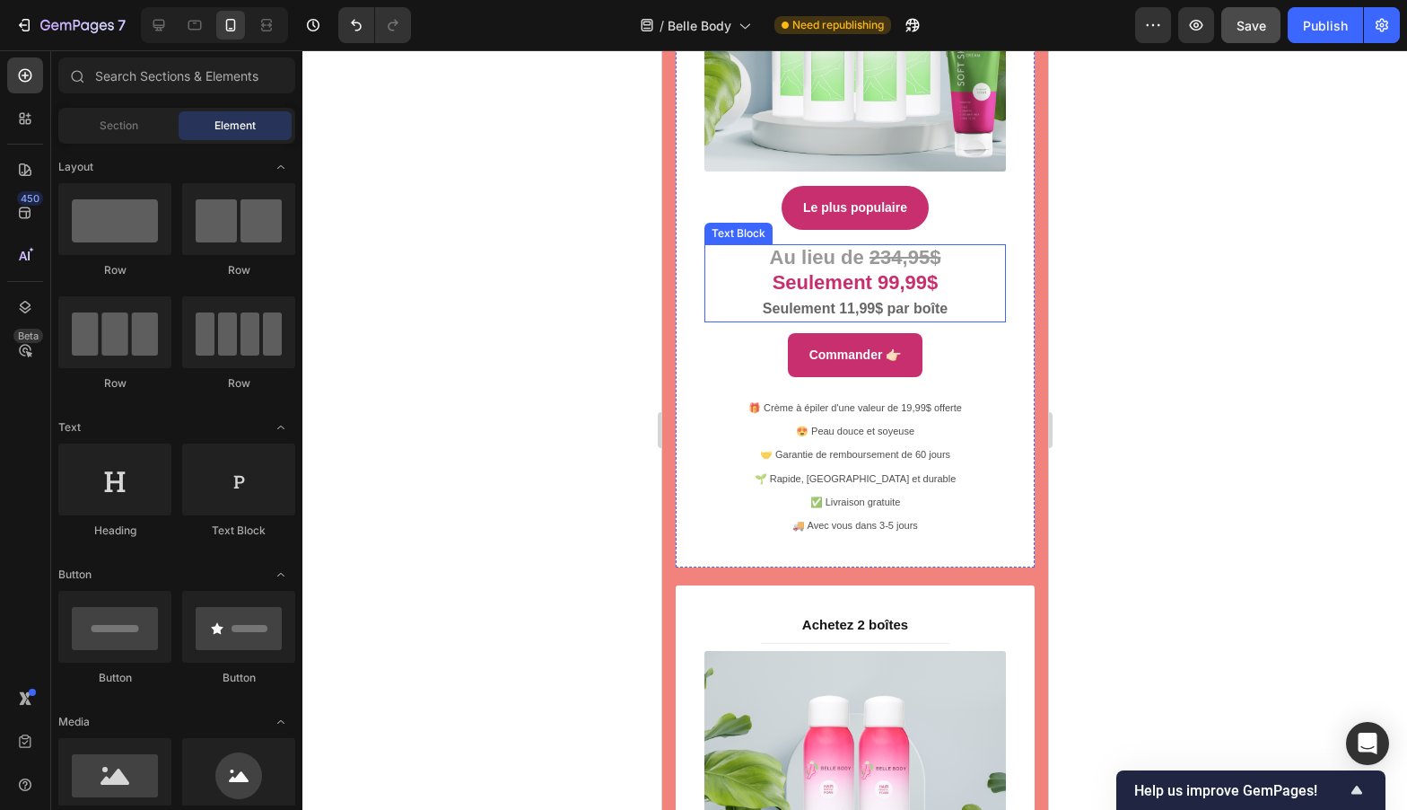
click at [845, 301] on strong "Seulement 11,99$ par boîte" at bounding box center [854, 308] width 185 height 15
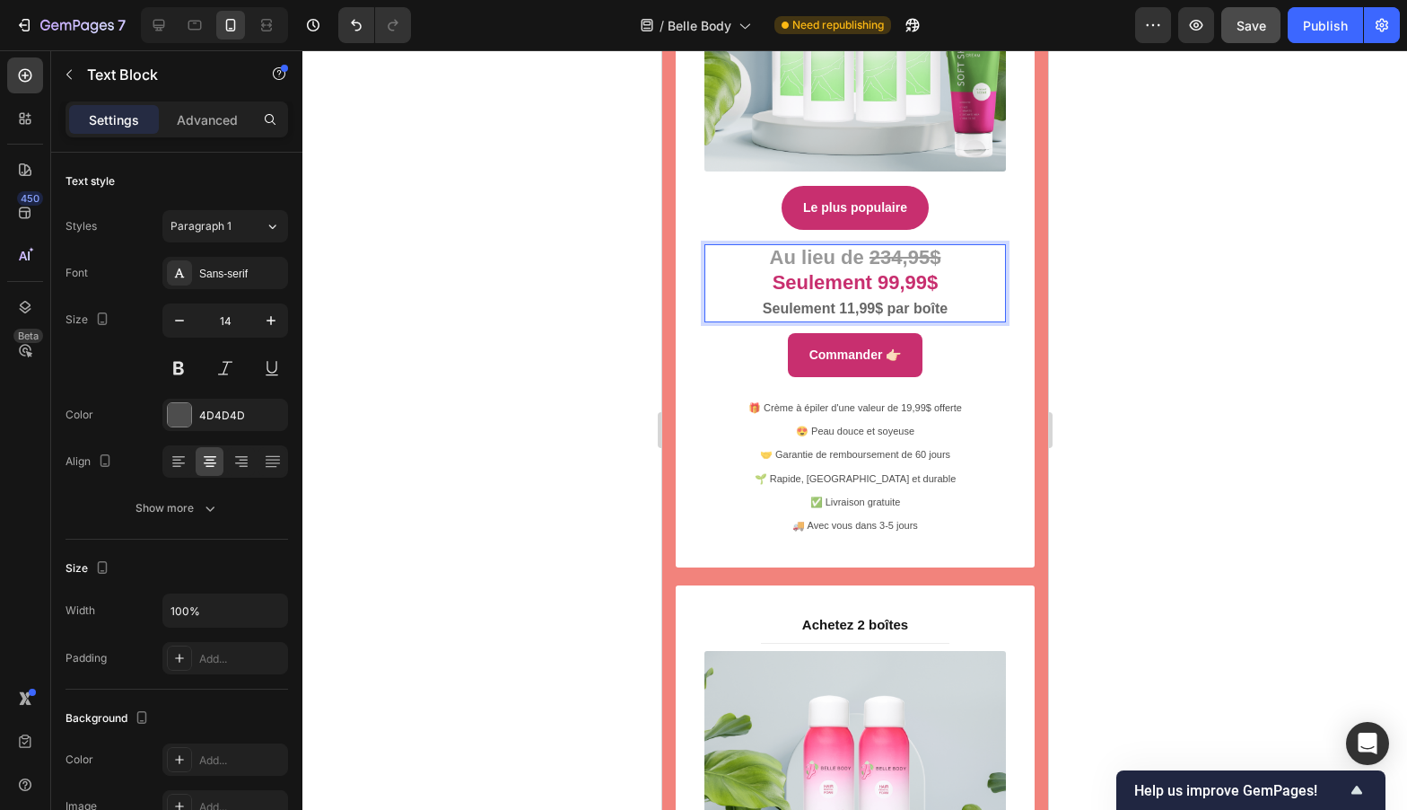
click at [846, 301] on strong "Seulement 11,99$ par boîte" at bounding box center [854, 308] width 185 height 15
click at [1152, 326] on div at bounding box center [854, 429] width 1105 height 759
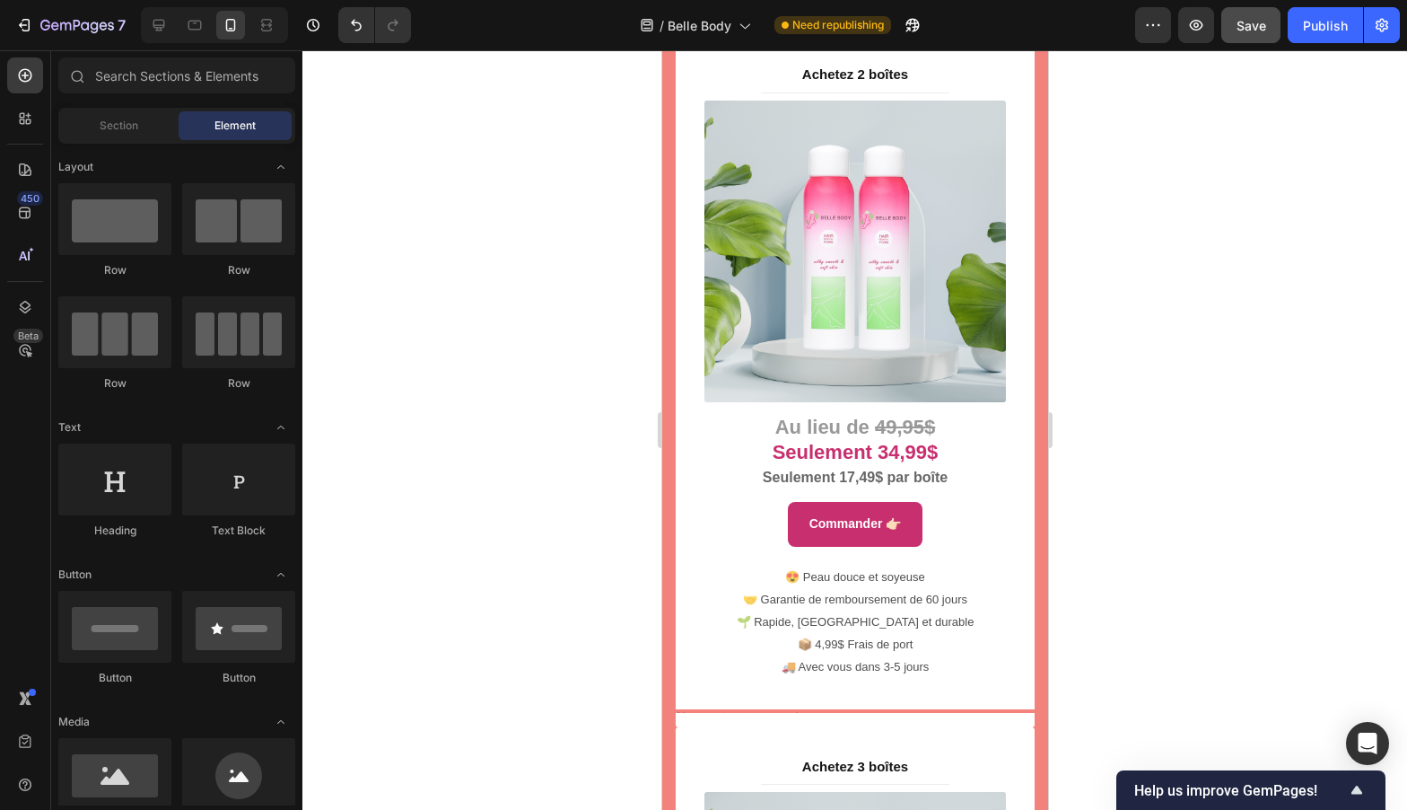
scroll to position [9679, 0]
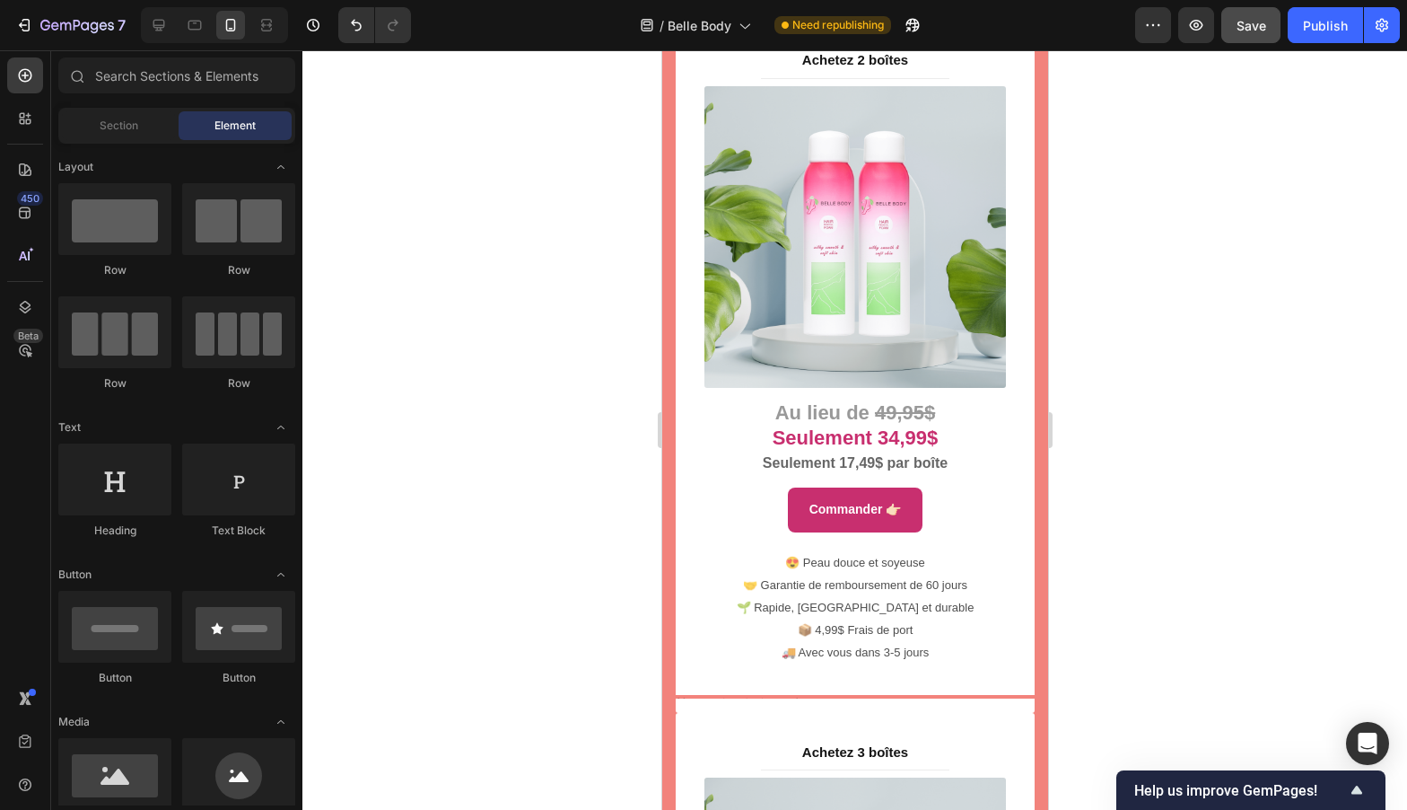
click at [889, 401] on strong "49,95$" at bounding box center [904, 412] width 60 height 22
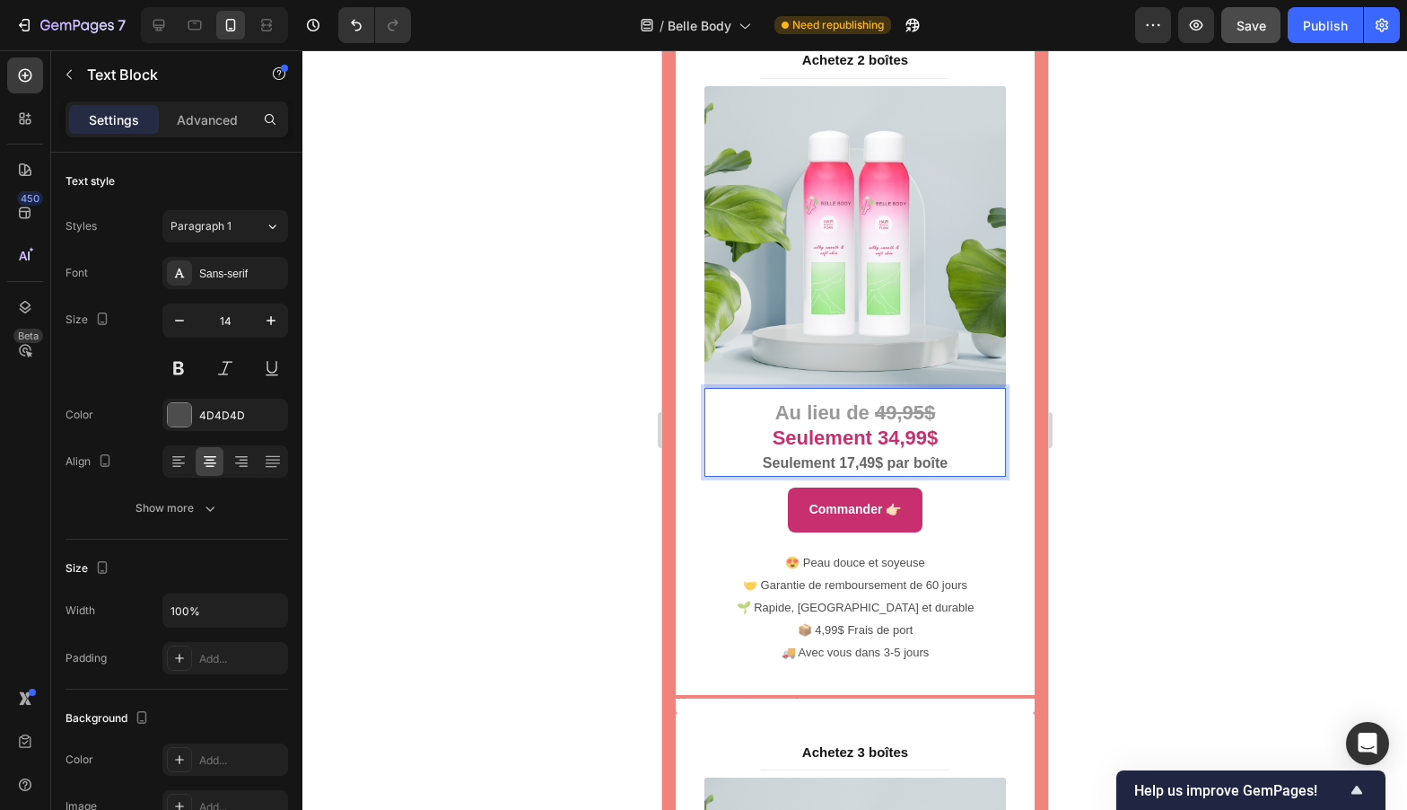
click at [874, 401] on strong "49,95$" at bounding box center [904, 412] width 60 height 22
drag, startPoint x: 887, startPoint y: 385, endPoint x: 868, endPoint y: 388, distance: 19.0
click at [874, 401] on strong "49,95$" at bounding box center [904, 412] width 60 height 22
click at [881, 426] on strong "Seulement 34,99$" at bounding box center [855, 437] width 166 height 22
click at [848, 455] on strong "Seulement 17,49$ par boîte" at bounding box center [854, 462] width 185 height 15
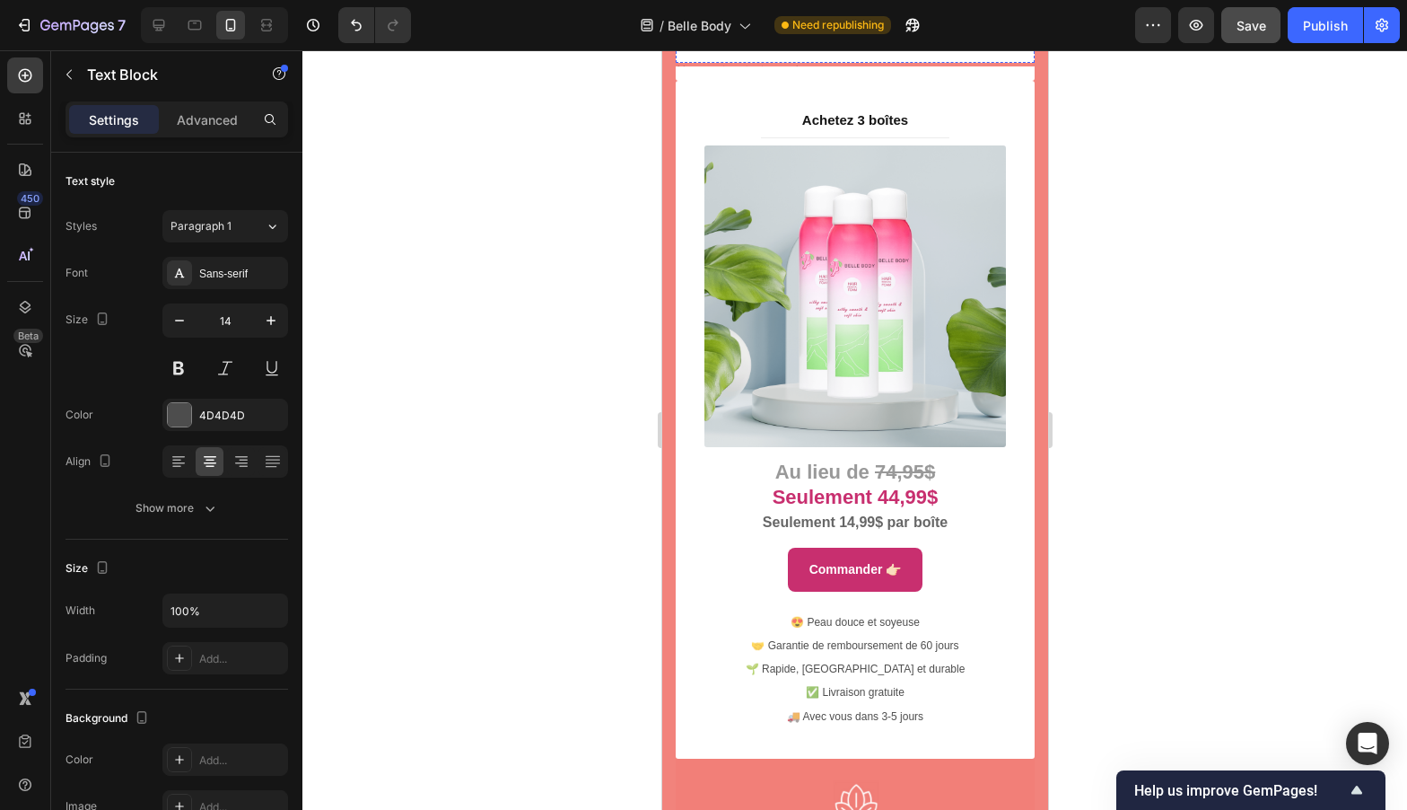
scroll to position [10314, 0]
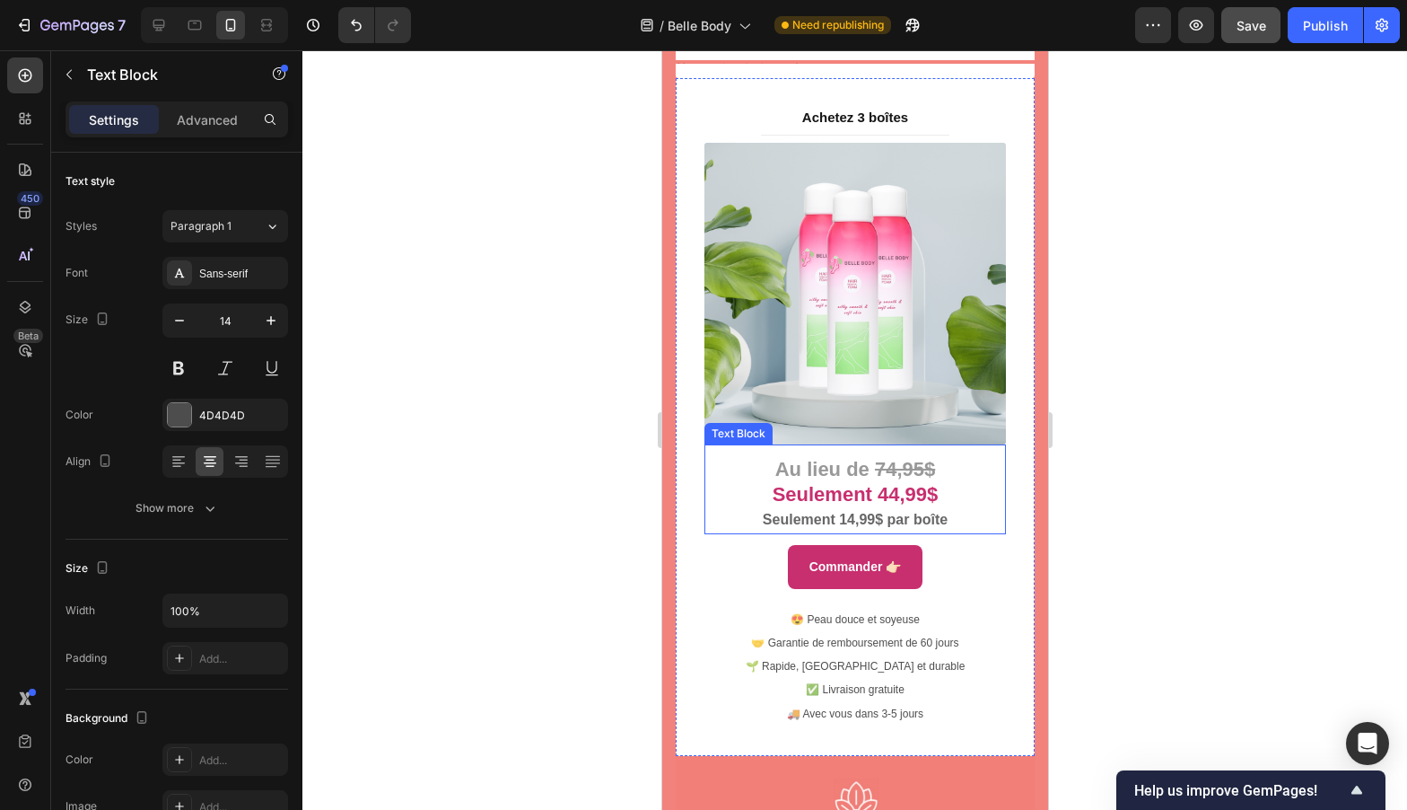
click at [886, 458] on strong "74,95$" at bounding box center [904, 469] width 60 height 22
click at [887, 458] on strong "74,95$" at bounding box center [904, 469] width 60 height 22
drag, startPoint x: 887, startPoint y: 429, endPoint x: 868, endPoint y: 430, distance: 18.9
click at [874, 458] on strong "74,95$" at bounding box center [904, 469] width 60 height 22
click at [881, 483] on strong "Seulement 44,99$" at bounding box center [855, 494] width 166 height 22
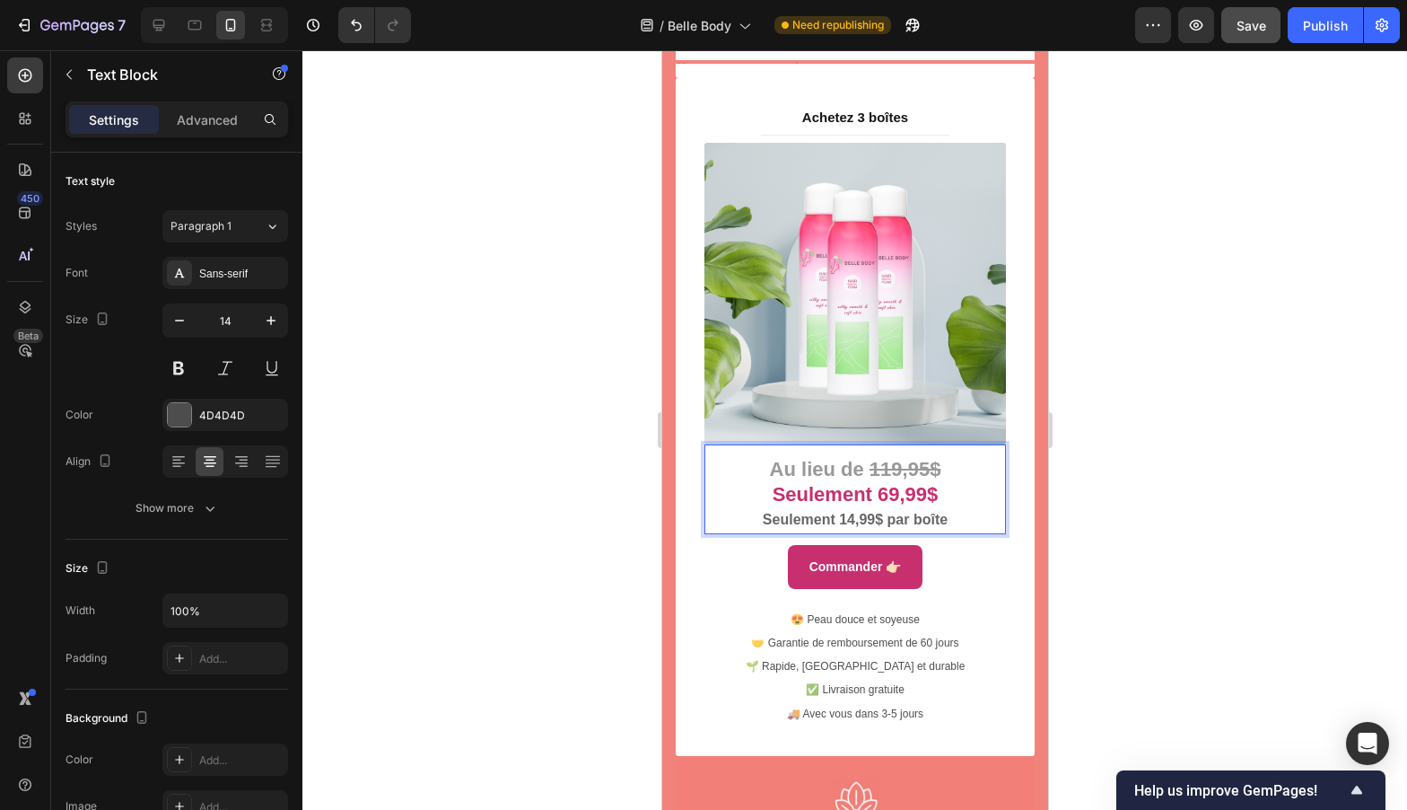
click at [847, 512] on strong "Seulement 14,99$ par boîte" at bounding box center [854, 519] width 185 height 15
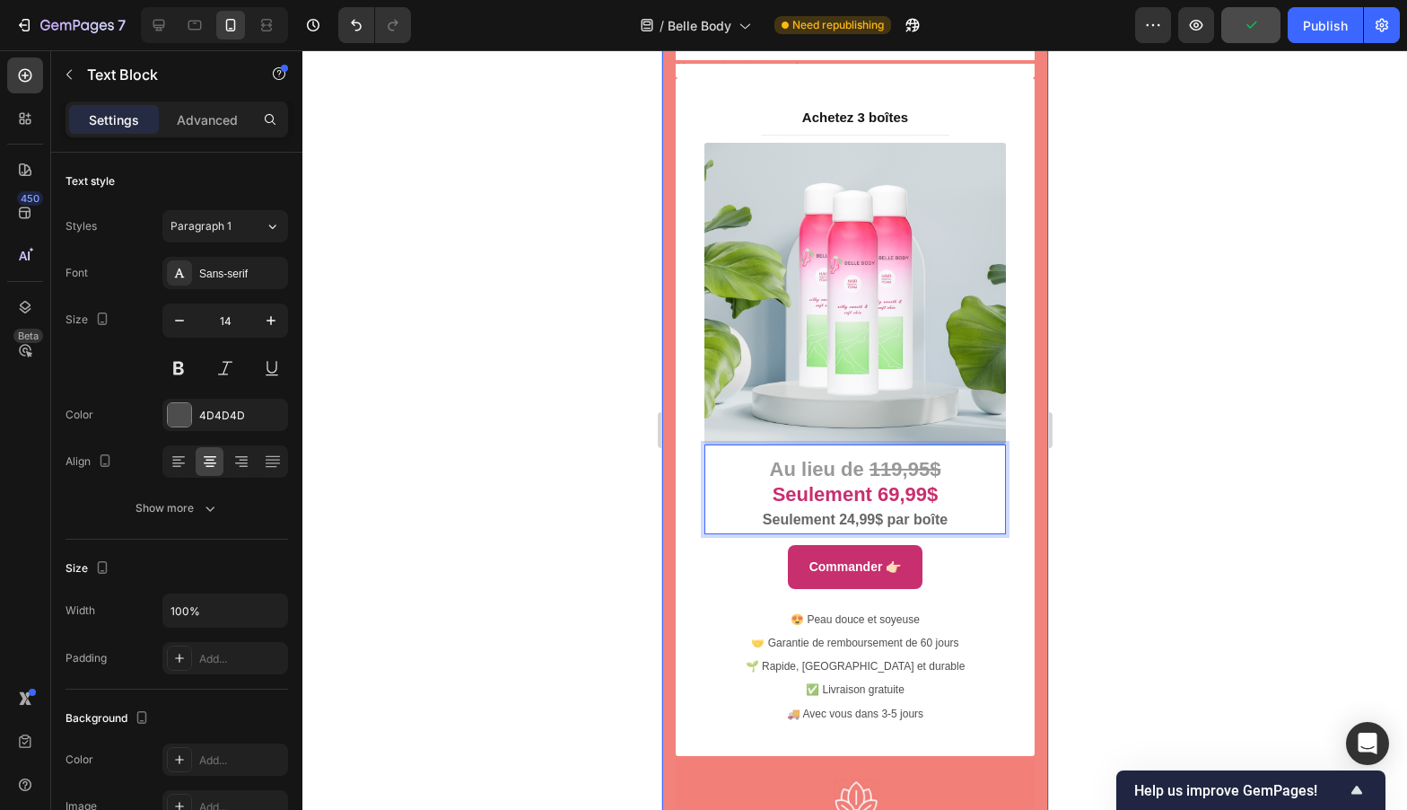
click at [1128, 565] on div at bounding box center [854, 429] width 1105 height 759
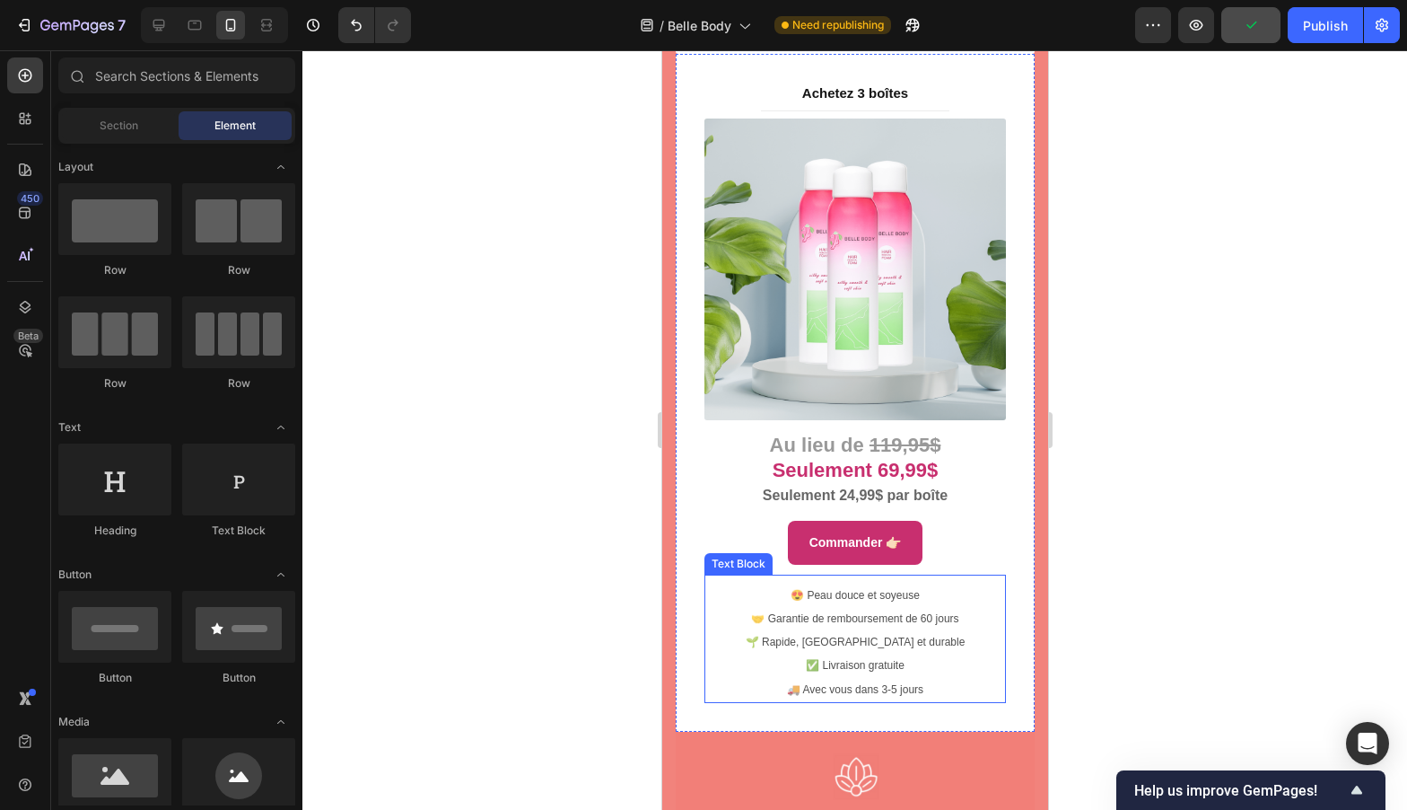
scroll to position [10356, 0]
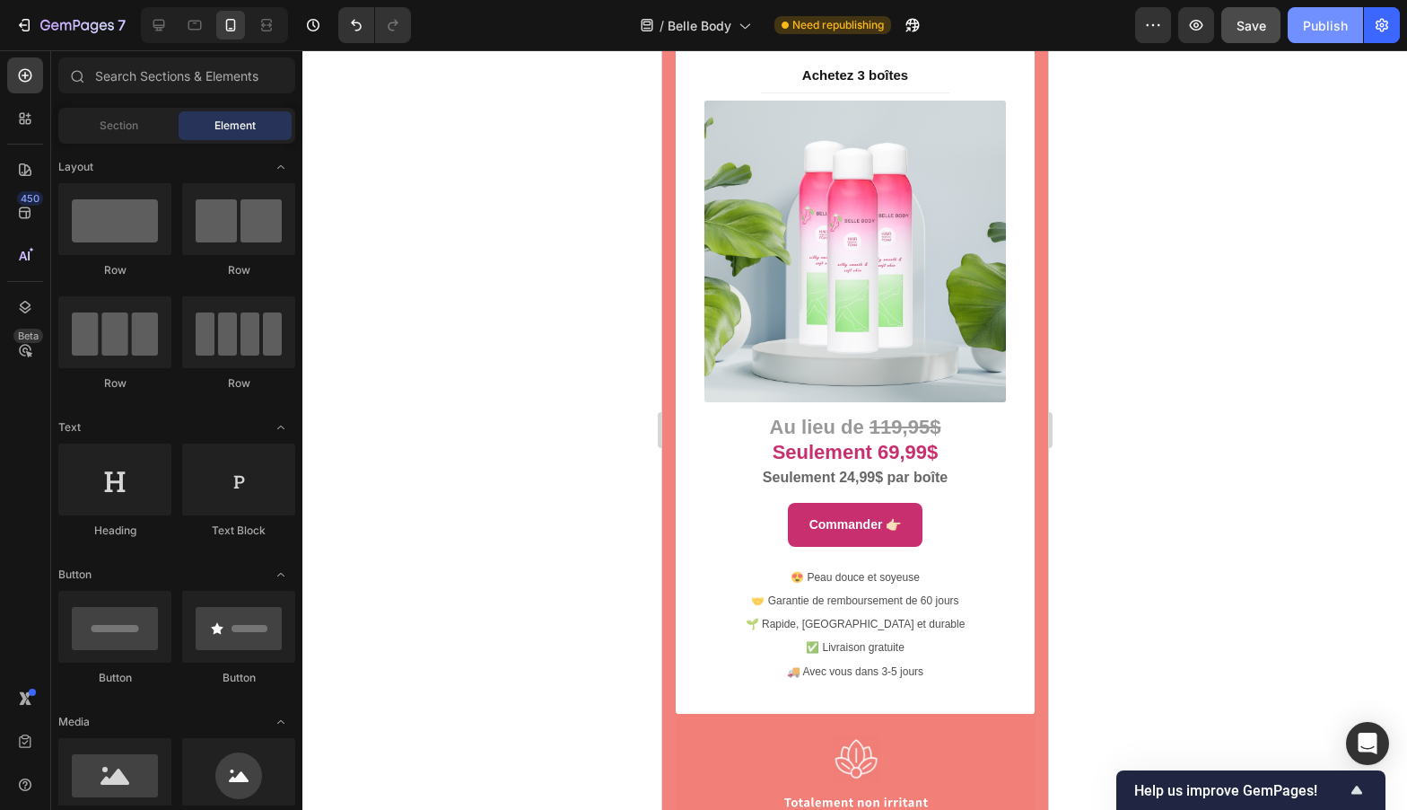
click at [1325, 20] on div "Publish" at bounding box center [1325, 25] width 45 height 19
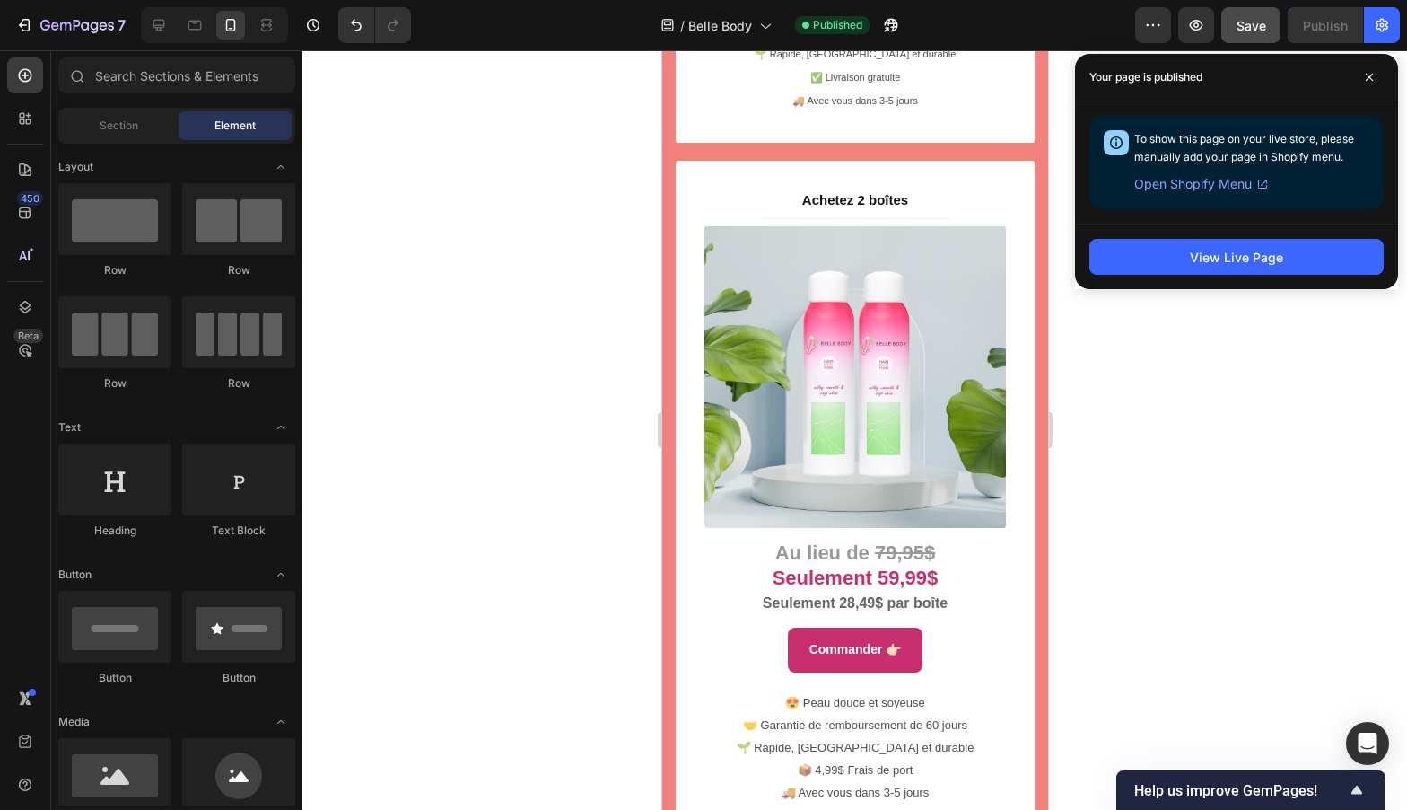
scroll to position [9545, 0]
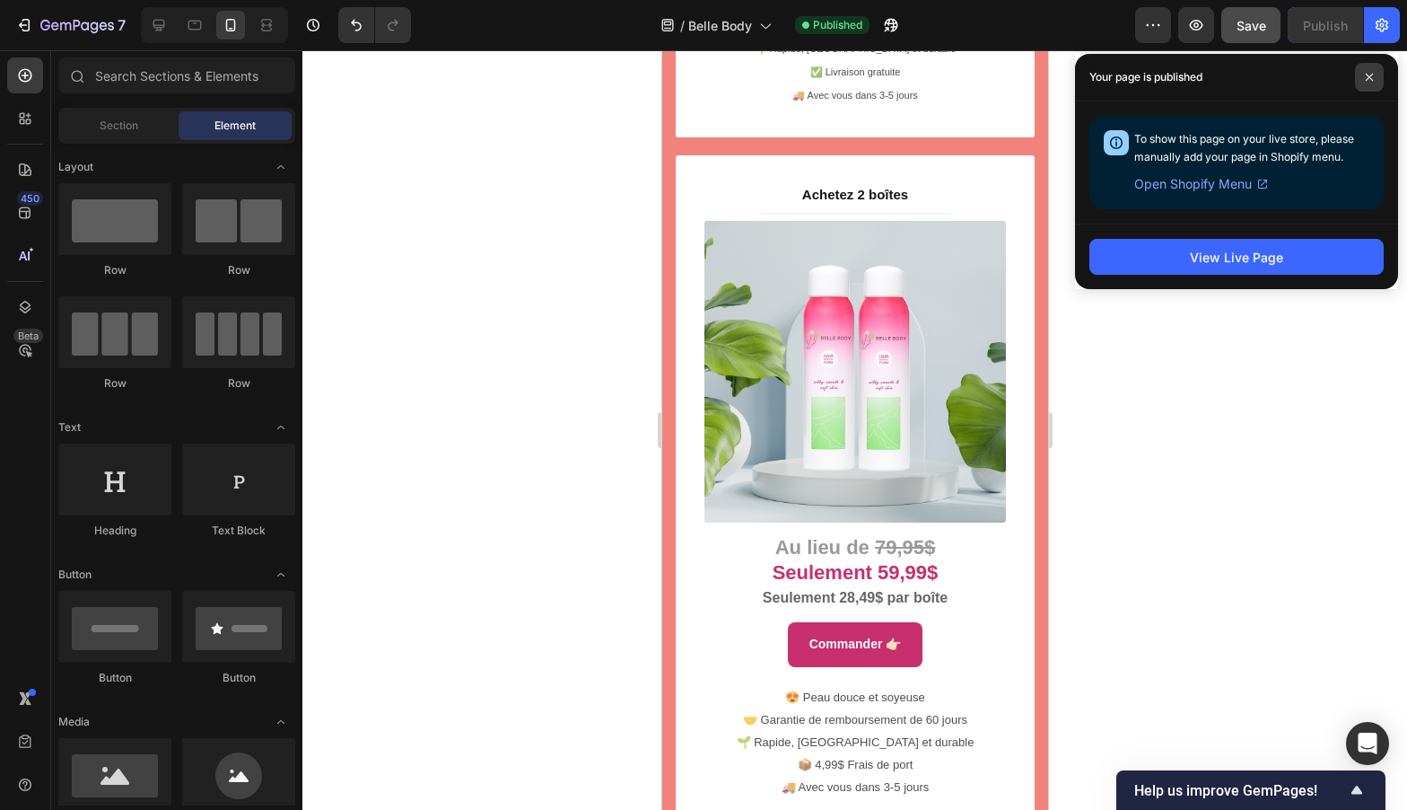
click at [1378, 80] on span at bounding box center [1369, 77] width 29 height 29
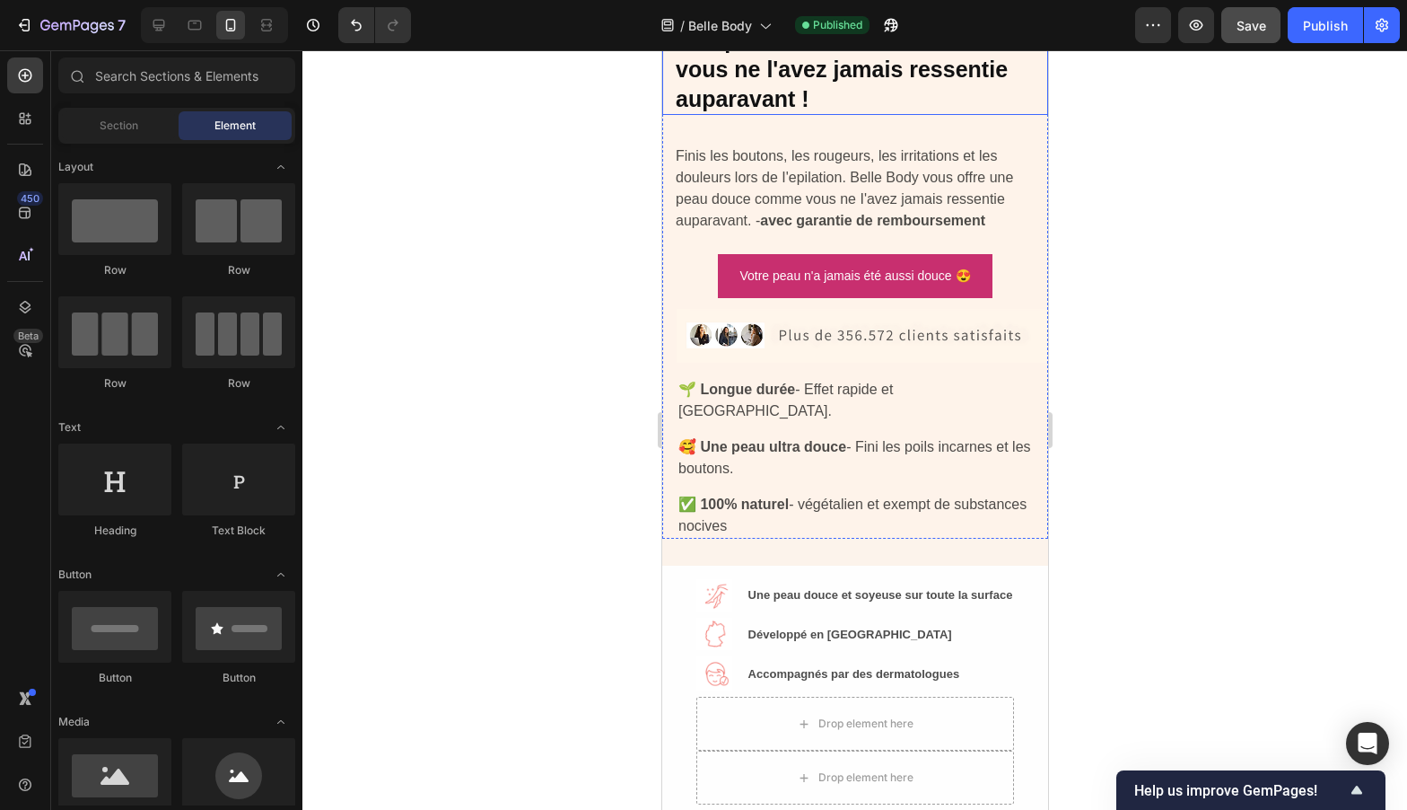
scroll to position [0, 0]
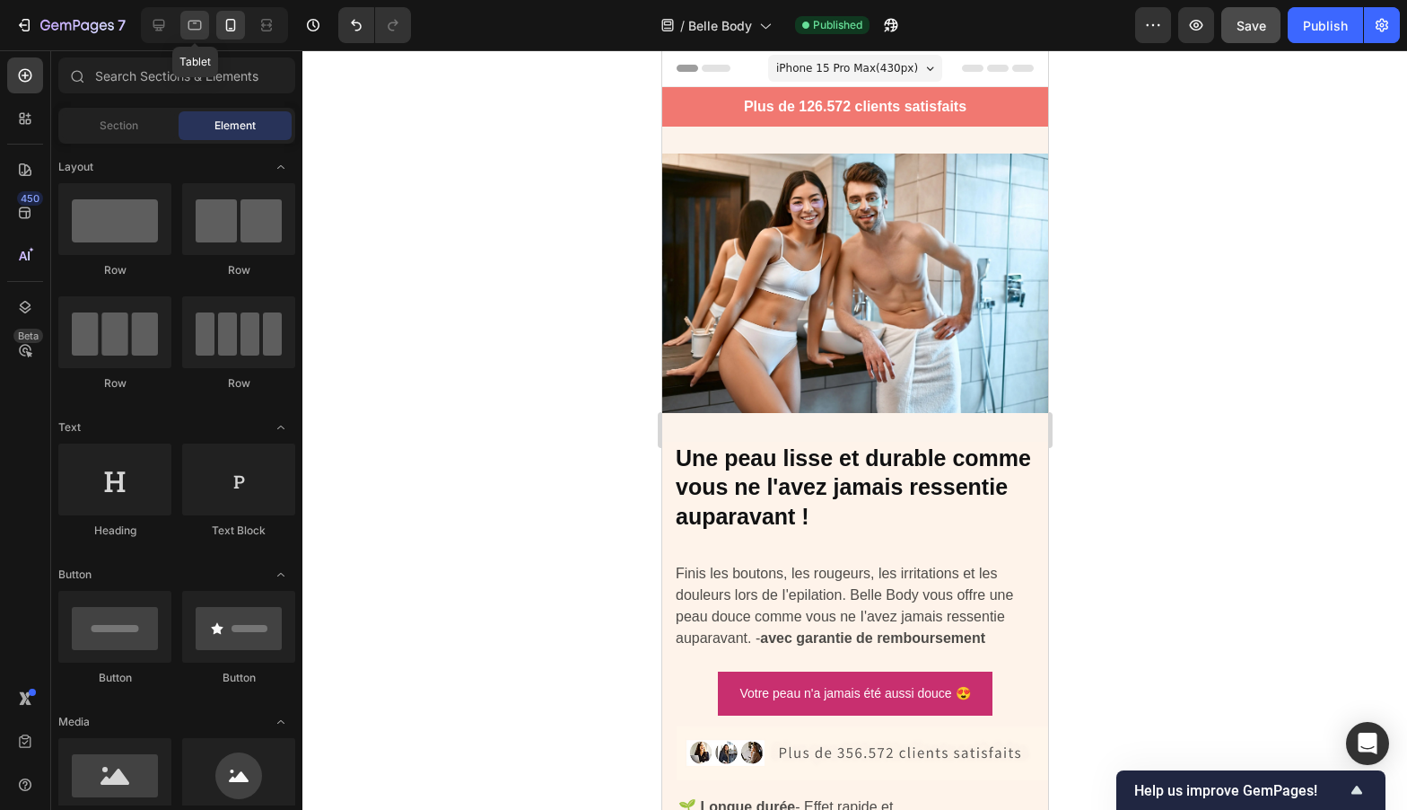
click at [188, 30] on icon at bounding box center [195, 25] width 18 height 18
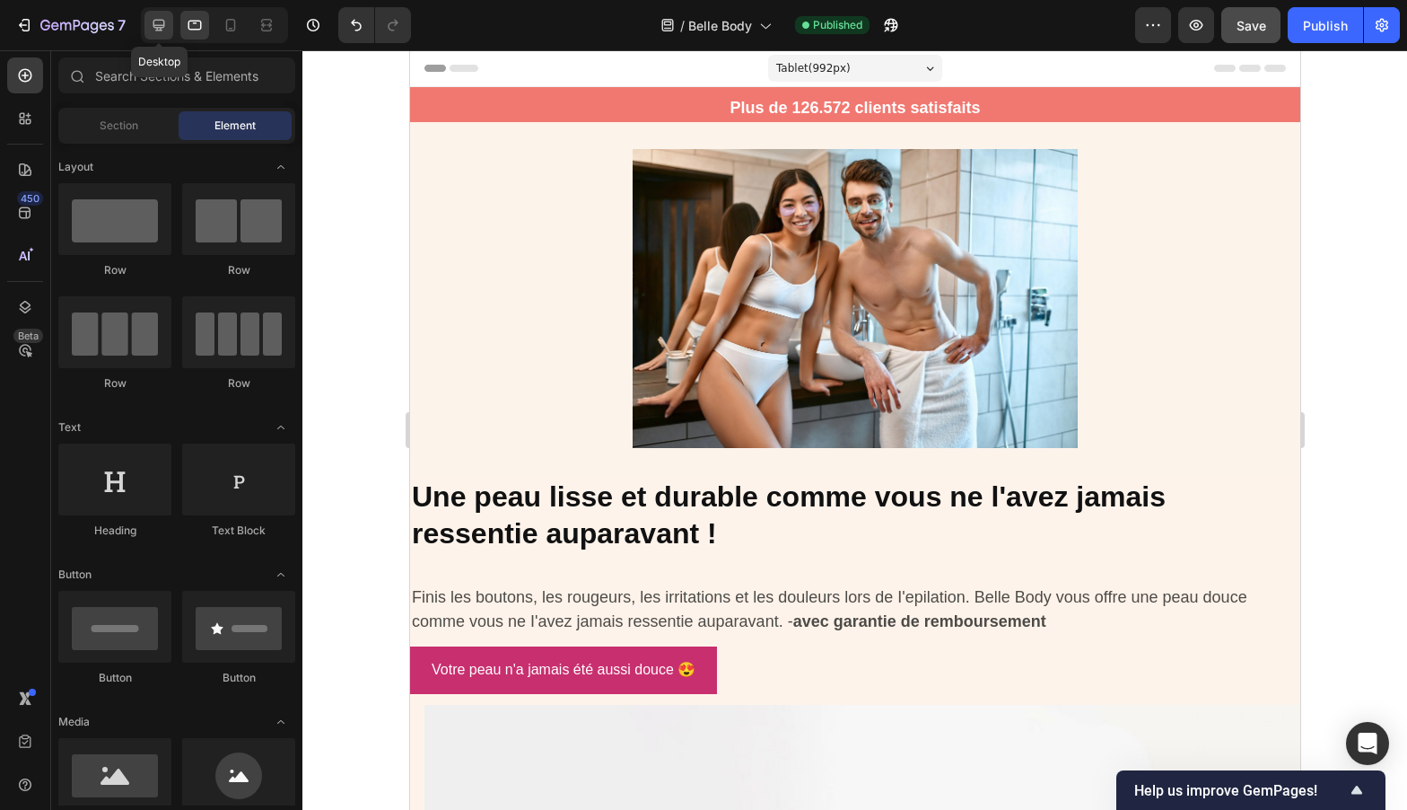
click at [169, 31] on div at bounding box center [158, 25] width 29 height 29
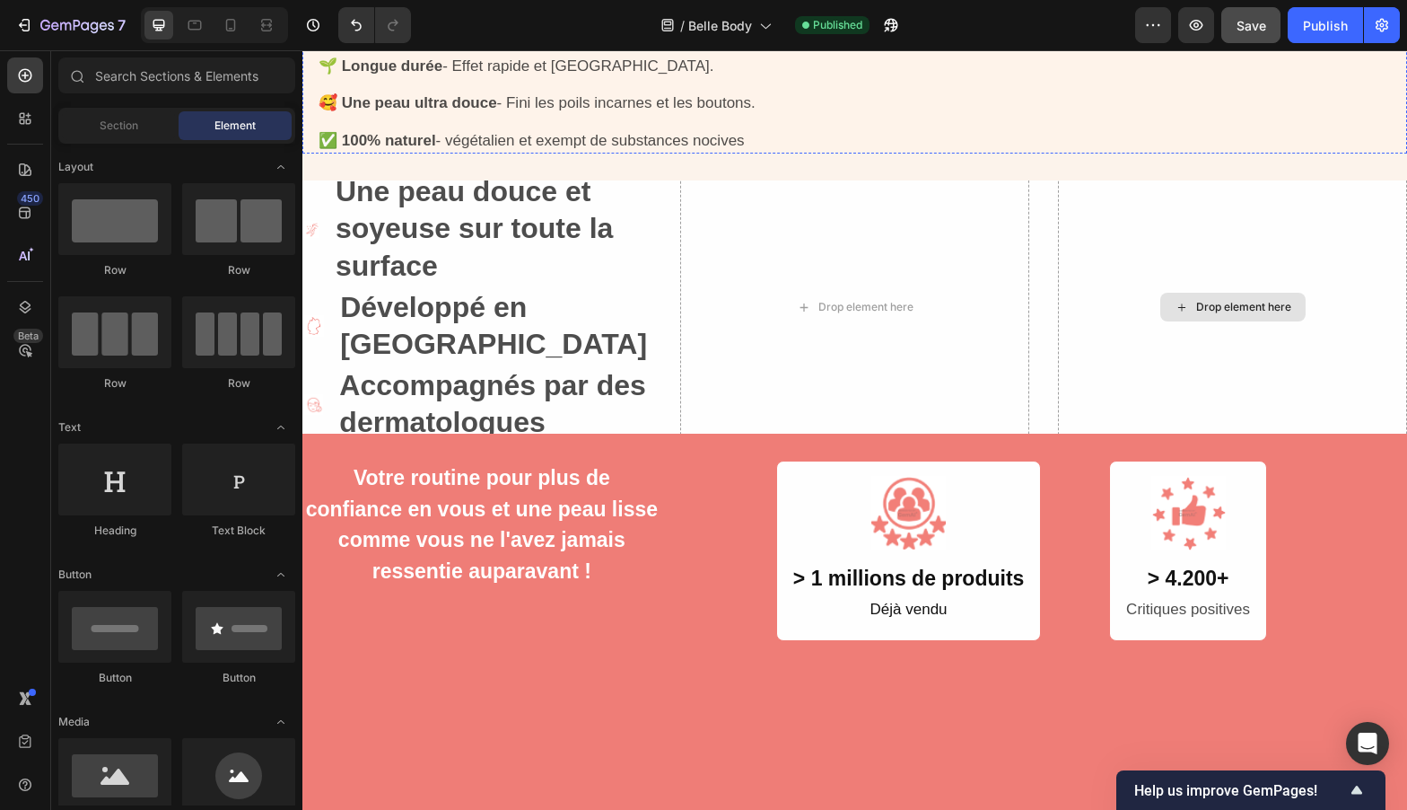
scroll to position [821, 0]
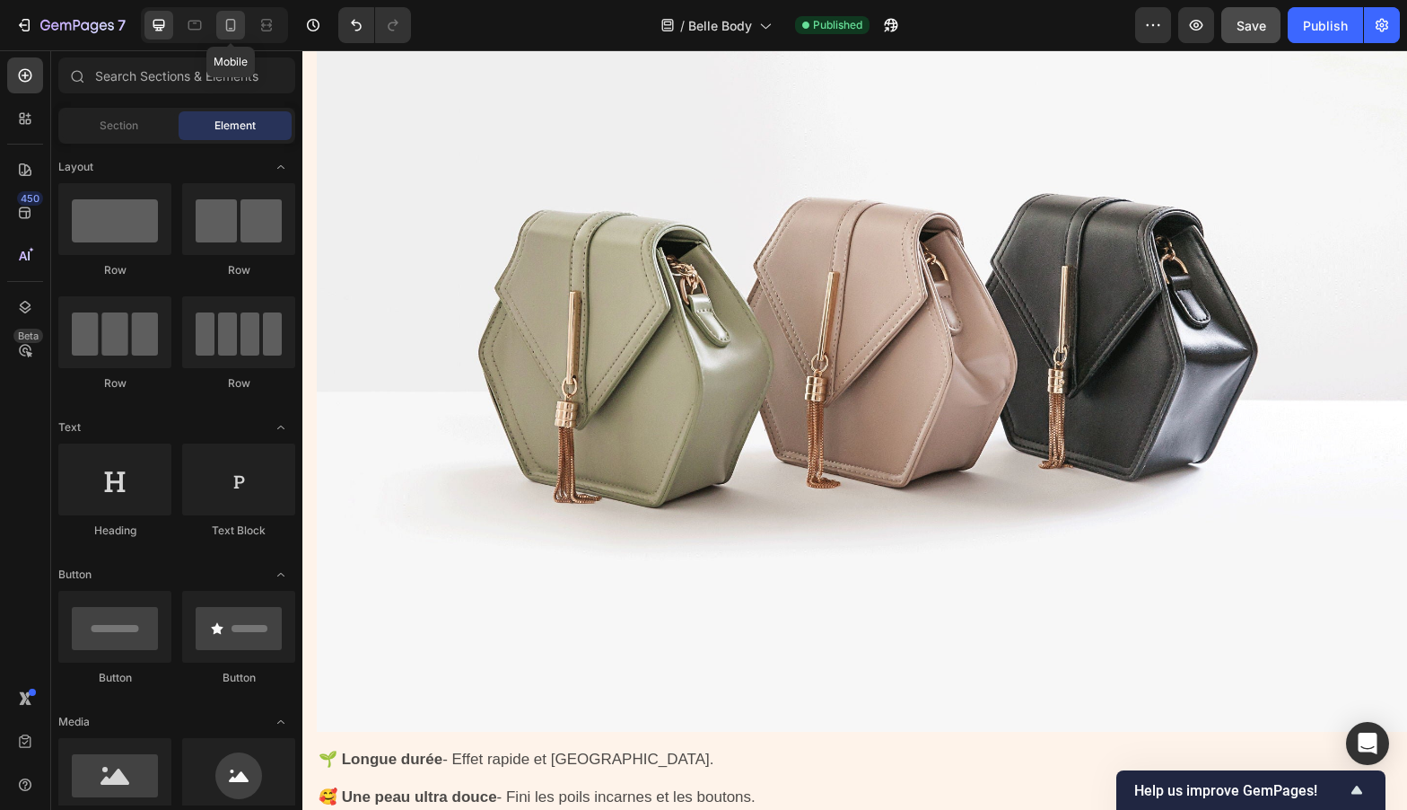
click at [242, 34] on div at bounding box center [230, 25] width 29 height 29
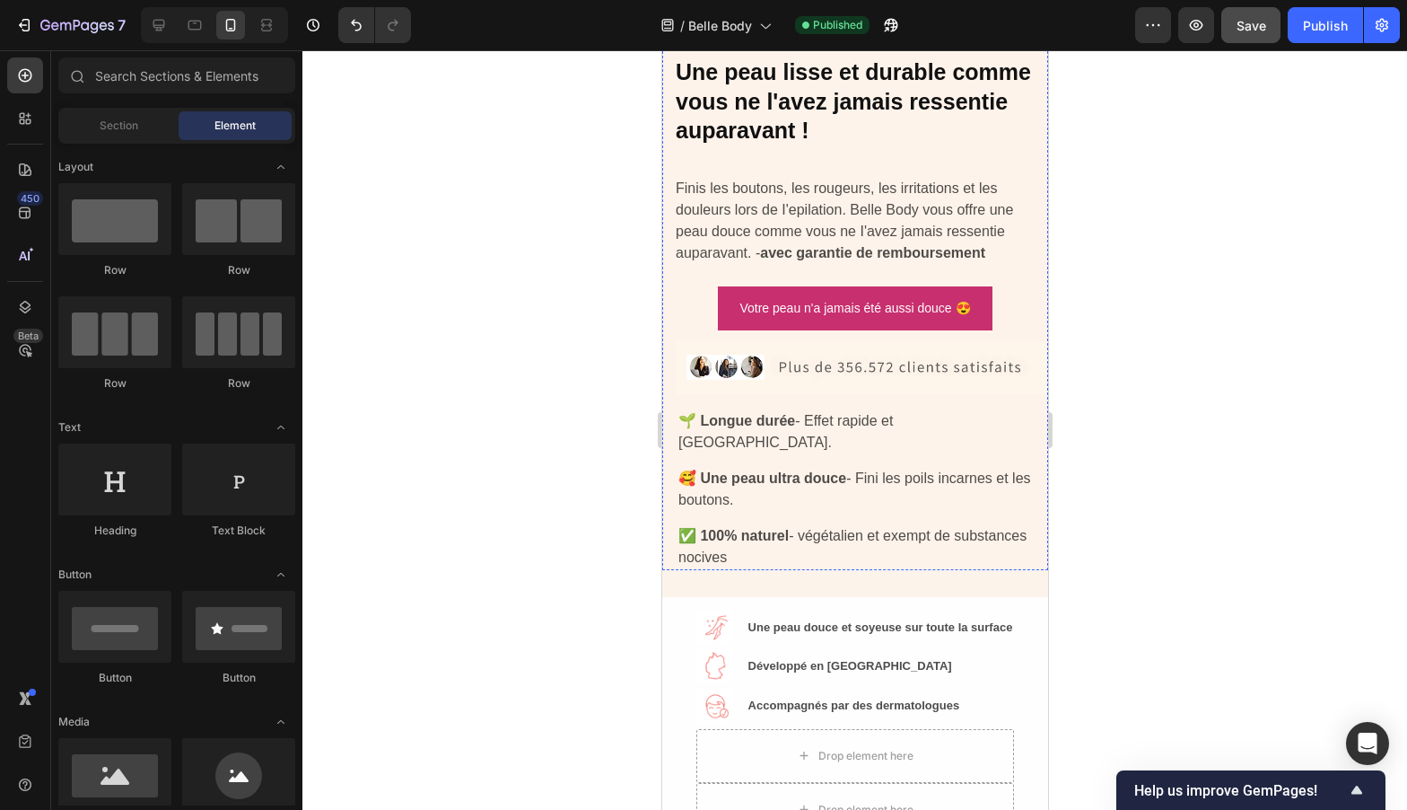
scroll to position [545, 0]
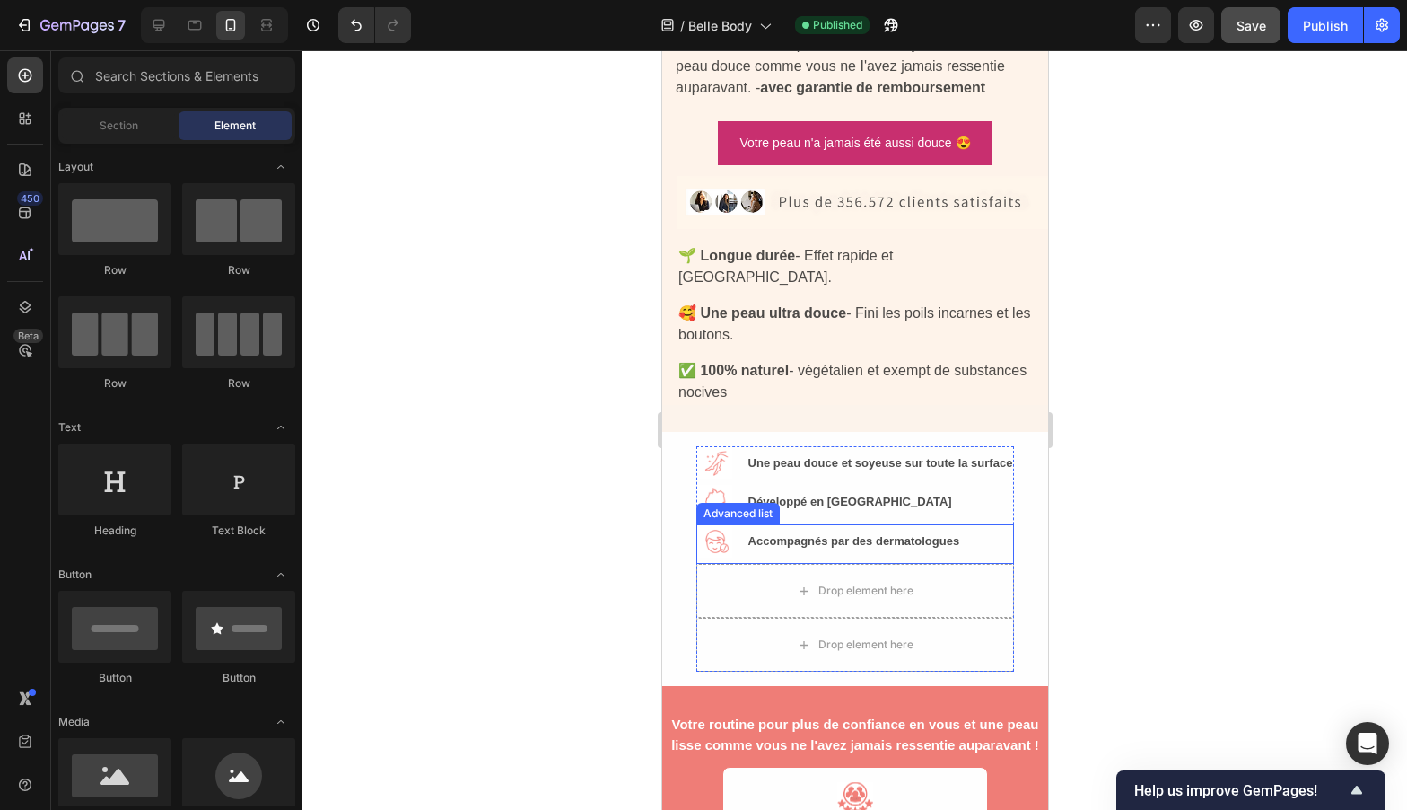
click at [977, 524] on div "Image Accompagnés par des dermatologues Heading" at bounding box center [855, 544] width 319 height 40
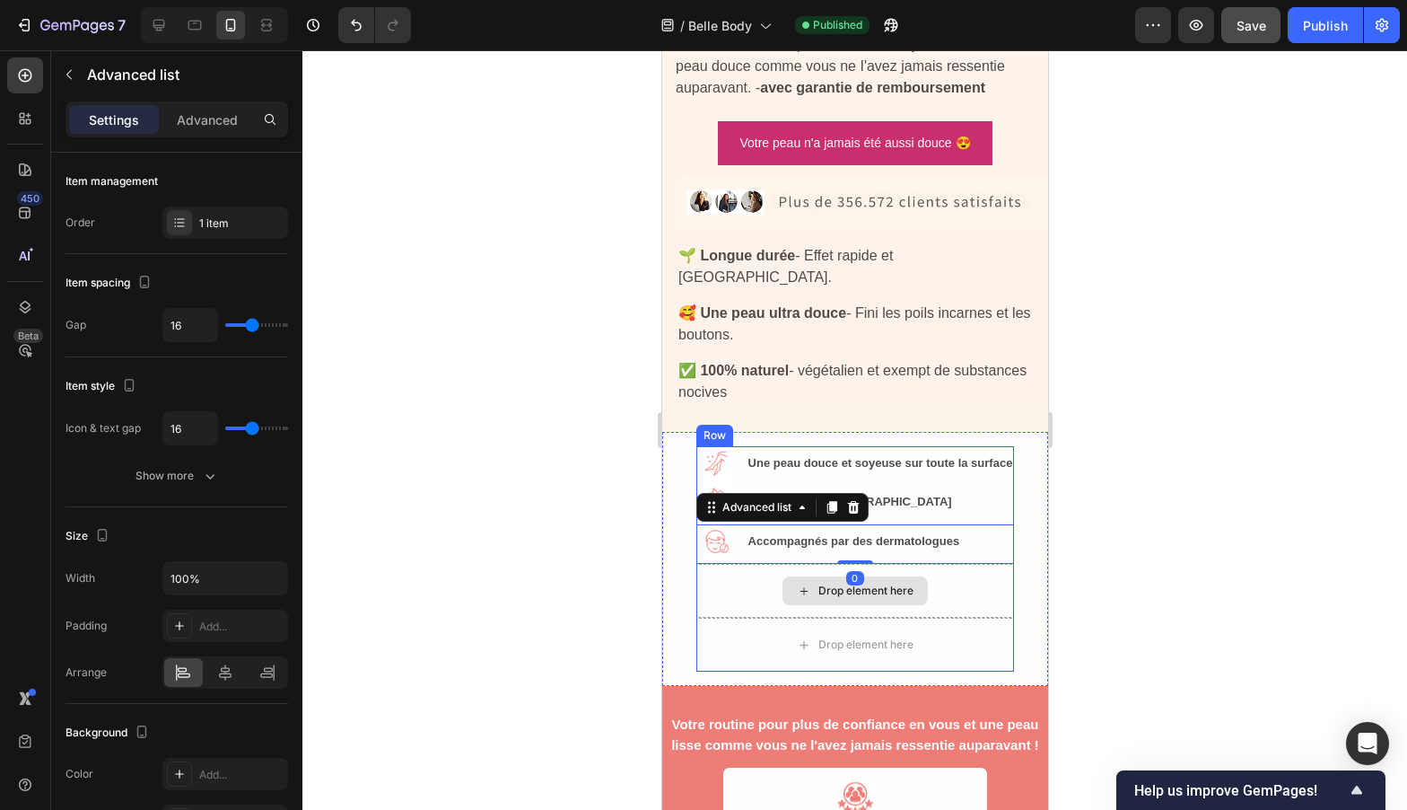
click at [955, 564] on div "Drop element here" at bounding box center [855, 591] width 319 height 54
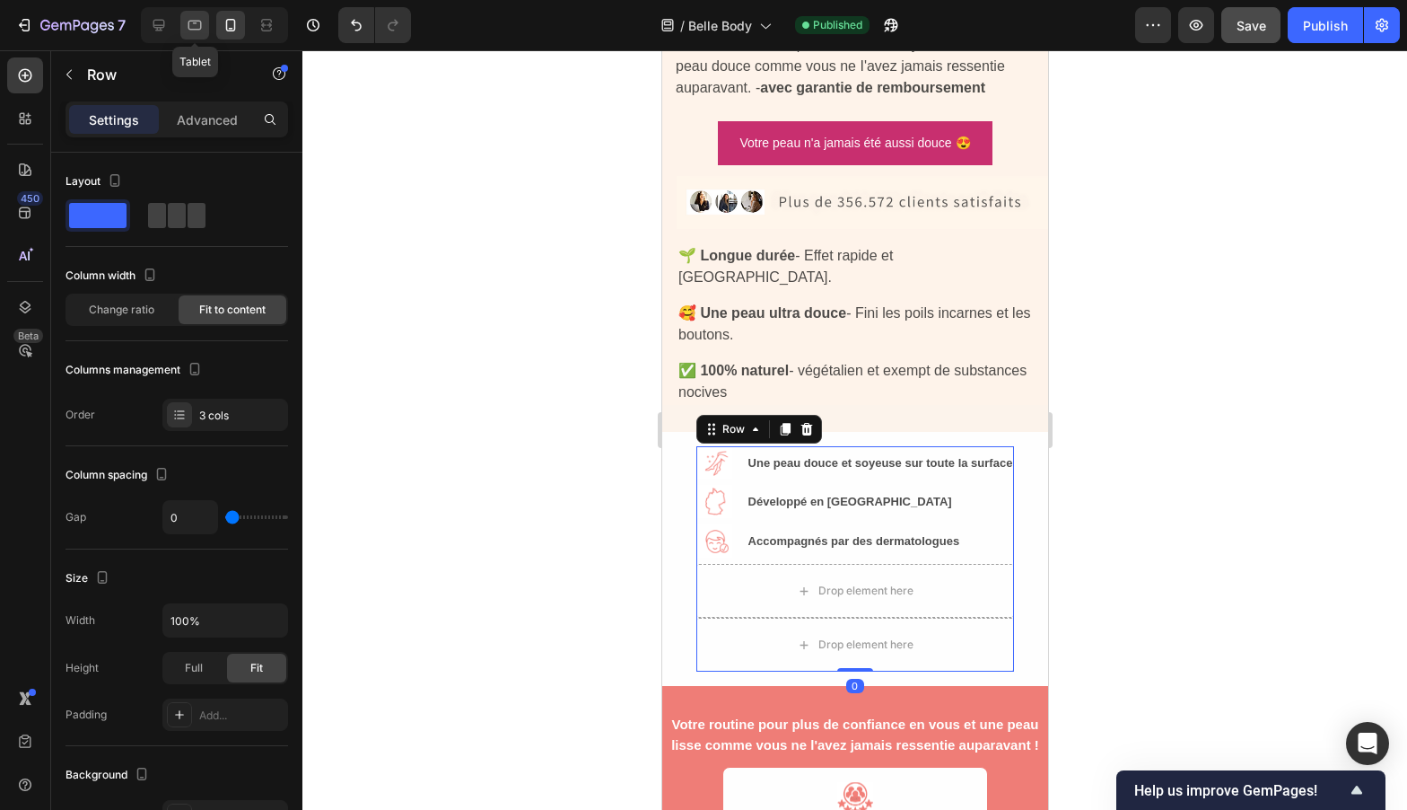
click at [183, 24] on div at bounding box center [194, 25] width 29 height 29
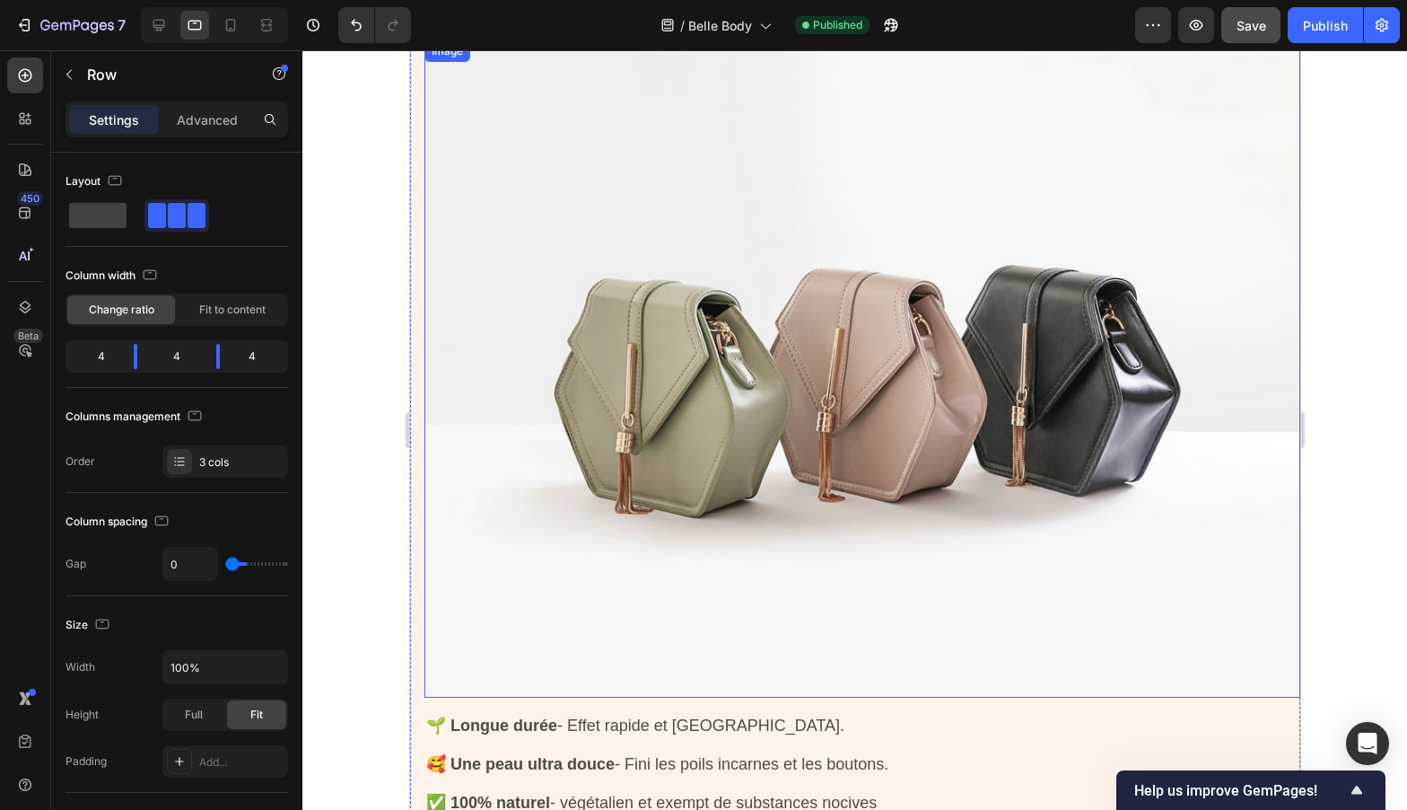
scroll to position [651, 0]
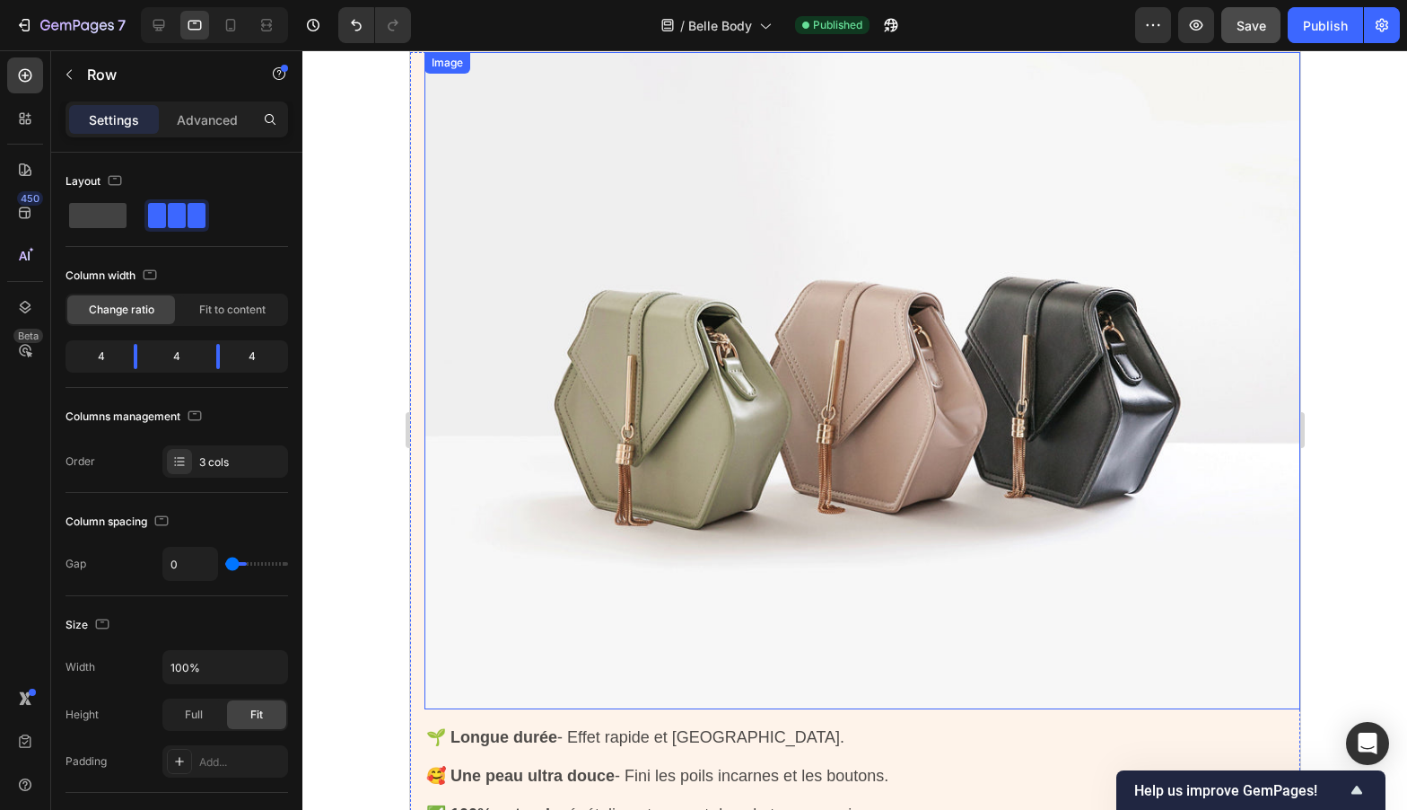
click at [811, 311] on img at bounding box center [862, 380] width 876 height 657
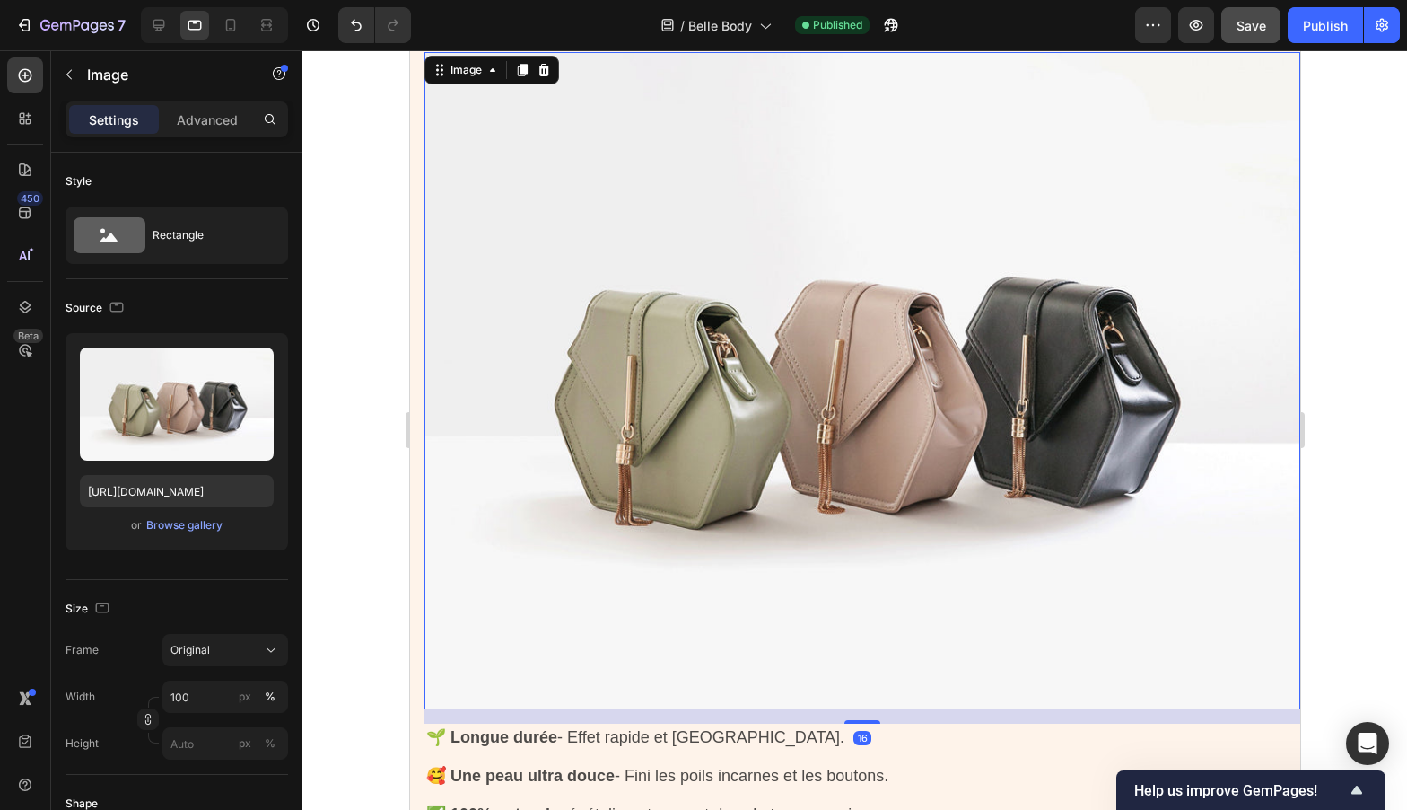
scroll to position [543, 0]
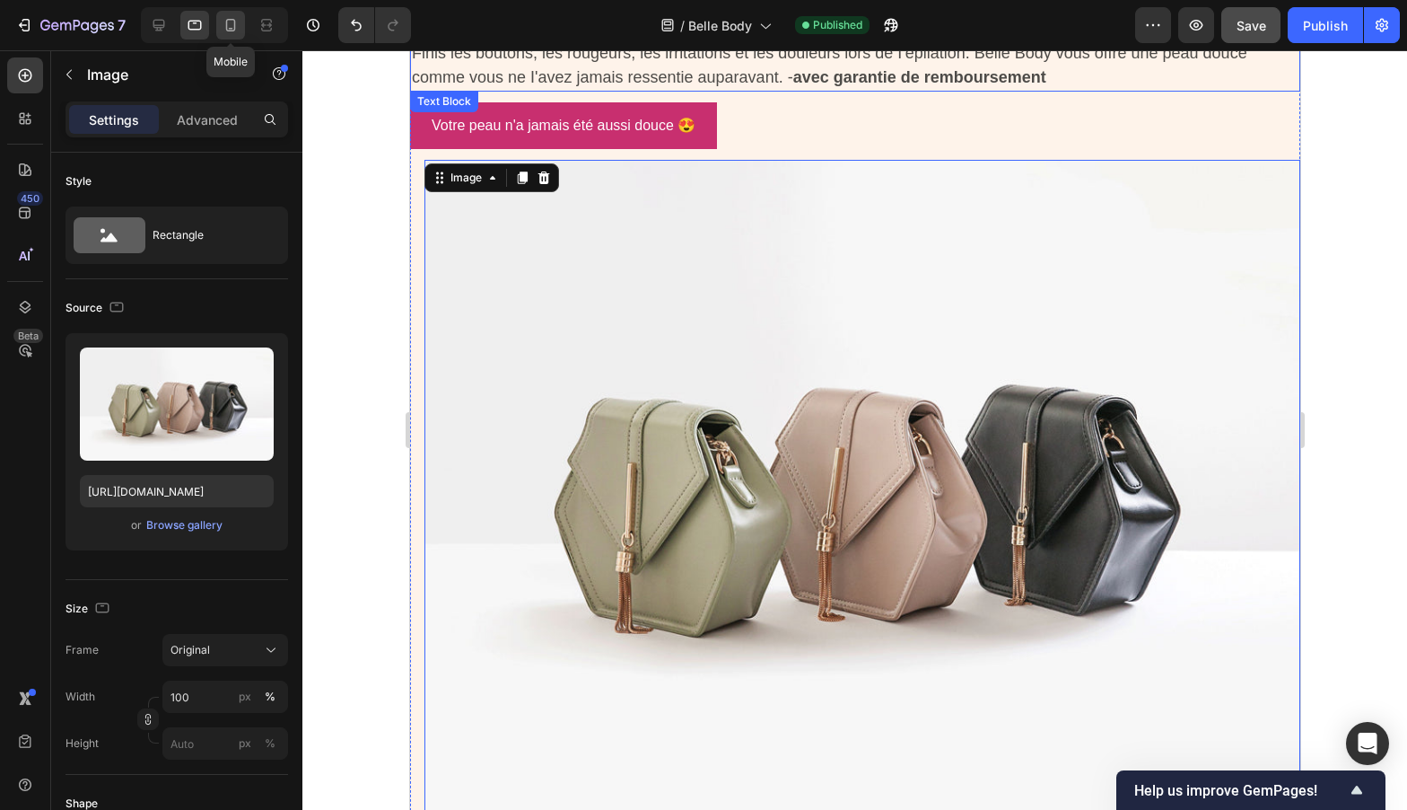
click at [243, 27] on div at bounding box center [230, 25] width 29 height 29
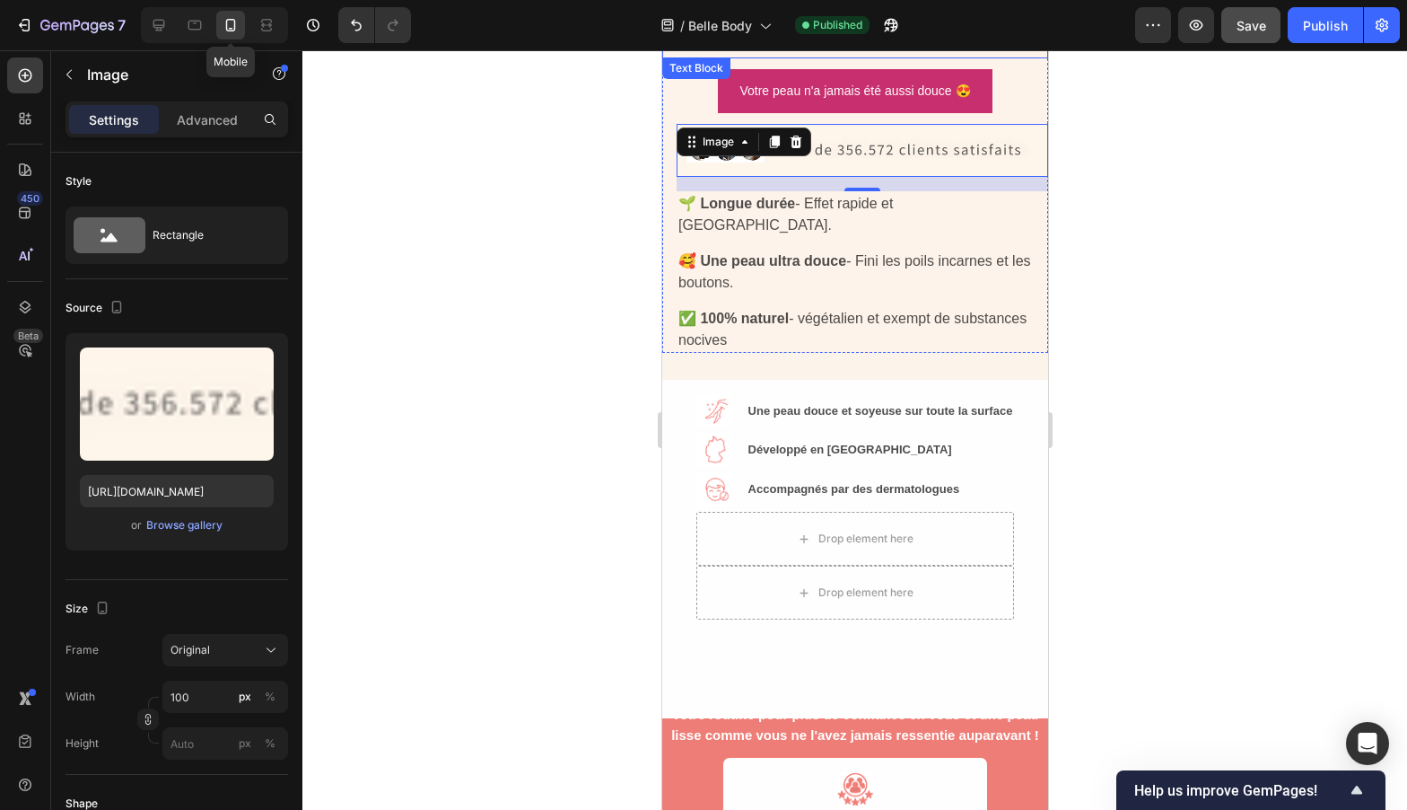
scroll to position [598, 0]
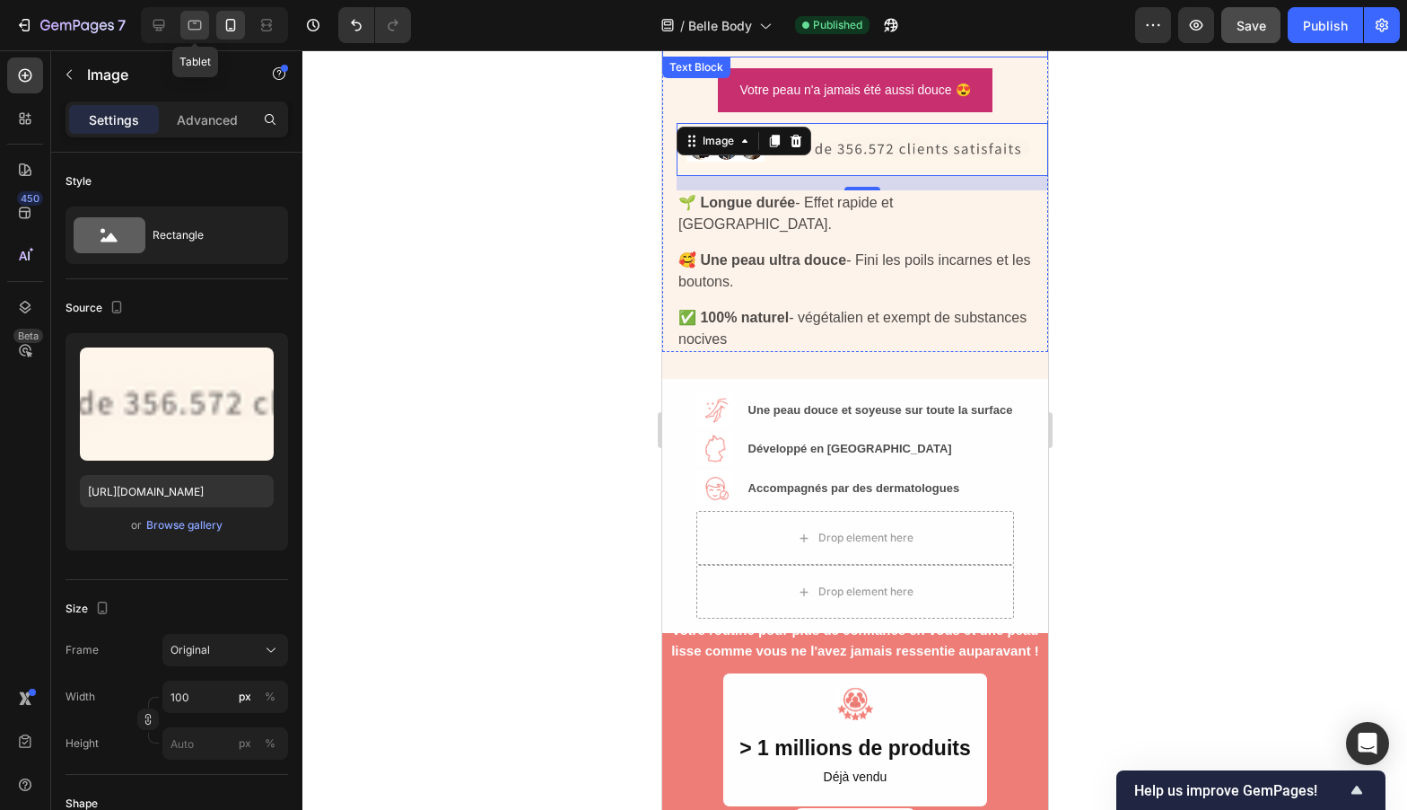
click at [204, 28] on div at bounding box center [194, 25] width 29 height 29
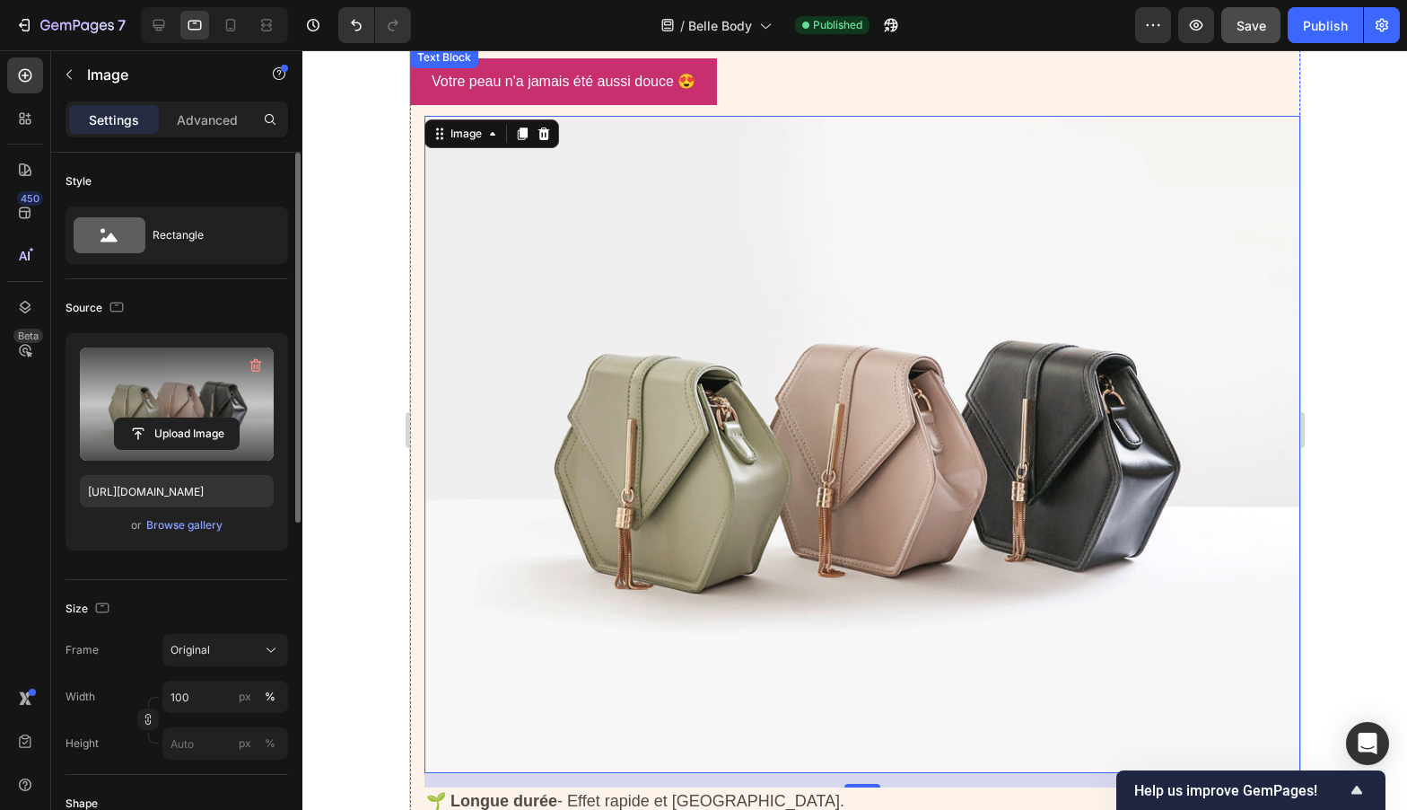
scroll to position [585, 0]
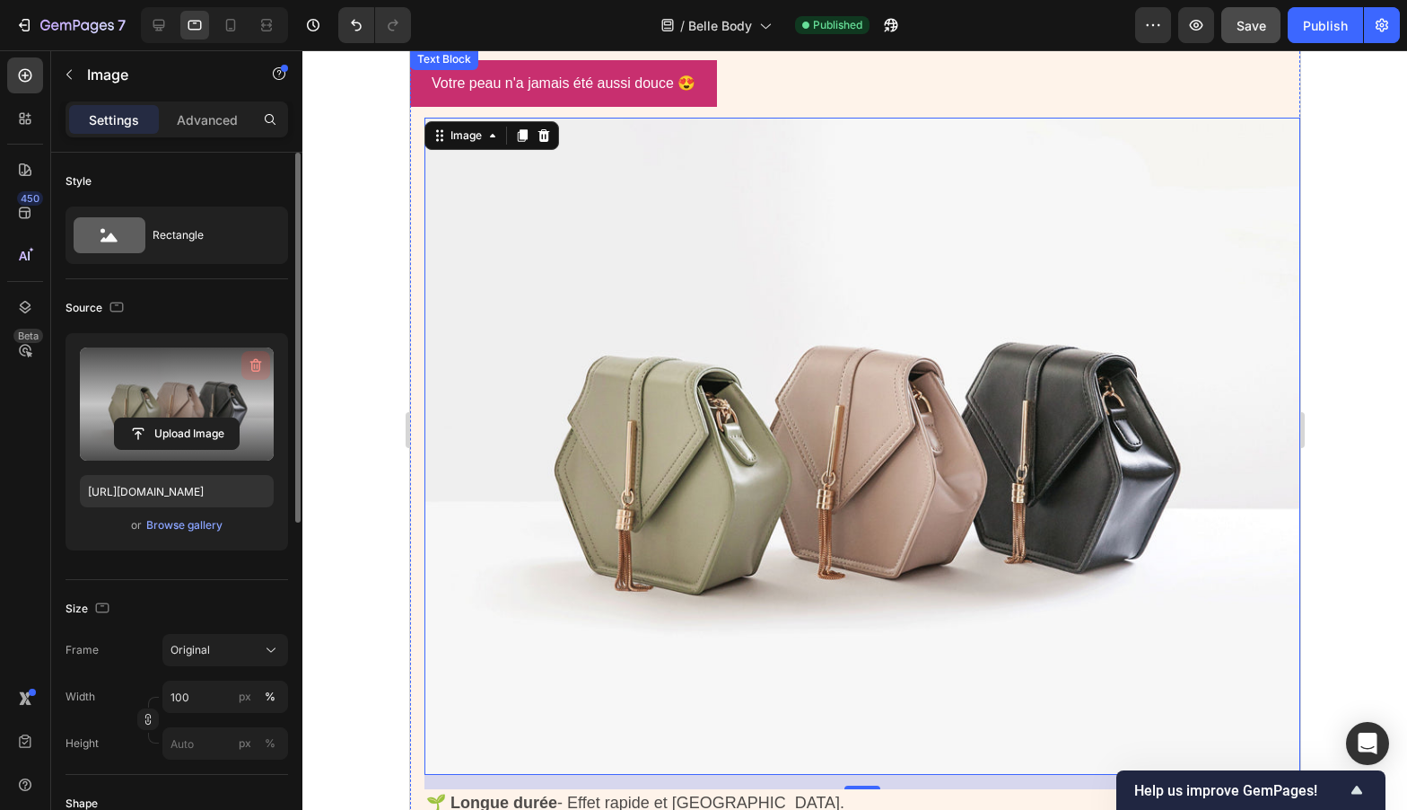
click at [247, 361] on icon "button" at bounding box center [256, 365] width 18 height 18
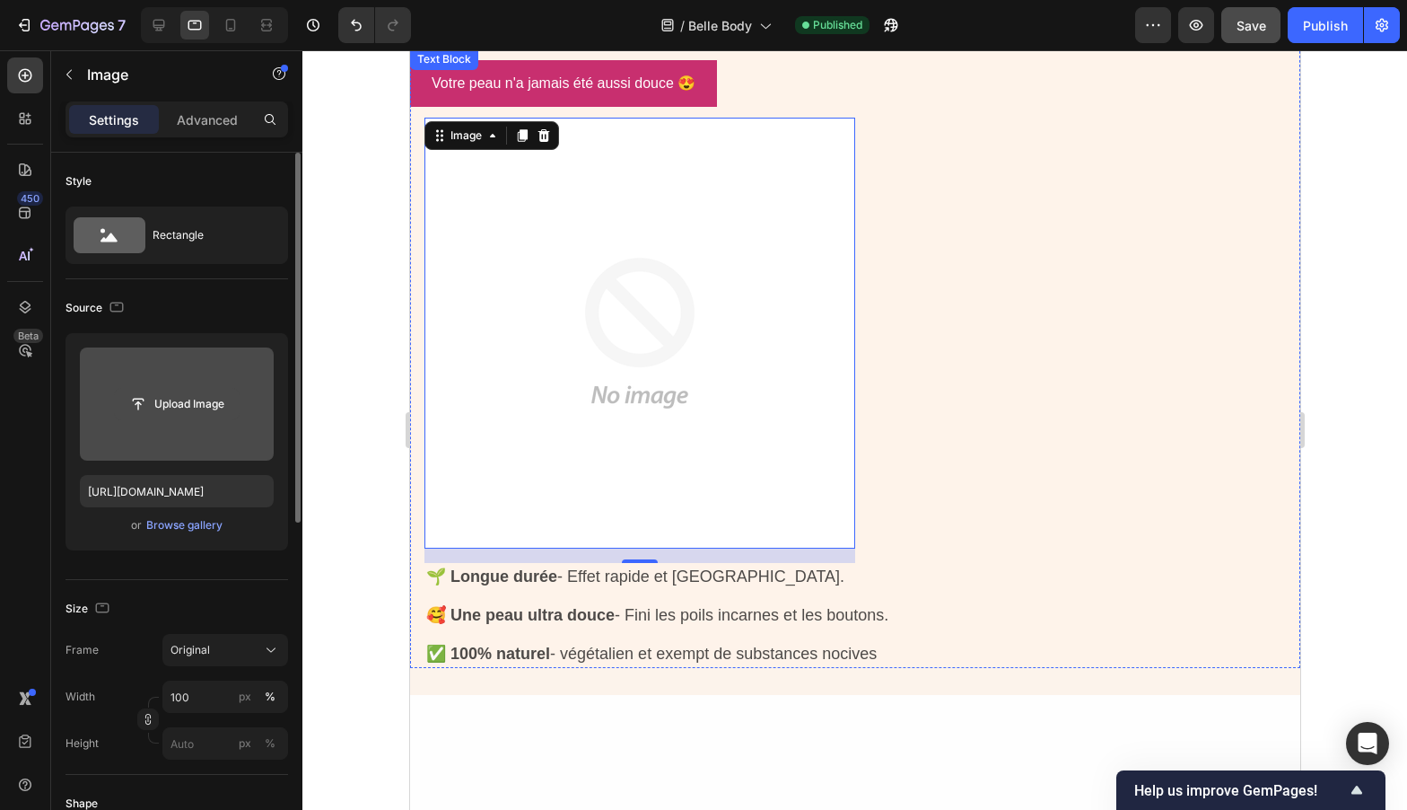
click at [164, 390] on input "file" at bounding box center [177, 404] width 124 height 31
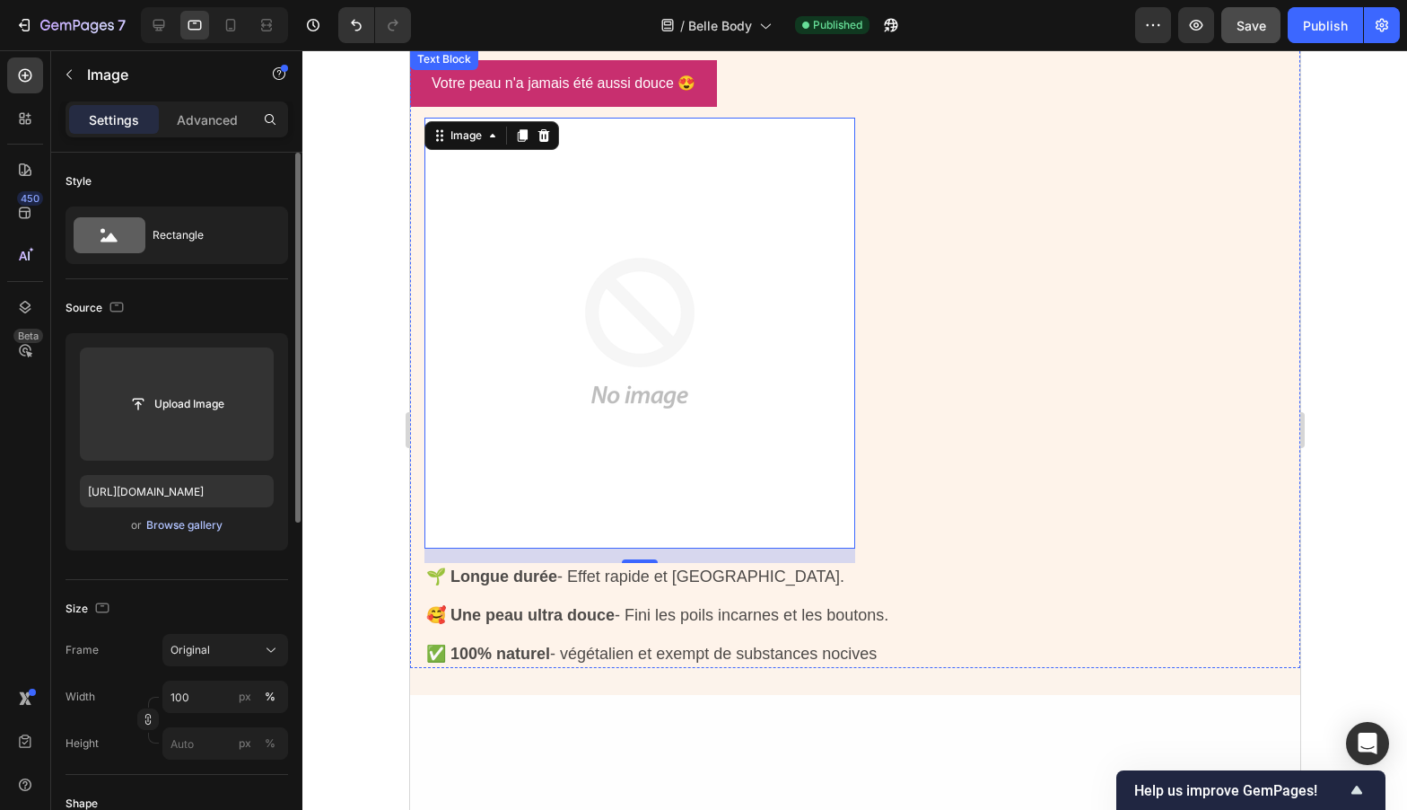
click at [206, 529] on div "Browse gallery" at bounding box center [184, 525] width 76 height 16
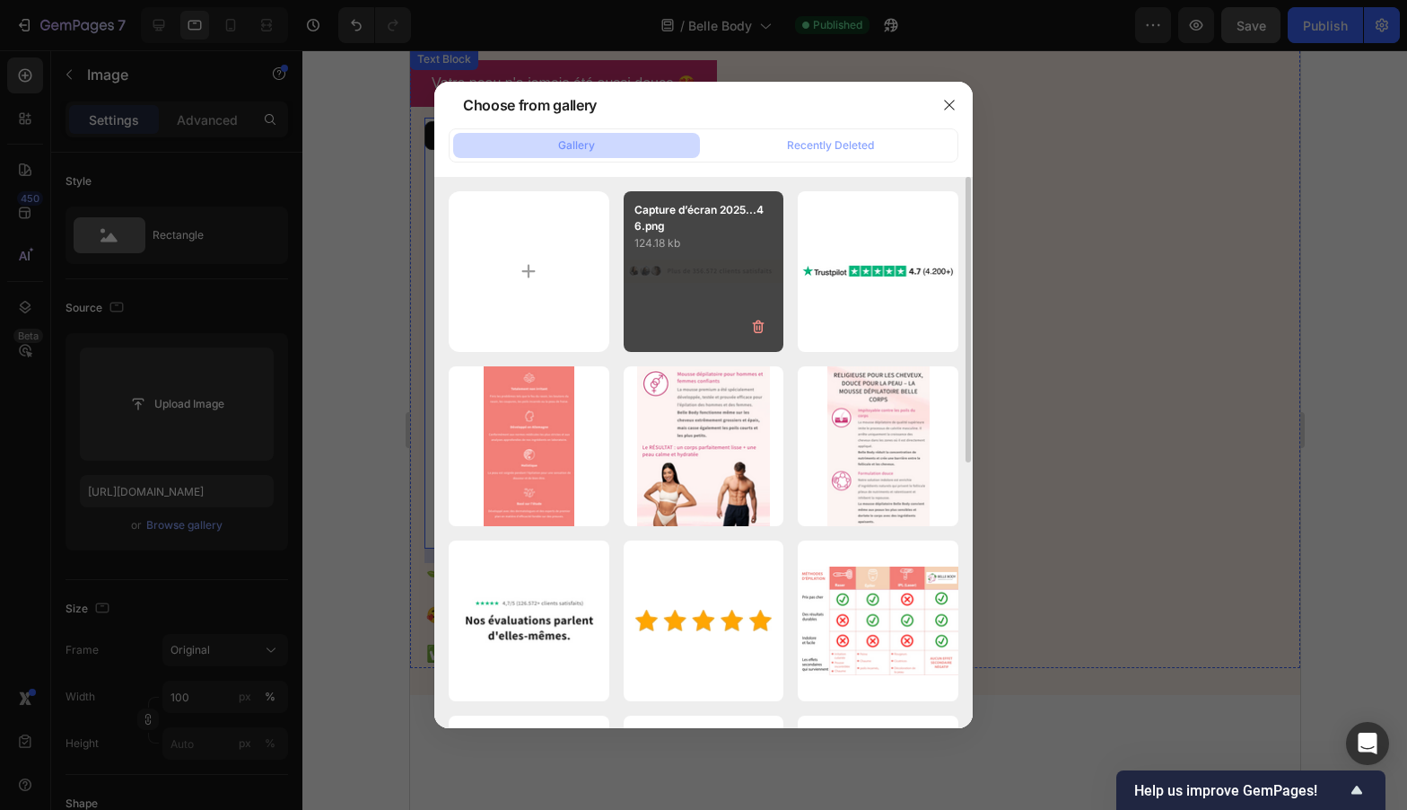
click at [699, 241] on p "124.18 kb" at bounding box center [704, 243] width 139 height 18
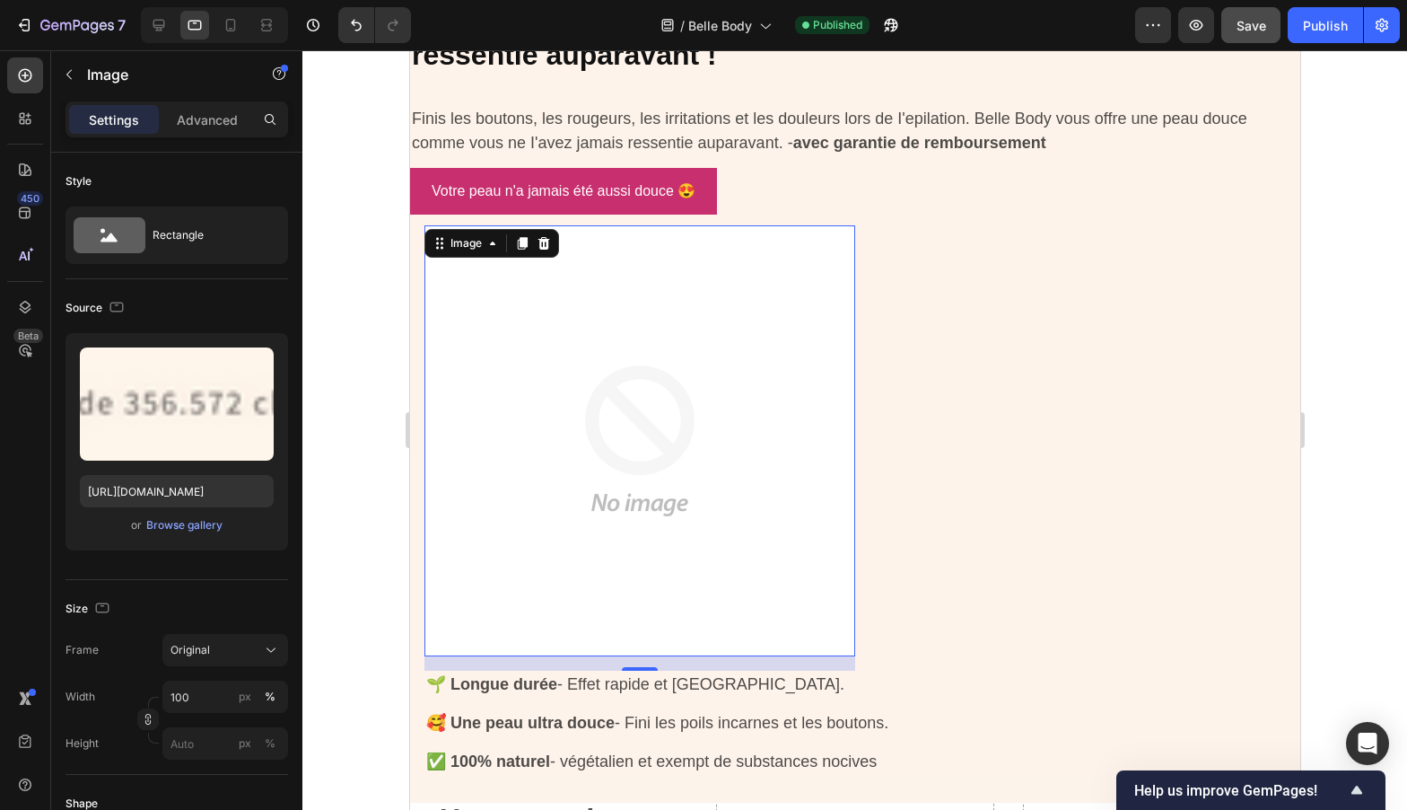
scroll to position [341, 0]
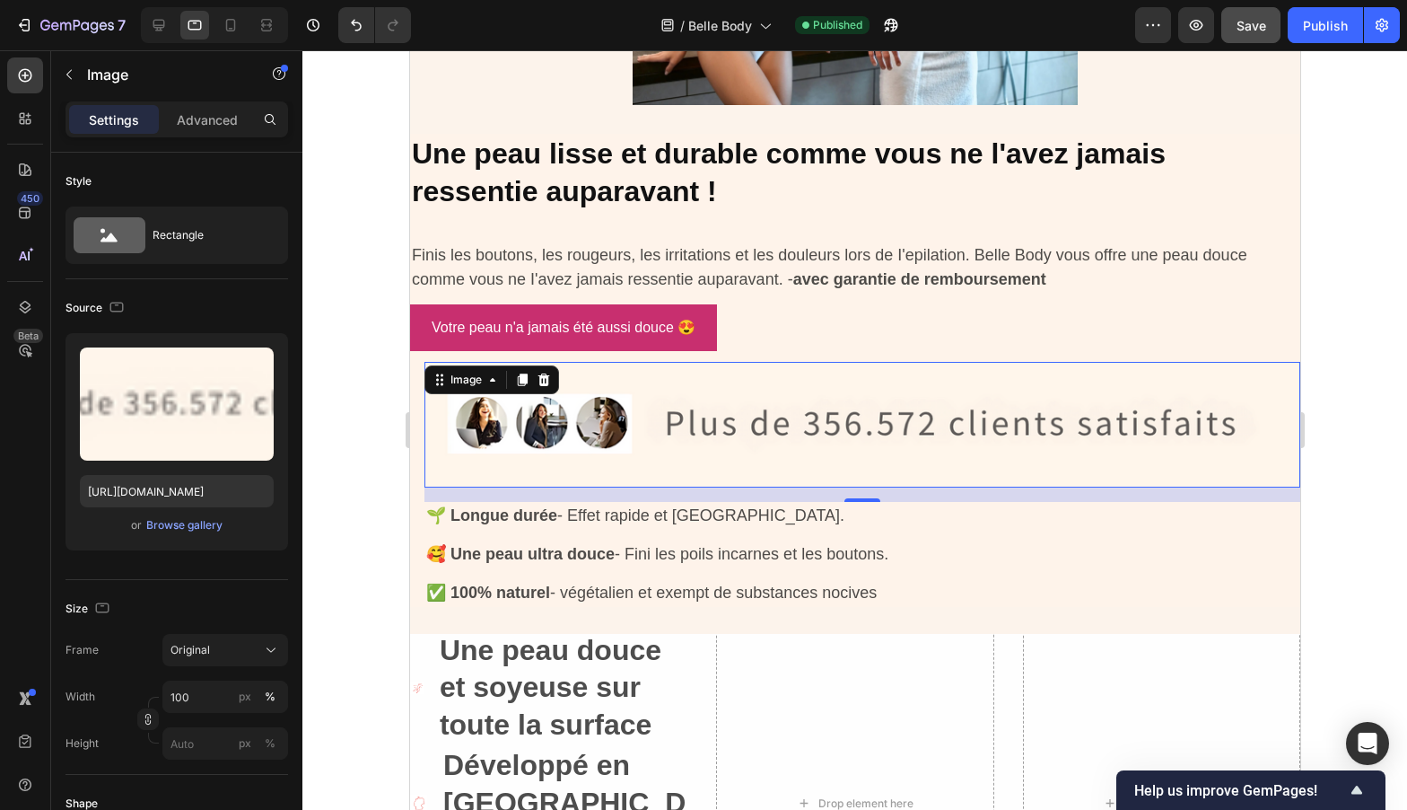
click at [1380, 374] on div at bounding box center [854, 429] width 1105 height 759
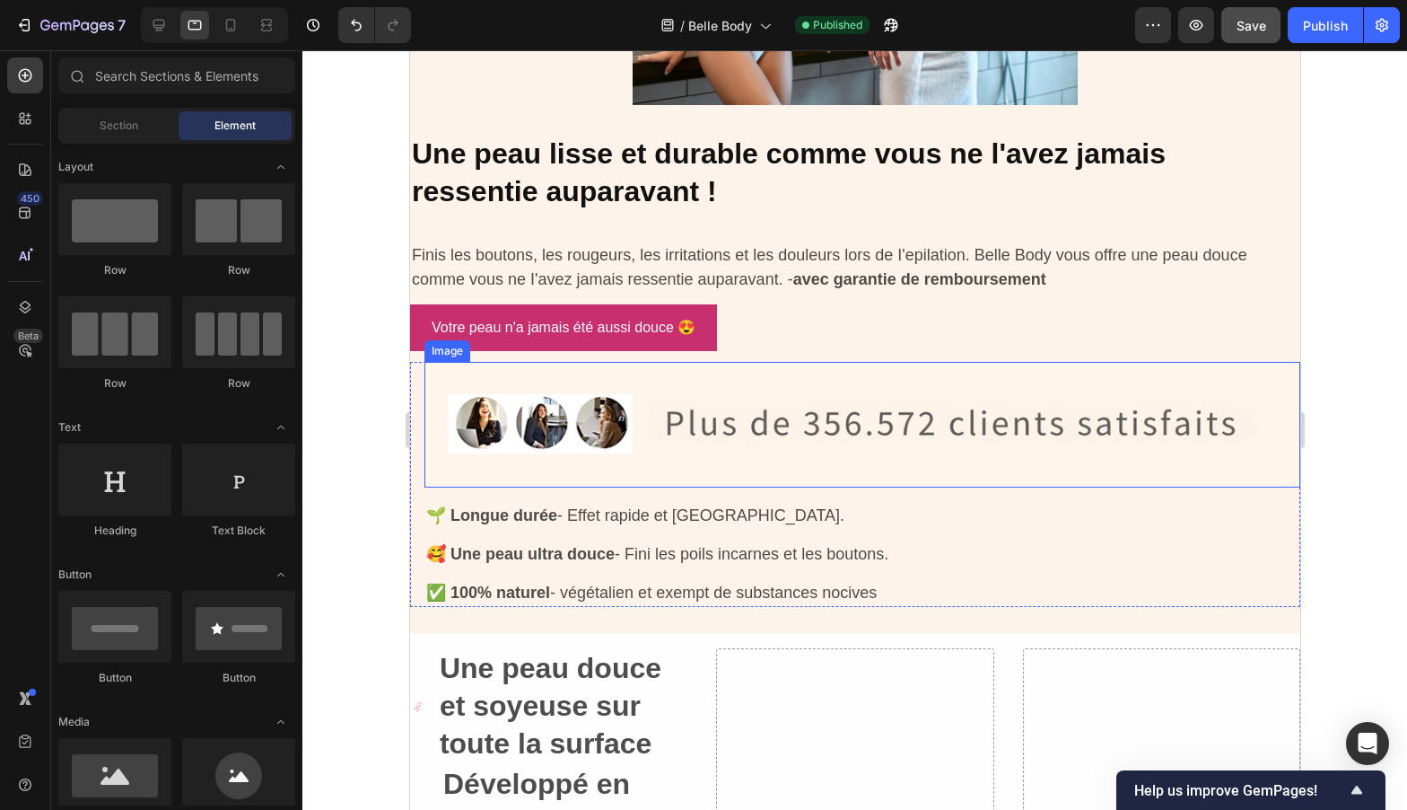
click at [1067, 425] on img at bounding box center [862, 425] width 876 height 126
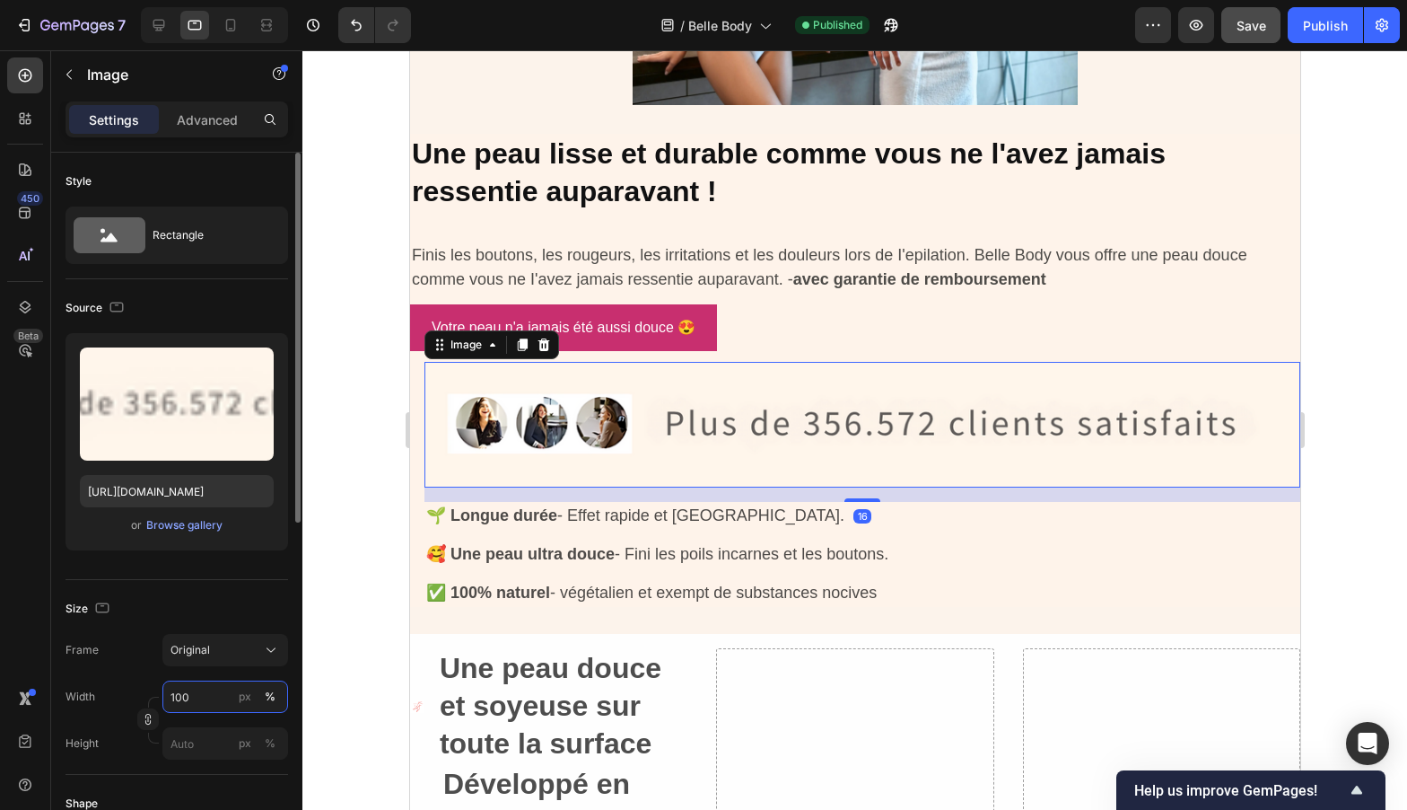
click at [220, 696] on input "100" at bounding box center [225, 696] width 126 height 32
click at [219, 696] on input "100" at bounding box center [225, 696] width 126 height 32
type input "50"
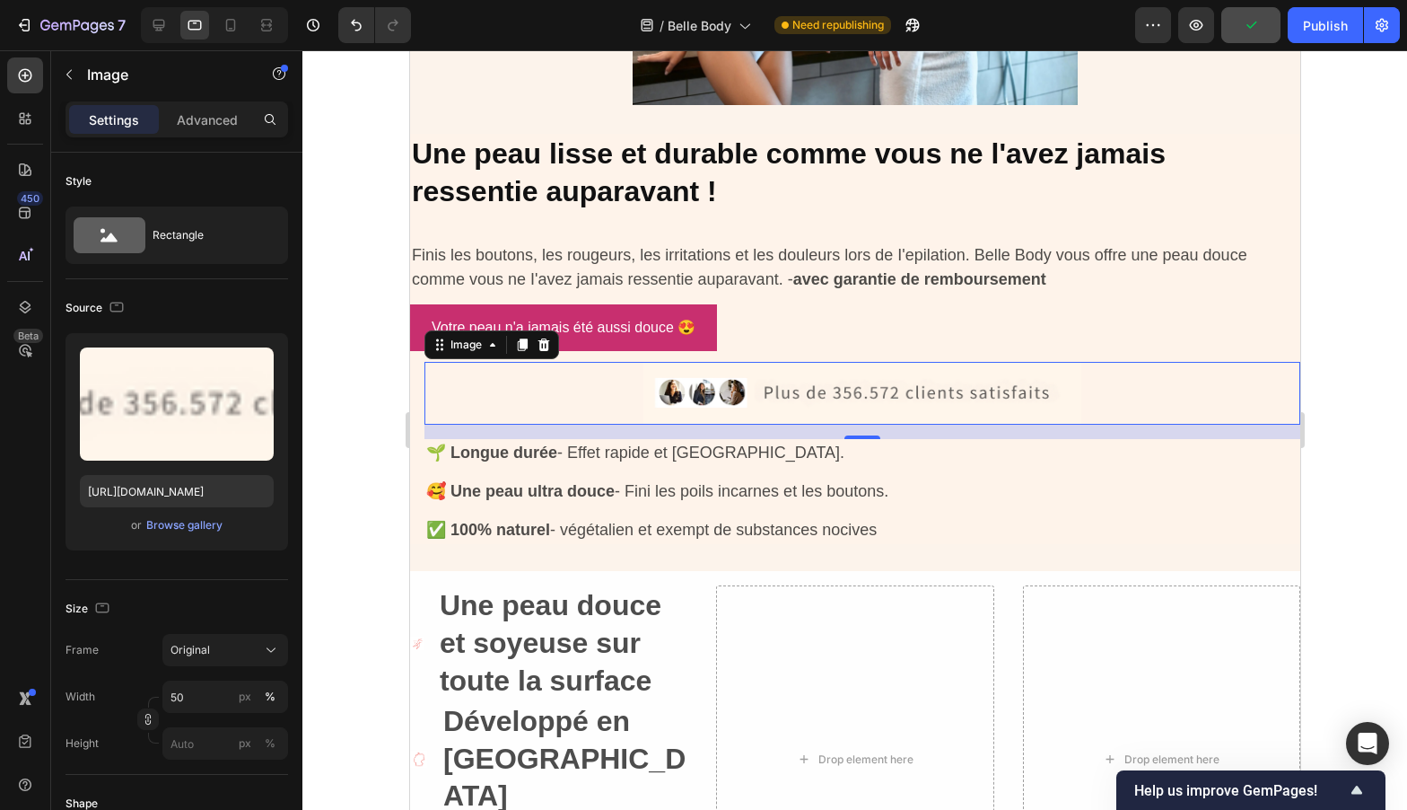
click at [1359, 503] on div at bounding box center [854, 429] width 1105 height 759
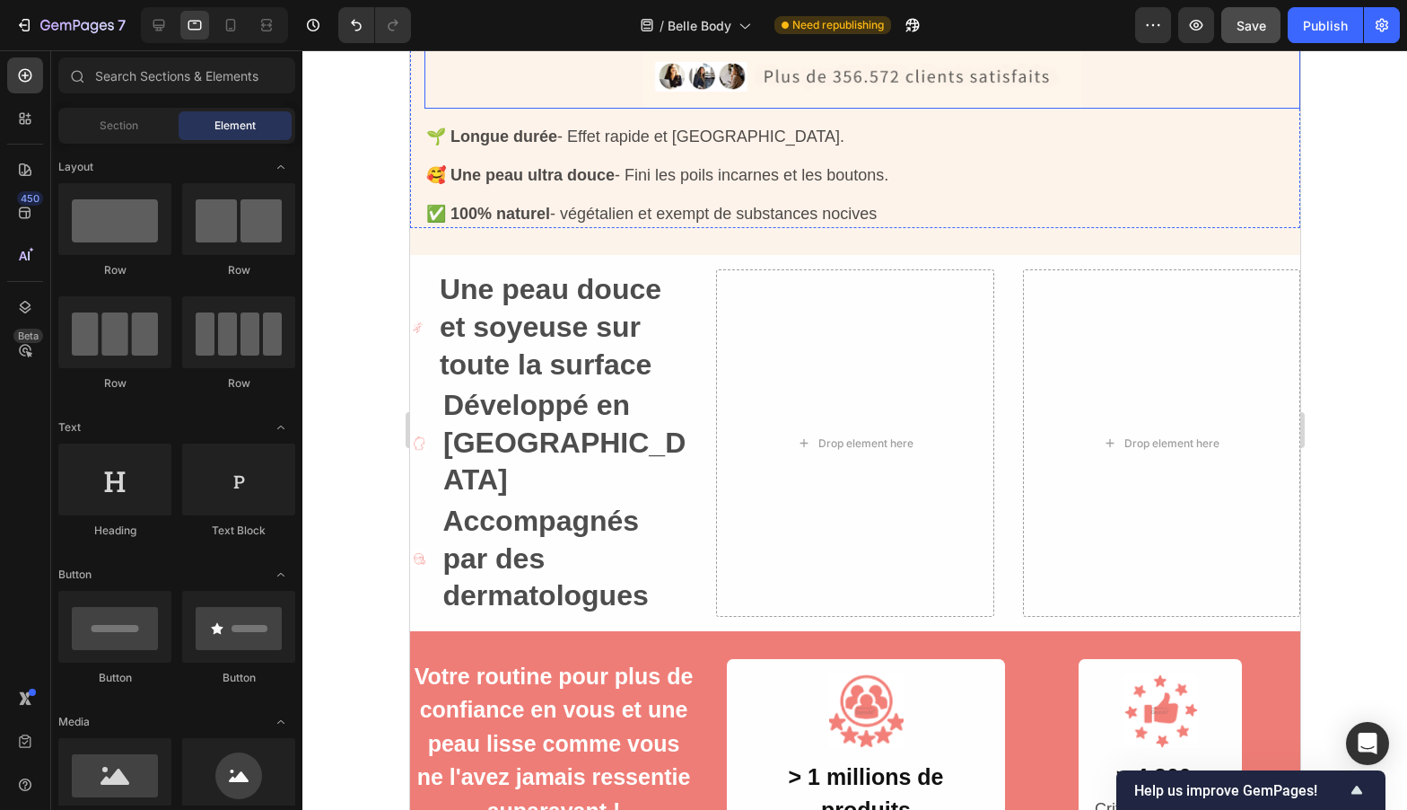
scroll to position [660, 0]
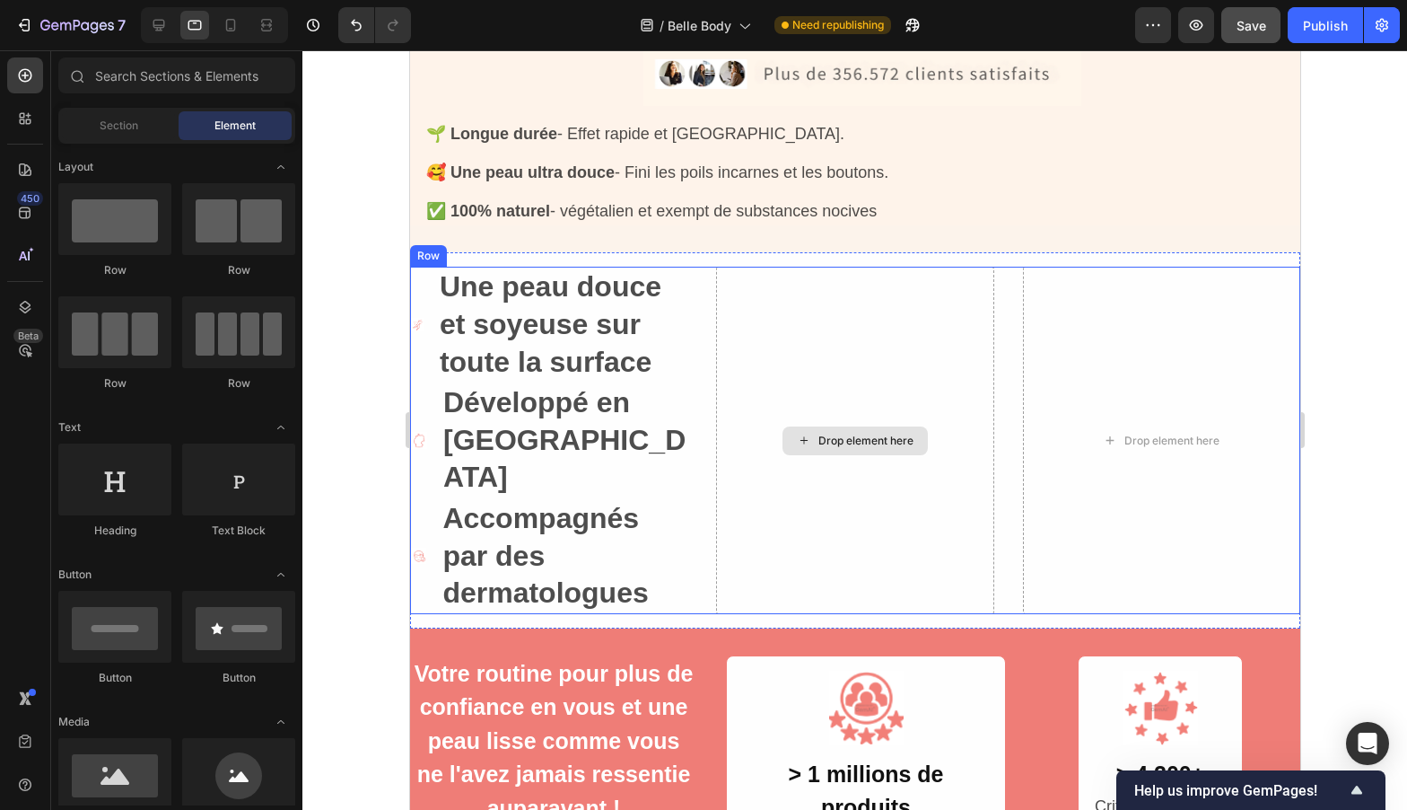
click at [868, 348] on div "Drop element here" at bounding box center [853, 440] width 277 height 346
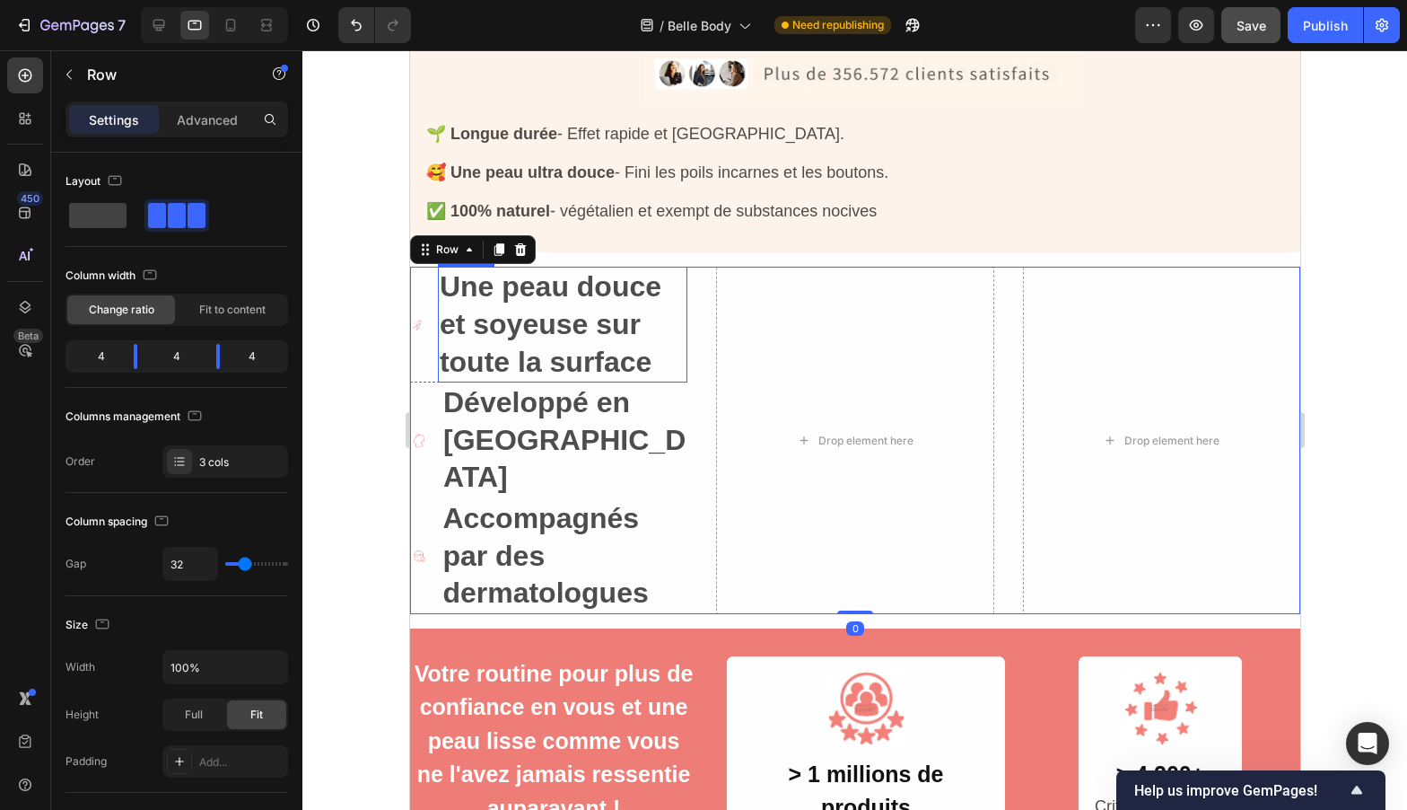
click at [604, 328] on h2 "Une peau douce et soyeuse sur toute la surface" at bounding box center [562, 325] width 250 height 116
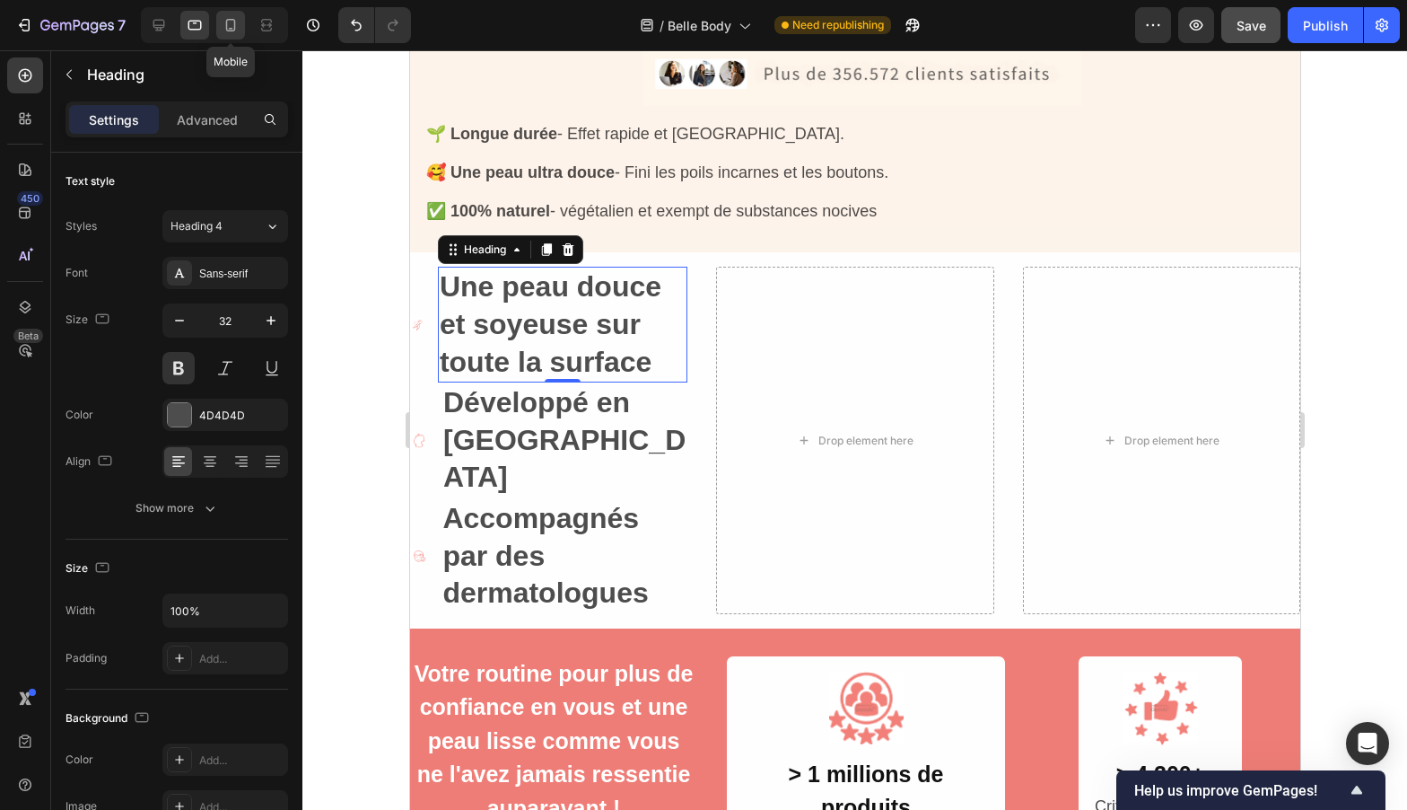
click at [225, 22] on icon at bounding box center [231, 25] width 18 height 18
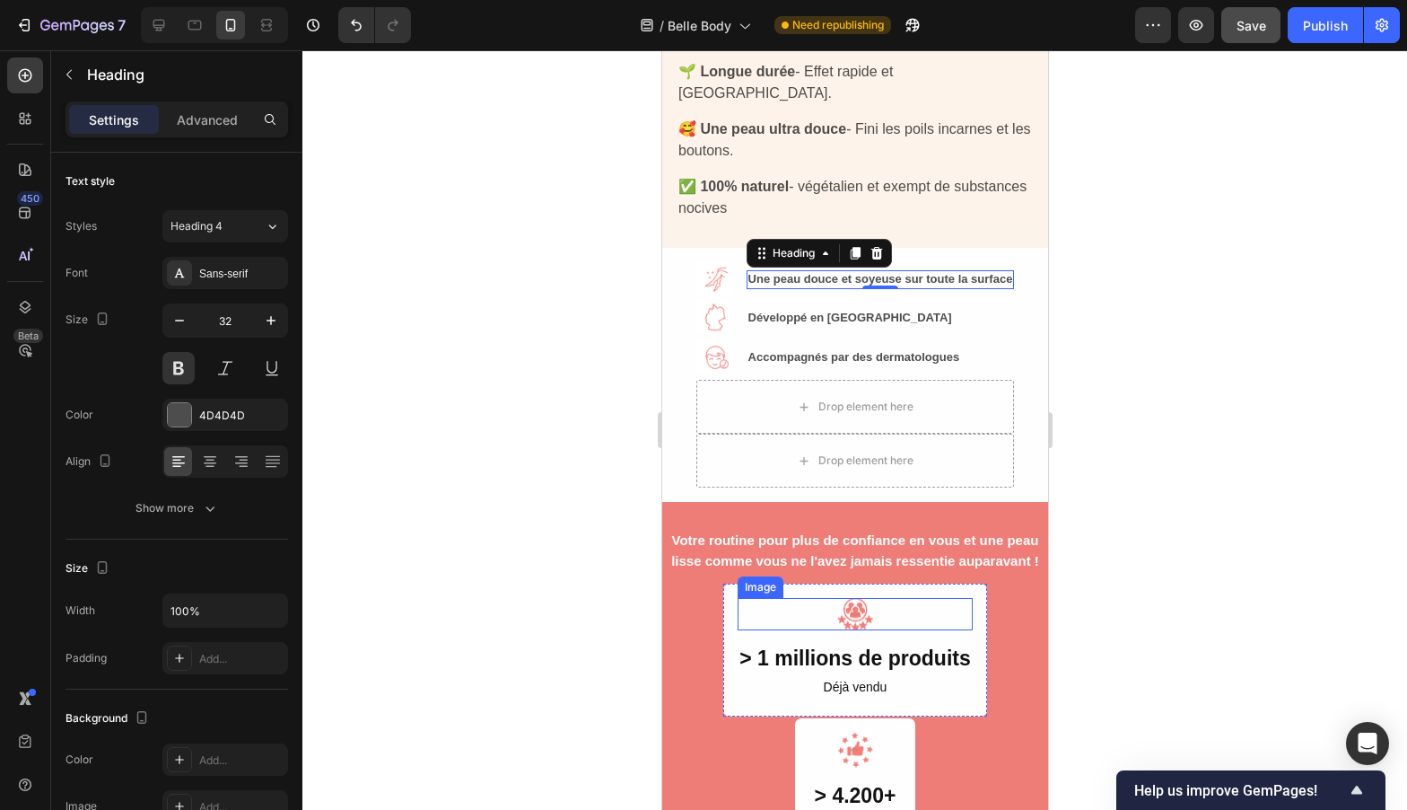
scroll to position [708, 0]
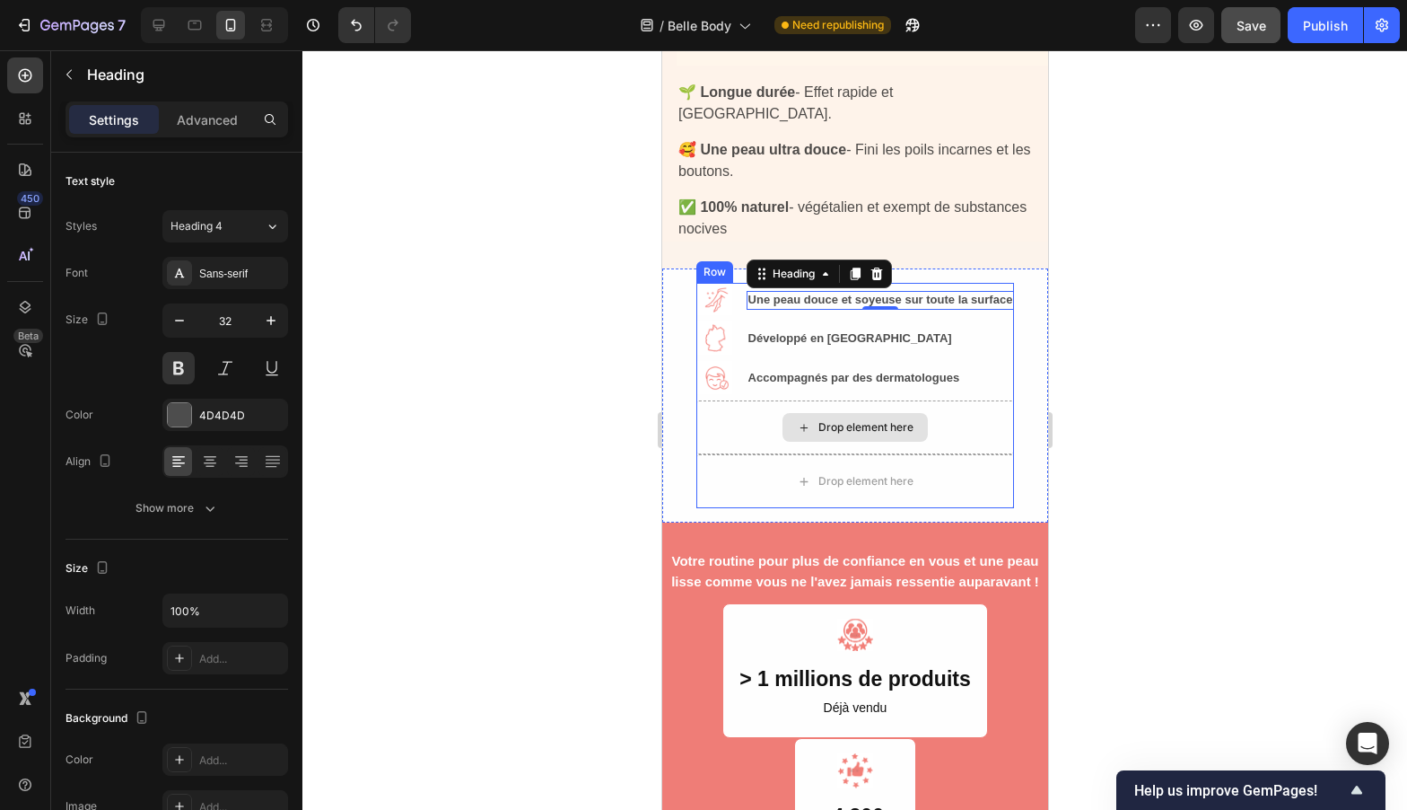
click at [957, 403] on div "Drop element here" at bounding box center [855, 427] width 319 height 54
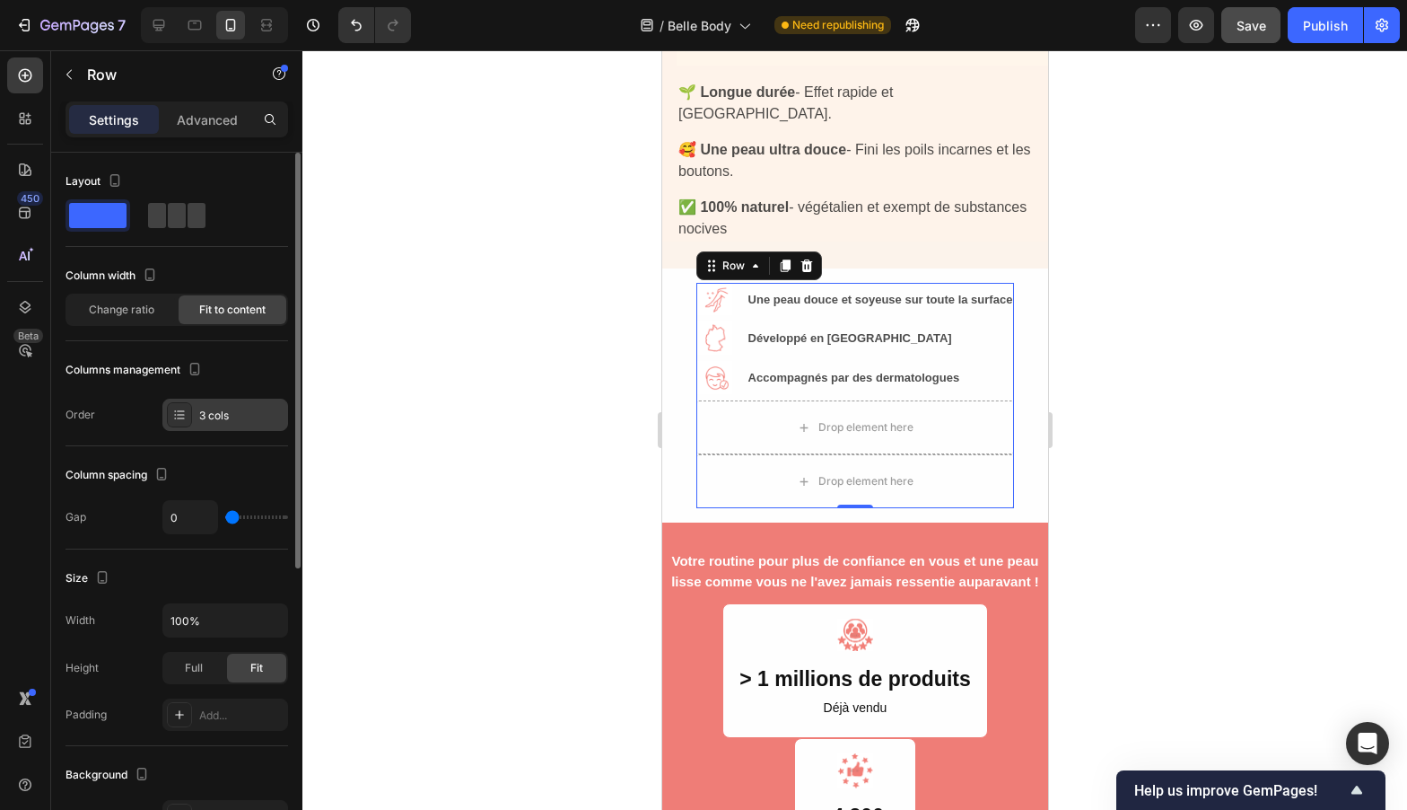
click at [175, 418] on icon at bounding box center [179, 414] width 14 height 14
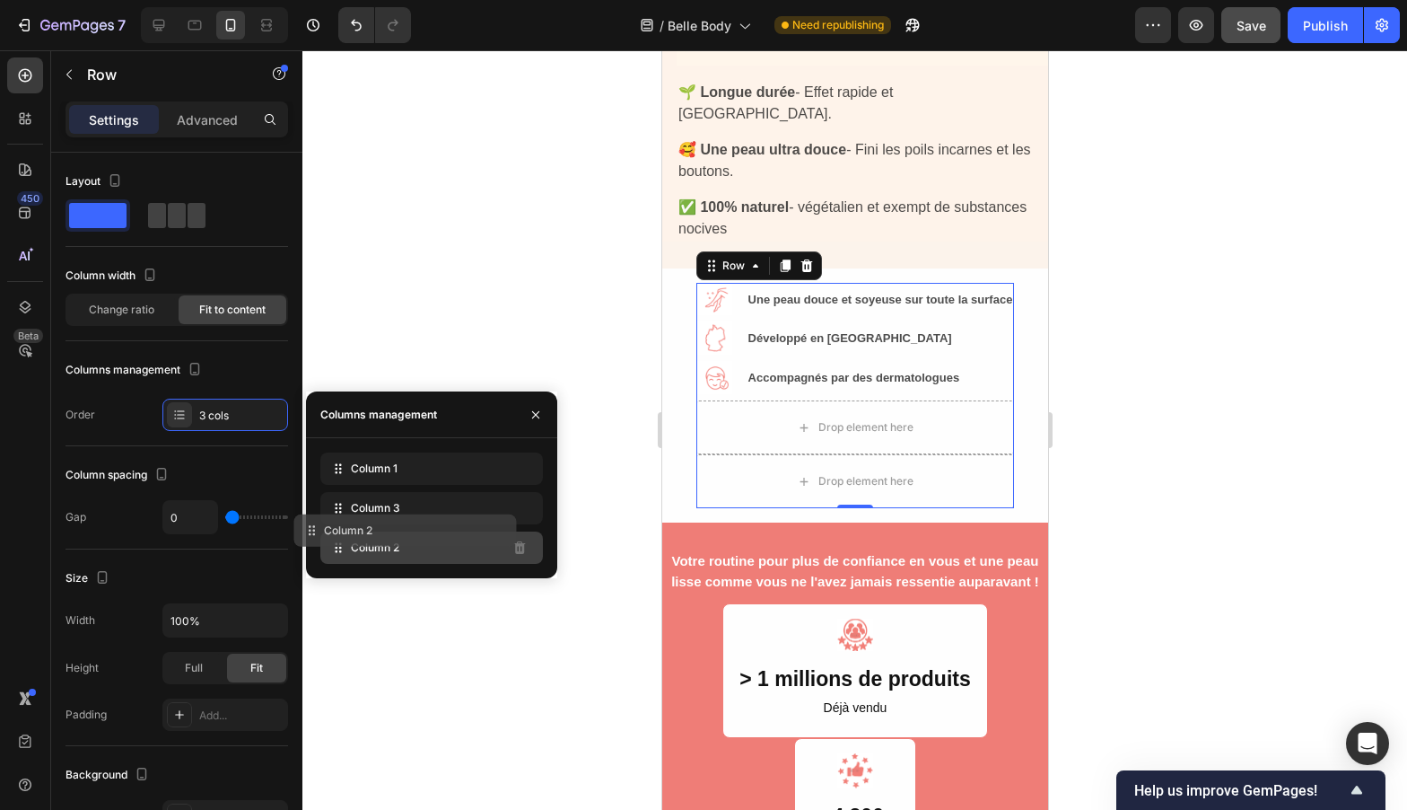
click at [489, 531] on div "Column 2" at bounding box center [431, 547] width 223 height 32
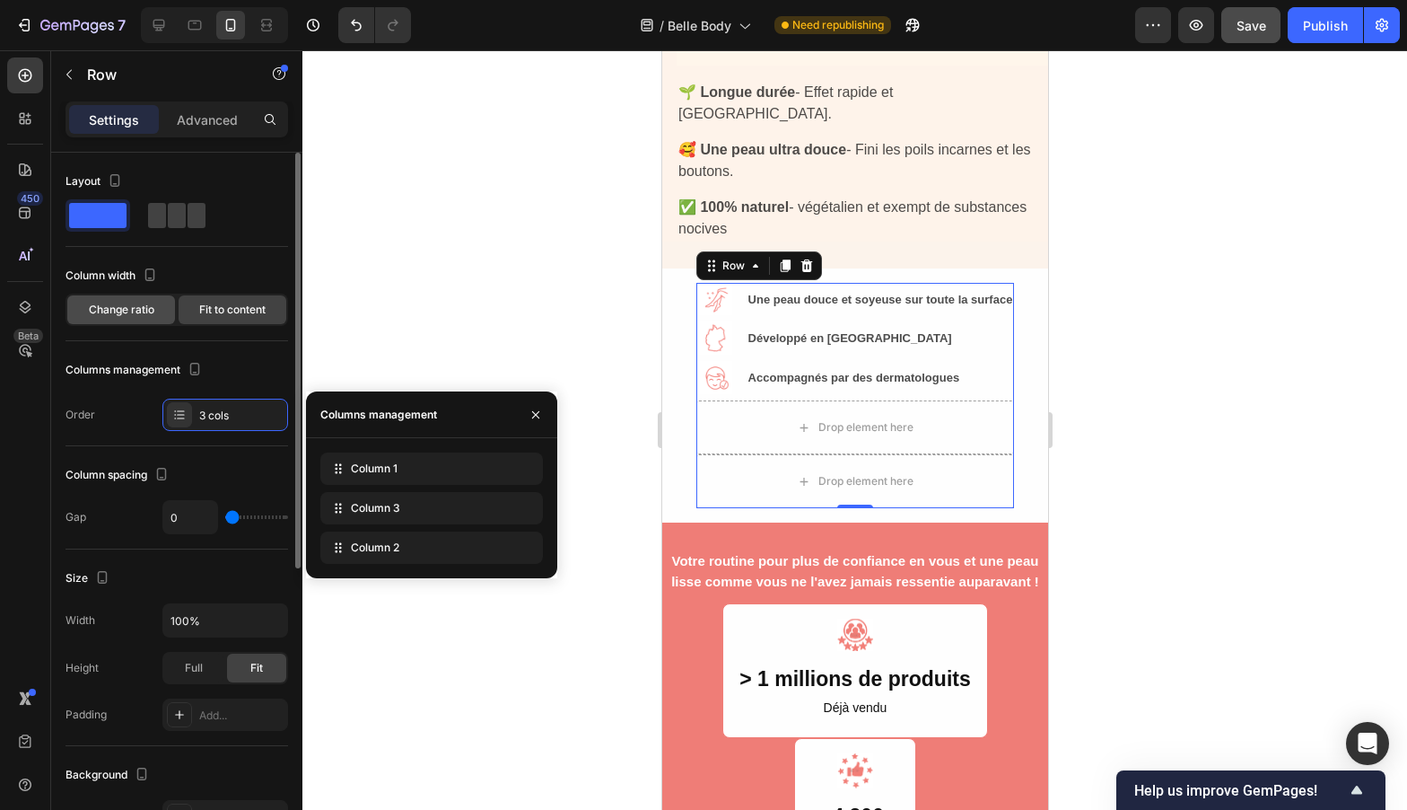
click at [167, 317] on div "Change ratio" at bounding box center [121, 309] width 108 height 29
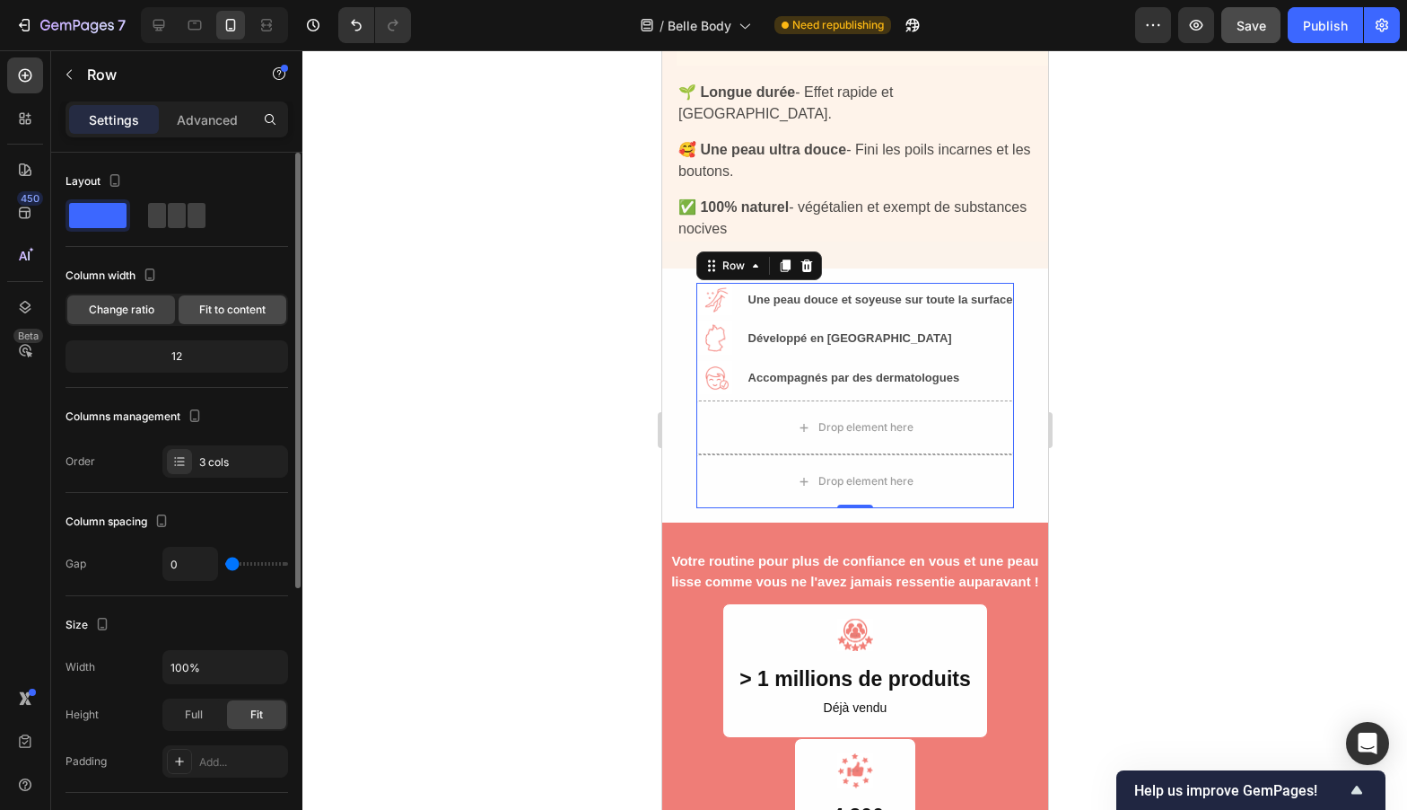
click at [193, 315] on div "Fit to content" at bounding box center [233, 309] width 108 height 29
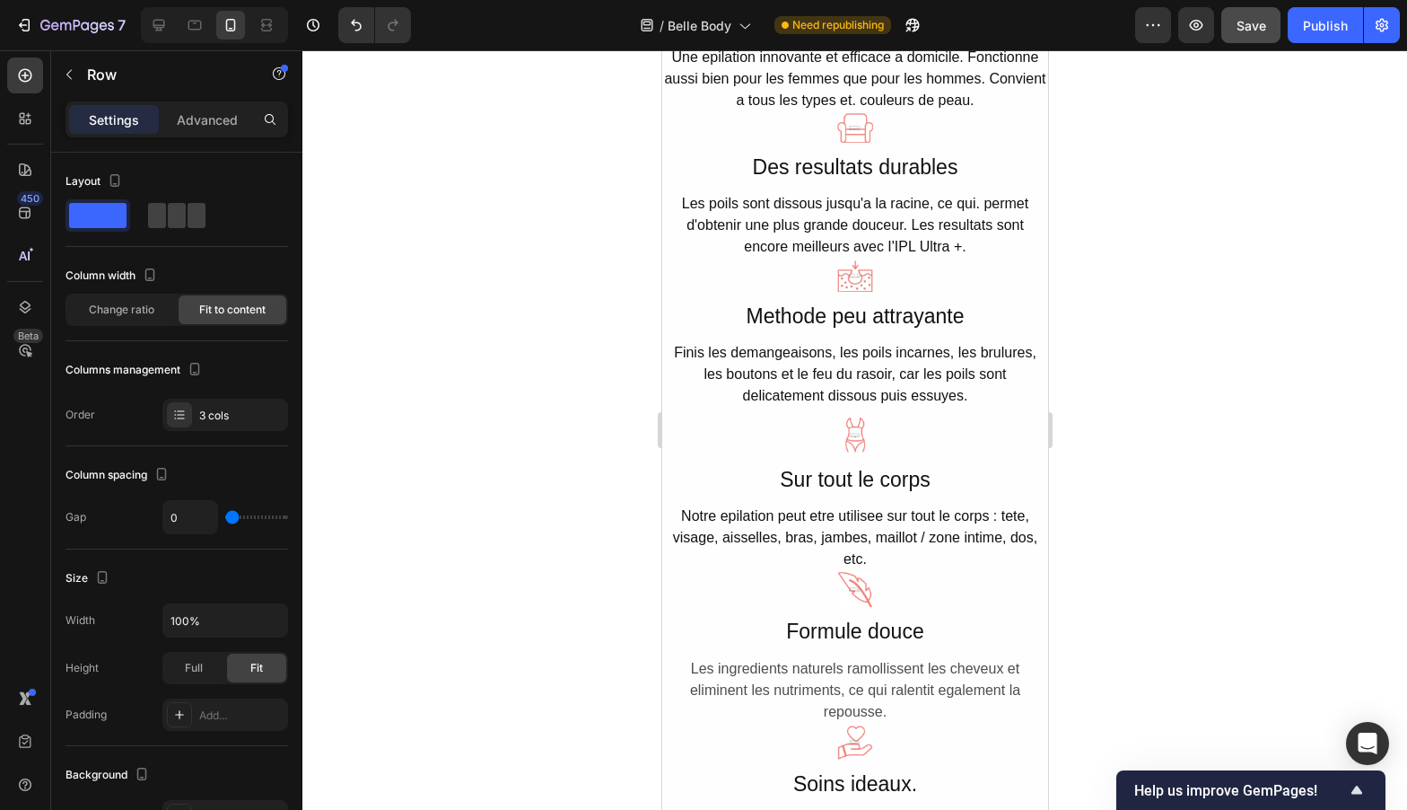
scroll to position [3645, 0]
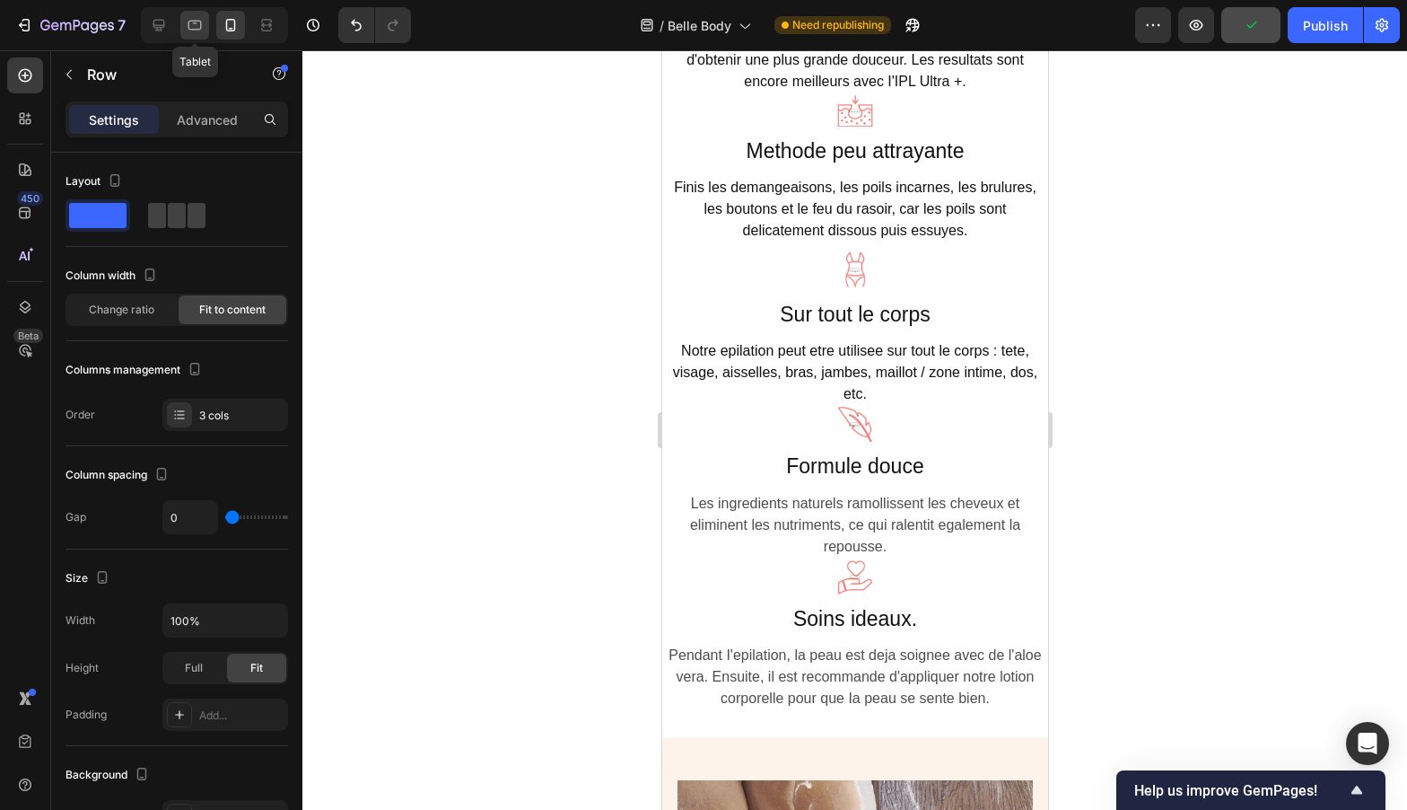
click at [192, 27] on icon at bounding box center [195, 25] width 18 height 18
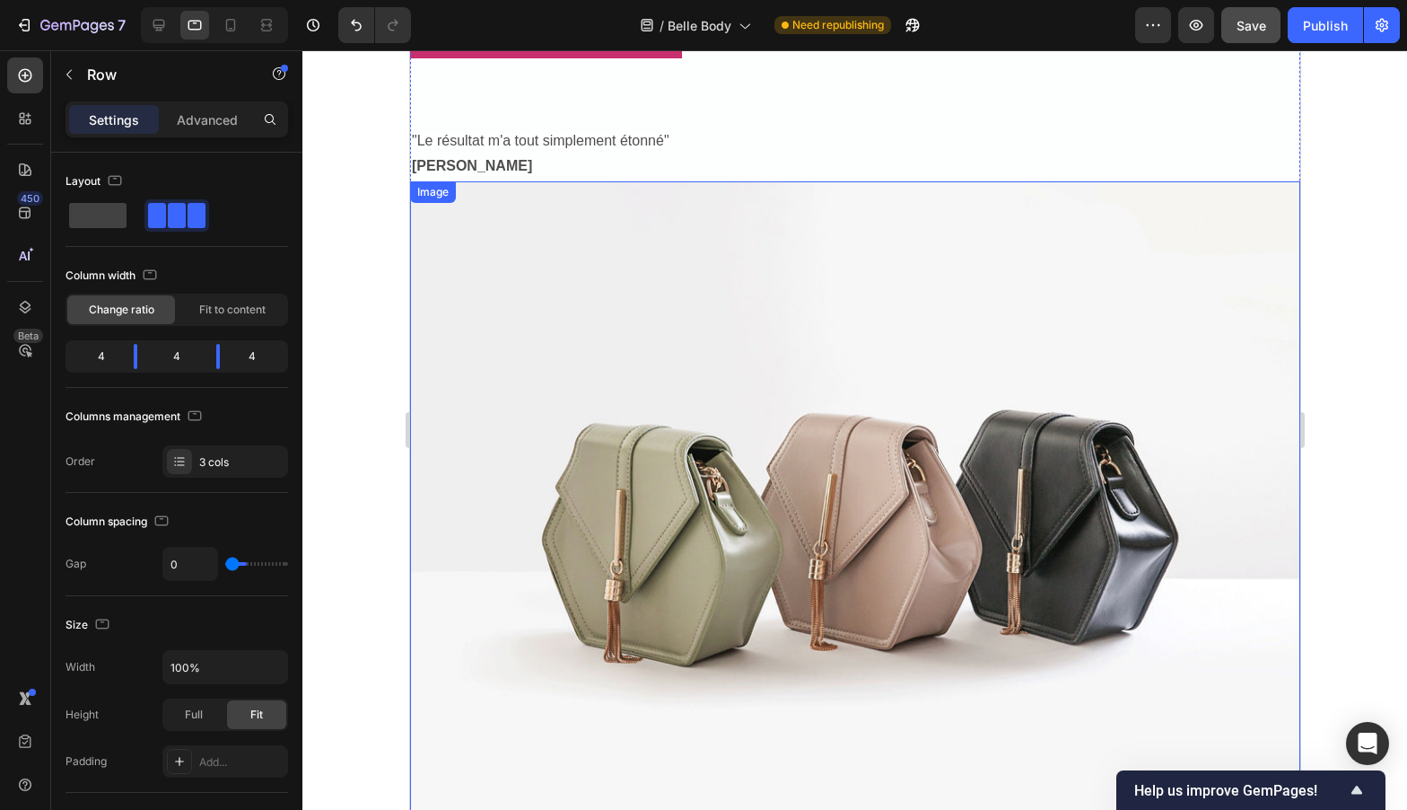
scroll to position [5810, 0]
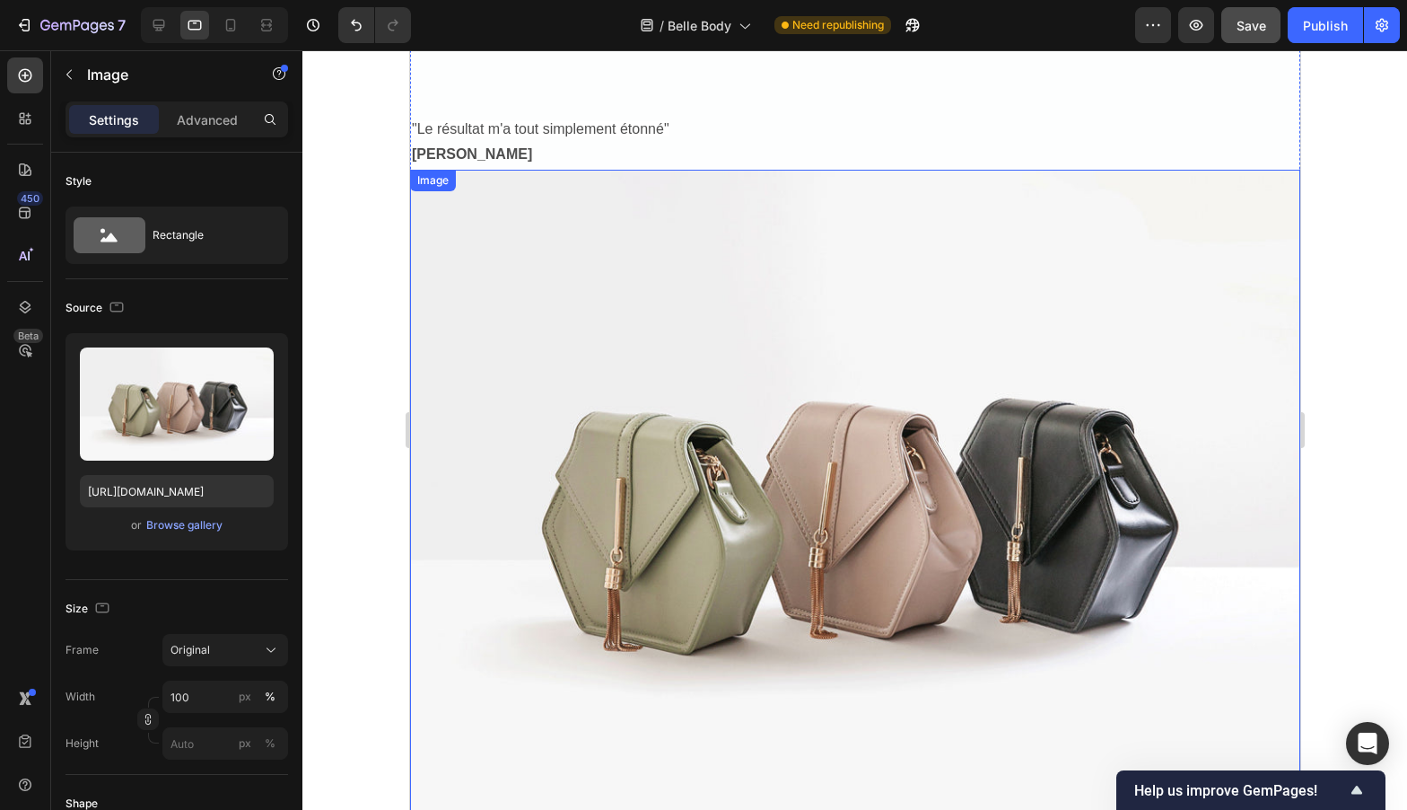
click at [1062, 452] on img at bounding box center [854, 504] width 890 height 668
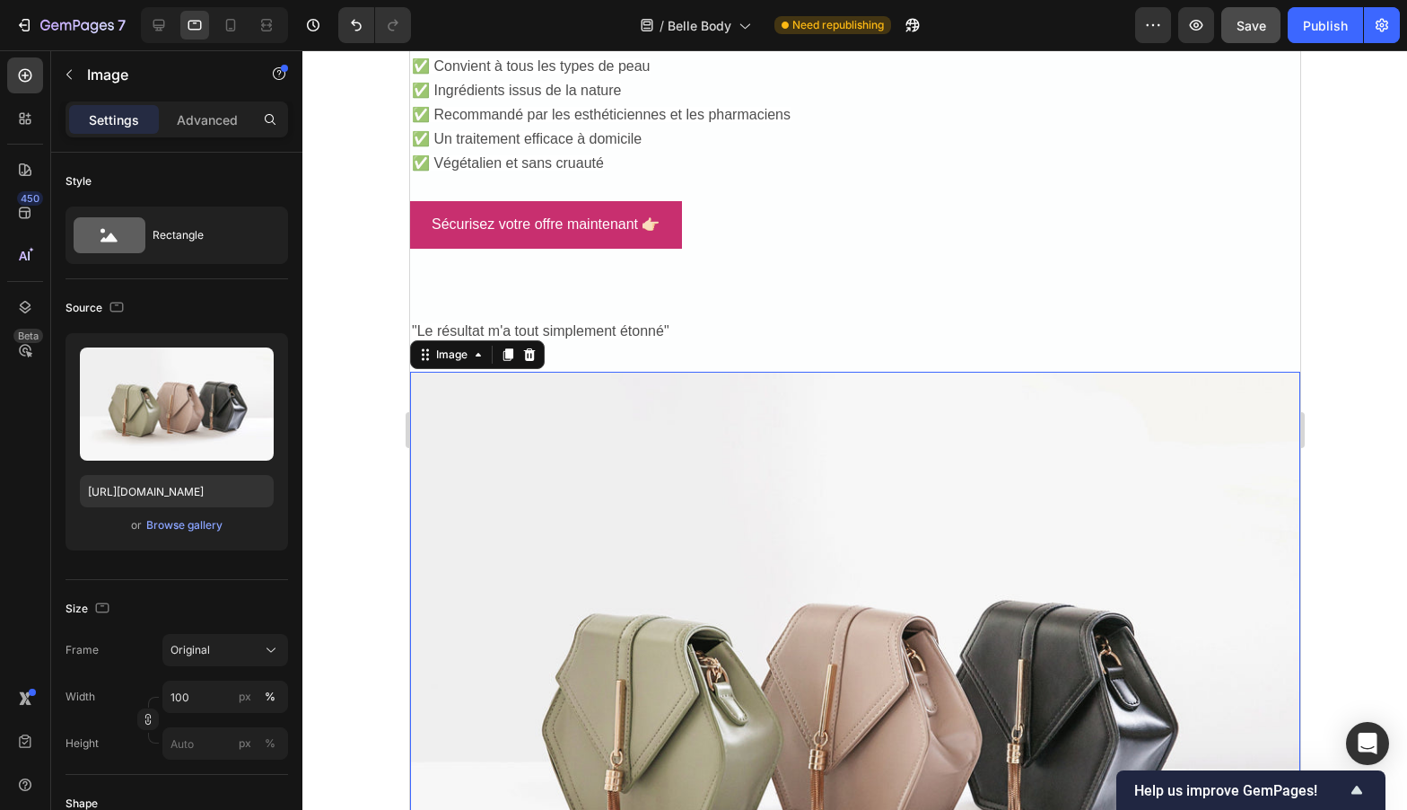
scroll to position [5740, 0]
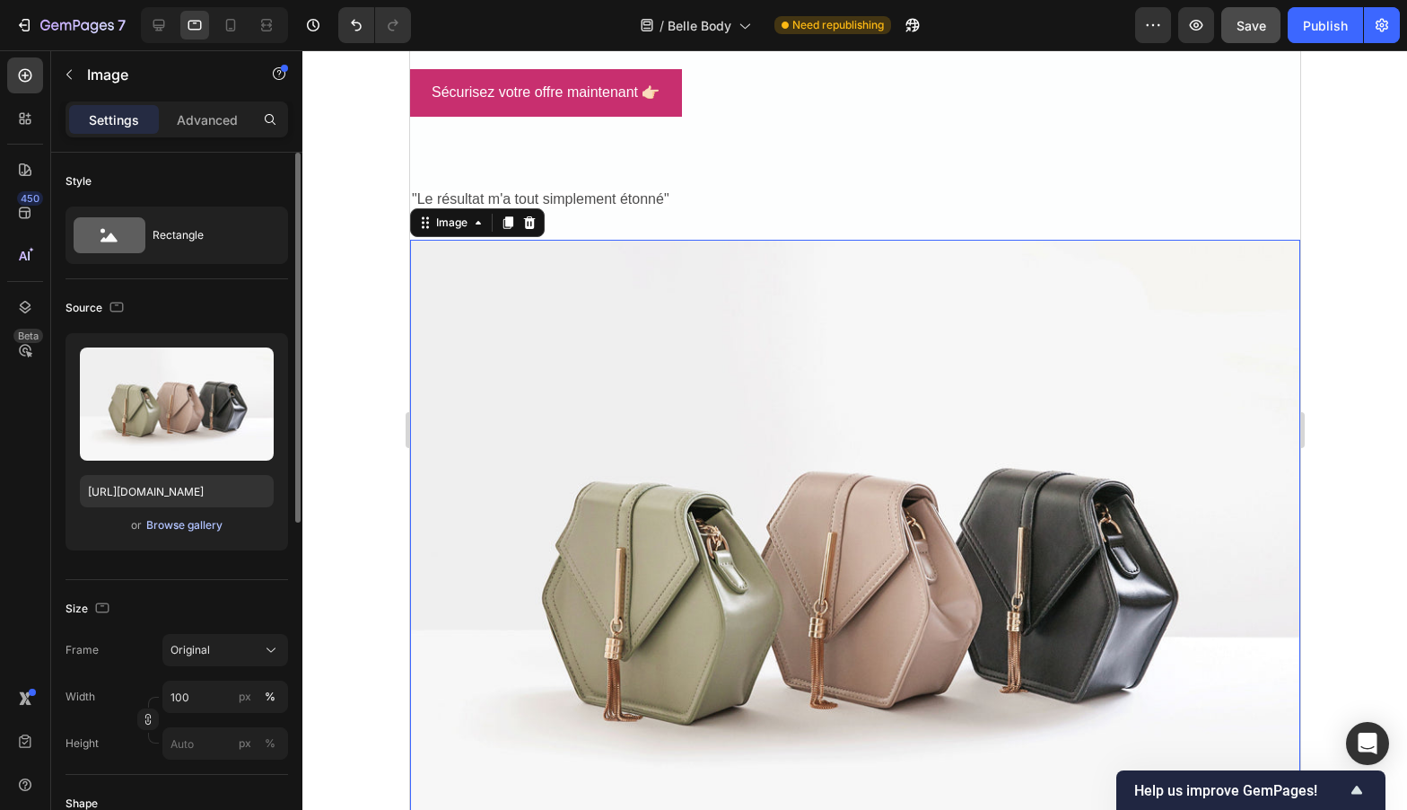
click at [188, 522] on div "Browse gallery" at bounding box center [184, 525] width 76 height 16
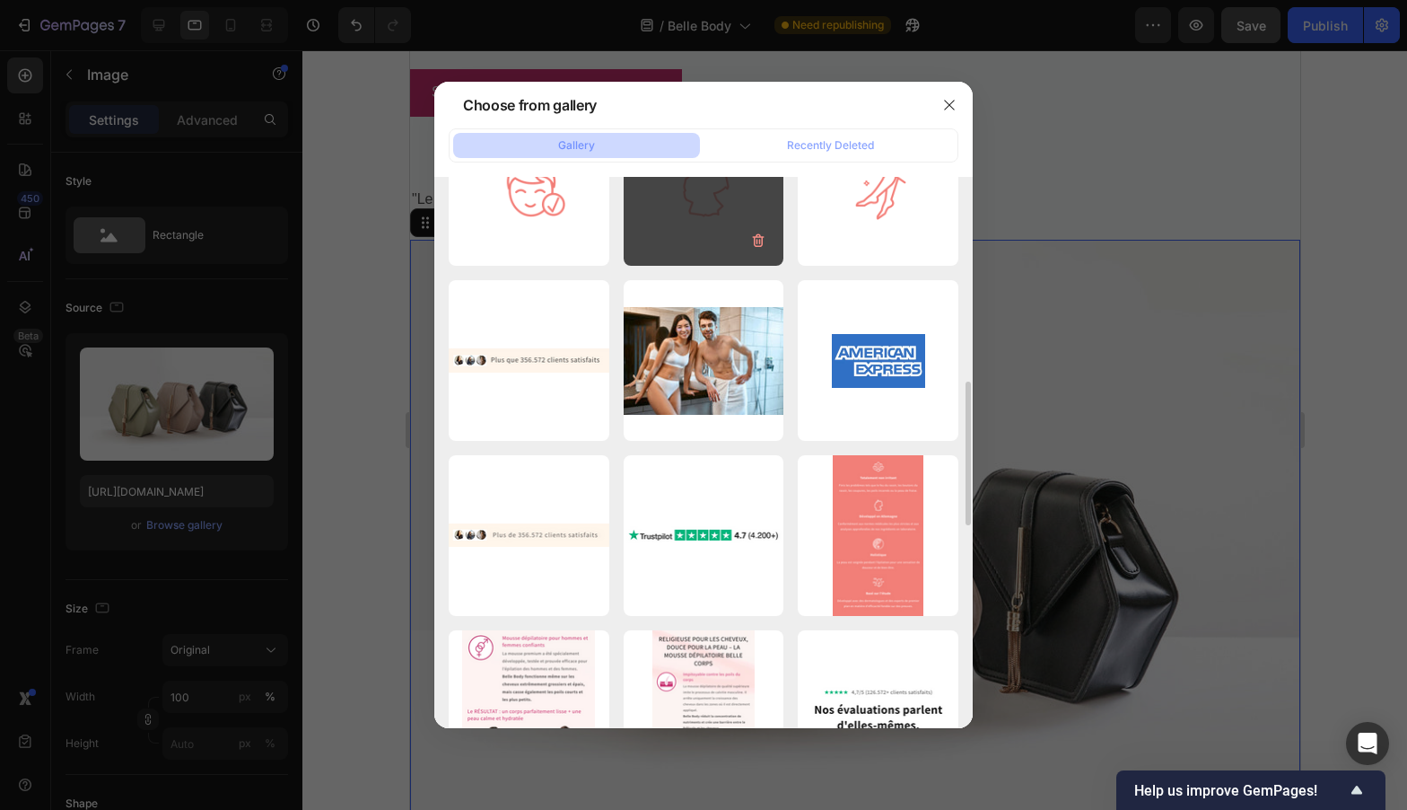
scroll to position [1560, 0]
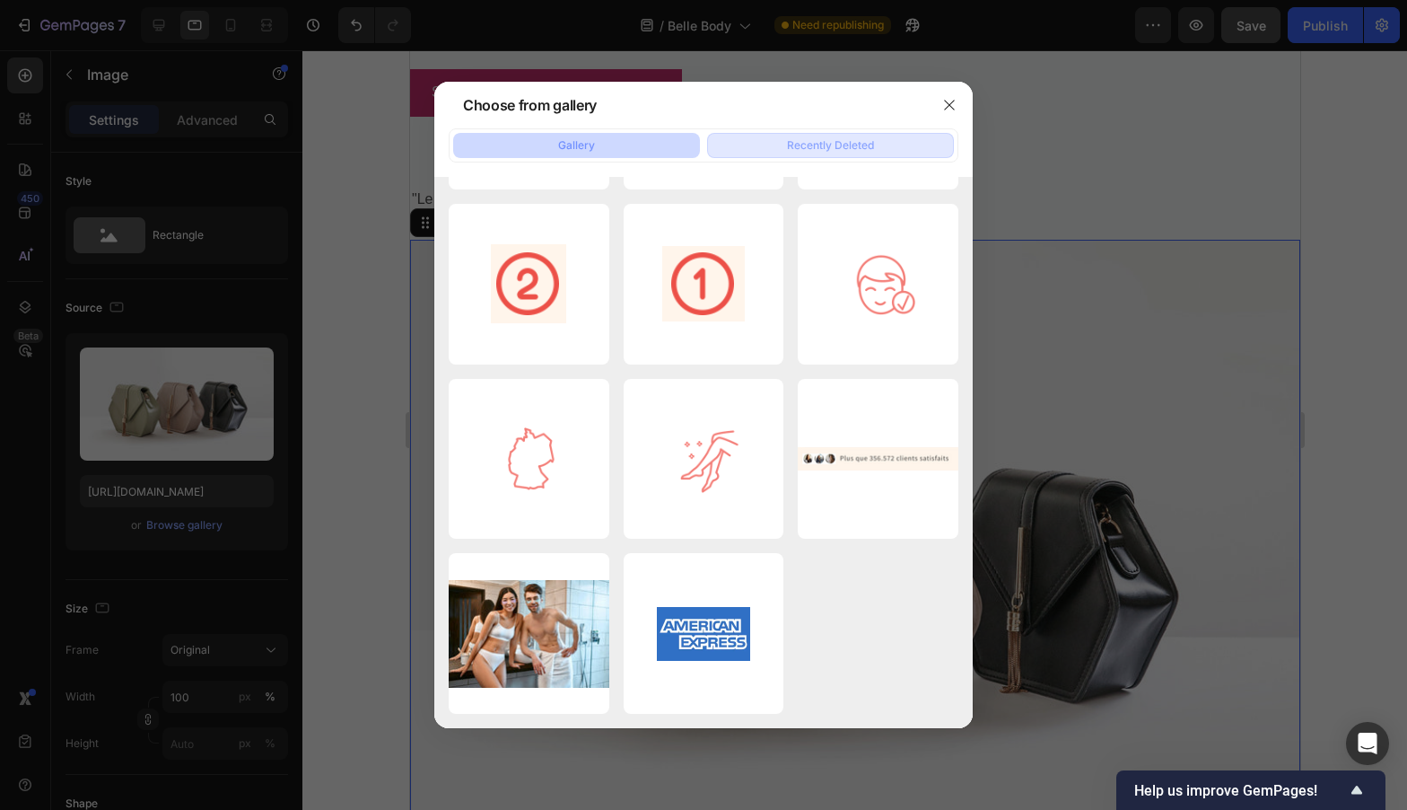
click at [828, 146] on div "Recently Deleted" at bounding box center [830, 145] width 87 height 16
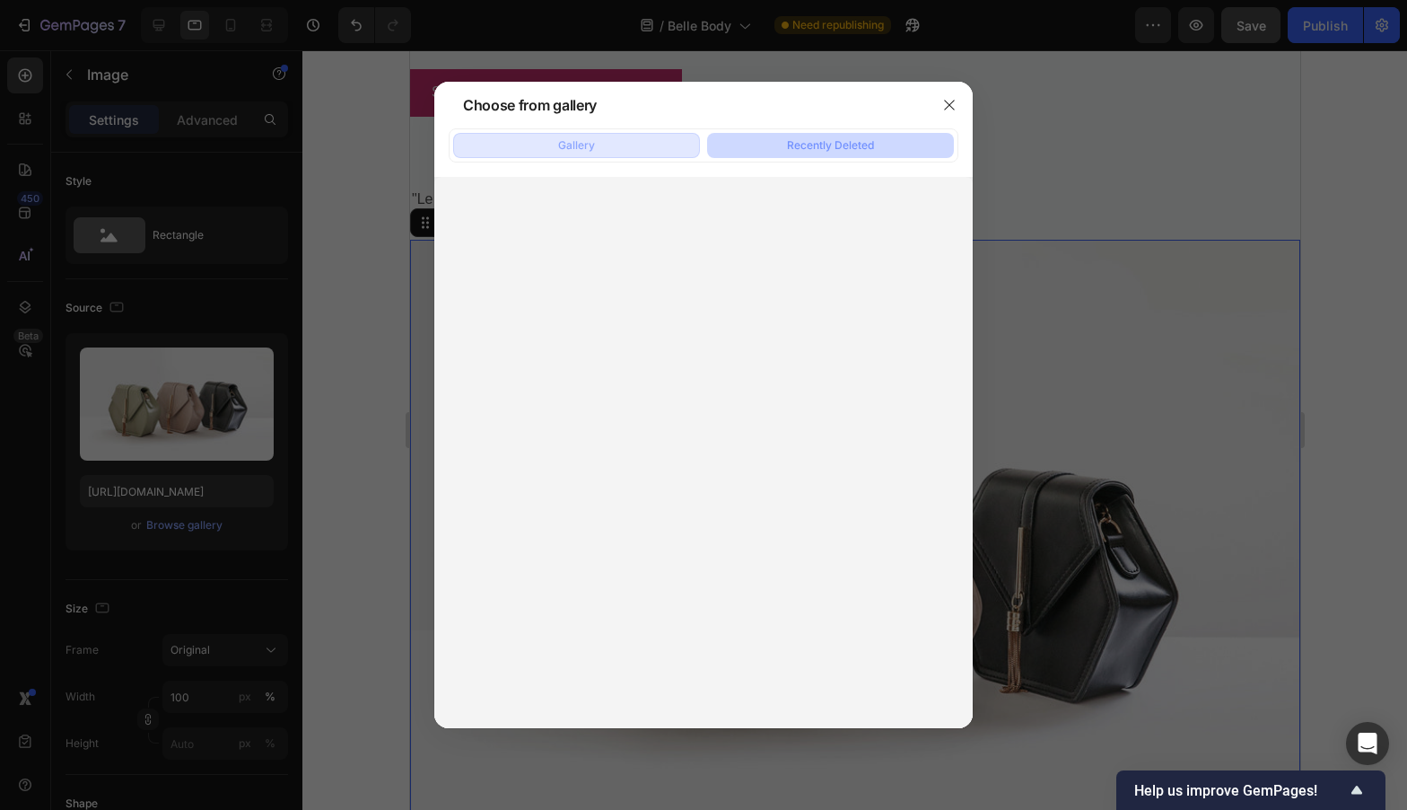
click at [657, 149] on button "Gallery" at bounding box center [576, 145] width 247 height 25
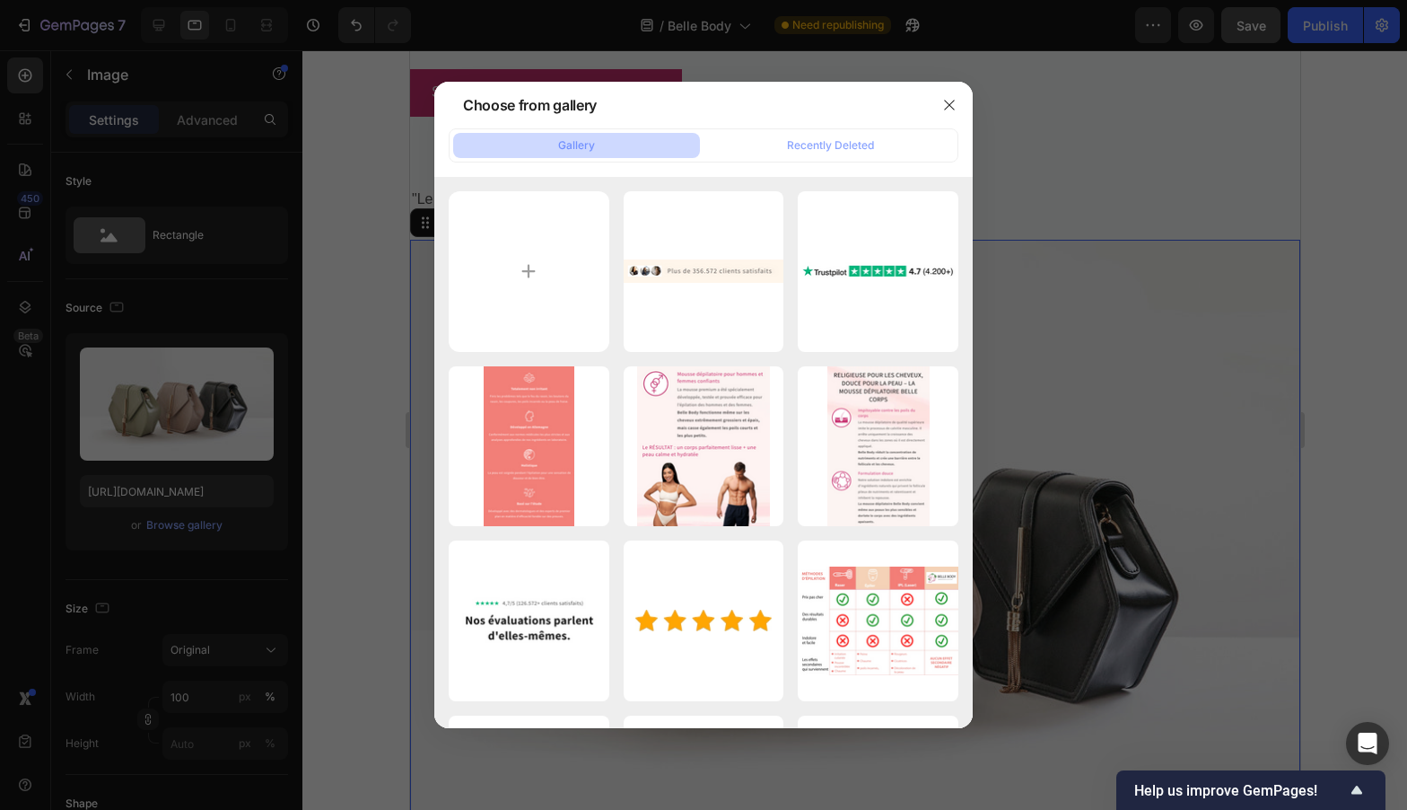
click at [337, 512] on div at bounding box center [703, 405] width 1407 height 810
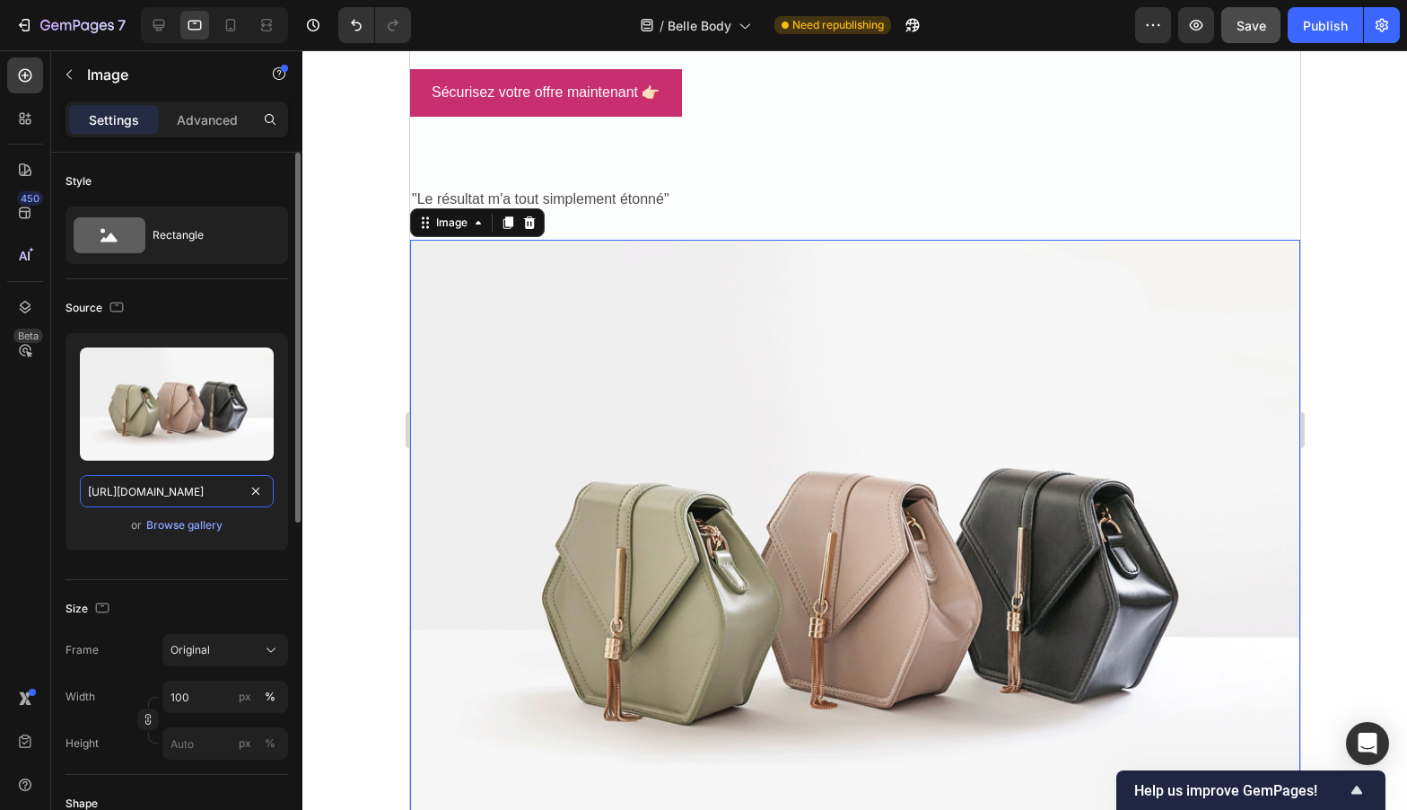
click at [199, 486] on input "[URL][DOMAIN_NAME]" at bounding box center [177, 491] width 194 height 32
paste input "0574/7539/9848/files/anna-reder.jpg?v=1651601925"
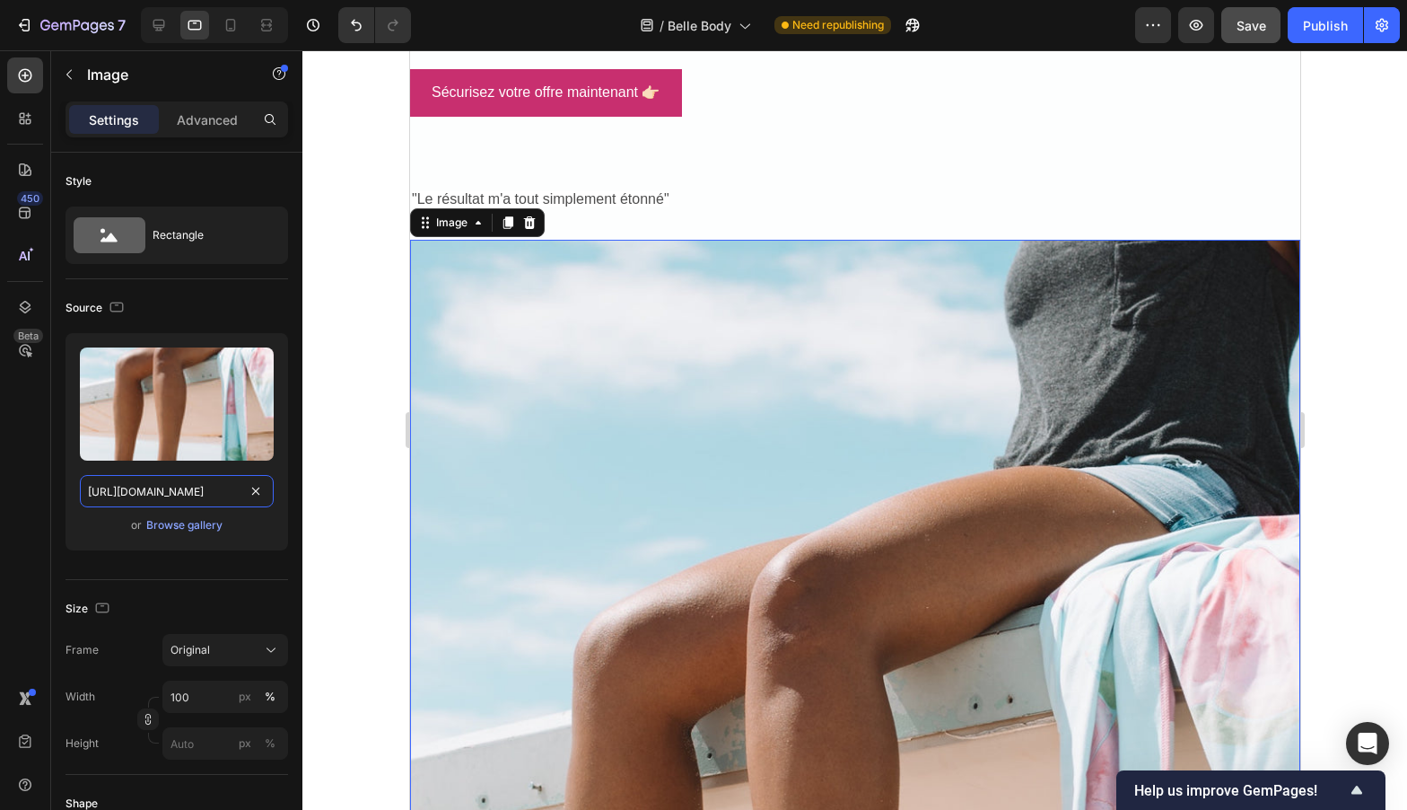
type input "[URL][DOMAIN_NAME]"
click at [362, 422] on div at bounding box center [854, 429] width 1105 height 759
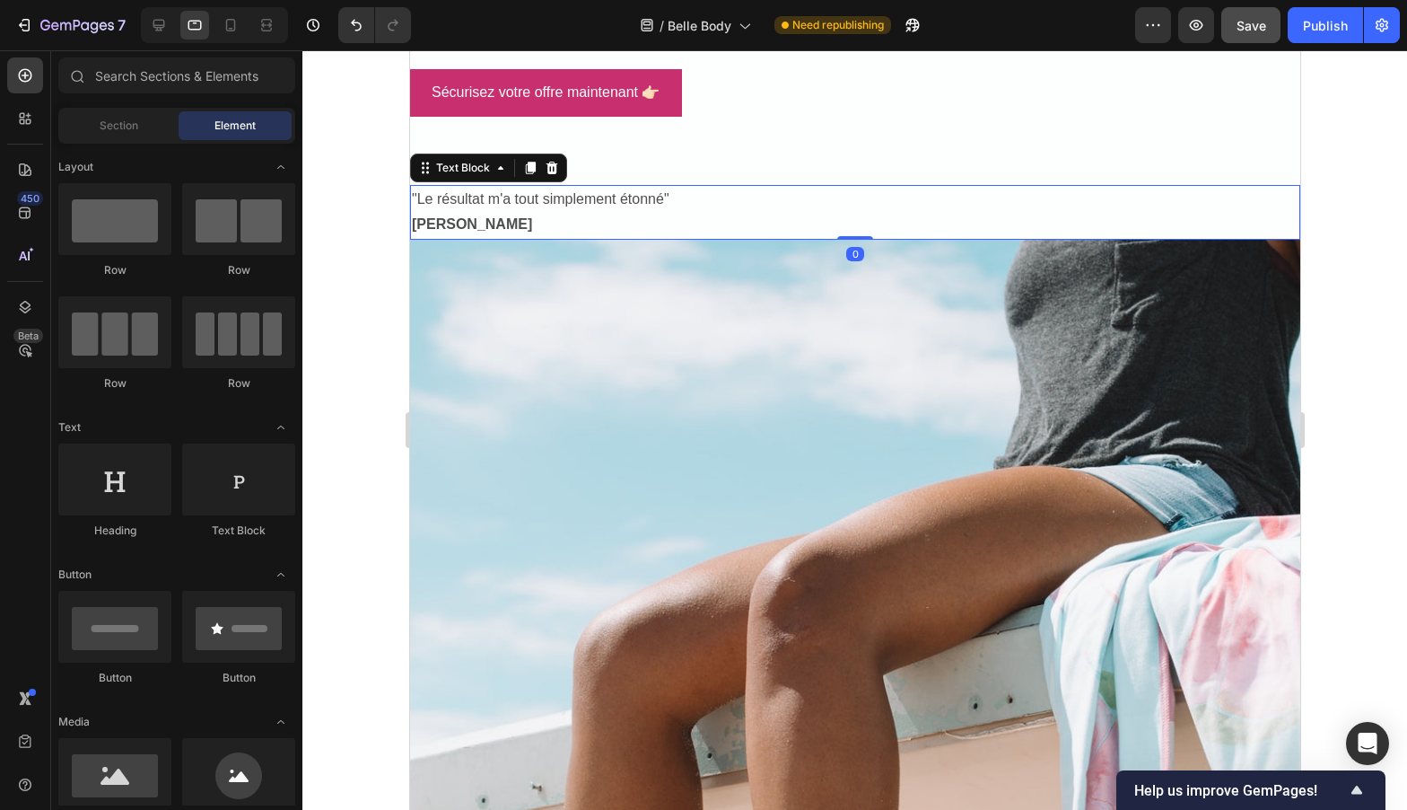
click at [573, 199] on span ""Le résultat m'a tout simplement étonné"" at bounding box center [540, 198] width 258 height 15
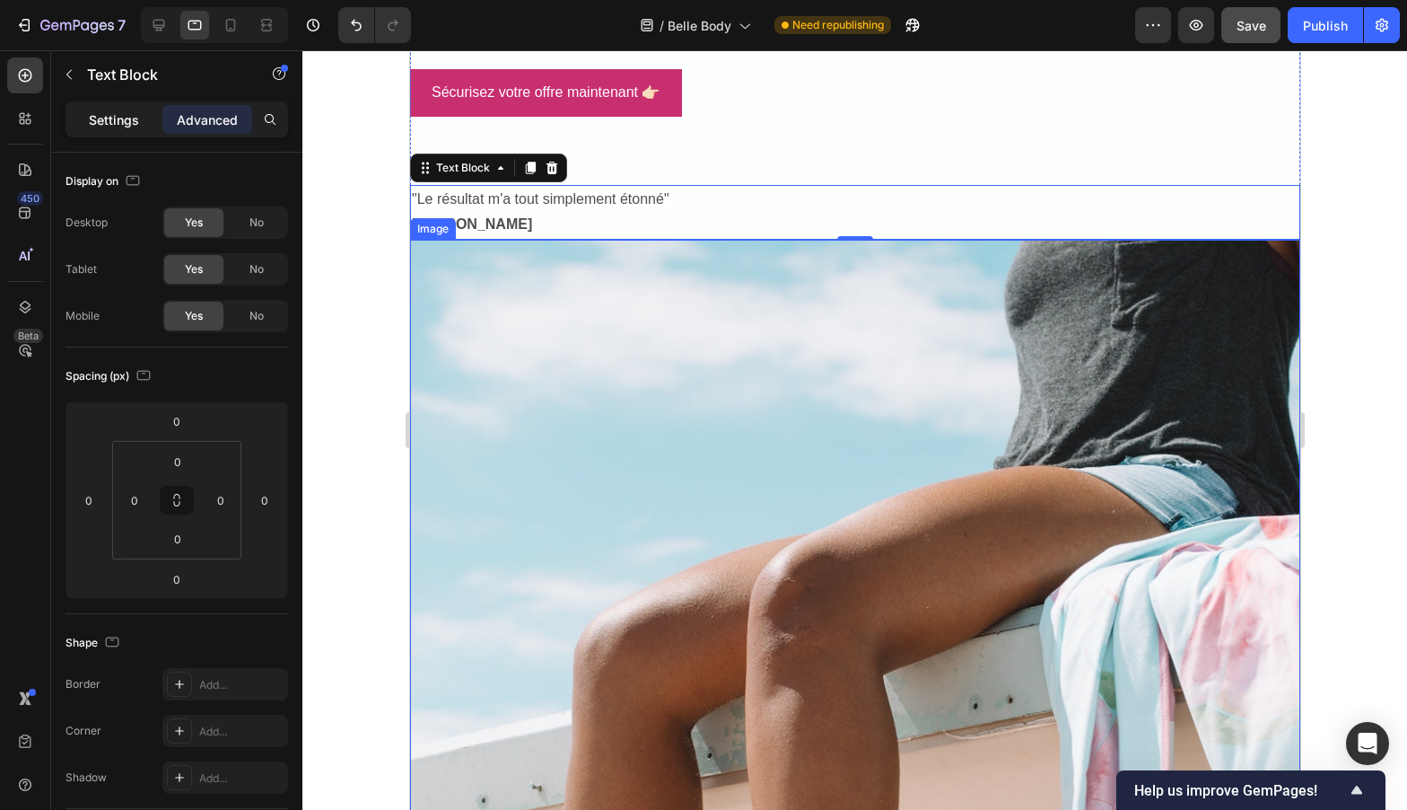
click at [102, 126] on p "Settings" at bounding box center [114, 119] width 50 height 19
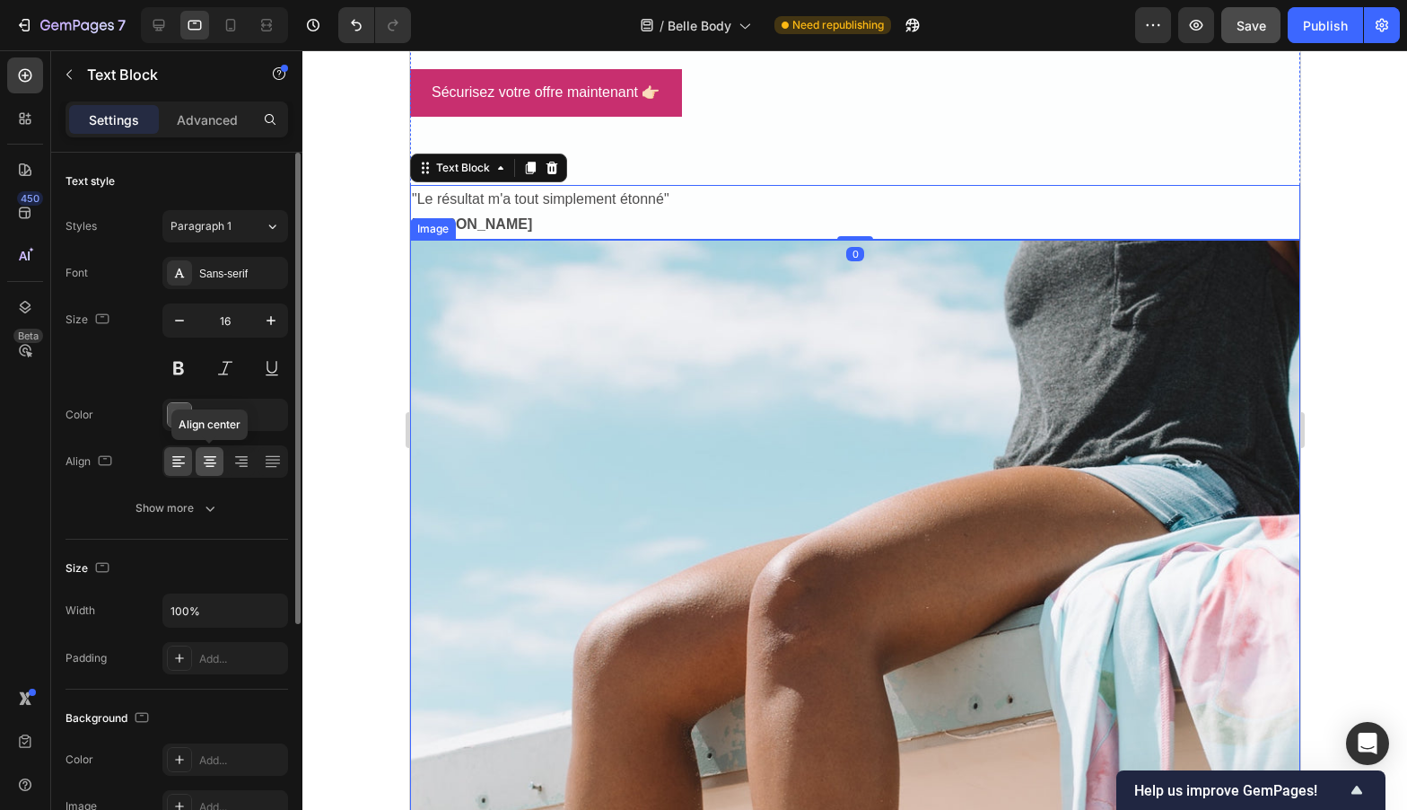
click at [217, 459] on icon at bounding box center [210, 461] width 18 height 18
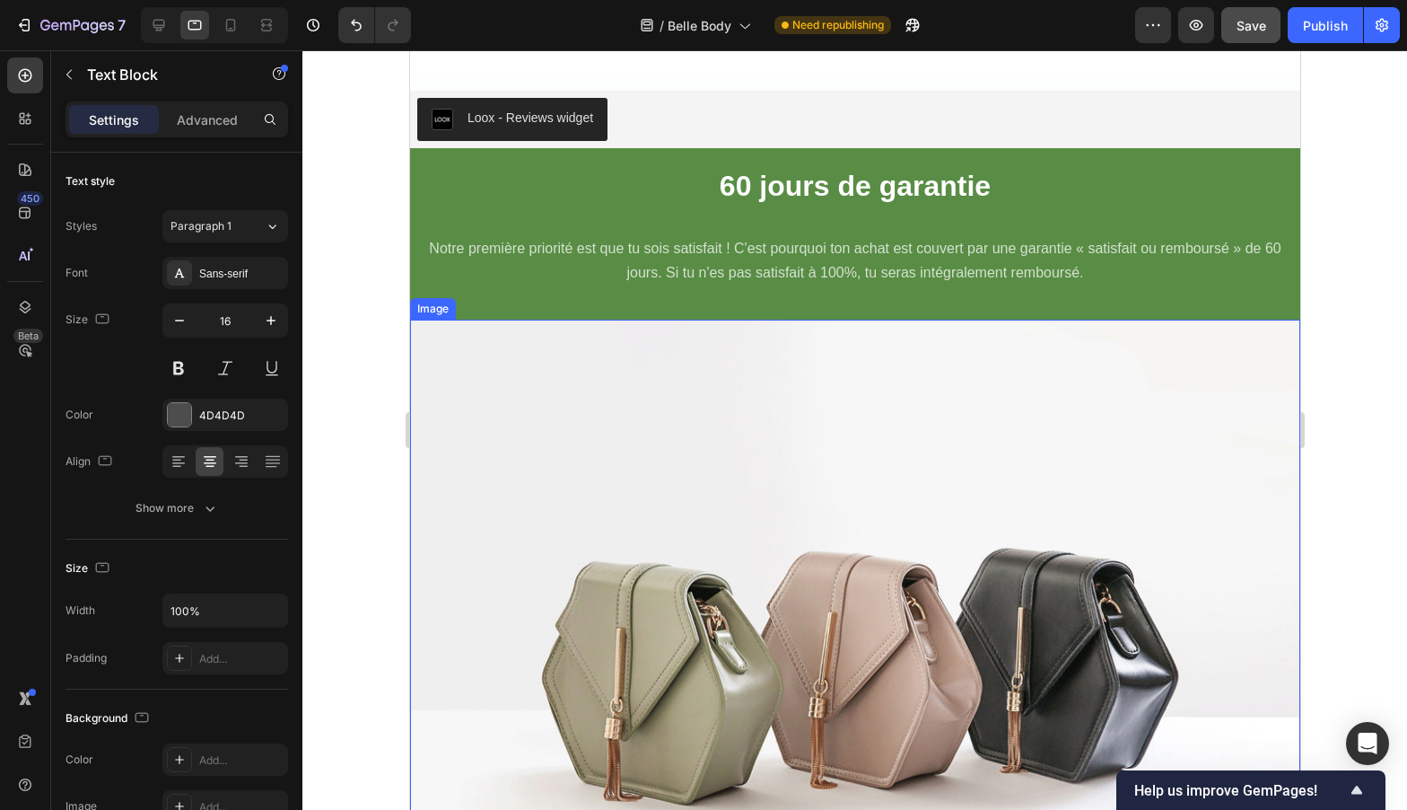
scroll to position [7406, 0]
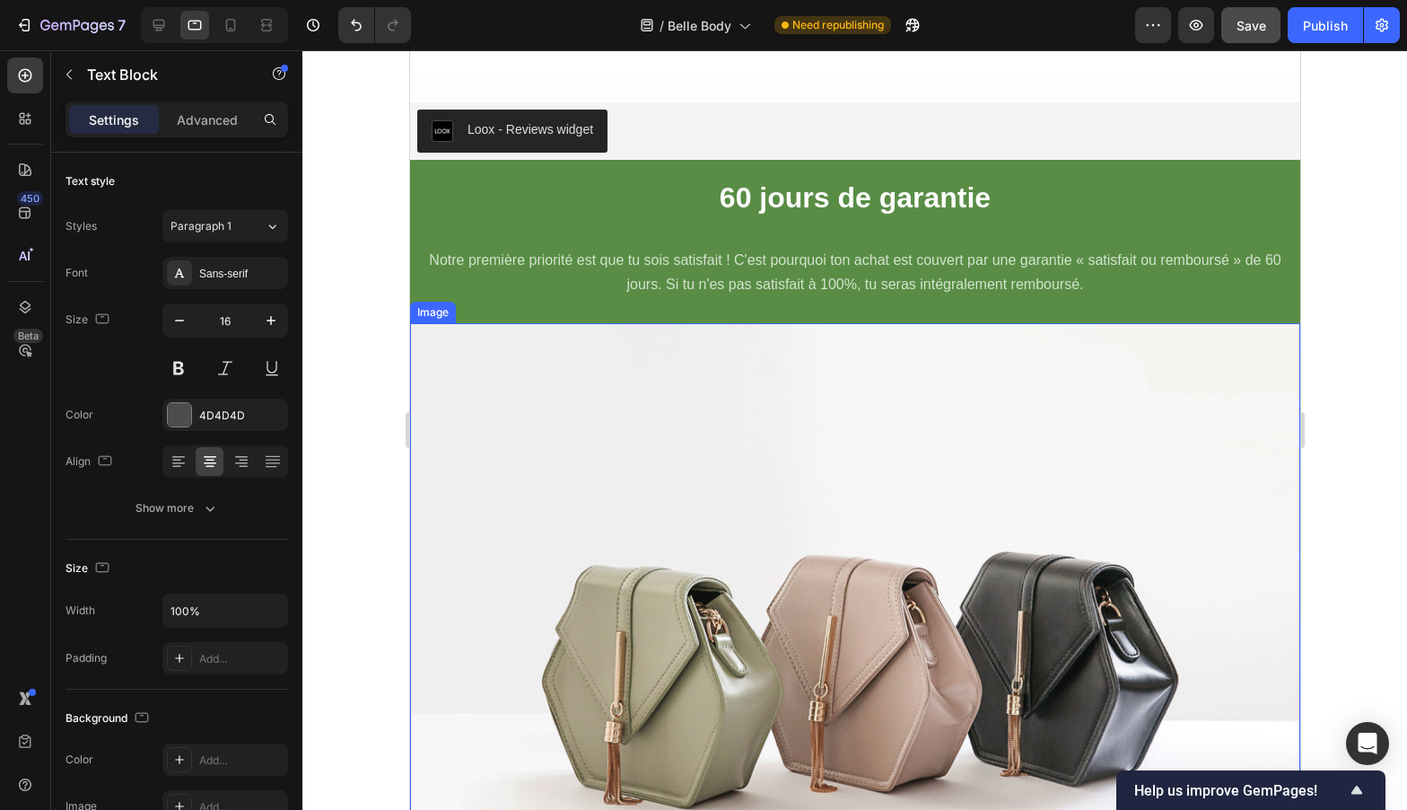
click at [865, 509] on img at bounding box center [854, 657] width 890 height 668
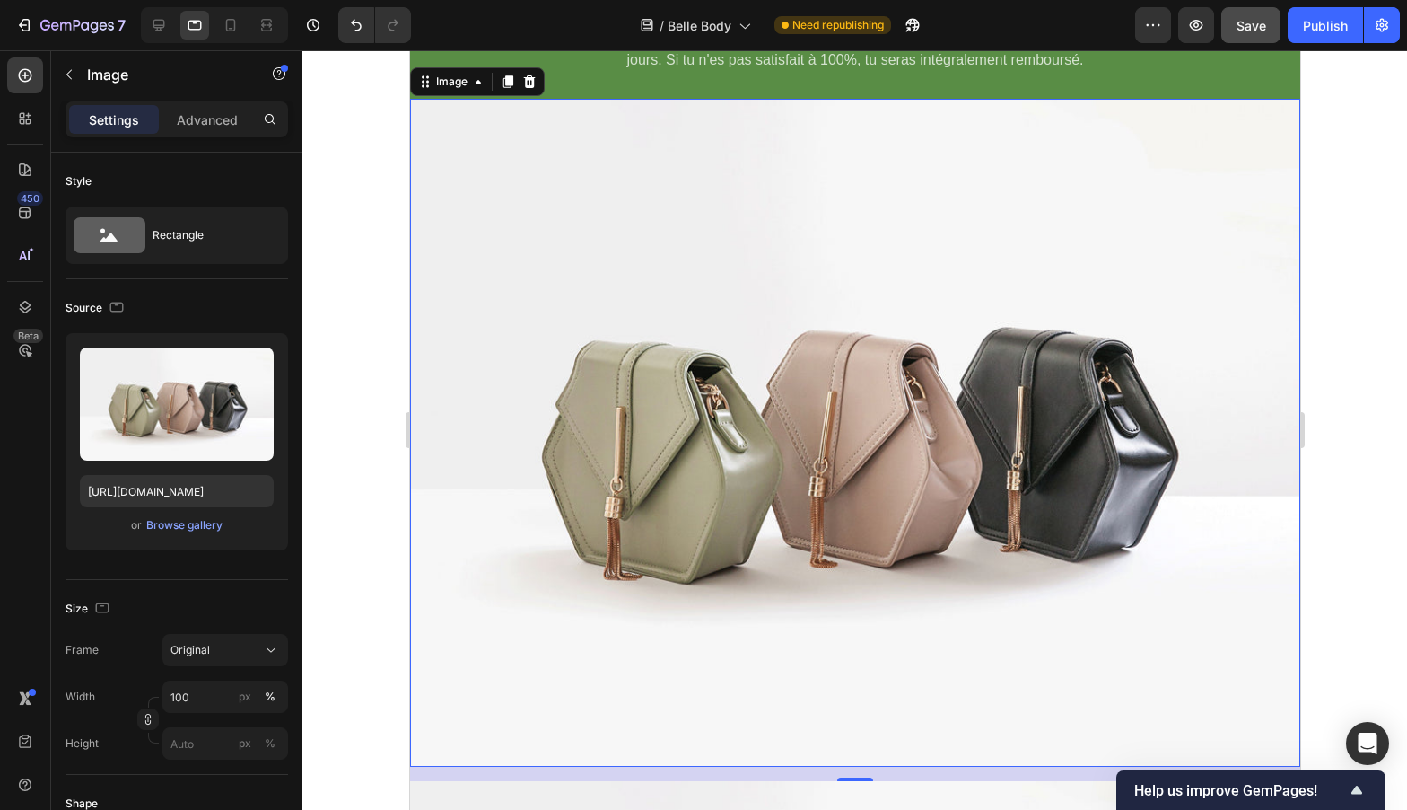
scroll to position [7596, 0]
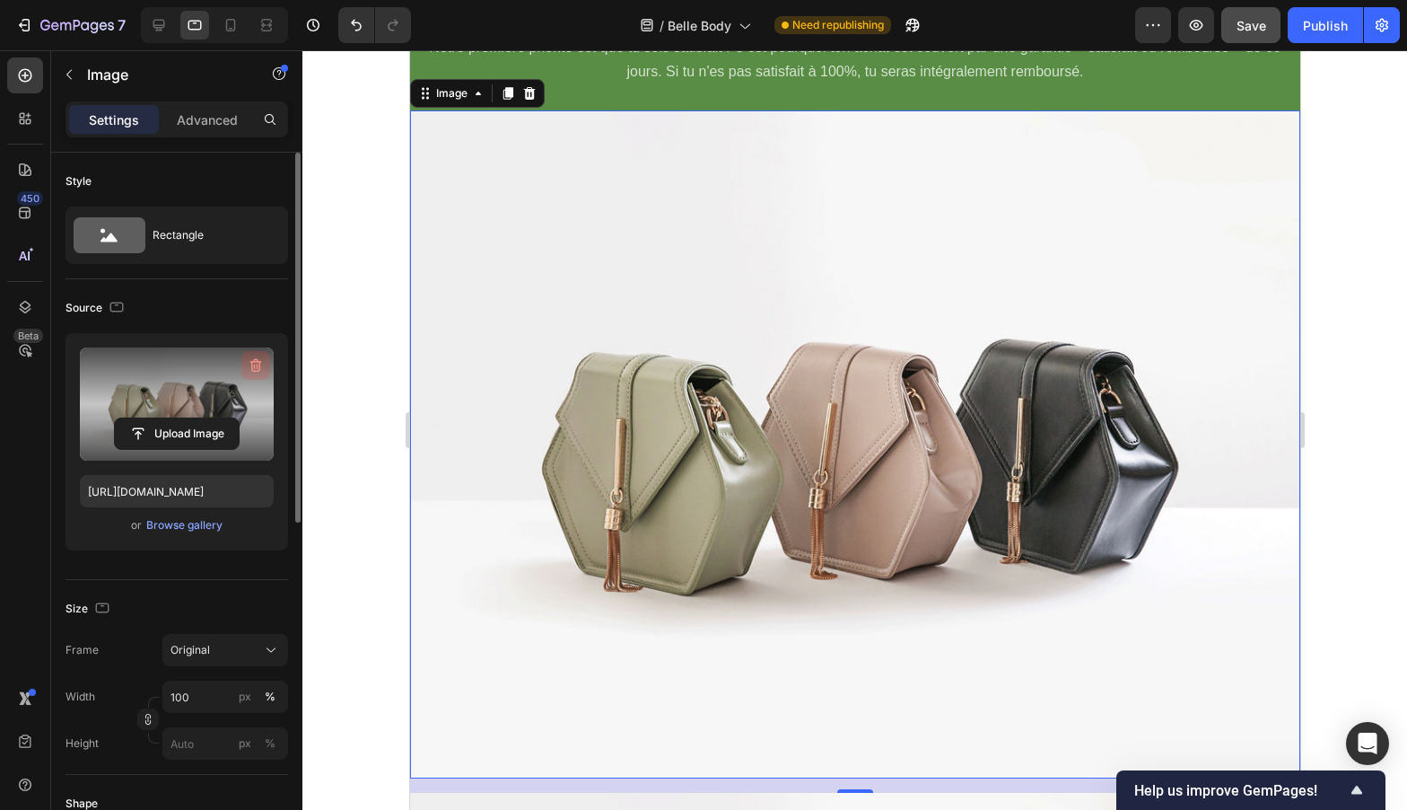
click at [256, 359] on icon "button" at bounding box center [256, 365] width 12 height 13
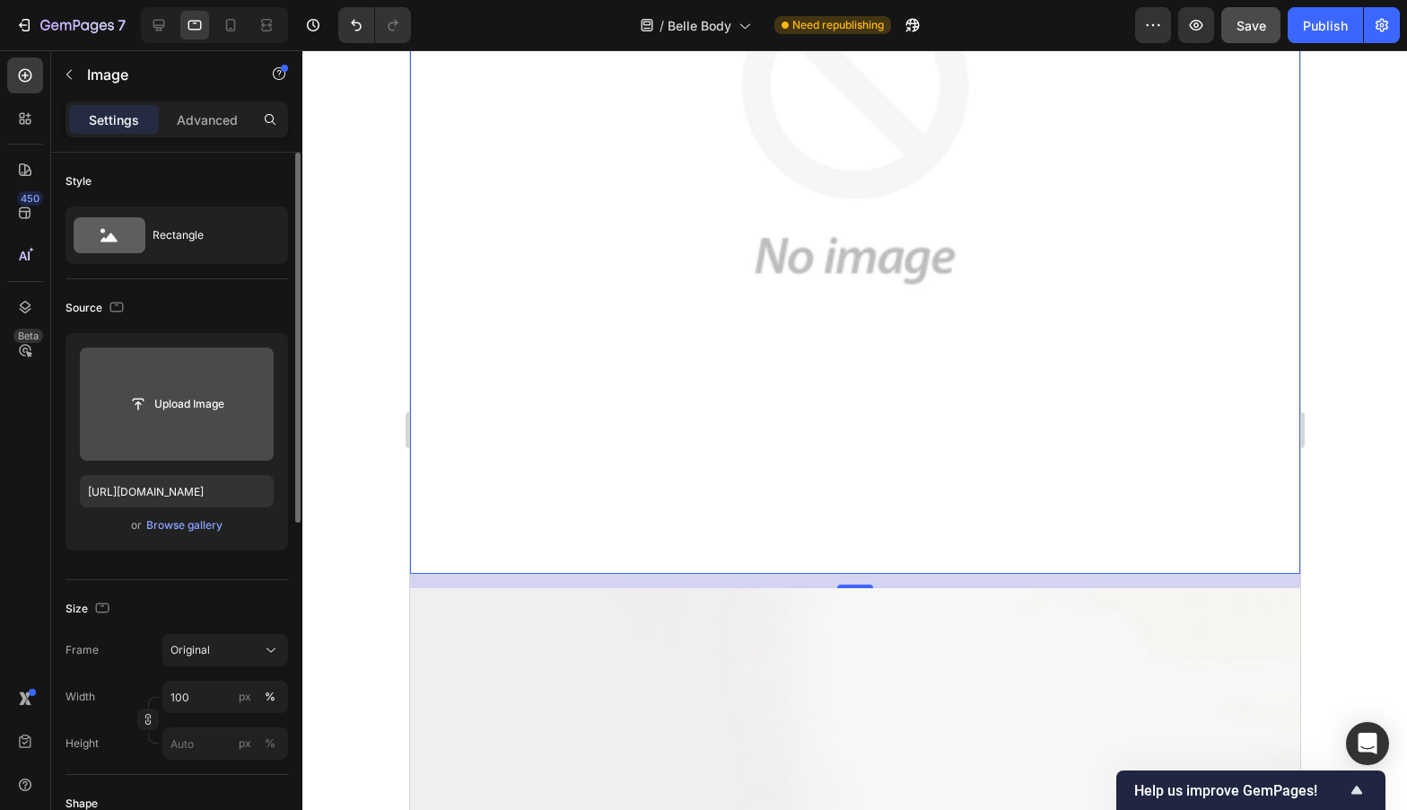
scroll to position [7801, 0]
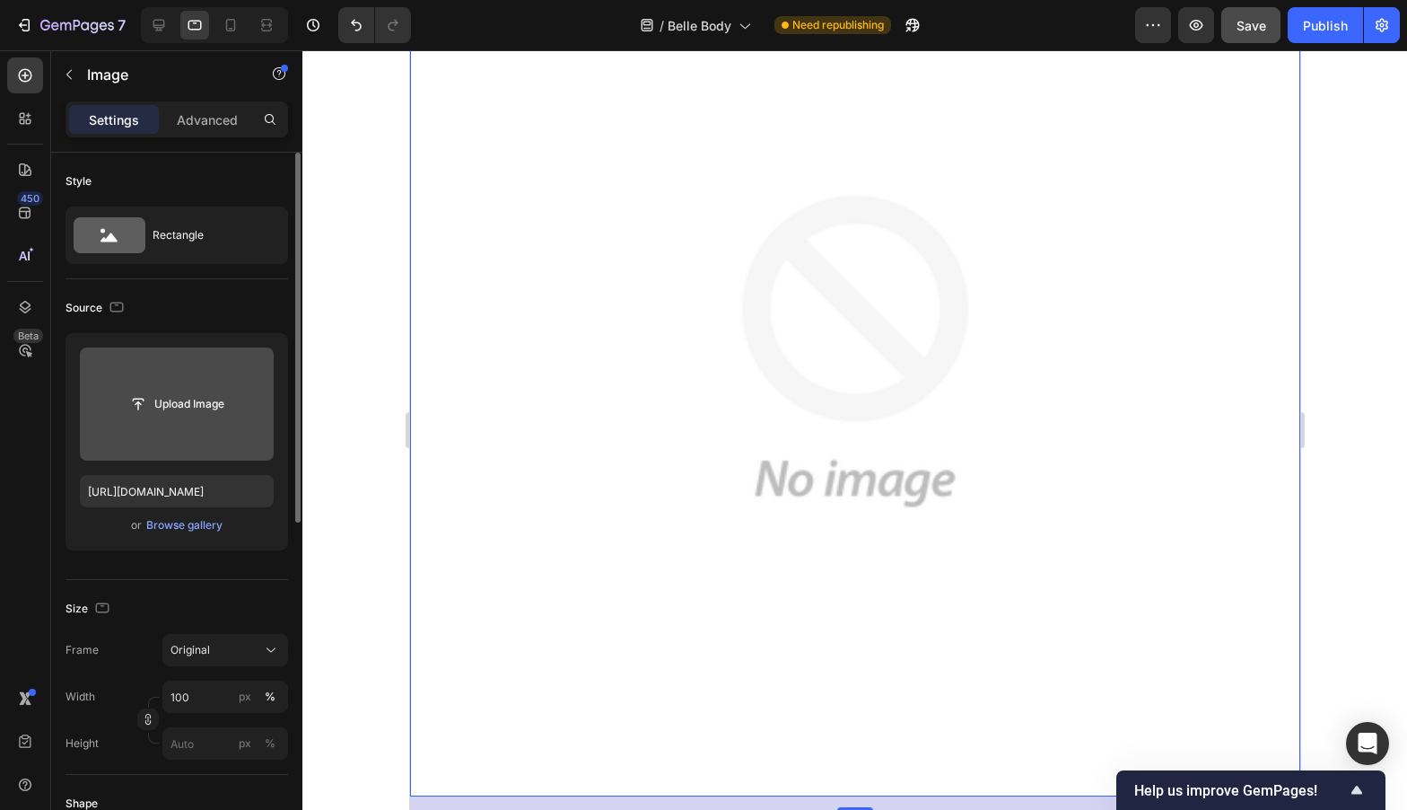
click at [181, 514] on div "or Browse gallery" at bounding box center [177, 525] width 194 height 22
click at [157, 477] on input "[URL][DOMAIN_NAME]" at bounding box center [177, 491] width 194 height 32
paste input "https://cdn.shopify.com/s/files/1/0574/7539/9848/files/woman-desktop-min.png?v=…"
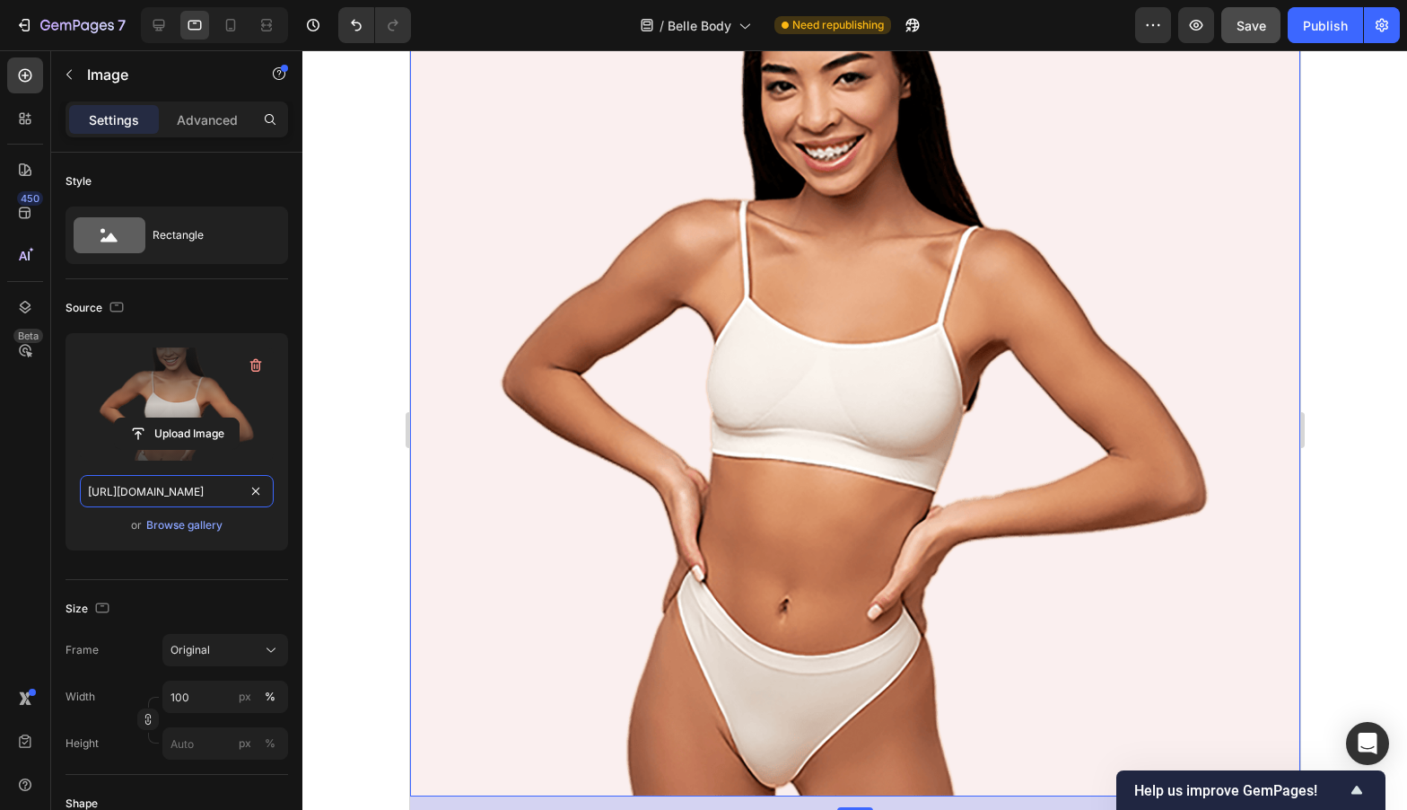
type input "https://cdn.shopify.com/s/files/1/0574/7539/9848/files/woman-desktop-min.png?v=…"
click at [385, 435] on div at bounding box center [854, 429] width 1105 height 759
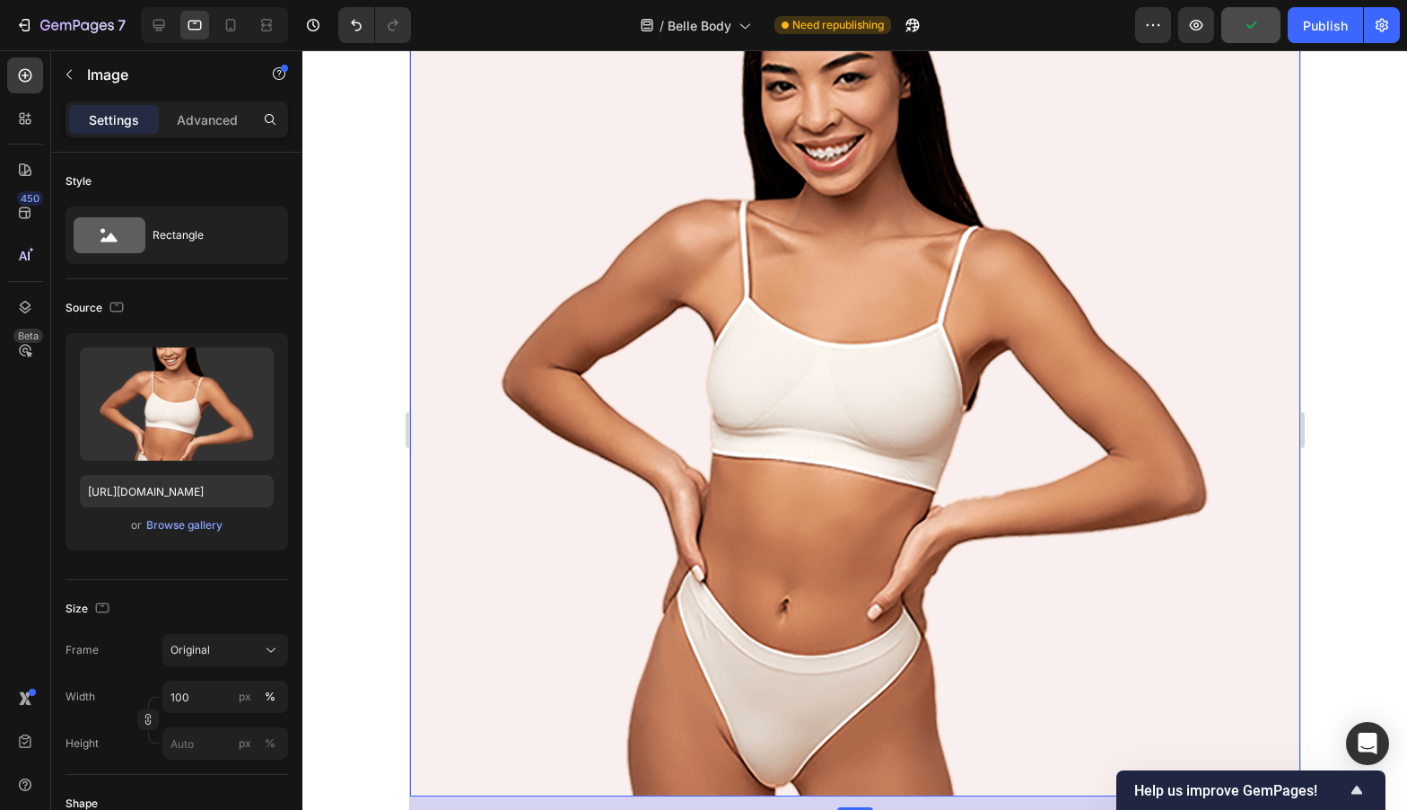
click at [739, 417] on img at bounding box center [854, 351] width 890 height 890
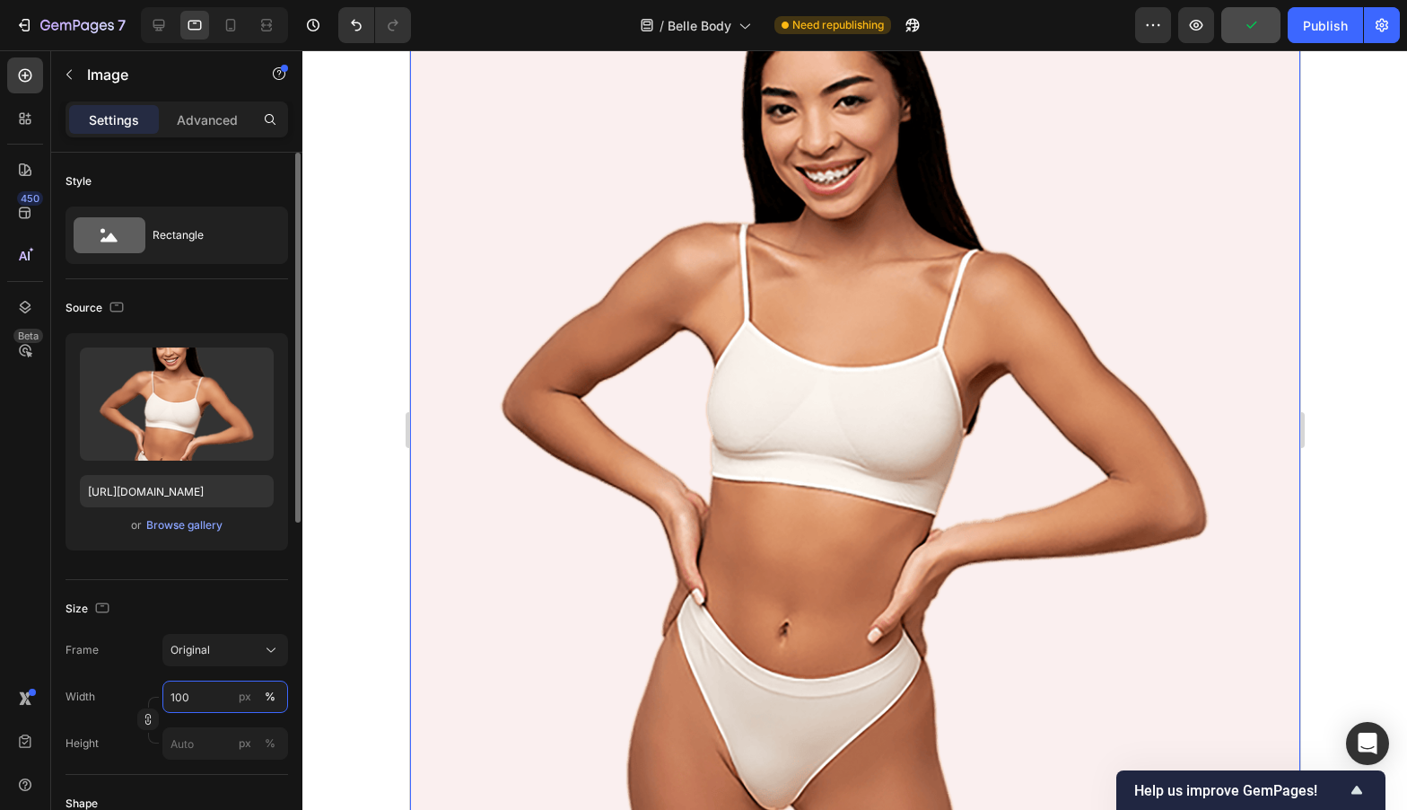
click at [175, 686] on input "100" at bounding box center [225, 696] width 126 height 32
type input "20"
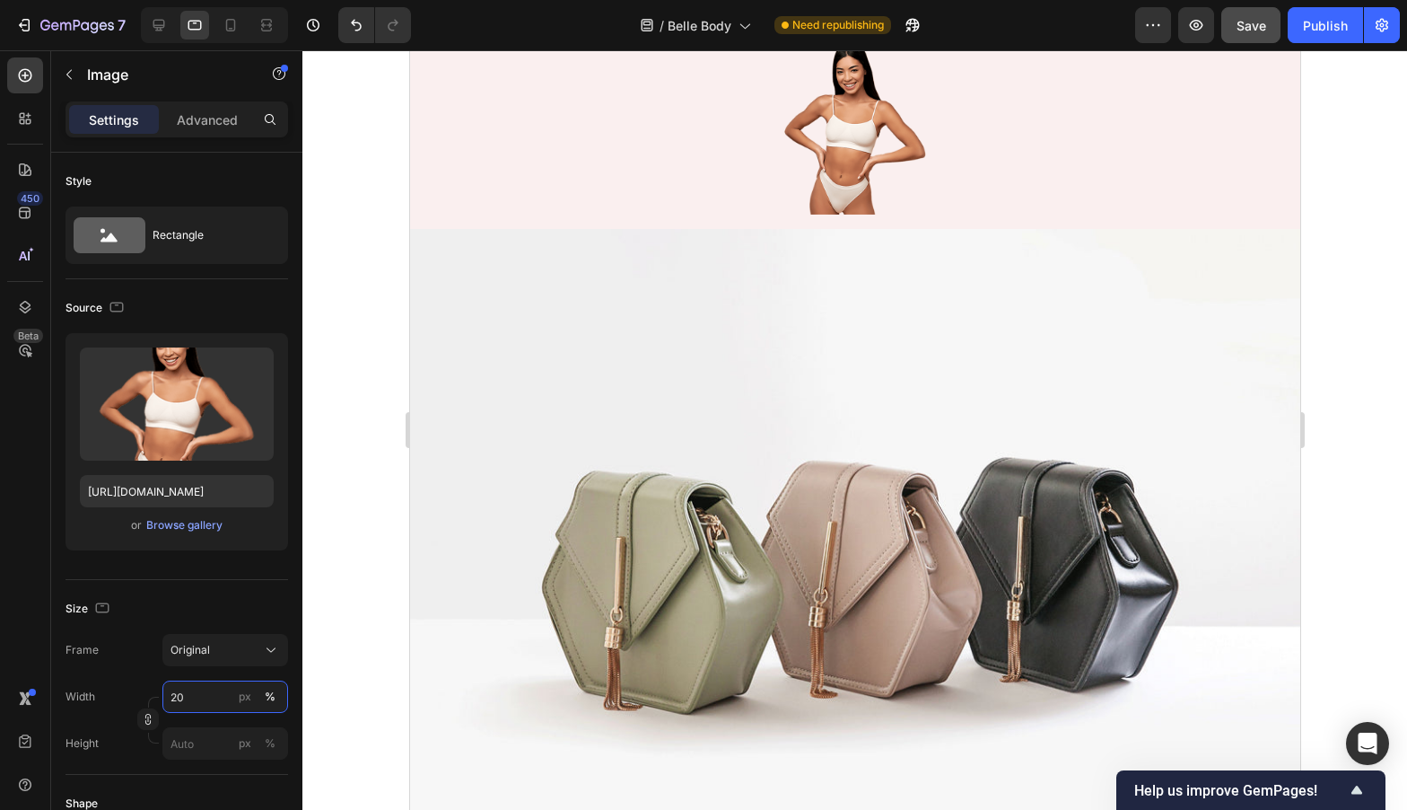
scroll to position [6670, 0]
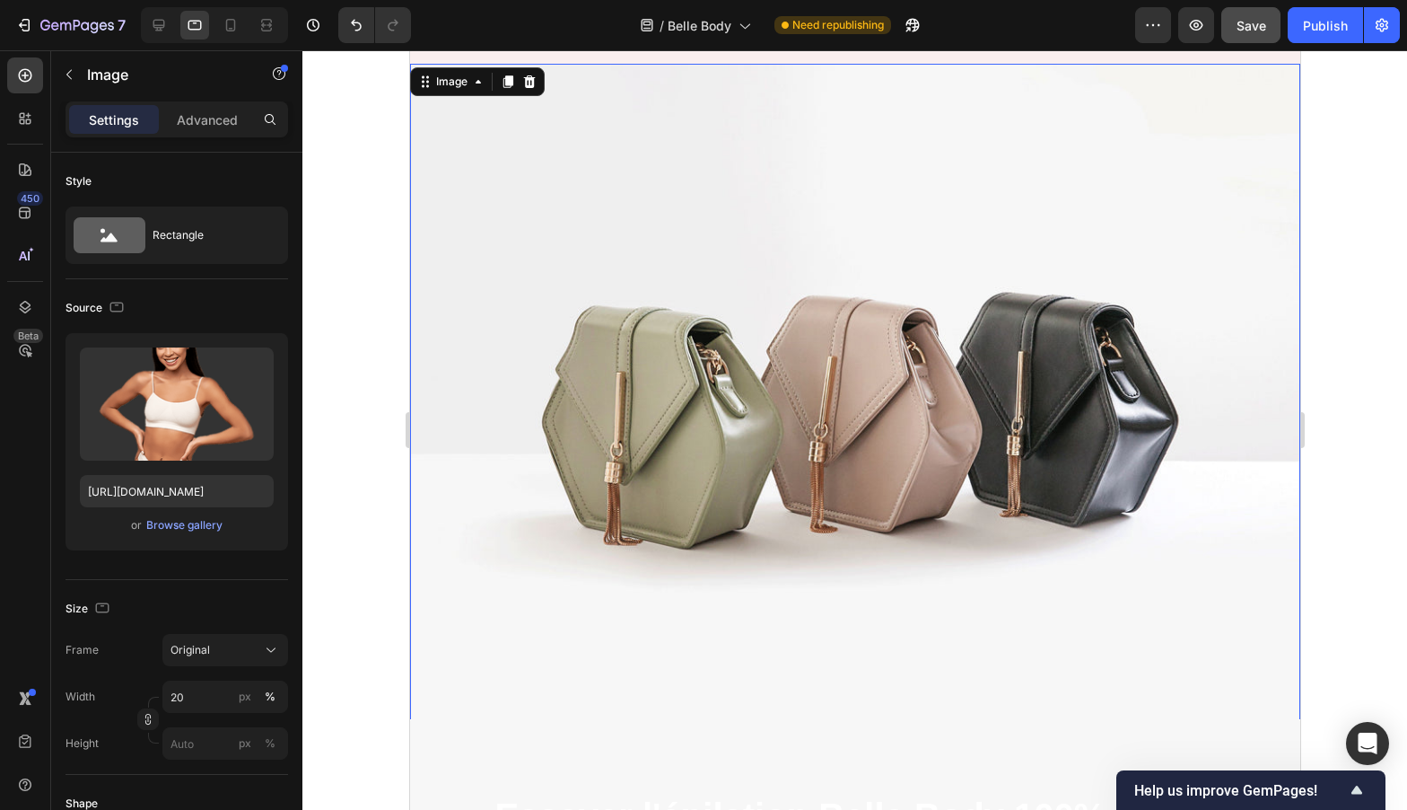
click at [940, 387] on img at bounding box center [854, 398] width 890 height 668
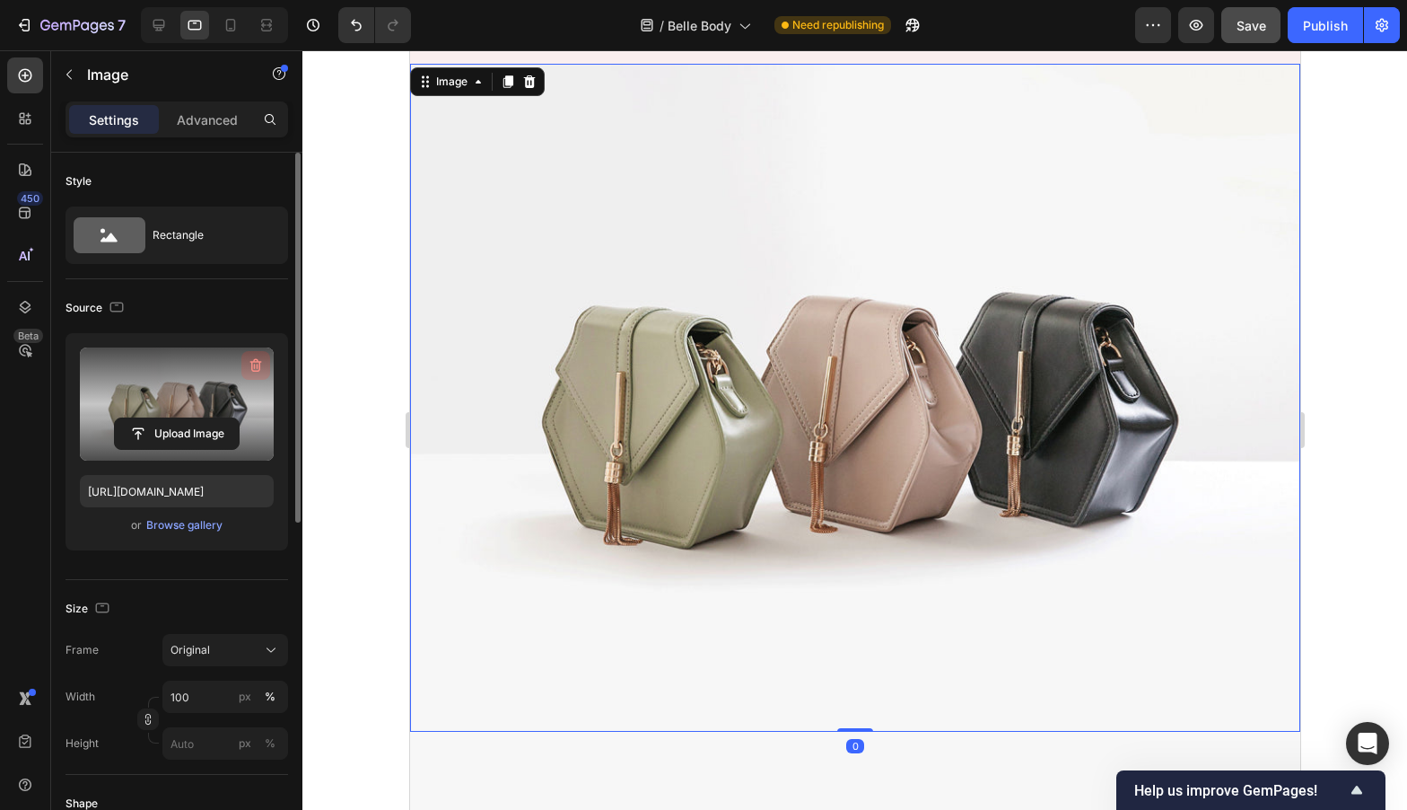
click at [261, 369] on icon "button" at bounding box center [256, 365] width 18 height 18
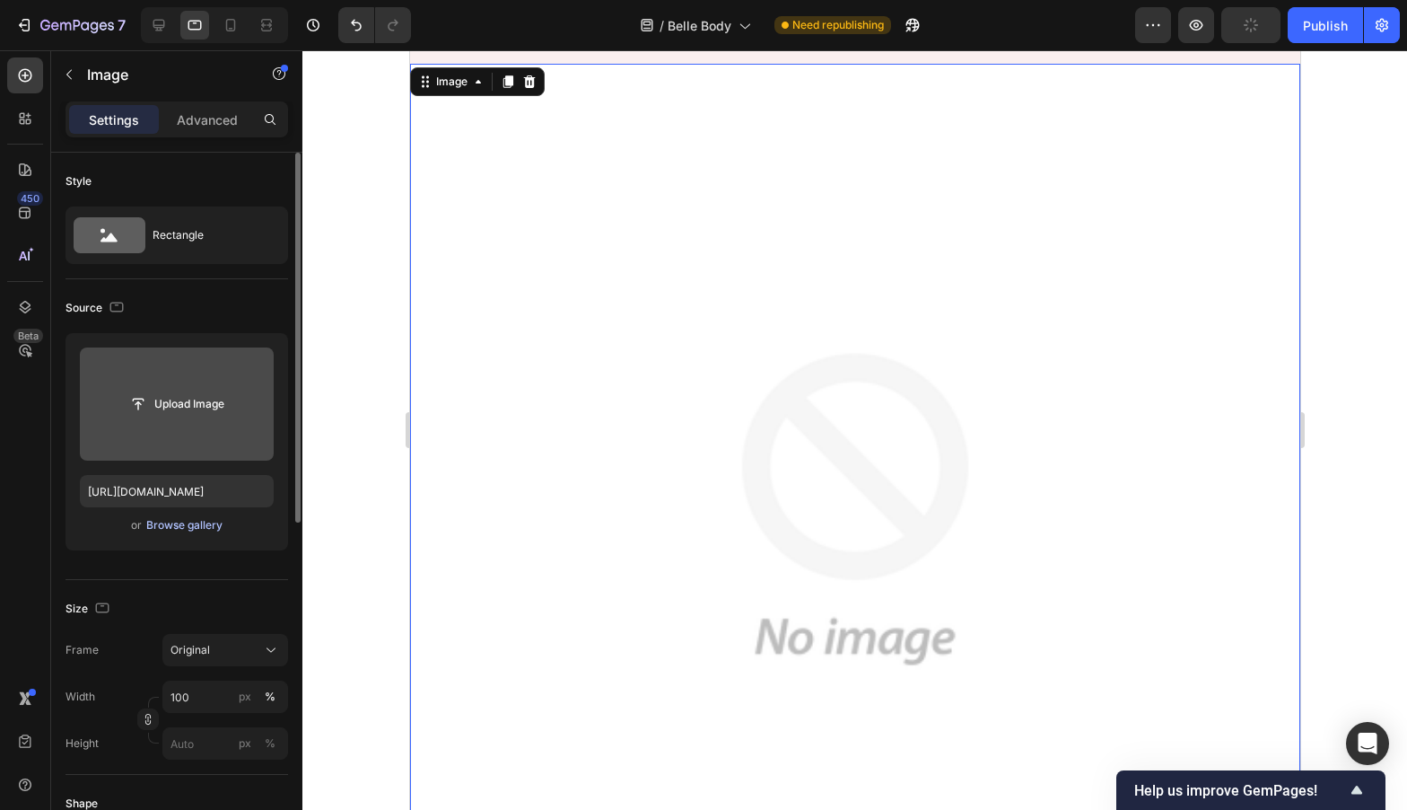
click at [173, 527] on div "Browse gallery" at bounding box center [184, 525] width 76 height 16
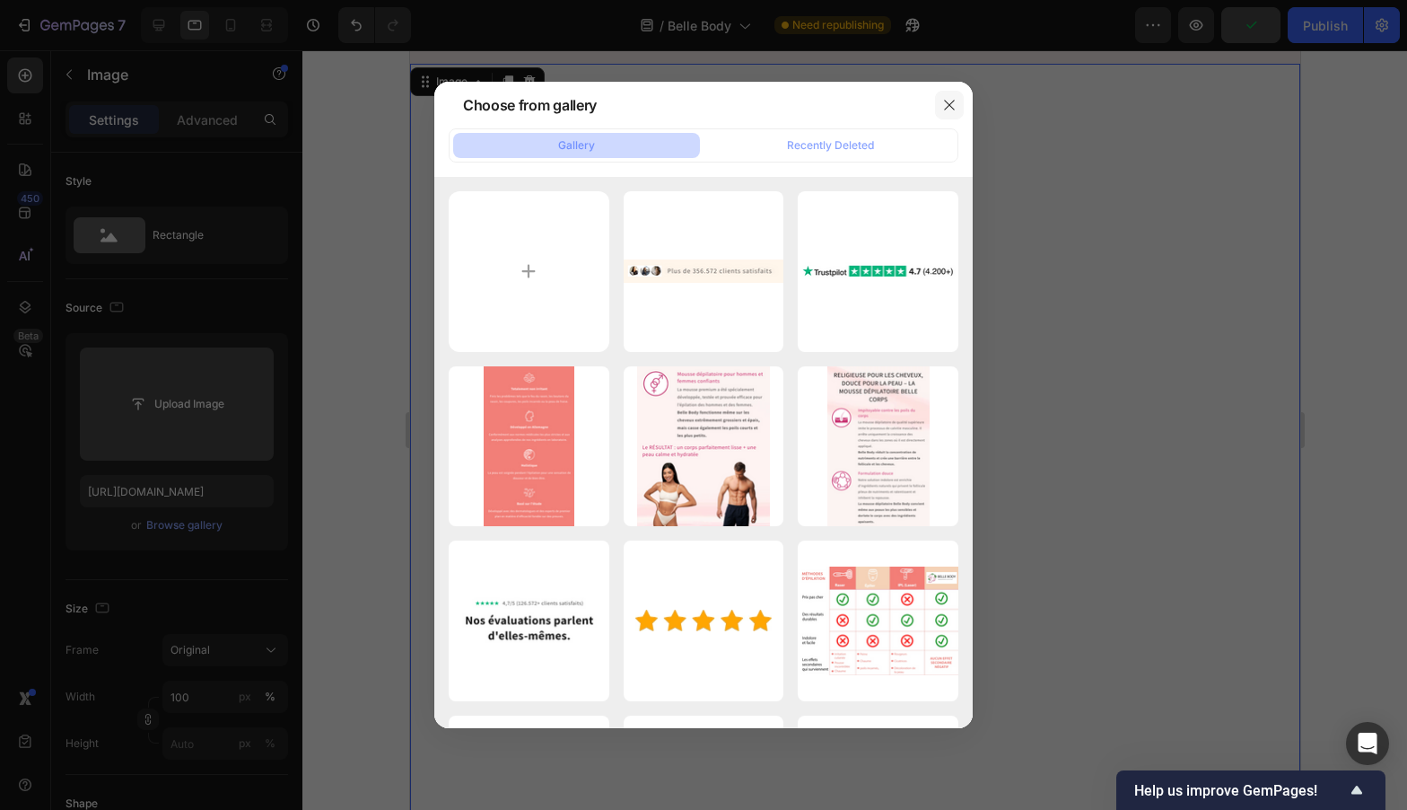
click at [951, 102] on icon "button" at bounding box center [949, 105] width 10 height 10
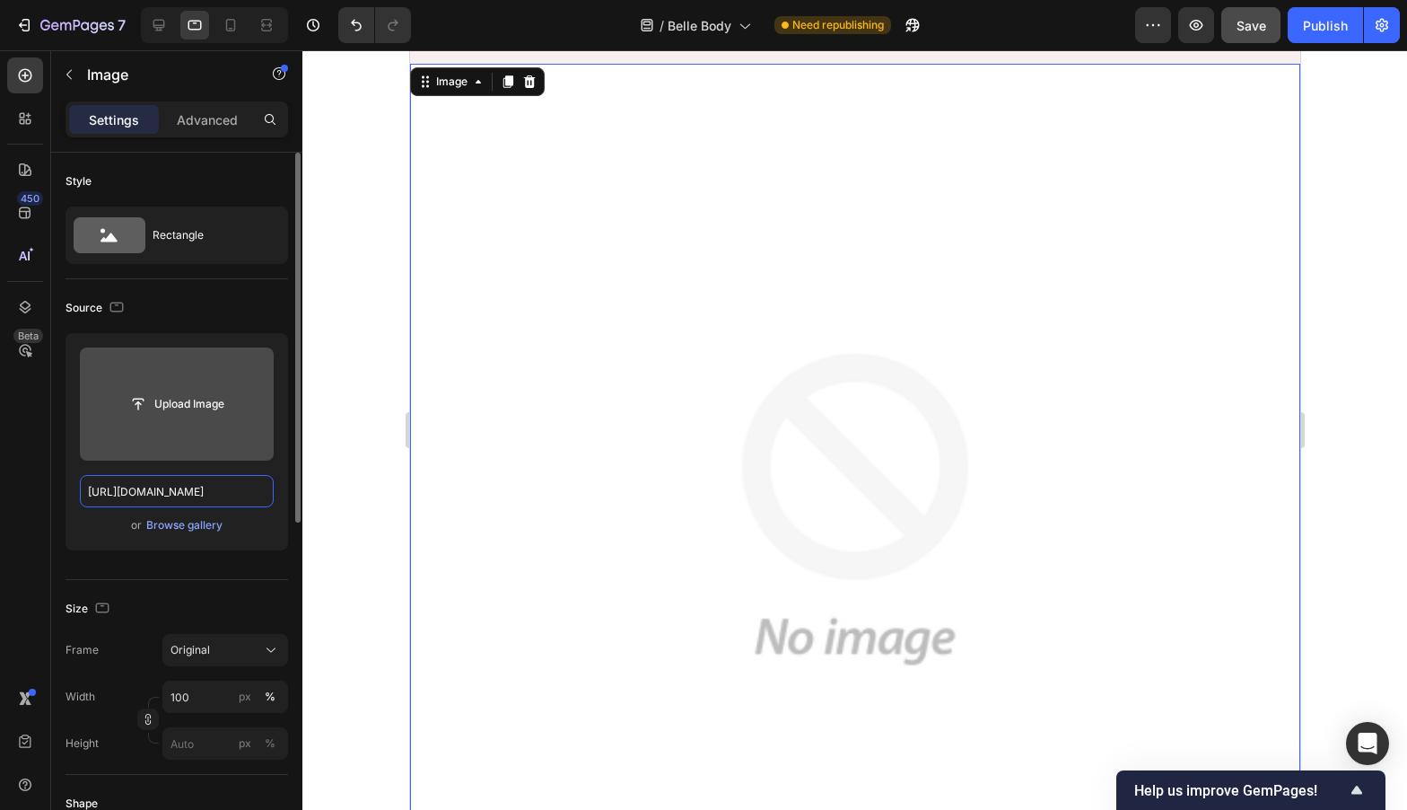
click at [188, 502] on input "[URL][DOMAIN_NAME]" at bounding box center [177, 491] width 194 height 32
paste input "https://cdn.shopify.com/s/files/1/0574/7539/9848/files/man-desktop-min.png?v=16…"
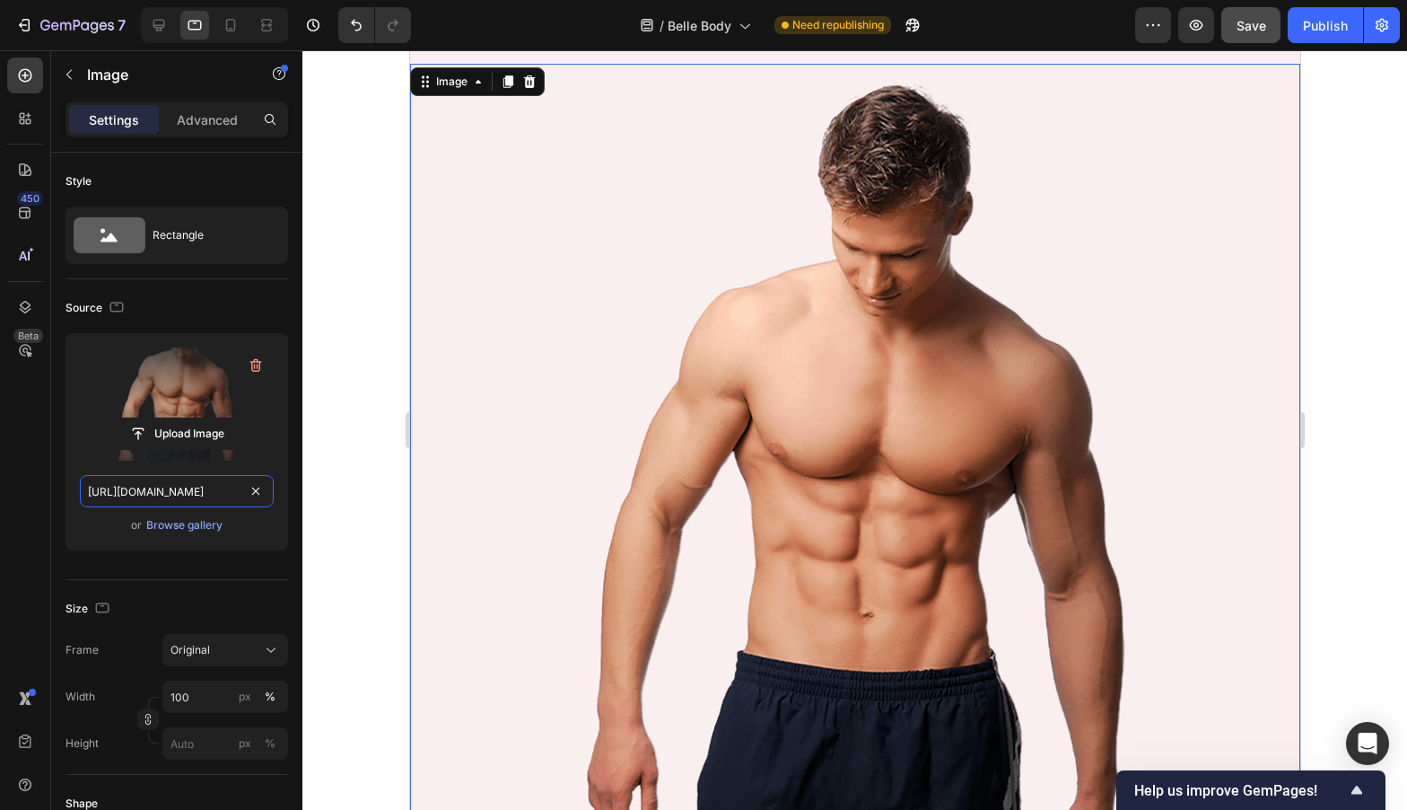
type input "https://cdn.shopify.com/s/files/1/0574/7539/9848/files/man-desktop-min.png?v=16…"
click at [371, 482] on div at bounding box center [854, 429] width 1105 height 759
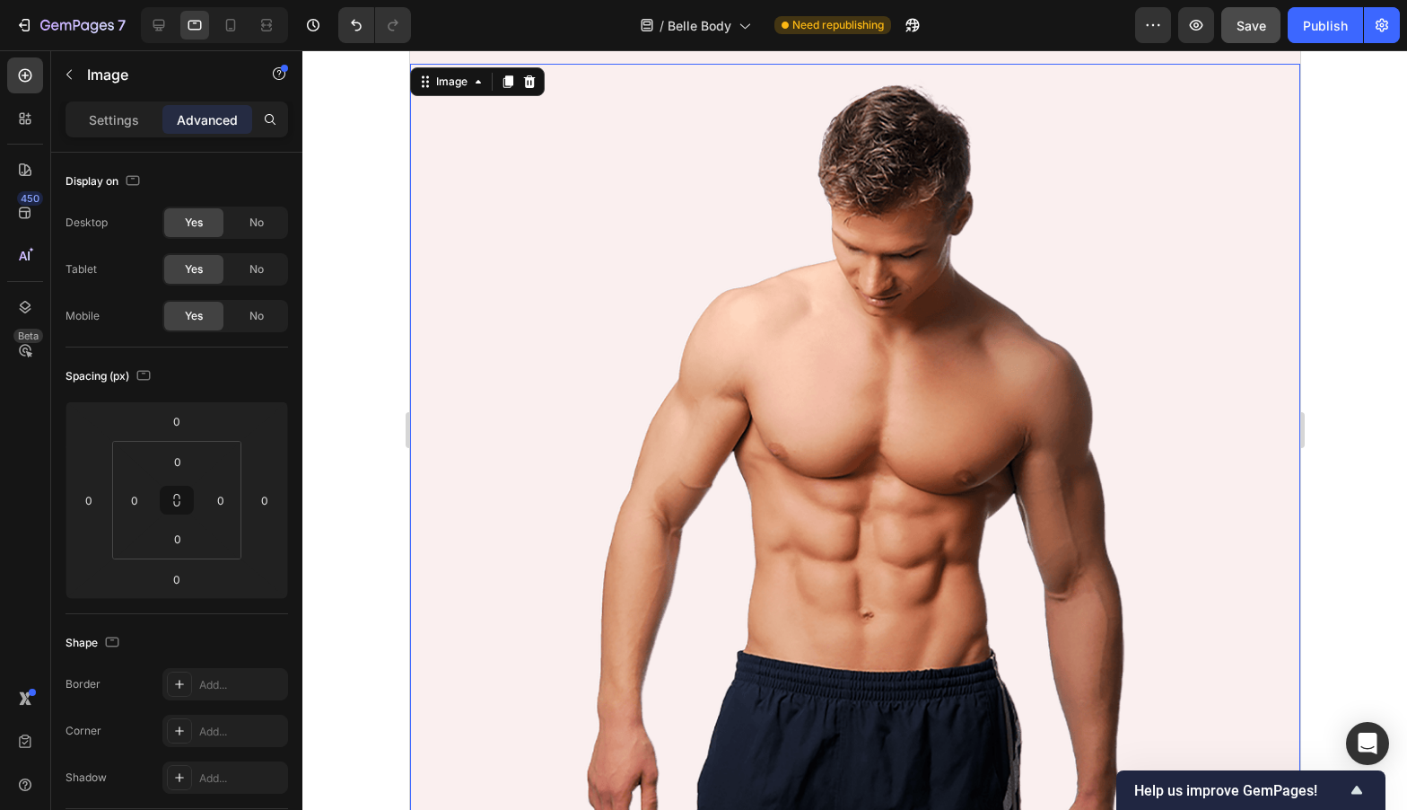
click at [940, 433] on img at bounding box center [854, 509] width 890 height 890
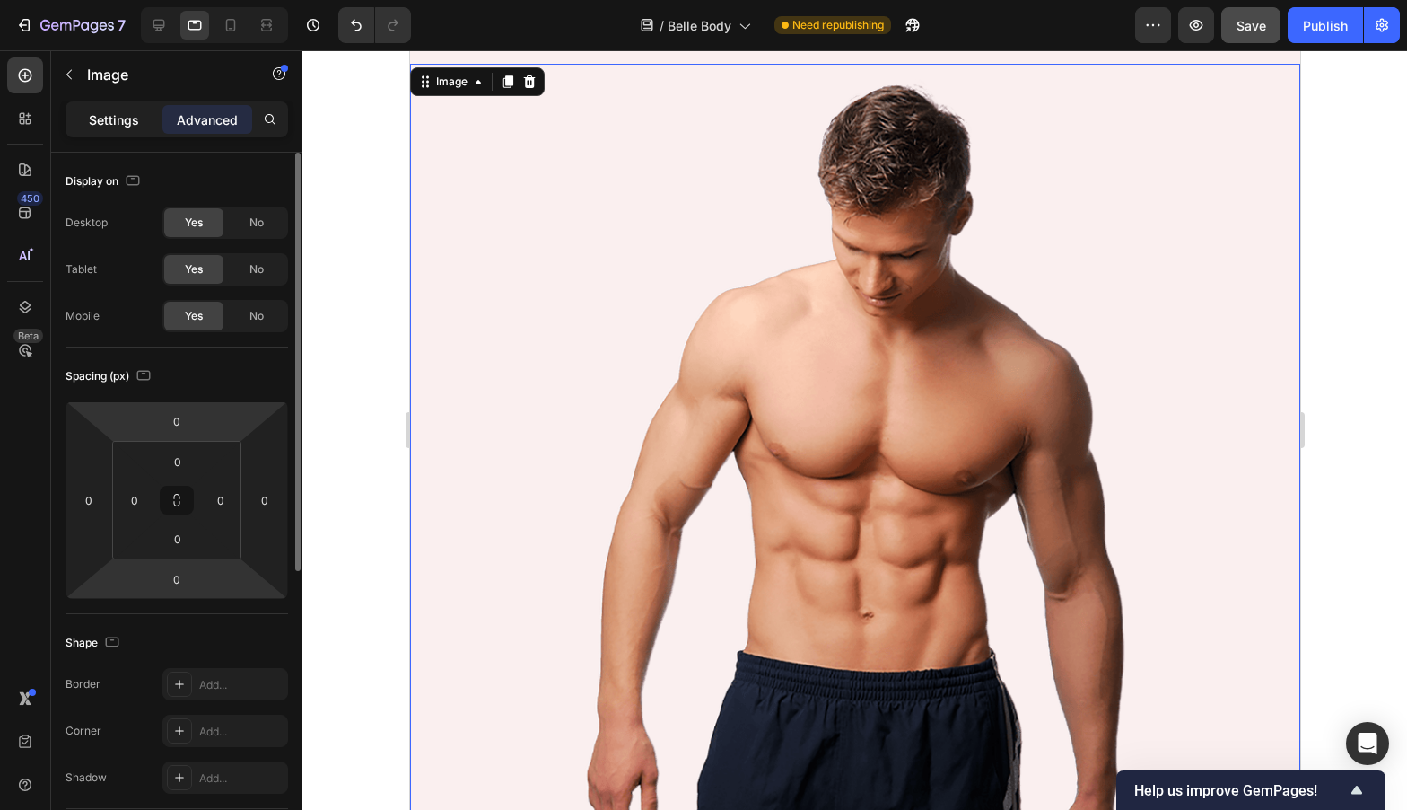
click at [113, 115] on p "Settings" at bounding box center [114, 119] width 50 height 19
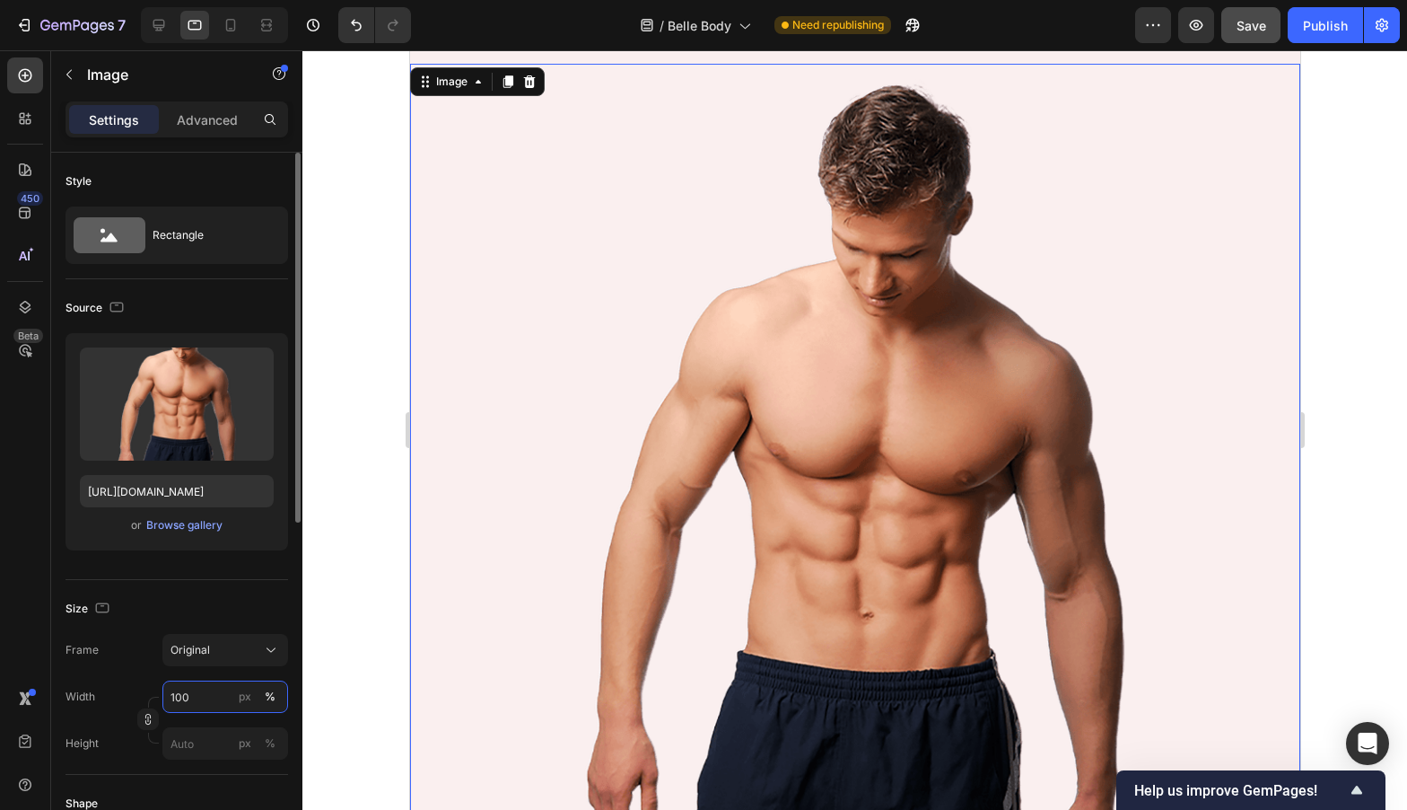
click at [191, 687] on input "100" at bounding box center [225, 696] width 126 height 32
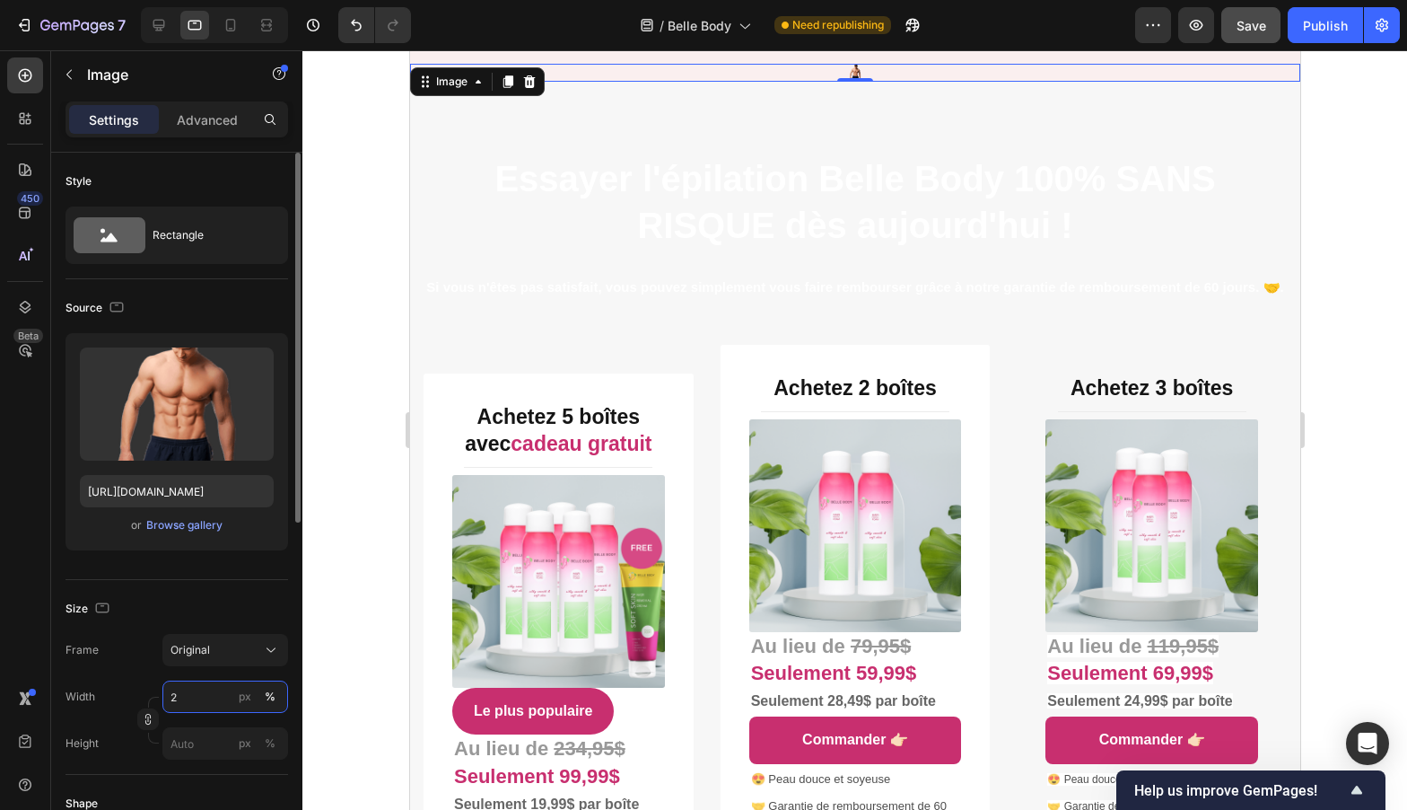
type input "20"
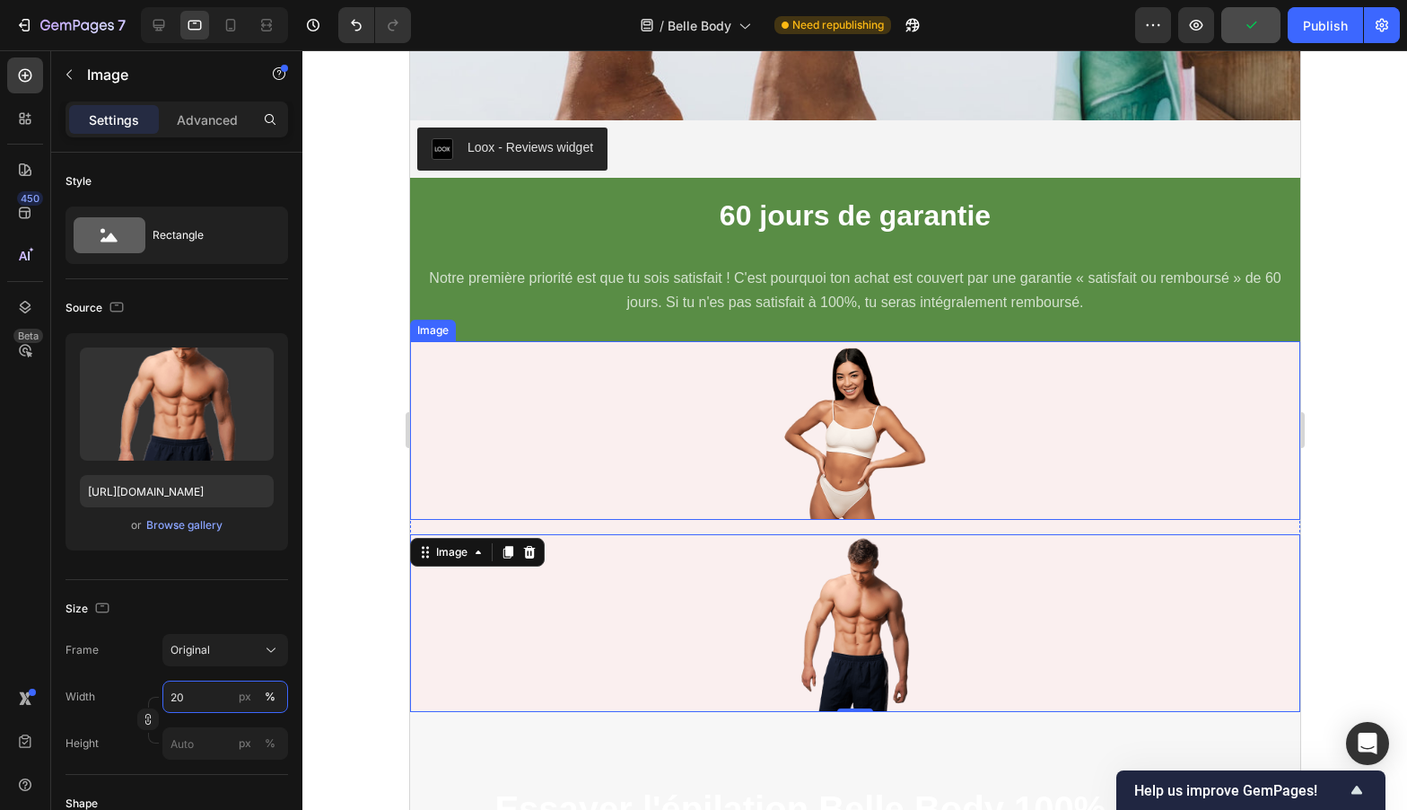
scroll to position [6249, 0]
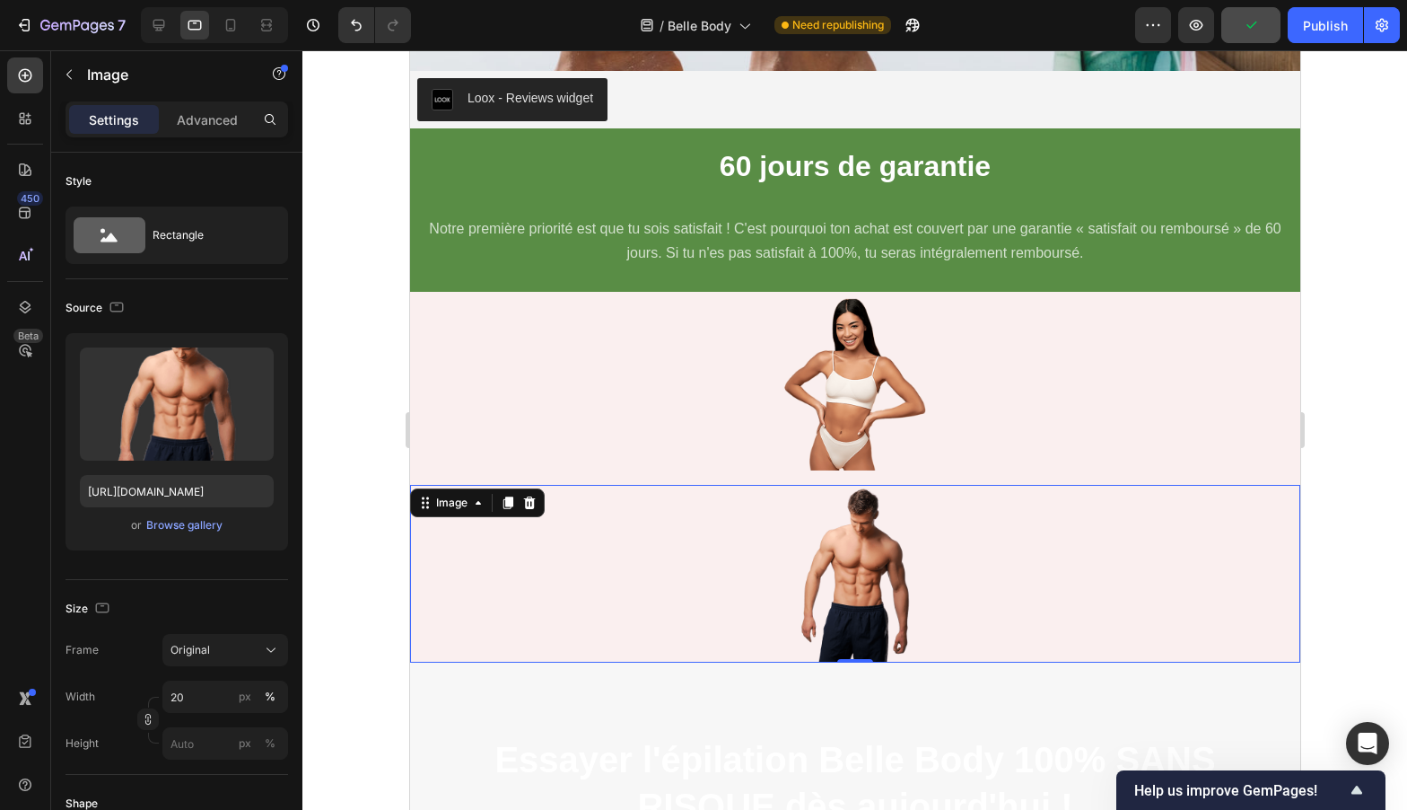
click at [1376, 541] on div at bounding box center [854, 429] width 1105 height 759
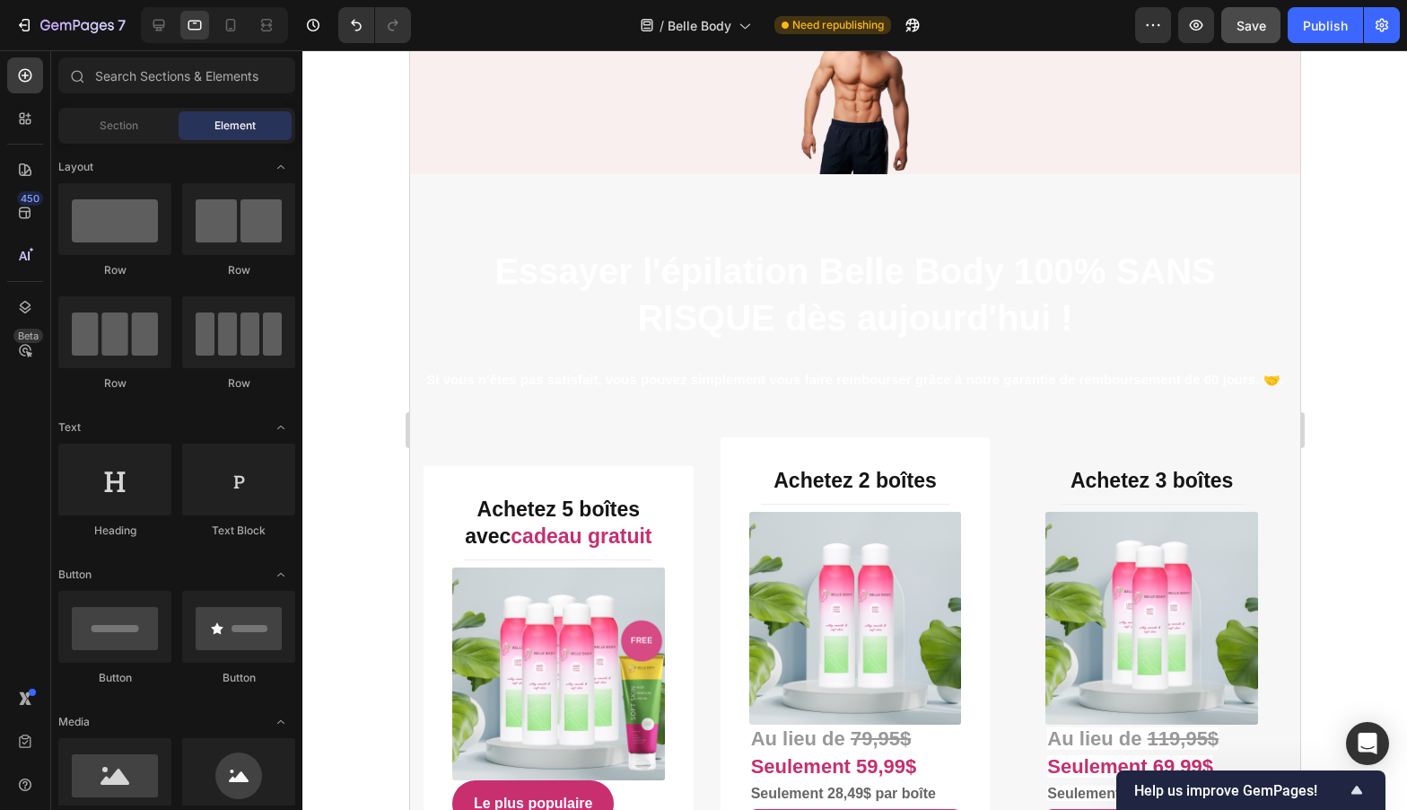
scroll to position [7875, 0]
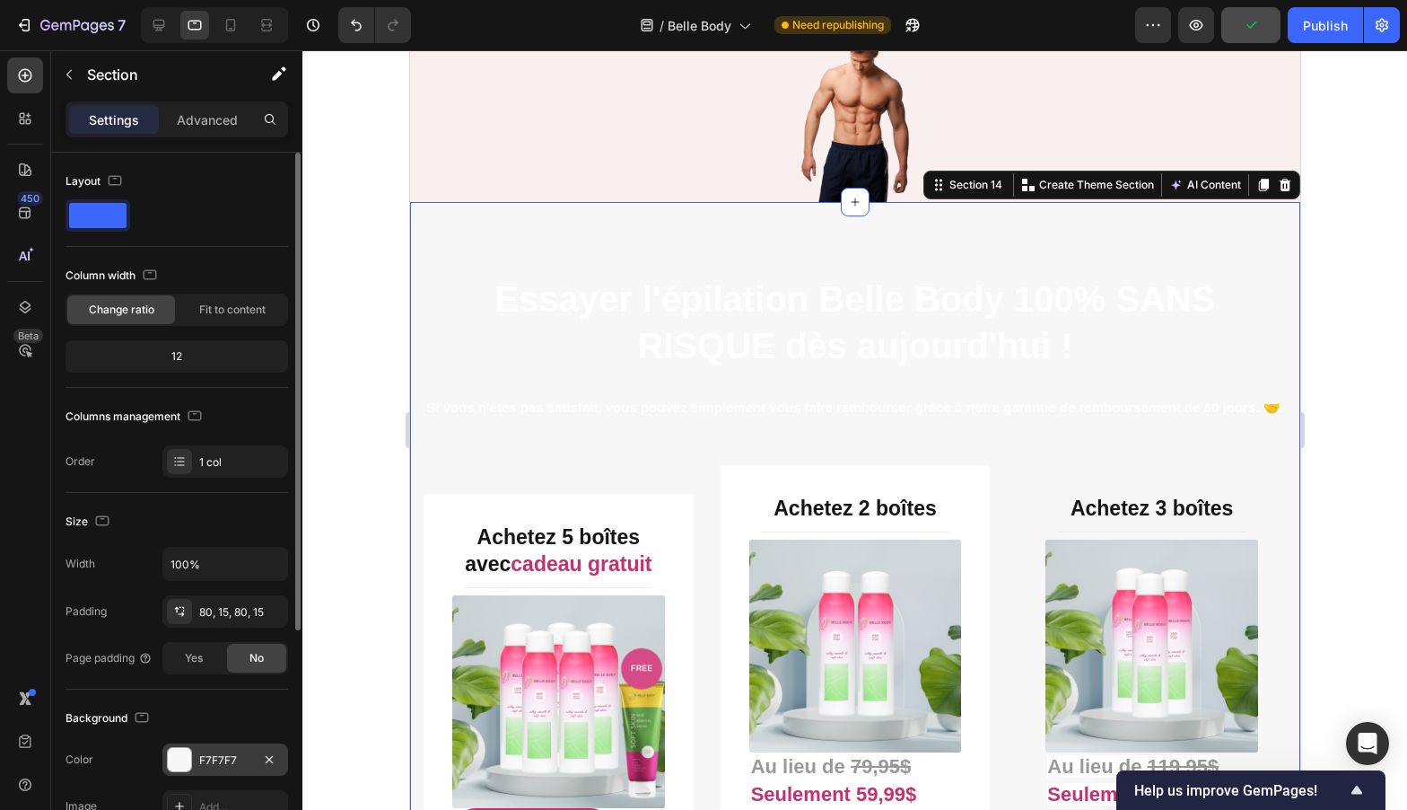
click at [186, 755] on div at bounding box center [179, 759] width 23 height 23
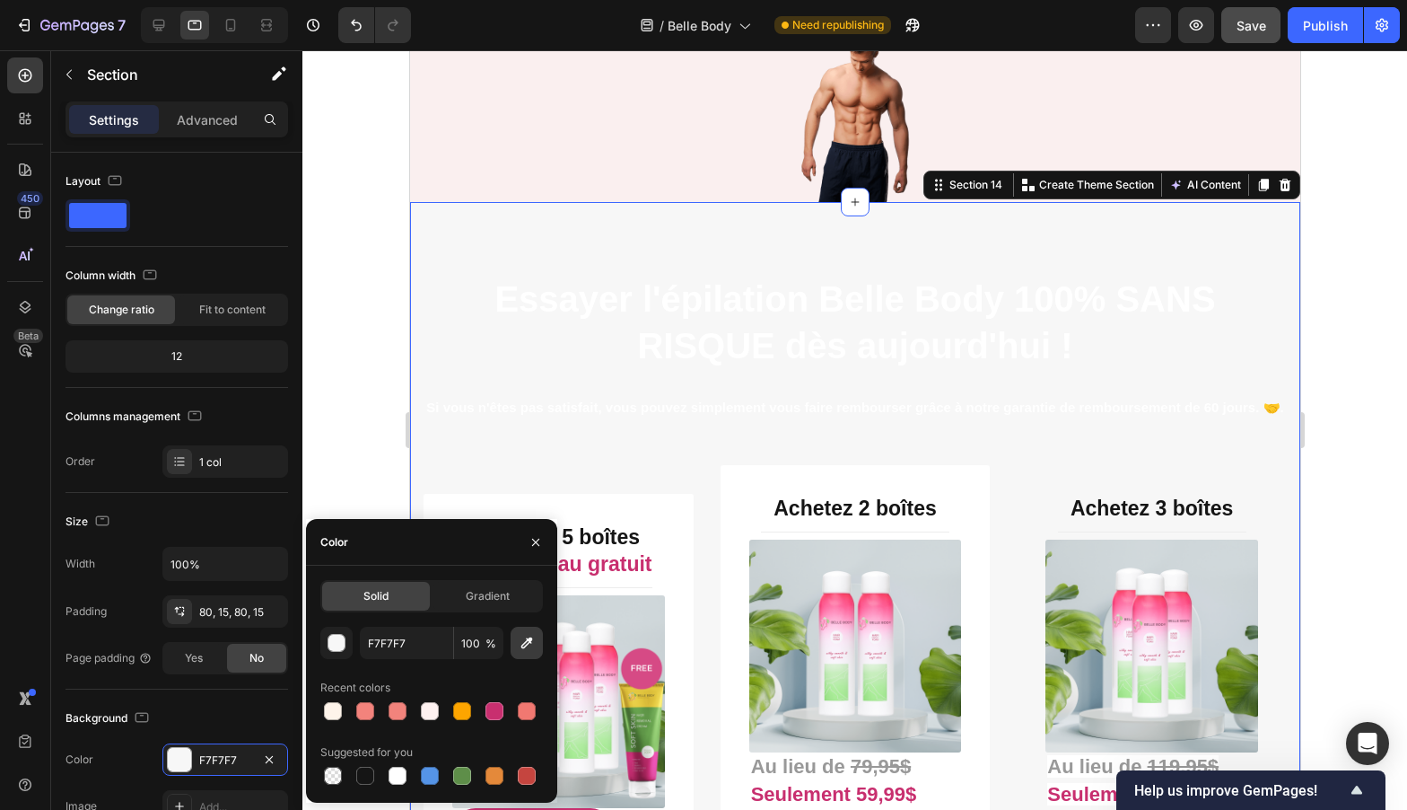
click at [525, 640] on icon "button" at bounding box center [527, 643] width 18 height 18
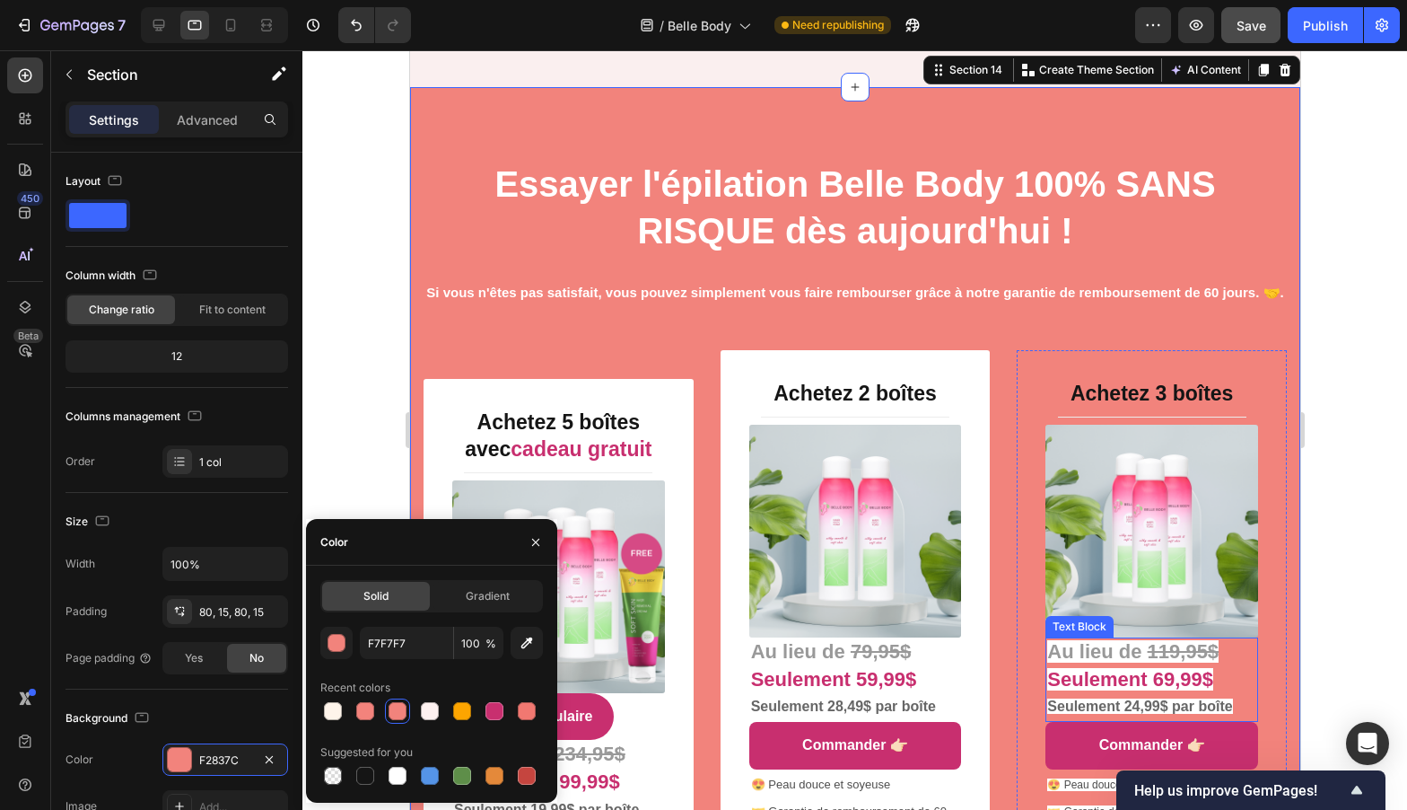
scroll to position [8111, 0]
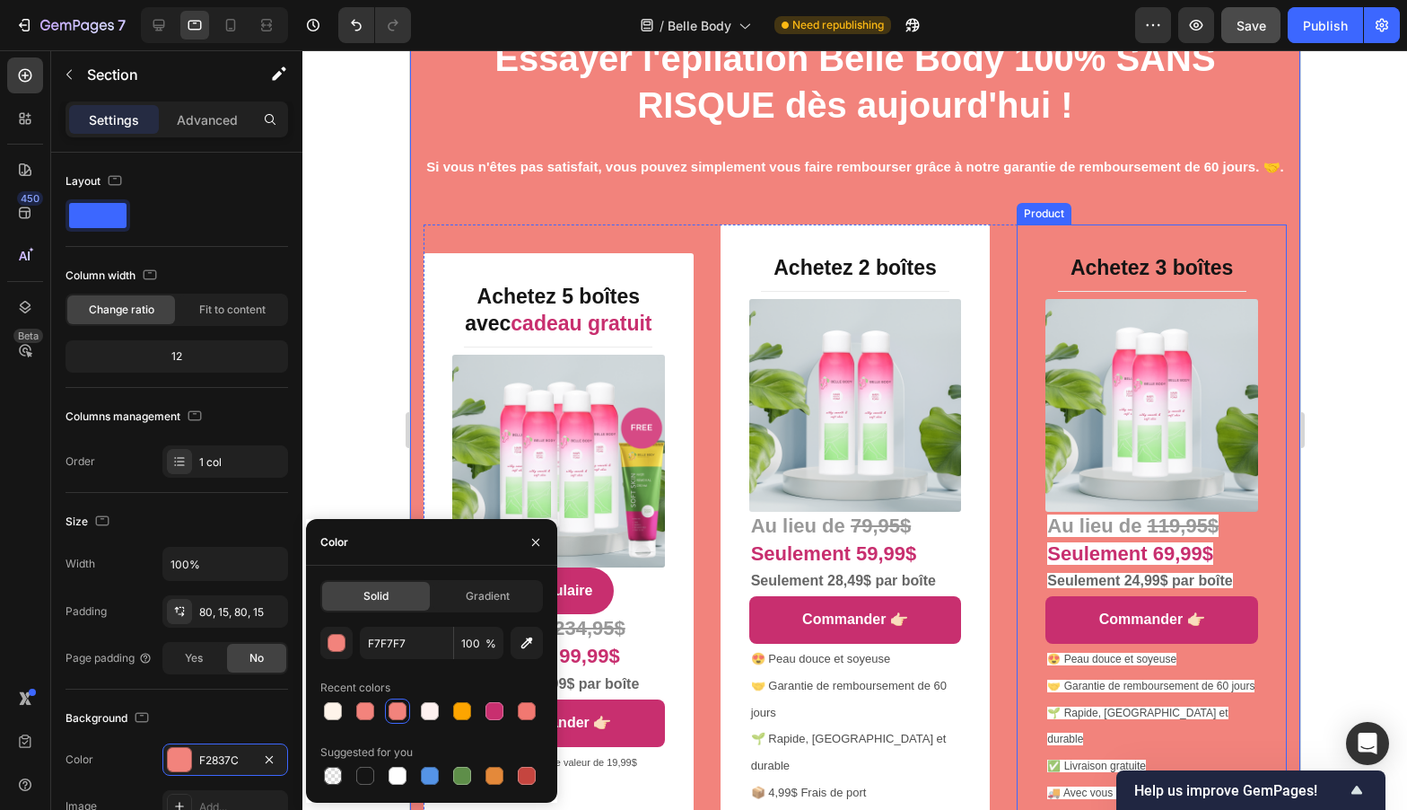
click at [1112, 263] on div "Achetez 3 boîtes Heading Title Line (P) Images & Gallery Au lieu de 119,95$ Seu…" at bounding box center [1151, 530] width 270 height 612
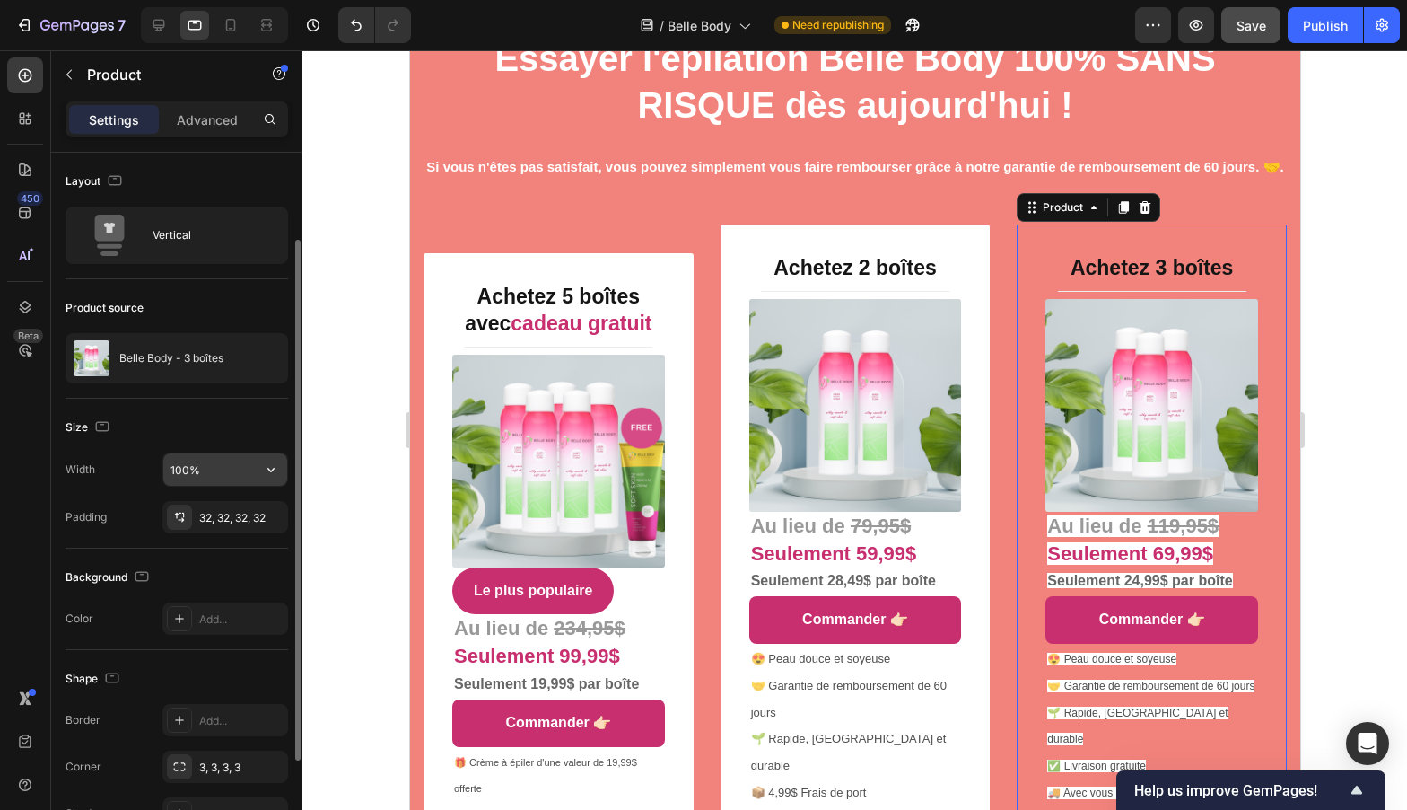
scroll to position [254, 0]
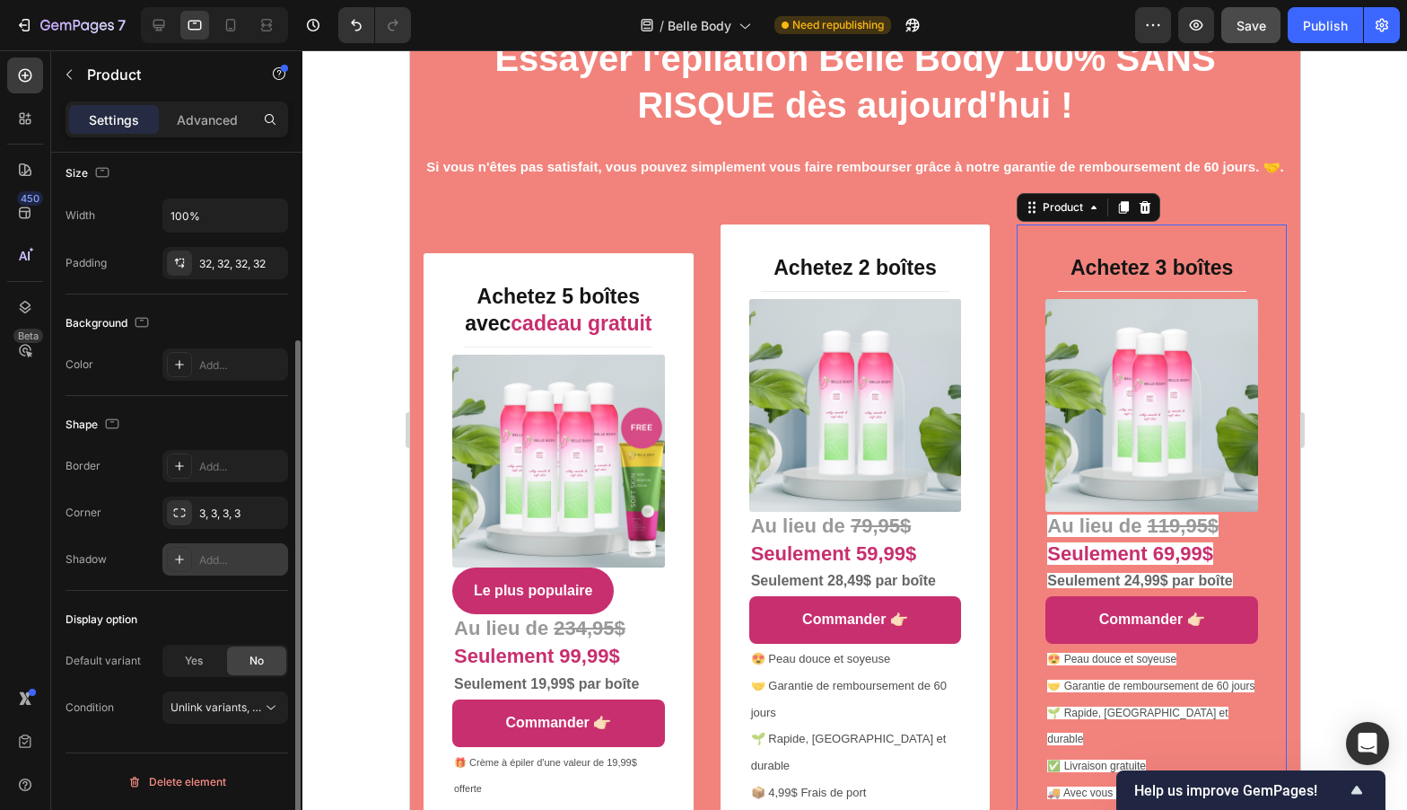
click at [194, 558] on div "Add..." at bounding box center [225, 559] width 126 height 32
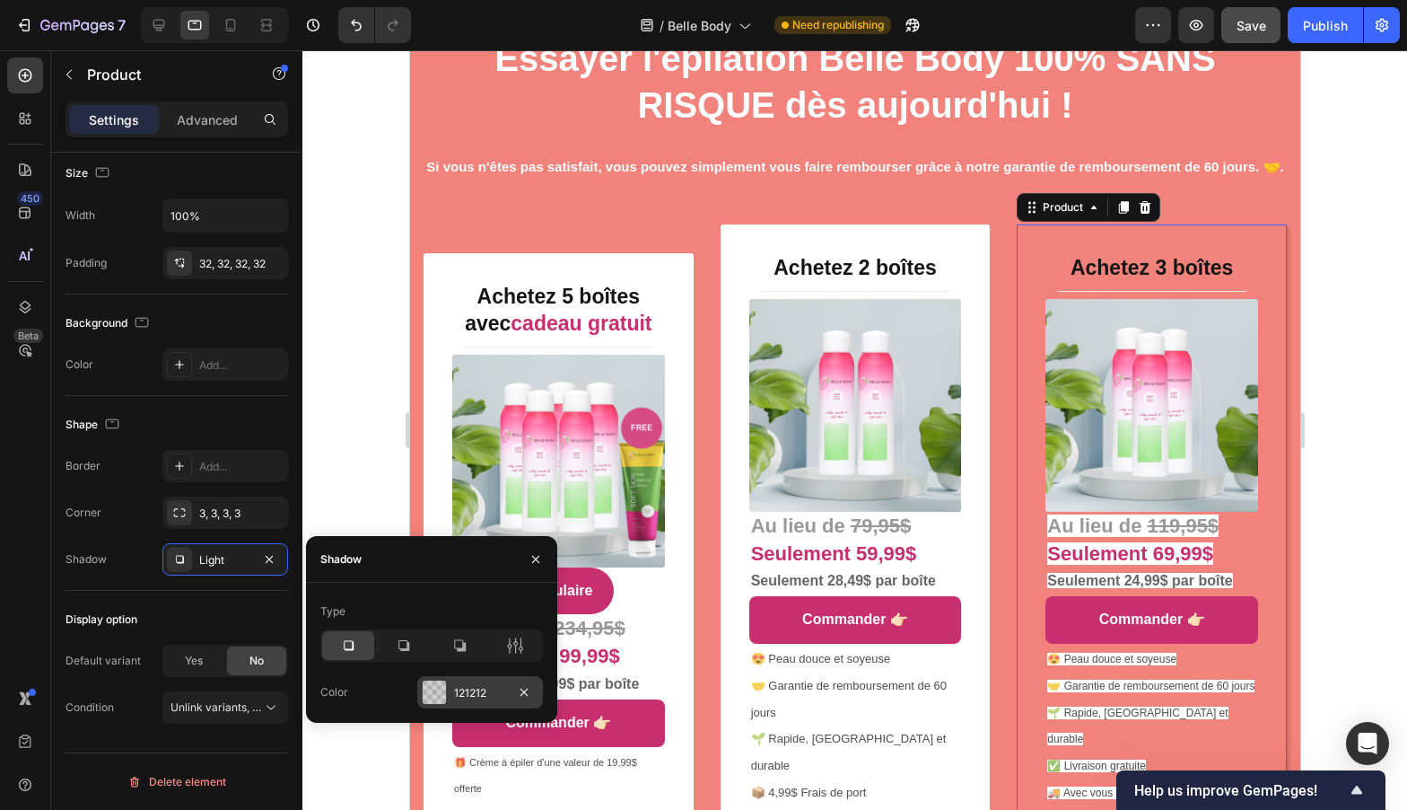
click at [438, 689] on div at bounding box center [434, 691] width 23 height 23
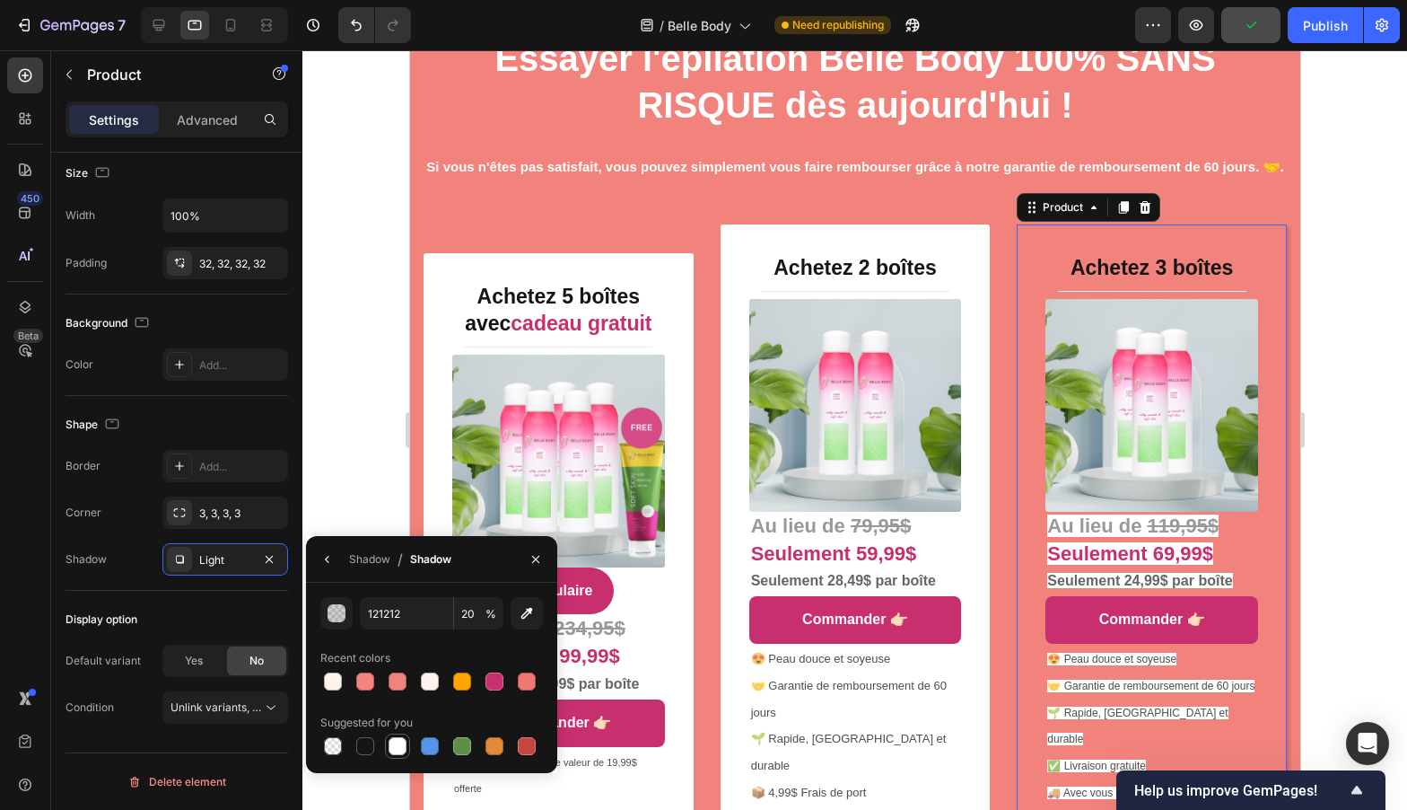
click at [396, 743] on div at bounding box center [398, 746] width 18 height 18
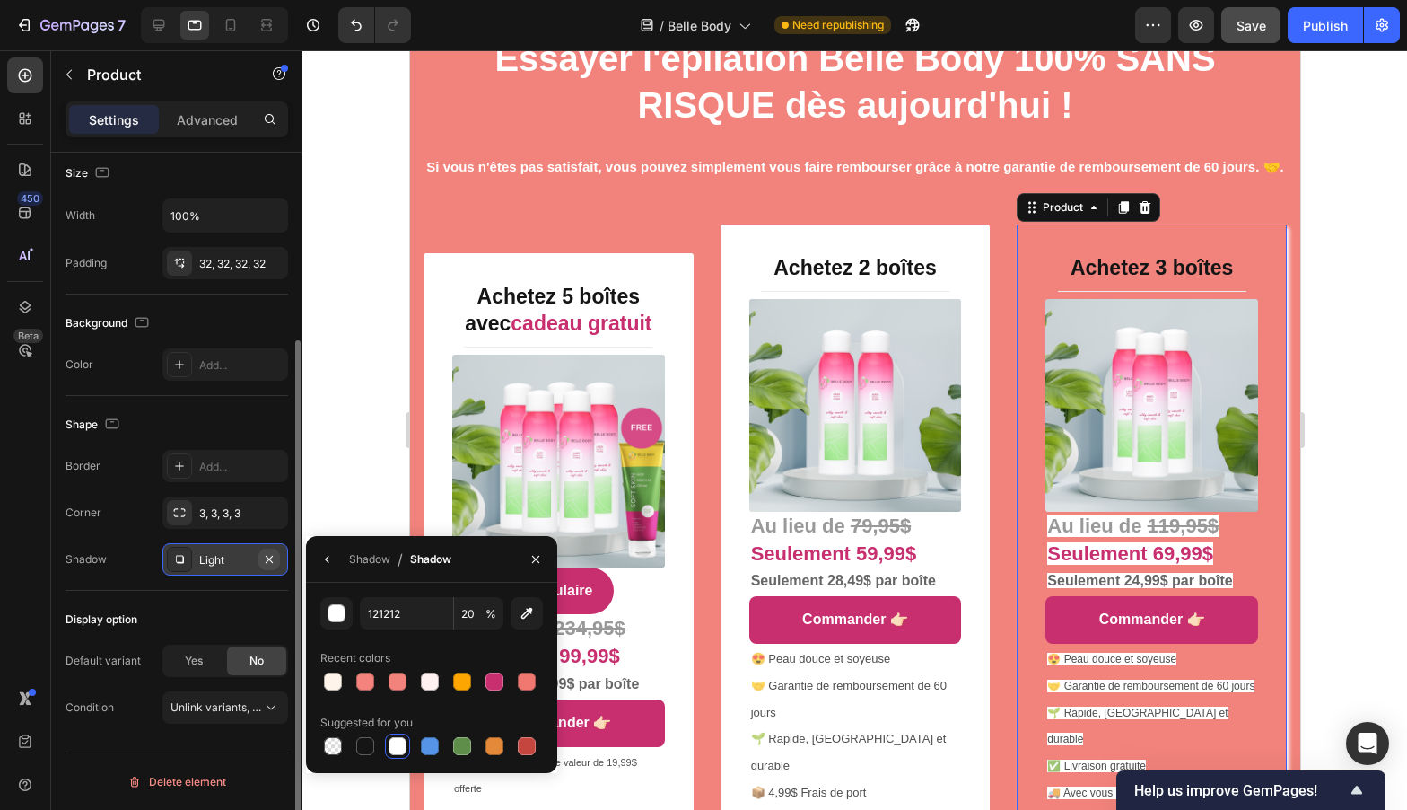
click at [270, 552] on icon "button" at bounding box center [269, 559] width 14 height 14
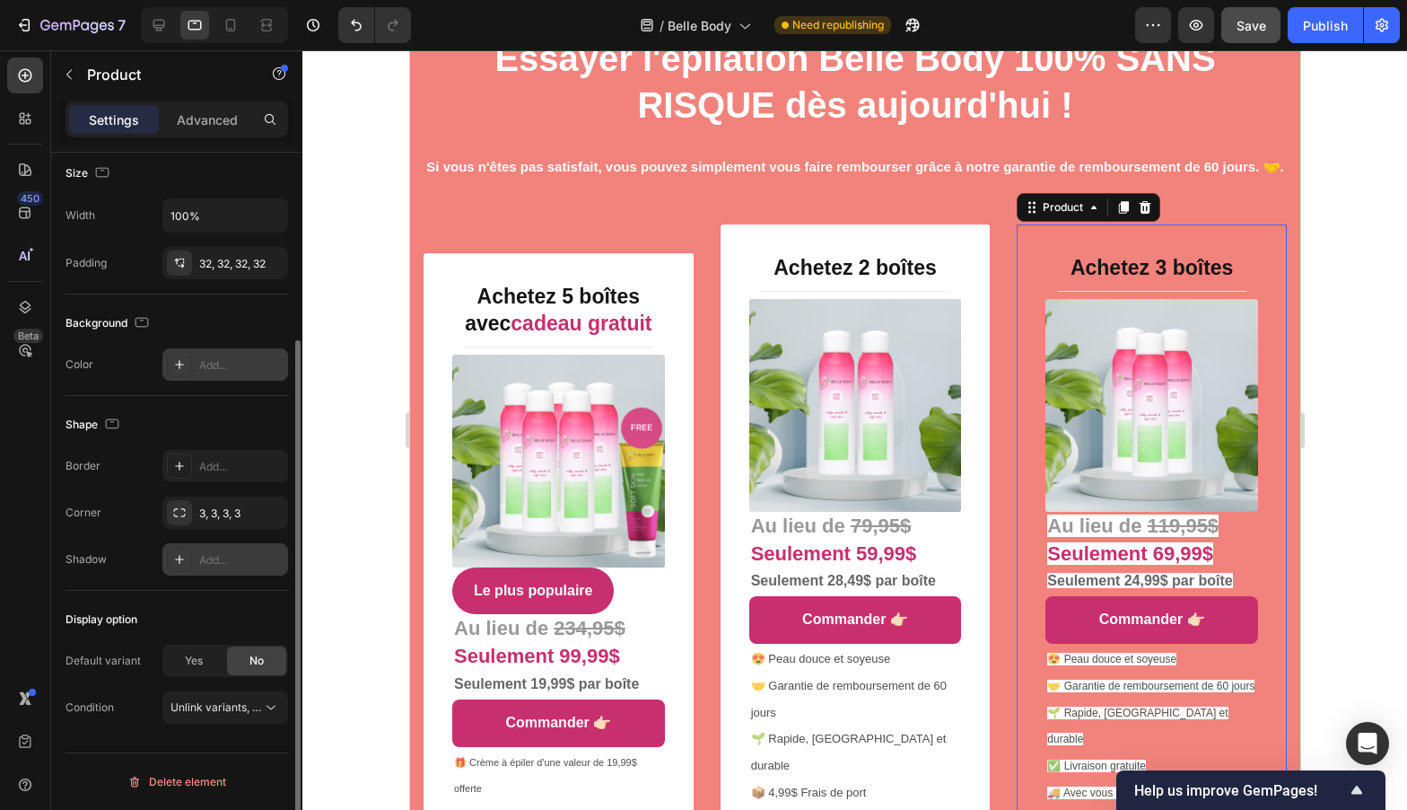
click at [215, 358] on div "Add..." at bounding box center [241, 365] width 84 height 16
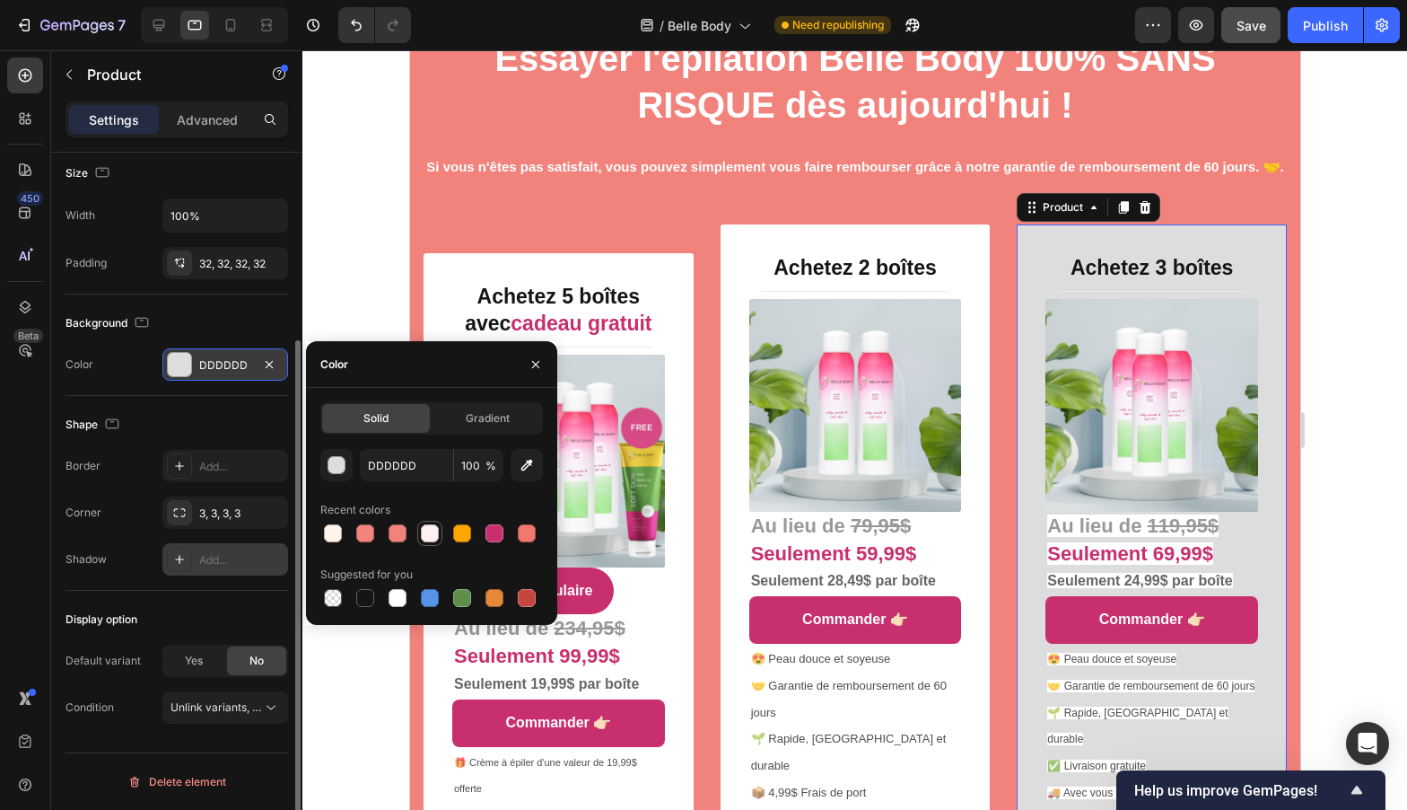
click at [424, 528] on div at bounding box center [430, 533] width 18 height 18
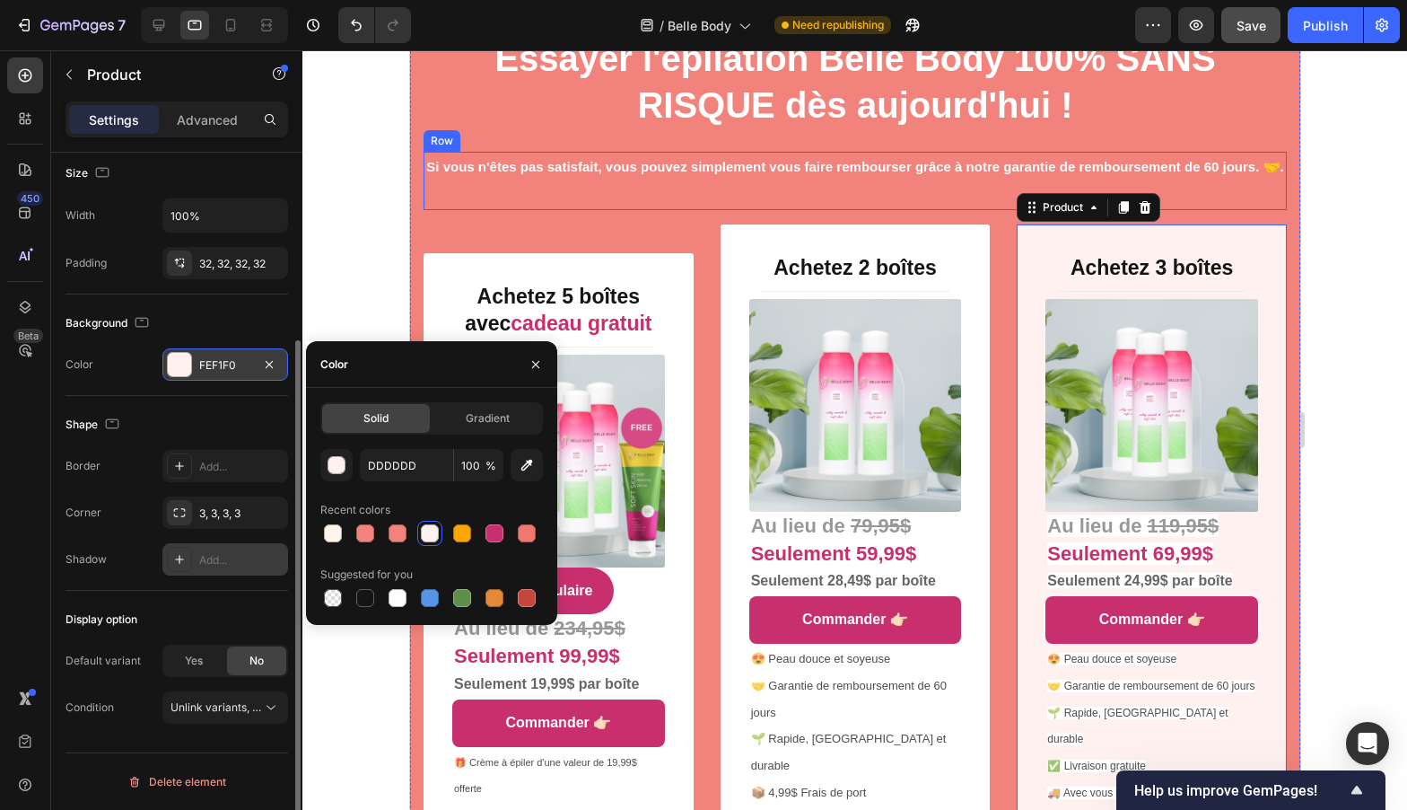
click at [701, 182] on div "Si vous n'êtes pas satisfait, vous pouvez simplement vous faire rembourser grâc…" at bounding box center [854, 167] width 863 height 31
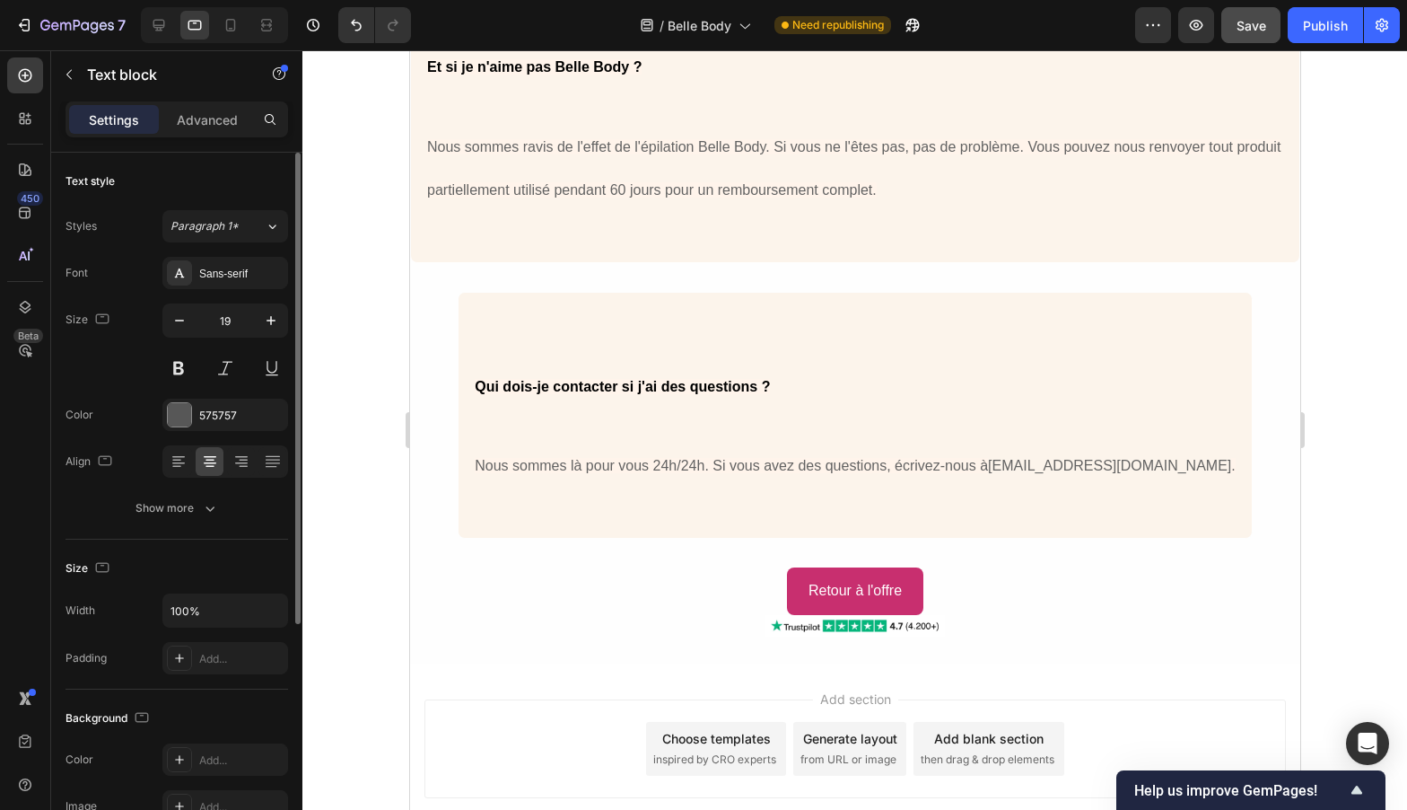
scroll to position [13242, 0]
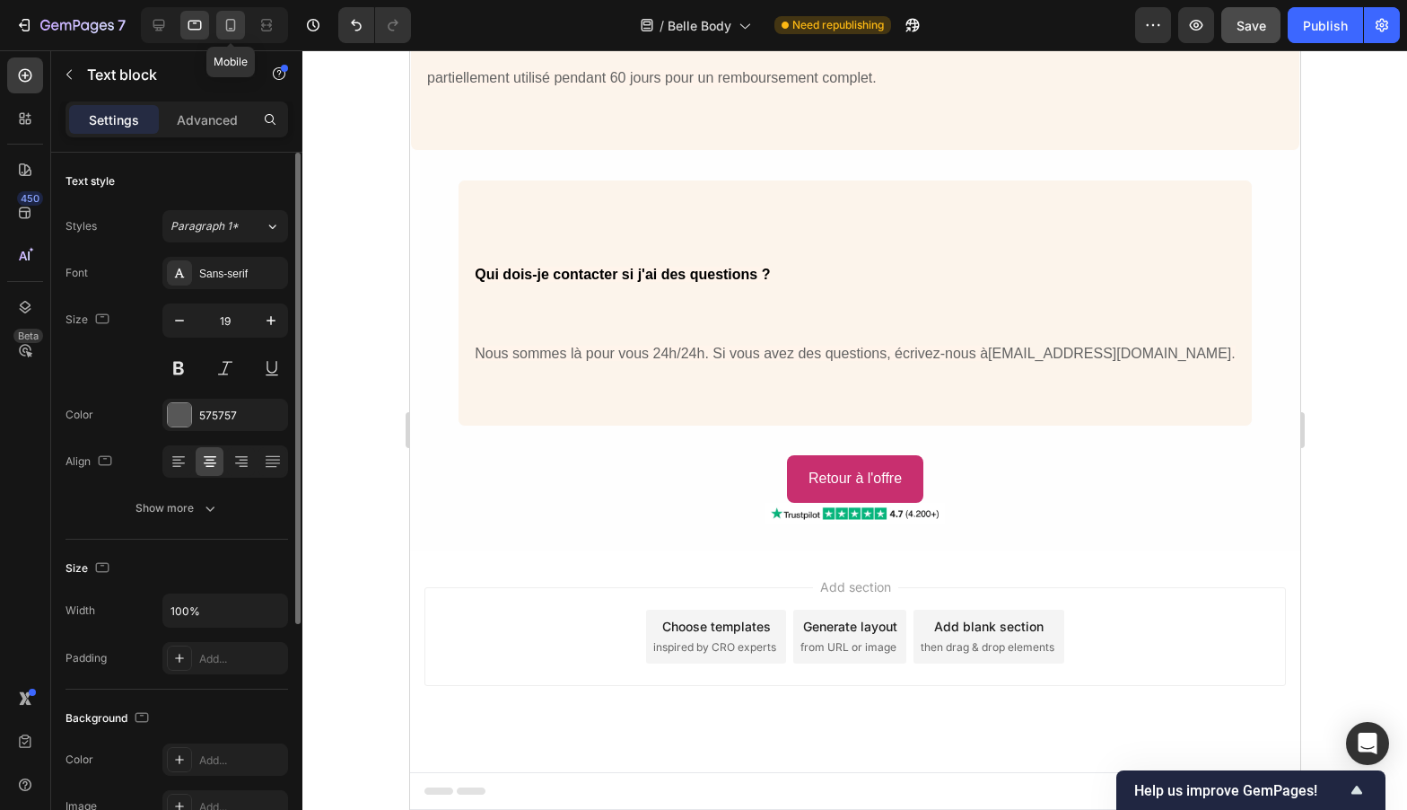
click at [241, 27] on div at bounding box center [230, 25] width 29 height 29
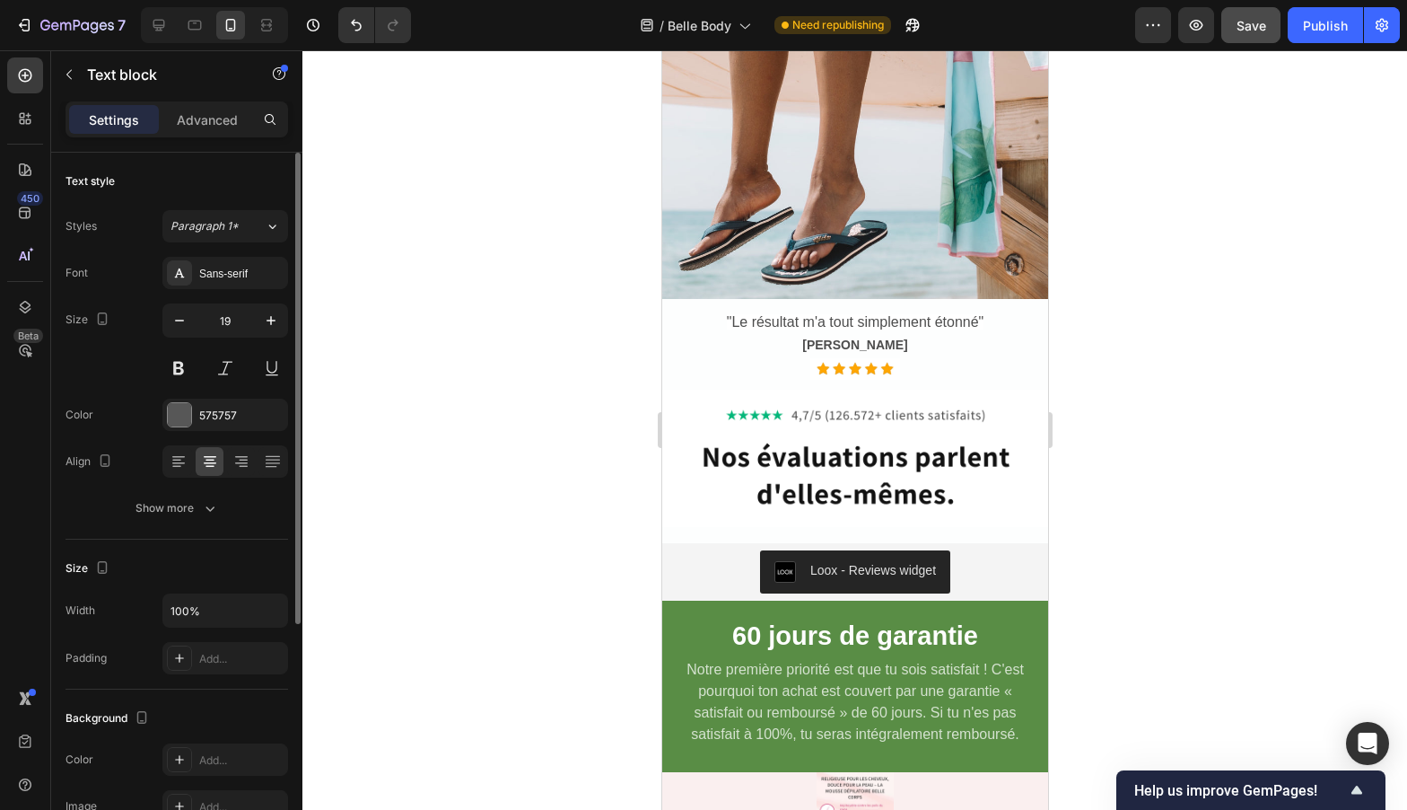
scroll to position [6649, 0]
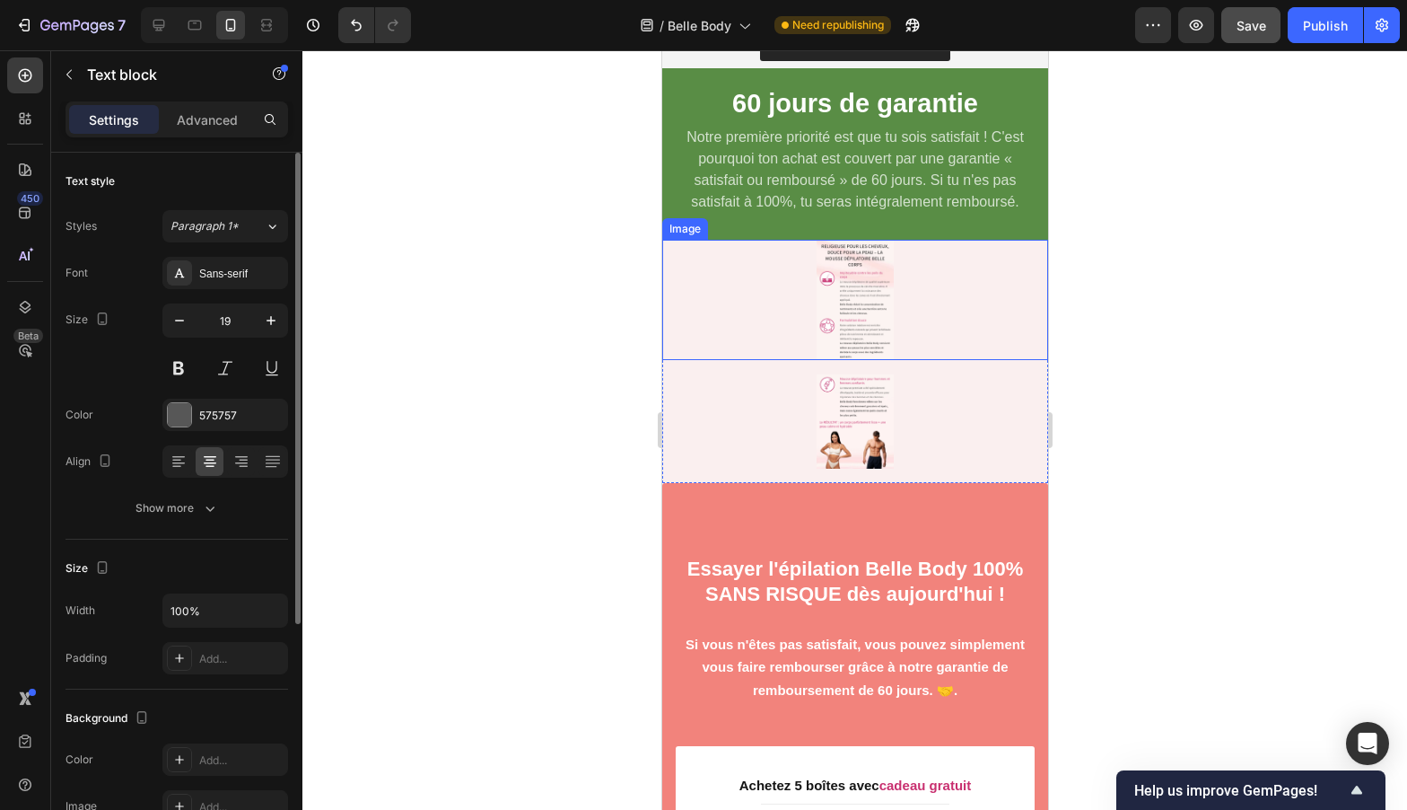
click at [862, 326] on img at bounding box center [854, 300] width 77 height 120
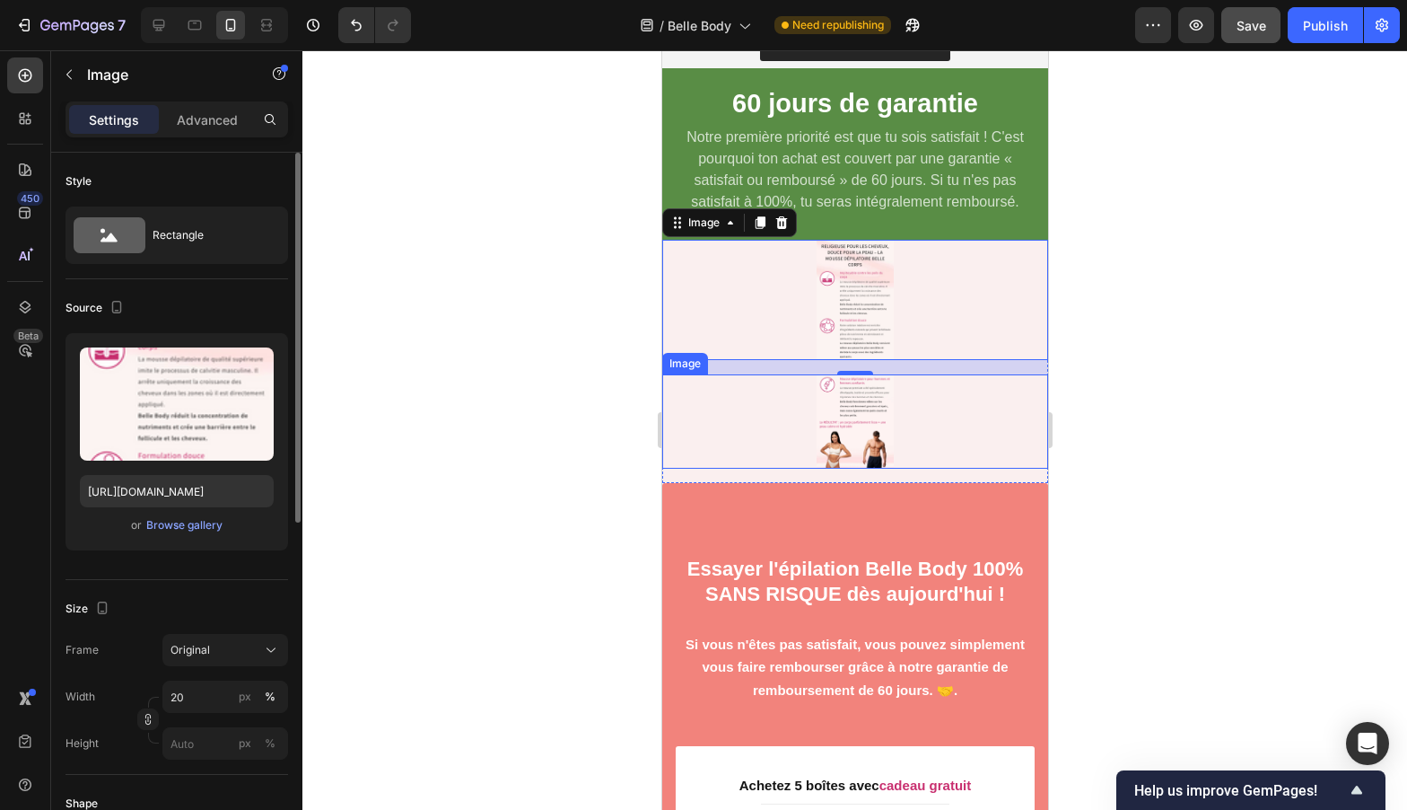
click at [838, 410] on img at bounding box center [854, 420] width 77 height 93
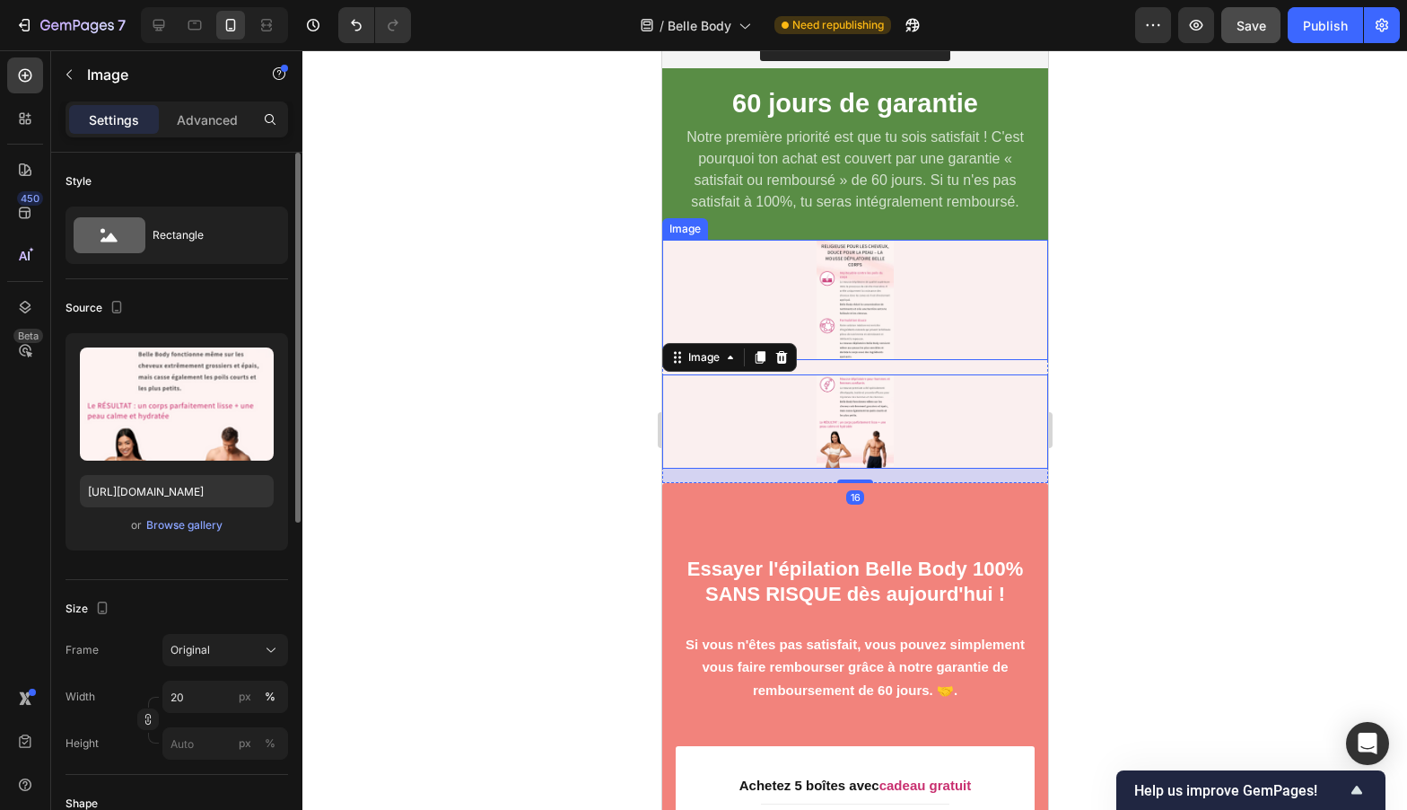
click at [846, 320] on img at bounding box center [854, 300] width 77 height 120
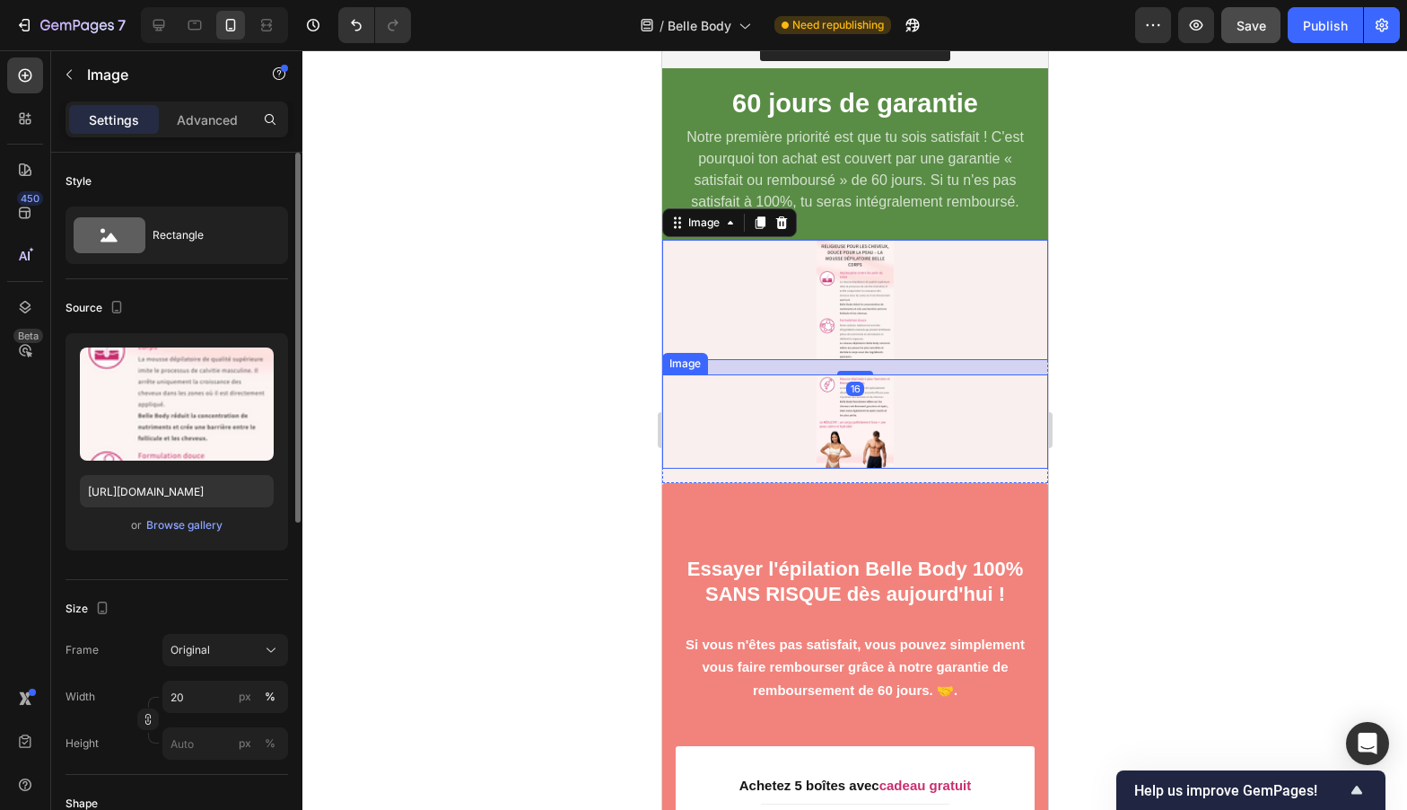
click at [860, 416] on img at bounding box center [854, 420] width 77 height 93
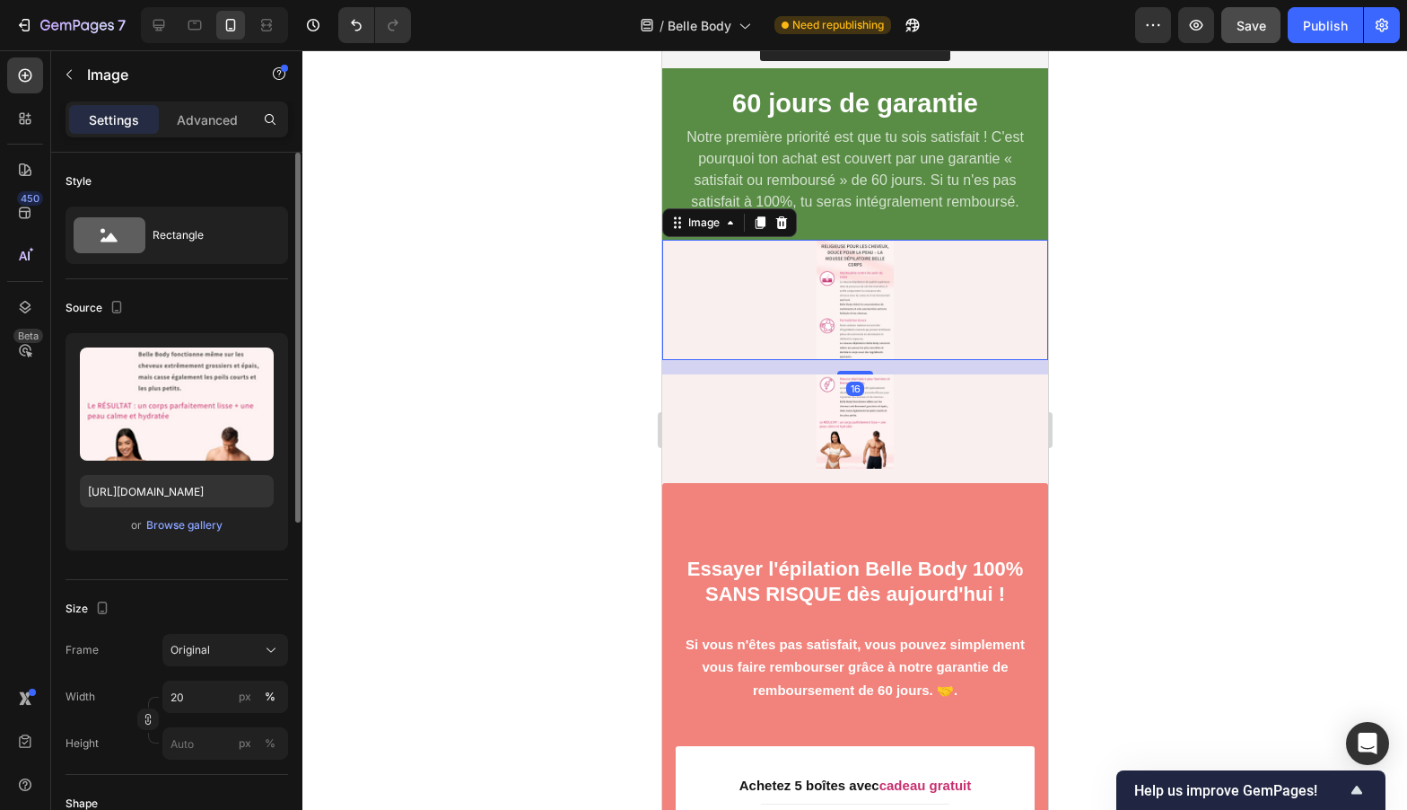
click at [852, 294] on img at bounding box center [854, 300] width 77 height 120
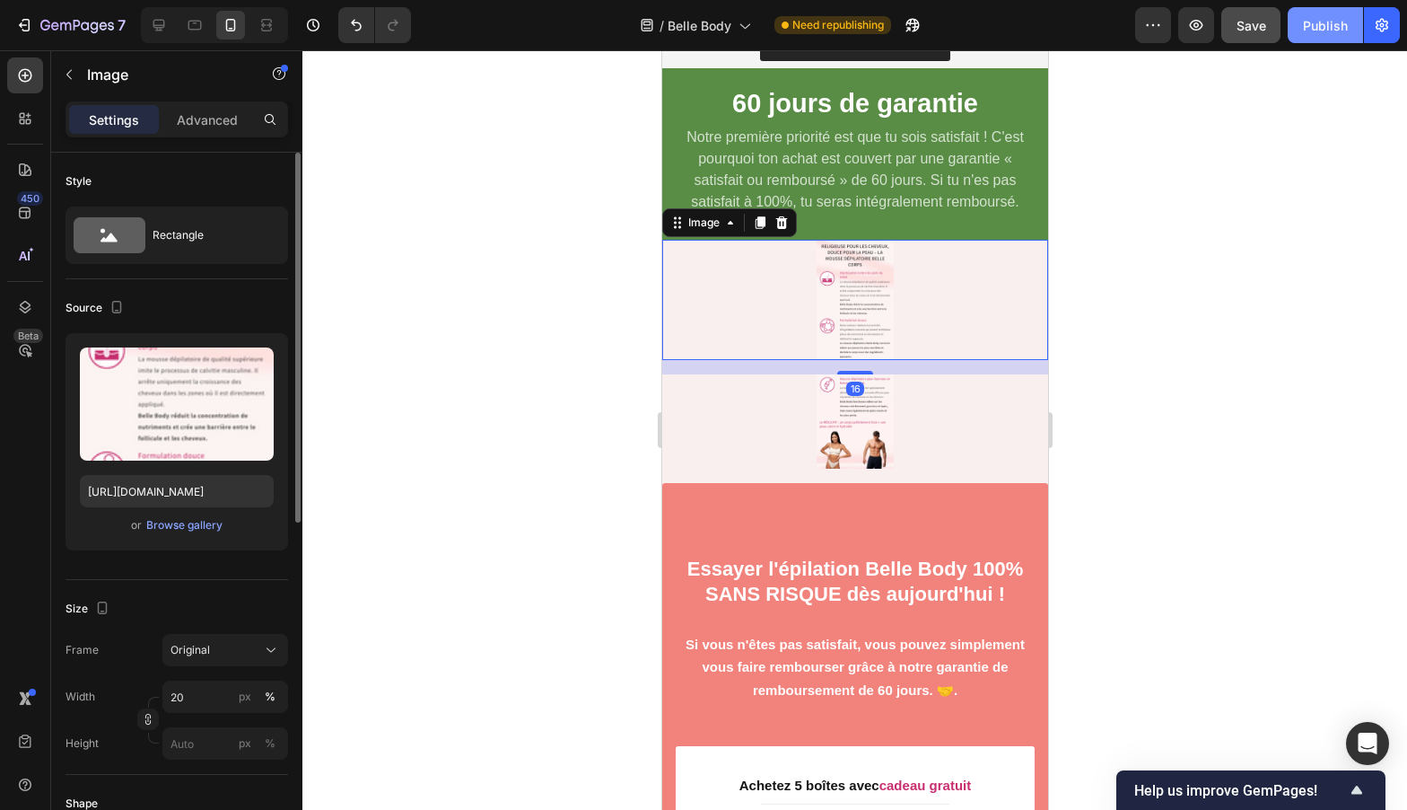
click at [1310, 24] on div "Publish" at bounding box center [1325, 25] width 45 height 19
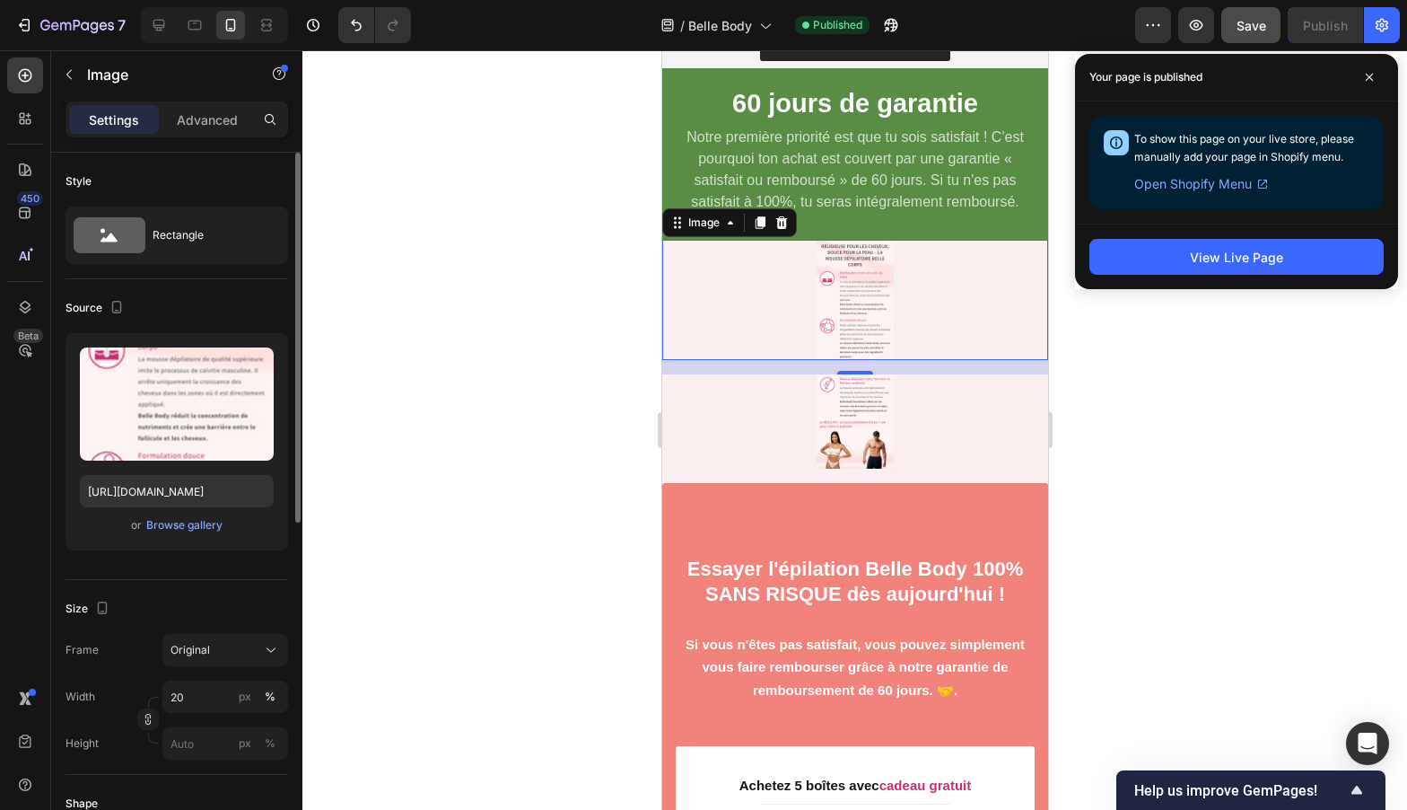
click at [861, 409] on img at bounding box center [854, 420] width 77 height 93
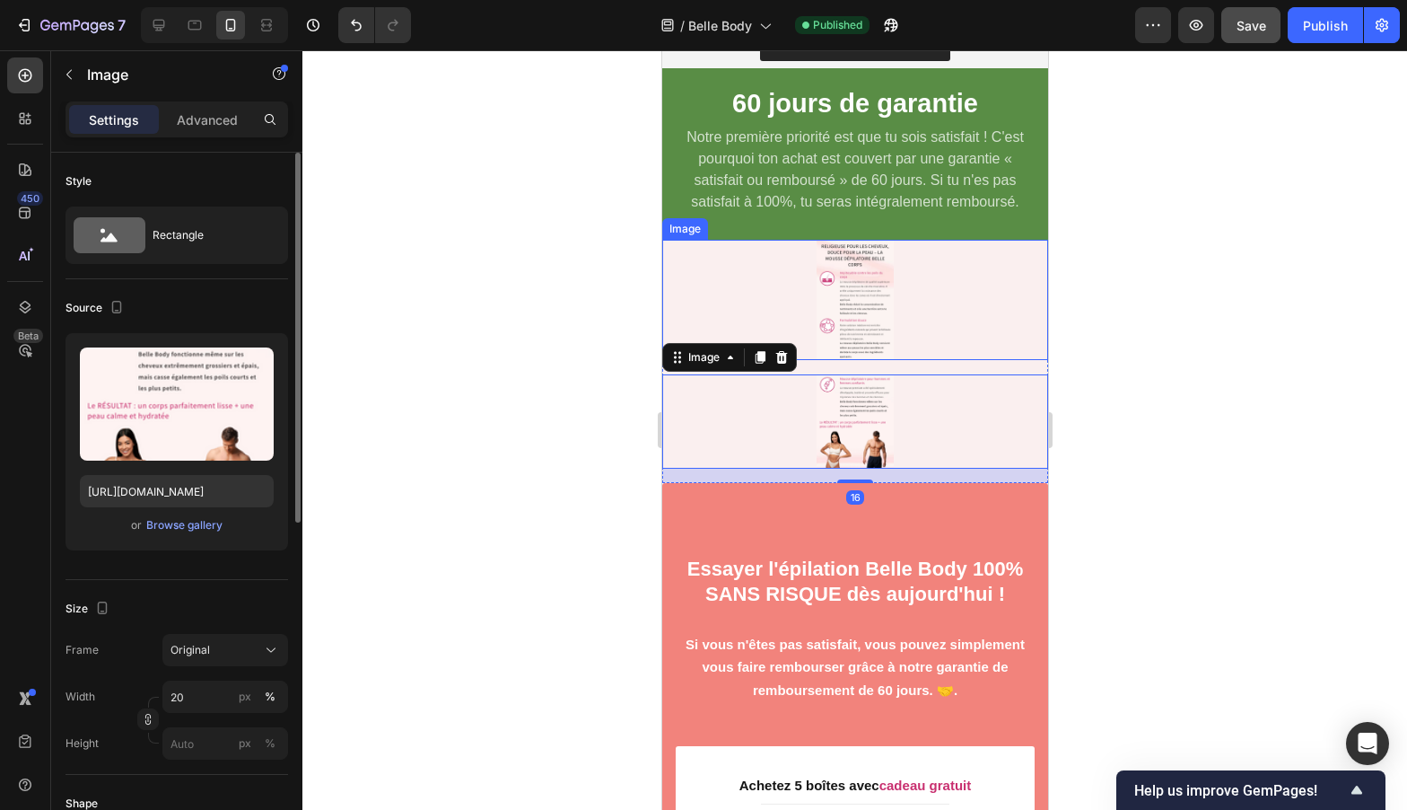
click at [836, 298] on img at bounding box center [854, 300] width 77 height 120
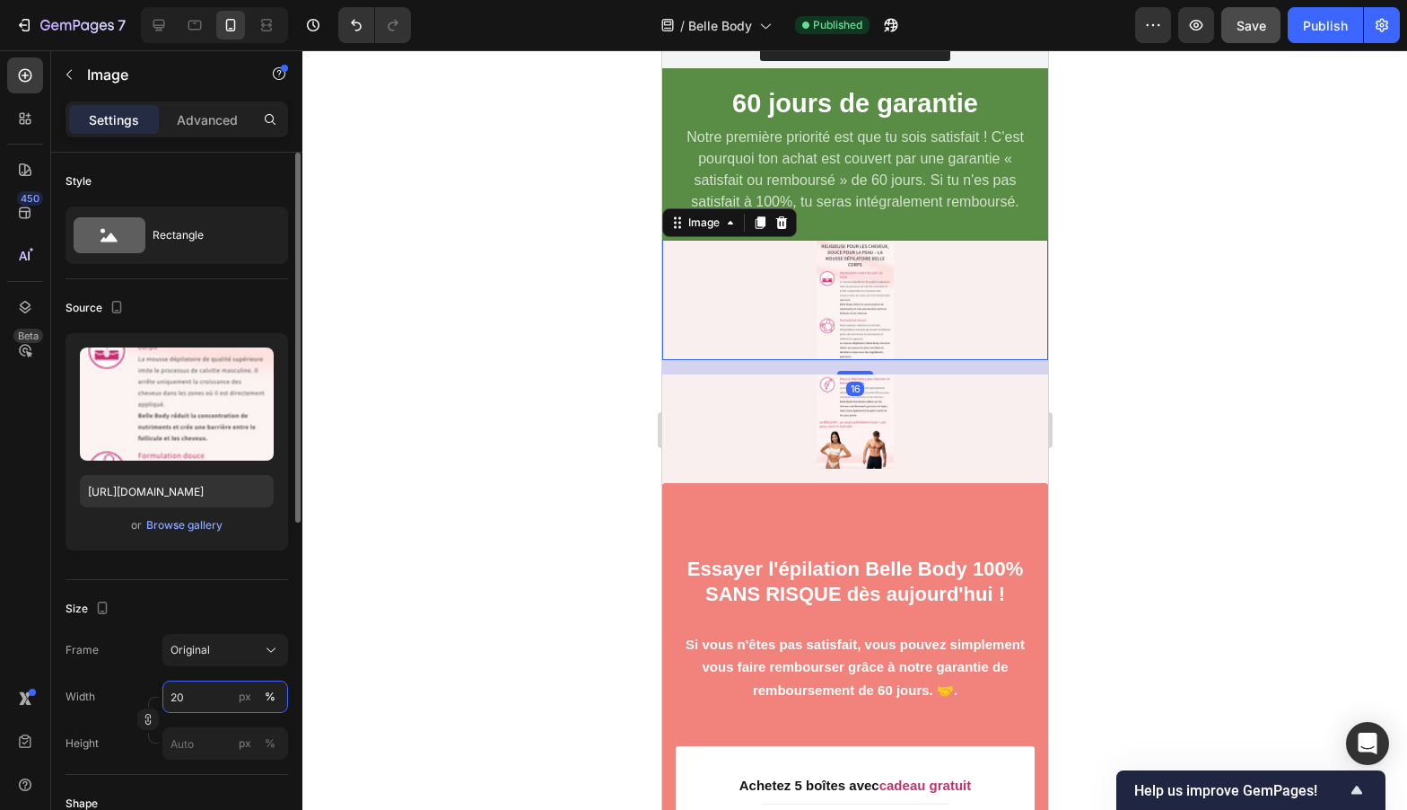
click at [188, 692] on input "20" at bounding box center [225, 696] width 126 height 32
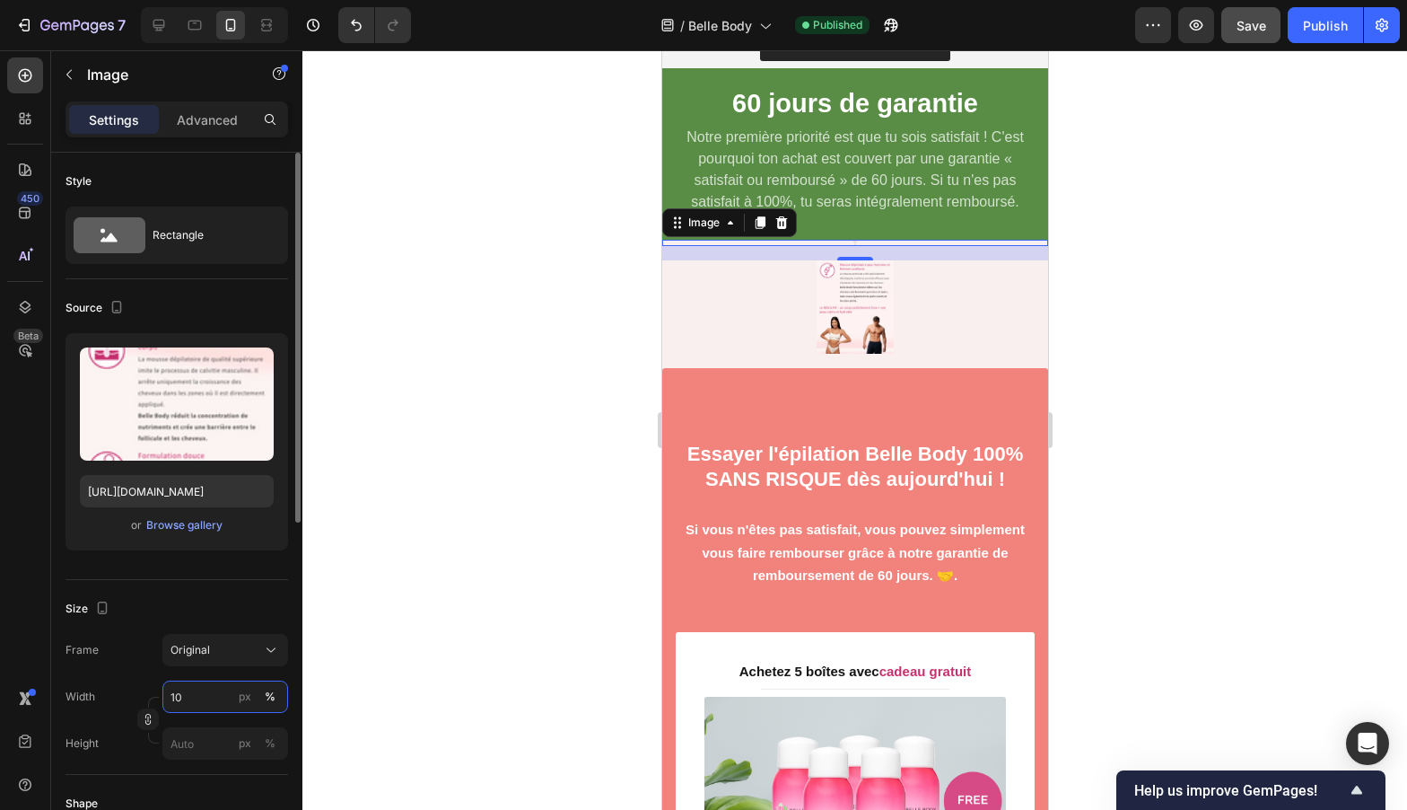
type input "100"
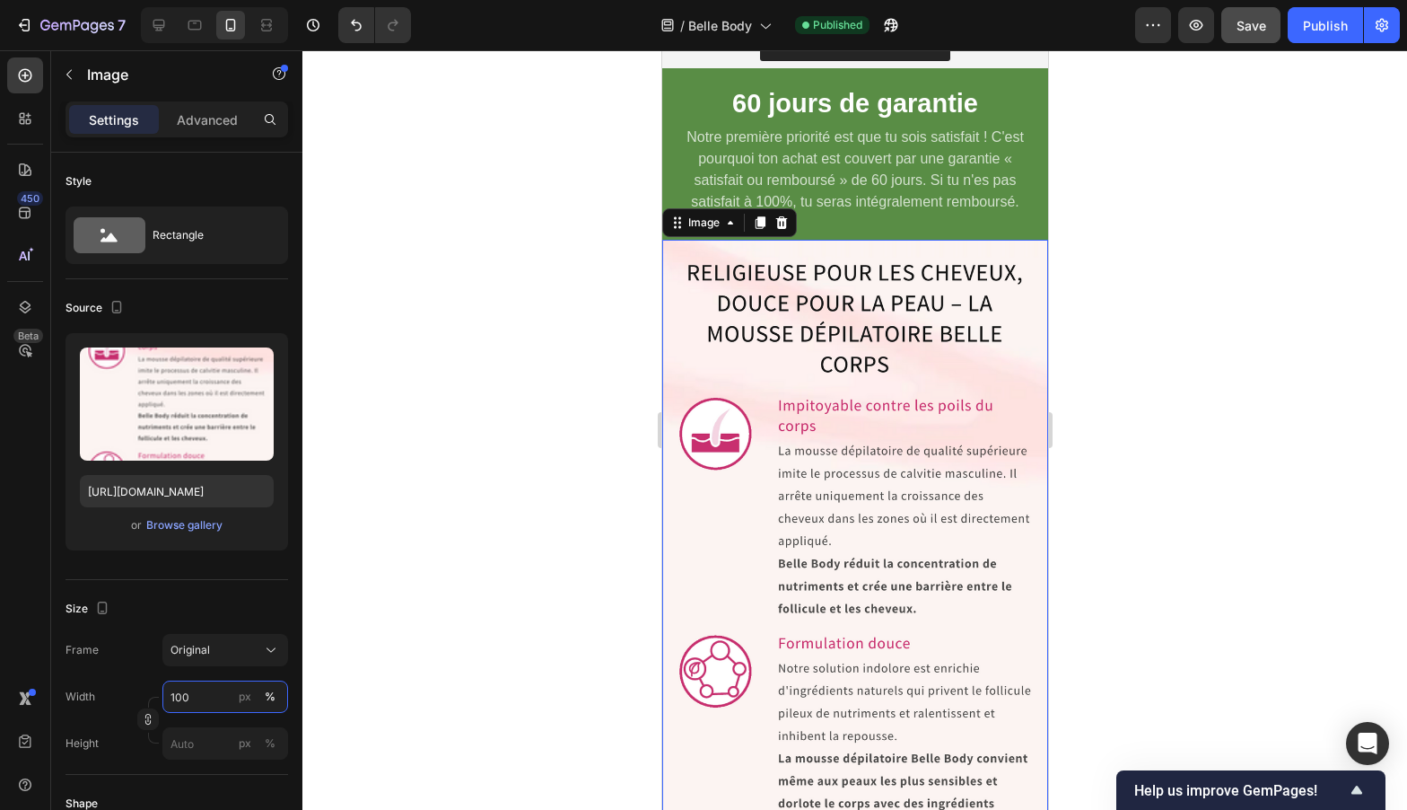
scroll to position [7262, 0]
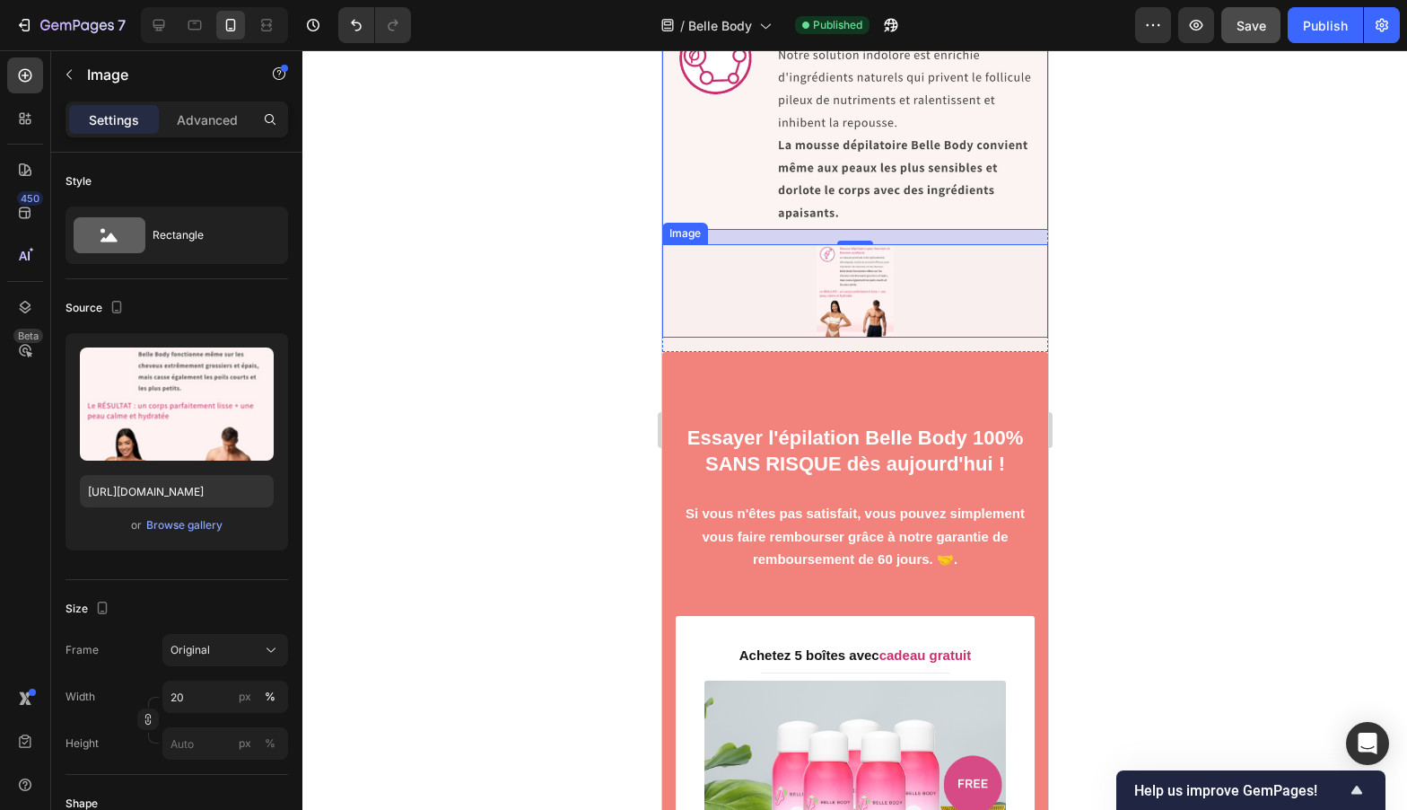
click at [840, 293] on img at bounding box center [854, 290] width 77 height 93
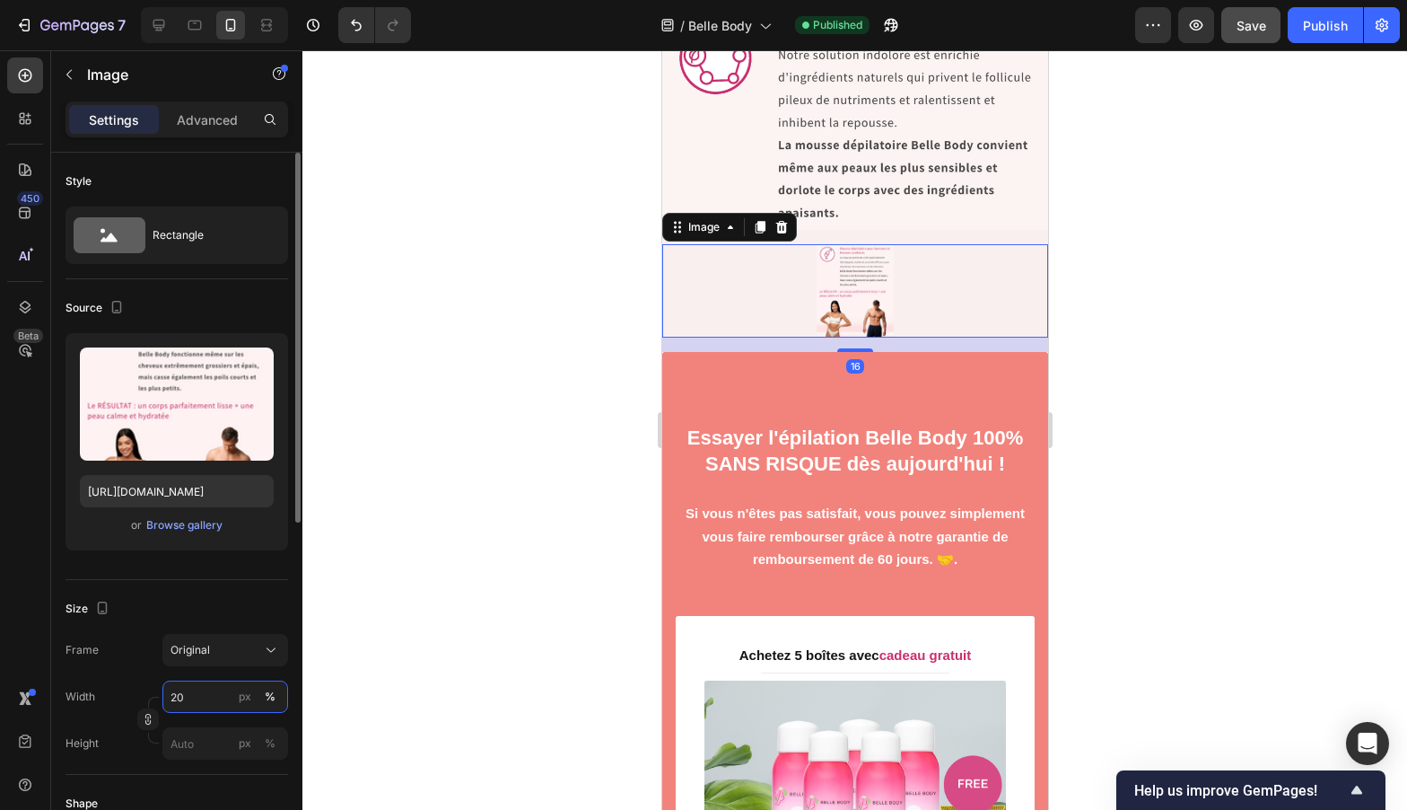
click at [197, 694] on input "20" at bounding box center [225, 696] width 126 height 32
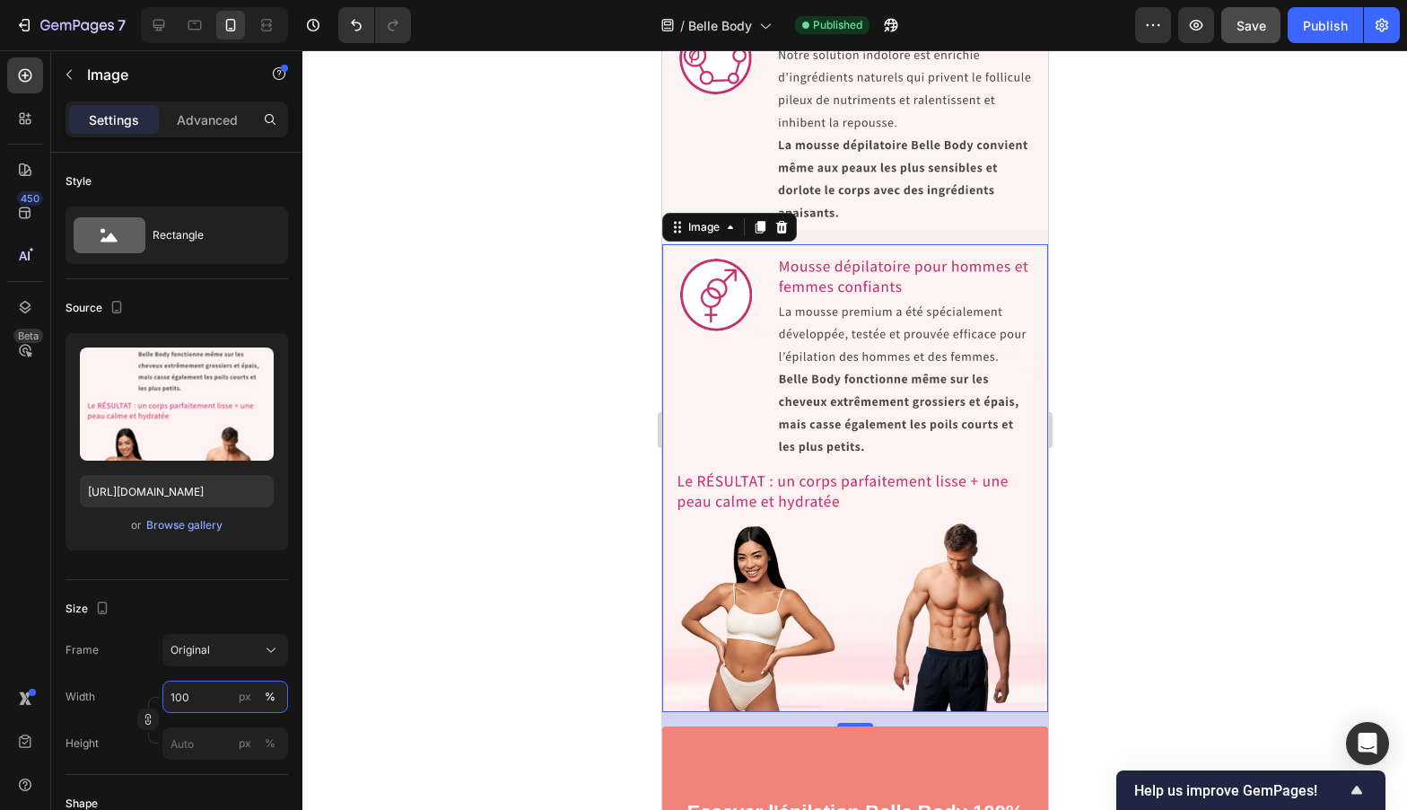
type input "100"
click at [493, 591] on div at bounding box center [854, 429] width 1105 height 759
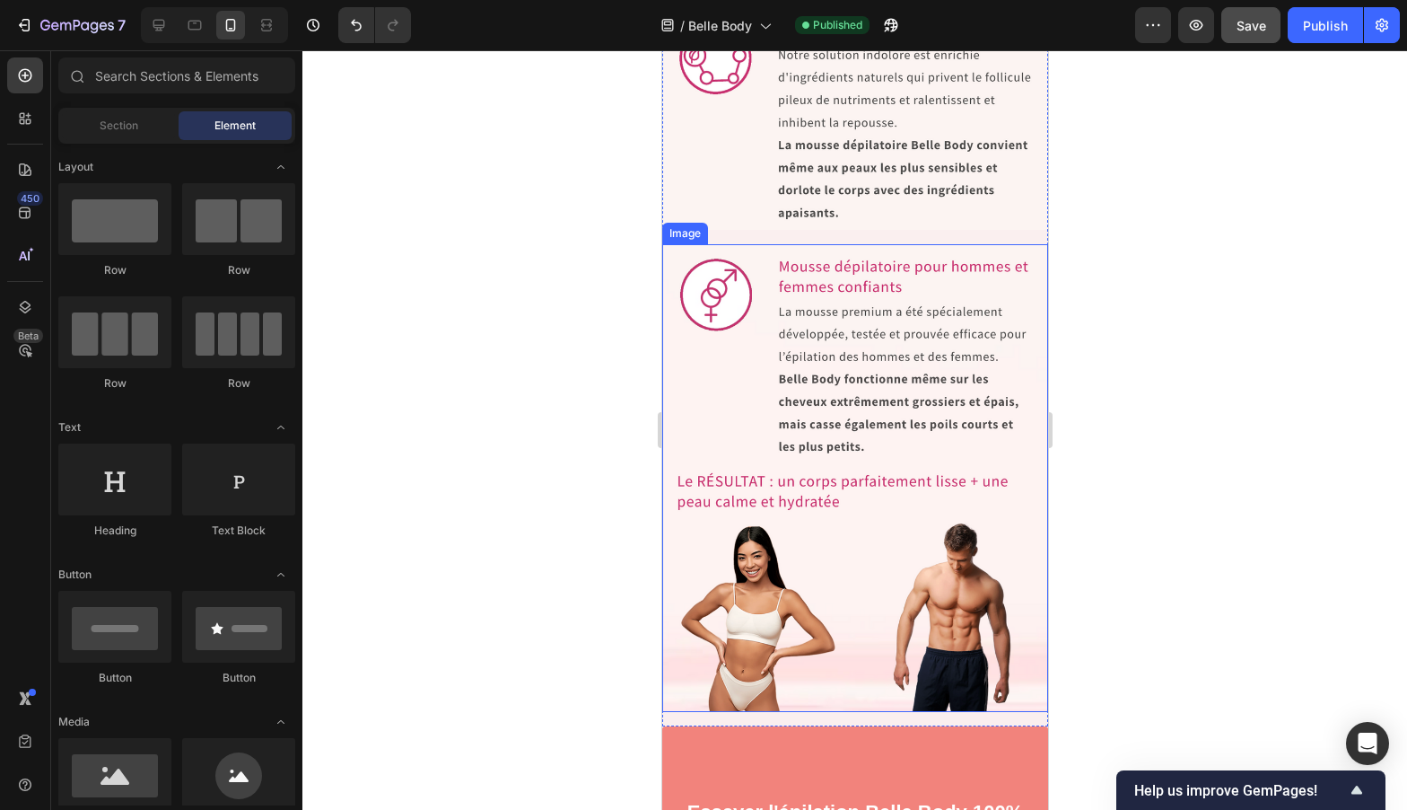
scroll to position [8099, 0]
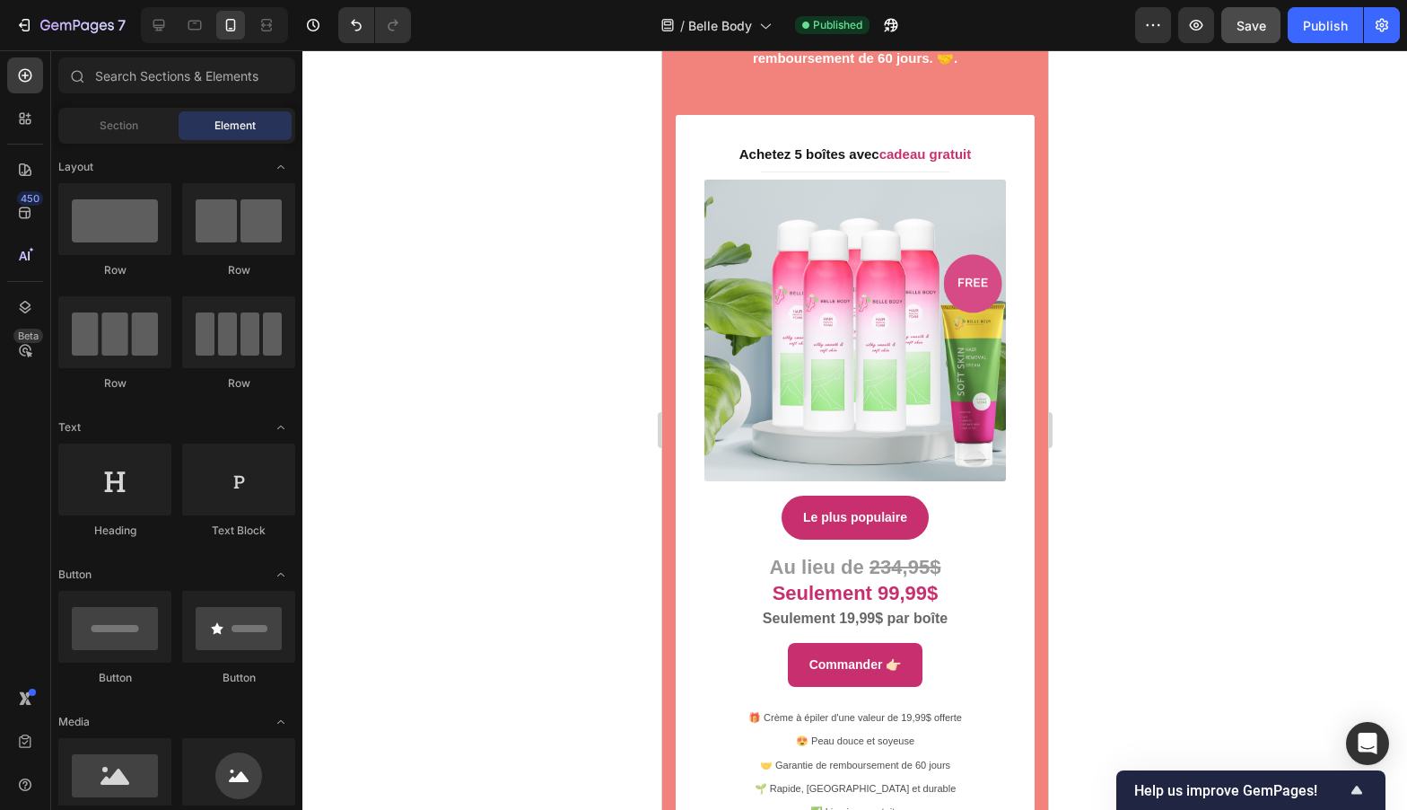
drag, startPoint x: 1299, startPoint y: 29, endPoint x: 1288, endPoint y: 73, distance: 45.3
click at [1299, 28] on button "Publish" at bounding box center [1325, 25] width 75 height 36
